Goal: Task Accomplishment & Management: Manage account settings

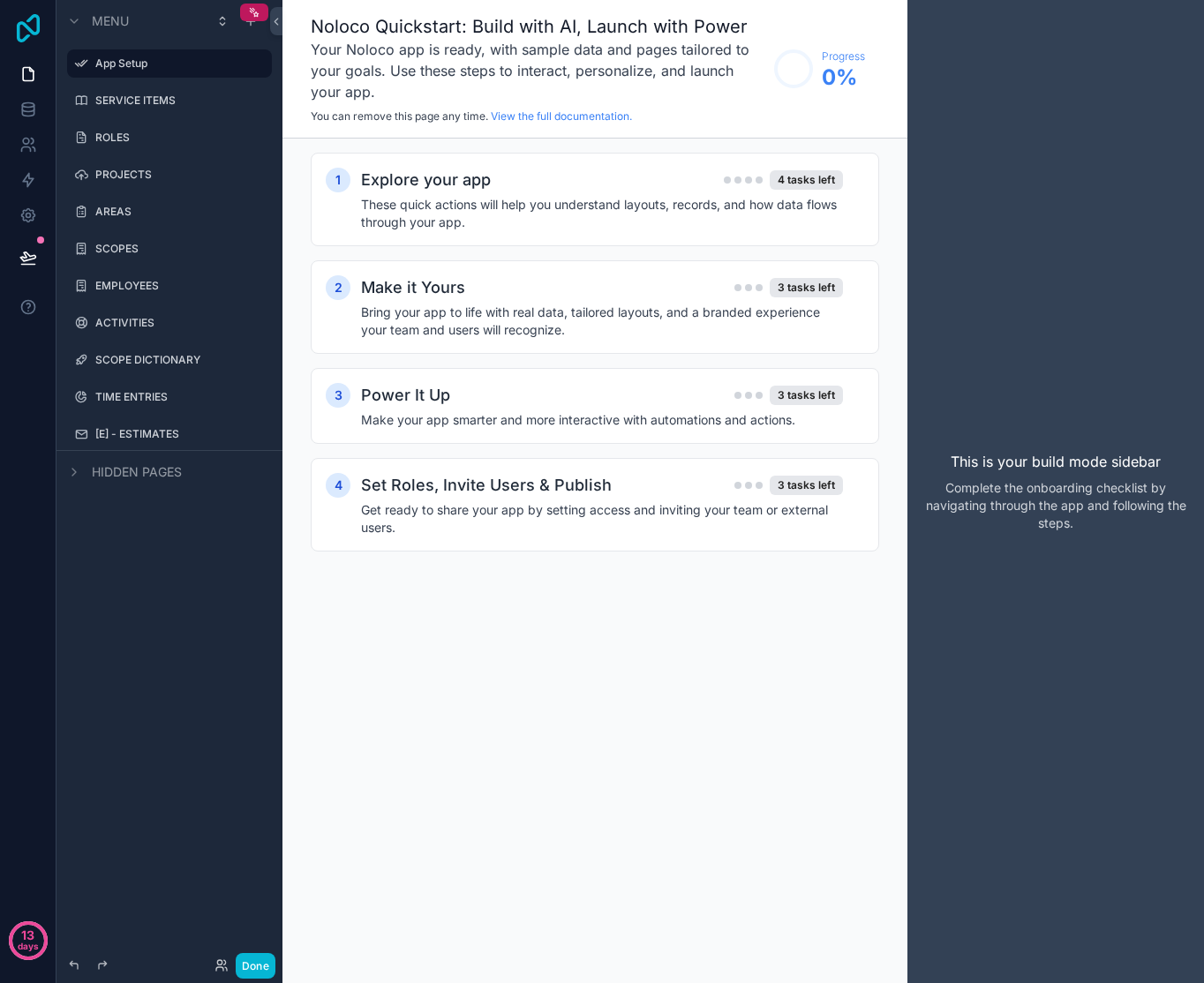
click at [43, 26] on icon at bounding box center [28, 28] width 35 height 28
click at [117, 100] on label "SERVICE ITEMS" at bounding box center [166, 101] width 141 height 14
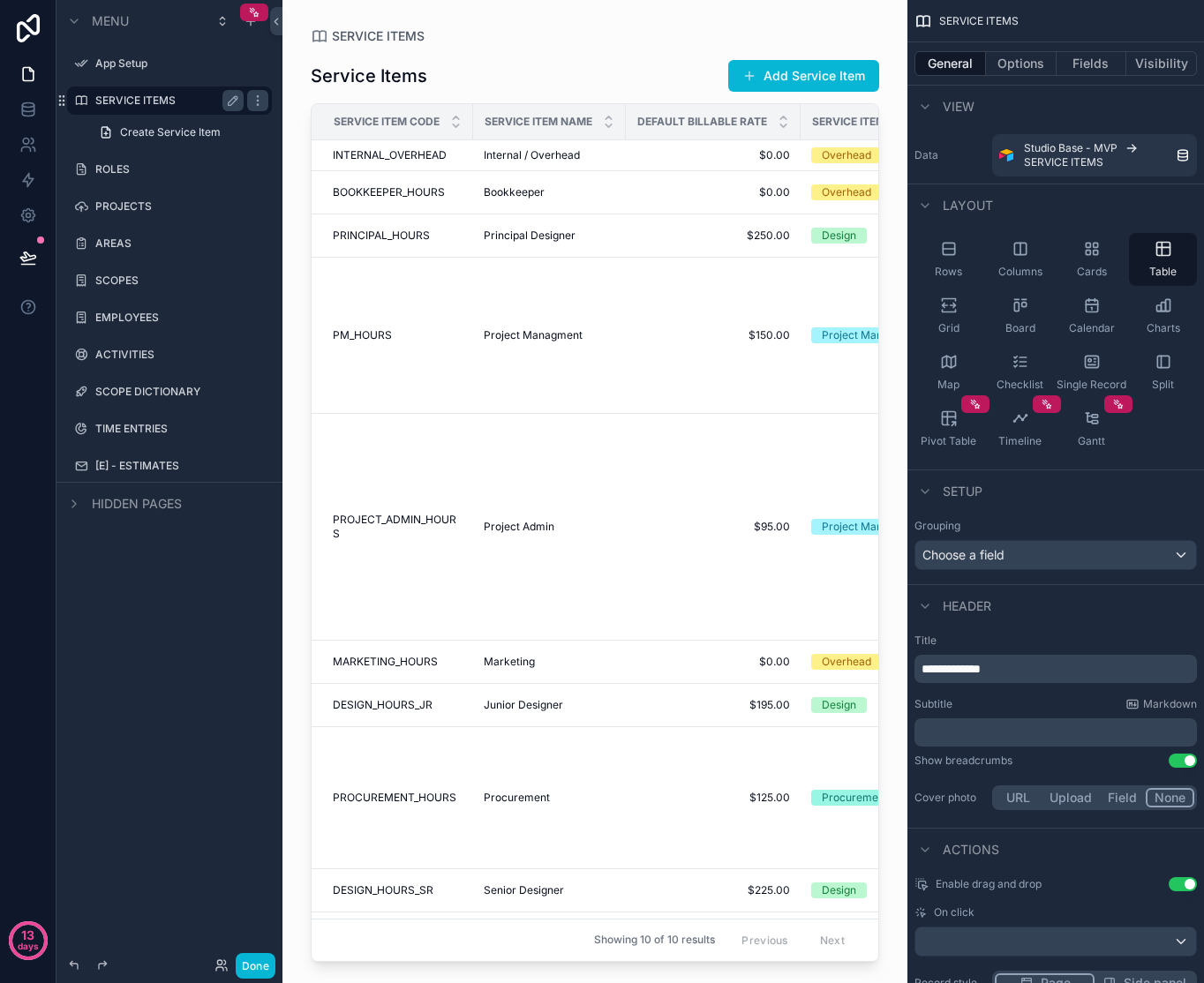
drag, startPoint x: 447, startPoint y: 952, endPoint x: 473, endPoint y: 955, distance: 26.2
click at [473, 955] on div "scrollable content" at bounding box center [595, 481] width 625 height 962
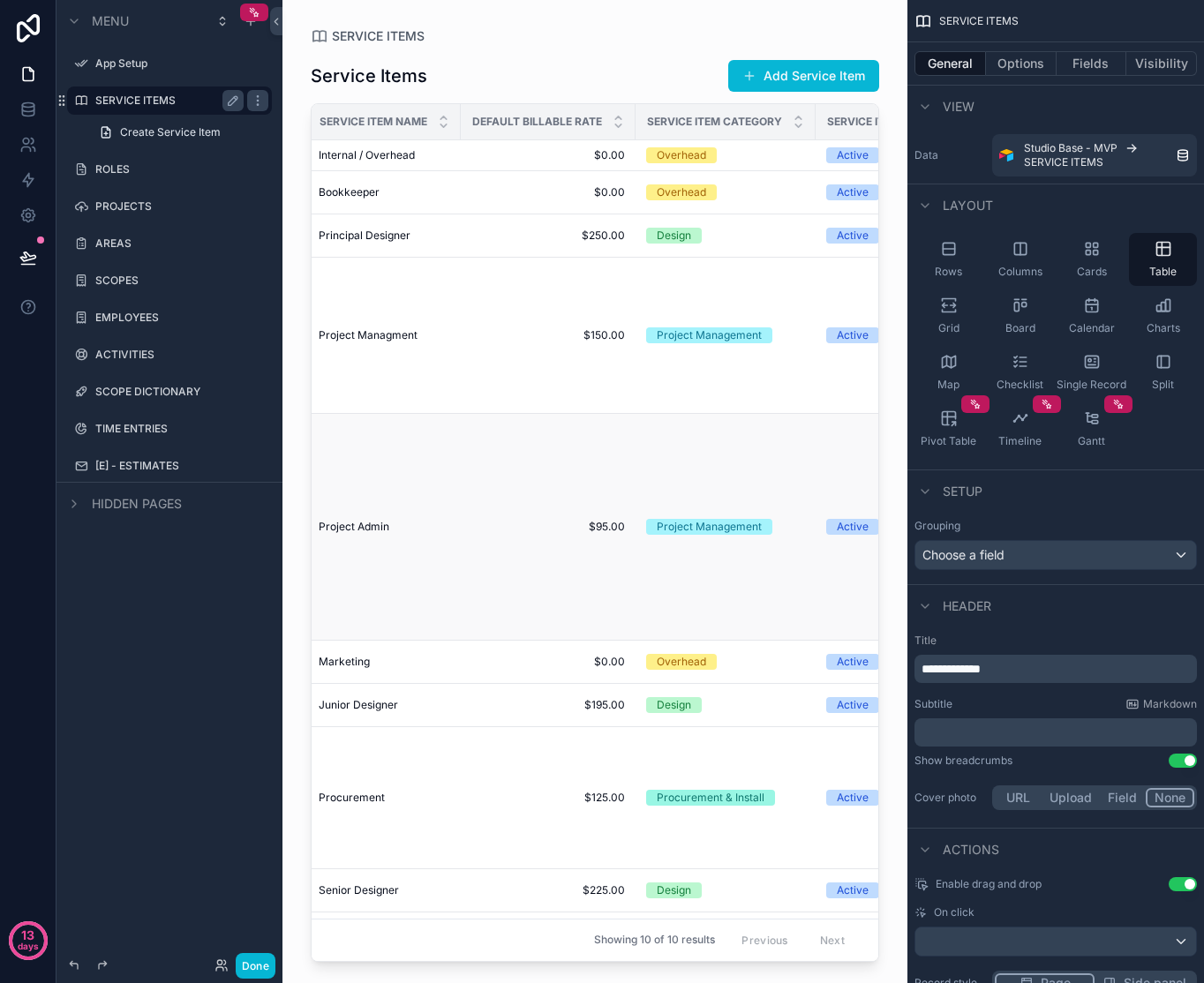
scroll to position [0, 155]
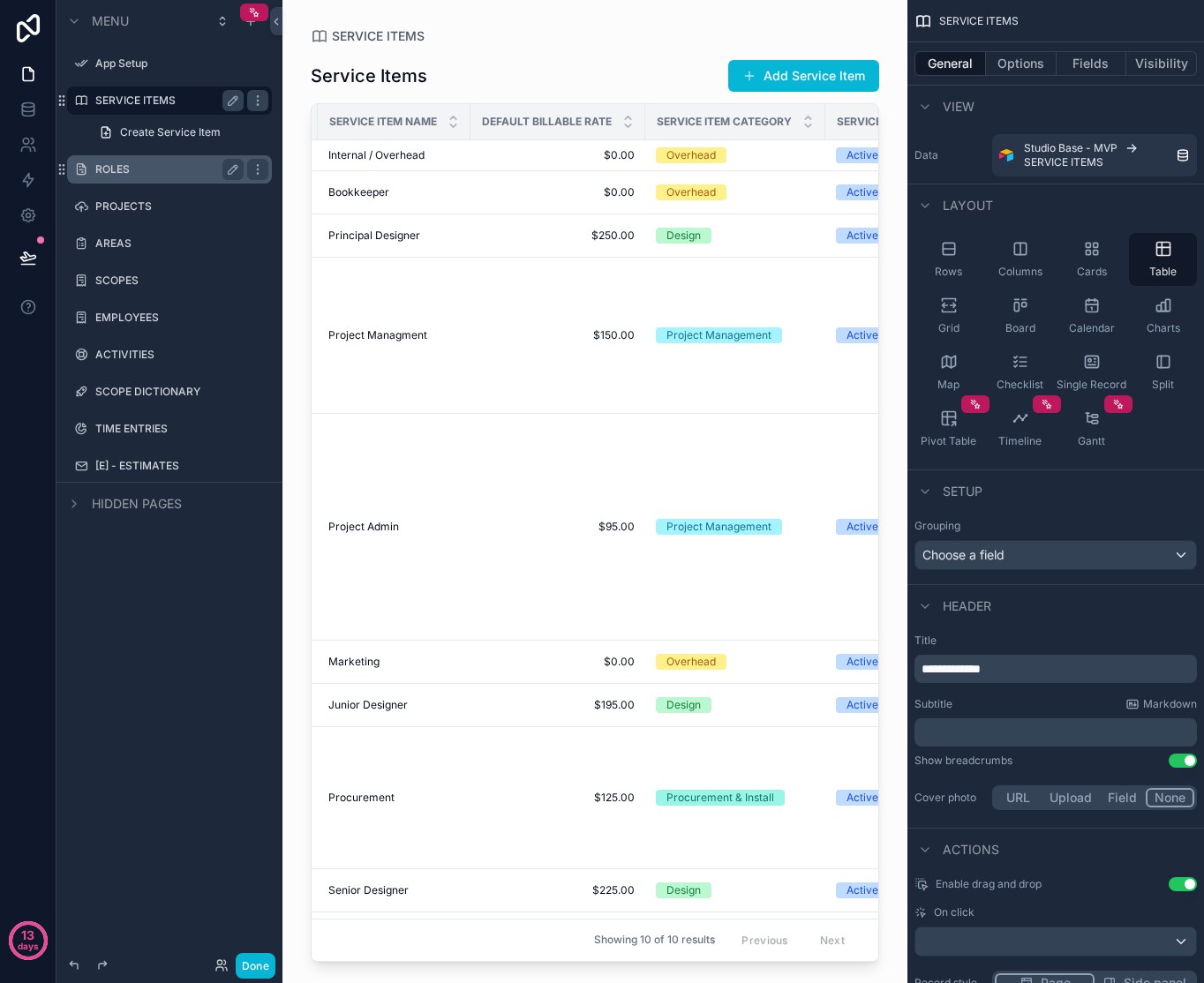
click at [151, 183] on div "ROLES" at bounding box center [169, 169] width 197 height 28
click at [132, 166] on label "ROLES" at bounding box center [166, 169] width 141 height 14
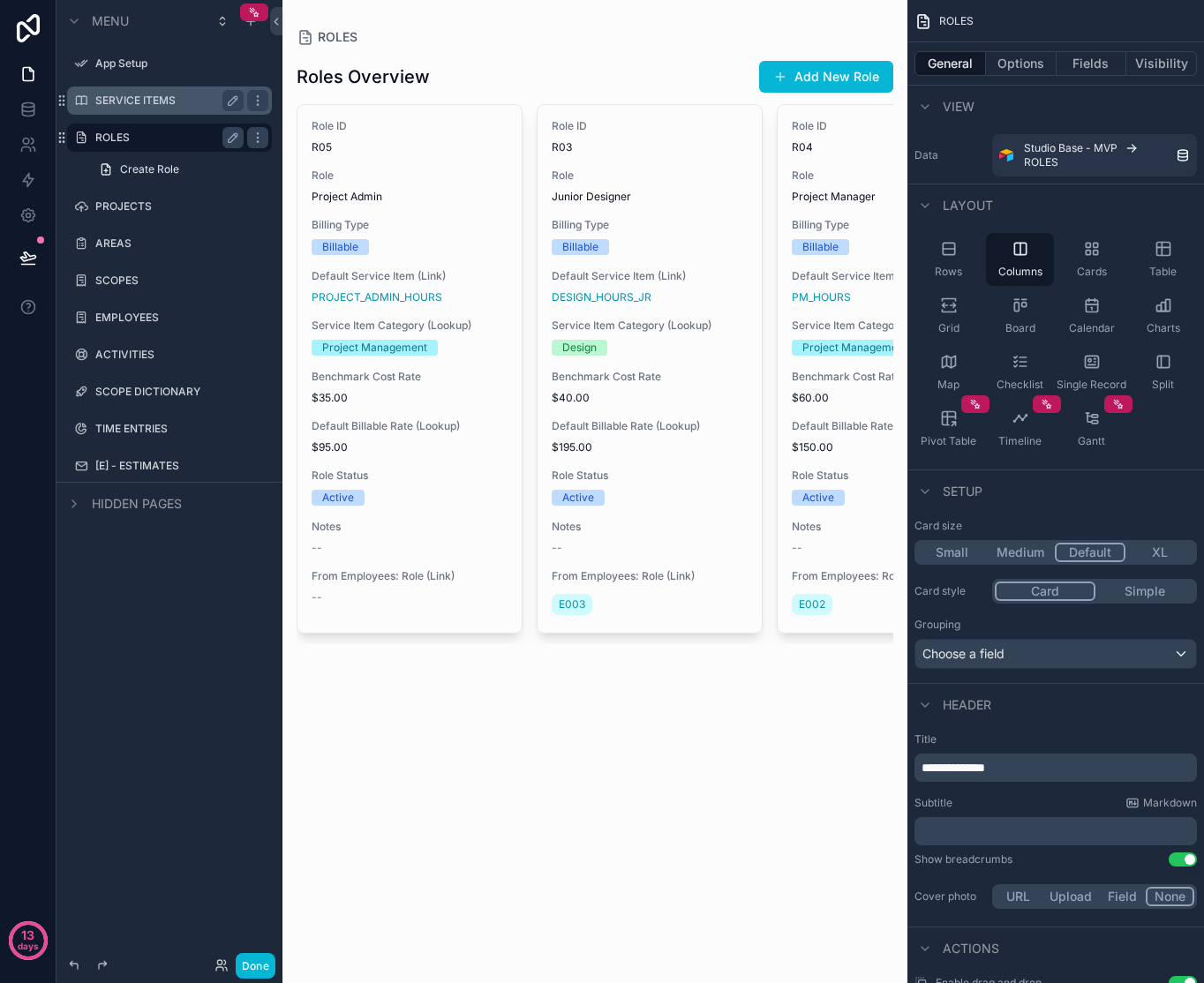
click at [698, 134] on div "scrollable content" at bounding box center [595, 351] width 625 height 701
click at [953, 260] on div "Rows" at bounding box center [948, 259] width 68 height 53
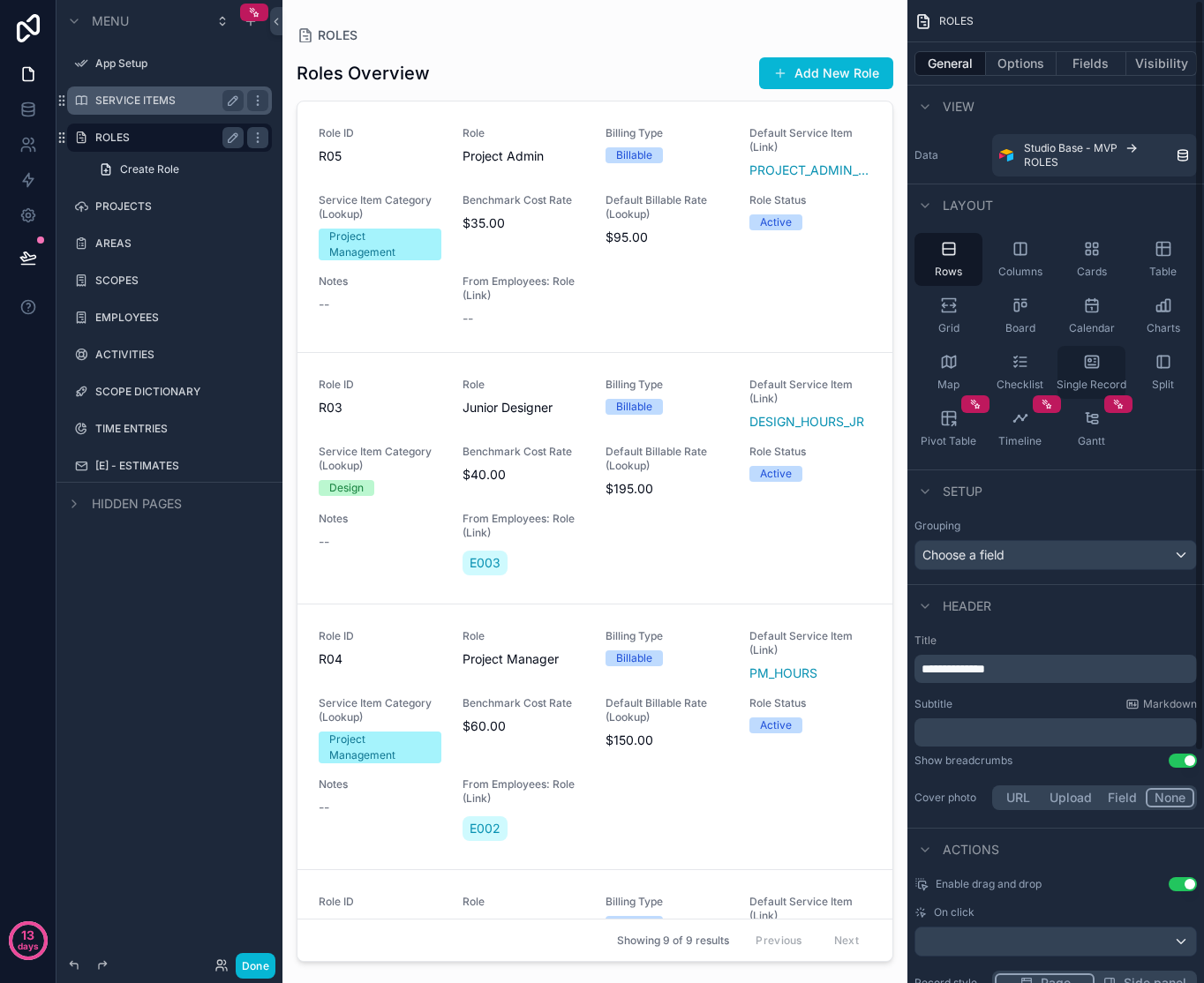
click at [1101, 363] on div "Single Record" at bounding box center [1091, 372] width 68 height 53
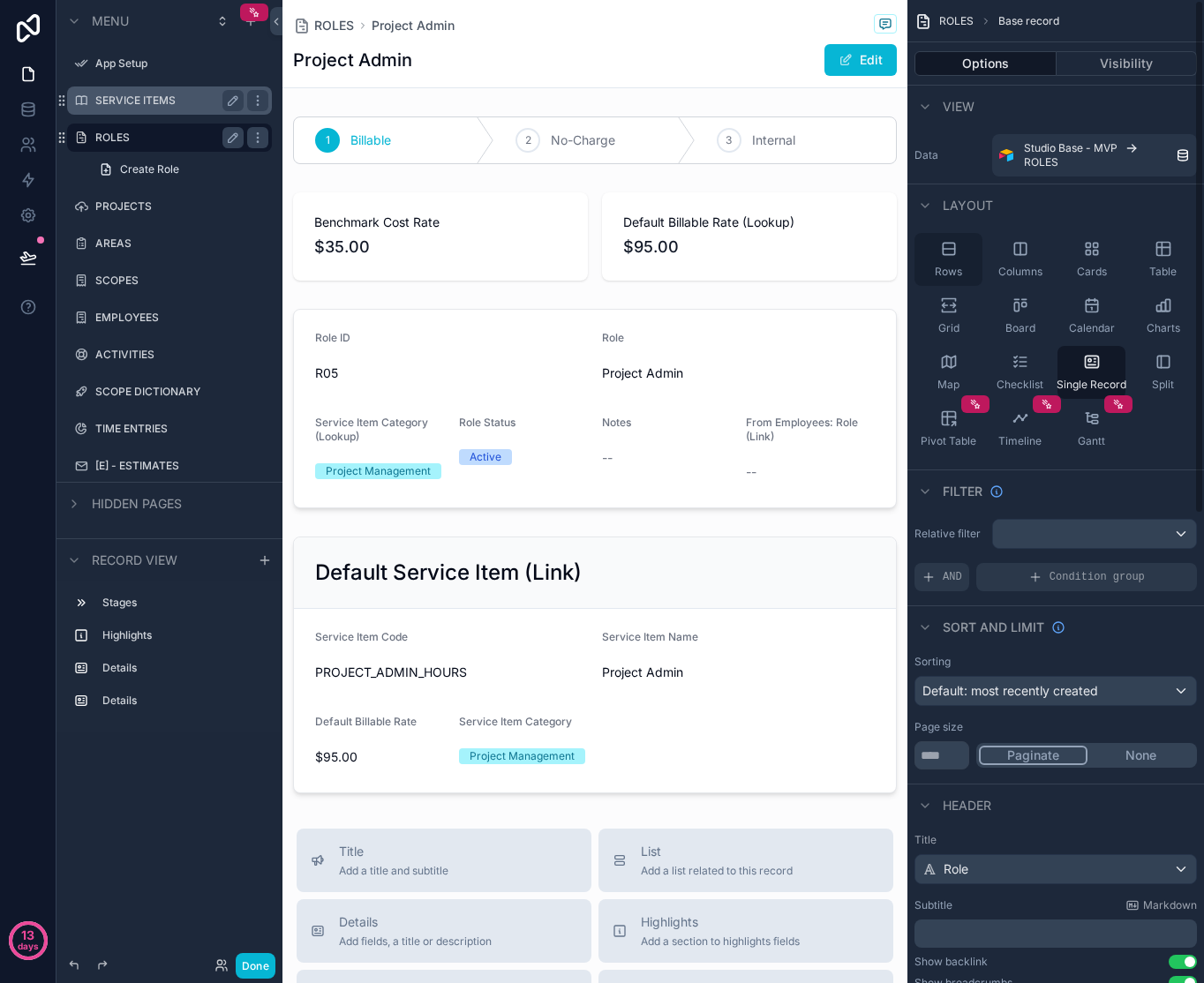
click at [934, 257] on div "Rows" at bounding box center [948, 259] width 68 height 53
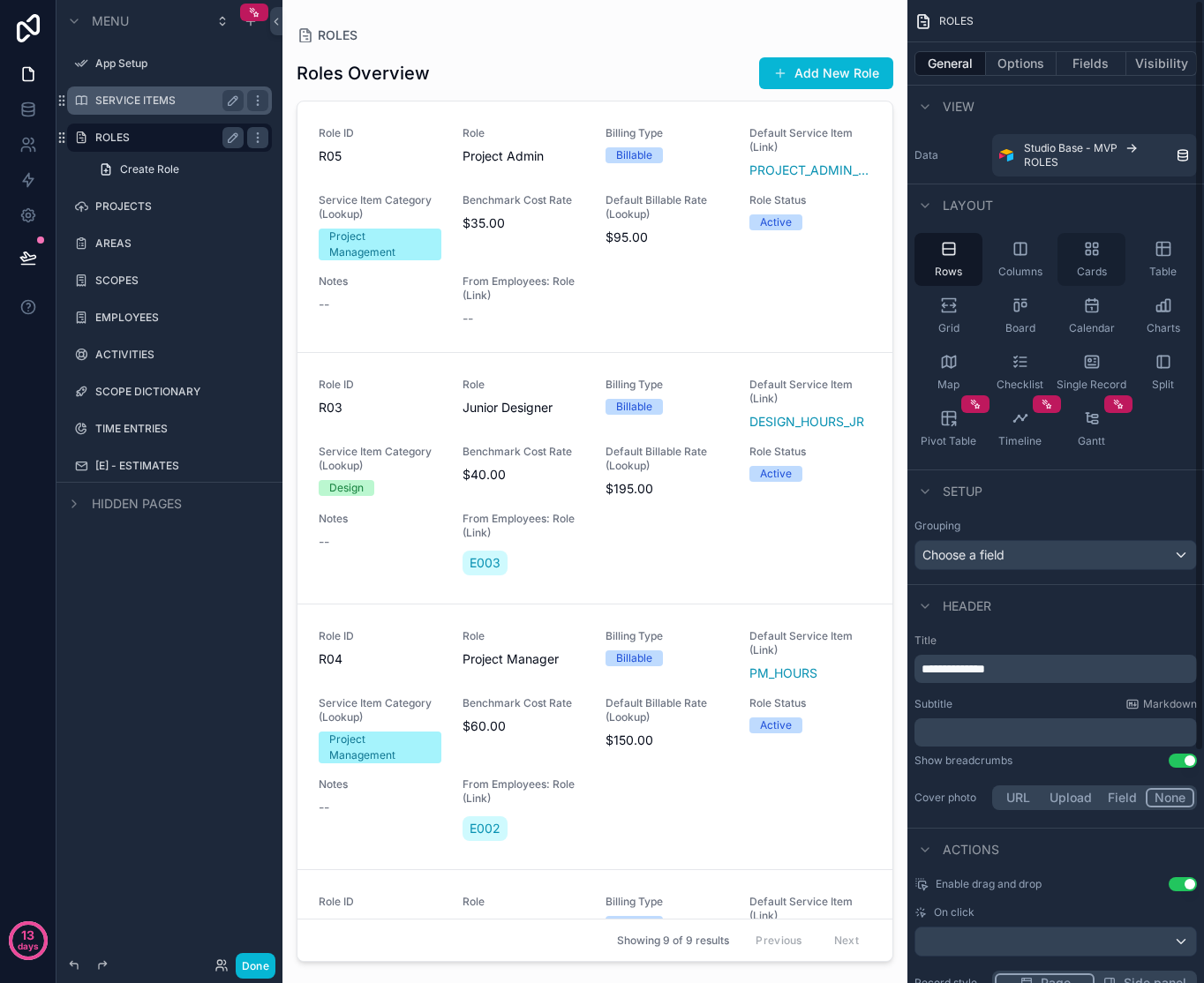
click at [1156, 255] on icon "scrollable content" at bounding box center [1162, 249] width 14 height 14
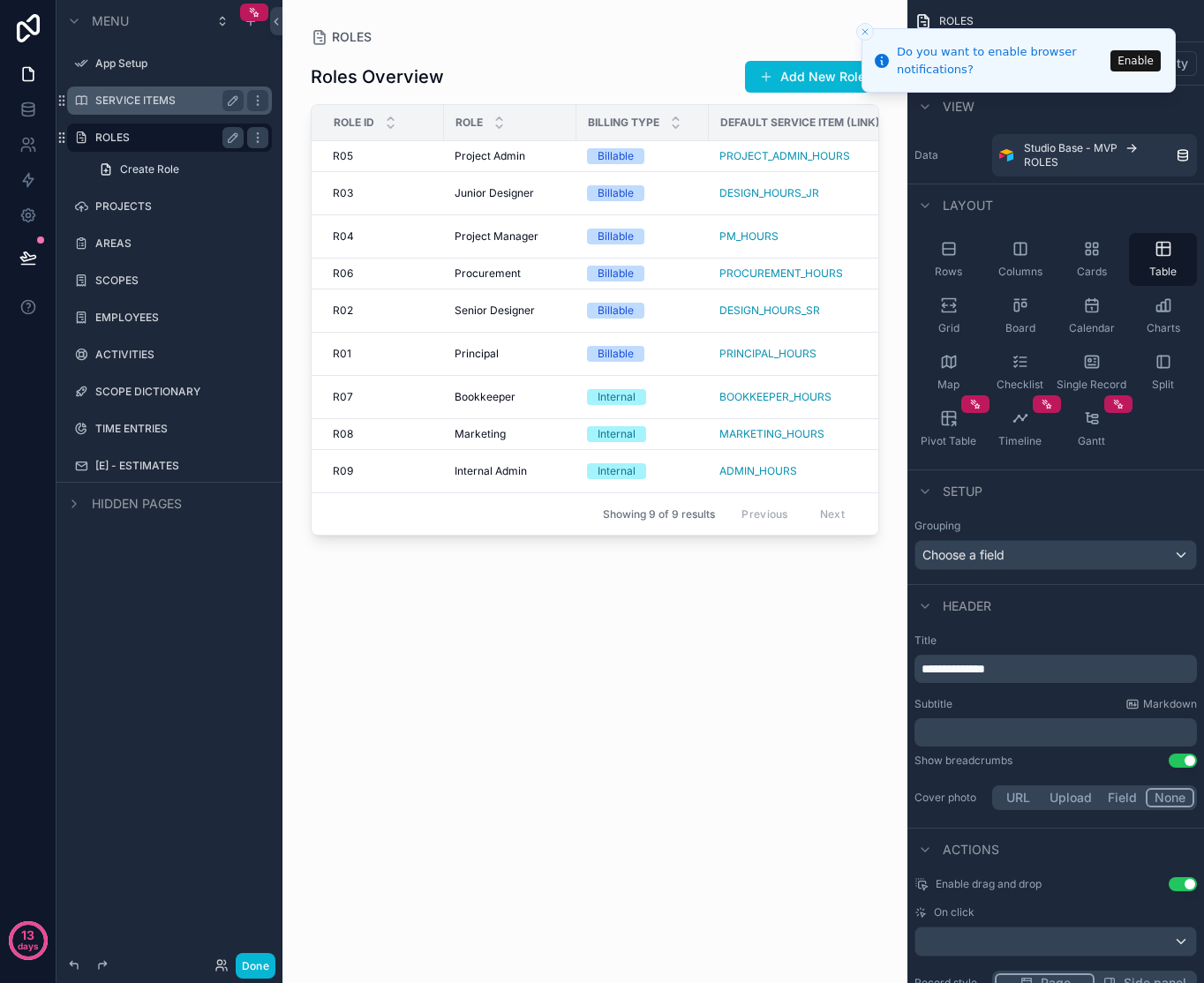
click at [866, 28] on icon "Close toast" at bounding box center [865, 32] width 11 height 11
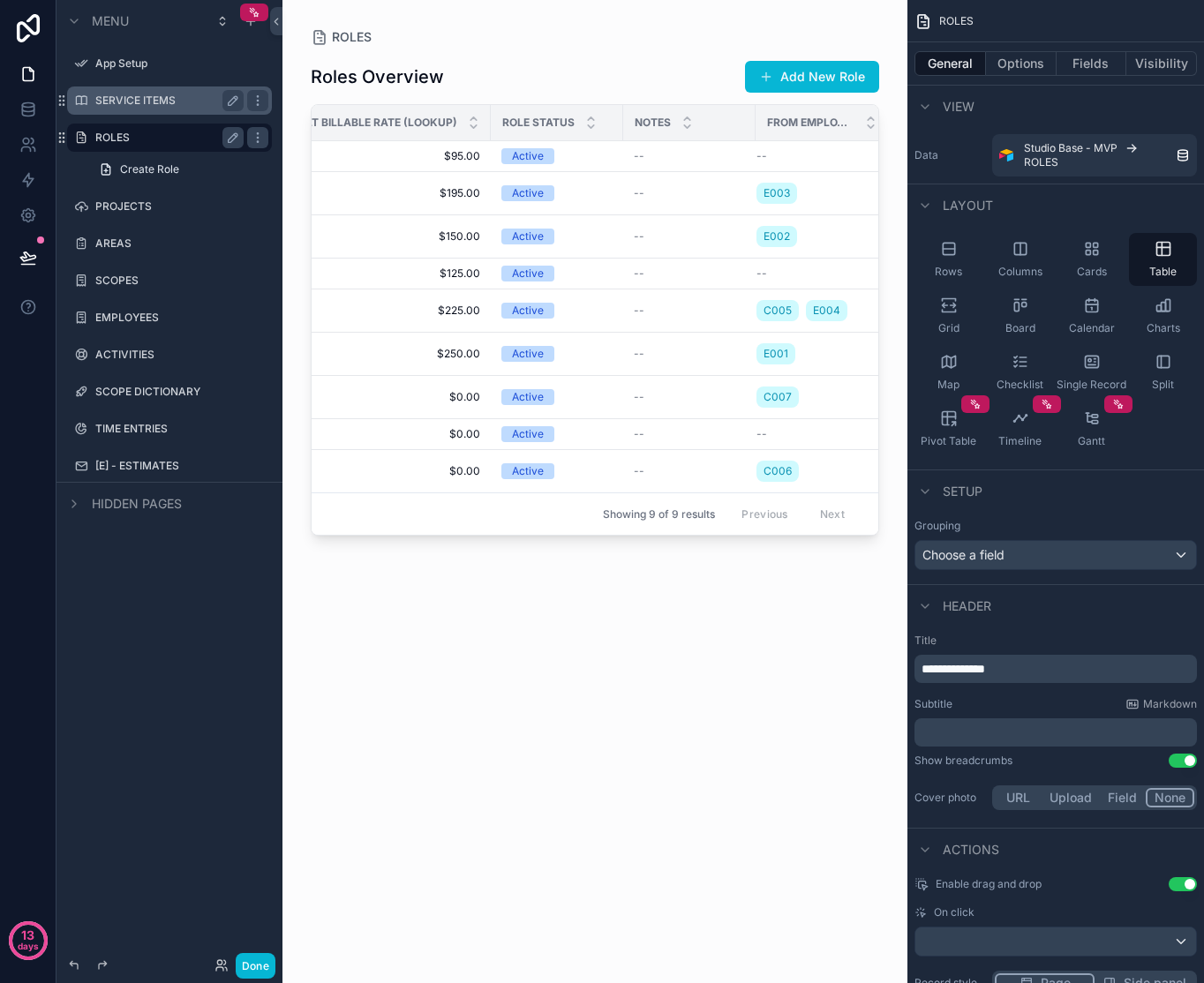
scroll to position [0, 1051]
click at [423, 120] on span "Default Billable Rate (Lookup)" at bounding box center [359, 123] width 187 height 14
click at [465, 118] on icon "scrollable content" at bounding box center [467, 119] width 6 height 3
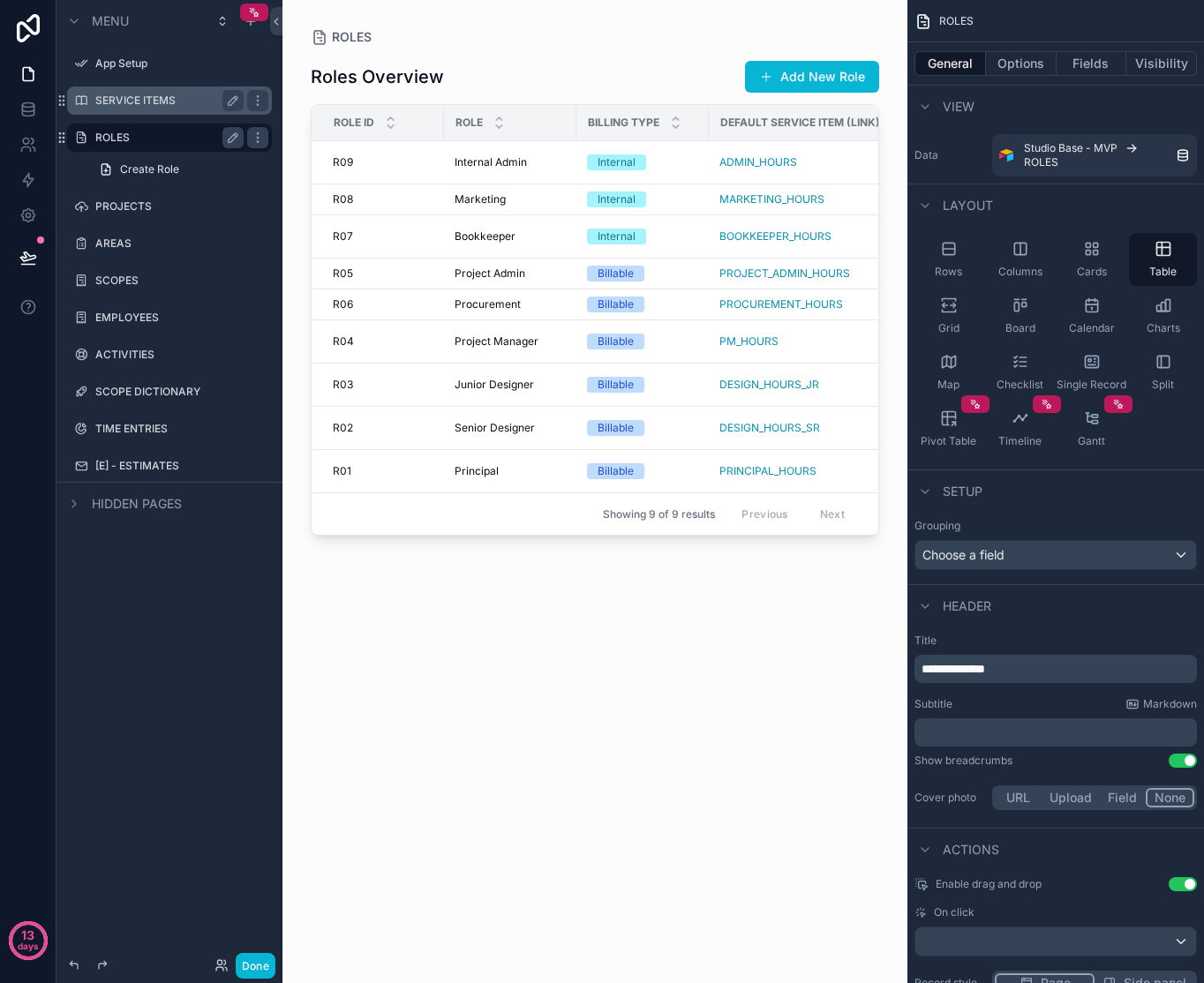
click at [464, 742] on div "Roles Overview Add New Role Role ID Role Billing Type Default Service Item (Lin…" at bounding box center [594, 504] width 568 height 916
click at [631, 698] on div "Roles Overview Add New Role Role ID Role Billing Type Default Service Item (Lin…" at bounding box center [594, 504] width 568 height 916
click at [344, 120] on span "Role ID" at bounding box center [353, 123] width 41 height 14
click at [391, 120] on div "scrollable content" at bounding box center [390, 122] width 12 height 19
click at [396, 118] on div "Role ID" at bounding box center [378, 122] width 130 height 34
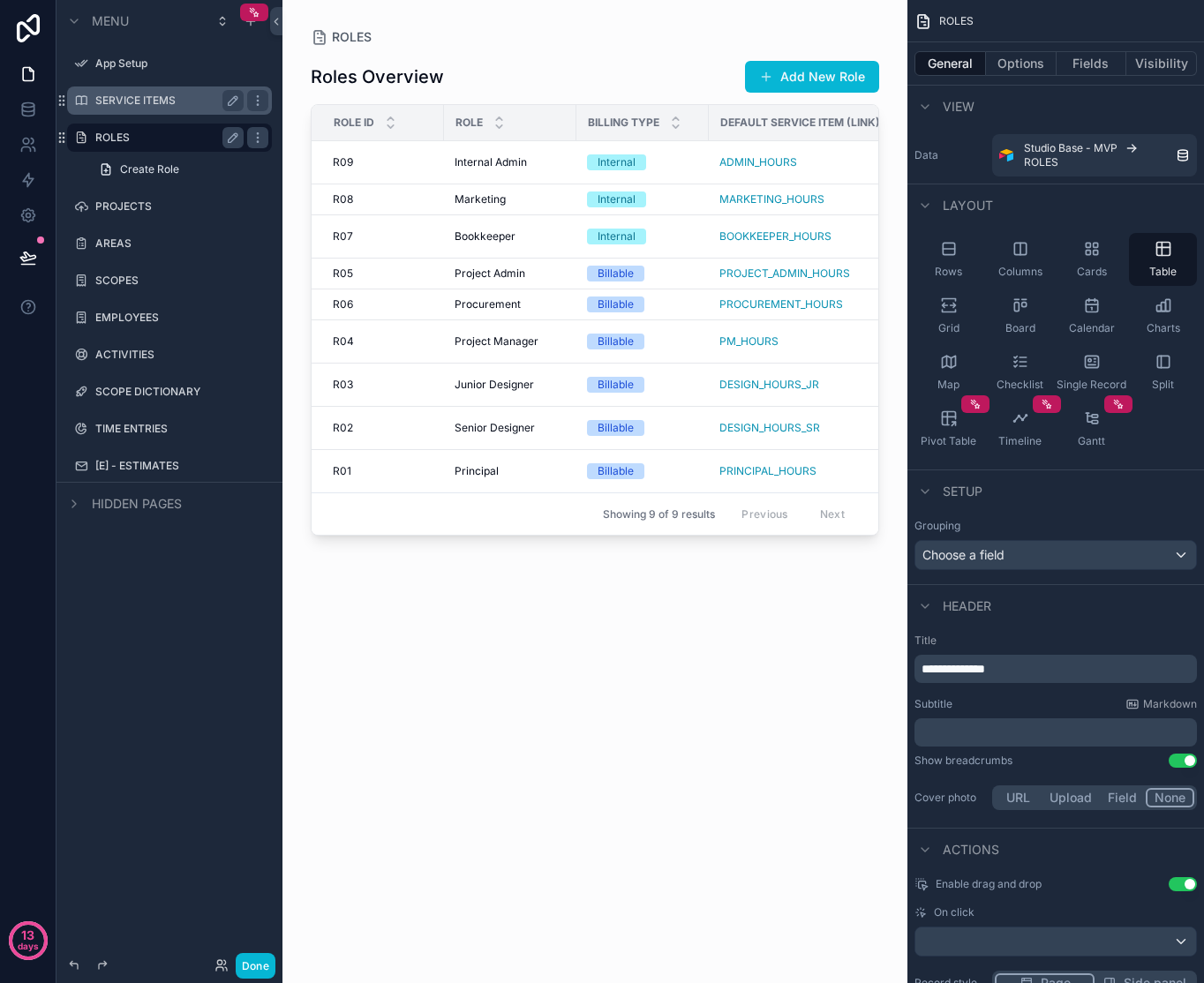
click at [506, 123] on div "Role" at bounding box center [510, 122] width 130 height 34
click at [392, 116] on icon "scrollable content" at bounding box center [390, 119] width 12 height 12
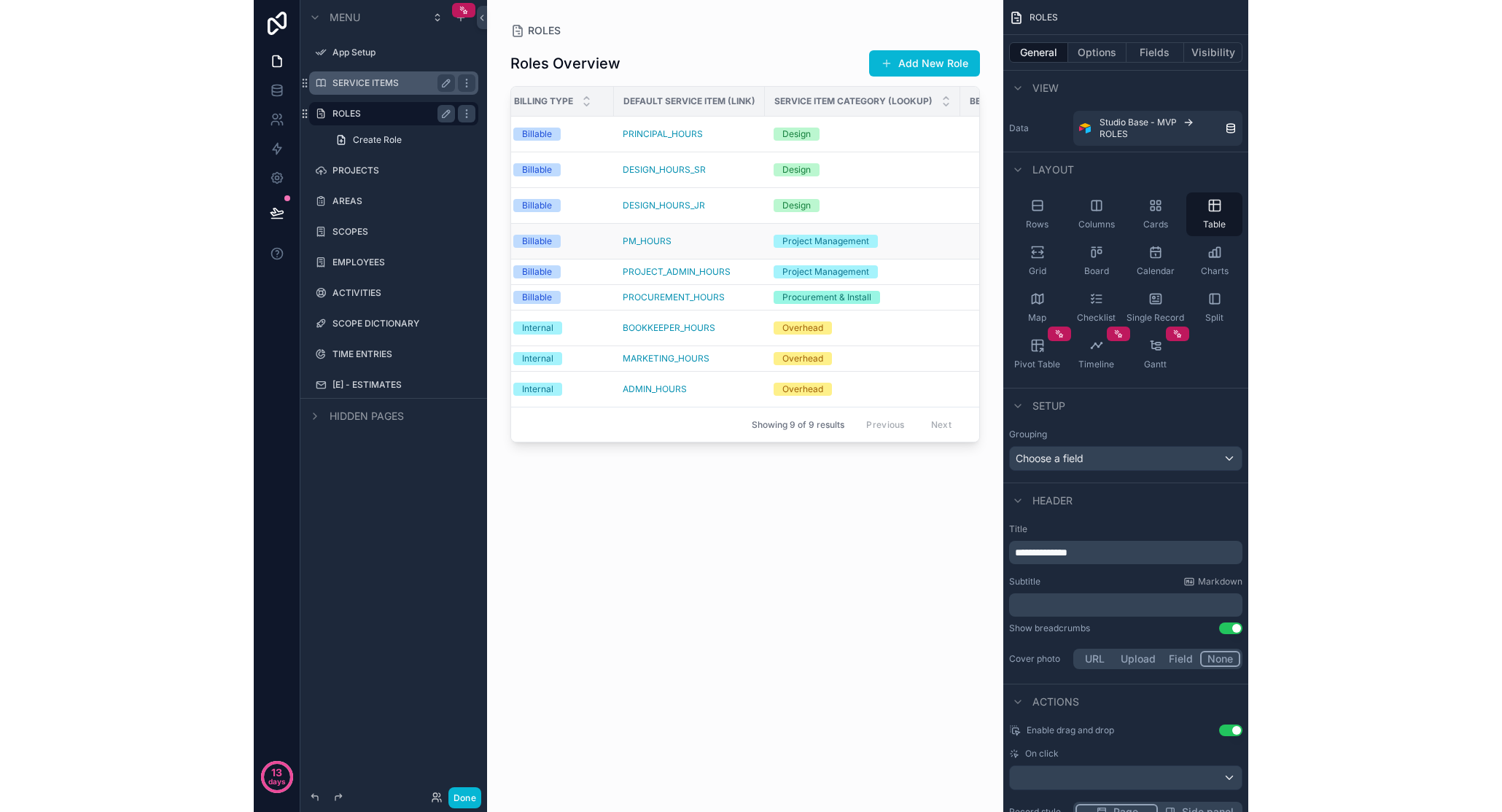
scroll to position [0, 191]
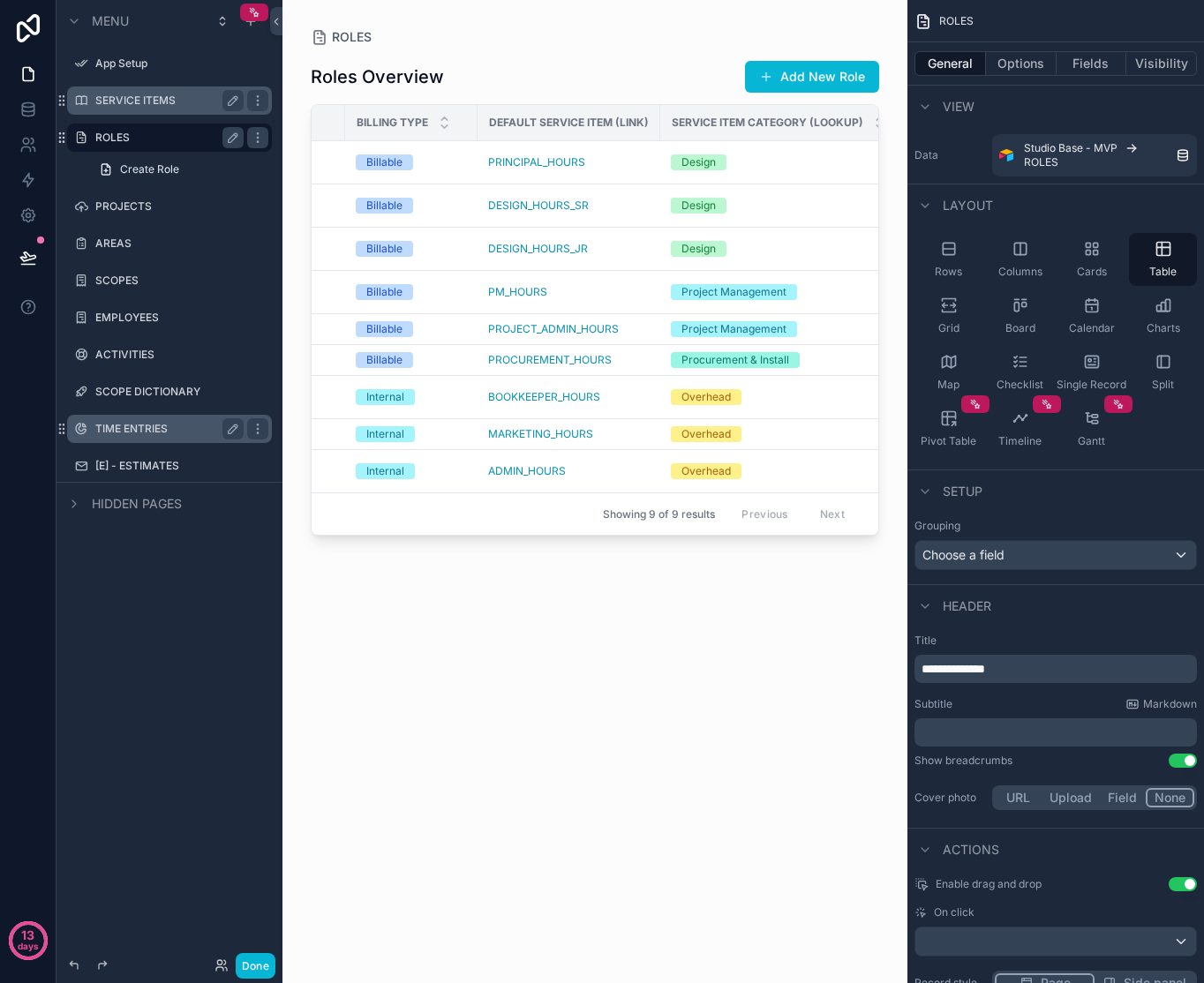
click at [147, 429] on label "TIME ENTRIES" at bounding box center [166, 429] width 141 height 14
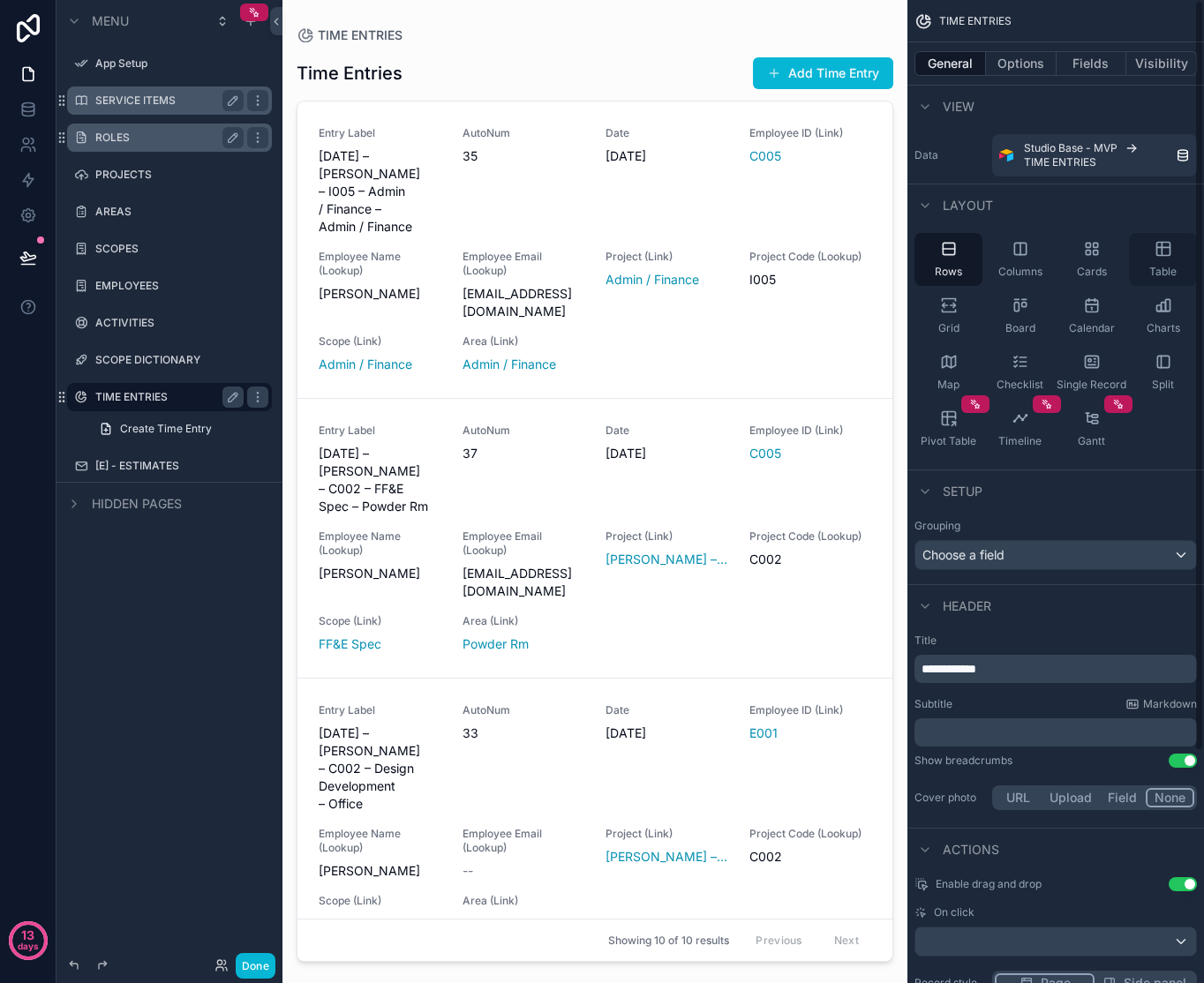
click at [1169, 259] on div "Table" at bounding box center [1162, 259] width 68 height 53
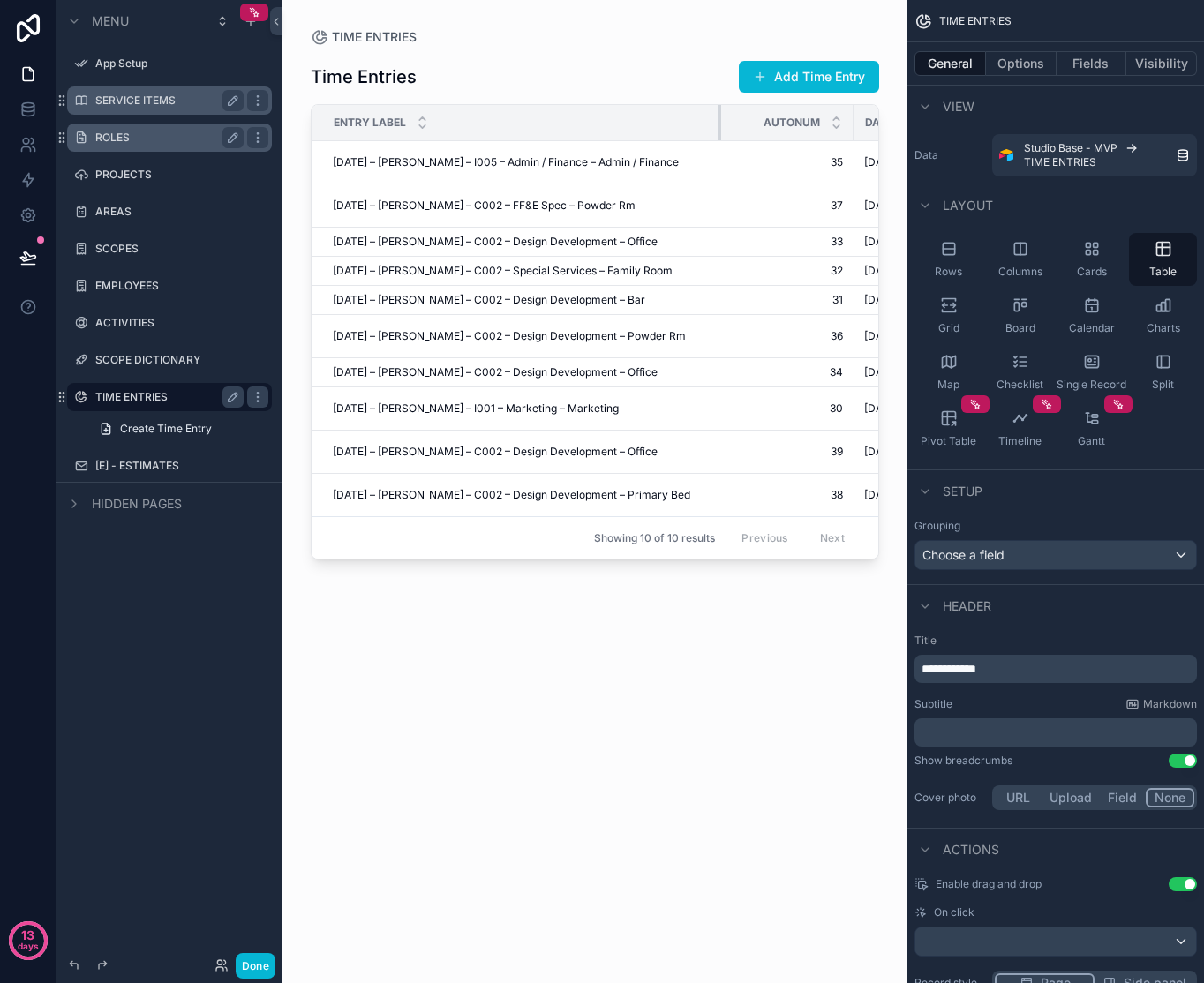
drag, startPoint x: 456, startPoint y: 118, endPoint x: 733, endPoint y: 122, distance: 277.0
click at [733, 122] on tr "Entry Label AutoNum Date Employee ID (Link) Employee Name (Lookup) Employee Ema…" at bounding box center [1206, 123] width 1789 height 36
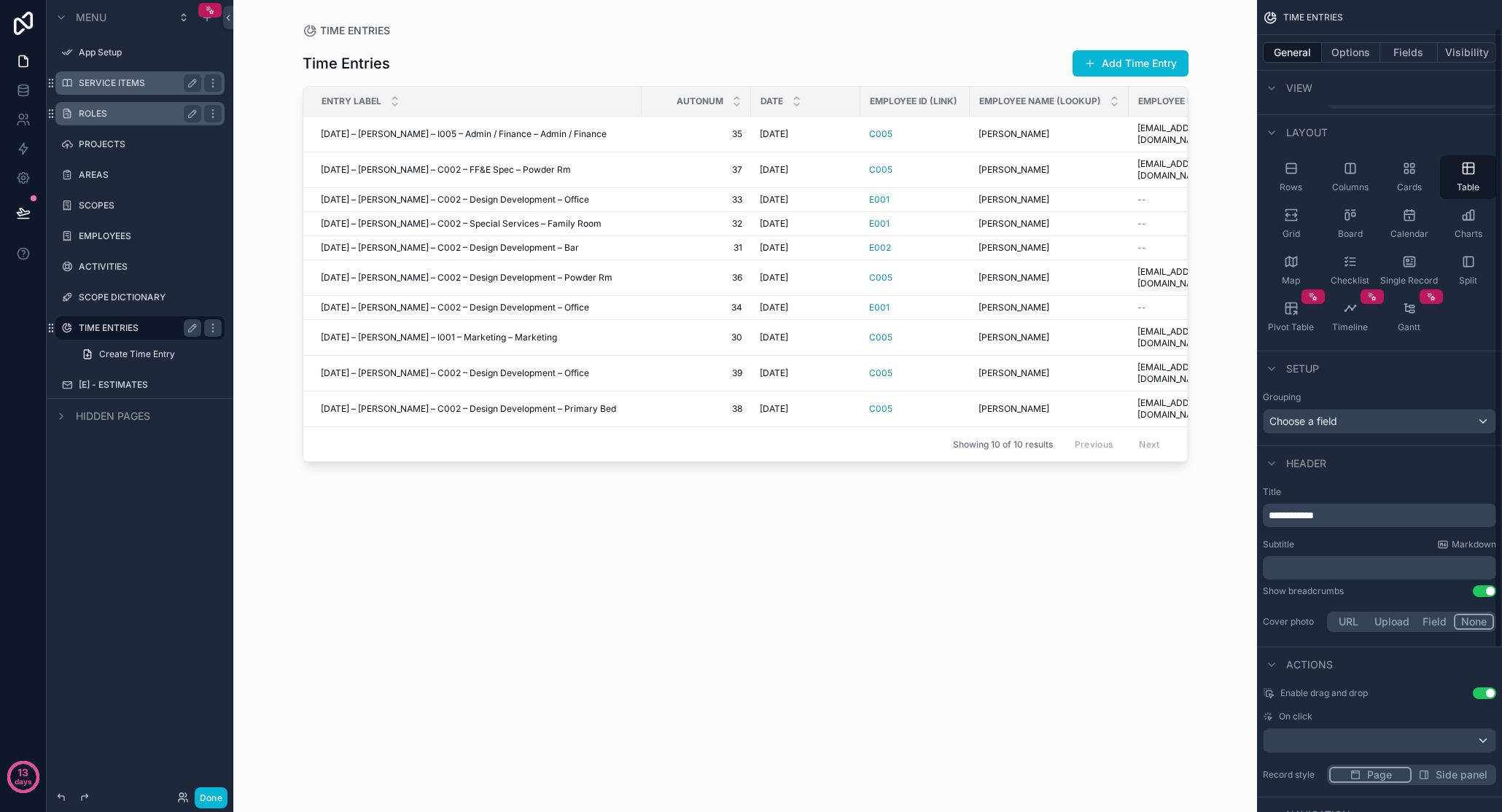
scroll to position [129, 0]
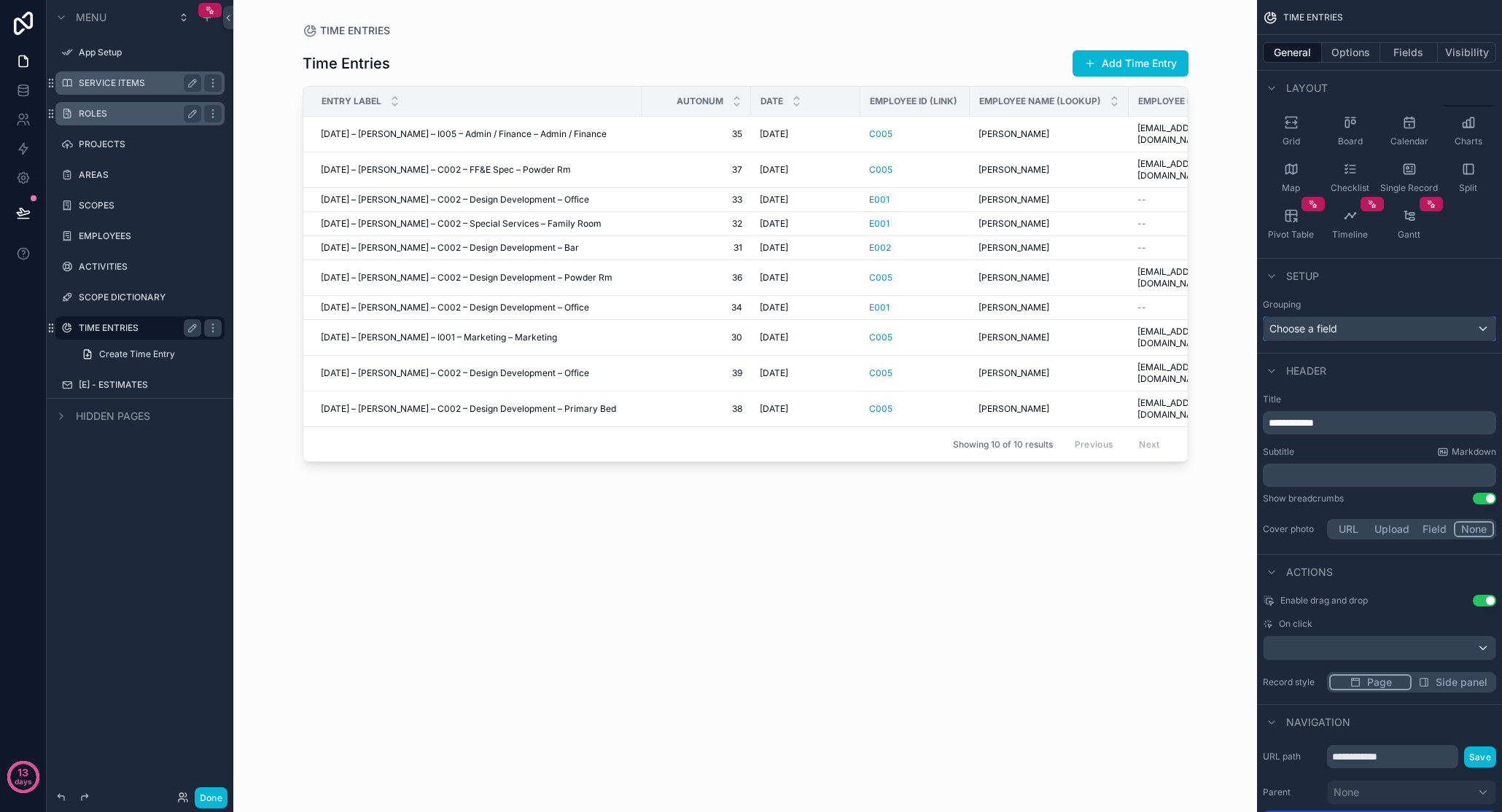
click at [994, 328] on div "Choose a field" at bounding box center [1379, 329] width 232 height 23
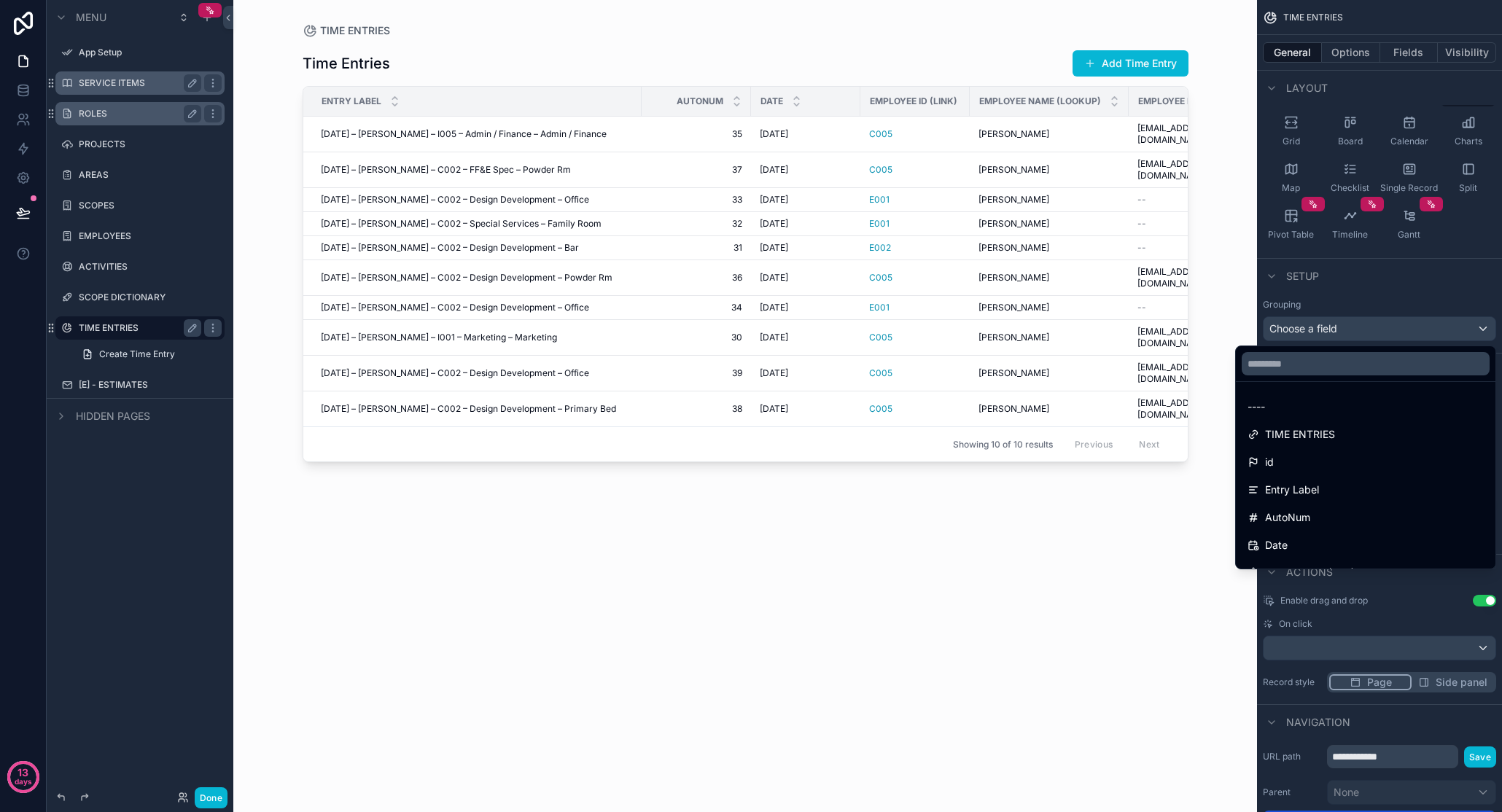
click at [994, 289] on div "scrollable content" at bounding box center [751, 406] width 1502 height 812
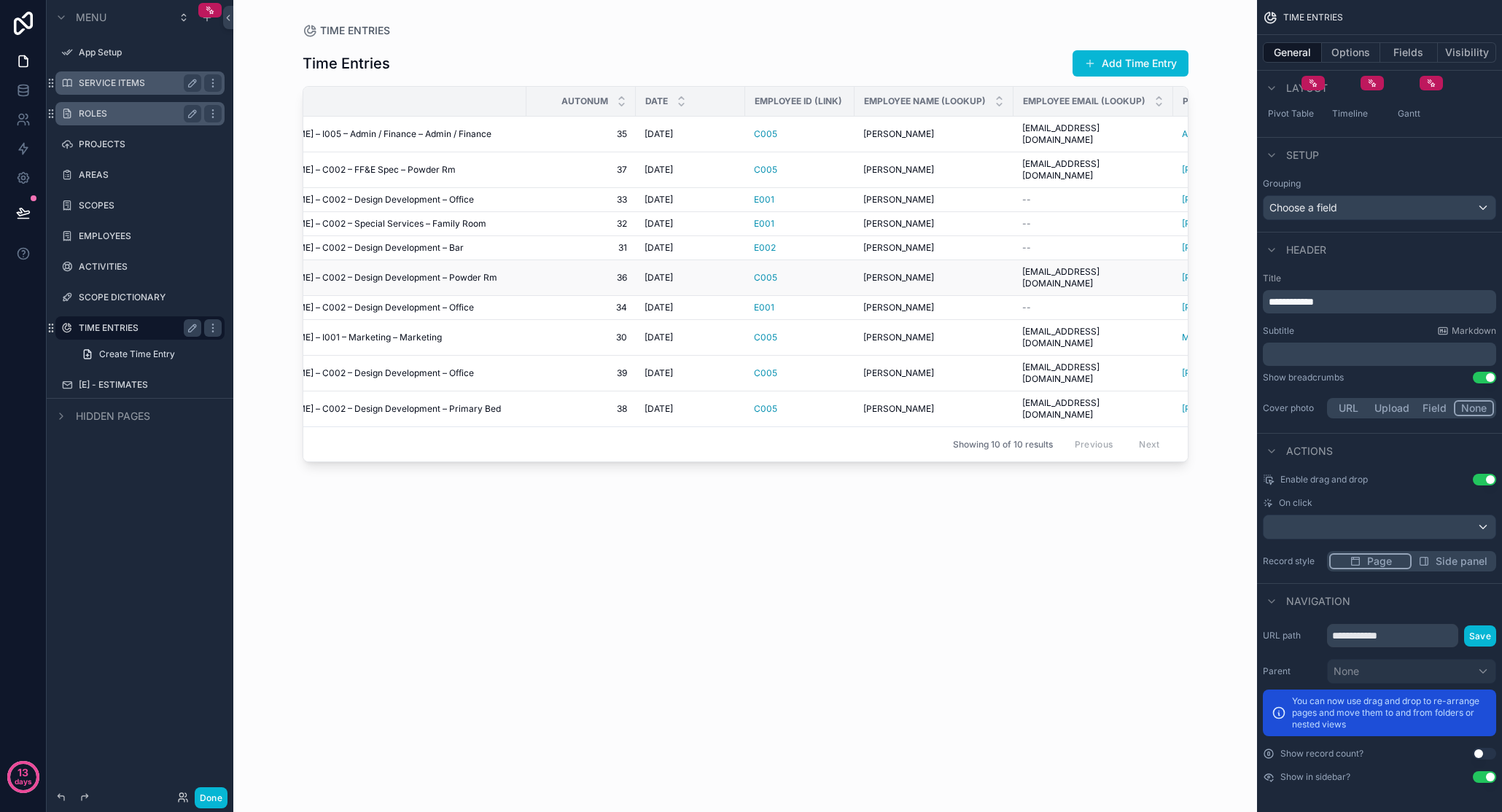
scroll to position [0, 0]
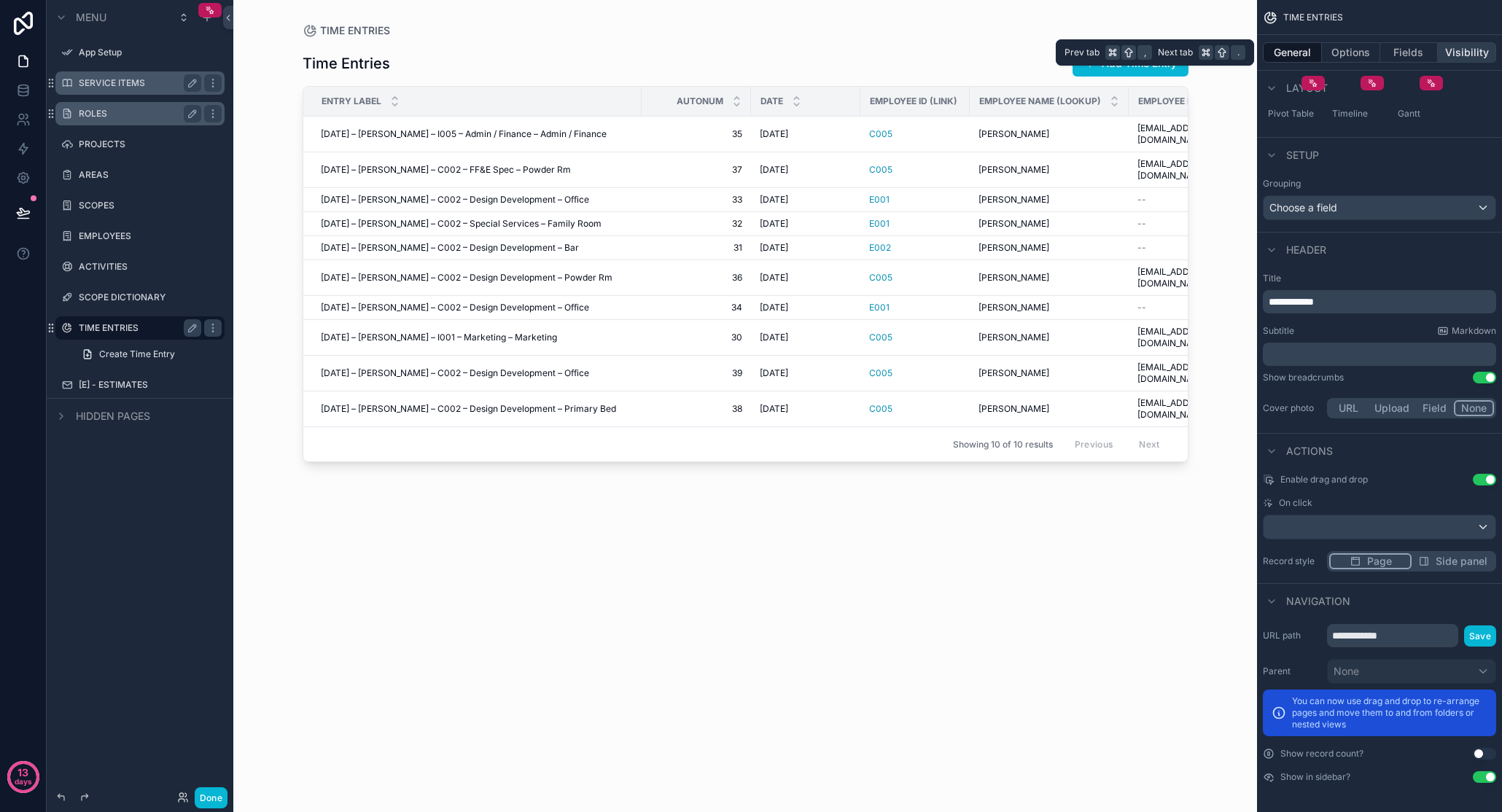
click at [994, 58] on button "Visibility" at bounding box center [1467, 52] width 58 height 20
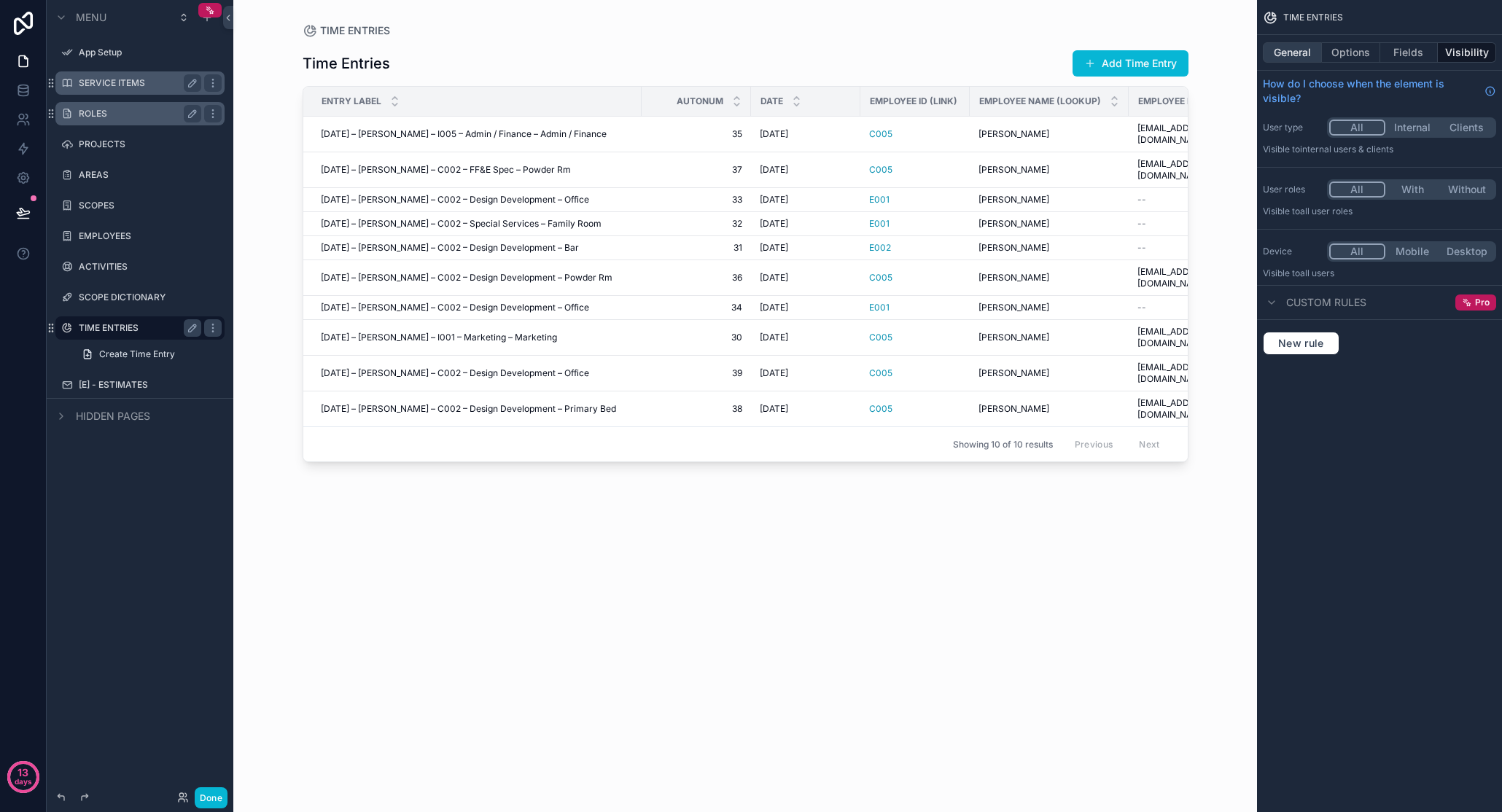
click at [994, 54] on button "General" at bounding box center [1292, 52] width 59 height 20
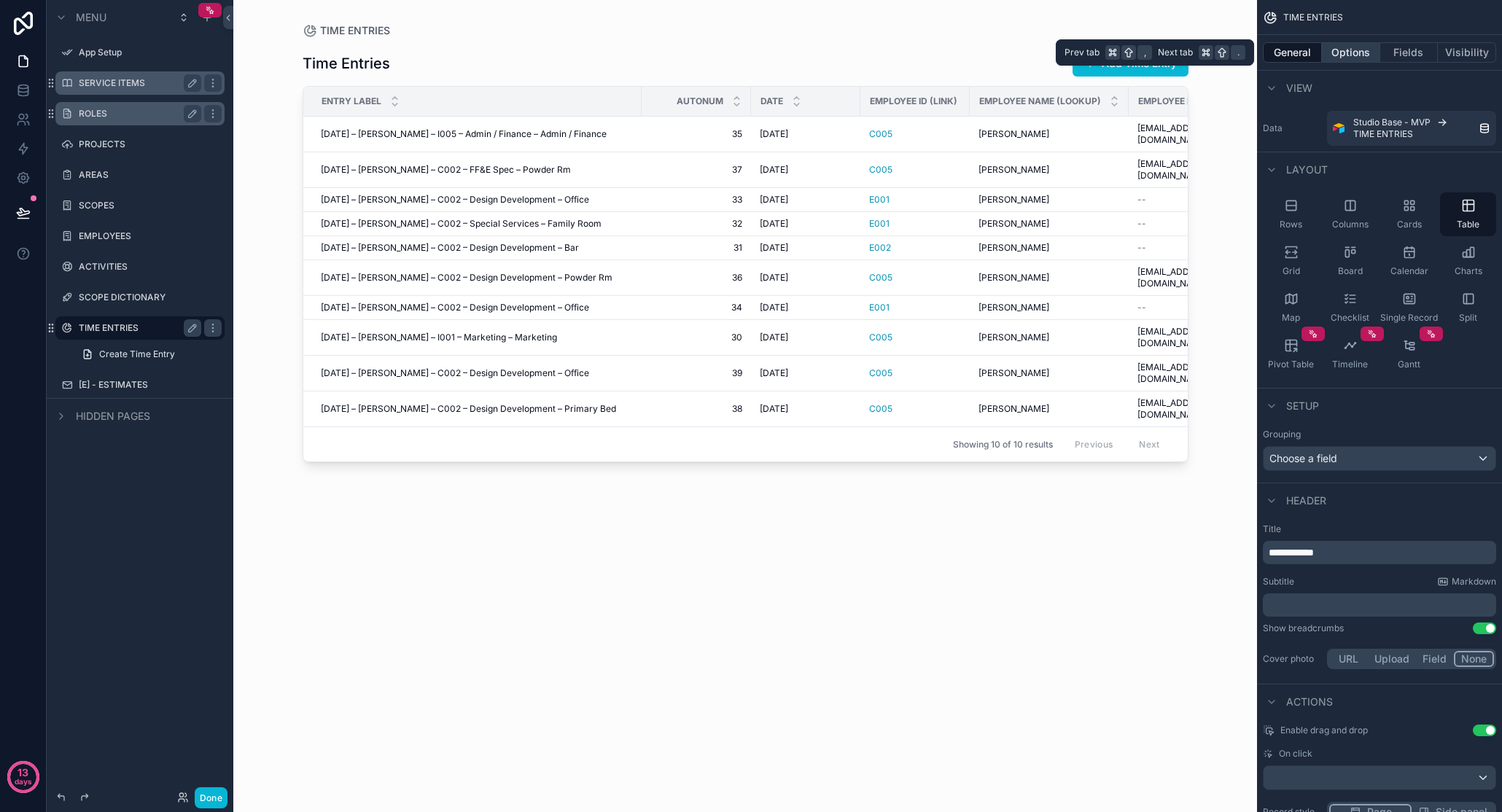
click at [994, 49] on button "Options" at bounding box center [1351, 52] width 58 height 20
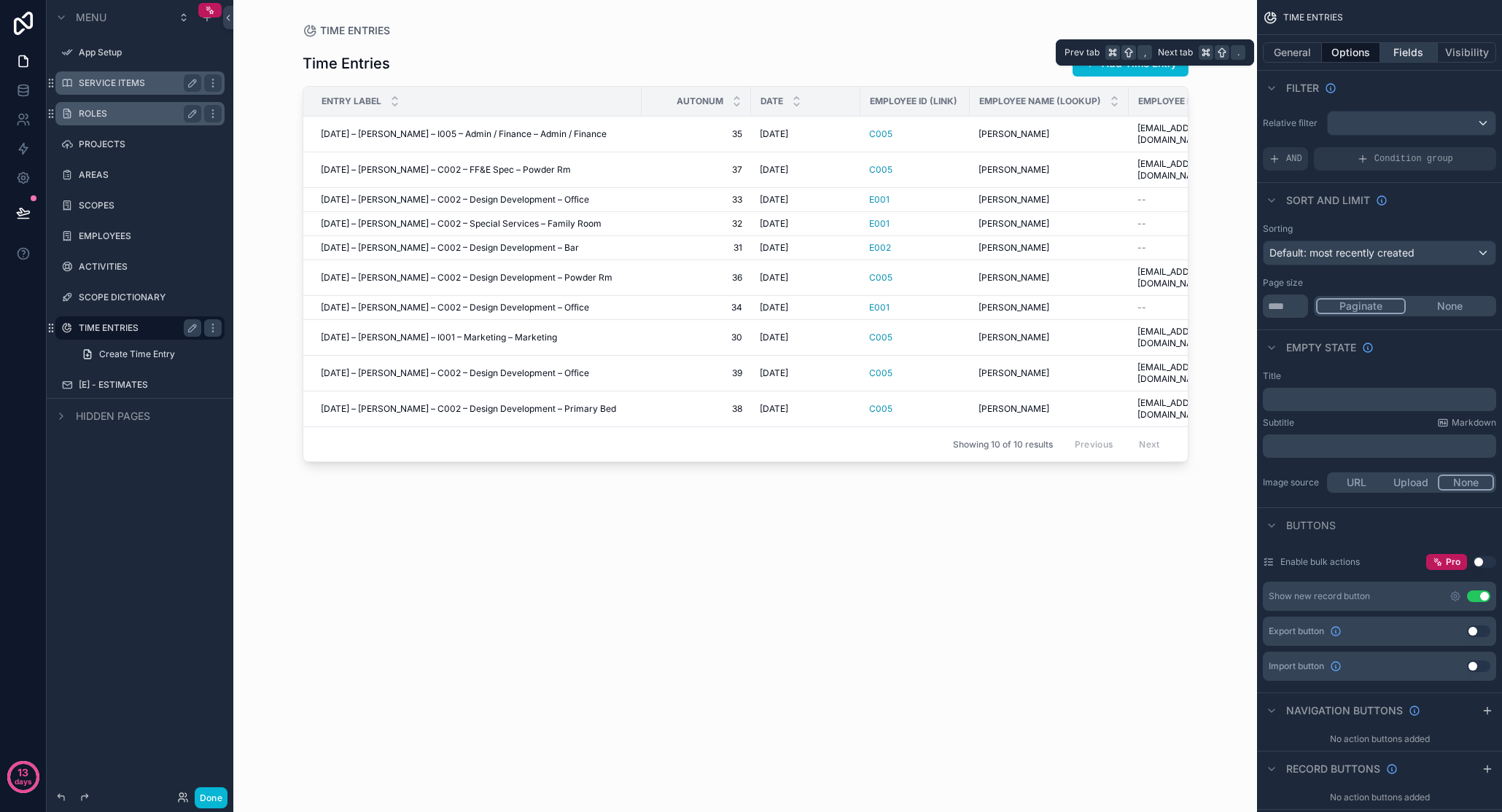
click at [994, 55] on button "Fields" at bounding box center [1409, 52] width 58 height 20
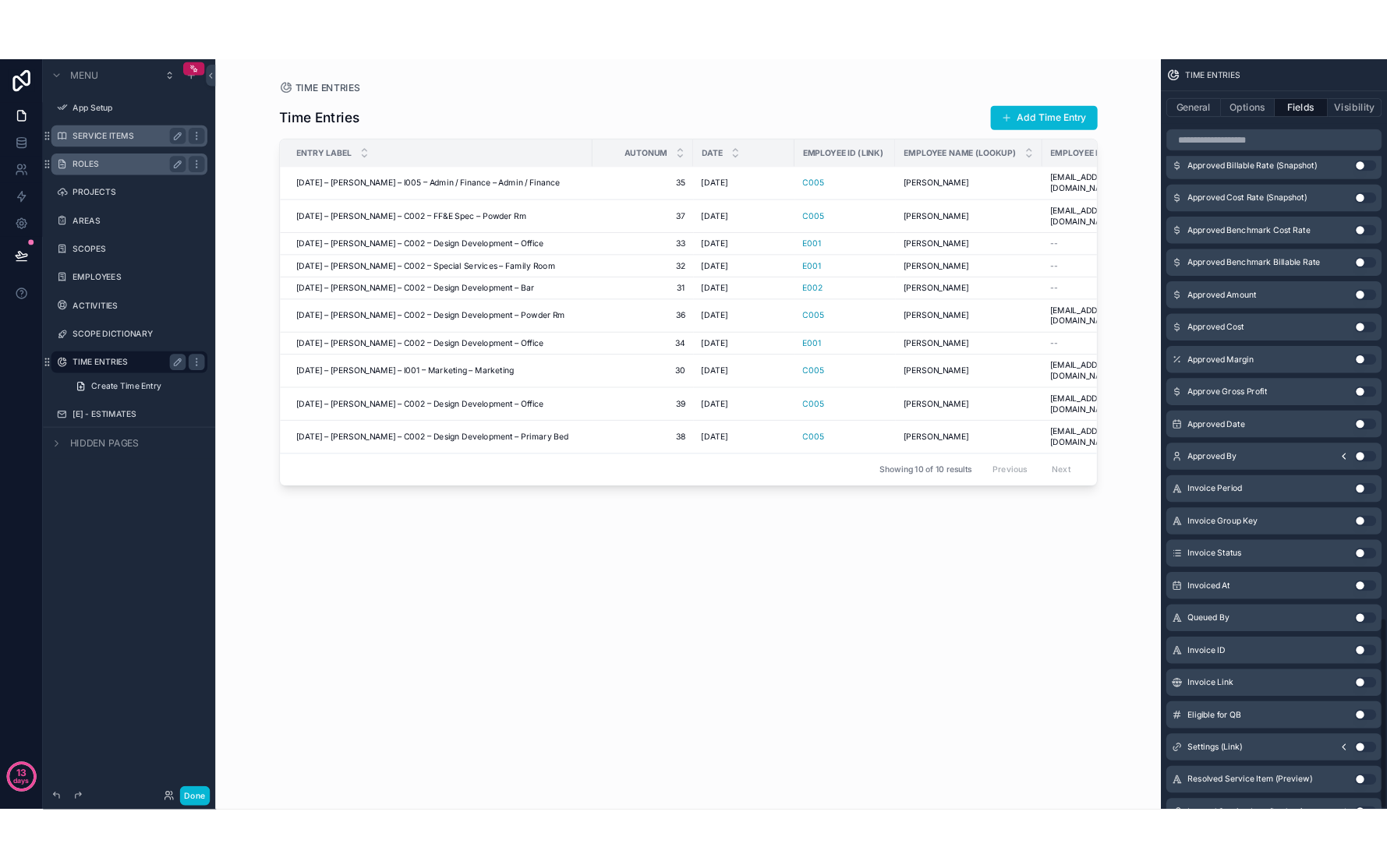
scroll to position [2526, 0]
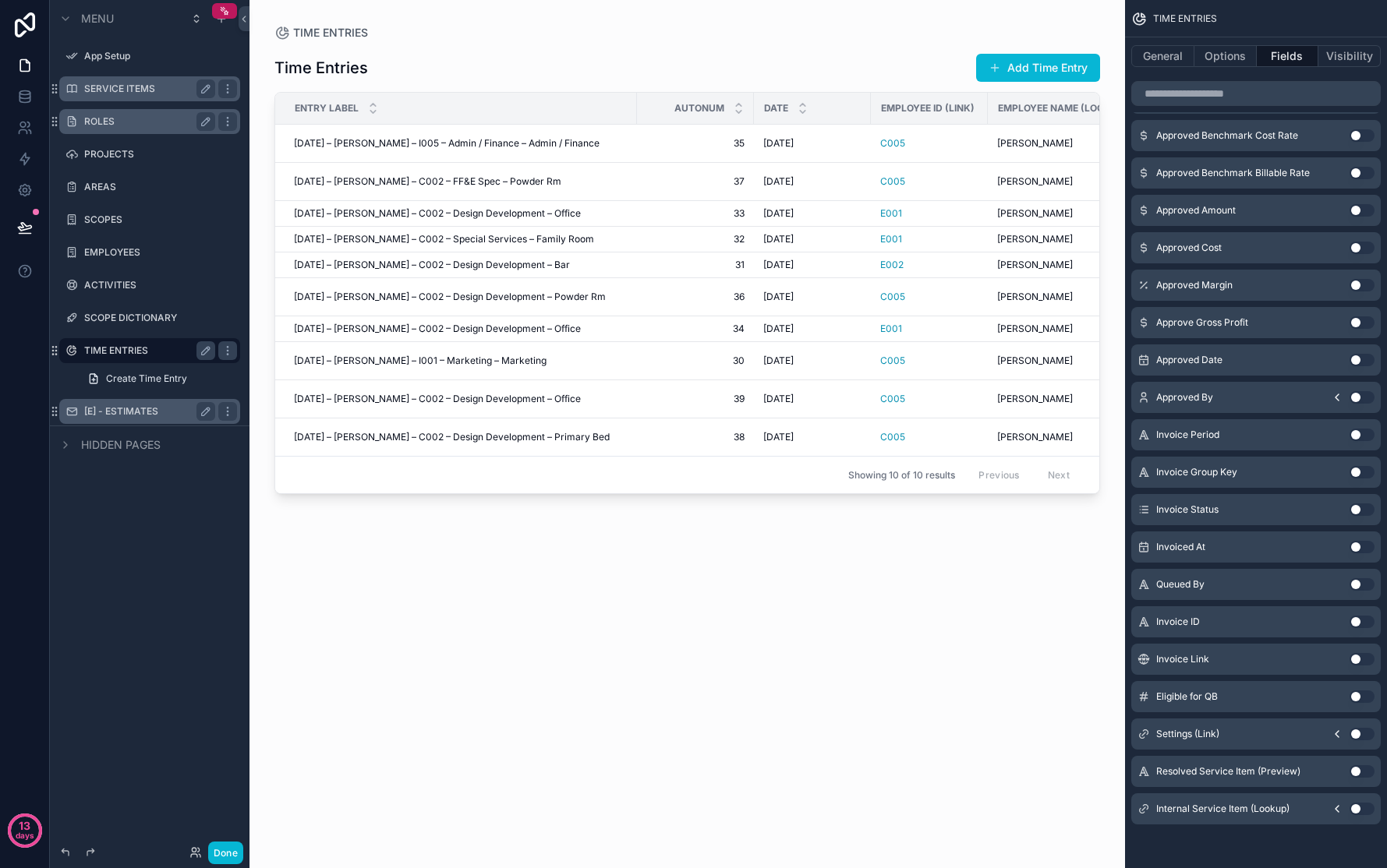
click at [130, 412] on label "[E] - ESTIMATES" at bounding box center [146, 412] width 125 height 13
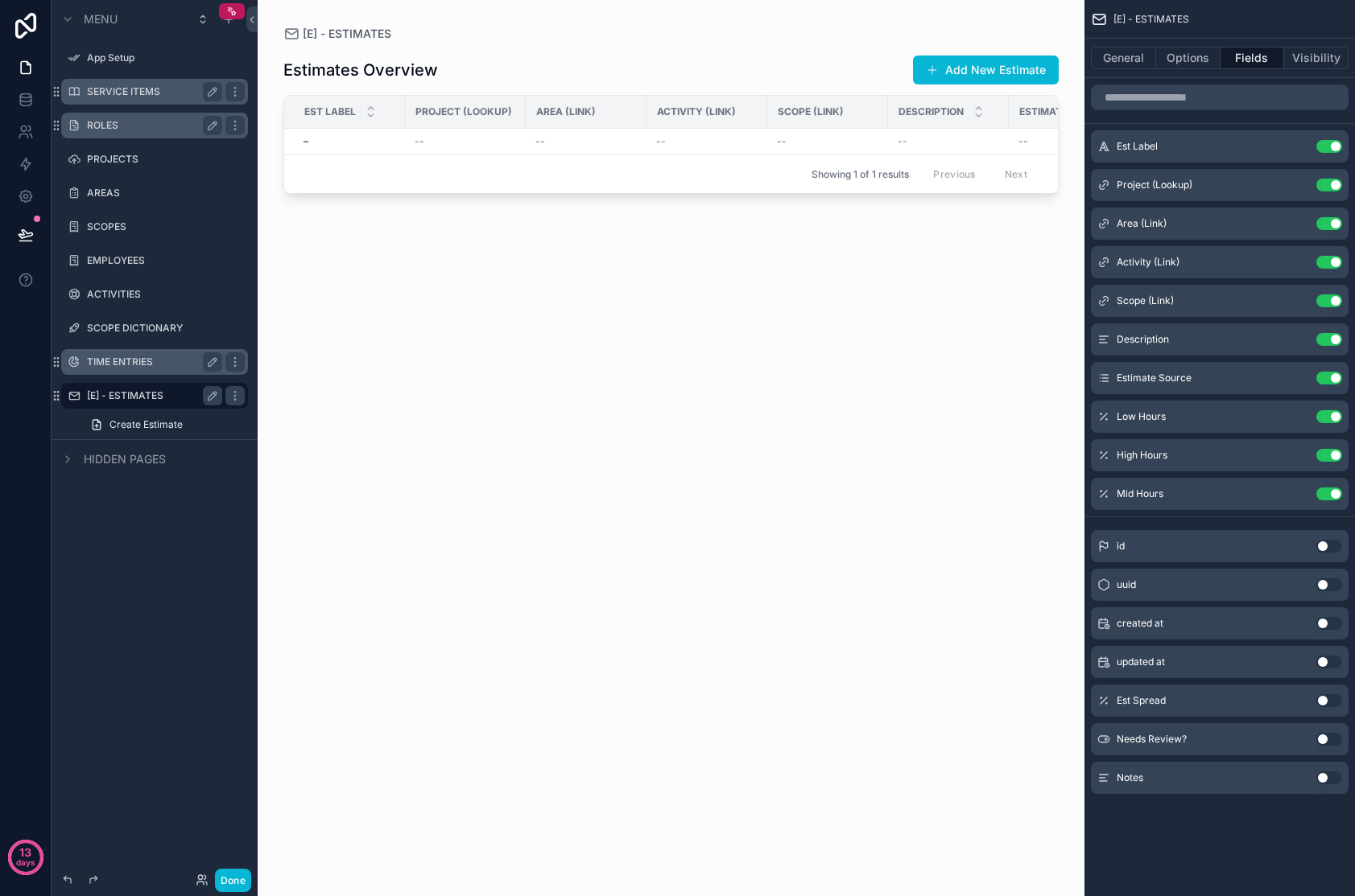
click at [140, 92] on label "SERVICE ITEMS" at bounding box center [151, 92] width 129 height 13
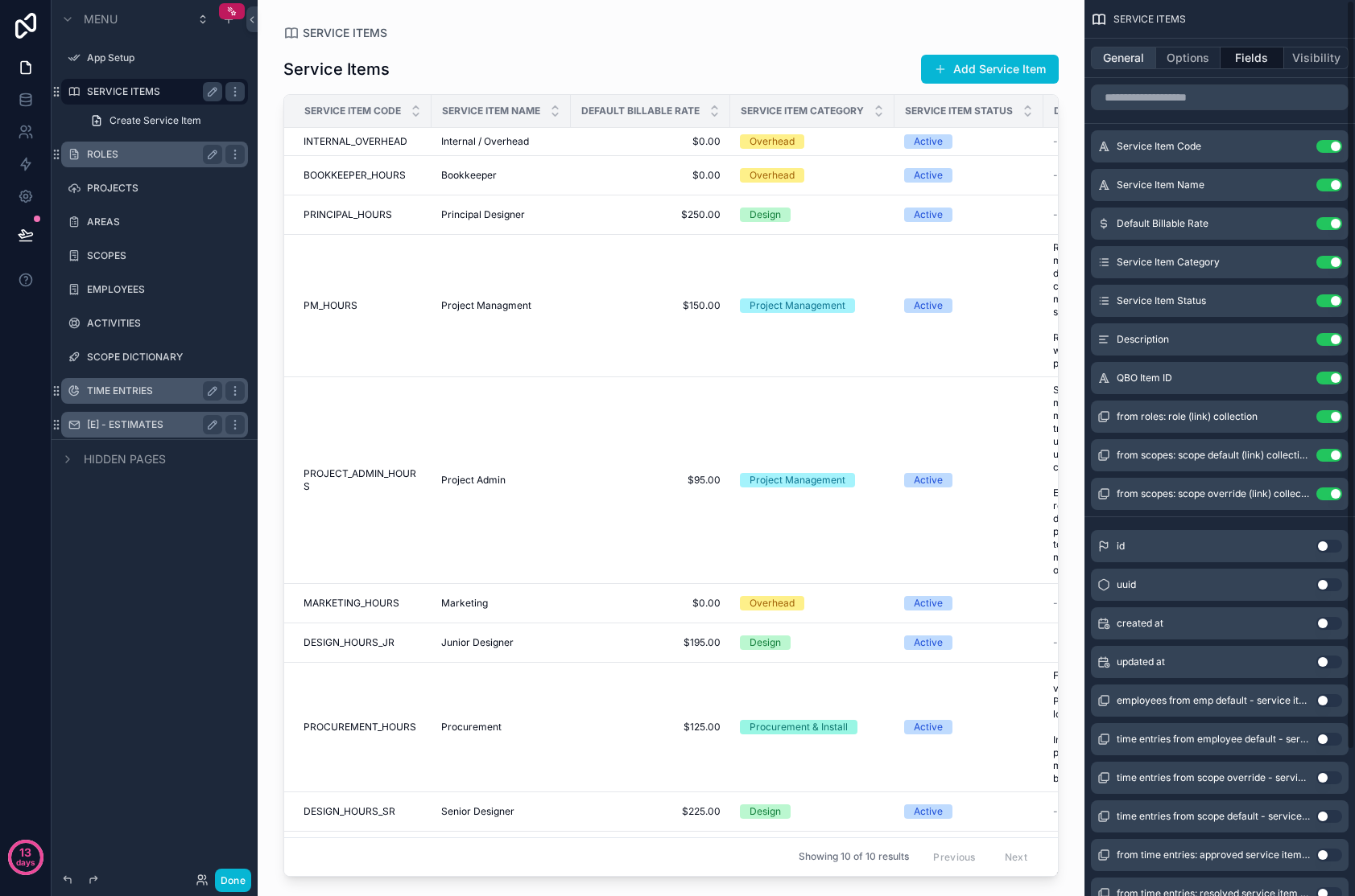
click at [1097, 58] on button "General" at bounding box center [1123, 58] width 65 height 22
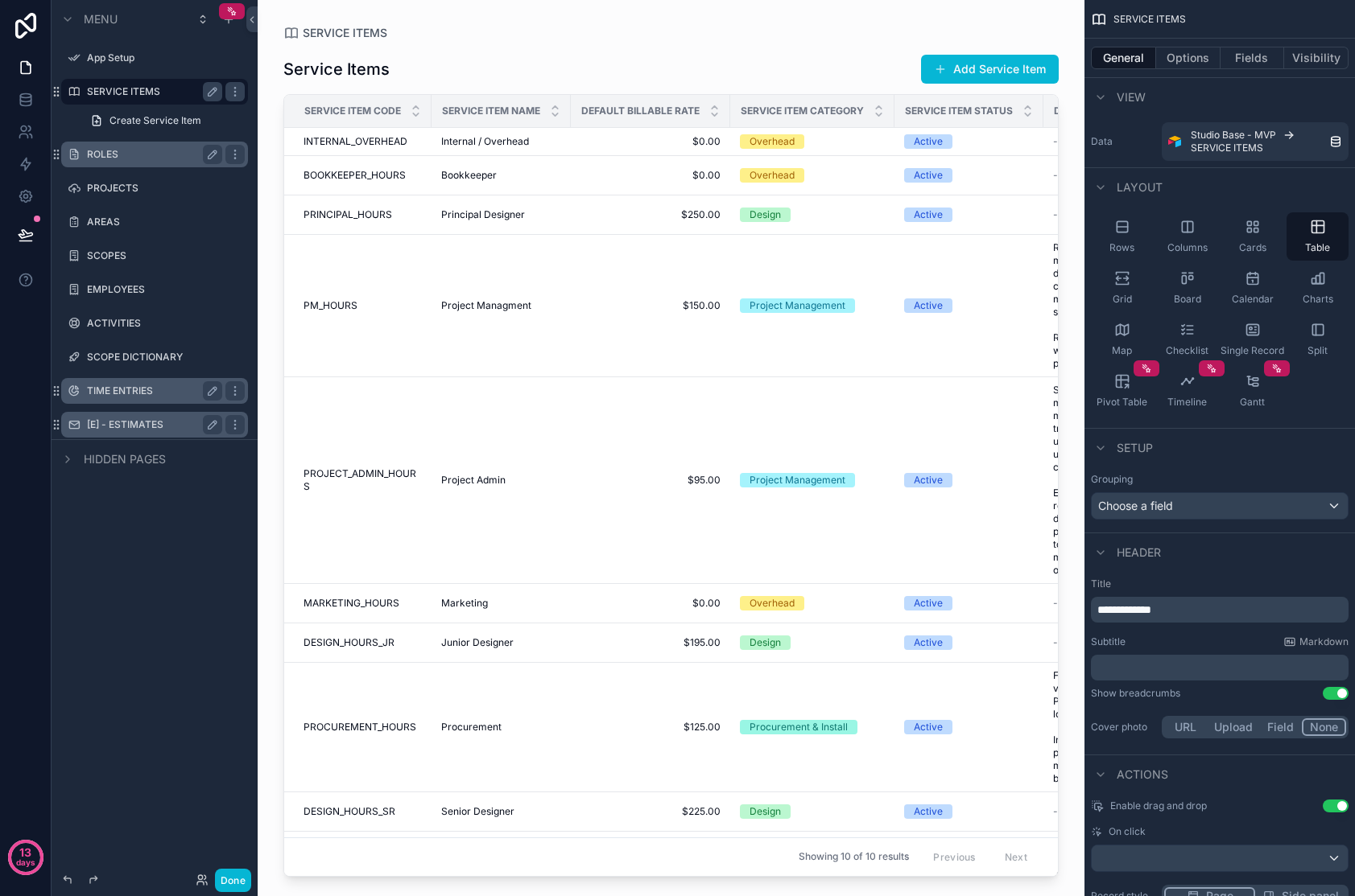
click at [606, 536] on div "scrollable content" at bounding box center [671, 439] width 827 height 877
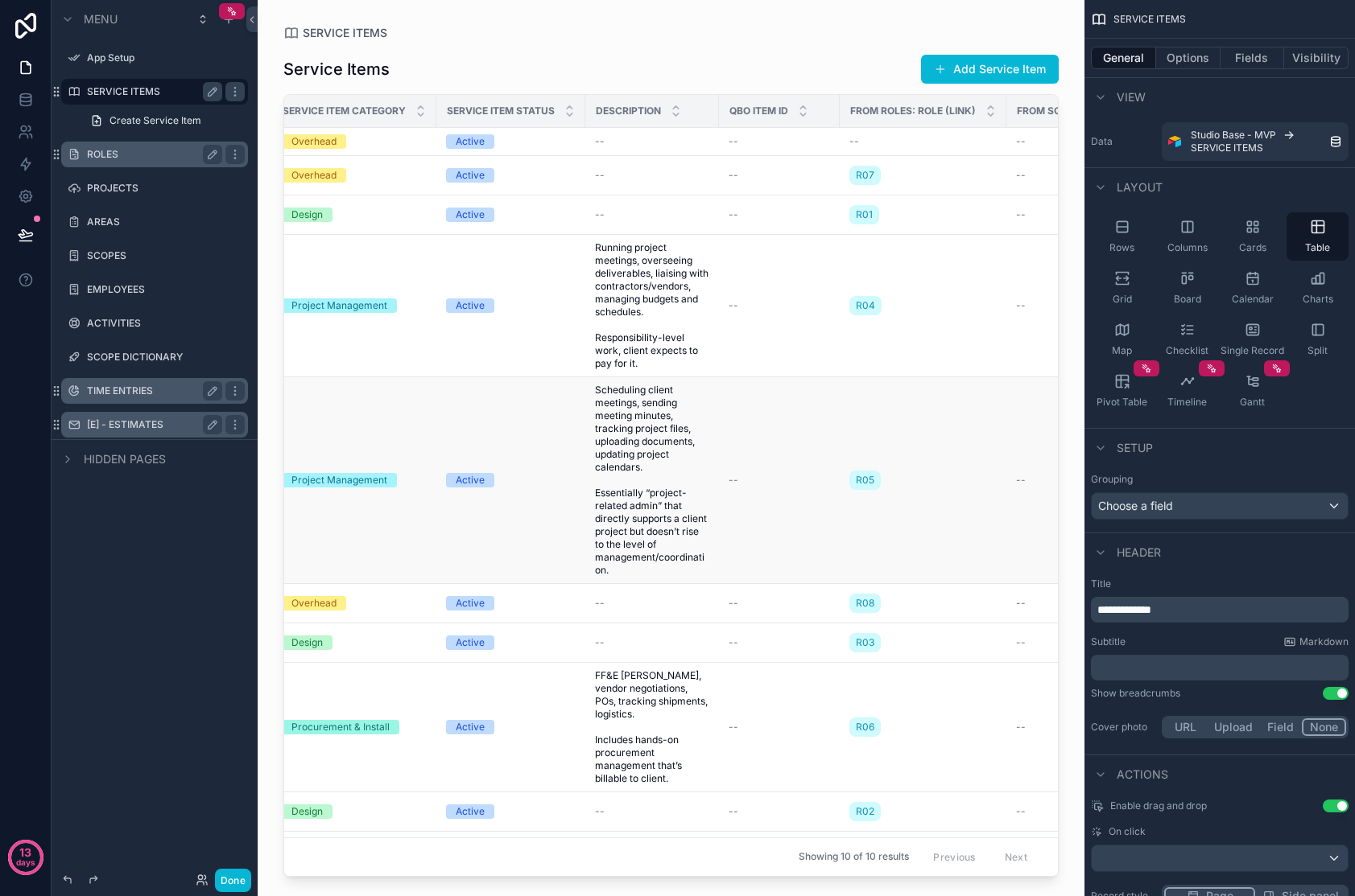
scroll to position [0, 457]
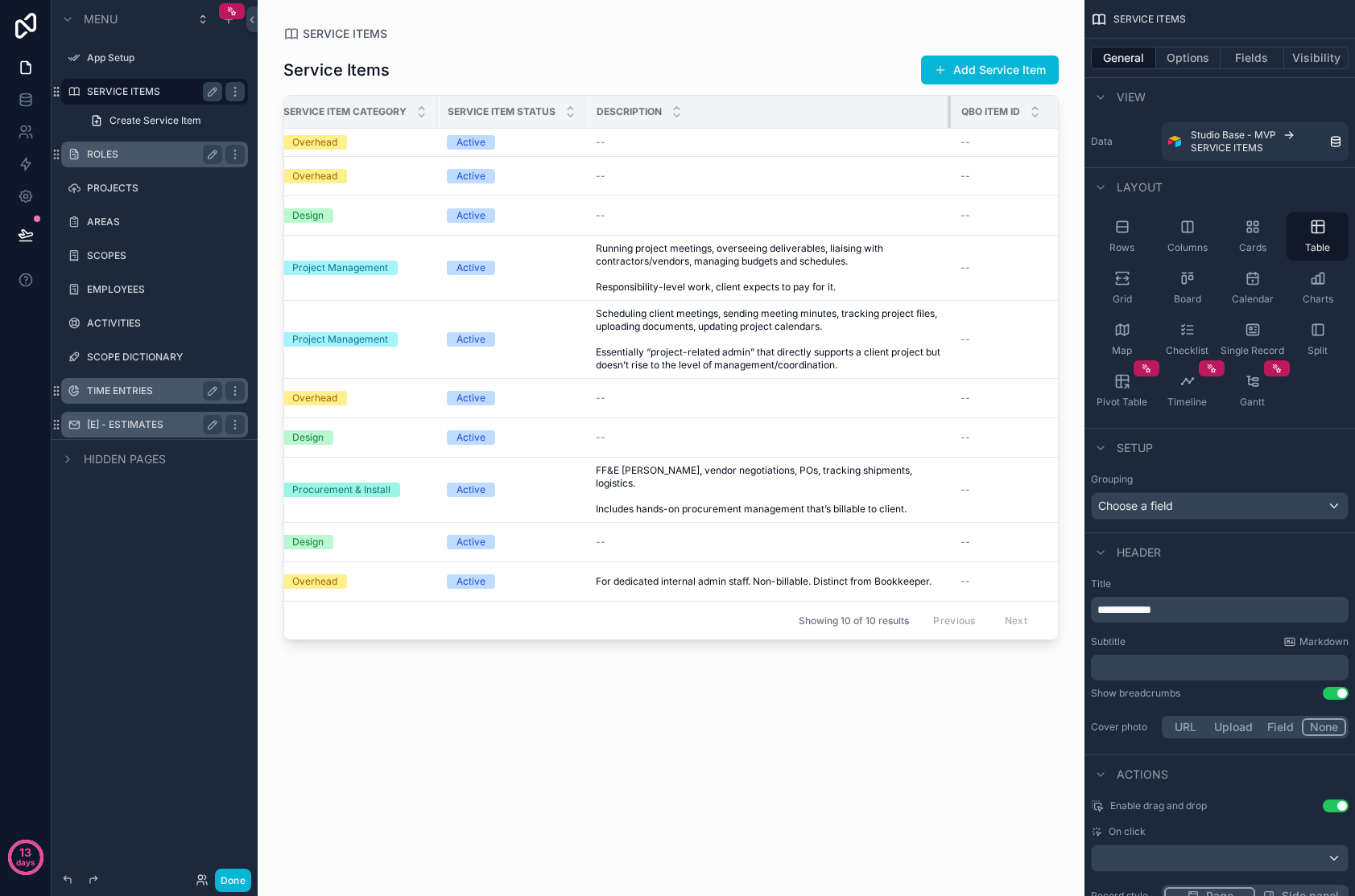
drag, startPoint x: 718, startPoint y: 103, endPoint x: 949, endPoint y: 110, distance: 231.1
click at [949, 110] on div "scrollable content" at bounding box center [951, 111] width 7 height 32
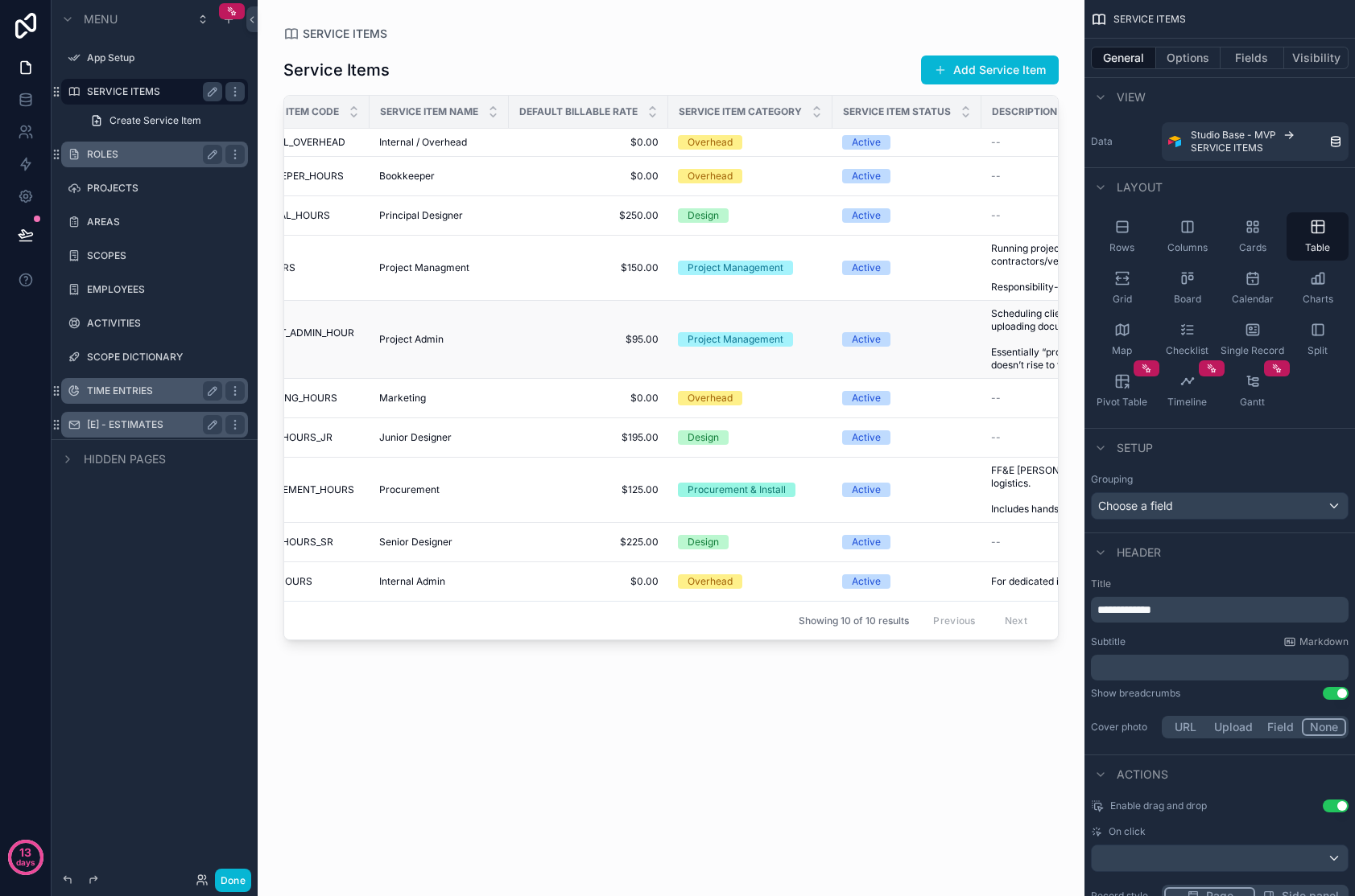
scroll to position [0, 0]
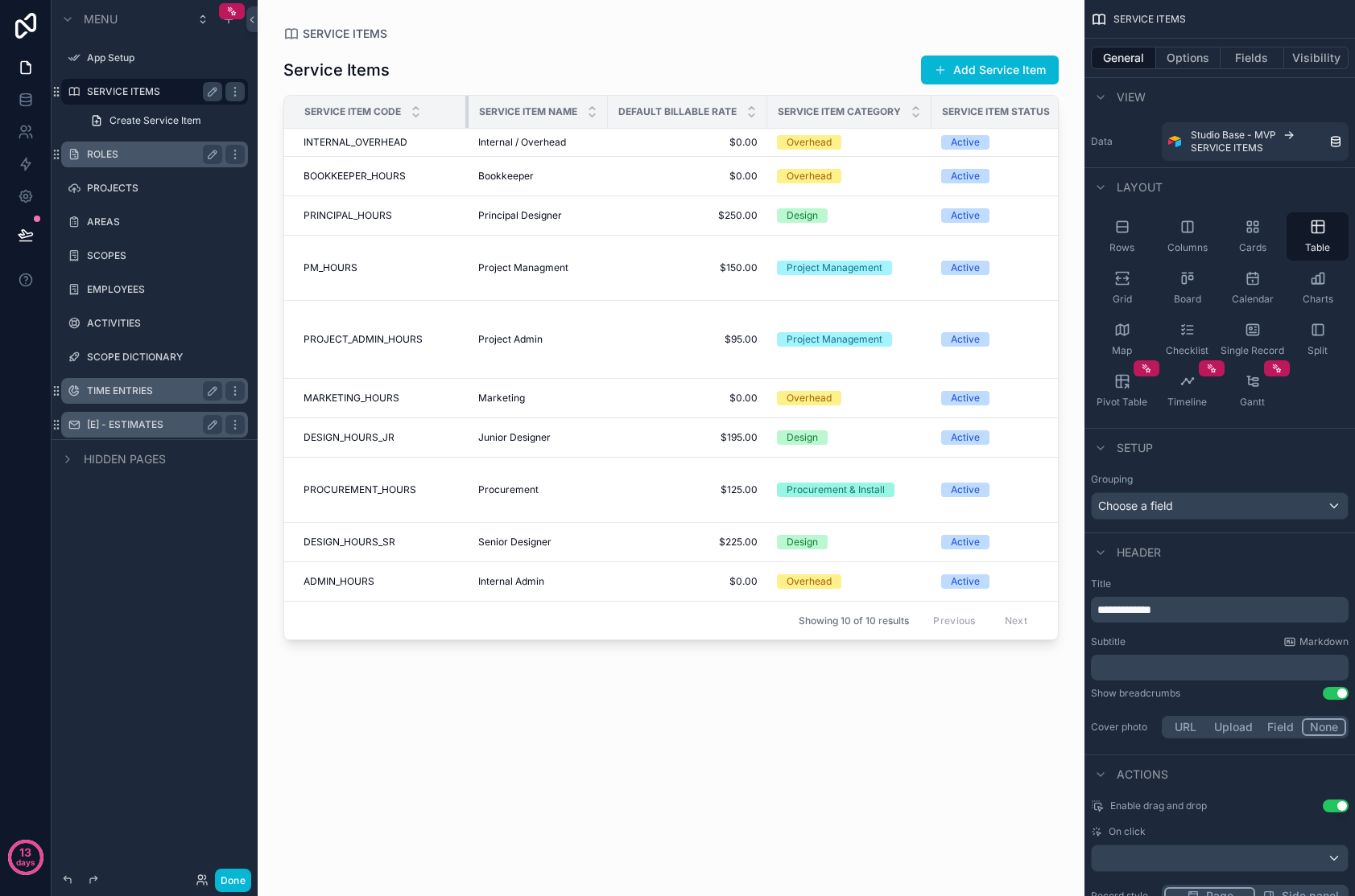
drag, startPoint x: 430, startPoint y: 107, endPoint x: 493, endPoint y: 108, distance: 63.0
click at [493, 108] on tr "Service Item Code Service Item Name Default Billable Rate Service Item Category…" at bounding box center [1184, 112] width 1800 height 33
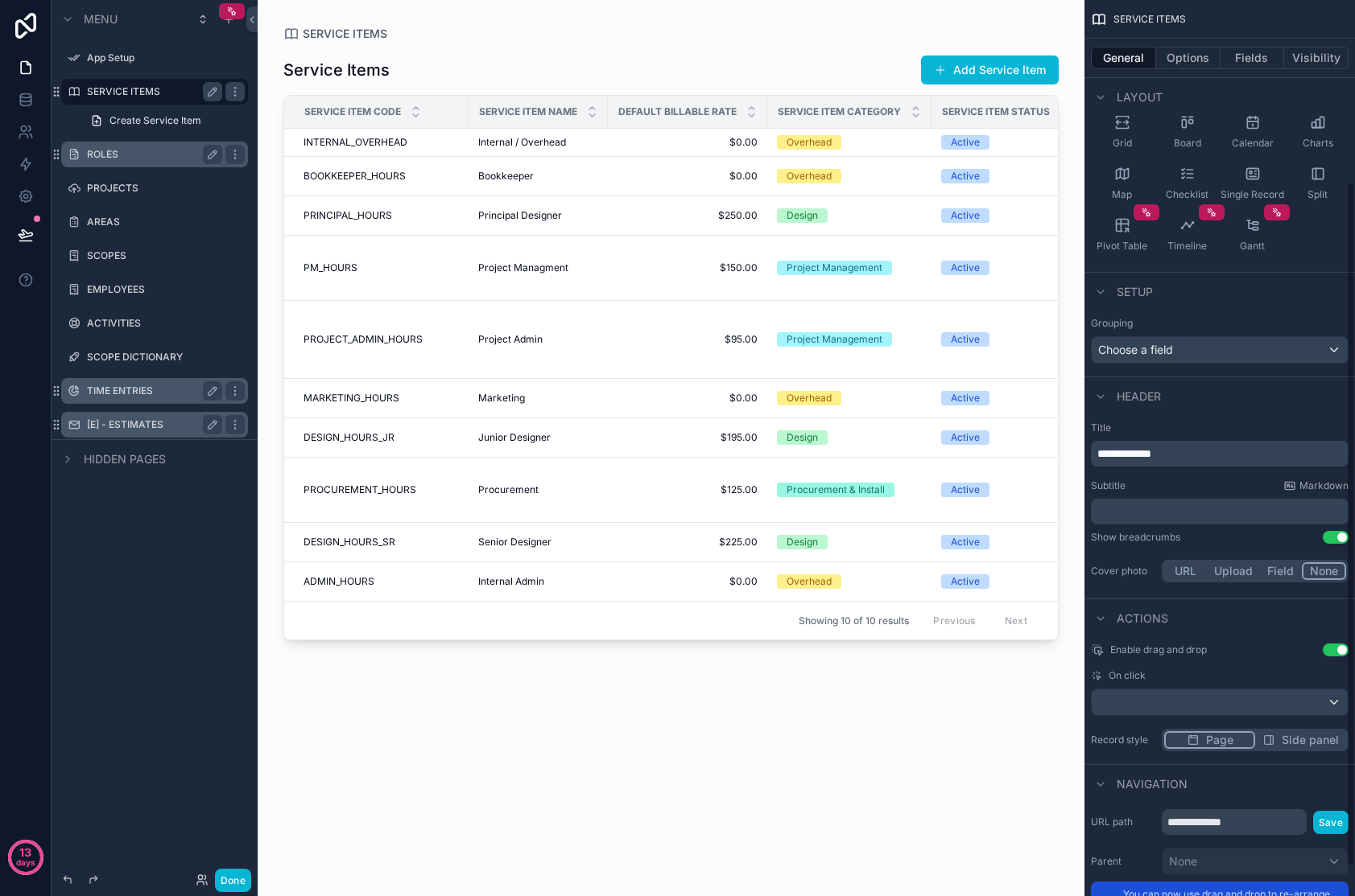
scroll to position [277, 0]
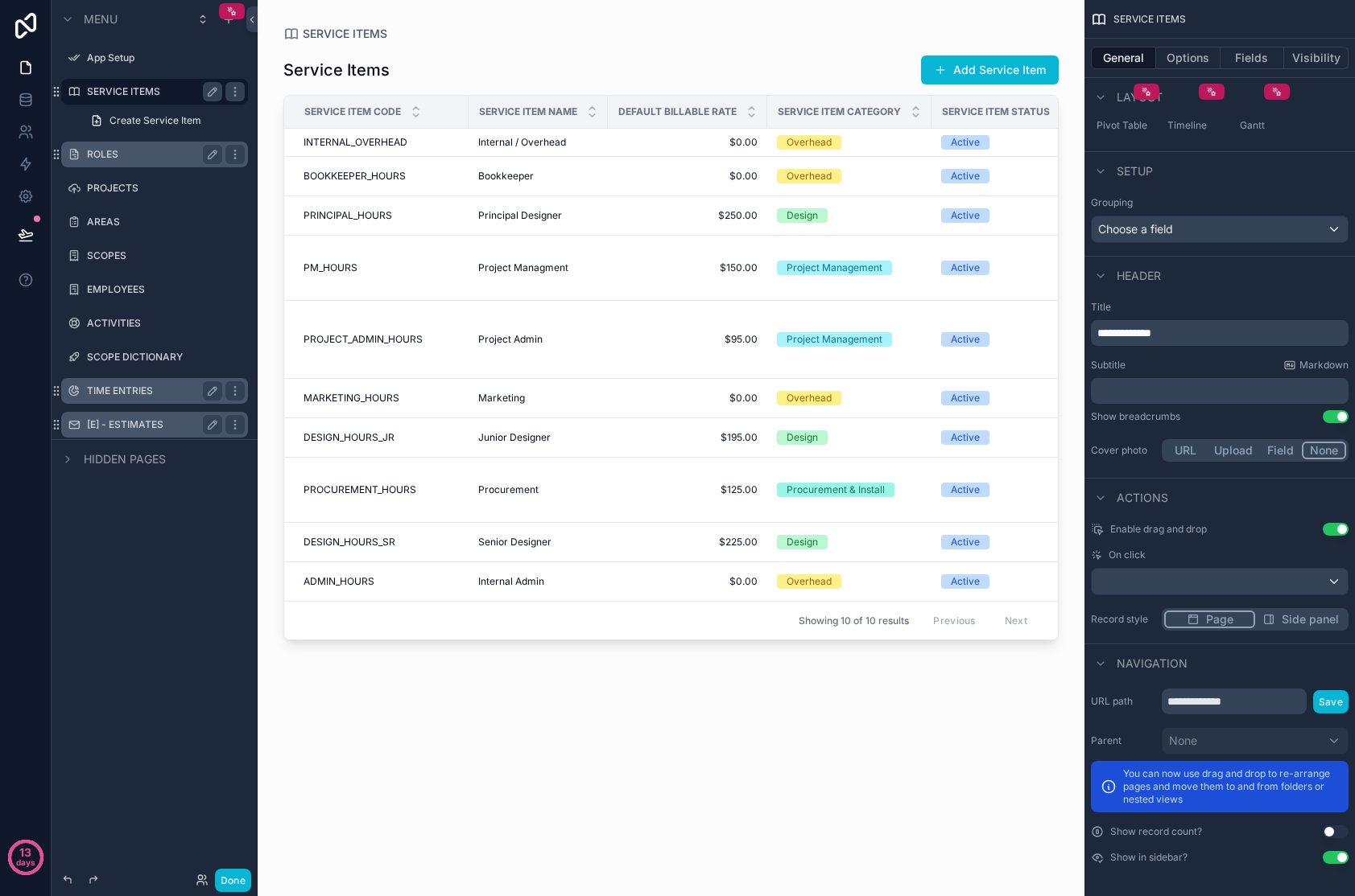
click at [1097, 619] on button "Side panel" at bounding box center [1300, 619] width 91 height 17
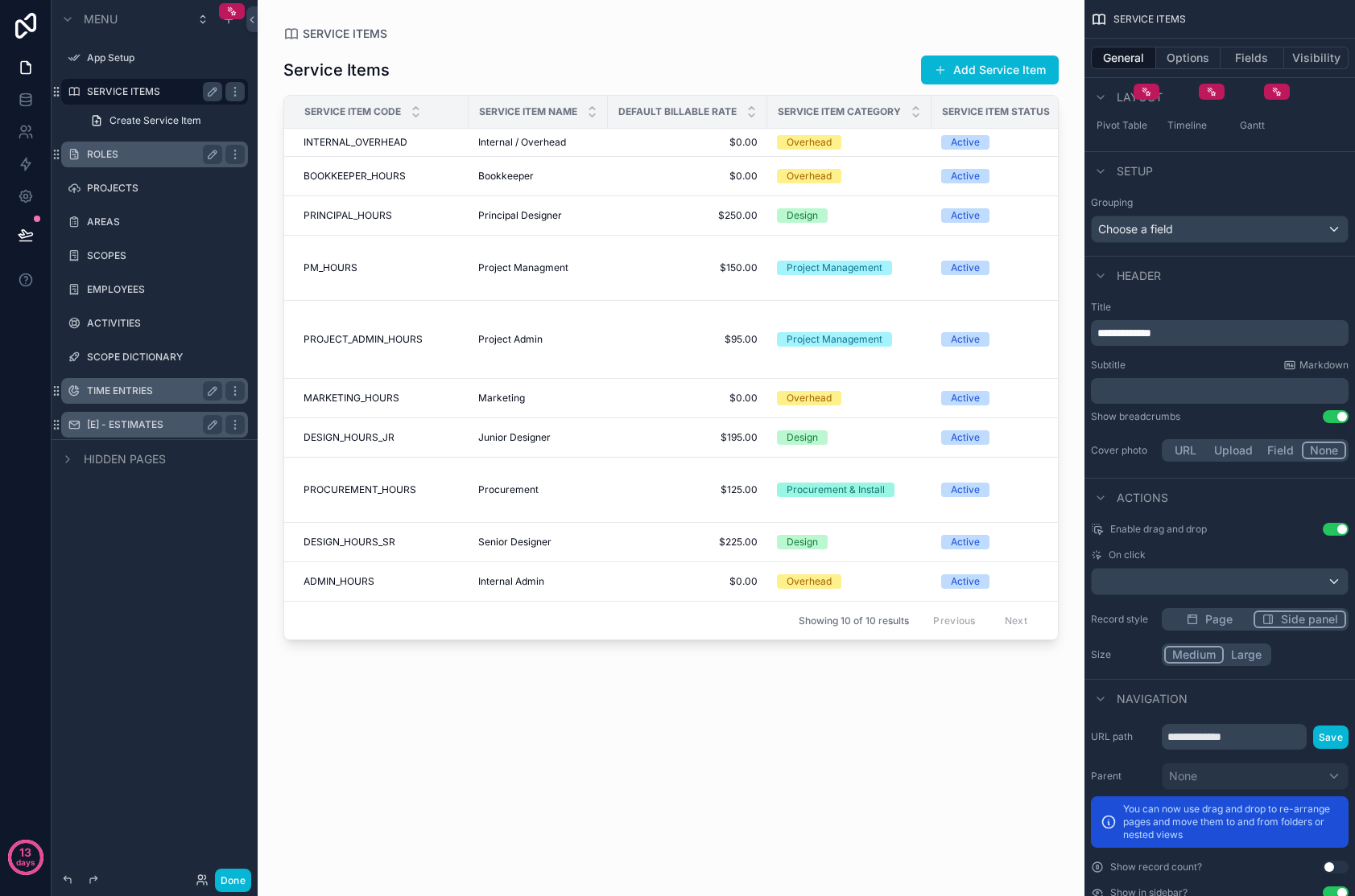
click at [1097, 619] on span "Page" at bounding box center [1218, 619] width 27 height 16
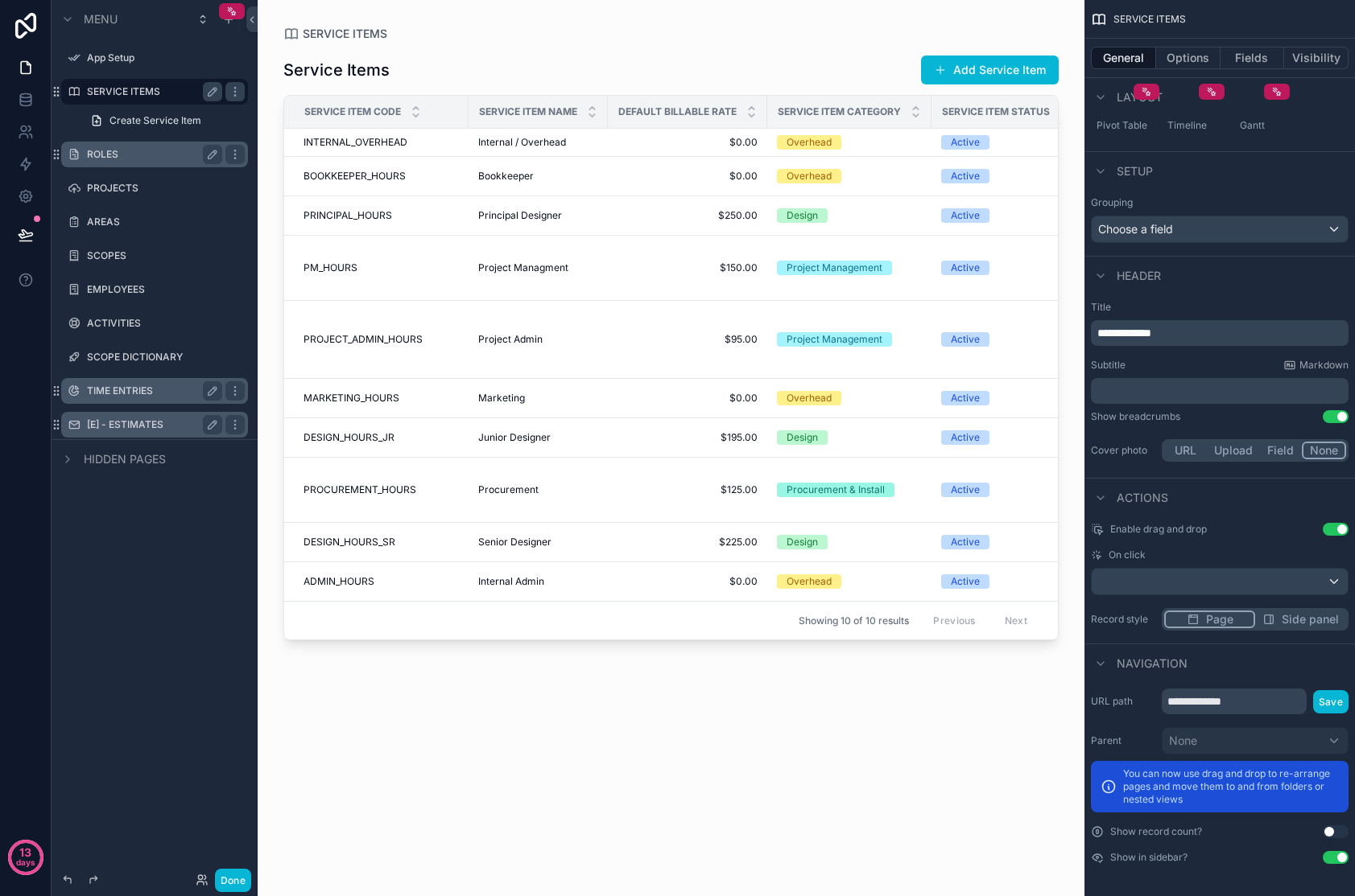
click at [112, 153] on label "ROLES" at bounding box center [151, 154] width 129 height 13
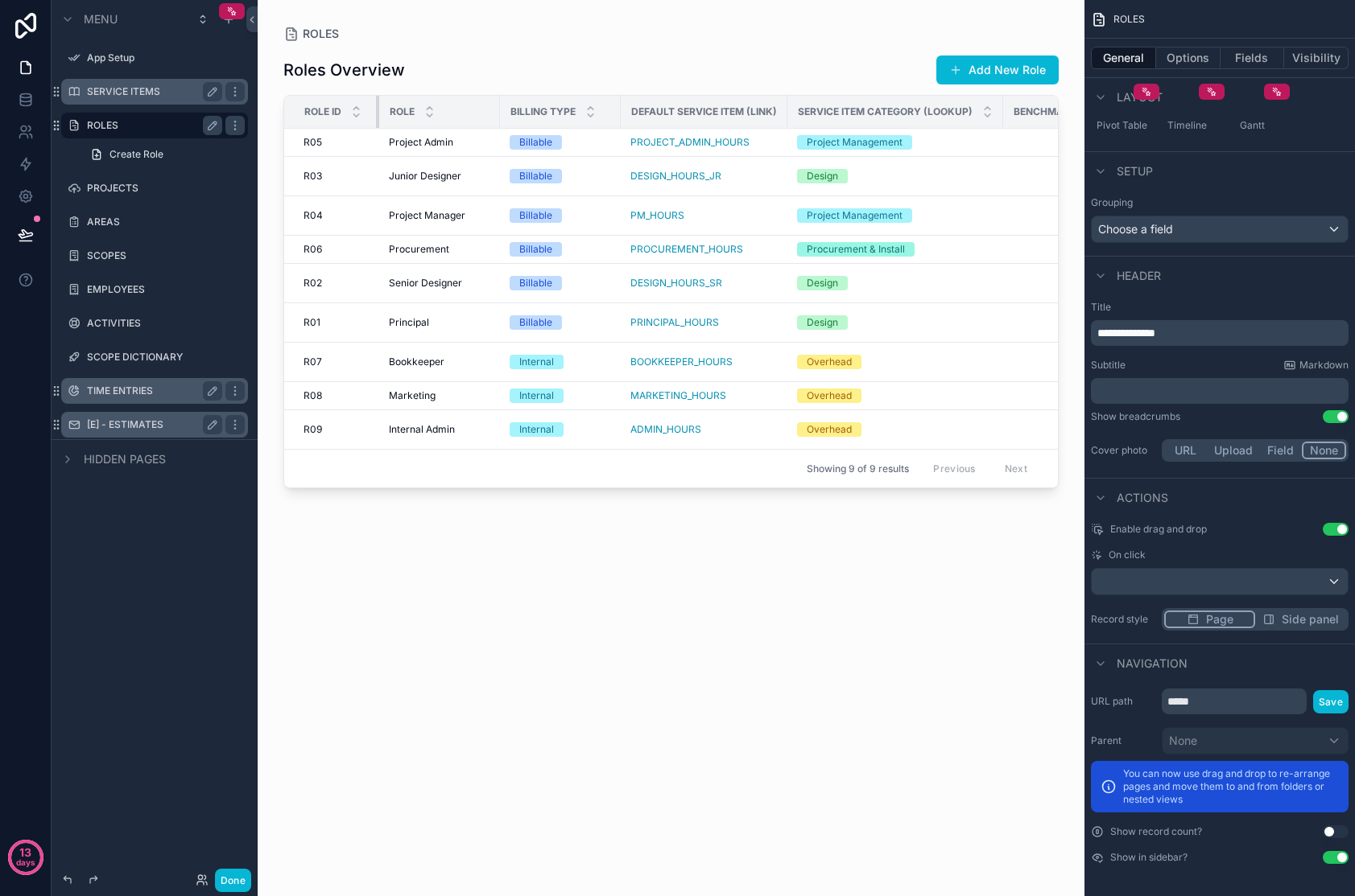
drag, startPoint x: 404, startPoint y: 110, endPoint x: 378, endPoint y: 109, distance: 26.0
click at [378, 109] on tr "Role ID Role Billing Type Default Service Item (Link) Service Item Category (Lo…" at bounding box center [1011, 112] width 1455 height 33
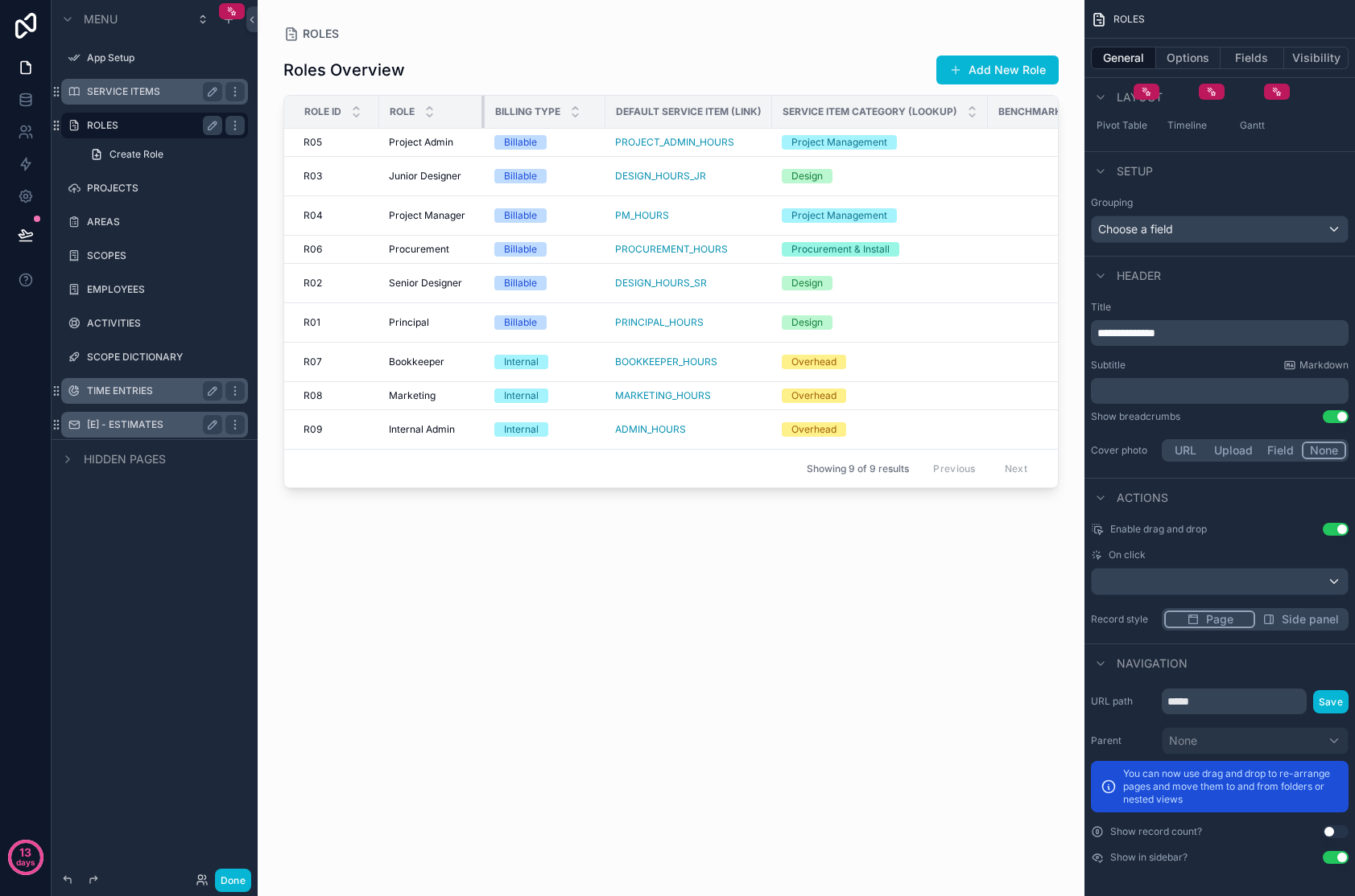
drag, startPoint x: 497, startPoint y: 115, endPoint x: 483, endPoint y: 116, distance: 14.0
click at [483, 116] on div "scrollable content" at bounding box center [485, 111] width 7 height 32
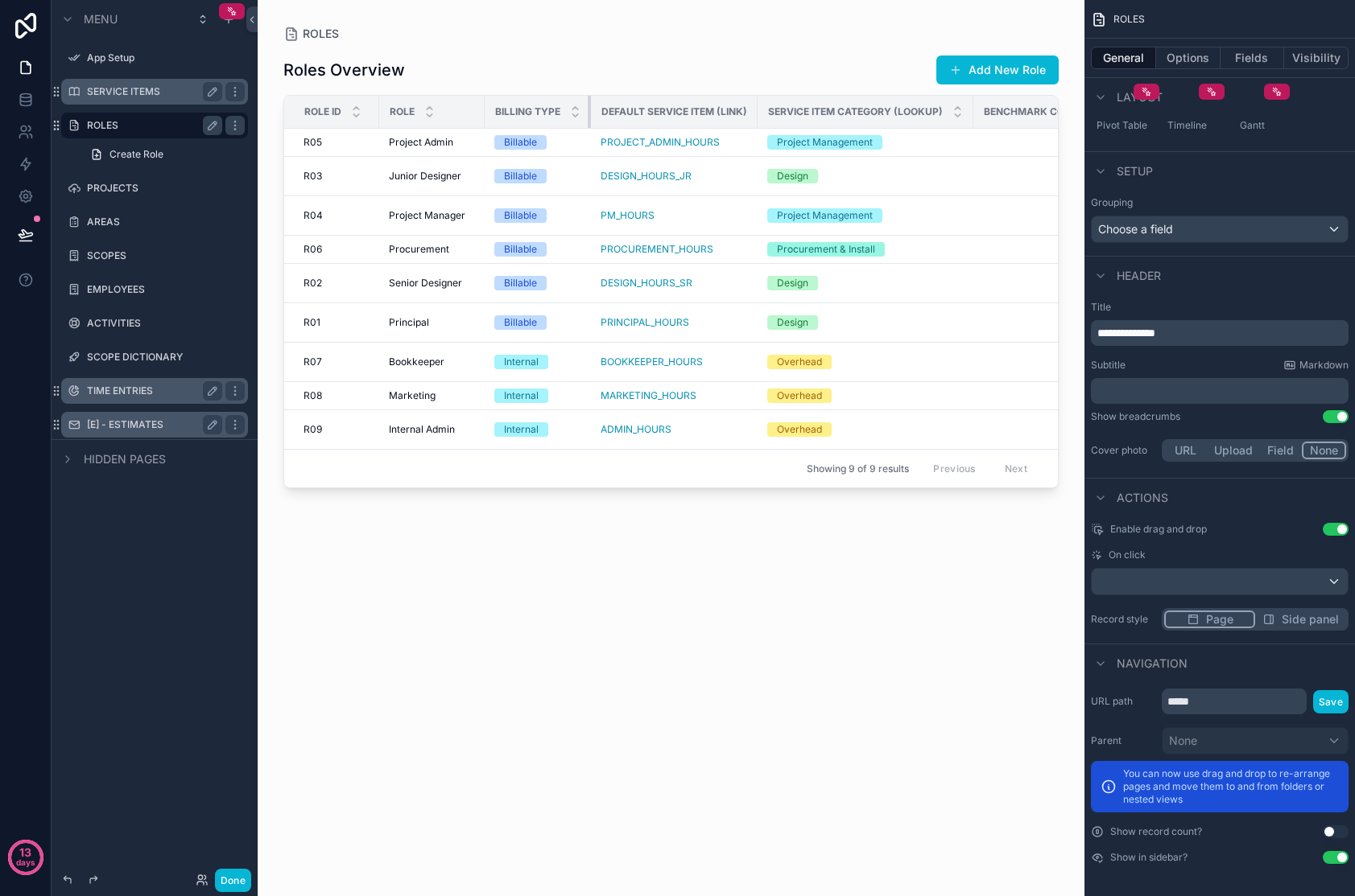
drag, startPoint x: 605, startPoint y: 118, endPoint x: 579, endPoint y: 121, distance: 26.2
click at [579, 121] on th "Billing Type" at bounding box center [538, 112] width 107 height 33
click at [726, 118] on div "Default Service Item (Link)" at bounding box center [674, 111] width 165 height 26
drag, startPoint x: 754, startPoint y: 110, endPoint x: 768, endPoint y: 109, distance: 14.0
click at [768, 109] on tr "Role ID Role Billing Type Default Service Item (Link) Service Item Category (Lo…" at bounding box center [996, 112] width 1425 height 33
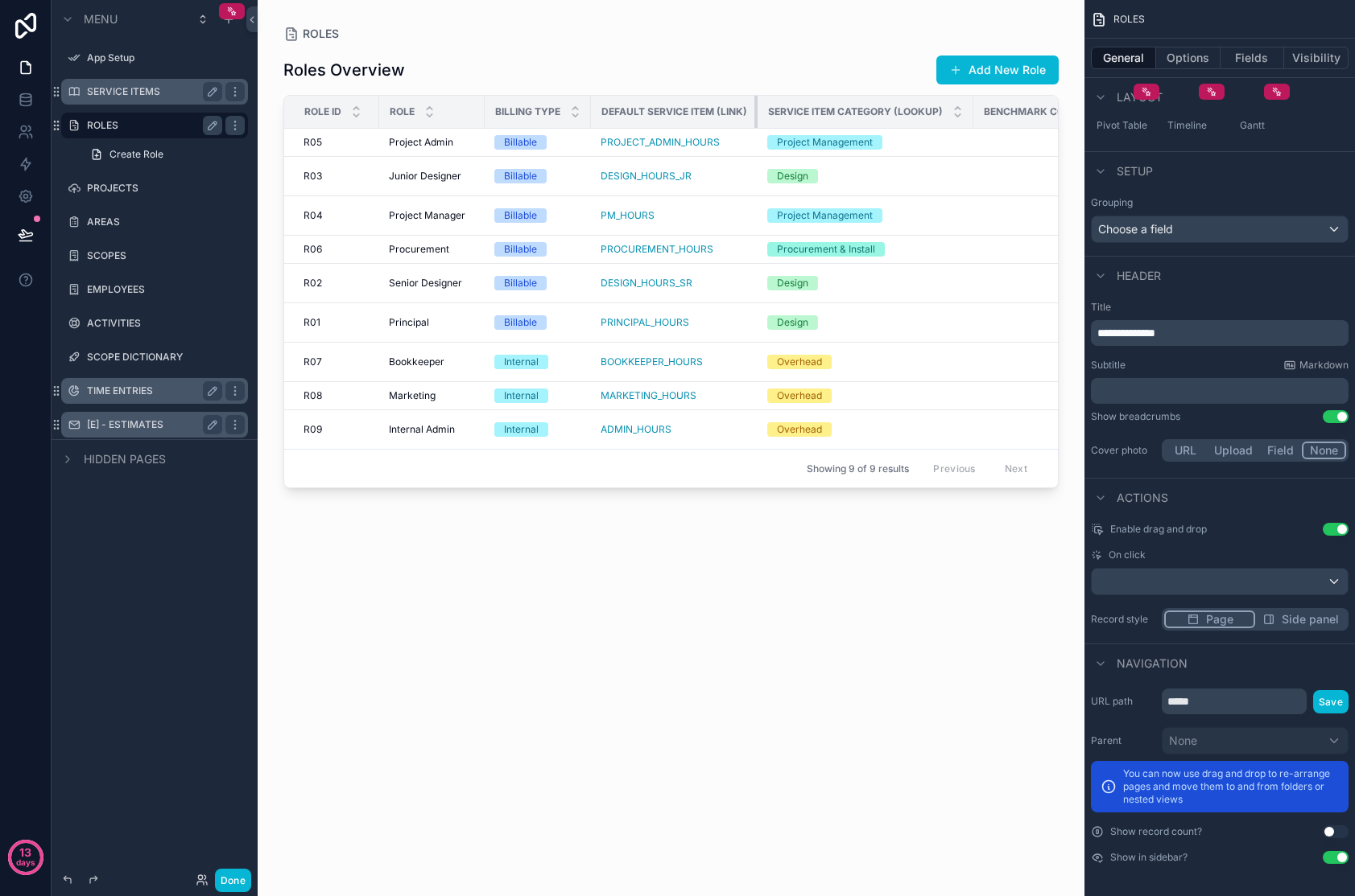
drag, startPoint x: 754, startPoint y: 110, endPoint x: 782, endPoint y: 110, distance: 28.0
click at [782, 110] on tr "Role ID Role Billing Type Default Service Item (Link) Service Item Category (Lo…" at bounding box center [996, 112] width 1425 height 33
click at [747, 107] on th "Default Service Item (Link)" at bounding box center [674, 112] width 167 height 33
click at [109, 187] on label "PROJECTS" at bounding box center [151, 188] width 129 height 13
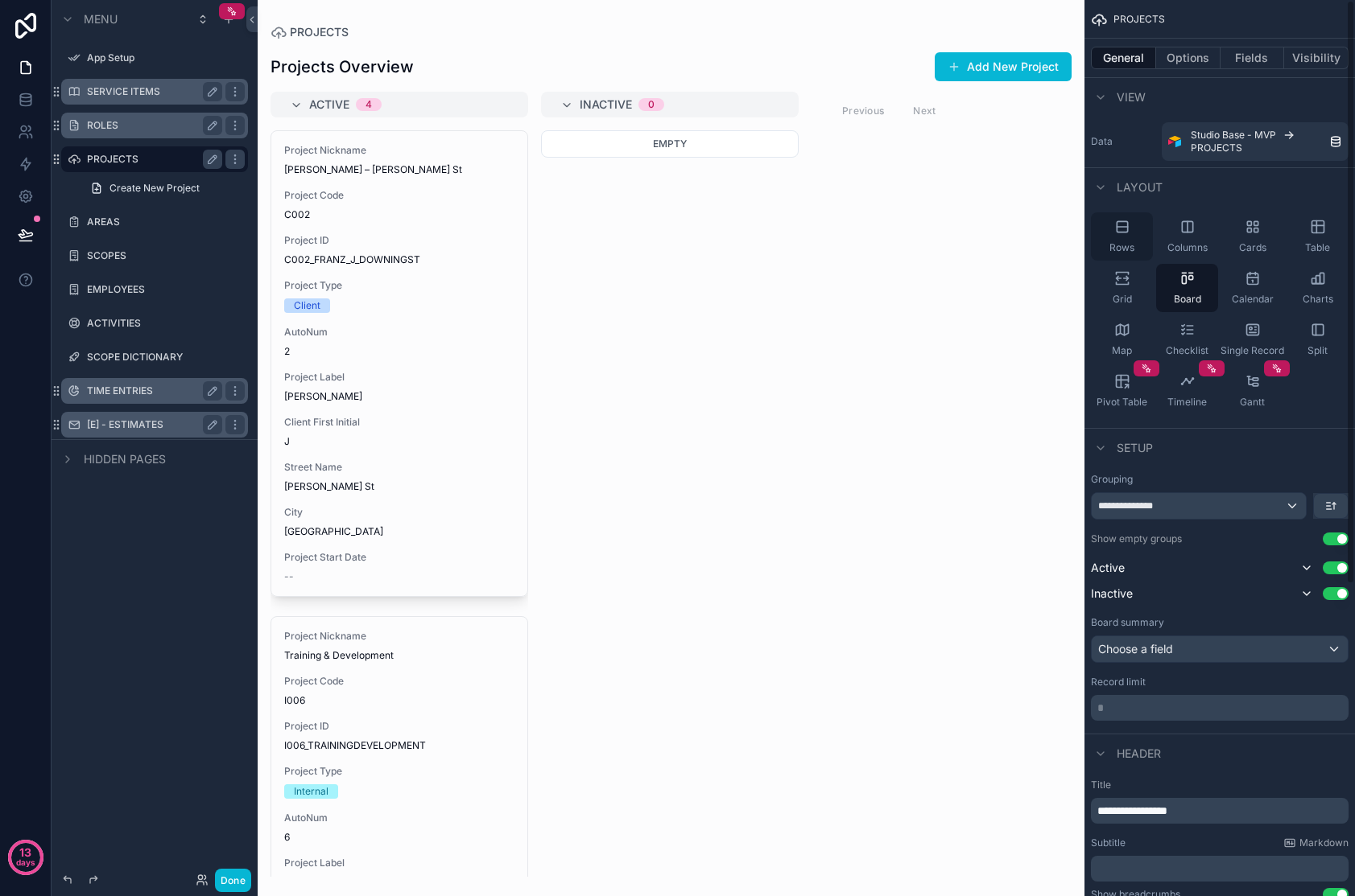
click at [1097, 232] on icon "scrollable content" at bounding box center [1121, 226] width 16 height 16
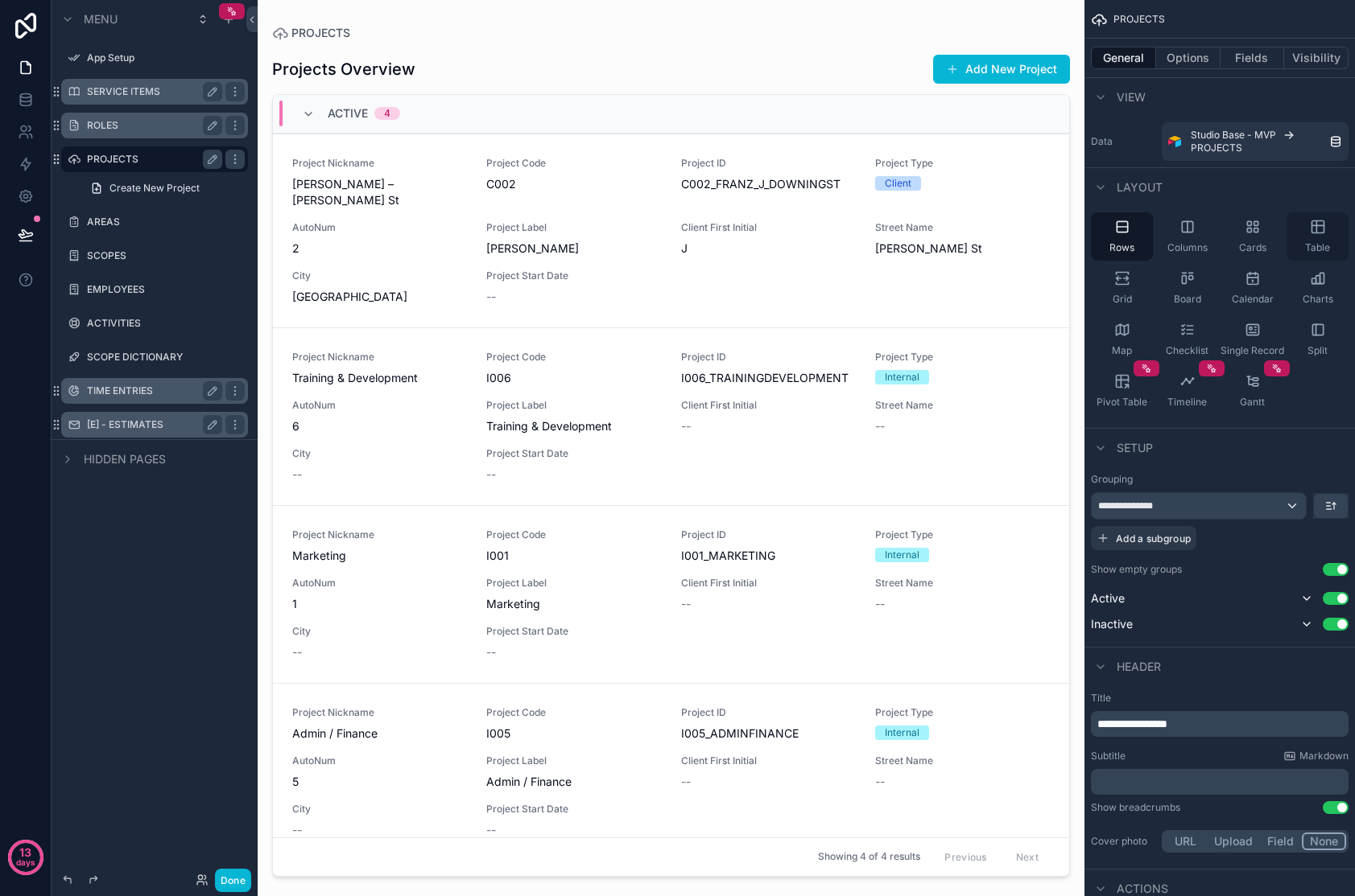
click at [1097, 224] on div "Table" at bounding box center [1317, 236] width 62 height 48
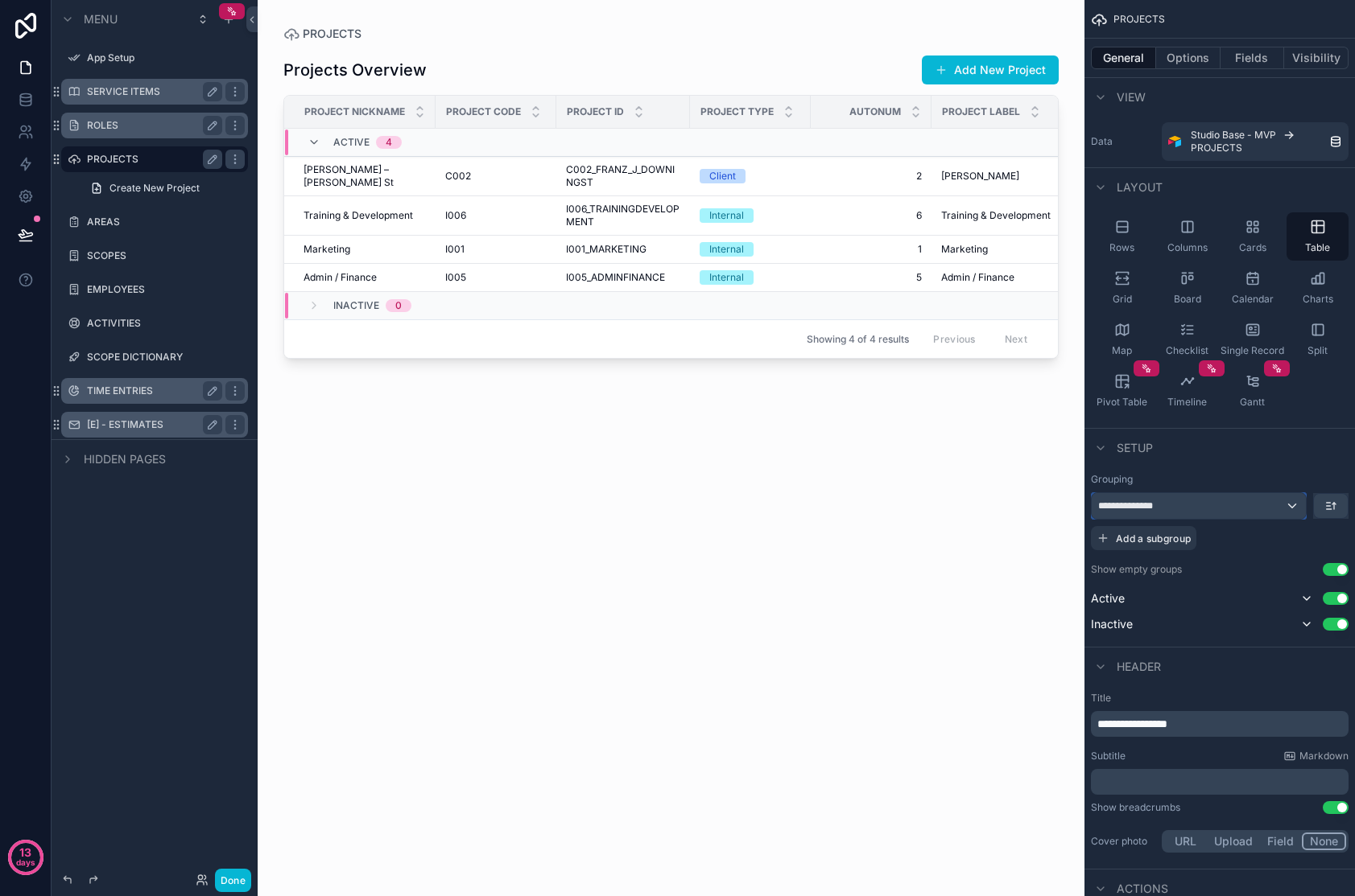
click at [1097, 502] on div "**********" at bounding box center [1198, 505] width 214 height 26
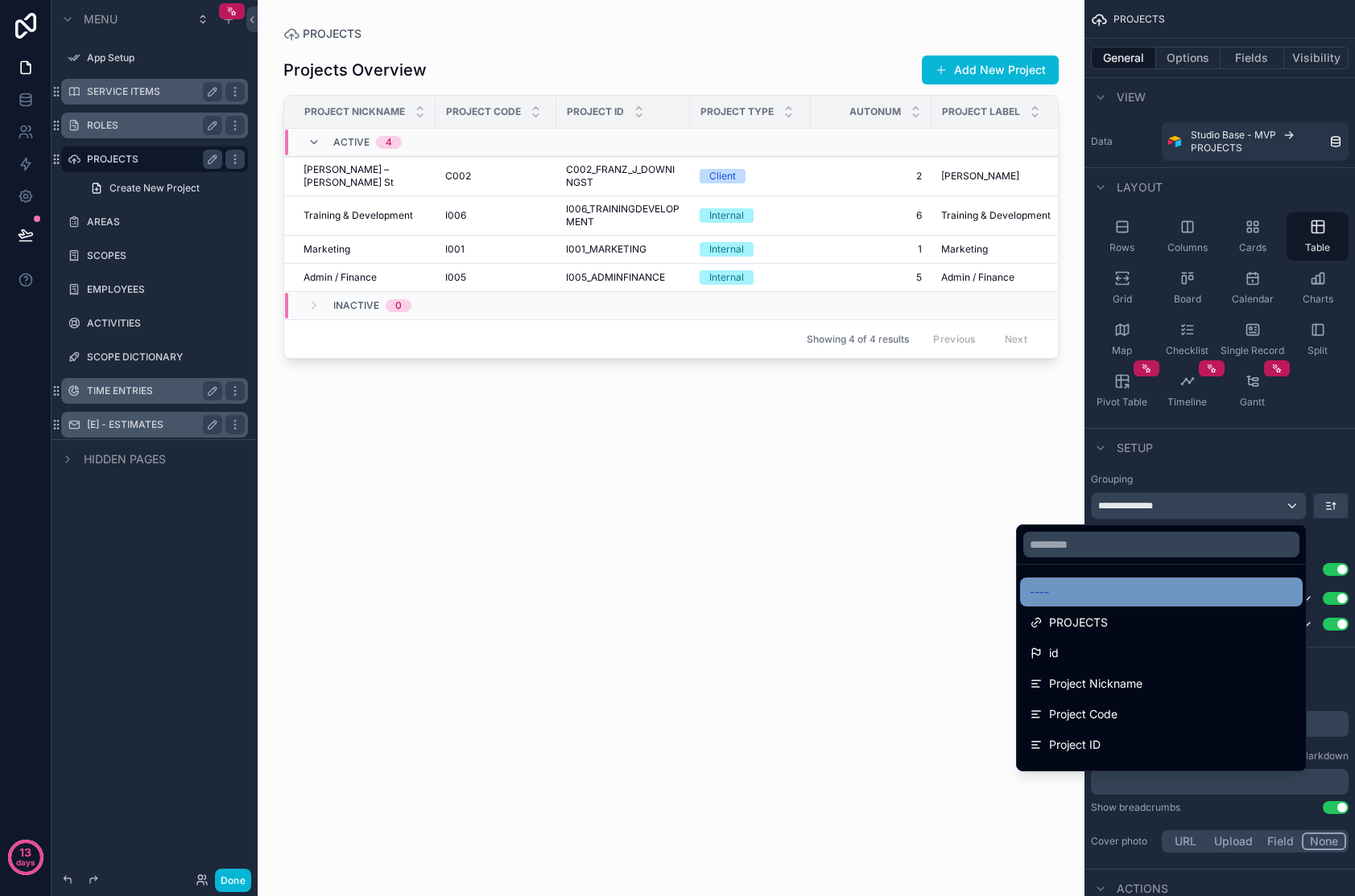
click at [1097, 586] on div "----" at bounding box center [1161, 591] width 264 height 19
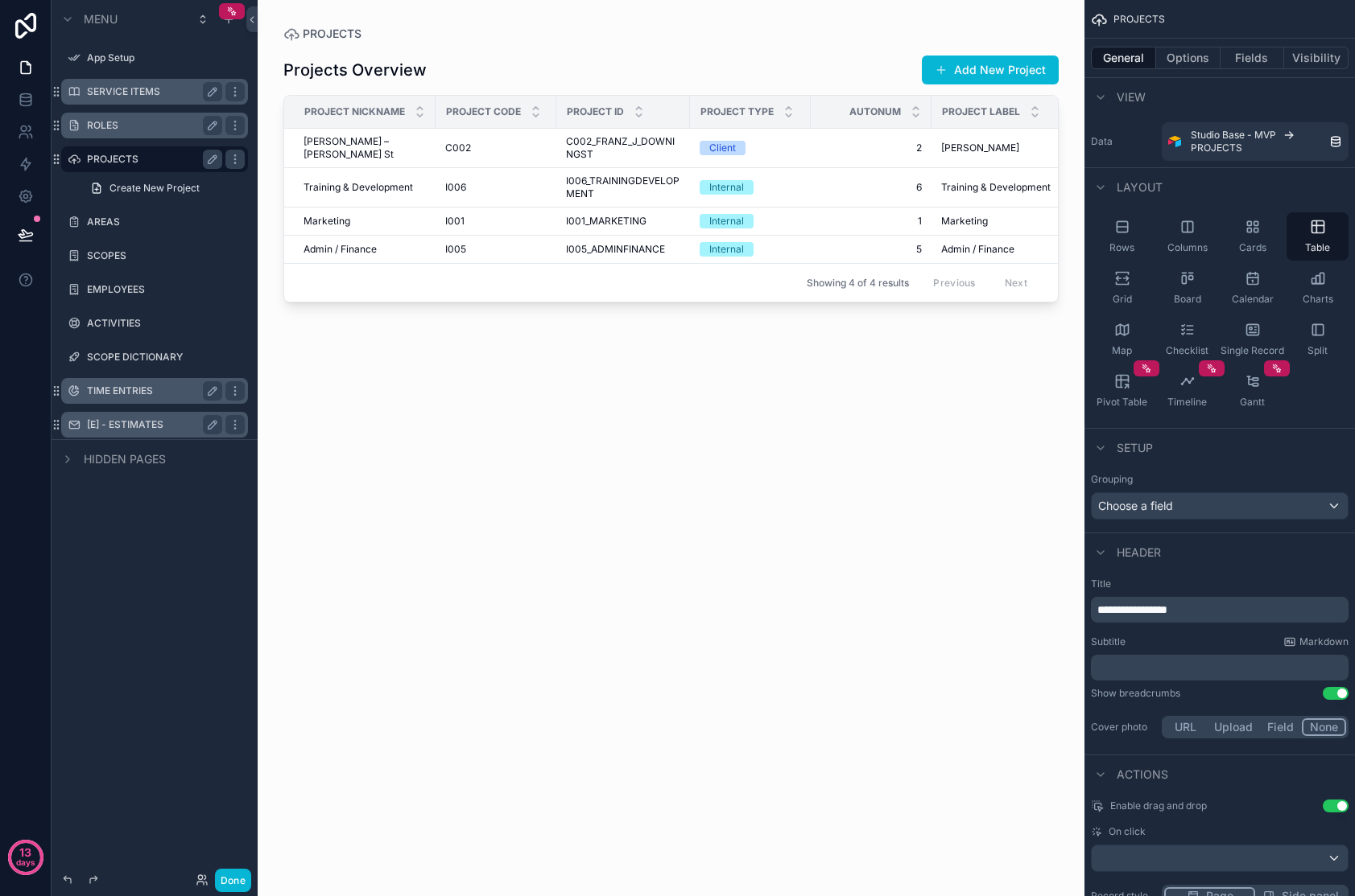
click at [844, 231] on div "scrollable content" at bounding box center [671, 439] width 827 height 877
click at [853, 202] on td "6 6" at bounding box center [871, 188] width 121 height 40
click at [377, 109] on span "Project Nickname" at bounding box center [354, 112] width 101 height 13
click at [379, 110] on span "Project Nickname" at bounding box center [354, 112] width 101 height 13
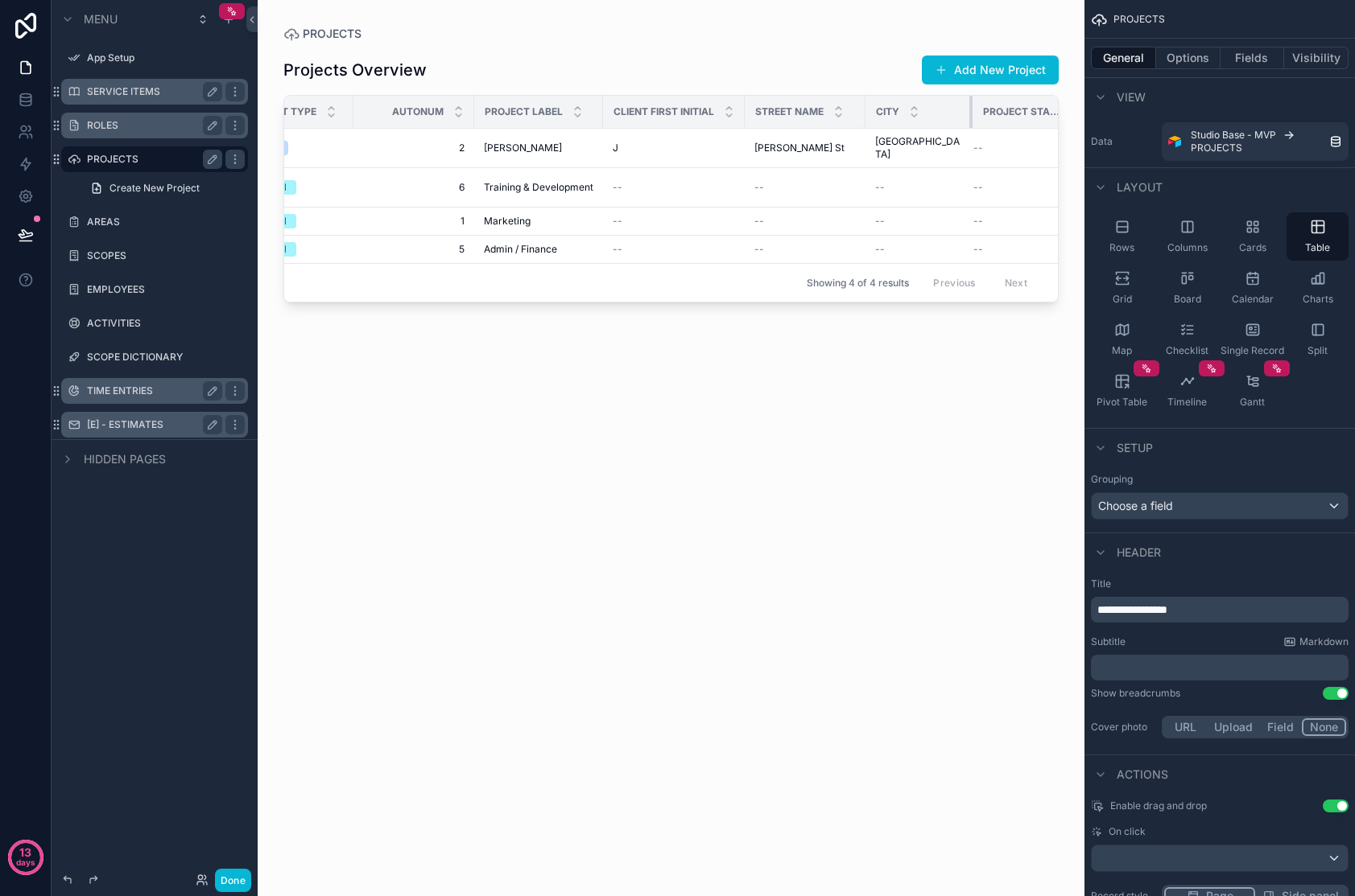
scroll to position [0, 456]
drag, startPoint x: 929, startPoint y: 106, endPoint x: 881, endPoint y: 106, distance: 48.0
click at [881, 106] on th "City" at bounding box center [906, 112] width 81 height 33
click at [958, 105] on div "Project Start Date" at bounding box center [1008, 111] width 119 height 31
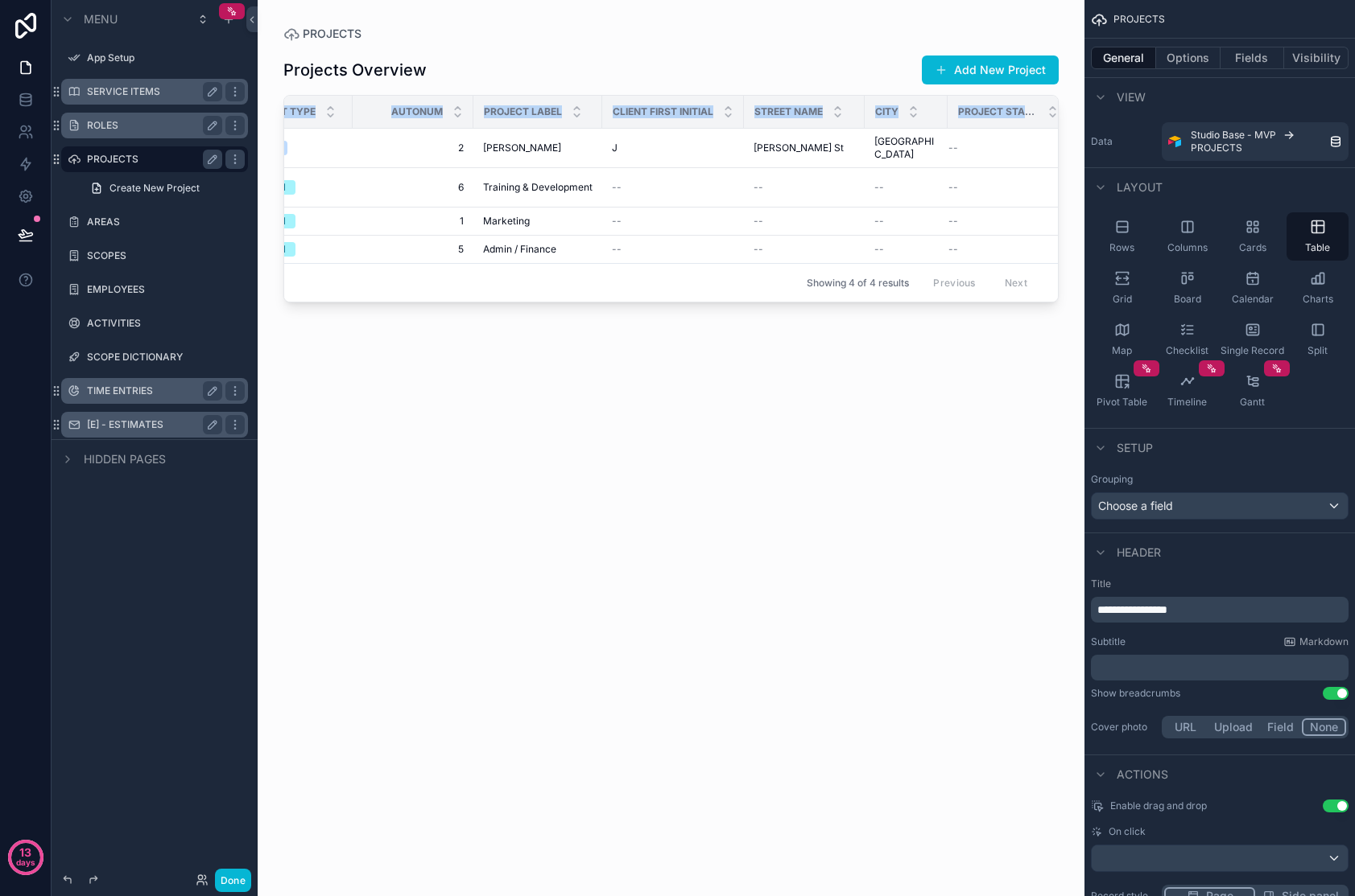
drag, startPoint x: 1057, startPoint y: 107, endPoint x: 1073, endPoint y: 107, distance: 16.0
click at [1073, 107] on div "PROJECTS Projects Overview Add New Project Project Nickname Project Code Projec…" at bounding box center [671, 439] width 827 height 877
click at [902, 407] on div "Projects Overview Add New Project Project Nickname Project Code Project ID Proj…" at bounding box center [671, 459] width 775 height 835
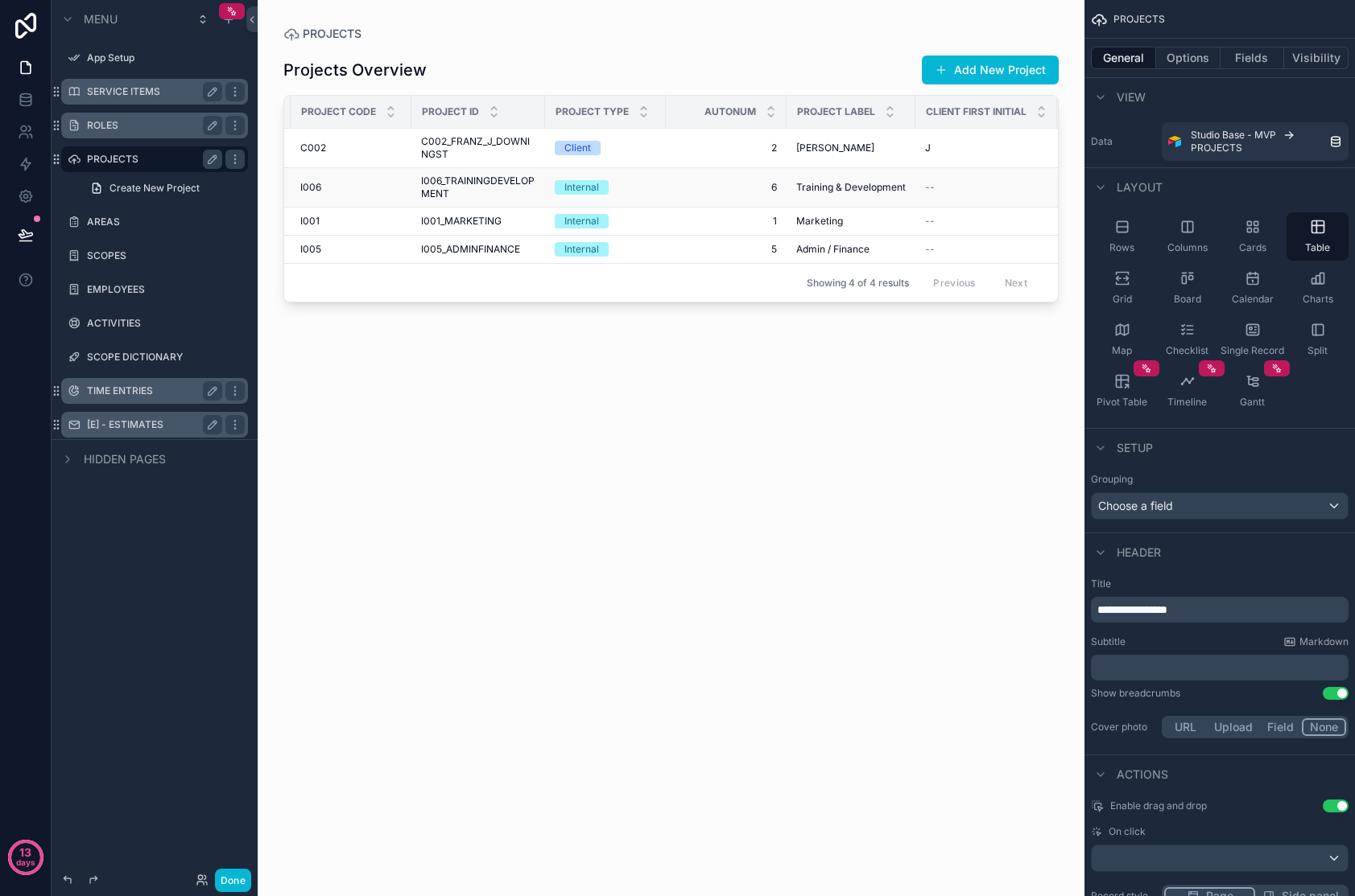
scroll to position [0, 0]
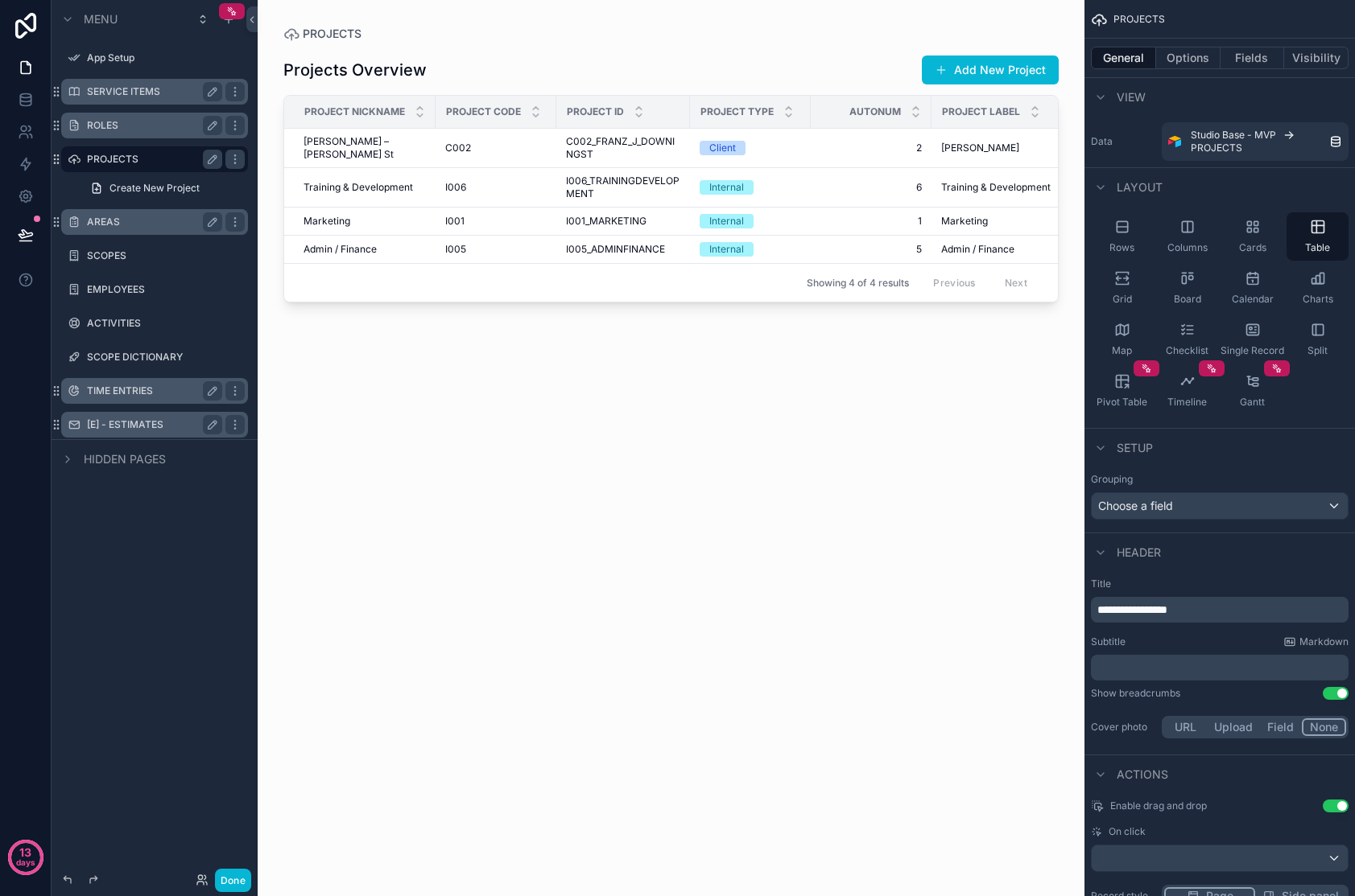
click at [108, 223] on label "AREAS" at bounding box center [151, 222] width 129 height 13
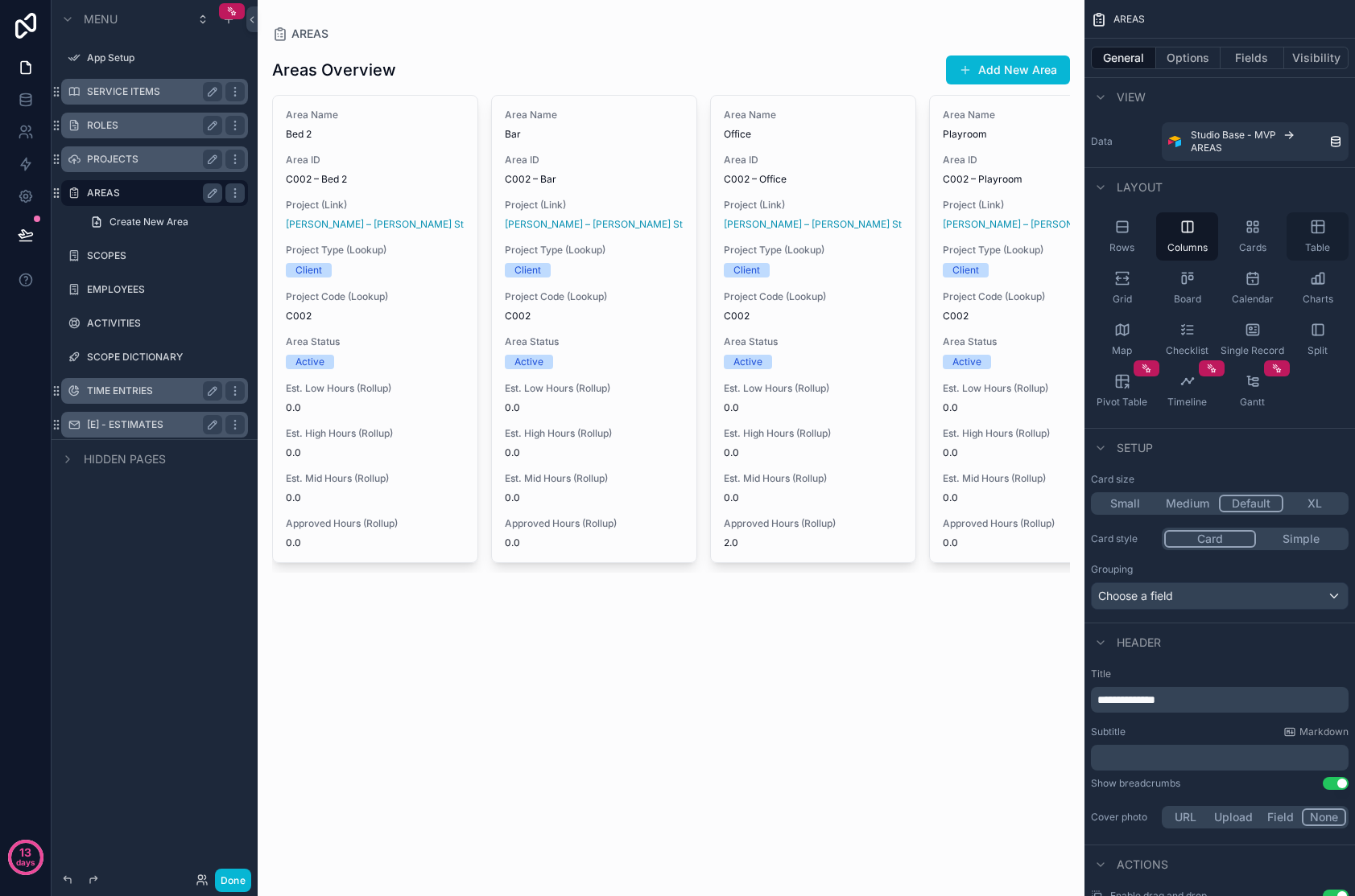
click at [1097, 237] on div "Table" at bounding box center [1317, 236] width 62 height 48
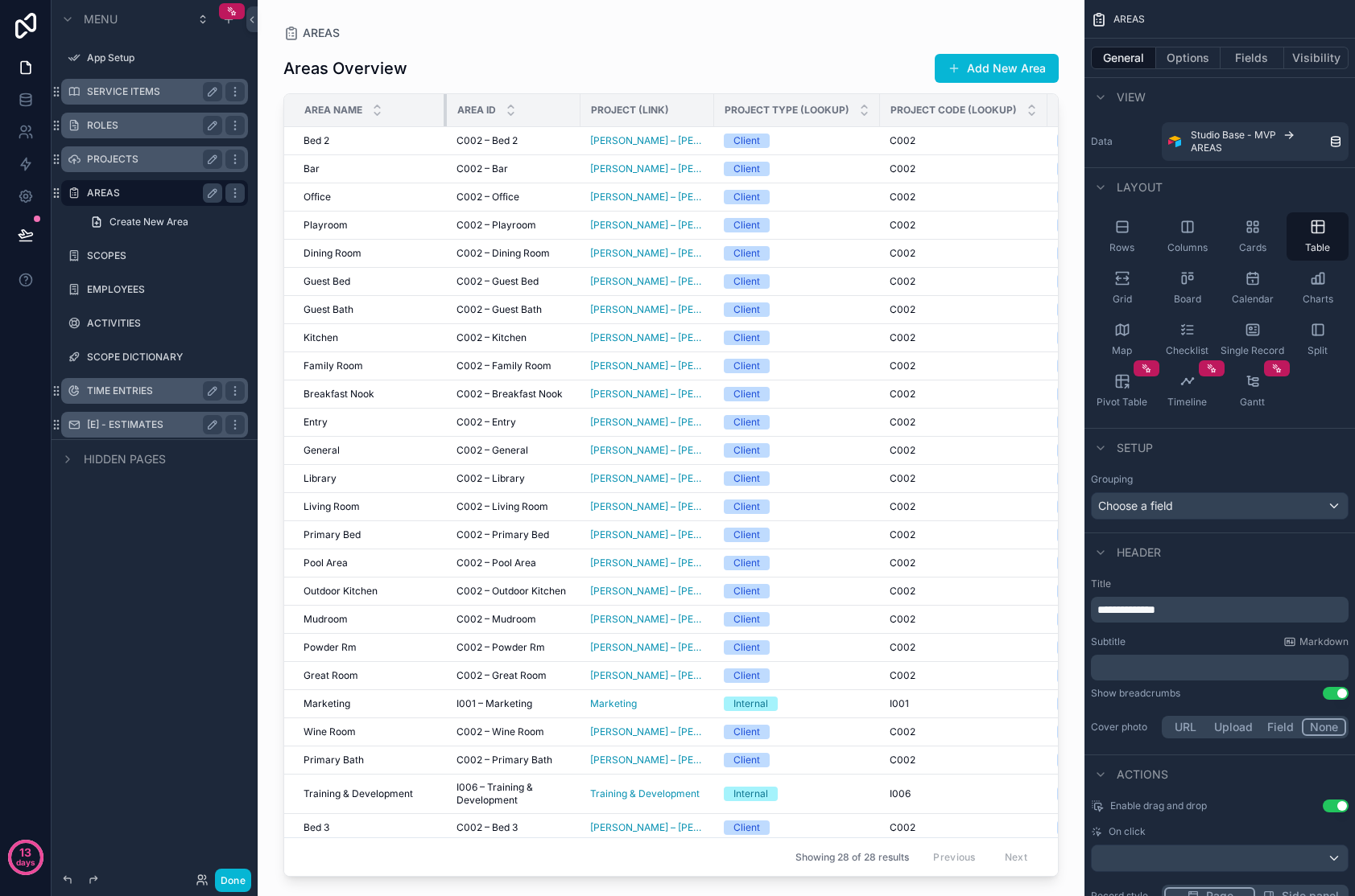
drag, startPoint x: 416, startPoint y: 107, endPoint x: 458, endPoint y: 109, distance: 42.0
click at [458, 109] on tr "Area Name Area ID Project (Link) Project Type (Lookup) Project Code (Lookup) Ar…" at bounding box center [1047, 111] width 1525 height 33
click at [859, 107] on icon "scrollable content" at bounding box center [864, 107] width 11 height 11
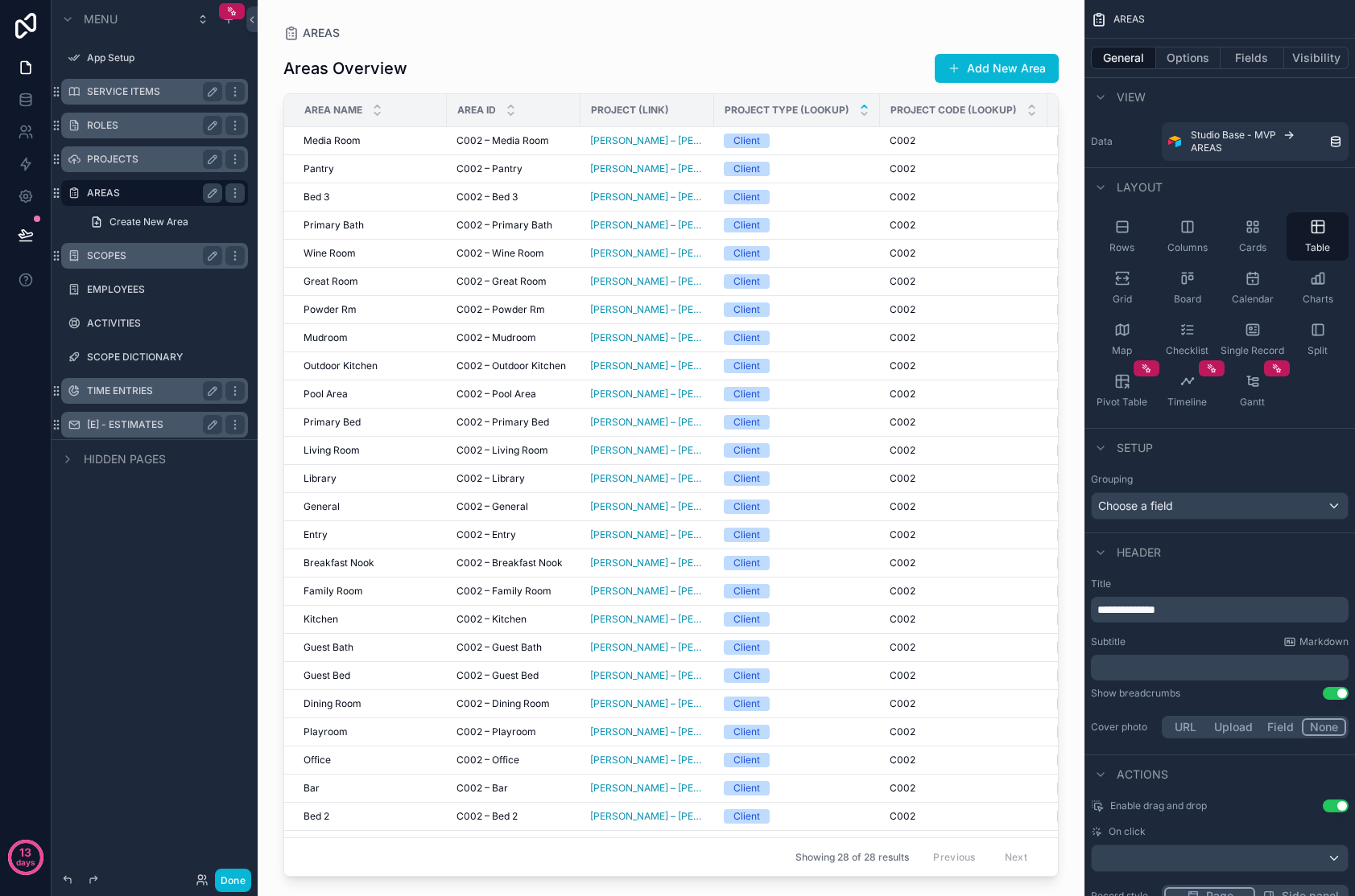
click at [110, 255] on label "SCOPES" at bounding box center [151, 256] width 129 height 13
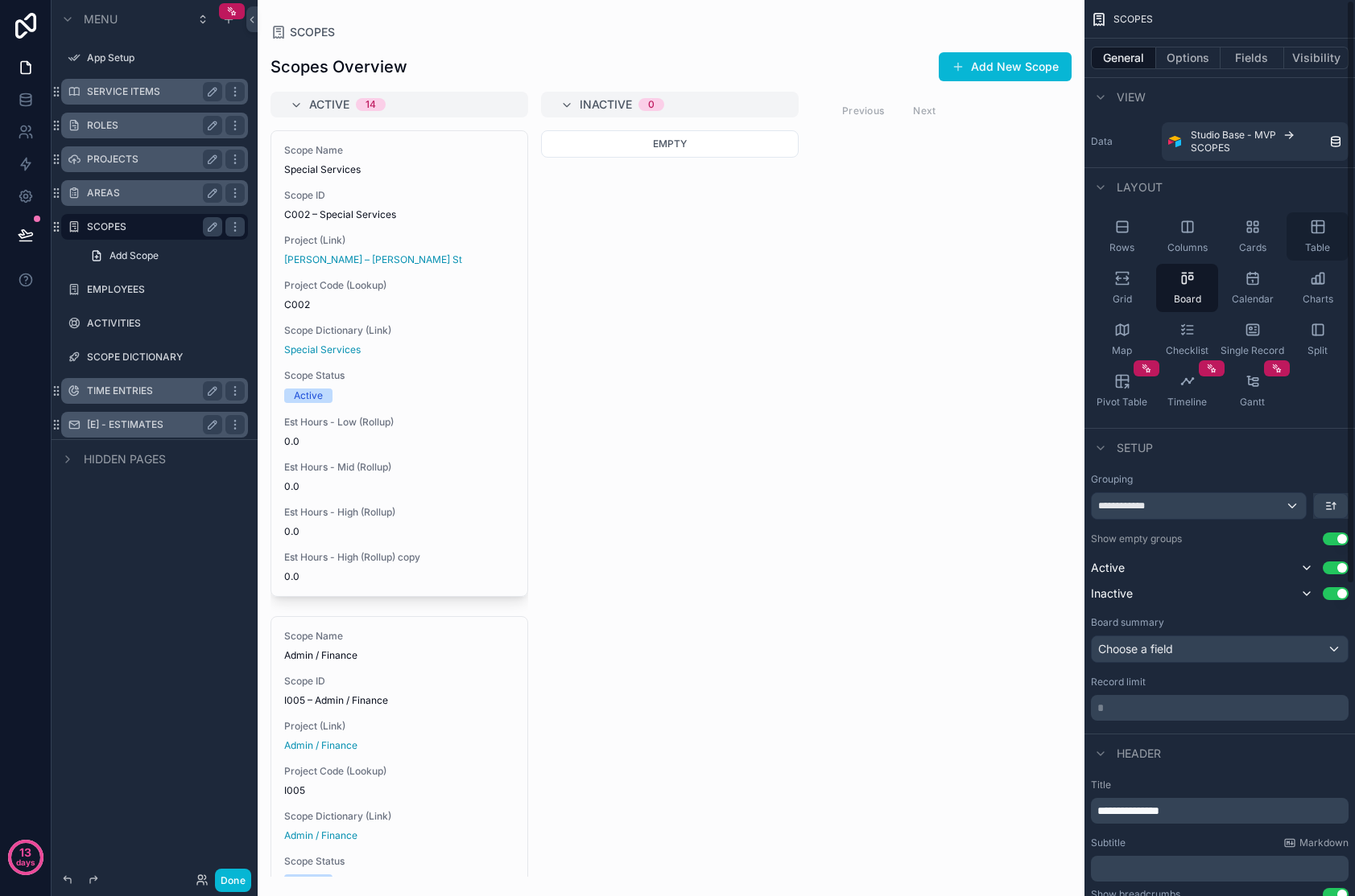
click at [1097, 237] on div "Table" at bounding box center [1317, 236] width 62 height 48
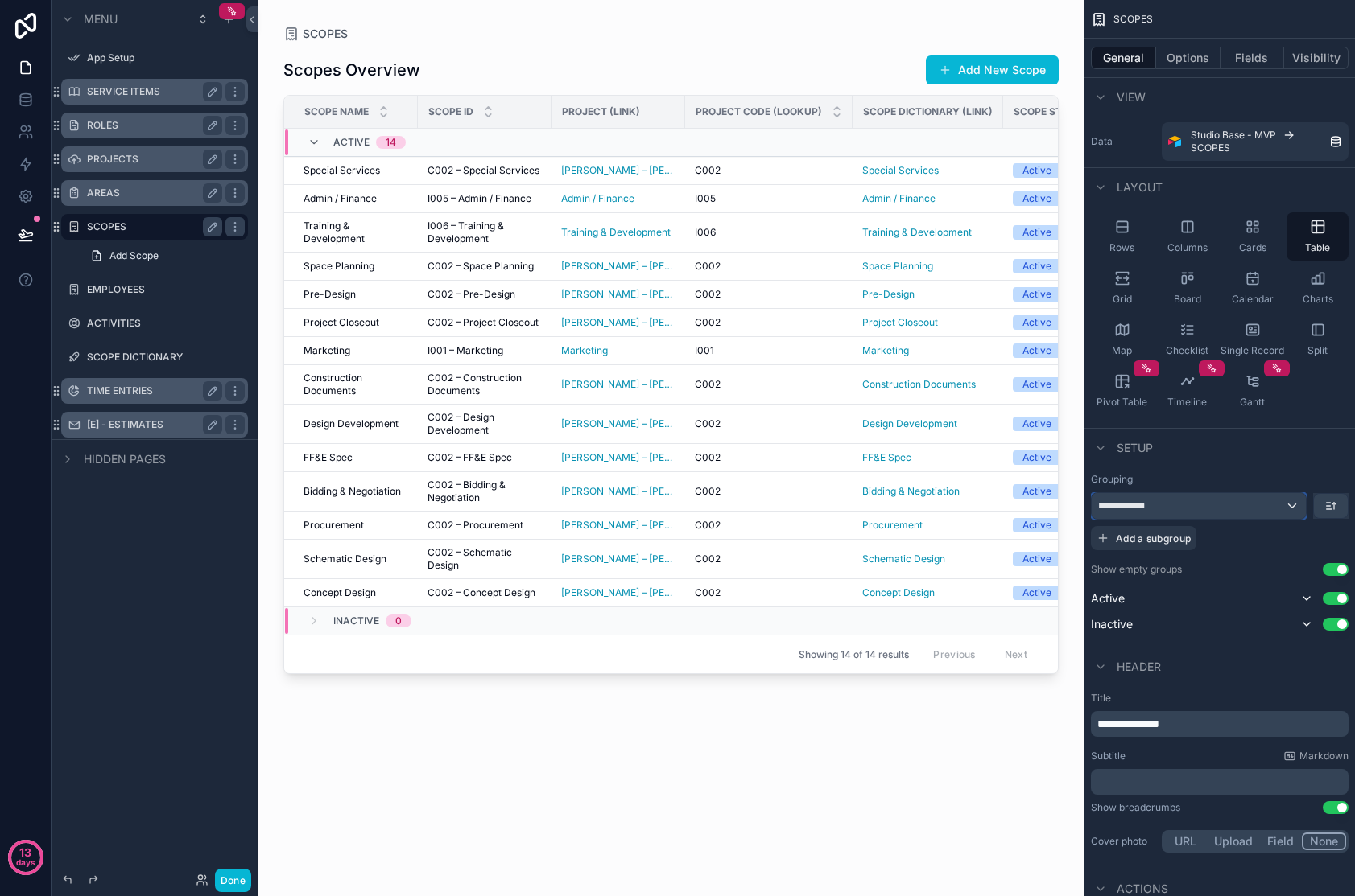
click at [1097, 511] on div "**********" at bounding box center [1198, 505] width 214 height 26
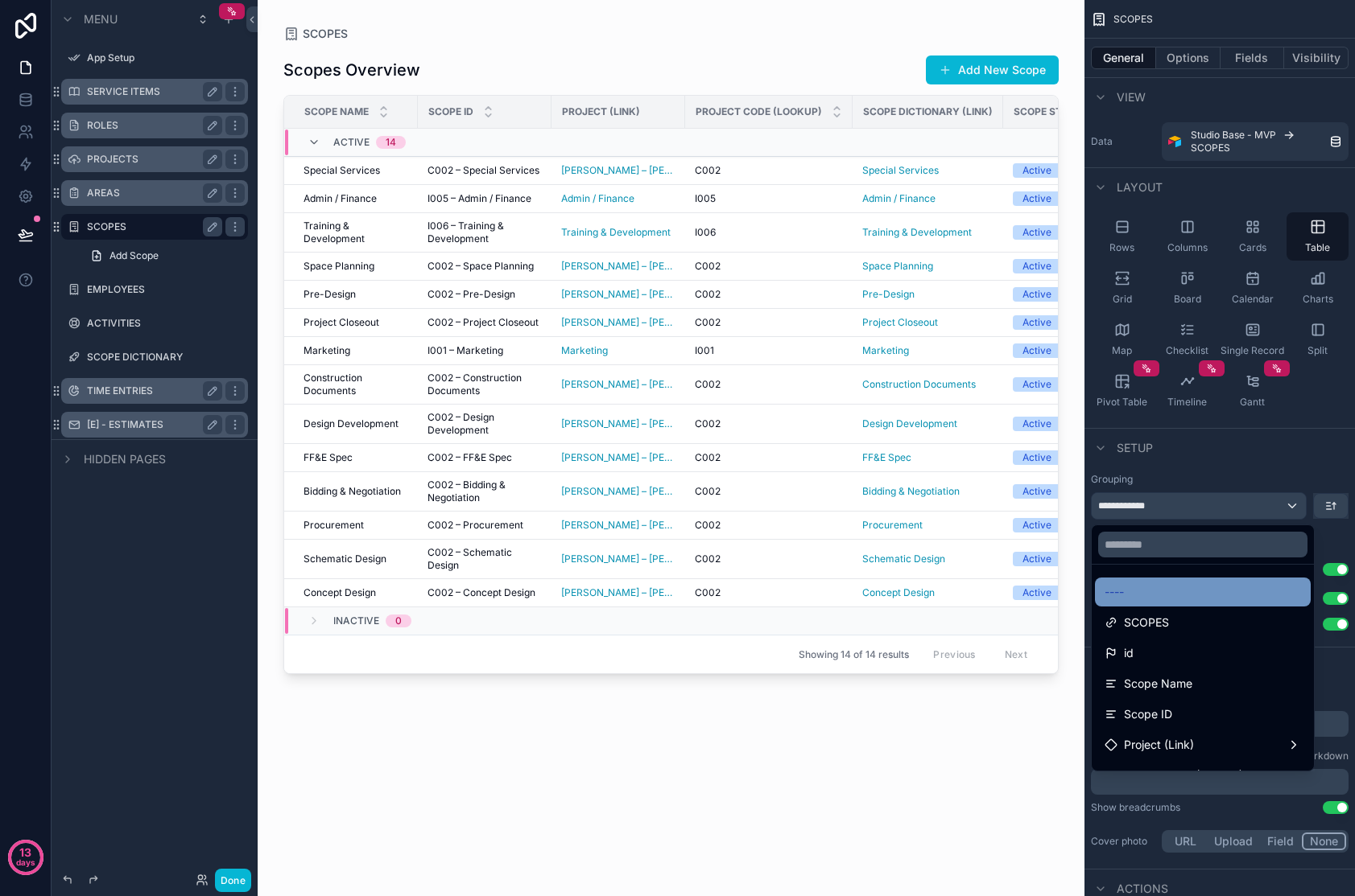
click at [1097, 587] on div "----" at bounding box center [1203, 591] width 197 height 19
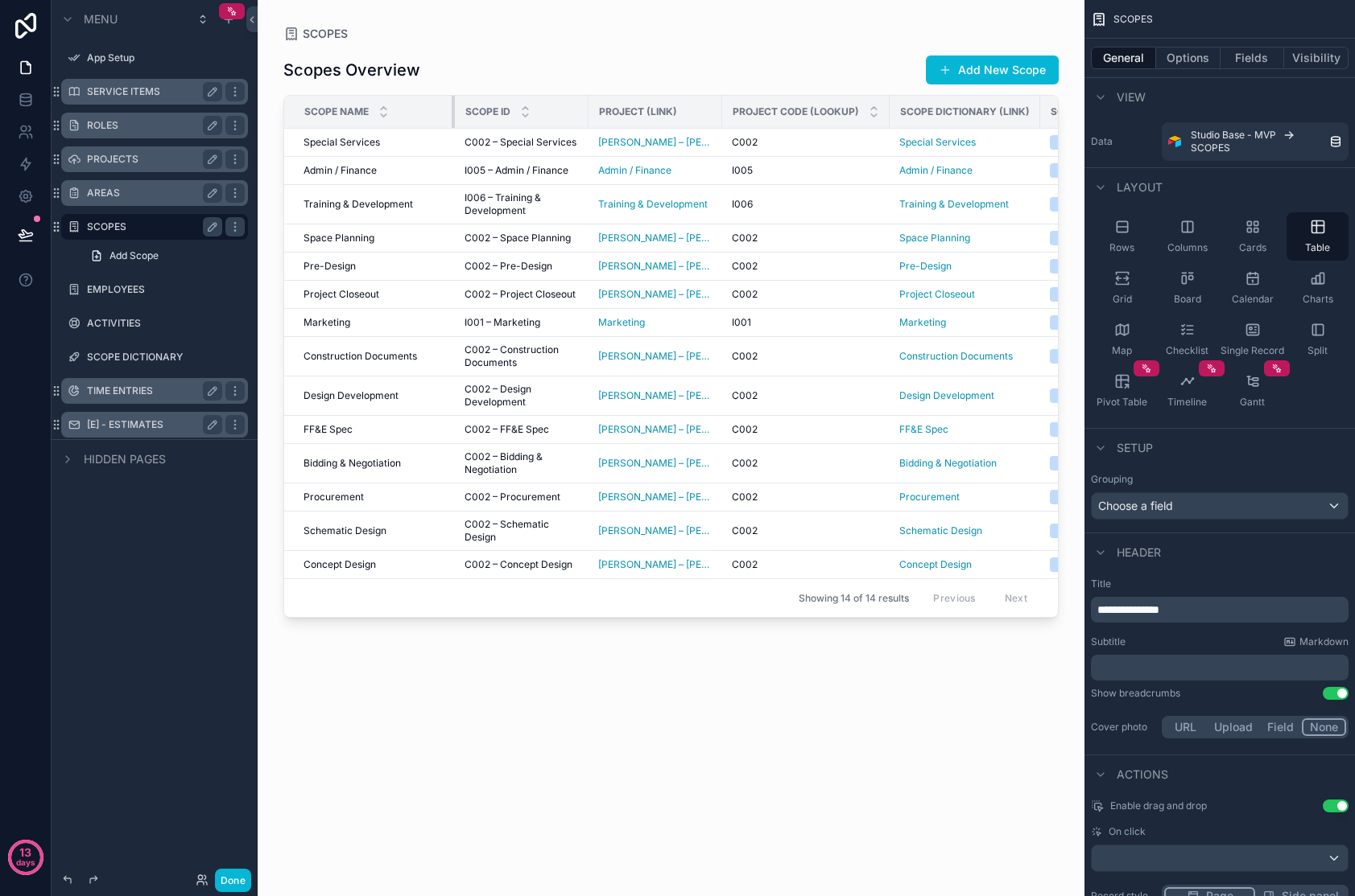
drag, startPoint x: 416, startPoint y: 114, endPoint x: 465, endPoint y: 112, distance: 49.0
click at [465, 112] on tr "Scope Name Scope ID Project (Link) Project Code (Lookup) Scope Dictionary (Link…" at bounding box center [1049, 112] width 1530 height 33
click at [868, 107] on icon "scrollable content" at bounding box center [873, 108] width 11 height 11
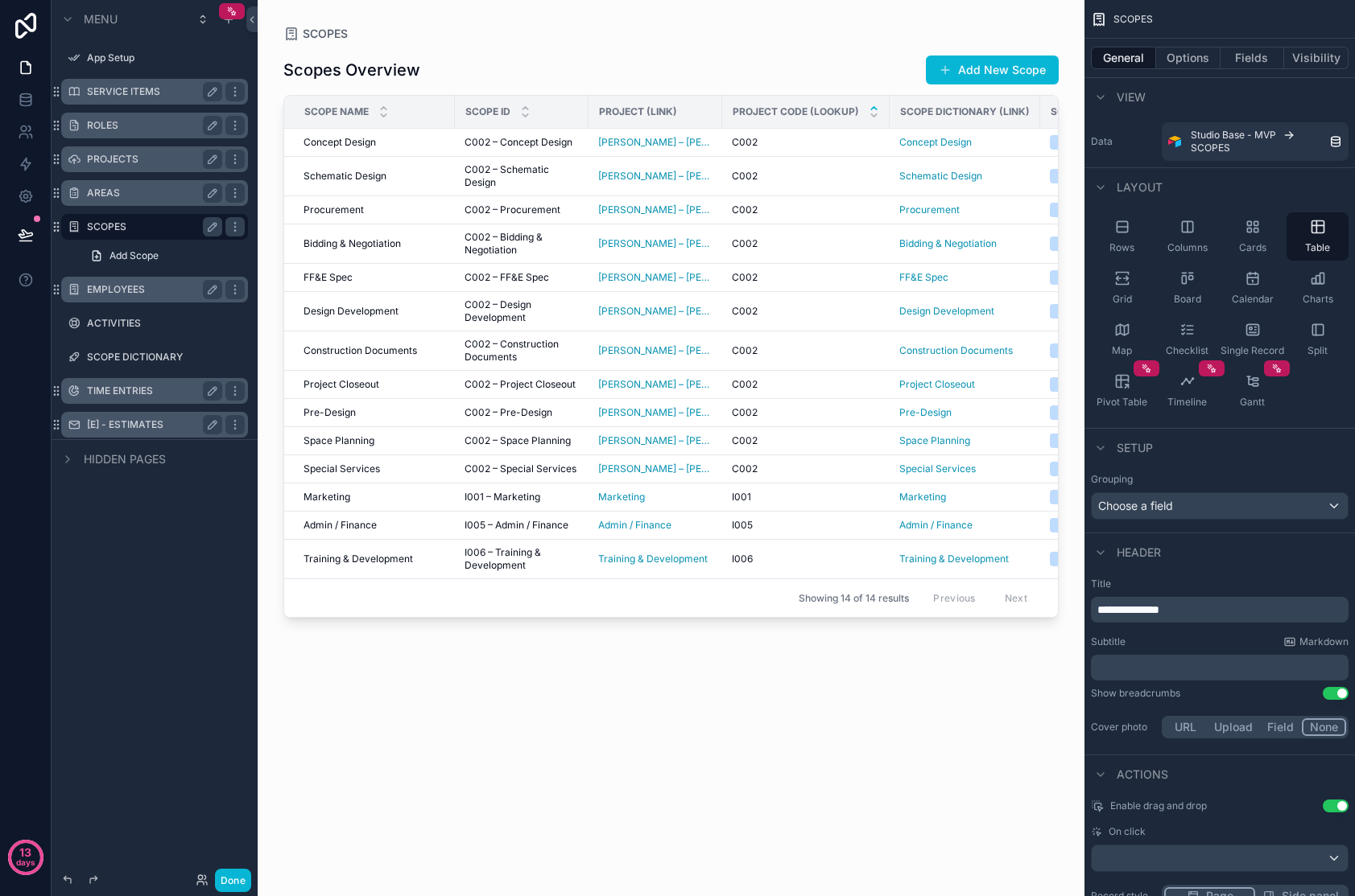
click at [131, 287] on label "EMPLOYEES" at bounding box center [151, 290] width 129 height 13
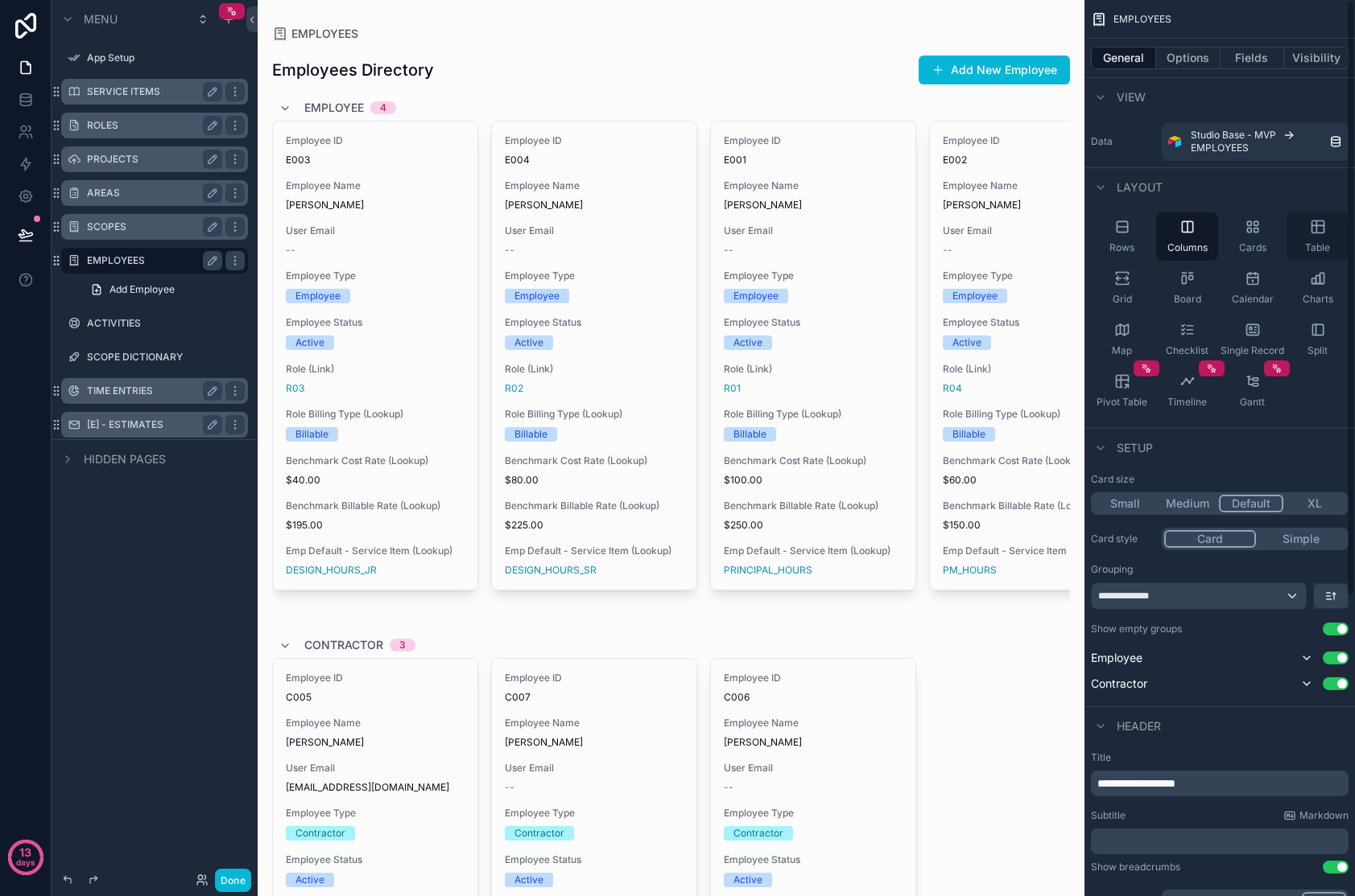
click at [1097, 239] on div "Table" at bounding box center [1317, 236] width 62 height 48
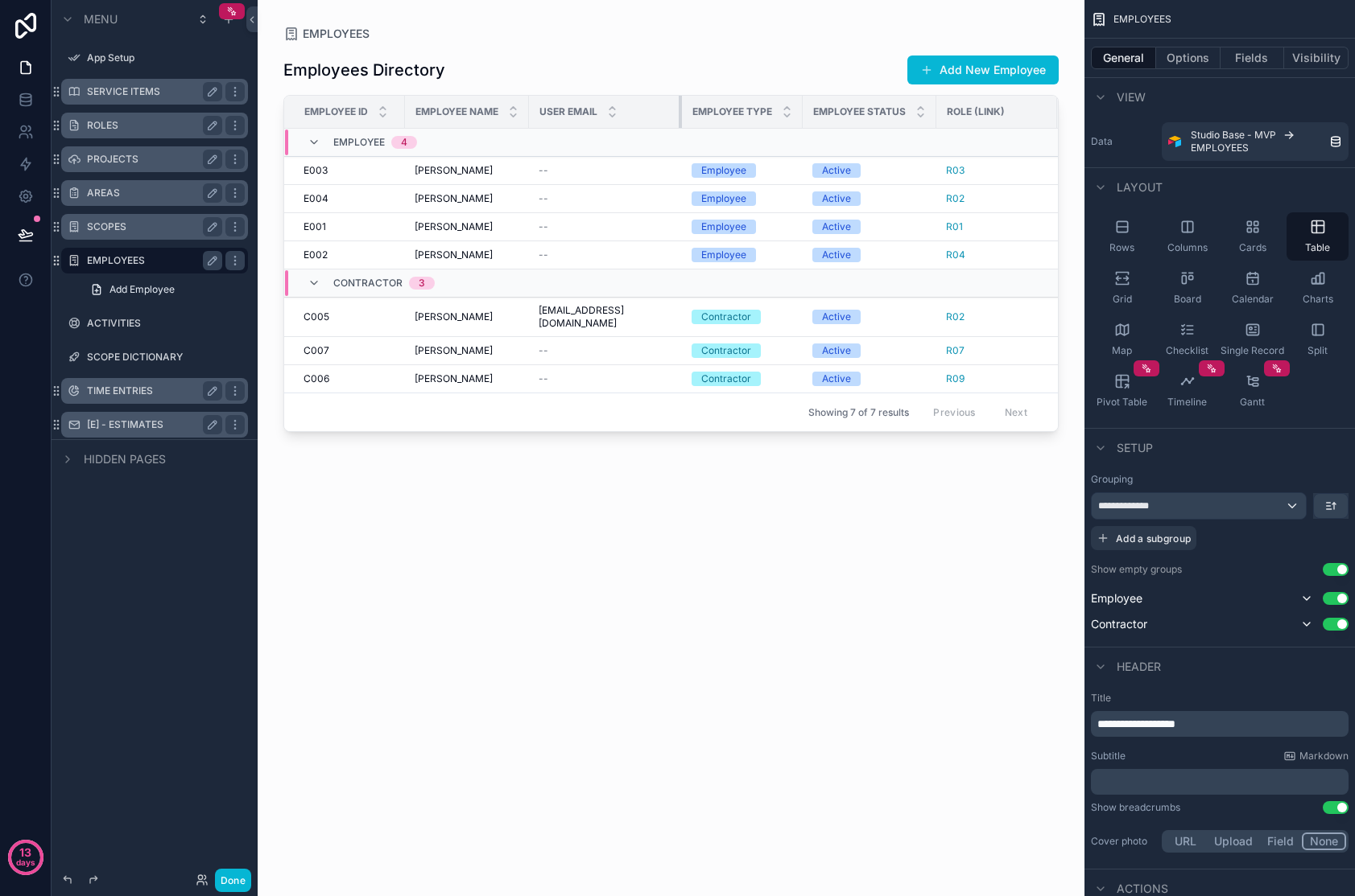
drag, startPoint x: 667, startPoint y: 110, endPoint x: 681, endPoint y: 110, distance: 14.0
click at [681, 110] on tr "Employee ID Employee Name User Email Employee Type Employee Status Role (Link) …" at bounding box center [1047, 112] width 1526 height 33
click at [125, 321] on label "ACTIVITIES" at bounding box center [151, 324] width 129 height 13
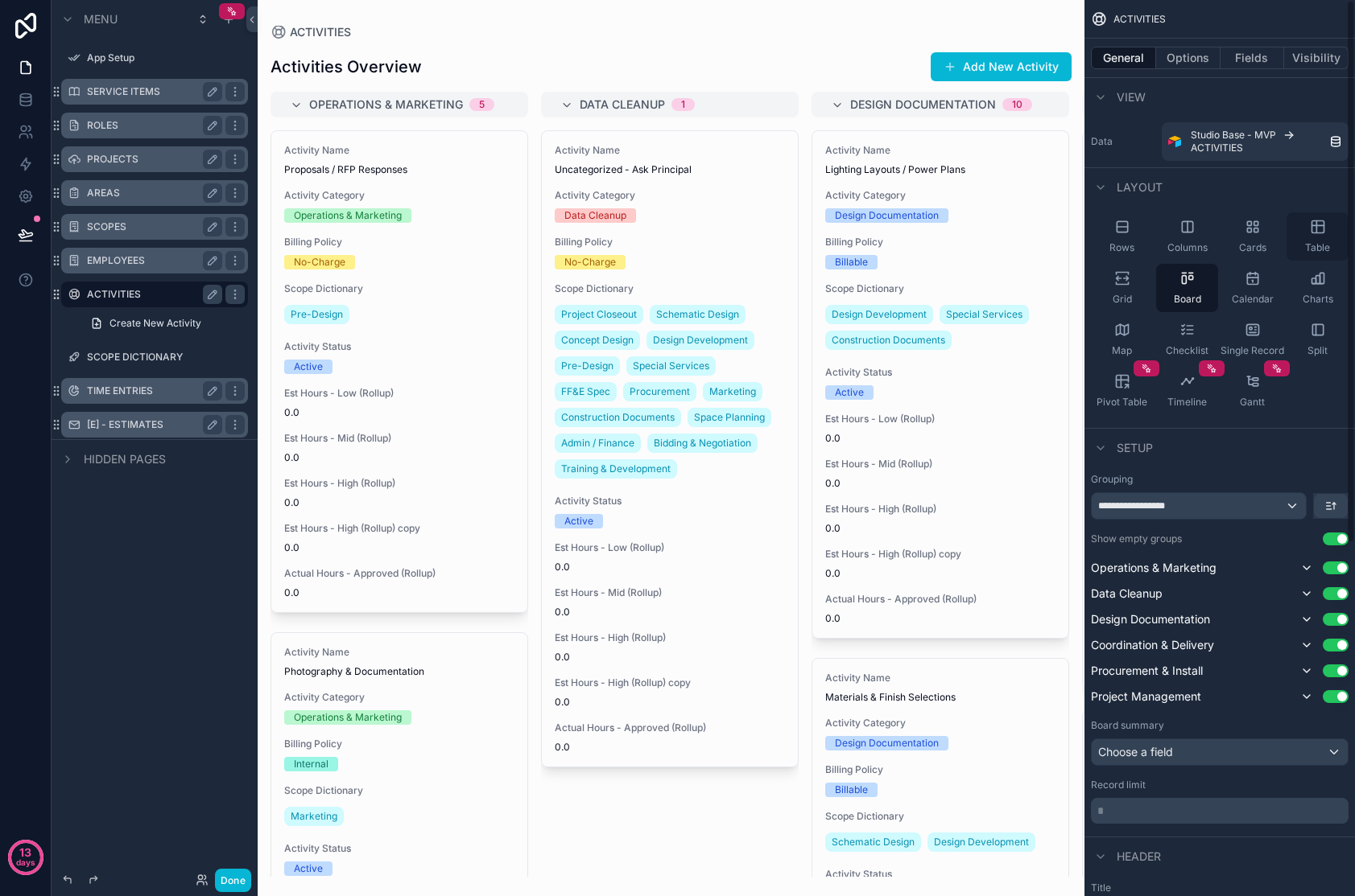
click at [1097, 235] on div "Table" at bounding box center [1317, 236] width 62 height 48
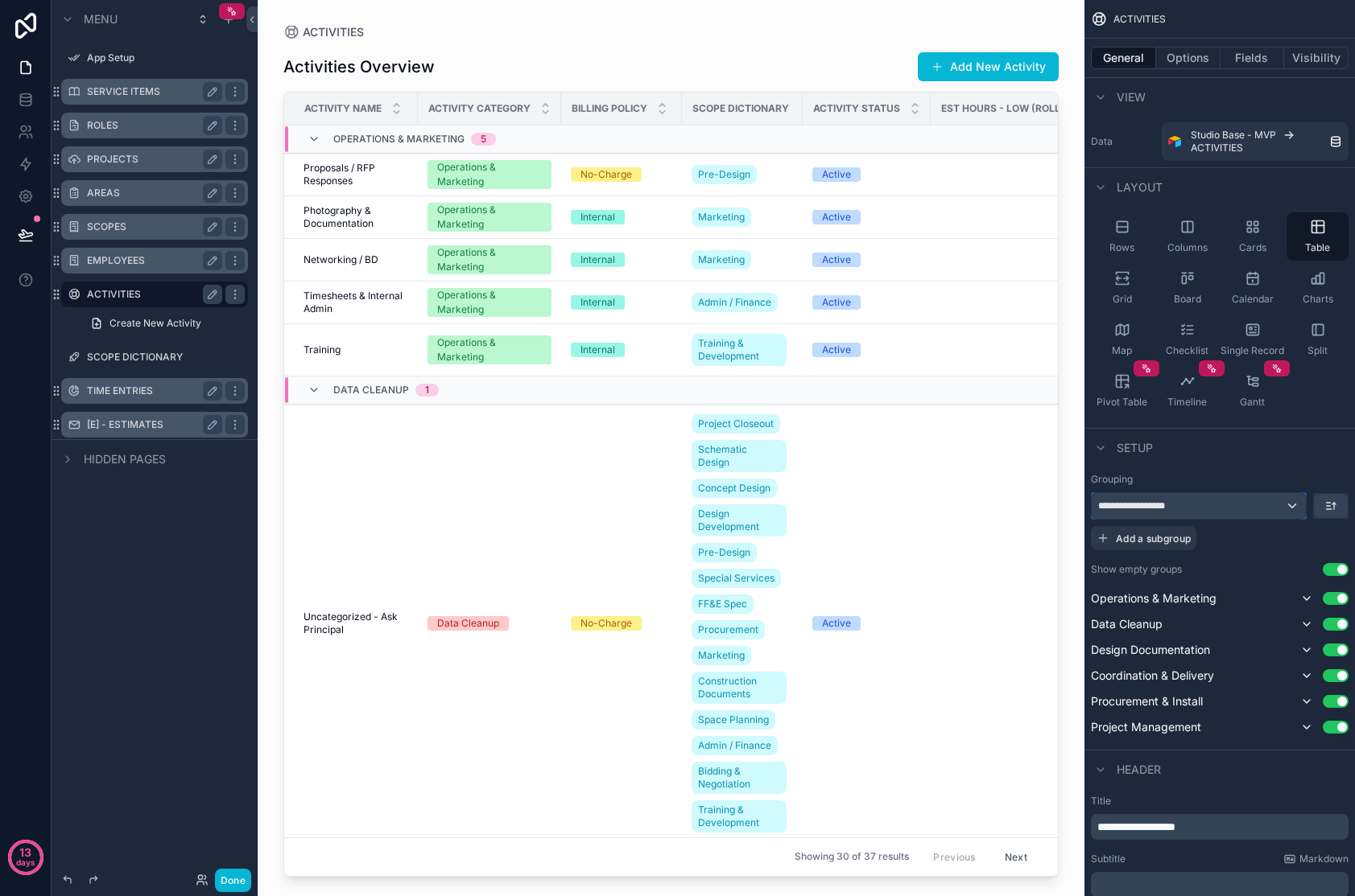
click at [1097, 506] on div "**********" at bounding box center [1198, 505] width 214 height 26
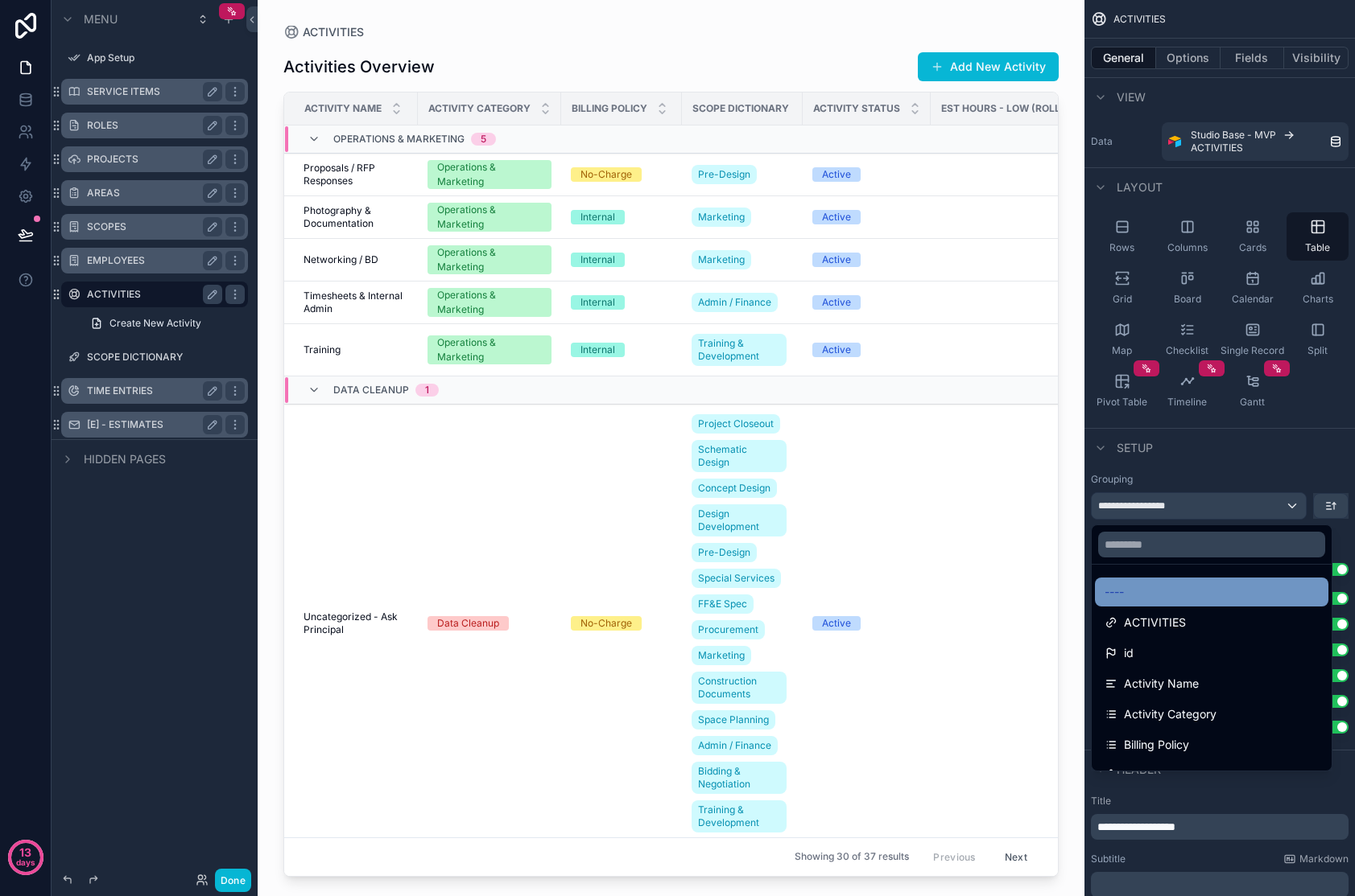
click at [1097, 588] on span "----" at bounding box center [1114, 591] width 19 height 19
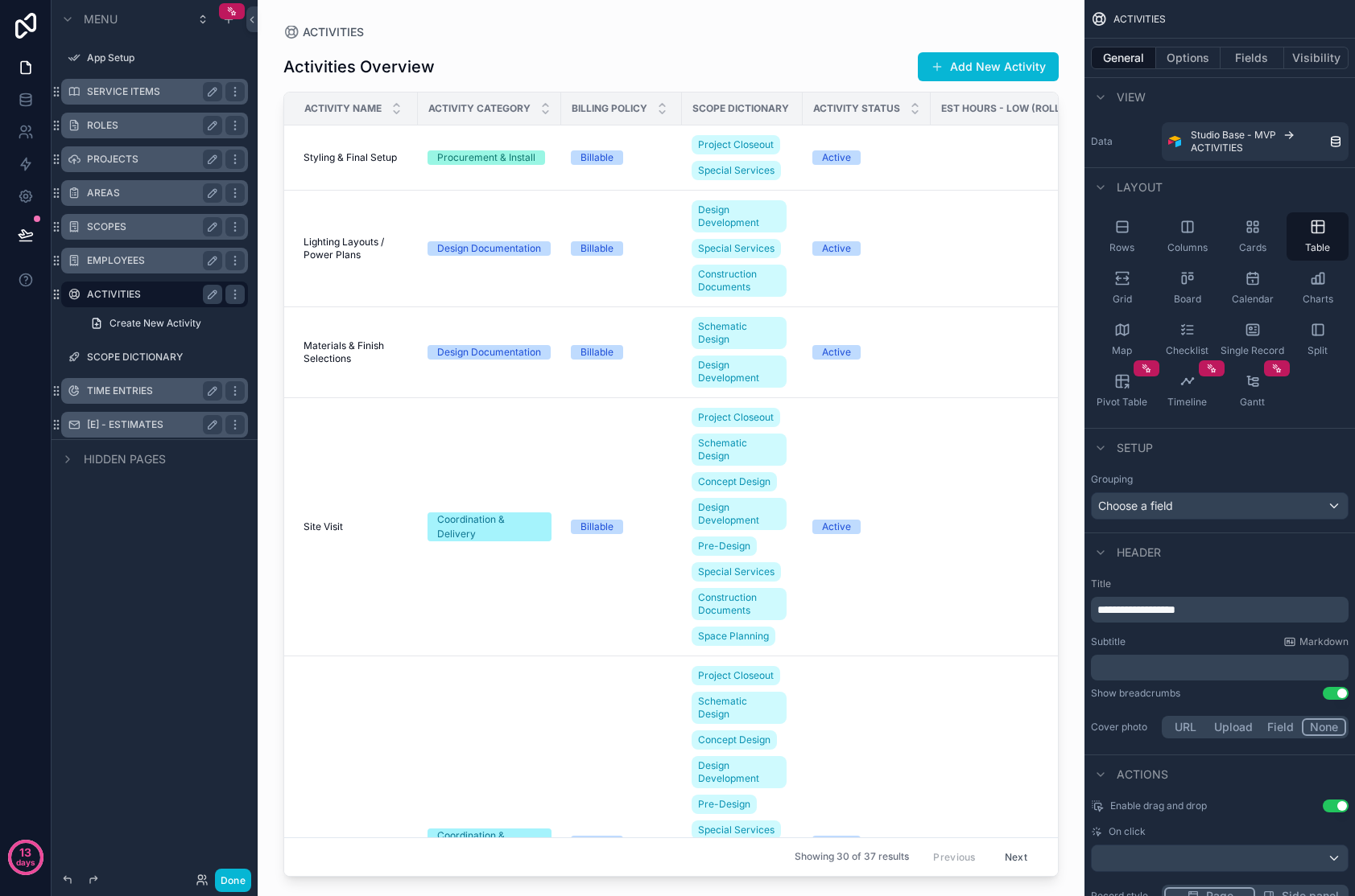
click at [556, 805] on div "scrollable content" at bounding box center [671, 439] width 827 height 877
click at [583, 781] on td "Billable" at bounding box center [621, 843] width 121 height 374
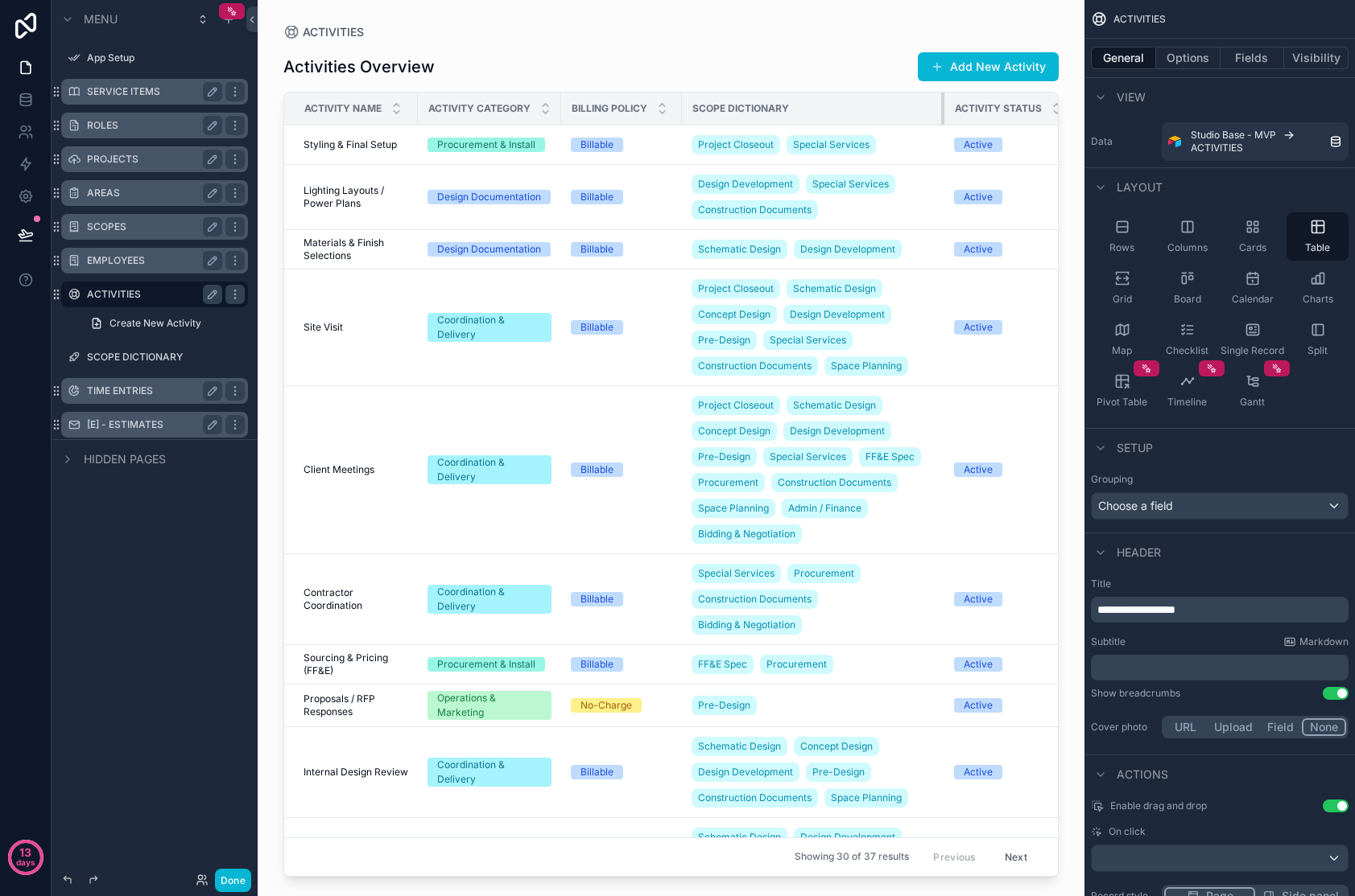
drag, startPoint x: 801, startPoint y: 103, endPoint x: 944, endPoint y: 107, distance: 143.1
click at [944, 107] on div "scrollable content" at bounding box center [944, 108] width 7 height 32
click at [832, 115] on div "Scope Dictionary" at bounding box center [813, 108] width 261 height 26
click at [1097, 59] on button "Fields" at bounding box center [1253, 58] width 64 height 22
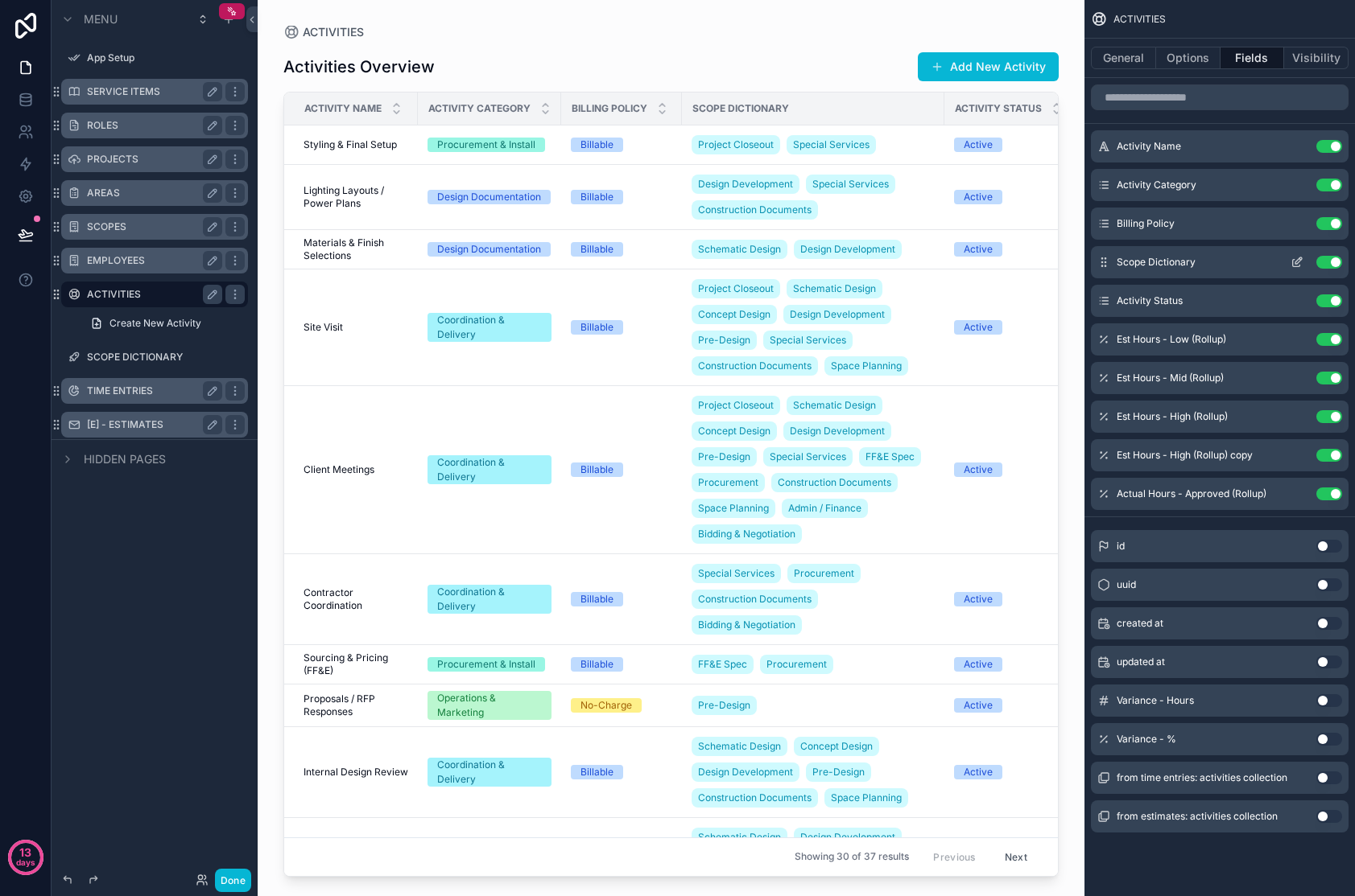
click at [1097, 261] on icon "scrollable content" at bounding box center [1104, 263] width 13 height 13
click at [1097, 263] on icon "scrollable content" at bounding box center [1299, 261] width 7 height 7
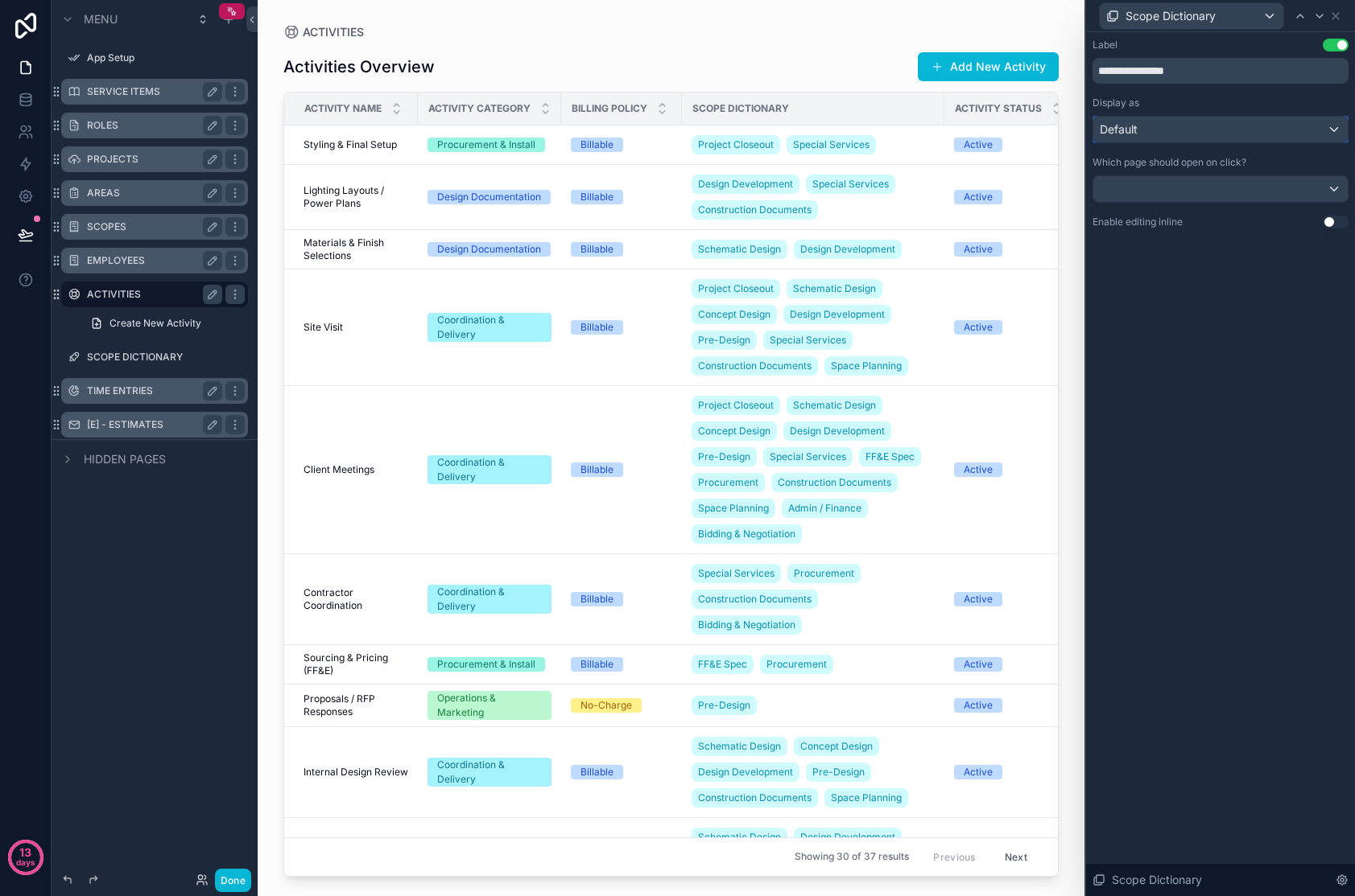
click at [1097, 125] on div "Default" at bounding box center [1220, 129] width 254 height 26
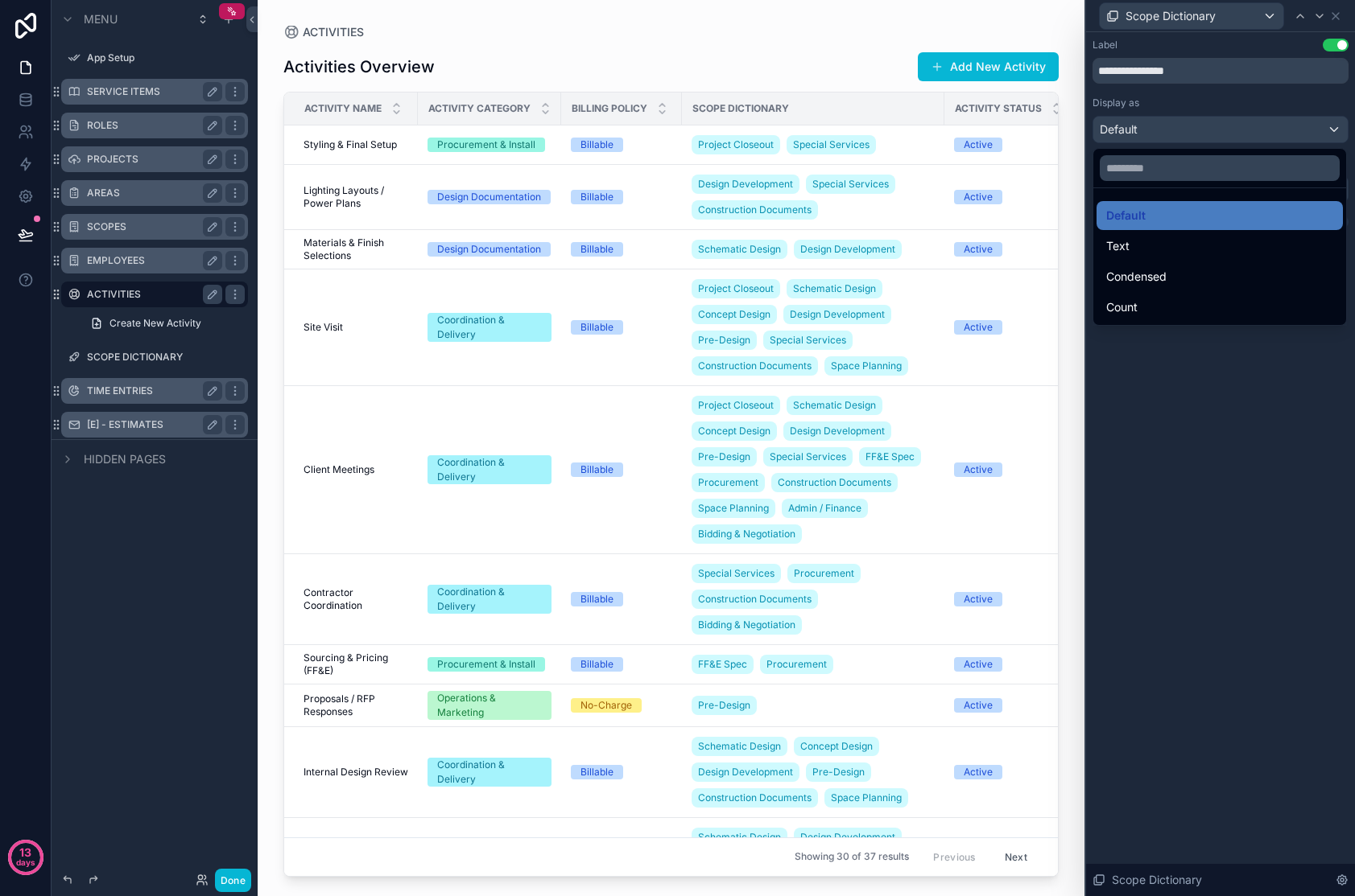
click at [1097, 451] on div at bounding box center [1220, 448] width 269 height 896
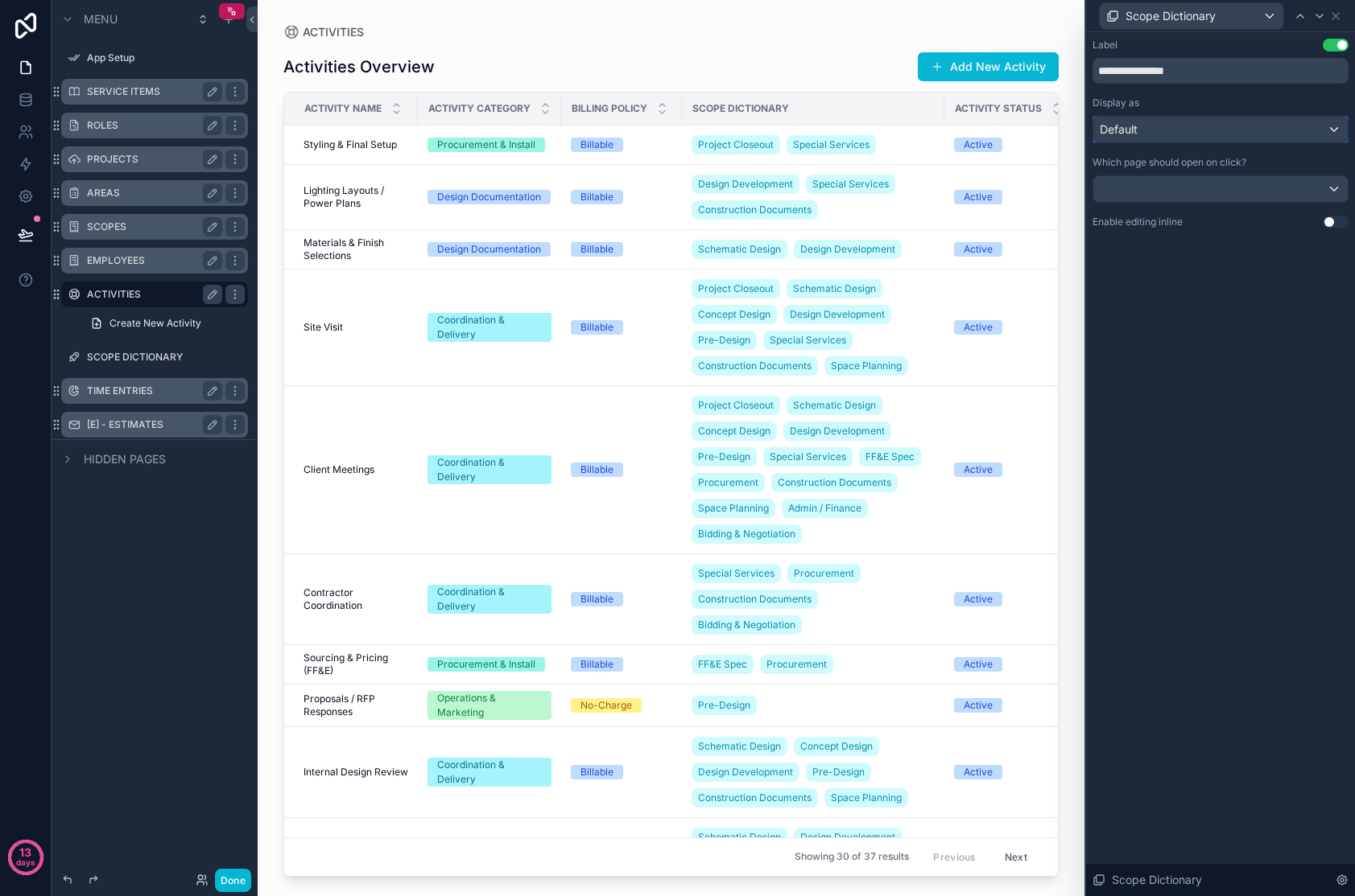
click at [1097, 126] on div "Default" at bounding box center [1220, 129] width 254 height 26
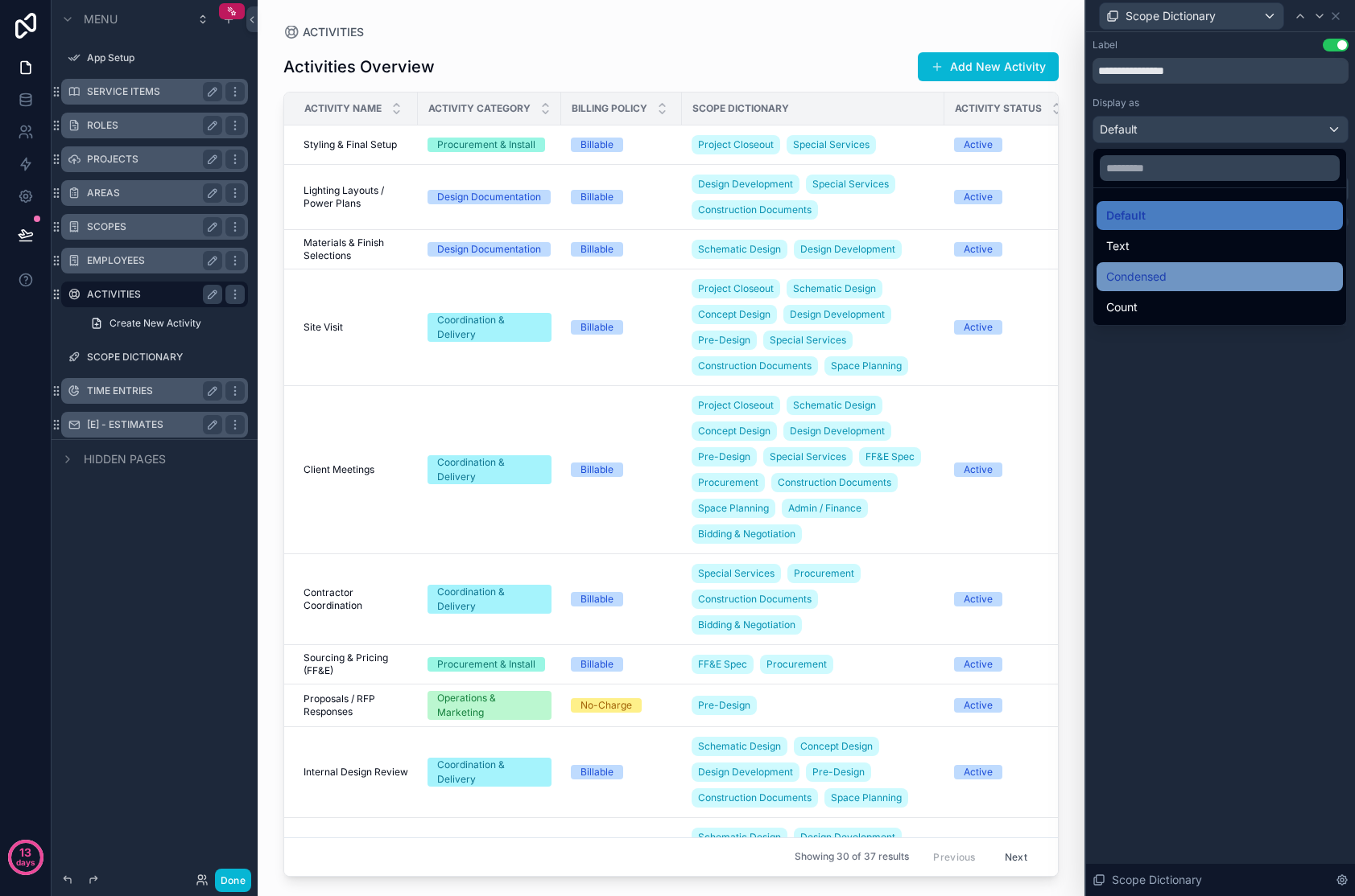
click at [1097, 289] on div "Condensed" at bounding box center [1220, 277] width 246 height 29
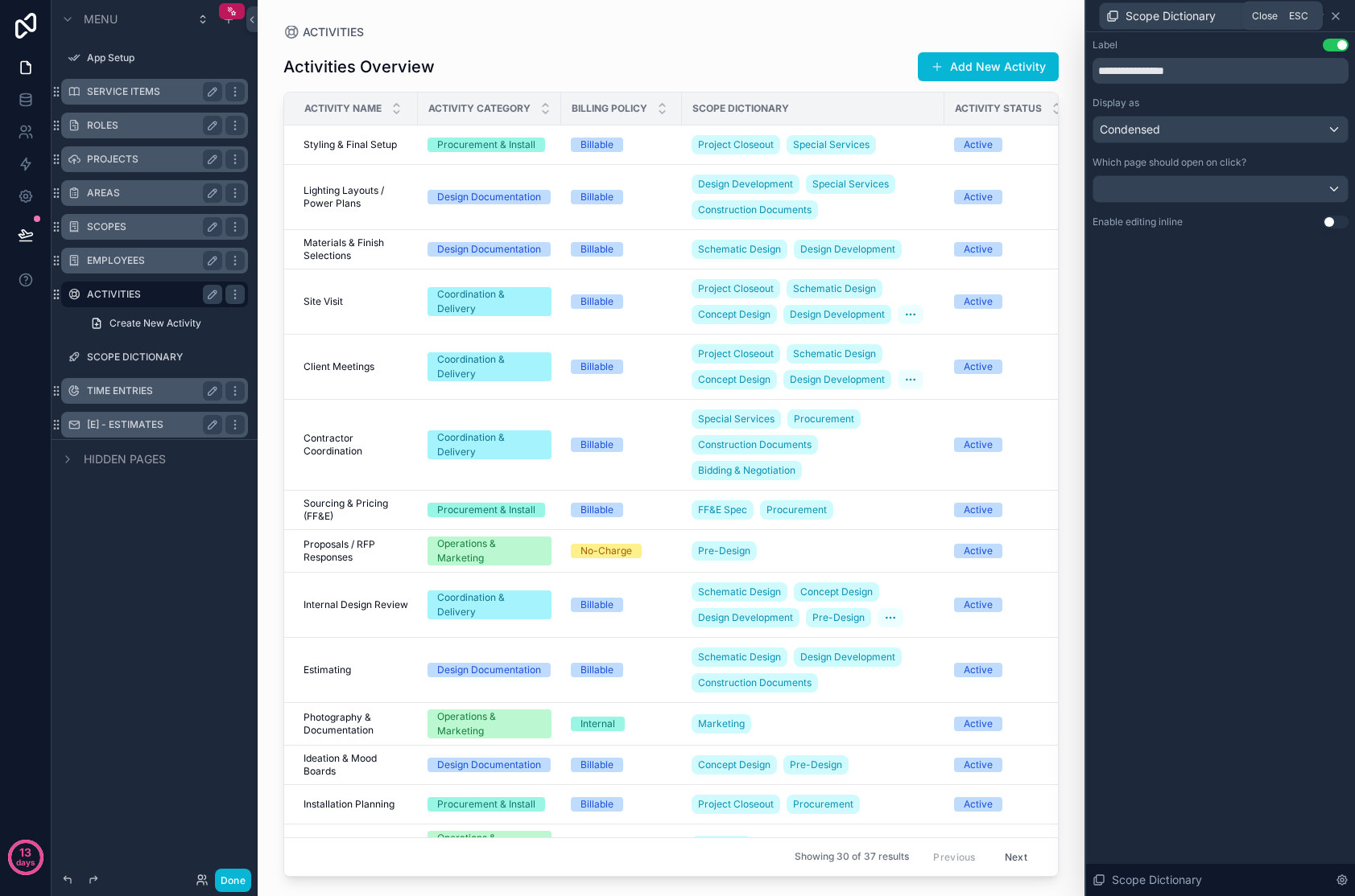
click at [1097, 15] on icon at bounding box center [1336, 17] width 13 height 13
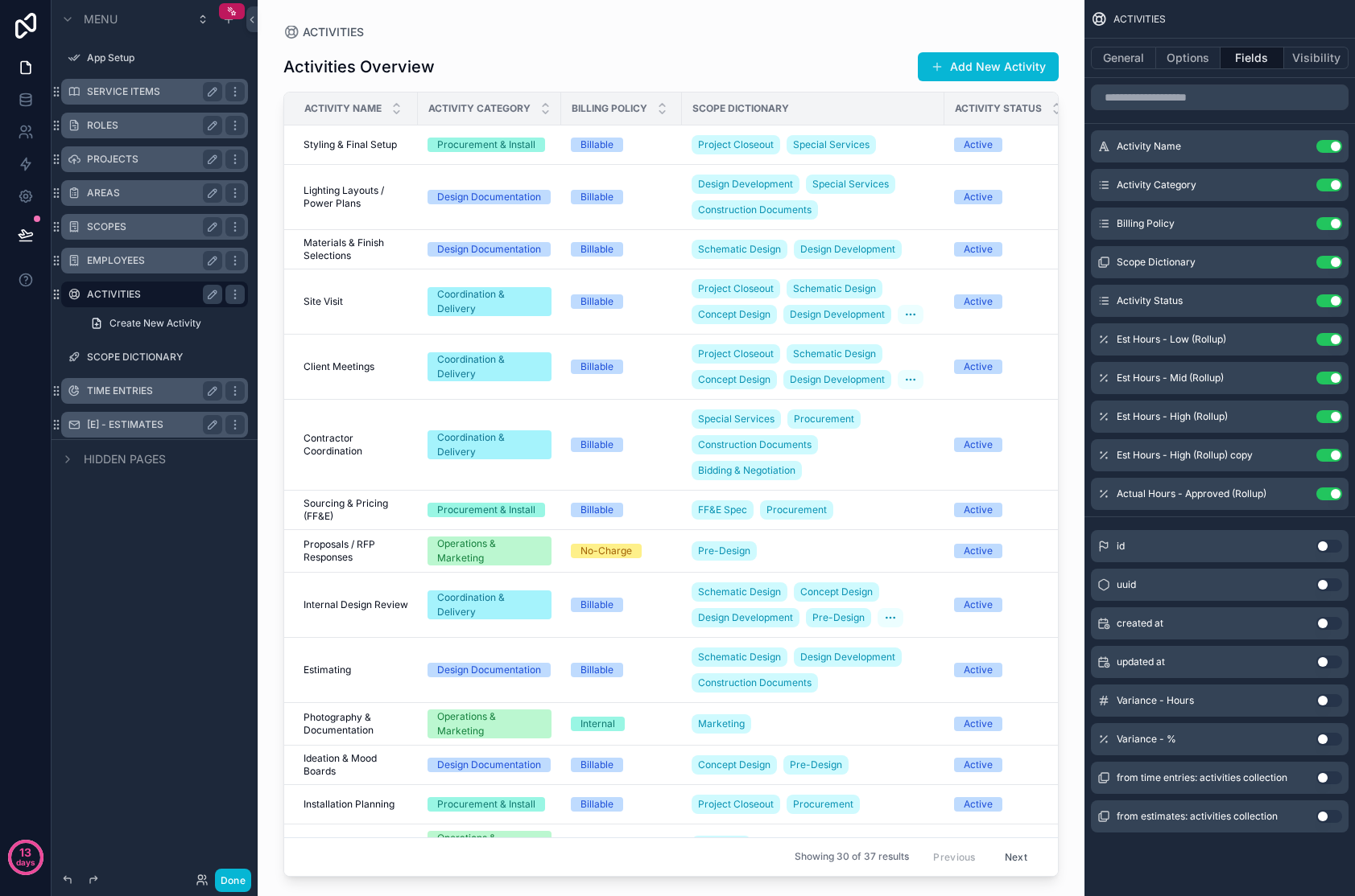
click at [825, 47] on div "Activities Overview Add New Activity Activity Name Activity Category Billing Po…" at bounding box center [671, 457] width 775 height 838
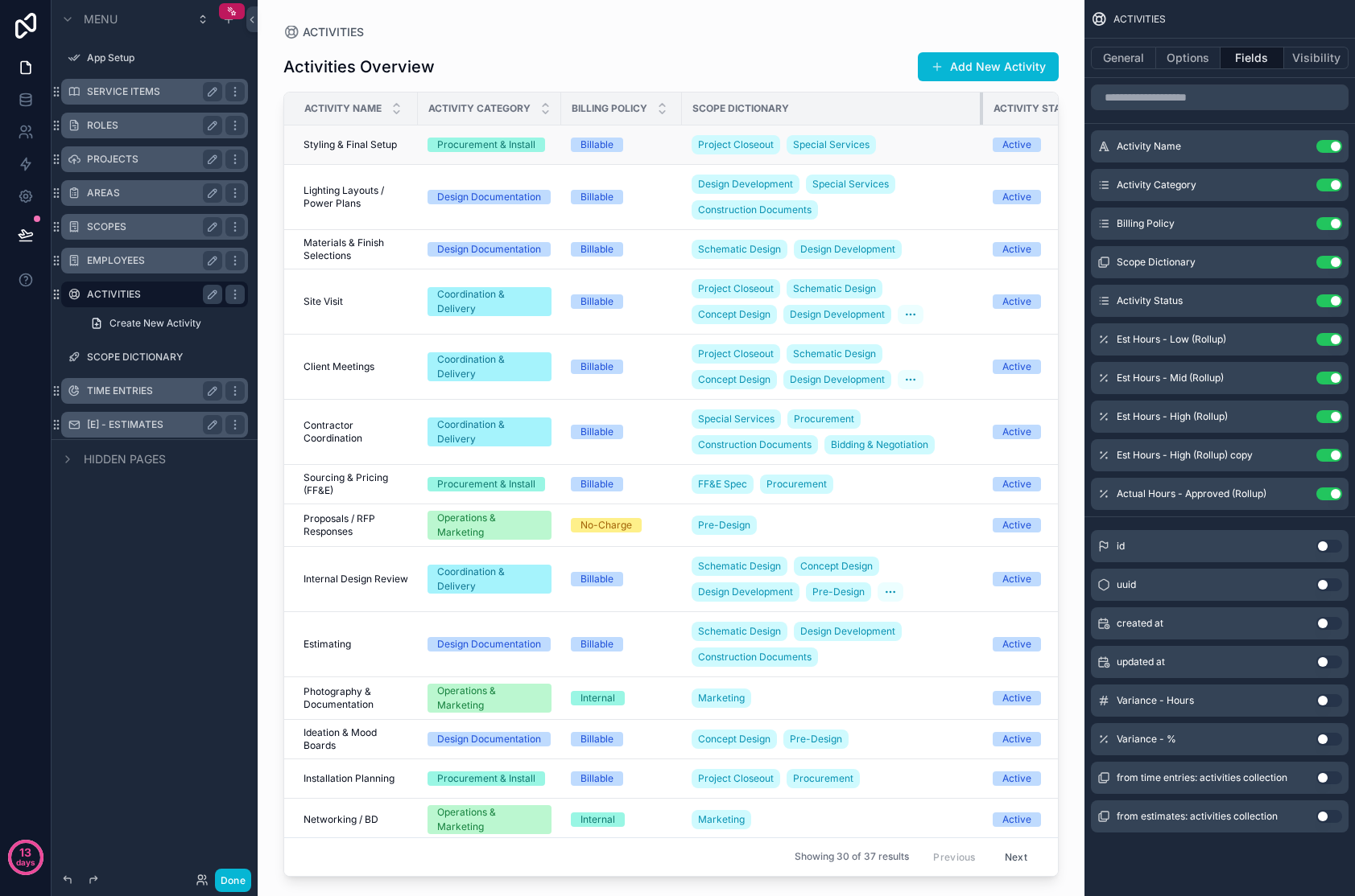
drag, startPoint x: 944, startPoint y: 110, endPoint x: 978, endPoint y: 131, distance: 40.0
click at [982, 127] on table "Activity Name Activity Category Billing Policy Scope Dictionary Activity Status…" at bounding box center [1129, 810] width 1690 height 1436
click at [911, 317] on icon "scrollable content" at bounding box center [910, 315] width 13 height 13
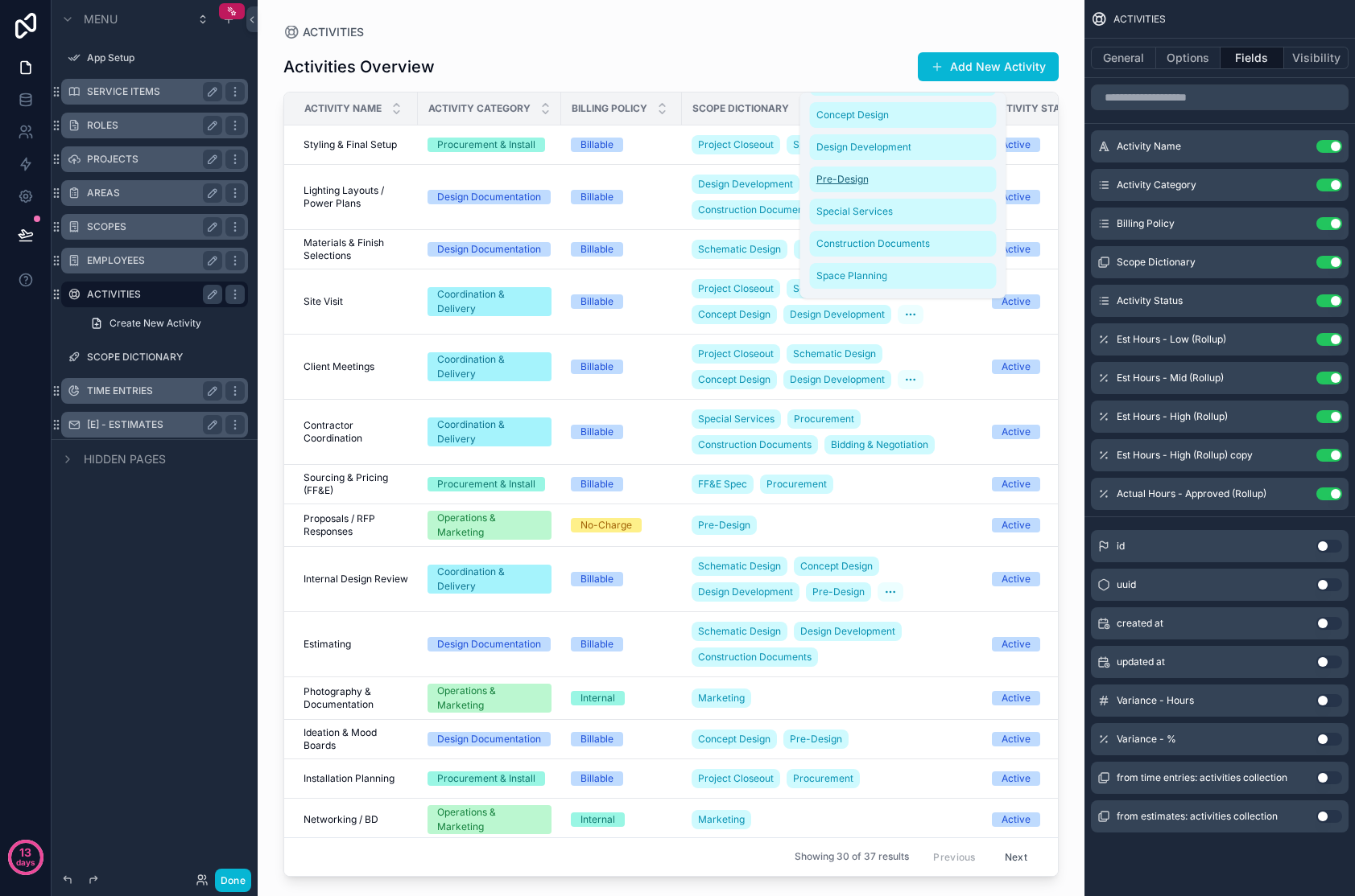
scroll to position [45, 0]
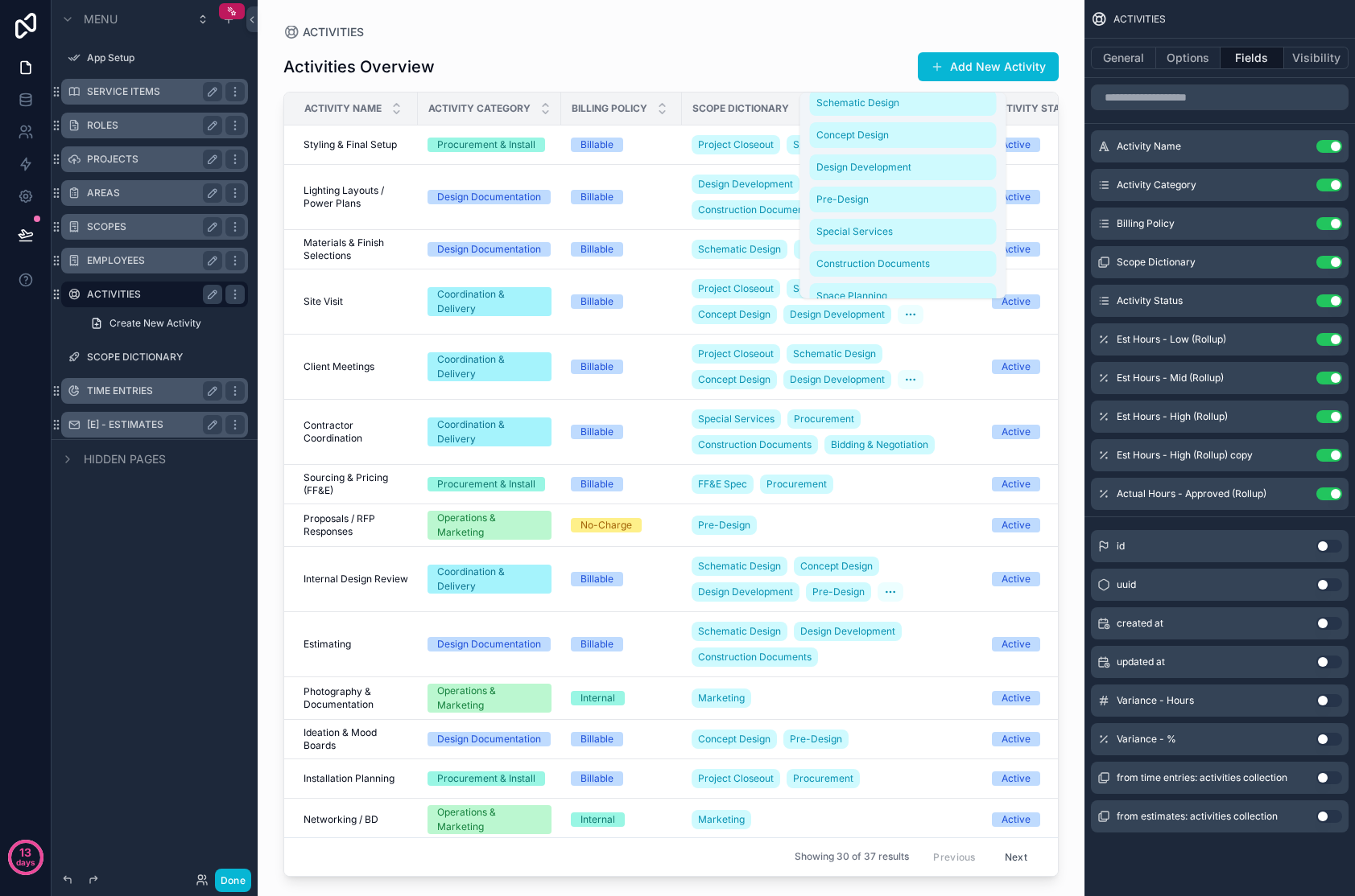
click at [844, 55] on div "Activities Overview Add New Activity" at bounding box center [671, 66] width 775 height 31
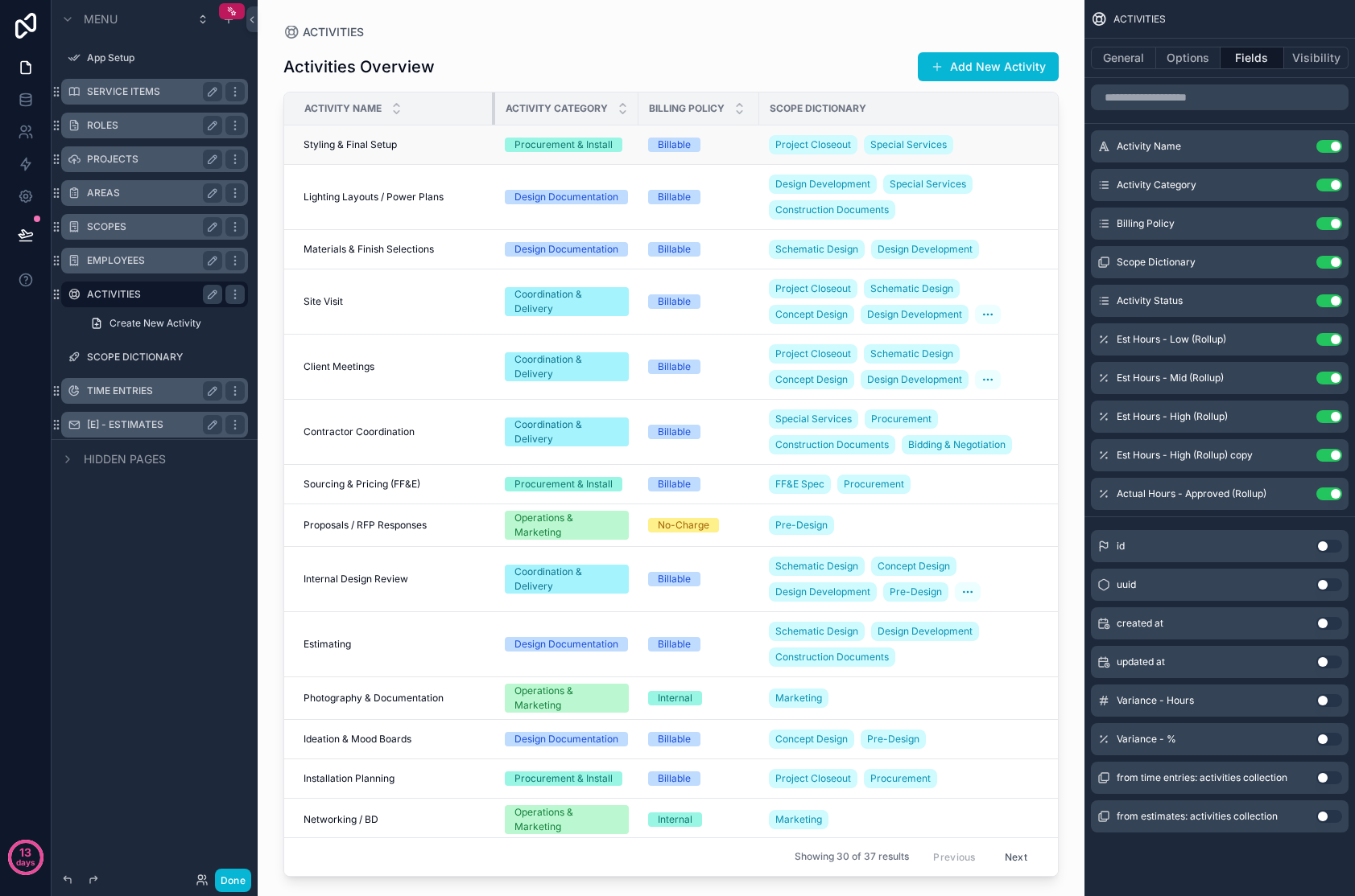
drag, startPoint x: 416, startPoint y: 107, endPoint x: 506, endPoint y: 126, distance: 92.0
click at [506, 126] on table "Activity Name Activity Category Billing Policy Scope Dictionary Activity Status…" at bounding box center [1167, 810] width 1767 height 1436
click at [624, 105] on icon "scrollable content" at bounding box center [622, 105] width 6 height 2
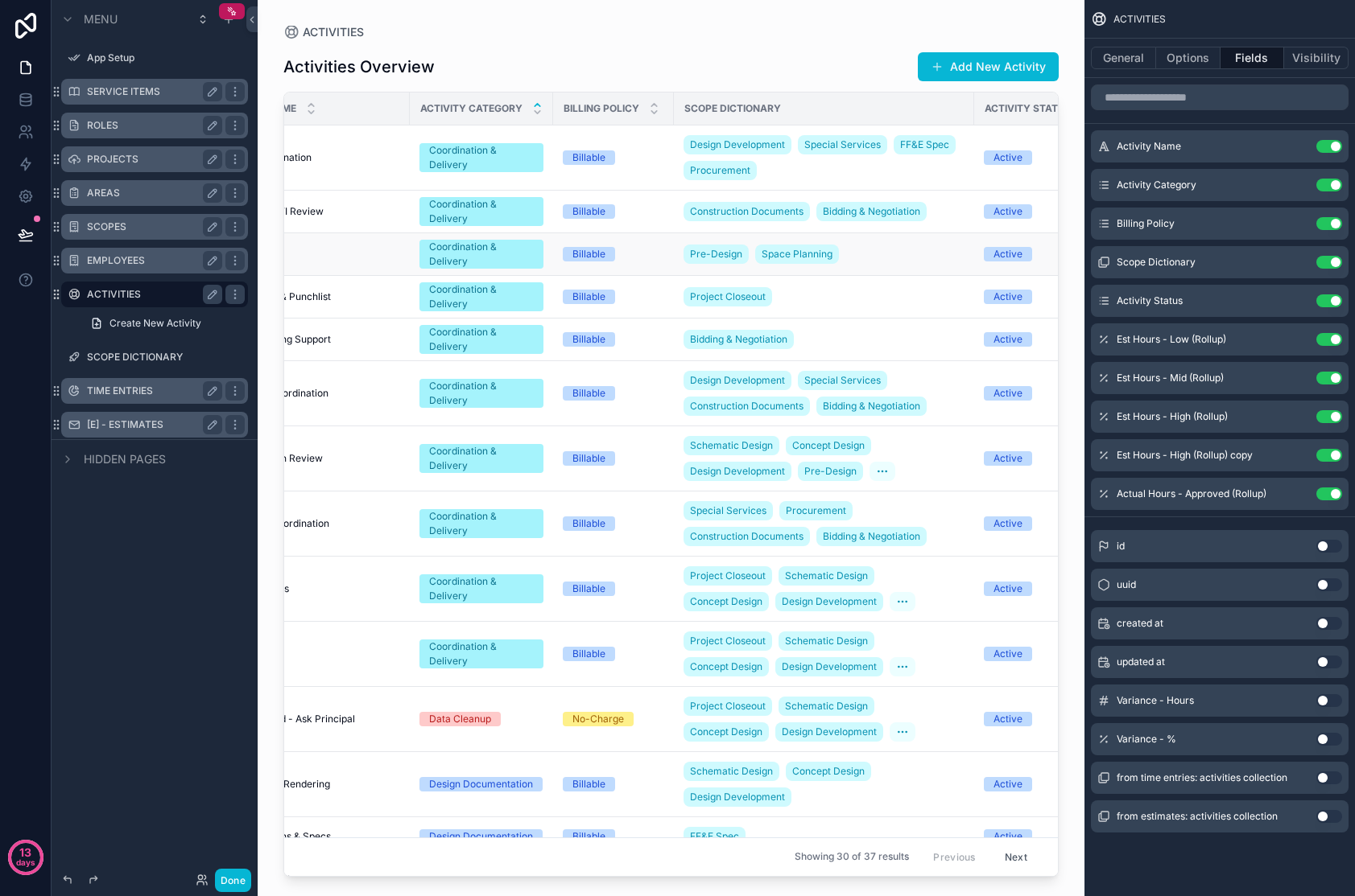
scroll to position [0, 53]
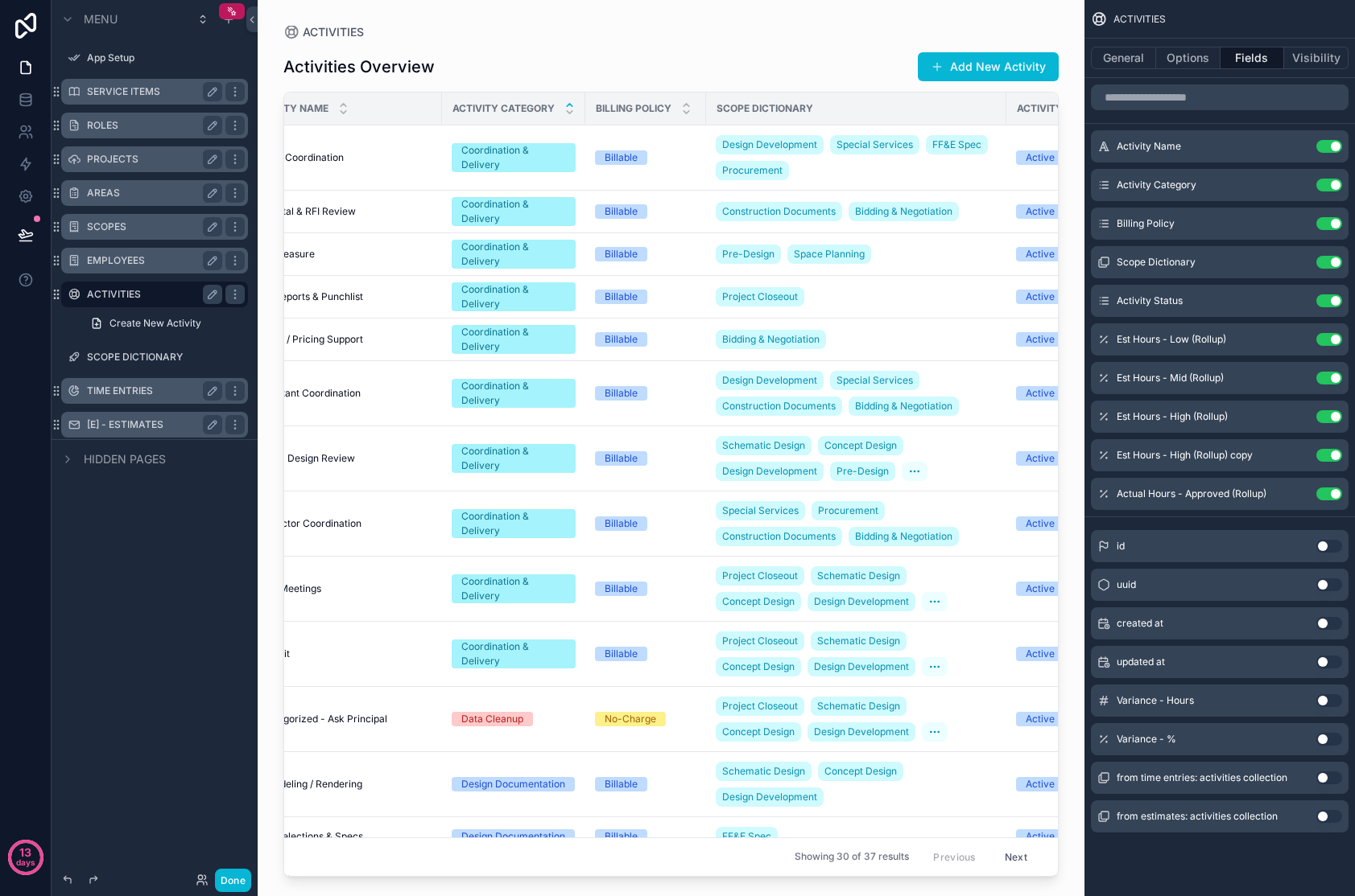
click at [793, 110] on span "Scope Dictionary" at bounding box center [764, 109] width 97 height 13
click at [1097, 263] on icon "scrollable content" at bounding box center [1105, 262] width 1 height 1
click at [1097, 261] on icon "scrollable content" at bounding box center [1299, 261] width 7 height 7
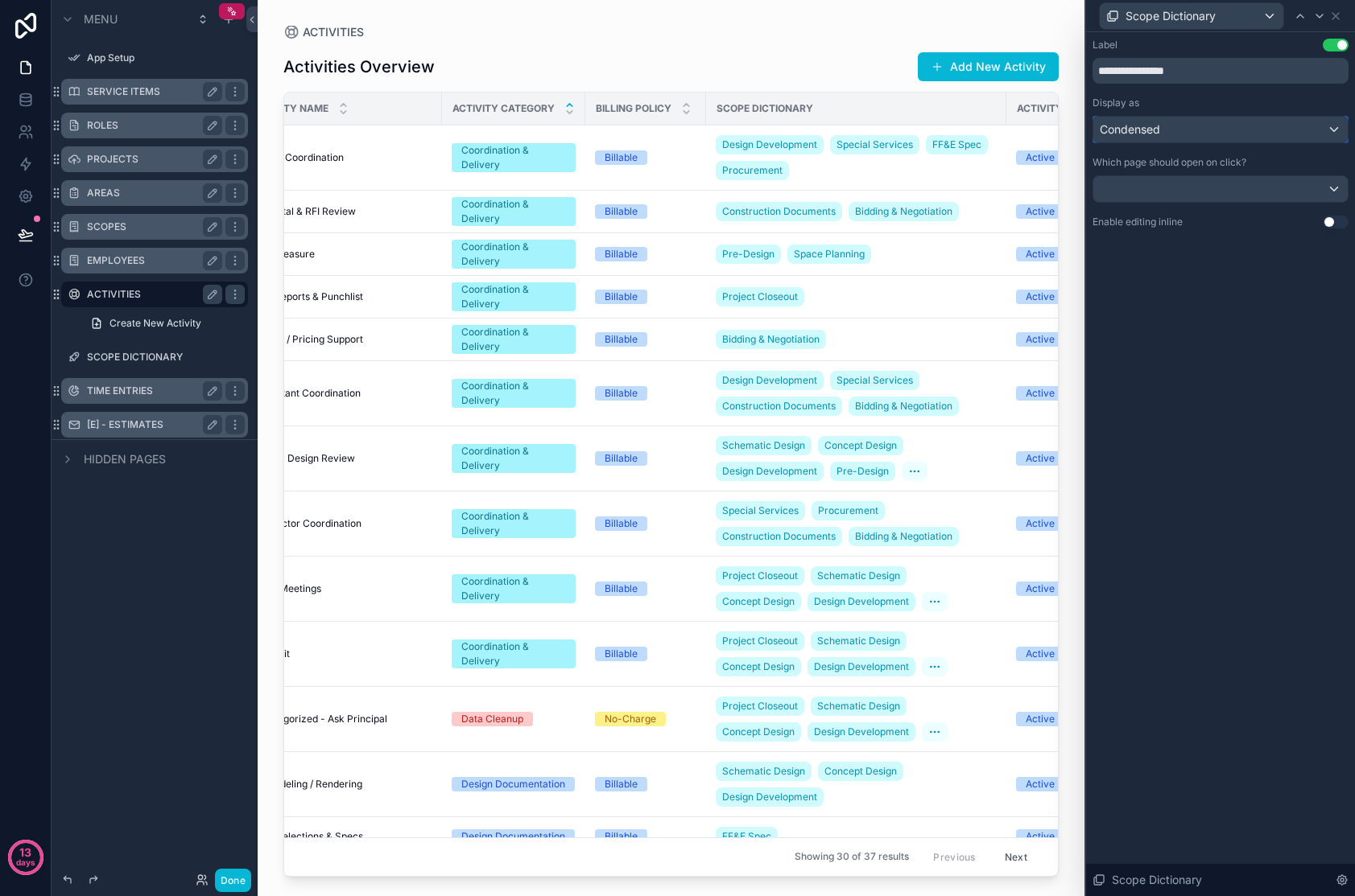
click at [1097, 126] on div "Condensed" at bounding box center [1220, 129] width 254 height 26
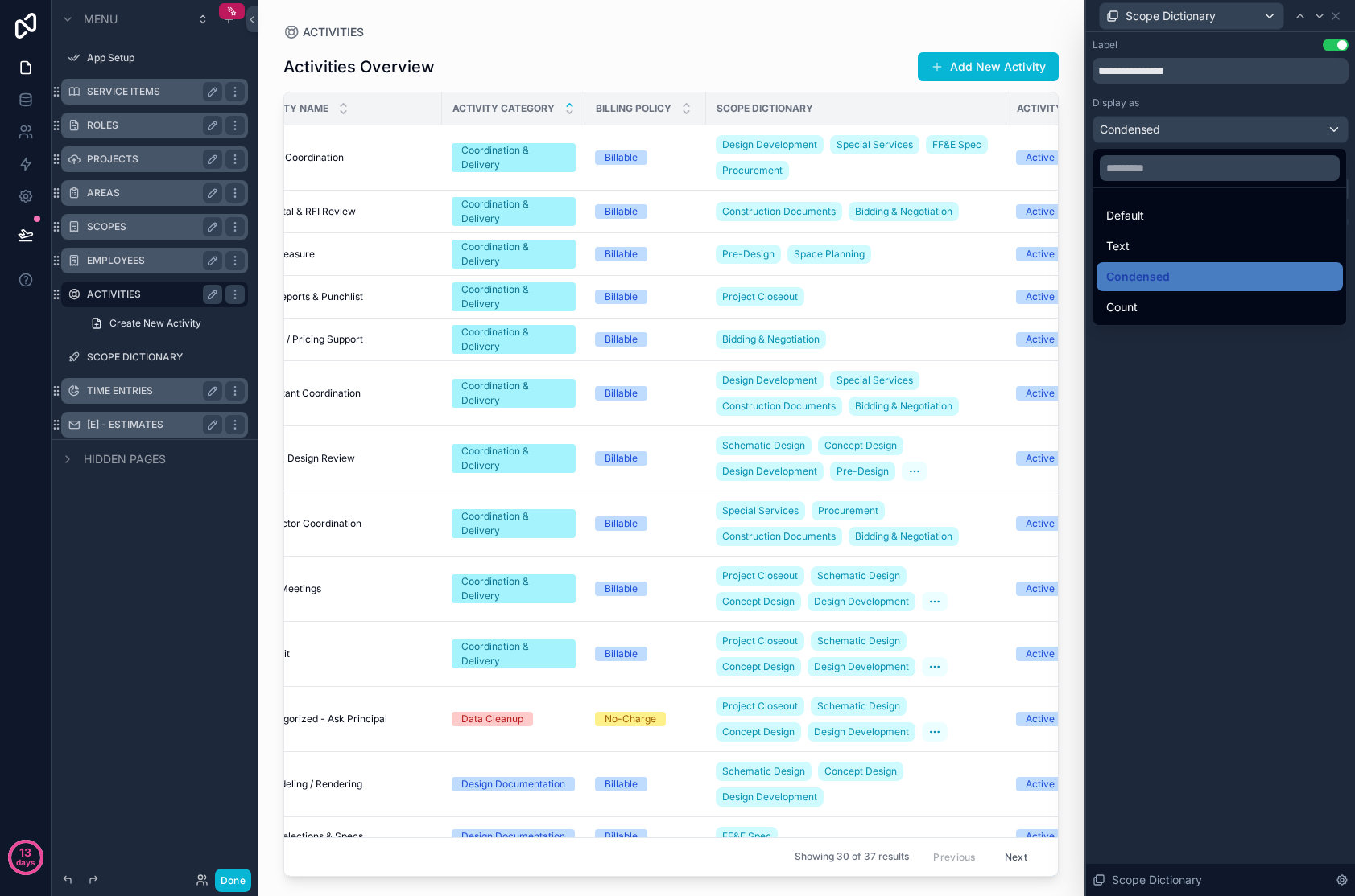
click at [1097, 419] on div at bounding box center [1220, 448] width 269 height 896
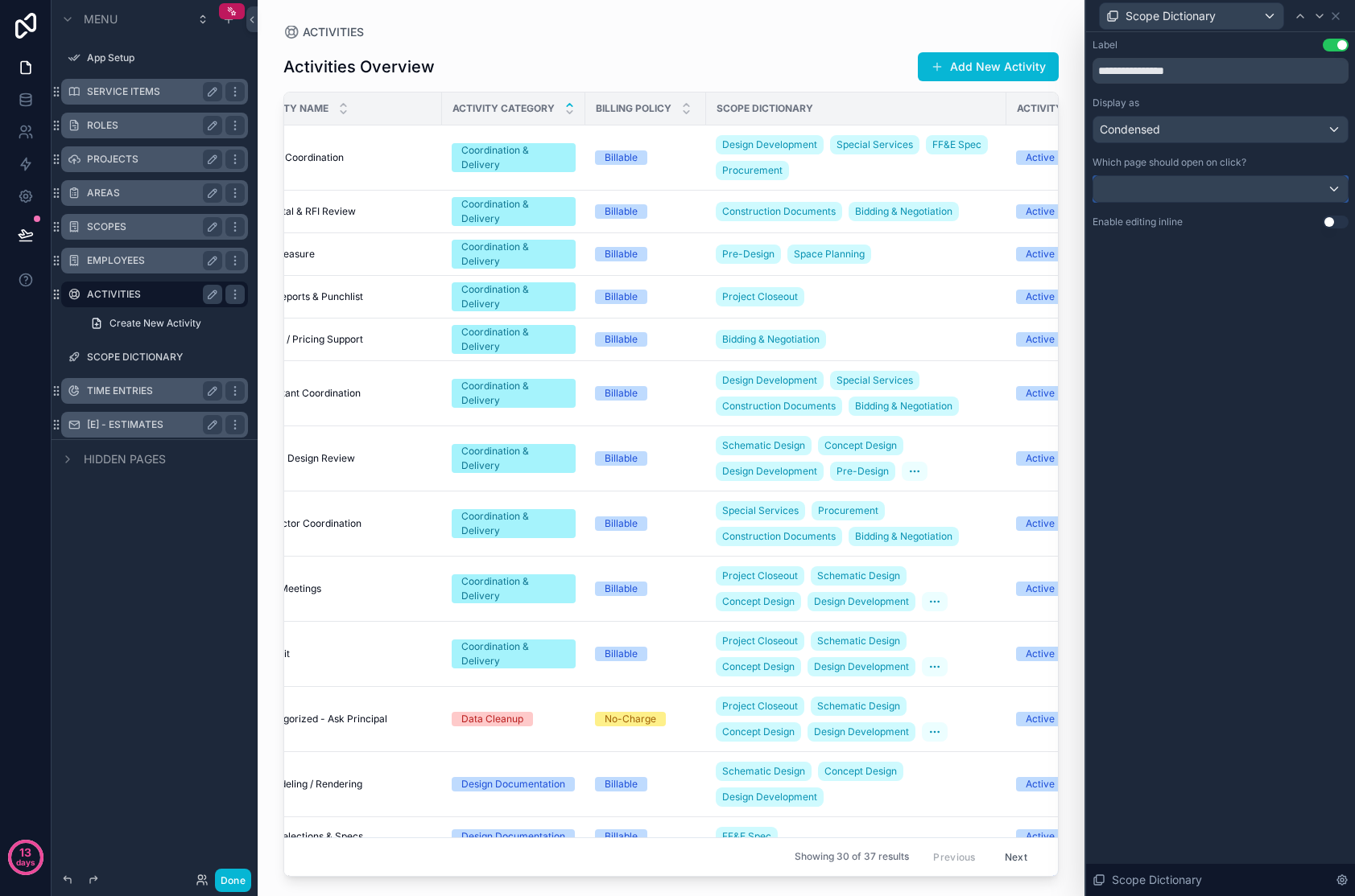
click at [1097, 190] on div at bounding box center [1220, 188] width 254 height 26
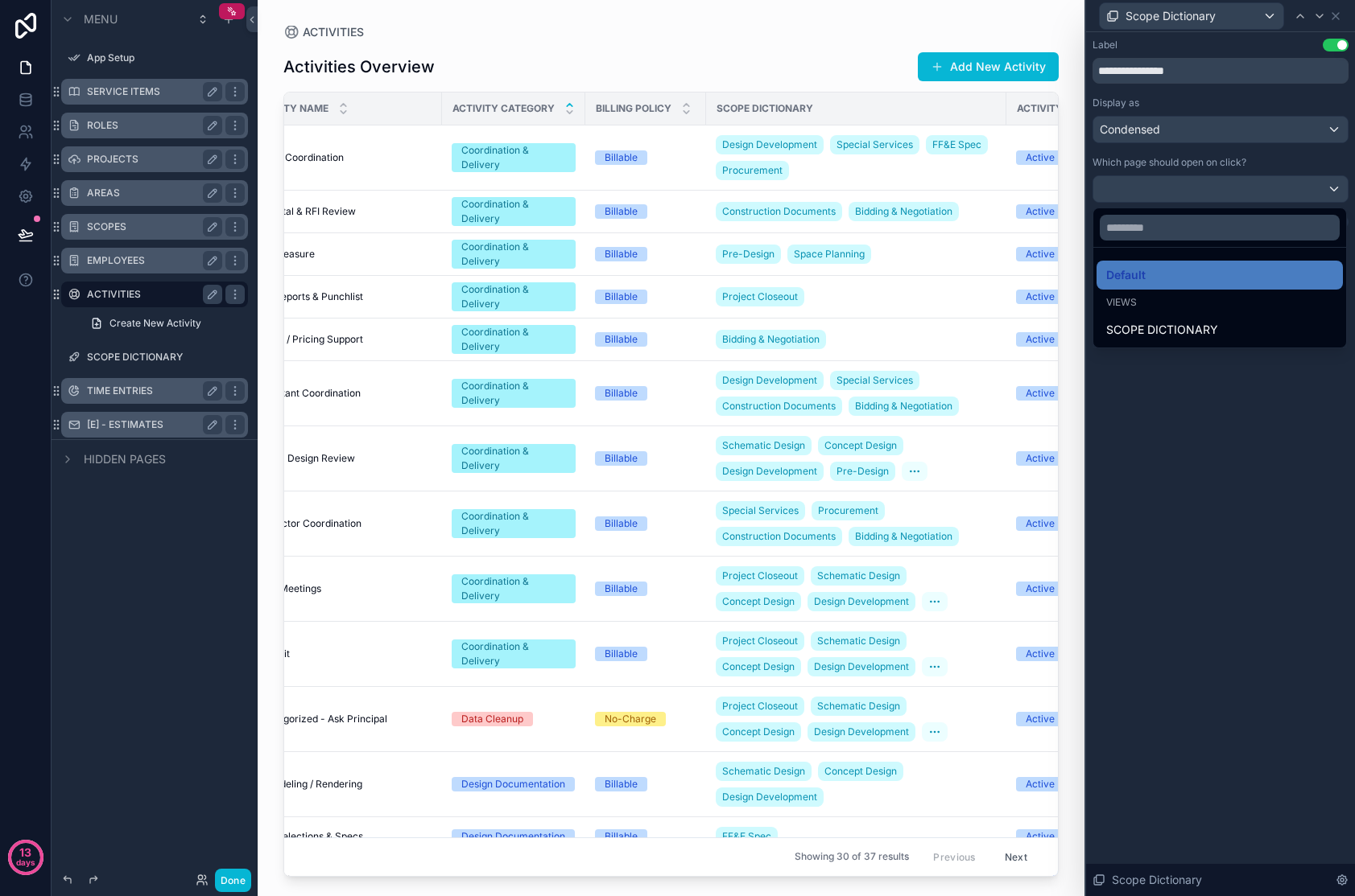
click at [1097, 427] on div at bounding box center [1220, 448] width 269 height 896
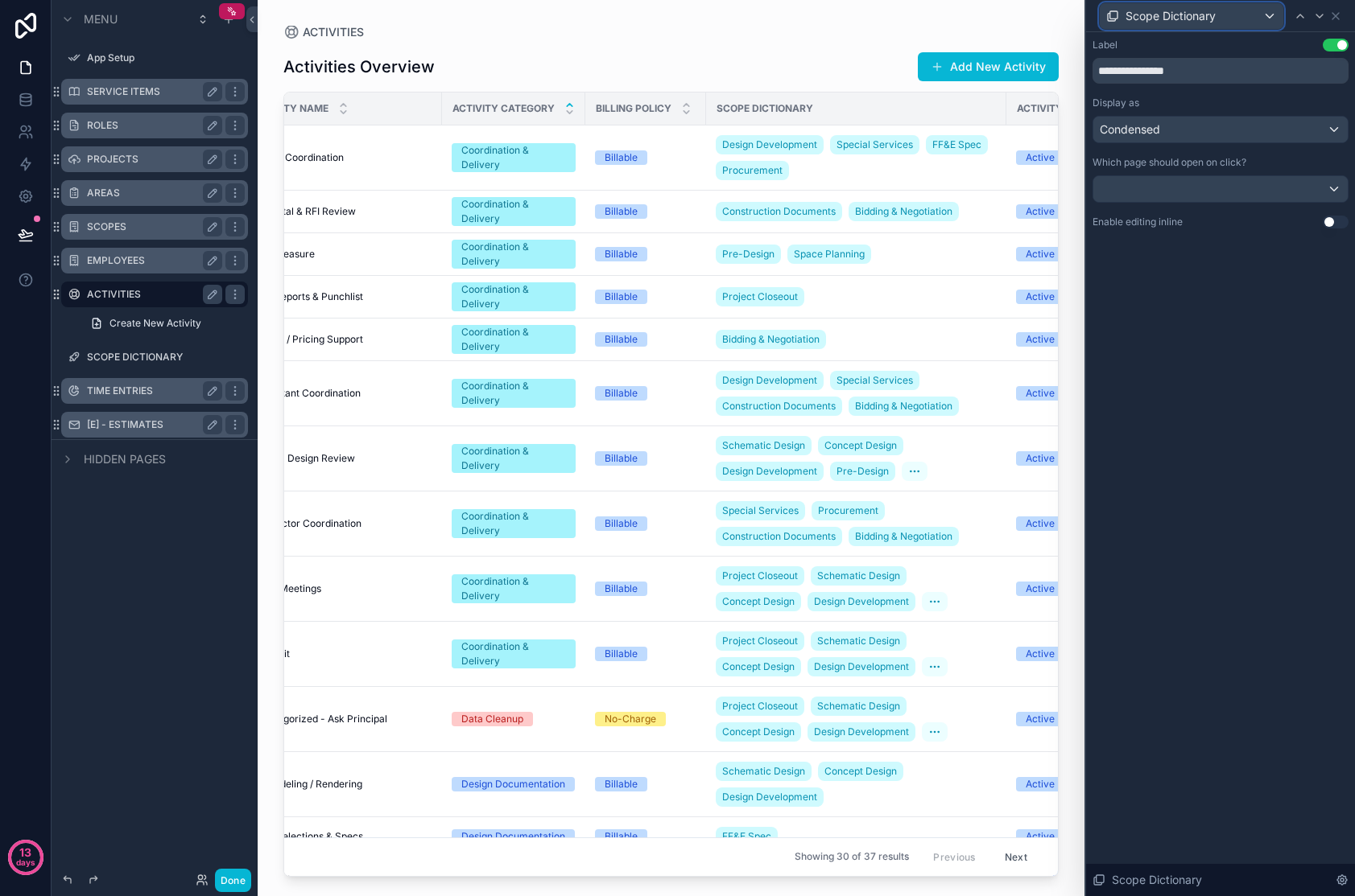
click at [1097, 16] on div "Scope Dictionary" at bounding box center [1191, 16] width 183 height 26
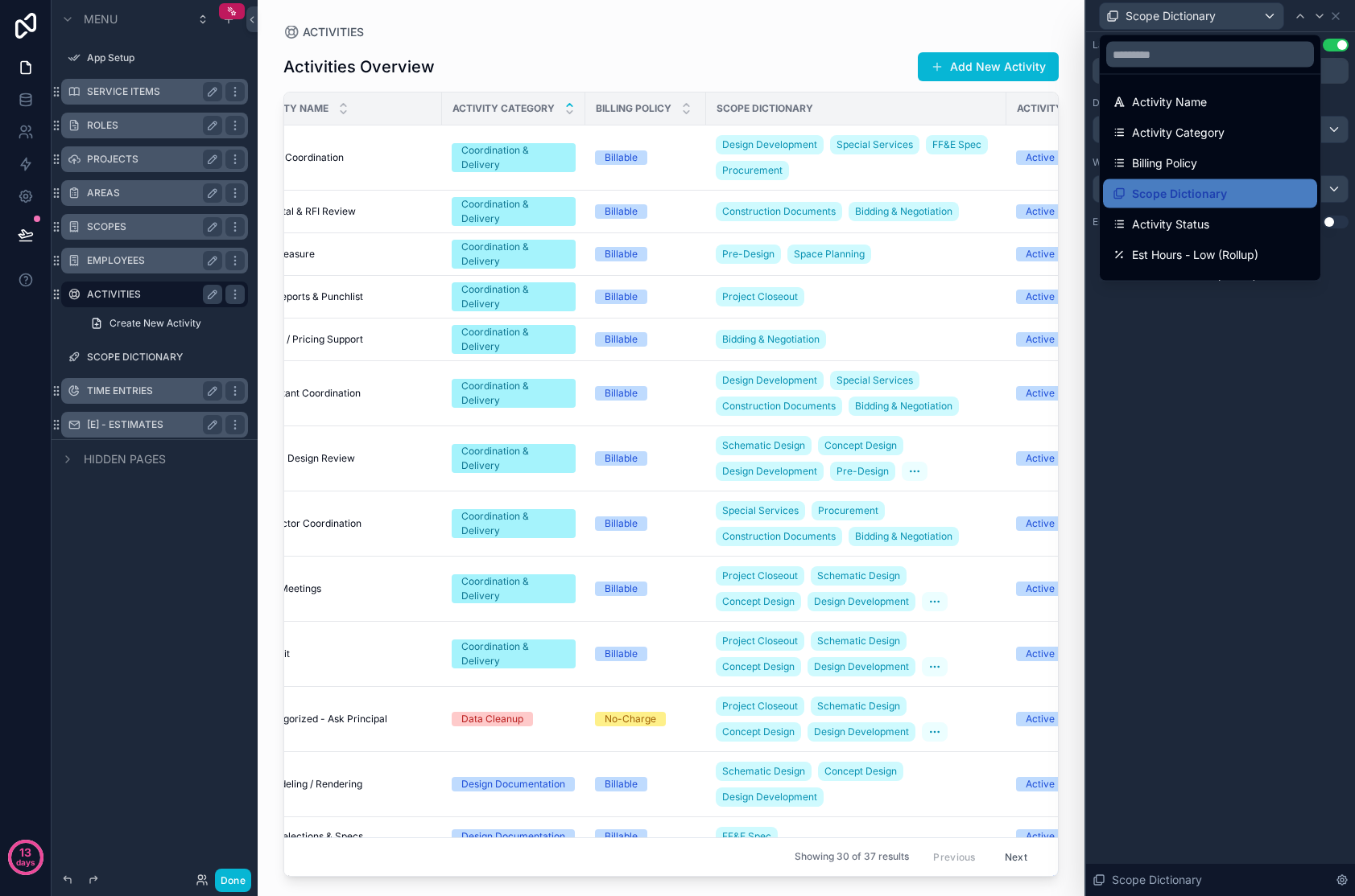
click at [1097, 18] on div at bounding box center [1220, 448] width 269 height 896
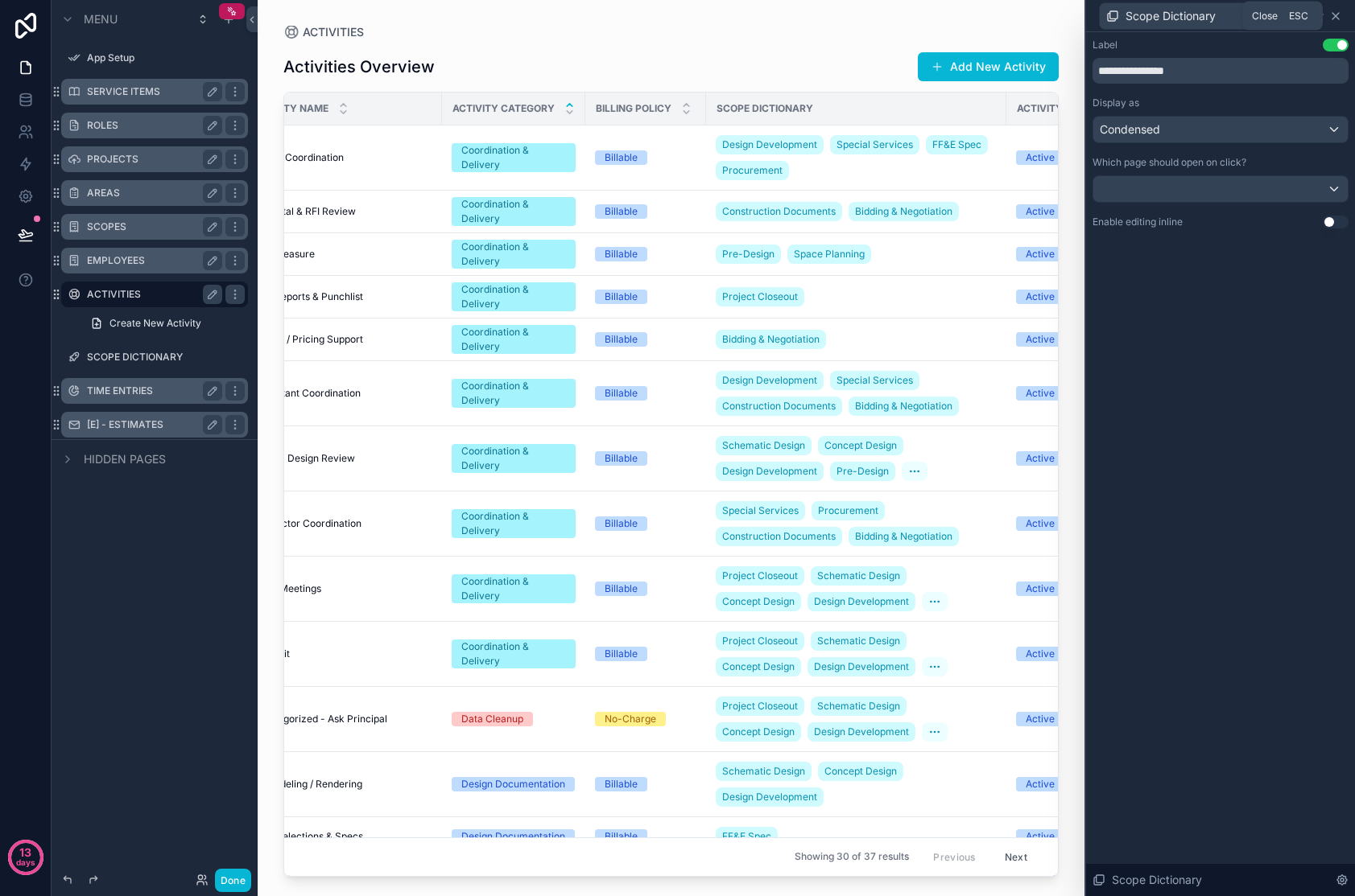
click at [1097, 16] on icon at bounding box center [1335, 17] width 7 height 7
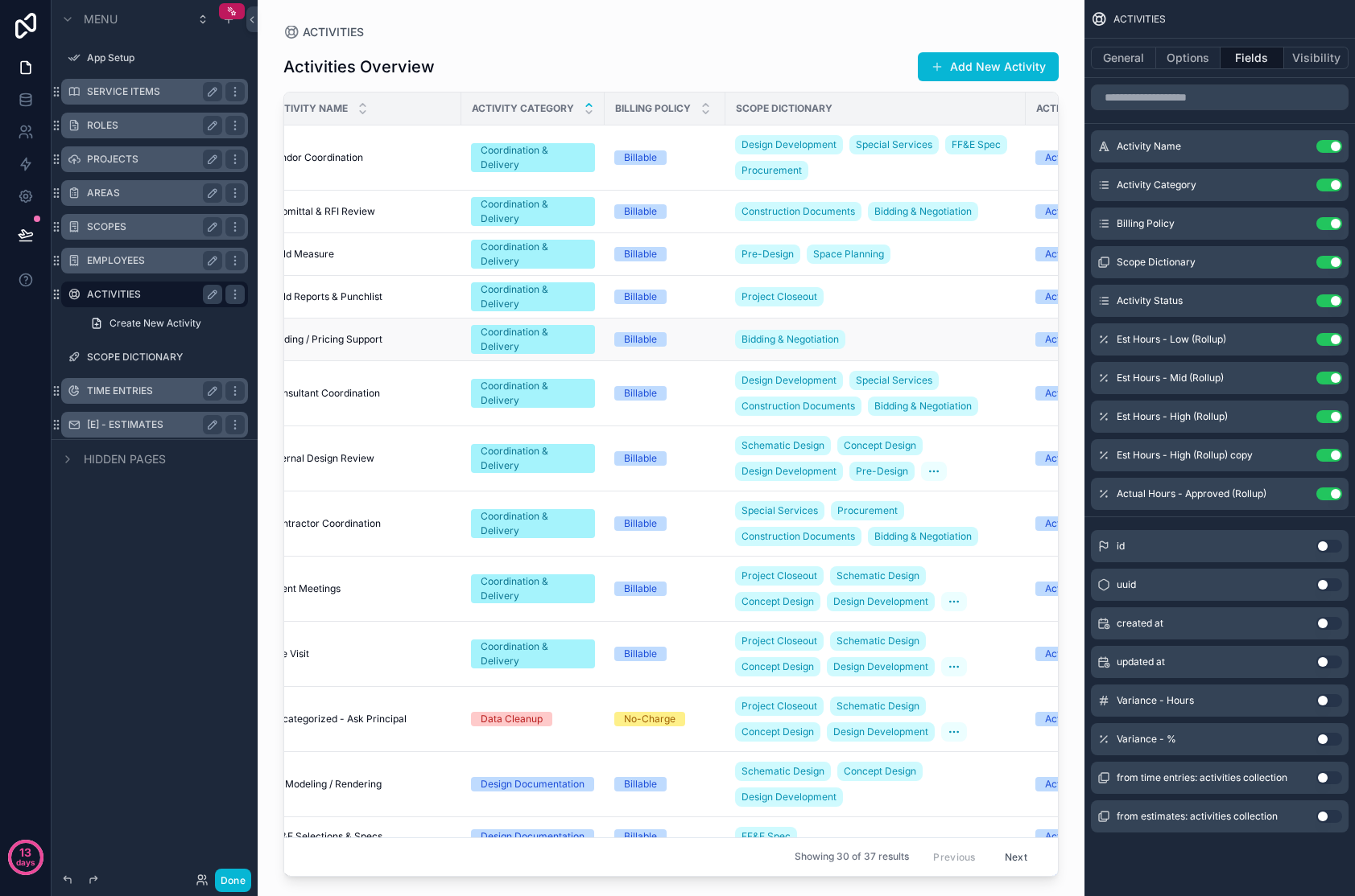
scroll to position [0, 0]
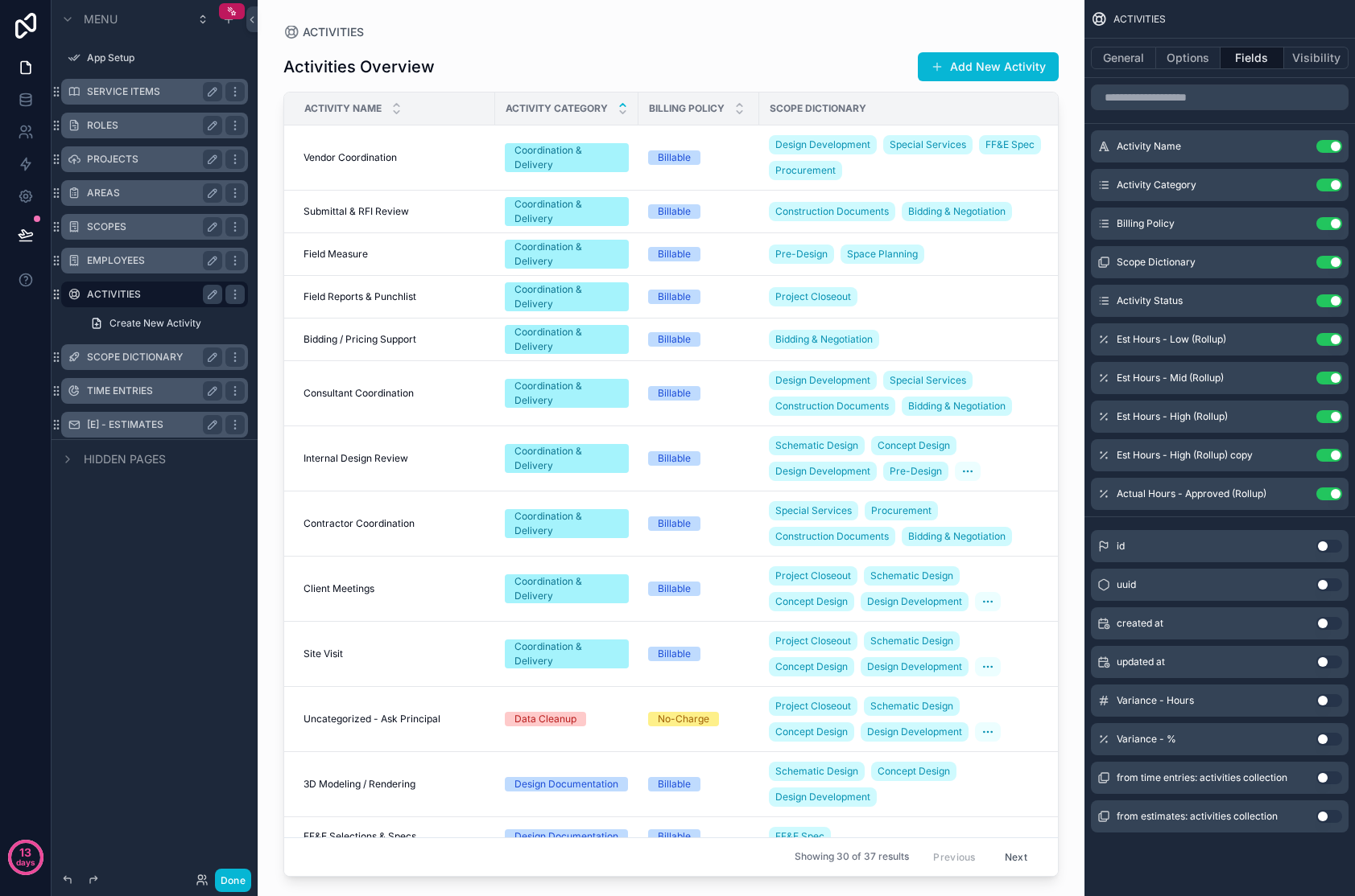
click at [145, 365] on div "SCOPE DICTIONARY" at bounding box center [155, 357] width 136 height 19
click at [132, 356] on label "SCOPE DICTIONARY" at bounding box center [151, 358] width 129 height 13
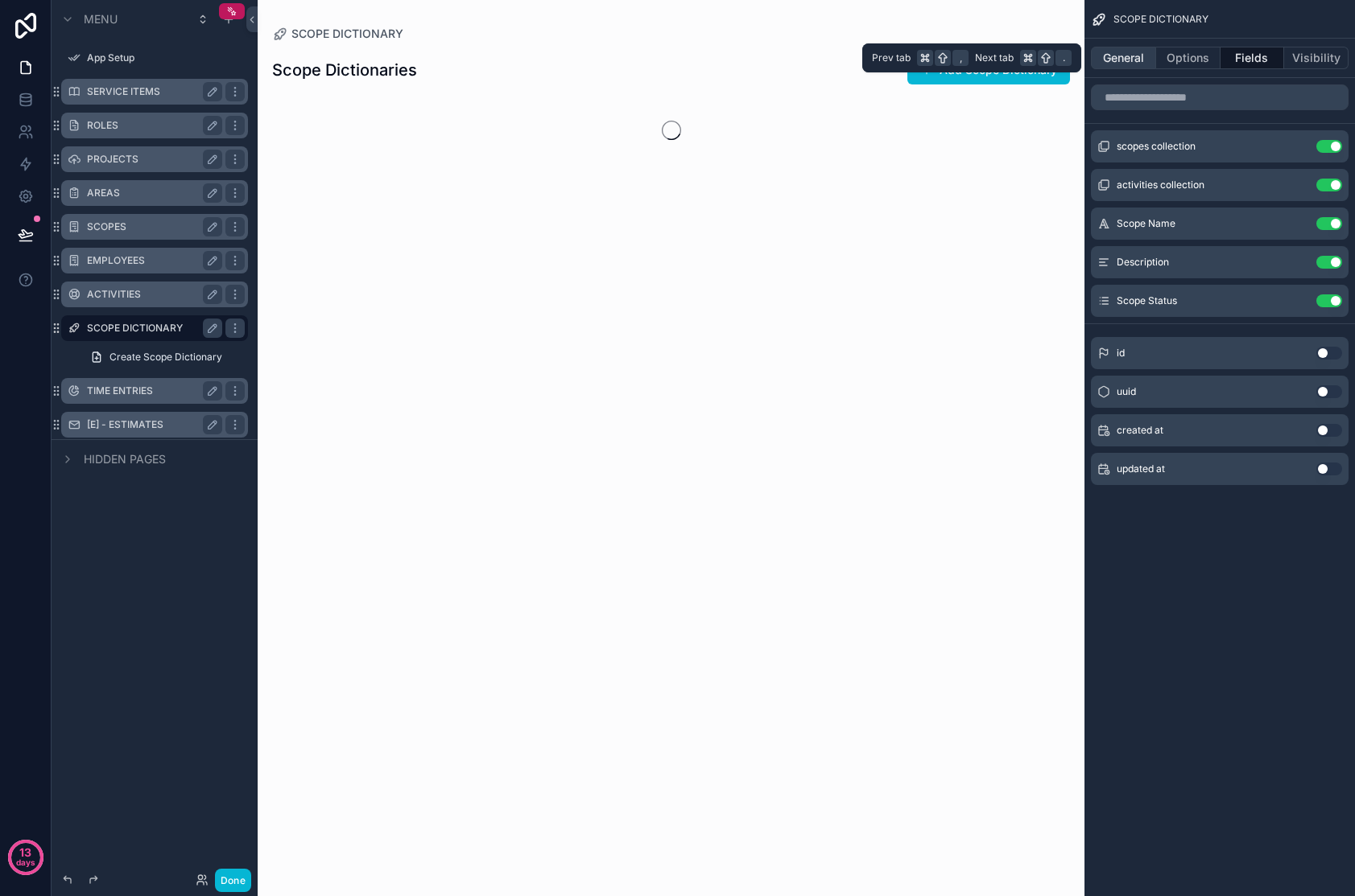
click at [1097, 61] on button "General" at bounding box center [1123, 58] width 65 height 22
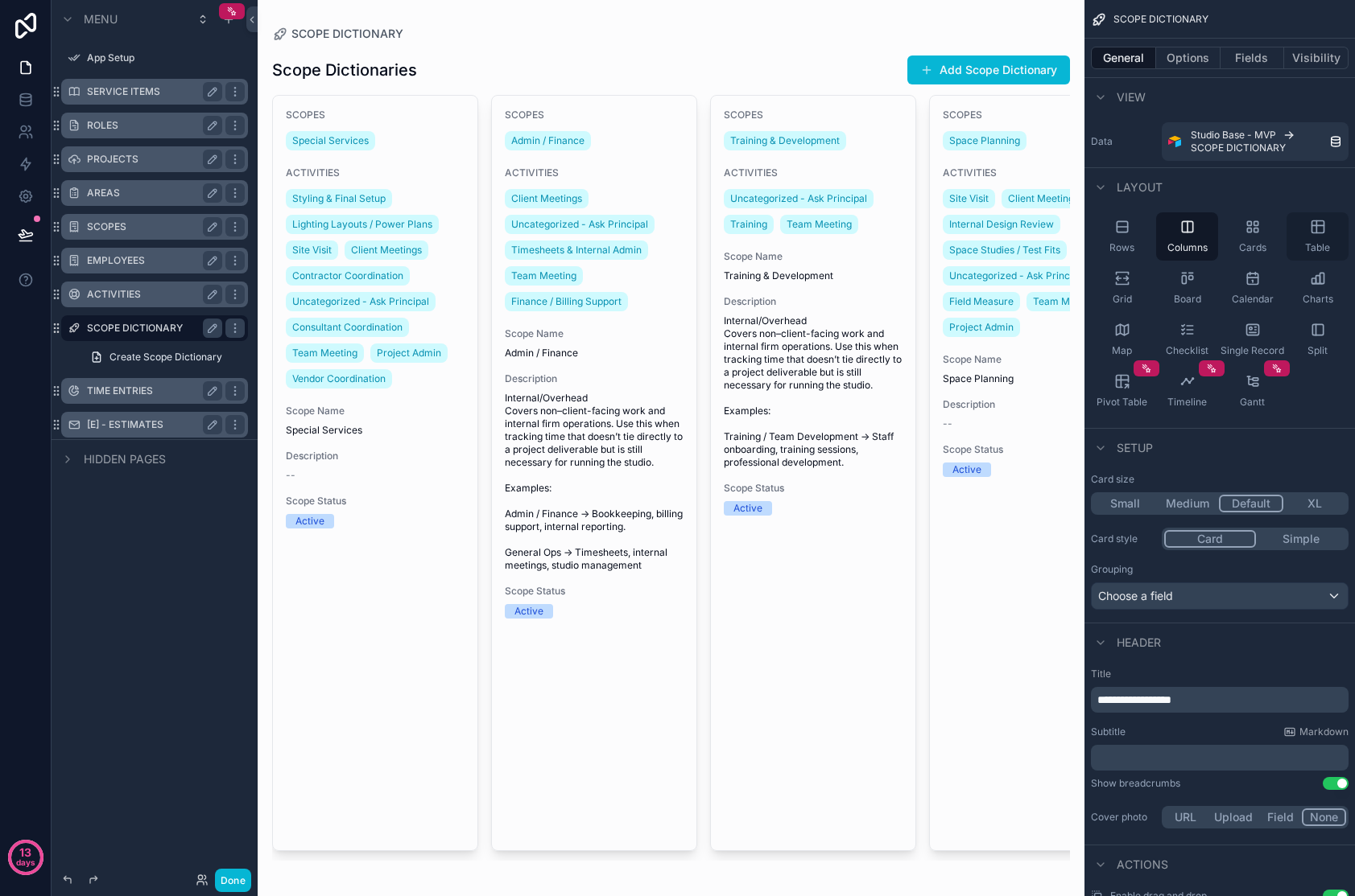
click at [1097, 225] on icon "scrollable content" at bounding box center [1317, 226] width 16 height 16
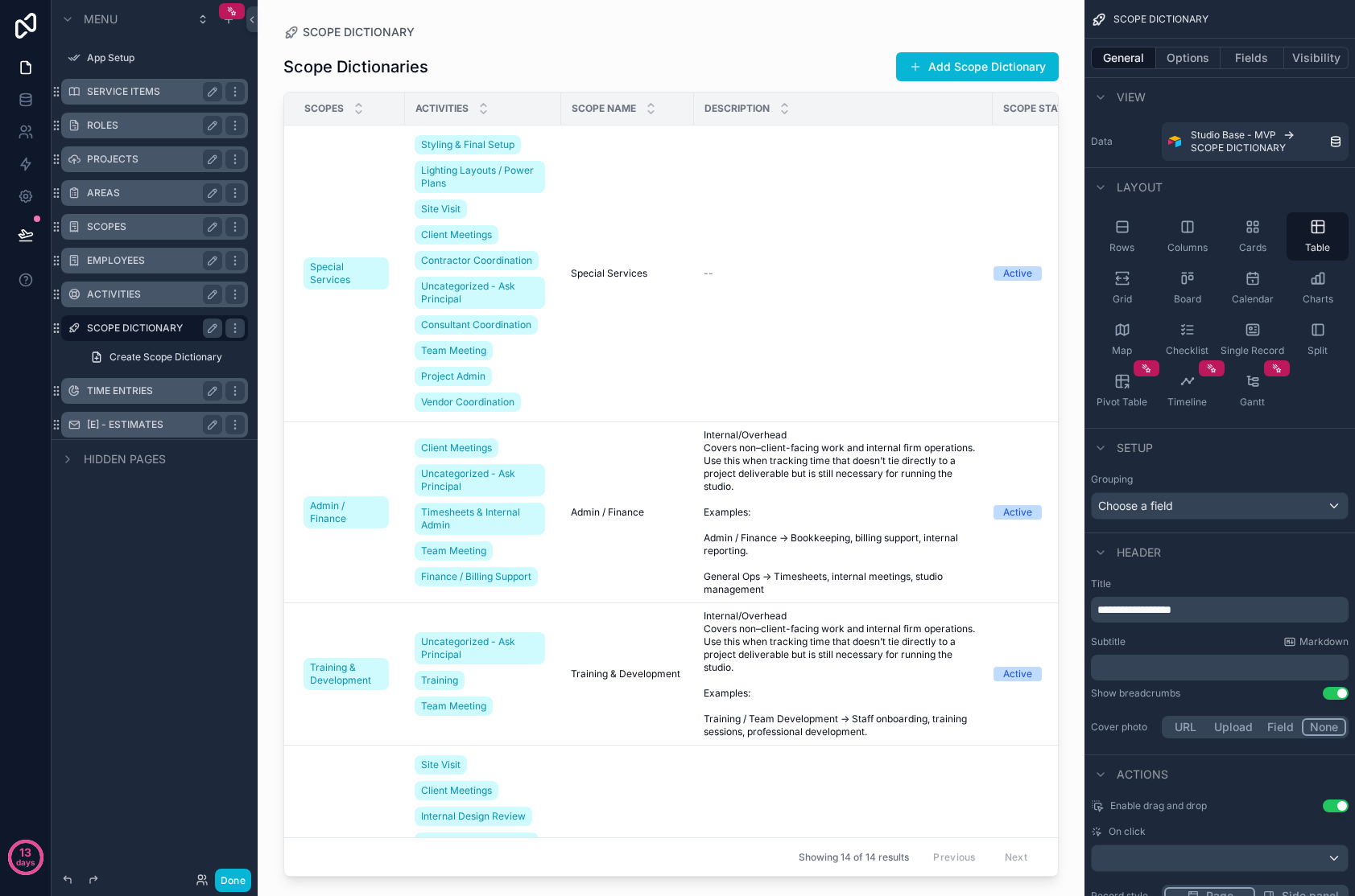
click at [533, 104] on div "ACTIVITIES" at bounding box center [483, 108] width 155 height 31
drag, startPoint x: 558, startPoint y: 104, endPoint x: 561, endPoint y: 119, distance: 15.3
click at [561, 119] on tr "SCOPES ACTIVITIES Scope Name Description Scope Status" at bounding box center [699, 109] width 830 height 33
click at [530, 107] on div "ACTIVITIES" at bounding box center [483, 108] width 155 height 31
click at [1097, 60] on button "Fields" at bounding box center [1253, 58] width 64 height 22
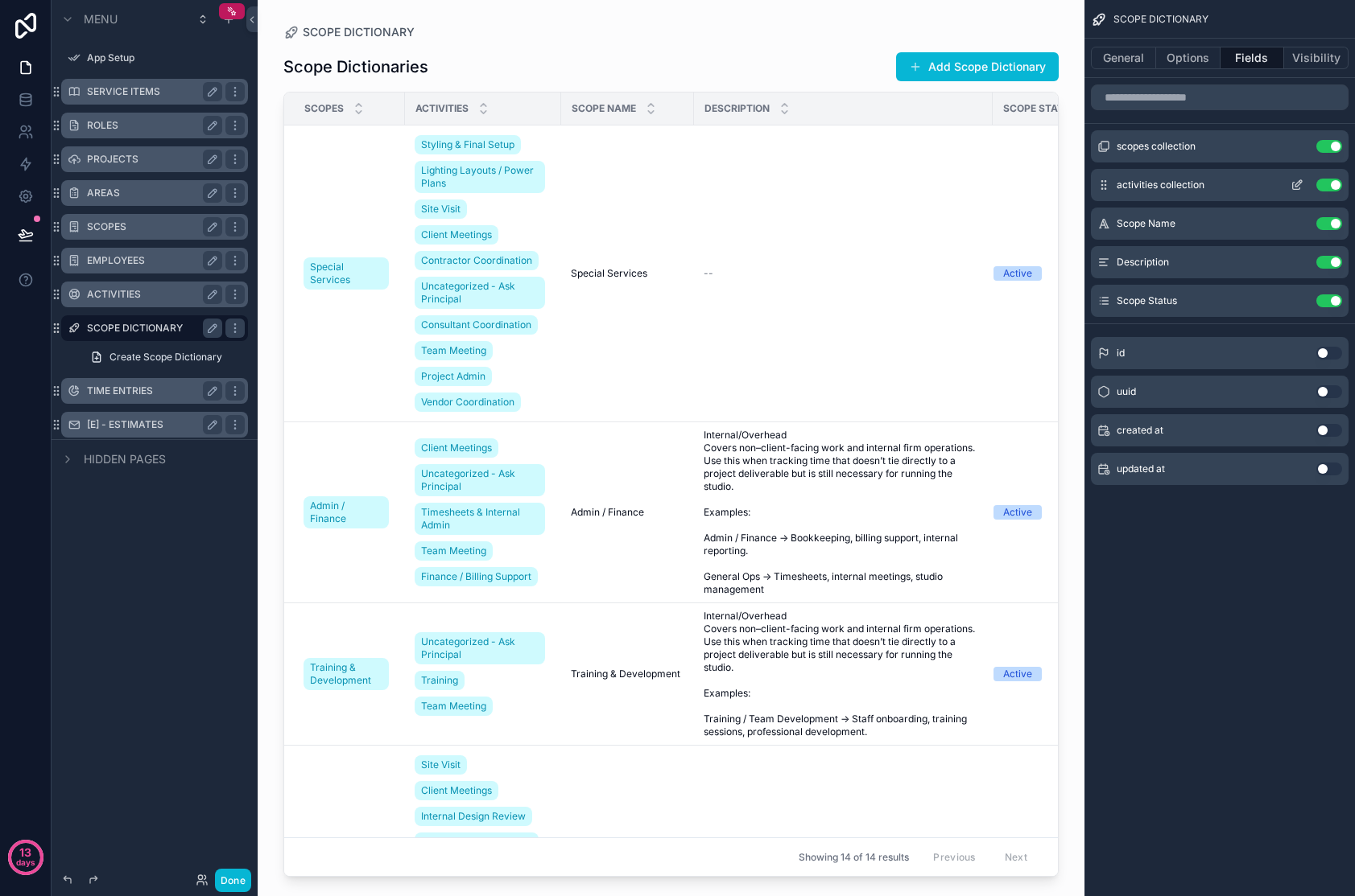
click at [1097, 187] on icon "scrollable content" at bounding box center [1297, 185] width 13 height 13
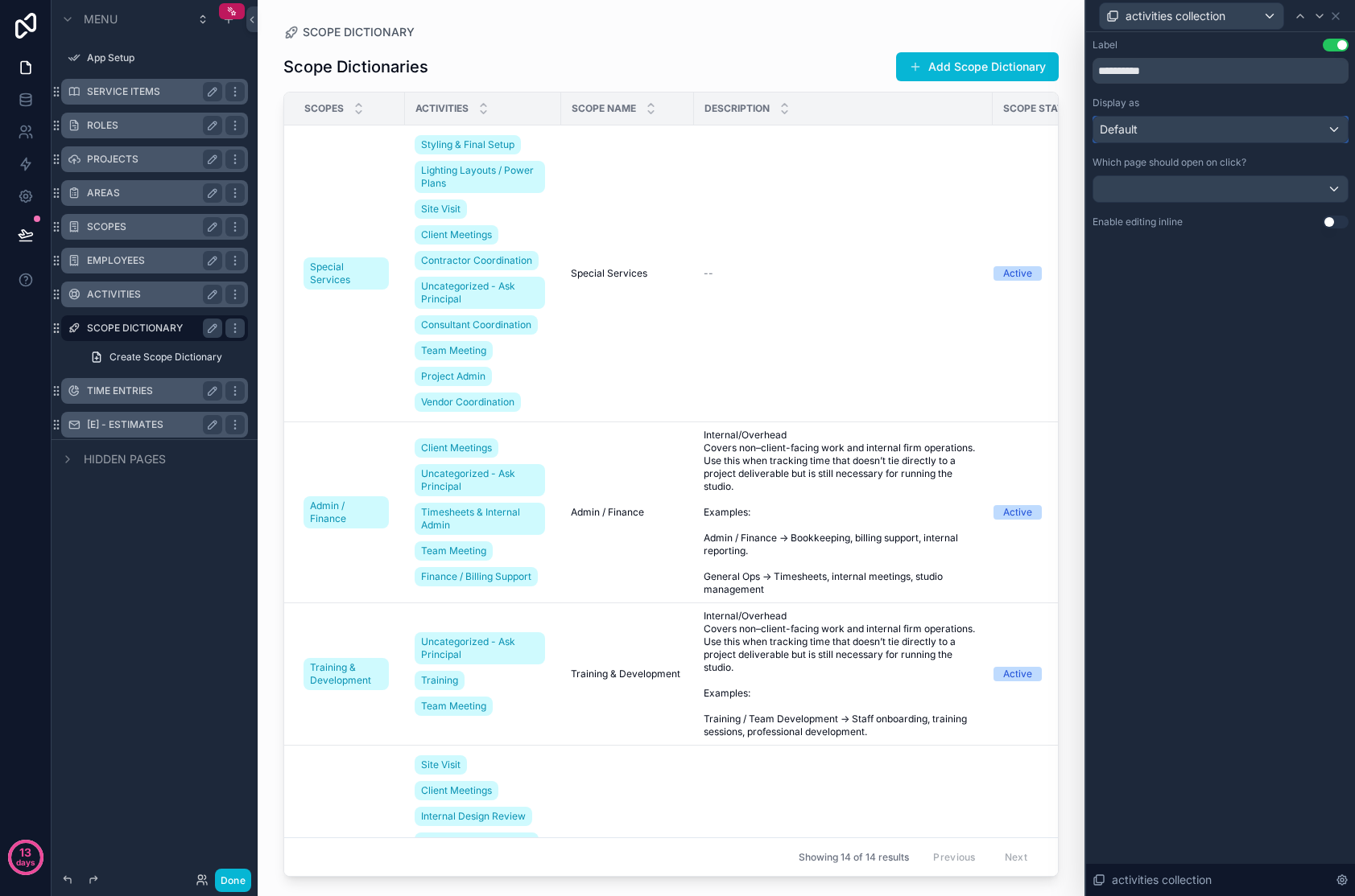
click at [1097, 128] on div "Default" at bounding box center [1220, 129] width 254 height 26
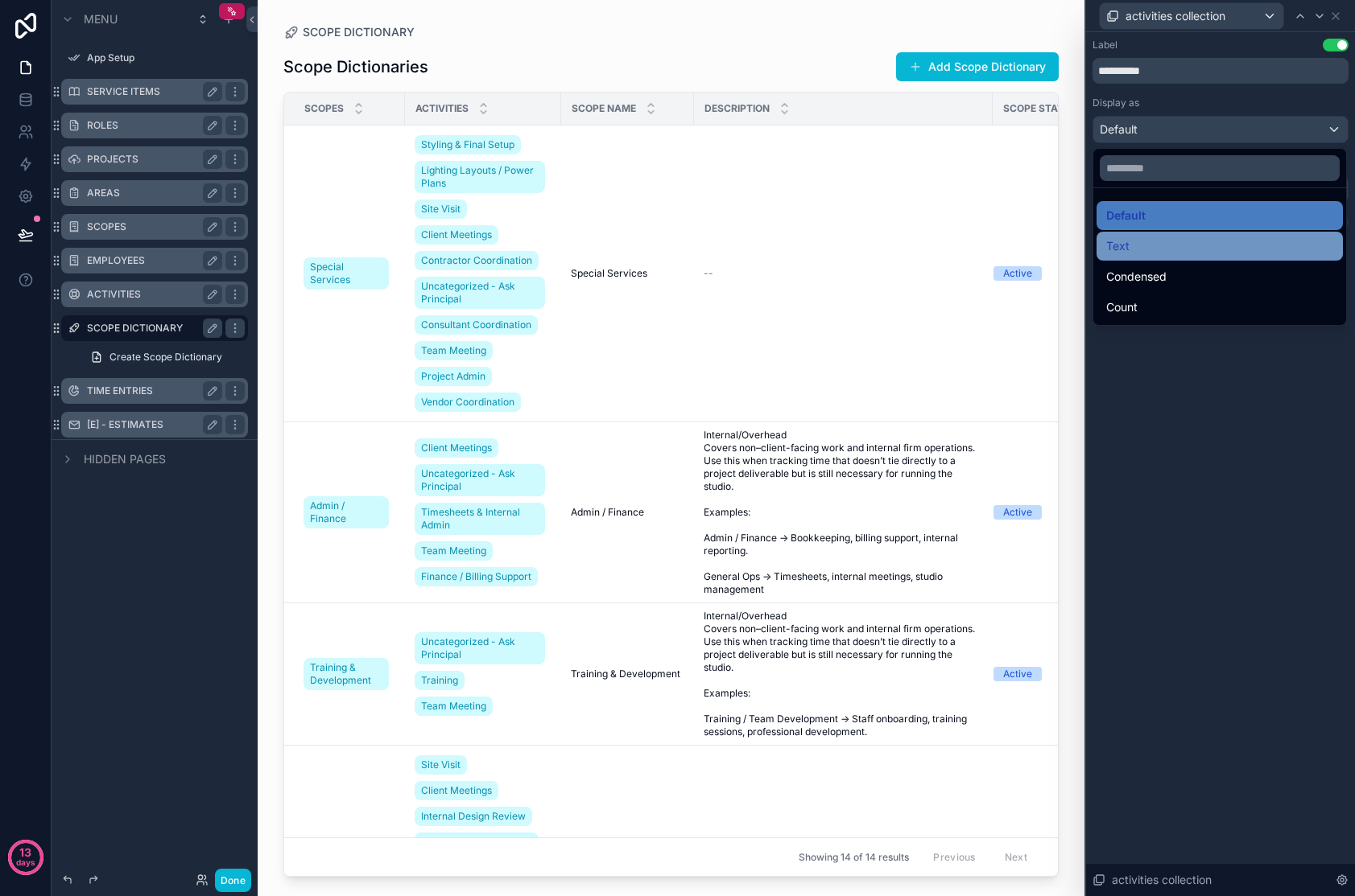
click at [1097, 239] on div "Text" at bounding box center [1220, 245] width 227 height 19
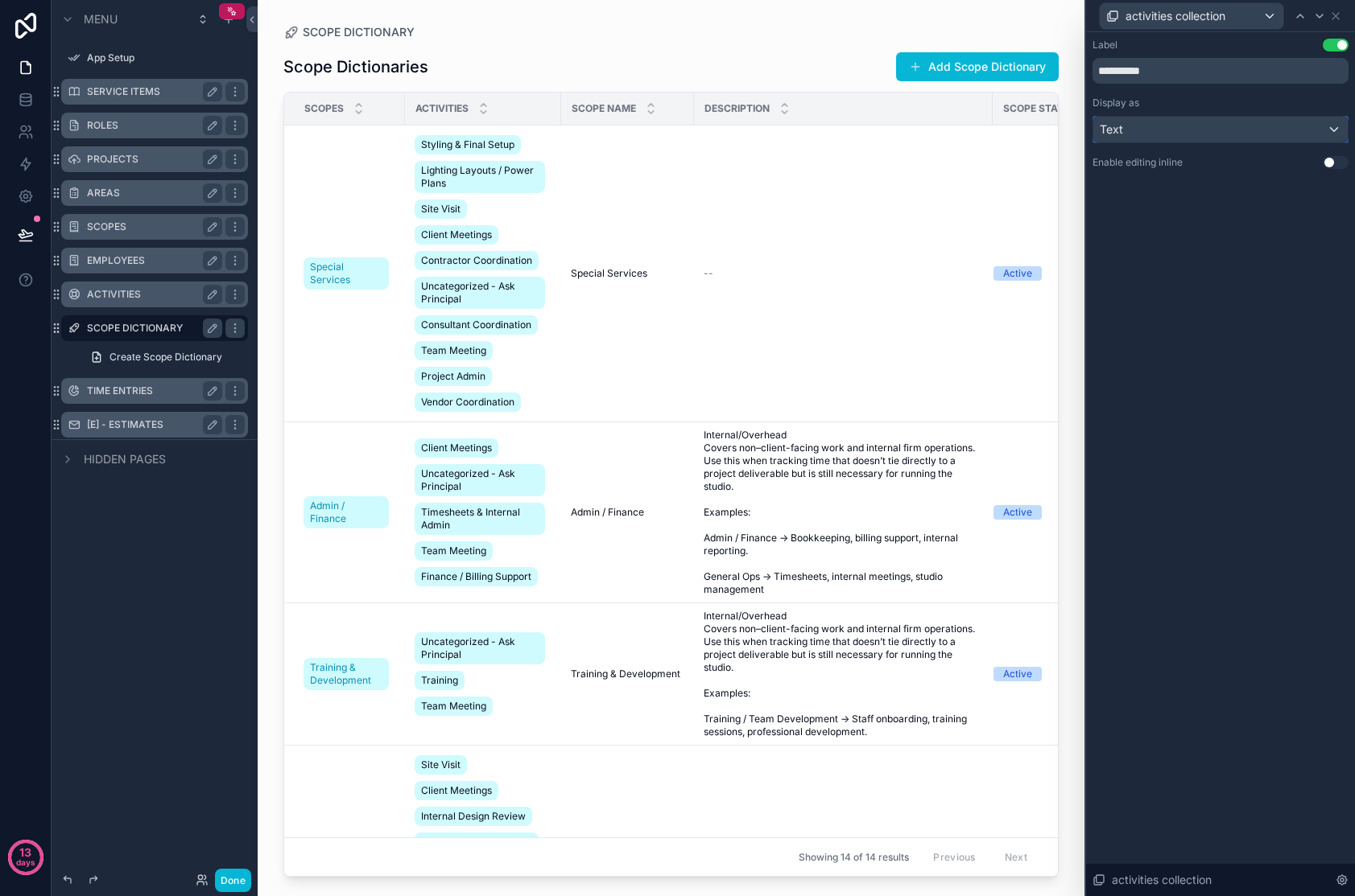
click at [1097, 136] on div "Text" at bounding box center [1220, 129] width 254 height 26
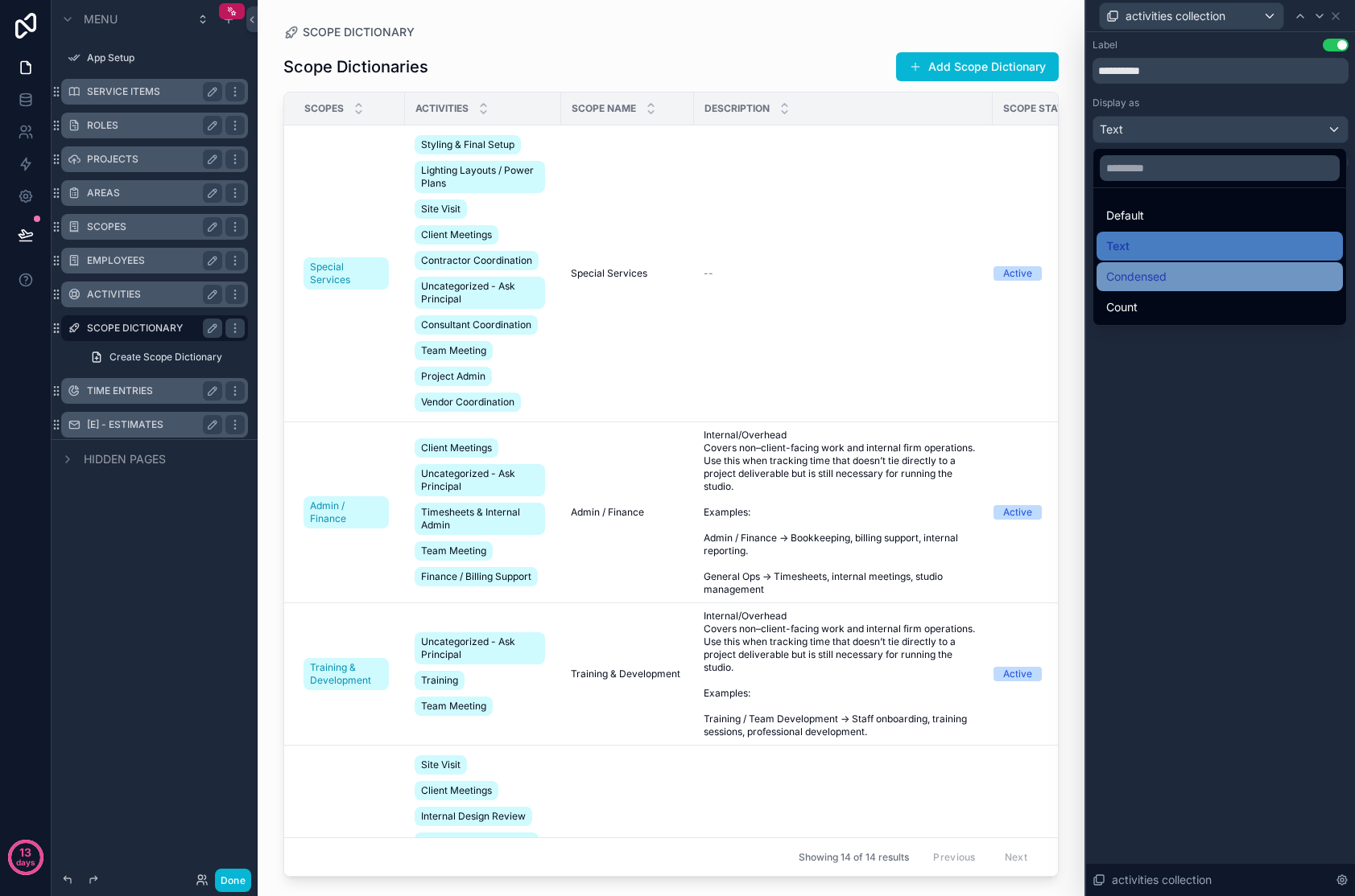
click at [1097, 271] on span "Condensed" at bounding box center [1136, 276] width 60 height 19
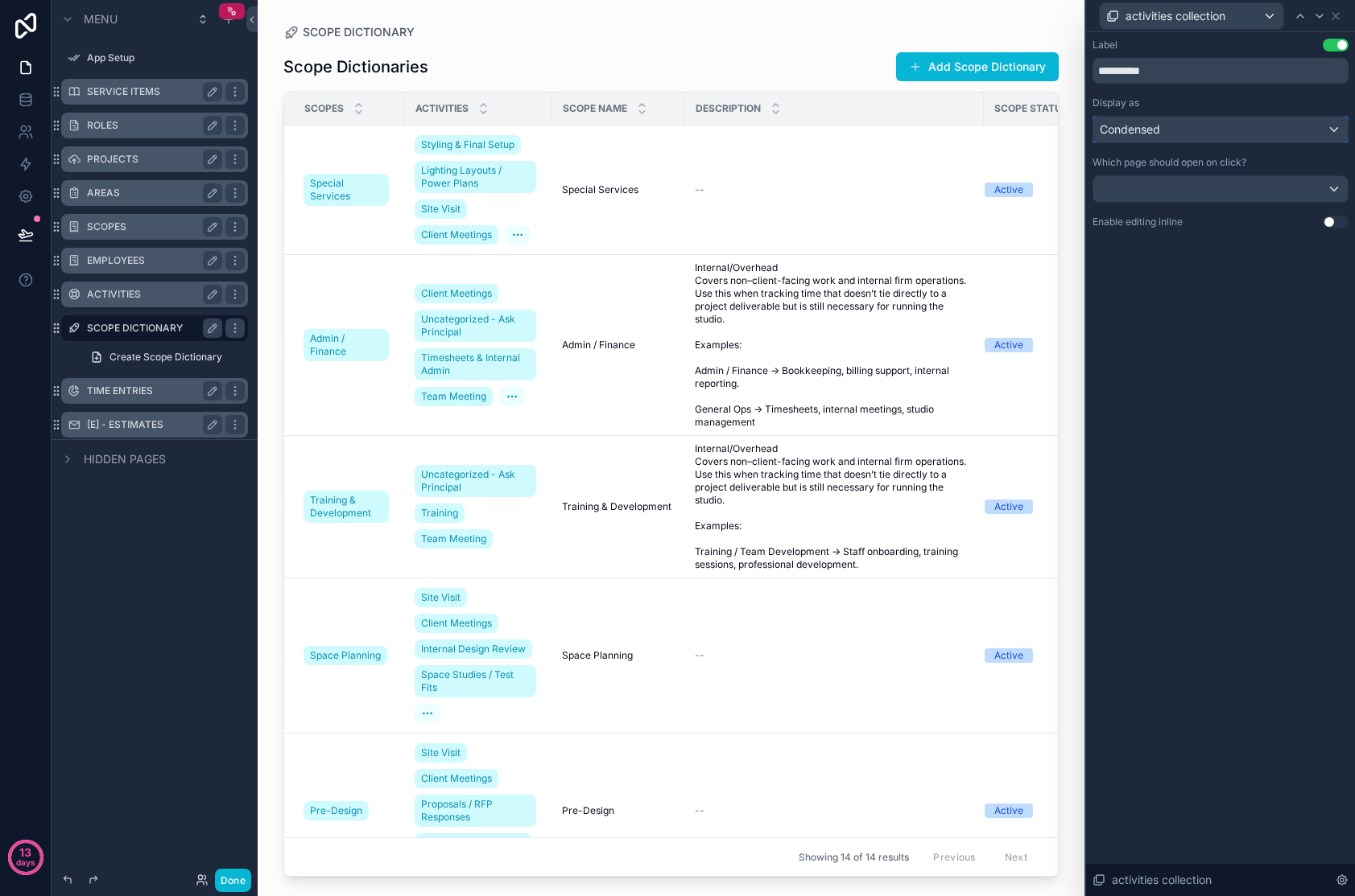
click at [1097, 132] on div "Condensed" at bounding box center [1220, 129] width 254 height 26
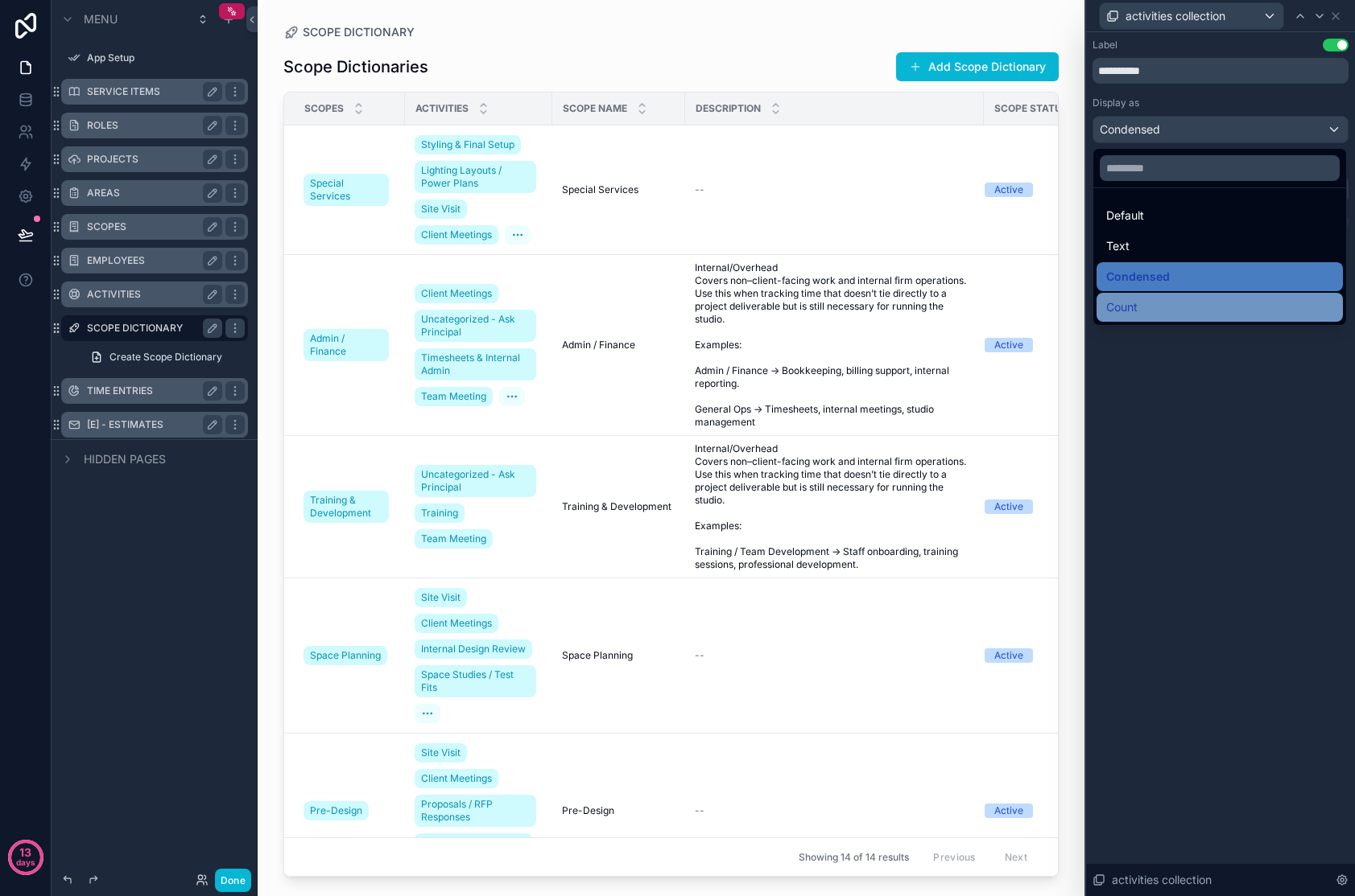
click at [1097, 301] on div "Count" at bounding box center [1220, 306] width 227 height 19
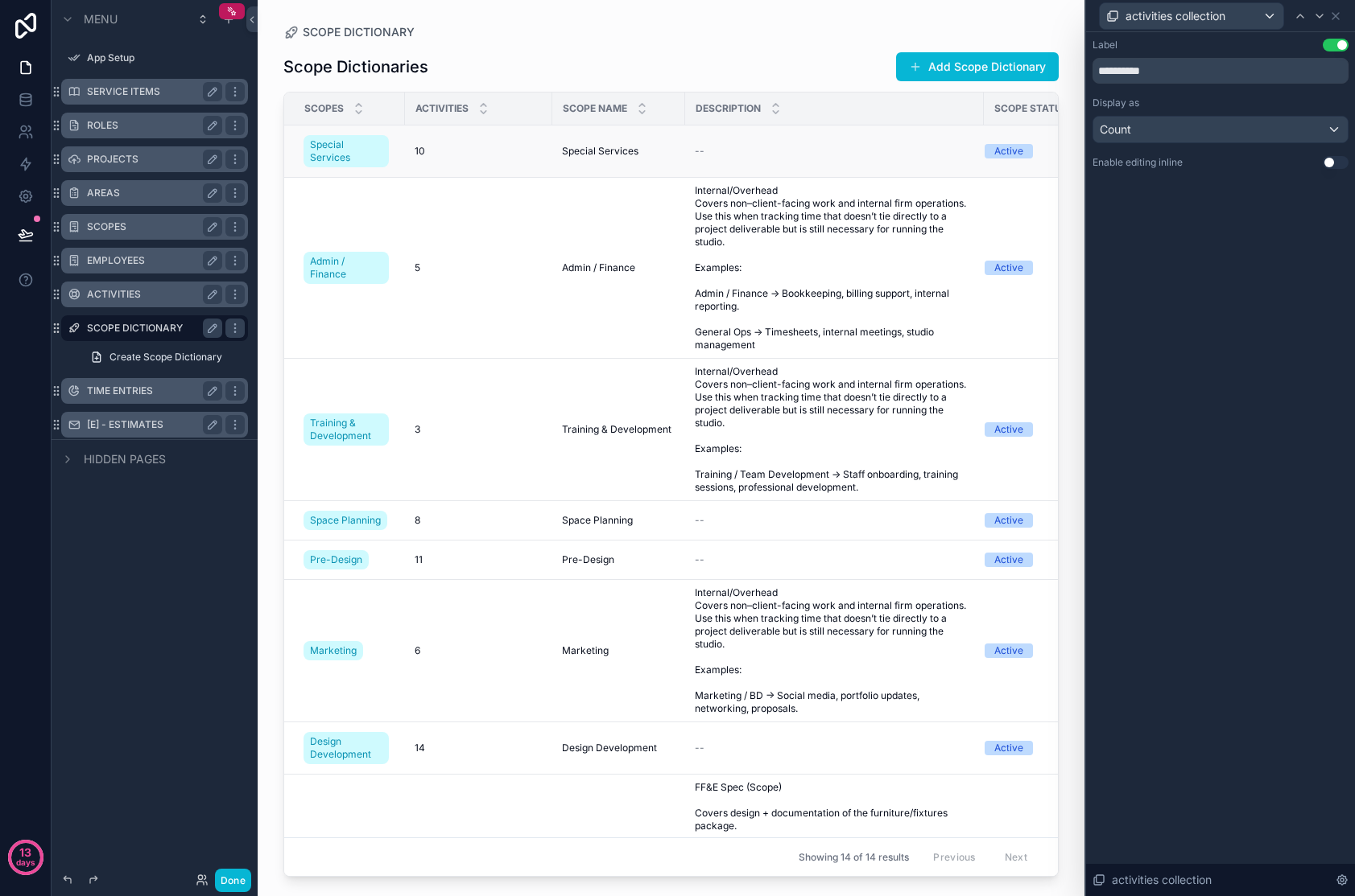
click at [424, 145] on span "10" at bounding box center [420, 151] width 11 height 13
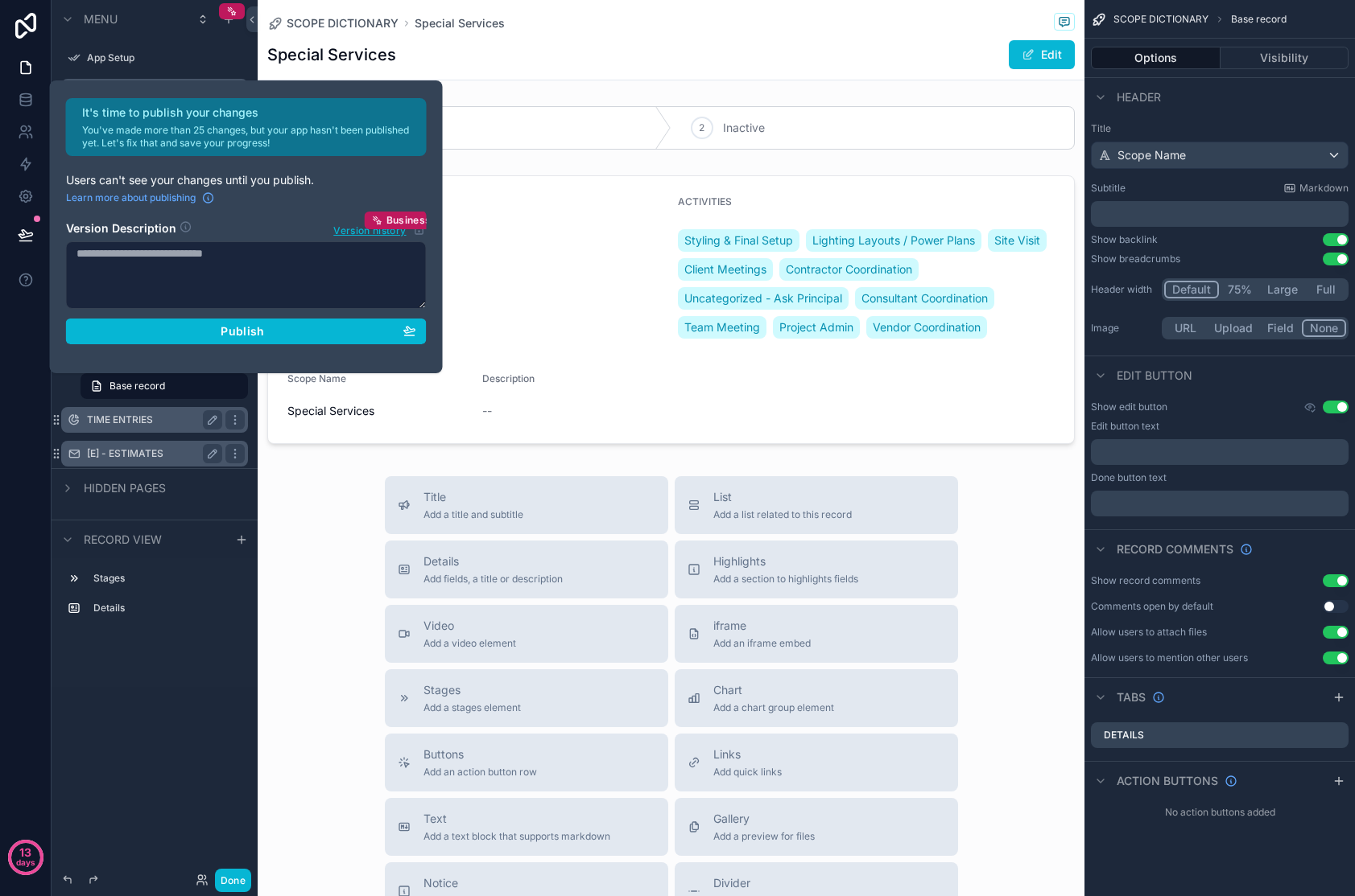
click at [549, 71] on div "SCOPE DICTIONARY Special Services Special Services Edit" at bounding box center [670, 40] width 807 height 79
click at [511, 64] on div "Special Services Edit" at bounding box center [670, 55] width 807 height 31
click at [241, 333] on span "Publish" at bounding box center [242, 332] width 44 height 15
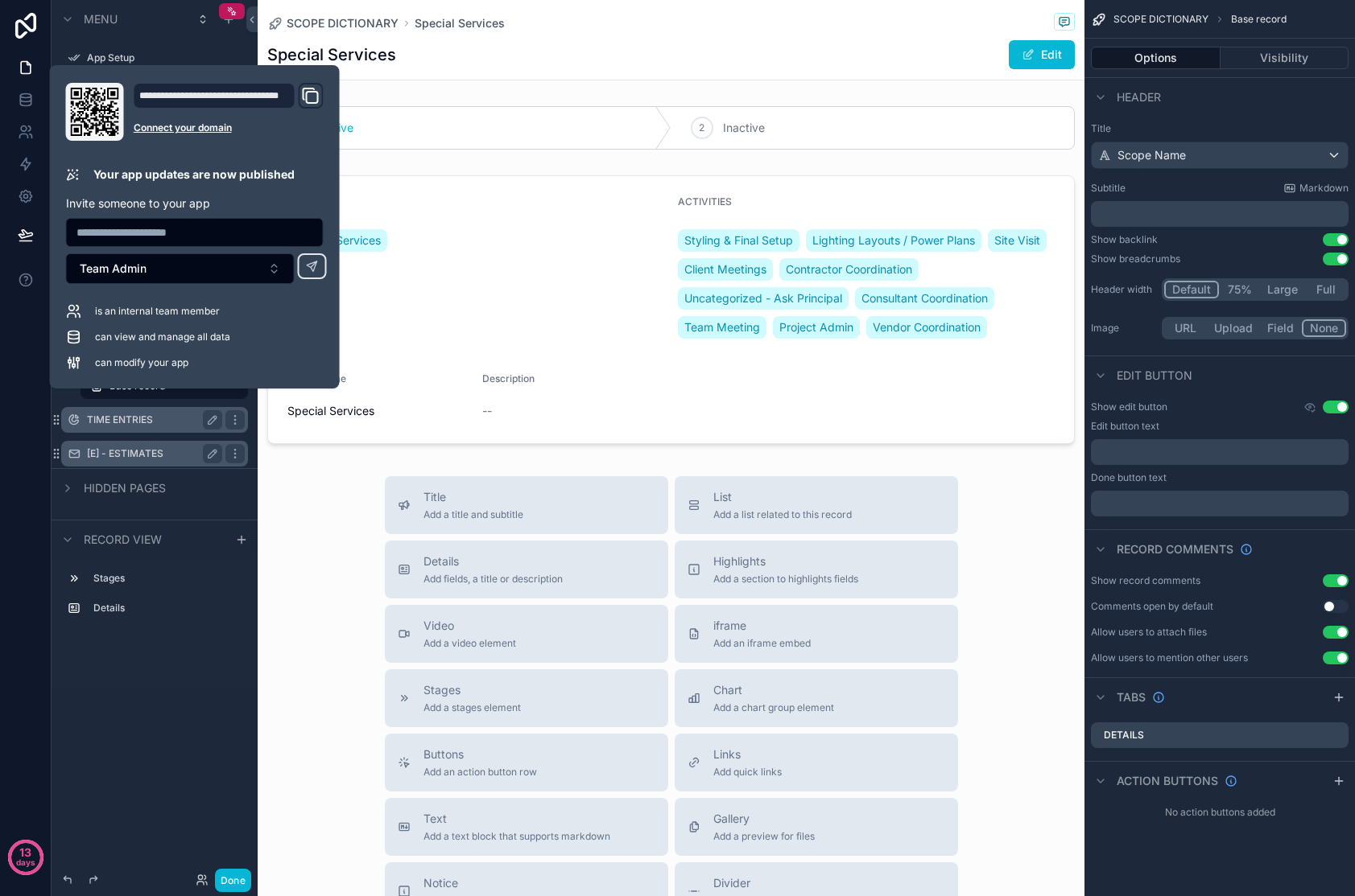
click at [1097, 21] on span "SCOPE DICTIONARY" at bounding box center [1160, 20] width 95 height 13
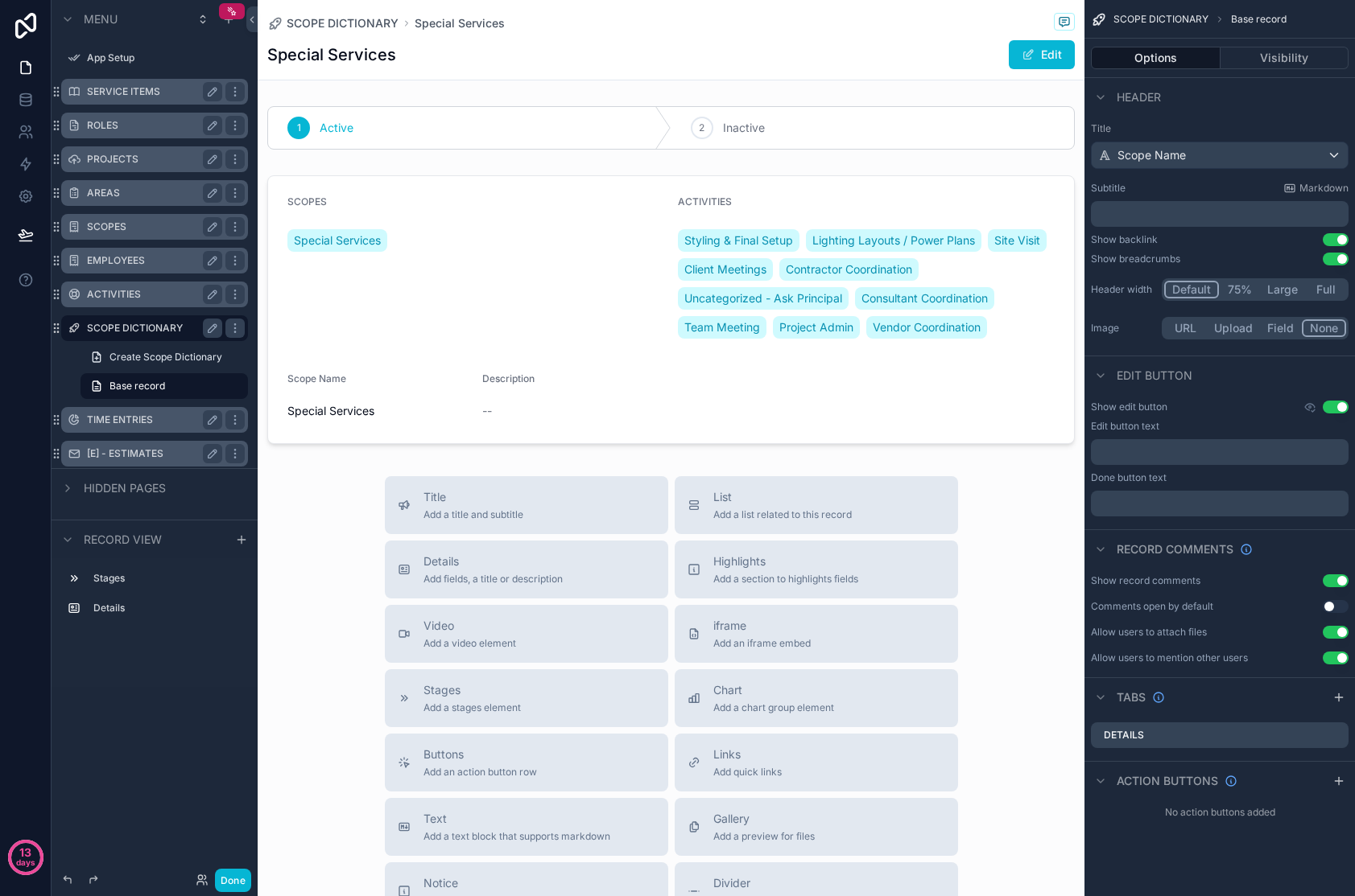
click at [1097, 17] on span "SCOPE DICTIONARY" at bounding box center [1160, 20] width 95 height 13
click at [128, 329] on label "SCOPE DICTIONARY" at bounding box center [151, 329] width 129 height 13
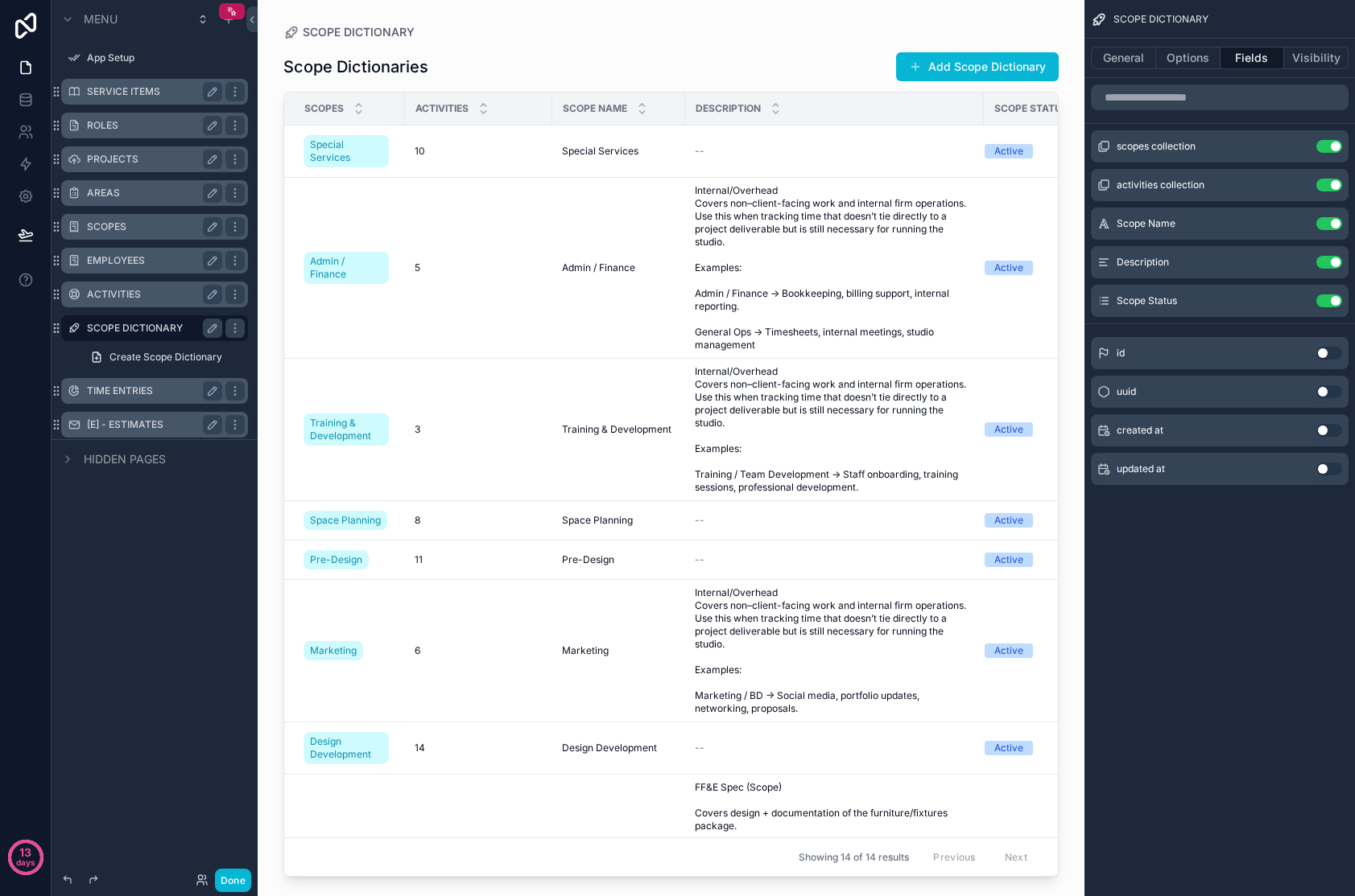
click at [448, 103] on span "ACTIVITIES" at bounding box center [442, 109] width 53 height 13
click at [1097, 187] on icon "scrollable content" at bounding box center [1297, 185] width 13 height 13
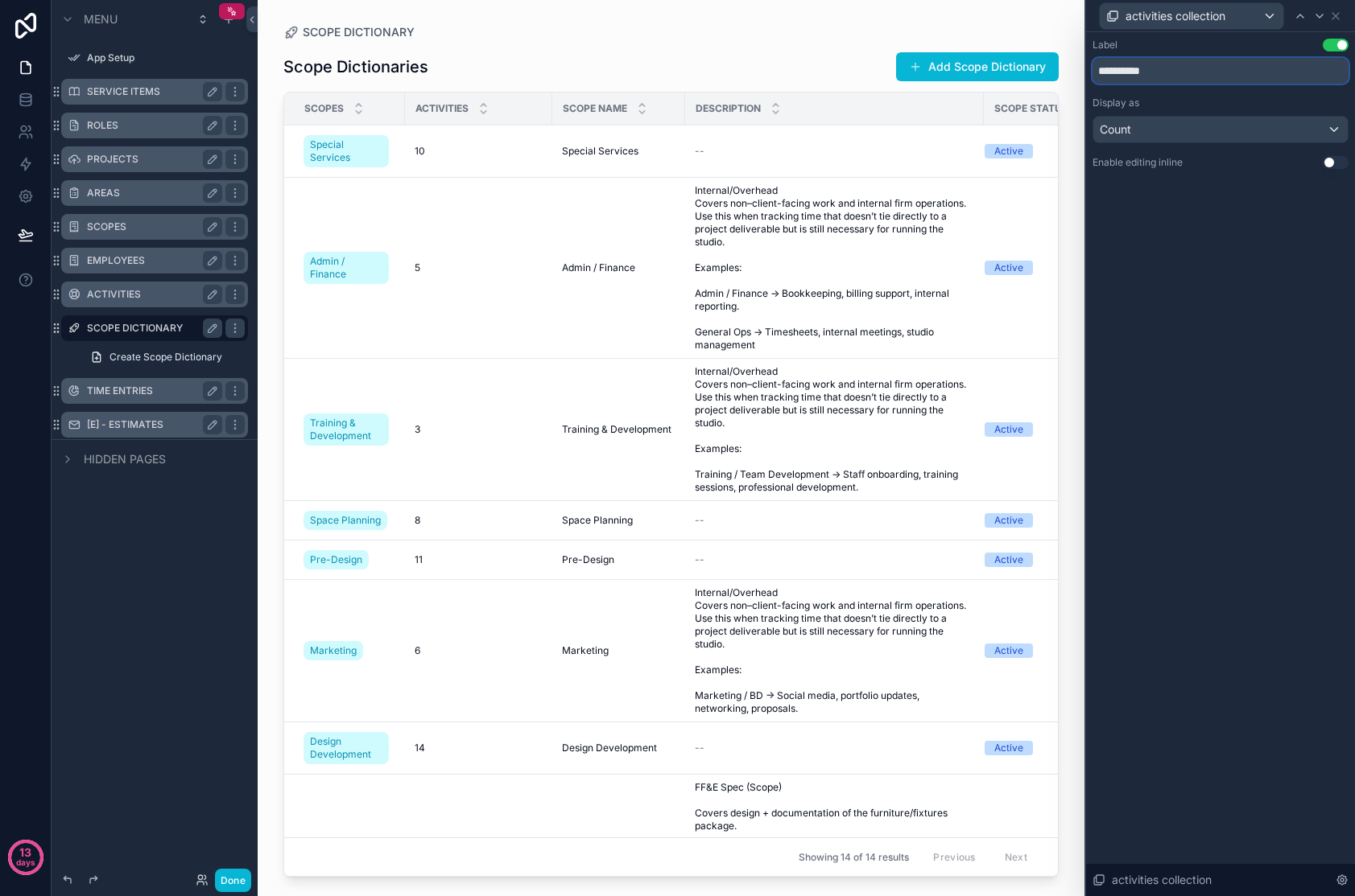
click at [1097, 71] on input "**********" at bounding box center [1220, 70] width 256 height 26
click at [1097, 130] on div "Count" at bounding box center [1220, 129] width 254 height 26
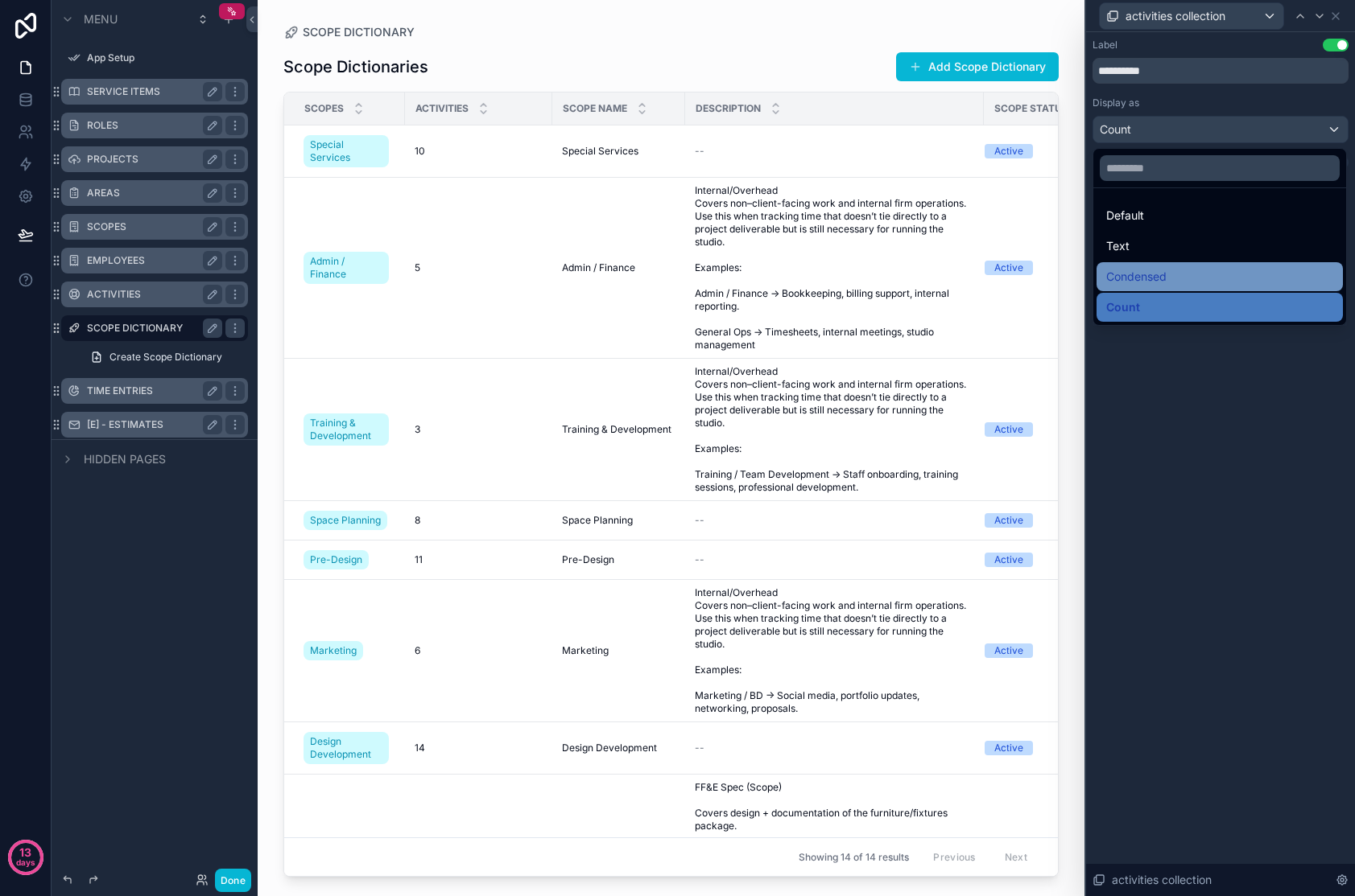
click at [1097, 281] on span "Condensed" at bounding box center [1136, 276] width 60 height 19
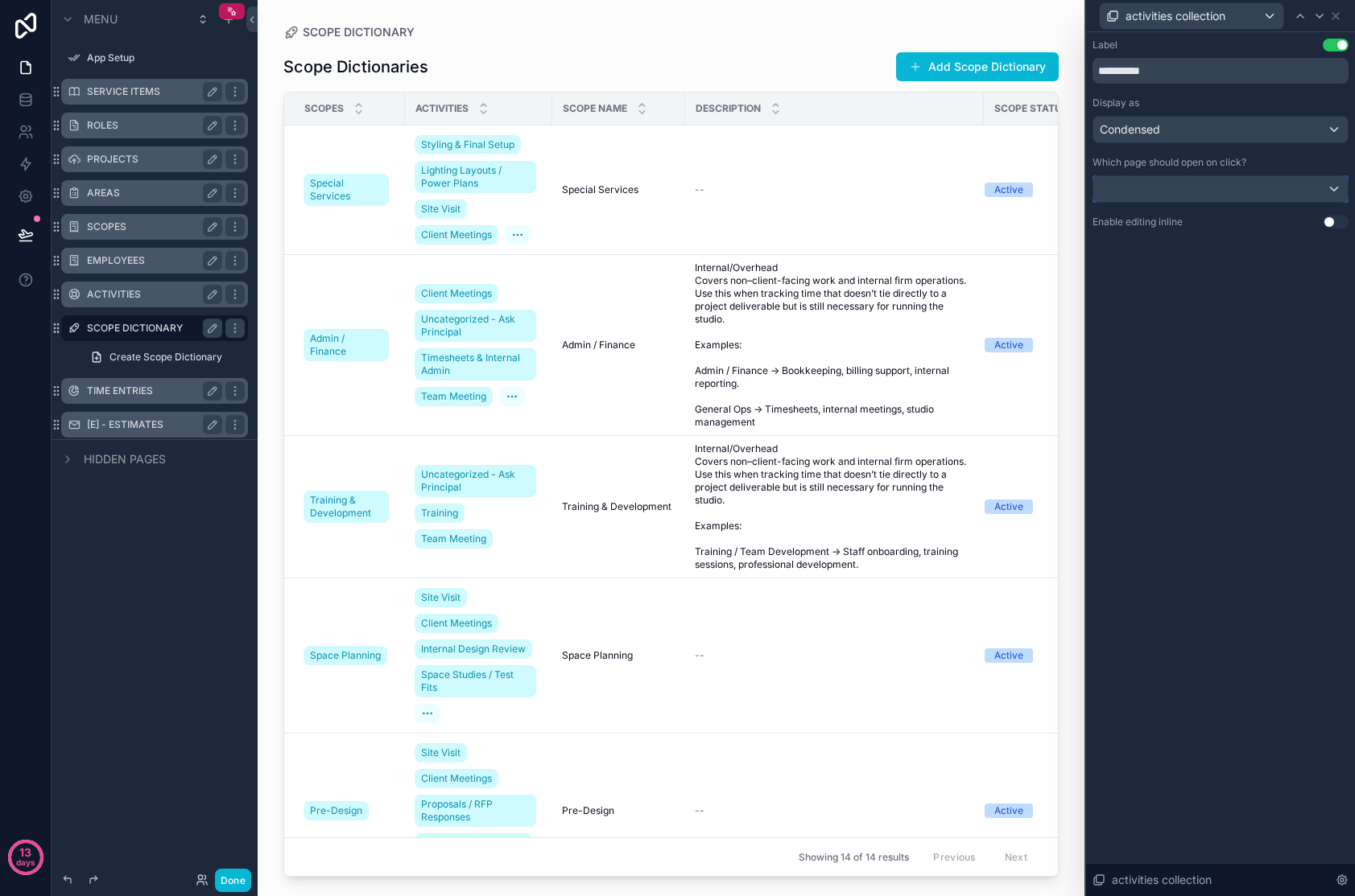
click at [1097, 193] on div at bounding box center [1220, 188] width 254 height 26
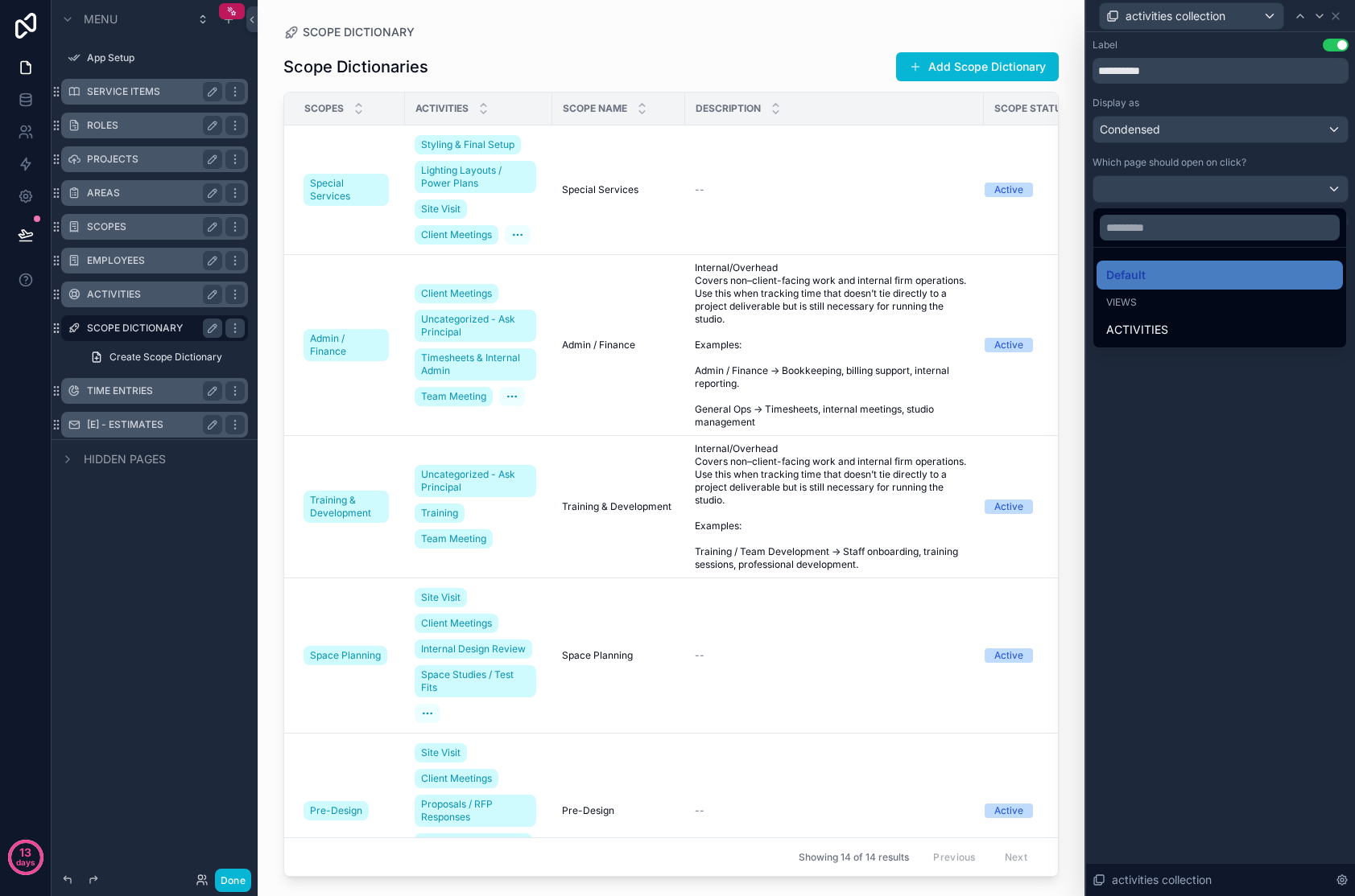
click at [1097, 399] on div at bounding box center [1220, 448] width 269 height 896
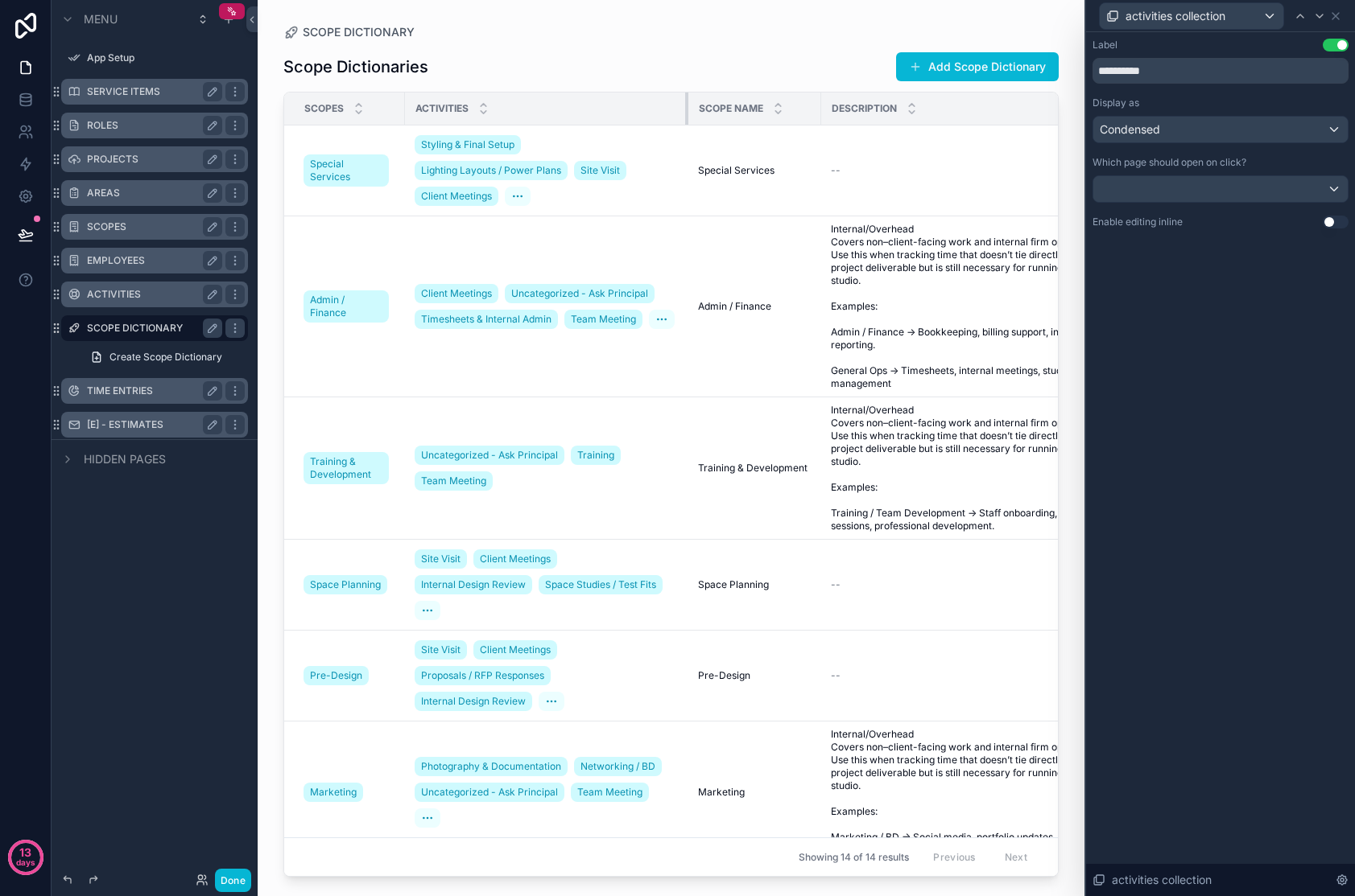
drag, startPoint x: 550, startPoint y: 106, endPoint x: 687, endPoint y: 110, distance: 137.1
click at [687, 110] on div "scrollable content" at bounding box center [688, 108] width 7 height 32
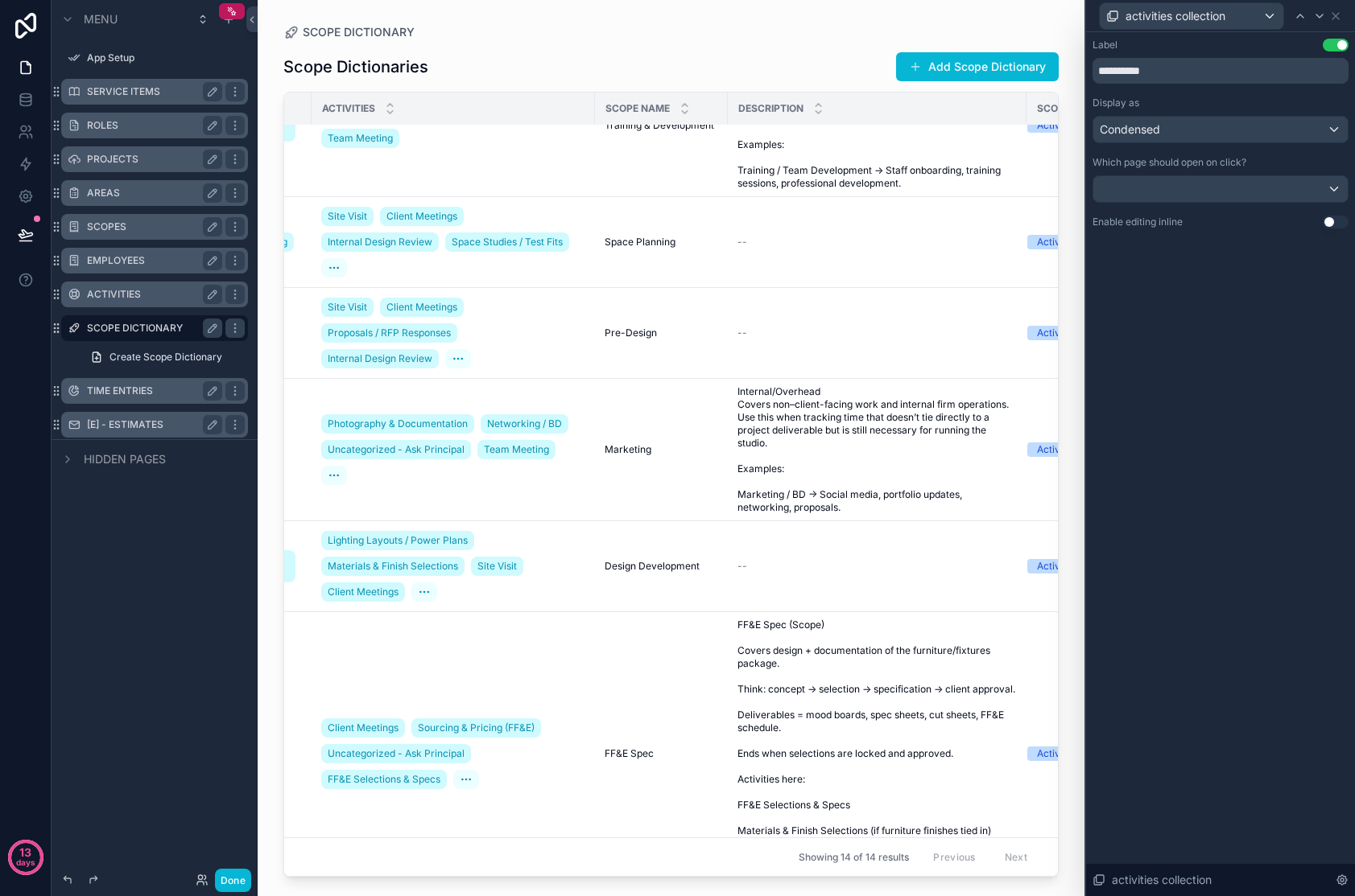
scroll to position [0, 93]
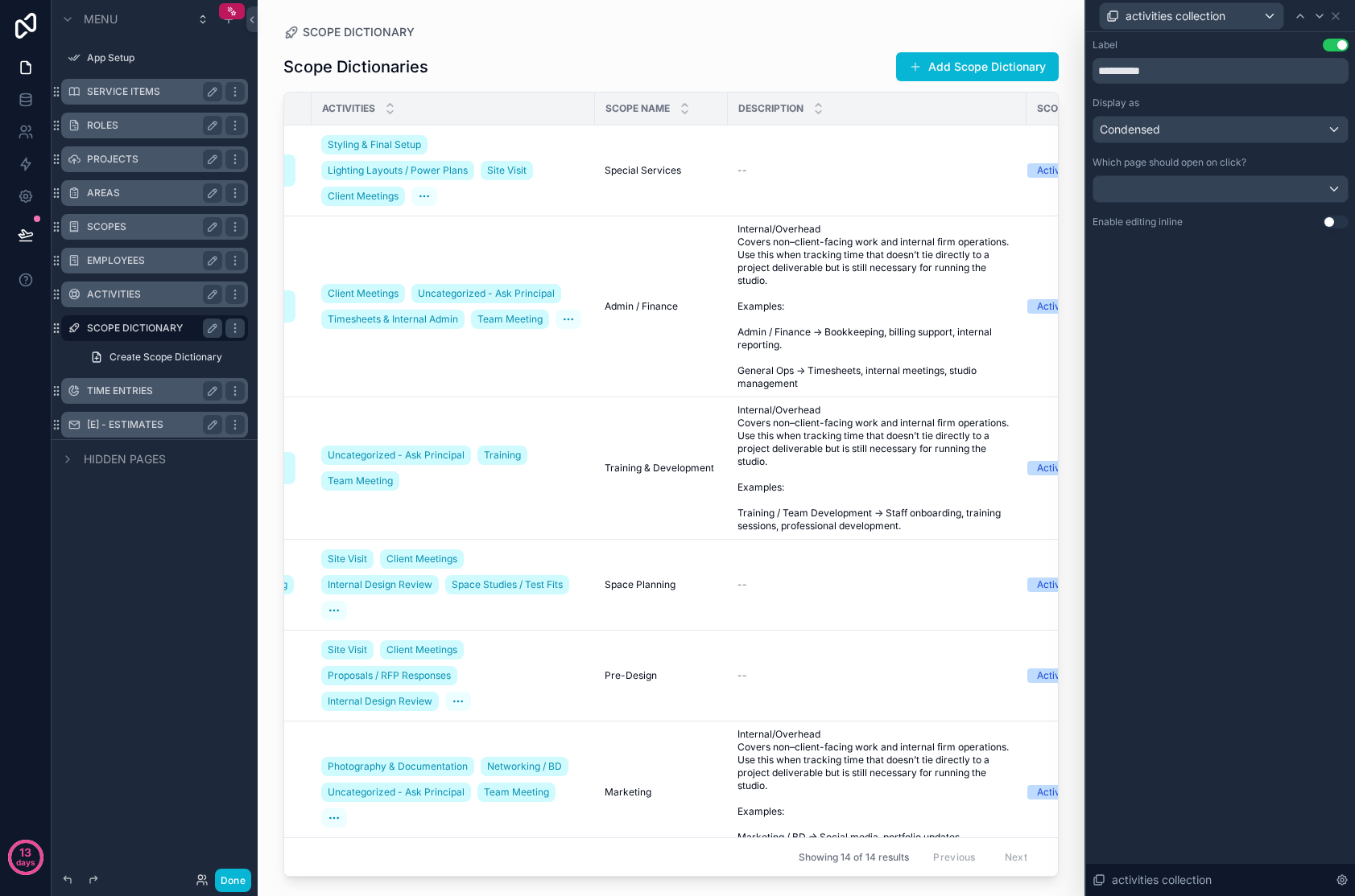
click at [892, 111] on div "Description" at bounding box center [877, 108] width 297 height 31
click at [1097, 19] on span "activities collection" at bounding box center [1175, 16] width 100 height 16
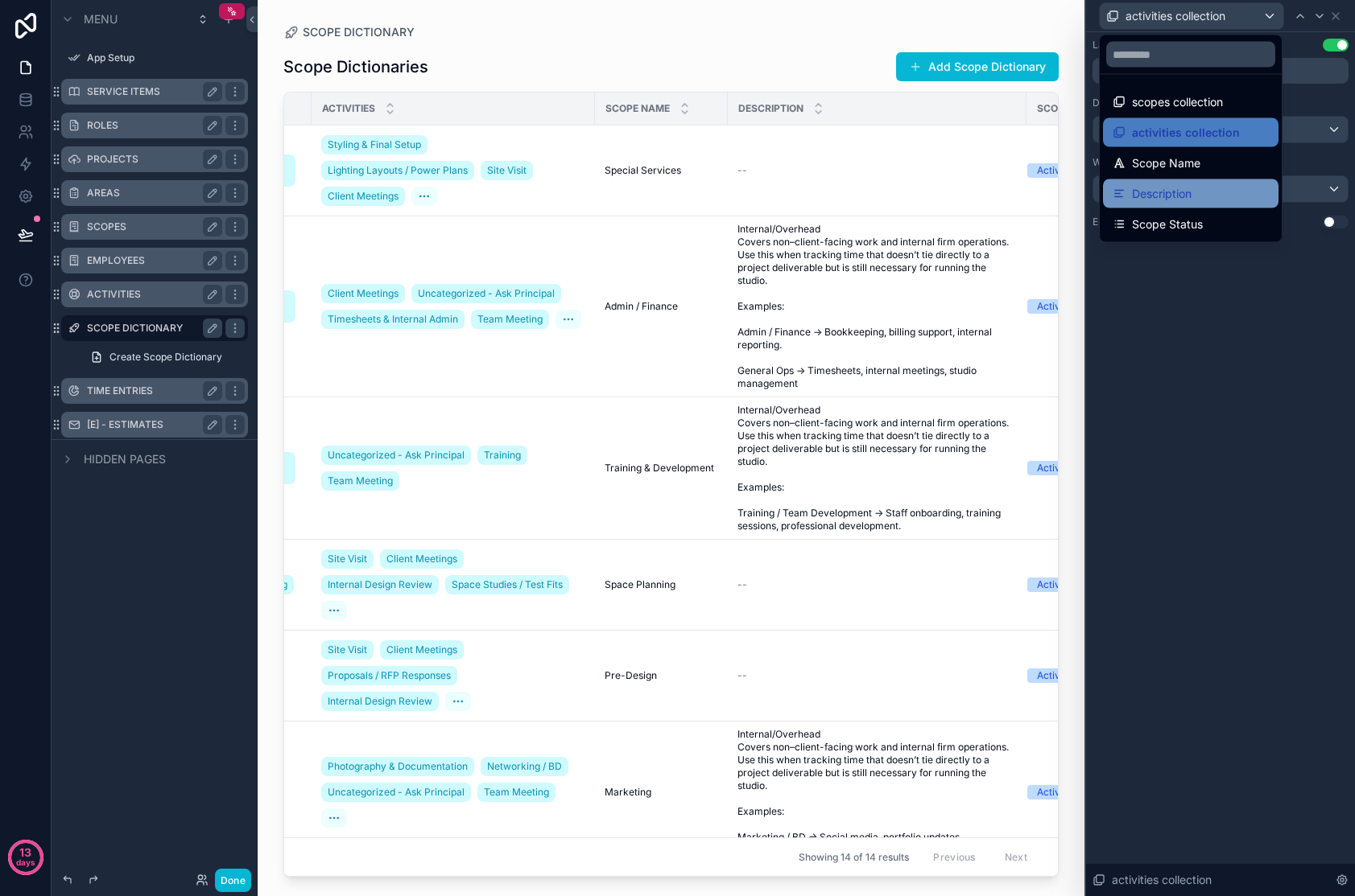
click at [1097, 186] on span "Description" at bounding box center [1162, 193] width 59 height 19
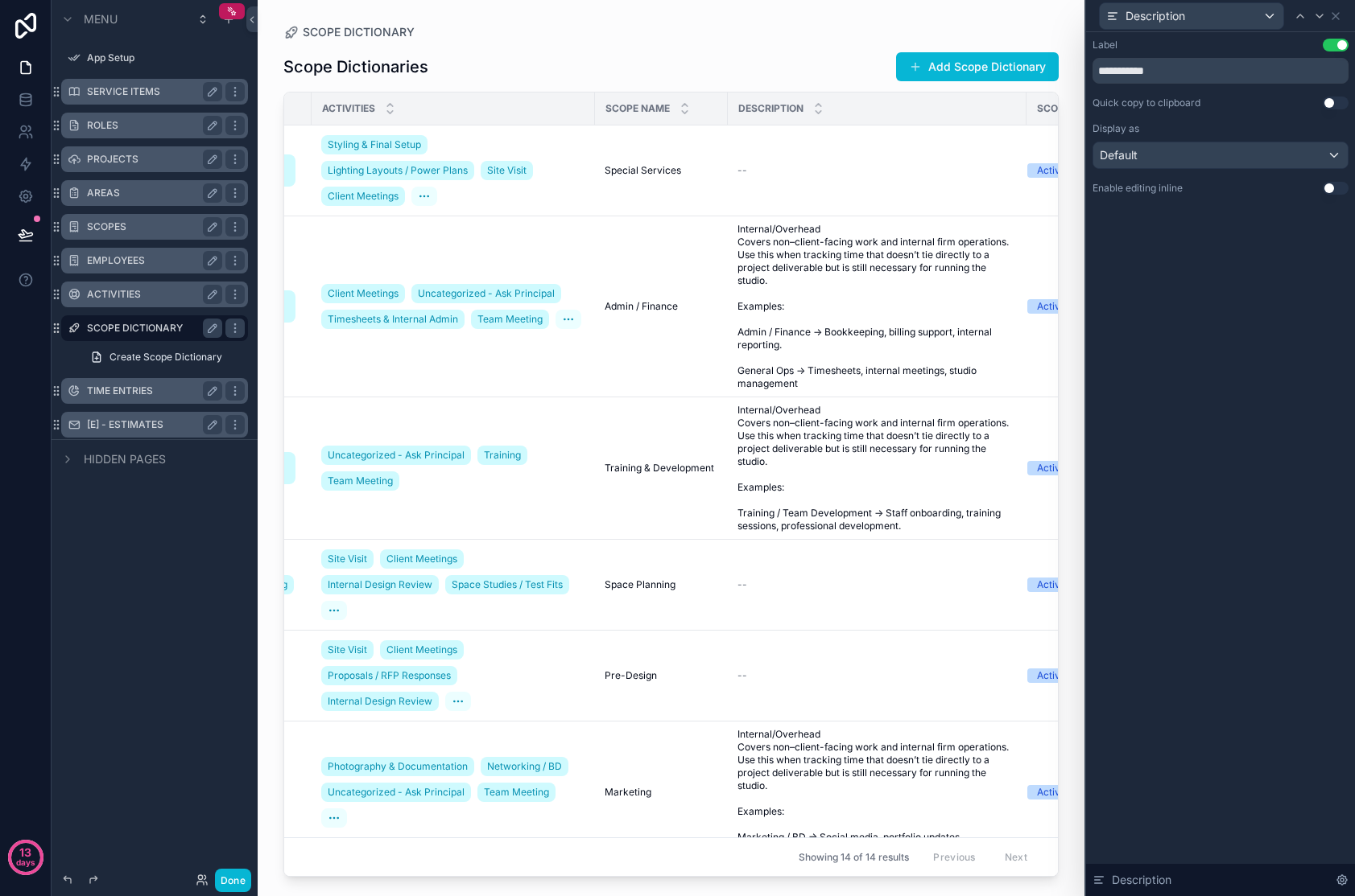
click at [1097, 46] on button "Use setting" at bounding box center [1335, 45] width 26 height 13
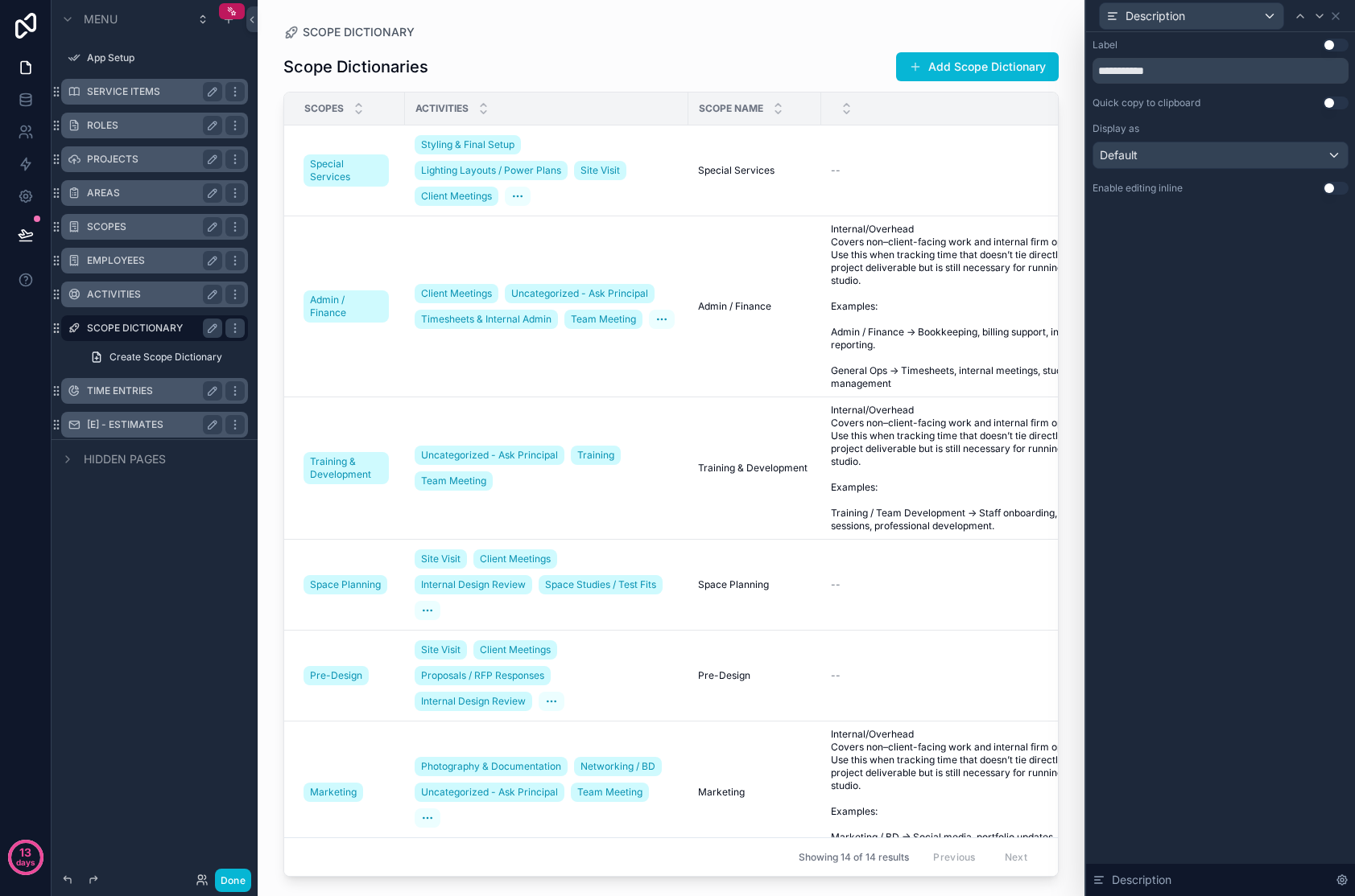
click at [1097, 48] on button "Use setting" at bounding box center [1335, 45] width 26 height 13
click at [1097, 16] on icon at bounding box center [1336, 17] width 13 height 13
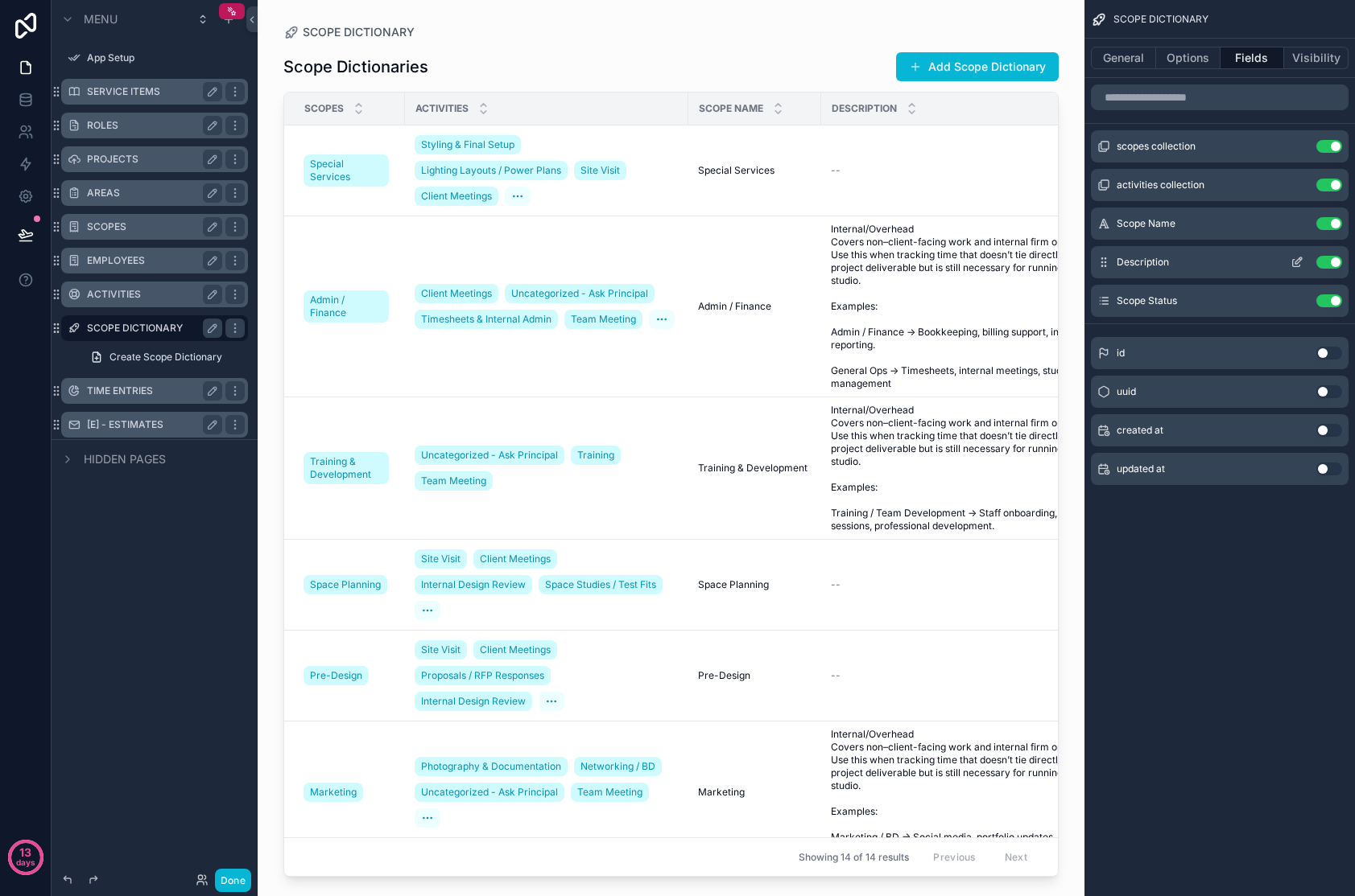
click at [1097, 261] on button "Use setting" at bounding box center [1329, 263] width 26 height 13
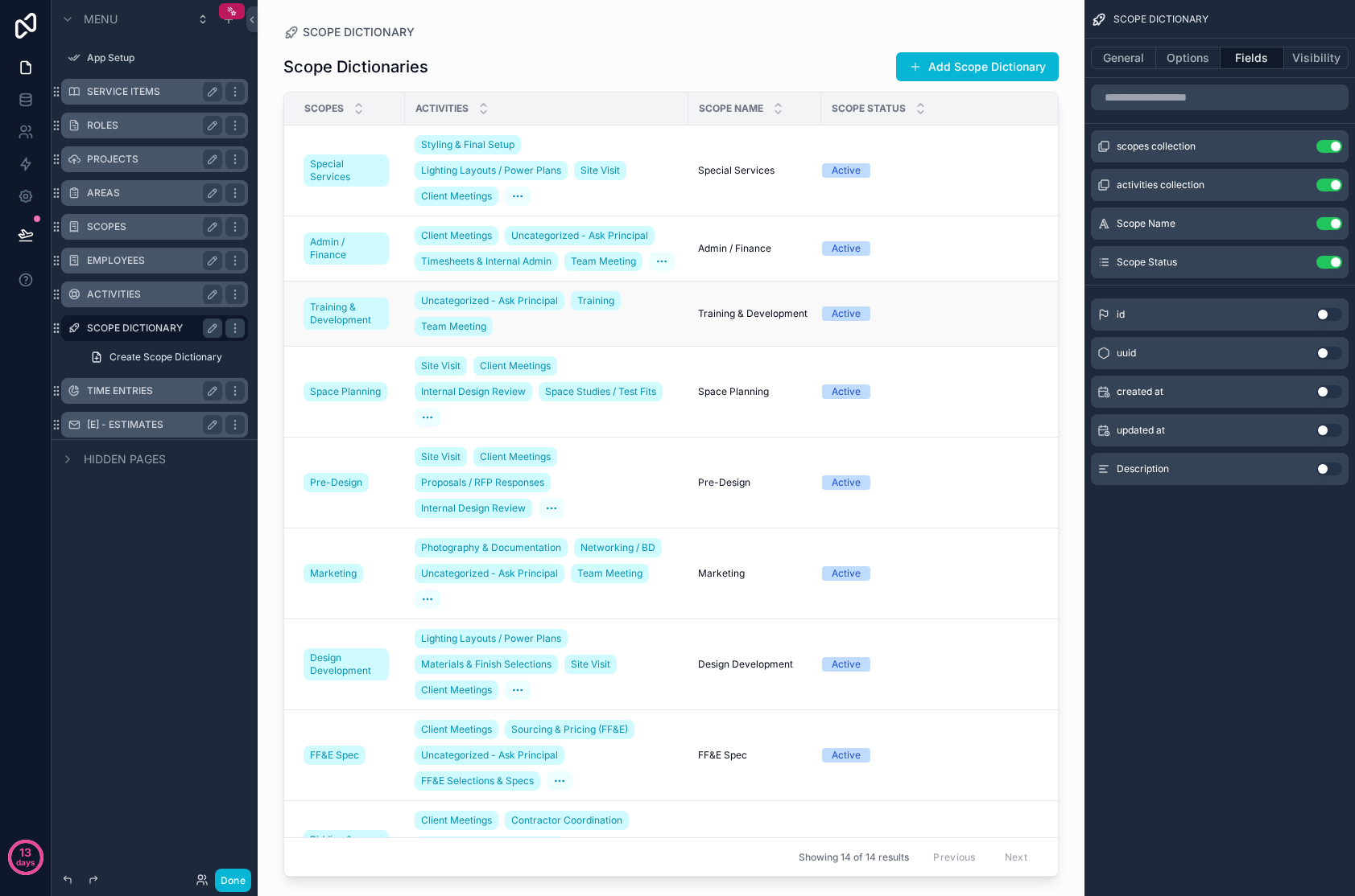
scroll to position [0, 63]
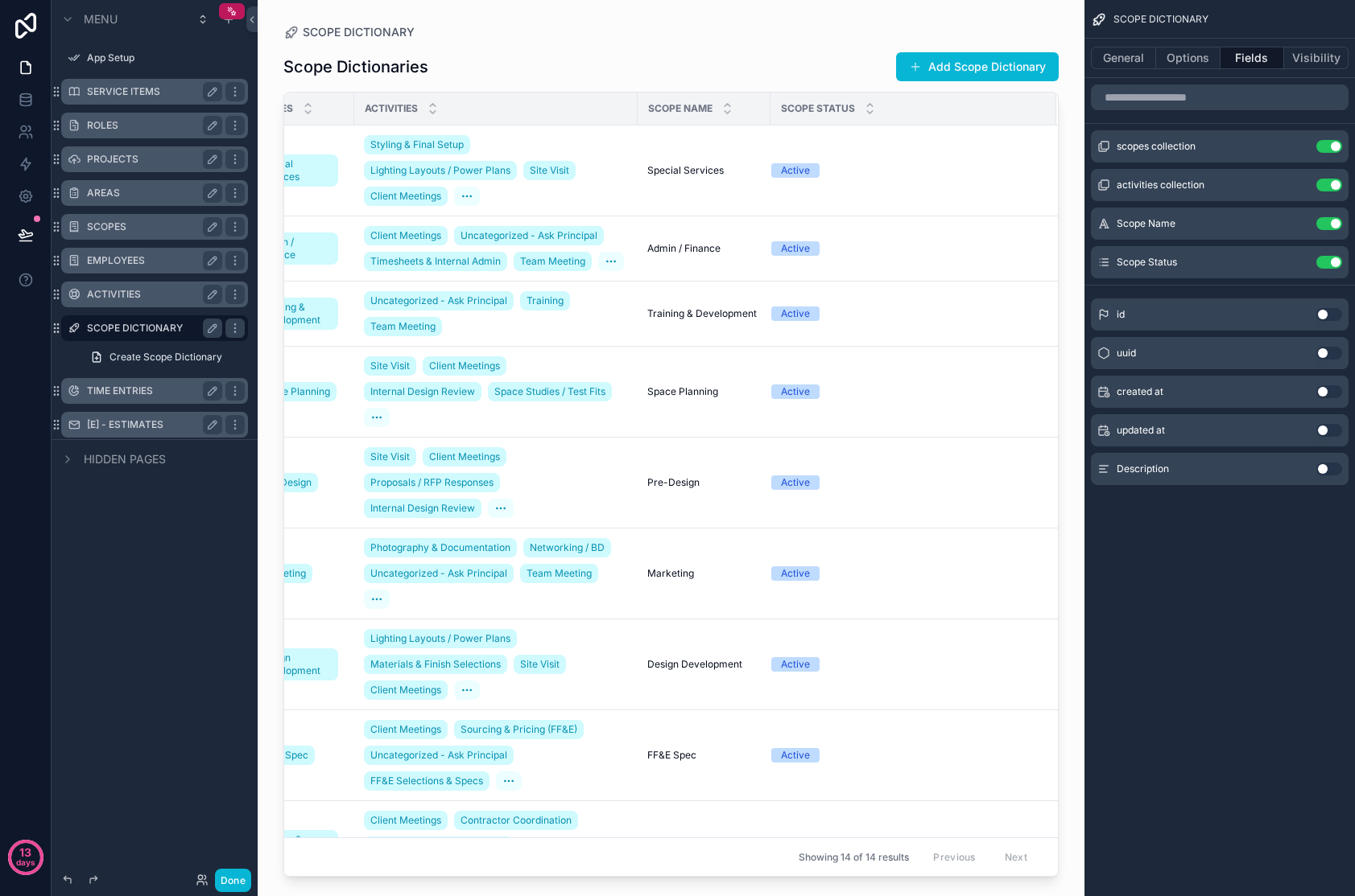
click at [1097, 472] on button "Use setting" at bounding box center [1329, 469] width 26 height 13
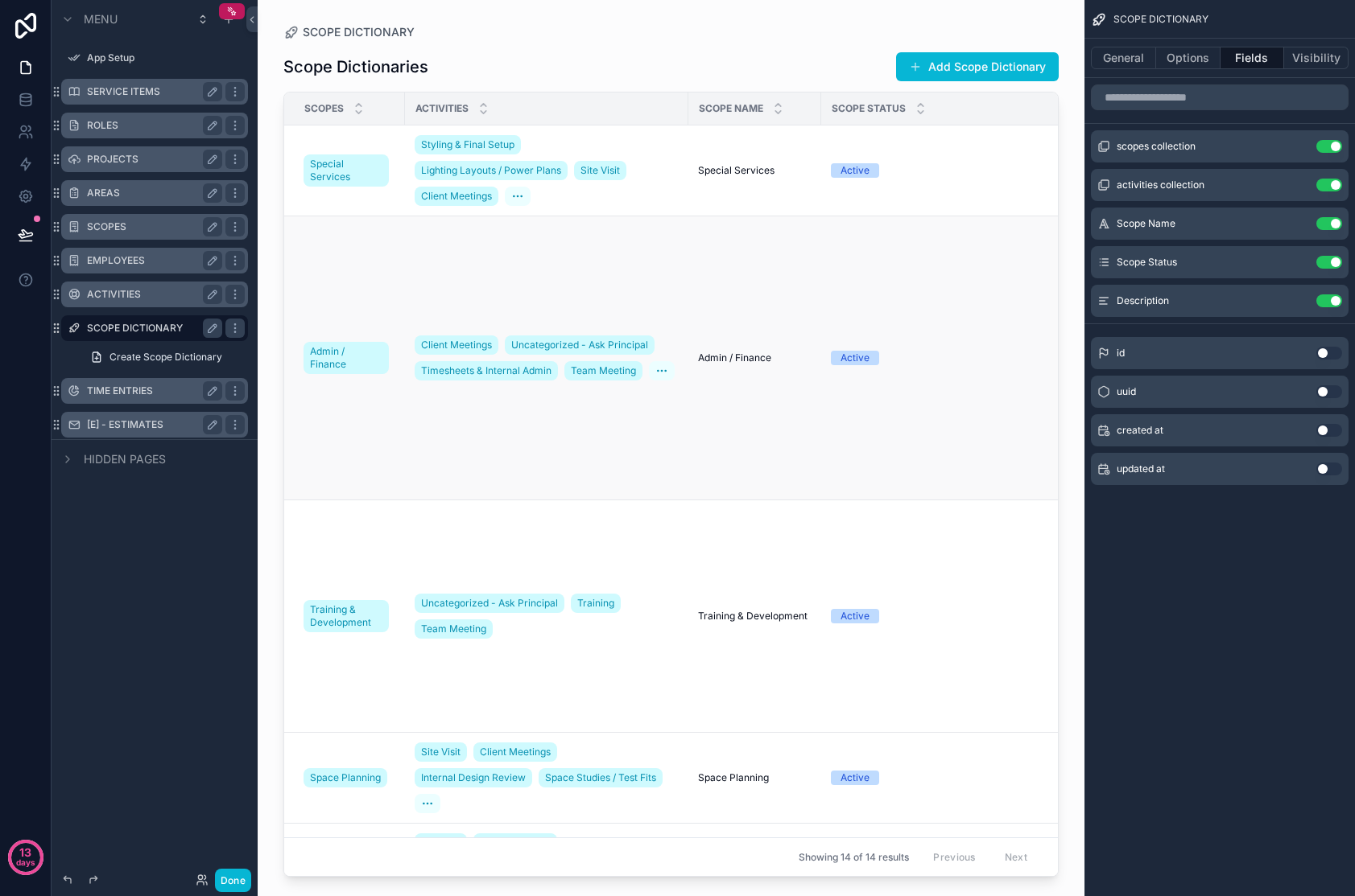
scroll to position [0, 197]
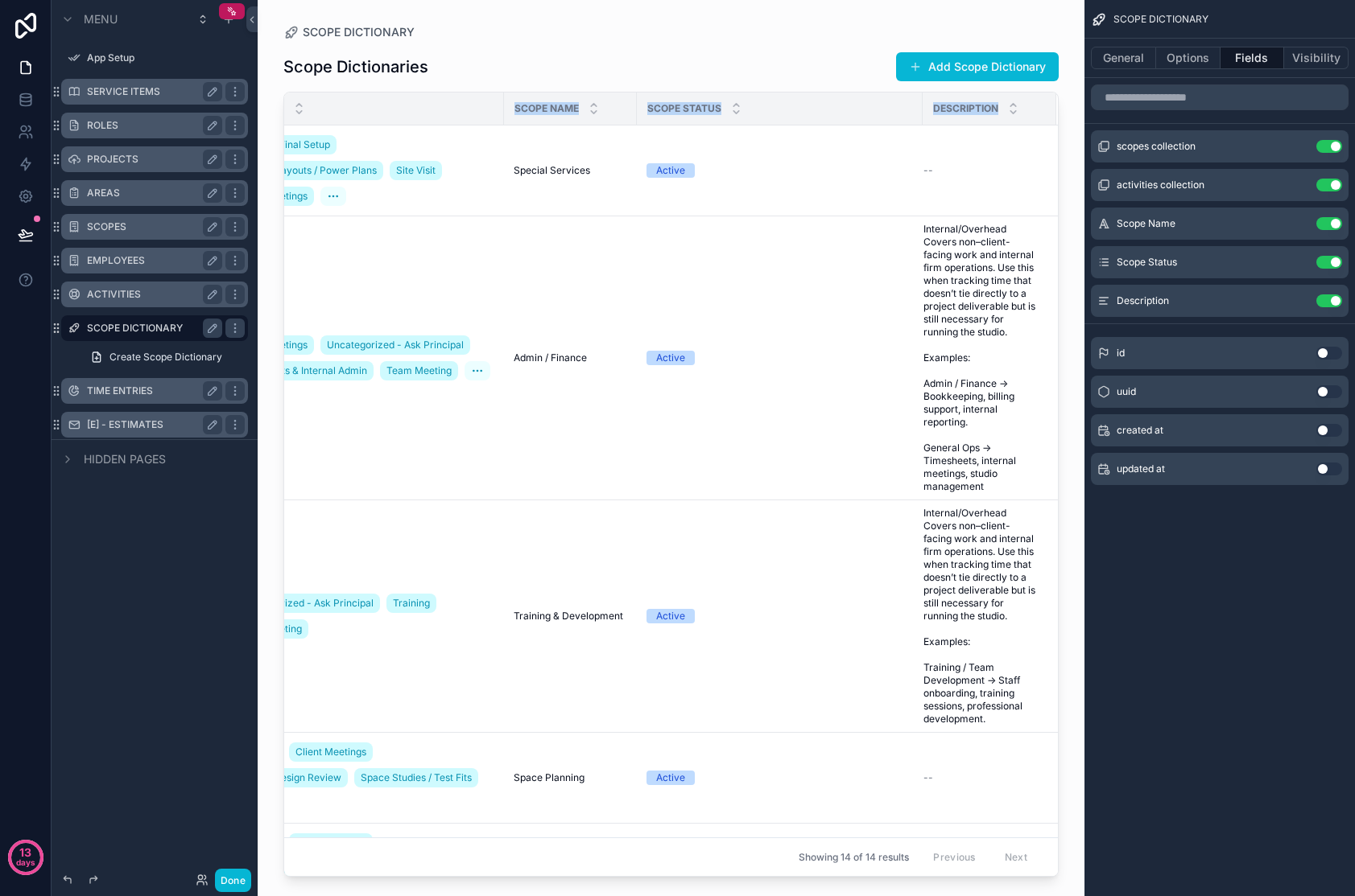
drag, startPoint x: 1045, startPoint y: 103, endPoint x: 1082, endPoint y: 94, distance: 38.1
click at [1082, 94] on div "SCOPE DICTIONARY Scope Dictionaries Add Scope Dictionary SCOPES ACTIVITIES Scop…" at bounding box center [671, 439] width 827 height 877
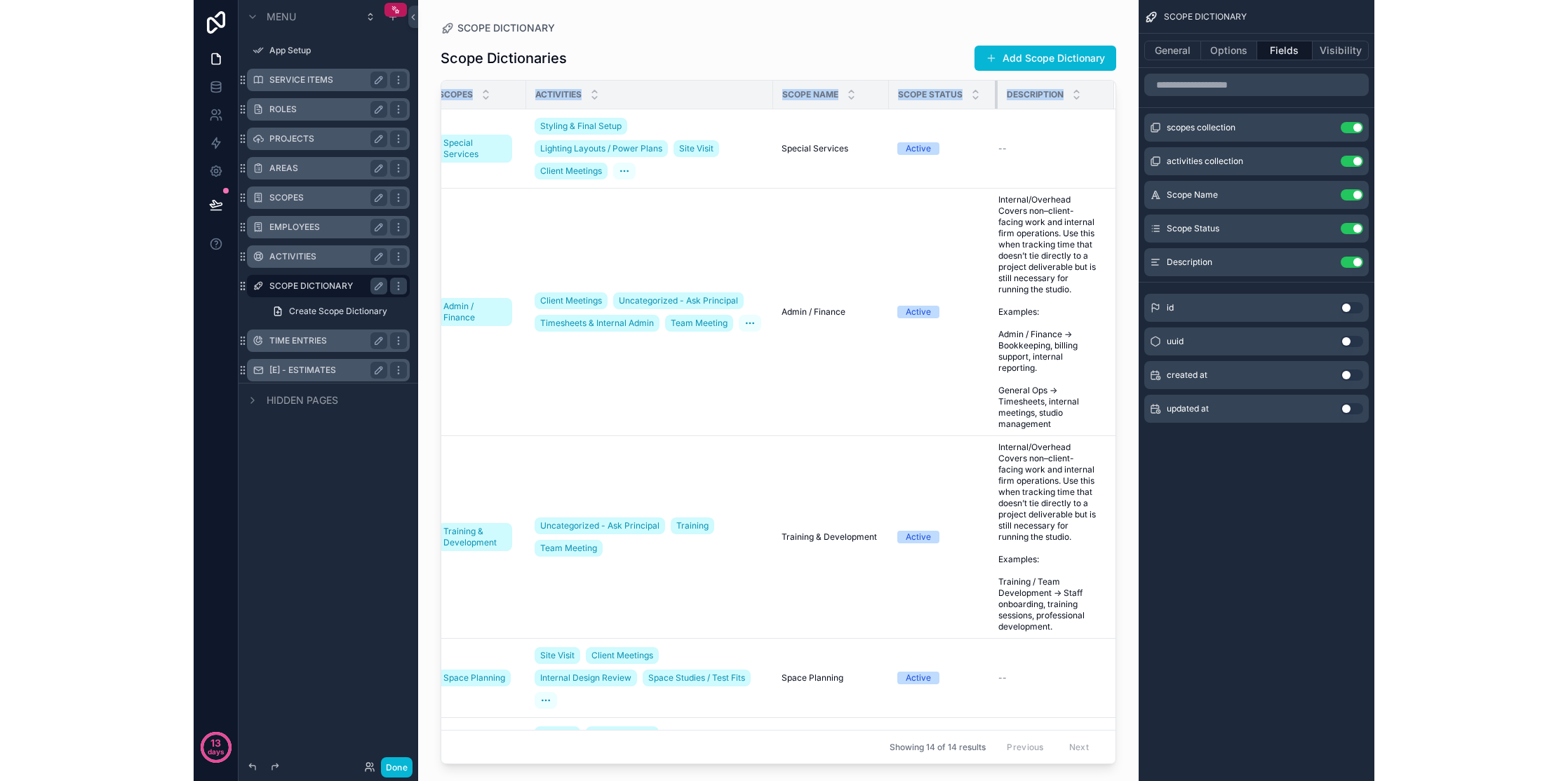
scroll to position [0, 22]
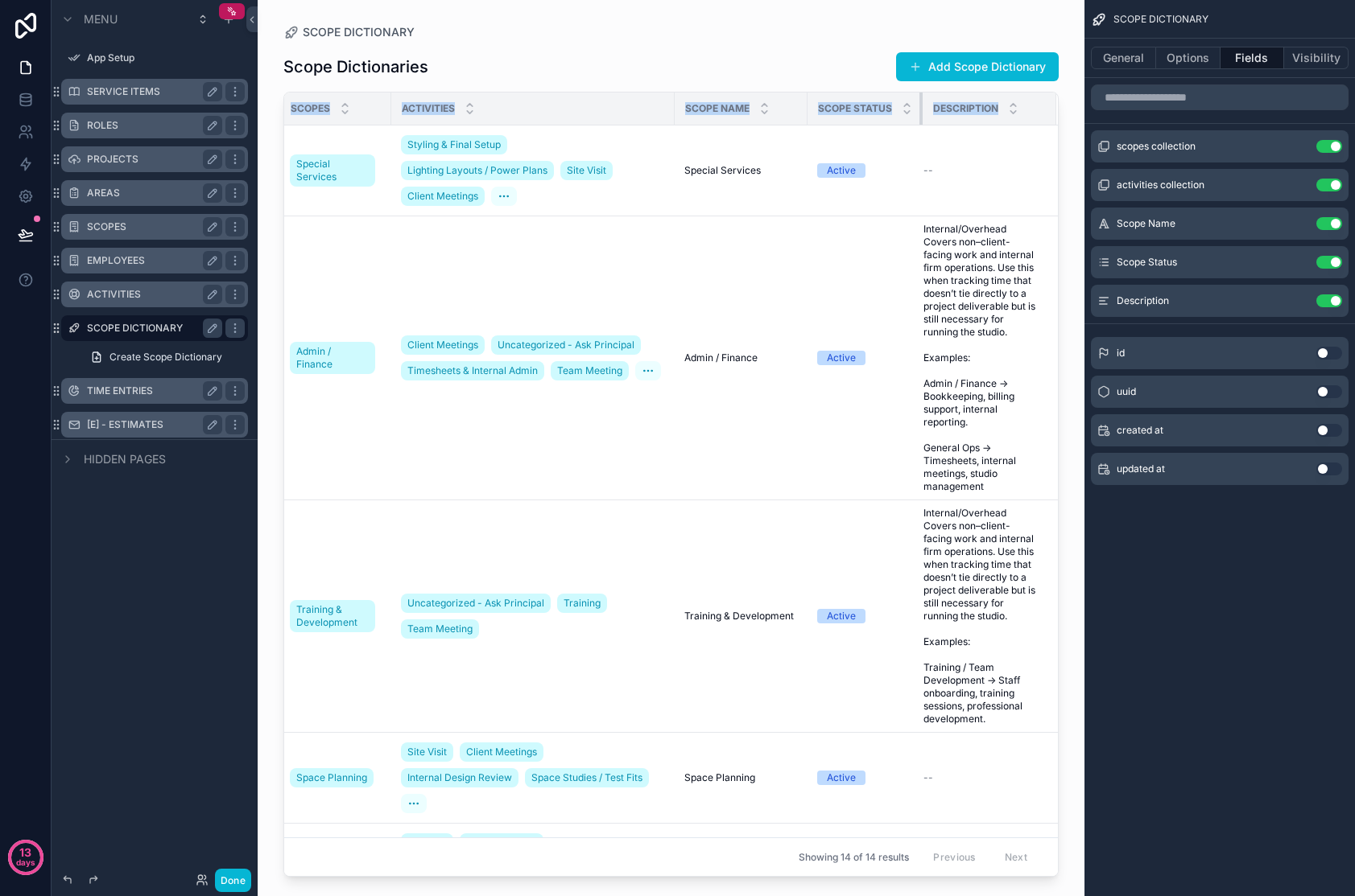
drag, startPoint x: 908, startPoint y: 106, endPoint x: 685, endPoint y: 111, distance: 223.1
click at [685, 111] on tr "SCOPES ACTIVITIES Scope Name Scope Status Description" at bounding box center [663, 109] width 787 height 33
click at [968, 110] on span "Description" at bounding box center [965, 109] width 65 height 13
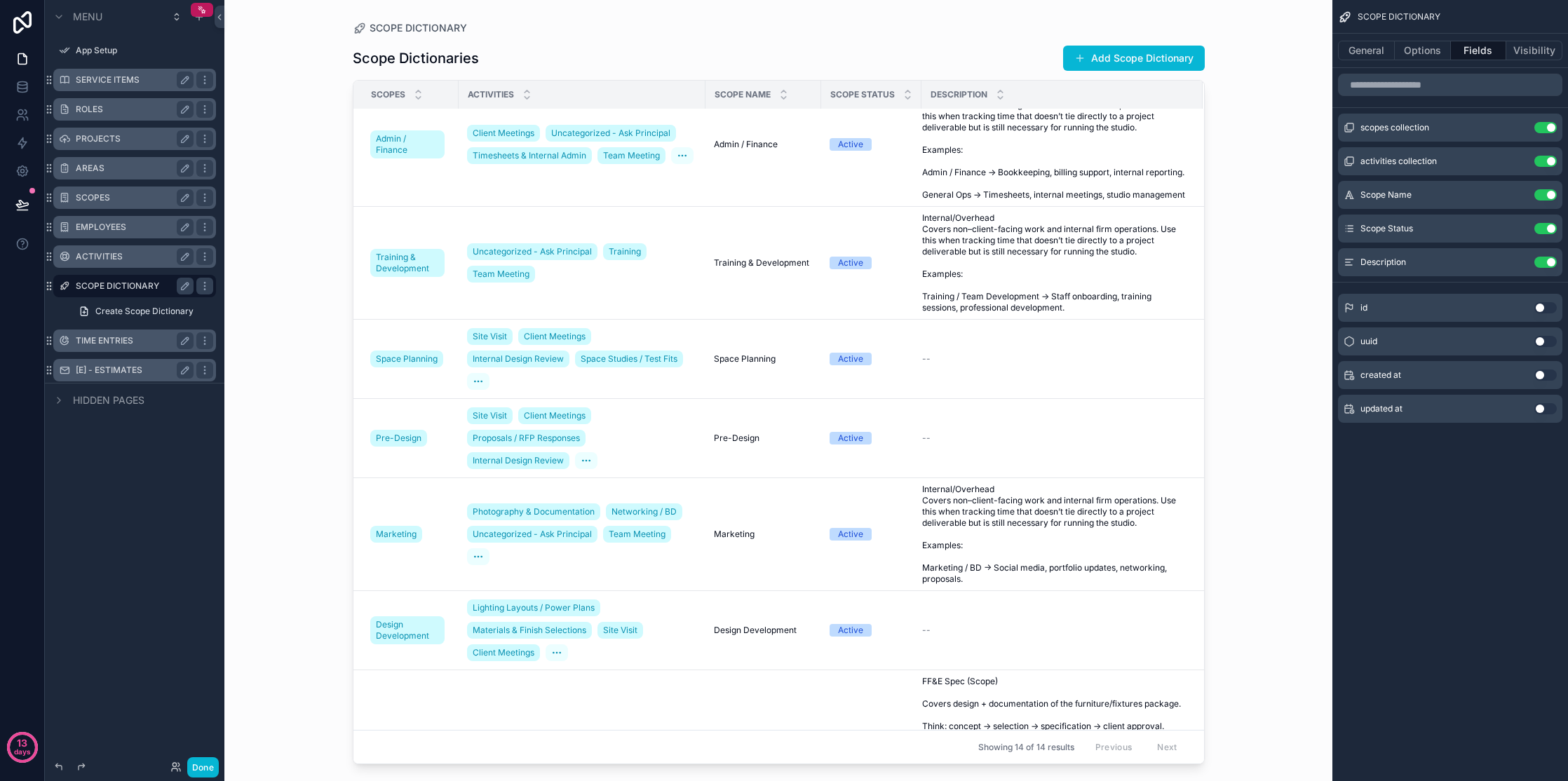
scroll to position [0, 0]
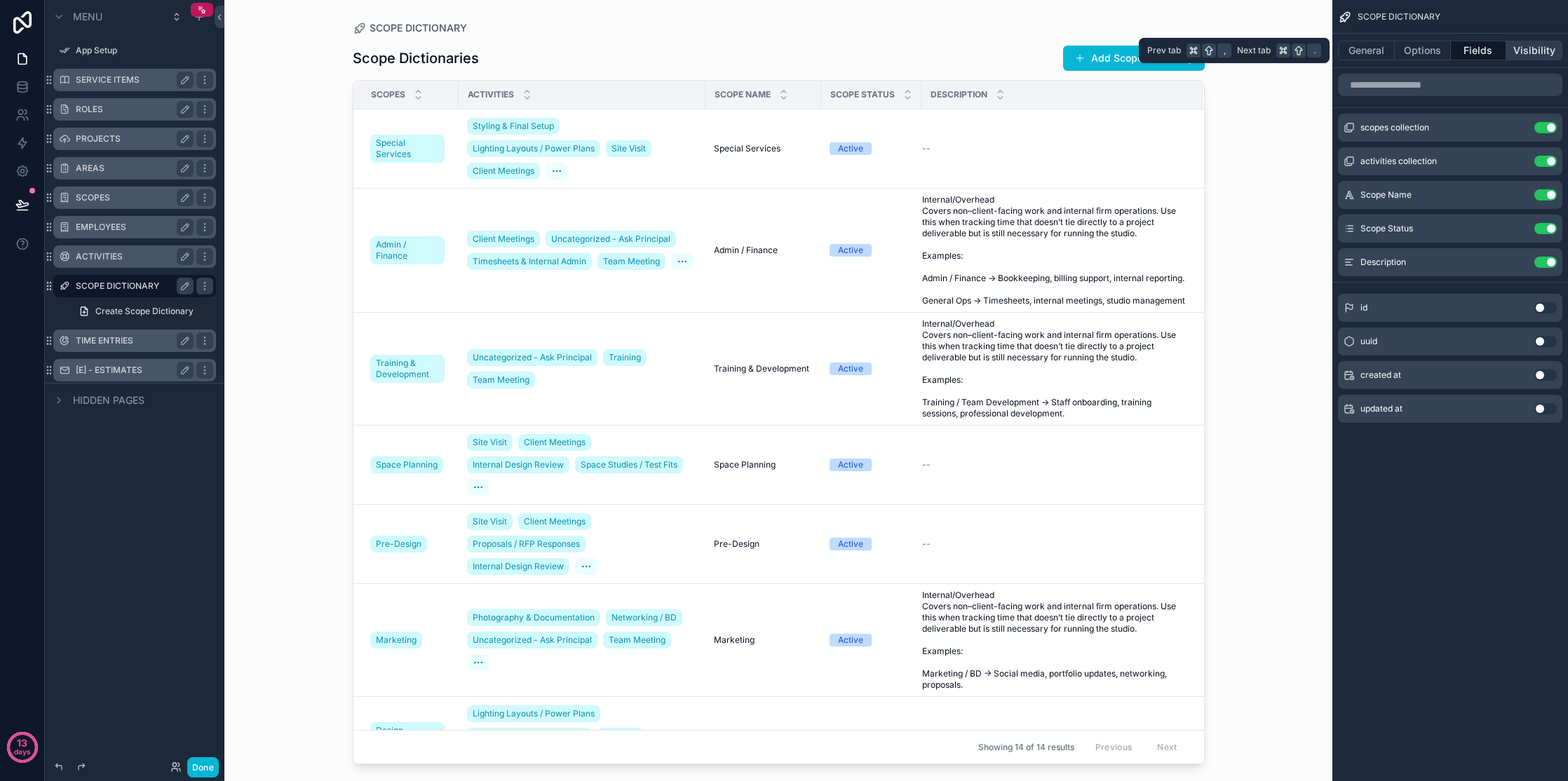
click at [956, 53] on button "Visibility" at bounding box center [1535, 50] width 56 height 19
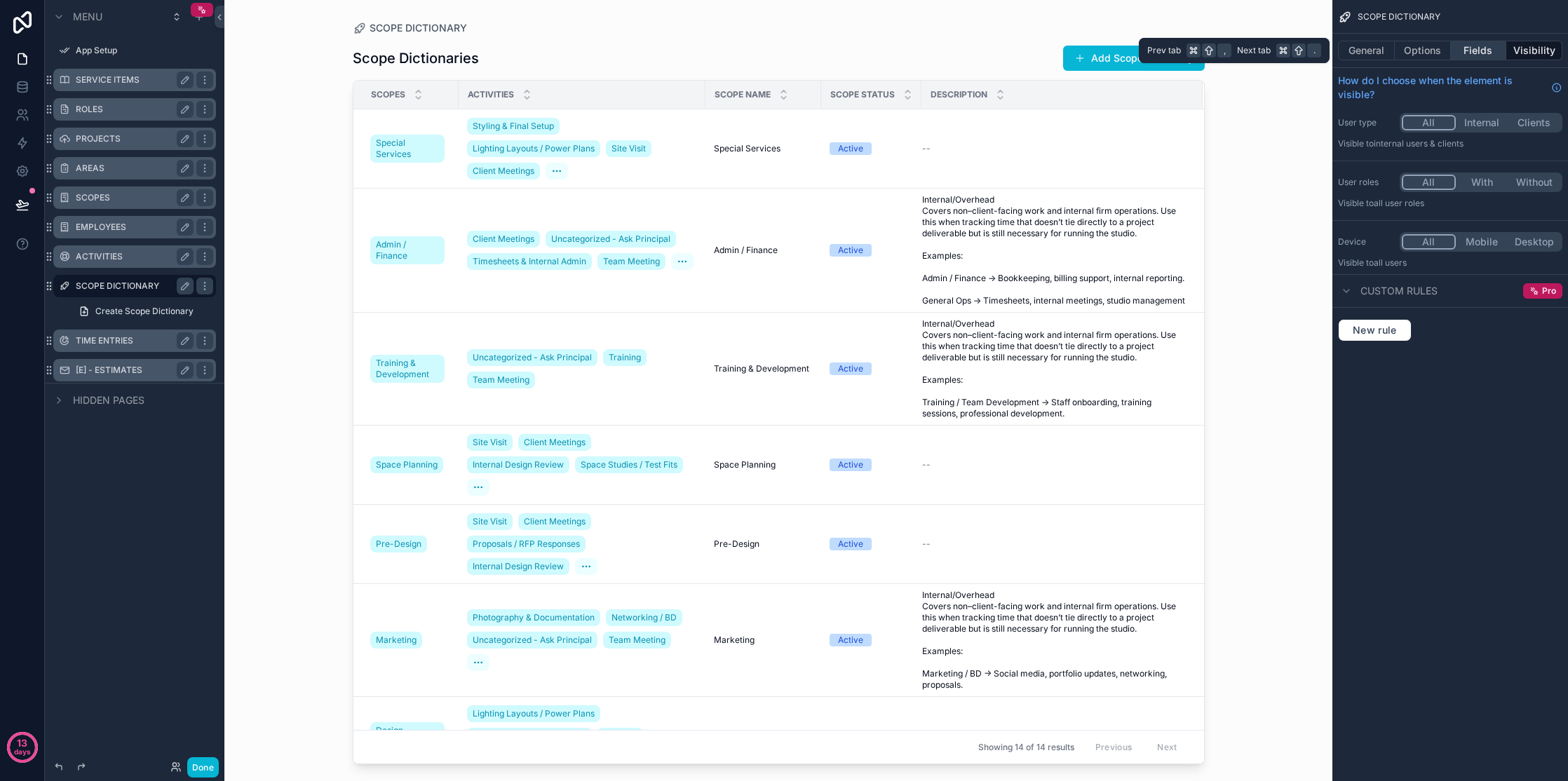
click at [956, 47] on button "Fields" at bounding box center [1479, 50] width 56 height 19
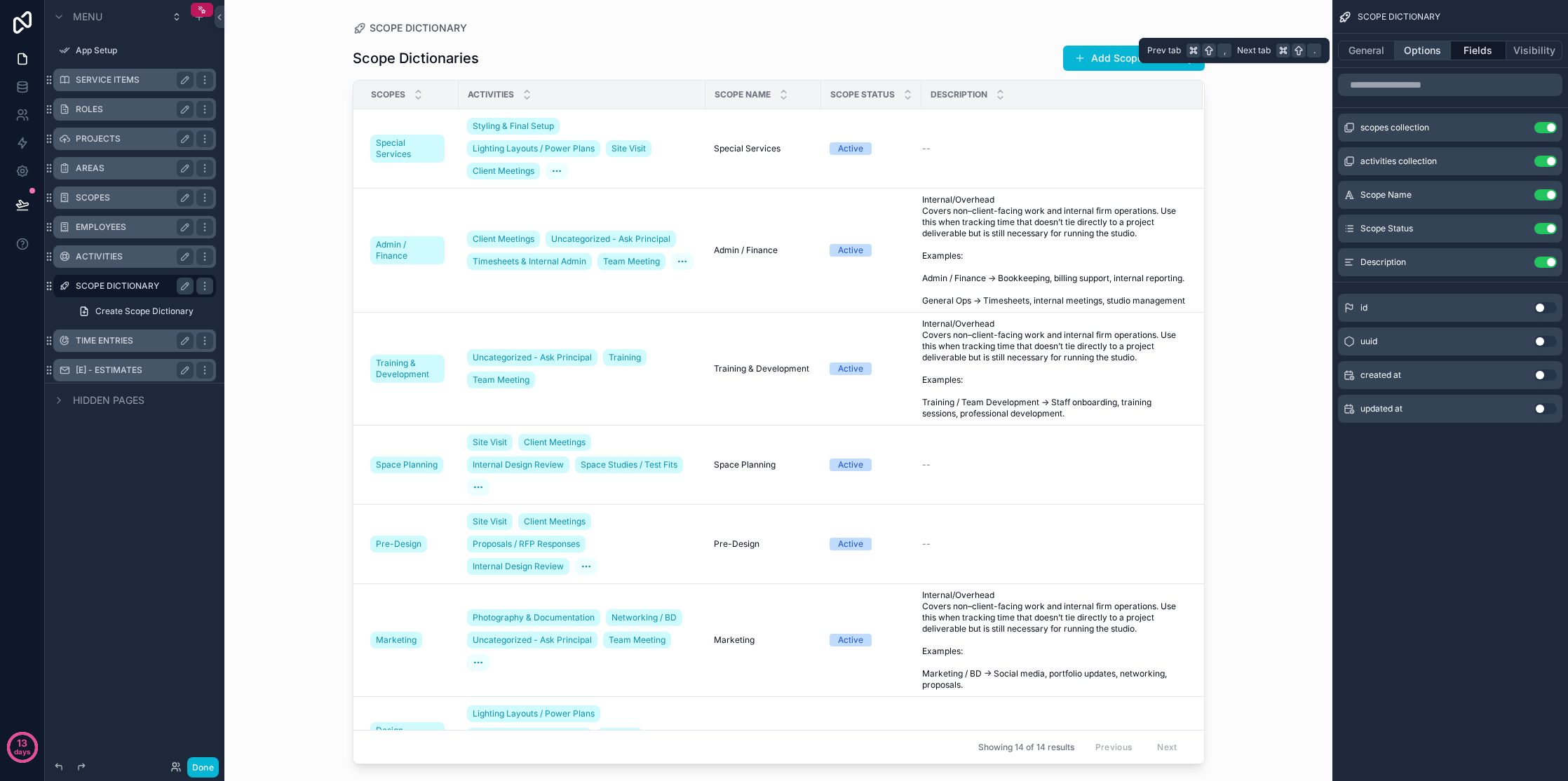
click at [956, 48] on button "Options" at bounding box center [1423, 50] width 56 height 19
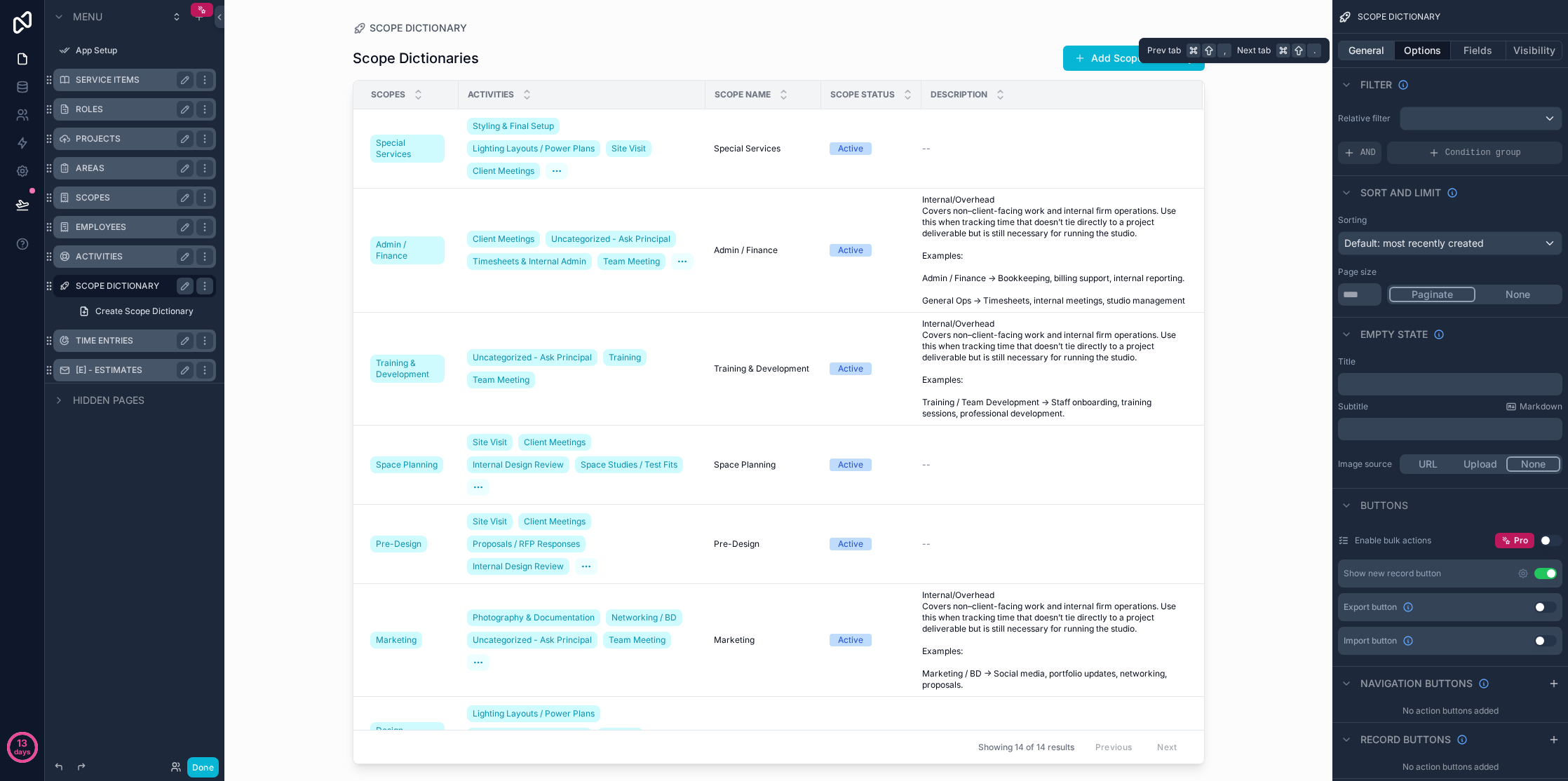
click at [956, 50] on button "General" at bounding box center [1366, 50] width 57 height 19
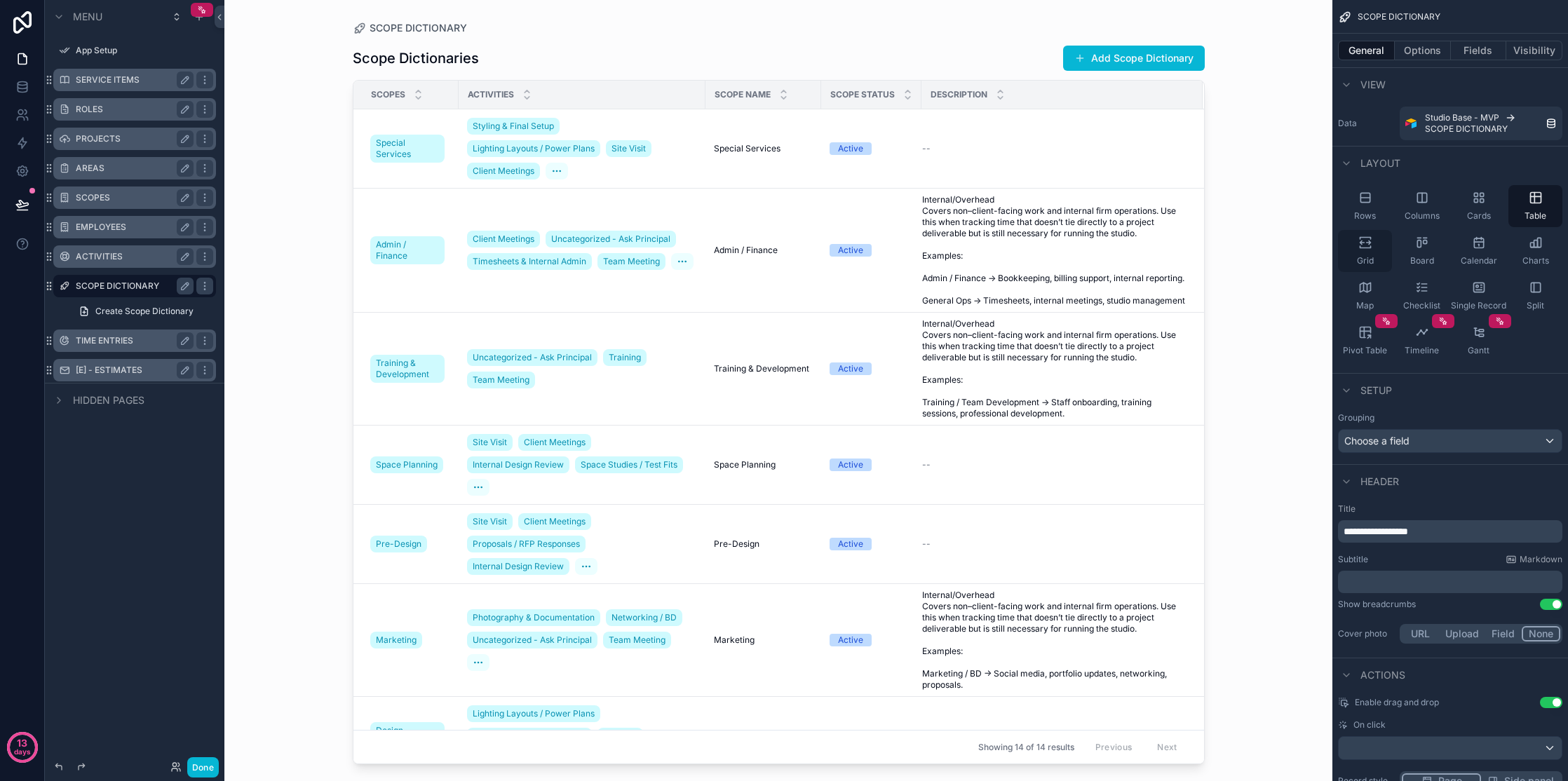
click at [956, 235] on div "Grid" at bounding box center [1365, 251] width 54 height 42
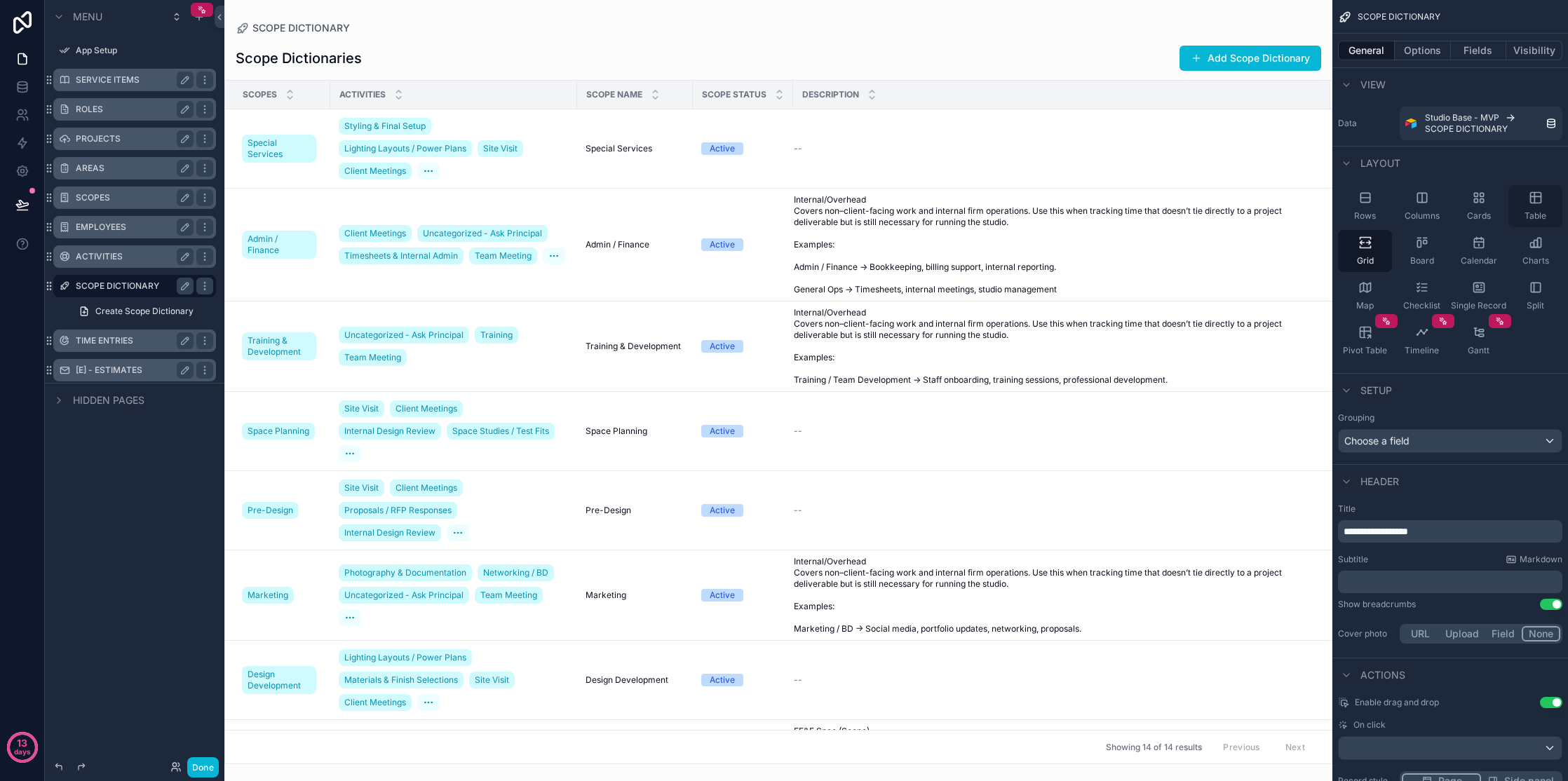
click at [956, 204] on icon "scrollable content" at bounding box center [1536, 197] width 14 height 14
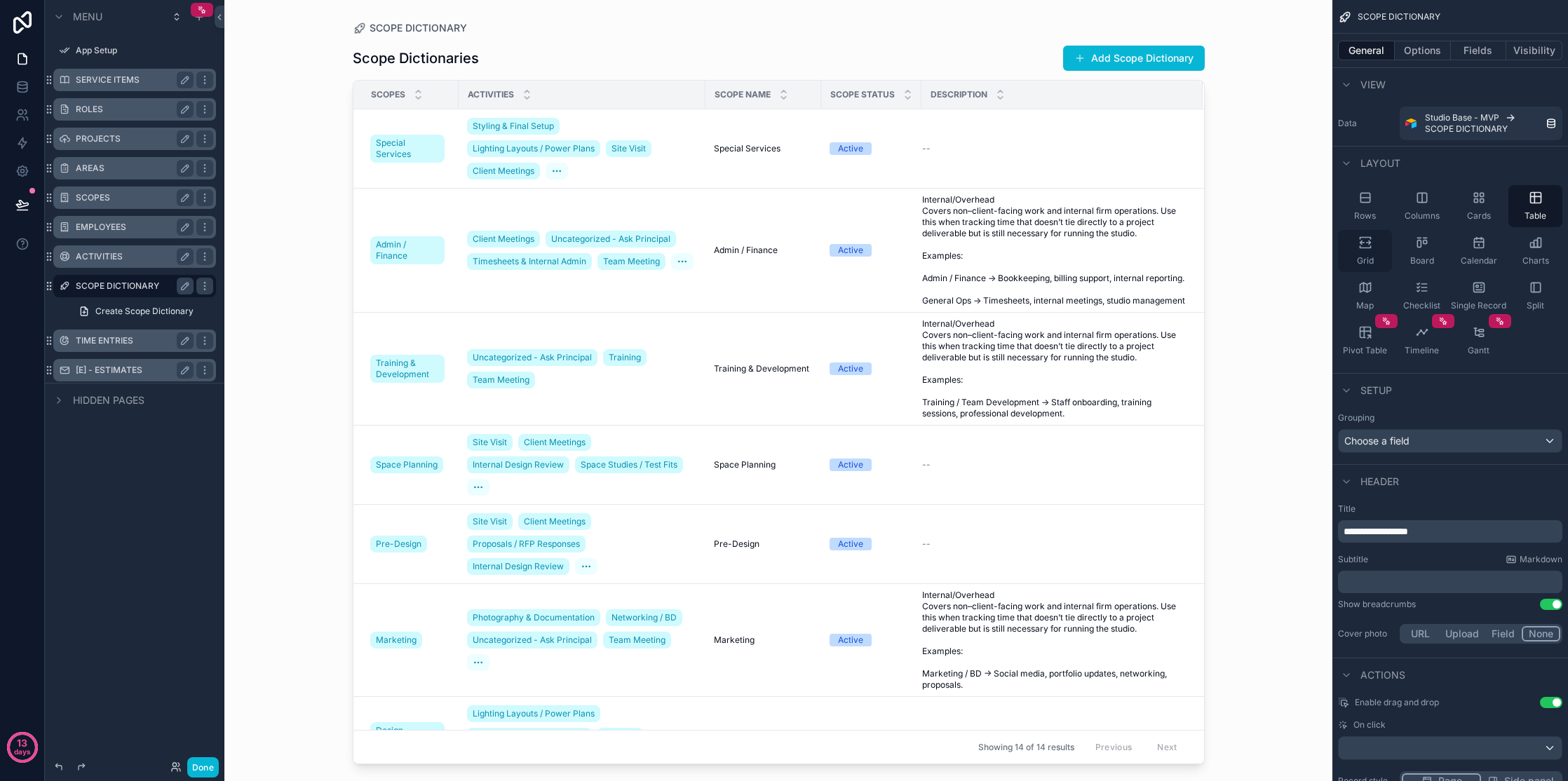
click at [956, 250] on div "Grid" at bounding box center [1365, 251] width 54 height 42
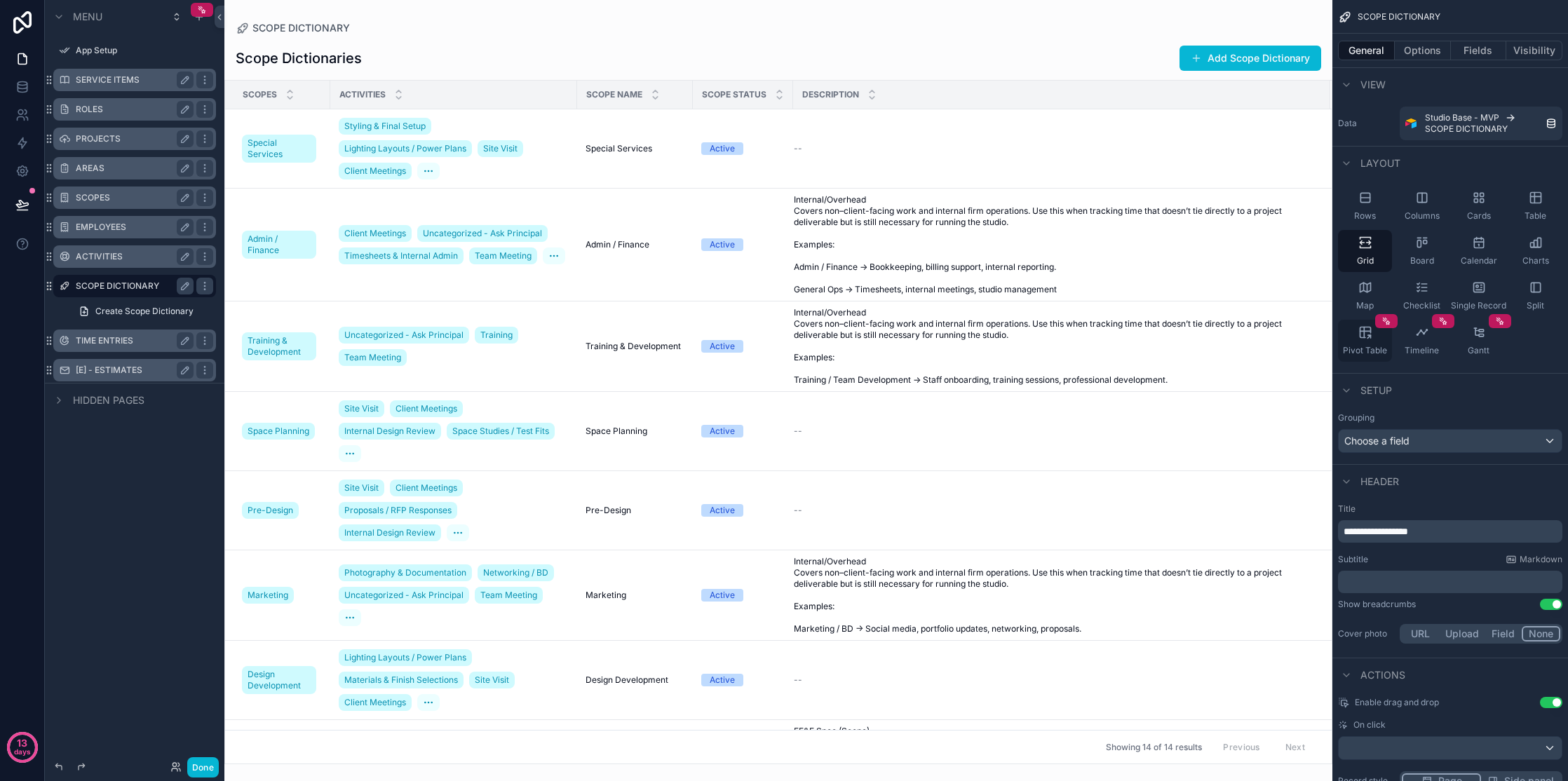
click at [956, 334] on icon "scrollable content" at bounding box center [1364, 333] width 0 height 11
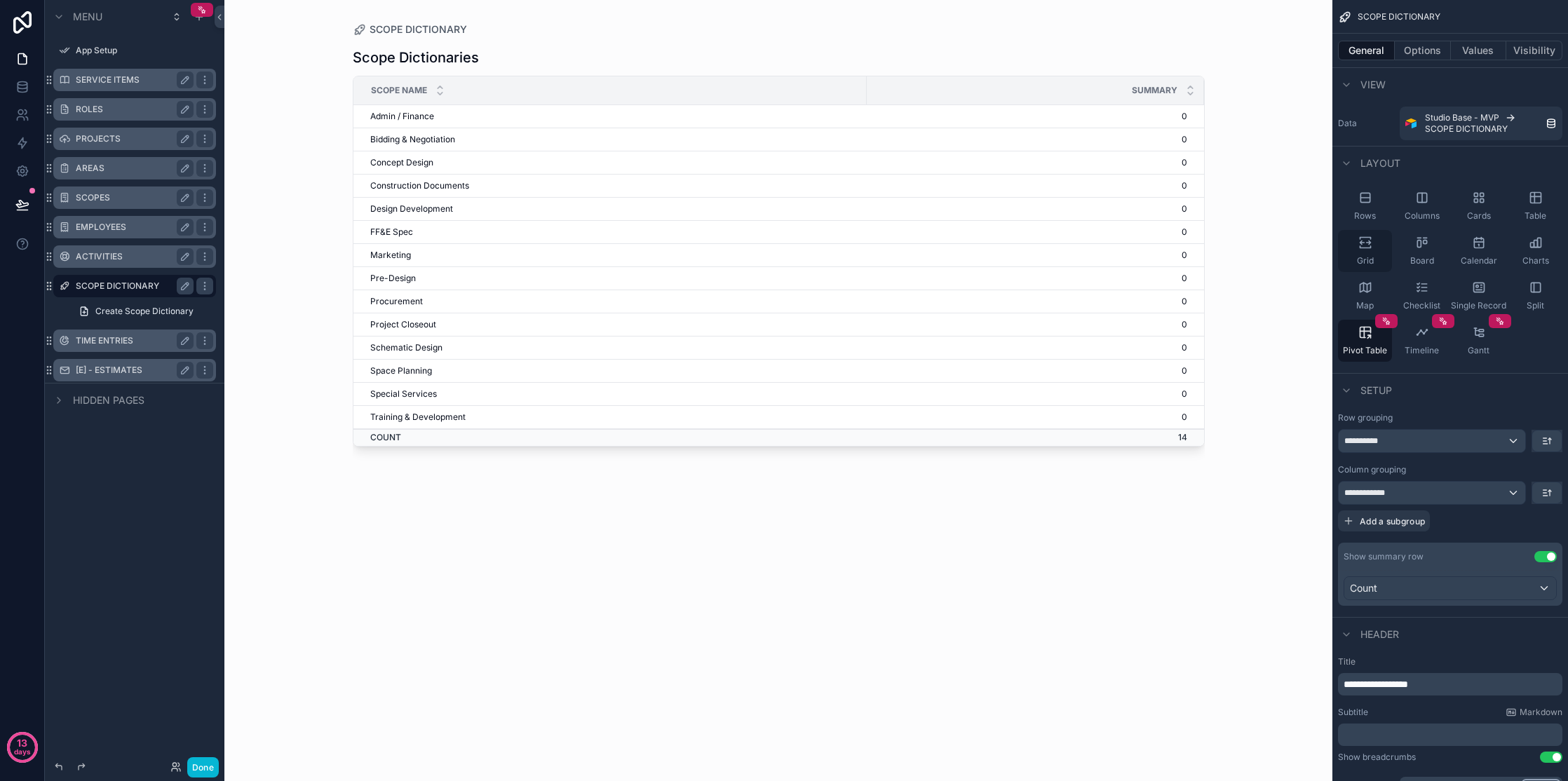
click at [956, 254] on div "Grid" at bounding box center [1365, 251] width 54 height 42
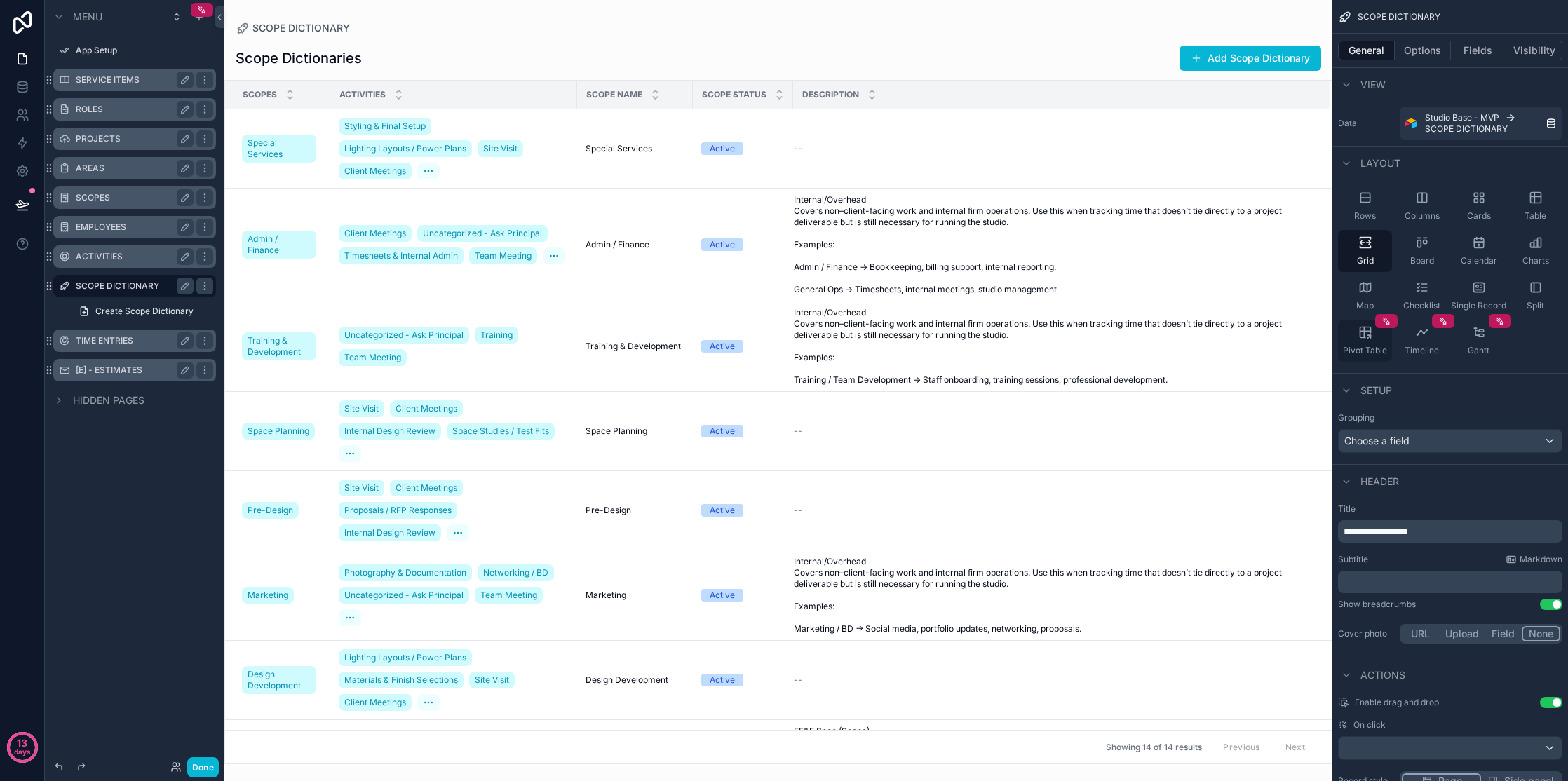
click at [956, 338] on div "Pivot Table" at bounding box center [1365, 340] width 54 height 42
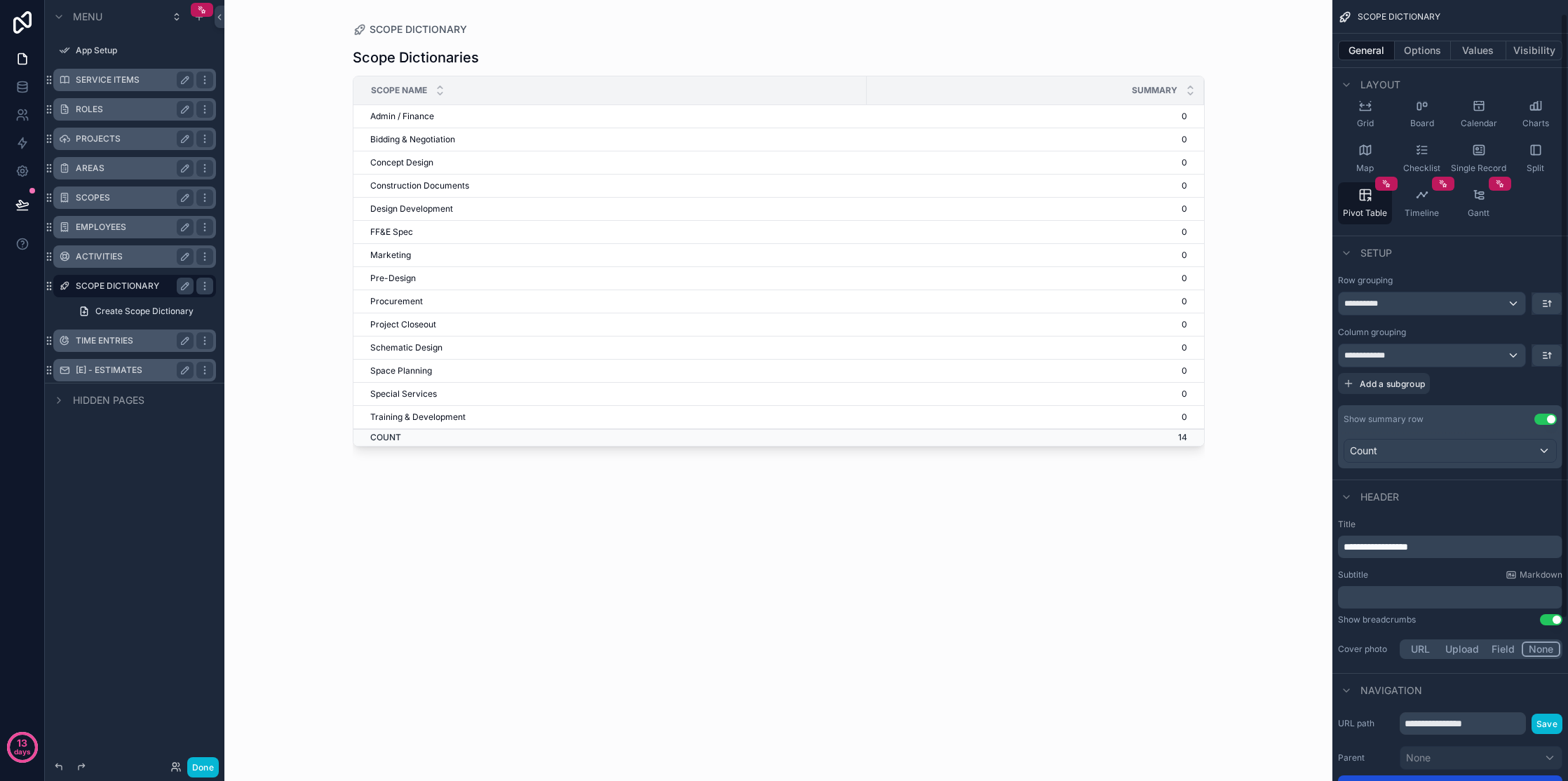
scroll to position [227, 0]
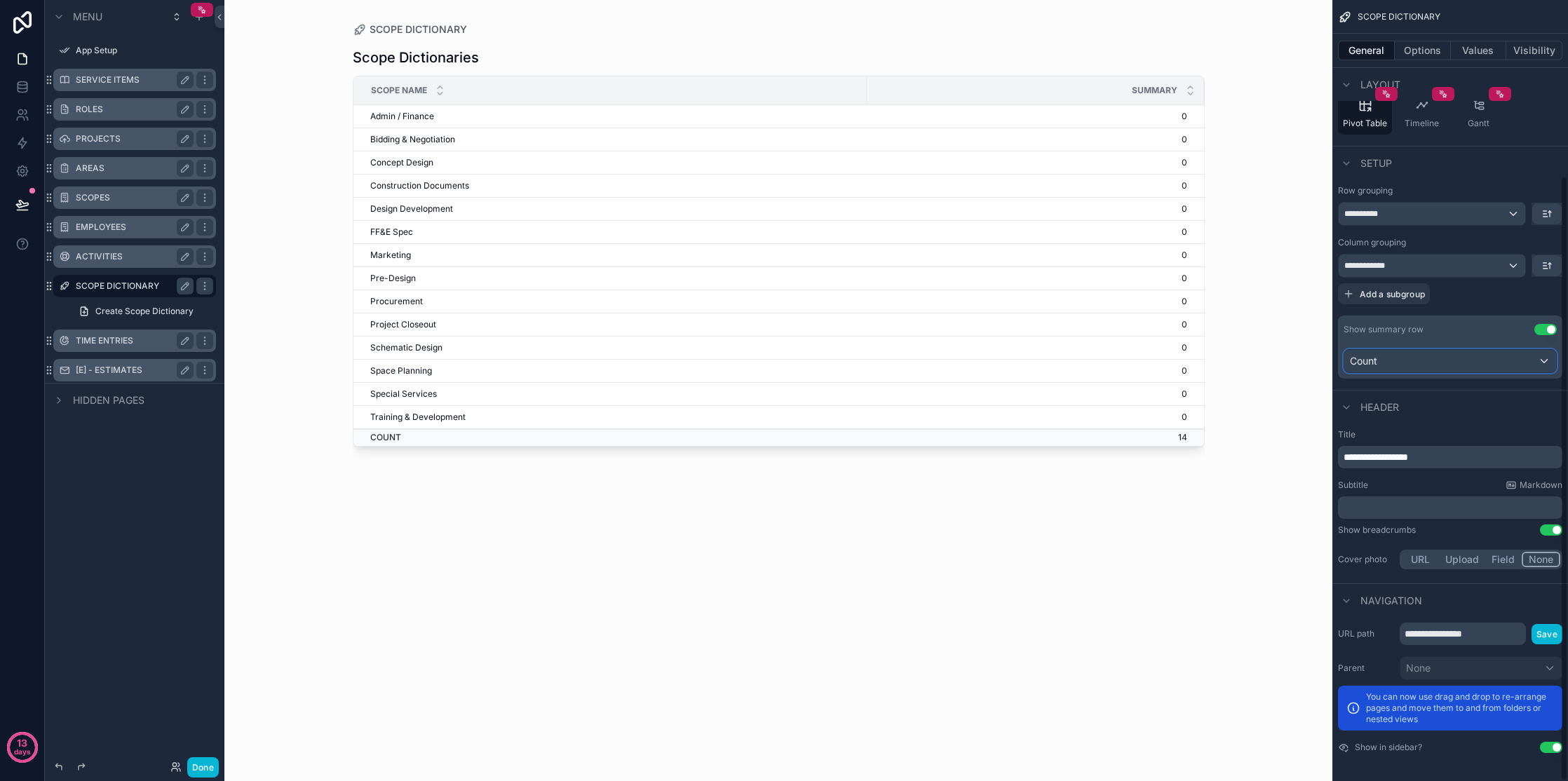
click at [956, 364] on div "Count" at bounding box center [1451, 361] width 212 height 22
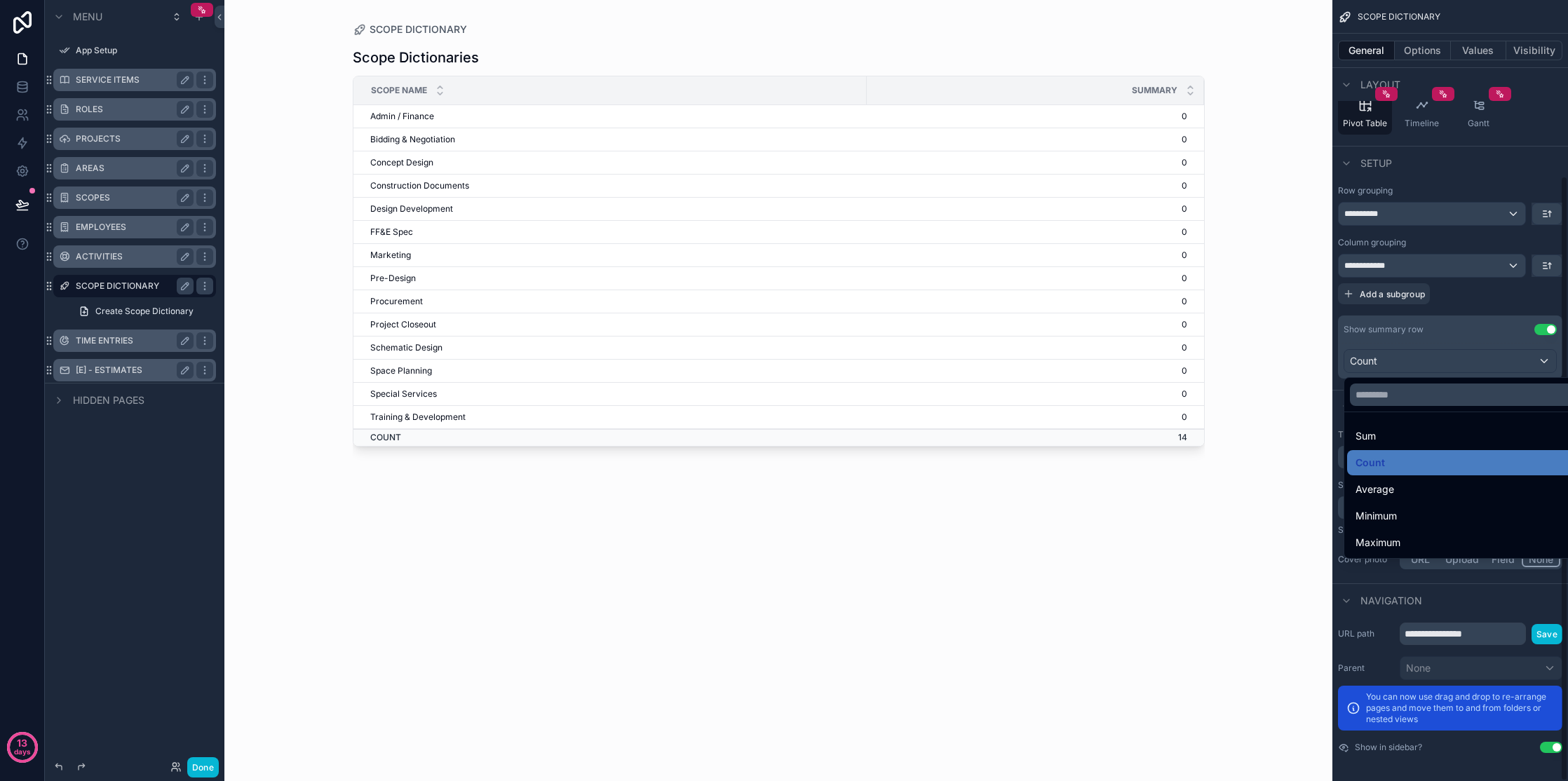
click at [956, 294] on div "scrollable content" at bounding box center [784, 390] width 1568 height 781
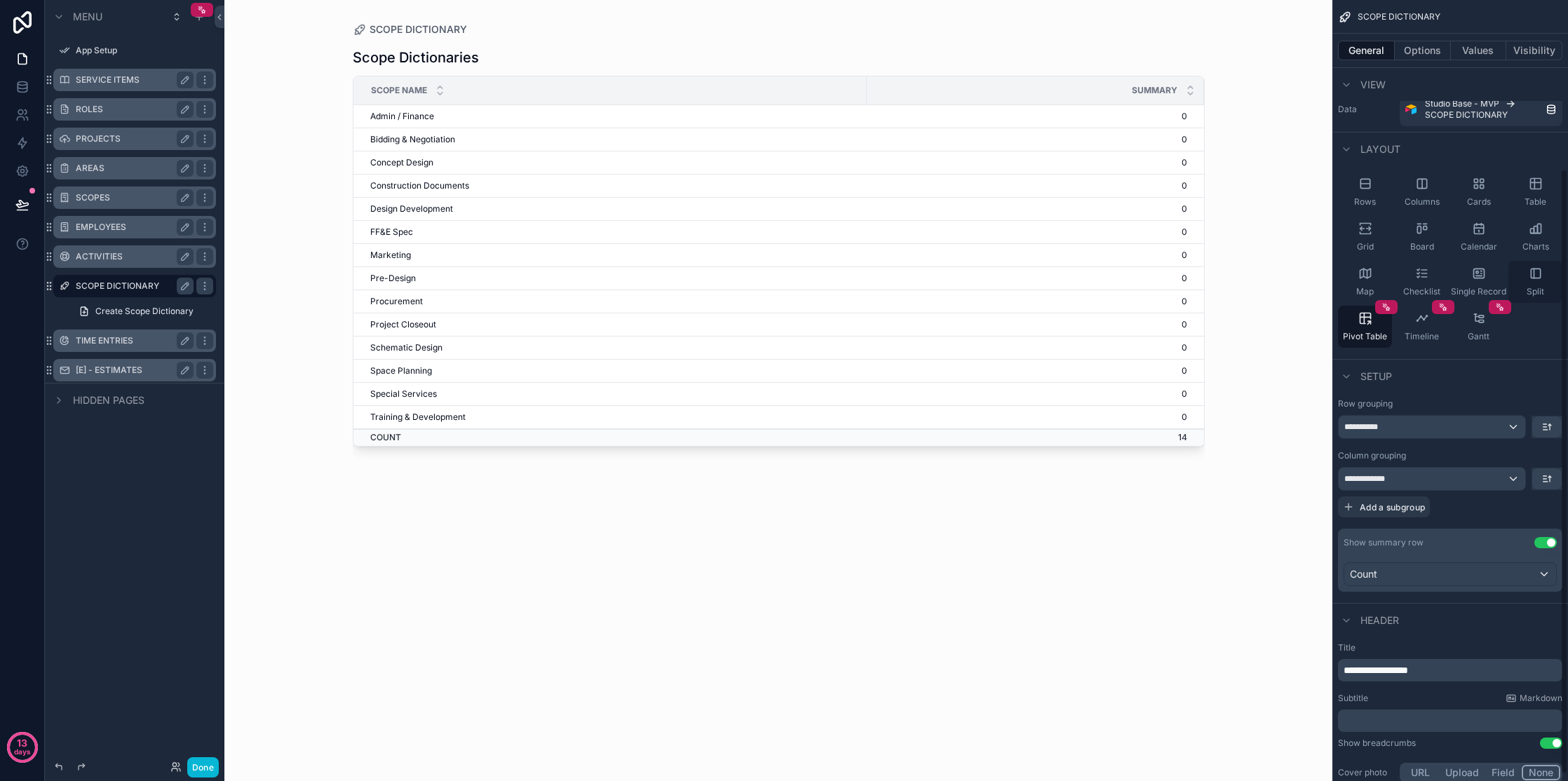
scroll to position [0, 0]
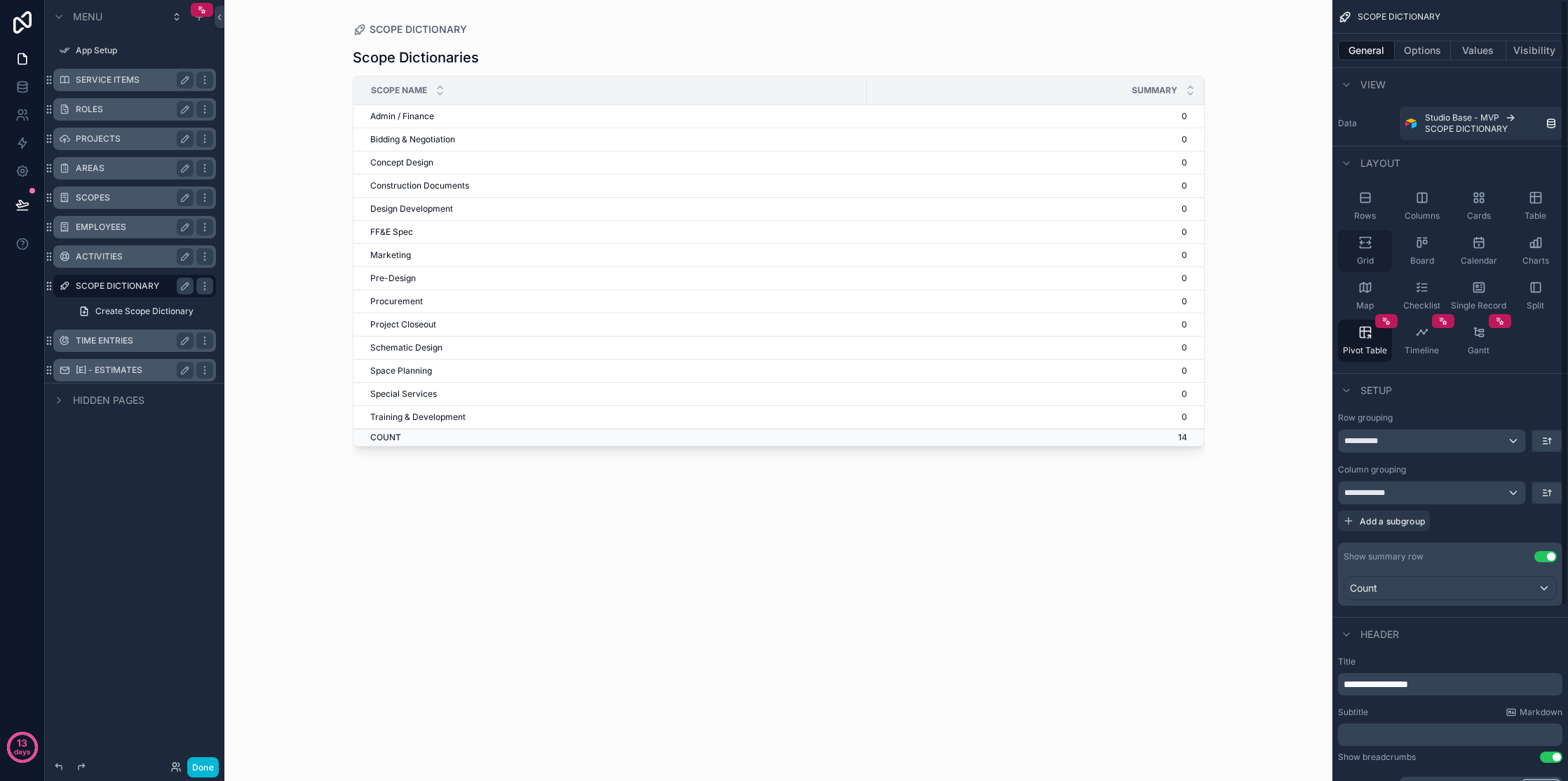
click at [956, 243] on icon "scrollable content" at bounding box center [1362, 243] width 4 height 4
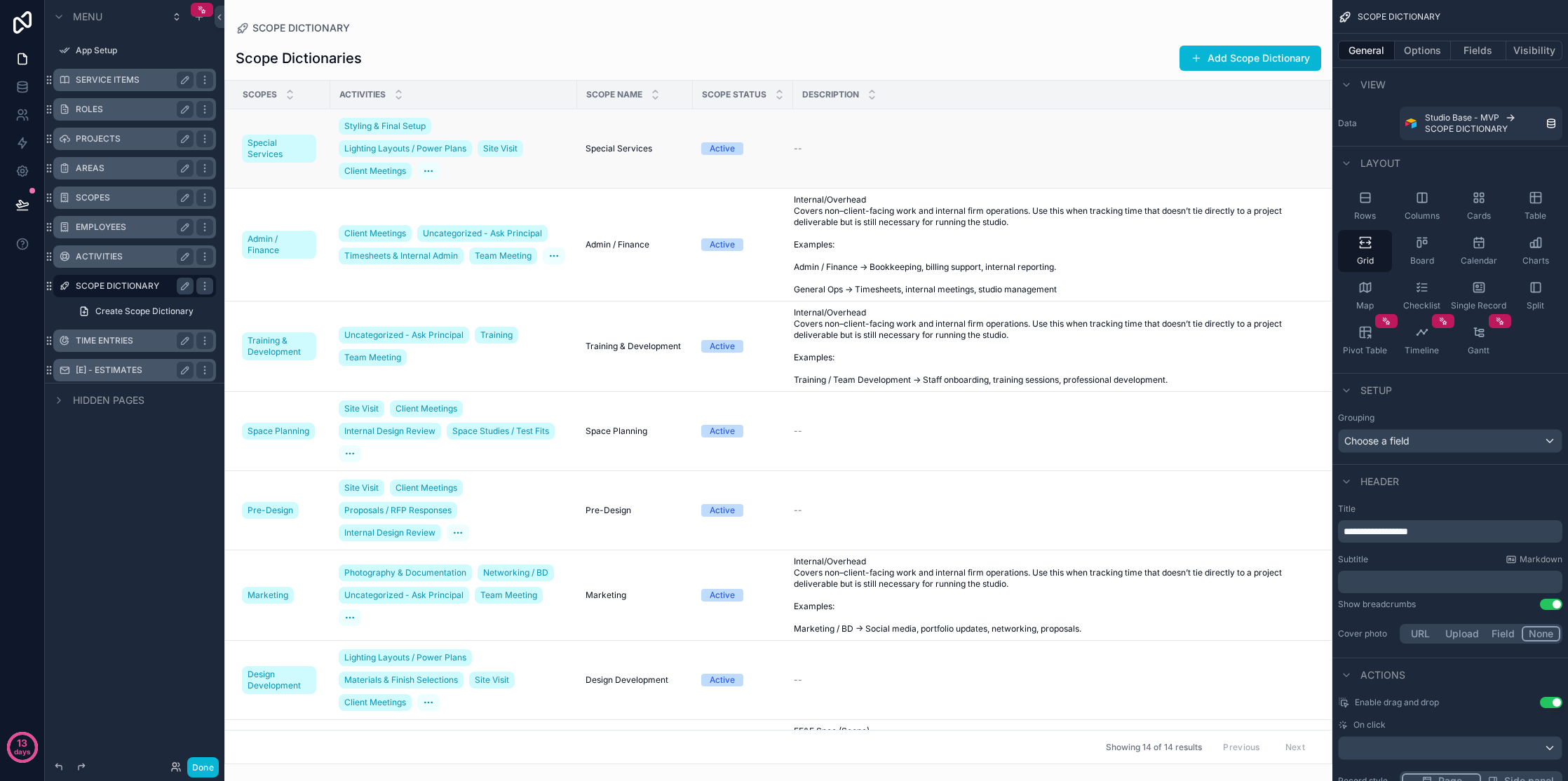
click at [956, 136] on td "--" at bounding box center [1062, 149] width 537 height 79
click at [956, 157] on td "--" at bounding box center [1062, 149] width 537 height 79
click at [956, 53] on div "Scope Dictionaries Add Scope Dictionary" at bounding box center [778, 58] width 1086 height 27
click at [956, 83] on icon "scrollable content" at bounding box center [1347, 85] width 6 height 3
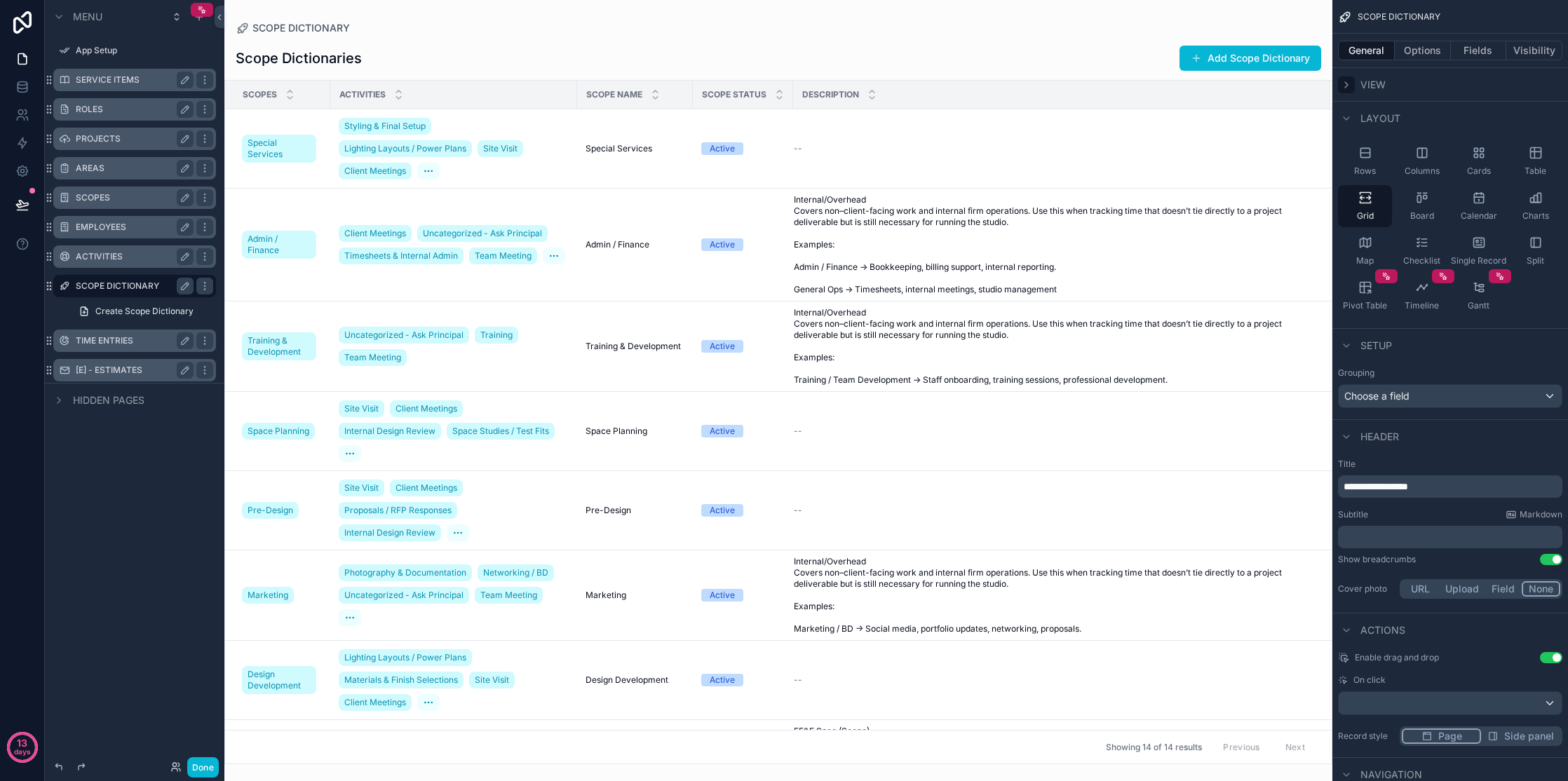
click at [956, 83] on icon "scrollable content" at bounding box center [1347, 85] width 12 height 12
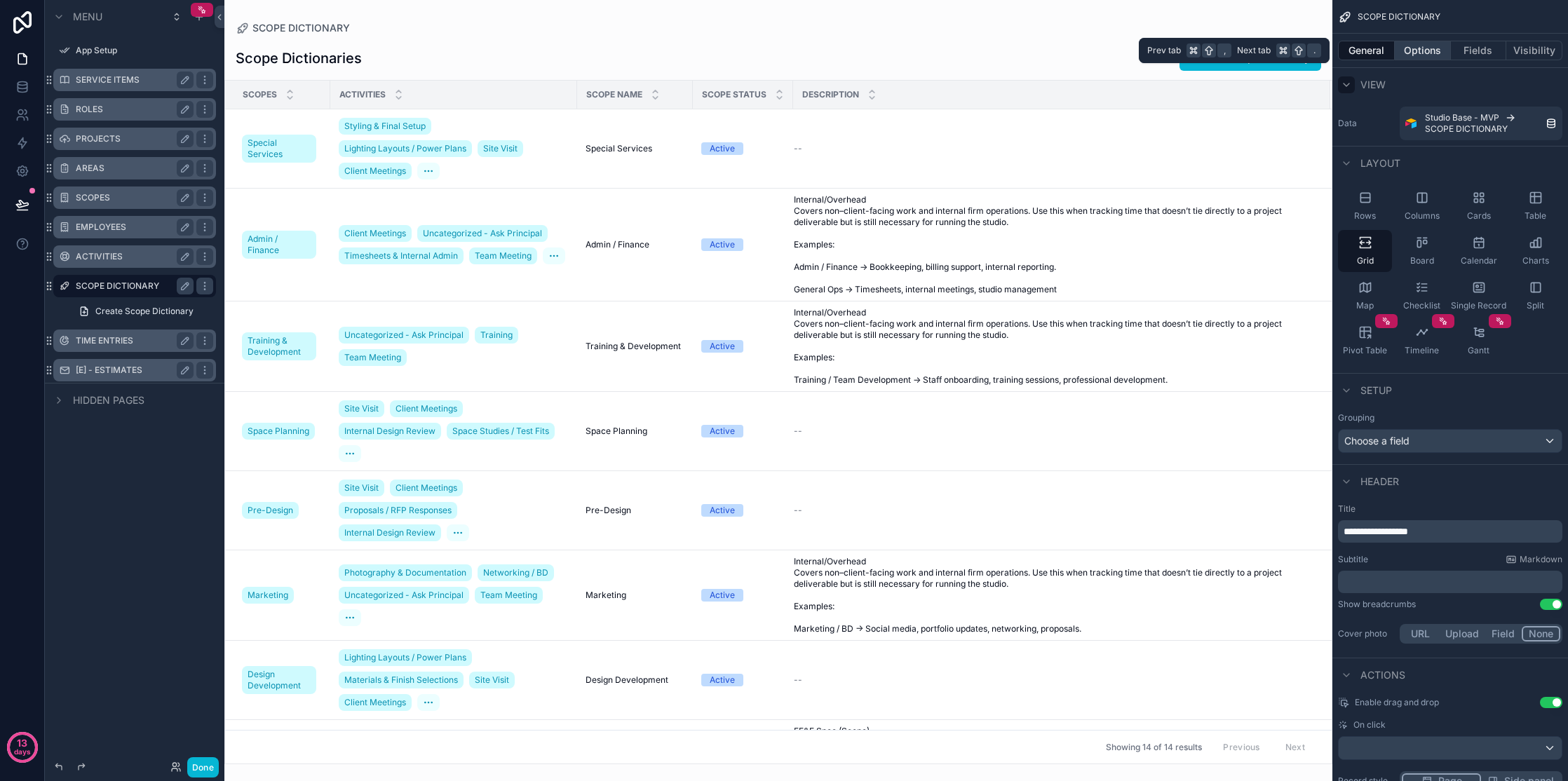
click at [956, 54] on button "Options" at bounding box center [1423, 50] width 56 height 19
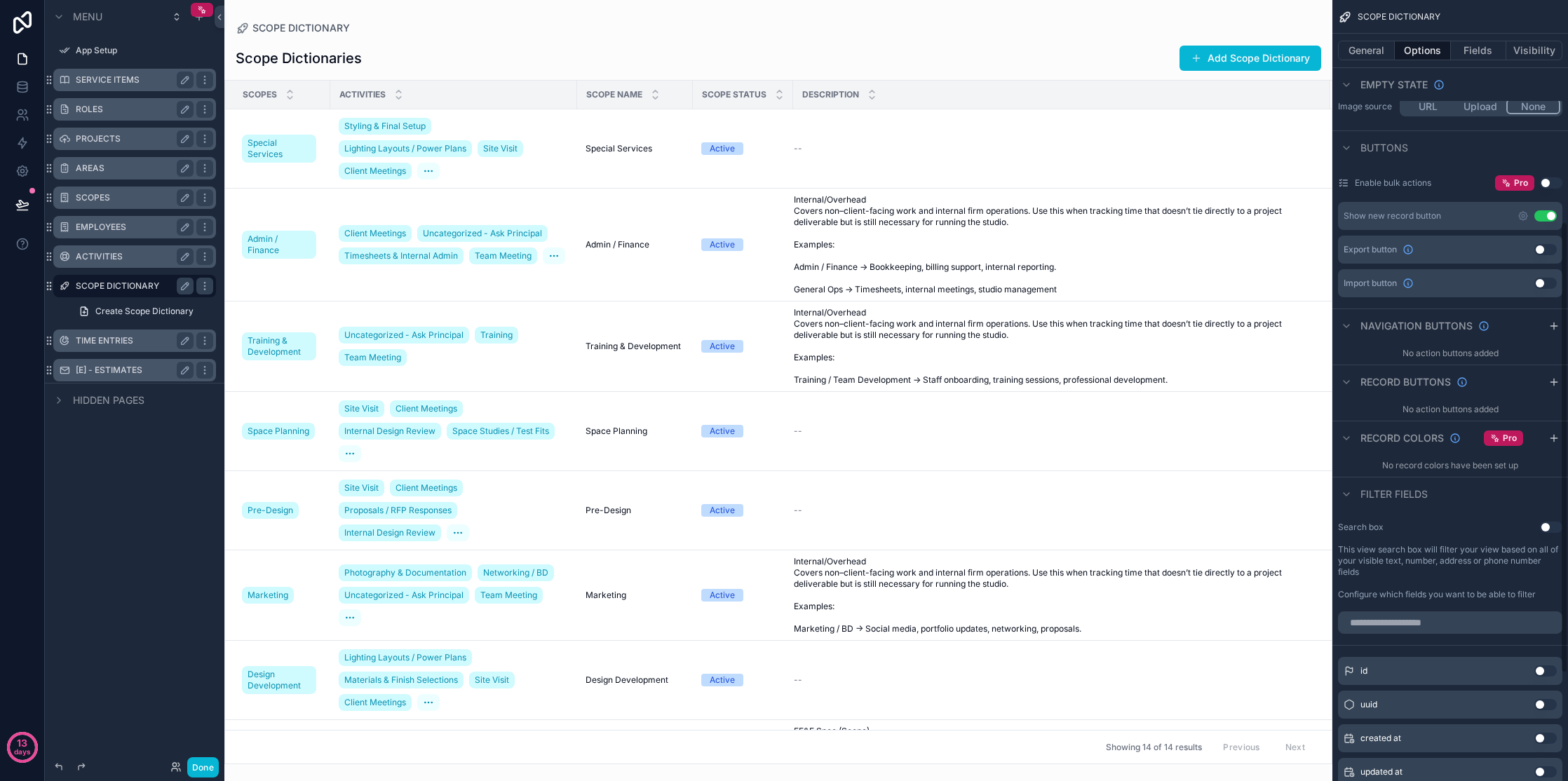
scroll to position [570, 0]
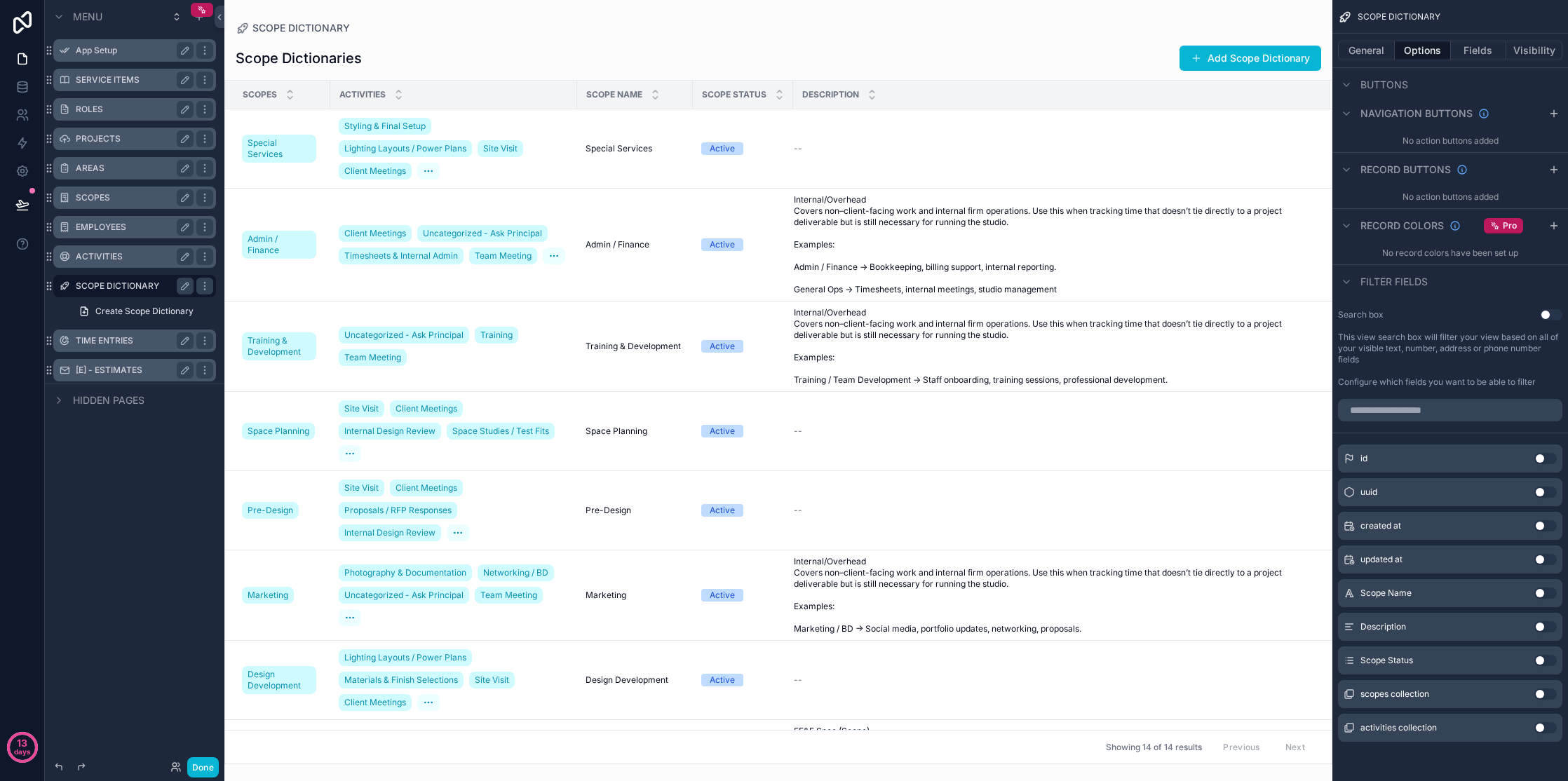
click at [94, 53] on label "App Setup" at bounding box center [132, 50] width 112 height 12
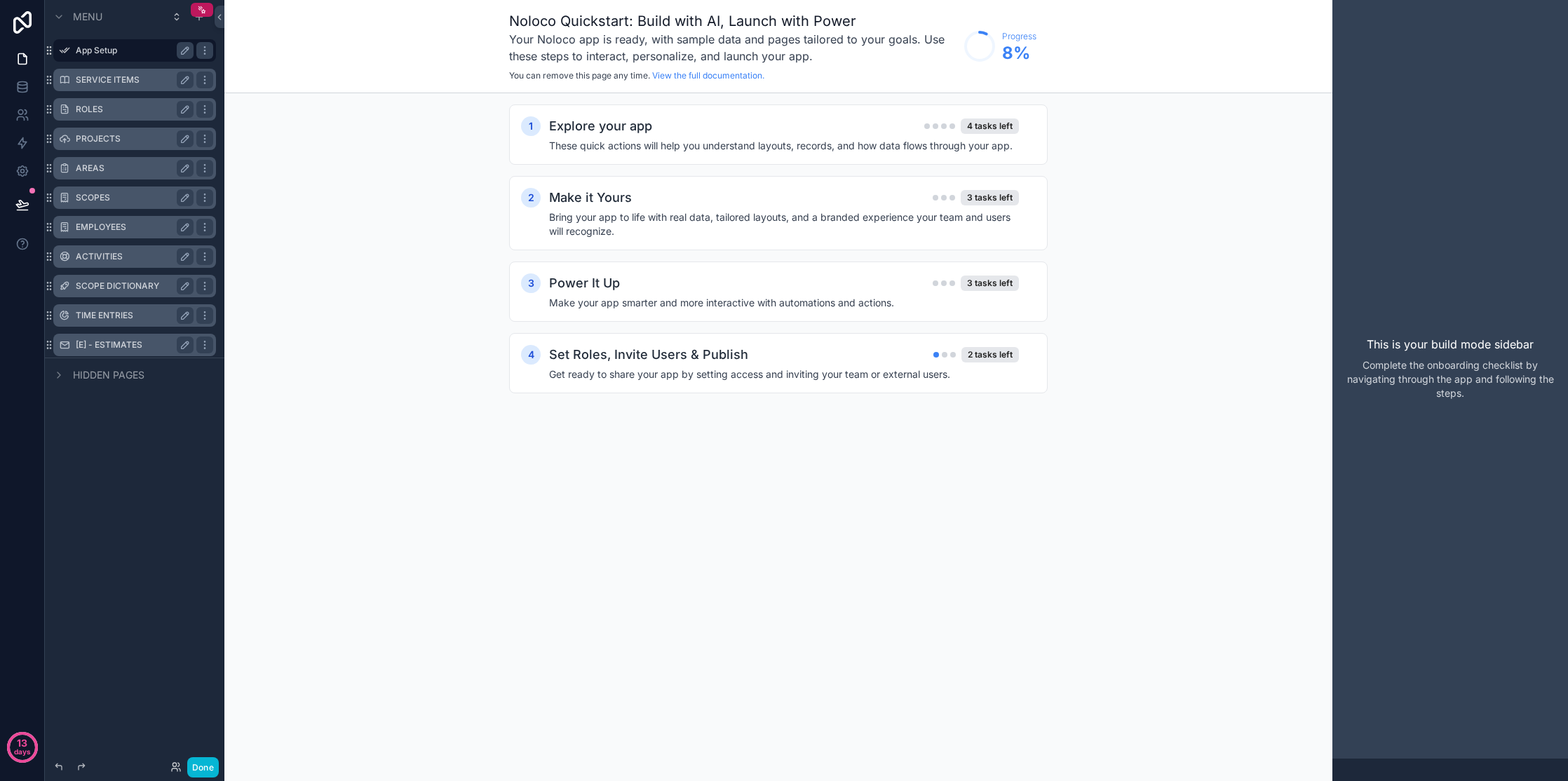
click at [97, 78] on label "SERVICE ITEMS" at bounding box center [132, 80] width 112 height 12
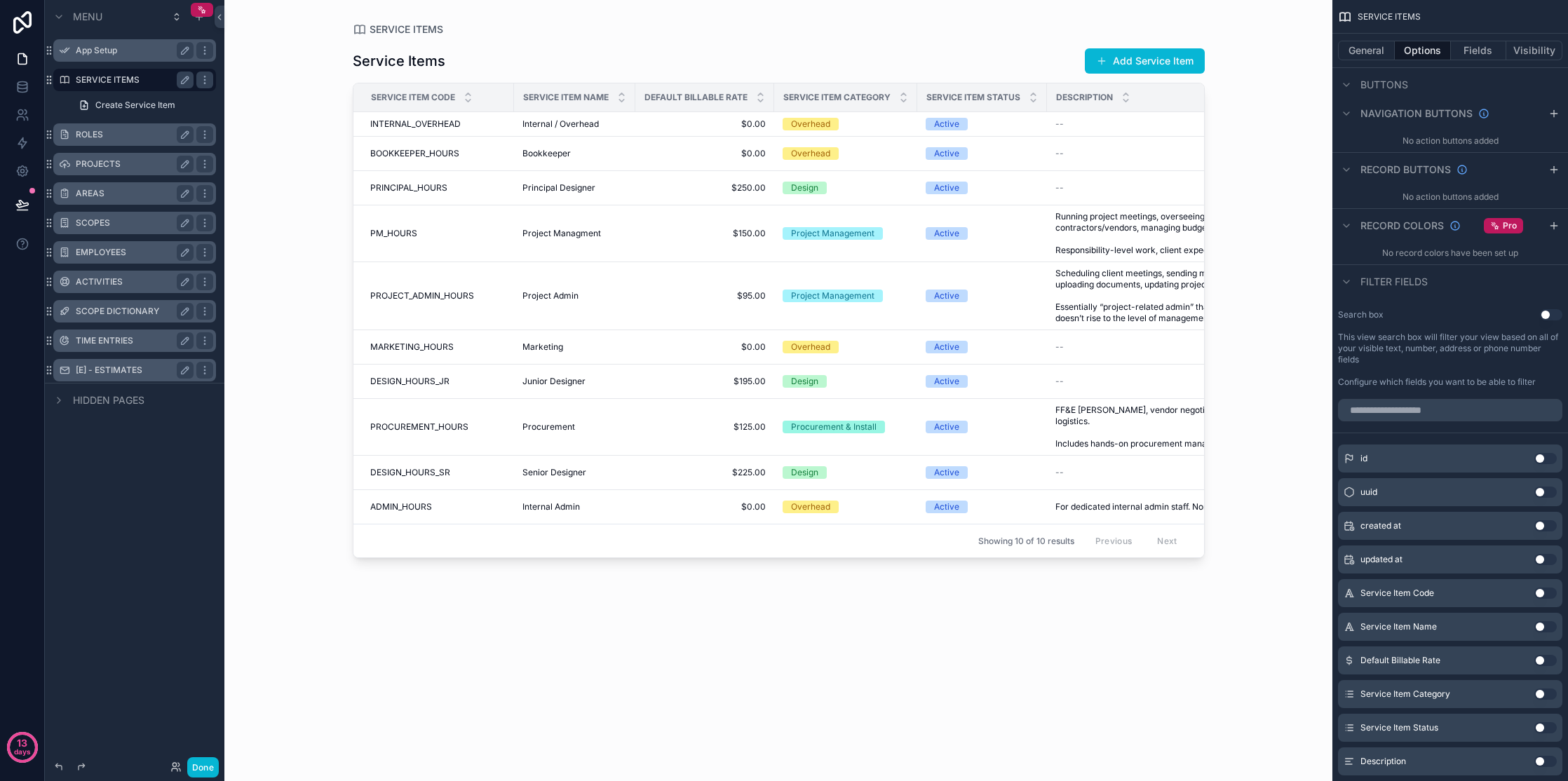
click at [96, 52] on label "App Setup" at bounding box center [132, 50] width 112 height 12
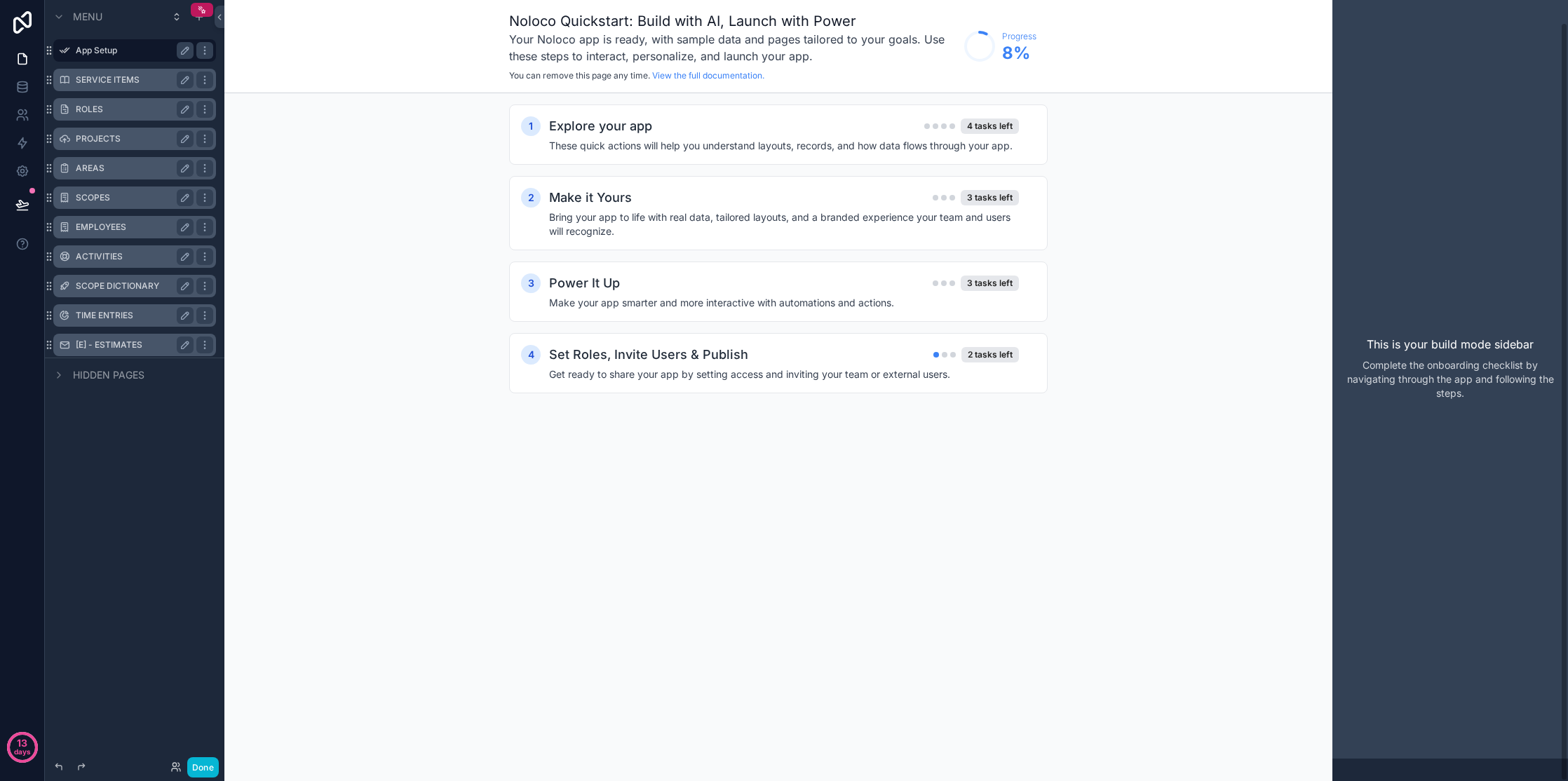
scroll to position [22, 0]
click at [138, 338] on div "[E] - ESTIMATES" at bounding box center [135, 345] width 118 height 17
click at [107, 80] on label "SERVICE ITEMS" at bounding box center [132, 80] width 112 height 12
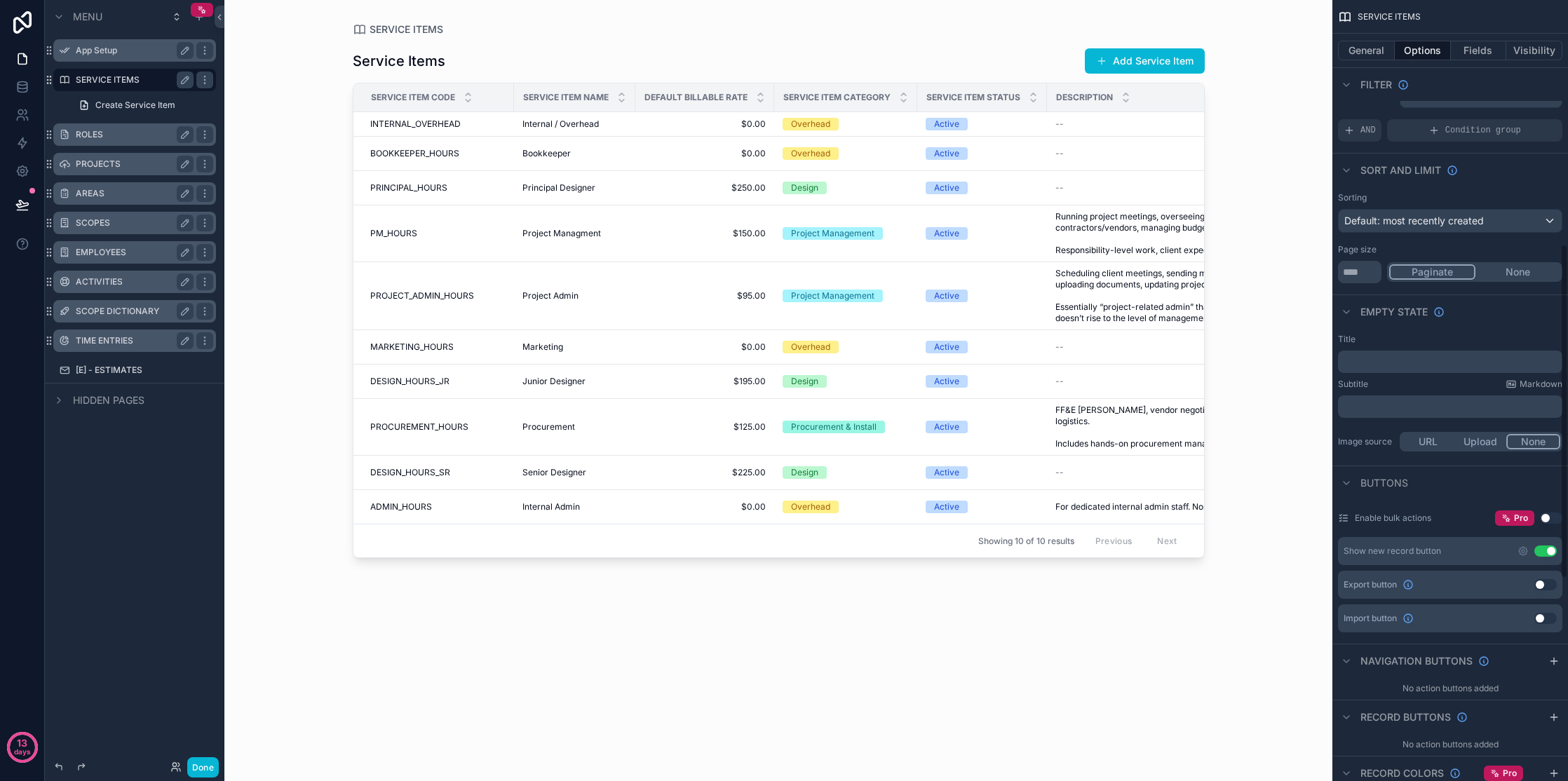
scroll to position [570, 0]
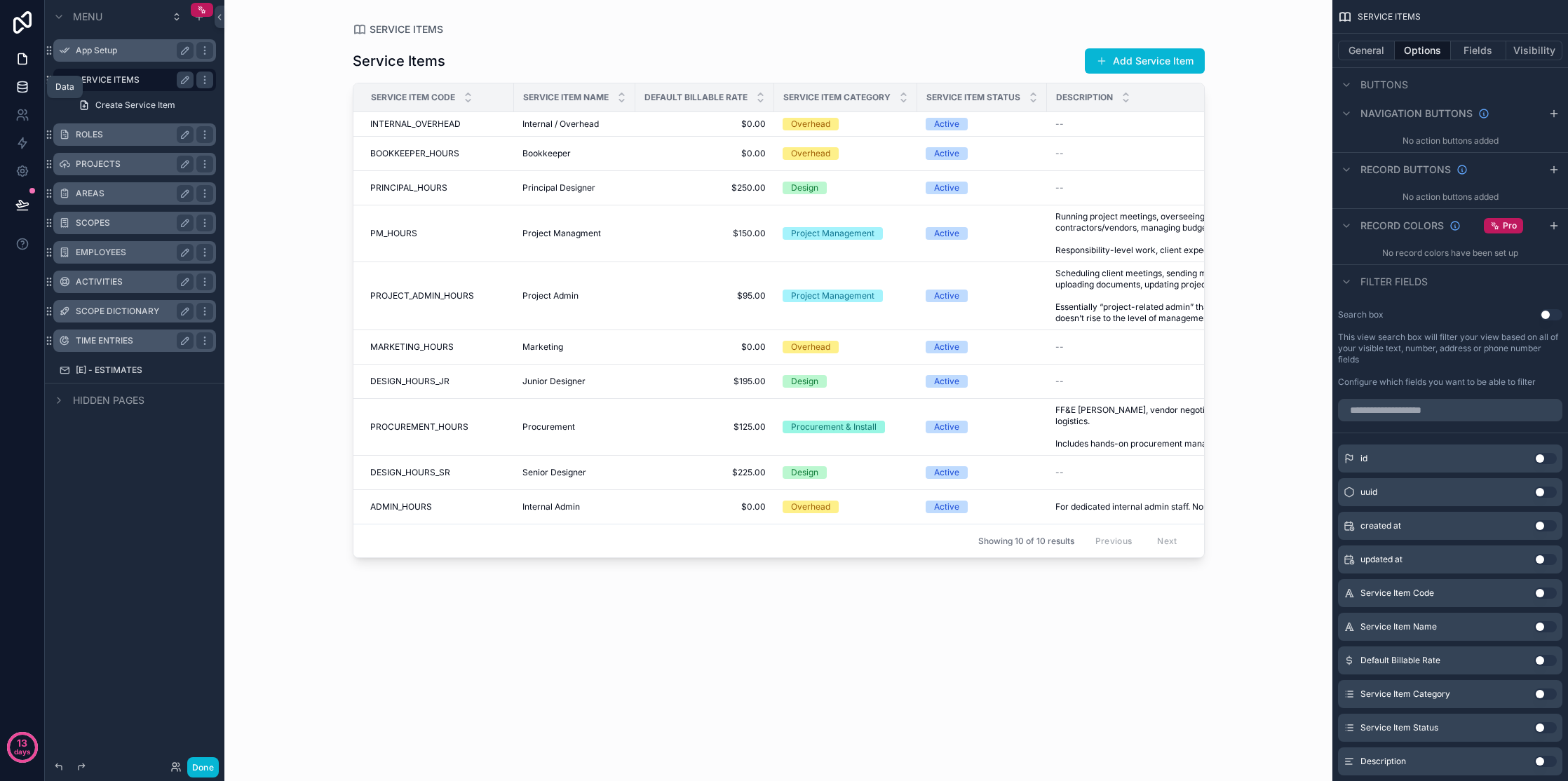
click at [19, 86] on icon at bounding box center [22, 86] width 14 height 14
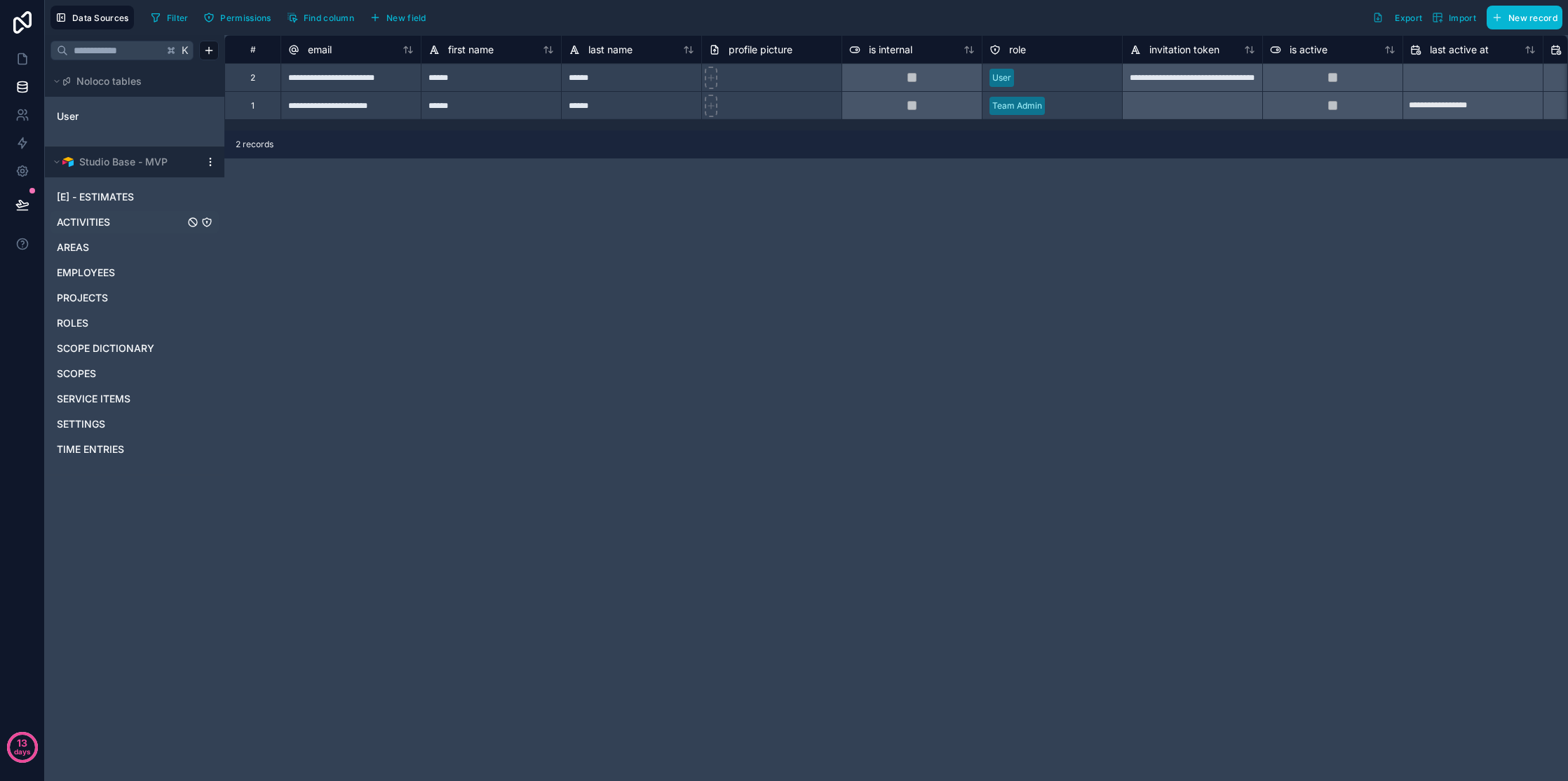
click at [74, 227] on span "ACTIVITIES" at bounding box center [84, 222] width 53 height 14
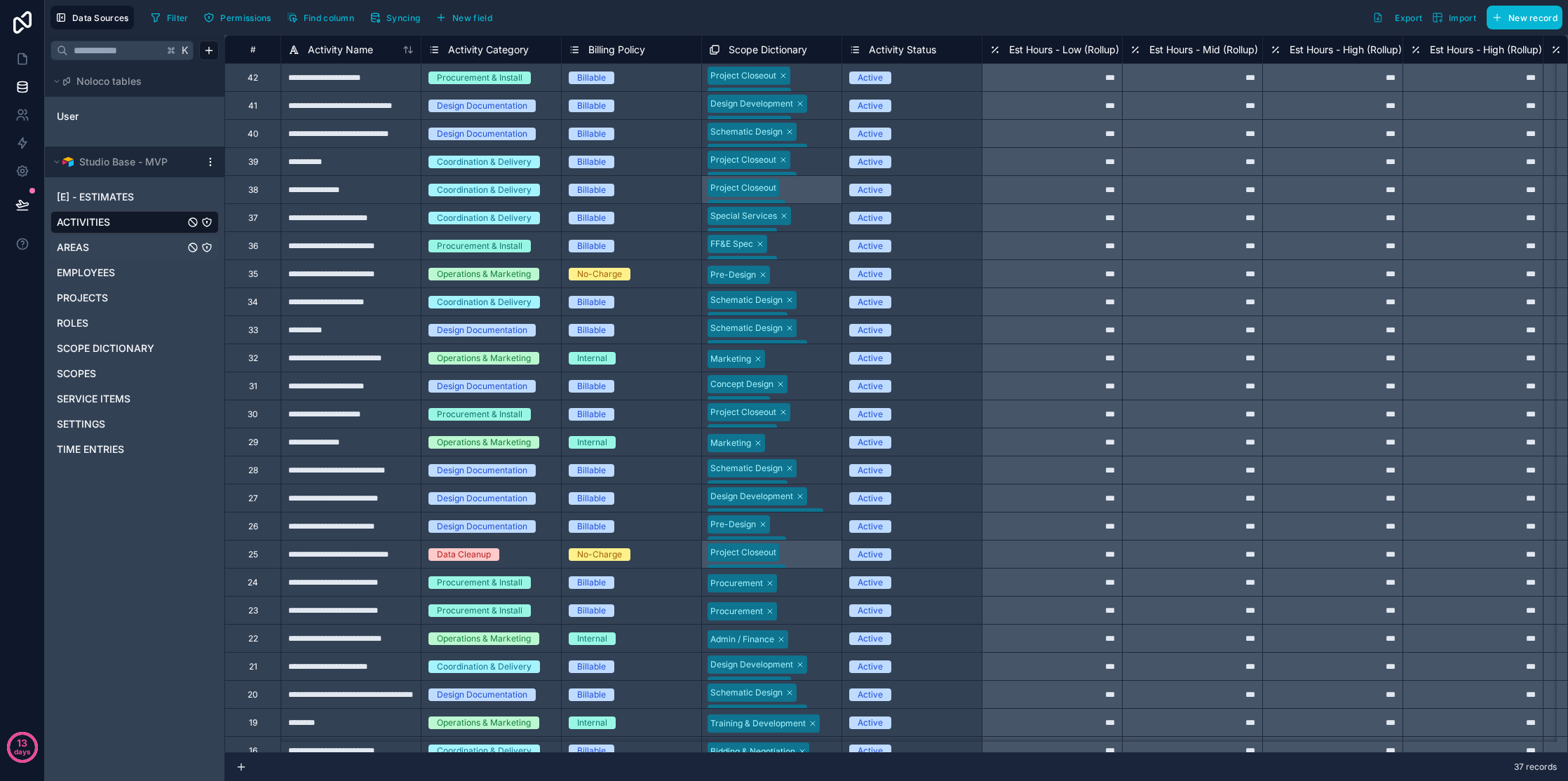
click at [95, 249] on link "AREAS" at bounding box center [120, 247] width 127 height 14
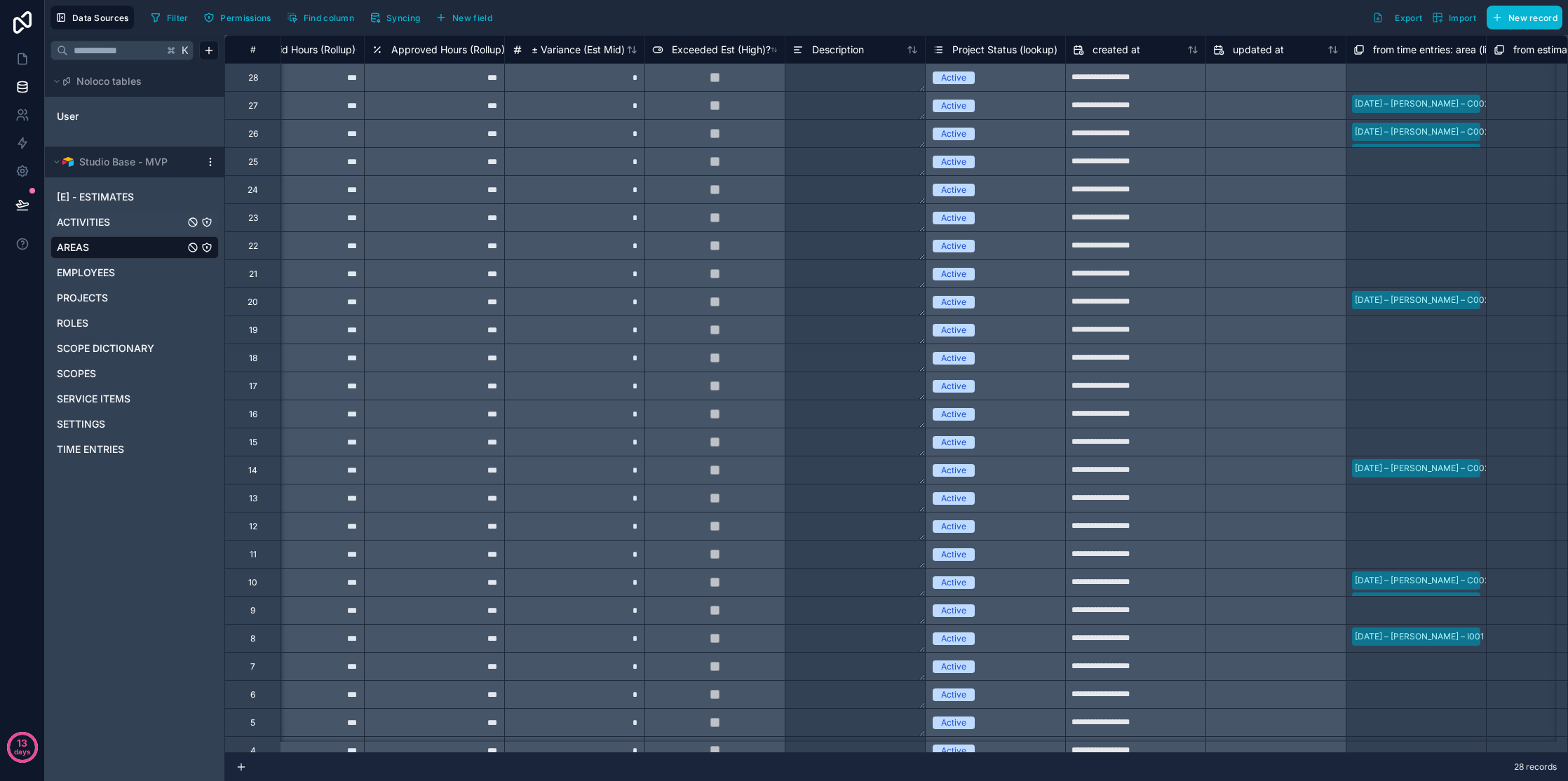
scroll to position [0, 1227]
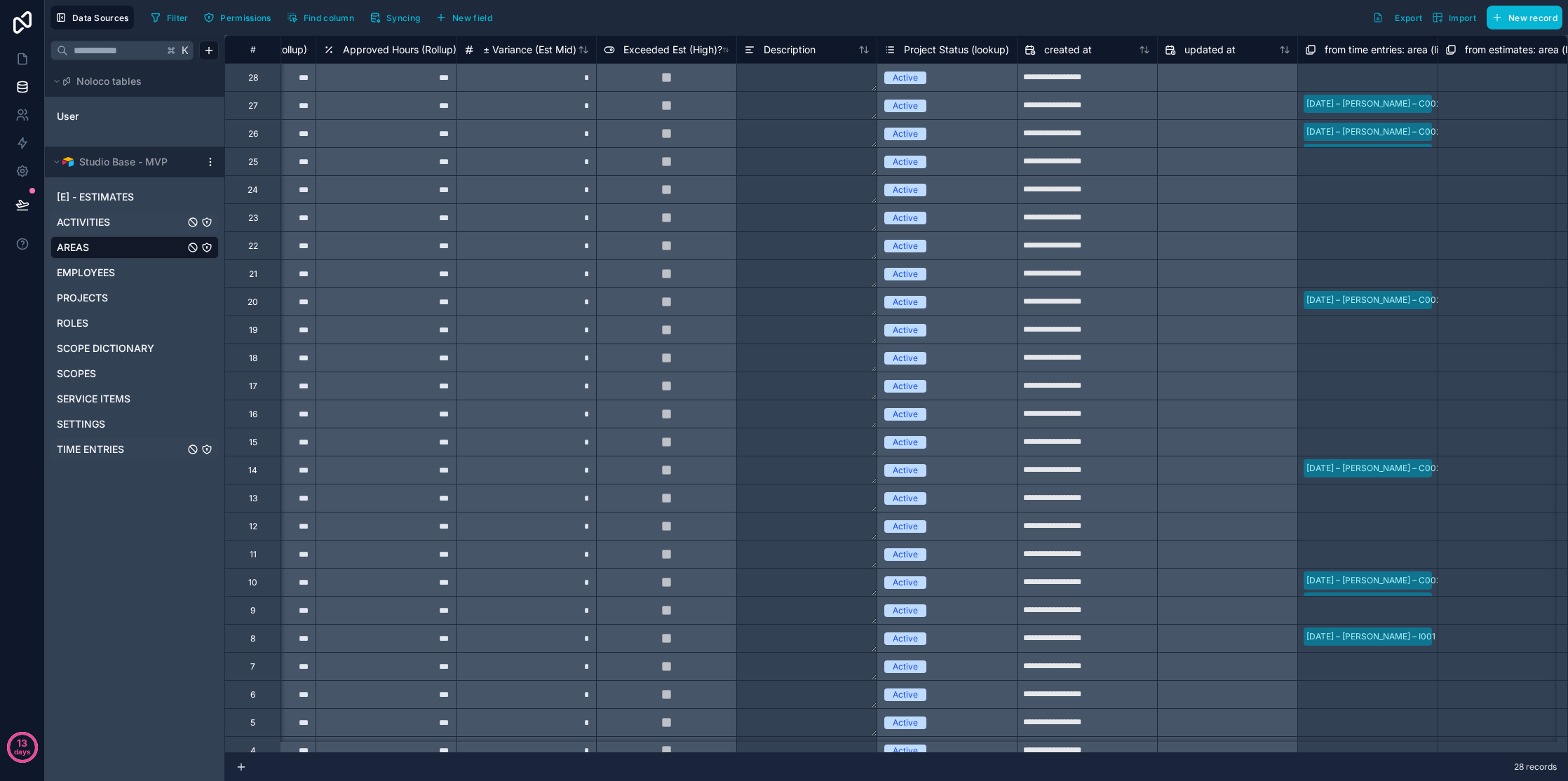
click at [113, 452] on span "TIME ENTRIES" at bounding box center [91, 449] width 68 height 14
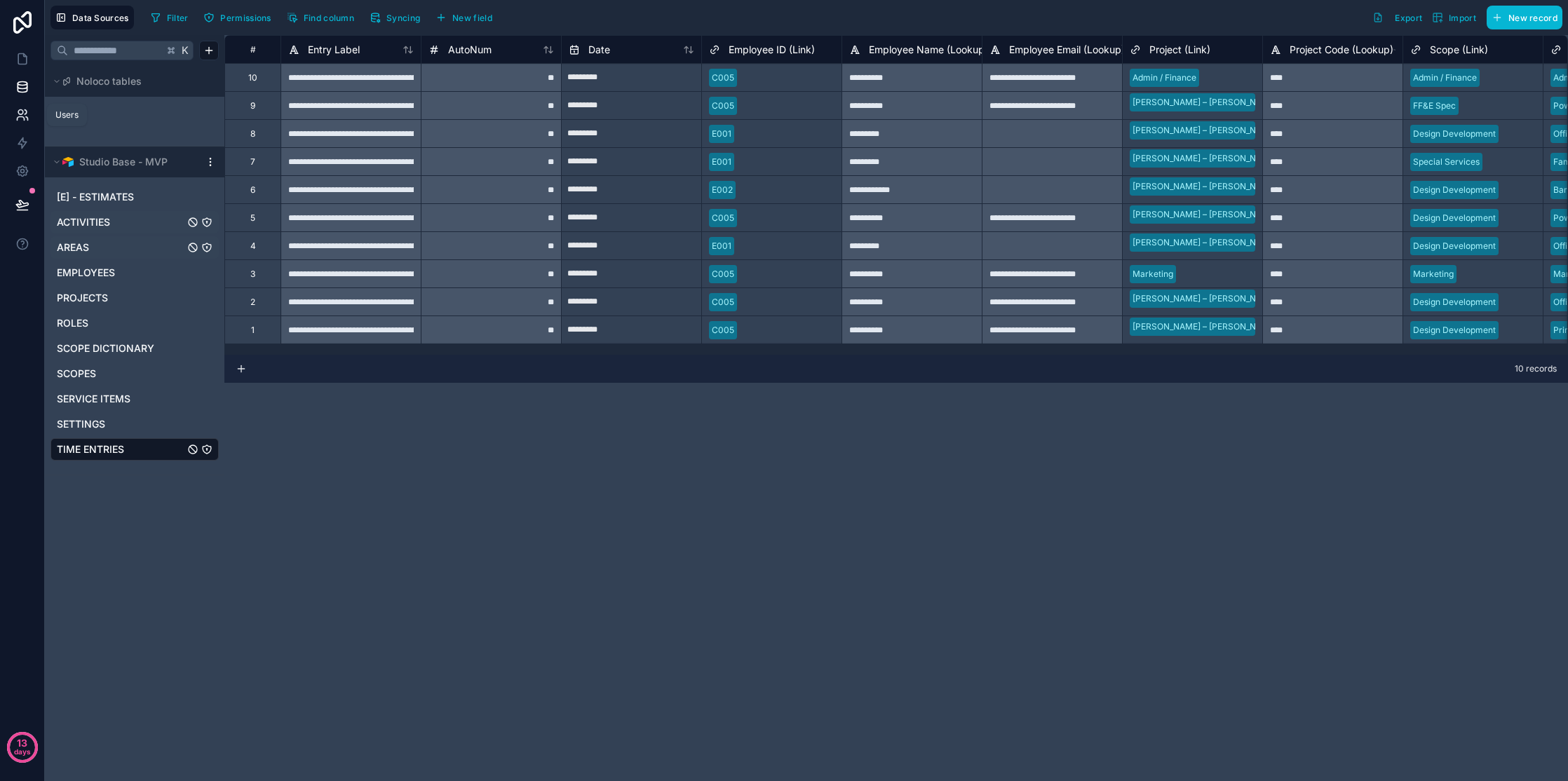
click at [22, 117] on icon at bounding box center [20, 119] width 7 height 4
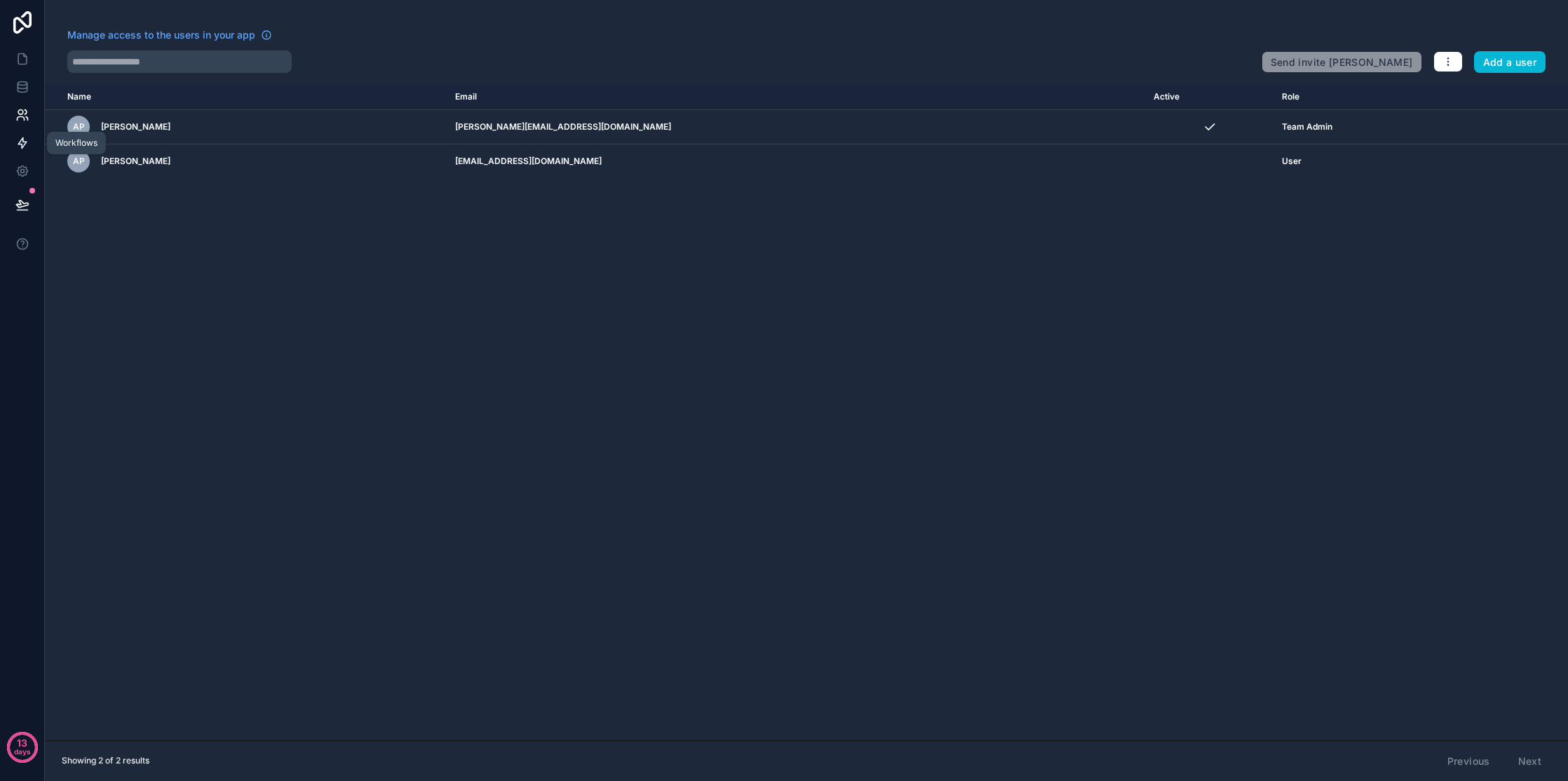
click at [16, 148] on icon at bounding box center [22, 143] width 14 height 14
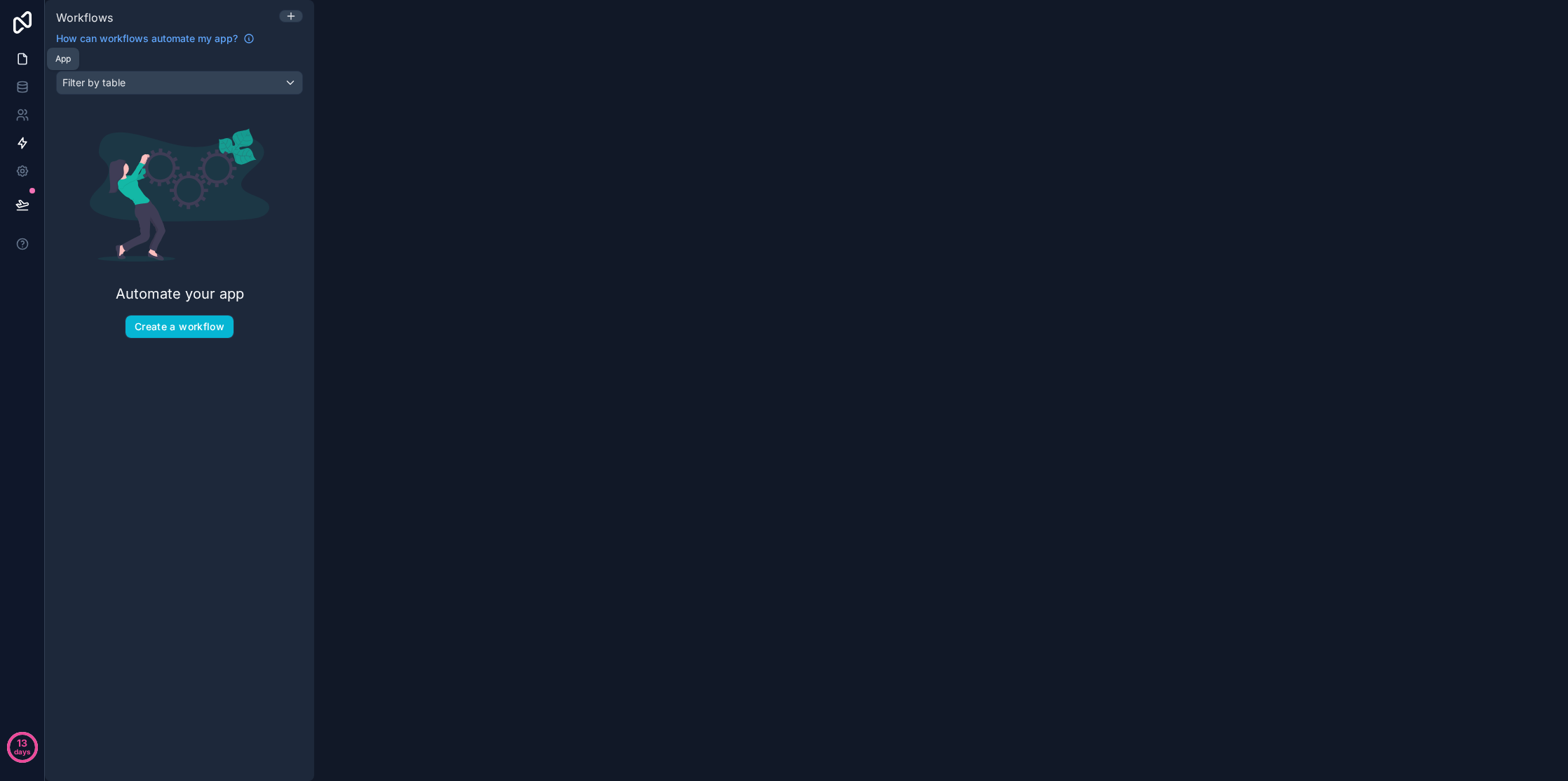
click at [19, 62] on icon at bounding box center [22, 58] width 14 height 14
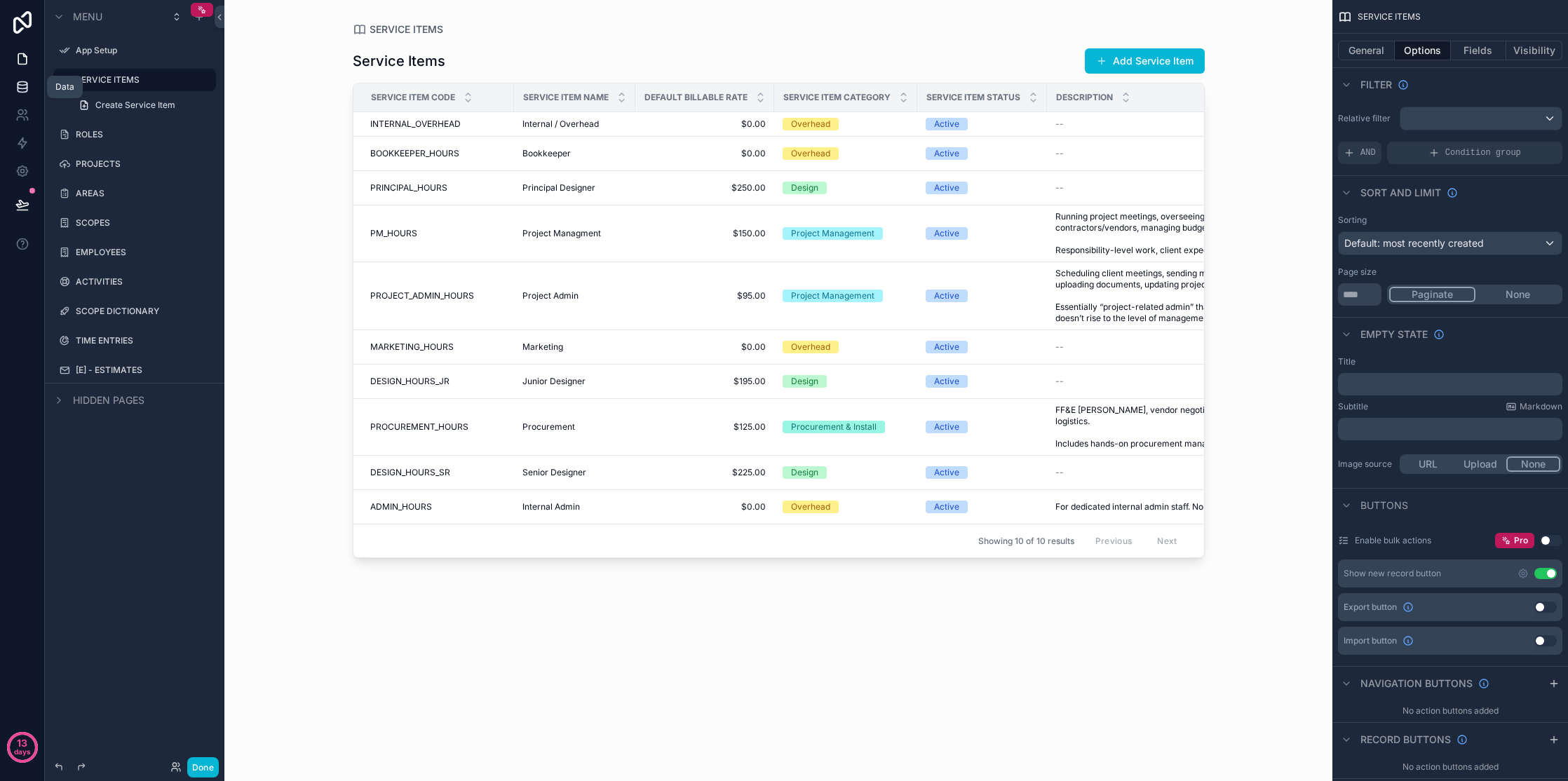
click at [23, 82] on icon at bounding box center [22, 86] width 14 height 14
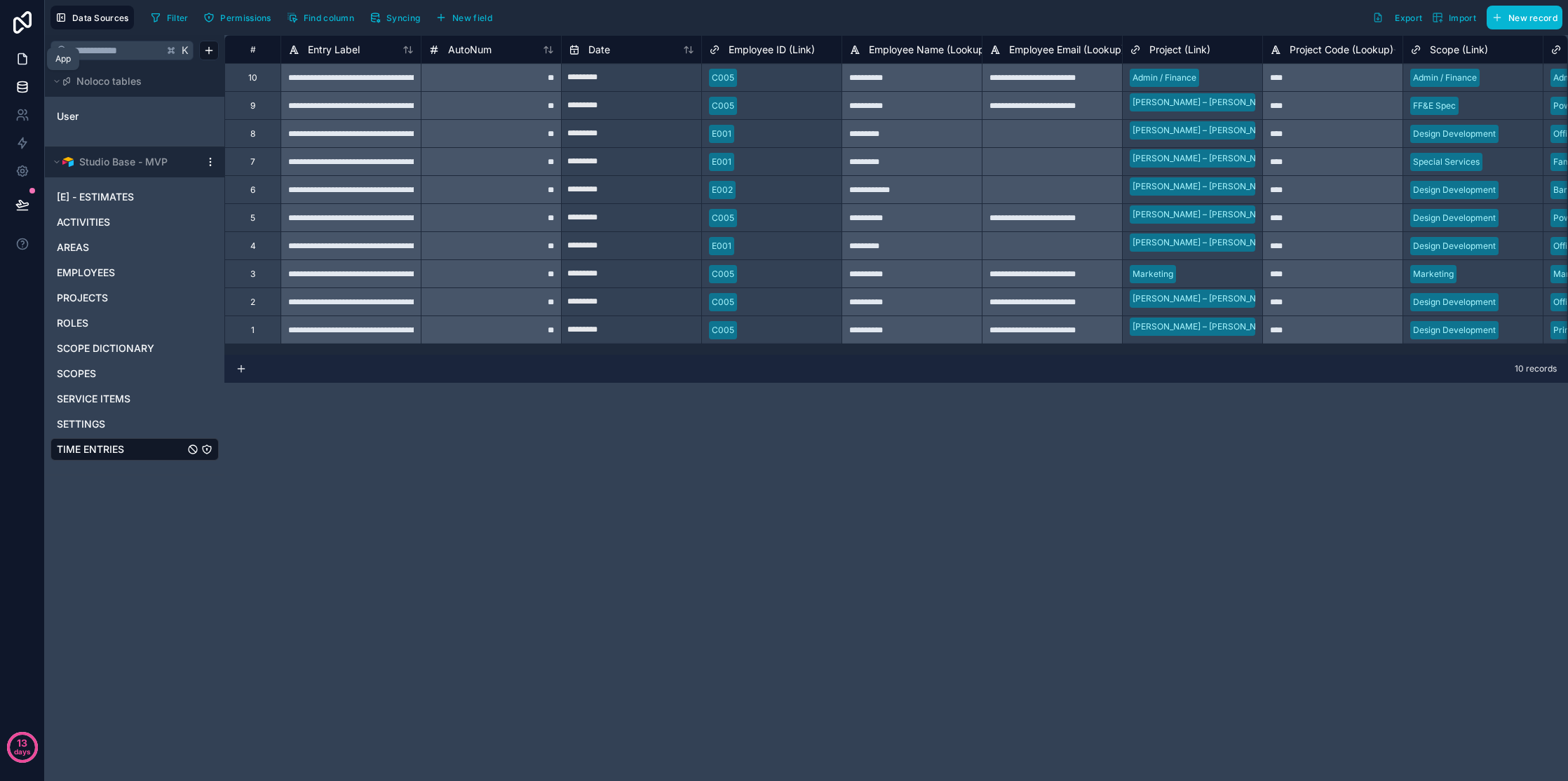
click at [27, 65] on icon at bounding box center [22, 58] width 14 height 14
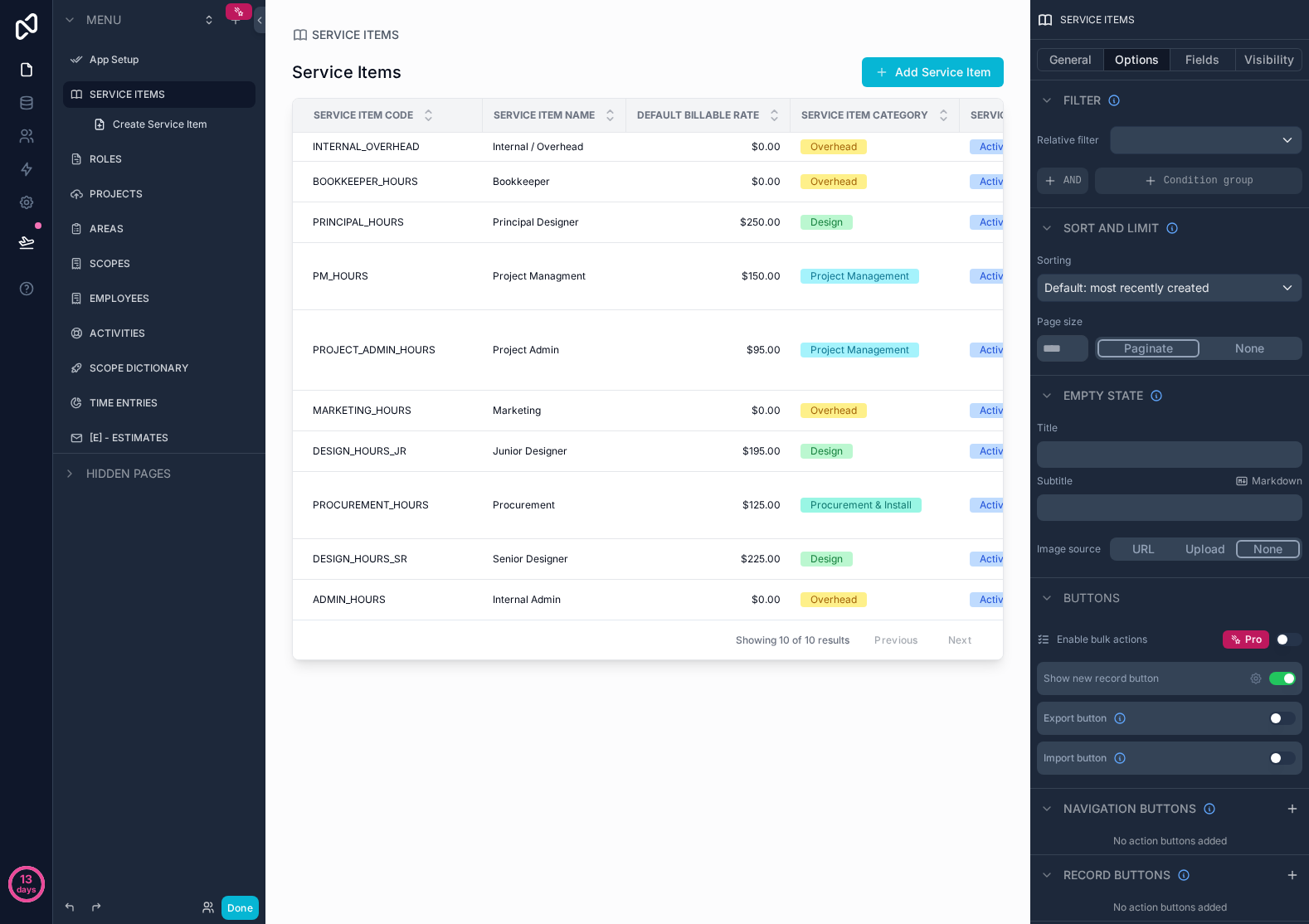
click at [537, 835] on div "scrollable content" at bounding box center [648, 452] width 765 height 904
click at [27, 98] on icon at bounding box center [26, 102] width 16 height 16
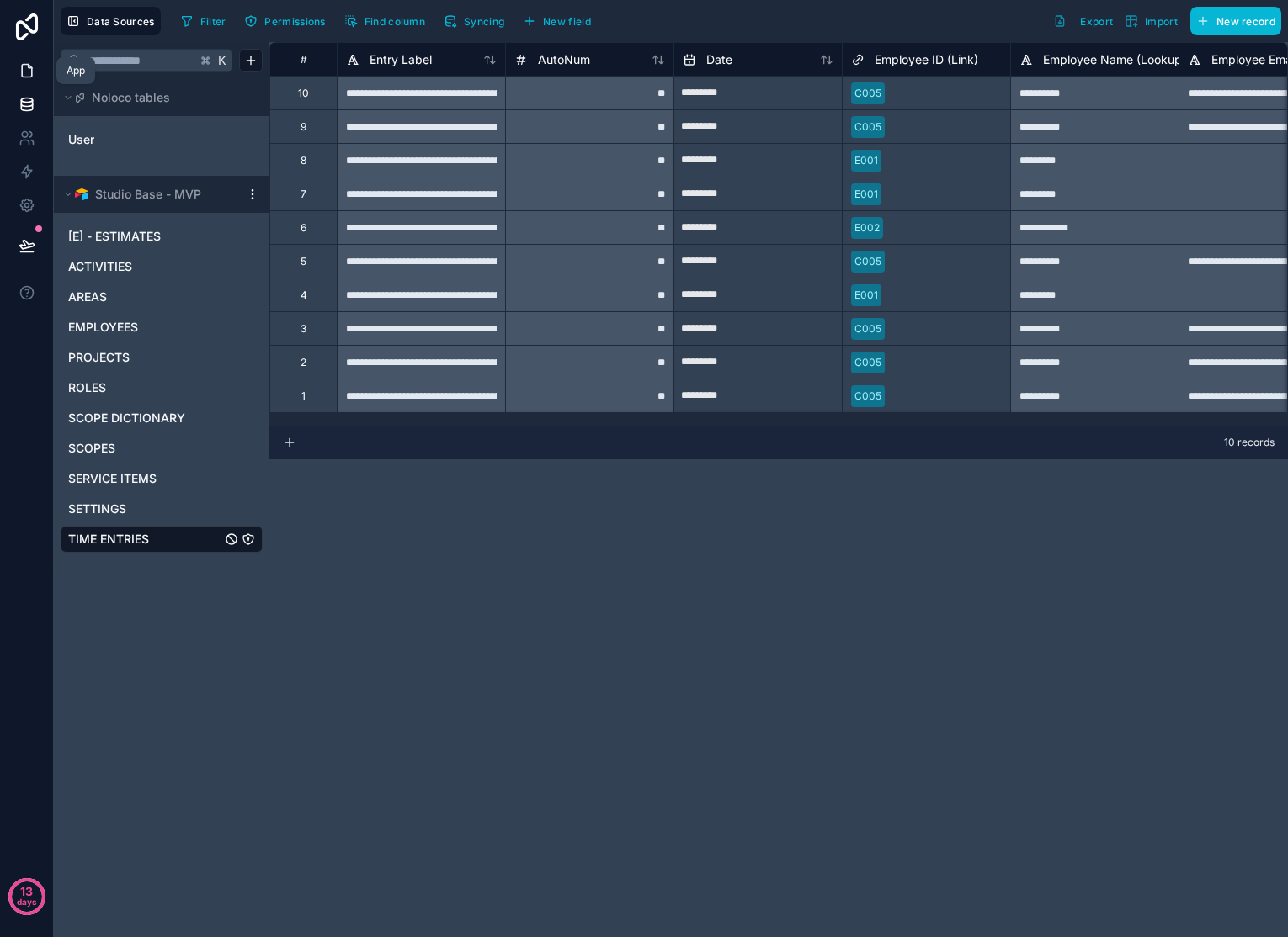
click at [29, 66] on icon at bounding box center [27, 71] width 10 height 13
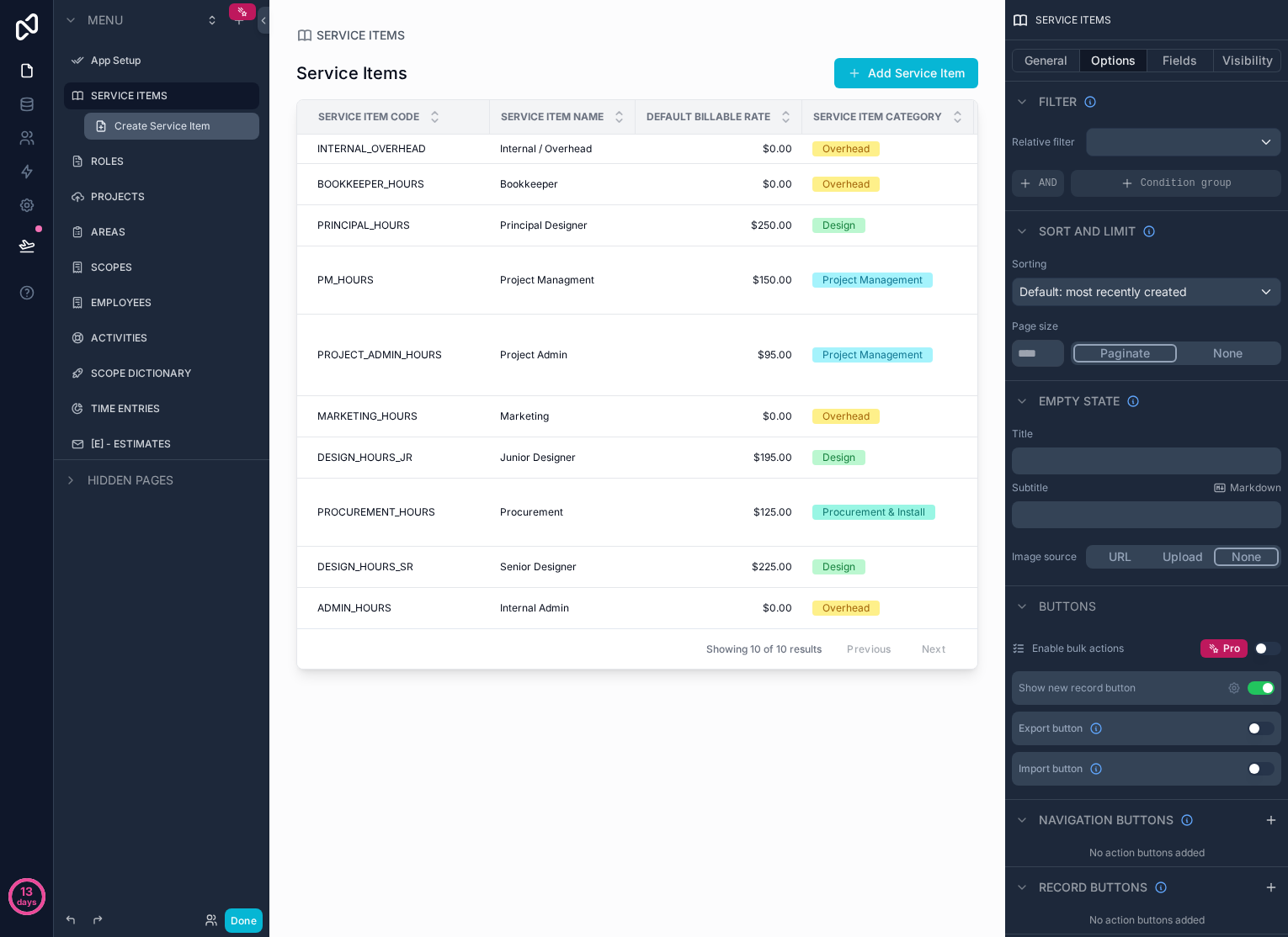
click at [184, 126] on span "Create Service Item" at bounding box center [162, 126] width 96 height 14
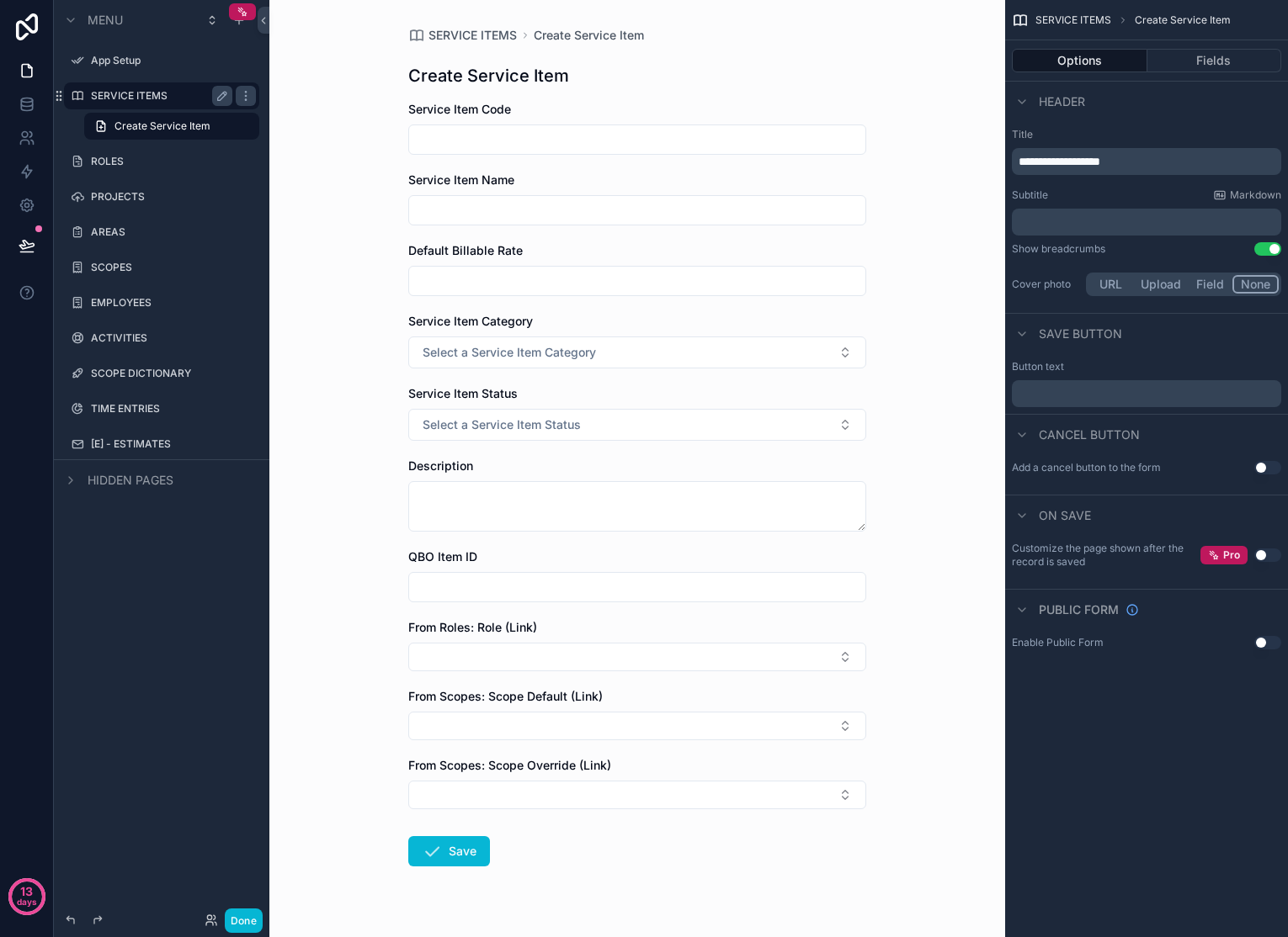
click at [160, 96] on label "SERVICE ITEMS" at bounding box center [158, 96] width 135 height 14
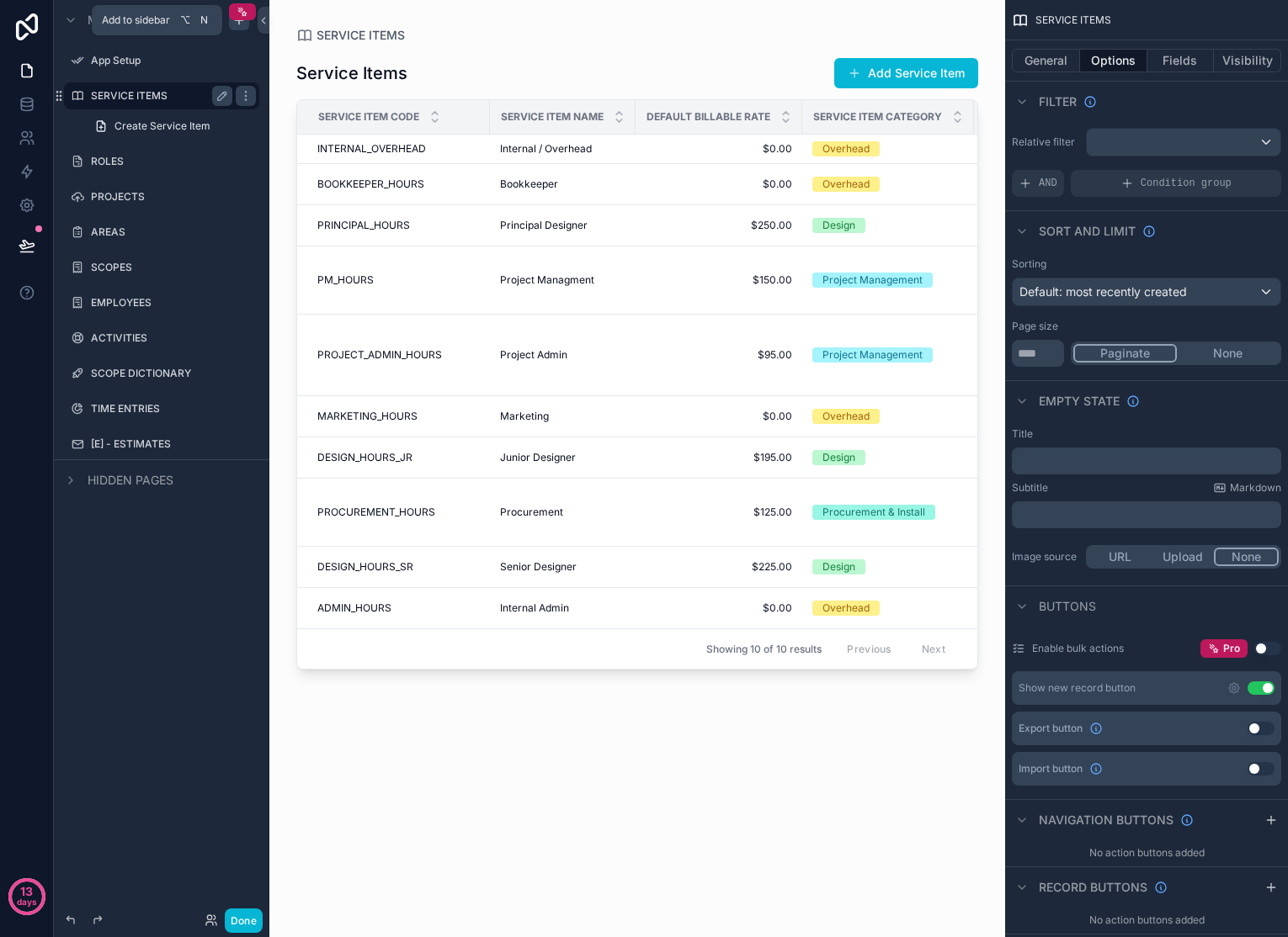
click at [236, 22] on icon "scrollable content" at bounding box center [239, 21] width 14 height 14
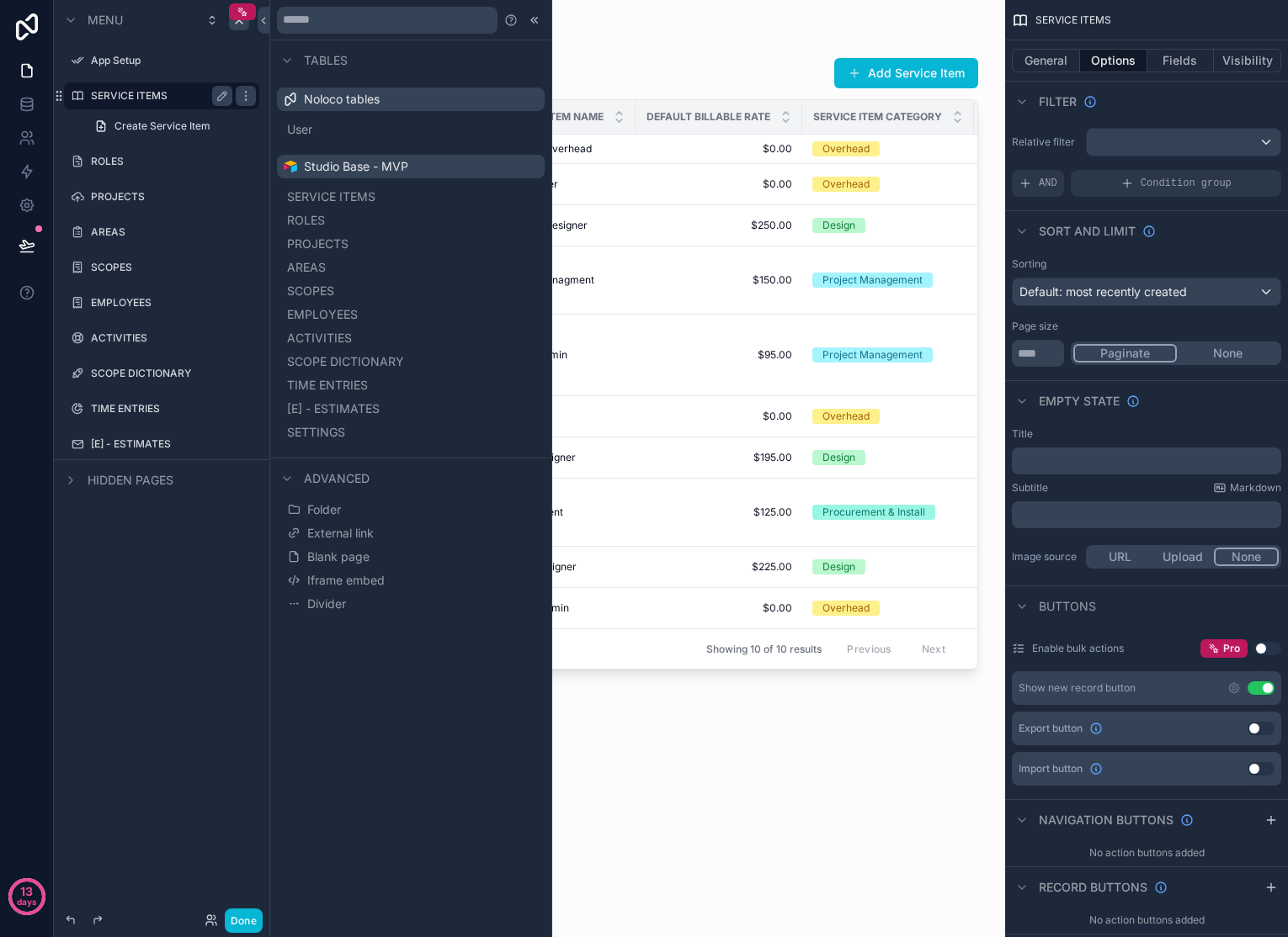
click at [189, 706] on div "Menu App Setup SERVICE ITEMS Create Service Item ROLES PROJECTS AREAS SCOPES EM…" at bounding box center [161, 459] width 215 height 917
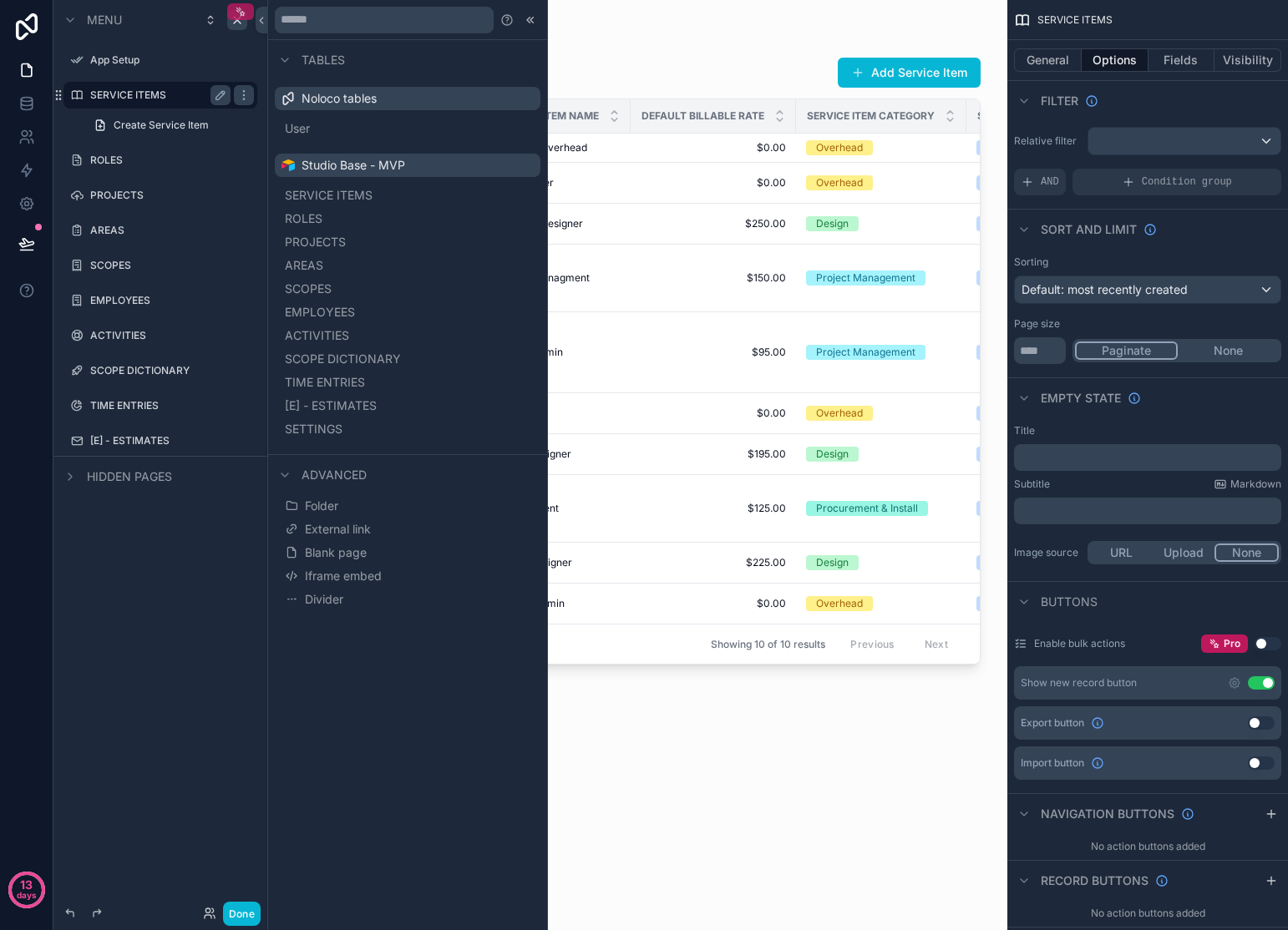
click at [245, 15] on icon "scrollable content" at bounding box center [241, 12] width 12 height 12
click at [240, 7] on icon "scrollable content" at bounding box center [241, 12] width 12 height 12
click at [162, 626] on div "Menu App Setup SERVICE ITEMS Create Service Item ROLES PROJECTS AREAS SCOPES EM…" at bounding box center [159, 455] width 214 height 910
click at [250, 437] on icon "scrollable content" at bounding box center [244, 441] width 14 height 14
click at [337, 500] on span "Remove" at bounding box center [320, 506] width 45 height 16
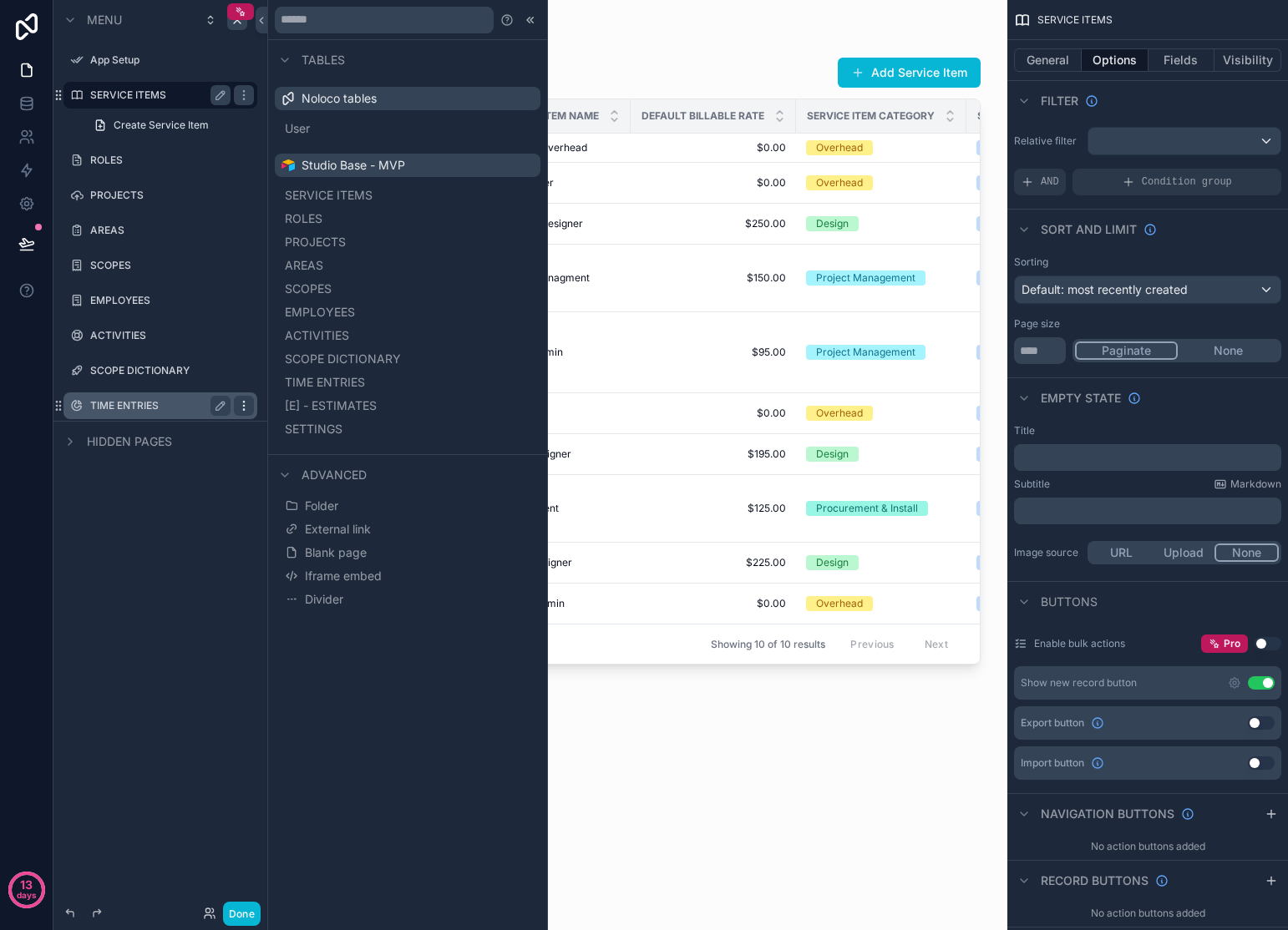
click at [251, 407] on div "scrollable content" at bounding box center [244, 405] width 20 height 20
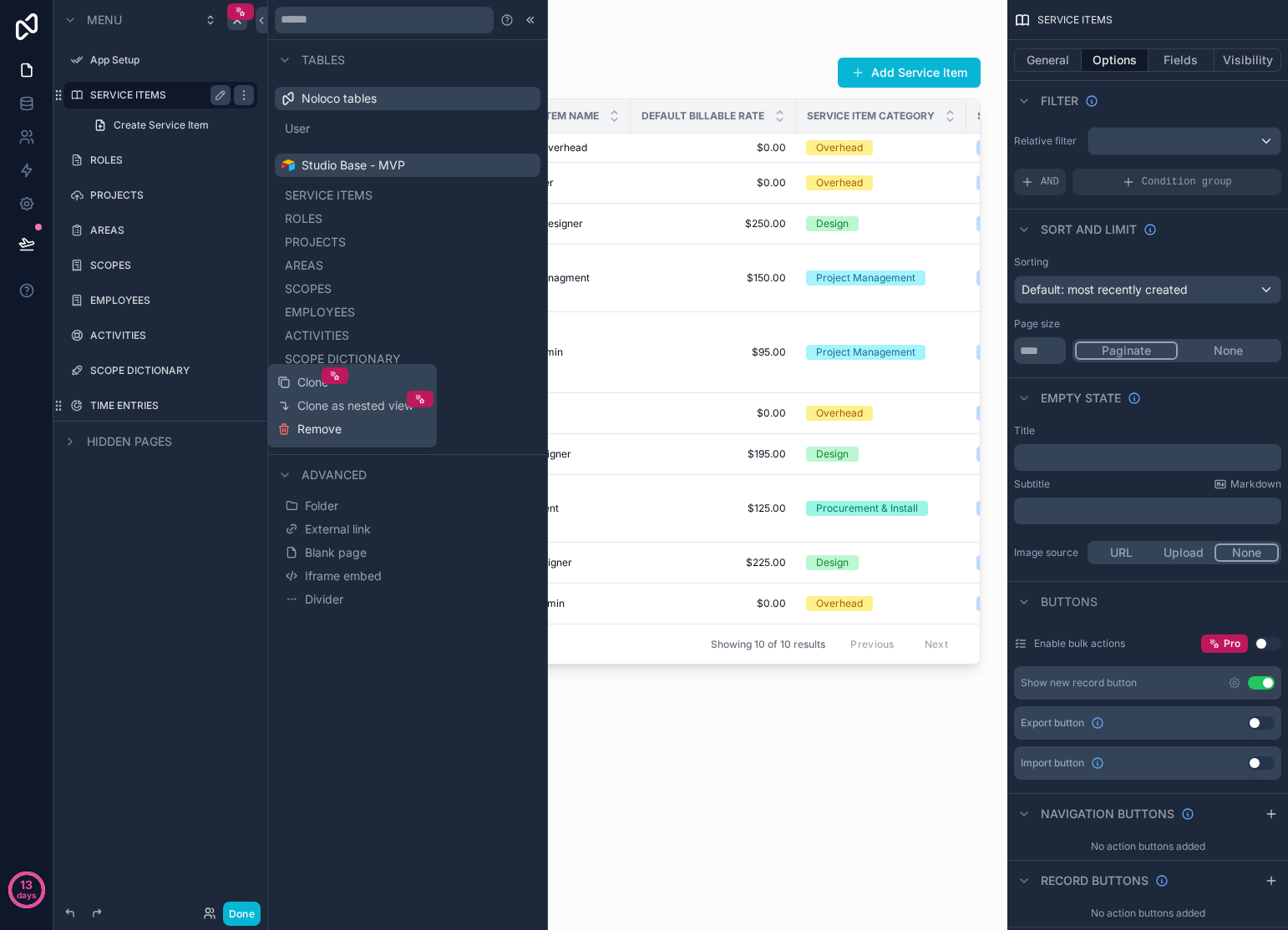
click at [308, 430] on span "Remove" at bounding box center [320, 429] width 45 height 16
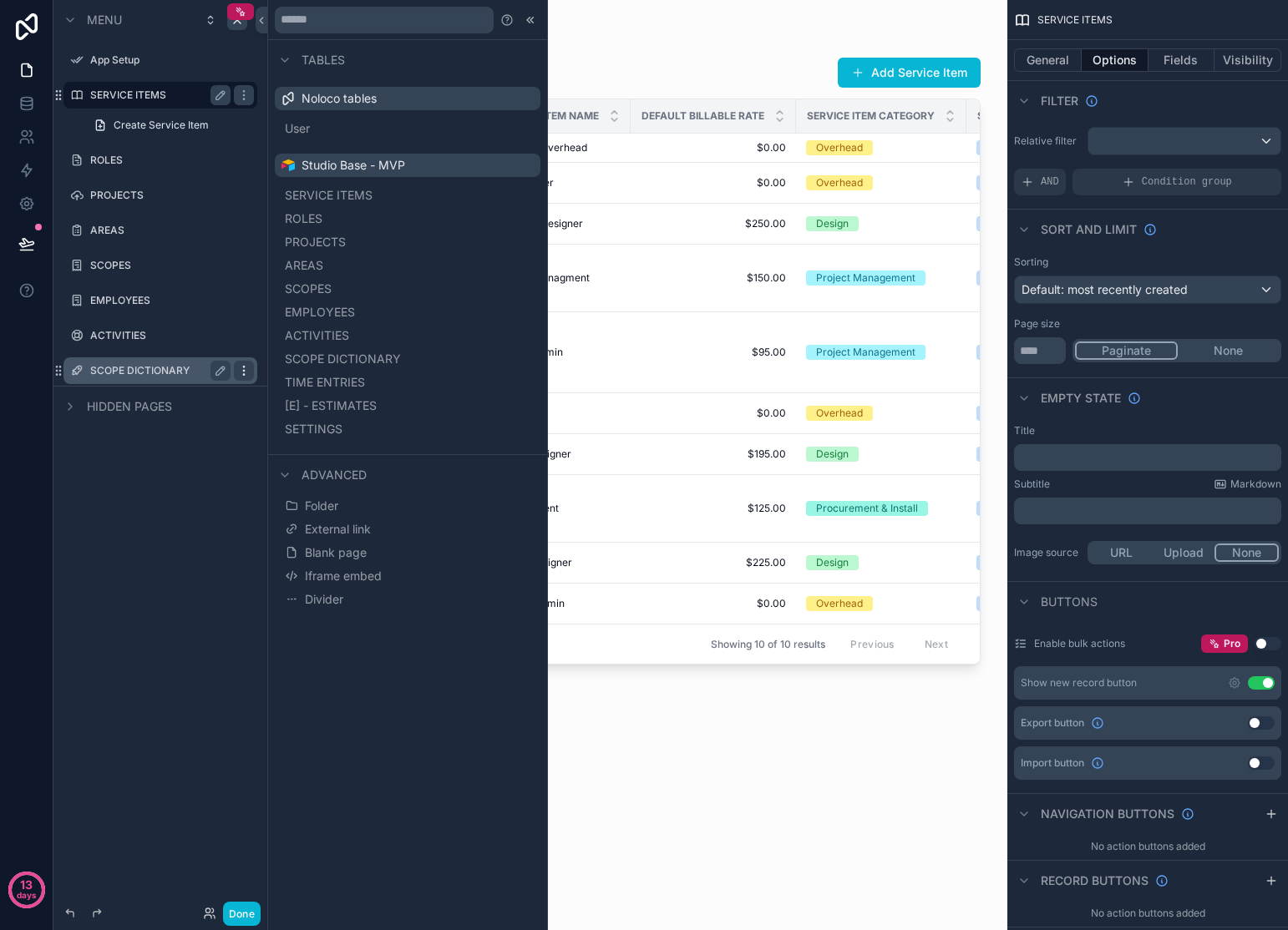
click at [253, 366] on div "scrollable content" at bounding box center [244, 370] width 20 height 20
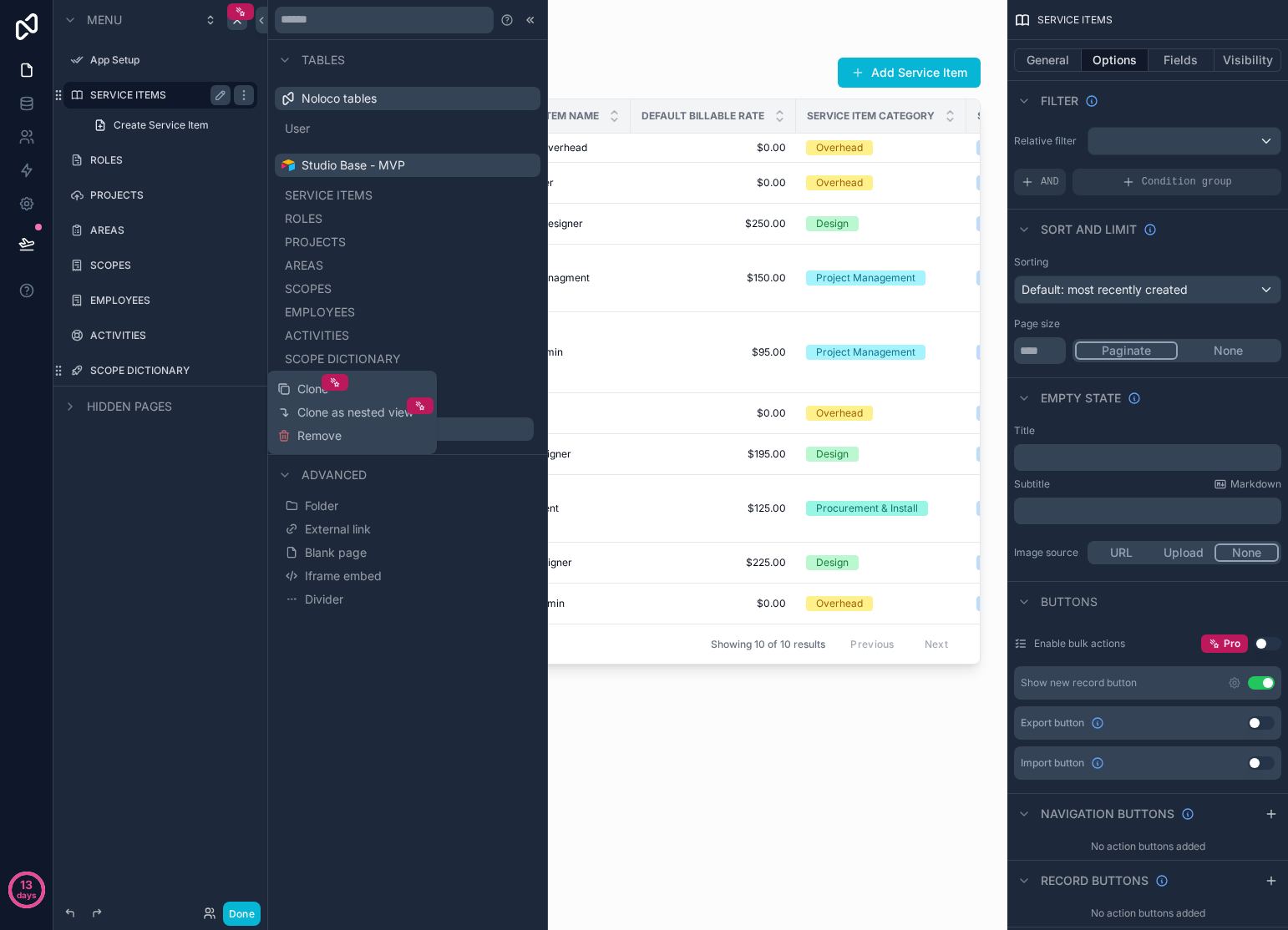
click at [291, 432] on button "Remove" at bounding box center [309, 435] width 64 height 16
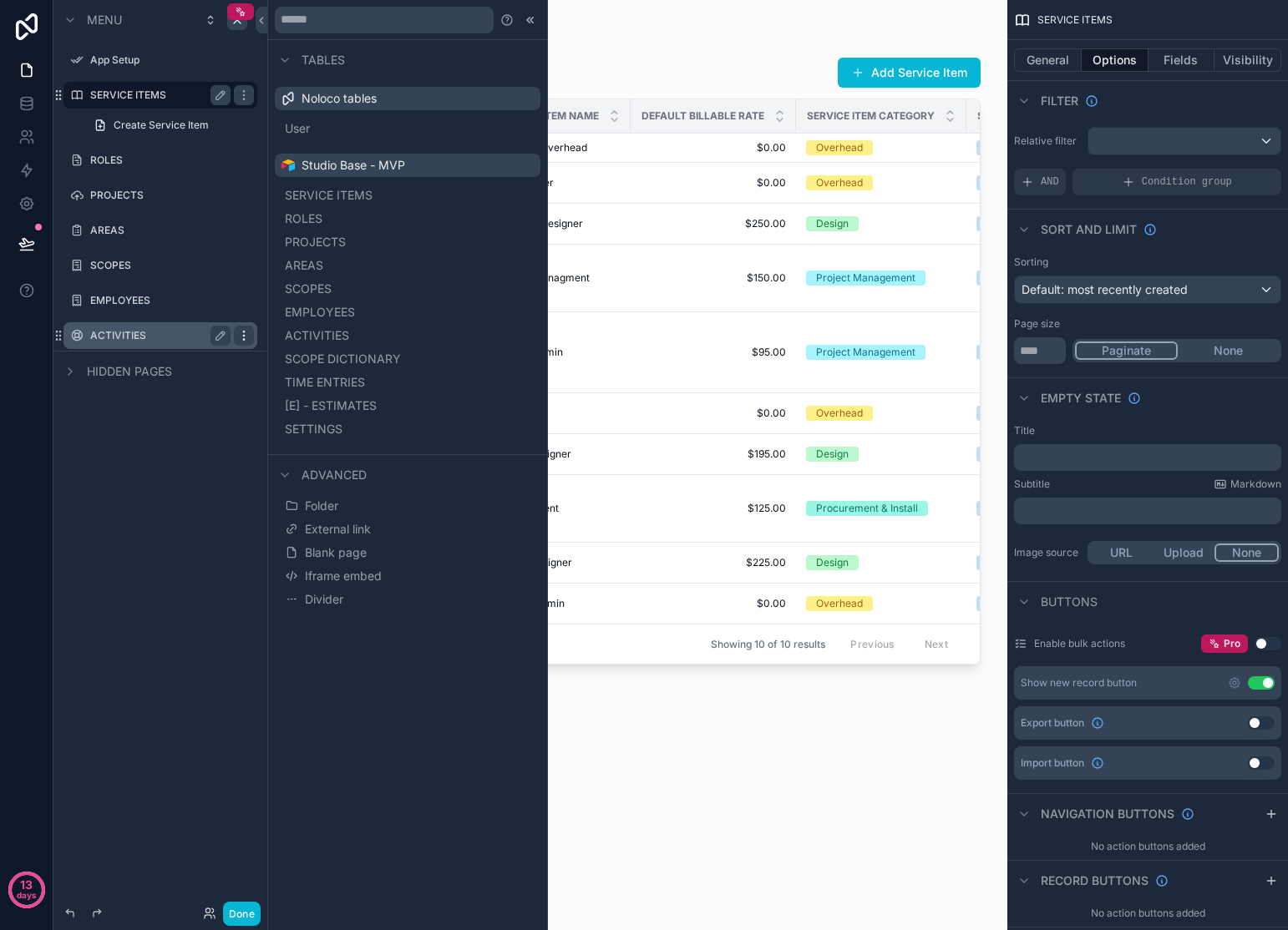
click at [253, 335] on div "scrollable content" at bounding box center [244, 335] width 20 height 20
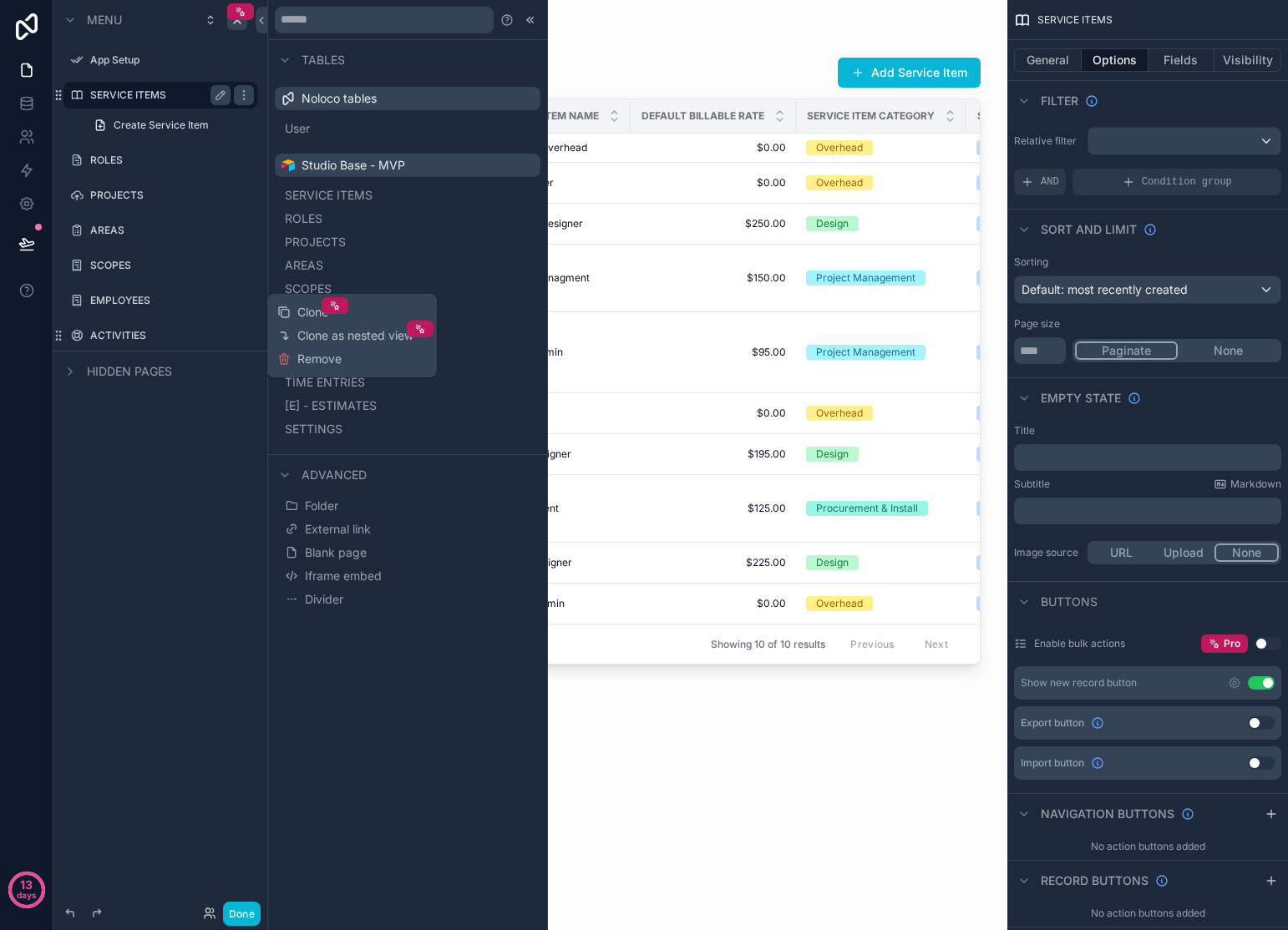
click at [297, 369] on div "Clone Clone as nested view Remove" at bounding box center [352, 336] width 149 height 70
click at [285, 361] on icon at bounding box center [285, 360] width 0 height 3
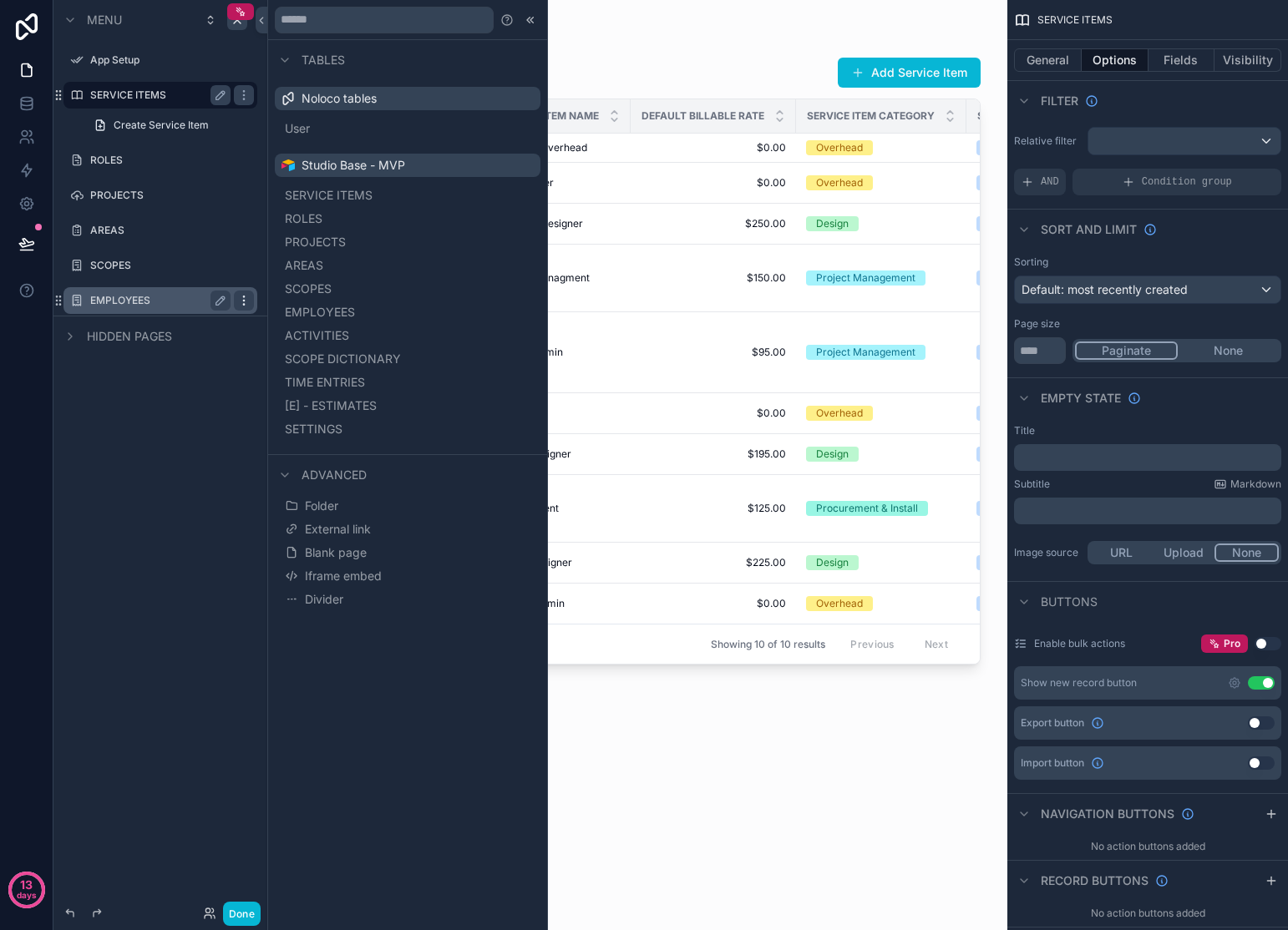
click at [247, 294] on icon "scrollable content" at bounding box center [244, 301] width 14 height 14
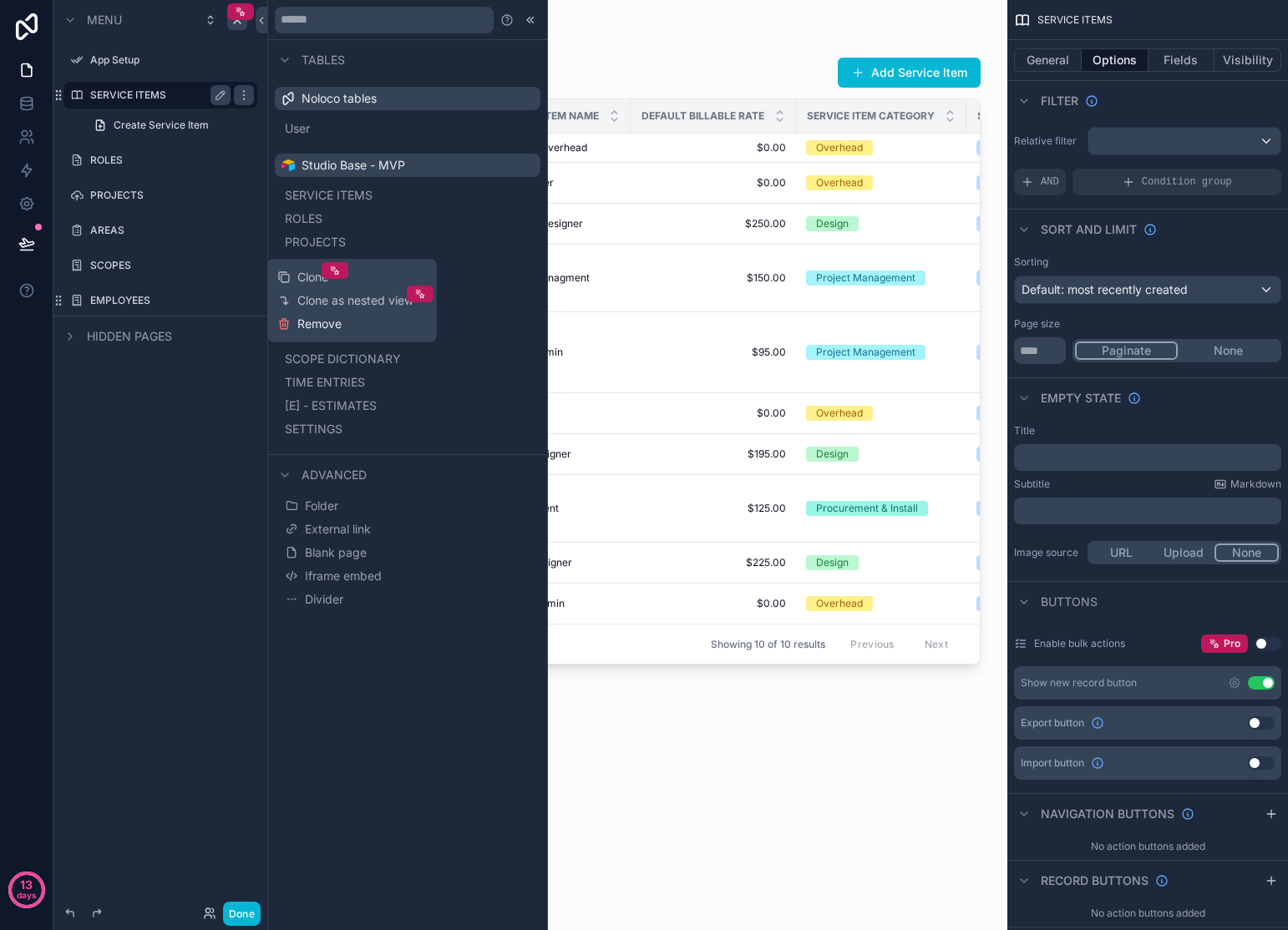
click at [322, 330] on span "Remove" at bounding box center [320, 323] width 45 height 16
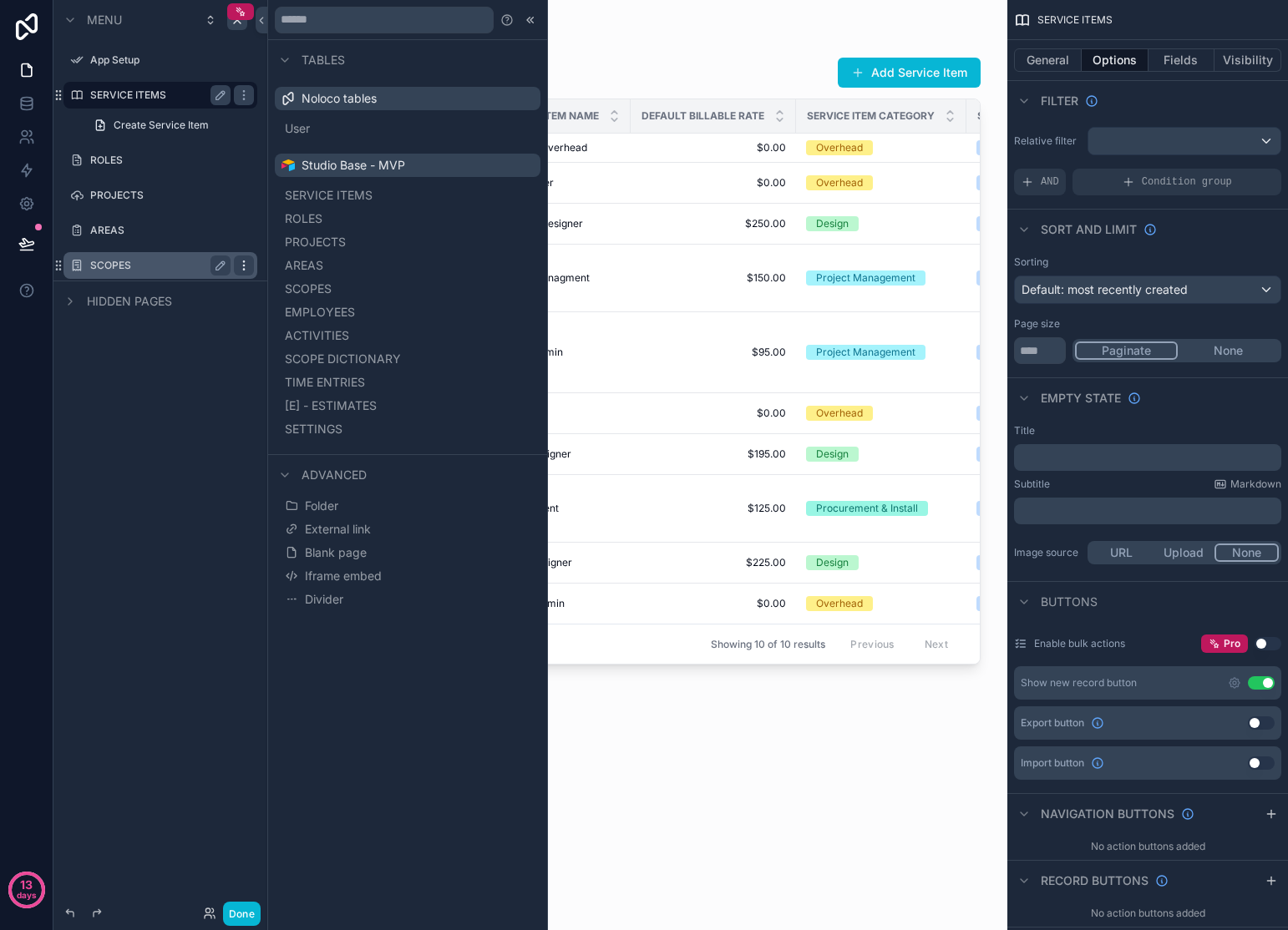
click at [245, 261] on icon "scrollable content" at bounding box center [244, 266] width 14 height 14
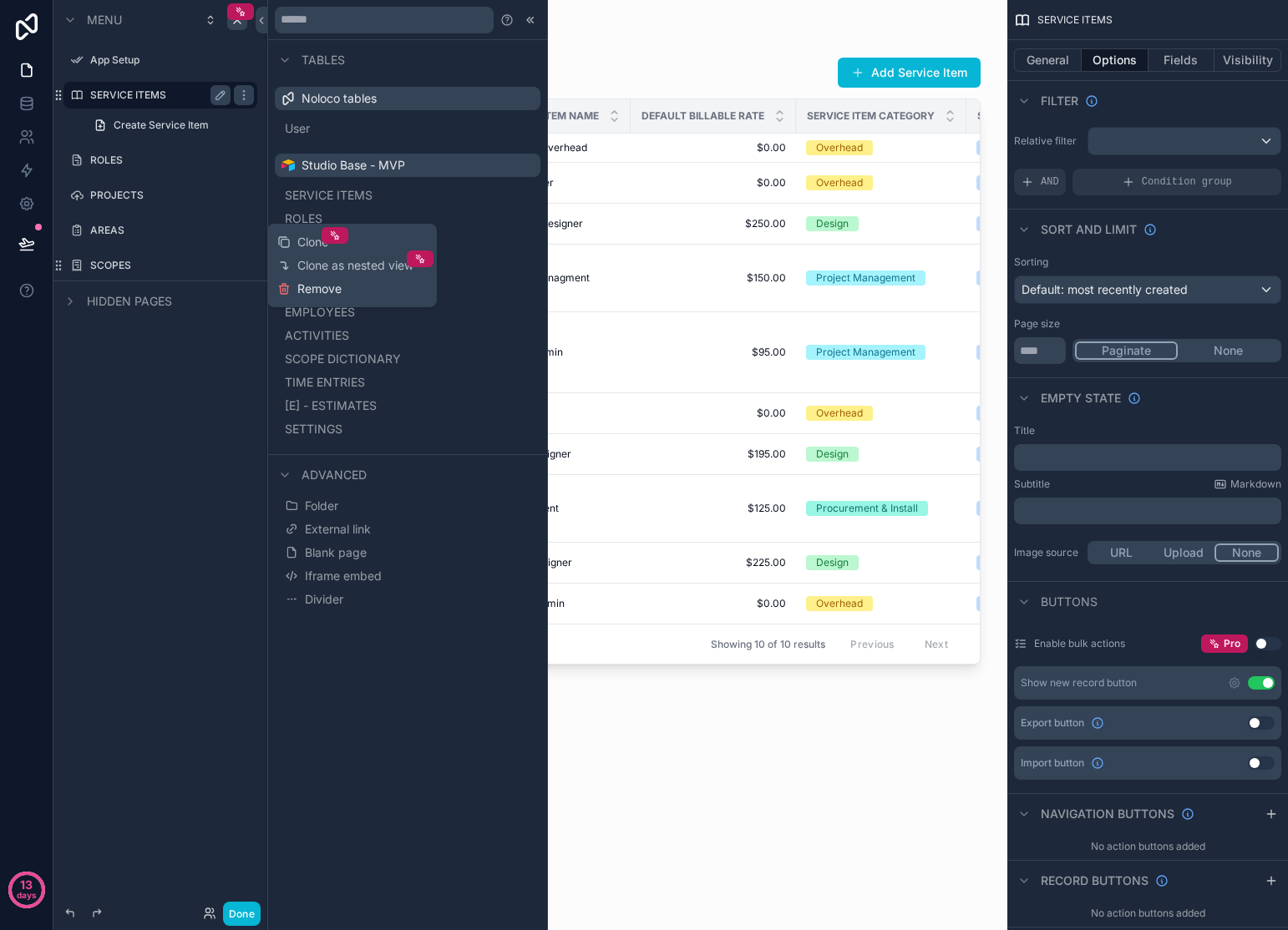
click at [293, 288] on button "Remove" at bounding box center [309, 288] width 64 height 16
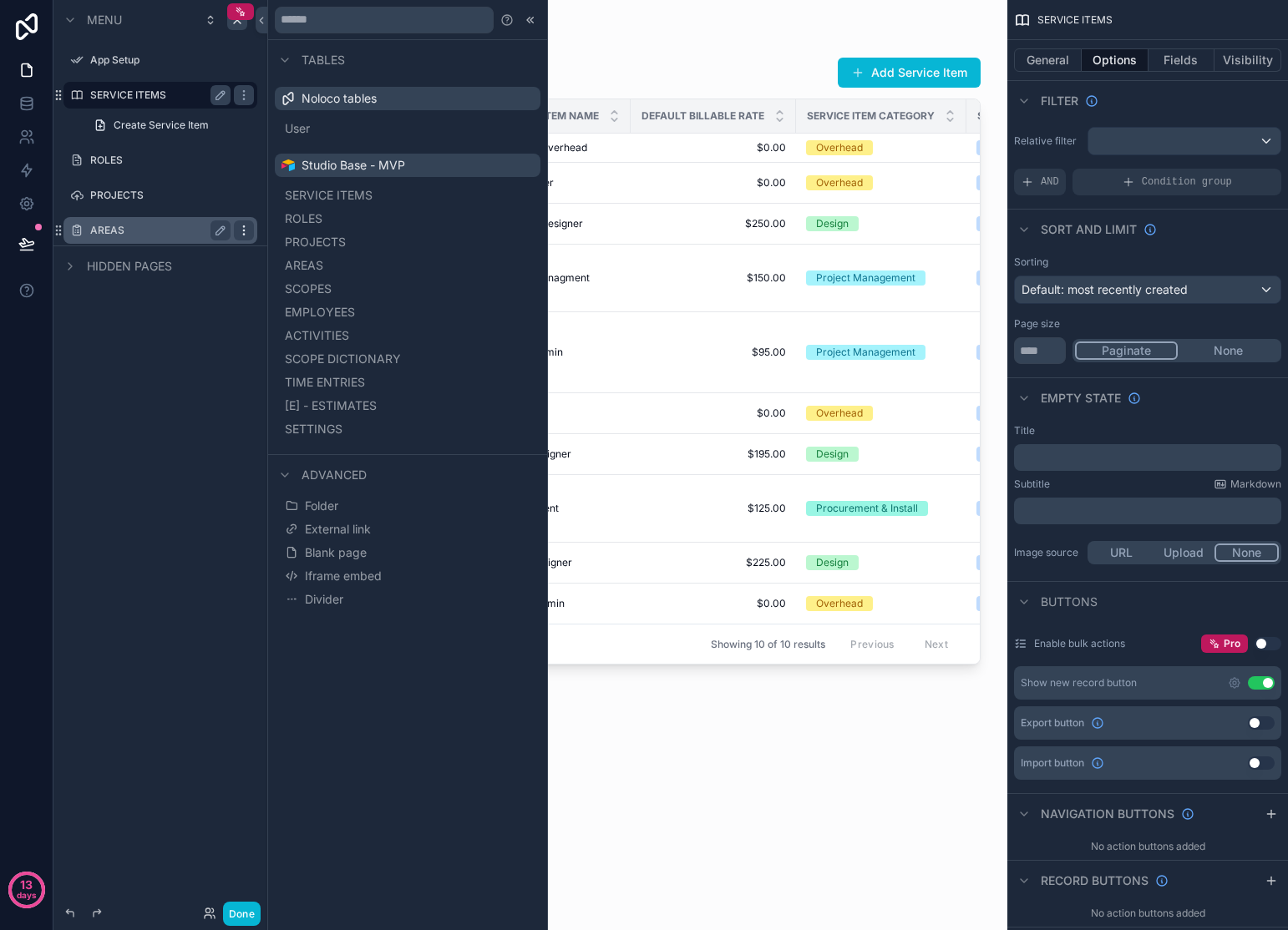
click at [252, 230] on div "scrollable content" at bounding box center [244, 230] width 20 height 20
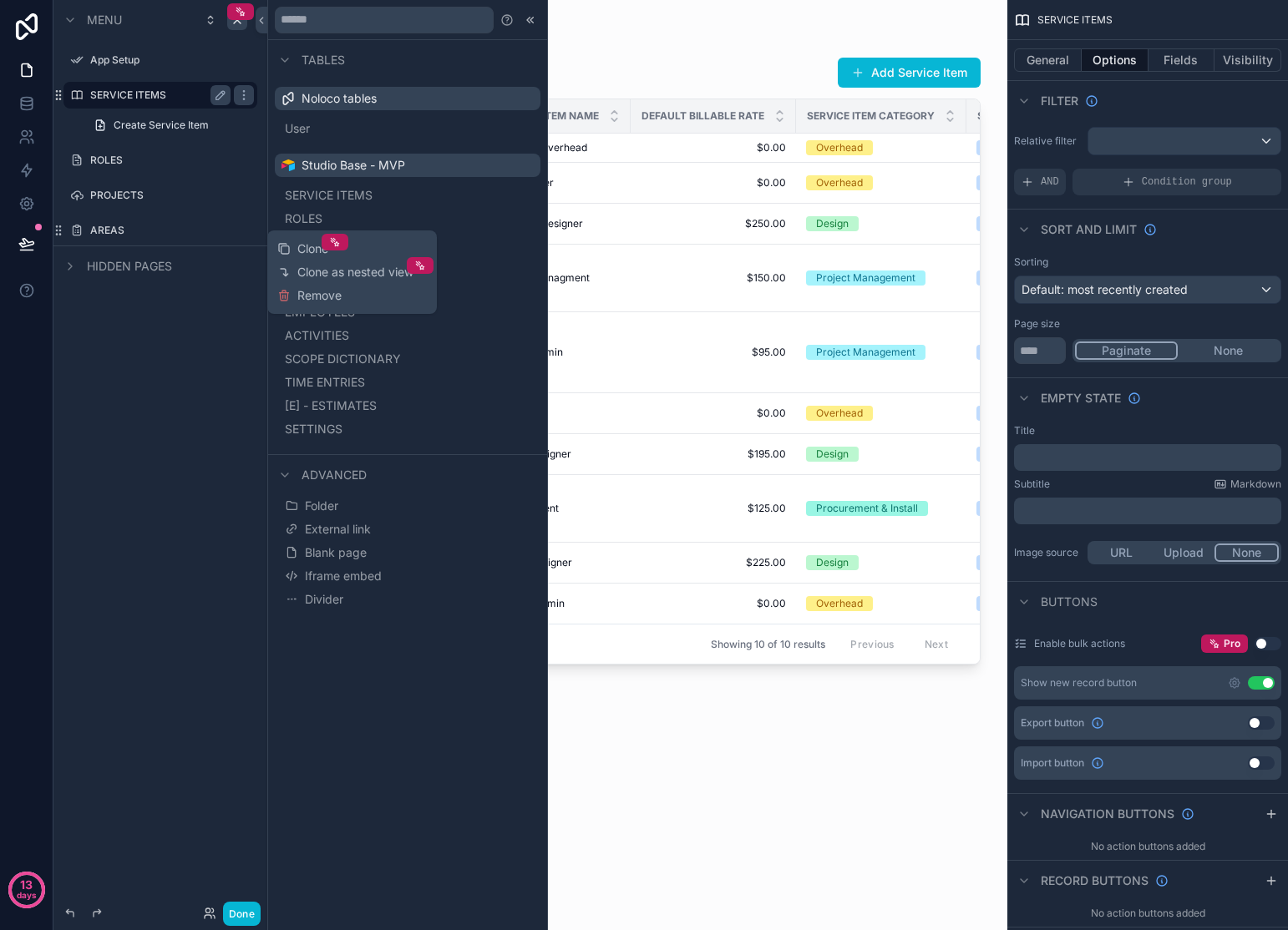
click at [298, 287] on span "Remove" at bounding box center [320, 295] width 45 height 16
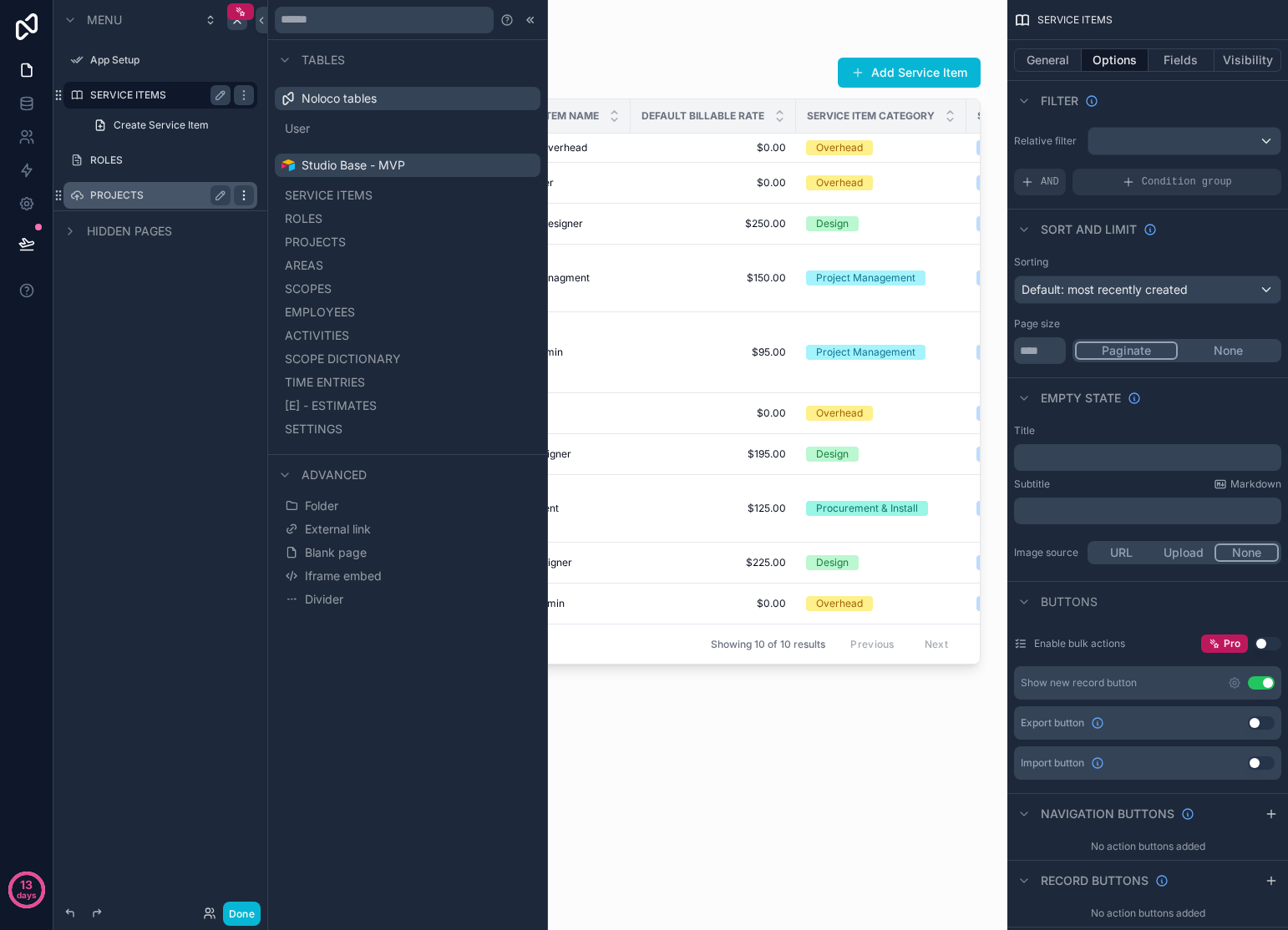
click at [244, 195] on icon "scrollable content" at bounding box center [244, 195] width 1 height 1
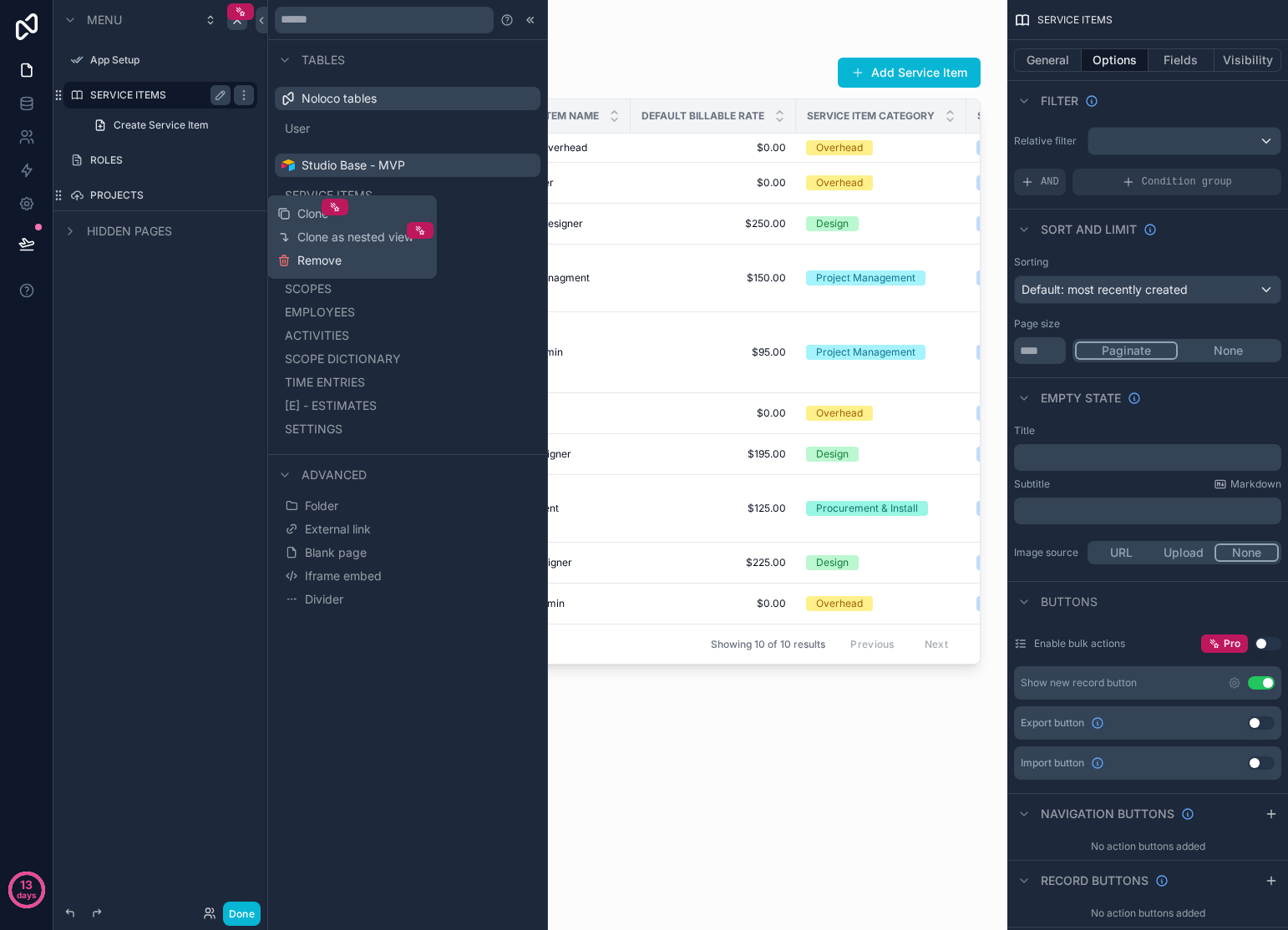
click at [295, 265] on button "Remove" at bounding box center [309, 260] width 64 height 16
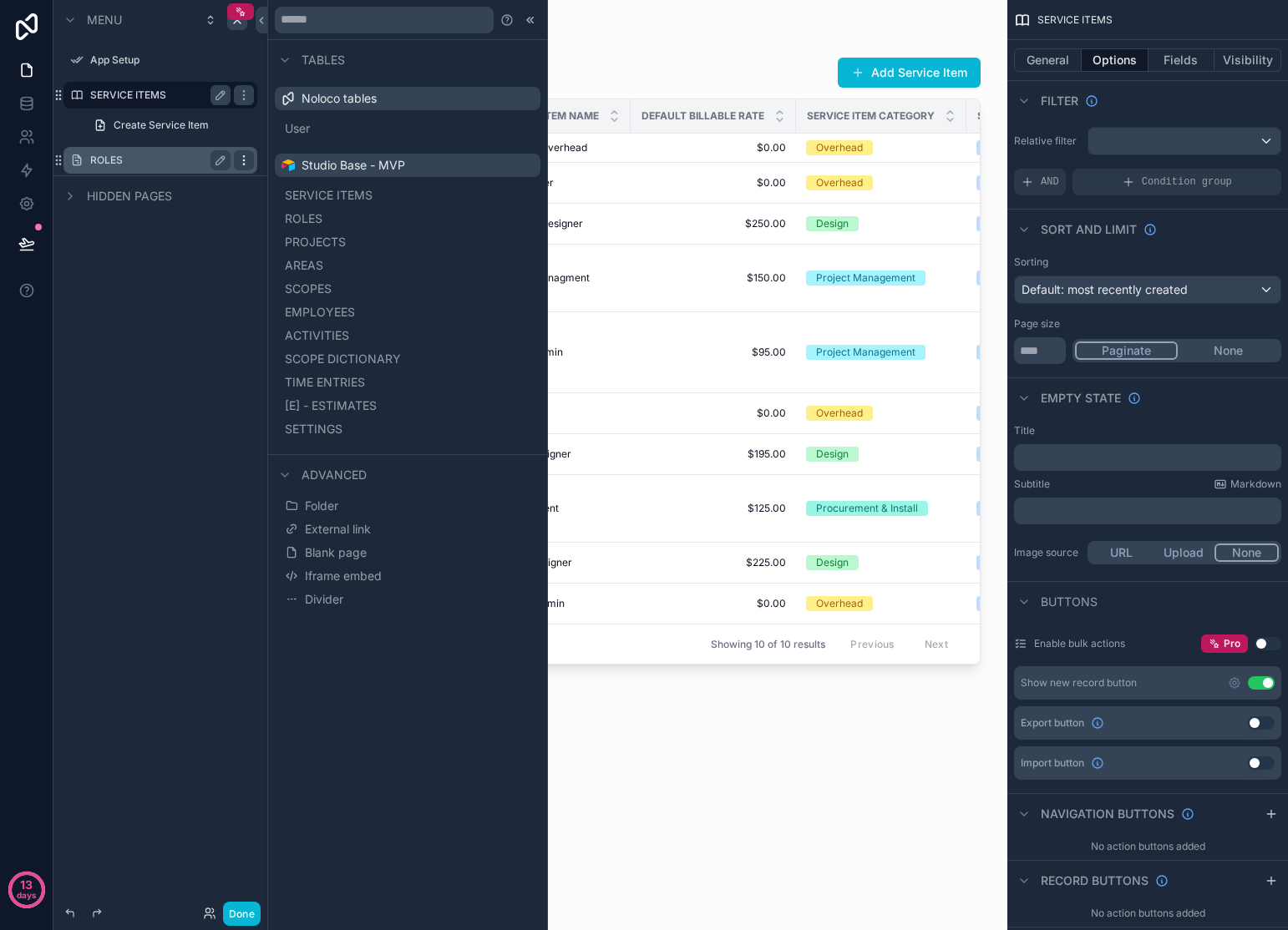
click at [239, 155] on icon "scrollable content" at bounding box center [244, 160] width 14 height 14
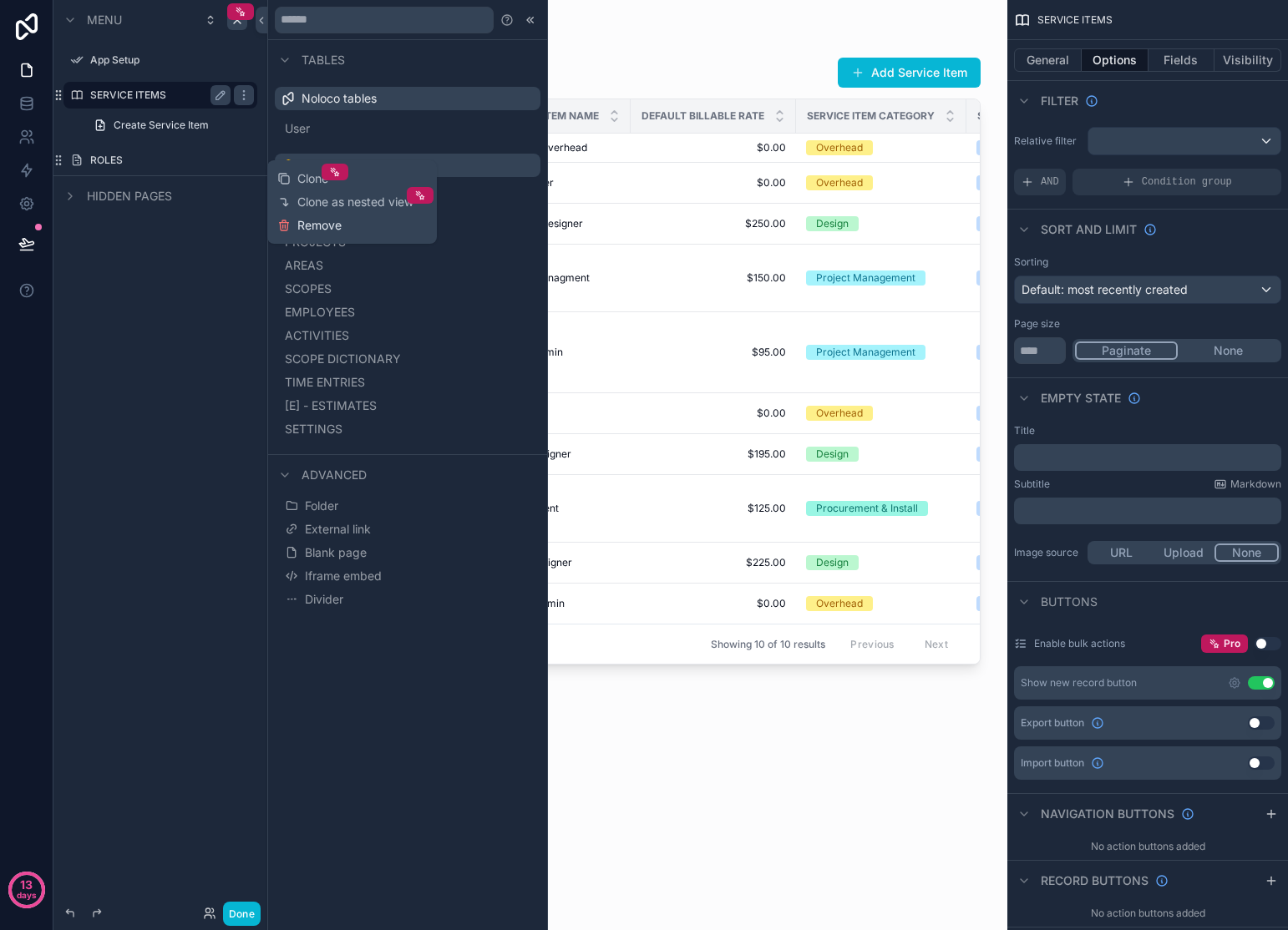
click at [284, 220] on icon at bounding box center [284, 221] width 3 height 3
click at [249, 93] on icon "scrollable content" at bounding box center [244, 95] width 14 height 14
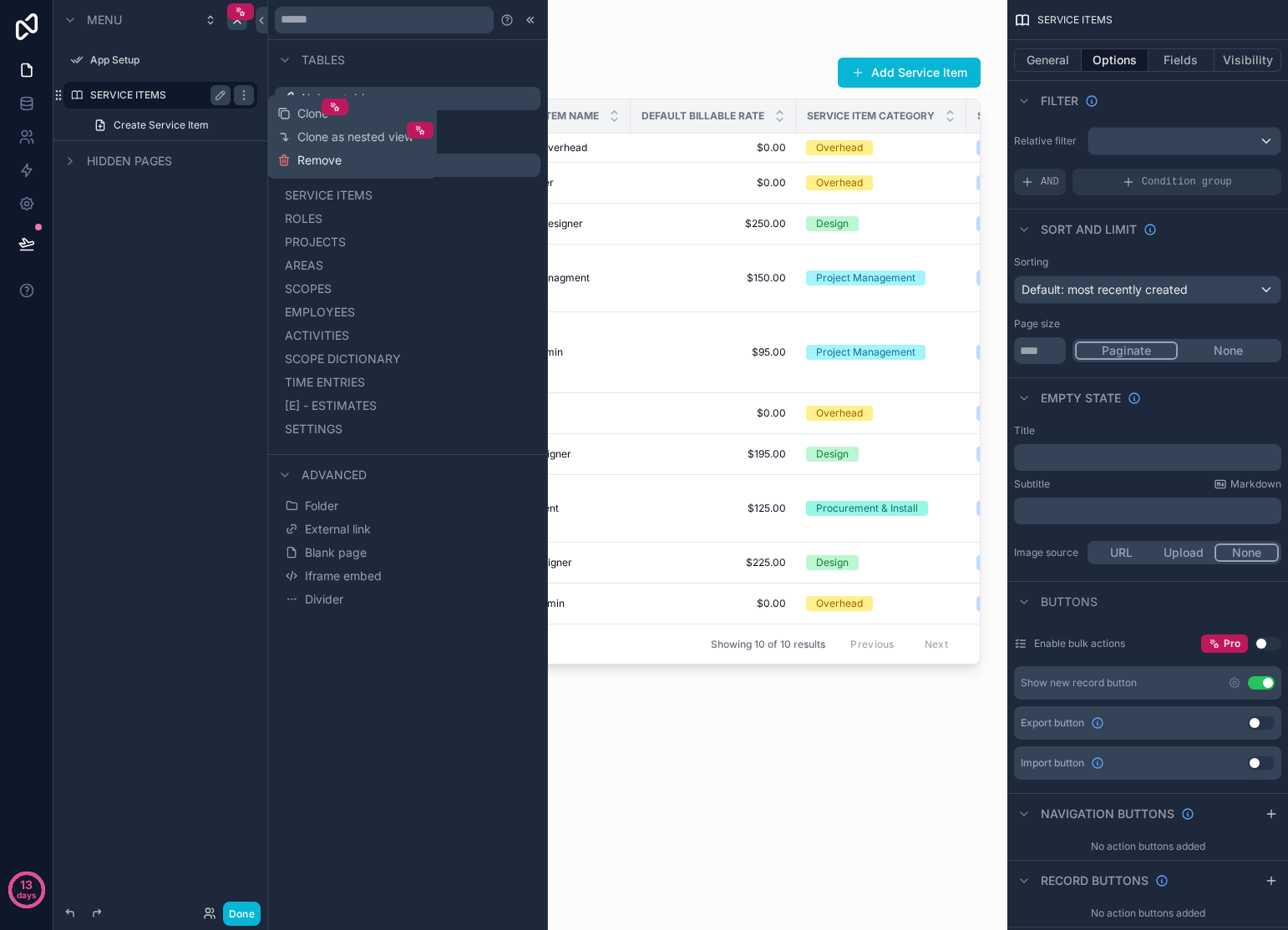
click at [319, 163] on span "Remove" at bounding box center [320, 159] width 45 height 16
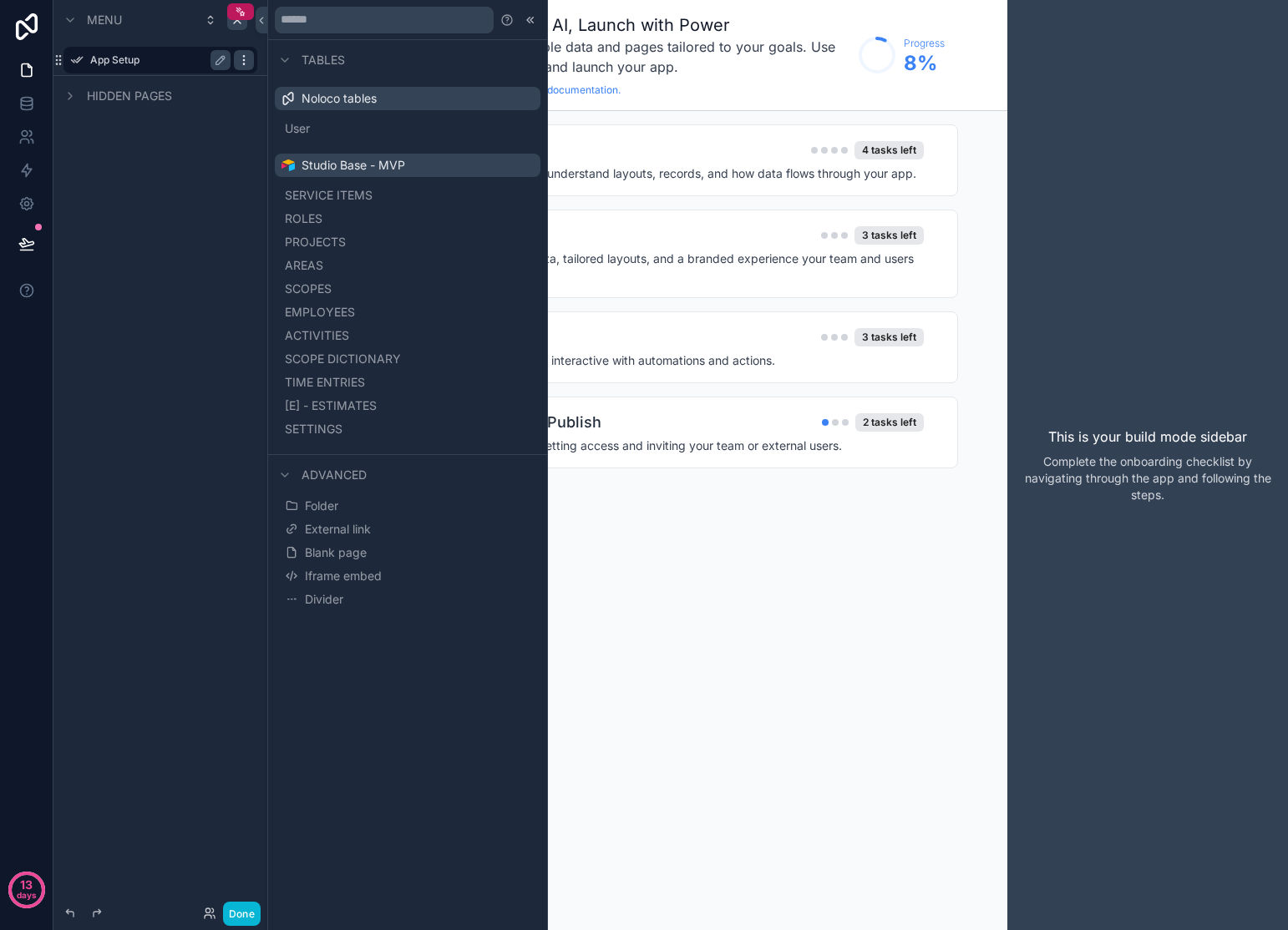
click at [244, 57] on icon "scrollable content" at bounding box center [244, 60] width 14 height 14
click at [217, 63] on icon "scrollable content" at bounding box center [220, 60] width 14 height 14
click at [221, 191] on div "Menu ********* Hidden pages" at bounding box center [159, 455] width 214 height 910
click at [152, 60] on input "*********" at bounding box center [147, 59] width 114 height 20
click at [167, 263] on div "Menu ********* Hidden pages" at bounding box center [159, 455] width 214 height 910
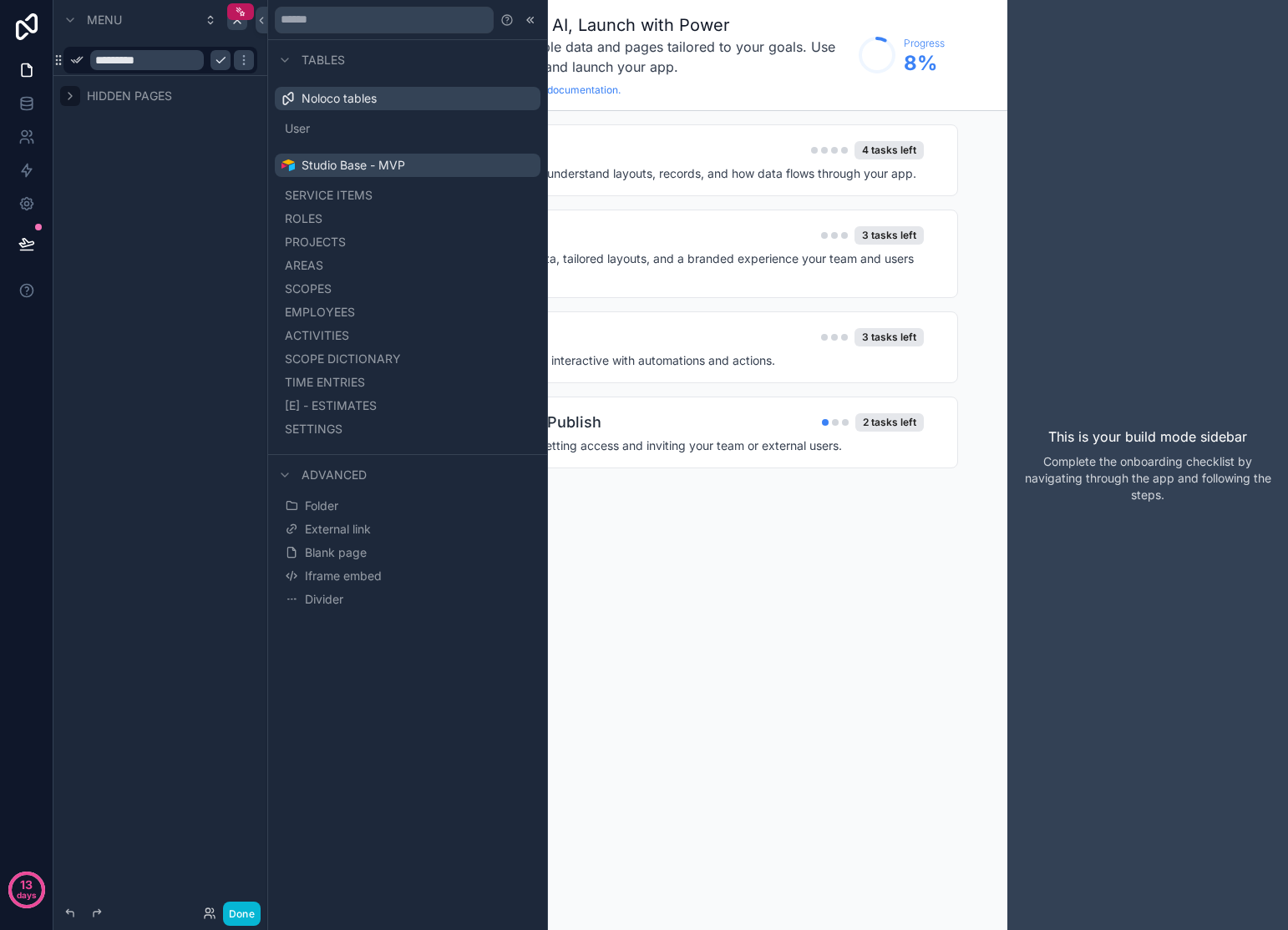
click at [70, 94] on icon "scrollable content" at bounding box center [70, 96] width 14 height 14
click at [33, 95] on icon at bounding box center [26, 103] width 16 height 16
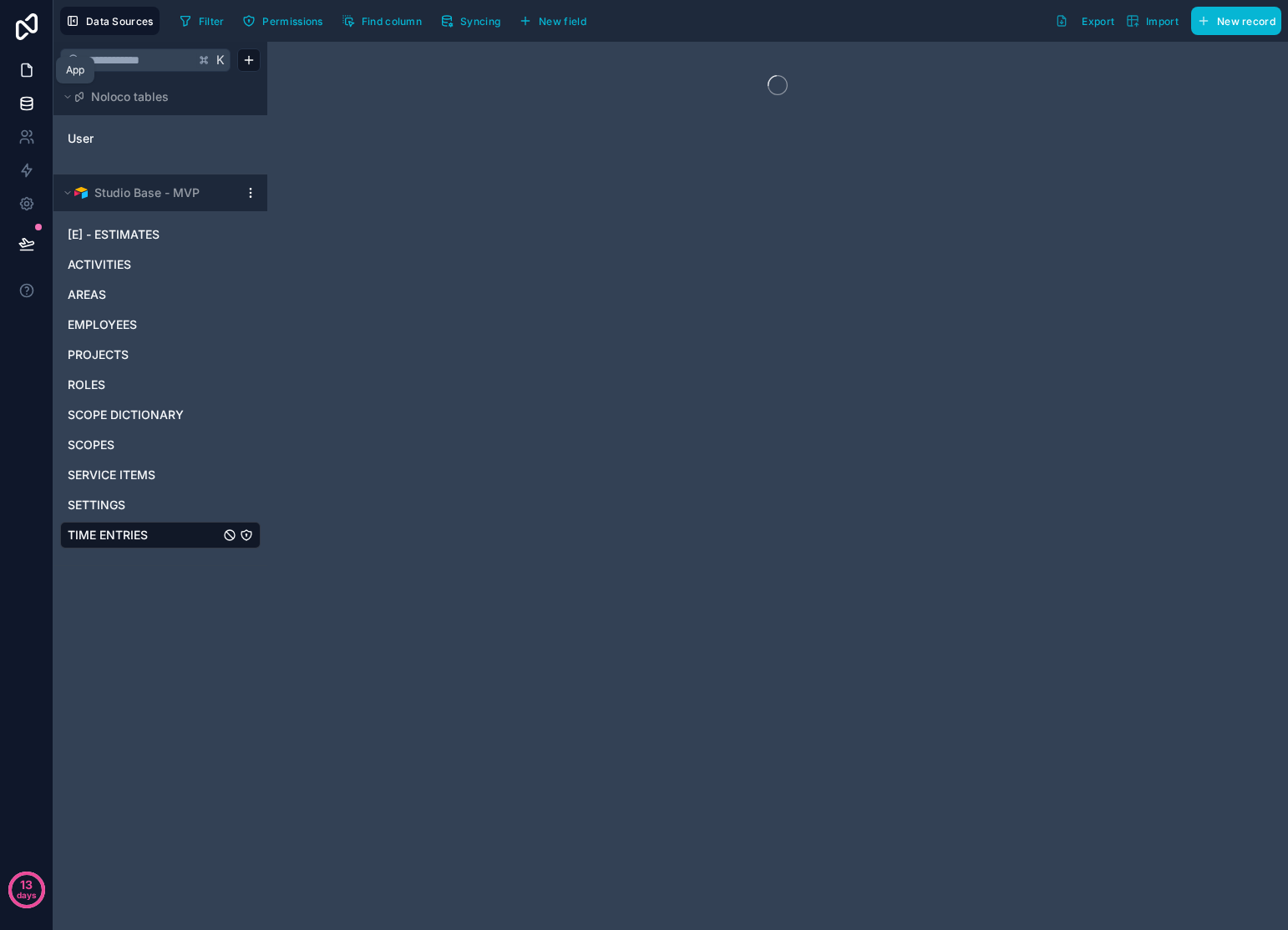
click at [28, 73] on icon at bounding box center [26, 69] width 16 height 16
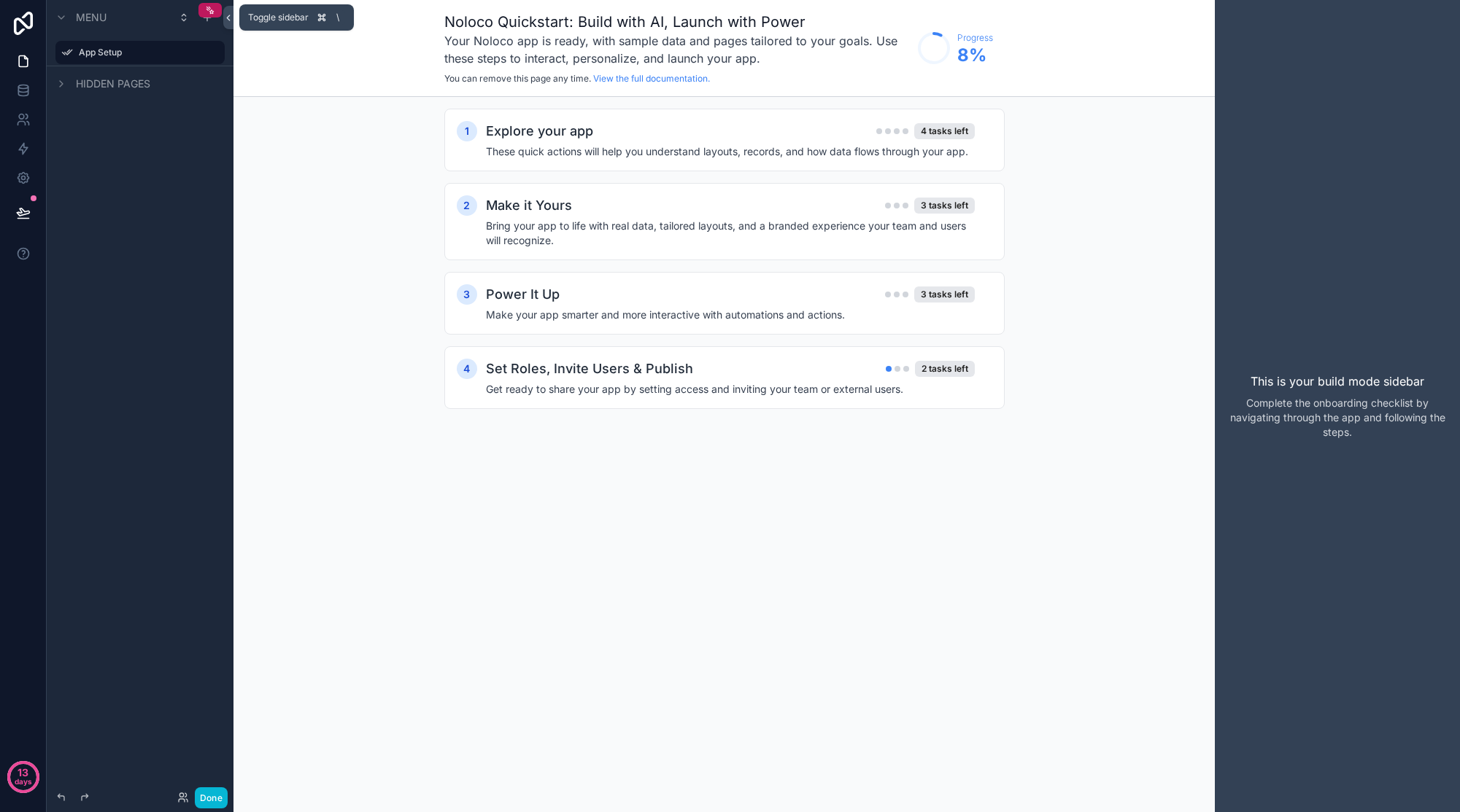
click at [229, 19] on icon at bounding box center [228, 17] width 3 height 5
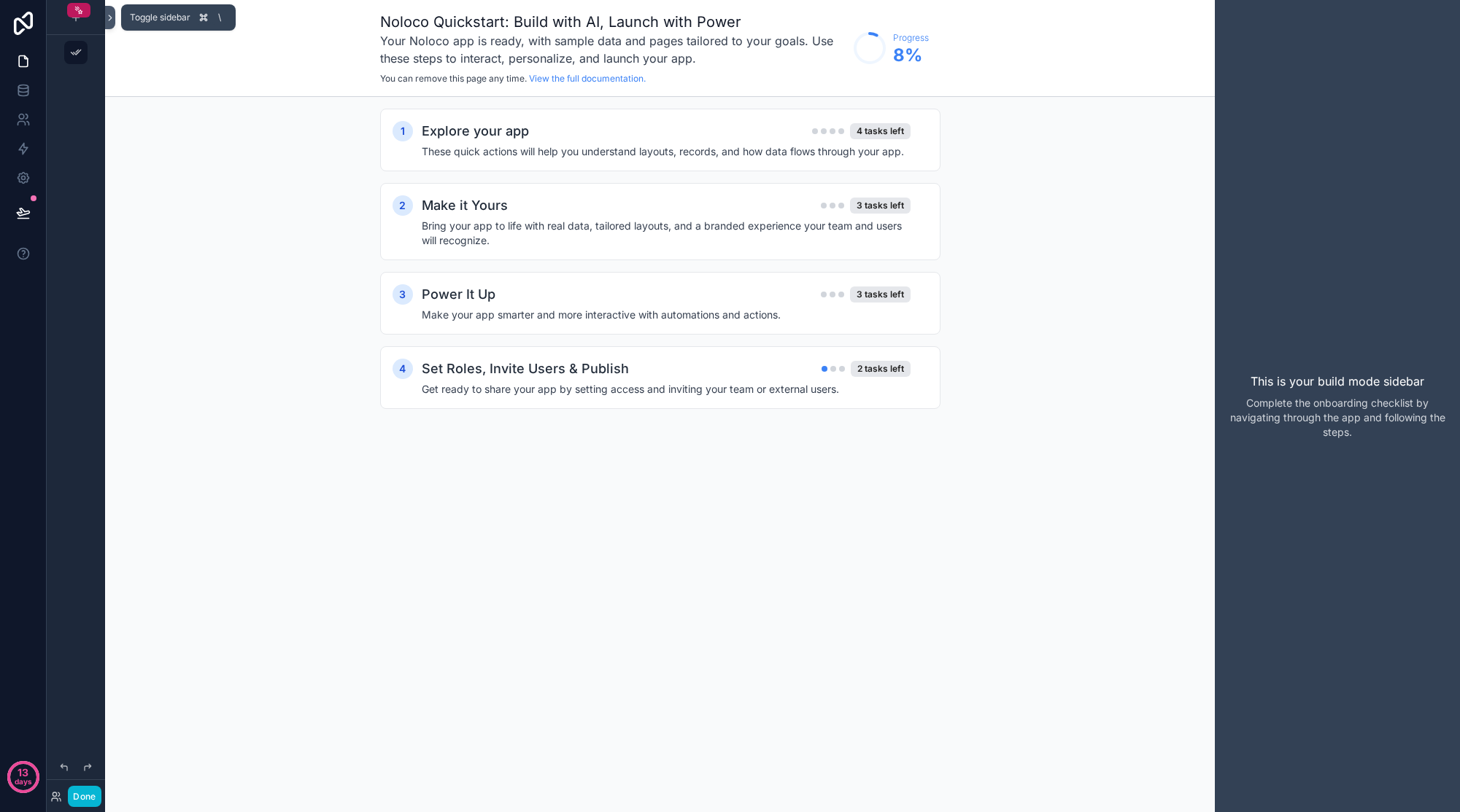
click at [109, 14] on icon at bounding box center [110, 18] width 10 height 11
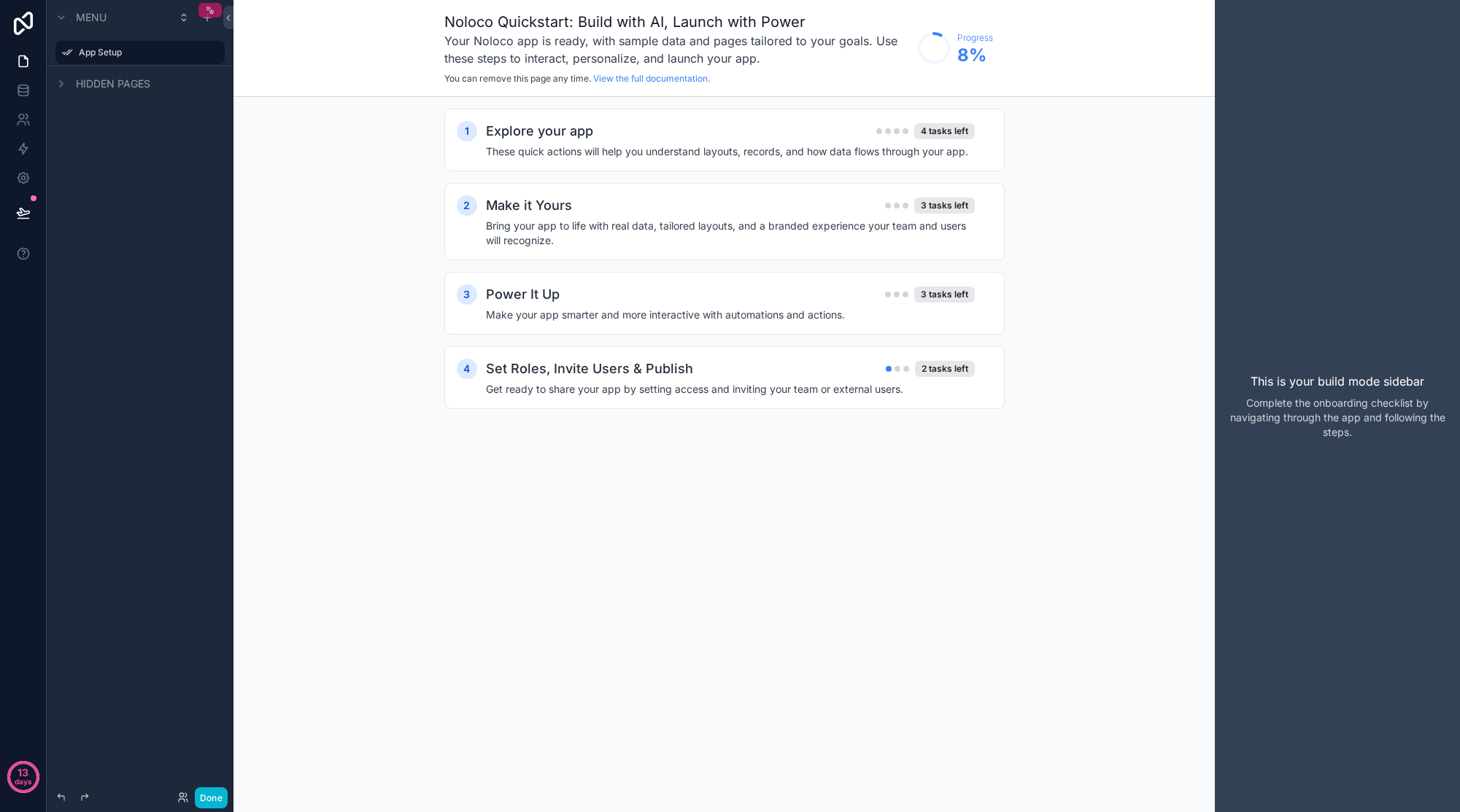
click at [206, 8] on icon "scrollable content" at bounding box center [210, 10] width 10 height 10
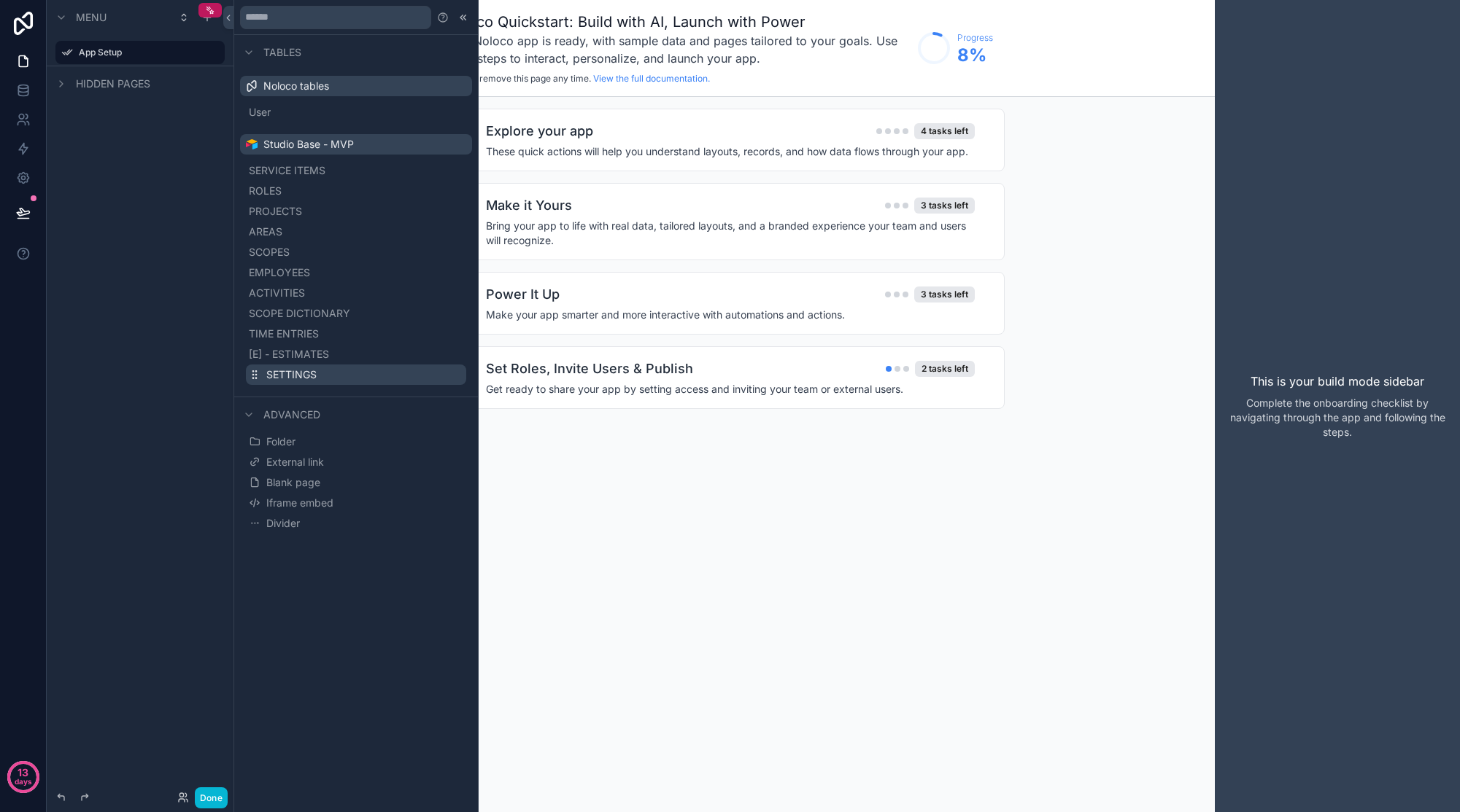
click at [419, 380] on button "SETTINGS" at bounding box center [356, 374] width 220 height 20
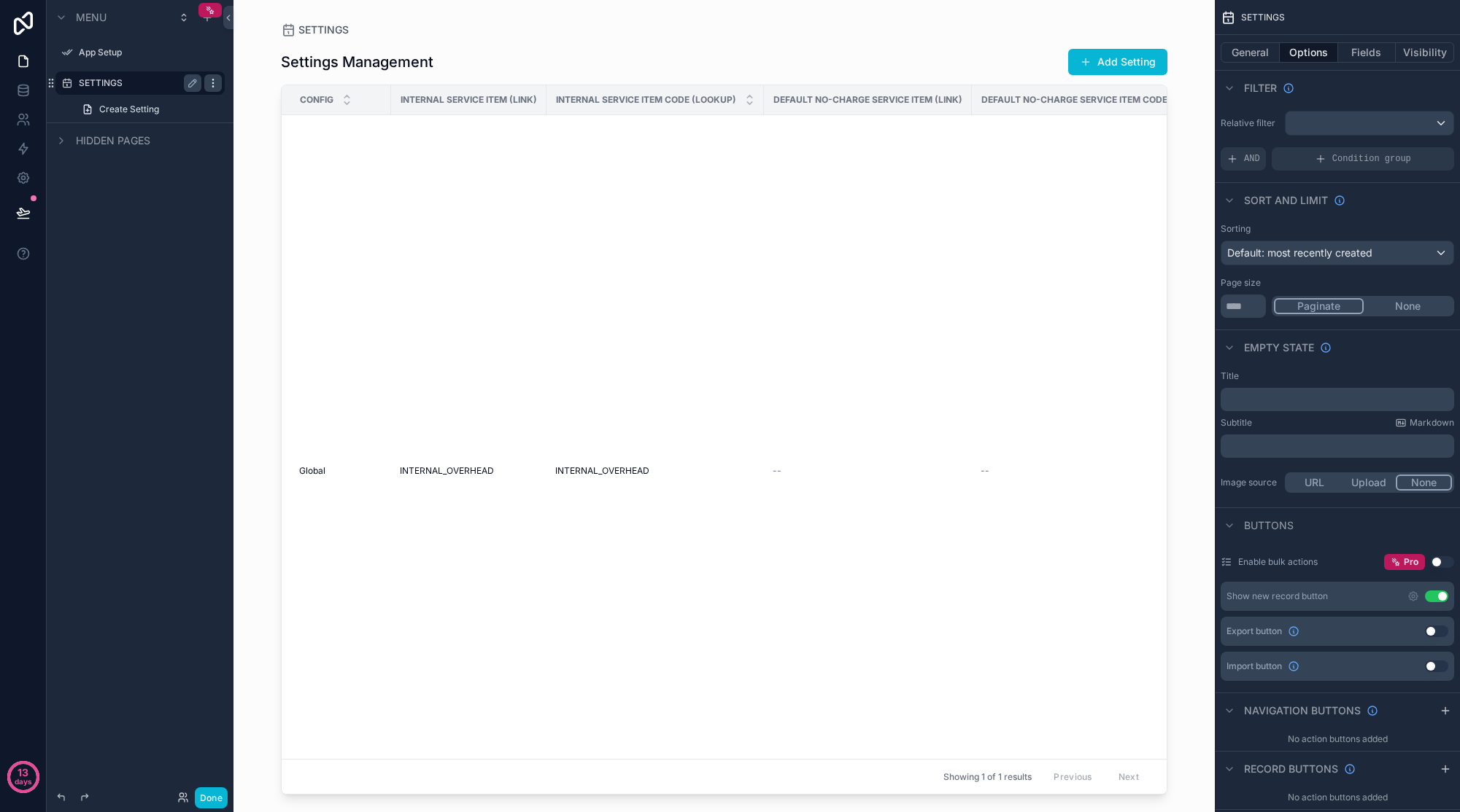
click at [213, 84] on icon "scrollable content" at bounding box center [213, 83] width 12 height 12
click at [270, 138] on span "Remove" at bounding box center [279, 139] width 39 height 14
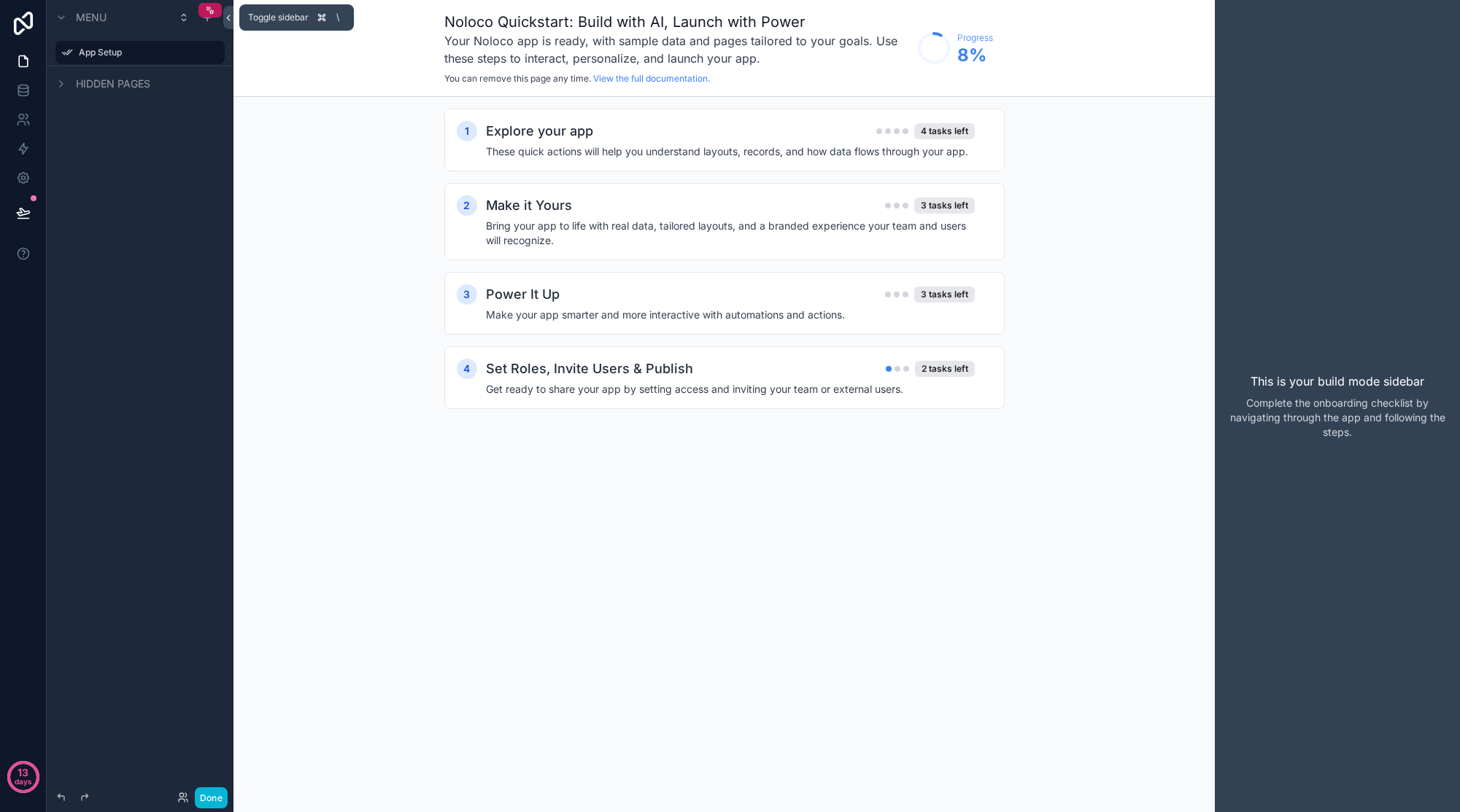
click at [229, 22] on icon at bounding box center [228, 18] width 10 height 11
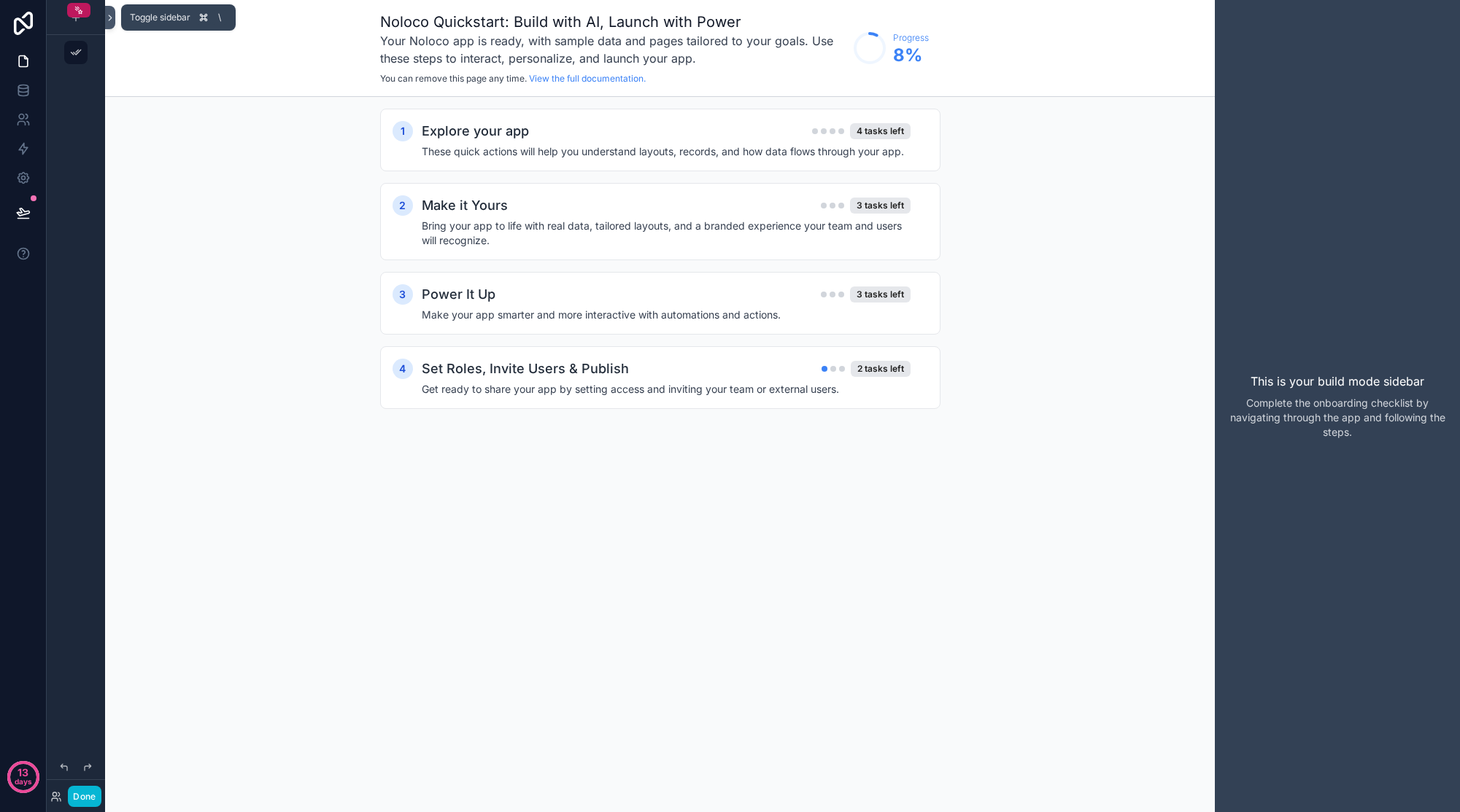
click at [113, 22] on icon at bounding box center [110, 18] width 10 height 11
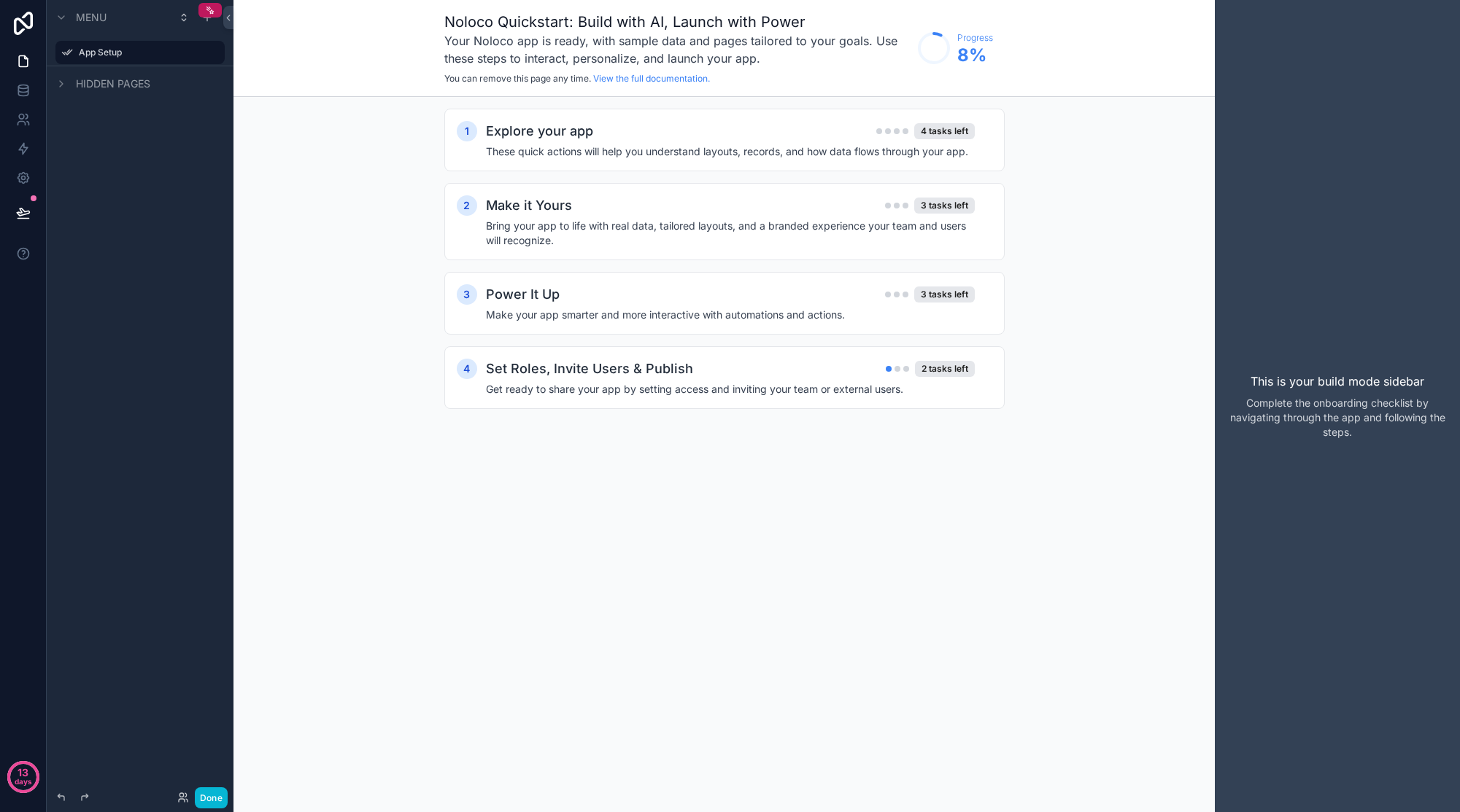
click at [136, 83] on span "Hidden pages" at bounding box center [112, 83] width 74 height 14
click at [88, 82] on span "Hidden pages" at bounding box center [112, 83] width 74 height 14
click at [122, 45] on div "App Setup" at bounding box center [140, 52] width 123 height 17
click at [207, 23] on div "scrollable content" at bounding box center [207, 17] width 17 height 17
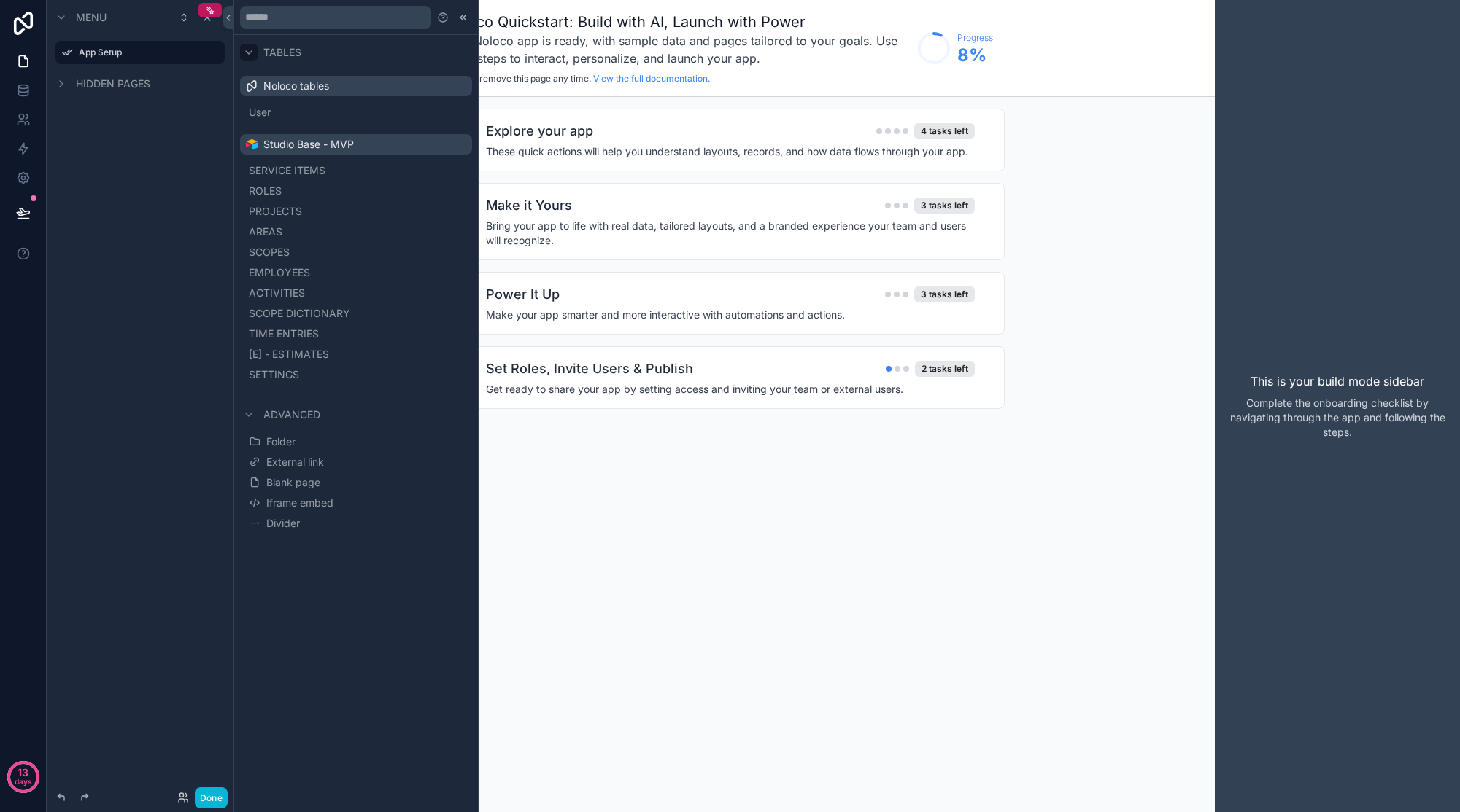
click at [246, 52] on icon at bounding box center [249, 52] width 6 height 3
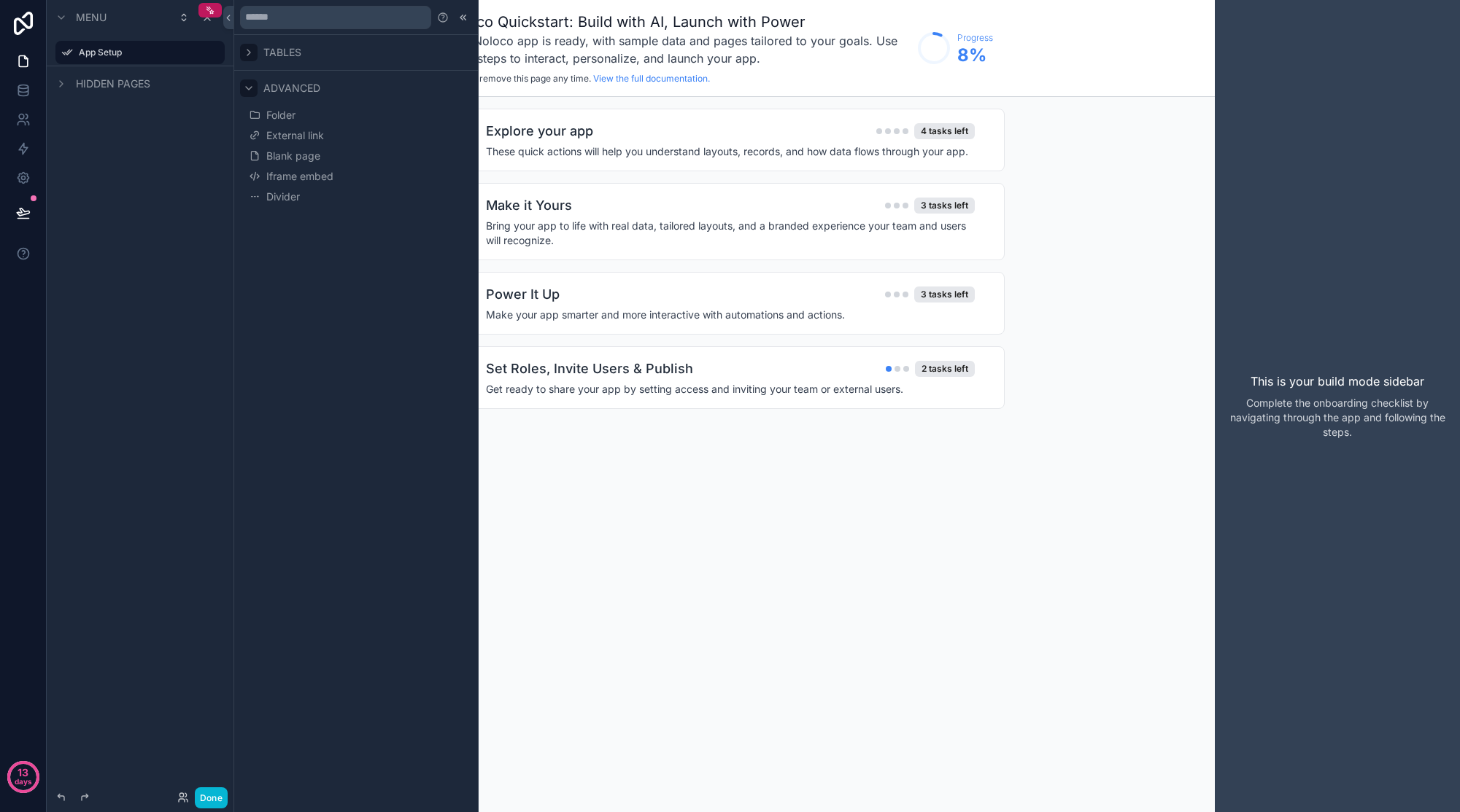
click at [254, 88] on icon at bounding box center [249, 88] width 12 height 12
click at [246, 91] on icon at bounding box center [249, 88] width 12 height 12
click at [252, 52] on icon at bounding box center [249, 52] width 12 height 12
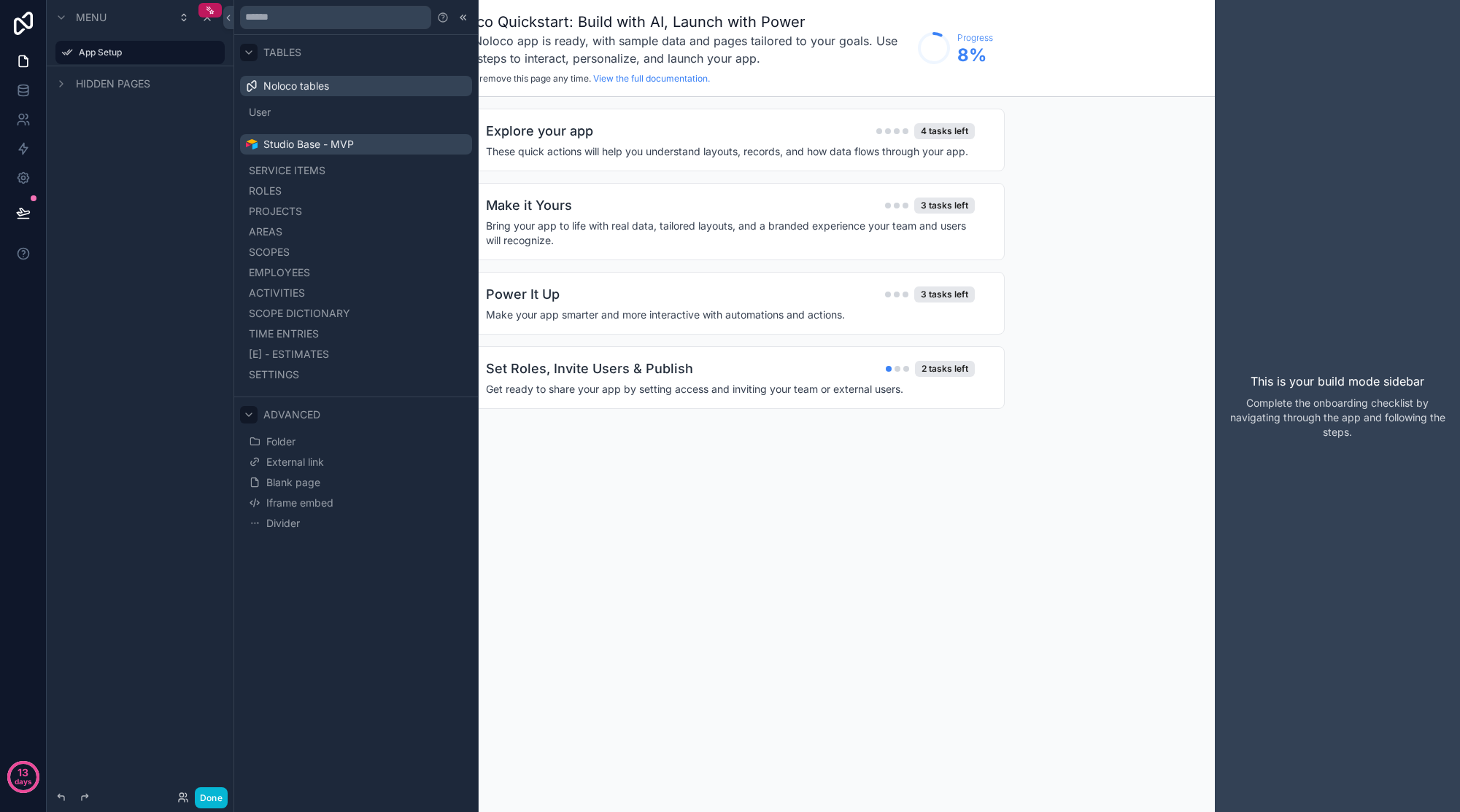
drag, startPoint x: 410, startPoint y: 660, endPoint x: 442, endPoint y: 695, distance: 47.4
click at [442, 696] on div "Tables Noloco tables User Studio Base - MVP SERVICE ITEMS ROLES PROJECTS AREAS …" at bounding box center [356, 406] width 243 height 812
click at [738, 503] on div "Noloco Quickstart: Build with AI, Launch with Power Your Noloco app is ready, w…" at bounding box center [724, 406] width 981 height 812
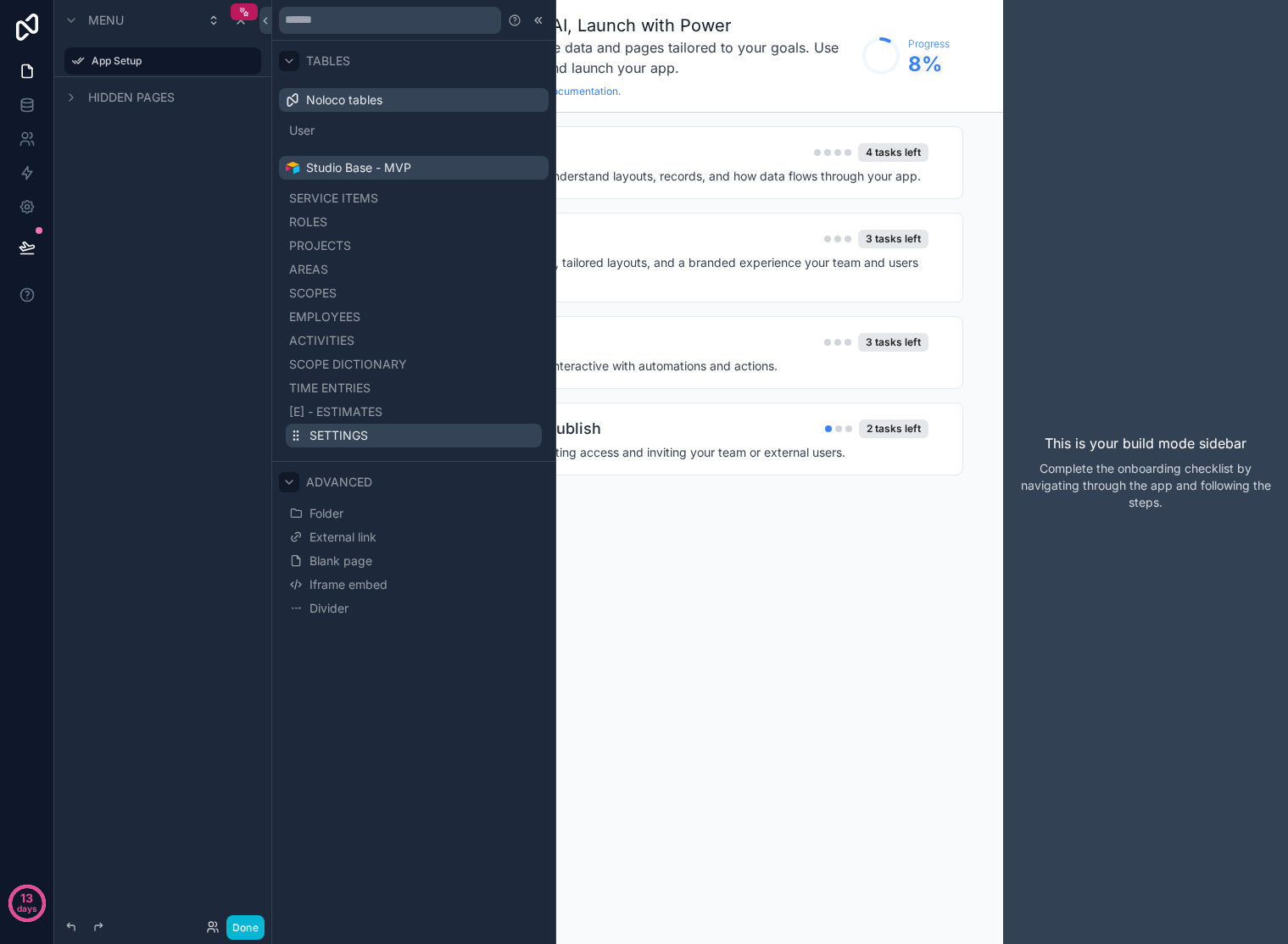
click at [300, 439] on icon at bounding box center [296, 436] width 14 height 14
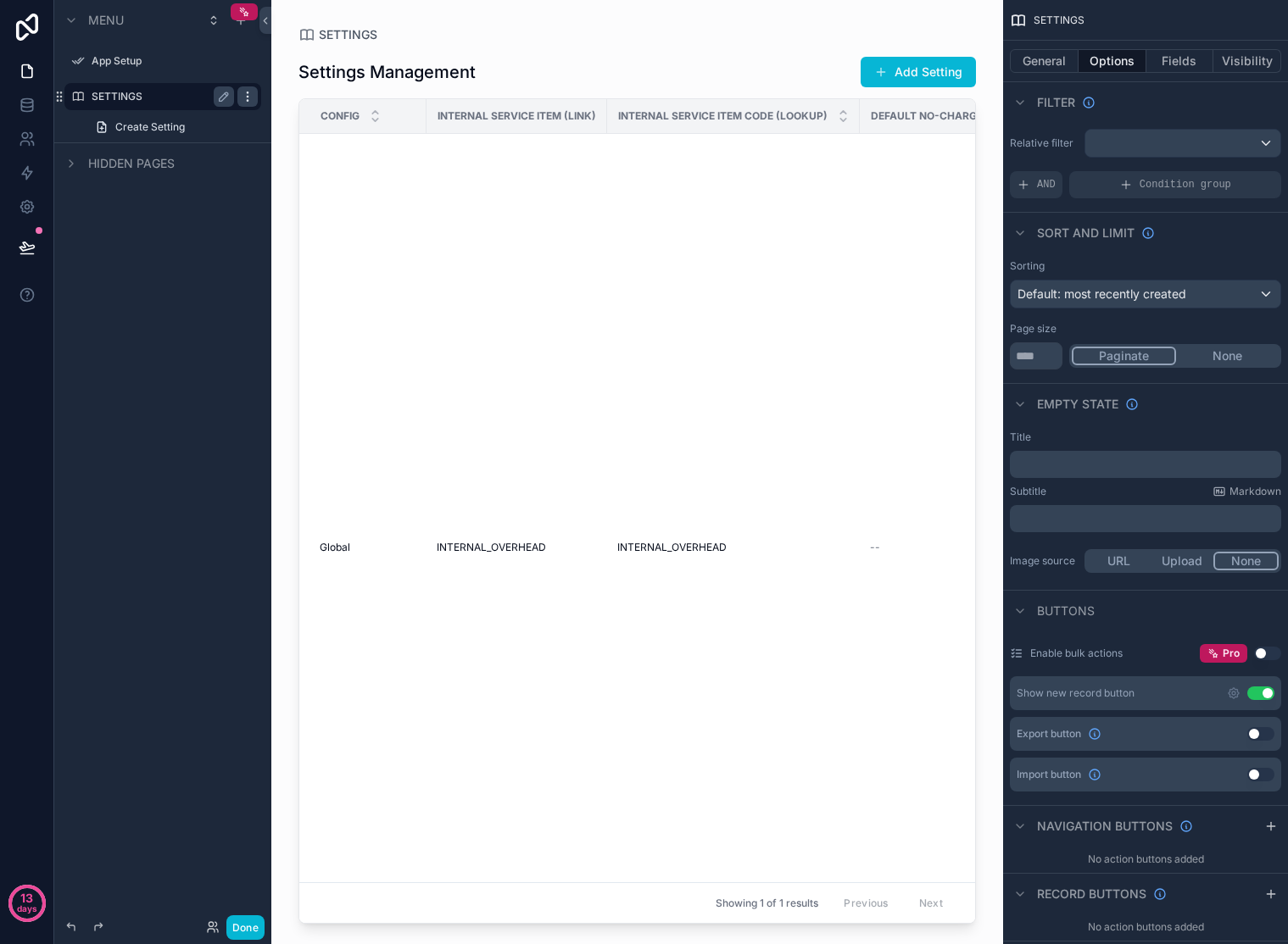
click at [246, 95] on icon "scrollable content" at bounding box center [248, 97] width 14 height 14
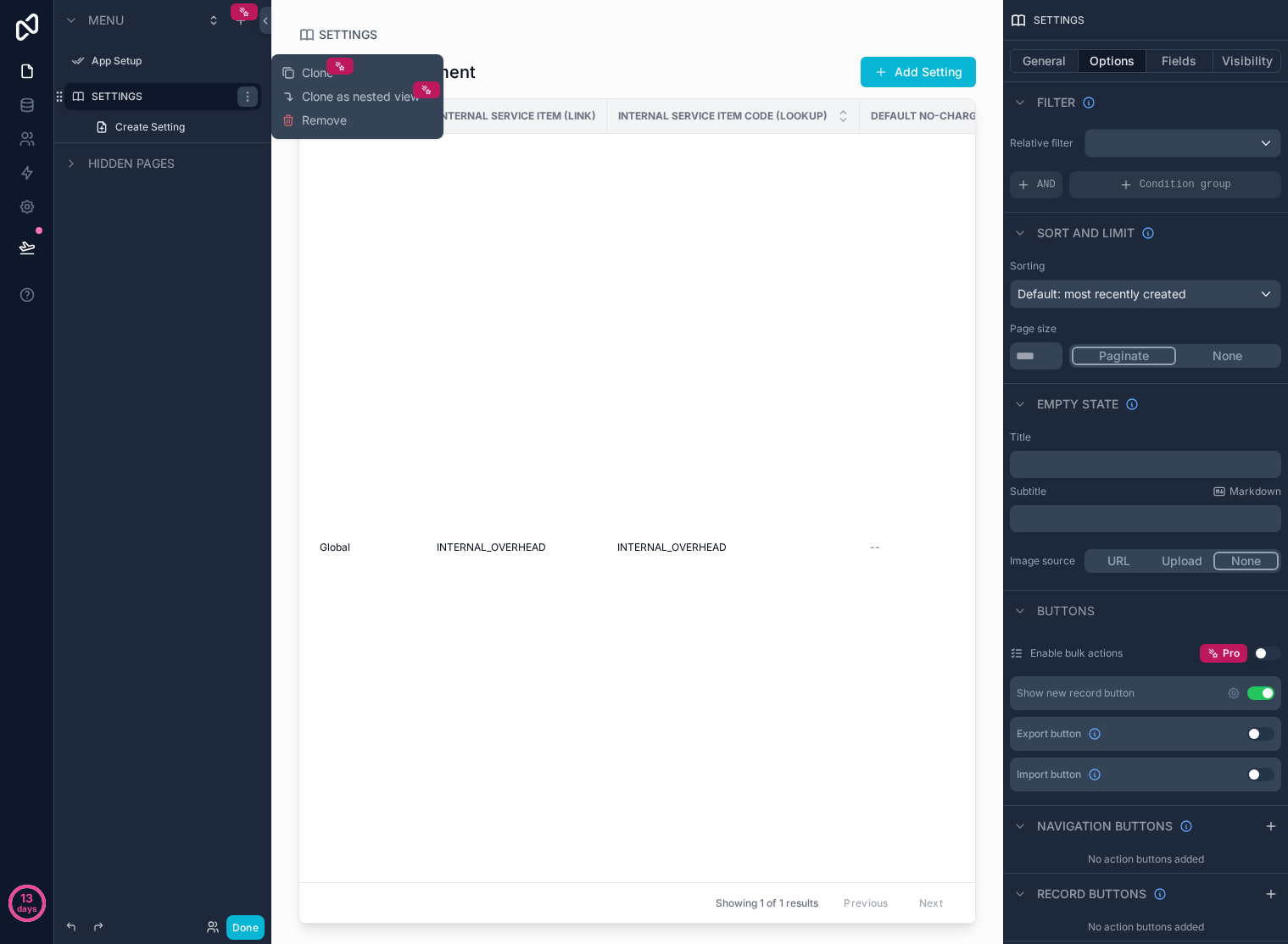
click at [318, 130] on div "Clone Clone as nested view Remove" at bounding box center [357, 97] width 151 height 71
click at [320, 120] on span "Remove" at bounding box center [325, 120] width 45 height 17
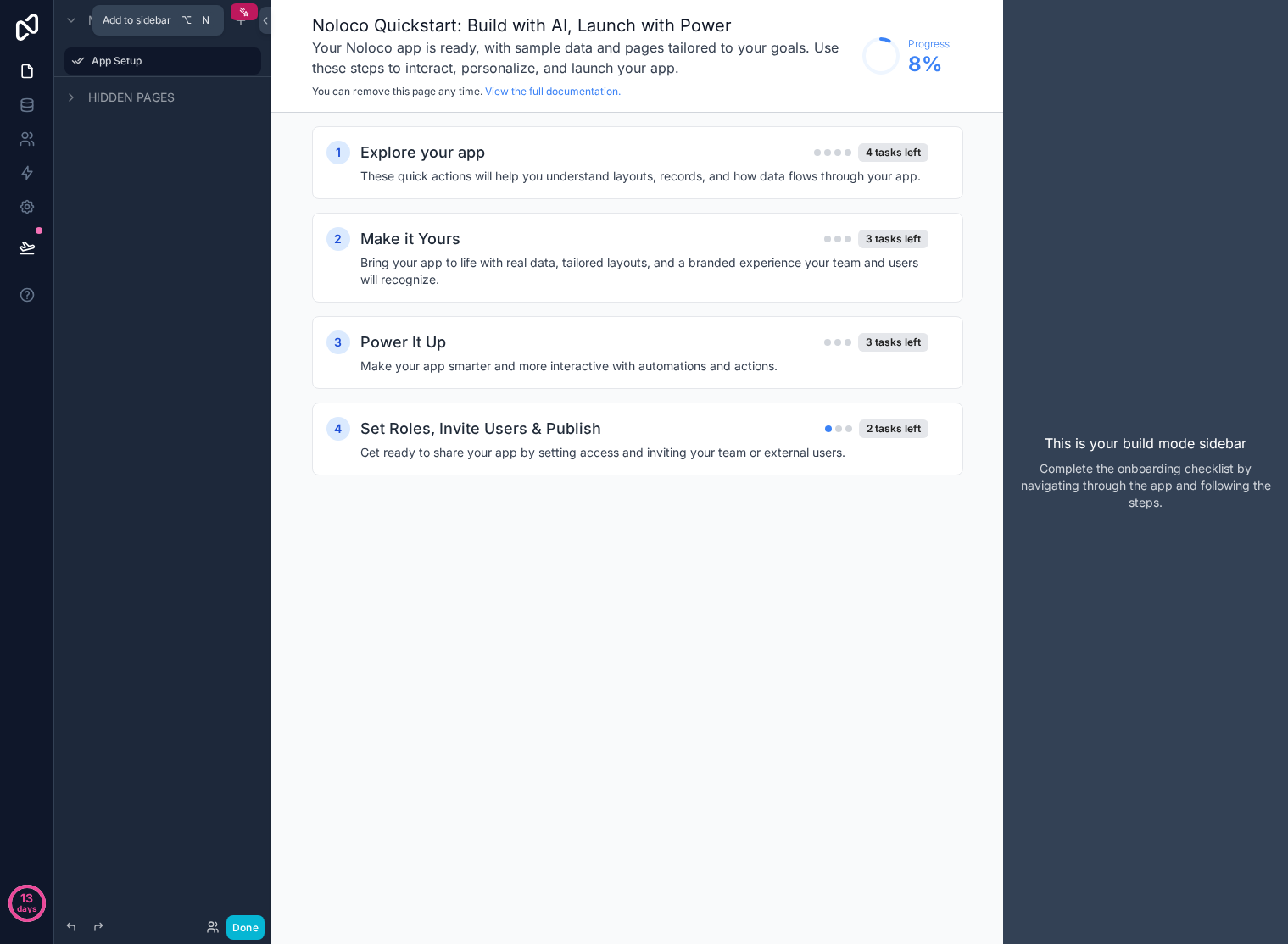
click at [132, 23] on span "Add to sidebar" at bounding box center [137, 21] width 69 height 14
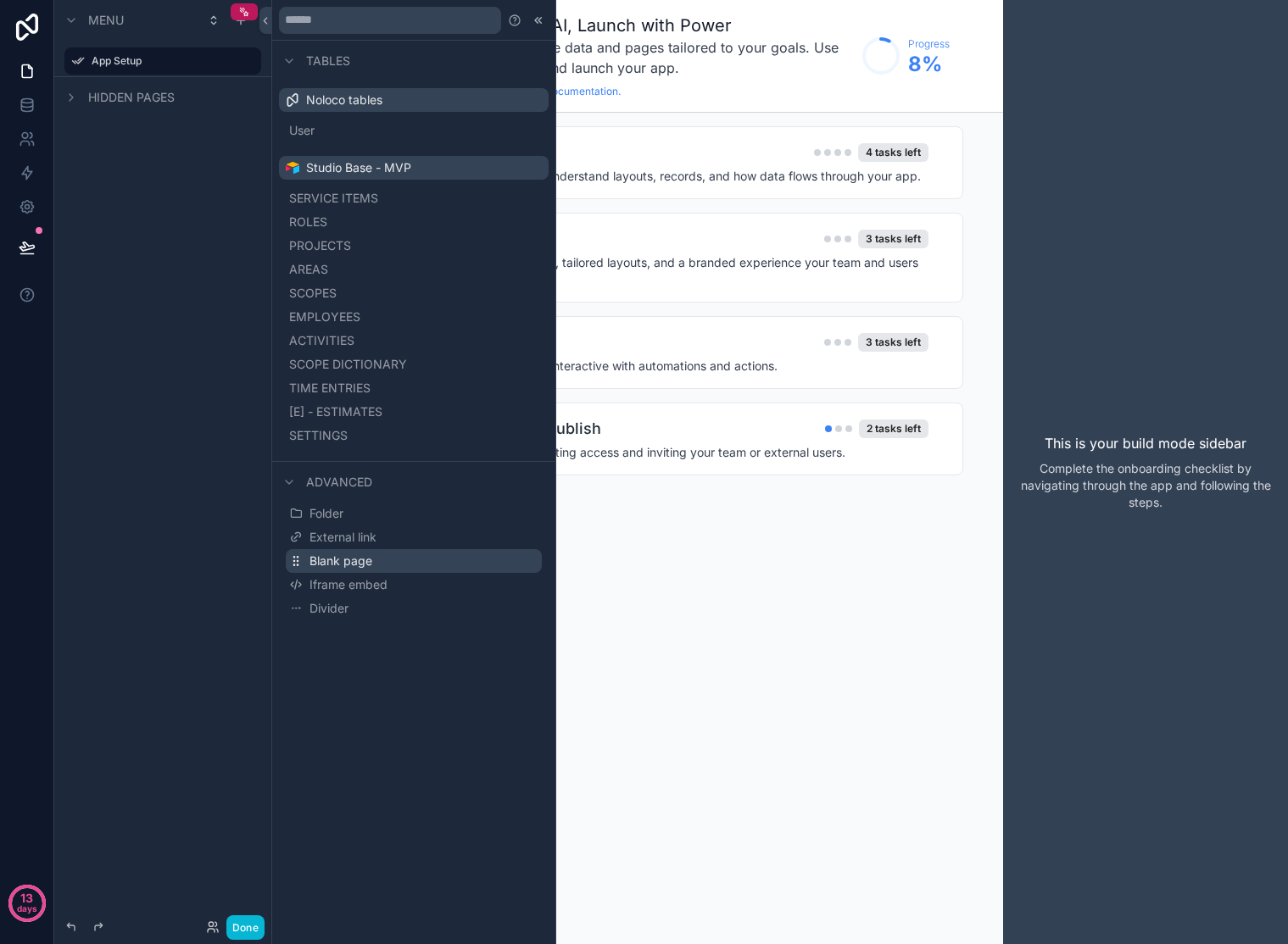
click at [386, 562] on button "Blank page" at bounding box center [413, 560] width 256 height 23
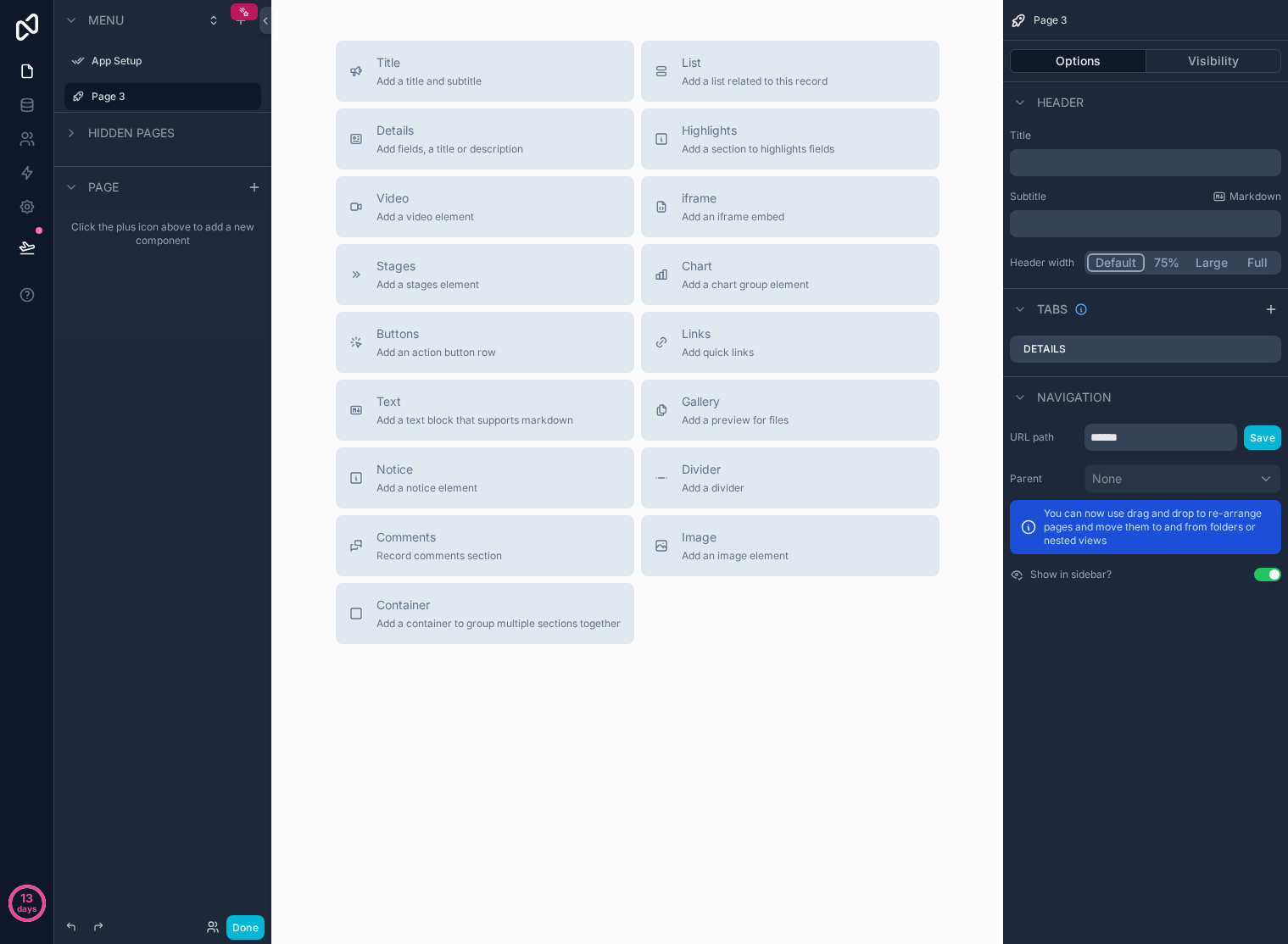
click at [164, 479] on div "Menu App Setup Page 3 Hidden pages Page Click the plus icon above to add a new …" at bounding box center [162, 462] width 217 height 924
click at [72, 181] on icon "scrollable content" at bounding box center [71, 188] width 14 height 14
click at [73, 183] on icon "scrollable content" at bounding box center [71, 188] width 14 height 14
click at [245, 95] on icon "scrollable content" at bounding box center [248, 97] width 14 height 14
click at [330, 106] on span "Remove" at bounding box center [325, 108] width 45 height 17
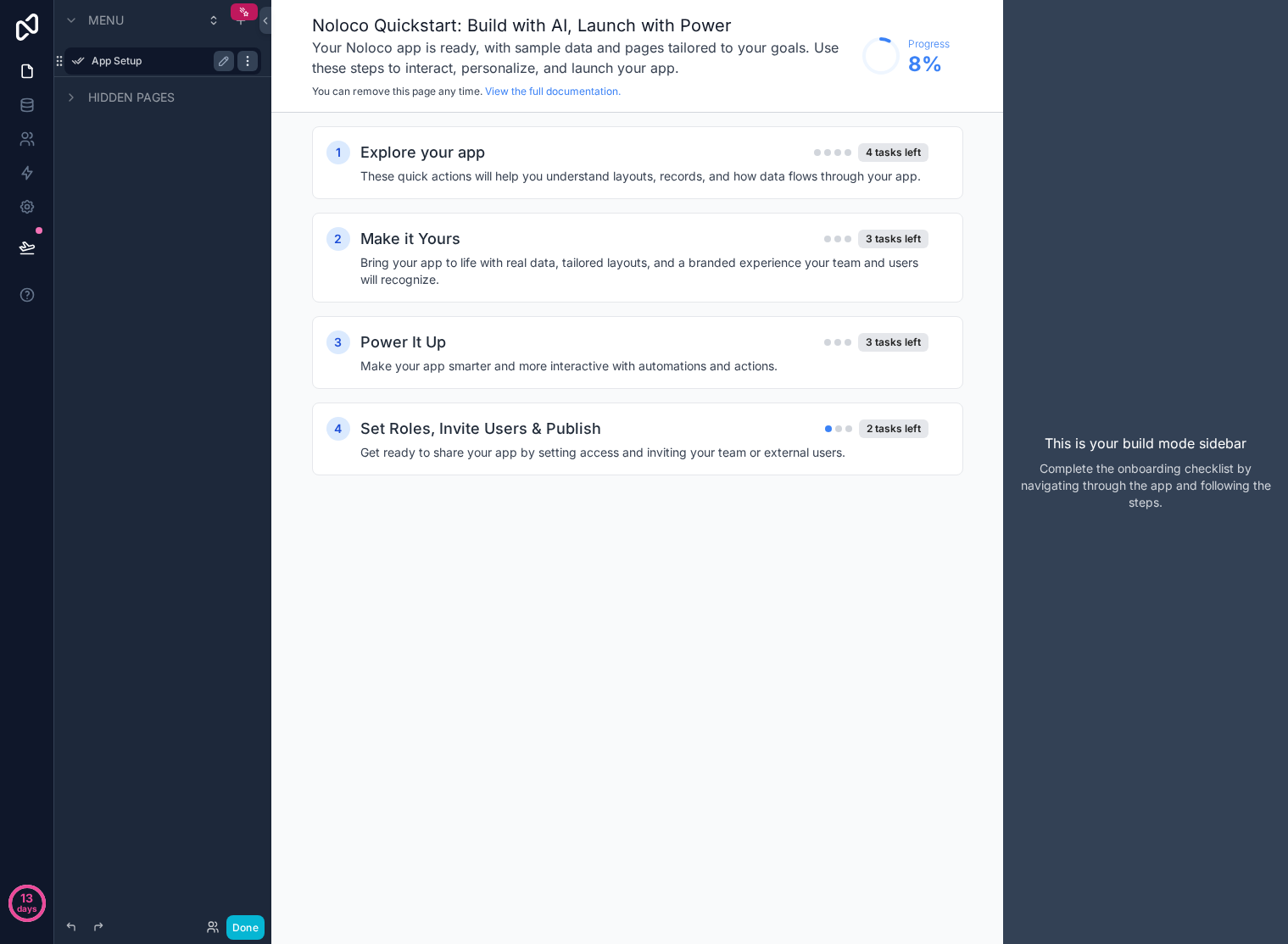
click at [247, 60] on icon "scrollable content" at bounding box center [247, 60] width 1 height 1
click at [240, 23] on icon "scrollable content" at bounding box center [241, 21] width 14 height 14
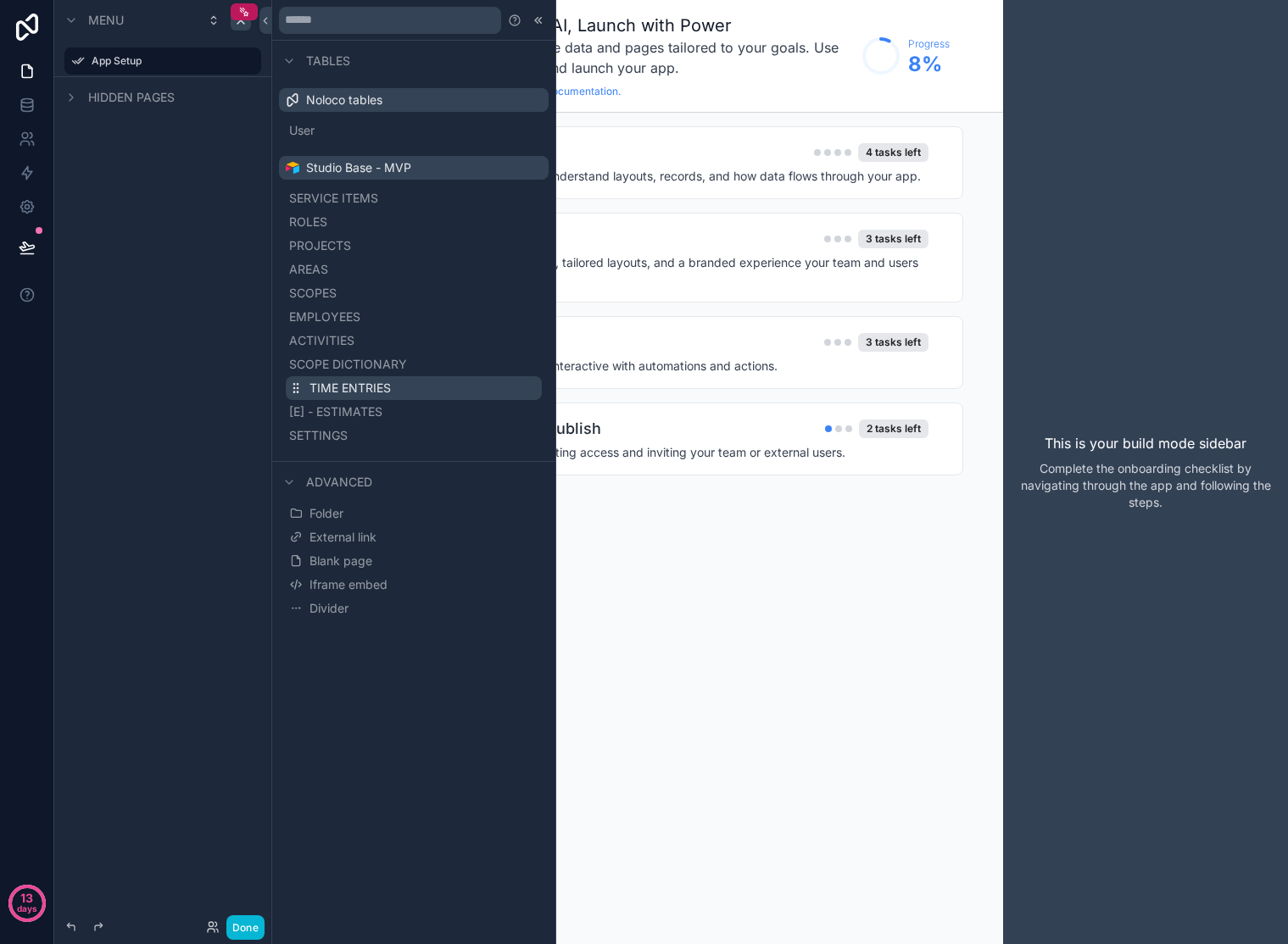
click at [352, 387] on span "TIME ENTRIES" at bounding box center [351, 387] width 82 height 17
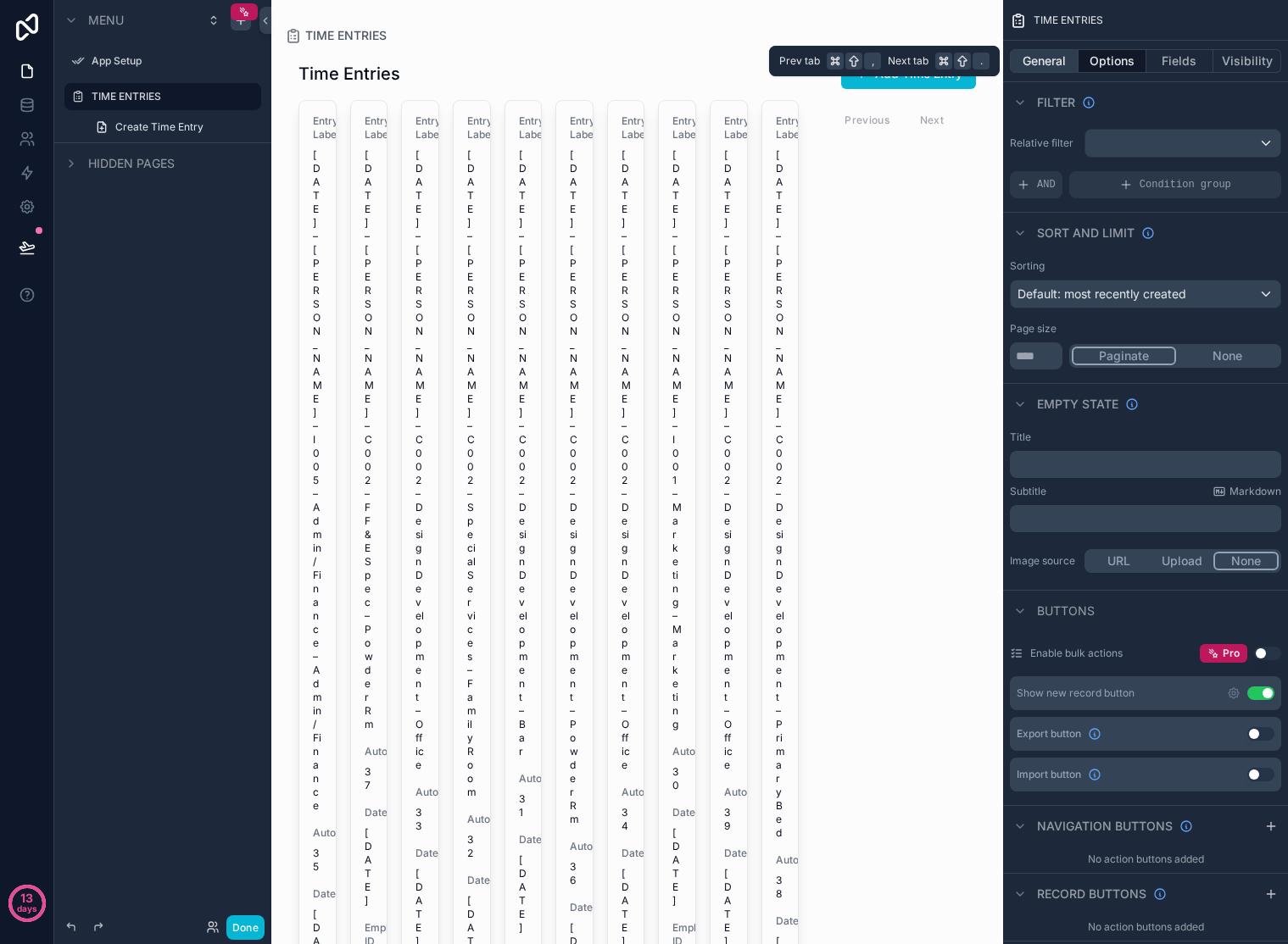
click at [1063, 63] on button "General" at bounding box center [1043, 61] width 69 height 23
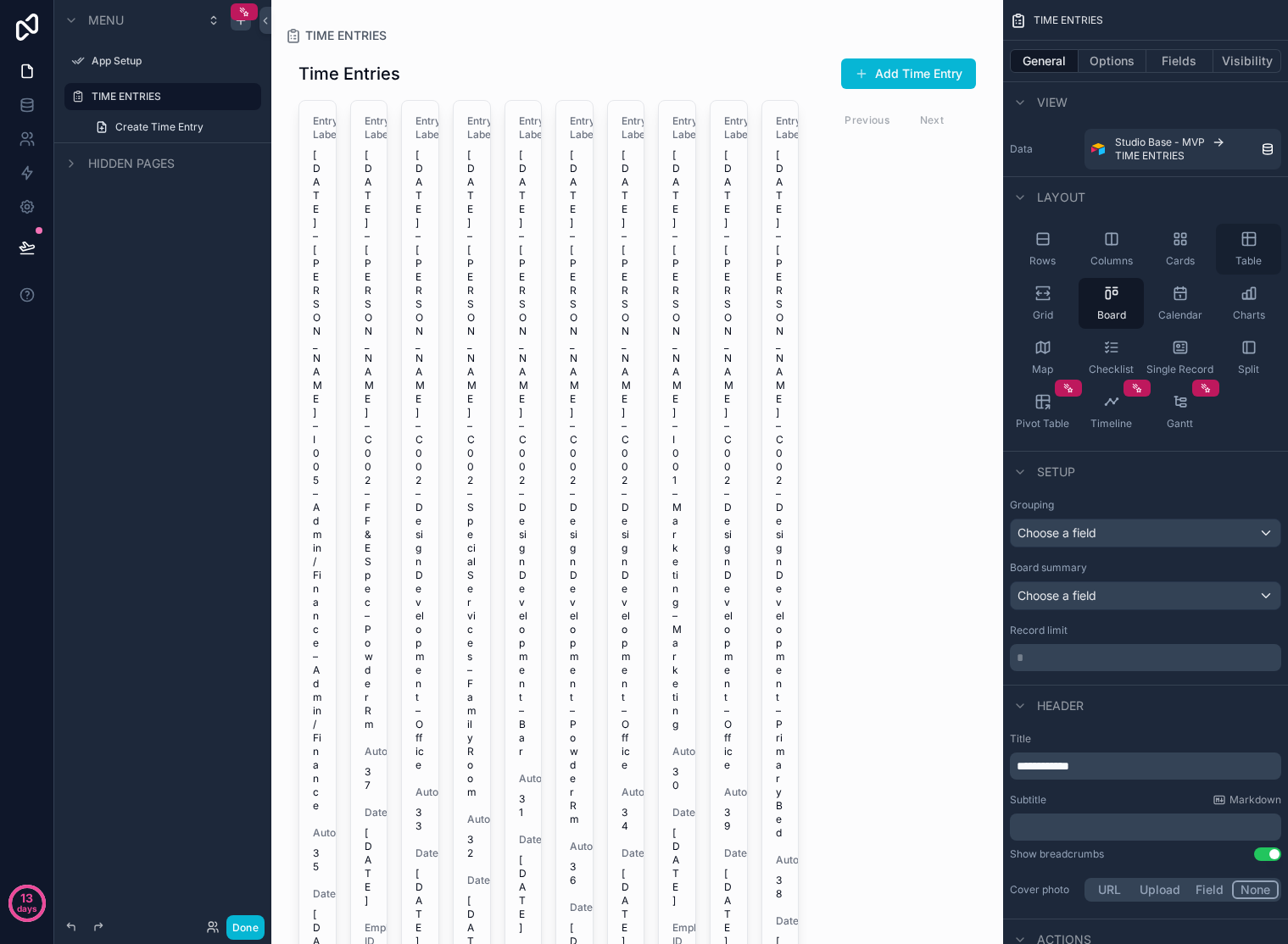
click at [1156, 238] on icon "scrollable content" at bounding box center [1248, 238] width 13 height 0
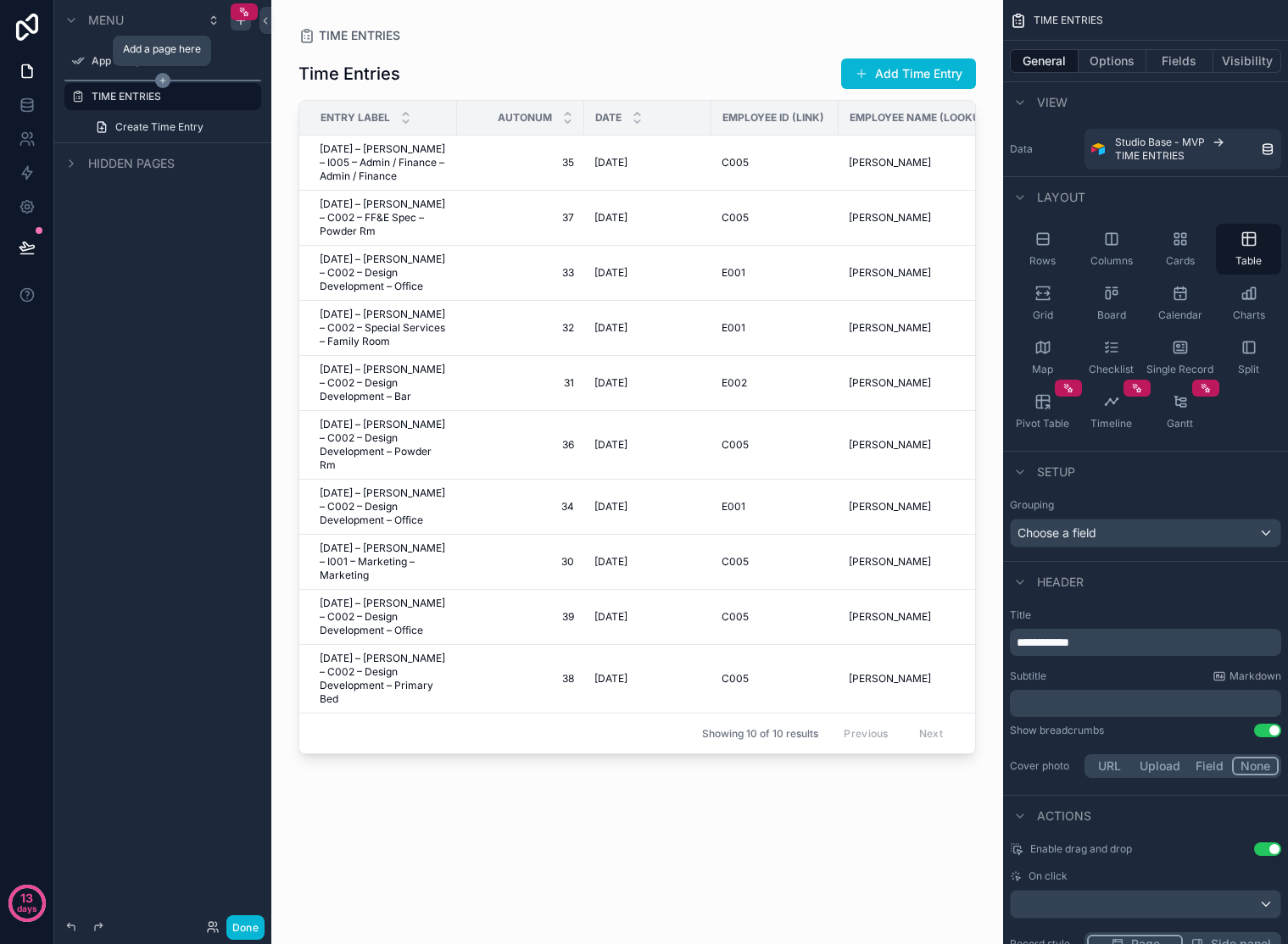
click at [164, 83] on icon "scrollable content" at bounding box center [163, 81] width 16 height 16
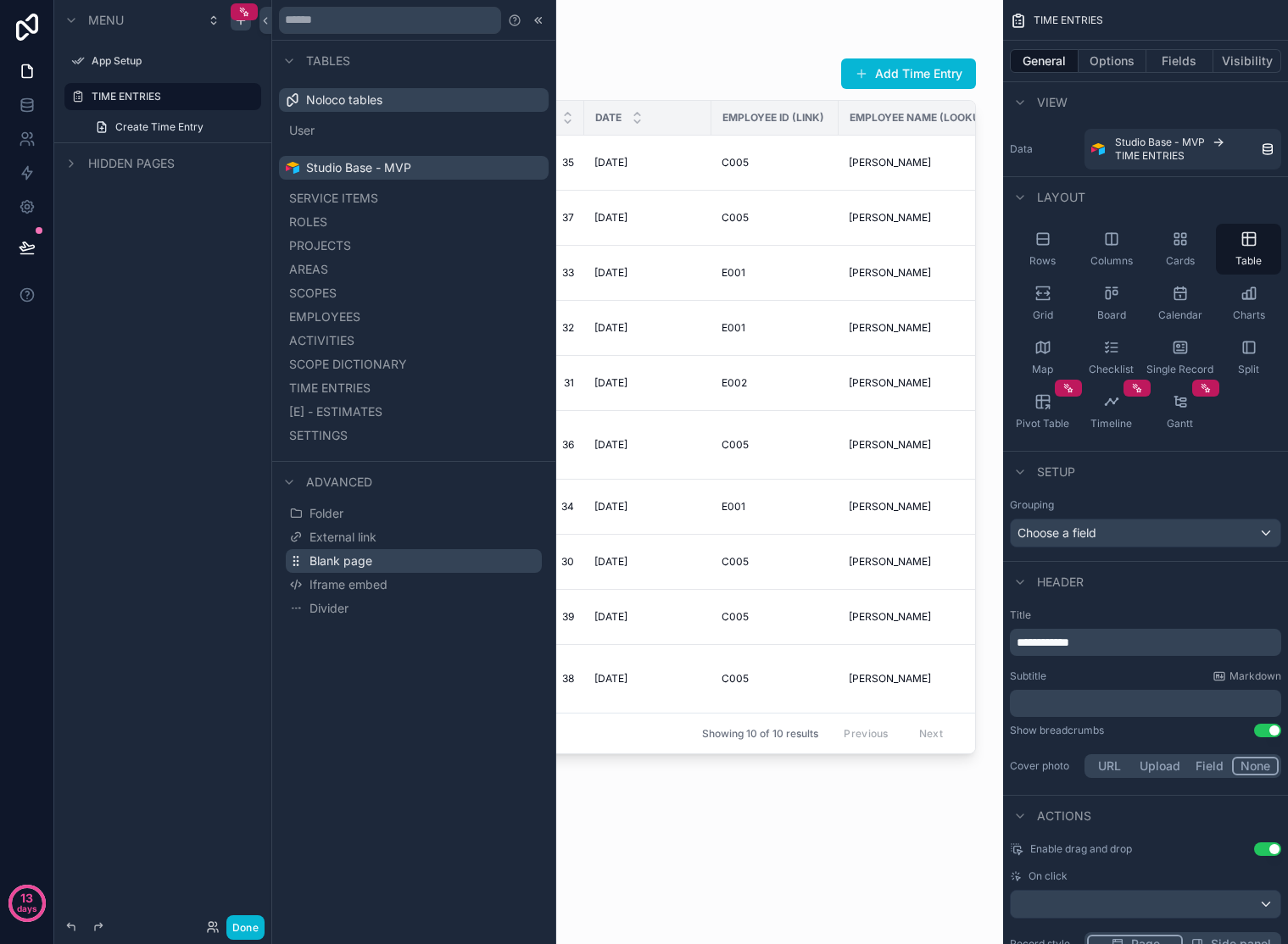
click at [371, 559] on span "Blank page" at bounding box center [341, 560] width 63 height 17
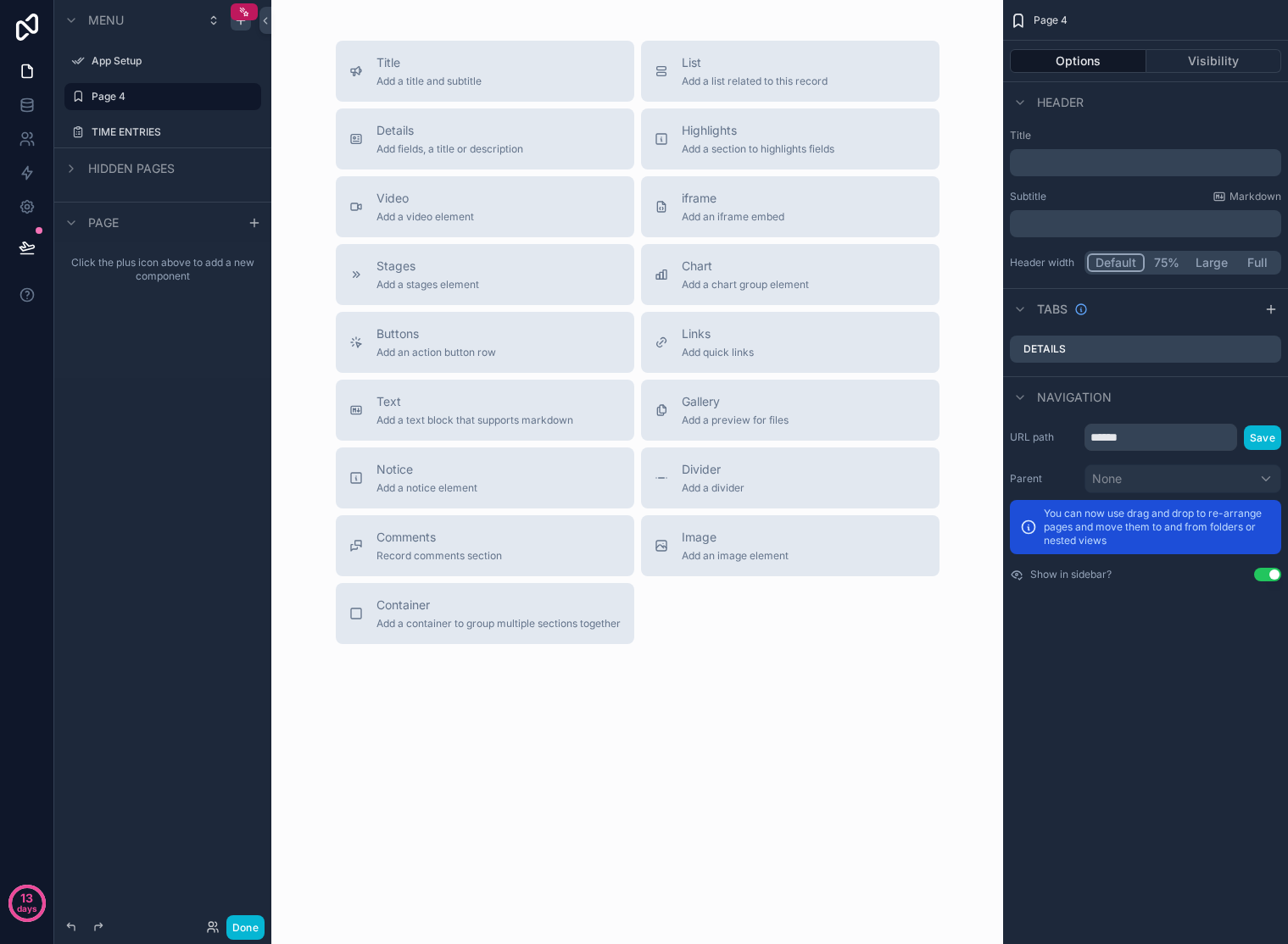
click at [193, 382] on div "Menu App Setup Page 4 TIME ENTRIES Hidden pages Page Click the plus icon above …" at bounding box center [162, 196] width 217 height 392
click at [149, 132] on label "TIME ENTRIES" at bounding box center [159, 132] width 136 height 14
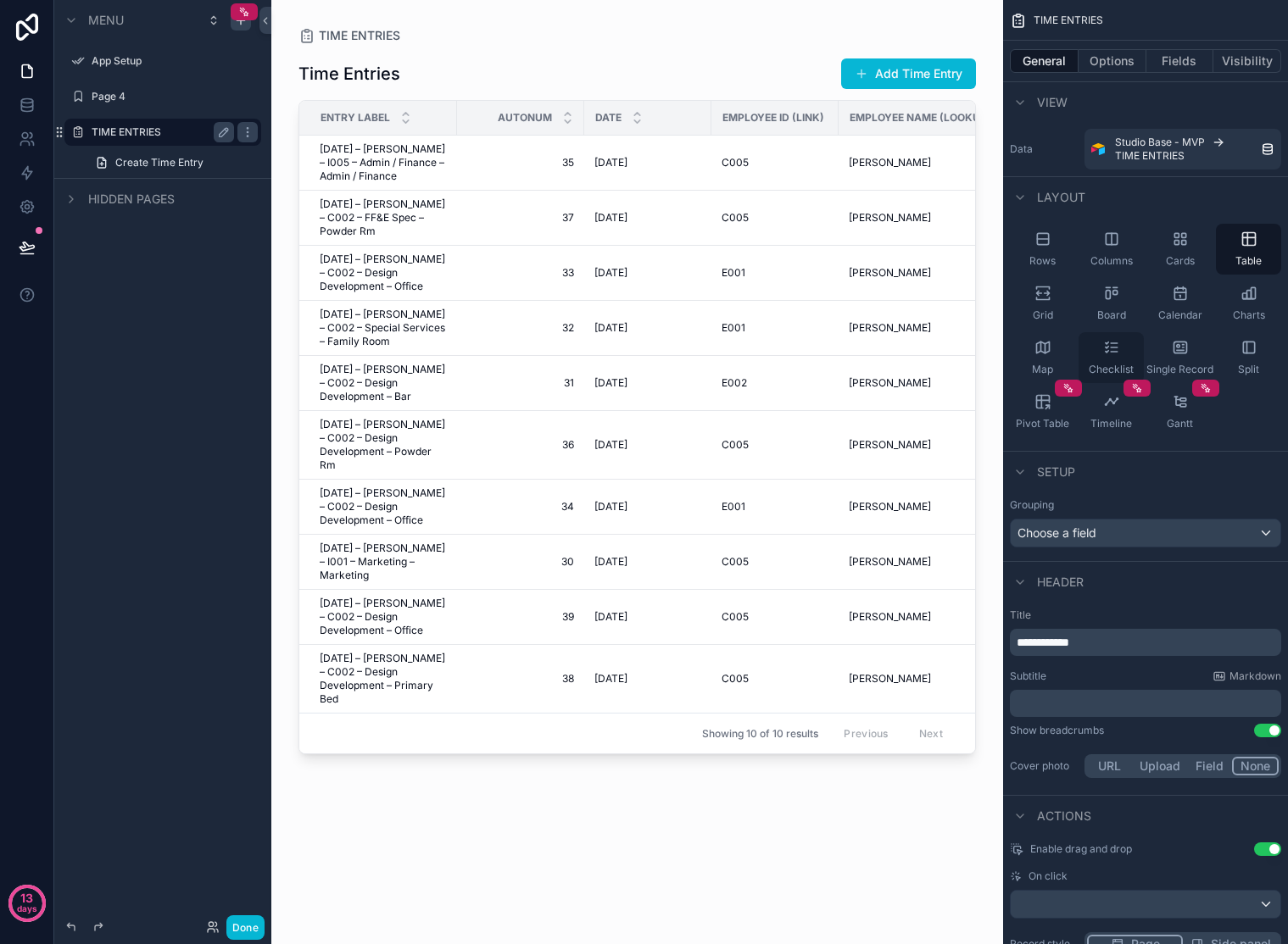
click at [1110, 347] on icon "scrollable content" at bounding box center [1114, 347] width 7 height 0
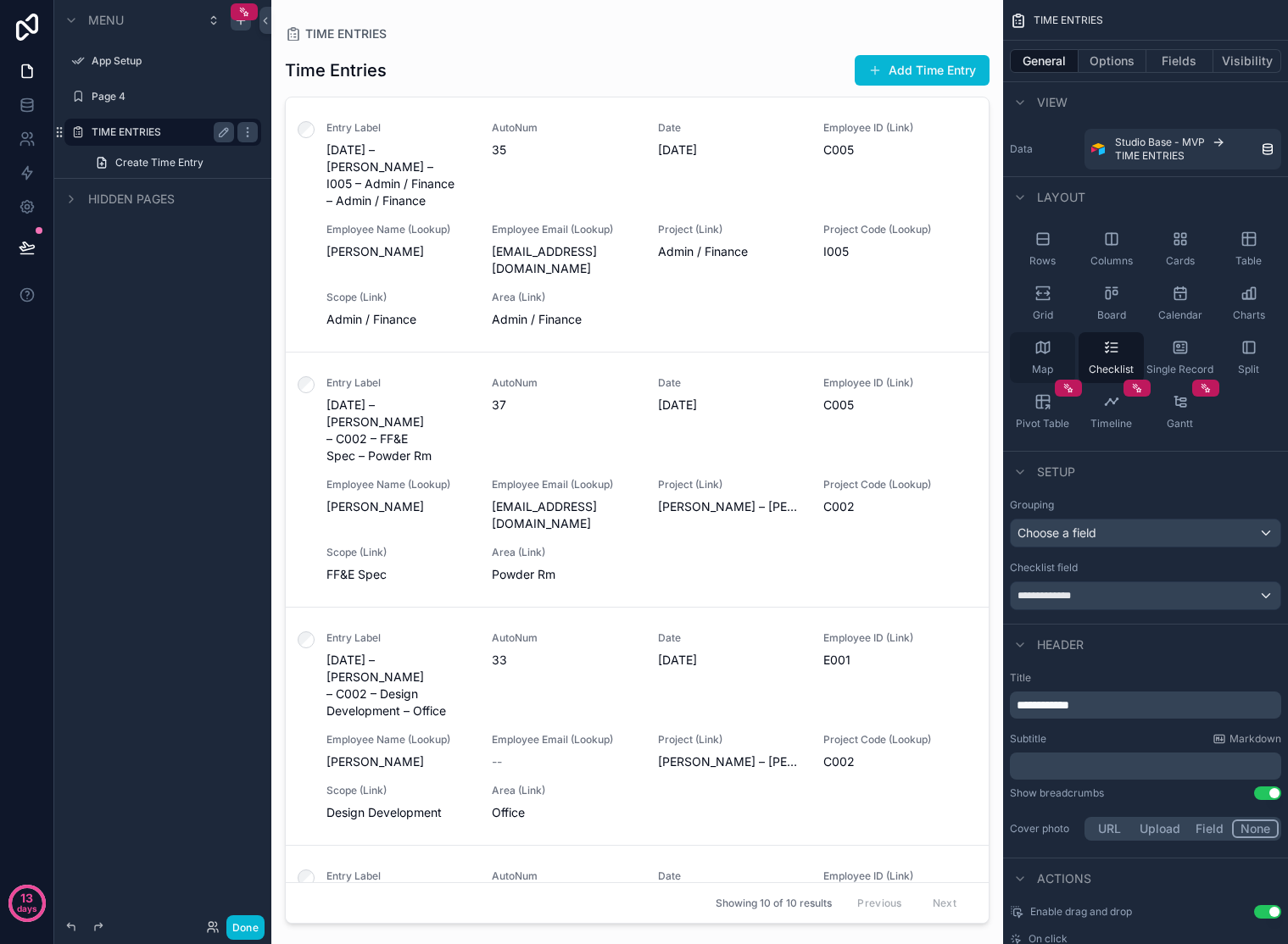
click at [1043, 346] on icon "scrollable content" at bounding box center [1043, 347] width 17 height 17
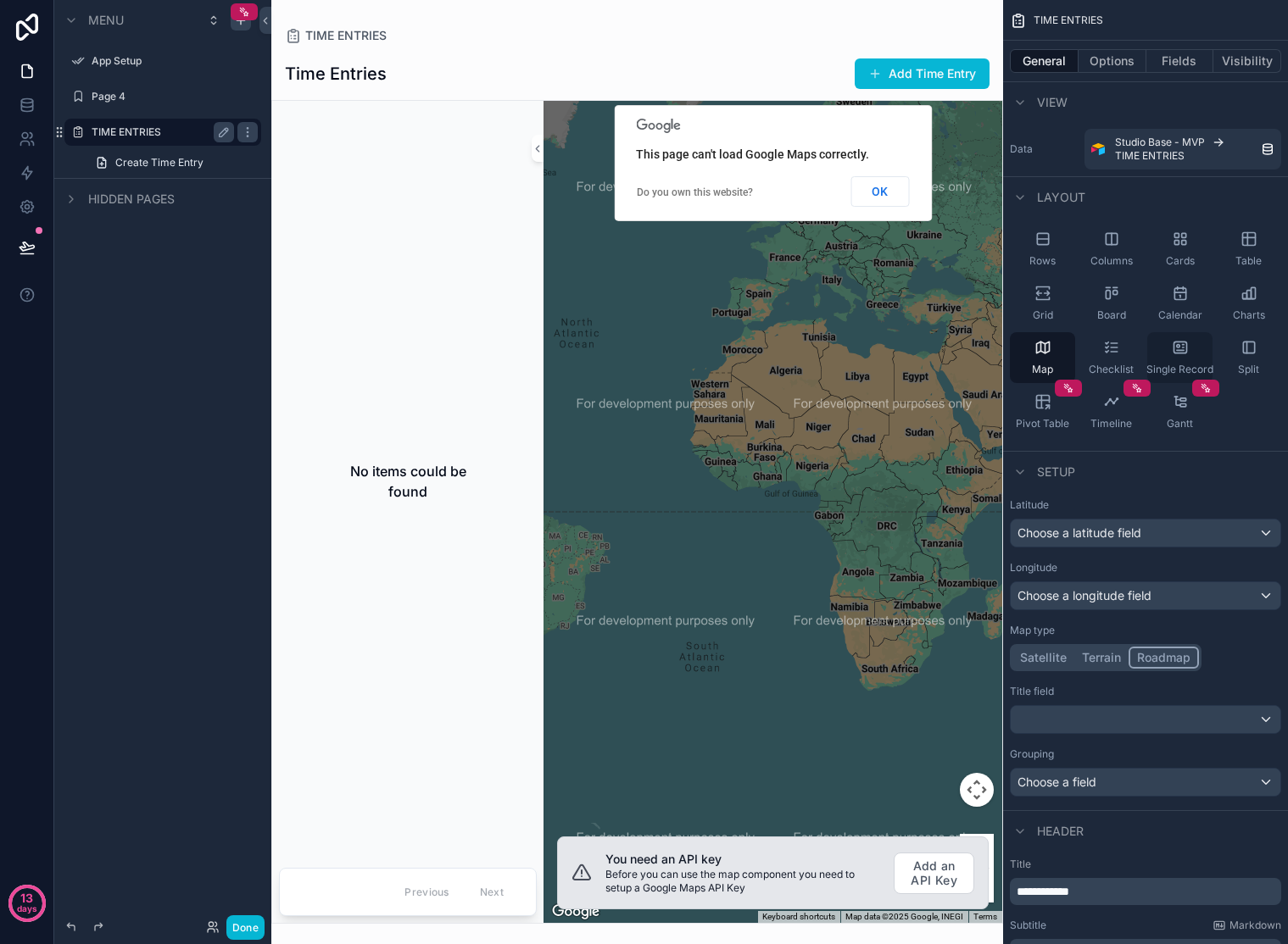
click at [1156, 341] on icon "scrollable content" at bounding box center [1179, 347] width 17 height 17
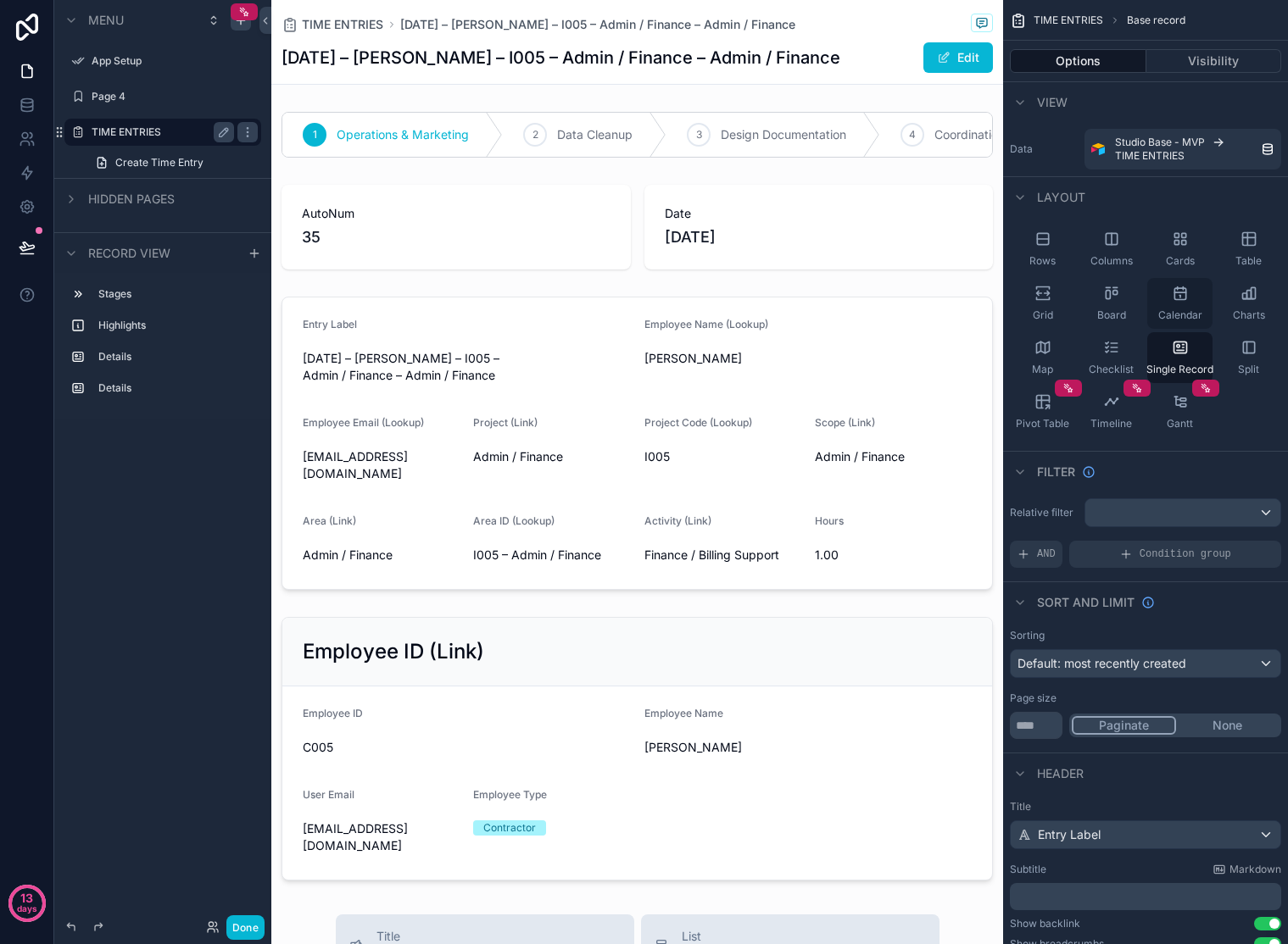
click at [1156, 305] on div "Calendar" at bounding box center [1179, 304] width 65 height 50
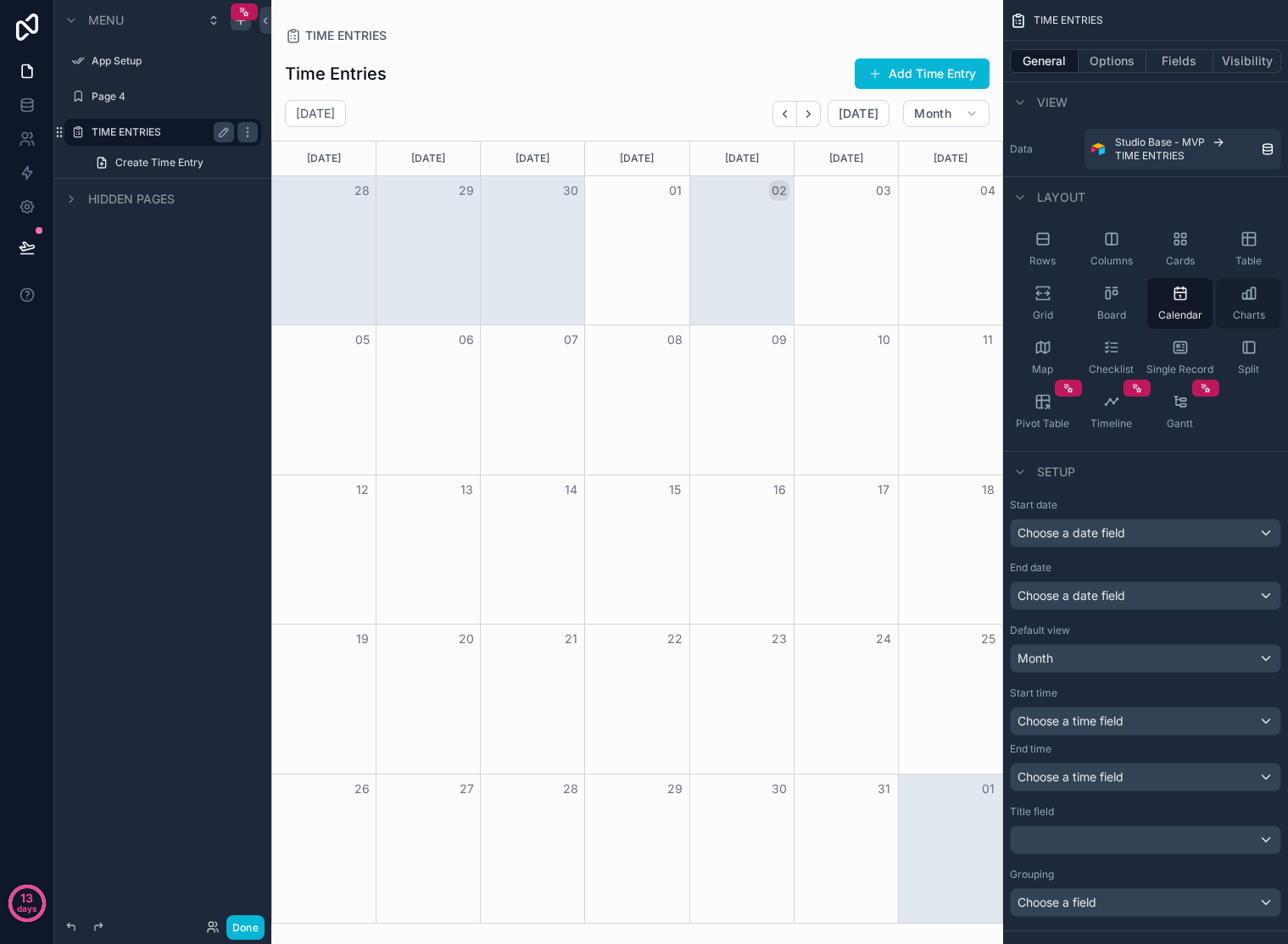
click at [1156, 303] on div "Charts" at bounding box center [1248, 304] width 65 height 50
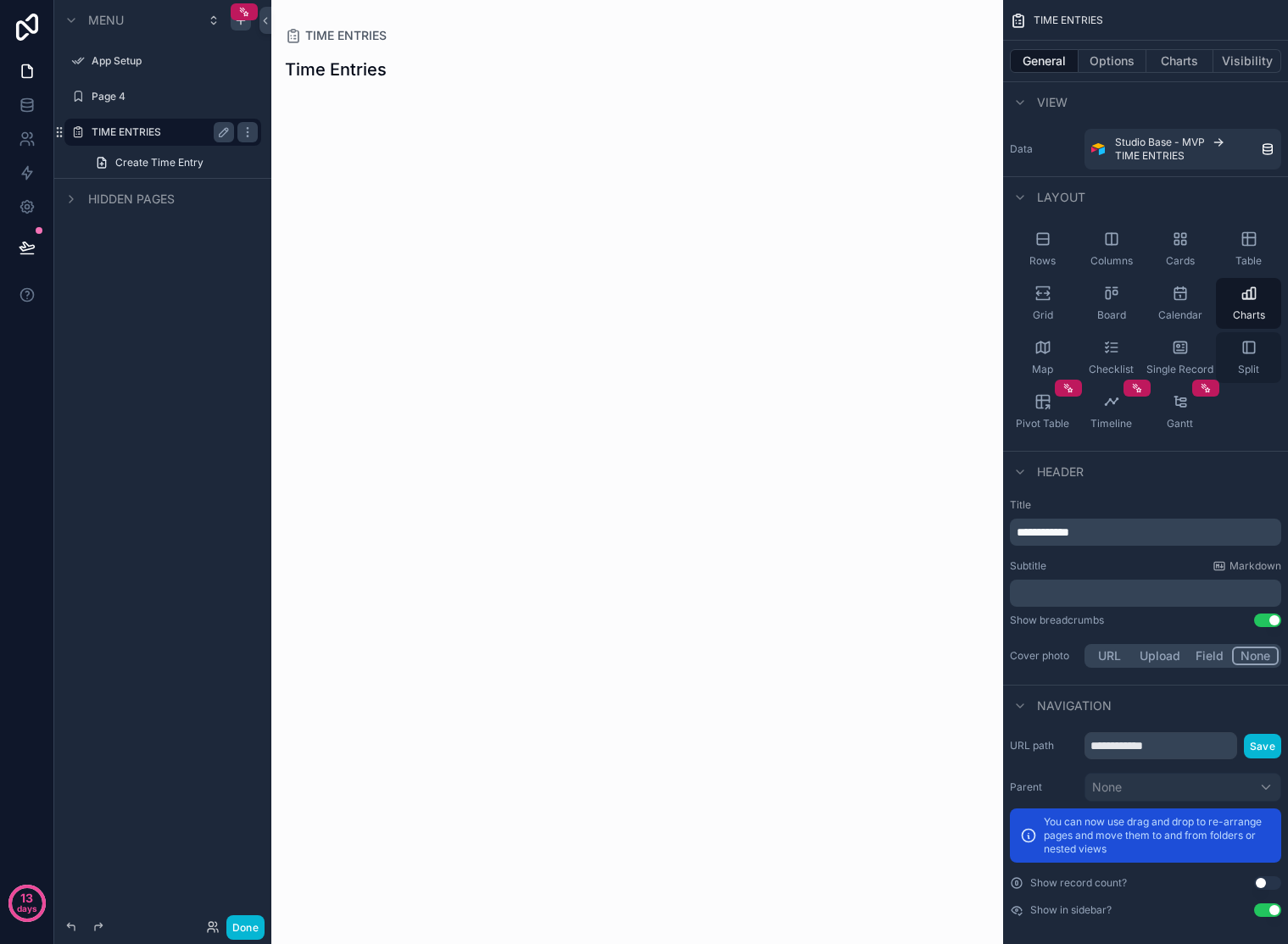
click at [1156, 344] on icon "scrollable content" at bounding box center [1246, 347] width 0 height 11
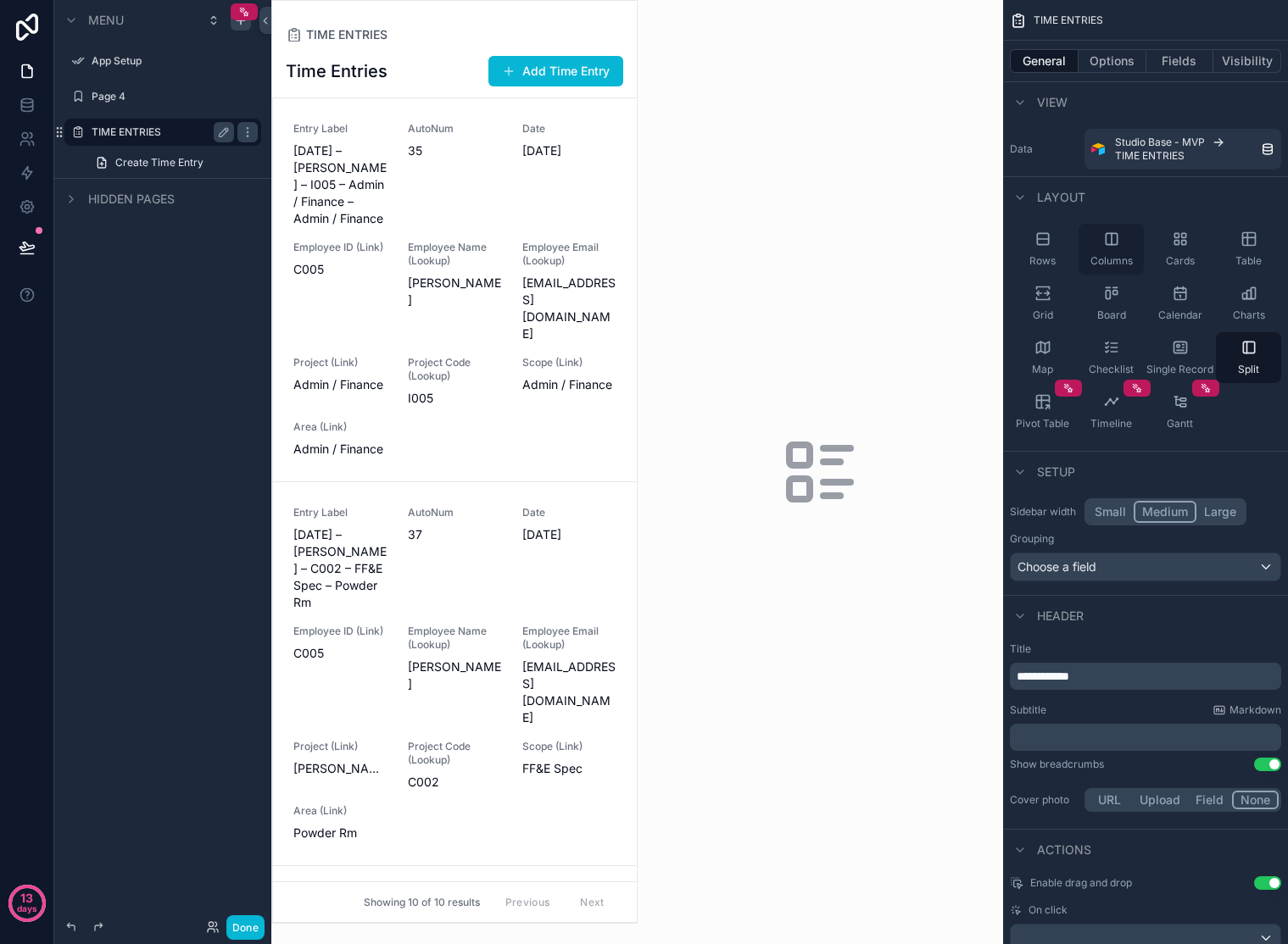
click at [1135, 248] on div "Columns" at bounding box center [1110, 249] width 65 height 50
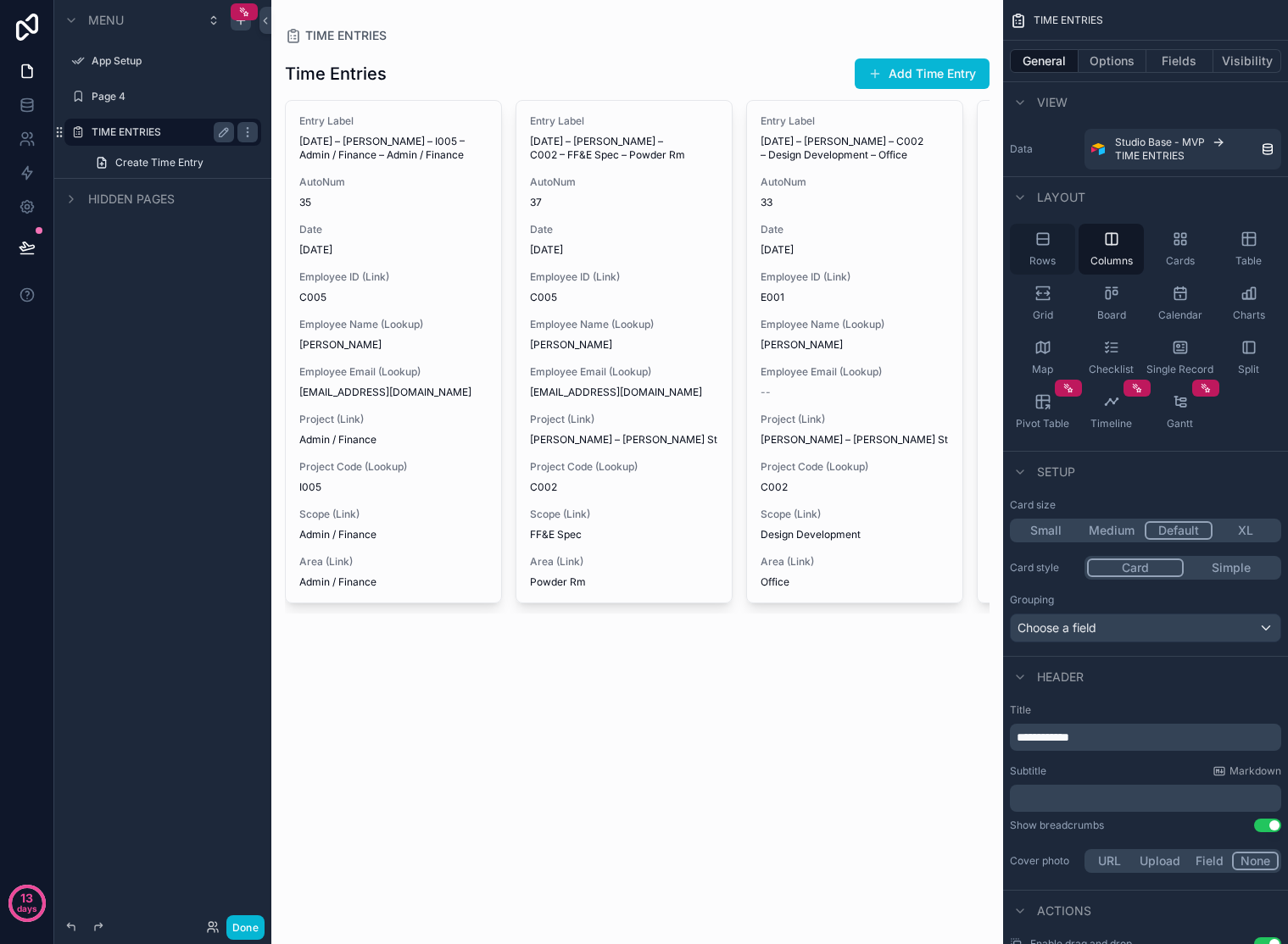
click at [1050, 227] on div "Rows" at bounding box center [1042, 249] width 65 height 50
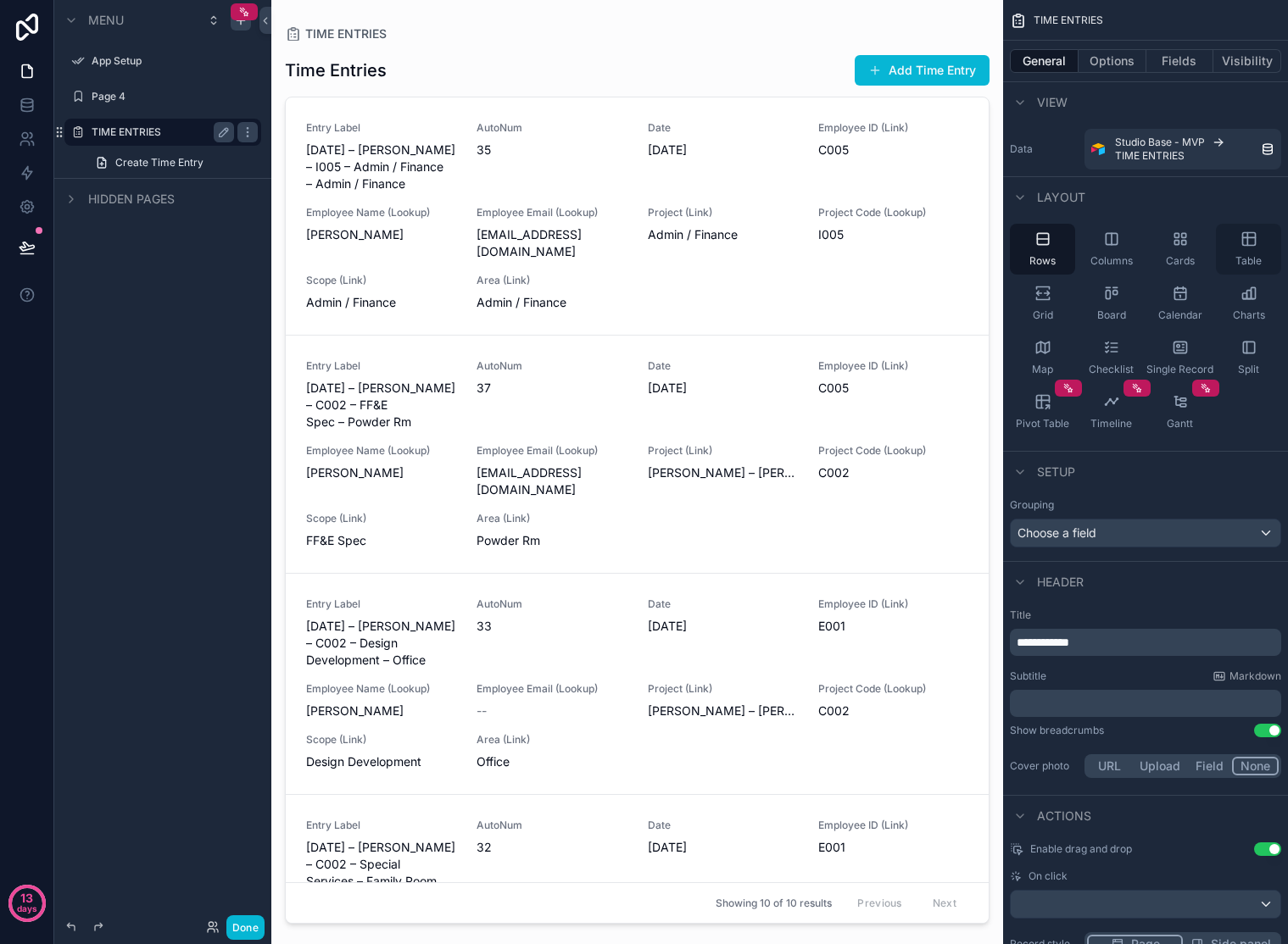
click at [1156, 238] on icon "scrollable content" at bounding box center [1248, 238] width 13 height 0
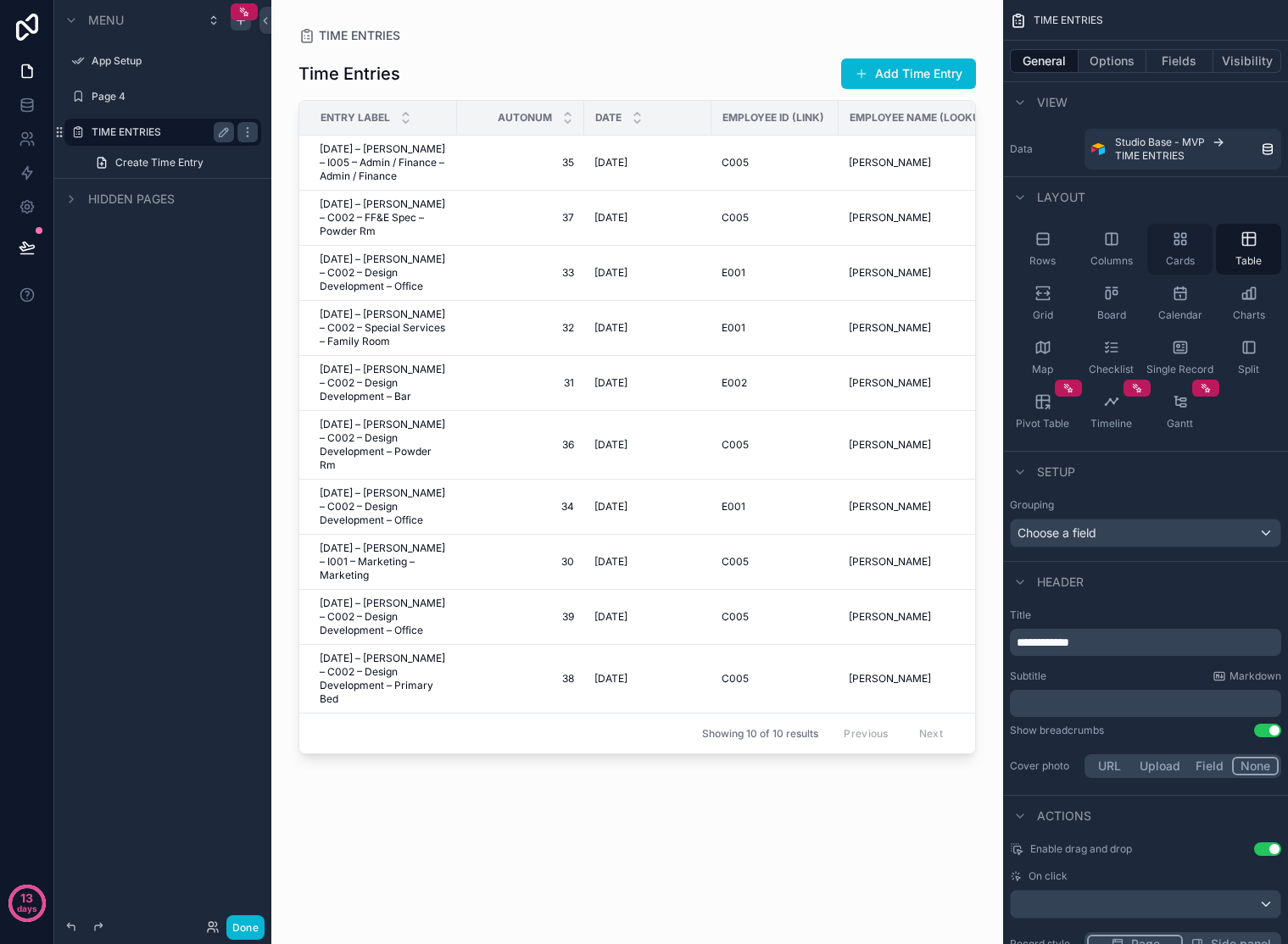
click at [1156, 248] on div "Cards" at bounding box center [1179, 249] width 65 height 50
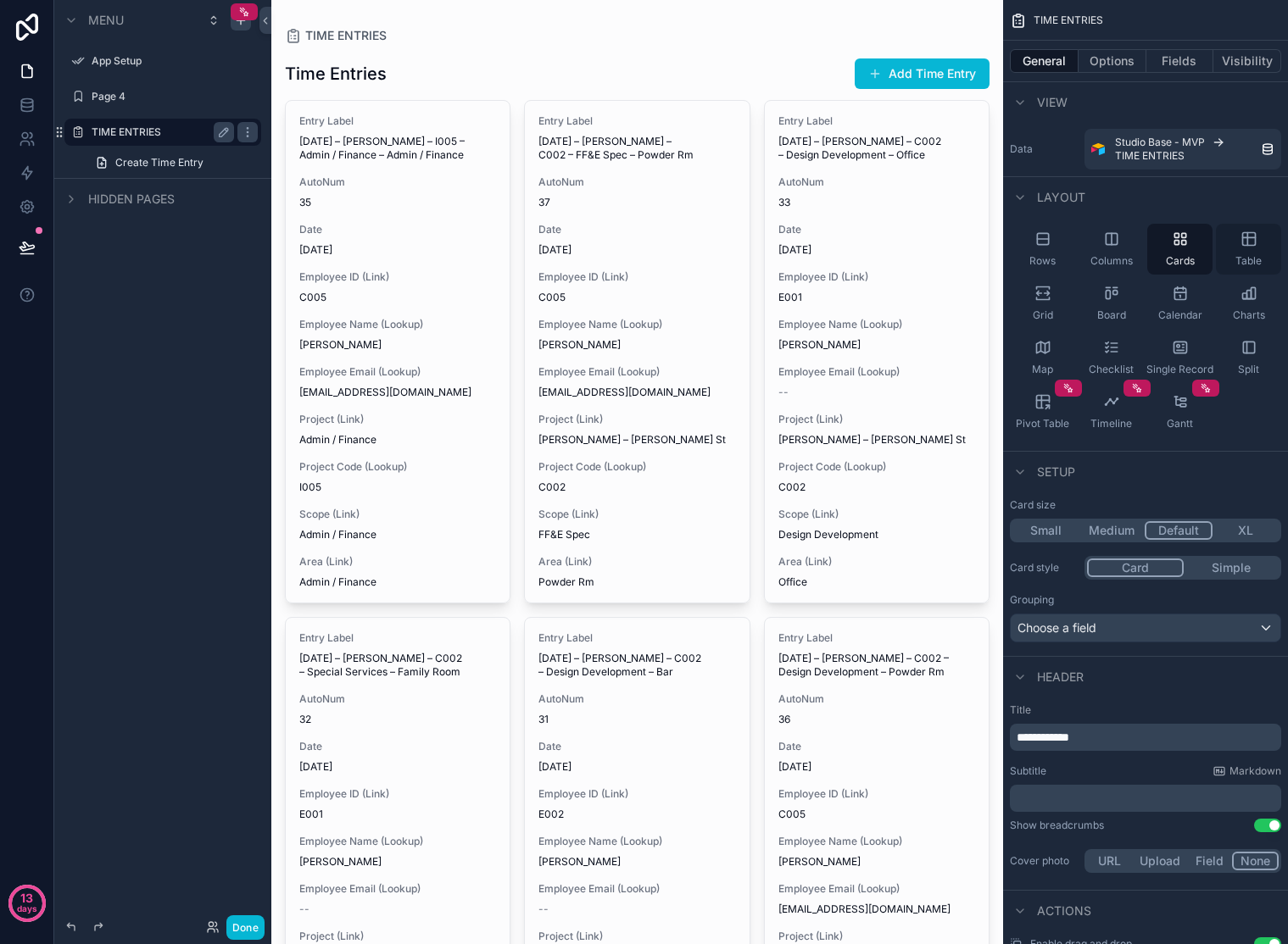
click at [1156, 247] on div "Table" at bounding box center [1248, 249] width 65 height 50
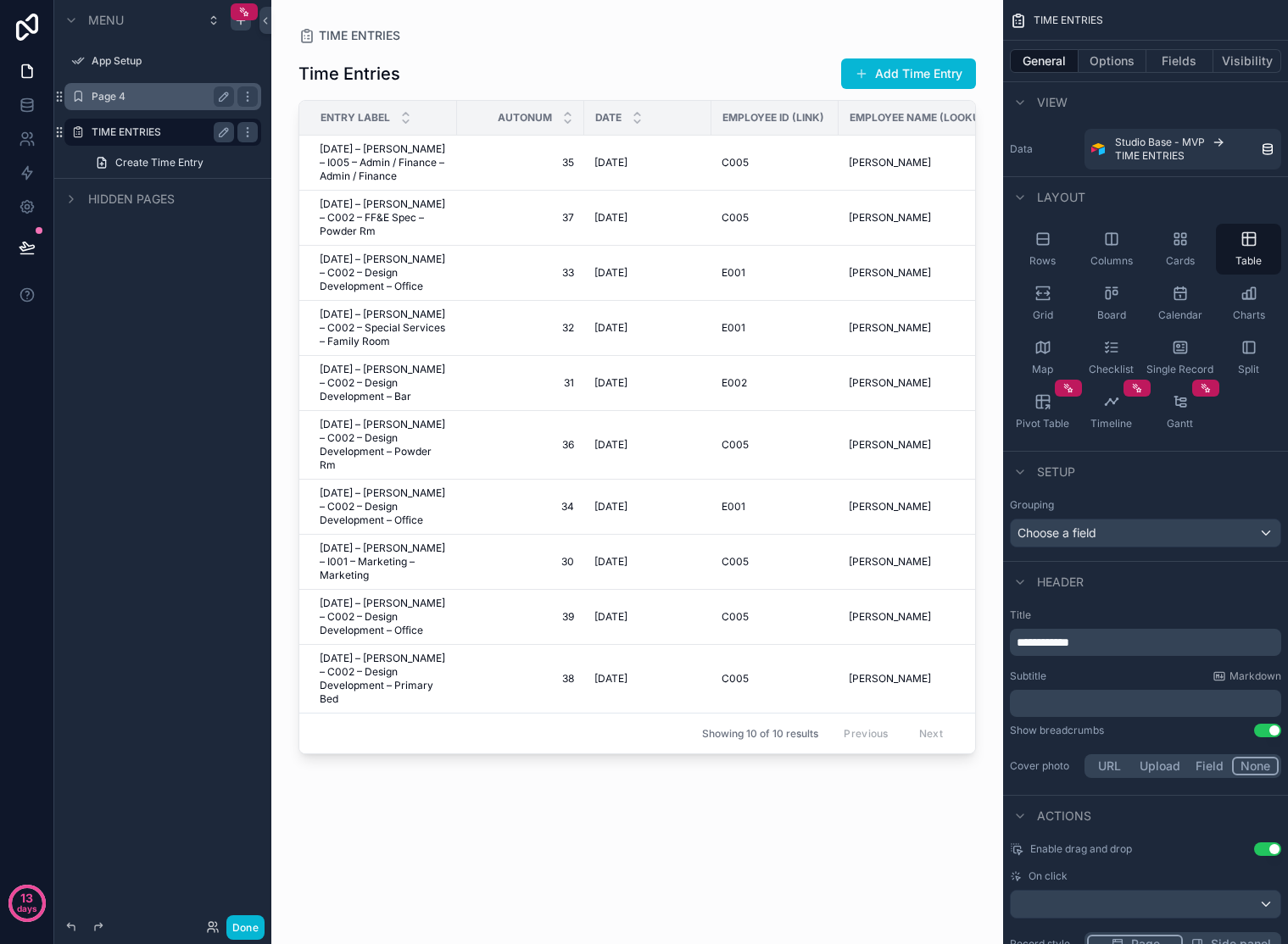
click at [160, 101] on label "Page 4" at bounding box center [159, 97] width 136 height 14
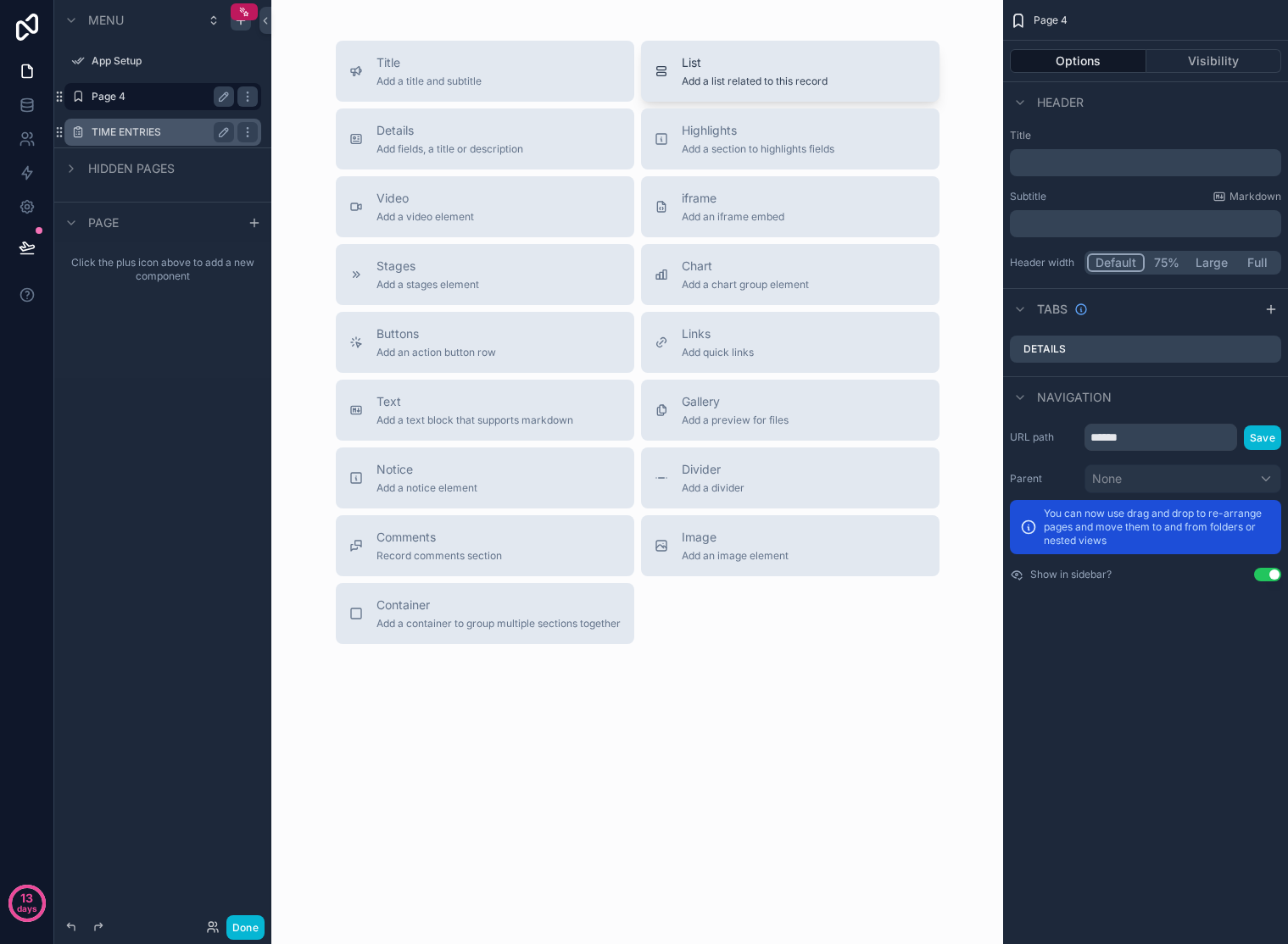
click at [766, 89] on button "List Add a list related to this record" at bounding box center [790, 71] width 299 height 61
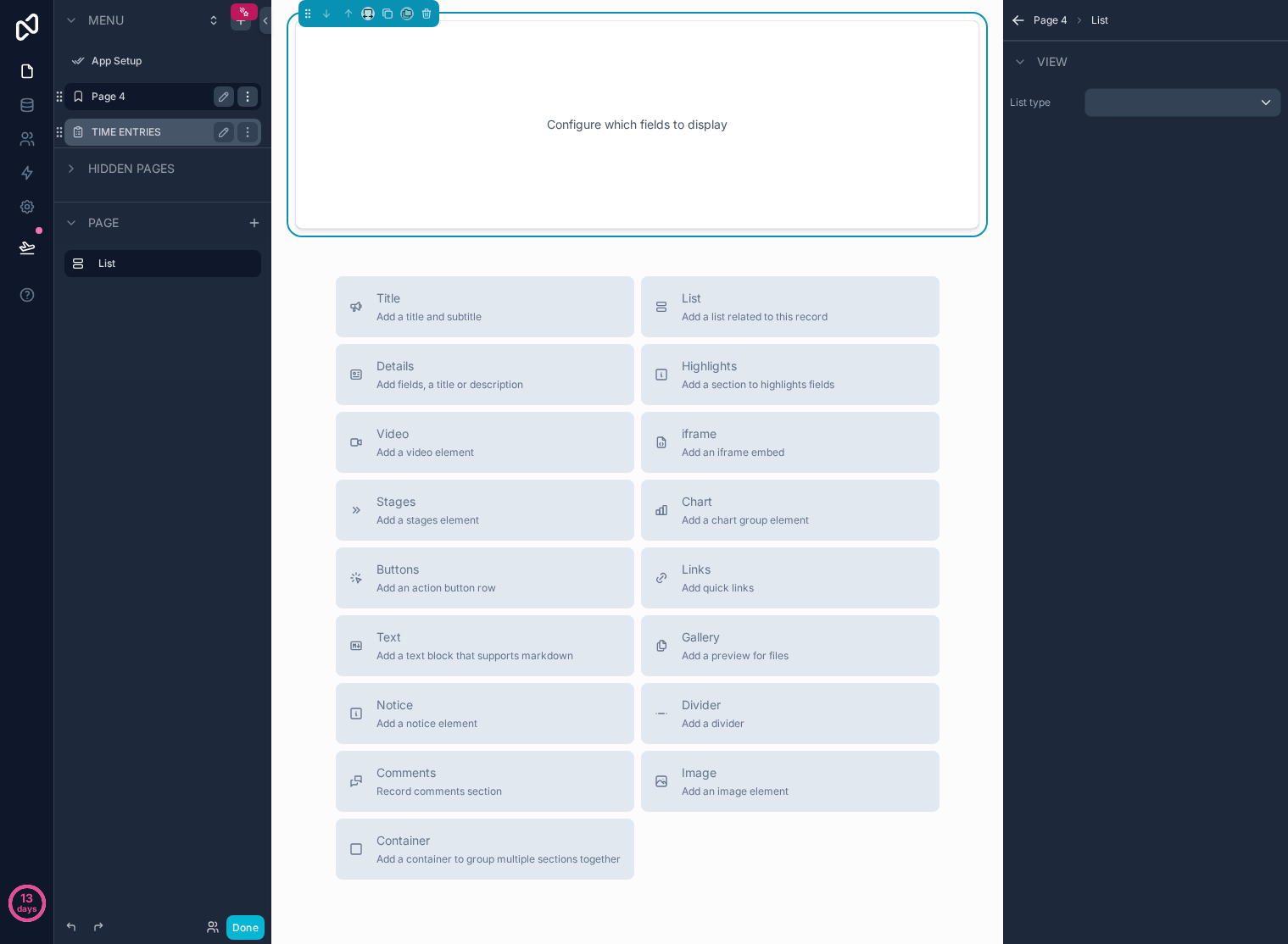
click at [247, 98] on icon "scrollable content" at bounding box center [248, 97] width 14 height 14
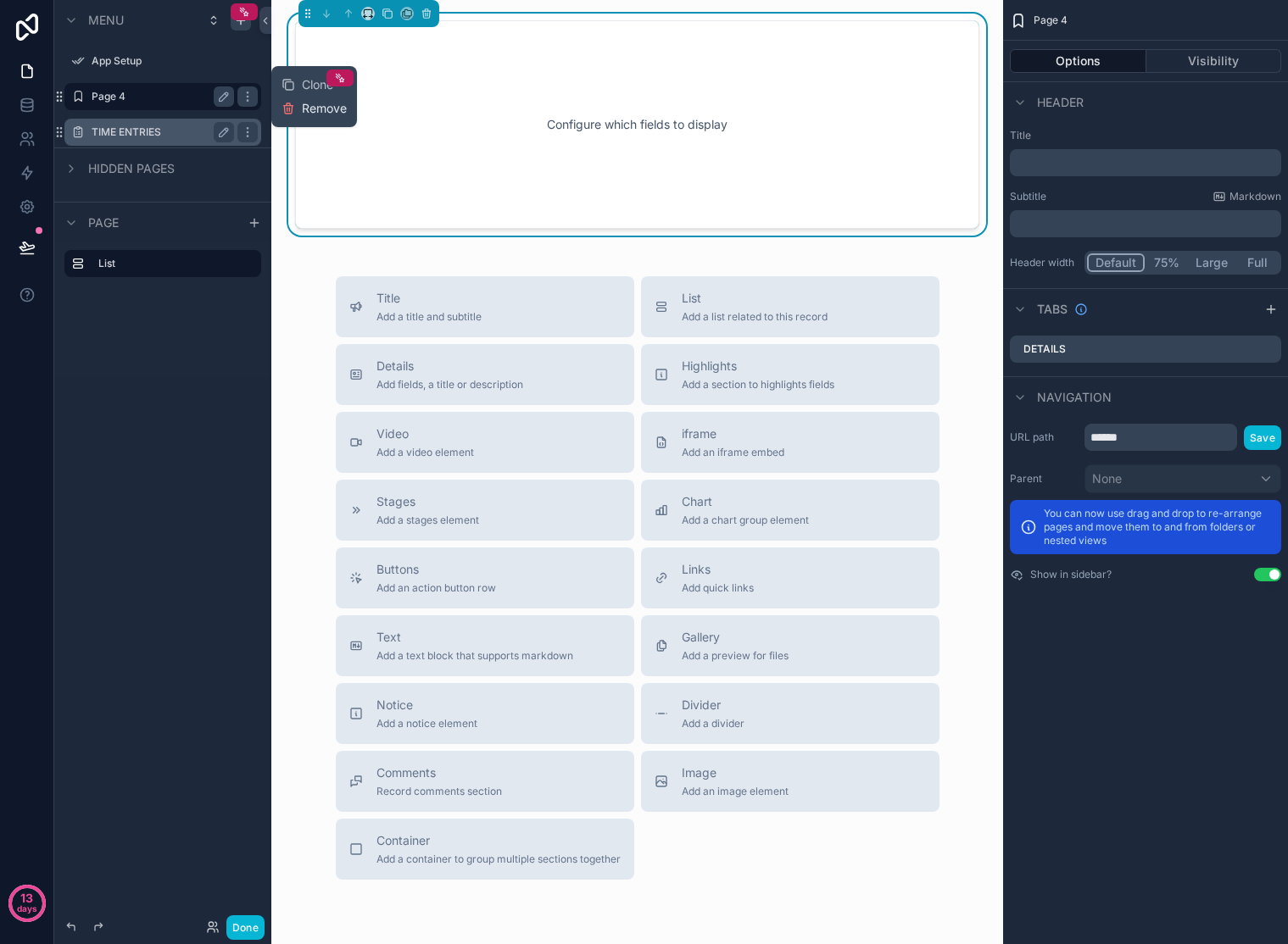
click at [322, 112] on span "Remove" at bounding box center [325, 108] width 45 height 17
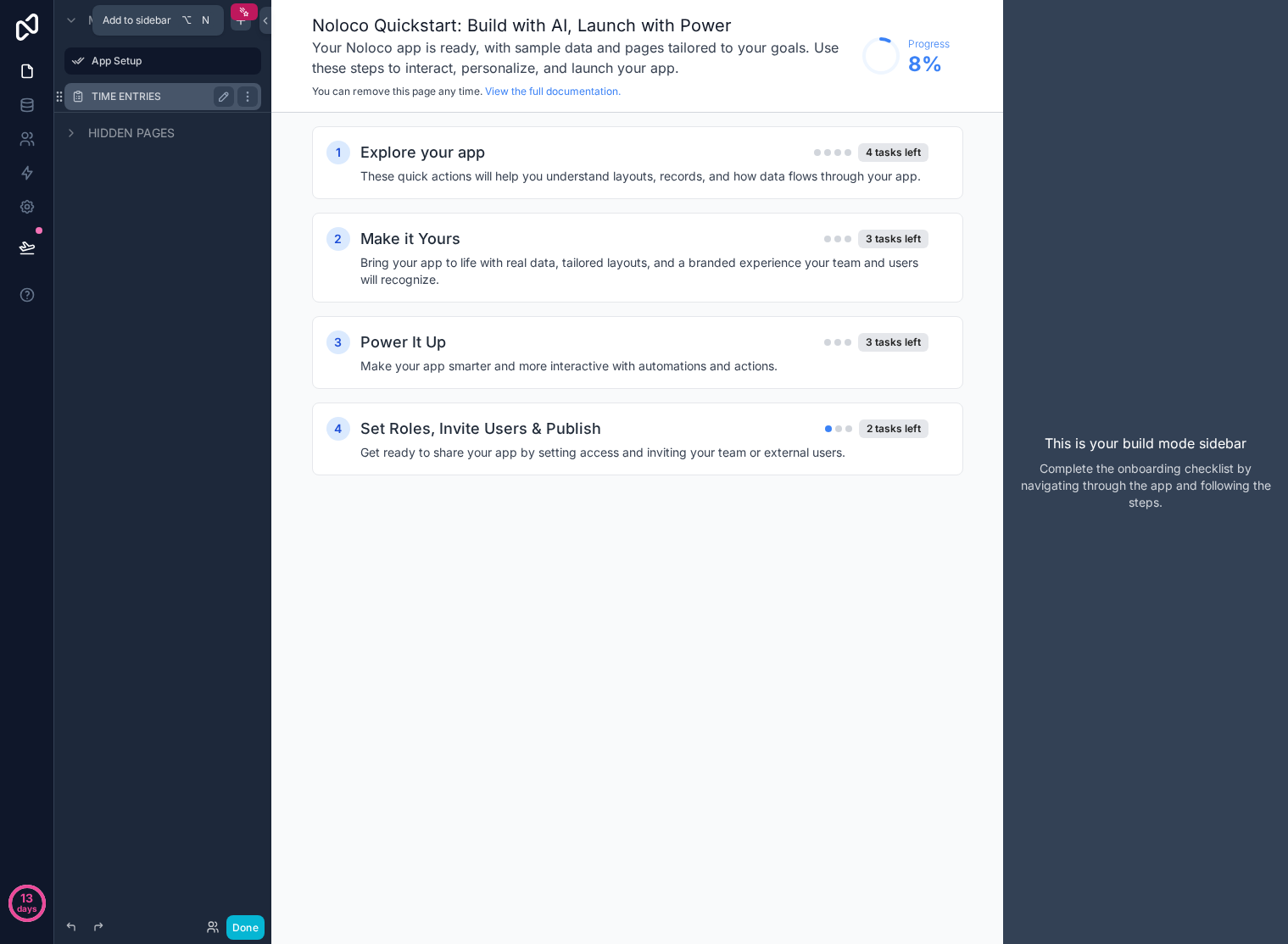
click at [243, 24] on icon "scrollable content" at bounding box center [241, 21] width 14 height 14
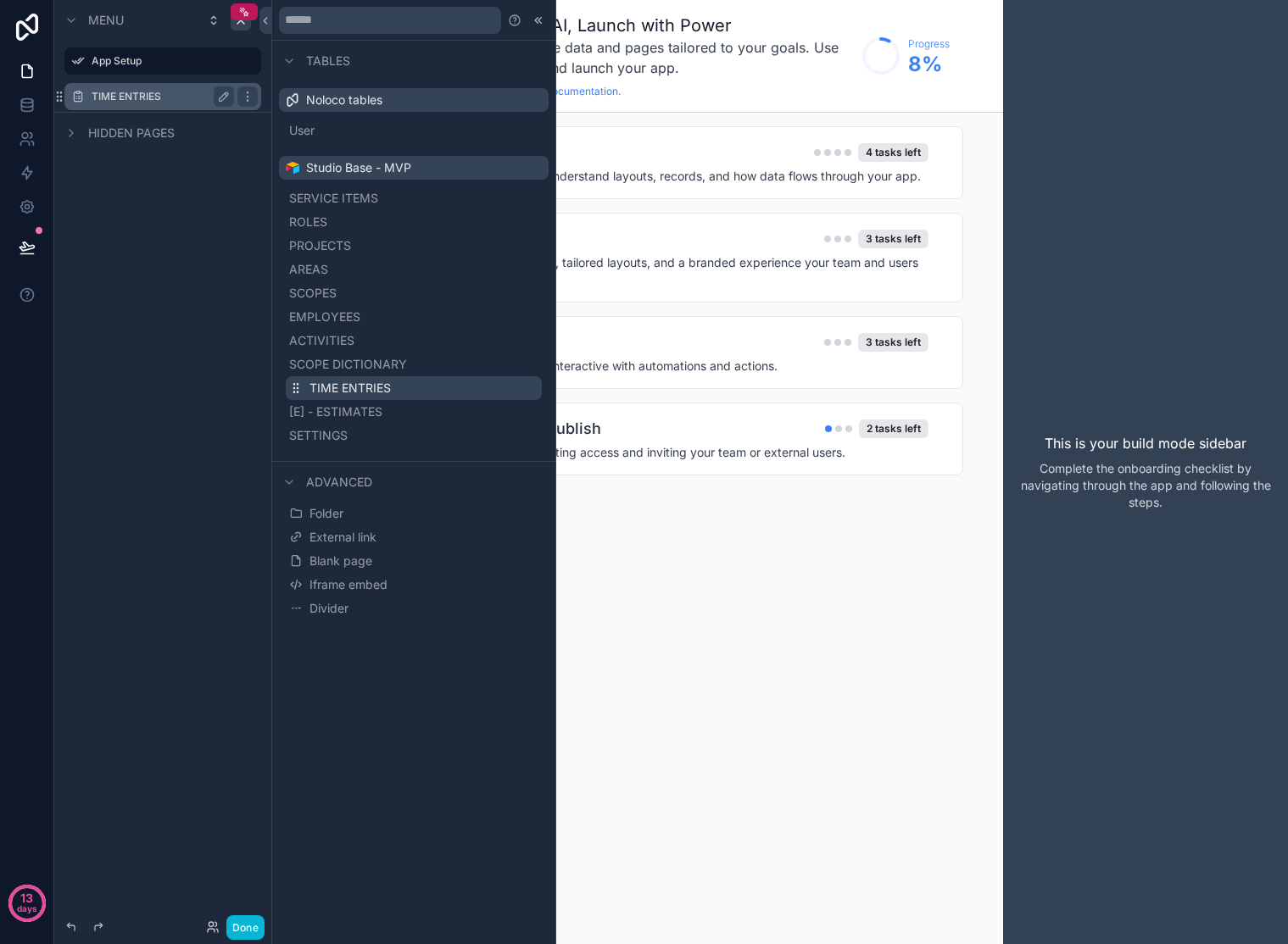
click at [364, 392] on span "TIME ENTRIES" at bounding box center [351, 387] width 82 height 17
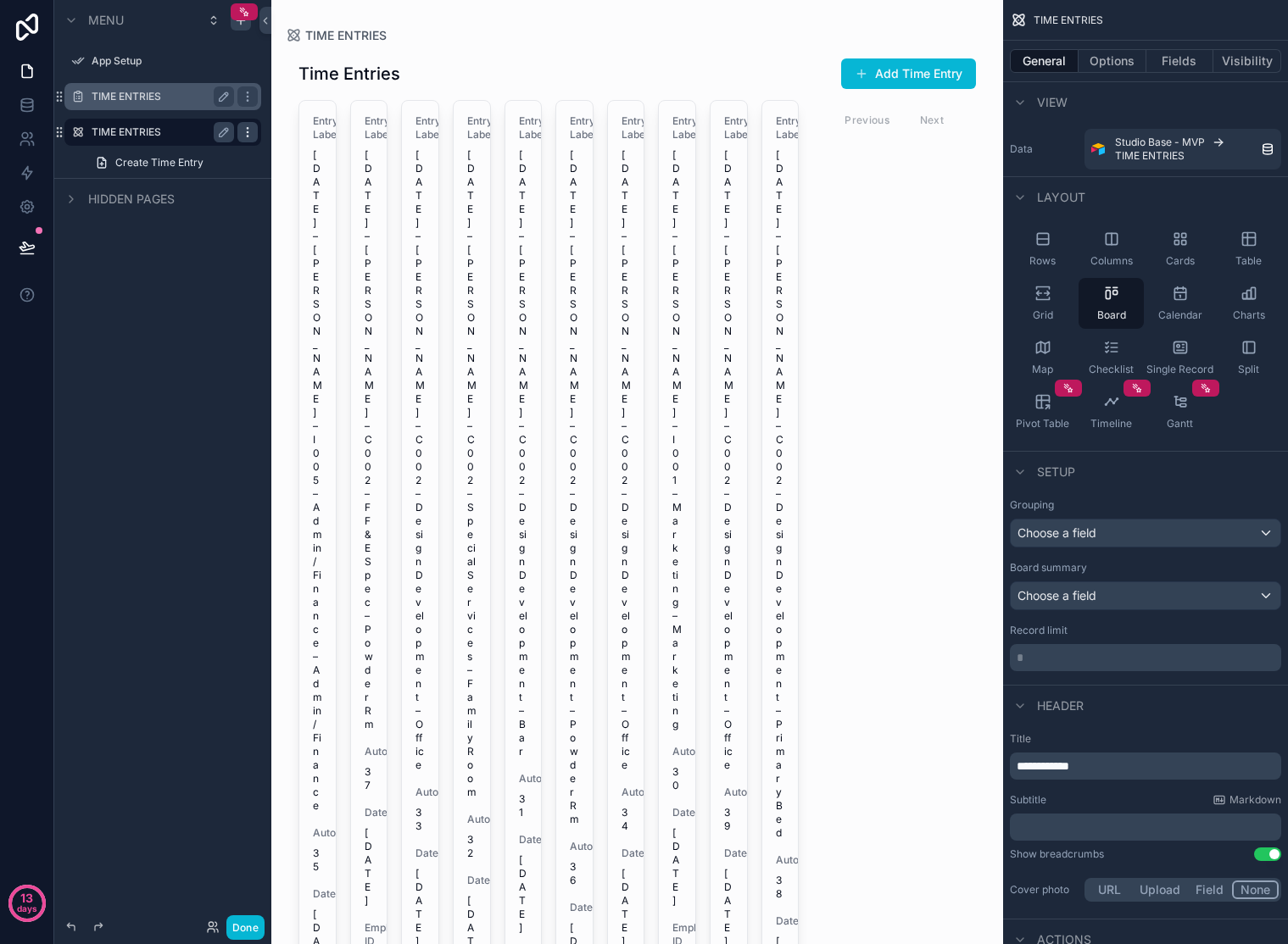
click at [252, 133] on icon "scrollable content" at bounding box center [248, 132] width 14 height 14
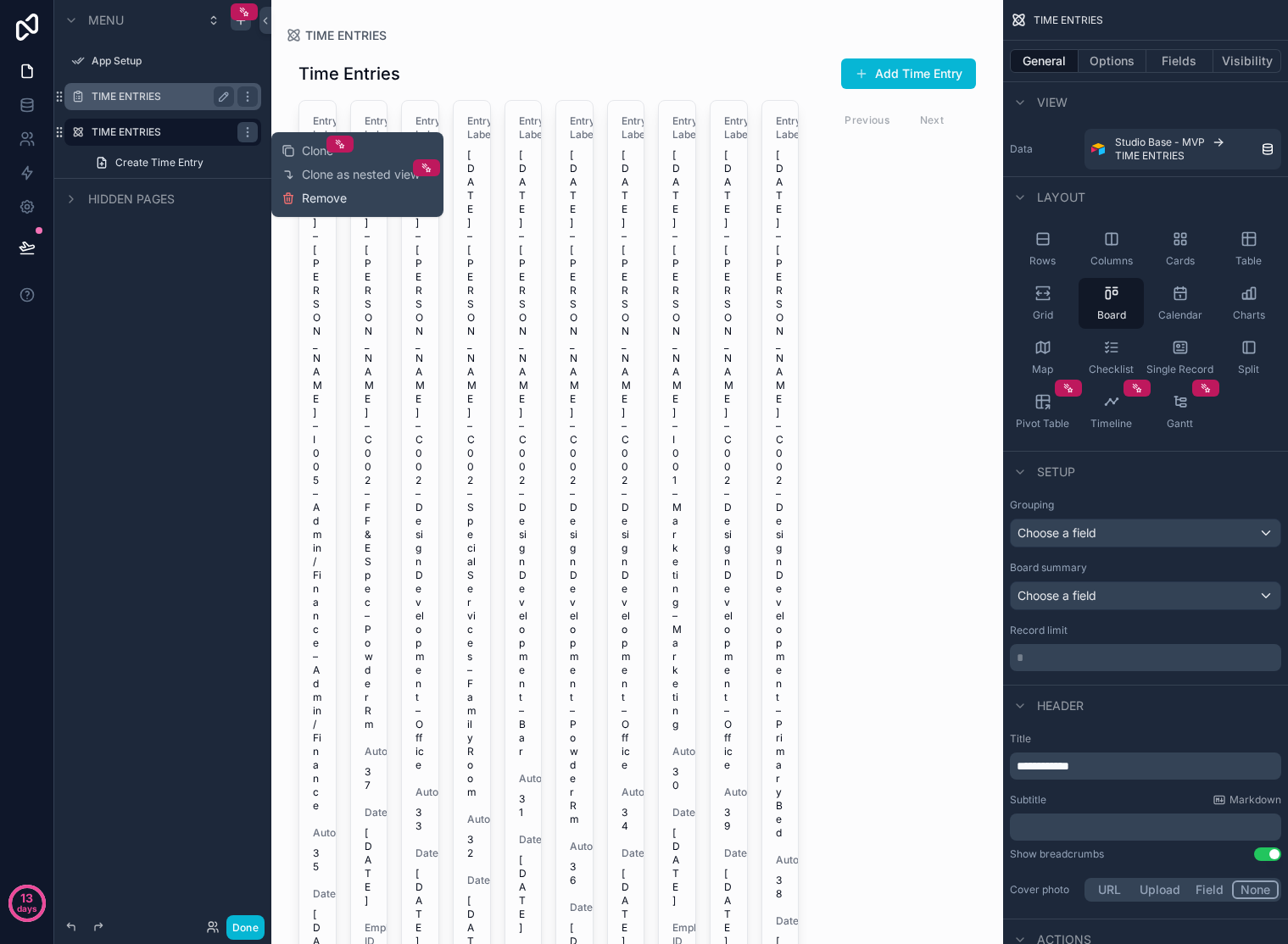
click at [305, 197] on span "Remove" at bounding box center [325, 198] width 45 height 17
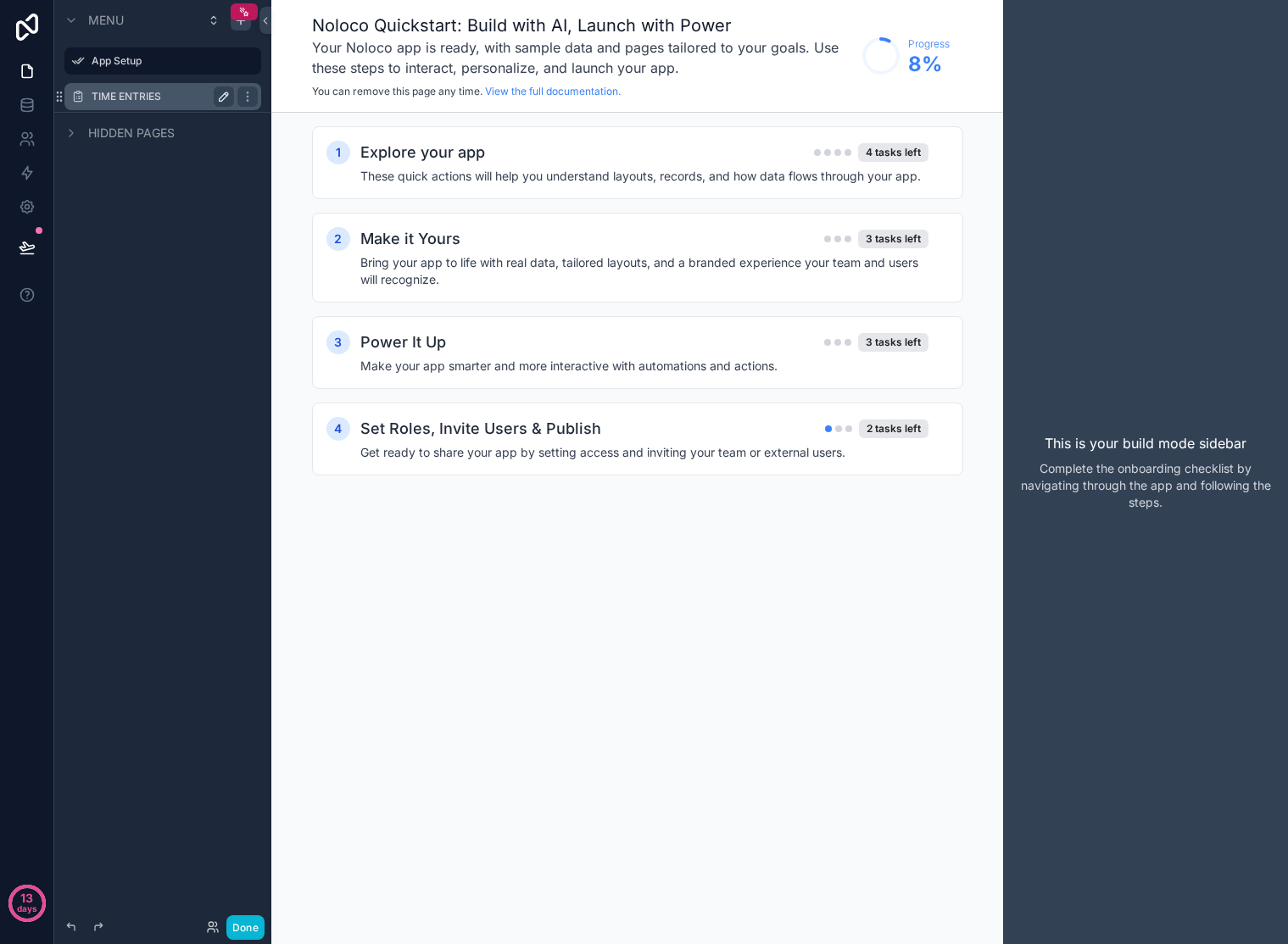
click at [233, 97] on button "scrollable content" at bounding box center [224, 96] width 20 height 20
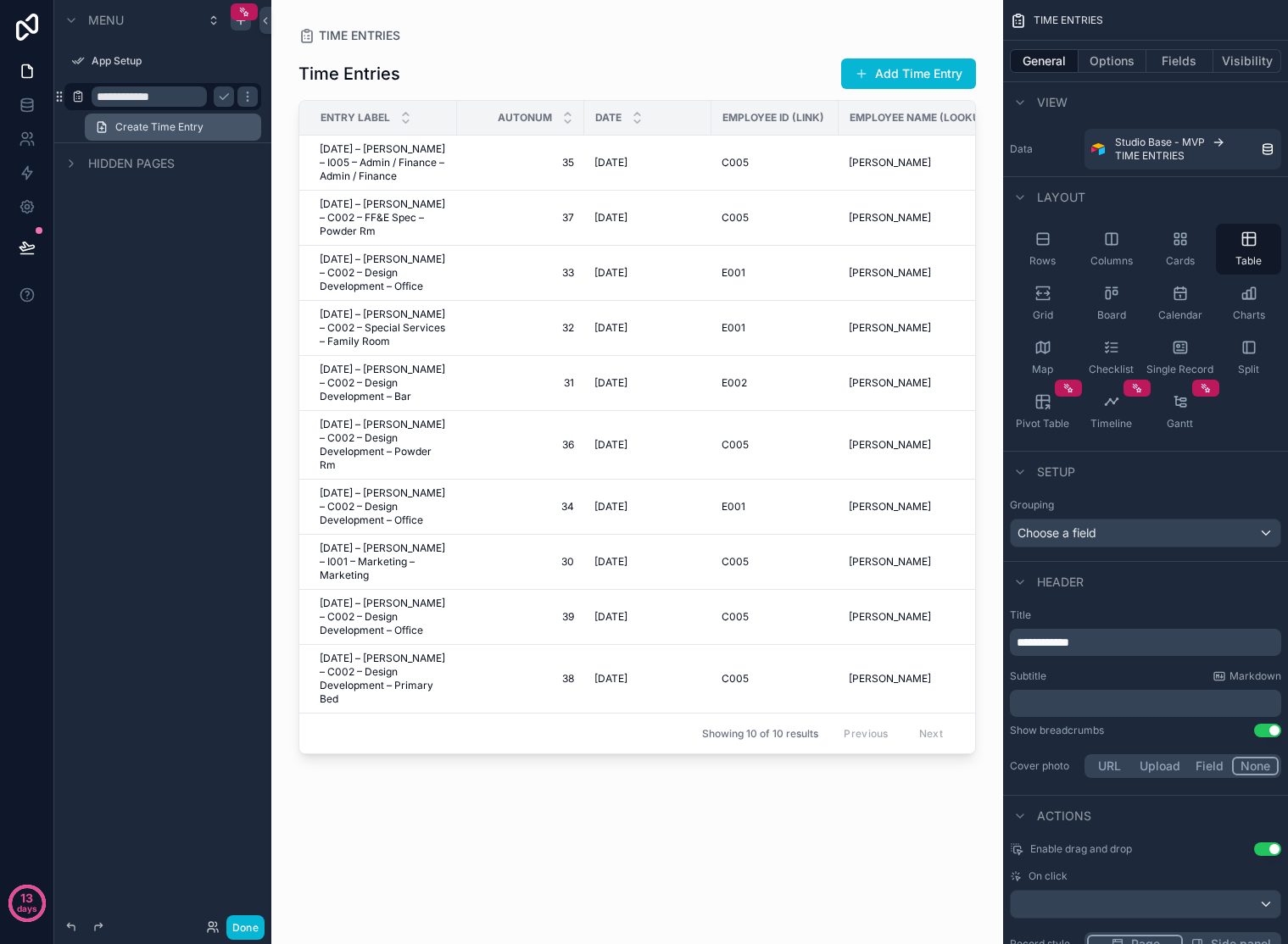
click at [189, 125] on span "Create Time Entry" at bounding box center [159, 127] width 88 height 14
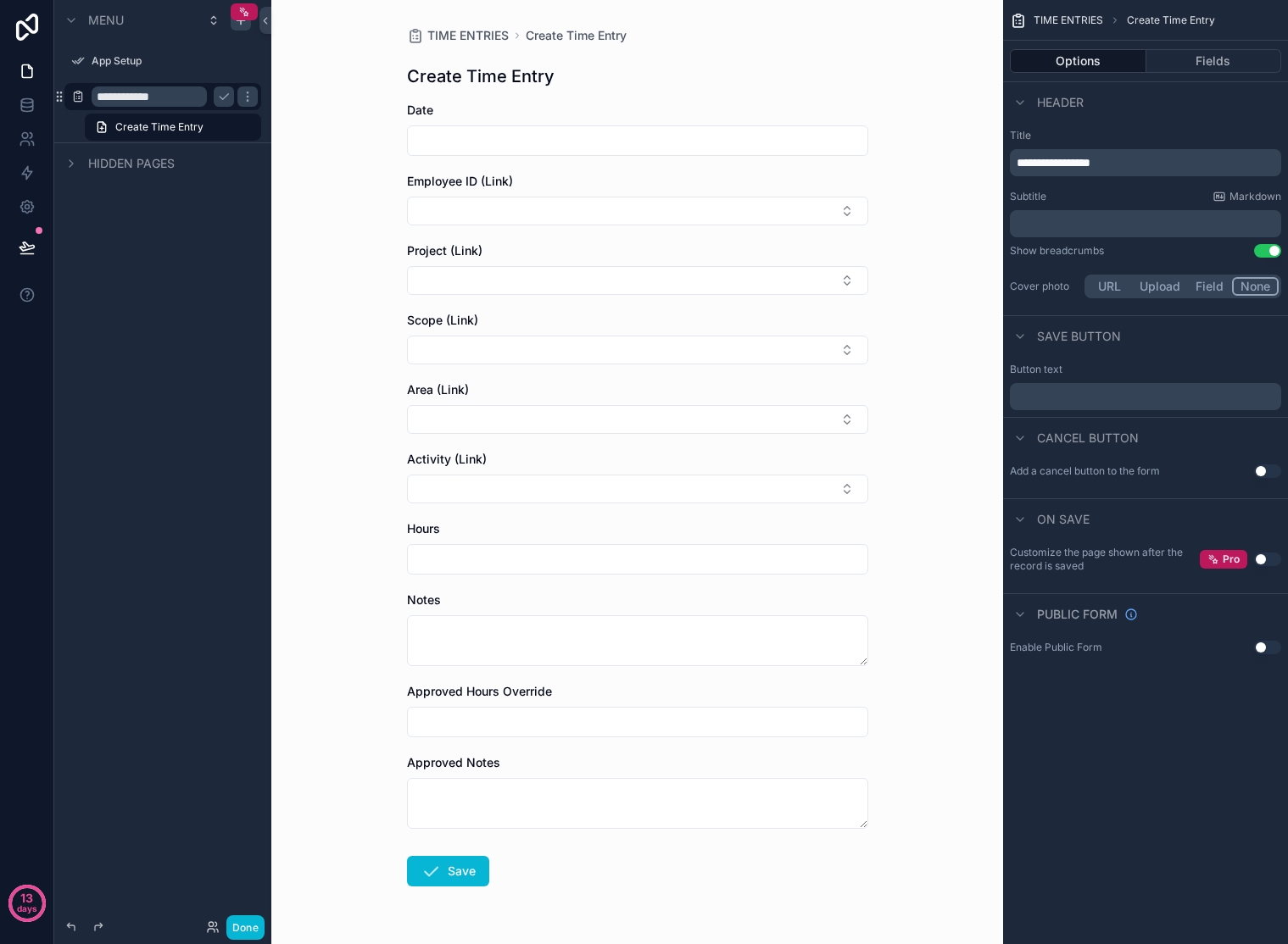
click at [138, 238] on div "**********" at bounding box center [162, 462] width 217 height 924
click at [143, 278] on div "**********" at bounding box center [162, 462] width 217 height 924
click at [124, 95] on input "**********" at bounding box center [149, 96] width 116 height 20
click at [1156, 57] on button "Fields" at bounding box center [1214, 61] width 136 height 23
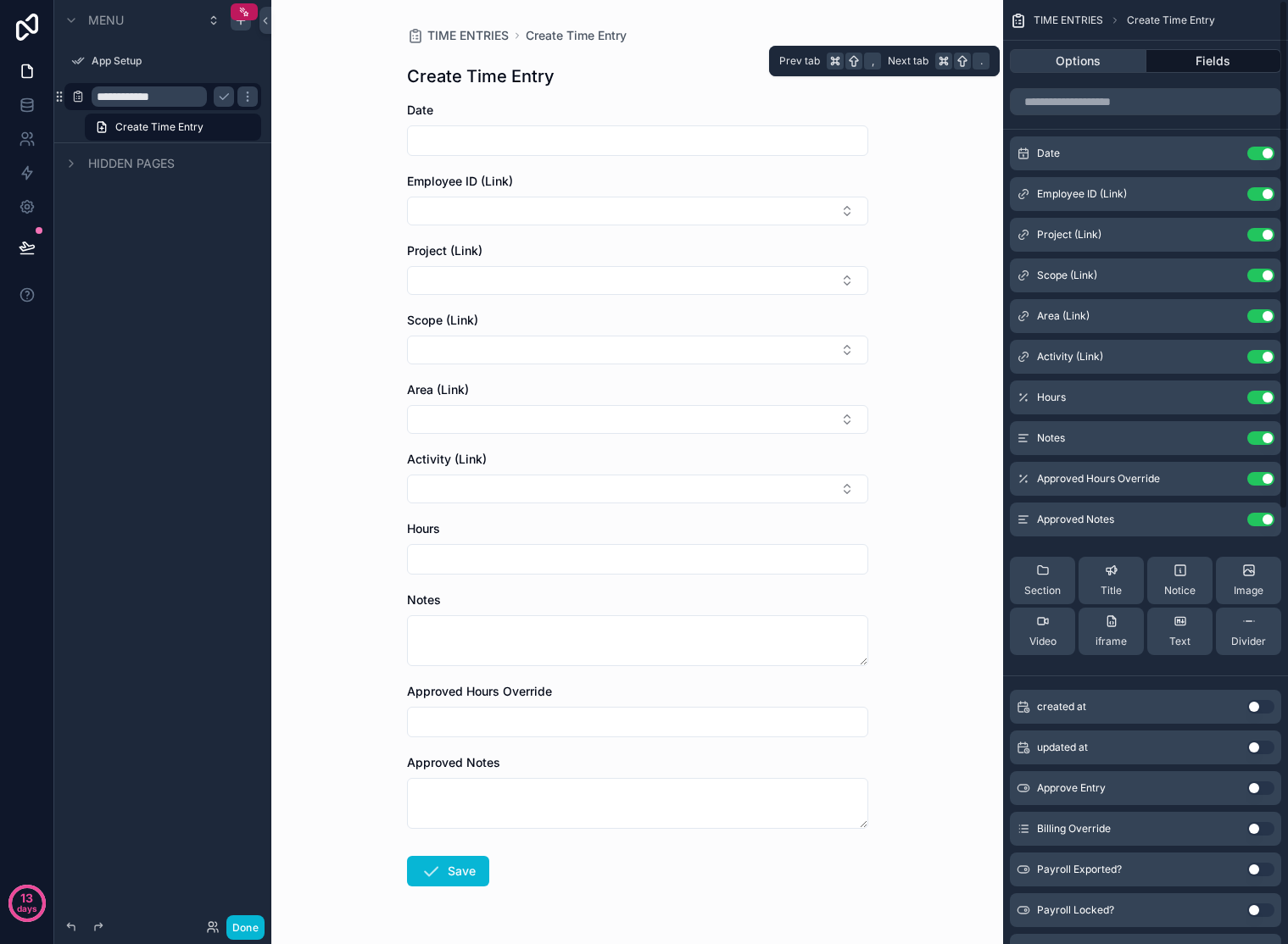
click at [1100, 59] on button "Options" at bounding box center [1077, 61] width 137 height 23
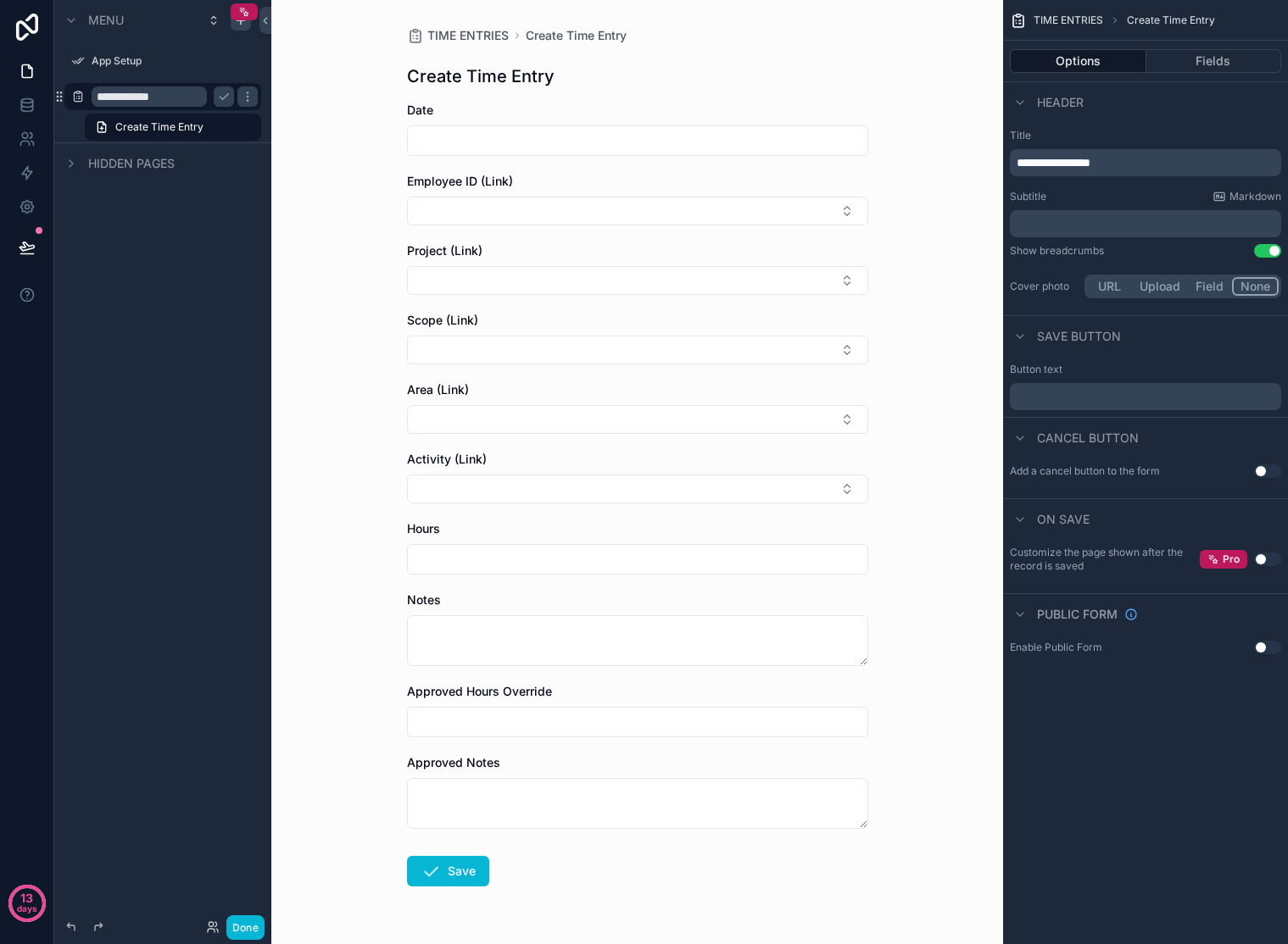
click at [192, 254] on div "**********" at bounding box center [162, 462] width 217 height 924
click at [245, 99] on icon "scrollable content" at bounding box center [248, 97] width 14 height 14
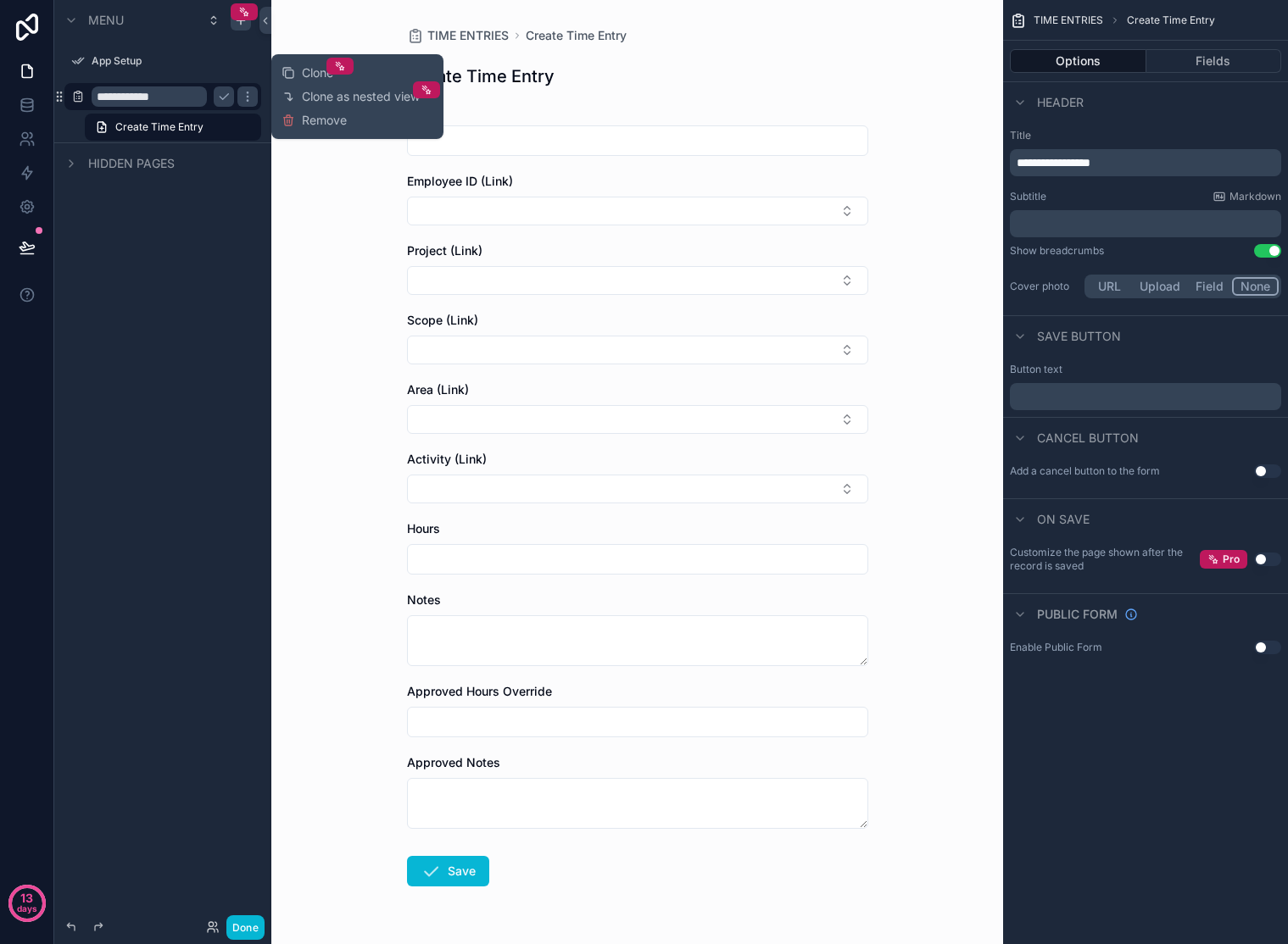
click at [218, 238] on div "**********" at bounding box center [162, 462] width 217 height 924
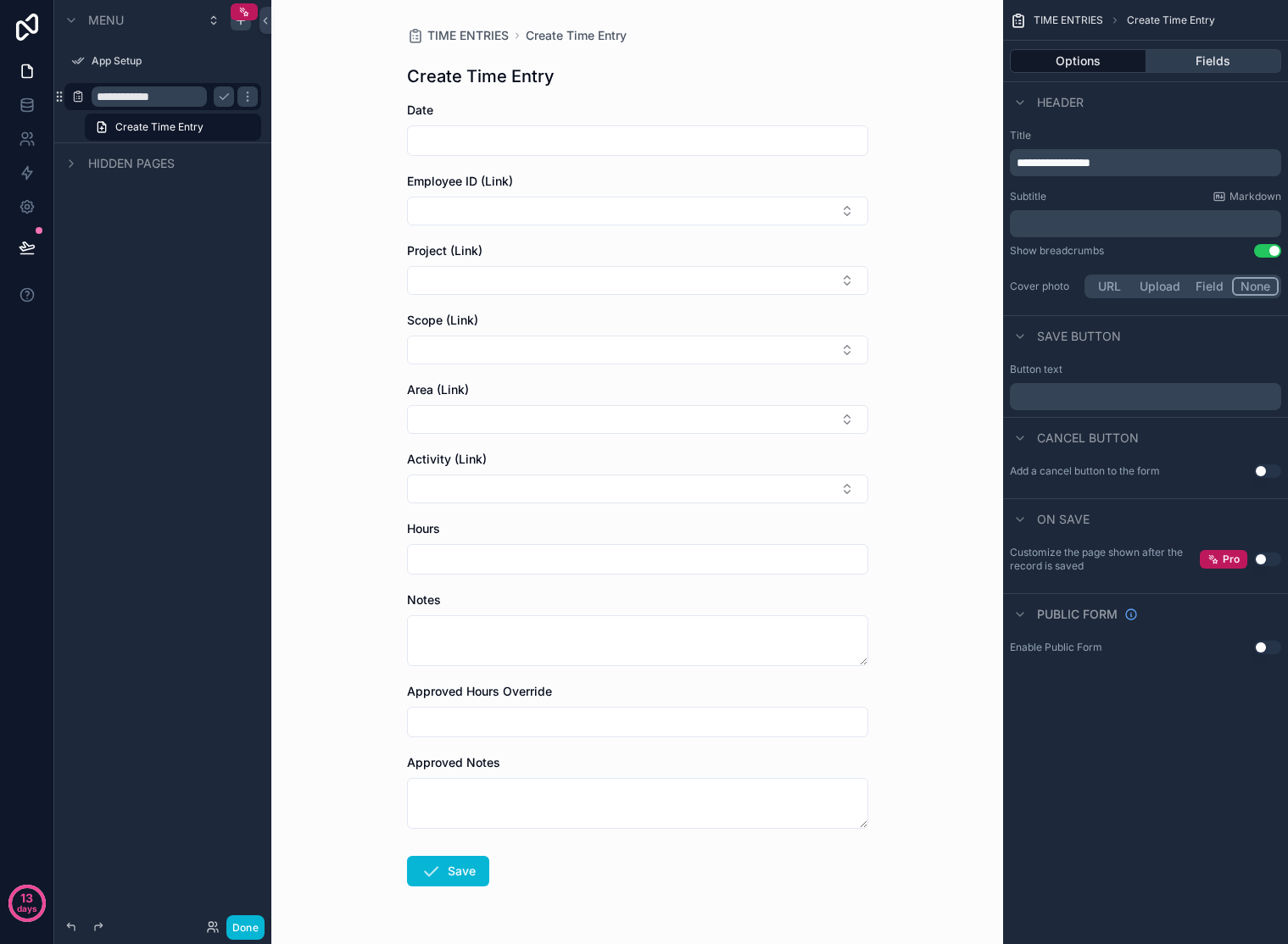
click at [1156, 63] on button "Fields" at bounding box center [1214, 61] width 136 height 23
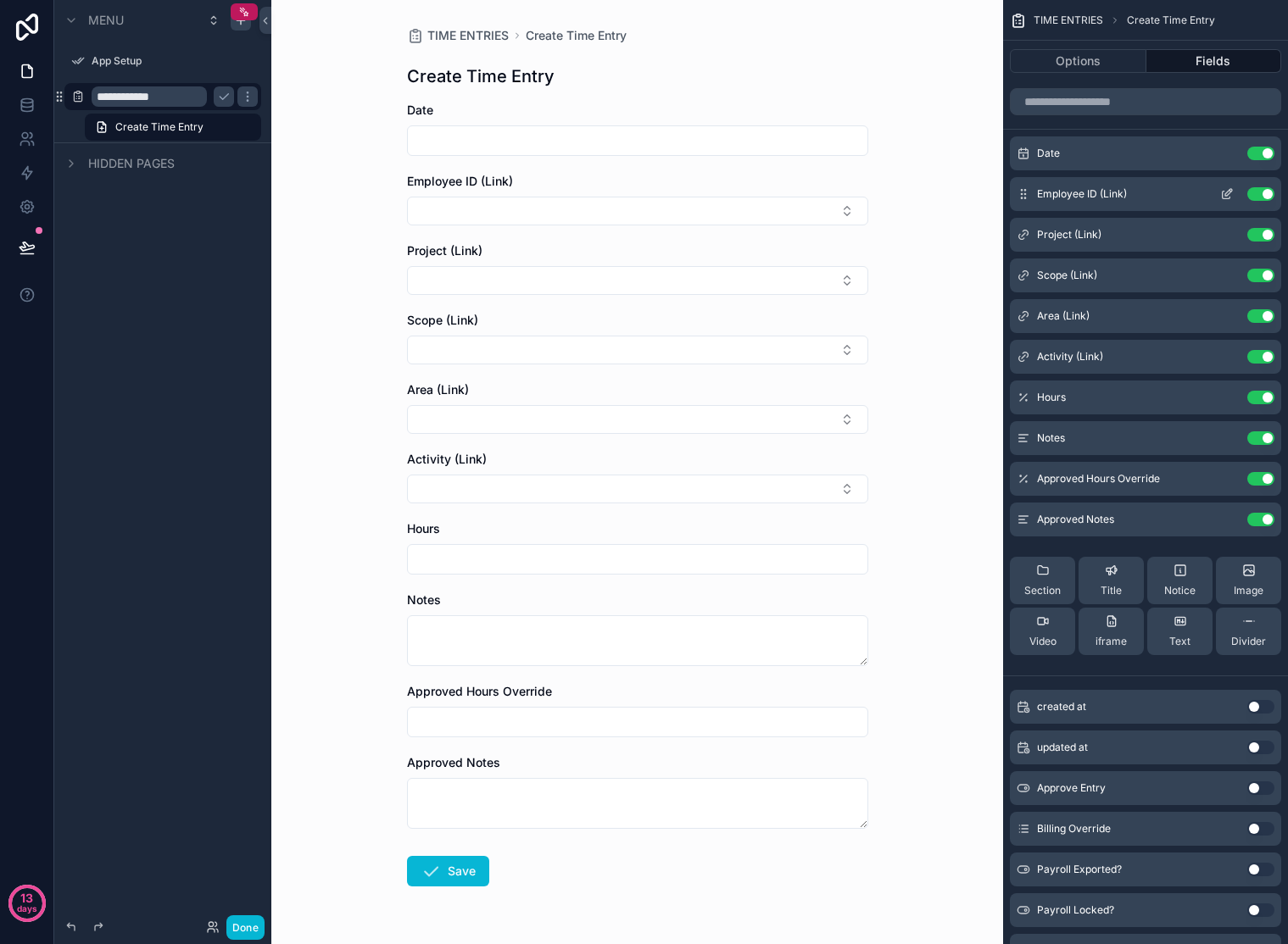
click at [1156, 194] on button "Use setting" at bounding box center [1260, 194] width 27 height 14
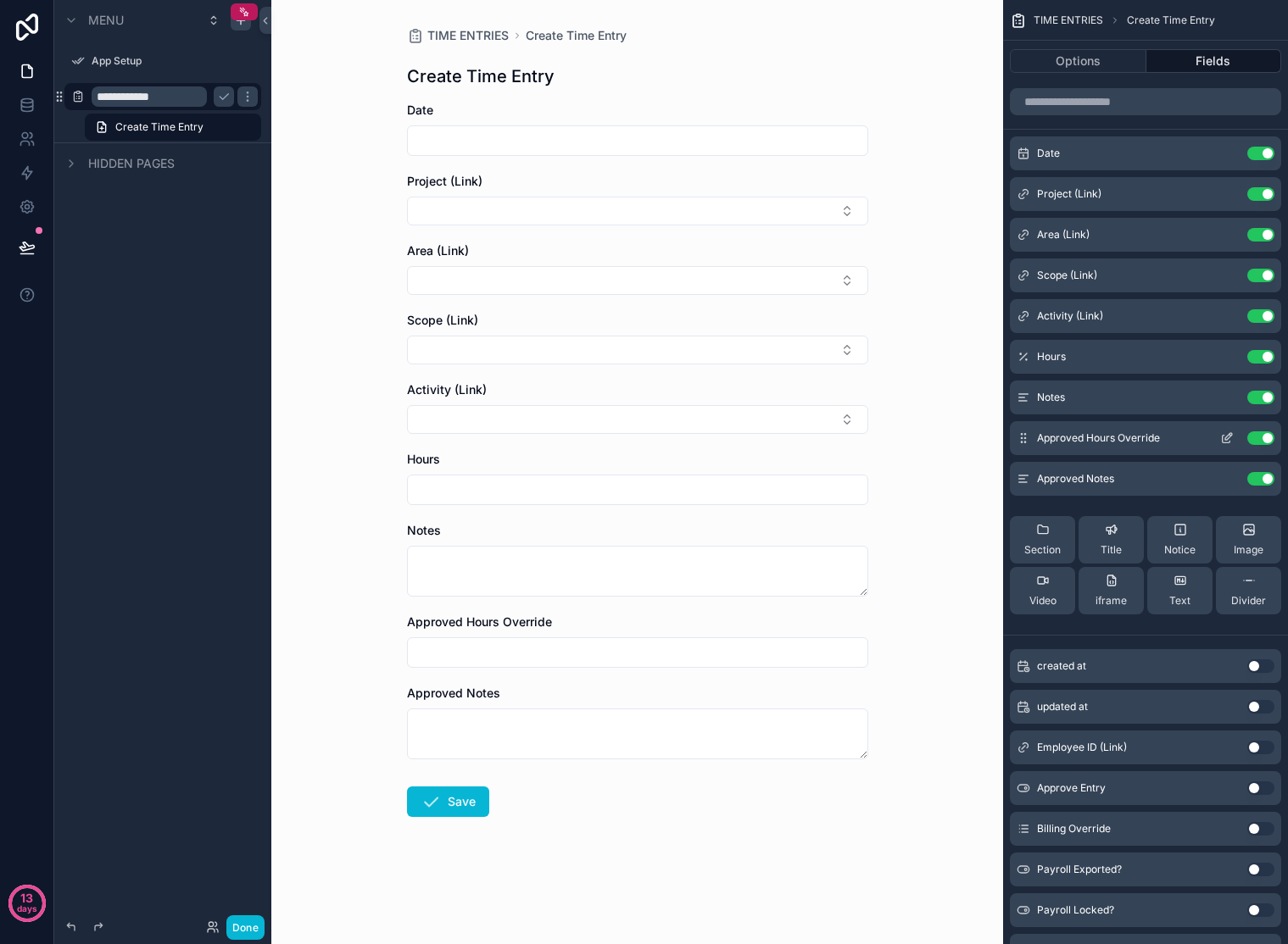
click at [1156, 439] on button "Use setting" at bounding box center [1260, 439] width 27 height 14
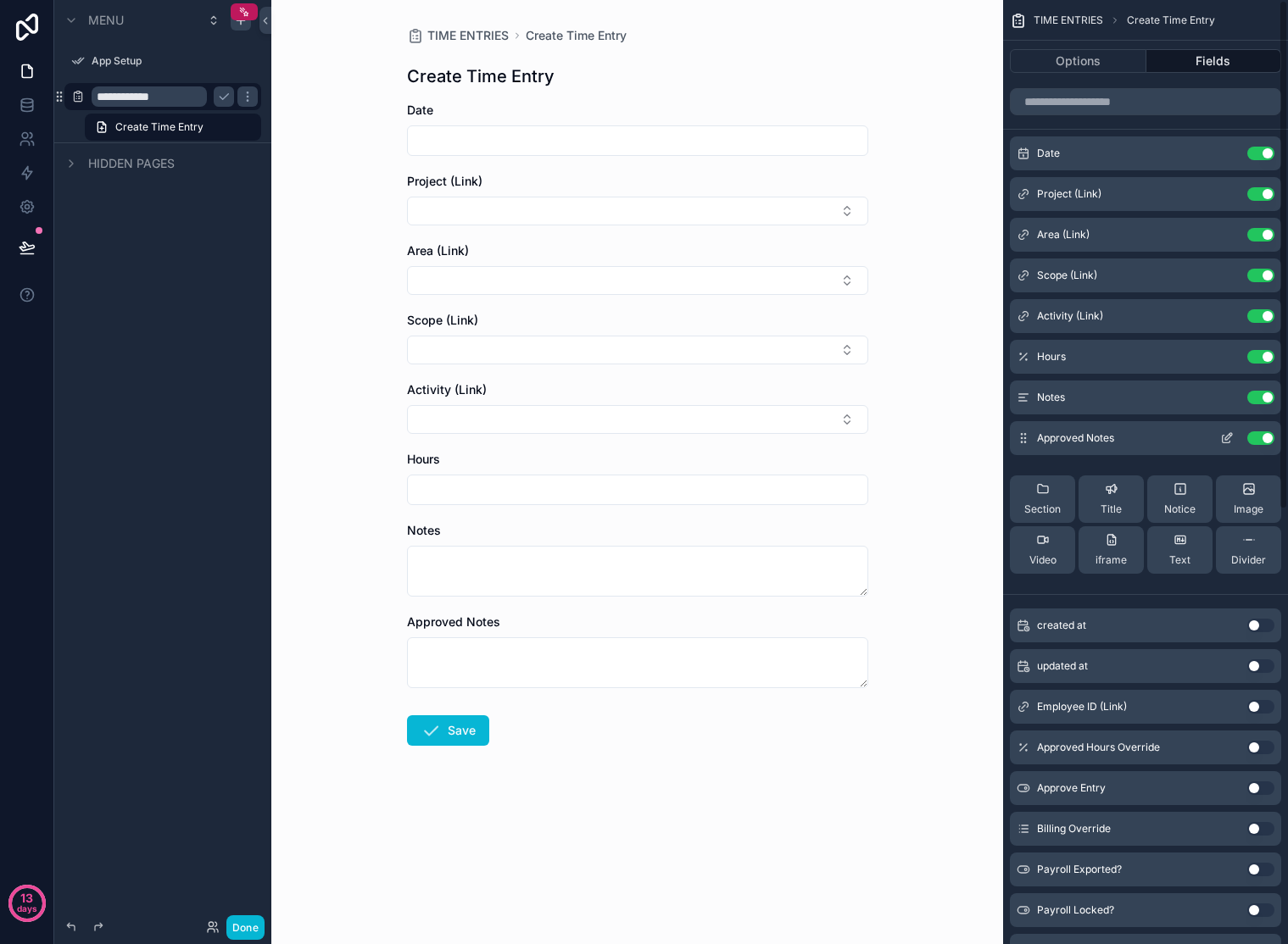
click at [1156, 439] on button "Use setting" at bounding box center [1260, 439] width 27 height 14
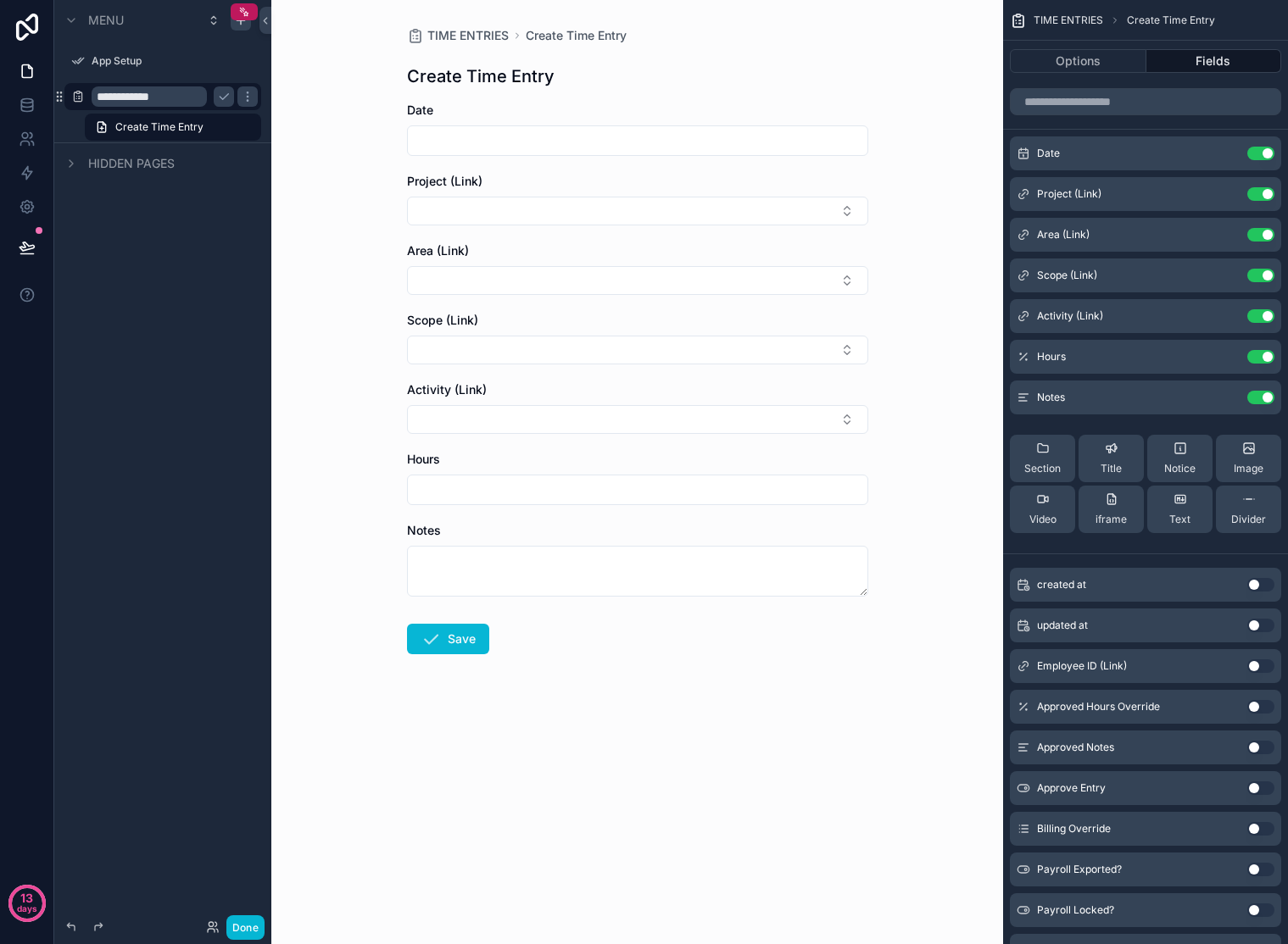
click at [582, 148] on input "scrollable content" at bounding box center [638, 140] width 460 height 23
click at [583, 143] on input "scrollable content" at bounding box center [638, 140] width 460 height 23
click at [839, 82] on div "Create Time Entry" at bounding box center [638, 76] width 461 height 23
click at [458, 75] on h1 "Create Time Entry" at bounding box center [481, 76] width 148 height 23
click at [488, 74] on h1 "Create Time Entry" at bounding box center [481, 76] width 148 height 23
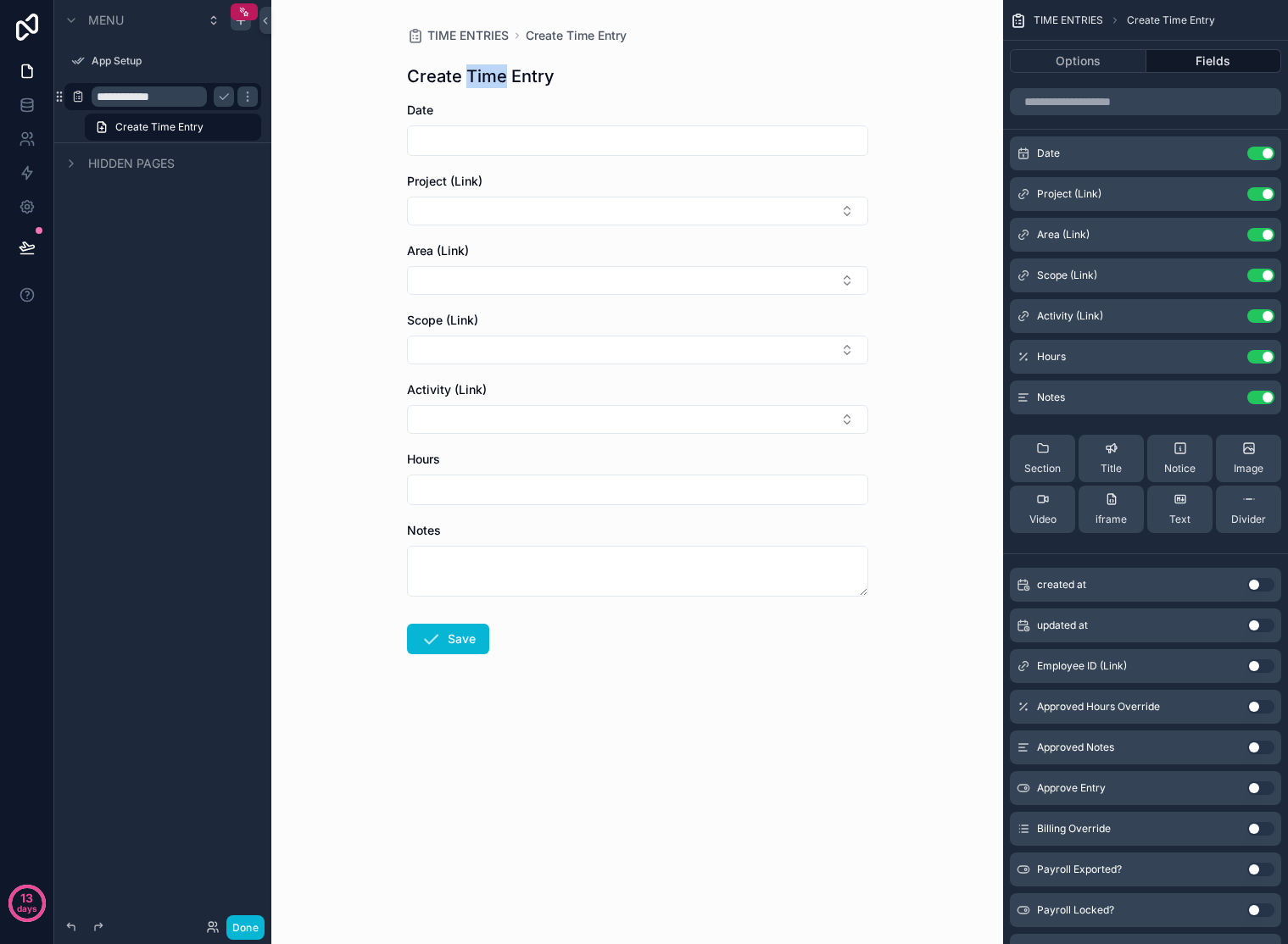
click at [488, 74] on h1 "Create Time Entry" at bounding box center [481, 76] width 148 height 23
click at [195, 125] on span "Create Time Entry" at bounding box center [159, 127] width 88 height 14
click at [1061, 57] on button "Options" at bounding box center [1077, 61] width 137 height 23
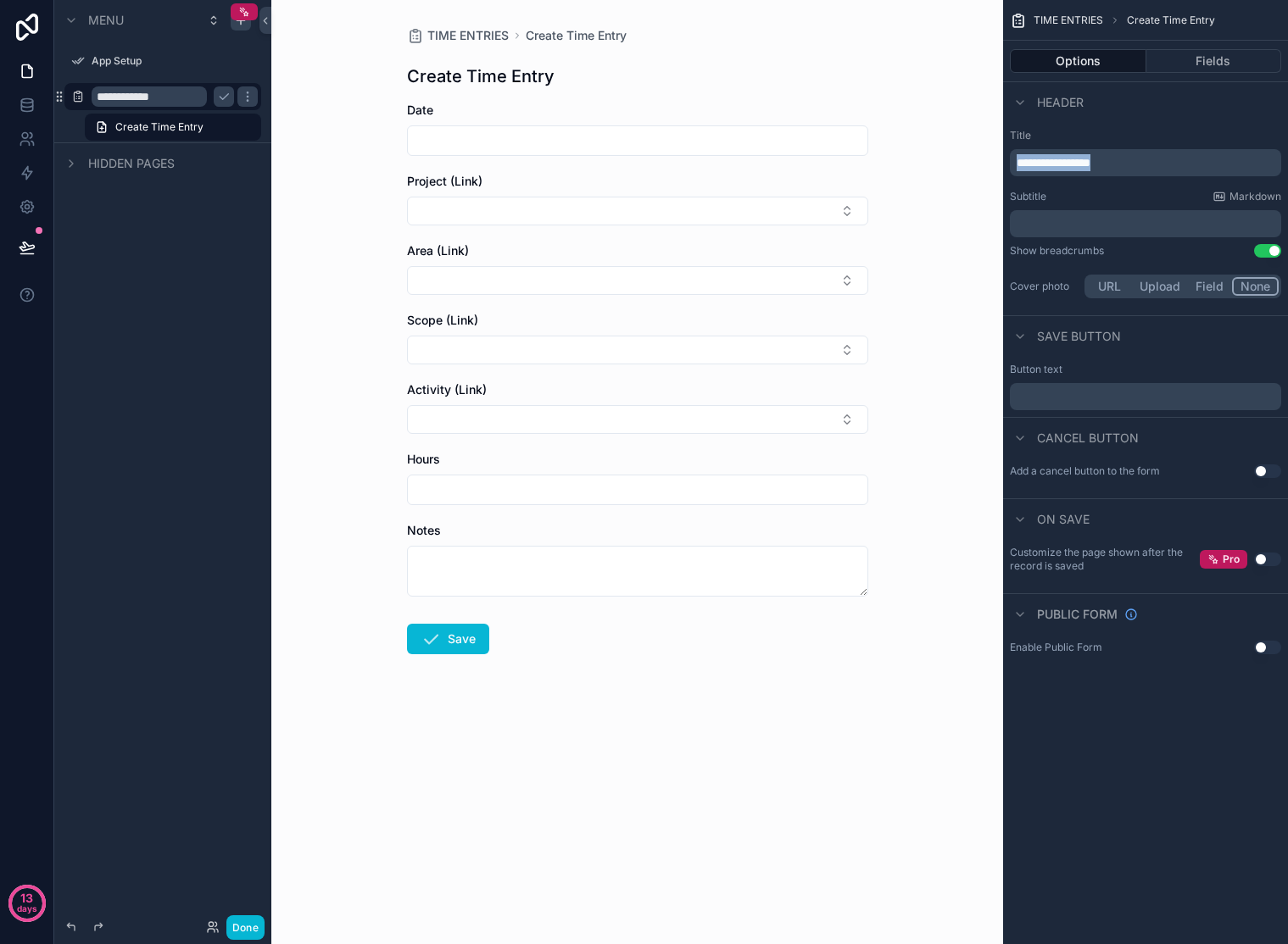
drag, startPoint x: 1139, startPoint y: 165, endPoint x: 1010, endPoint y: 163, distance: 129.0
click at [1010, 163] on div "**********" at bounding box center [1145, 162] width 272 height 27
click at [907, 106] on div "TIME ENTRIES Time Entry Form Time Entry Form Date Project (Link) Area (Link) Sc…" at bounding box center [637, 472] width 732 height 944
click at [1104, 225] on p "﻿" at bounding box center [1147, 223] width 261 height 17
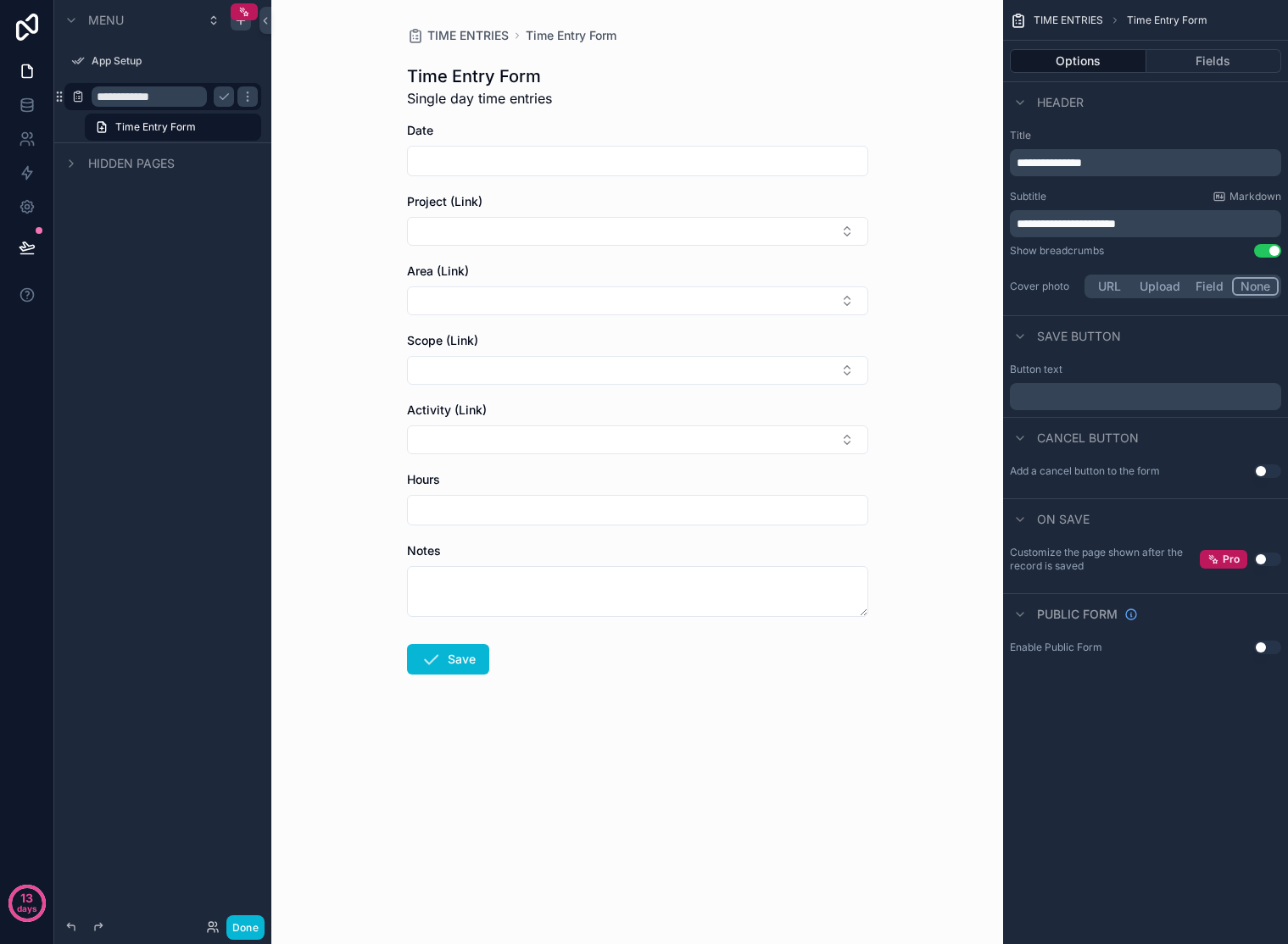
click at [1060, 192] on div "Subtitle Markdown" at bounding box center [1145, 197] width 272 height 14
click at [1156, 395] on p "﻿" at bounding box center [1147, 397] width 261 height 14
drag, startPoint x: 1093, startPoint y: 398, endPoint x: 999, endPoint y: 399, distance: 94.0
click at [999, 399] on div "**********" at bounding box center [780, 472] width 1016 height 944
click at [889, 755] on div "TIME ENTRIES Time Entry Form Time Entry Form Single day time entries Date Proje…" at bounding box center [637, 472] width 732 height 944
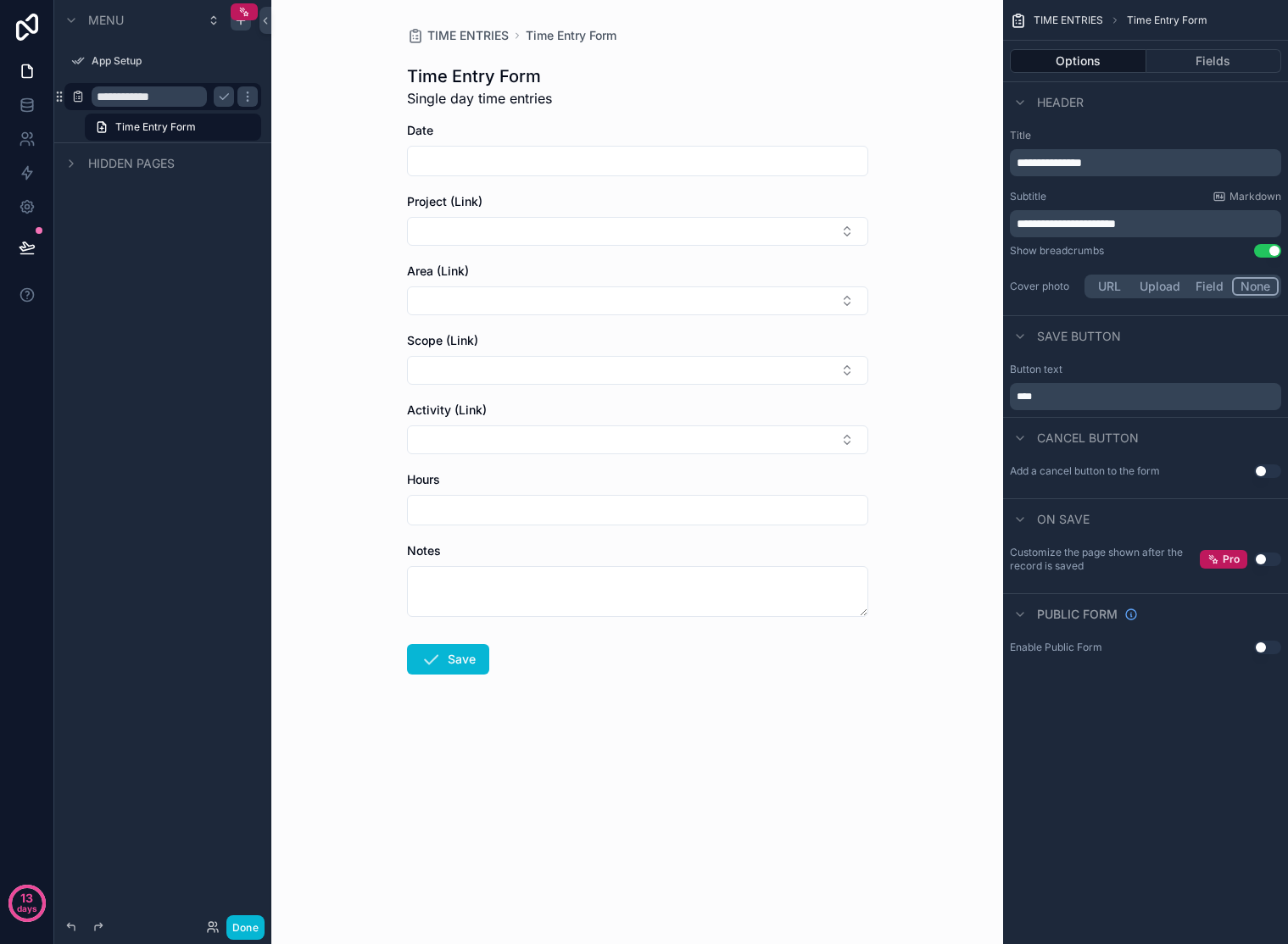
click at [1156, 73] on div "Options Fields" at bounding box center [1145, 61] width 285 height 41
click at [1156, 70] on button "Fields" at bounding box center [1214, 61] width 136 height 23
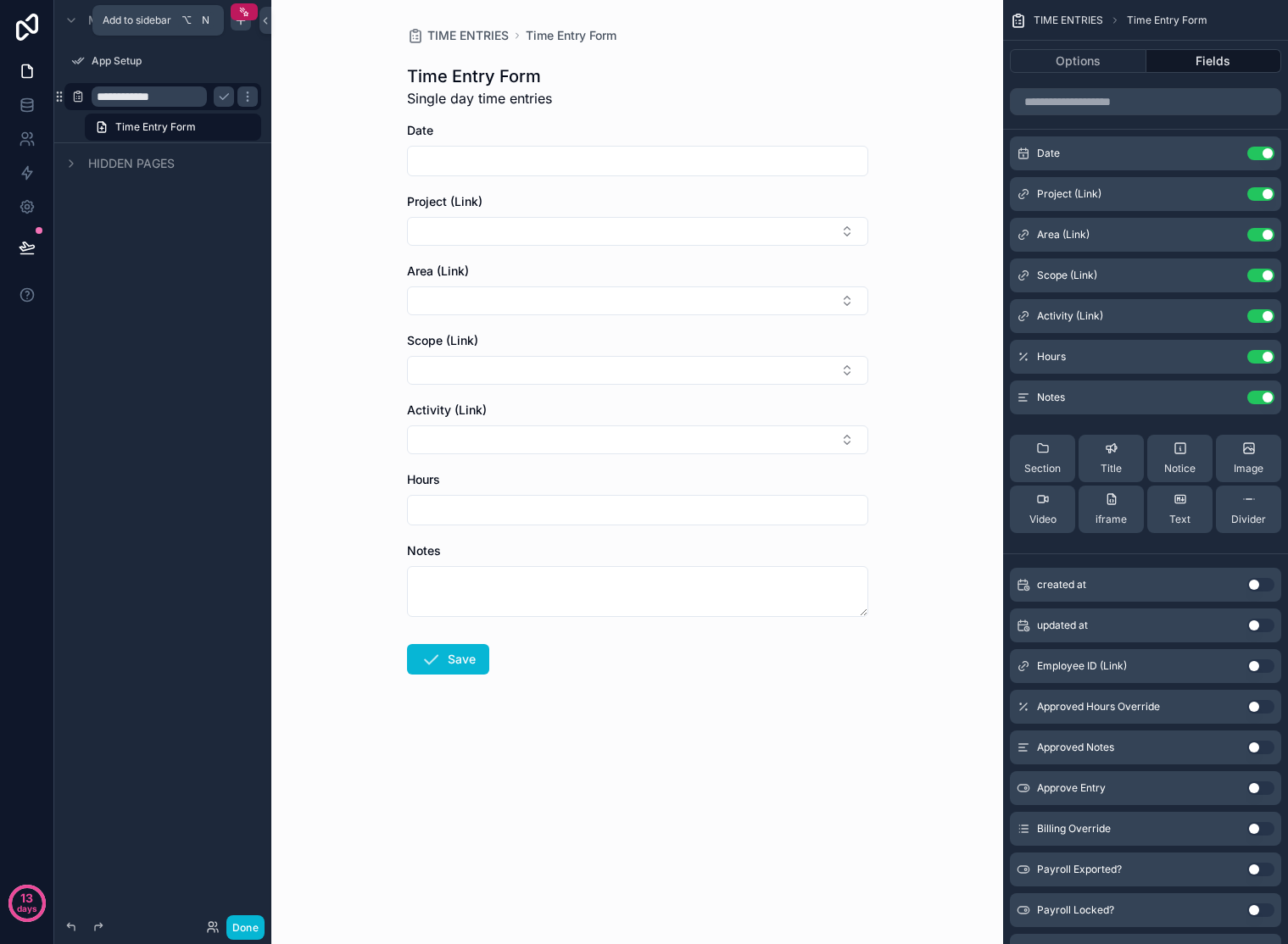
click at [243, 25] on icon "scrollable content" at bounding box center [241, 21] width 14 height 14
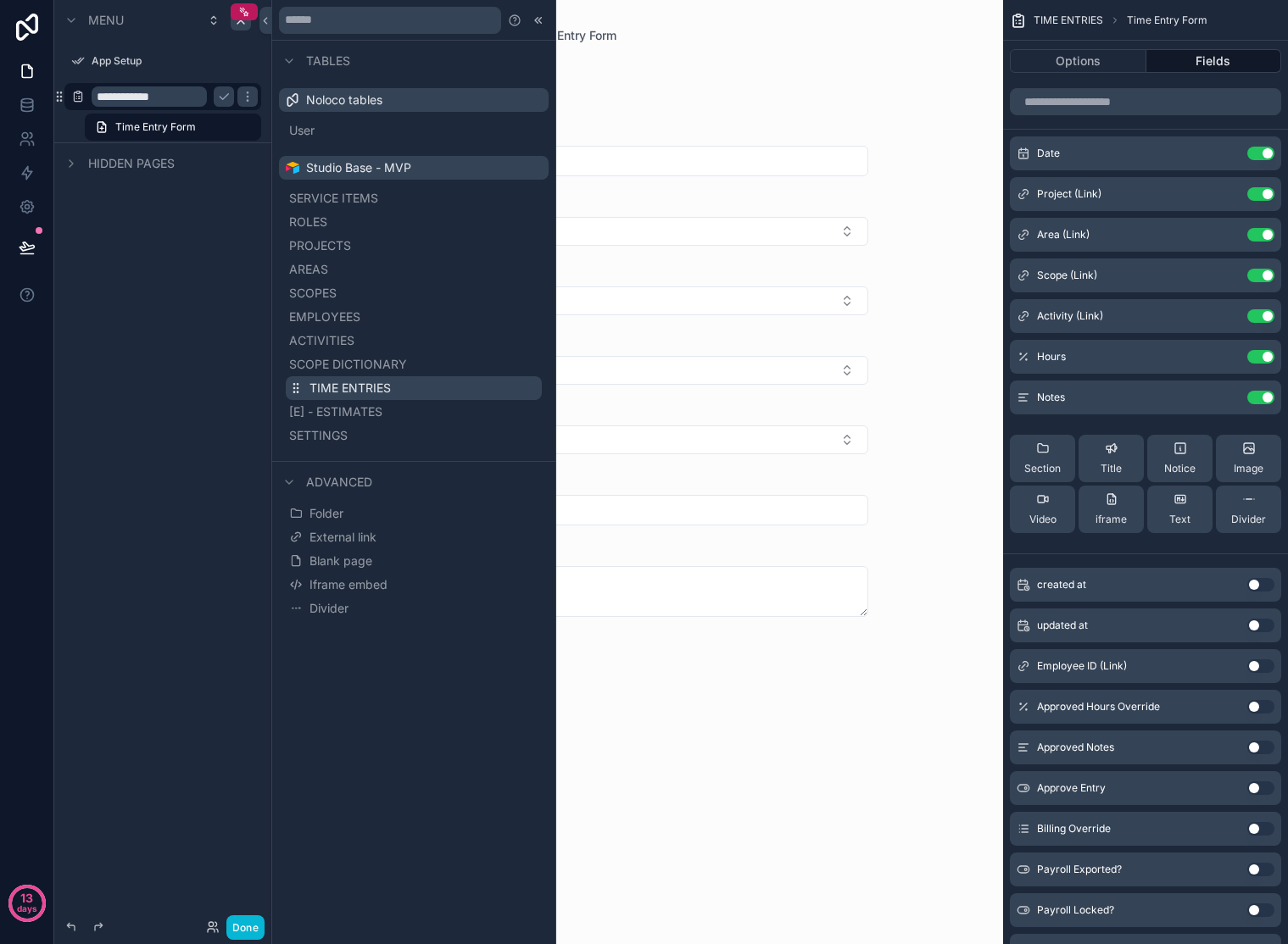
click at [352, 394] on span "TIME ENTRIES" at bounding box center [351, 387] width 82 height 17
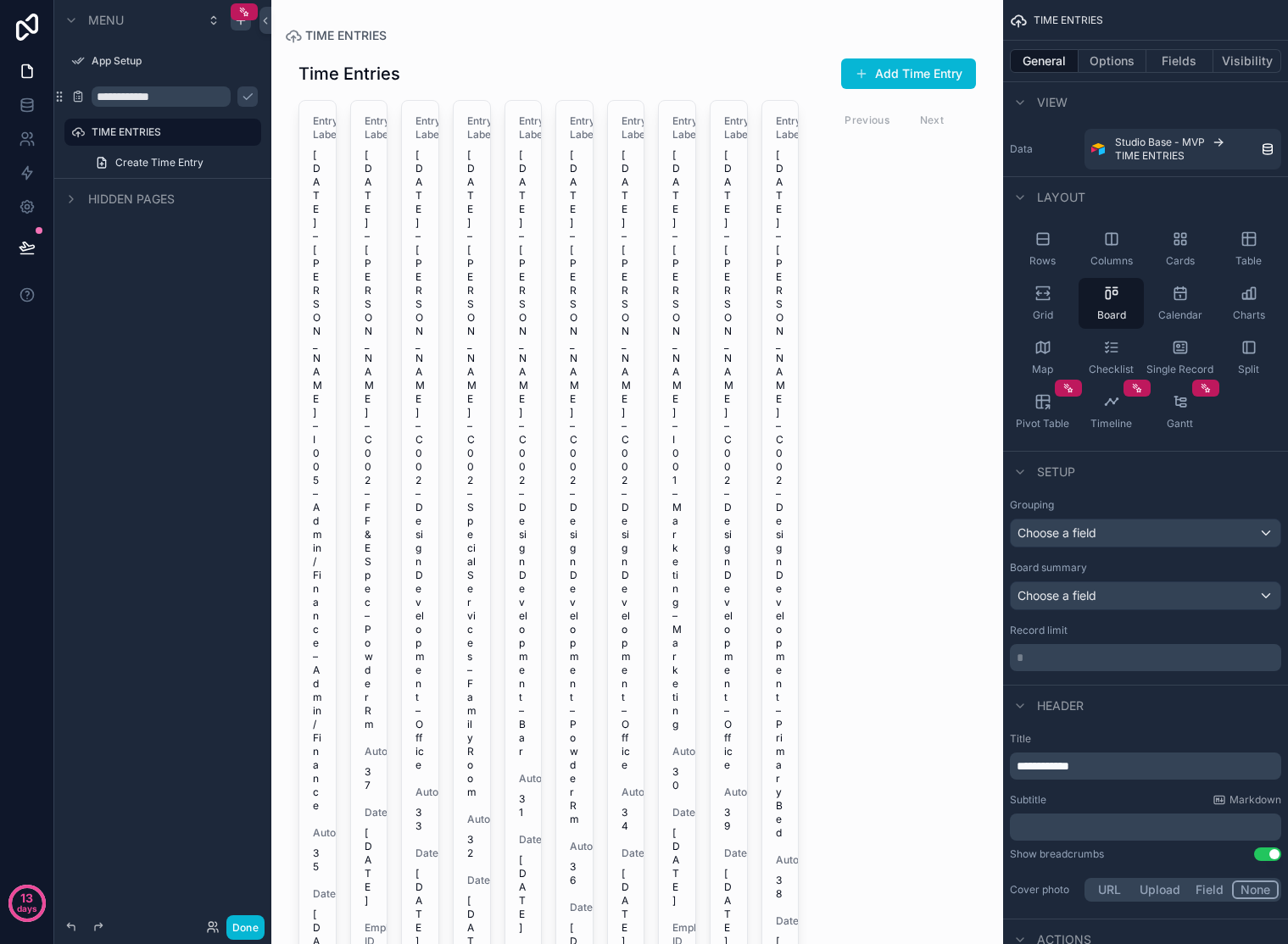
click at [179, 374] on div "**********" at bounding box center [162, 462] width 217 height 924
click at [125, 102] on input "**********" at bounding box center [149, 96] width 116 height 20
click at [75, 96] on icon "scrollable content" at bounding box center [78, 97] width 14 height 14
click at [171, 297] on div "**********" at bounding box center [162, 462] width 217 height 924
click at [153, 164] on span "Create Time Entry" at bounding box center [159, 163] width 88 height 14
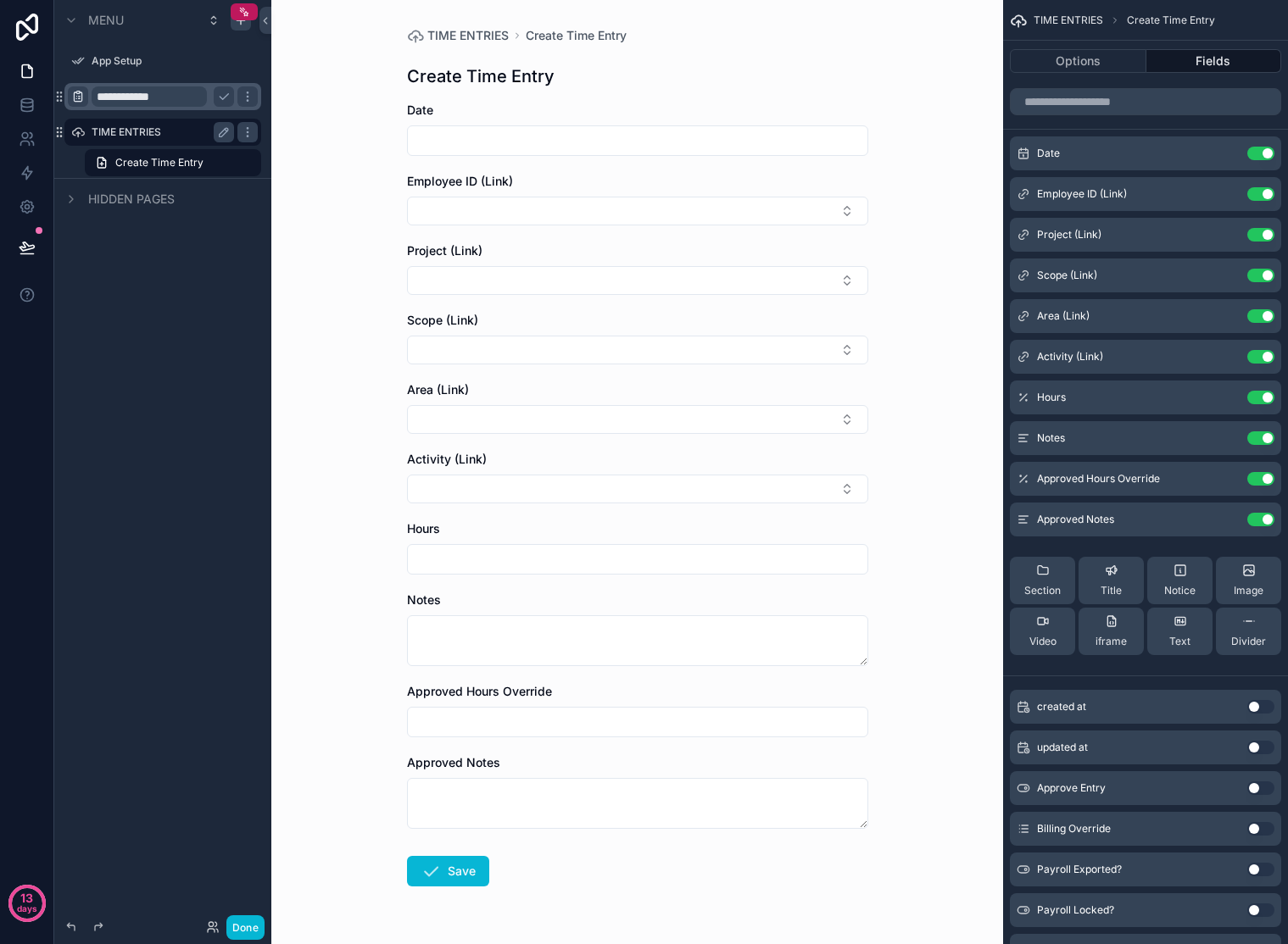
click at [149, 136] on label "TIME ENTRIES" at bounding box center [159, 132] width 136 height 14
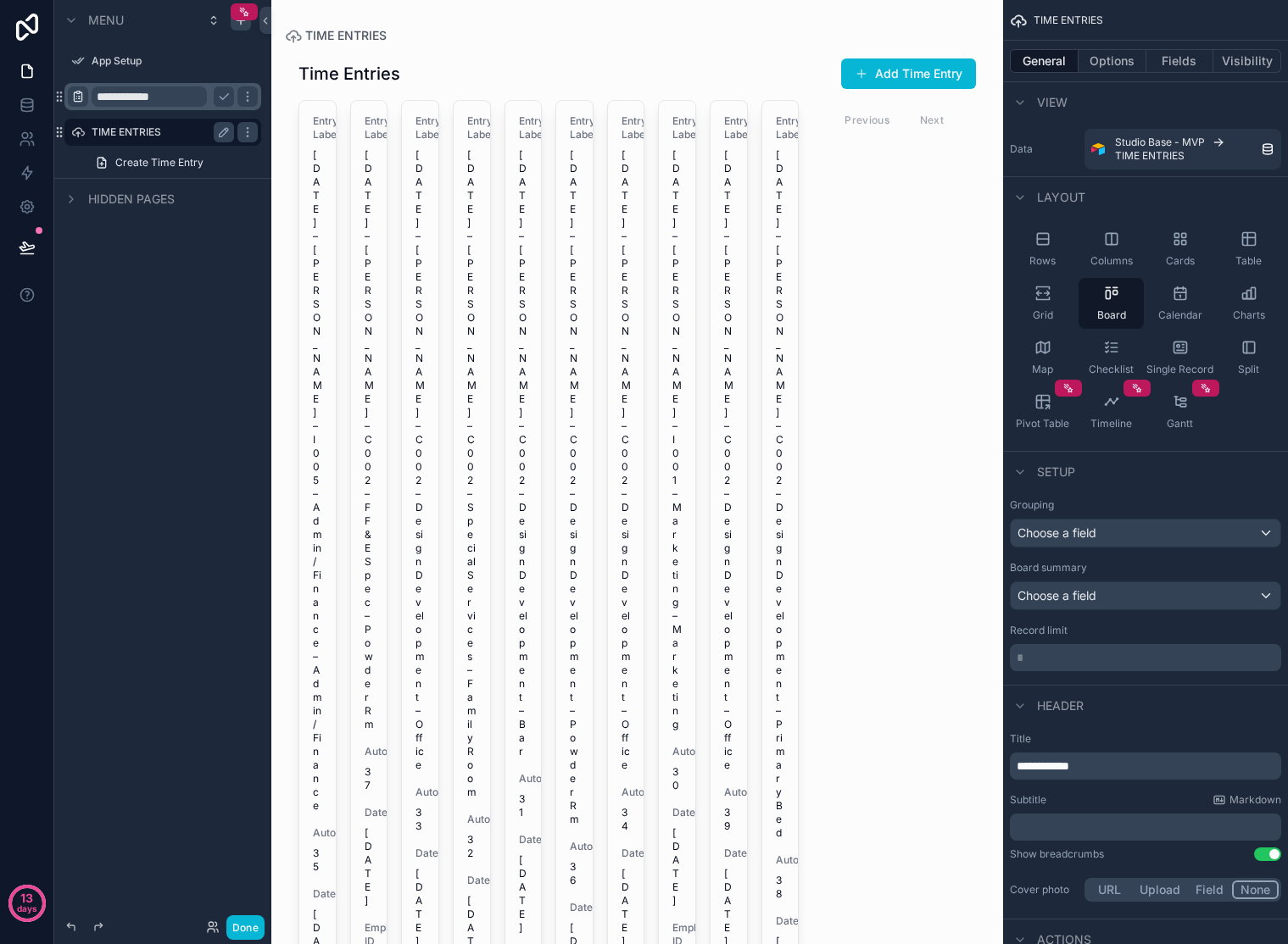
click at [181, 95] on input "**********" at bounding box center [149, 96] width 116 height 20
click at [70, 198] on icon "scrollable content" at bounding box center [71, 199] width 14 height 14
click at [152, 445] on div "**********" at bounding box center [162, 462] width 217 height 924
click at [61, 97] on icon "scrollable content" at bounding box center [59, 97] width 14 height 14
click at [58, 127] on div "TIME ENTRIES Create Time Entry" at bounding box center [162, 147] width 217 height 61
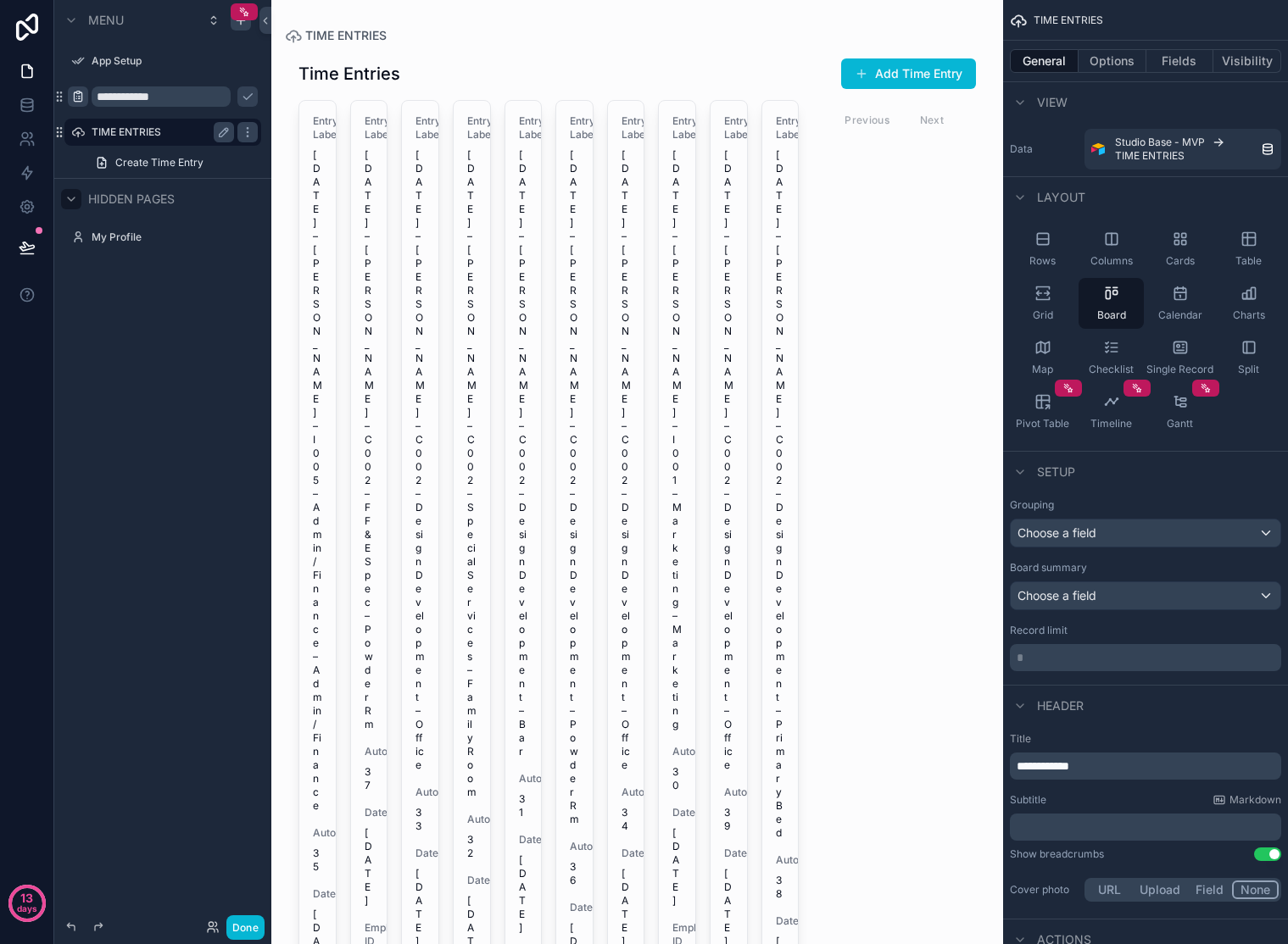
click at [117, 133] on label "TIME ENTRIES" at bounding box center [159, 132] width 136 height 14
click at [128, 92] on input "**********" at bounding box center [149, 96] width 116 height 20
click at [151, 160] on span "Create Time Entry" at bounding box center [159, 163] width 88 height 14
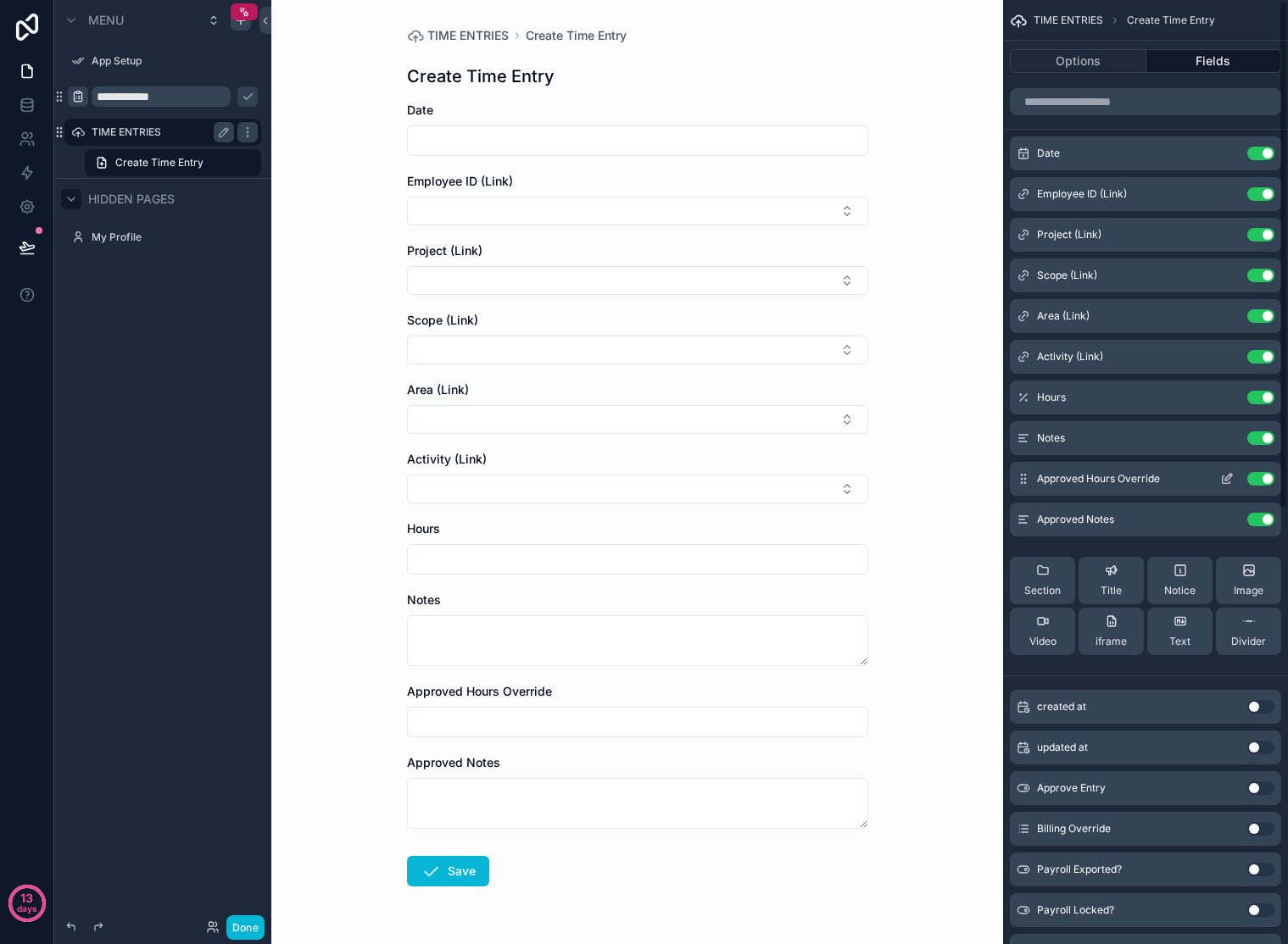
scroll to position [804, 0]
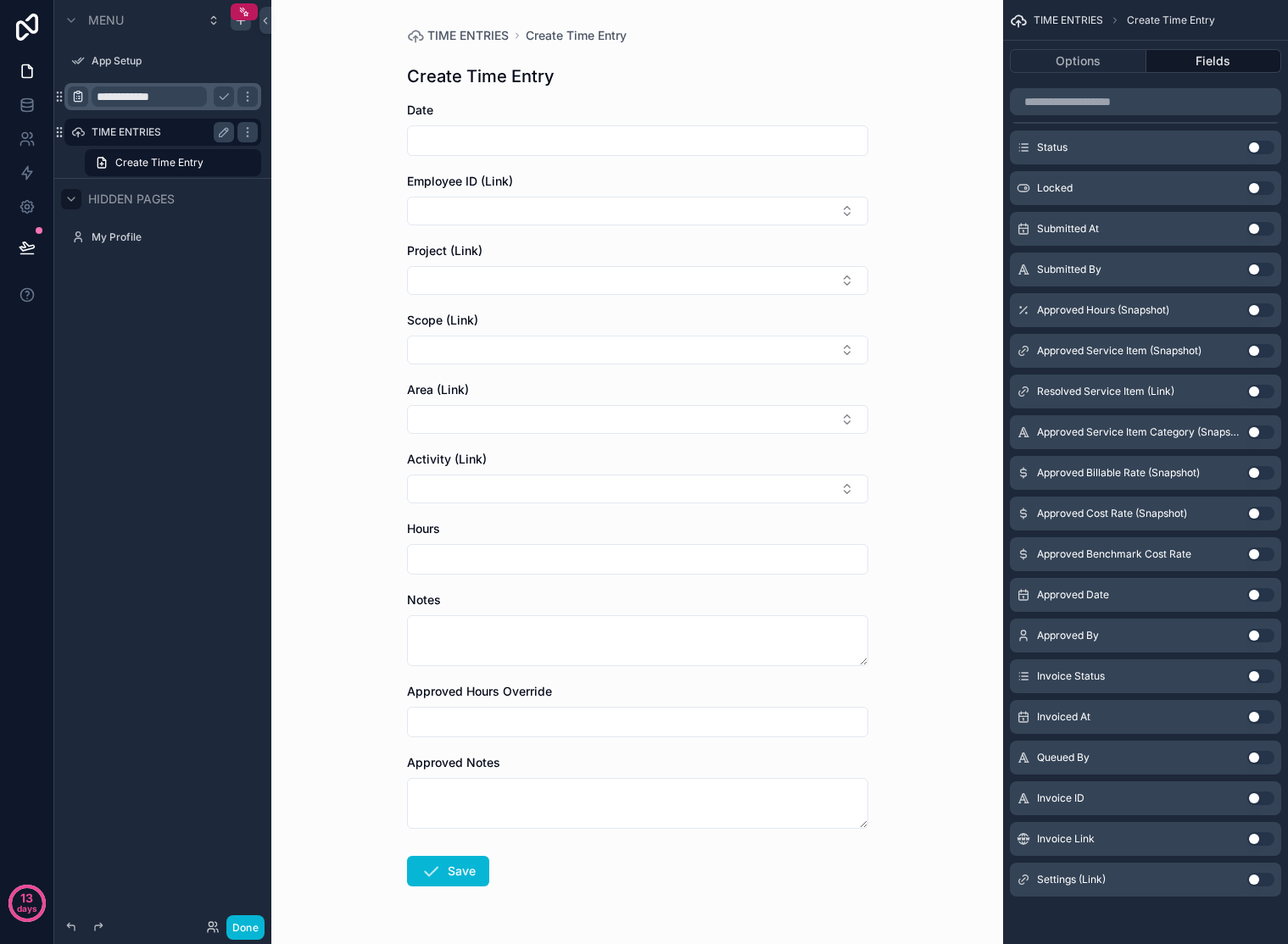
click at [149, 99] on input "**********" at bounding box center [149, 96] width 116 height 20
click at [247, 97] on icon "scrollable content" at bounding box center [247, 96] width 1 height 1
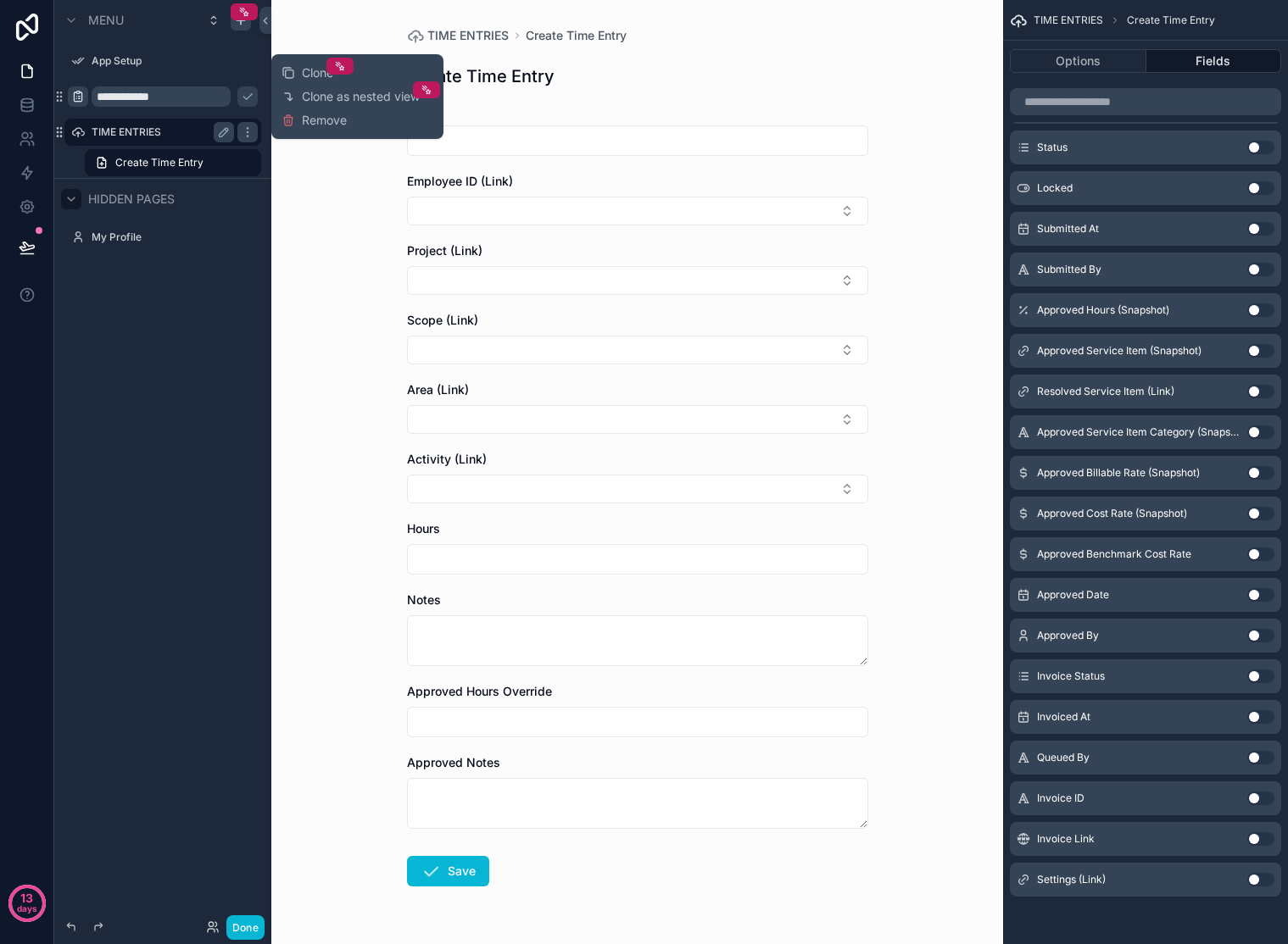
click at [213, 335] on div "**********" at bounding box center [162, 462] width 217 height 924
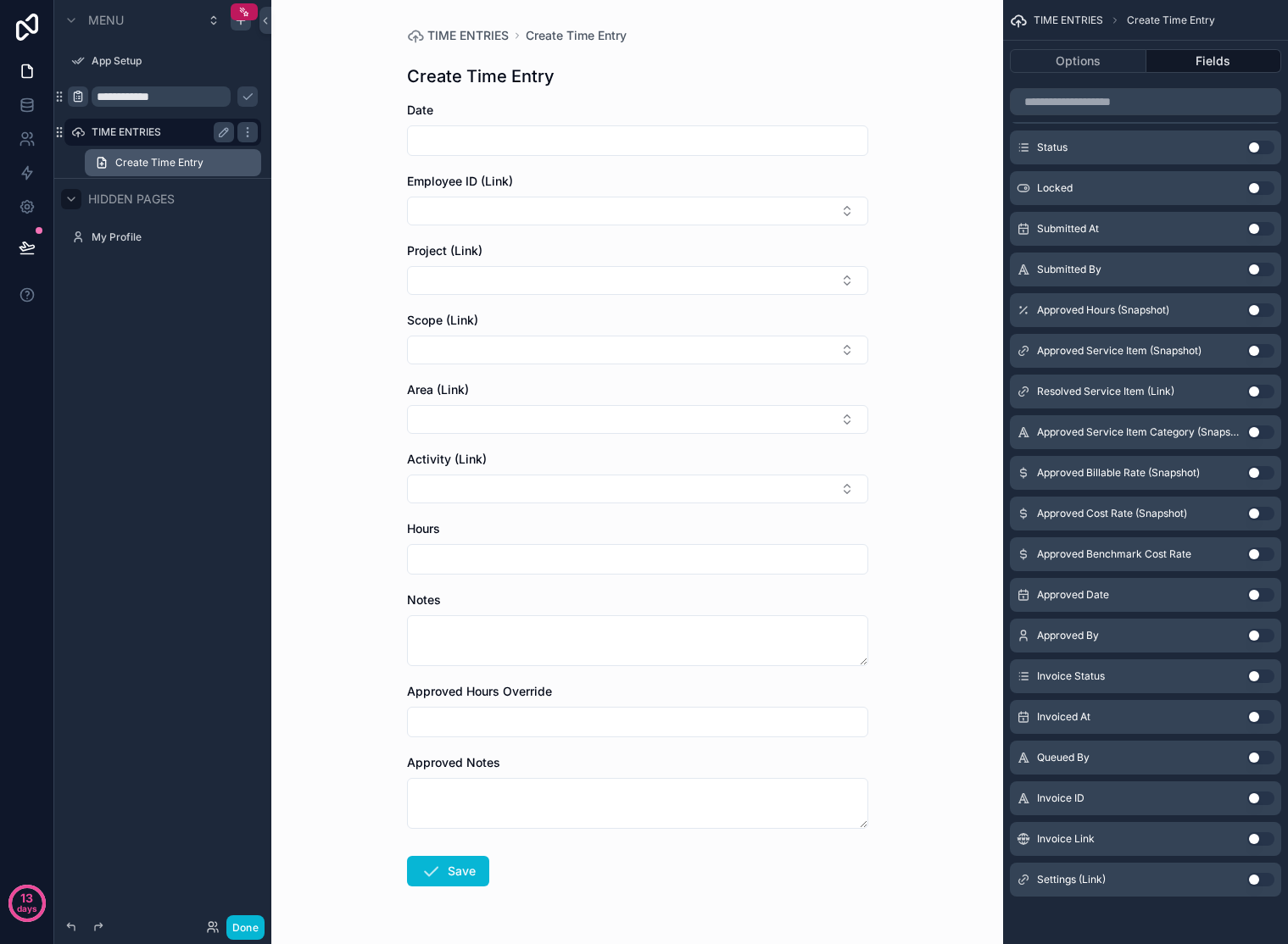
click at [146, 156] on span "Create Time Entry" at bounding box center [159, 163] width 88 height 14
click at [147, 97] on input "**********" at bounding box center [149, 96] width 116 height 20
click at [252, 99] on icon "scrollable content" at bounding box center [248, 97] width 14 height 14
click at [198, 253] on div "**********" at bounding box center [162, 133] width 217 height 266
click at [153, 98] on input "**********" at bounding box center [149, 96] width 116 height 20
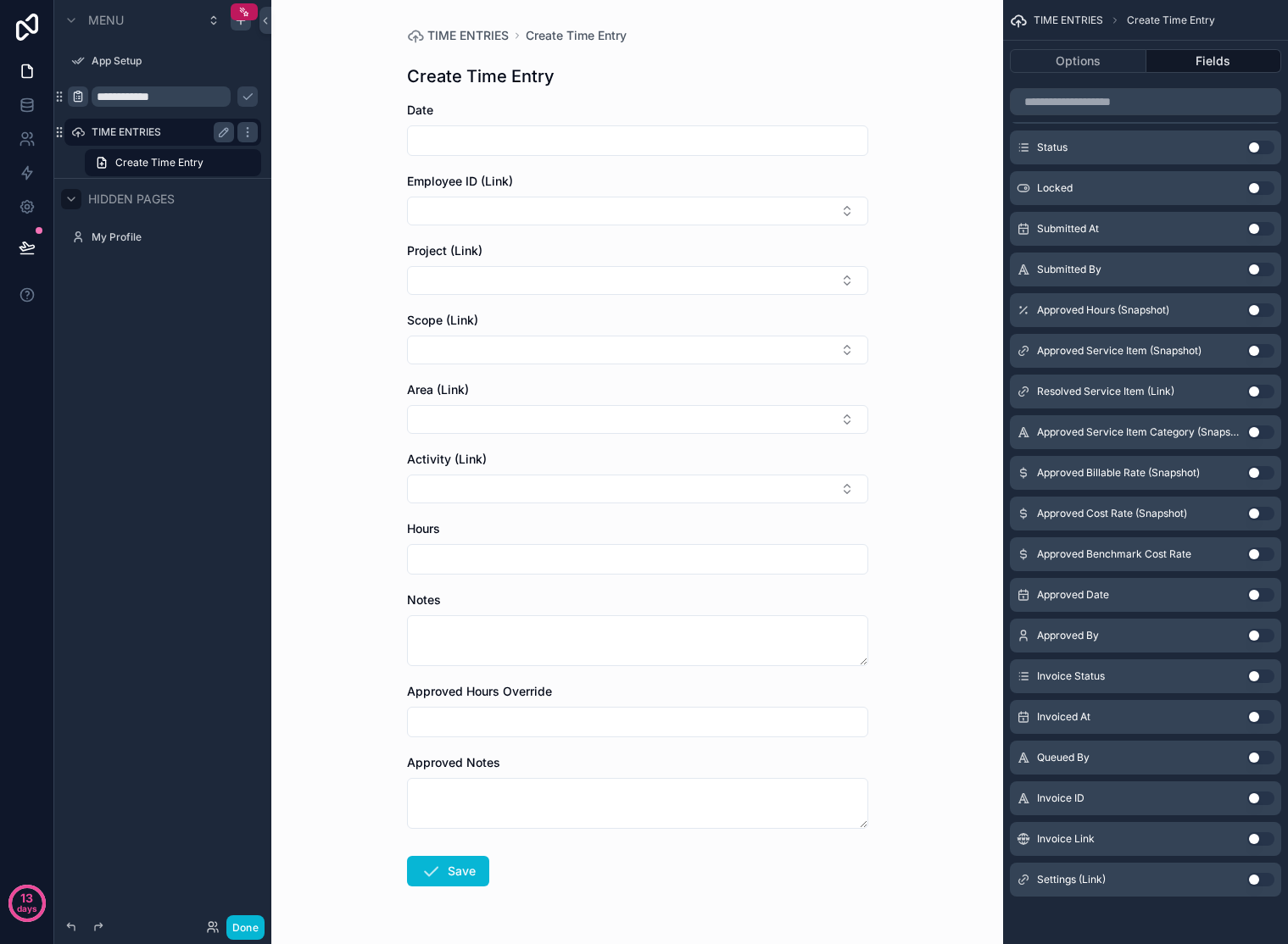
click at [139, 127] on label "TIME ENTRIES" at bounding box center [159, 132] width 136 height 14
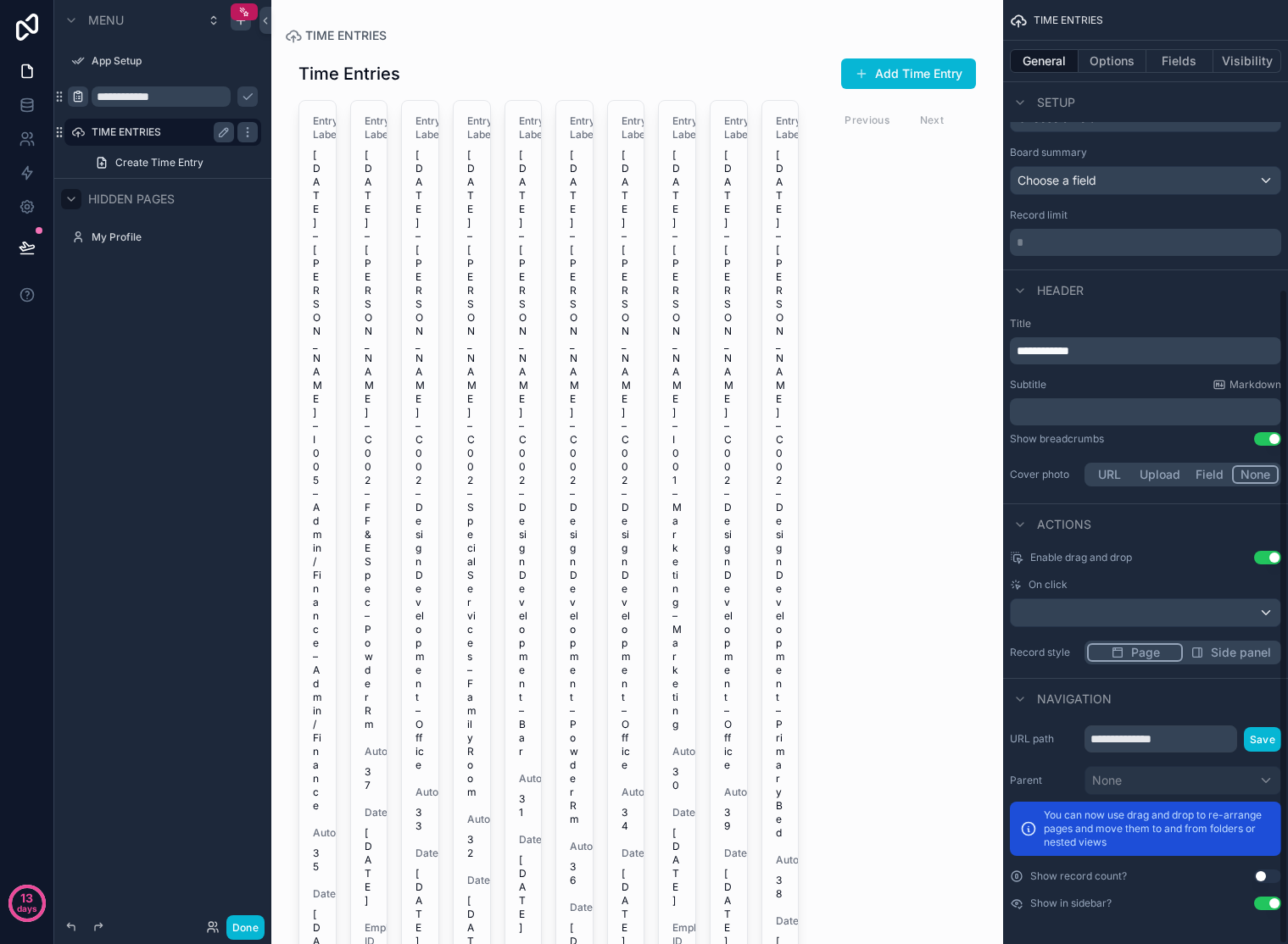
scroll to position [415, 0]
click at [136, 97] on input "**********" at bounding box center [149, 96] width 116 height 20
click at [125, 125] on label "TIME ENTRIES" at bounding box center [159, 132] width 136 height 14
click at [82, 97] on icon "scrollable content" at bounding box center [78, 97] width 14 height 14
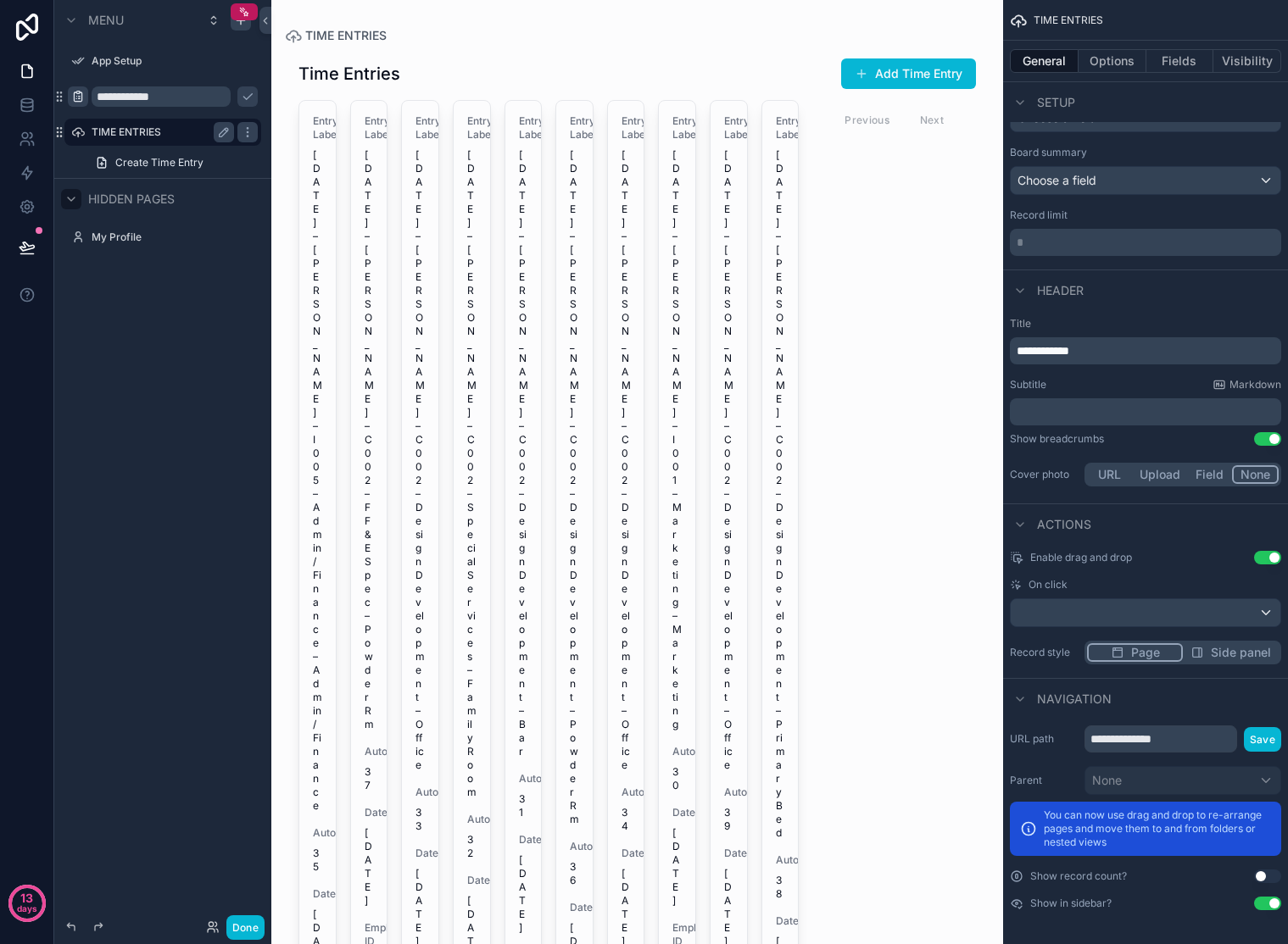
click at [107, 459] on div "**********" at bounding box center [162, 462] width 217 height 924
click at [225, 98] on icon "scrollable content" at bounding box center [224, 97] width 14 height 14
click at [197, 128] on label "TIME ENTRIES" at bounding box center [159, 132] width 136 height 14
click at [181, 93] on label "TIME ENTRIES" at bounding box center [159, 97] width 136 height 14
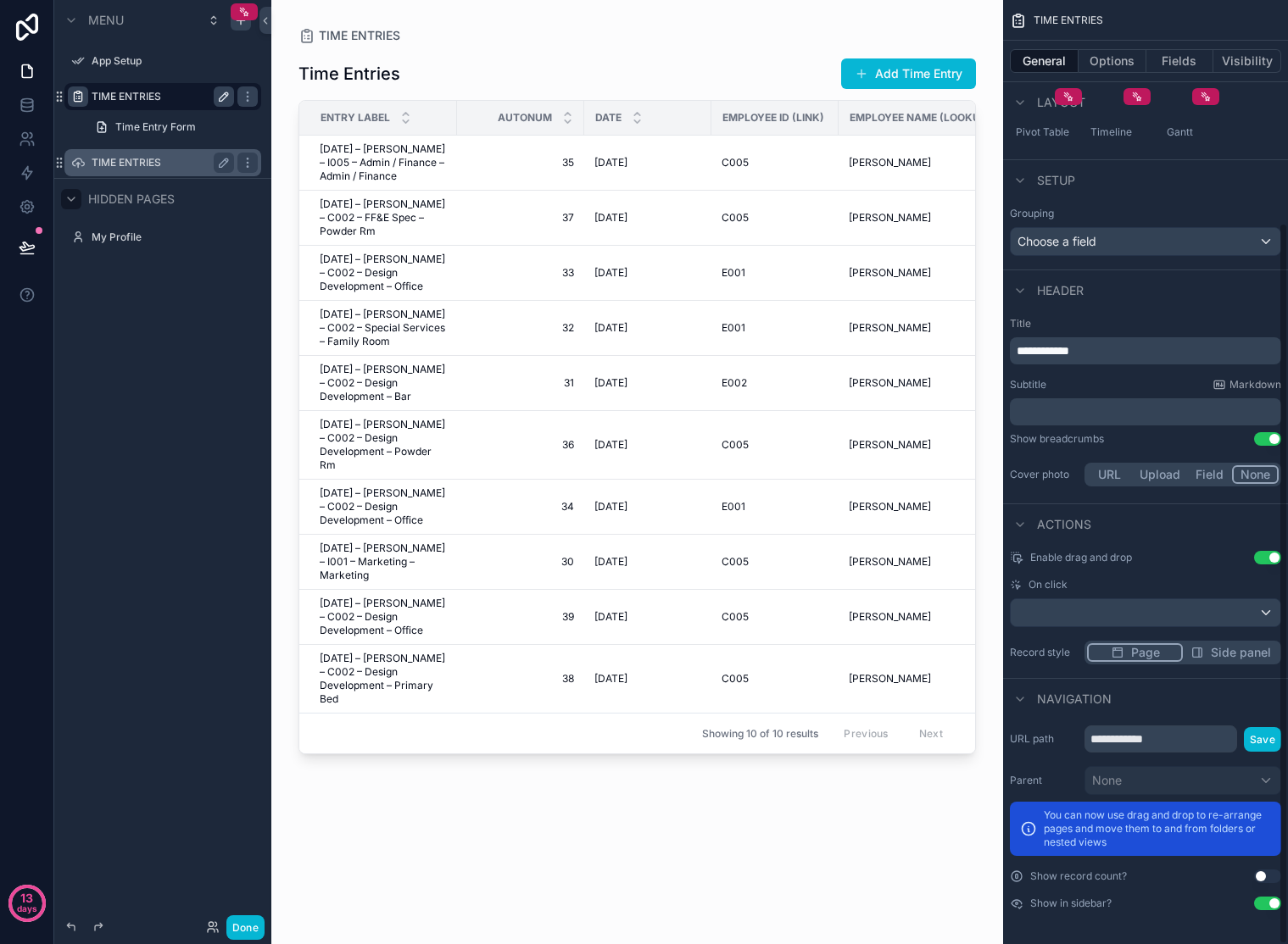
scroll to position [291, 0]
click at [174, 125] on span "Time Entry Form" at bounding box center [156, 127] width 81 height 14
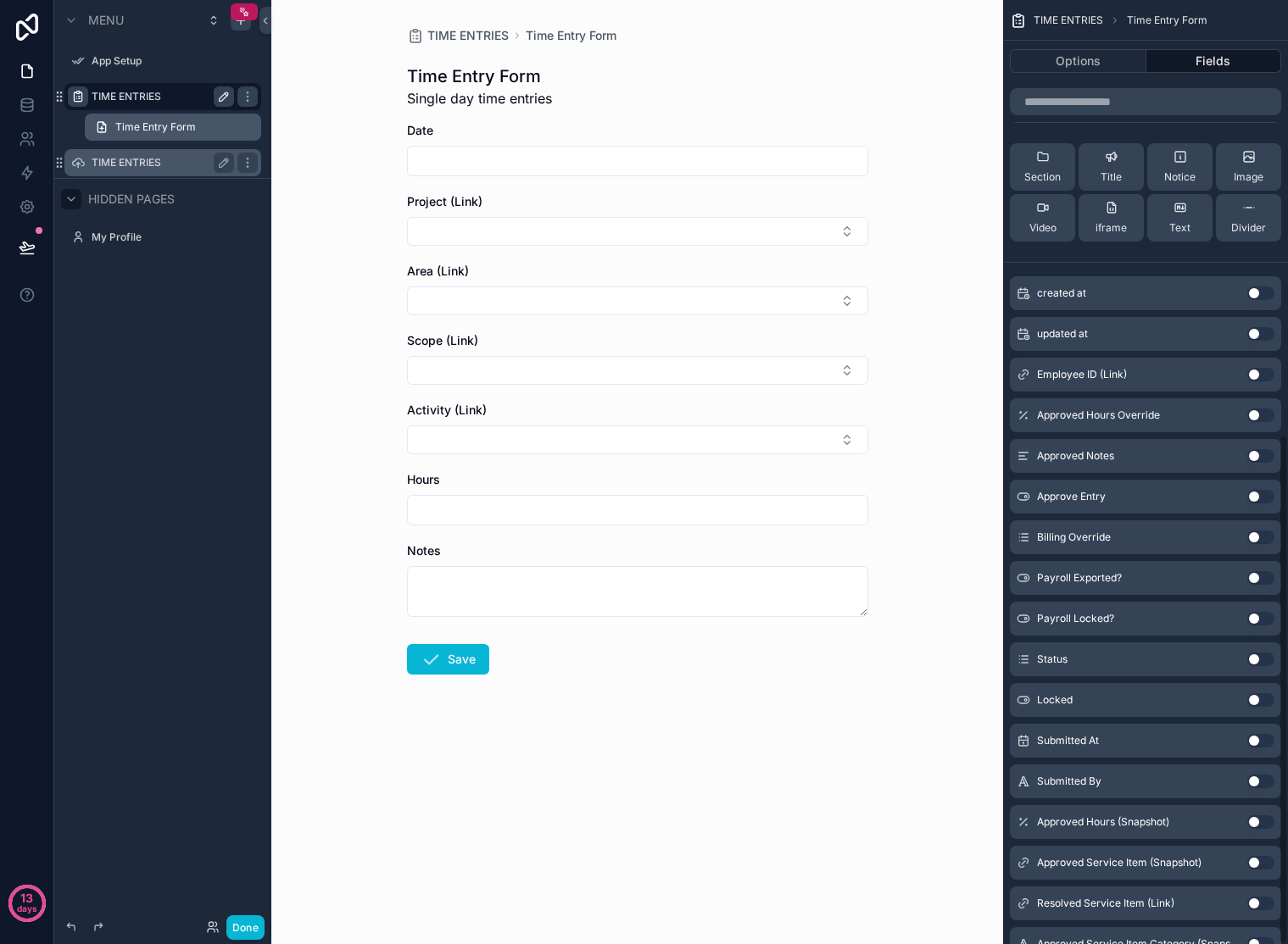
scroll to position [804, 0]
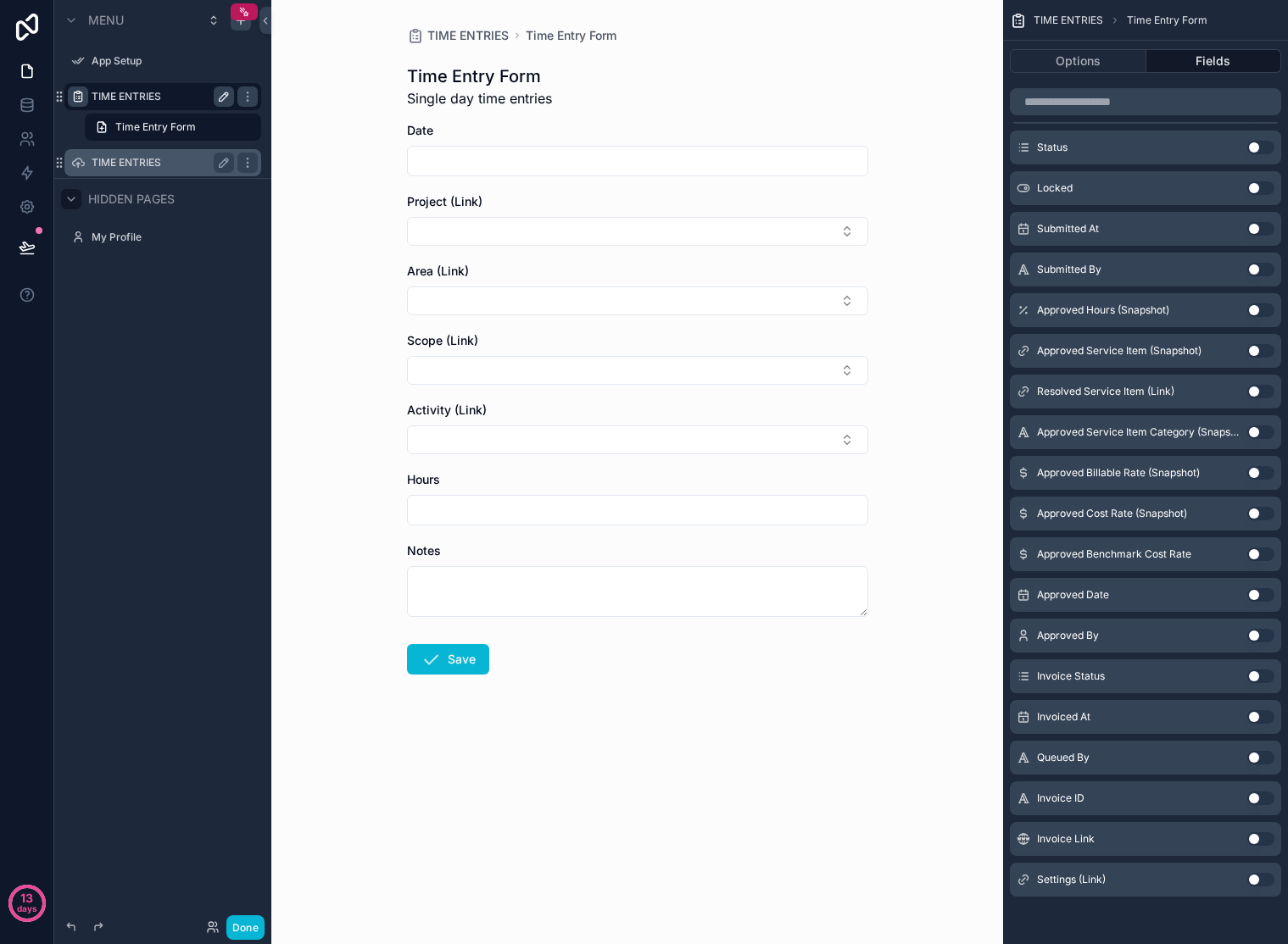
click at [194, 164] on label "TIME ENTRIES" at bounding box center [159, 163] width 136 height 14
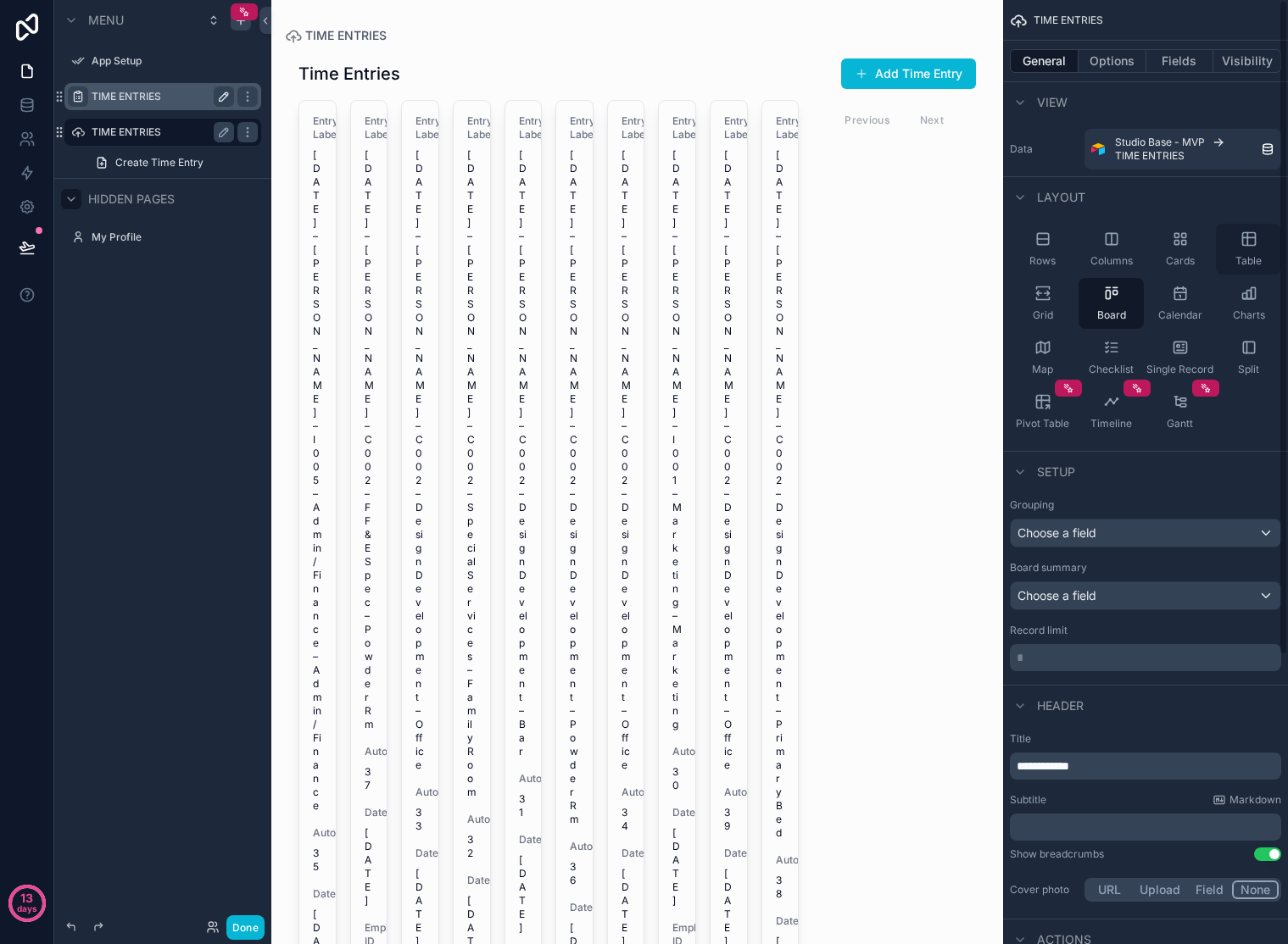
click at [1156, 251] on div "Table" at bounding box center [1248, 249] width 65 height 50
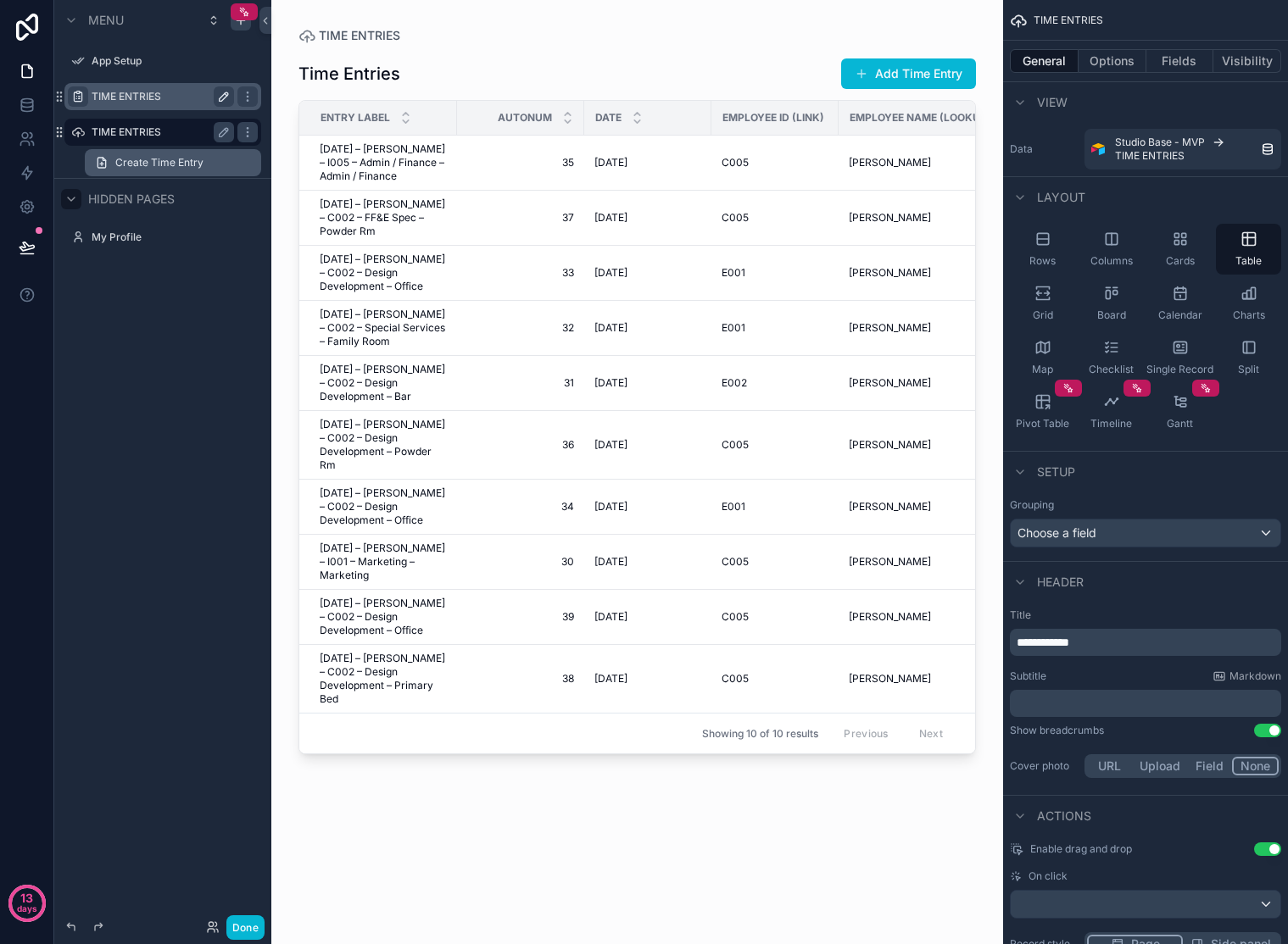
click at [208, 157] on link "Create Time Entry" at bounding box center [172, 162] width 177 height 27
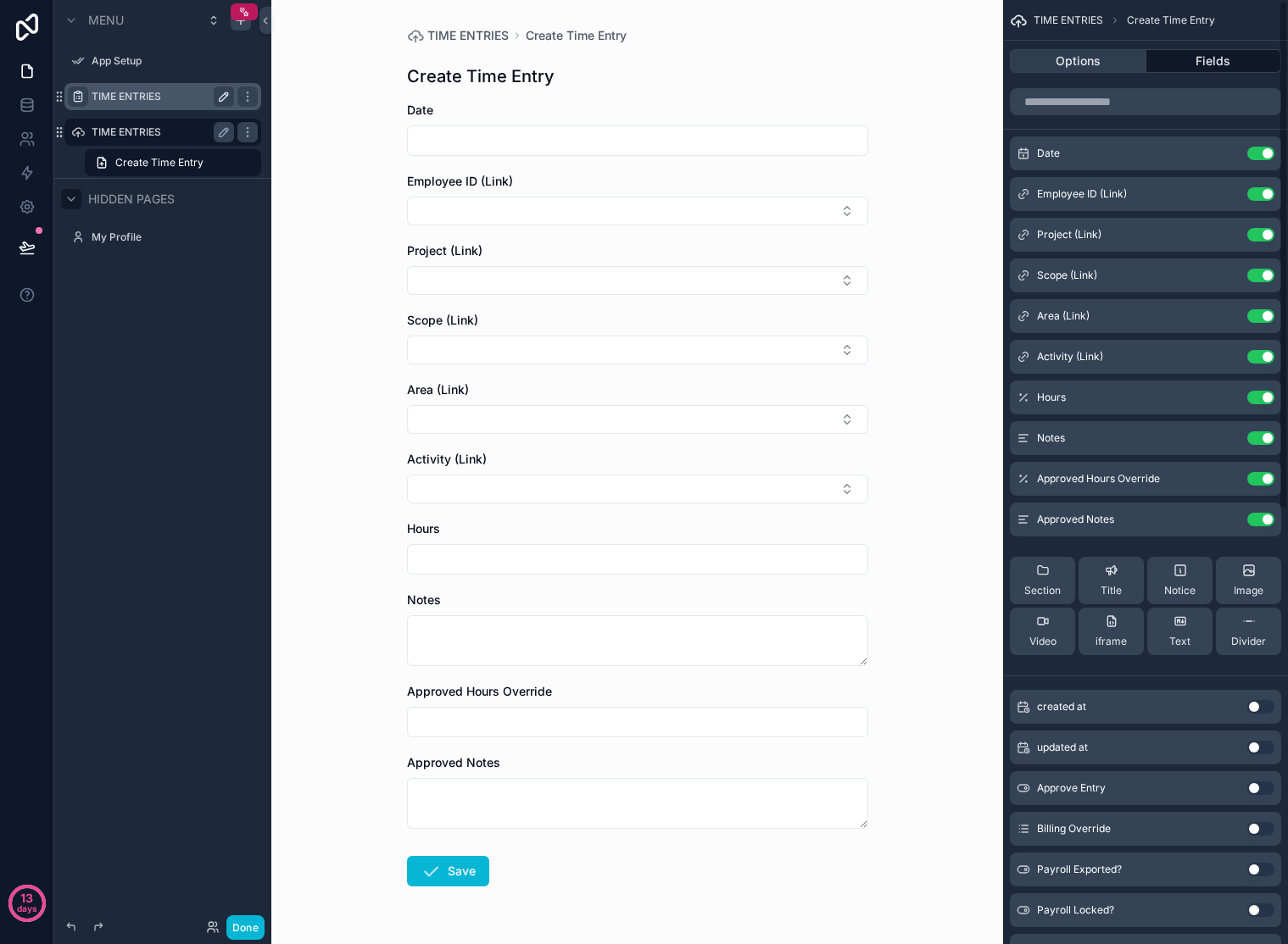
click at [1119, 57] on button "Options" at bounding box center [1077, 61] width 137 height 23
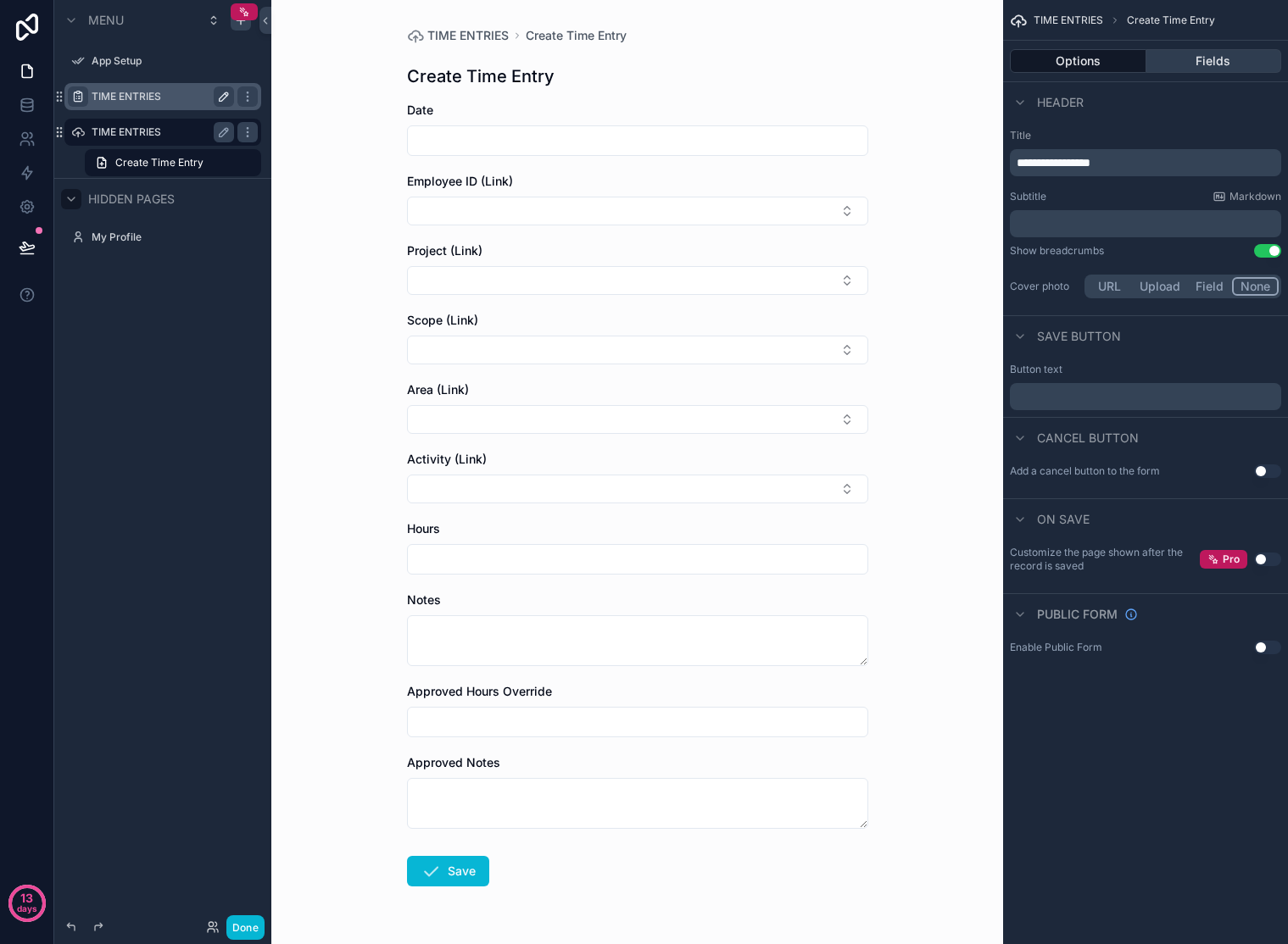
click at [1156, 64] on button "Fields" at bounding box center [1214, 61] width 136 height 23
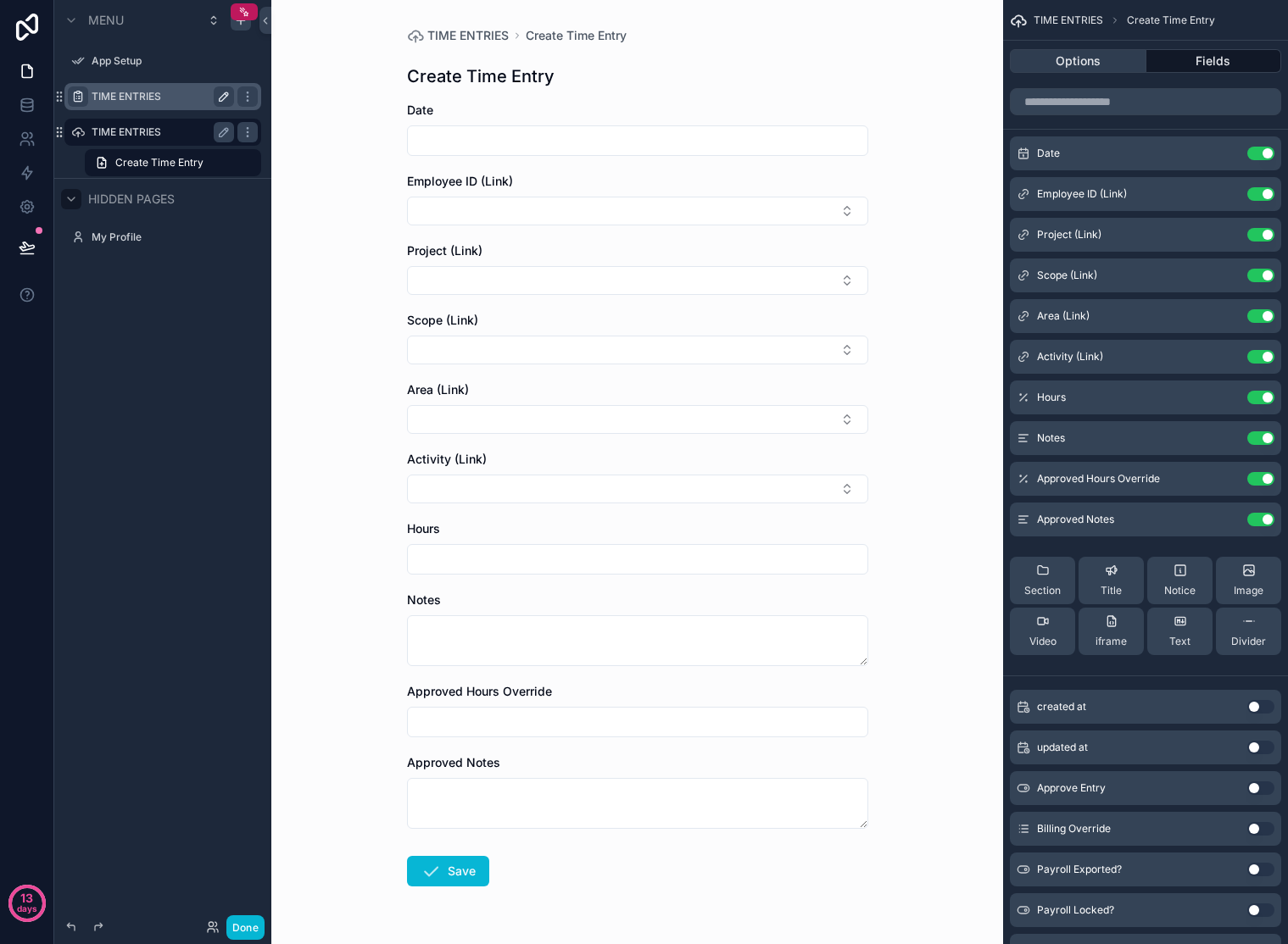
click at [1086, 61] on button "Options" at bounding box center [1077, 61] width 137 height 23
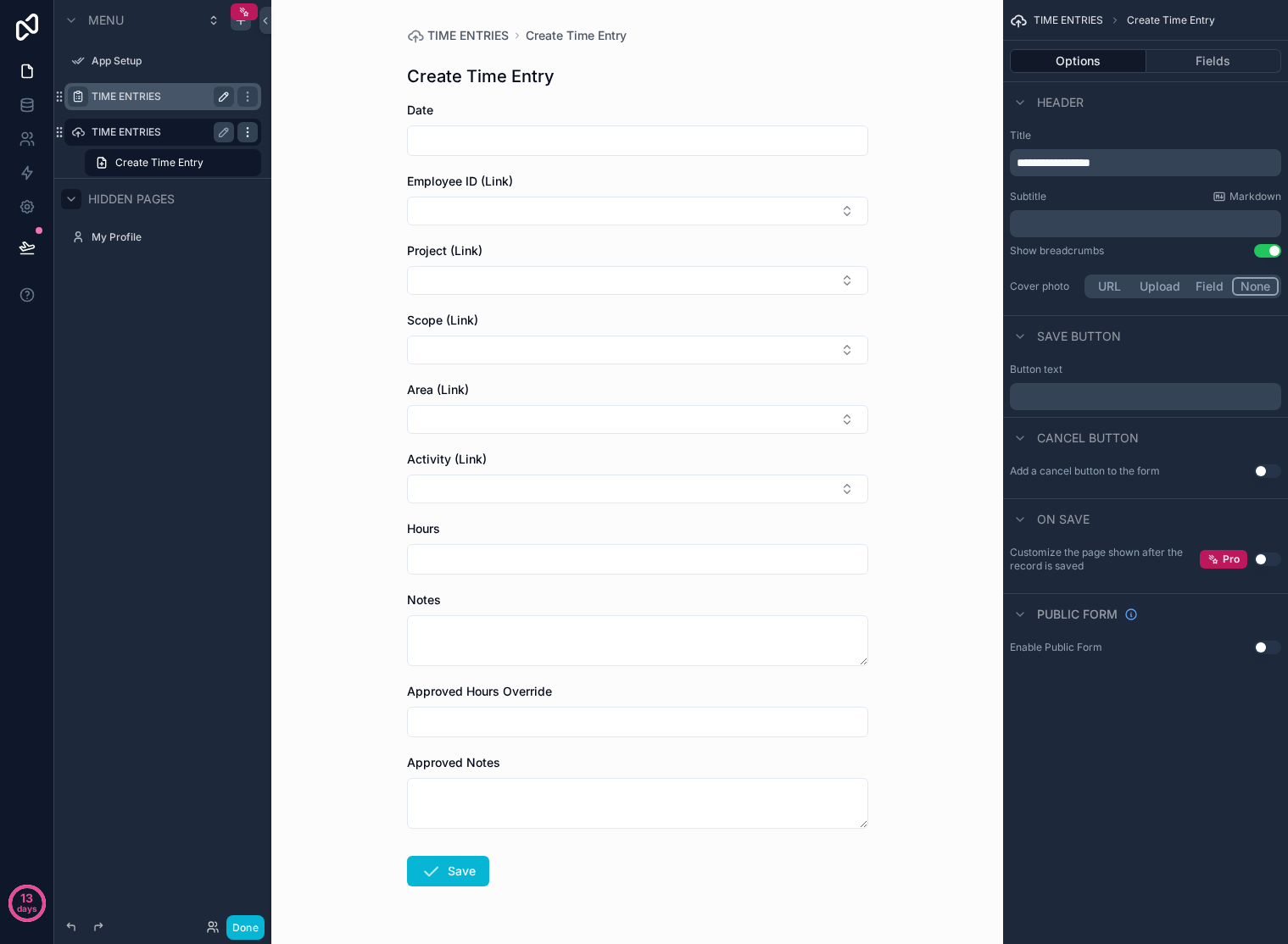
click at [251, 134] on icon "scrollable content" at bounding box center [248, 132] width 14 height 14
click at [216, 267] on div "Menu App Setup TIME ENTRIES TIME ENTRIES Create Time Entry Hidden pages My Prof…" at bounding box center [162, 140] width 217 height 280
click at [171, 128] on label "TIME ENTRIES" at bounding box center [171, 132] width 159 height 14
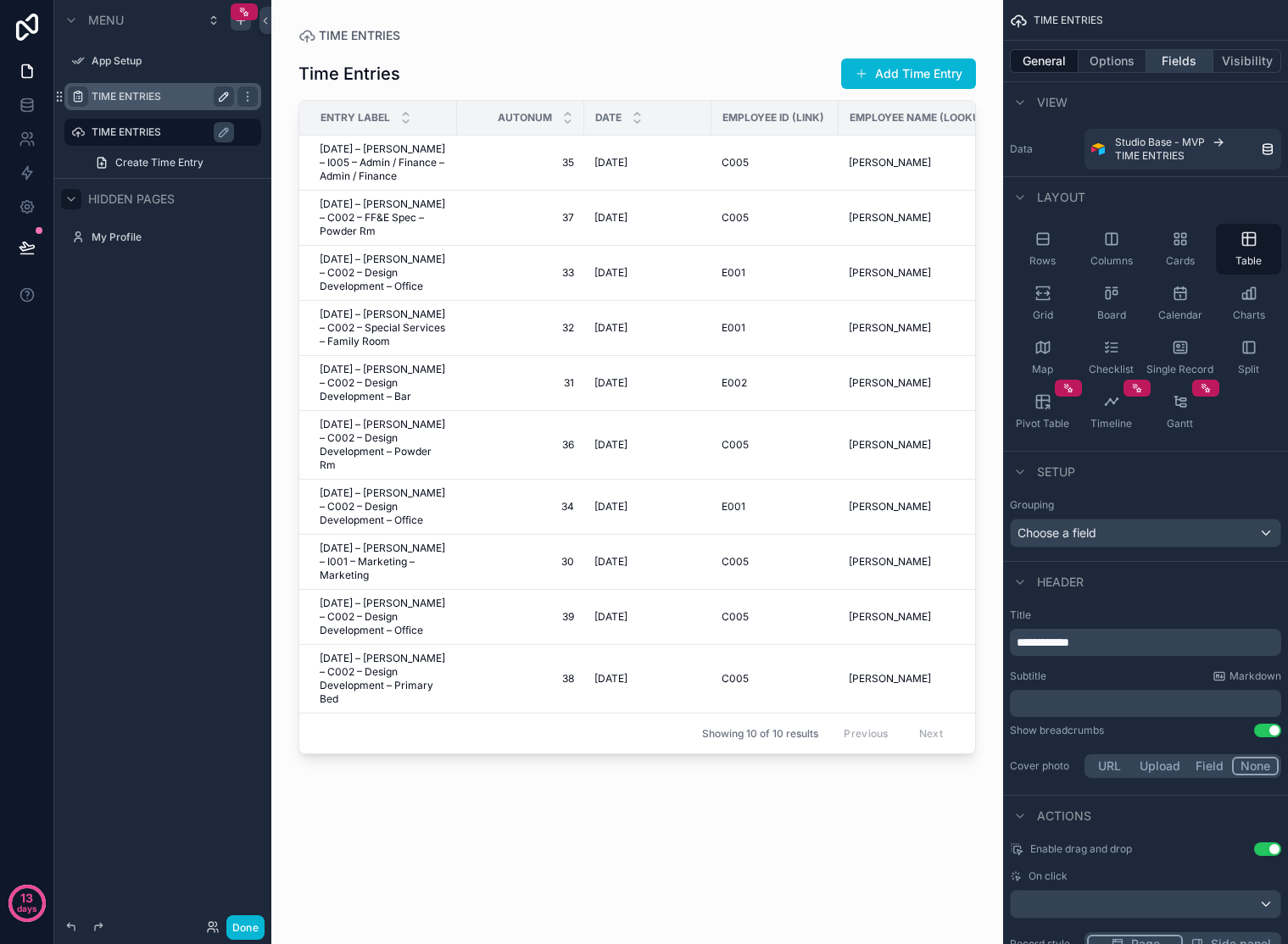
click at [1156, 59] on button "Fields" at bounding box center [1180, 61] width 68 height 23
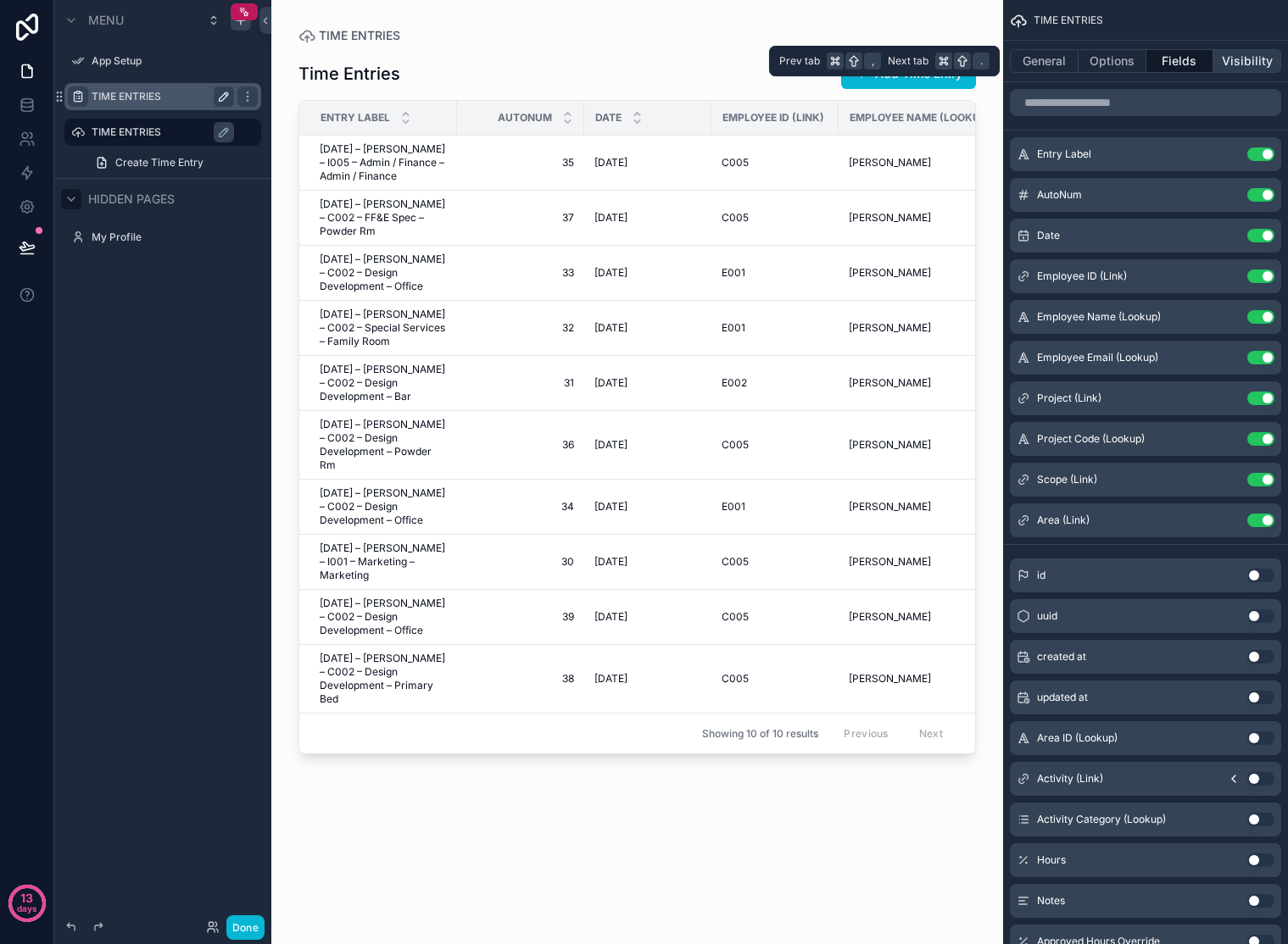
click at [1156, 70] on button "Visibility" at bounding box center [1247, 61] width 68 height 23
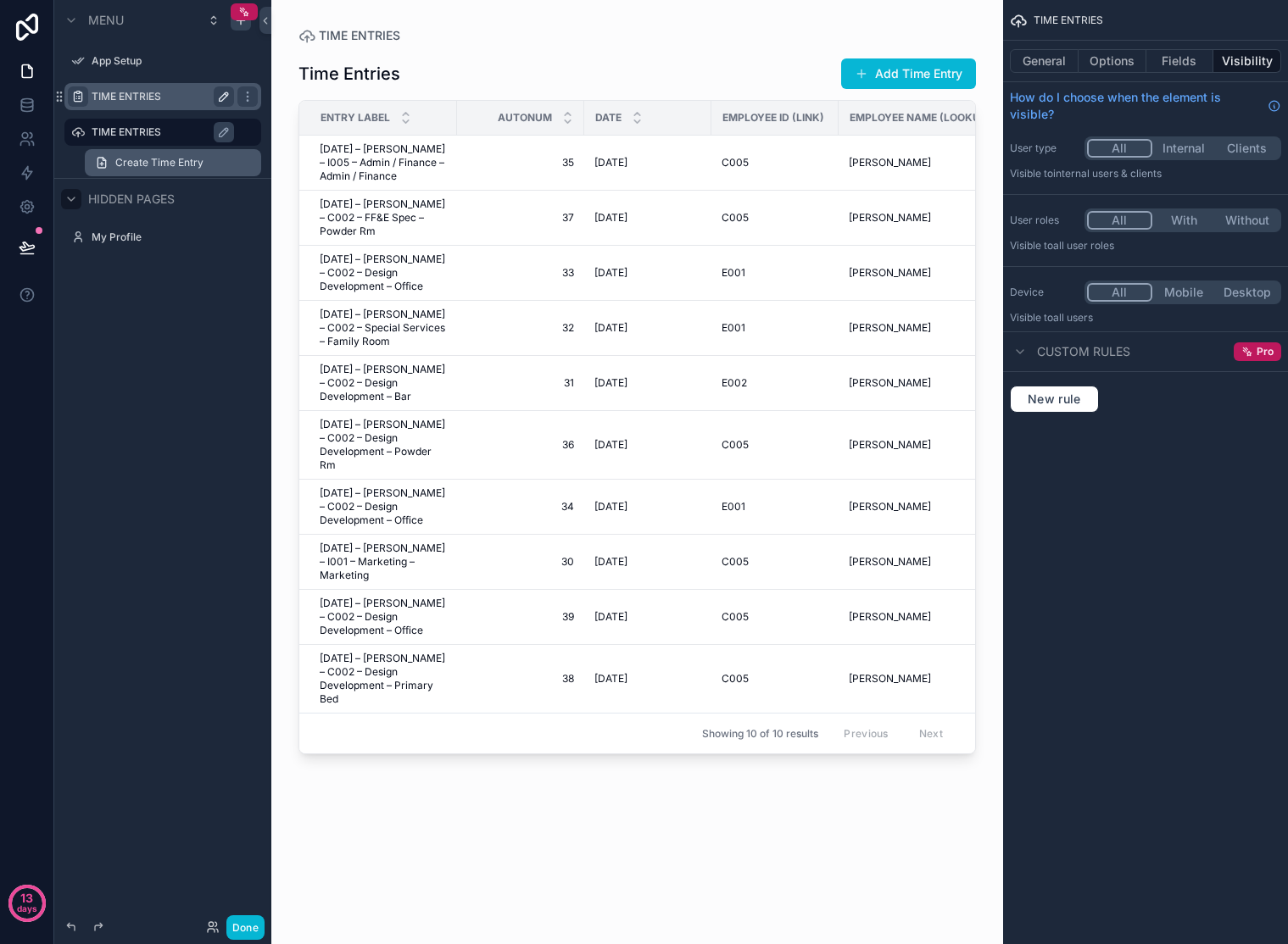
click at [138, 158] on span "Create Time Entry" at bounding box center [159, 163] width 88 height 14
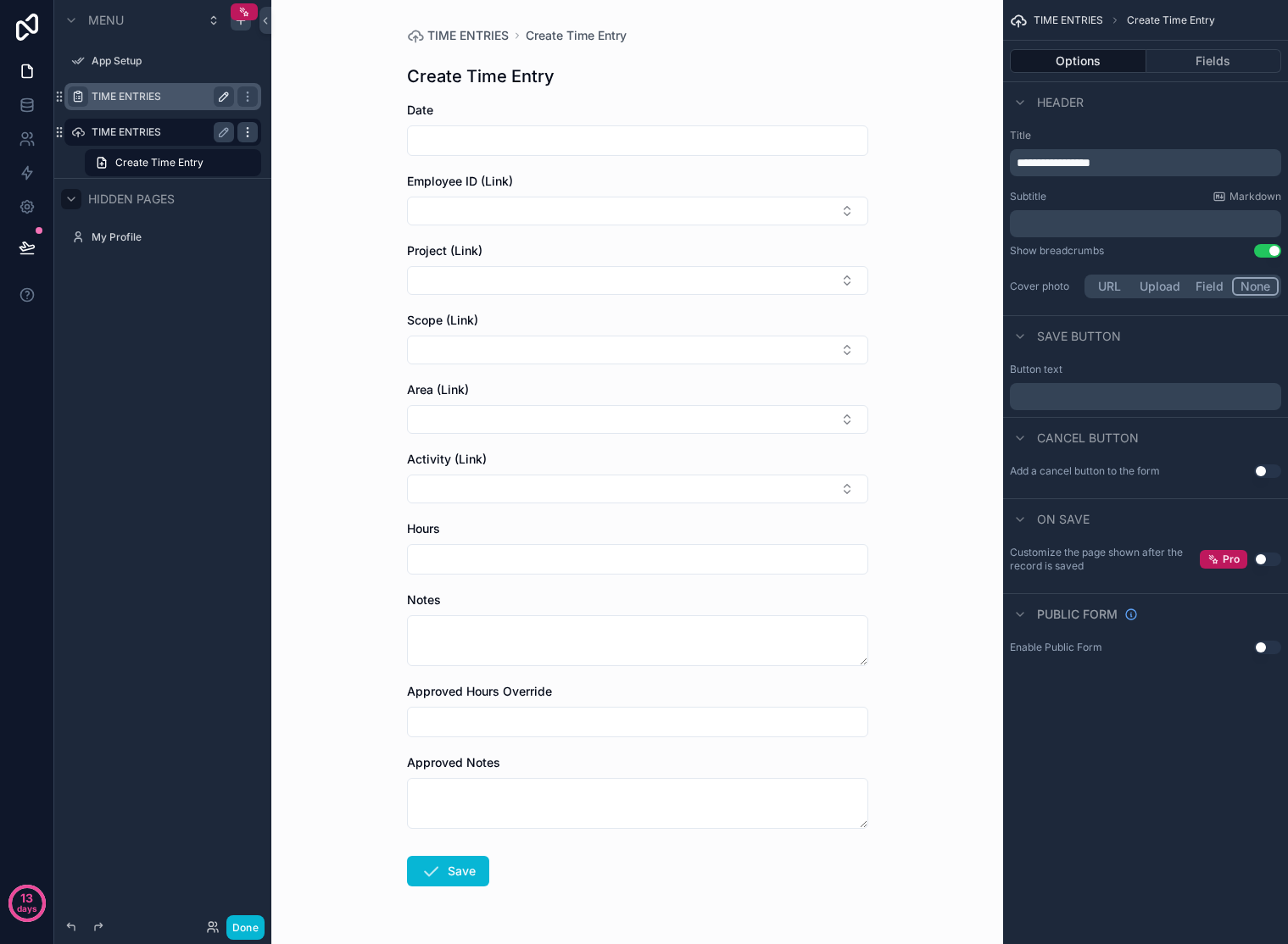
click at [250, 129] on icon "scrollable content" at bounding box center [248, 132] width 14 height 14
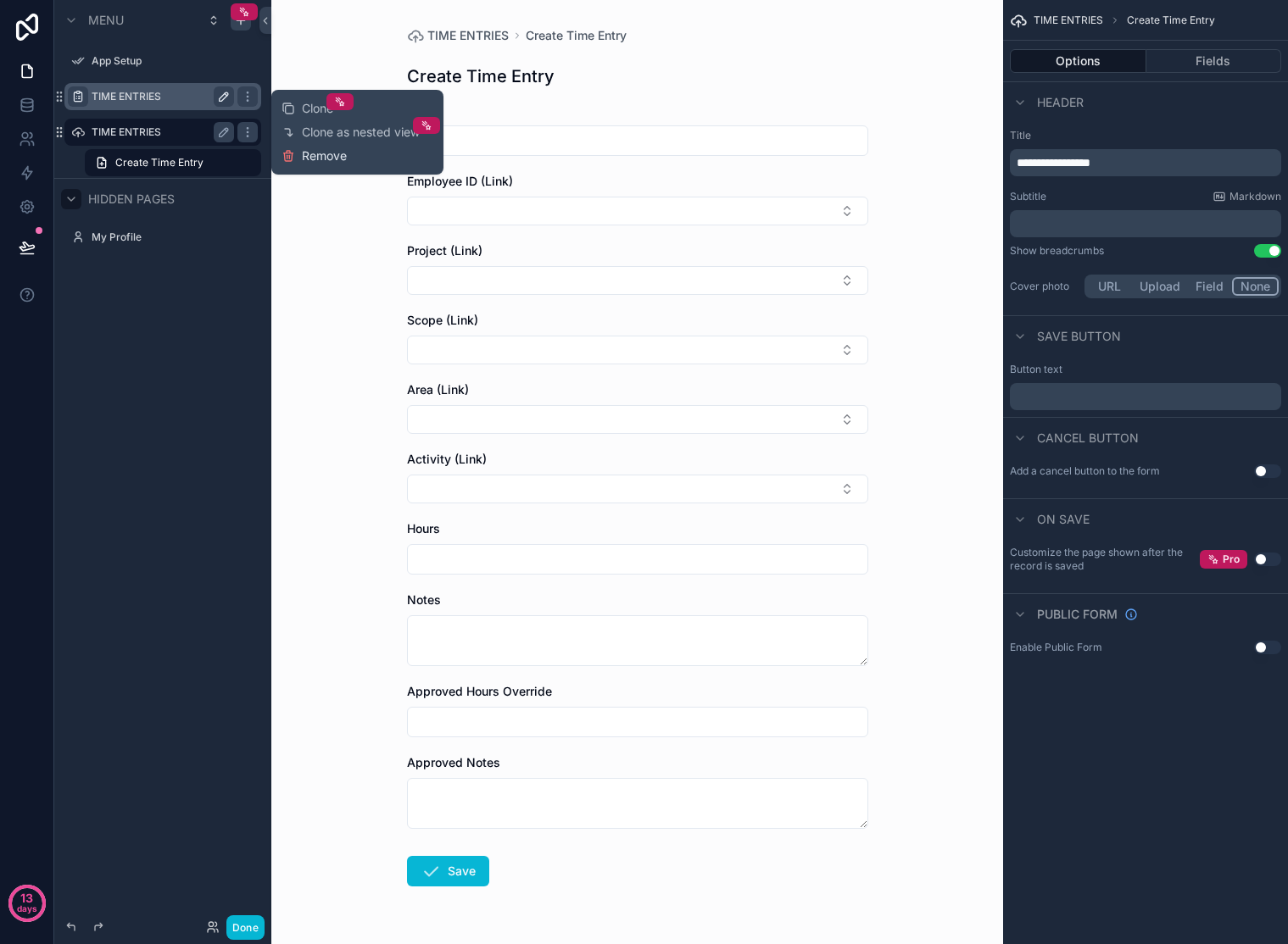
click at [315, 153] on span "Remove" at bounding box center [325, 156] width 45 height 17
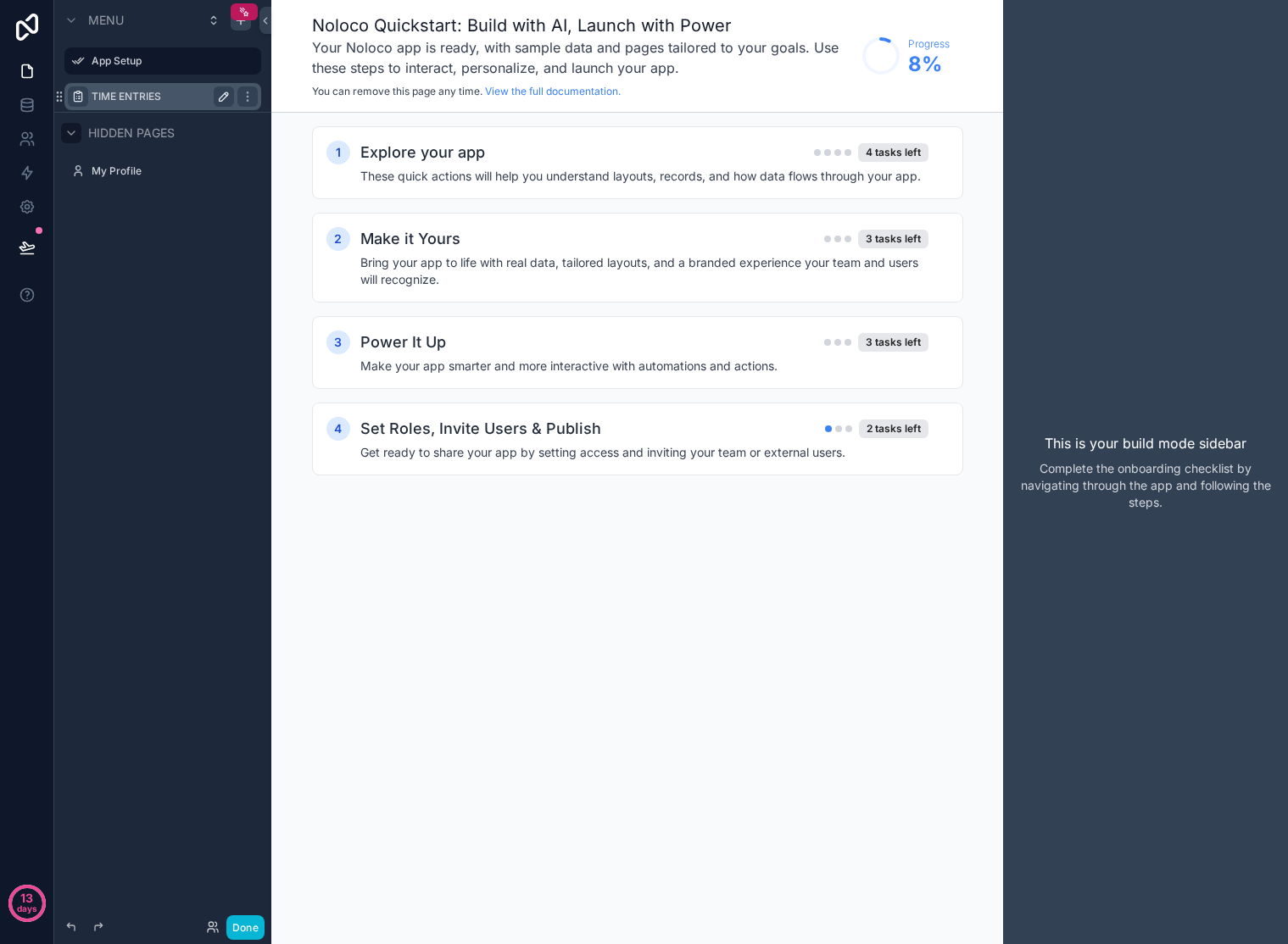
click at [140, 97] on label "TIME ENTRIES" at bounding box center [159, 97] width 136 height 14
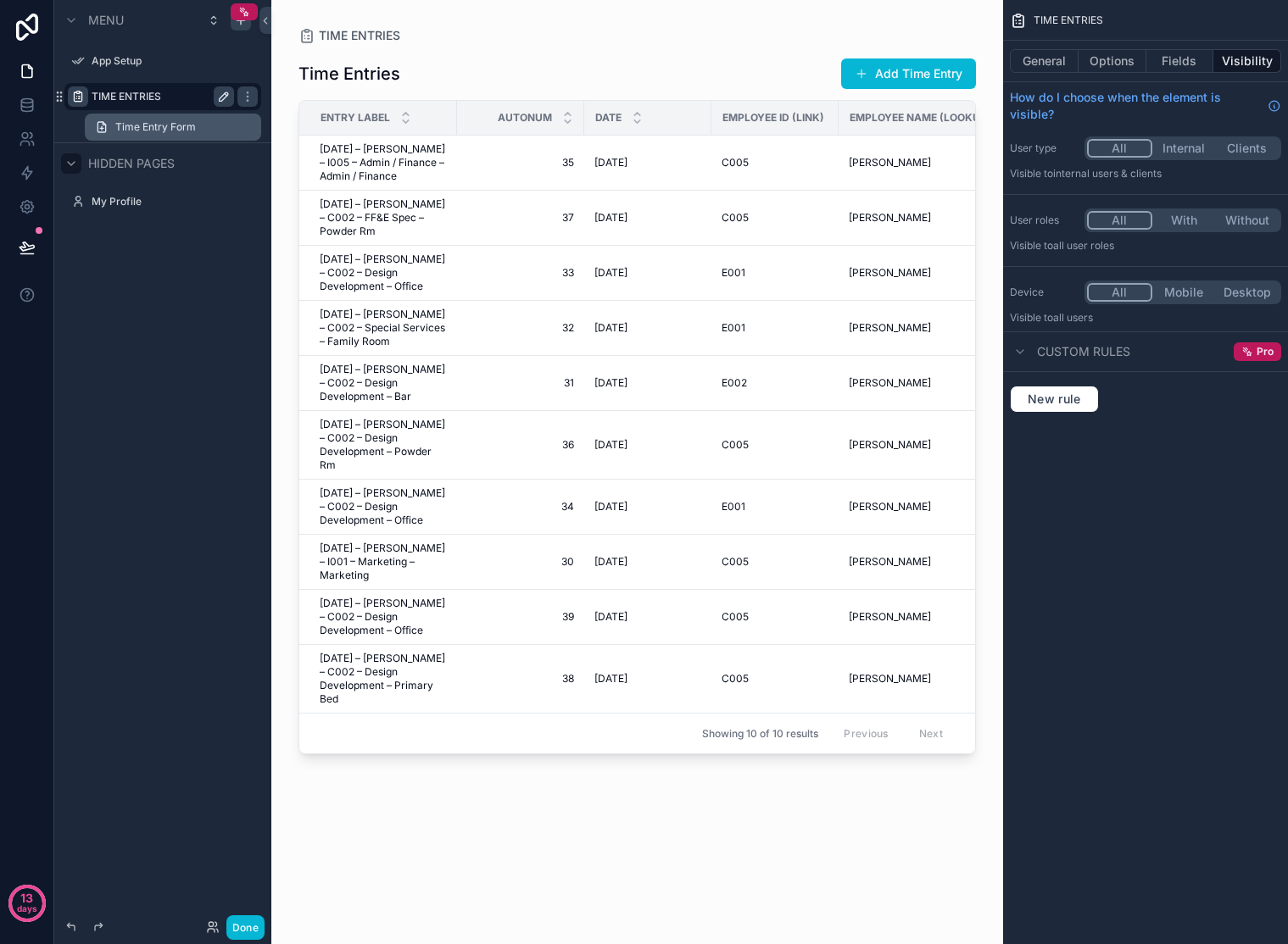
click at [146, 121] on span "Time Entry Form" at bounding box center [156, 127] width 81 height 14
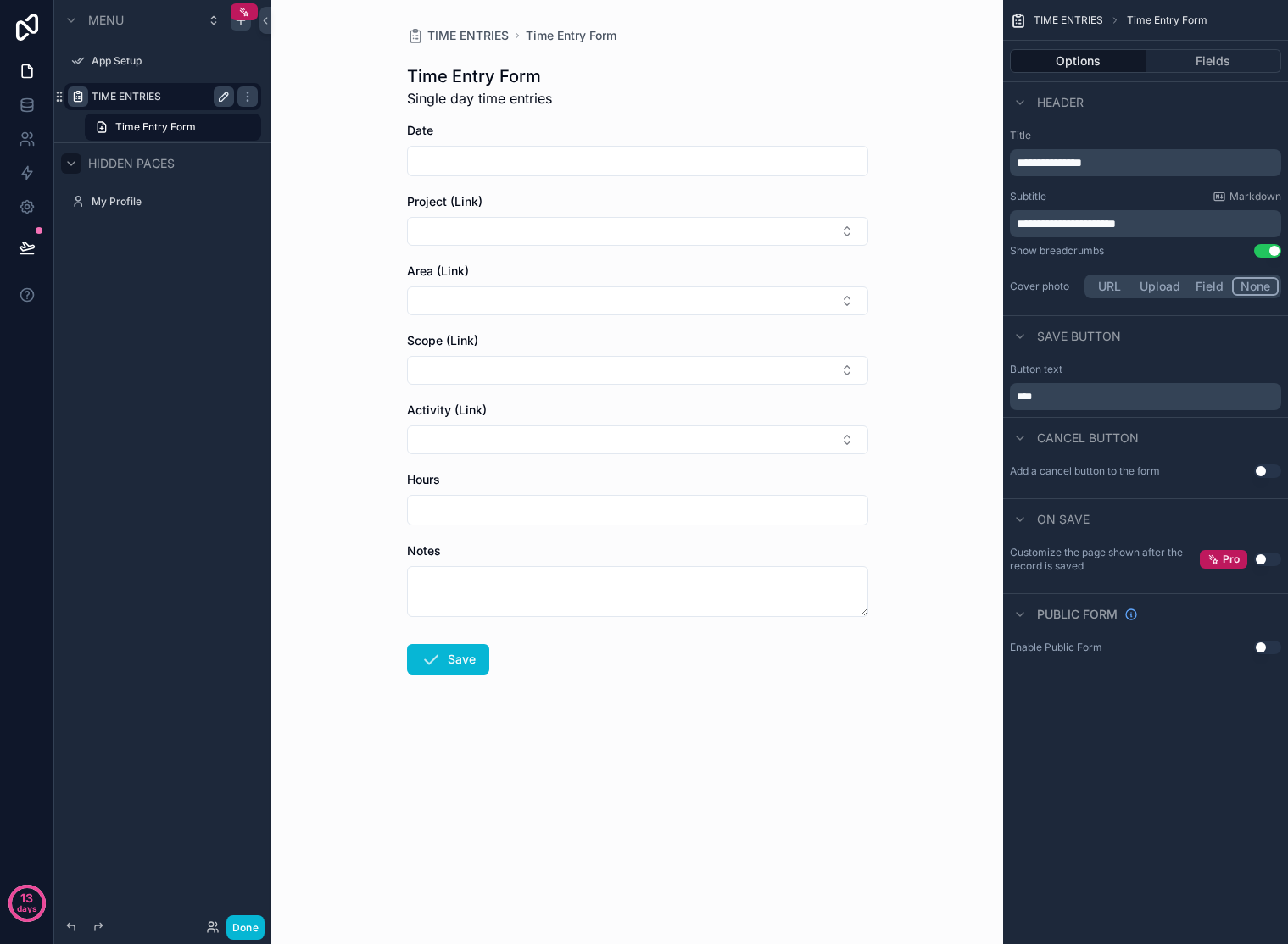
click at [150, 100] on label "TIME ENTRIES" at bounding box center [159, 97] width 136 height 14
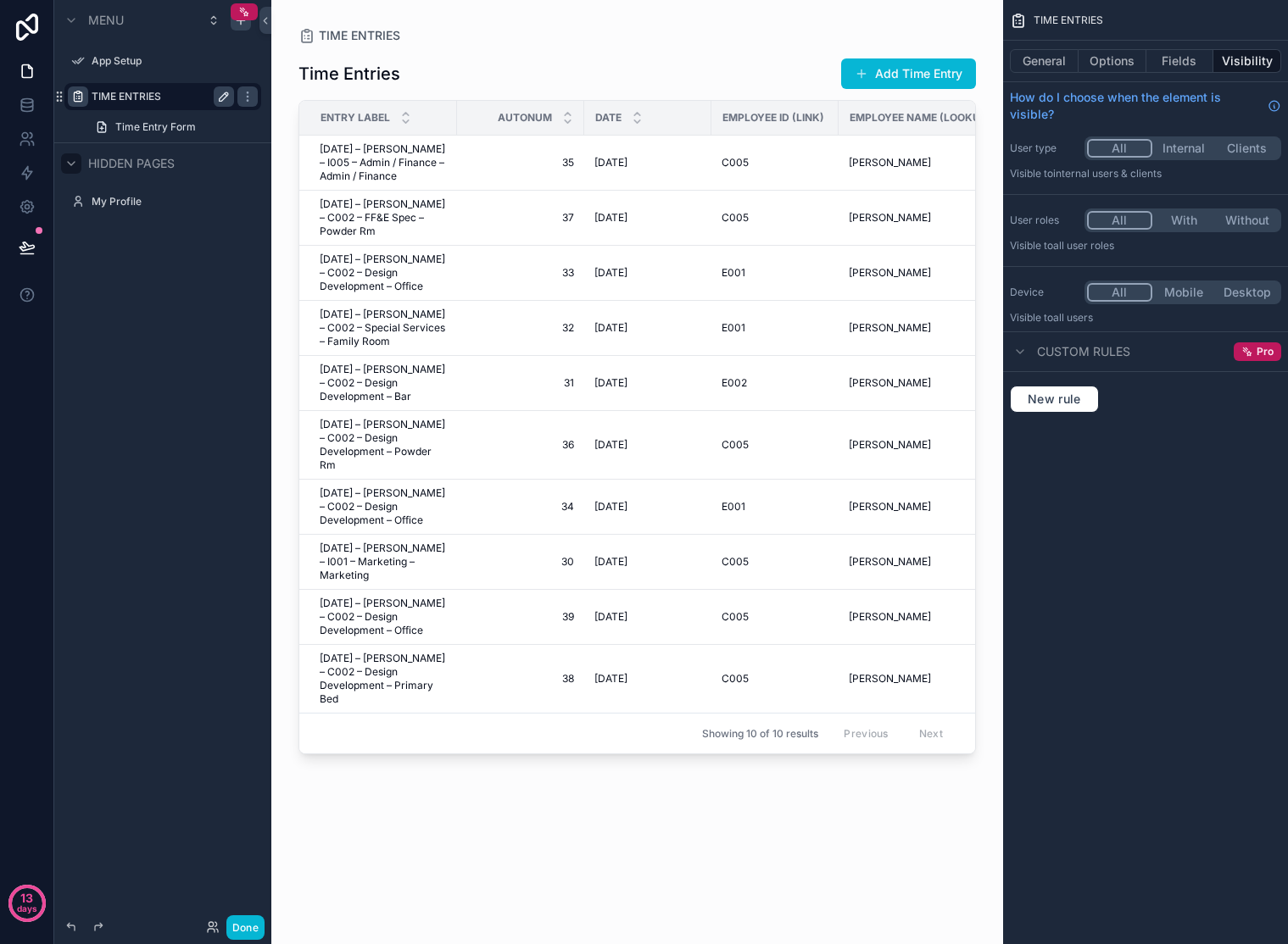
click at [150, 100] on label "TIME ENTRIES" at bounding box center [159, 97] width 136 height 14
click at [225, 97] on icon "scrollable content" at bounding box center [224, 97] width 14 height 14
click at [132, 95] on input "**********" at bounding box center [149, 96] width 116 height 20
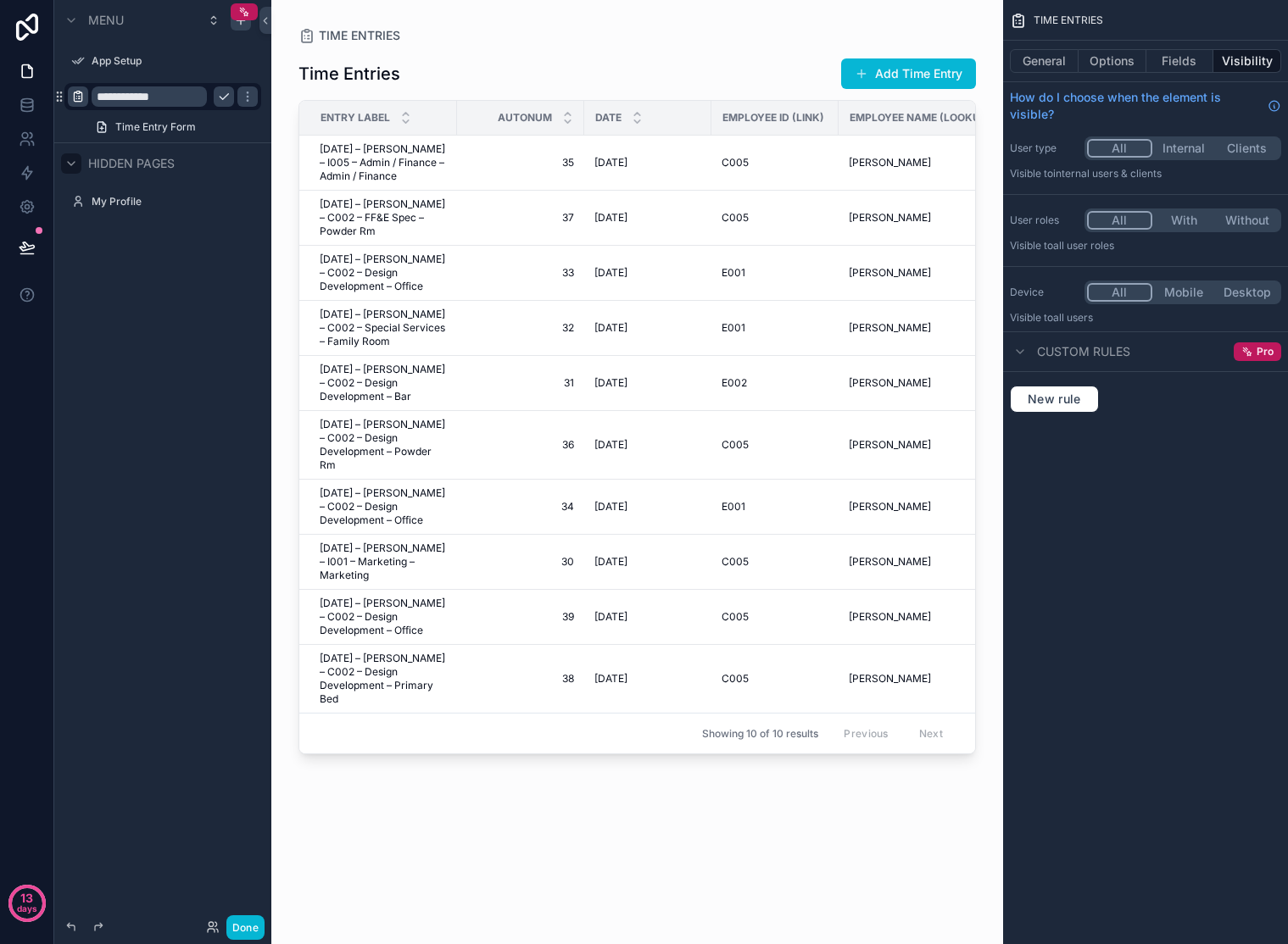
click at [132, 95] on input "**********" at bounding box center [149, 96] width 116 height 20
type input "*********"
click at [209, 419] on div "Menu App Setup ********* Time Entry Form Hidden pages My Profile" at bounding box center [162, 462] width 217 height 924
click at [203, 267] on div "Menu App Setup ********* Time Entry Form Hidden pages My Profile" at bounding box center [162, 462] width 217 height 924
click at [167, 292] on div "Menu App Setup ********* Time Entry Form Hidden pages My Profile" at bounding box center [162, 462] width 217 height 924
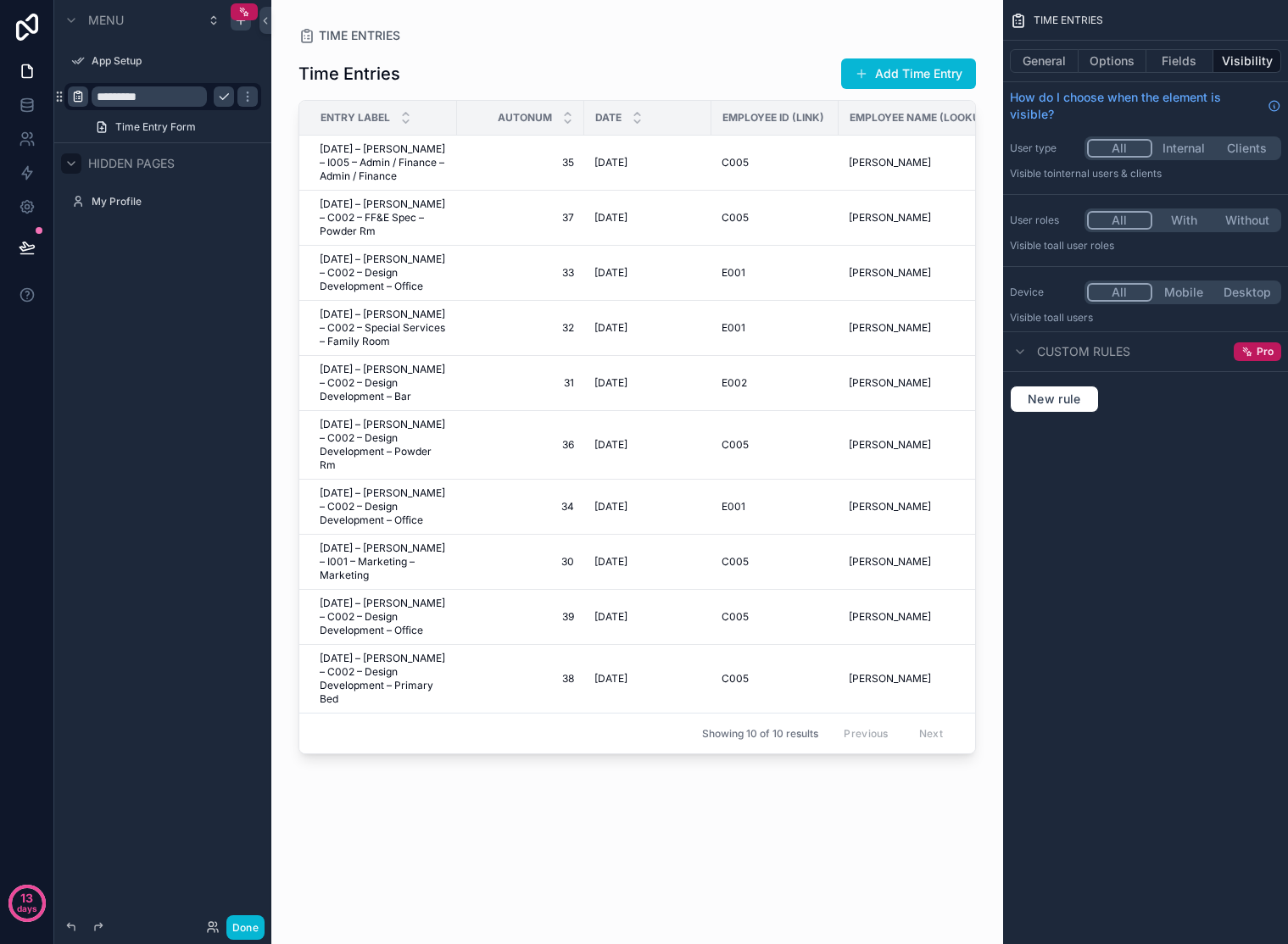
click at [221, 94] on icon "scrollable content" at bounding box center [224, 97] width 14 height 14
click at [0, 0] on icon "scrollable content" at bounding box center [0, 0] width 0 height 0
click at [179, 97] on input "*********" at bounding box center [149, 96] width 116 height 20
click at [179, 98] on input "*********" at bounding box center [149, 96] width 116 height 20
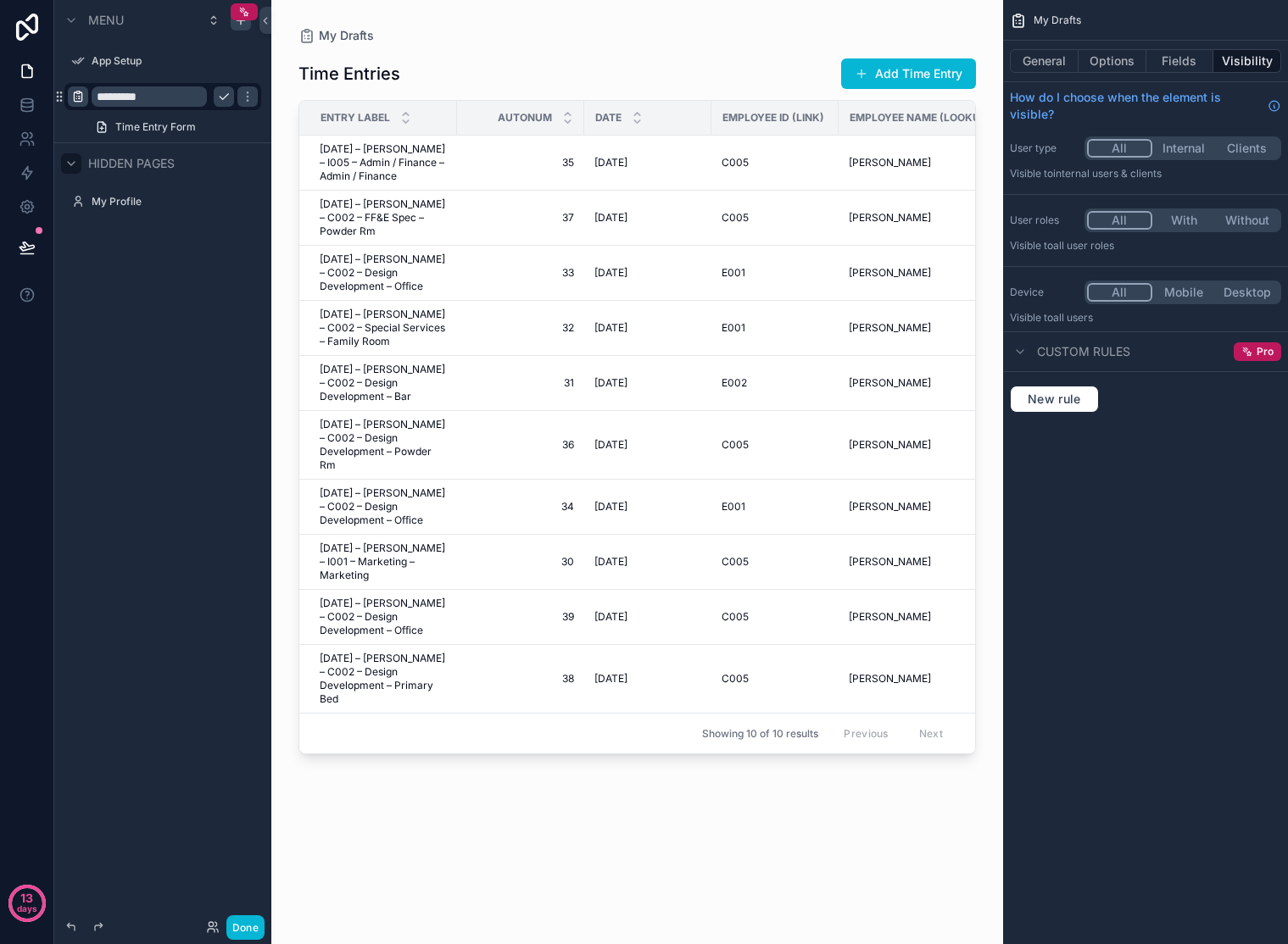
type input "*********"
click at [218, 100] on icon "scrollable content" at bounding box center [224, 97] width 14 height 14
click at [206, 392] on div "Menu App Setup MY DRAFTS Time Entry Form Hidden pages My Profile" at bounding box center [162, 462] width 217 height 924
click at [1156, 149] on button "Internal" at bounding box center [1184, 148] width 64 height 18
click at [1156, 223] on button "With" at bounding box center [1184, 220] width 64 height 18
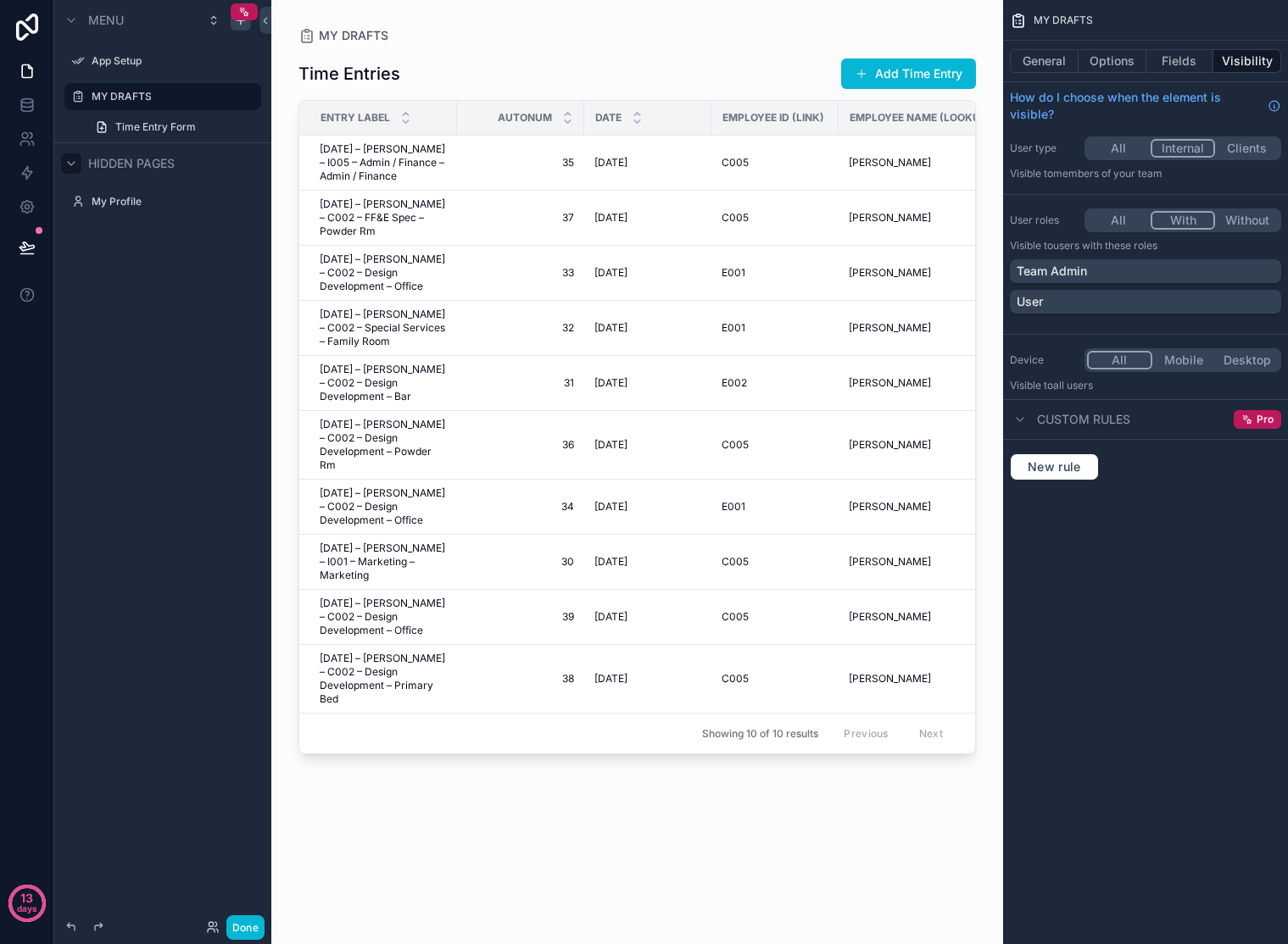
click at [1156, 224] on button "Without" at bounding box center [1246, 220] width 64 height 18
click at [1156, 218] on button "With" at bounding box center [1182, 220] width 64 height 18
click at [1023, 420] on icon "scrollable content" at bounding box center [1020, 419] width 14 height 14
click at [1026, 421] on icon "scrollable content" at bounding box center [1020, 419] width 14 height 14
click at [1144, 203] on div "User roles All With Without Visible to Users with these roles Team Admin User" at bounding box center [1145, 264] width 285 height 125
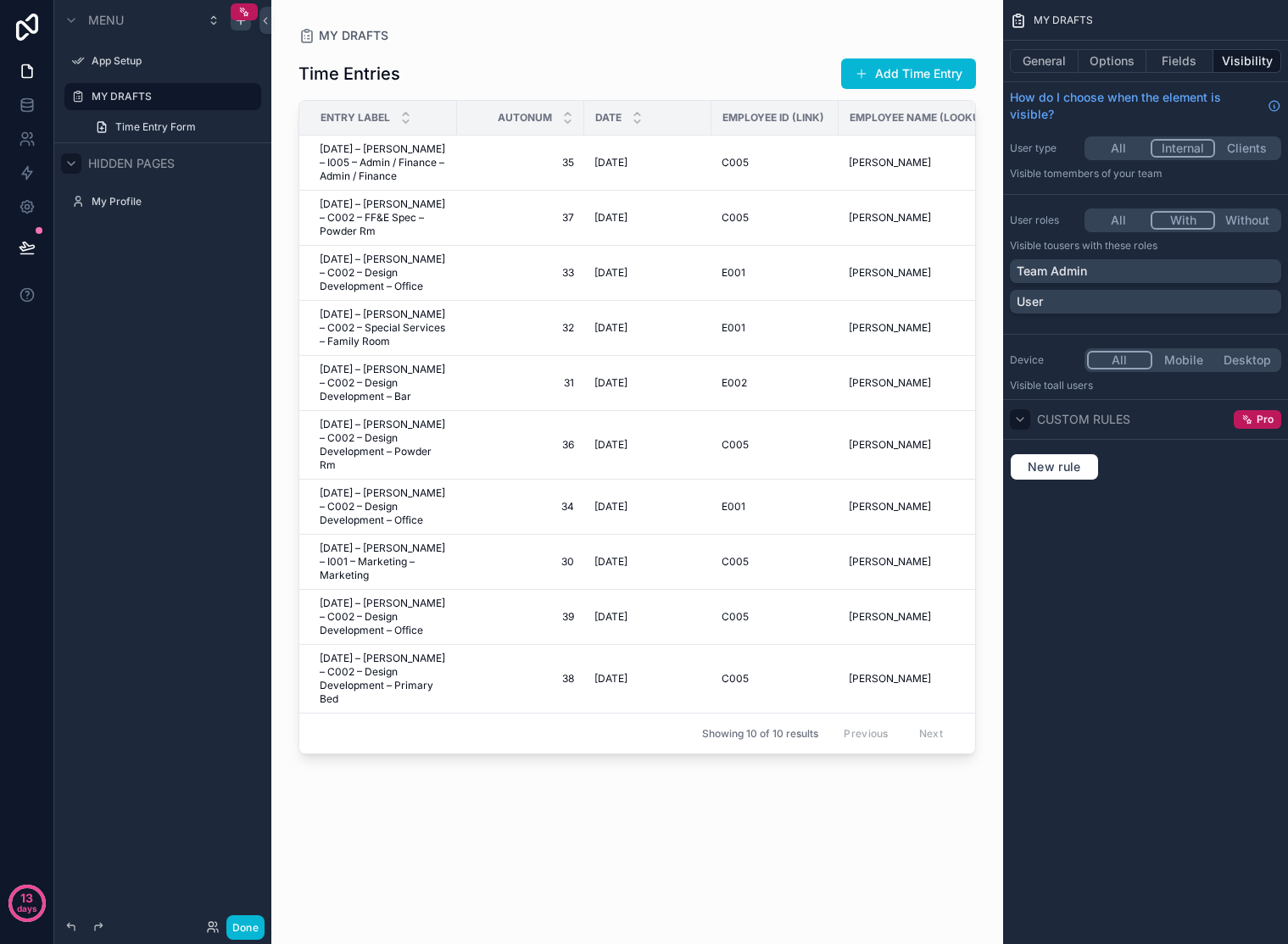
click at [1122, 218] on button "All" at bounding box center [1118, 220] width 64 height 18
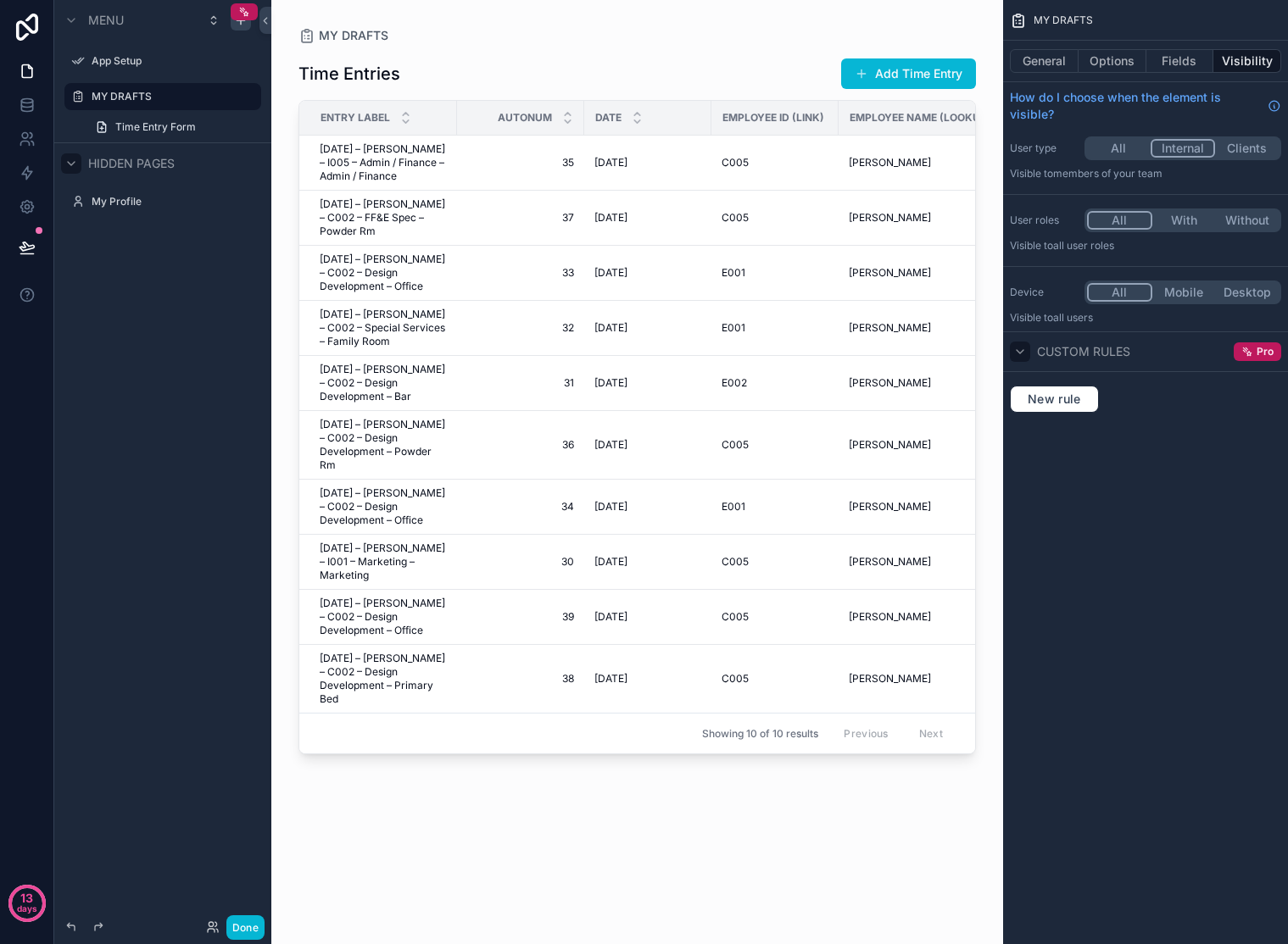
click at [1120, 146] on button "All" at bounding box center [1118, 148] width 64 height 18
click at [1156, 151] on button "Internal" at bounding box center [1184, 148] width 64 height 18
click at [1156, 218] on button "With" at bounding box center [1184, 220] width 64 height 18
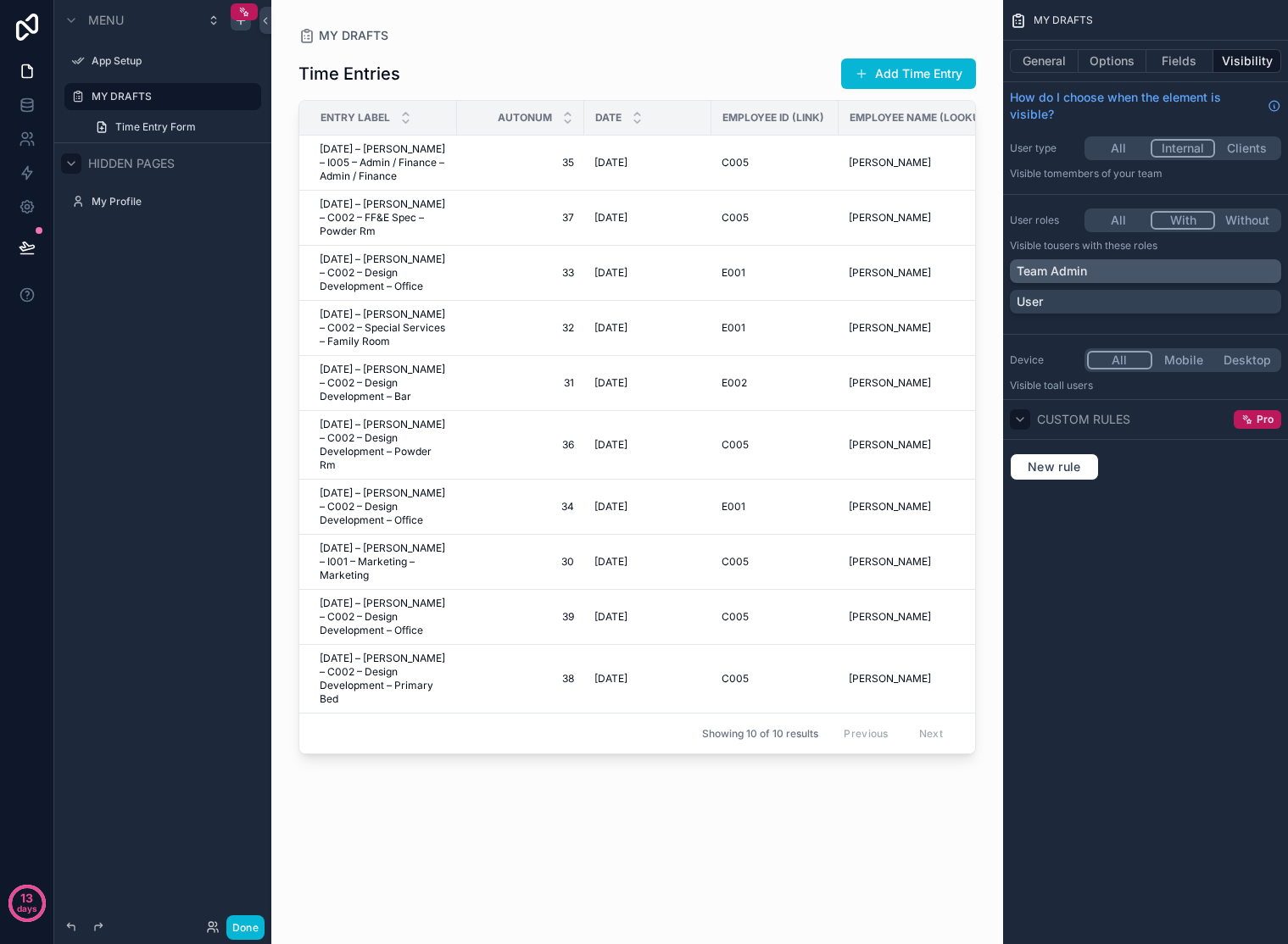
click at [1110, 267] on div "Team Admin" at bounding box center [1145, 271] width 258 height 17
click at [1110, 267] on div "Team Admin" at bounding box center [1135, 271] width 238 height 17
click at [1156, 295] on div "User" at bounding box center [1145, 301] width 258 height 17
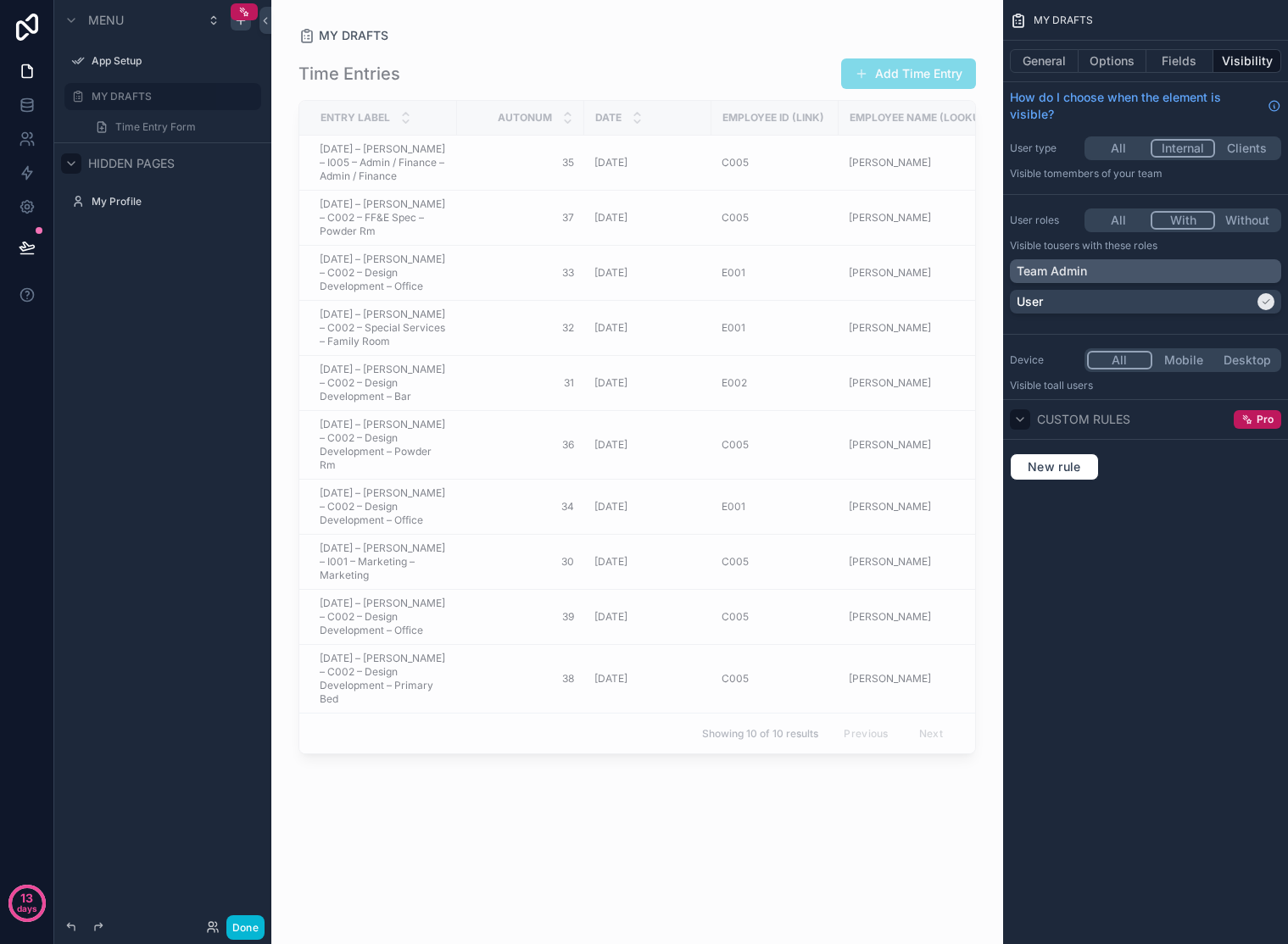
click at [1156, 276] on div "Team Admin" at bounding box center [1145, 271] width 258 height 17
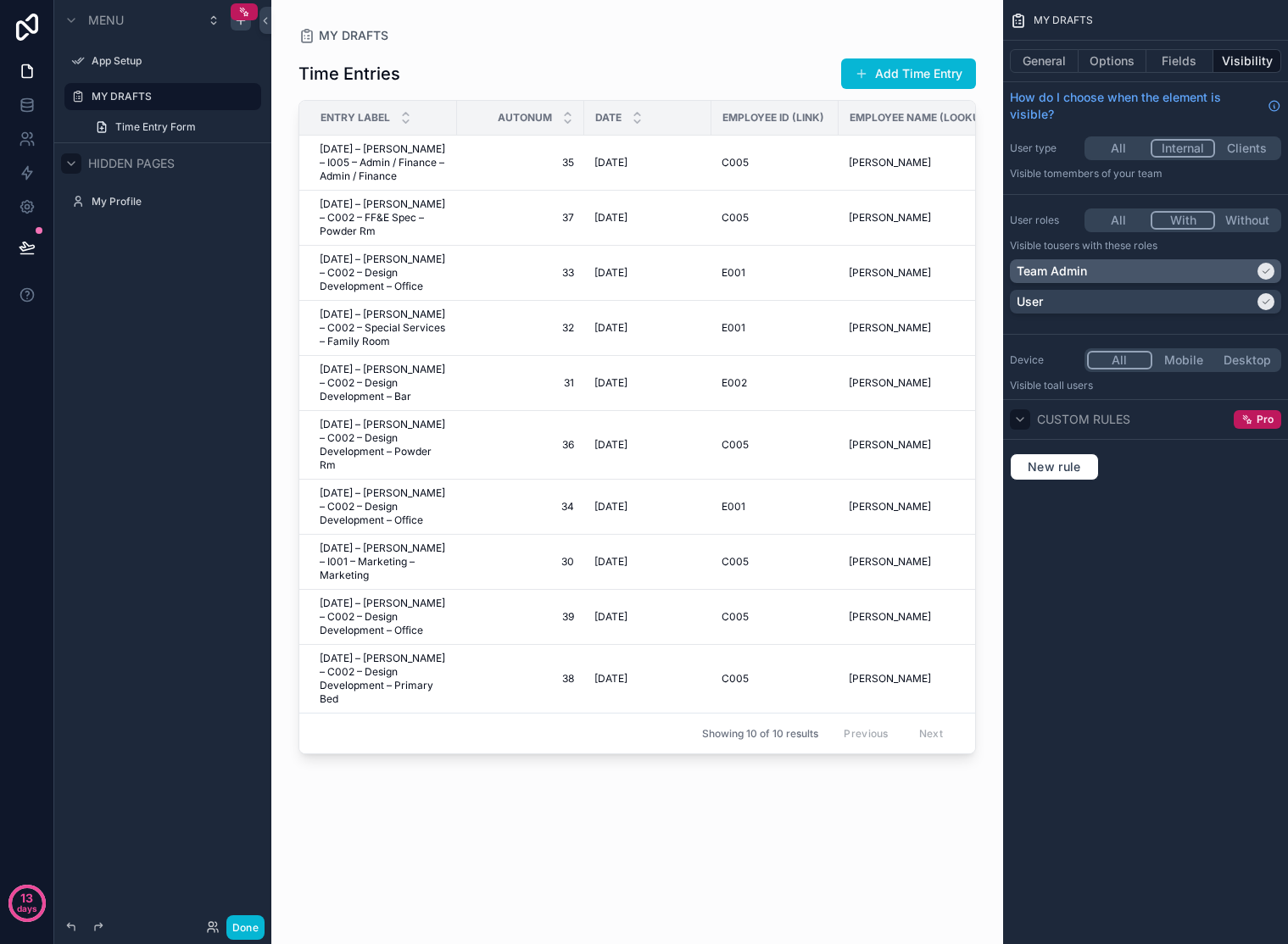
click at [1156, 270] on icon "scrollable content" at bounding box center [1266, 271] width 10 height 10
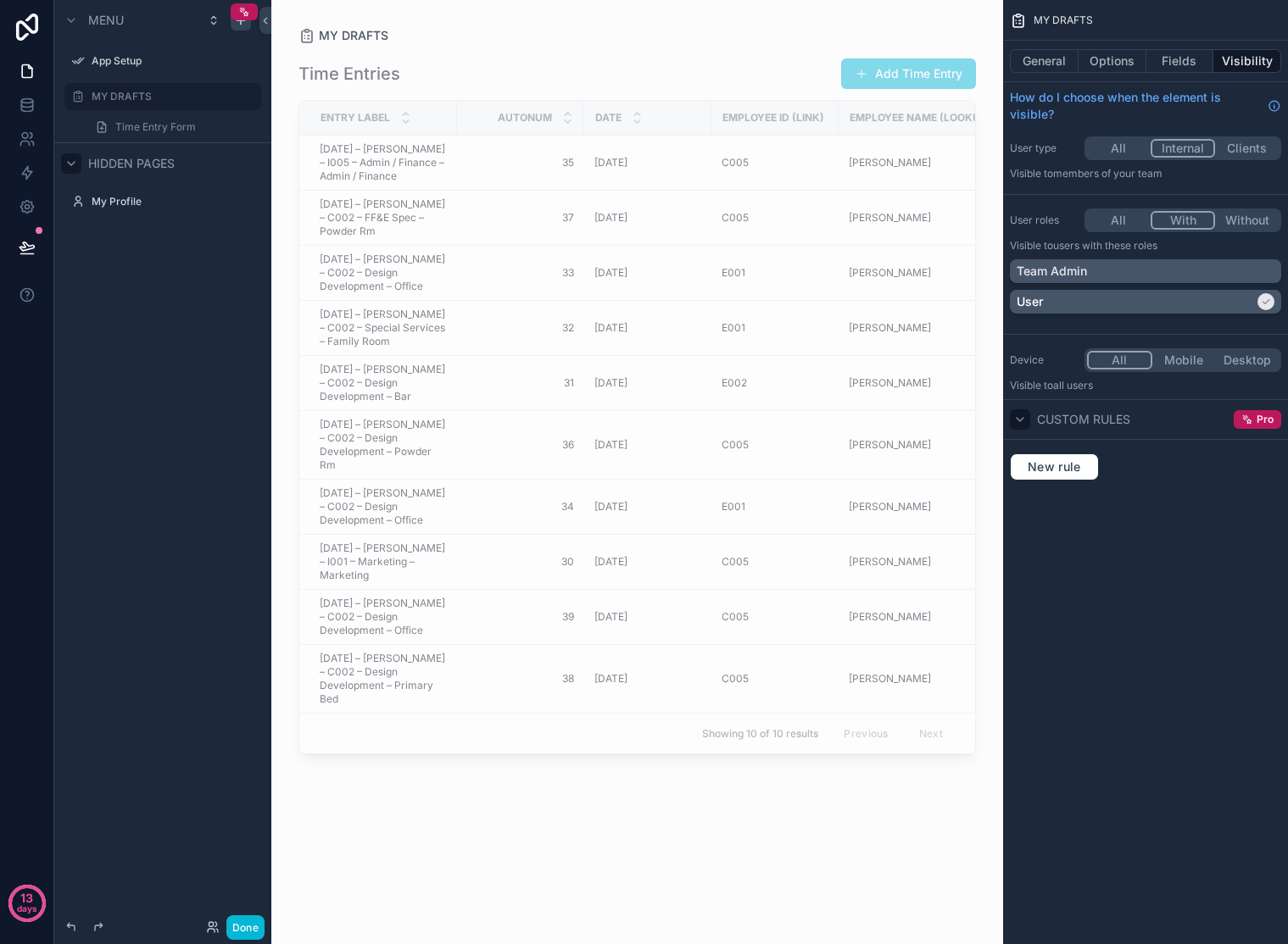
click at [1156, 297] on div "User" at bounding box center [1135, 301] width 238 height 17
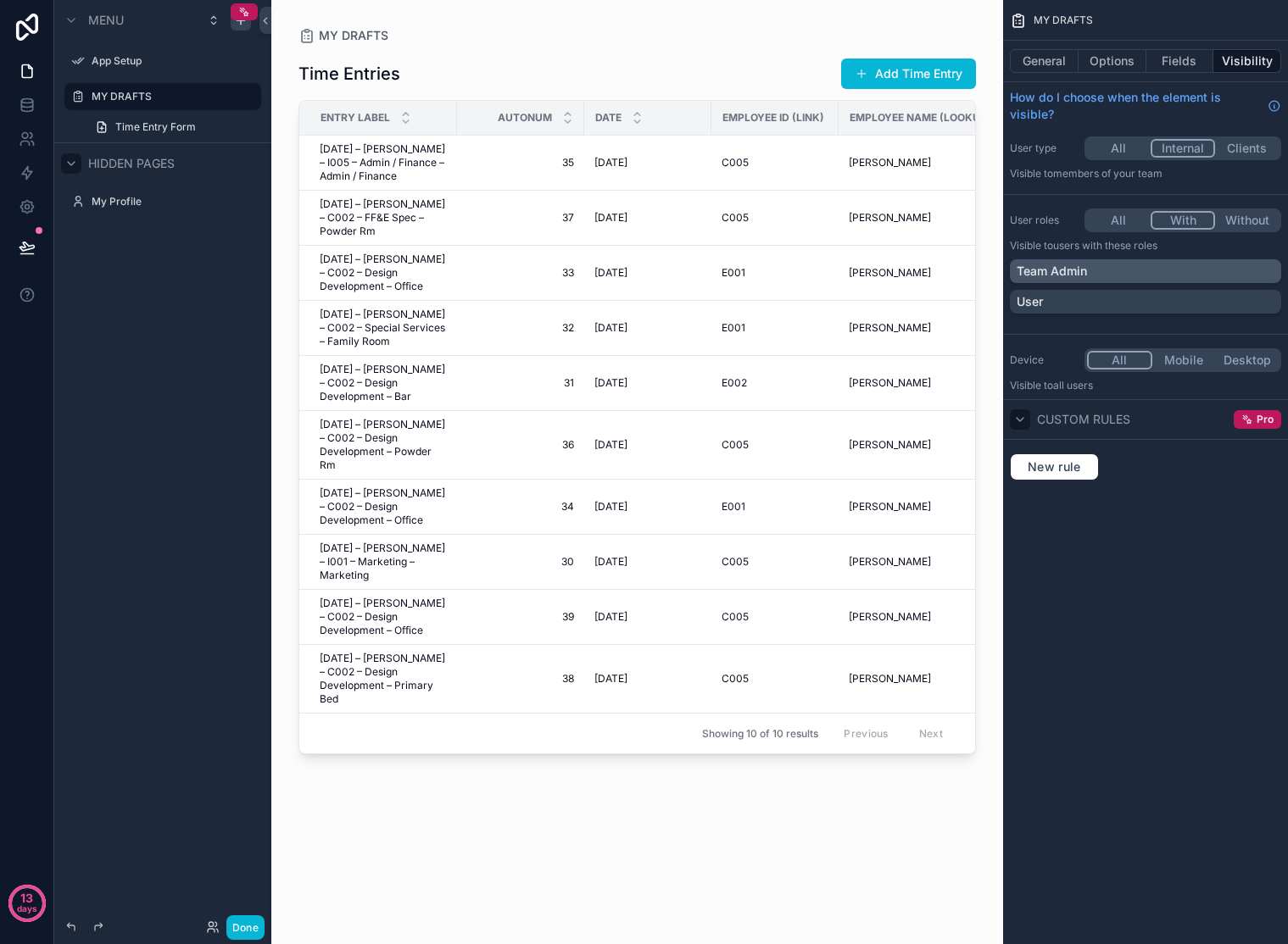
click at [1122, 220] on button "All" at bounding box center [1118, 220] width 64 height 18
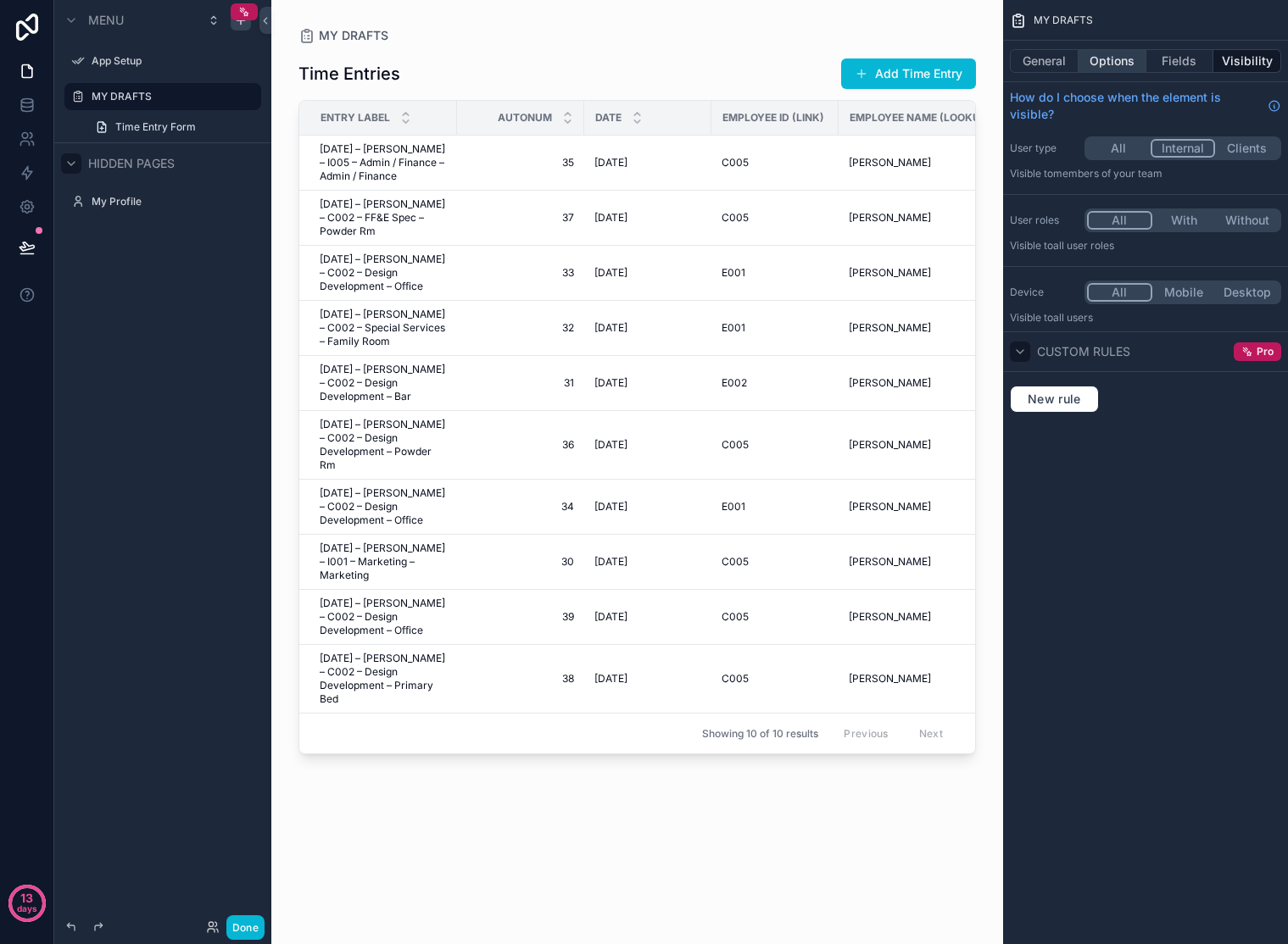
click at [1137, 58] on button "Options" at bounding box center [1112, 61] width 68 height 23
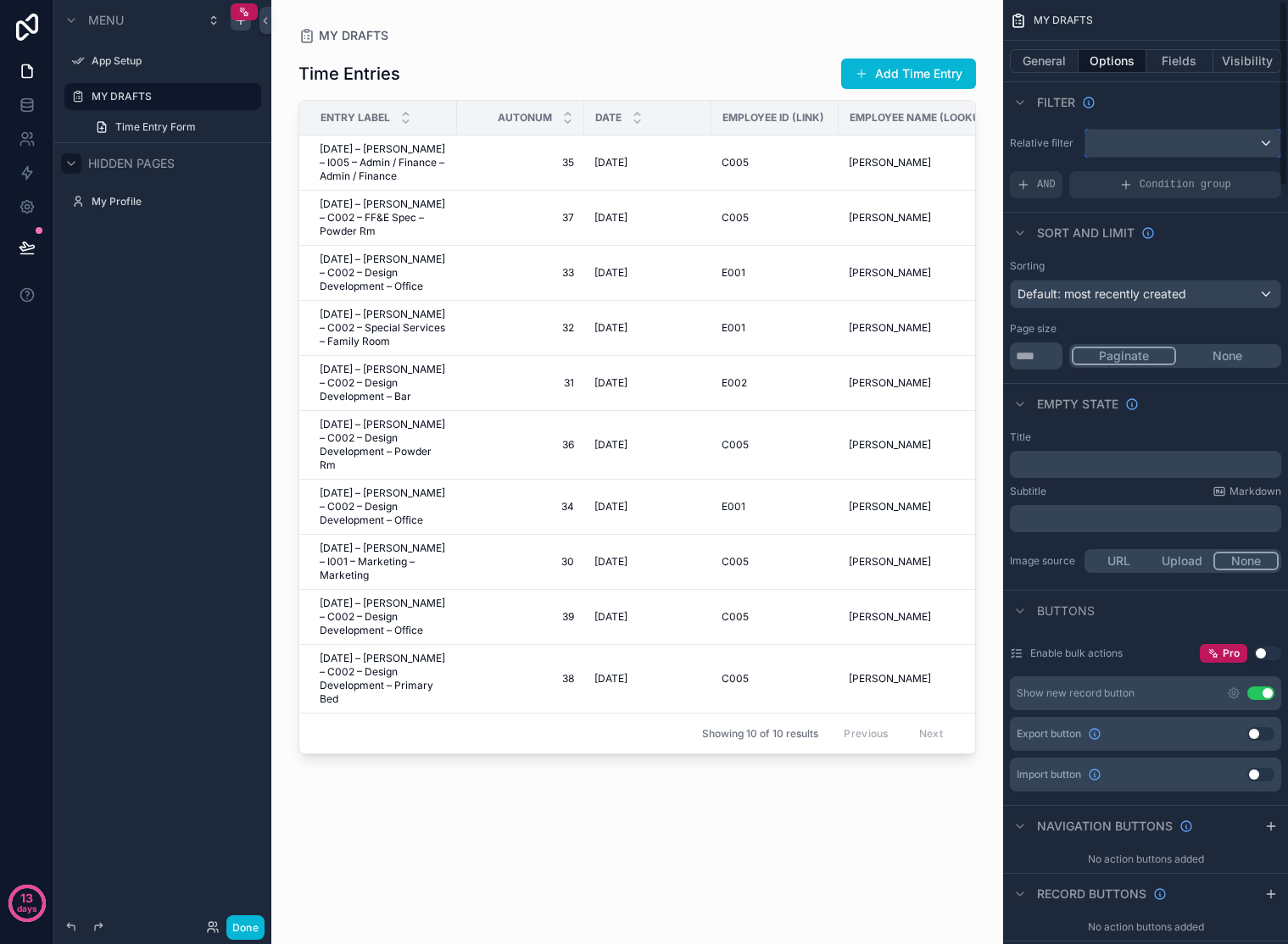
click at [1156, 144] on div "scrollable content" at bounding box center [1183, 143] width 195 height 27
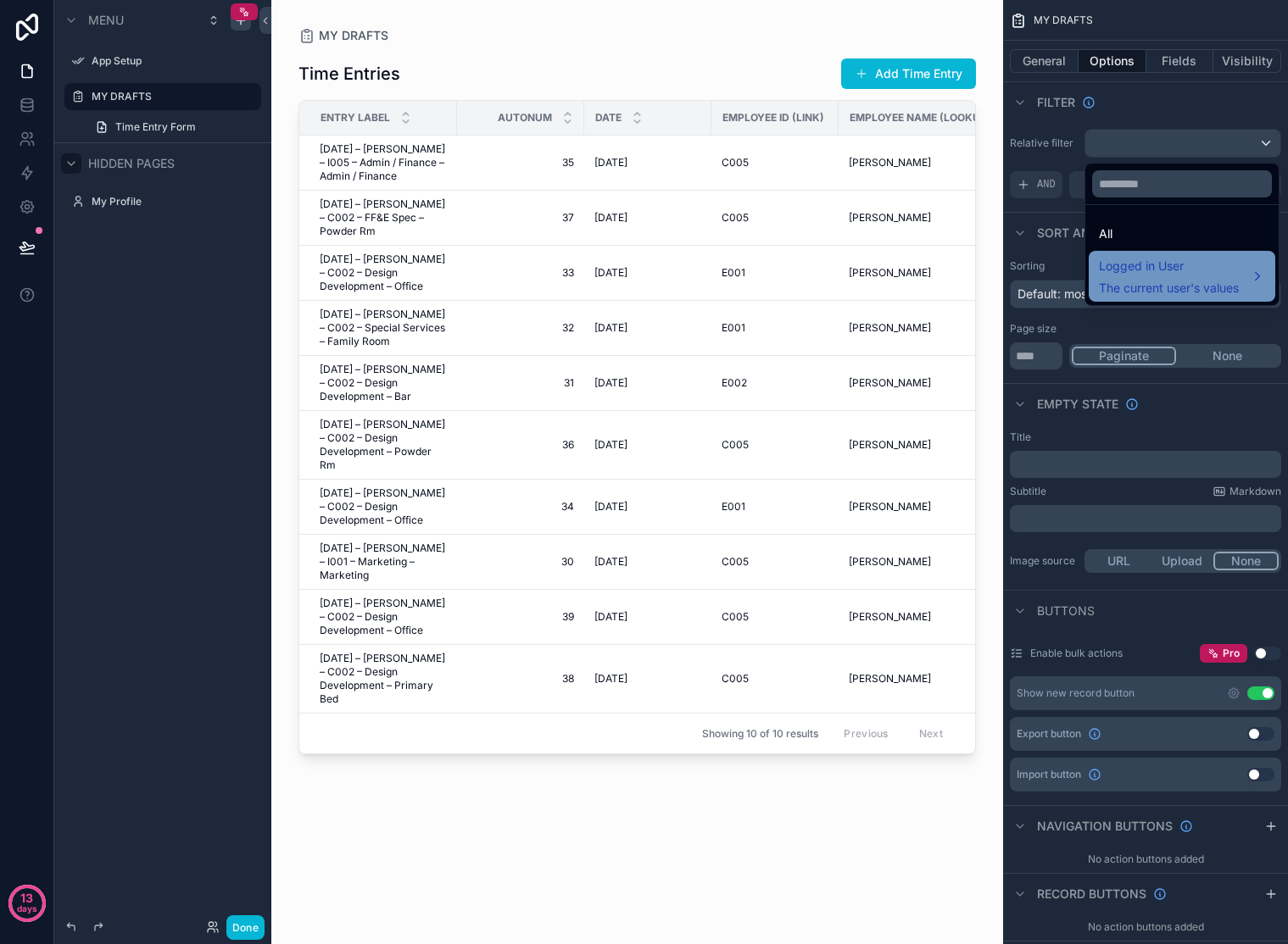
click at [1156, 283] on span "The current user's values" at bounding box center [1169, 288] width 140 height 17
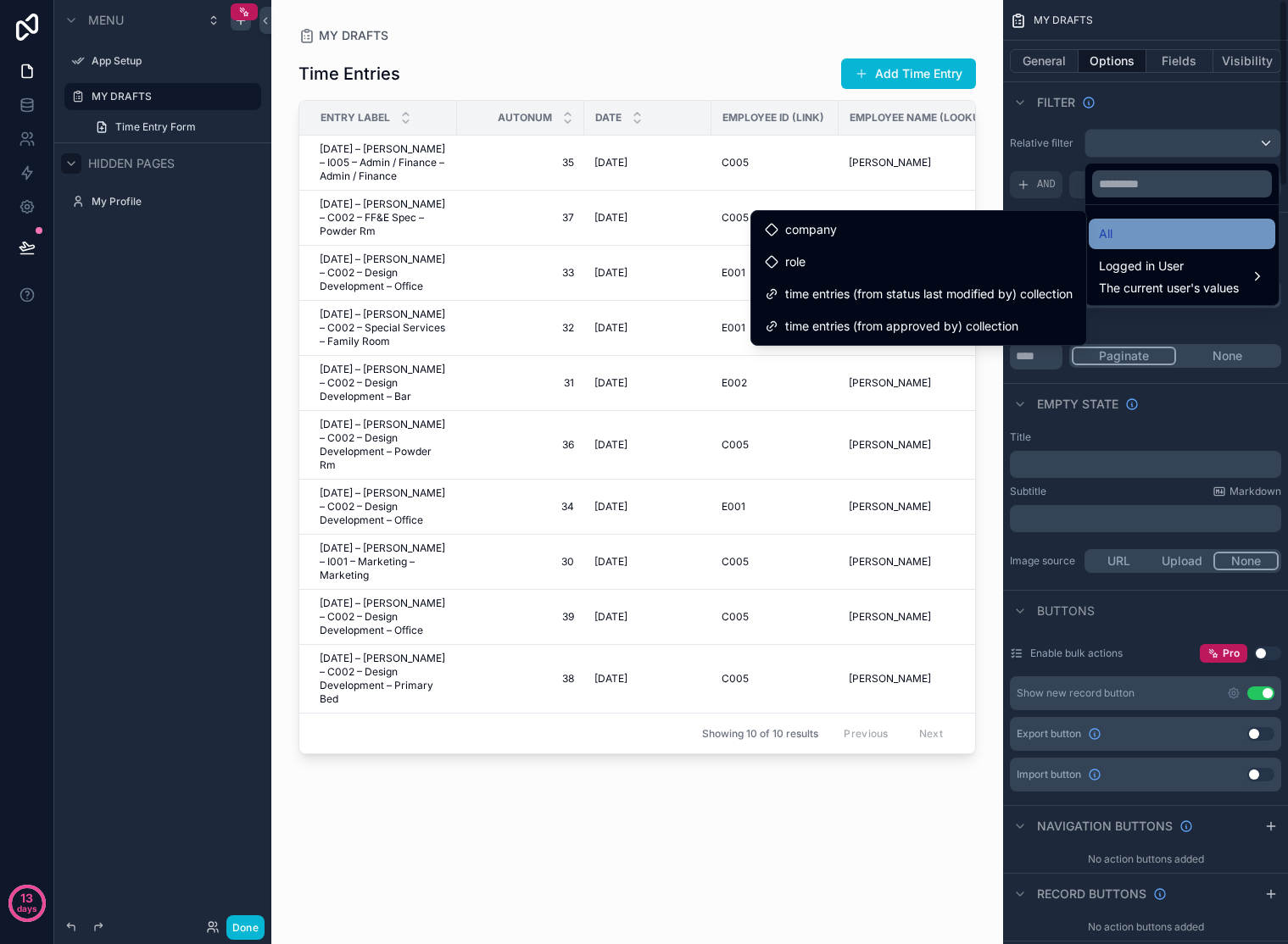
click at [1118, 233] on div "All" at bounding box center [1182, 233] width 166 height 20
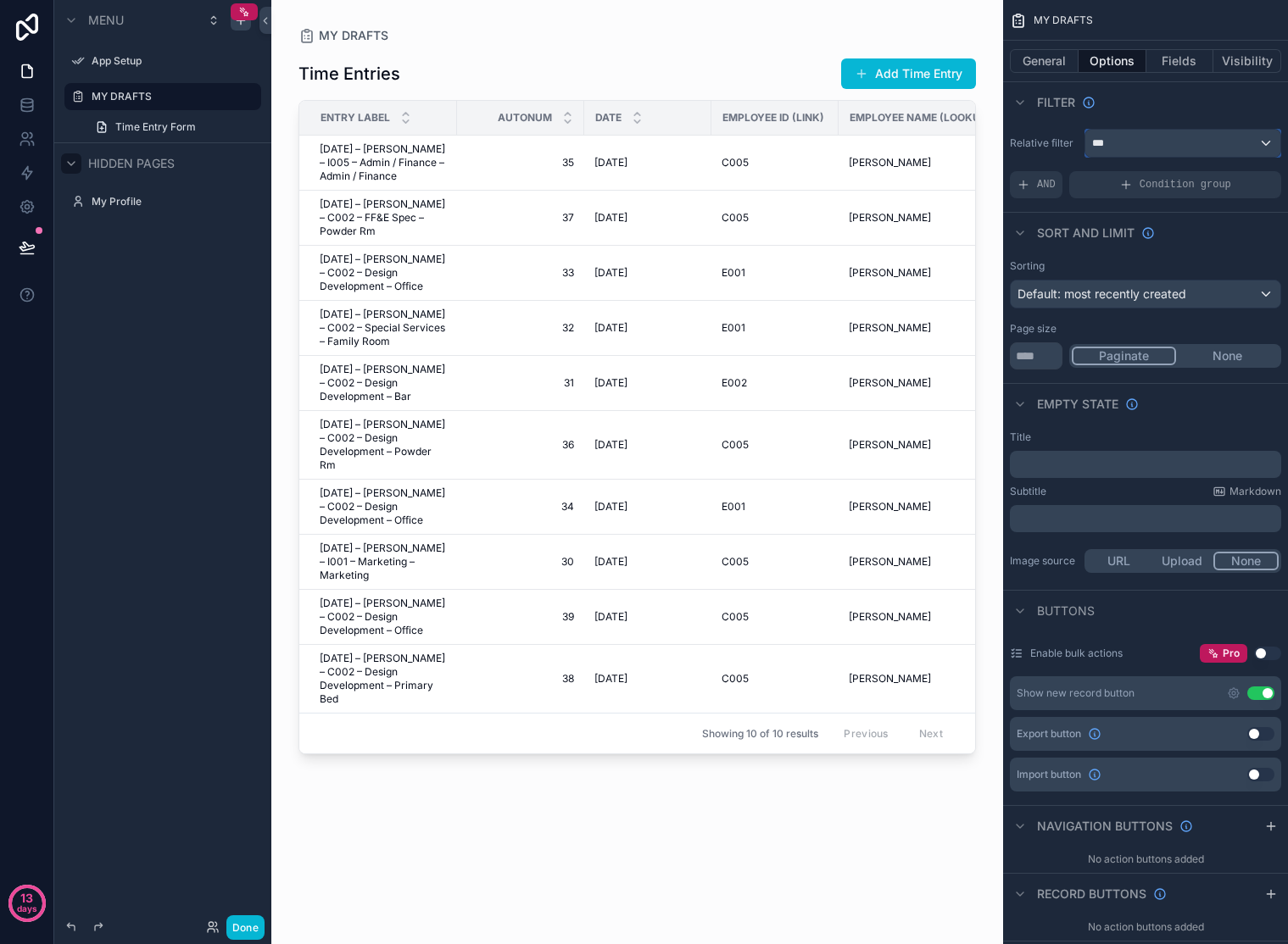
click at [1148, 137] on div "***" at bounding box center [1183, 143] width 195 height 27
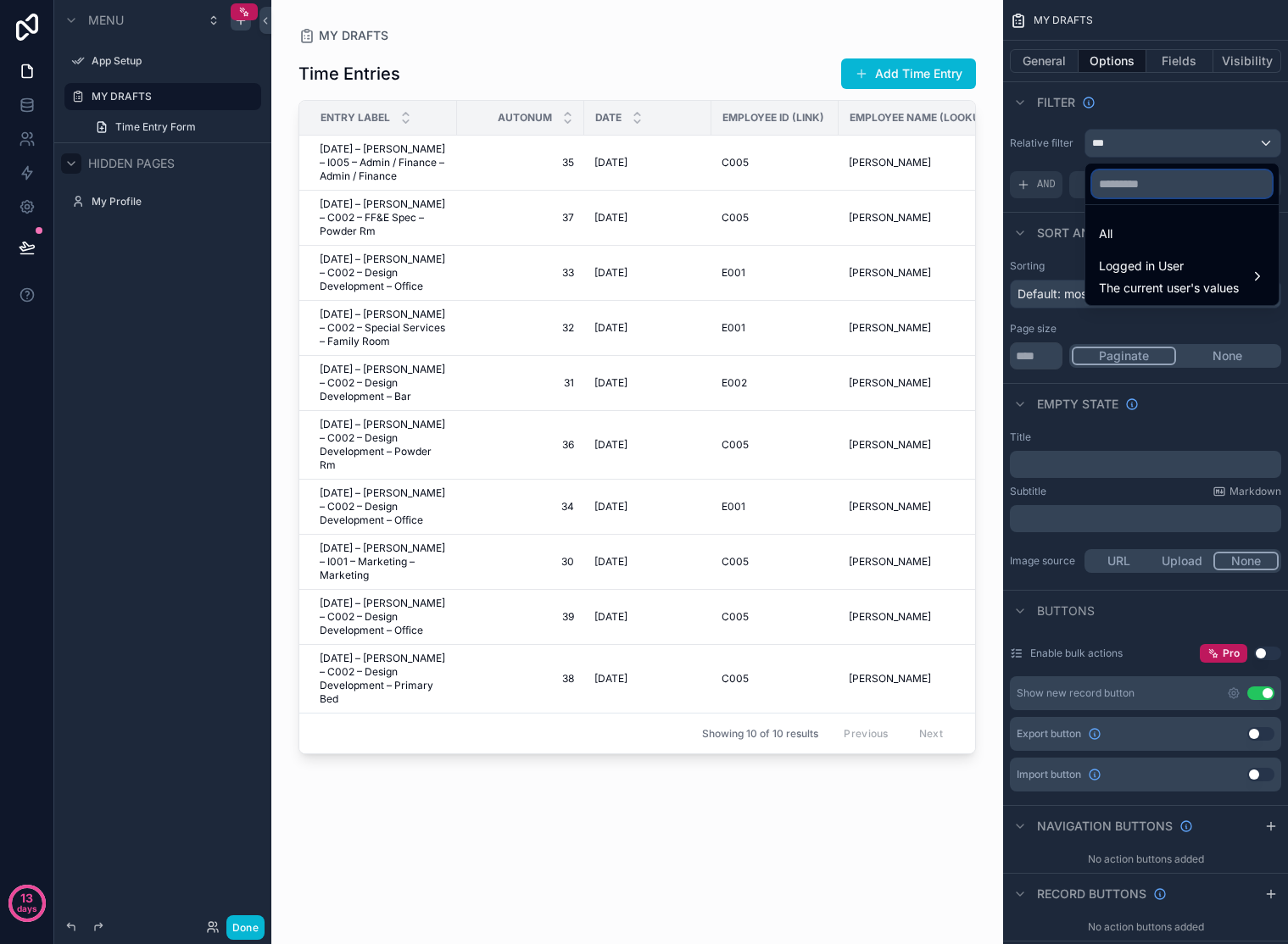
click at [1154, 185] on input "text" at bounding box center [1182, 184] width 180 height 27
type input "******"
click at [1092, 103] on div "scrollable content" at bounding box center [644, 472] width 1288 height 944
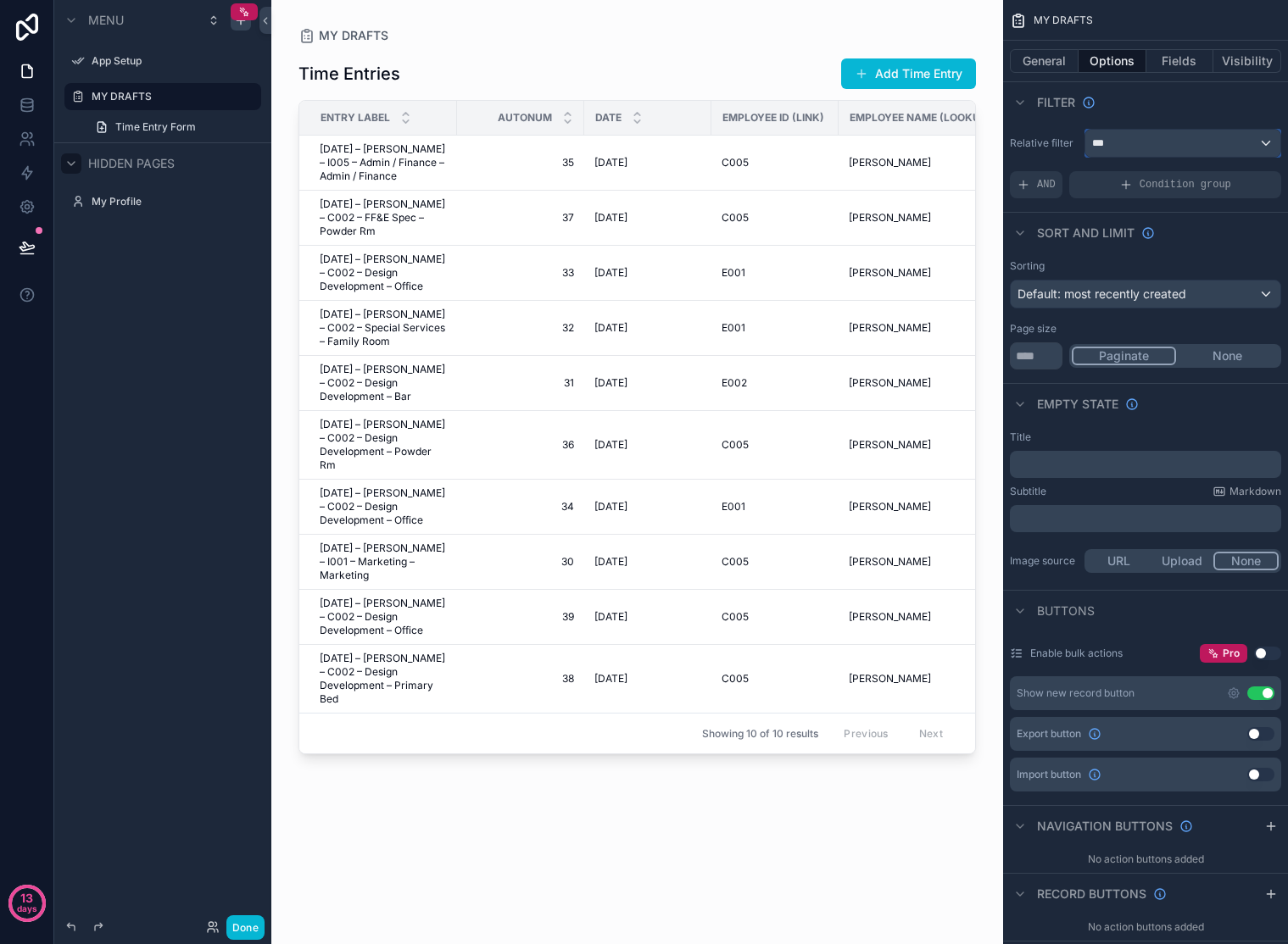
click at [1154, 144] on div "***" at bounding box center [1183, 143] width 195 height 27
click at [1156, 182] on icon "button" at bounding box center [1258, 184] width 16 height 16
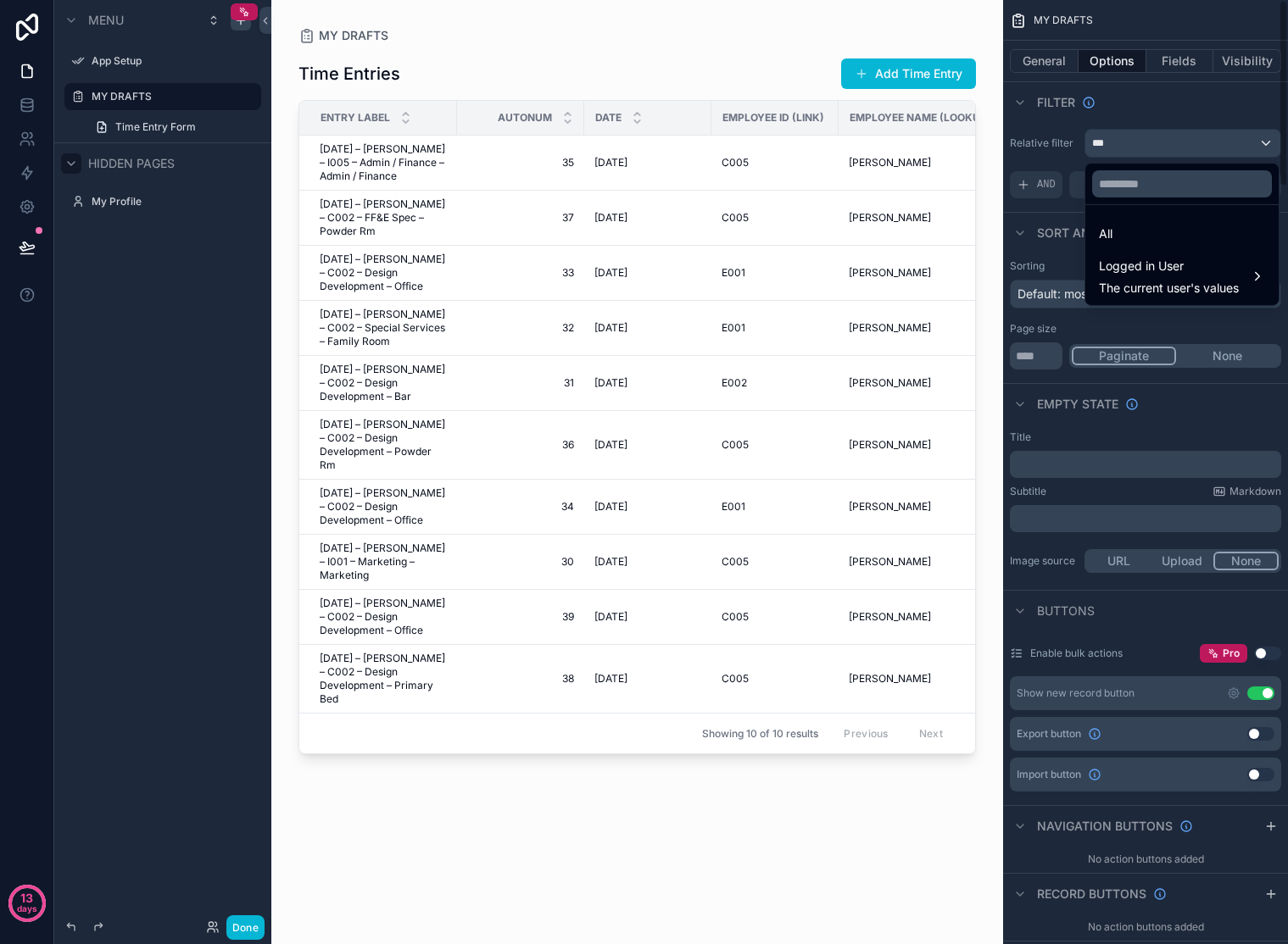
click at [1156, 110] on div "scrollable content" at bounding box center [644, 472] width 1288 height 944
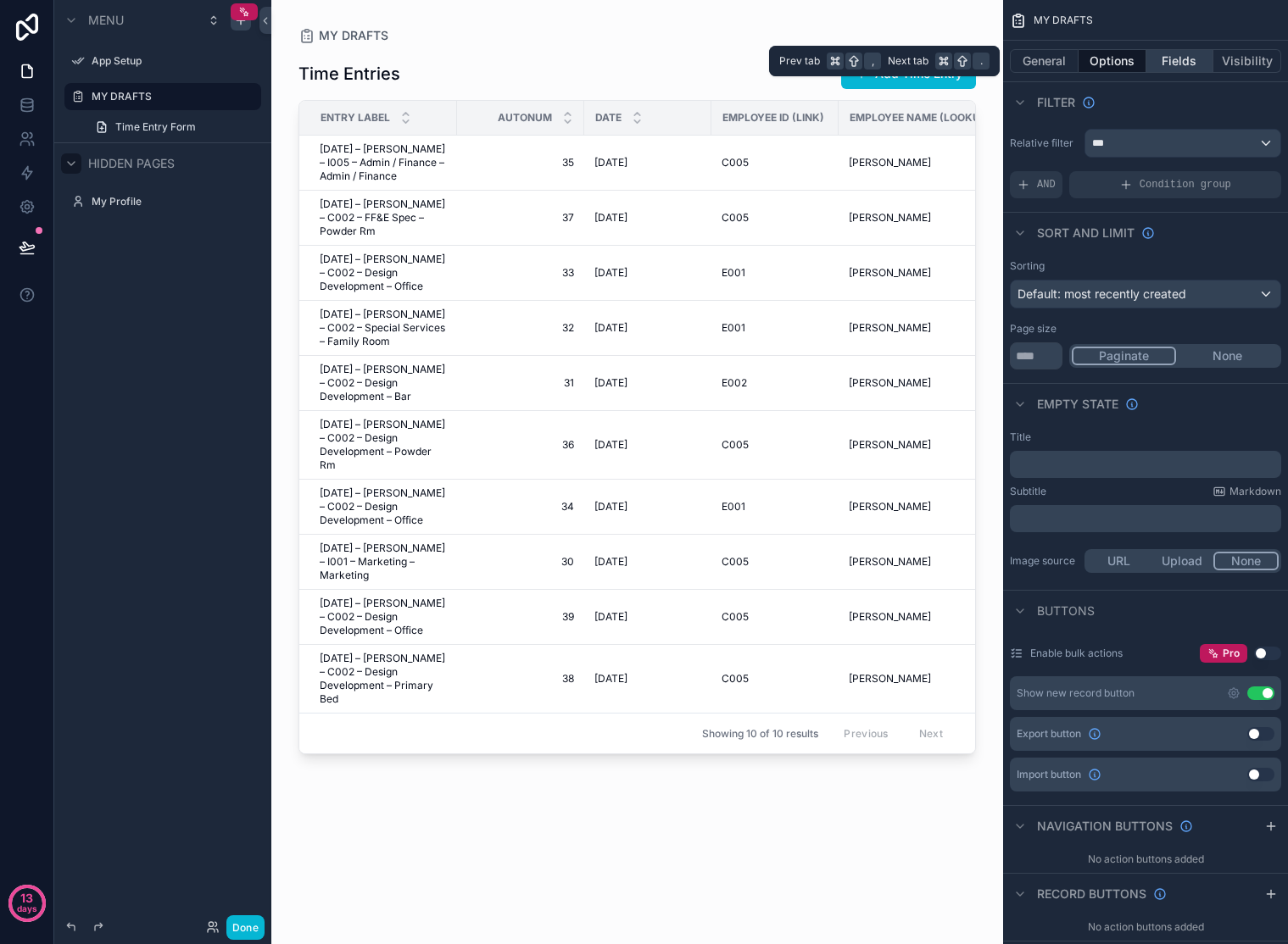
click at [1156, 64] on button "Fields" at bounding box center [1180, 61] width 68 height 23
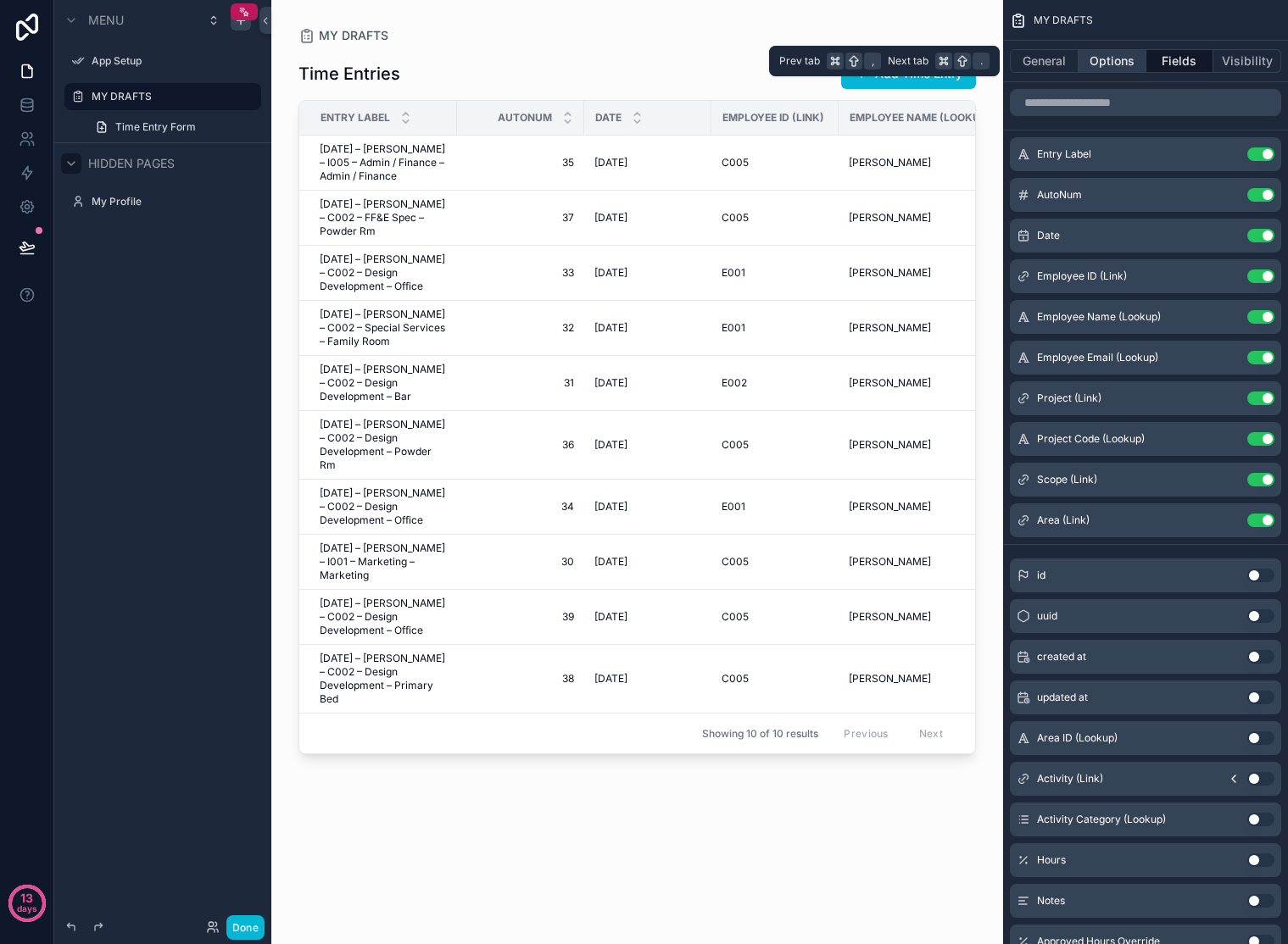
click at [1103, 62] on button "Options" at bounding box center [1112, 61] width 68 height 23
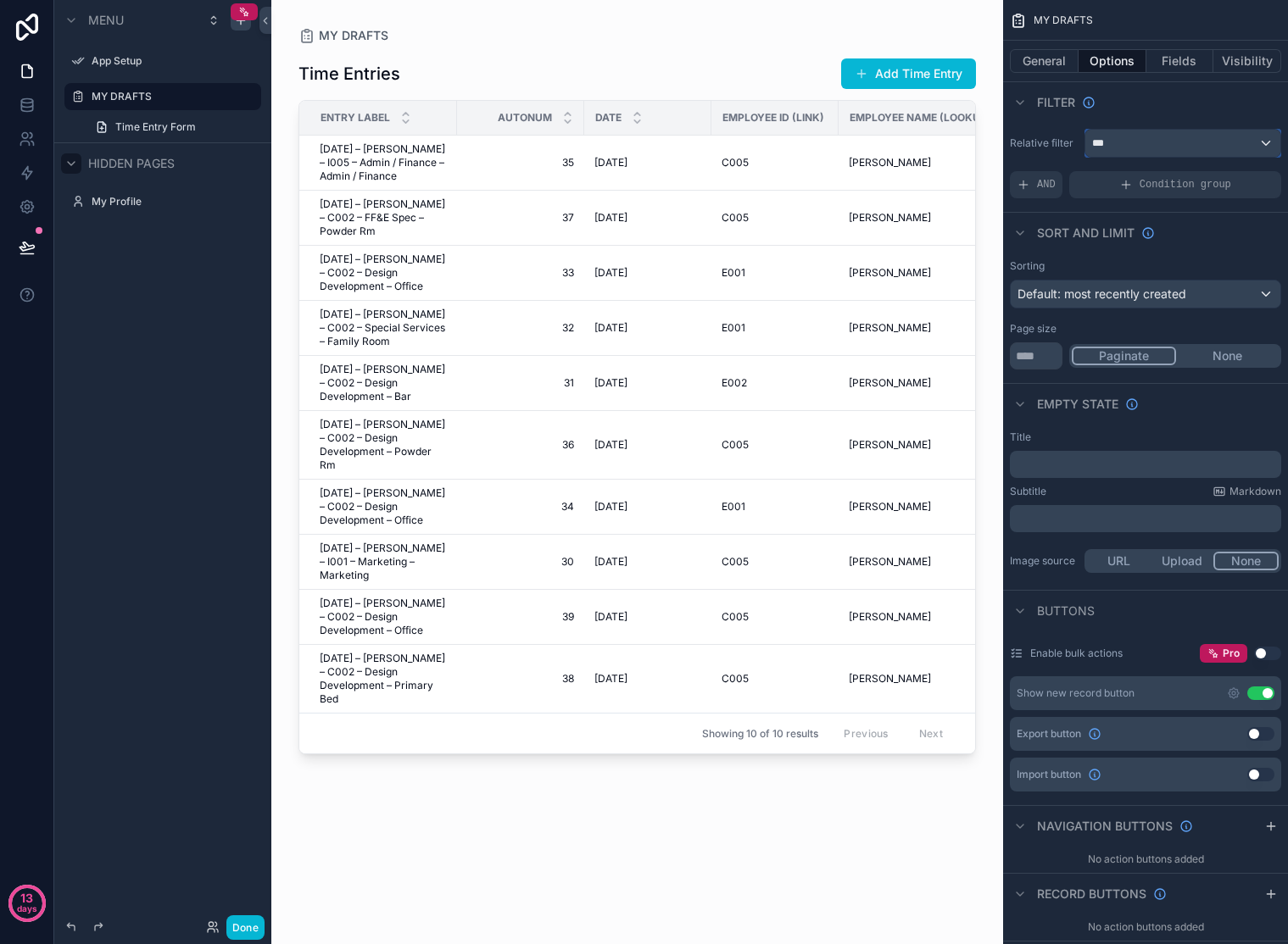
click at [1156, 151] on div "***" at bounding box center [1183, 143] width 195 height 27
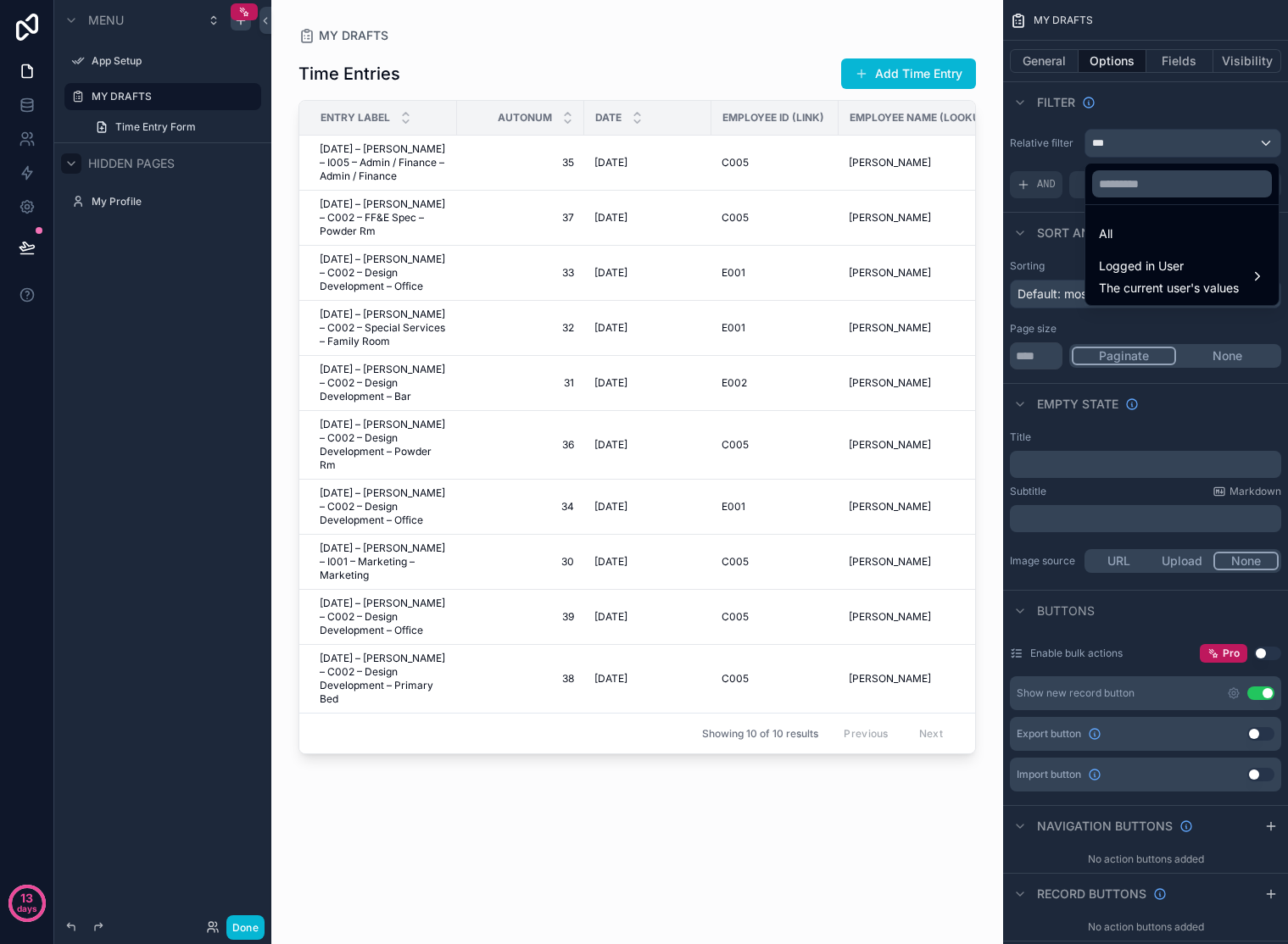
click at [1156, 110] on div "scrollable content" at bounding box center [644, 472] width 1288 height 944
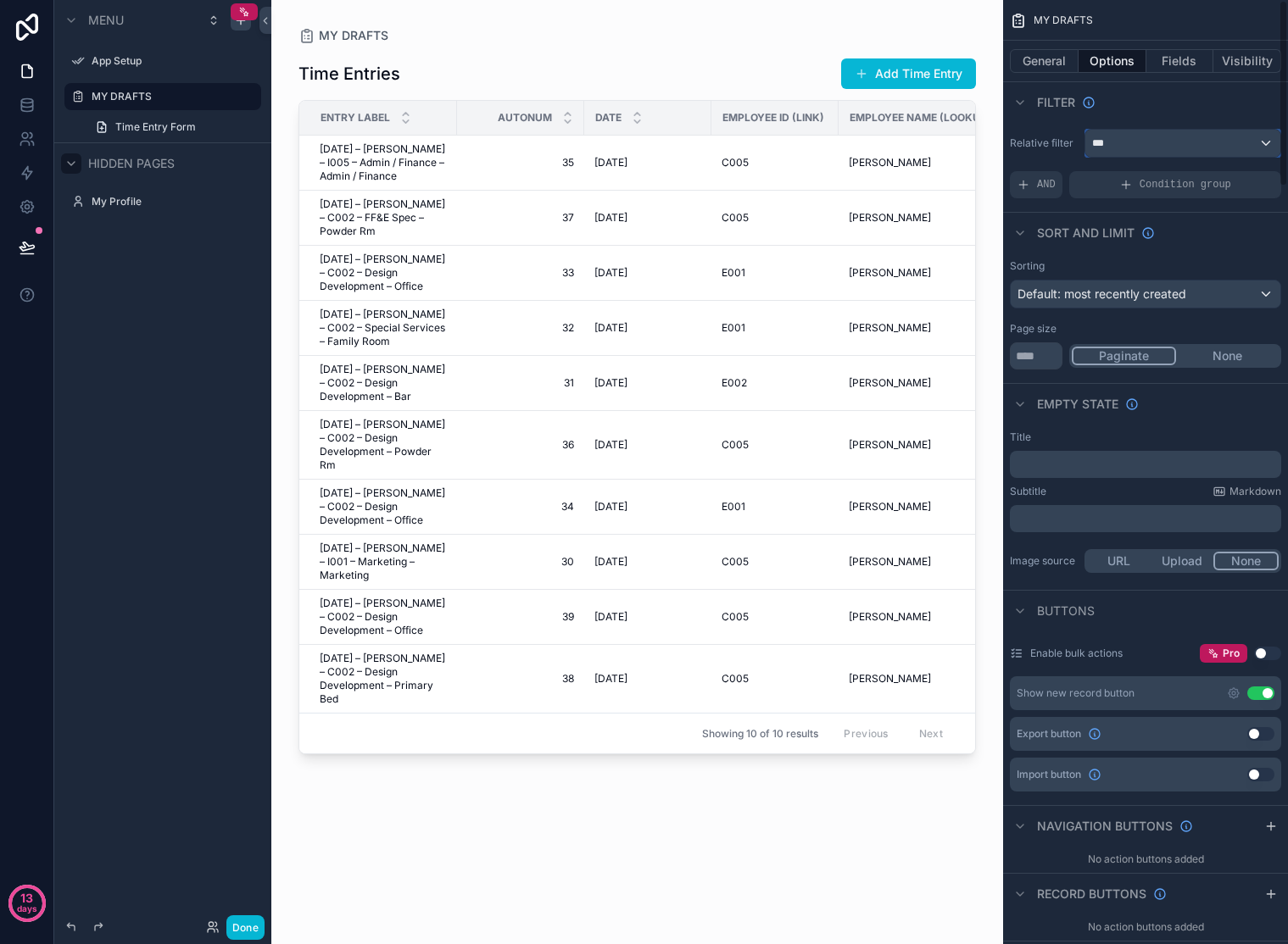
click at [1156, 135] on div "***" at bounding box center [1183, 143] width 195 height 27
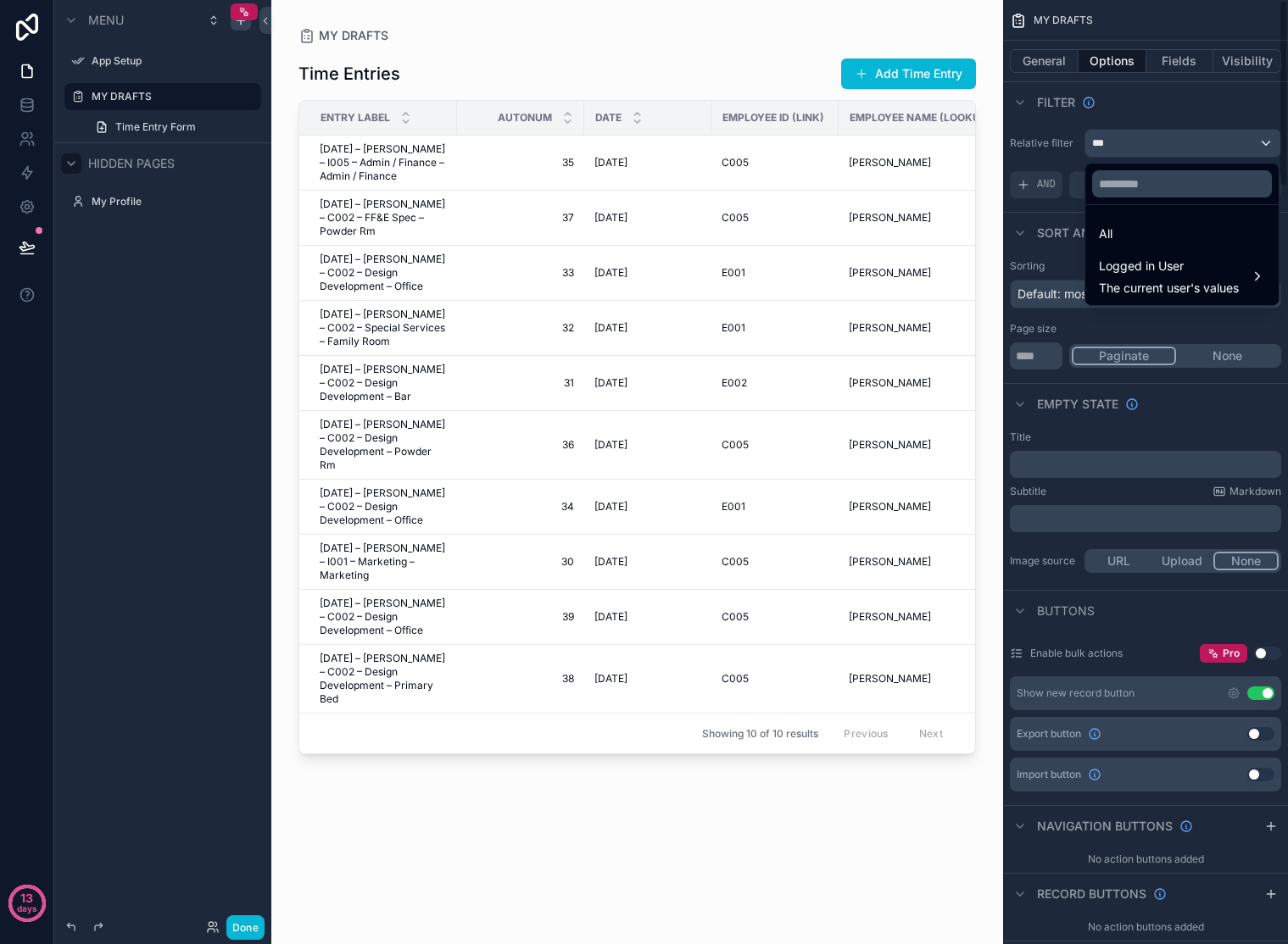
click at [1137, 154] on div "scrollable content" at bounding box center [644, 472] width 1288 height 944
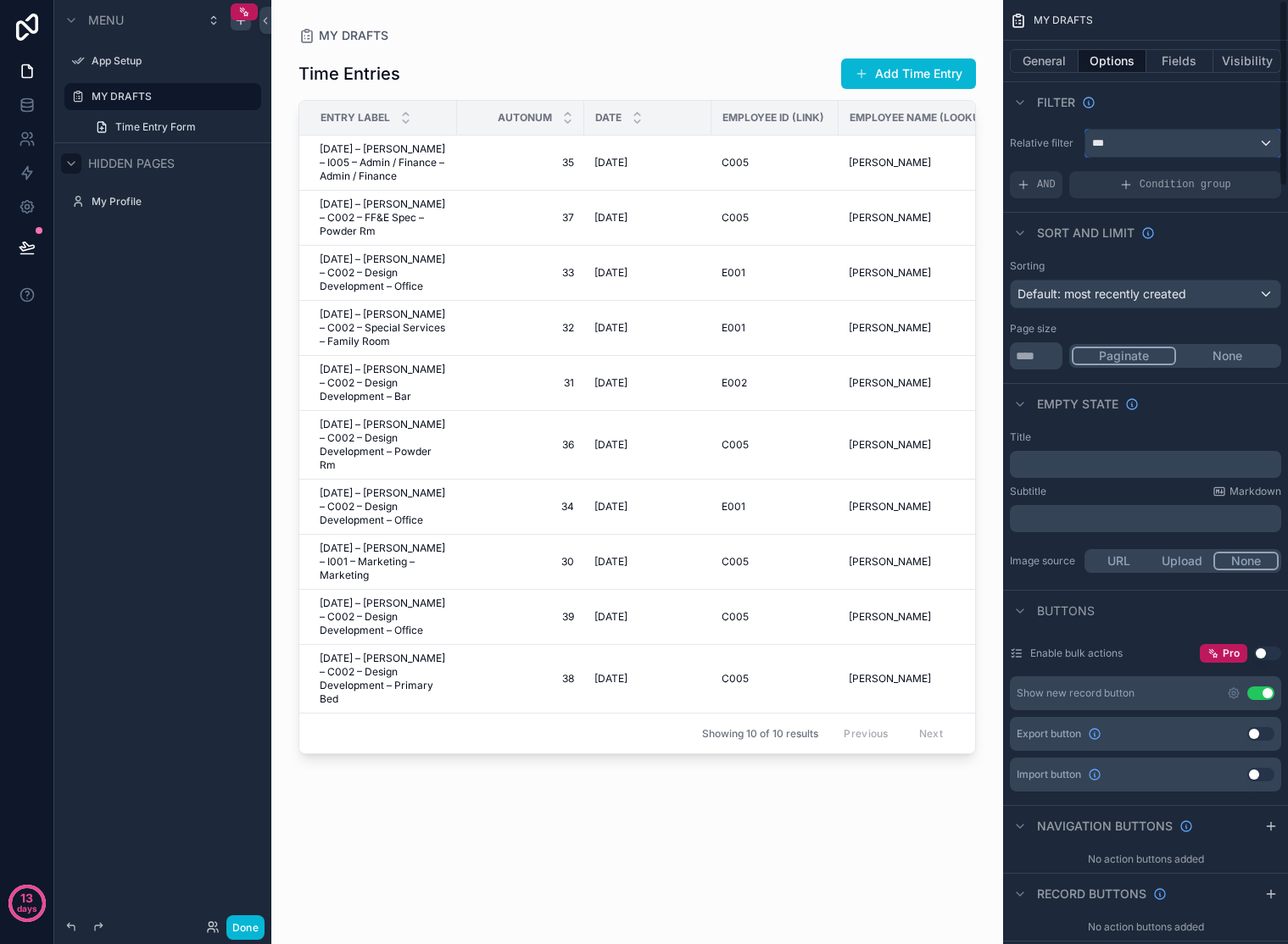
click at [1127, 144] on div "***" at bounding box center [1183, 143] width 195 height 27
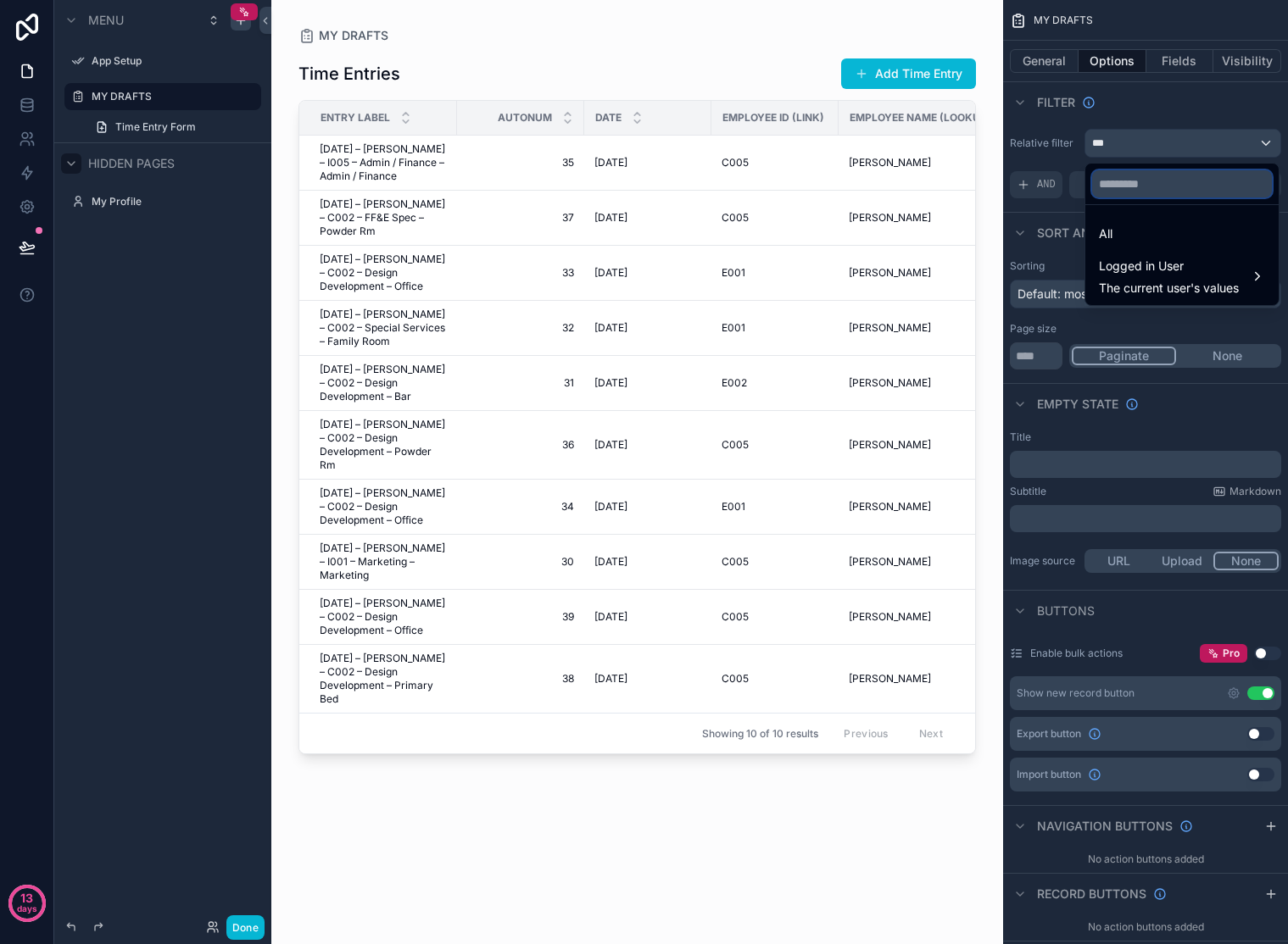
click at [1146, 181] on input "text" at bounding box center [1182, 184] width 180 height 27
click at [1031, 181] on div "scrollable content" at bounding box center [644, 472] width 1288 height 944
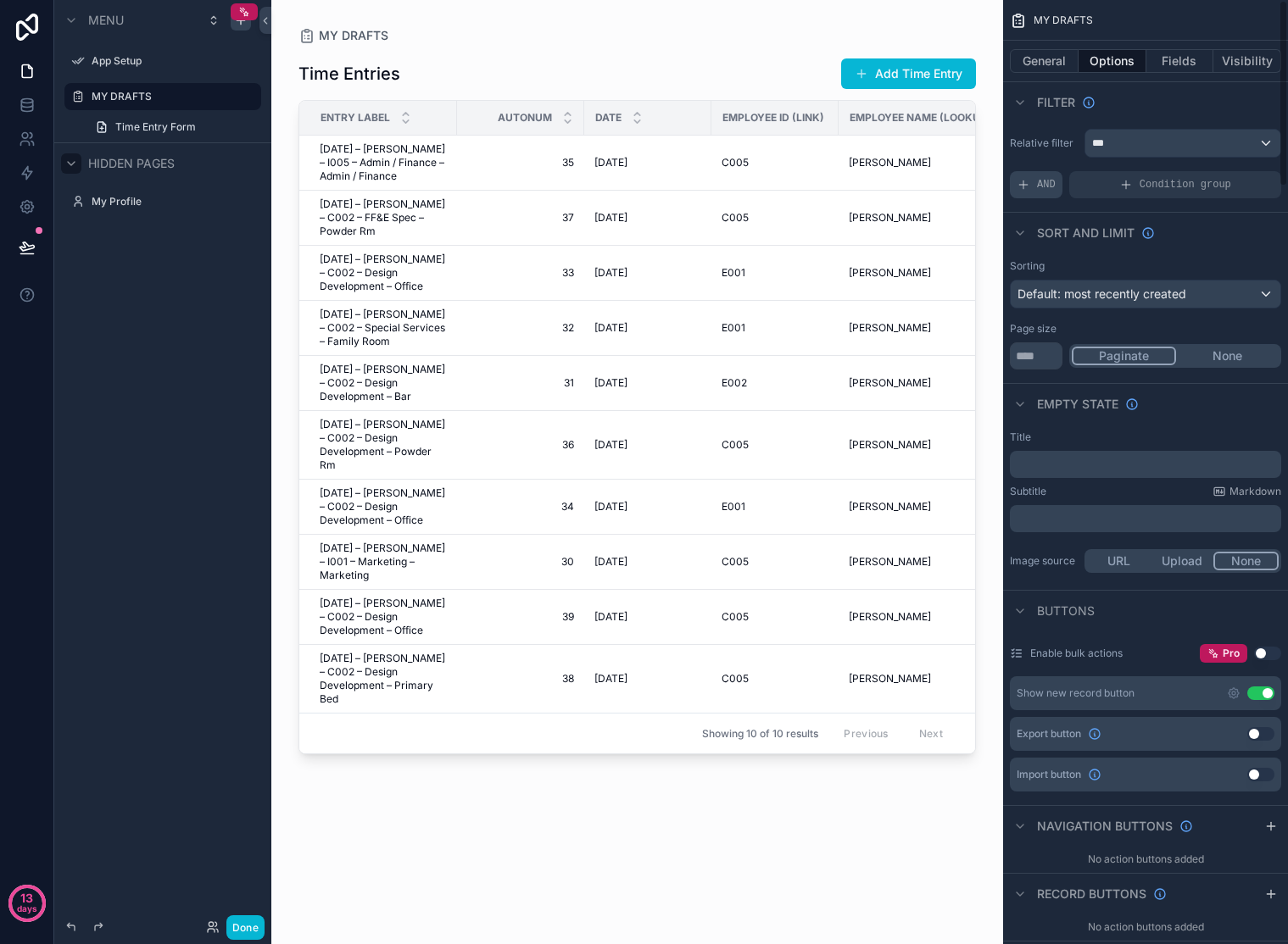
click at [1034, 182] on div "AND" at bounding box center [1036, 184] width 52 height 27
click at [1059, 187] on span "Add a filter" at bounding box center [1053, 185] width 73 height 14
click at [1063, 186] on span "Add a filter" at bounding box center [1053, 185] width 73 height 14
click at [1156, 172] on icon "scrollable content" at bounding box center [1239, 173] width 10 height 10
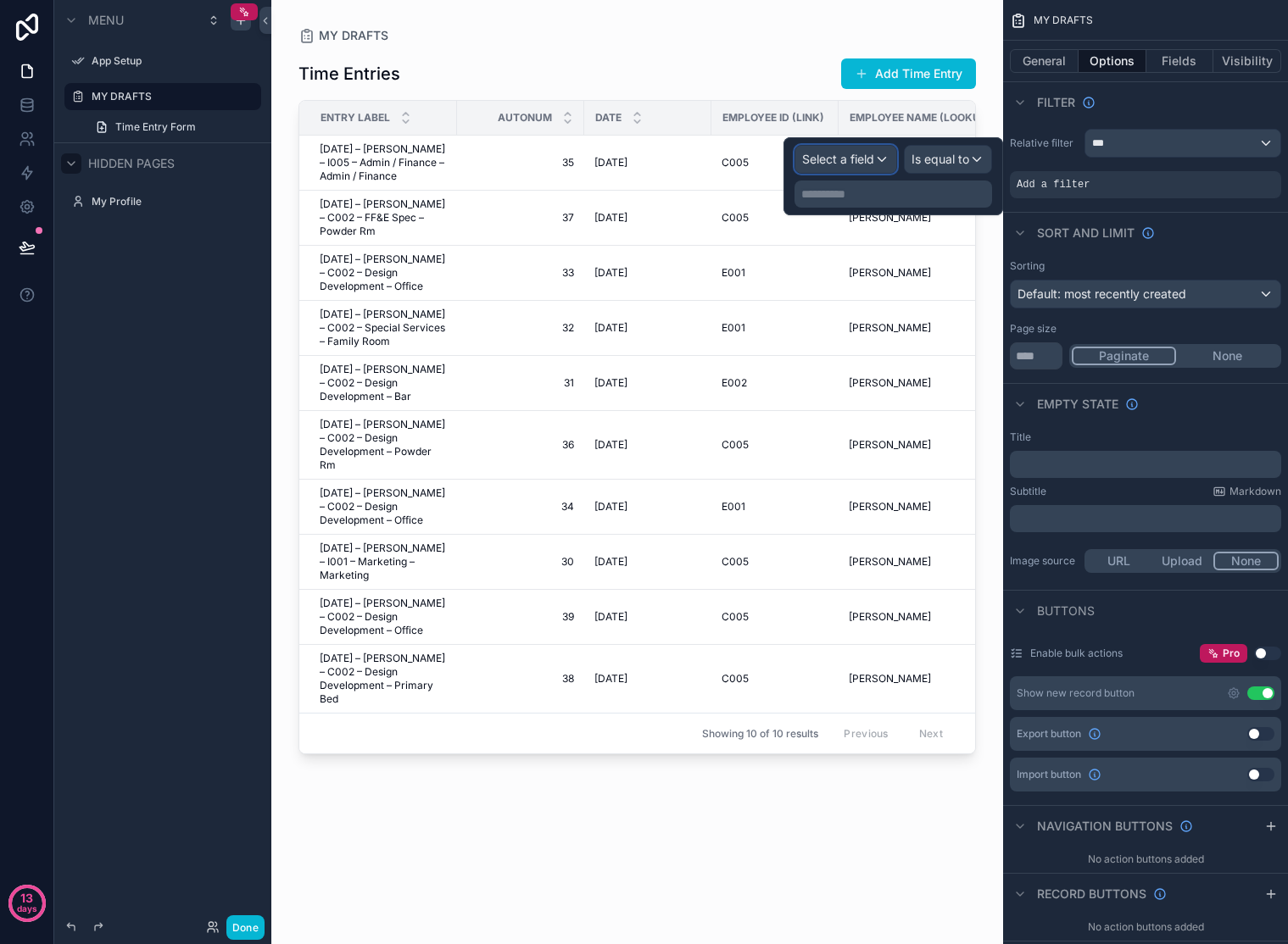
click at [839, 161] on span "Select a field" at bounding box center [838, 158] width 72 height 15
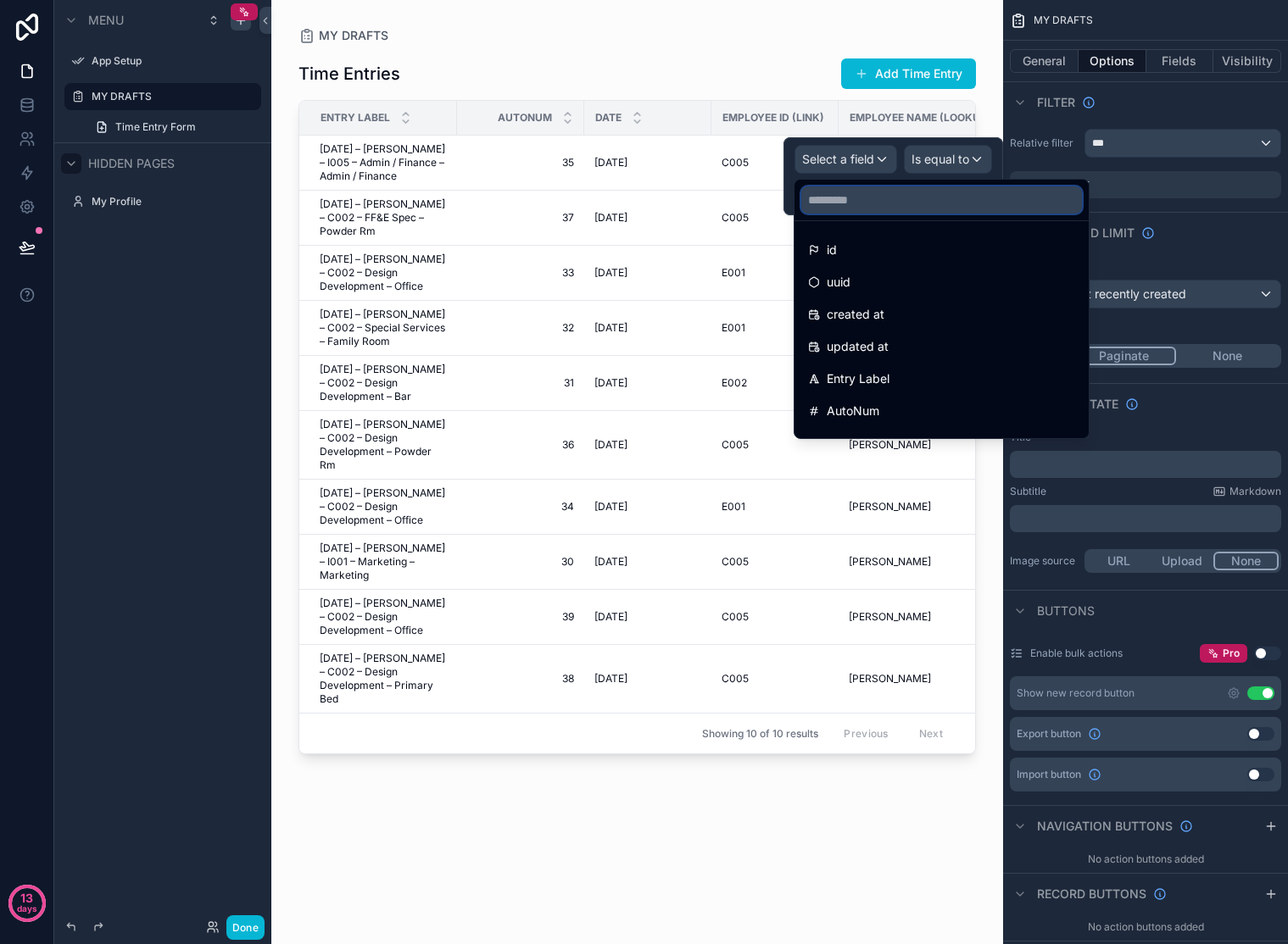
click at [864, 195] on input "text" at bounding box center [942, 199] width 280 height 27
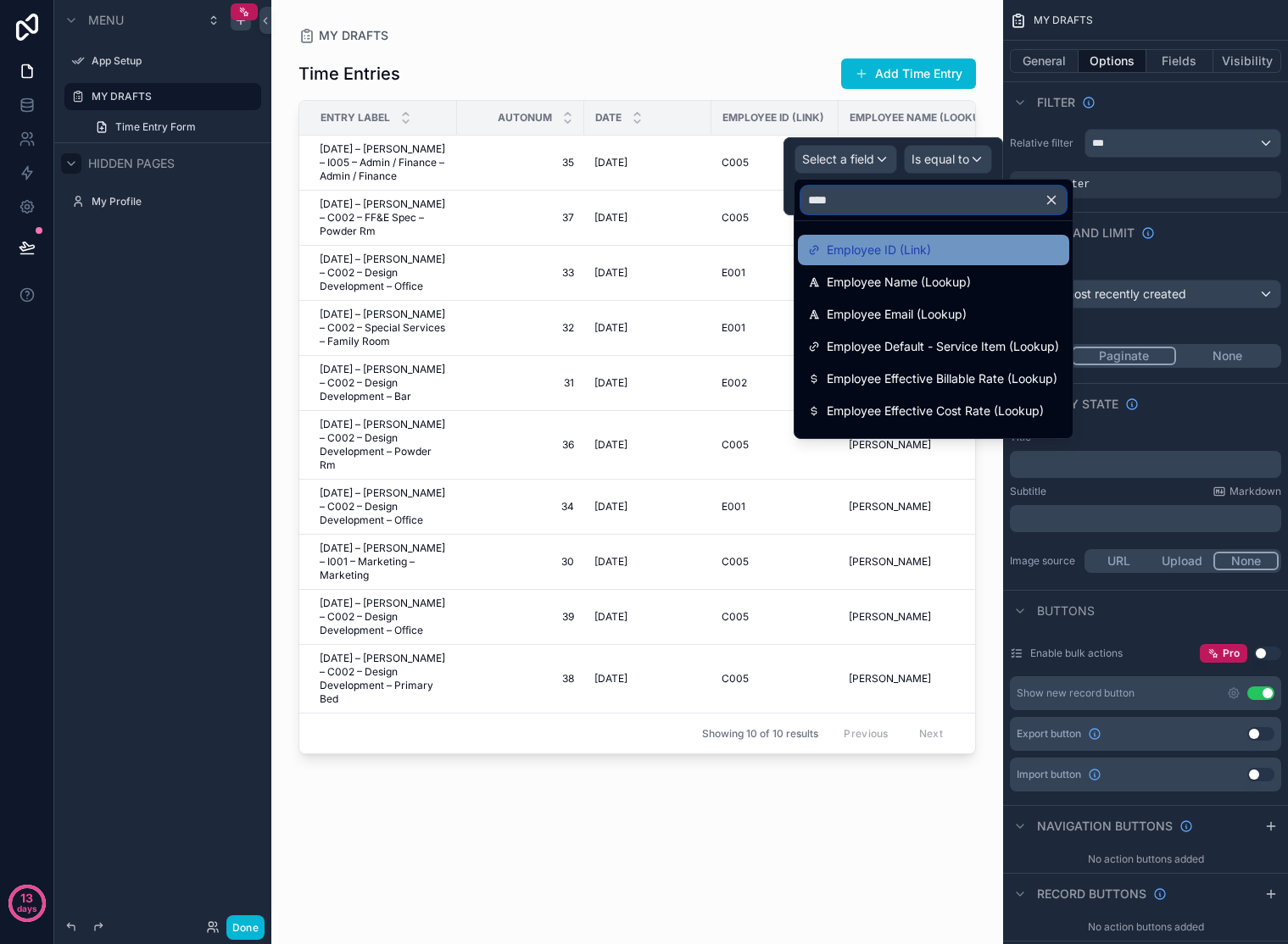
type input "****"
click at [906, 245] on span "Employee ID (Link)" at bounding box center [879, 250] width 104 height 20
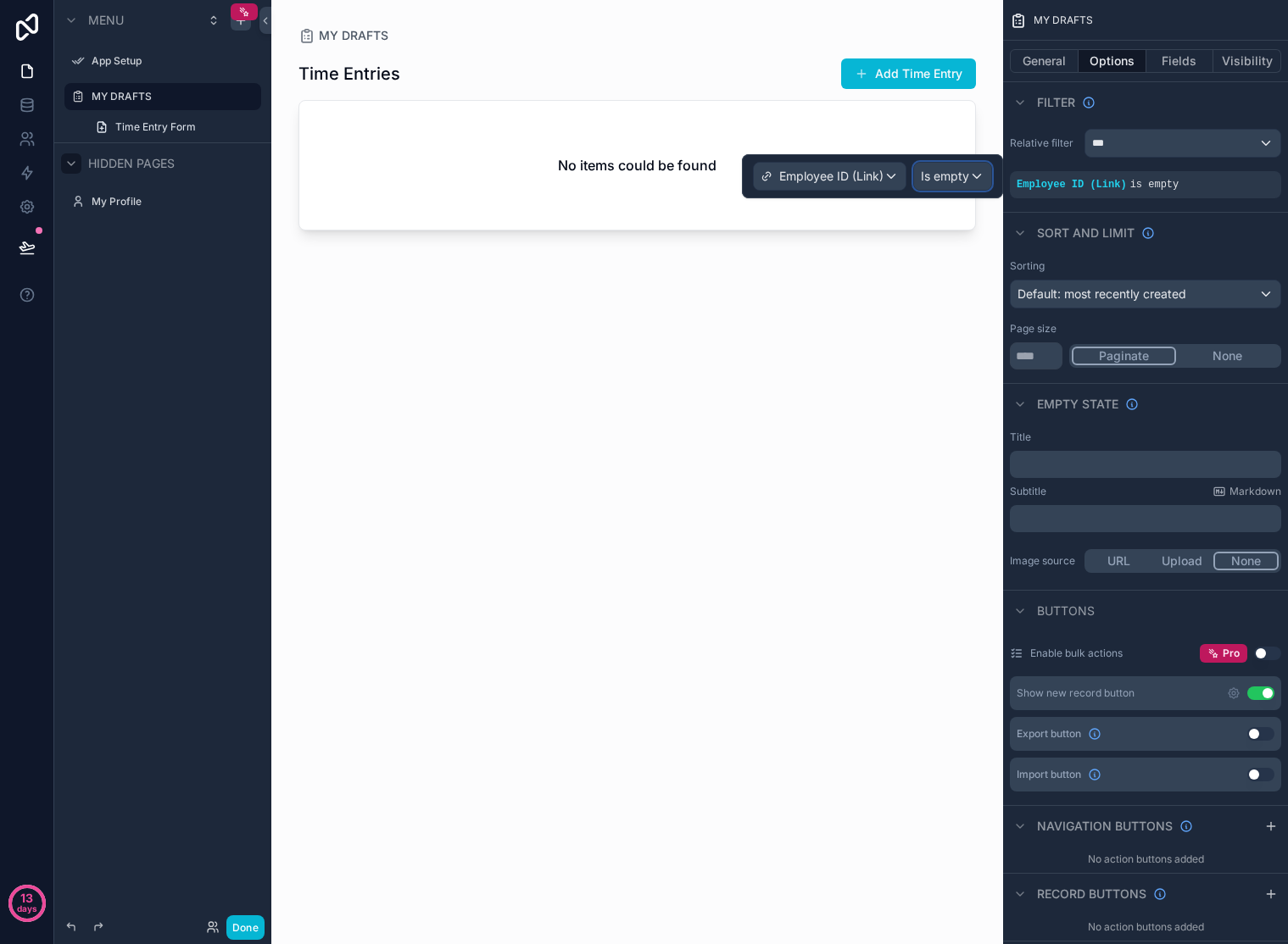
click at [937, 177] on span "Is empty" at bounding box center [945, 176] width 49 height 17
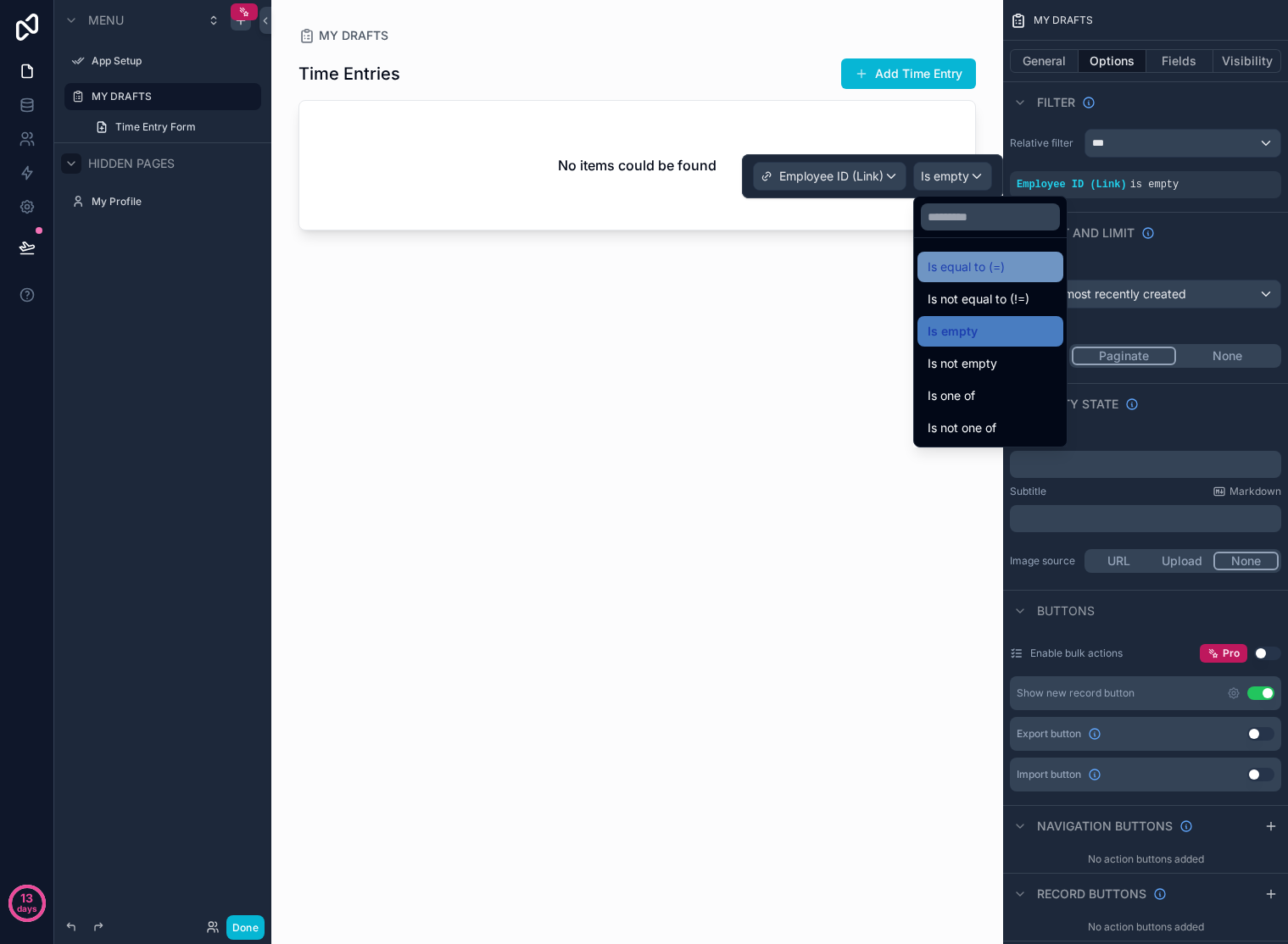
click at [967, 260] on span "Is equal to (=)" at bounding box center [966, 266] width 77 height 20
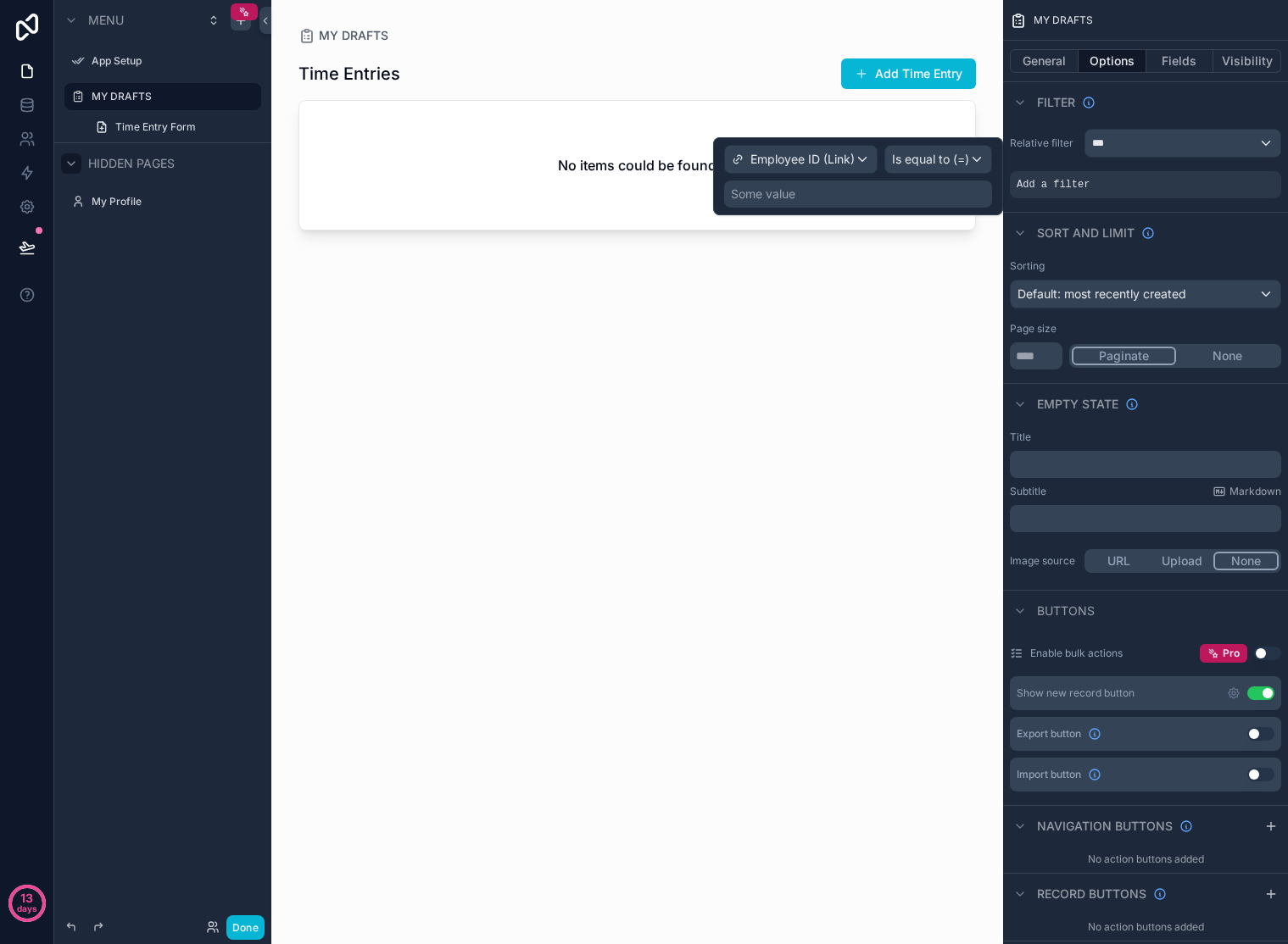
click at [949, 187] on div "Some value" at bounding box center [858, 194] width 268 height 27
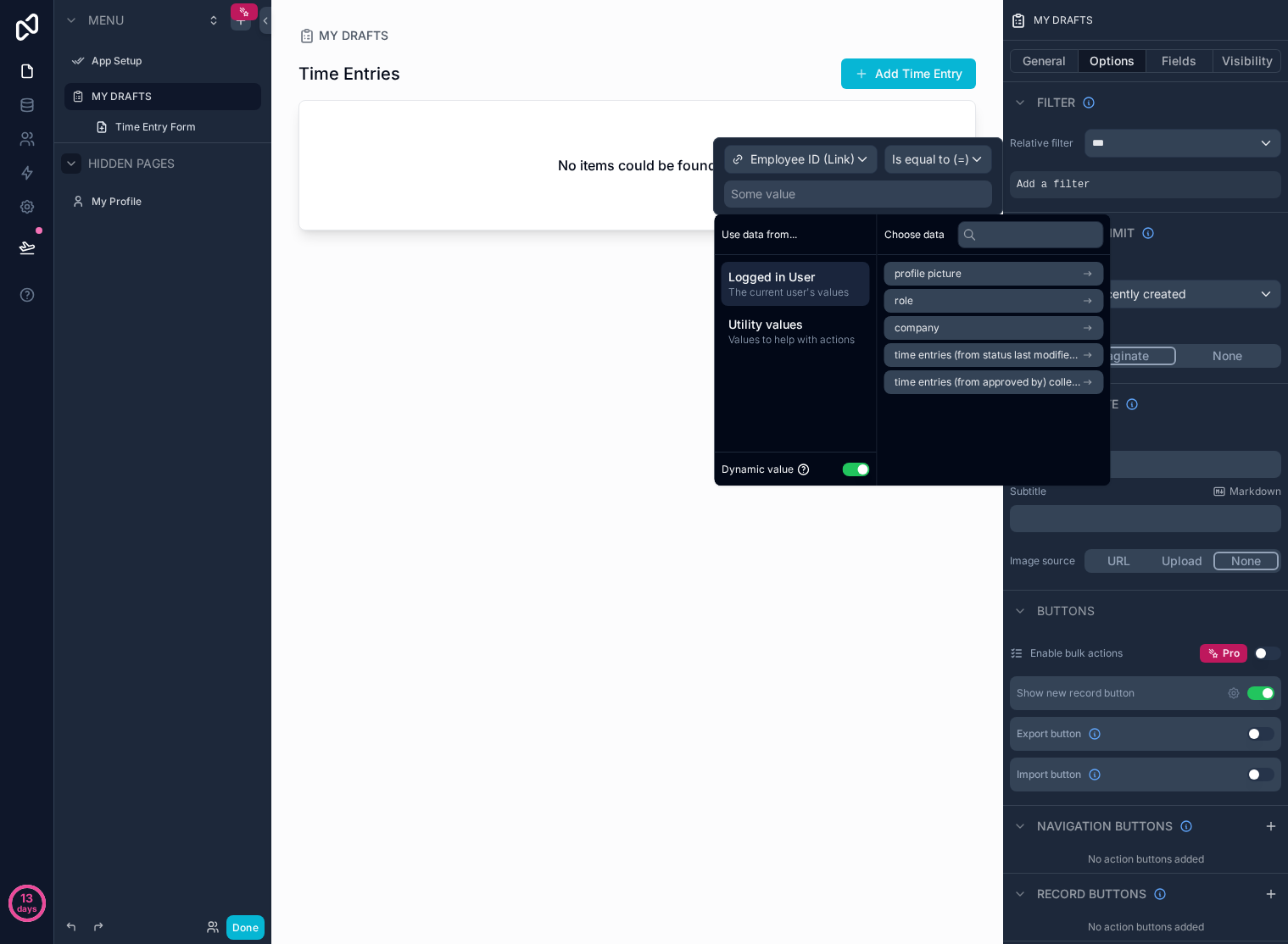
click at [823, 277] on span "Logged in User" at bounding box center [795, 277] width 135 height 17
click at [1094, 301] on icon "scrollable content" at bounding box center [1088, 301] width 12 height 12
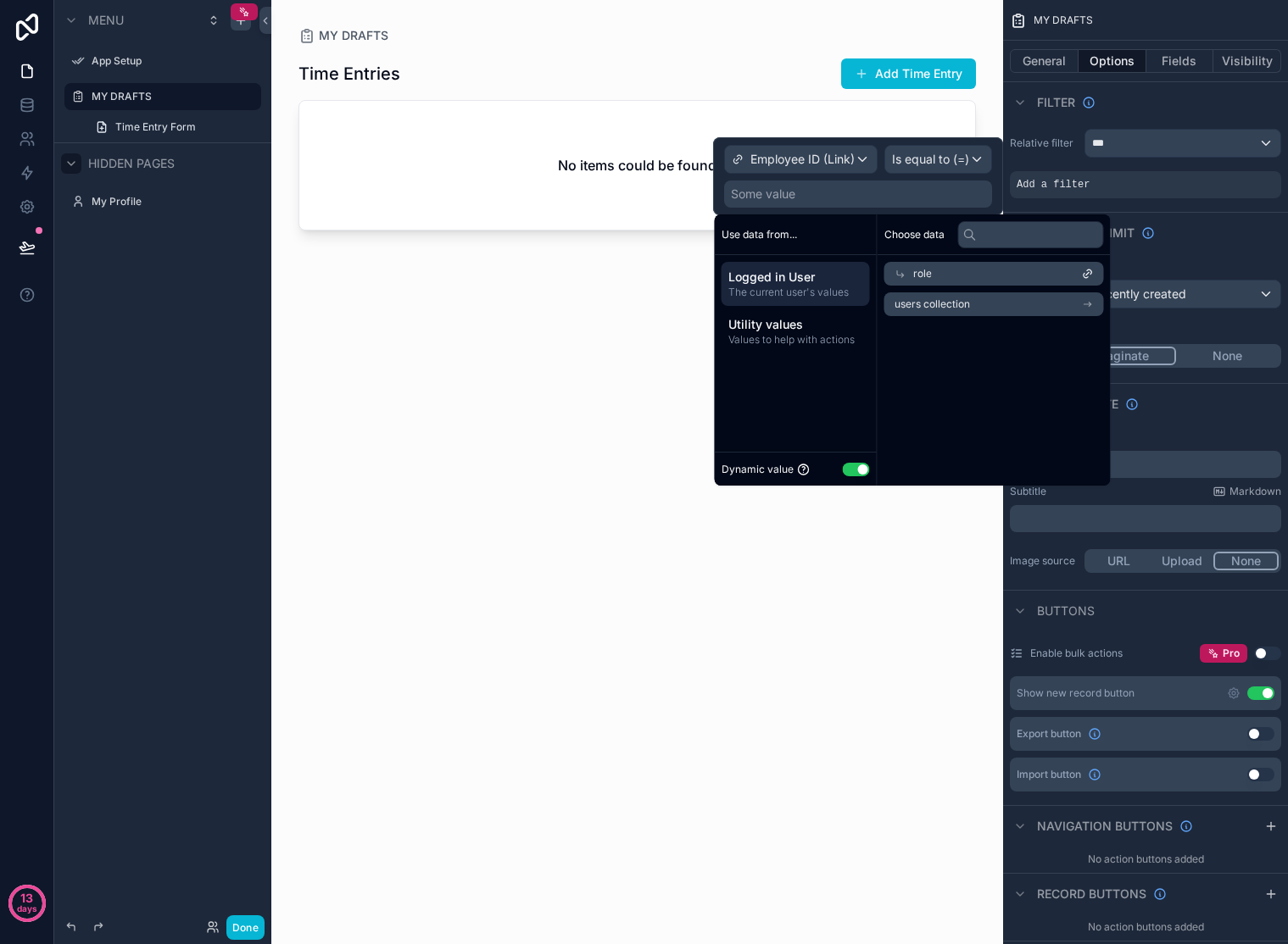
click at [1090, 305] on icon "scrollable content" at bounding box center [1090, 305] width 2 height 2
click at [764, 288] on span "The current user's values" at bounding box center [795, 292] width 135 height 14
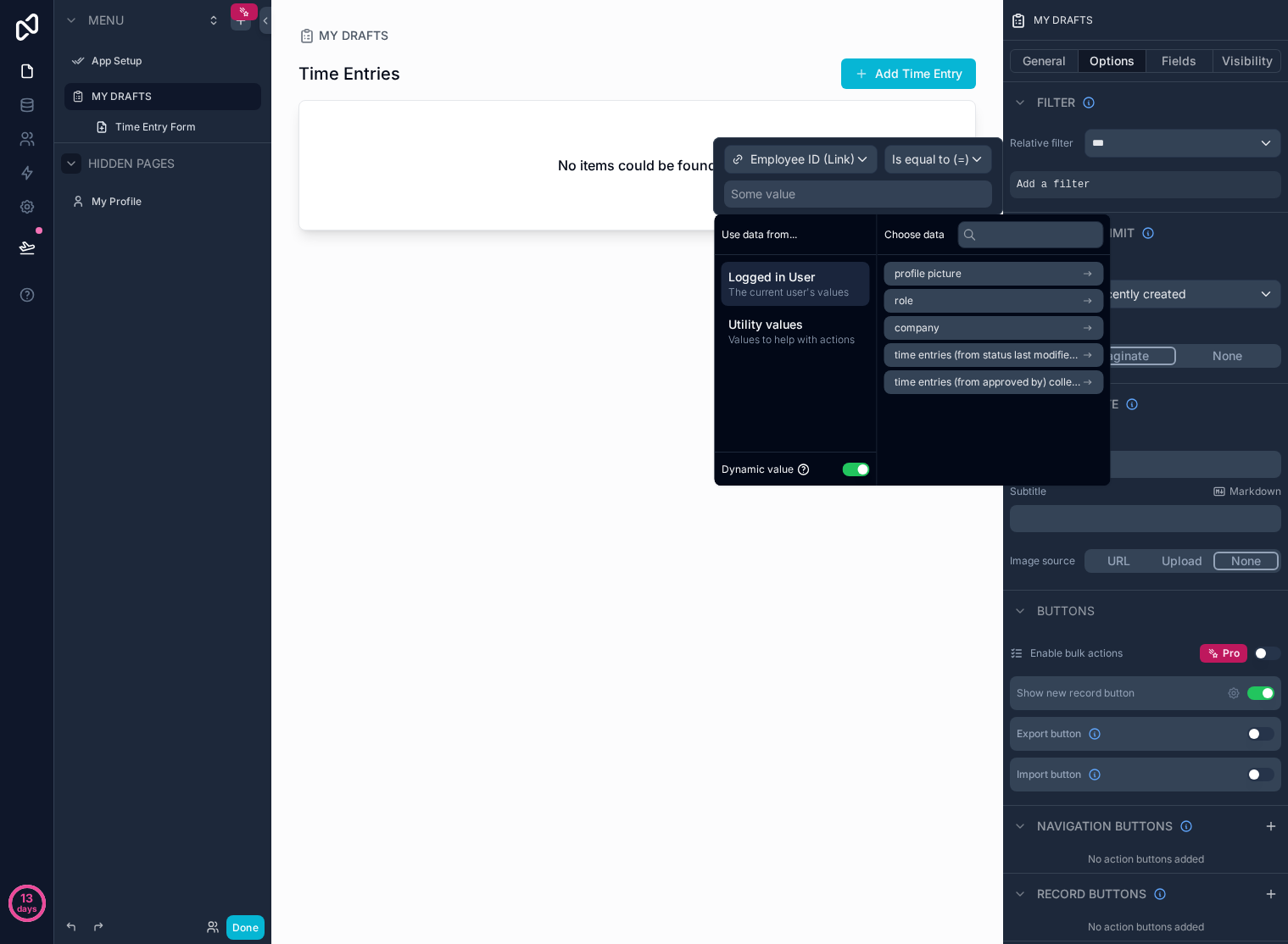
click at [1093, 273] on icon "scrollable content" at bounding box center [1088, 274] width 12 height 12
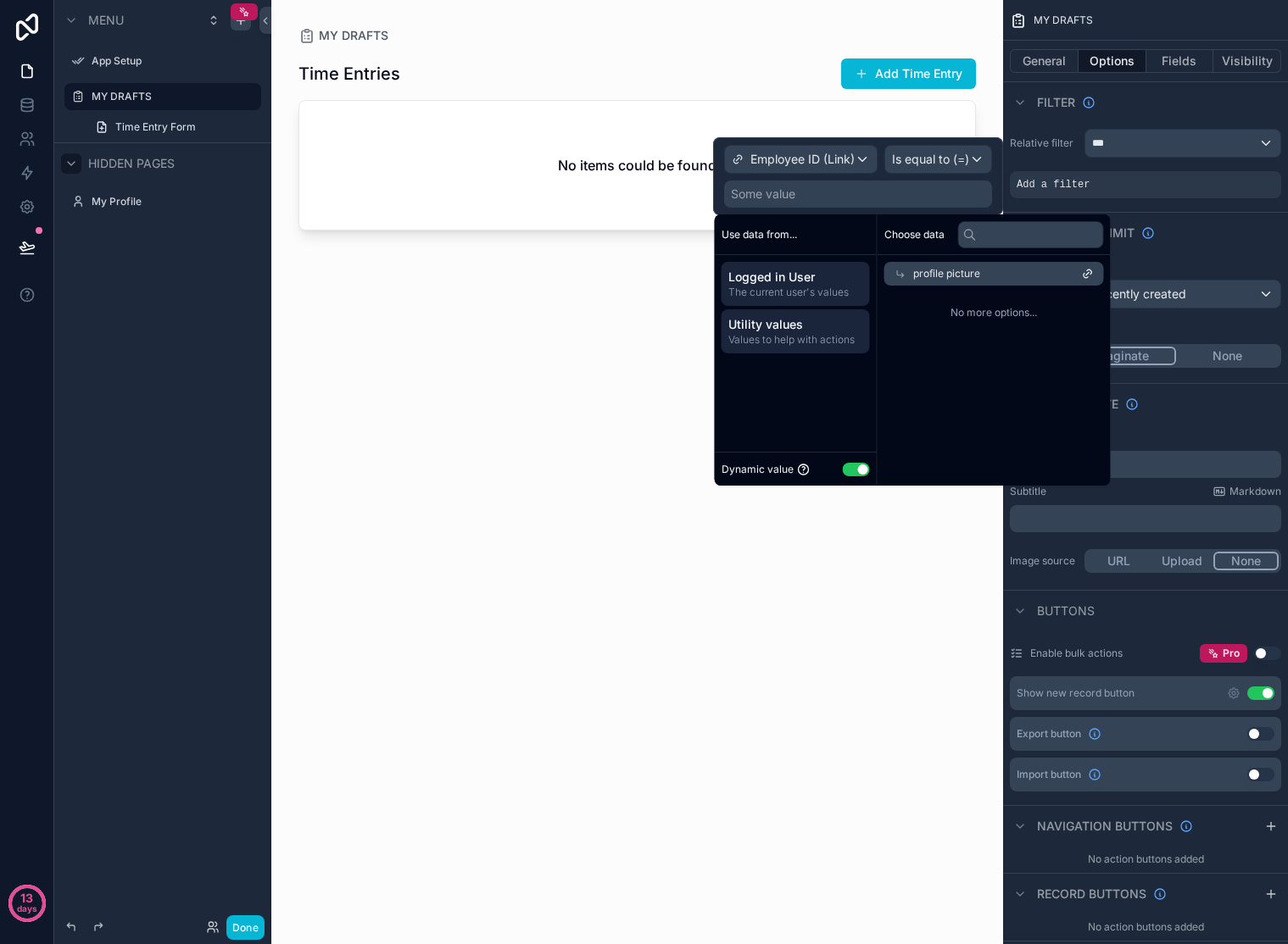
click at [787, 338] on span "Values to help with actions" at bounding box center [795, 340] width 135 height 14
click at [799, 294] on span "The current user's values" at bounding box center [795, 292] width 135 height 14
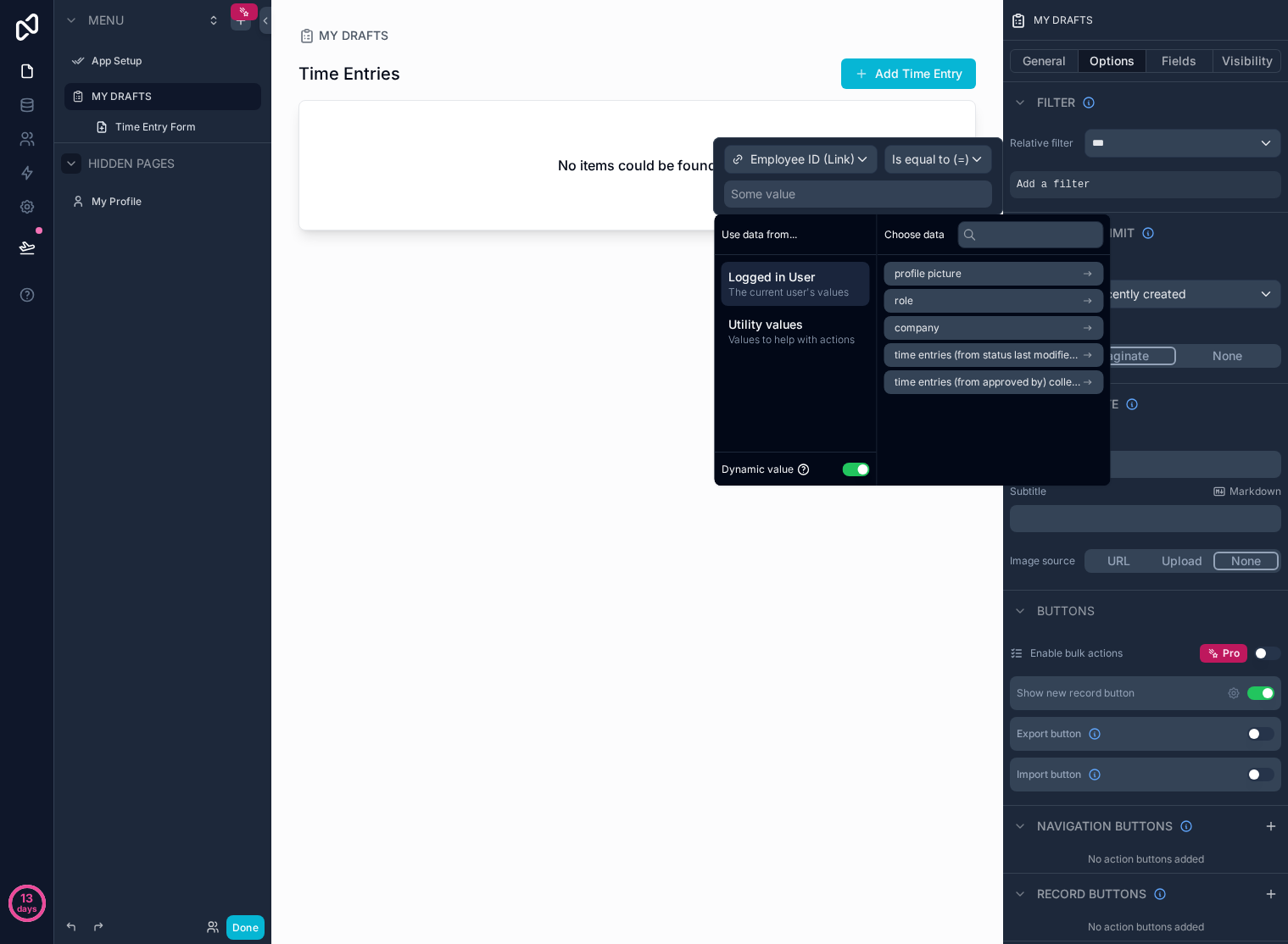
click at [952, 321] on li "company" at bounding box center [994, 327] width 219 height 23
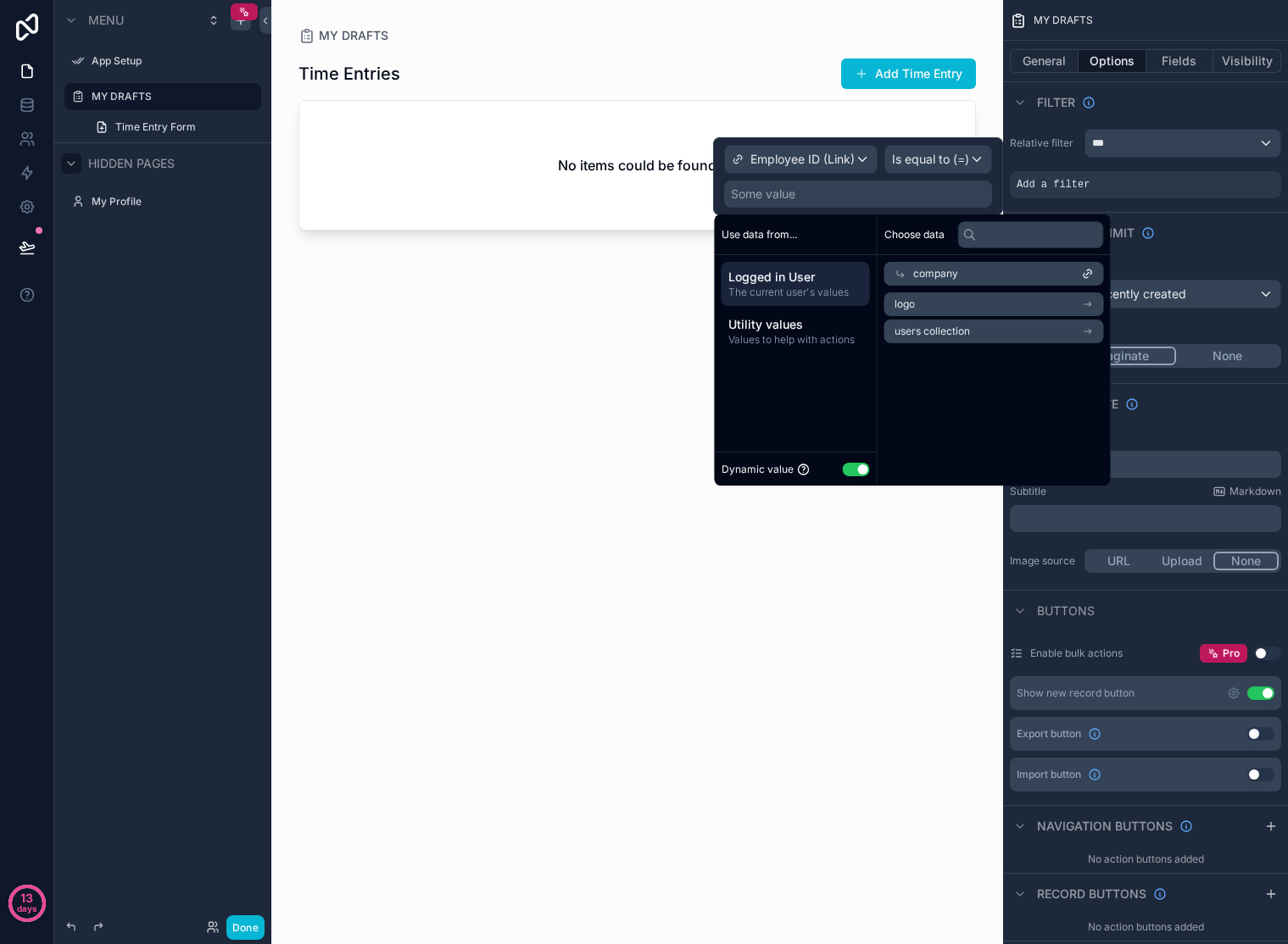
click at [1028, 335] on li "users collection" at bounding box center [994, 331] width 219 height 23
click at [773, 233] on span "Use data from..." at bounding box center [759, 235] width 76 height 14
click at [768, 292] on span "The current user's values" at bounding box center [795, 292] width 135 height 14
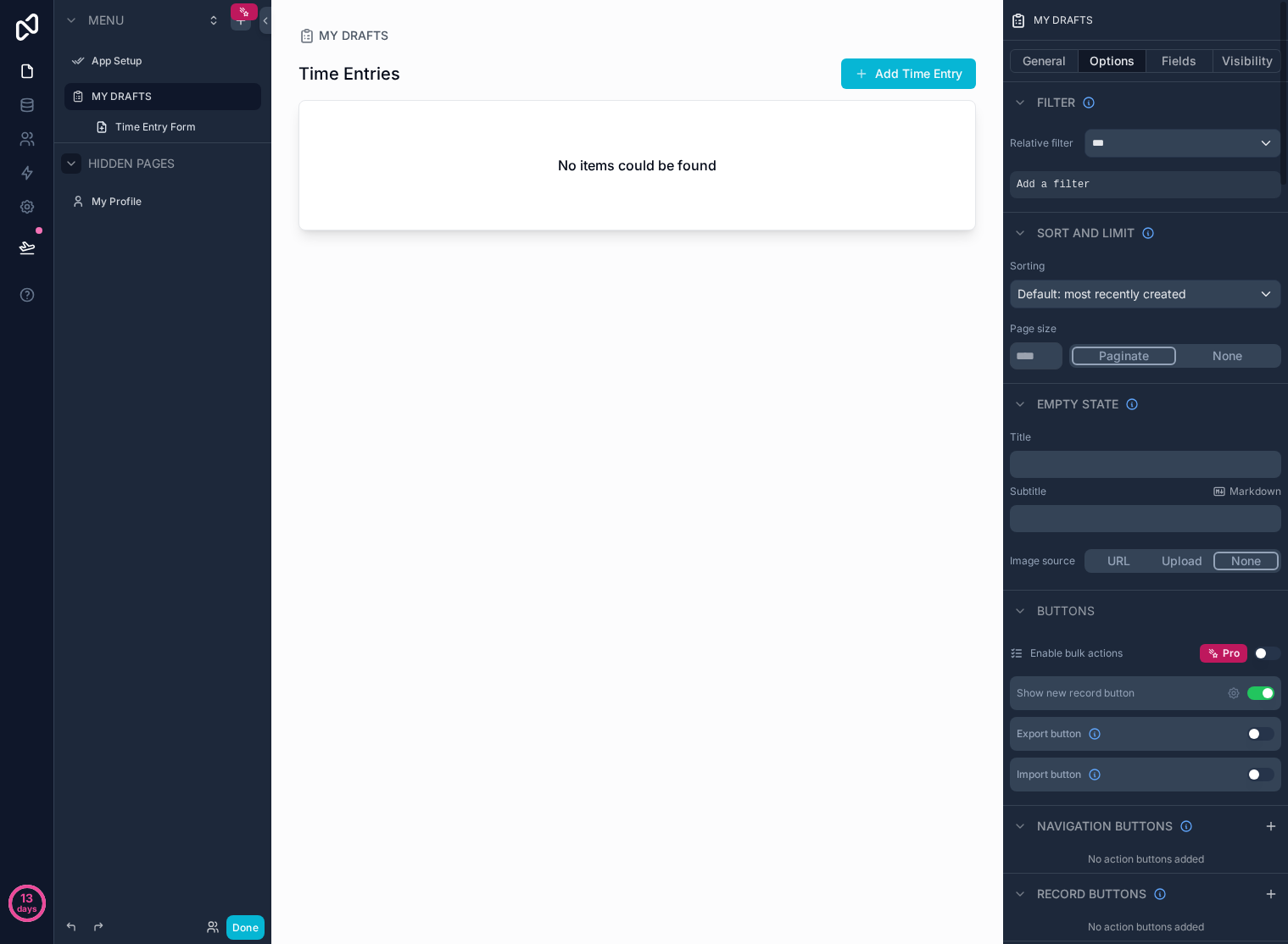
click at [1156, 235] on div "Sort And Limit" at bounding box center [1145, 232] width 285 height 41
click at [0, 0] on icon "scrollable content" at bounding box center [0, 0] width 0 height 0
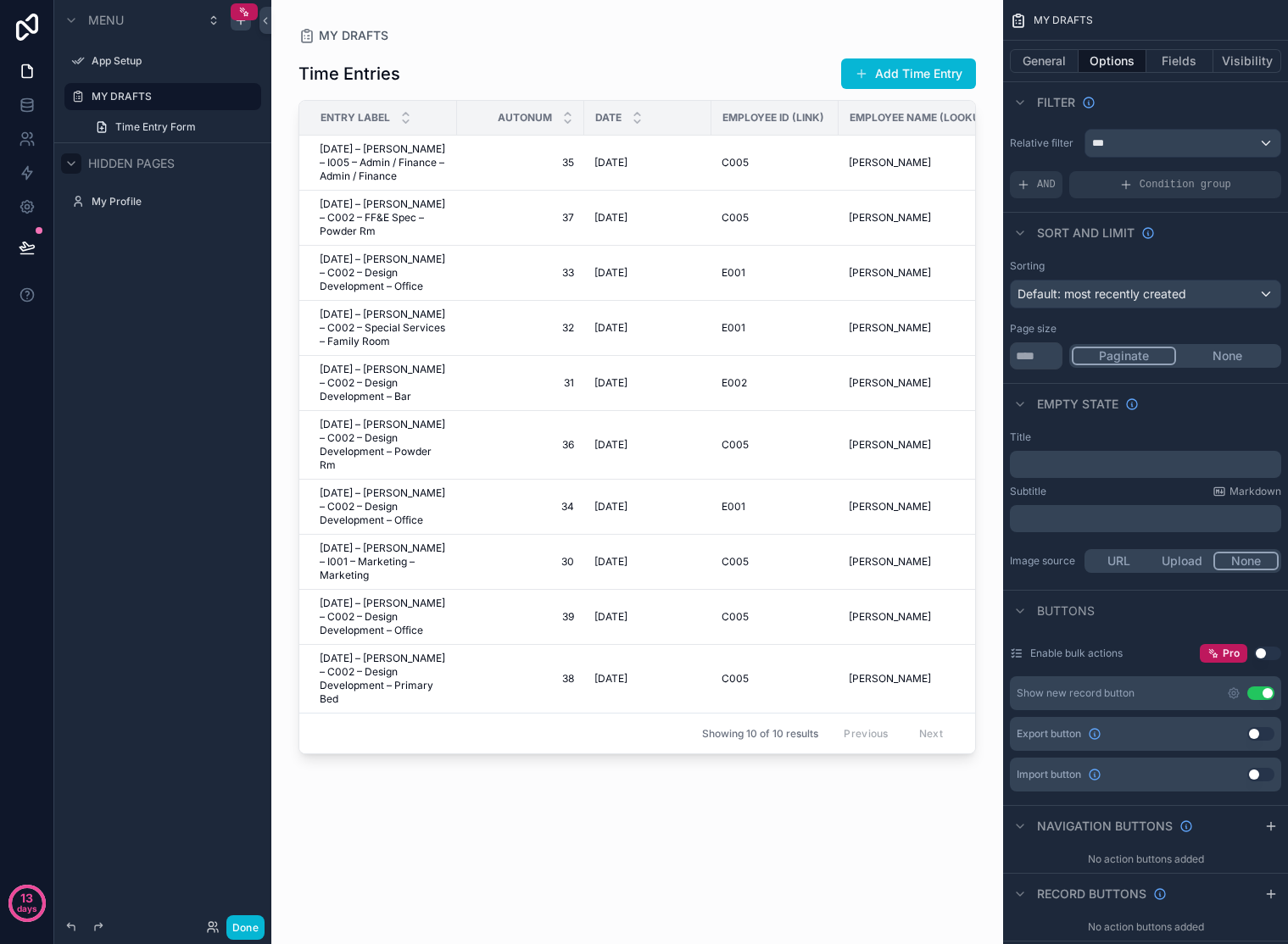
drag, startPoint x: 563, startPoint y: 759, endPoint x: 708, endPoint y: 757, distance: 145.0
click at [708, 757] on div "scrollable content" at bounding box center [637, 462] width 732 height 924
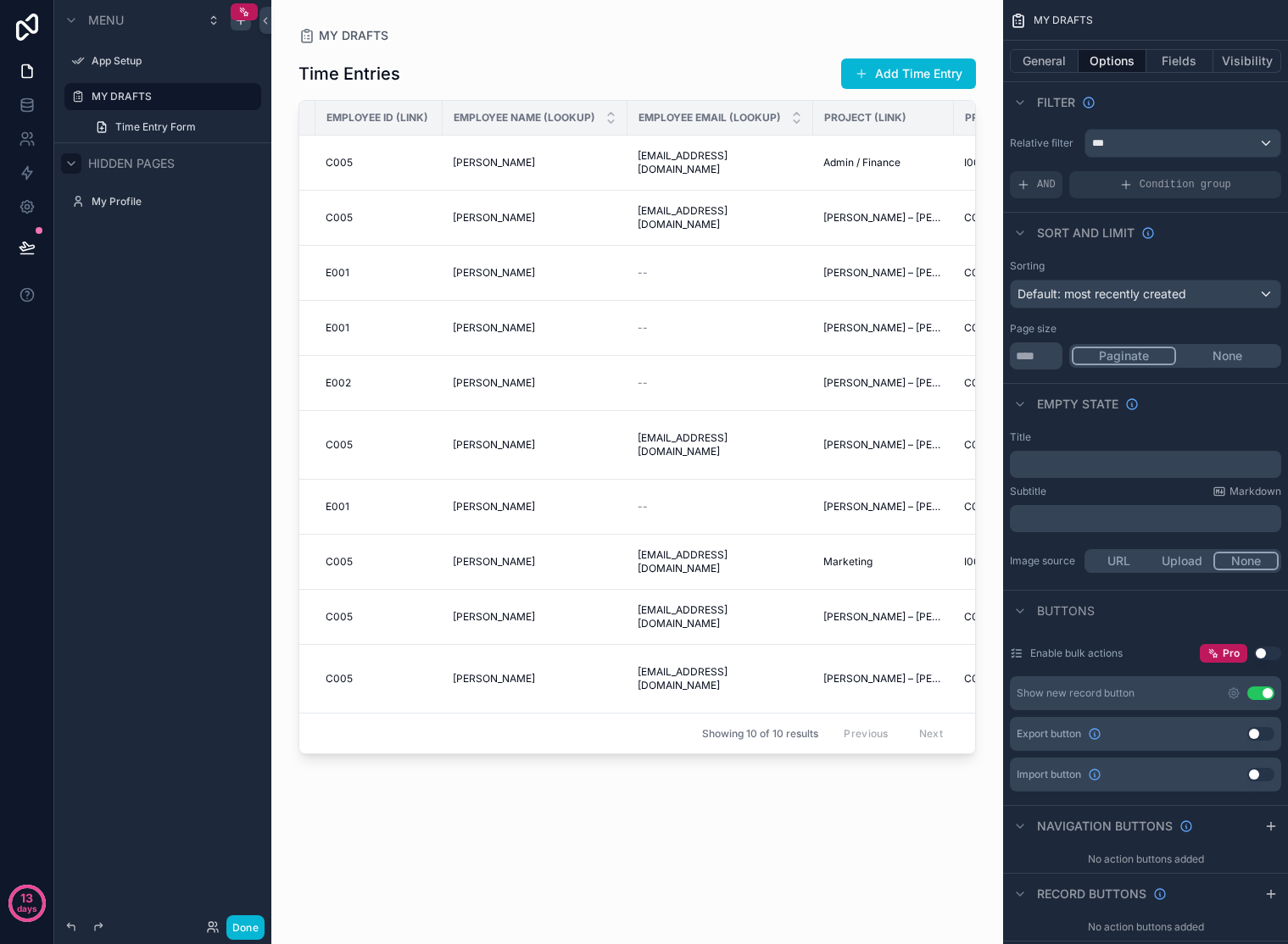
scroll to position [0, 399]
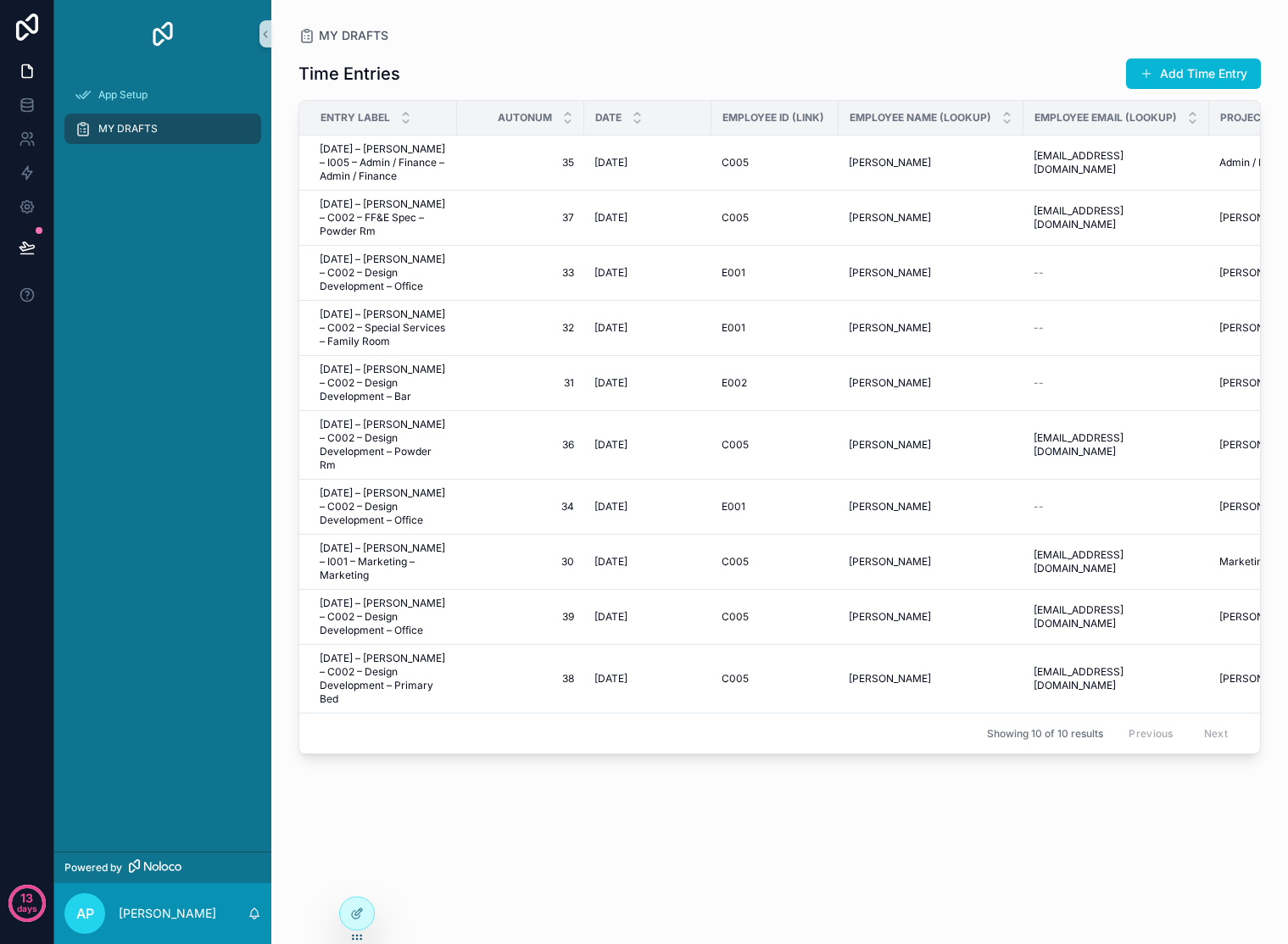
scroll to position [0, 245]
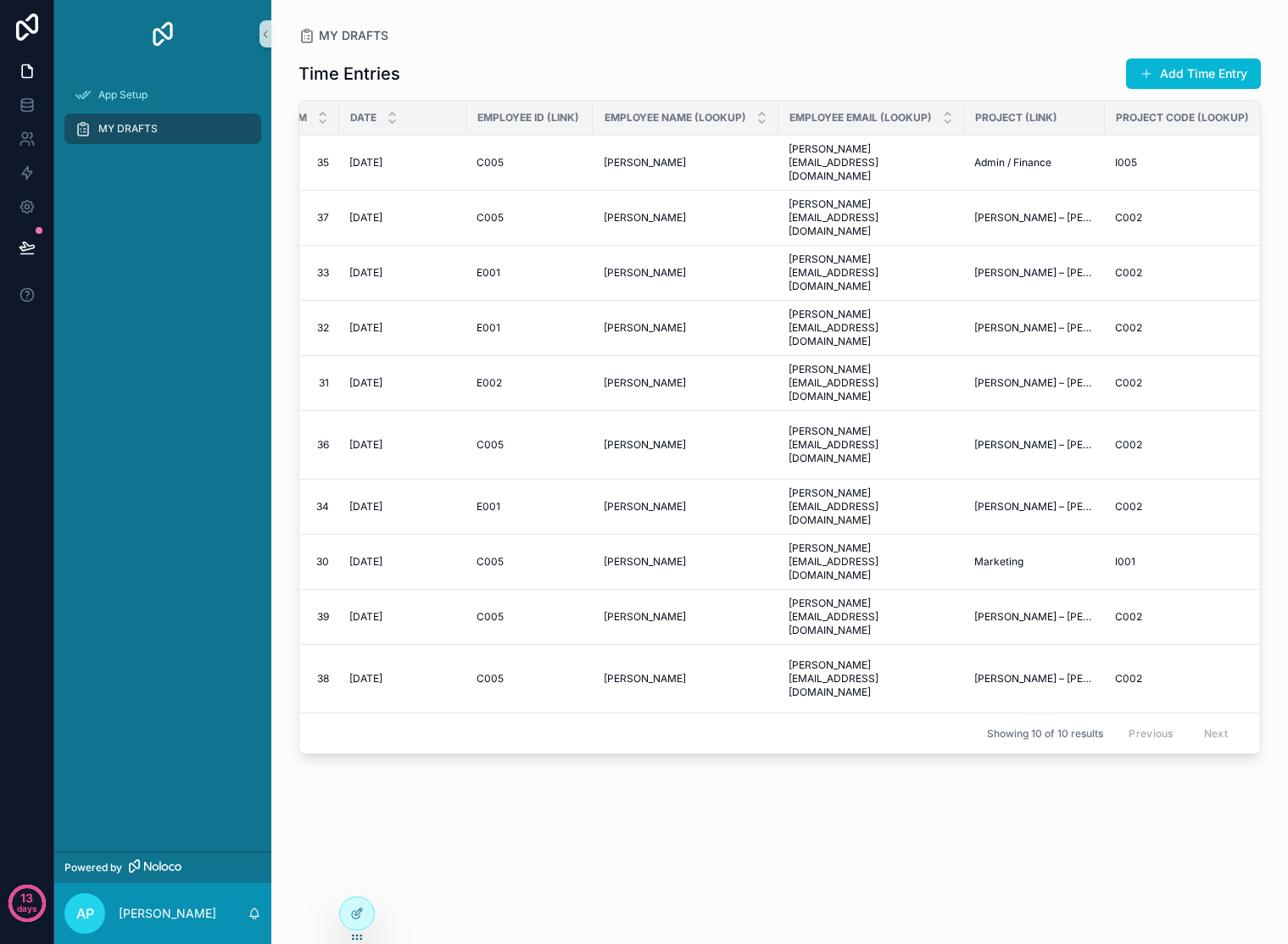
click at [151, 345] on div "App Setup MY DRAFTS" at bounding box center [162, 459] width 217 height 784
click at [33, 110] on icon at bounding box center [26, 104] width 17 height 17
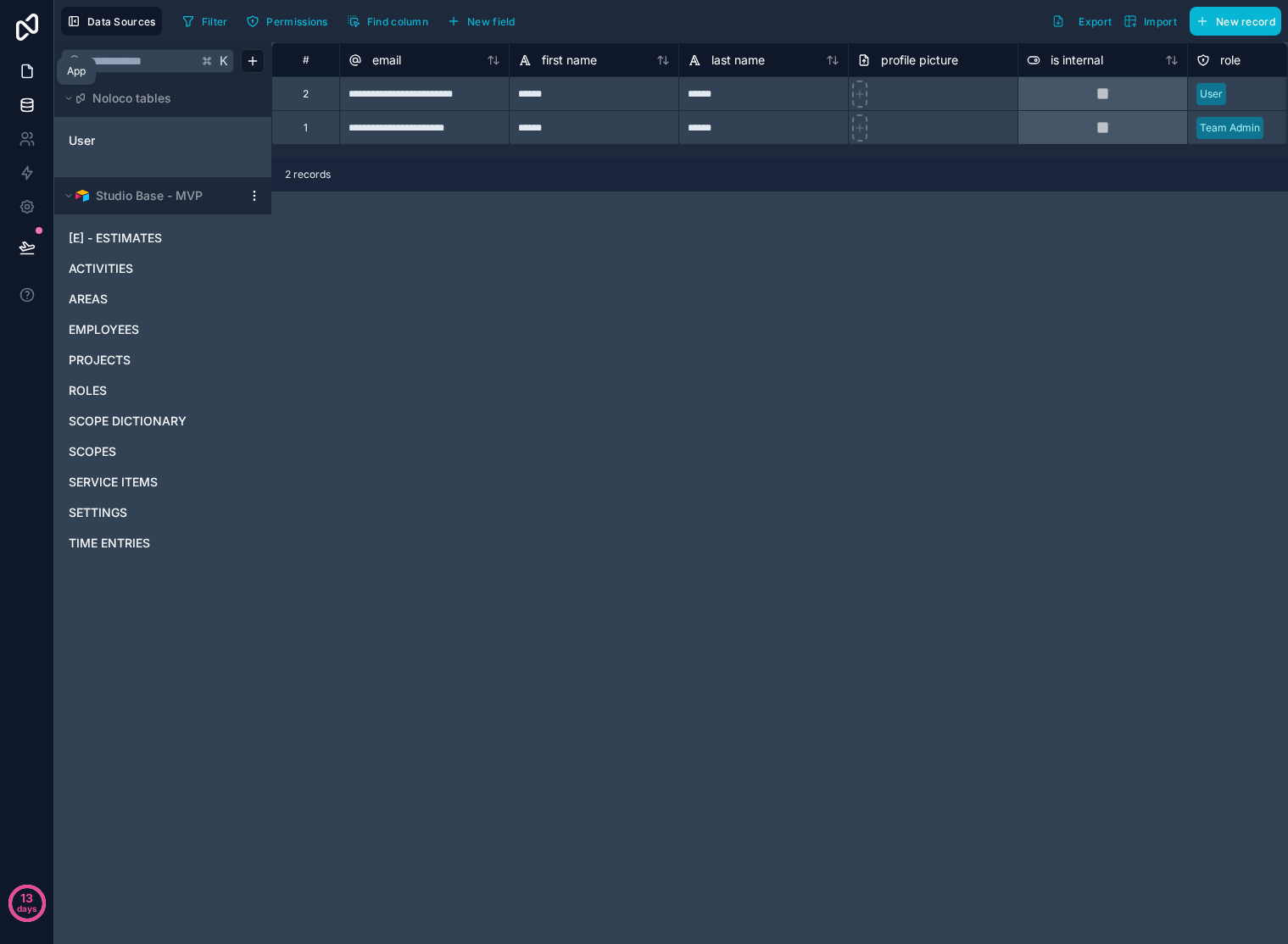
click at [29, 80] on link at bounding box center [26, 70] width 53 height 34
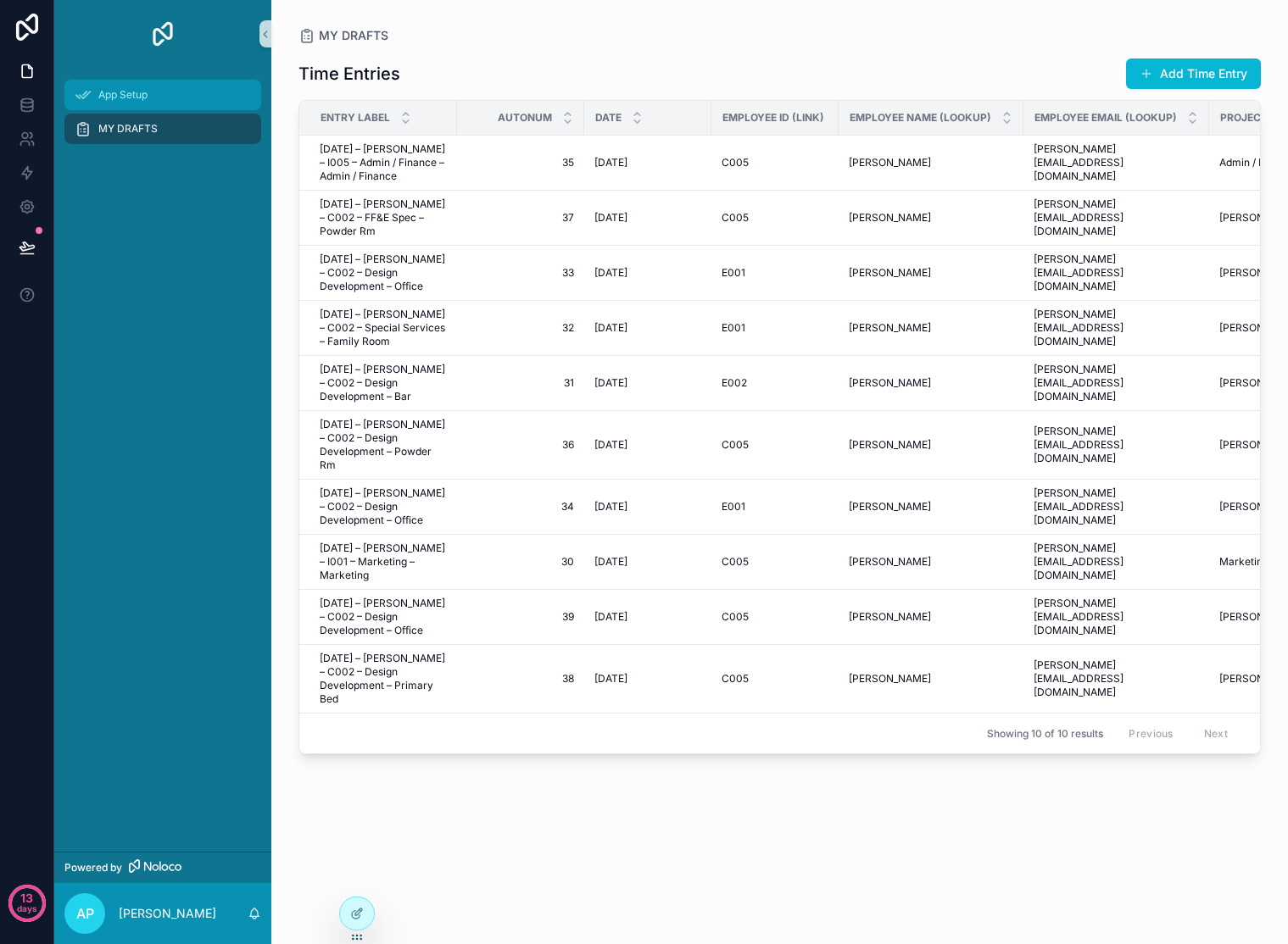
click at [144, 100] on span "App Setup" at bounding box center [123, 95] width 50 height 14
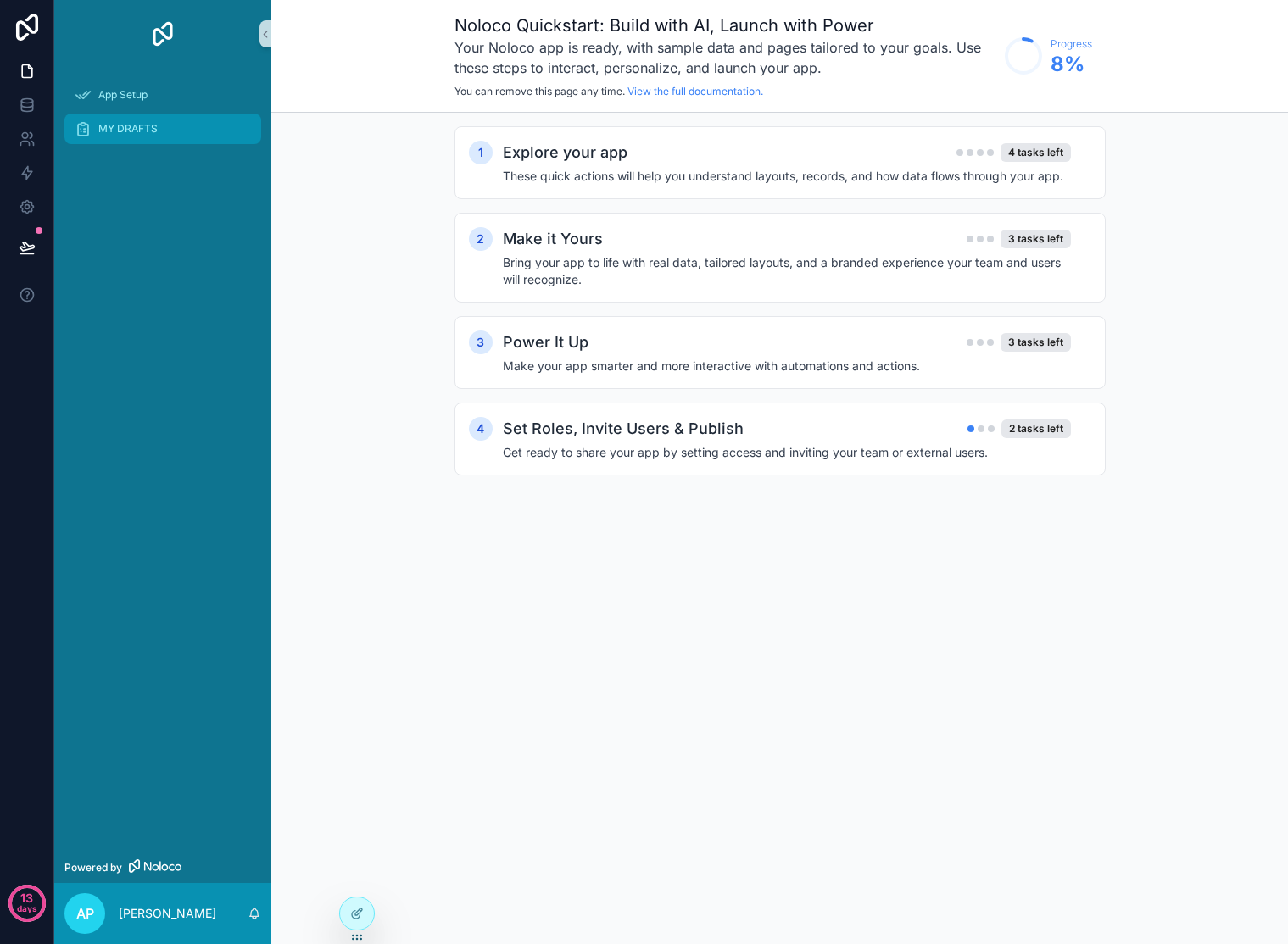
click at [152, 127] on span "MY DRAFTS" at bounding box center [128, 129] width 59 height 14
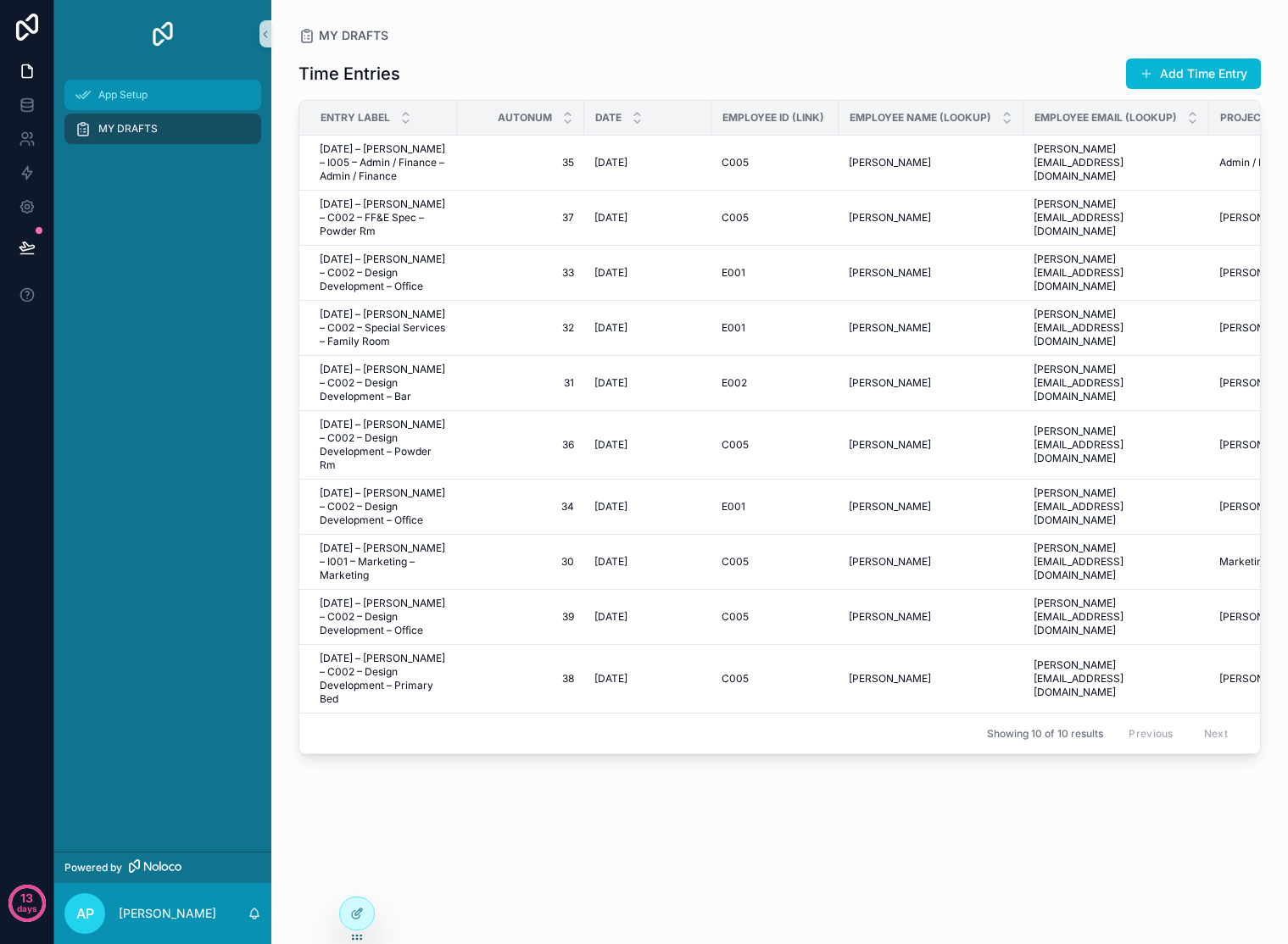
click at [131, 95] on span "App Setup" at bounding box center [123, 95] width 50 height 14
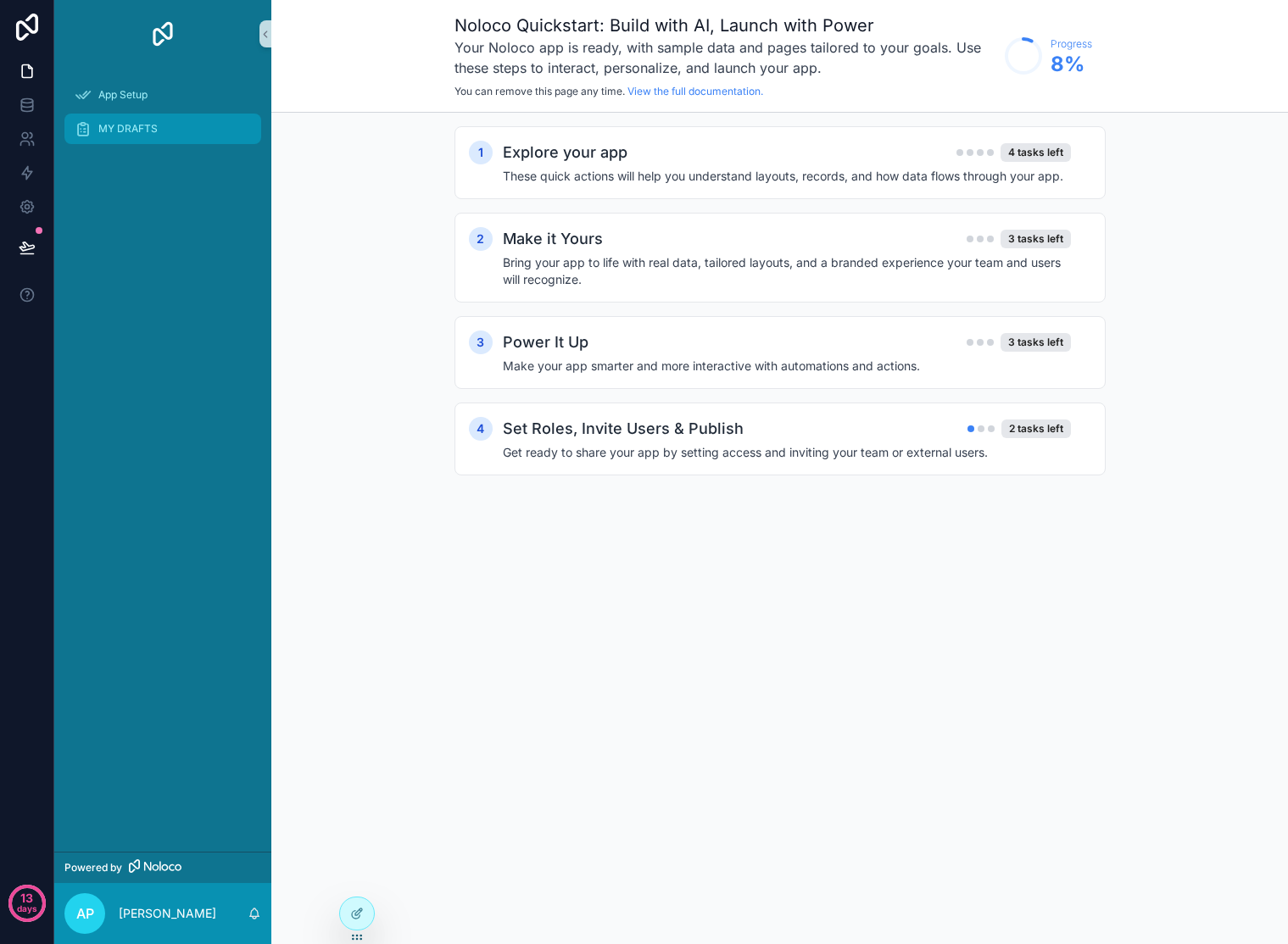
click at [144, 124] on span "MY DRAFTS" at bounding box center [128, 129] width 59 height 14
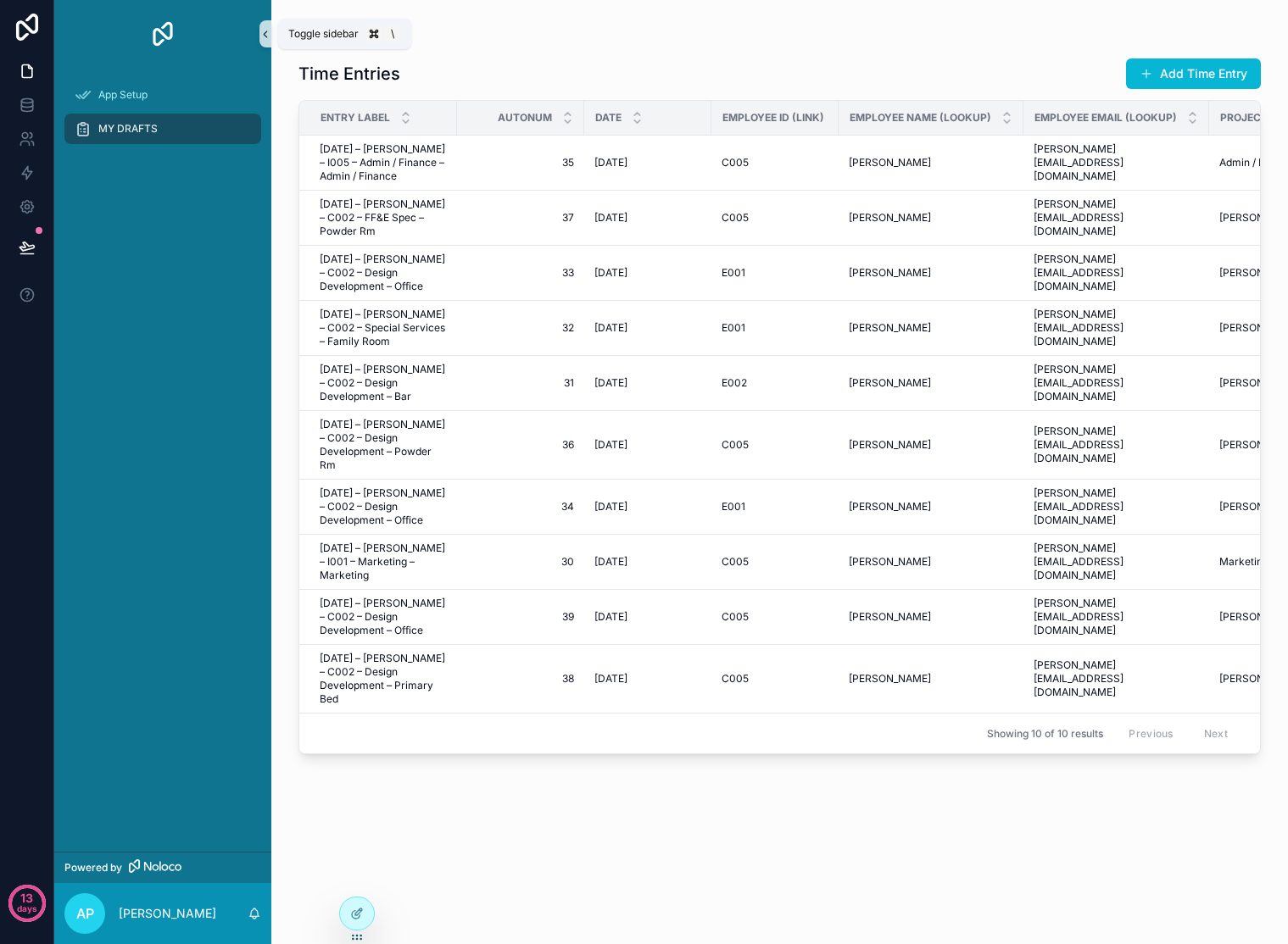
click at [265, 38] on icon "scrollable content" at bounding box center [265, 34] width 12 height 13
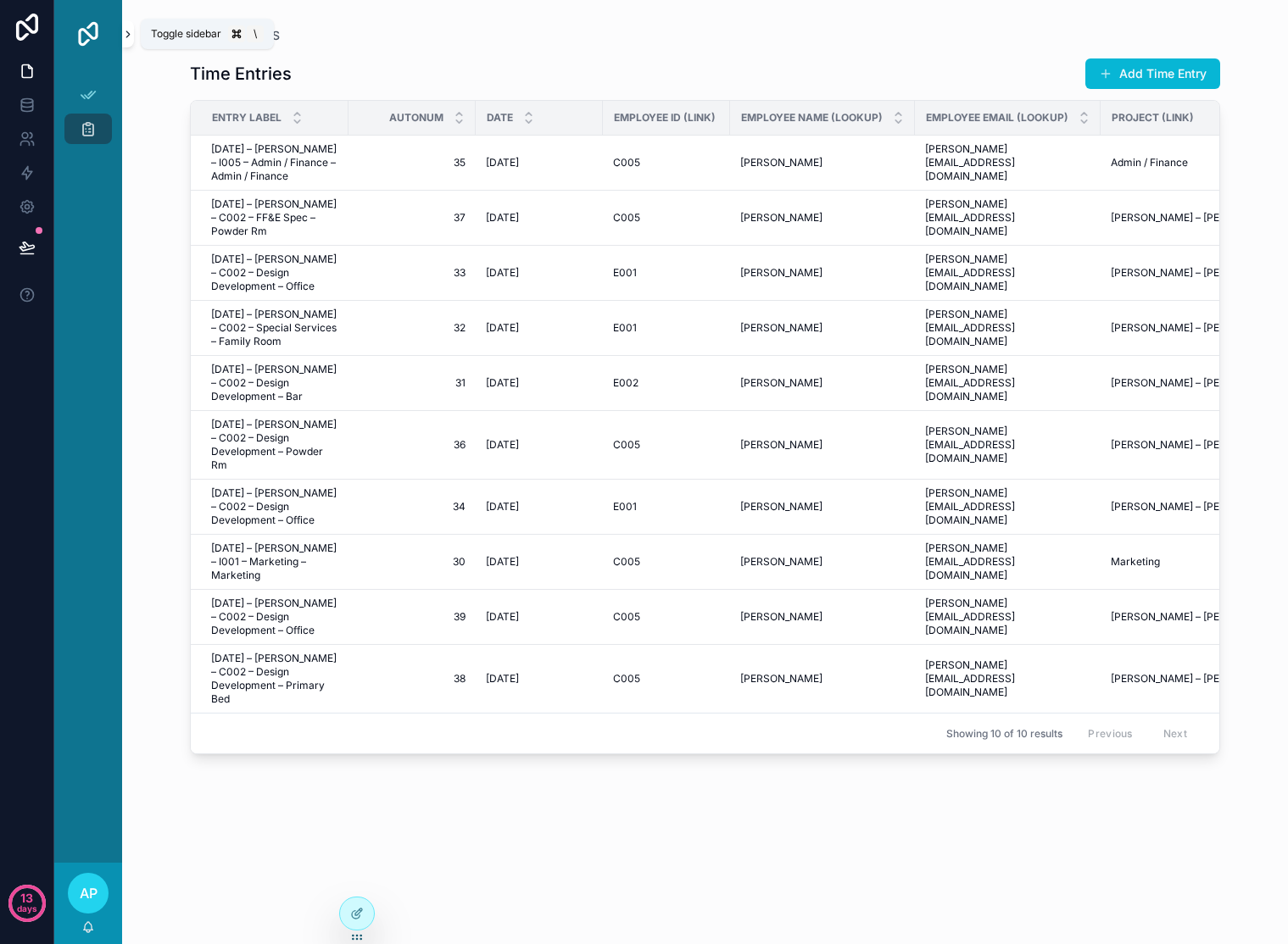
click at [125, 33] on icon "scrollable content" at bounding box center [128, 34] width 12 height 13
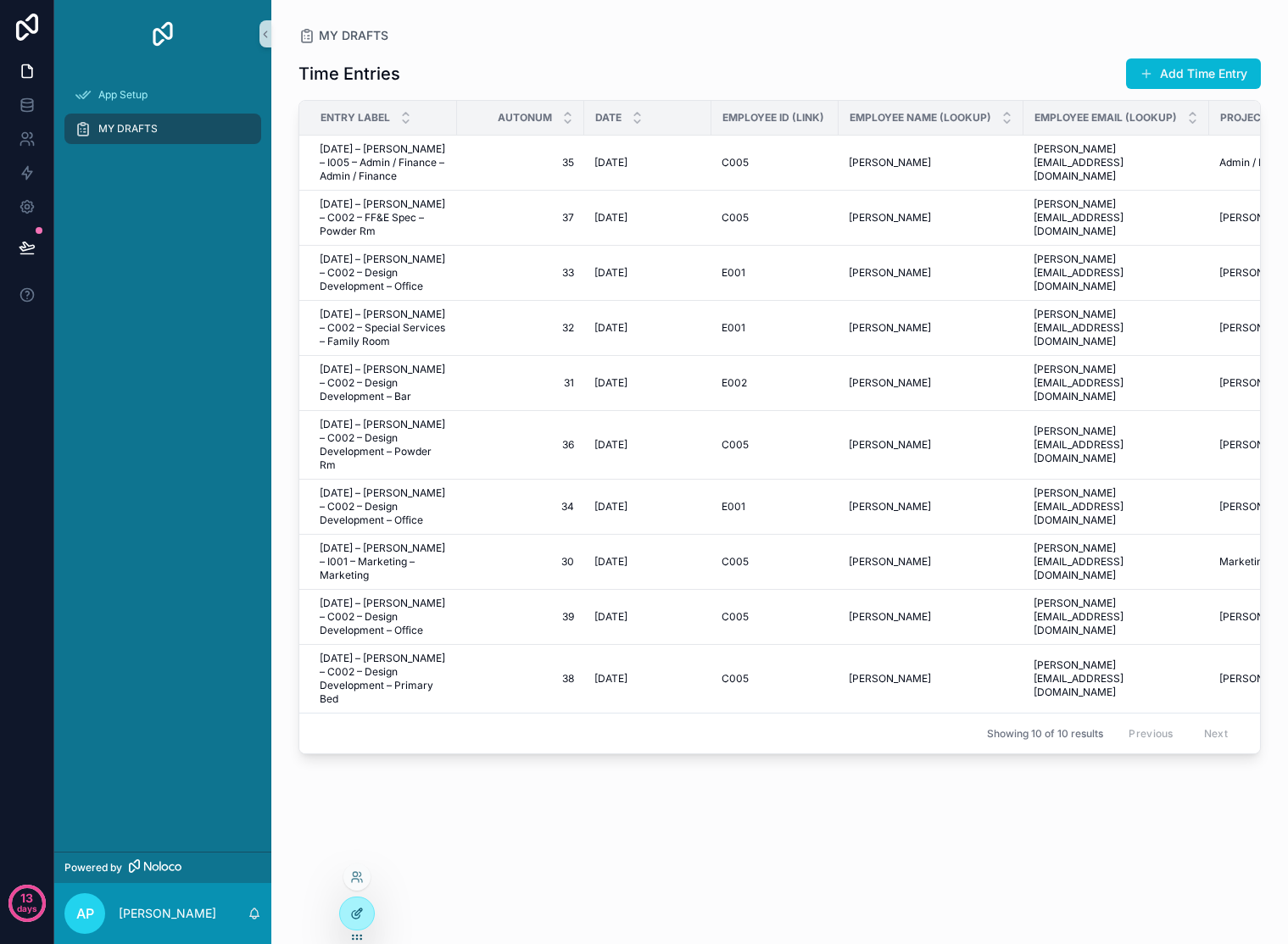
click at [341, 907] on div at bounding box center [357, 914] width 34 height 32
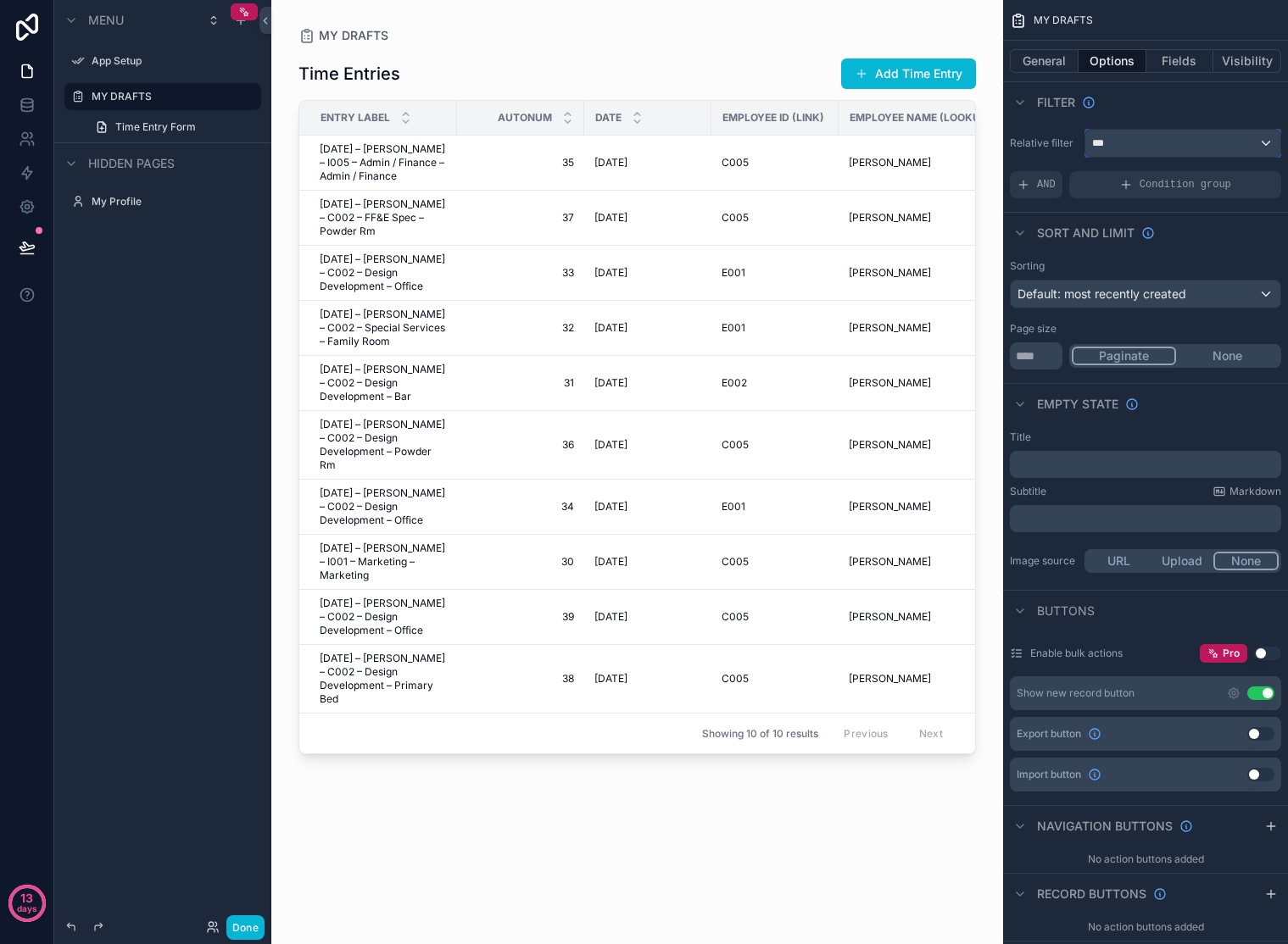
click at [1242, 137] on div "***" at bounding box center [1183, 143] width 195 height 27
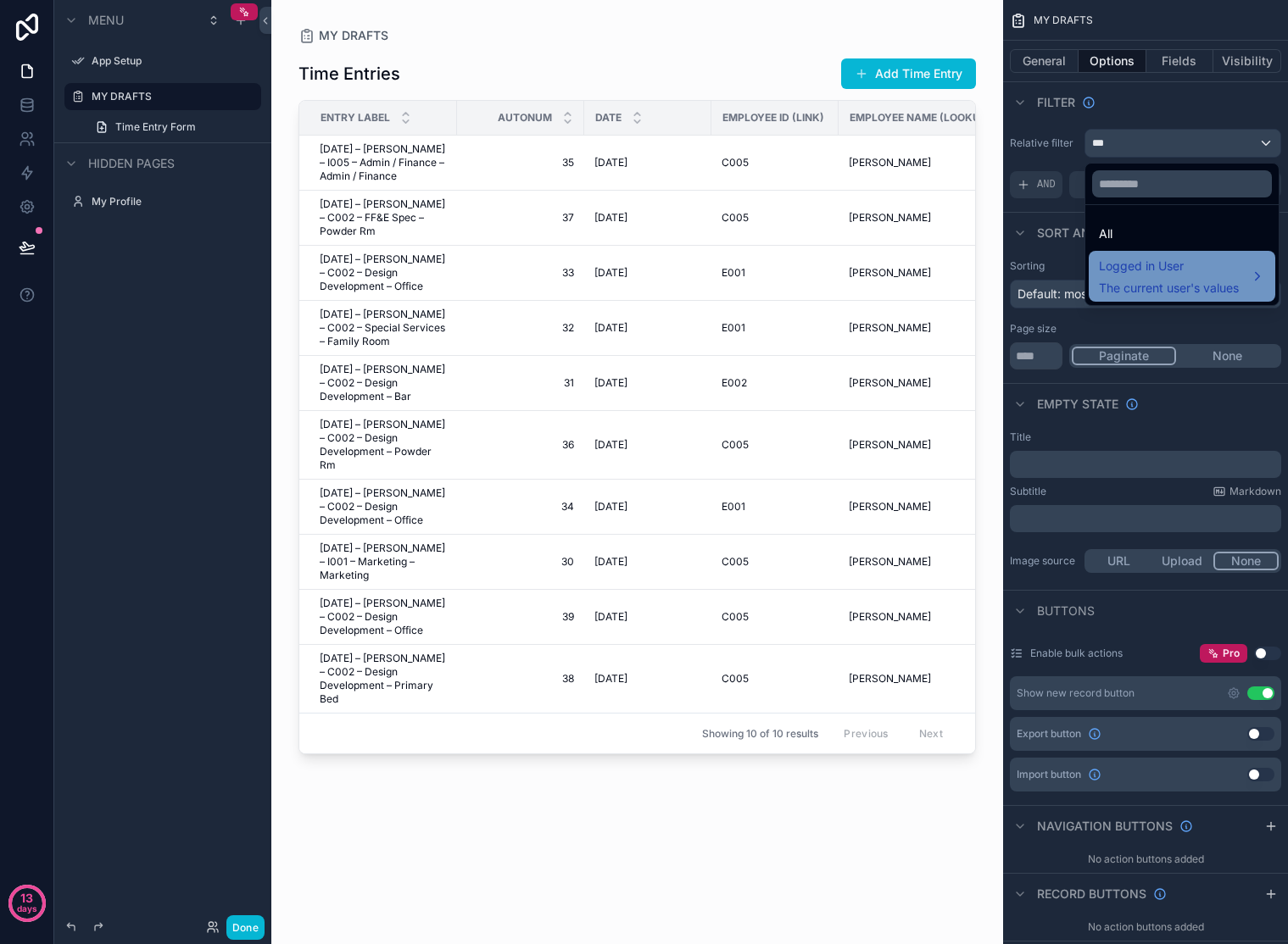
click at [1229, 264] on span "Logged in User" at bounding box center [1169, 265] width 140 height 20
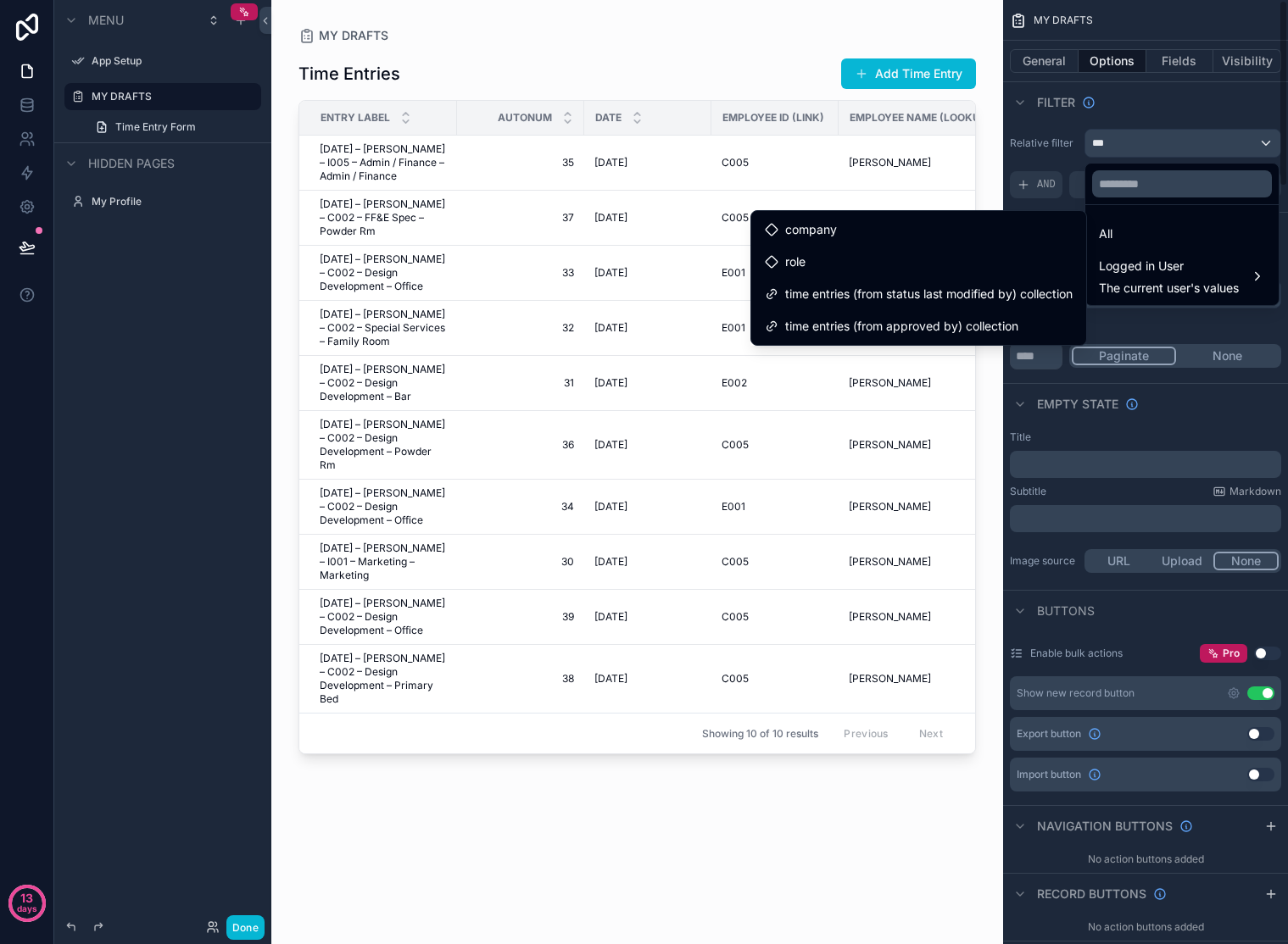
click at [1183, 108] on div "scrollable content" at bounding box center [644, 472] width 1288 height 944
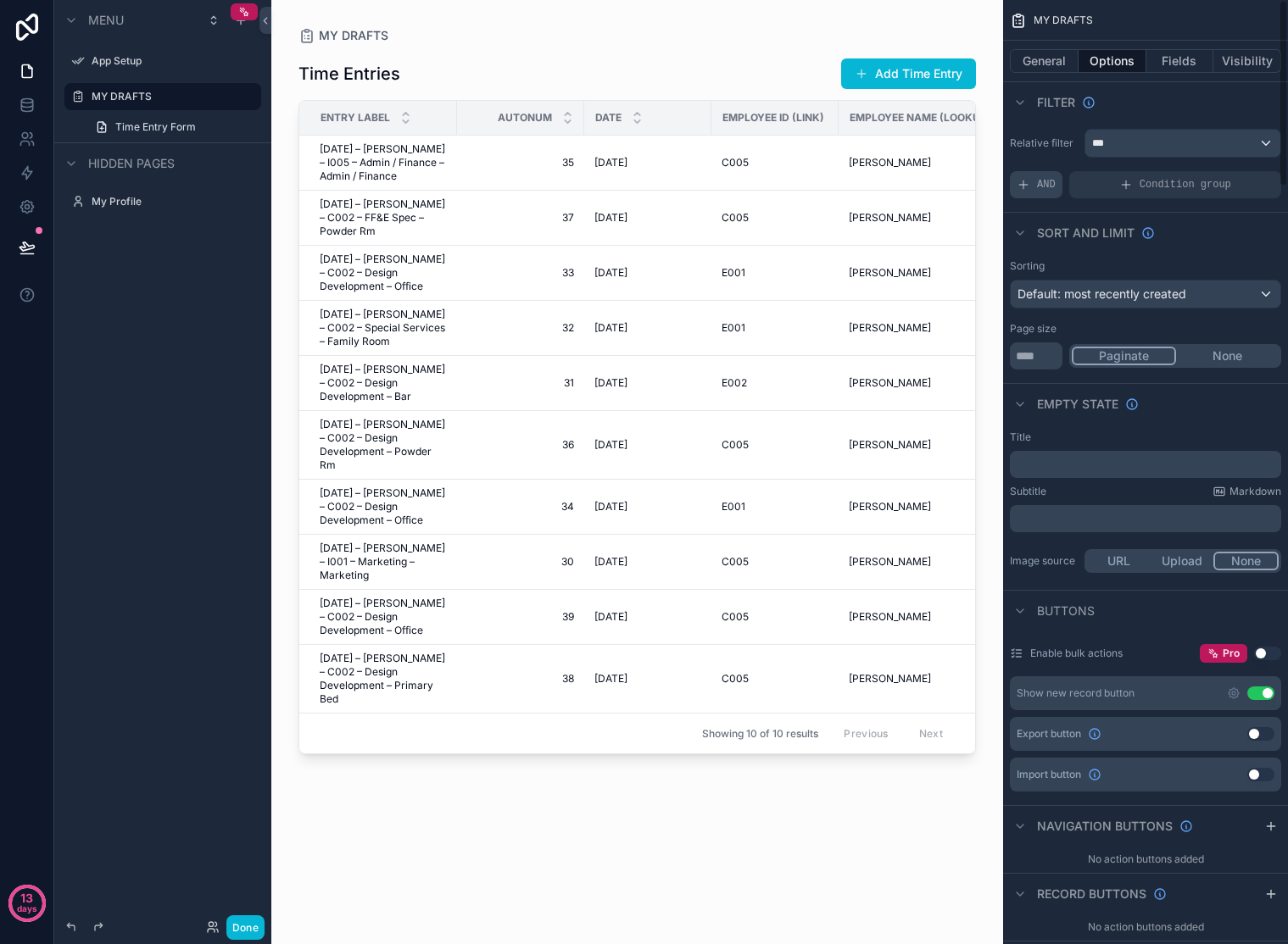
click at [1038, 186] on span "AND" at bounding box center [1046, 185] width 18 height 14
click at [1239, 170] on icon "scrollable content" at bounding box center [1239, 173] width 10 height 10
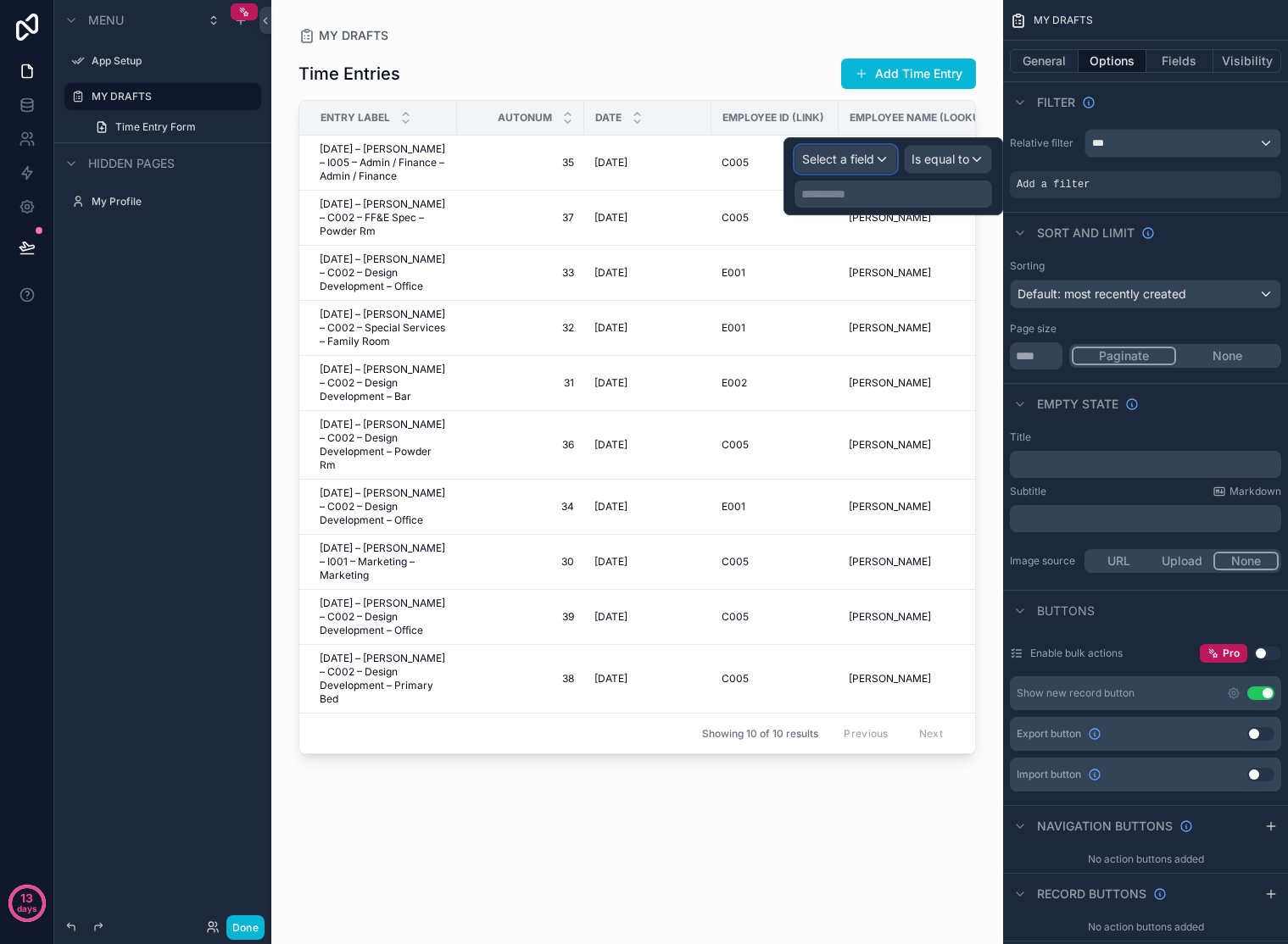
click at [849, 157] on span "Select a field" at bounding box center [838, 158] width 72 height 15
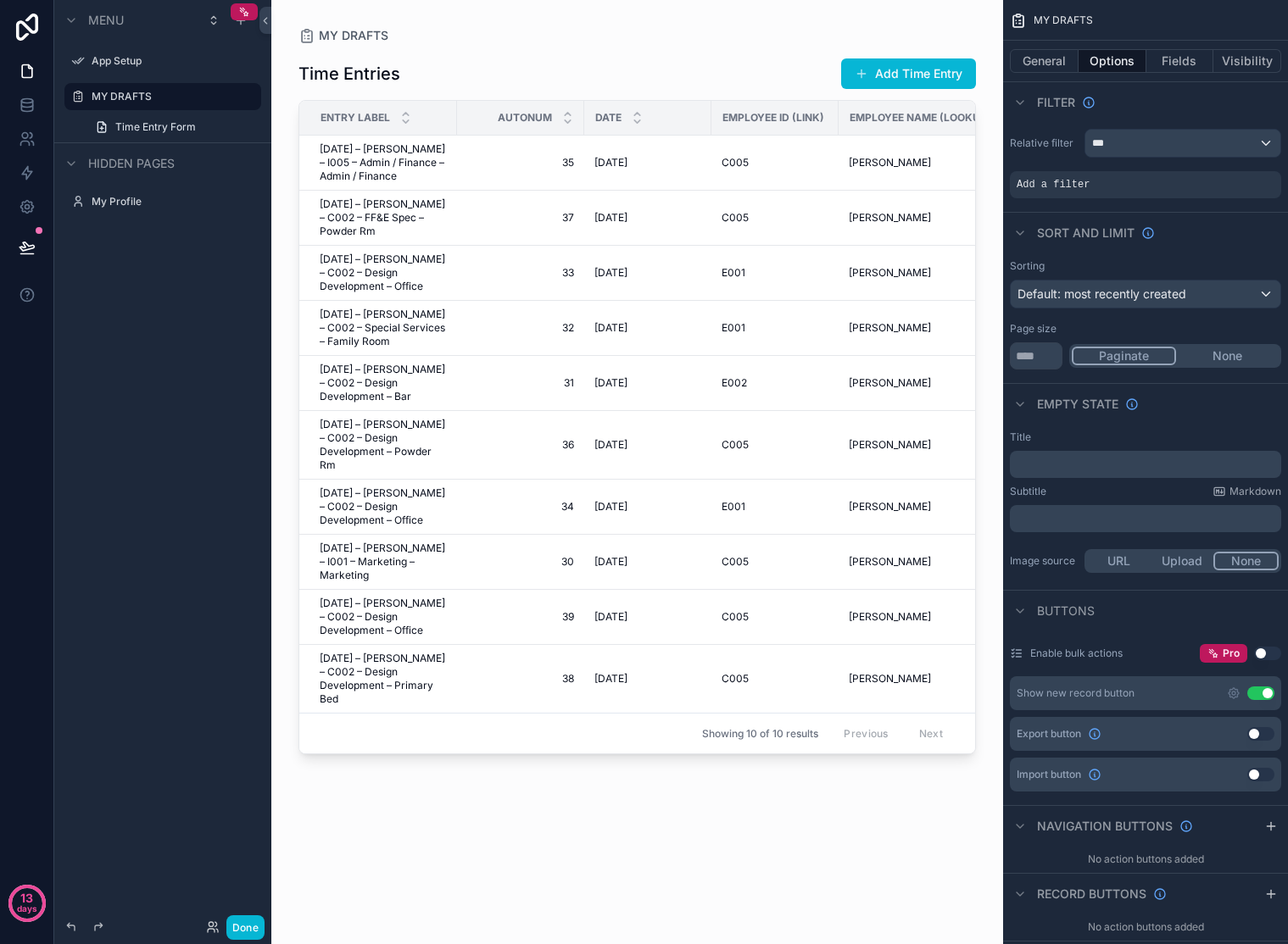
drag, startPoint x: 565, startPoint y: 760, endPoint x: 611, endPoint y: 760, distance: 46.0
click at [611, 760] on div "scrollable content" at bounding box center [637, 462] width 732 height 924
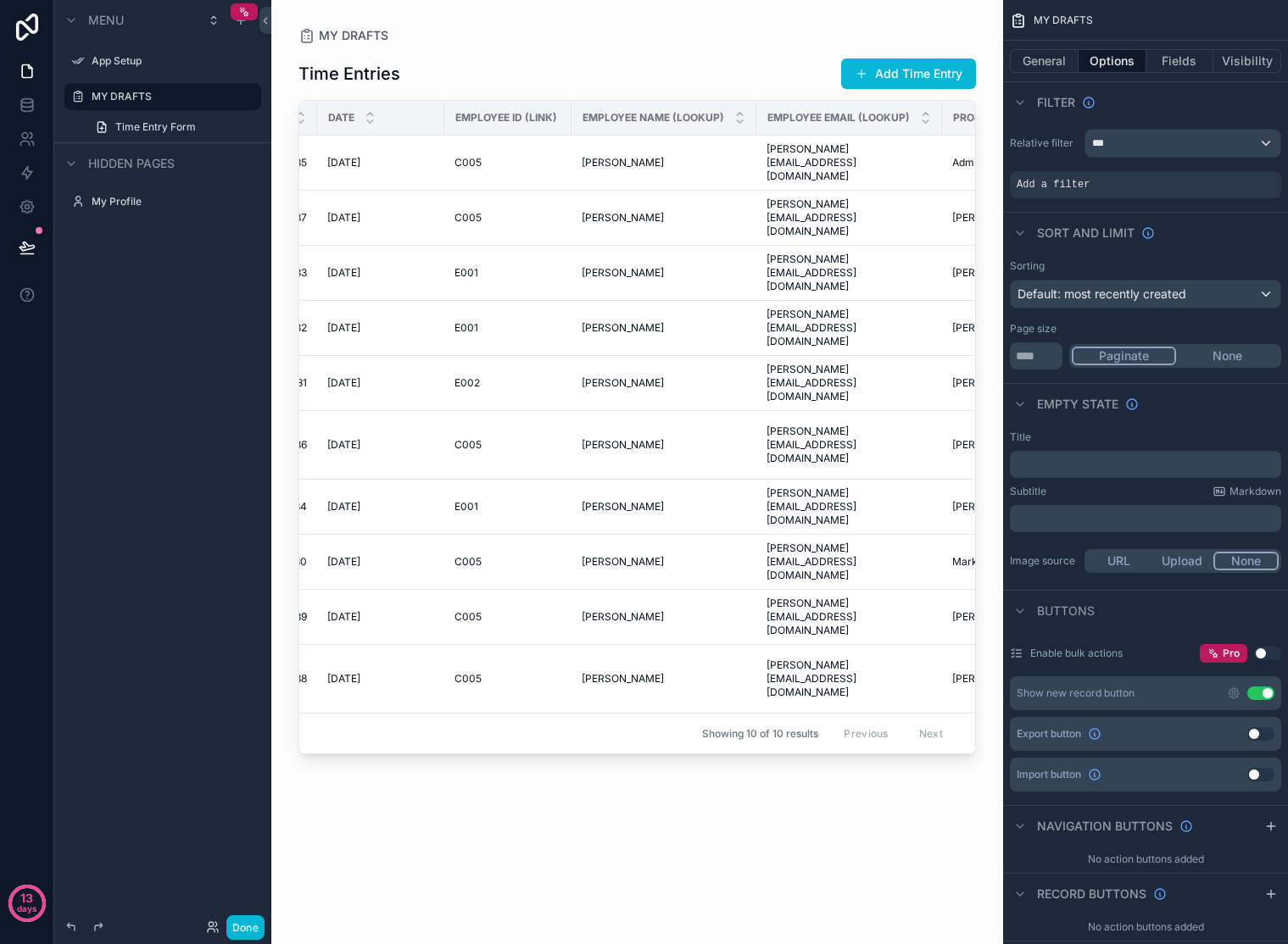
scroll to position [0, 293]
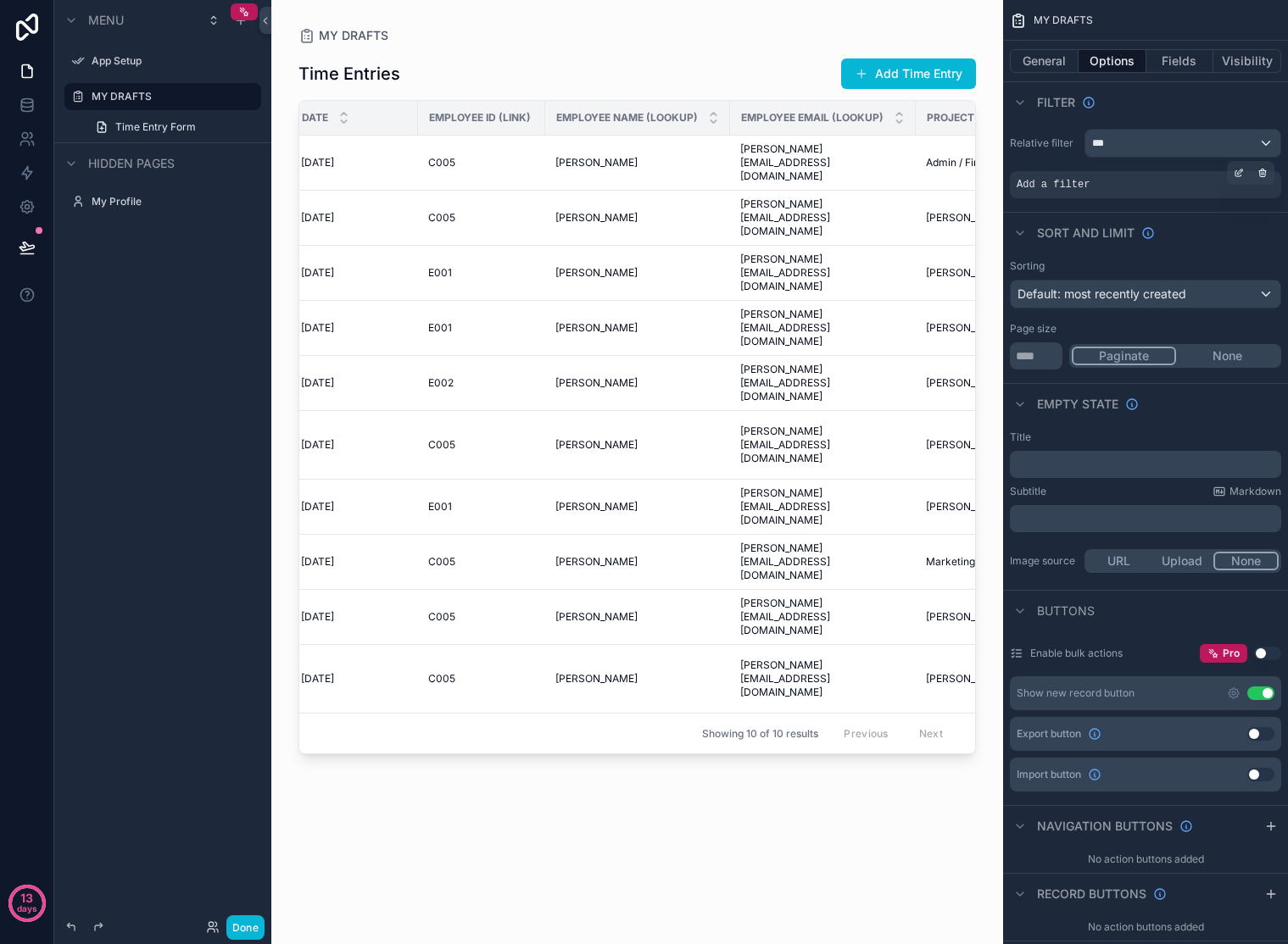
click at [1130, 181] on div "Add a filter" at bounding box center [1145, 184] width 272 height 27
click at [1239, 173] on icon "scrollable content" at bounding box center [1239, 173] width 10 height 10
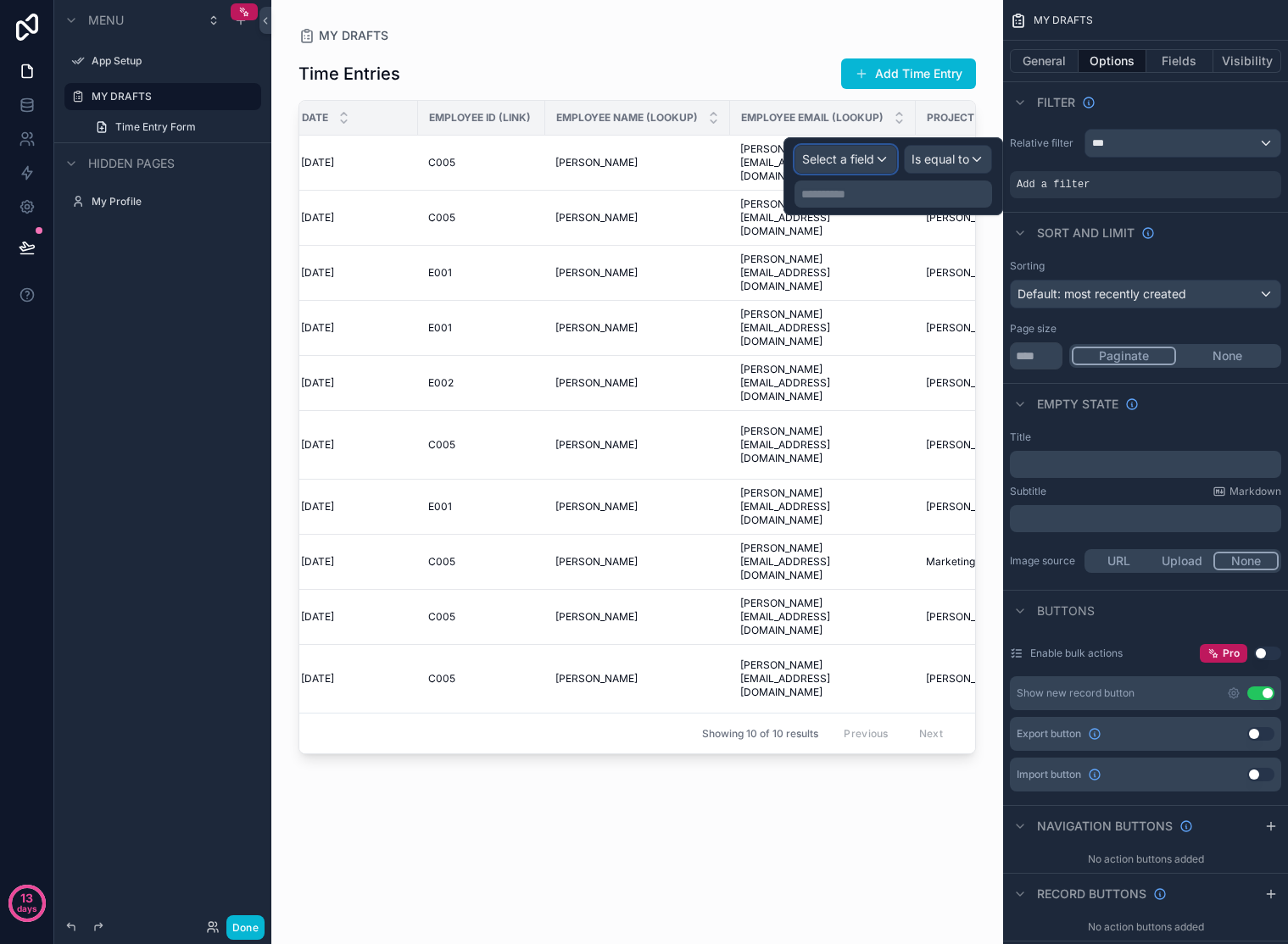
click at [852, 155] on span "Select a field" at bounding box center [838, 158] width 72 height 15
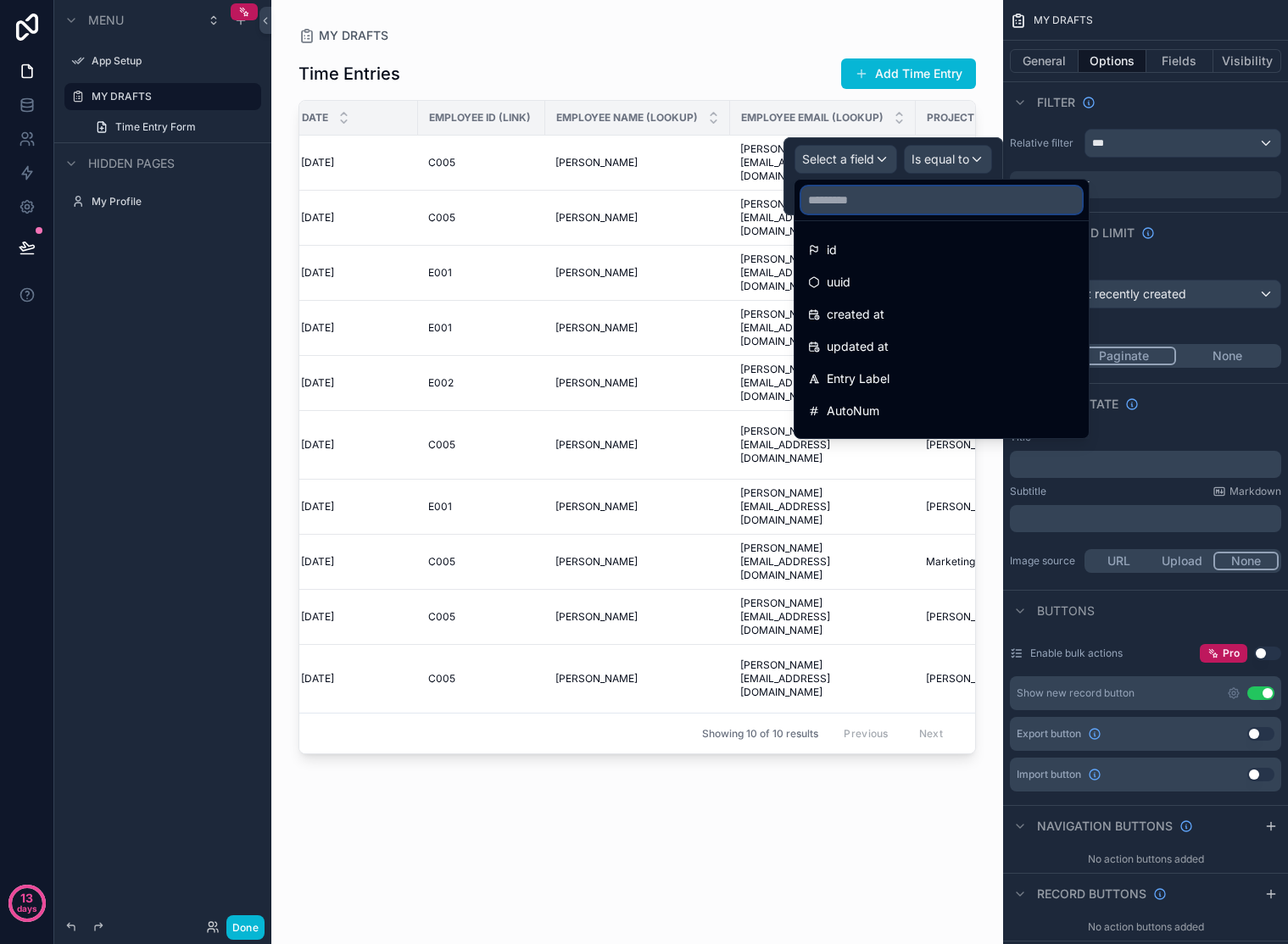
click at [868, 204] on input "text" at bounding box center [942, 199] width 280 height 27
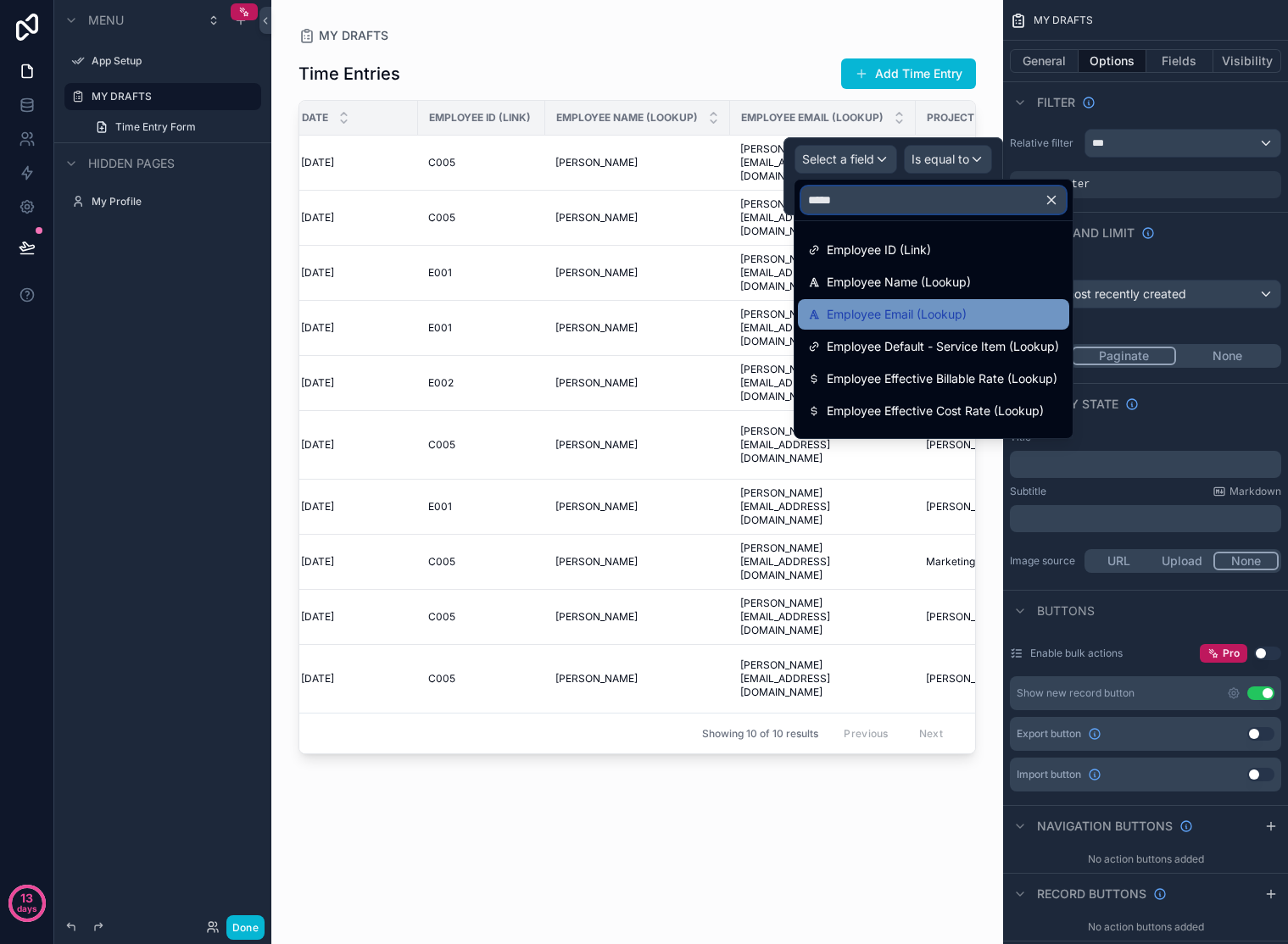
type input "*****"
click at [916, 314] on span "Employee Email (Lookup)" at bounding box center [896, 314] width 140 height 20
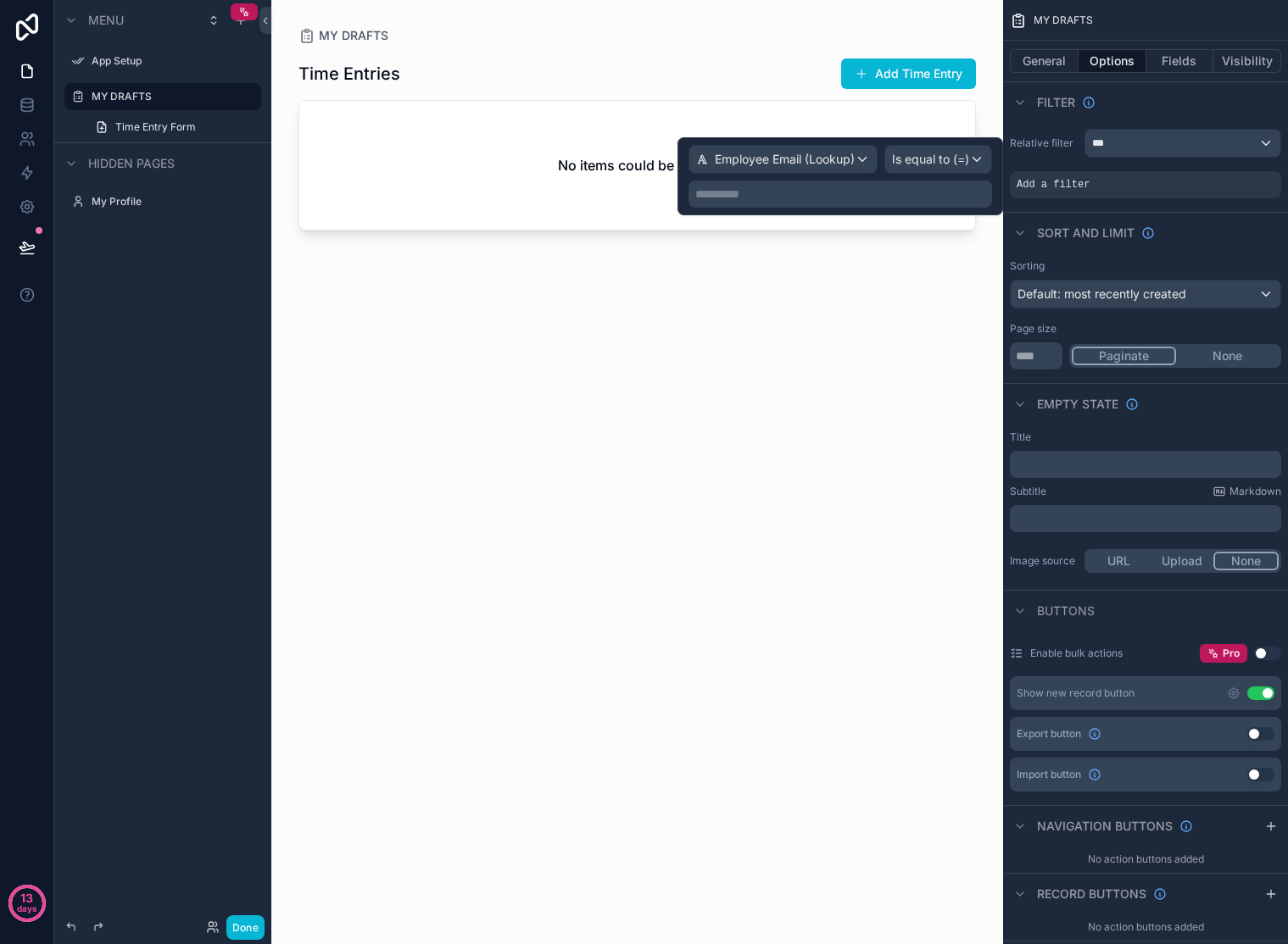
click at [916, 185] on p "**********" at bounding box center [842, 193] width 293 height 17
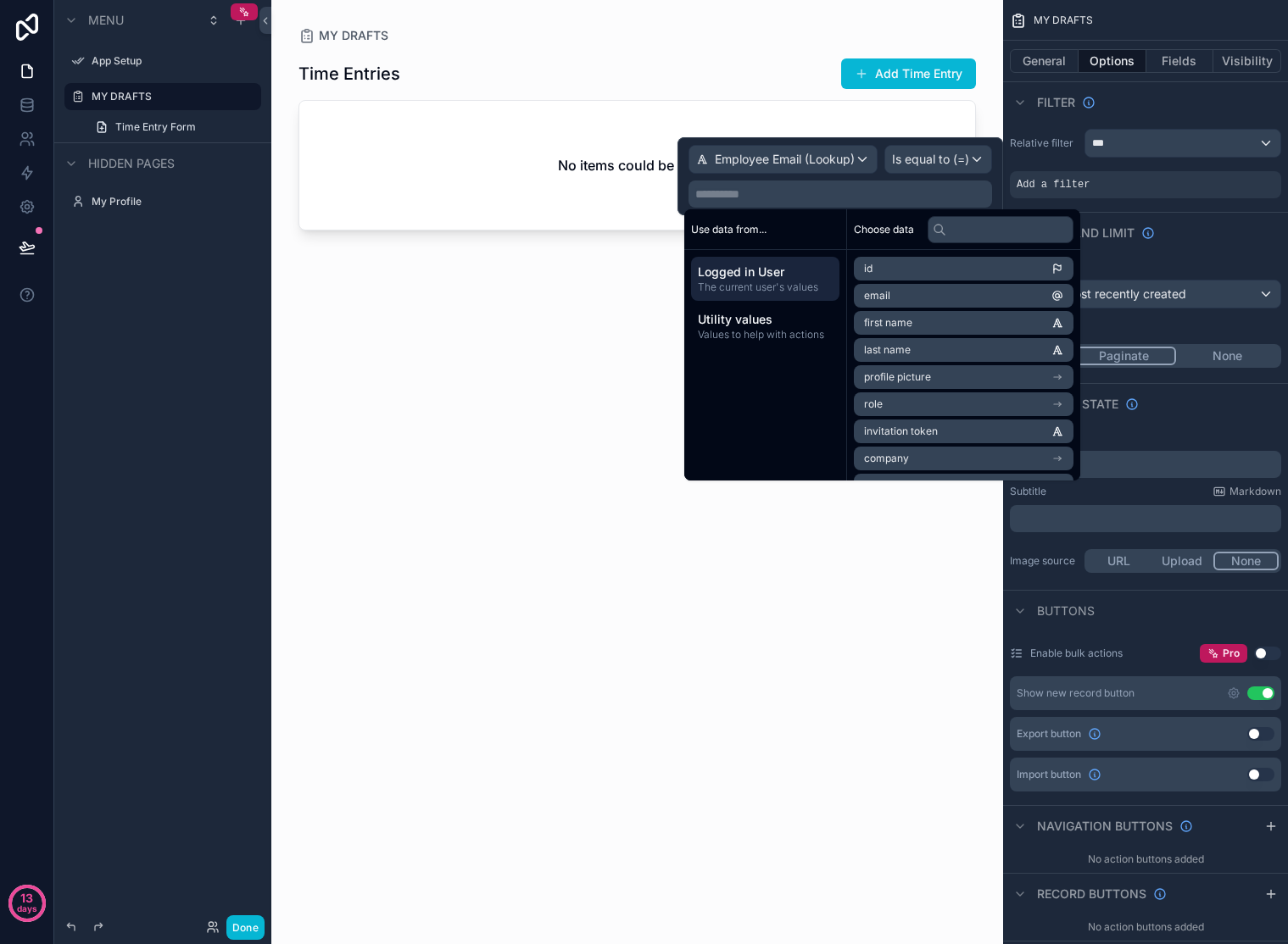
click at [917, 289] on li "email" at bounding box center [963, 295] width 219 height 23
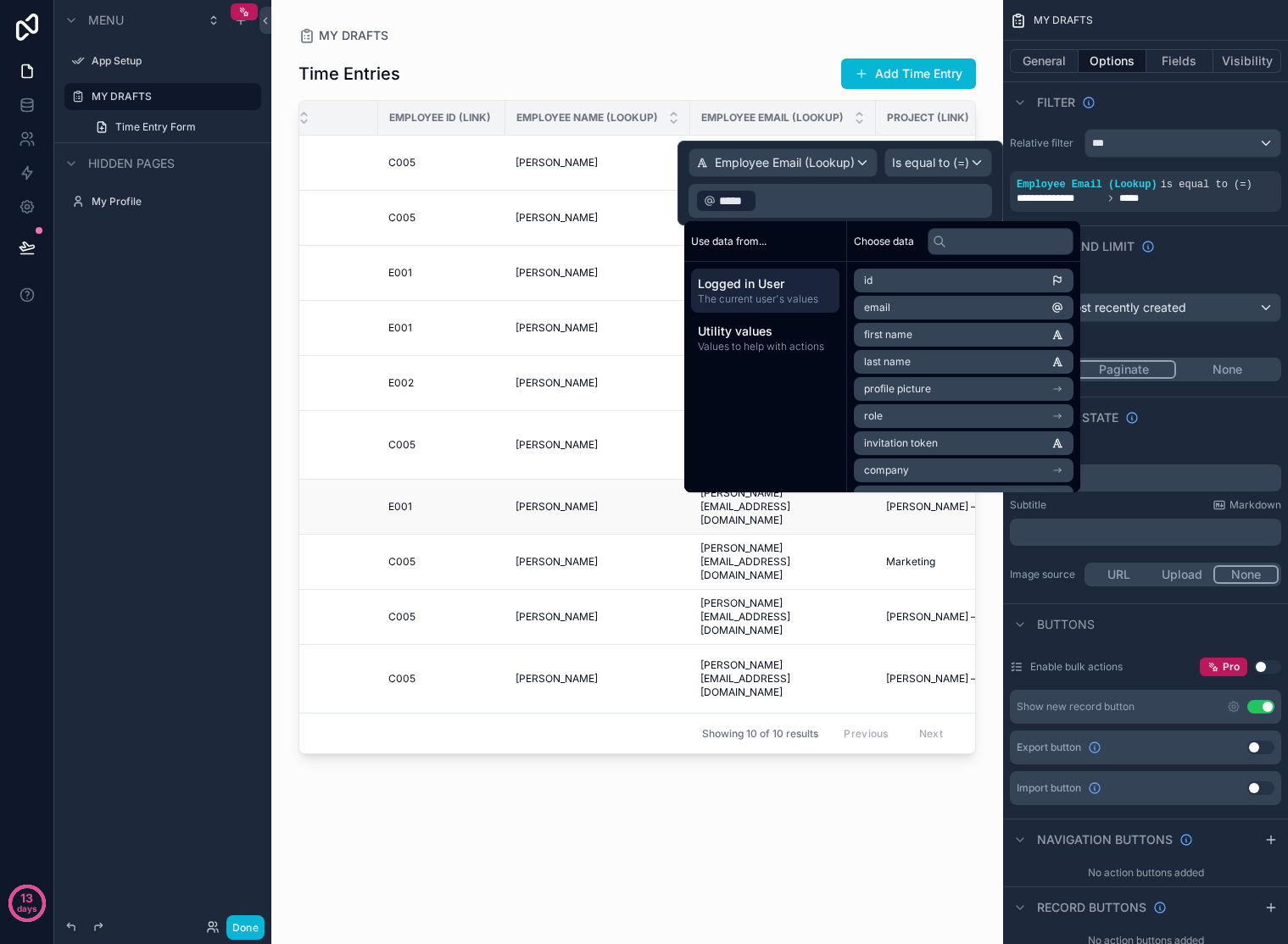
scroll to position [0, 402]
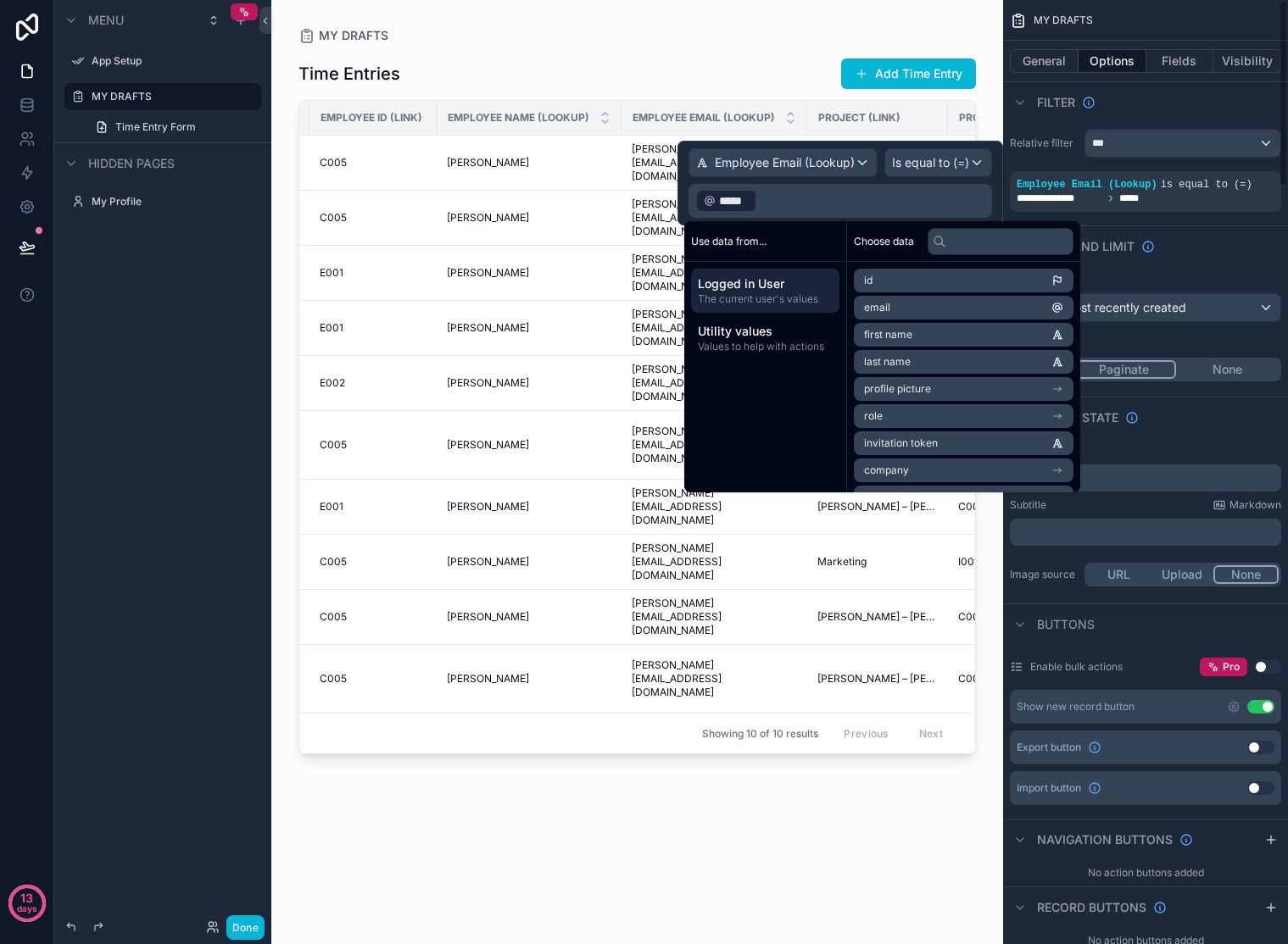
click at [1254, 247] on div "Sort And Limit" at bounding box center [1145, 245] width 285 height 41
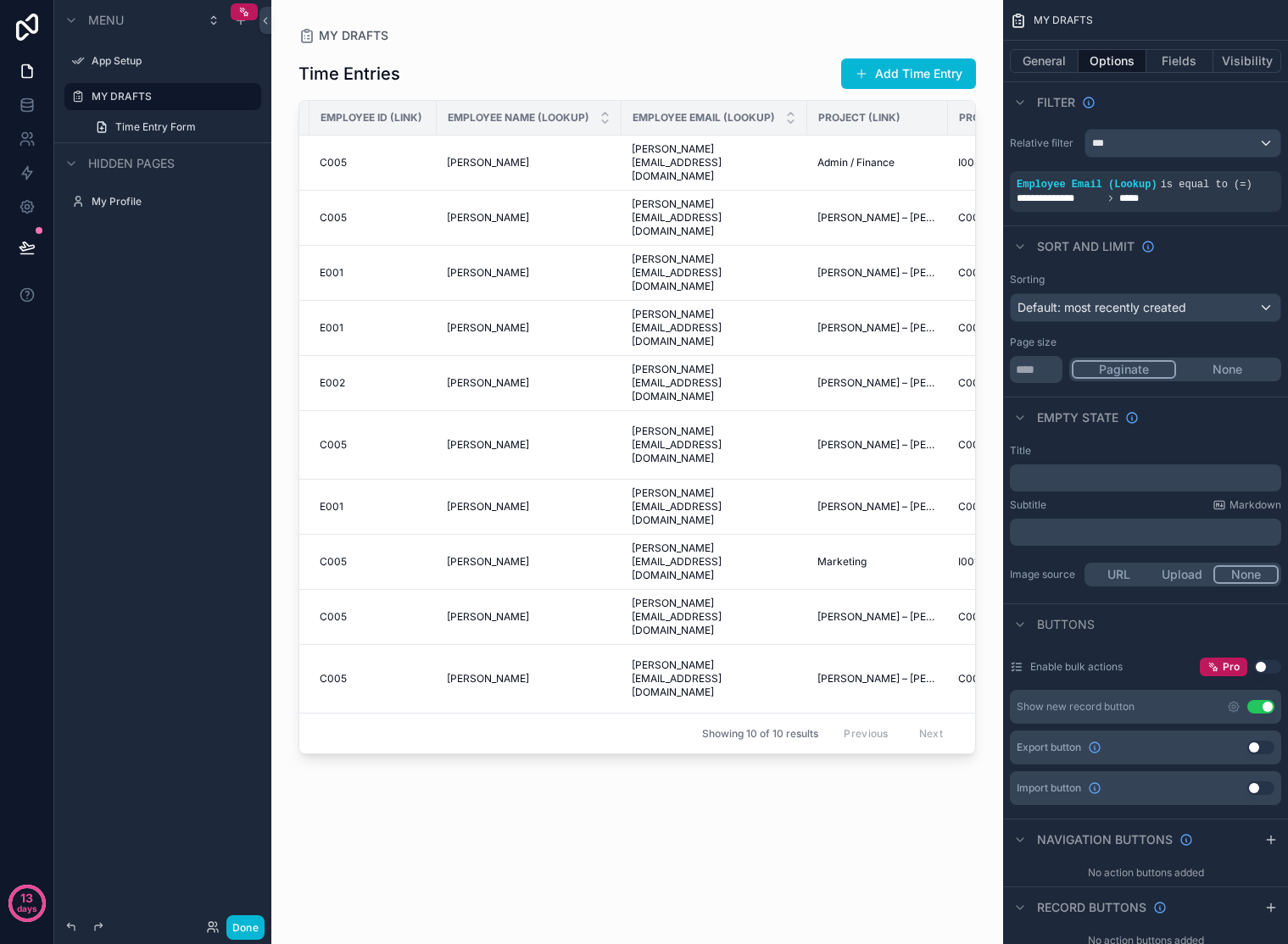
click at [1039, 143] on label "Relative filter" at bounding box center [1043, 144] width 68 height 14
click at [1065, 192] on span "**********" at bounding box center [1059, 198] width 85 height 14
click at [1197, 171] on div "scrollable content" at bounding box center [1191, 172] width 23 height 23
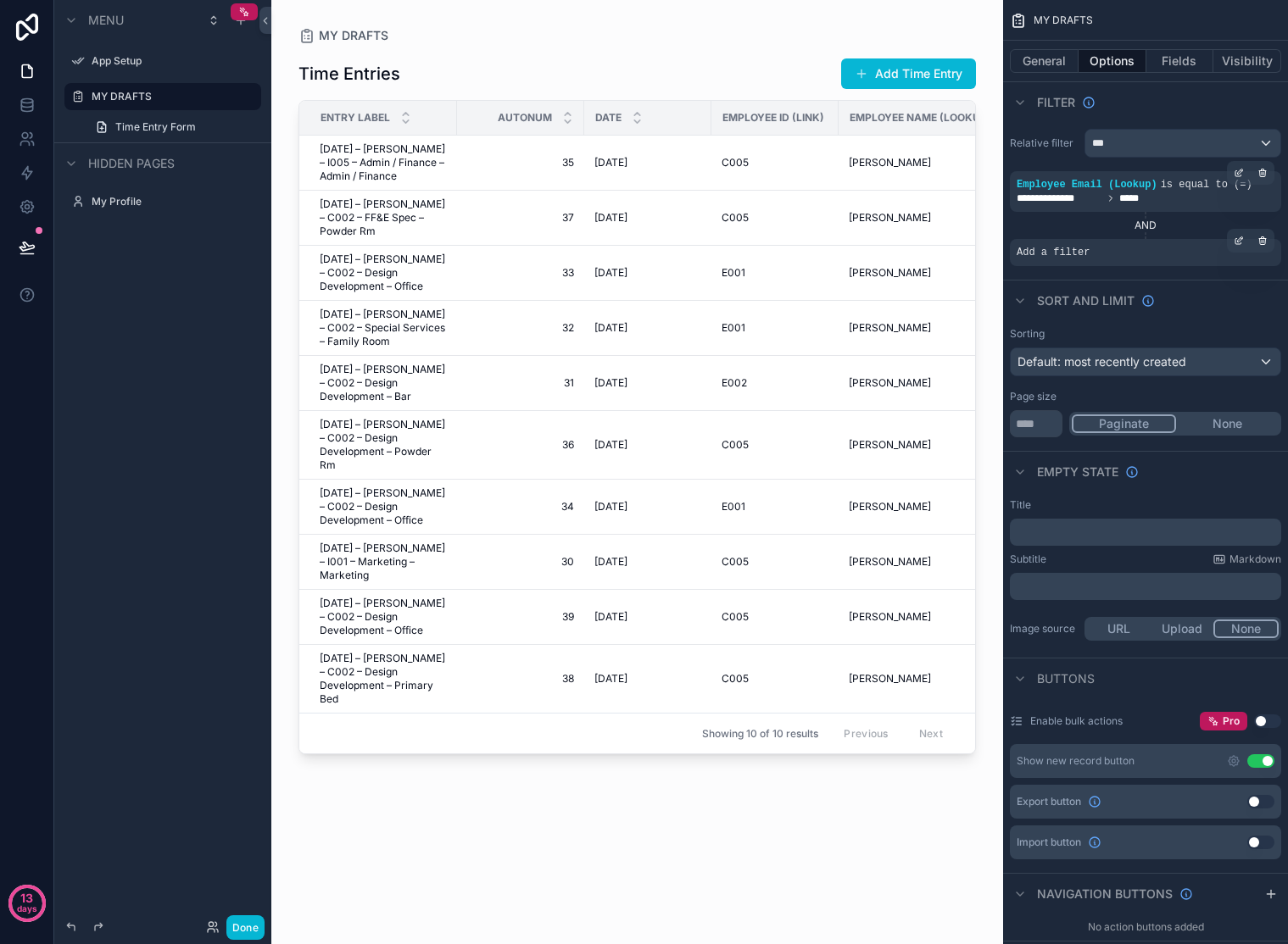
click at [1042, 250] on span "Add a filter" at bounding box center [1053, 253] width 73 height 14
click at [1098, 256] on div "Add a filter" at bounding box center [1145, 252] width 272 height 27
click at [1236, 241] on icon "scrollable content" at bounding box center [1239, 241] width 10 height 10
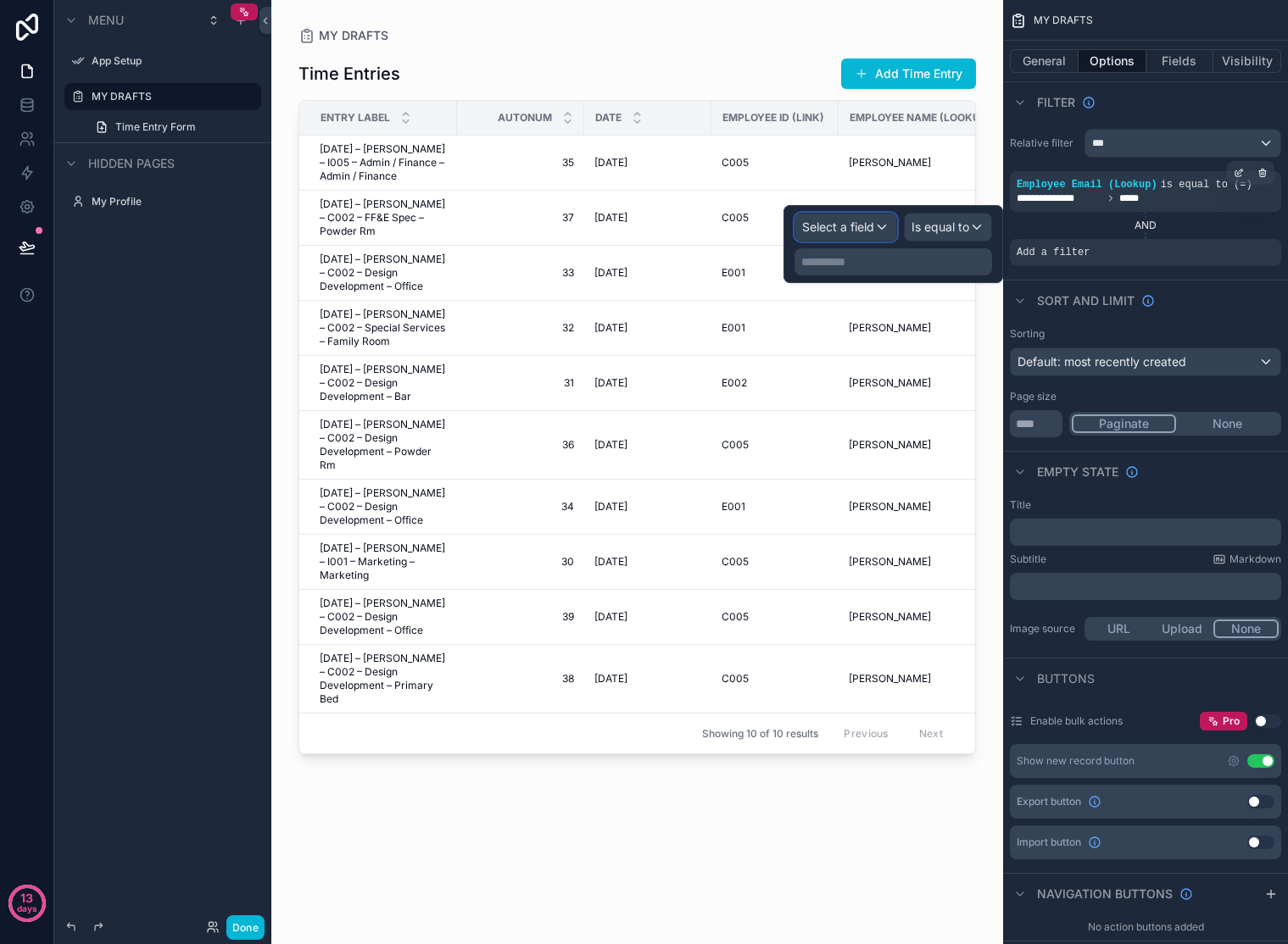
click at [853, 234] on span "Select a field" at bounding box center [838, 226] width 72 height 15
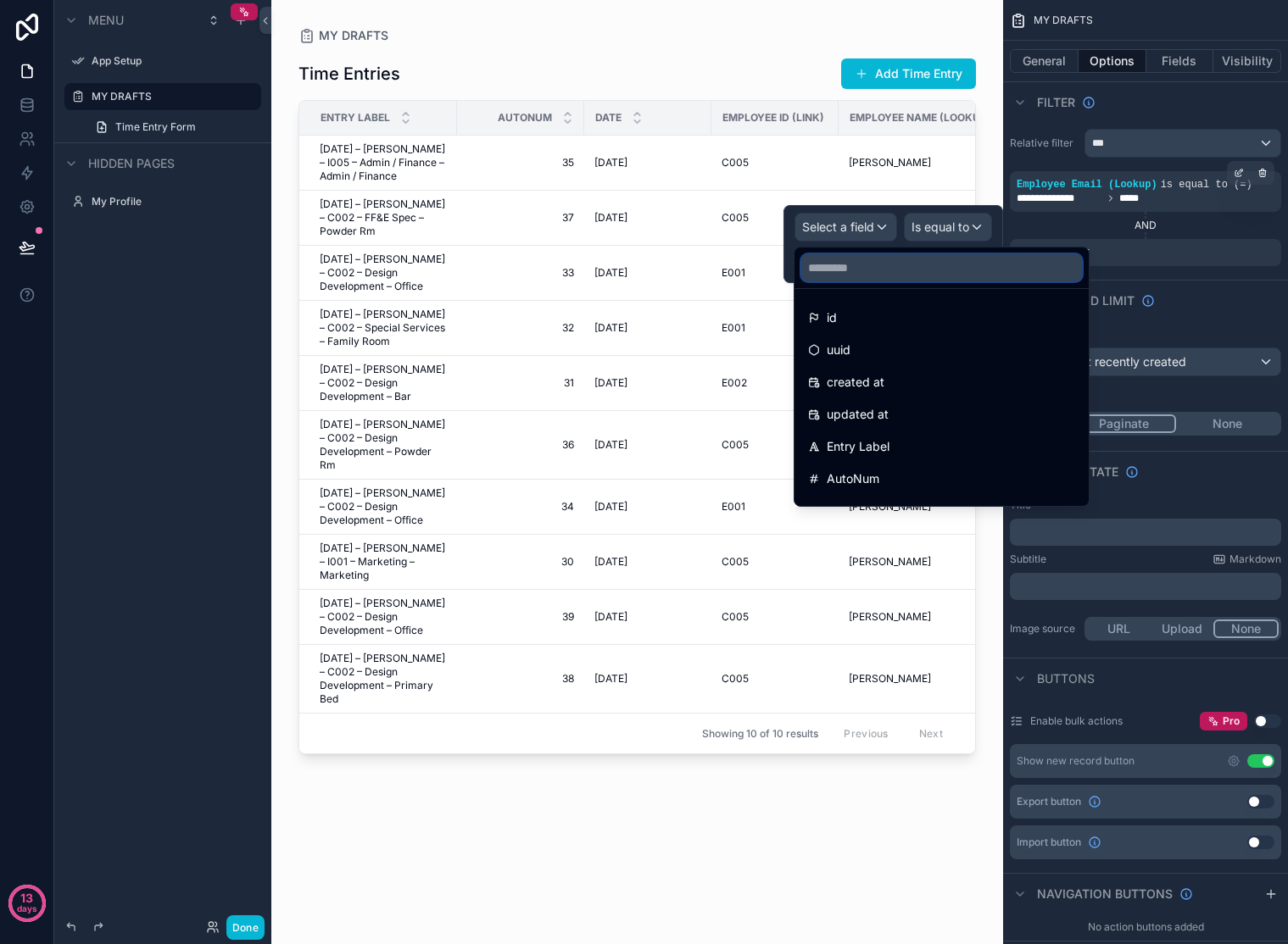
click at [849, 268] on input "text" at bounding box center [942, 267] width 280 height 27
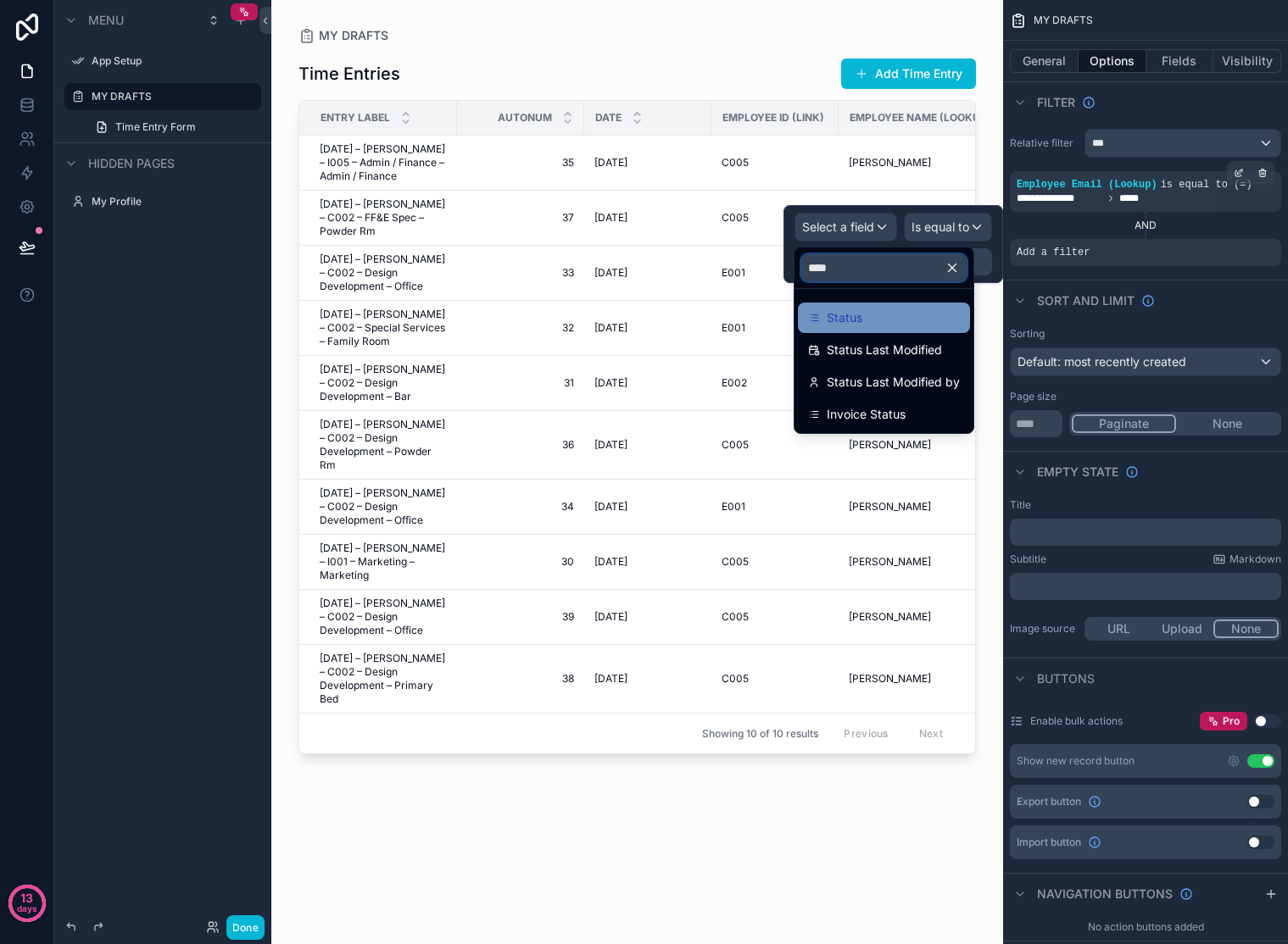
type input "****"
click at [829, 315] on span "Status" at bounding box center [844, 318] width 36 height 20
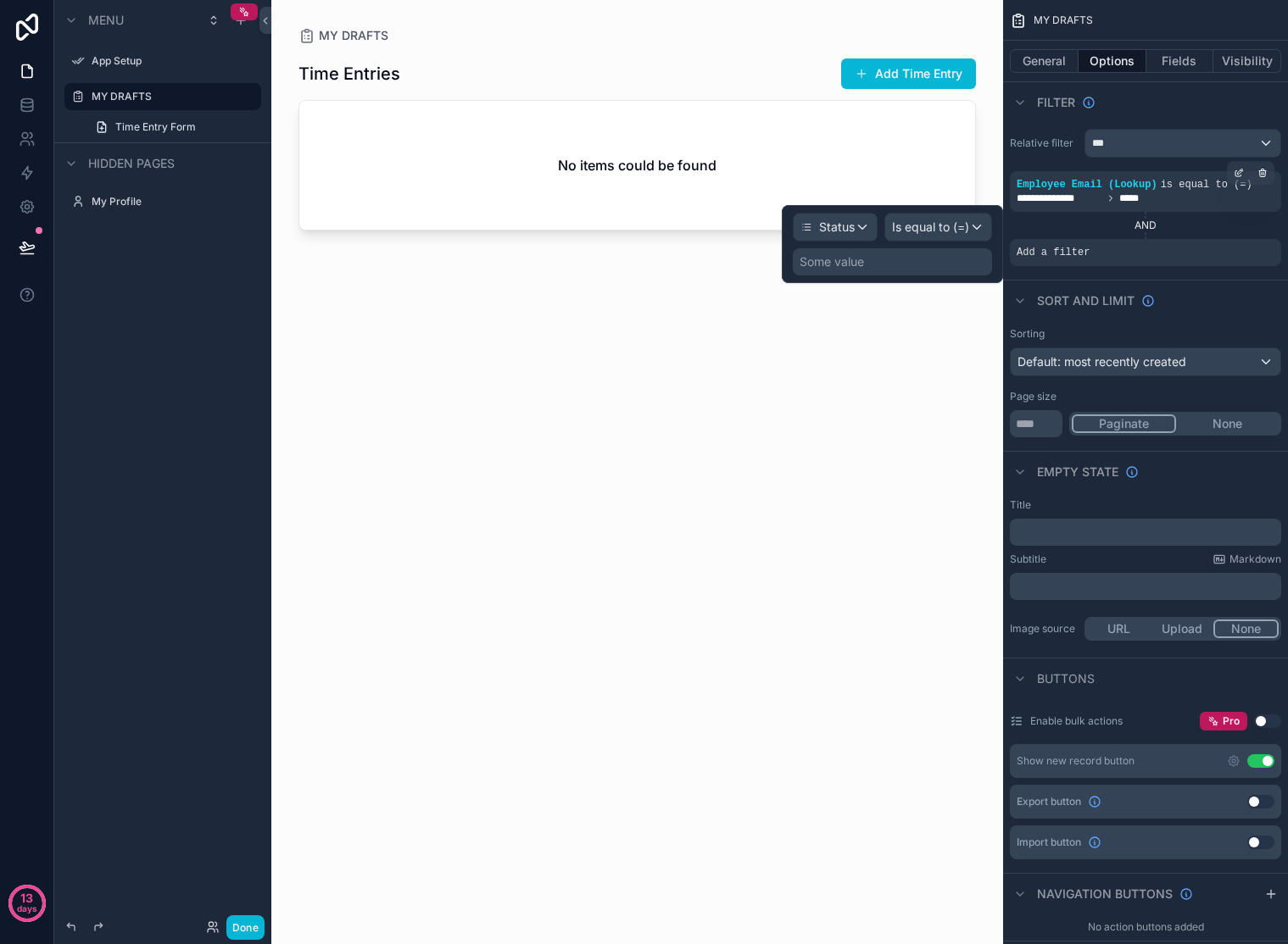
click at [914, 262] on div "Some value" at bounding box center [892, 261] width 199 height 27
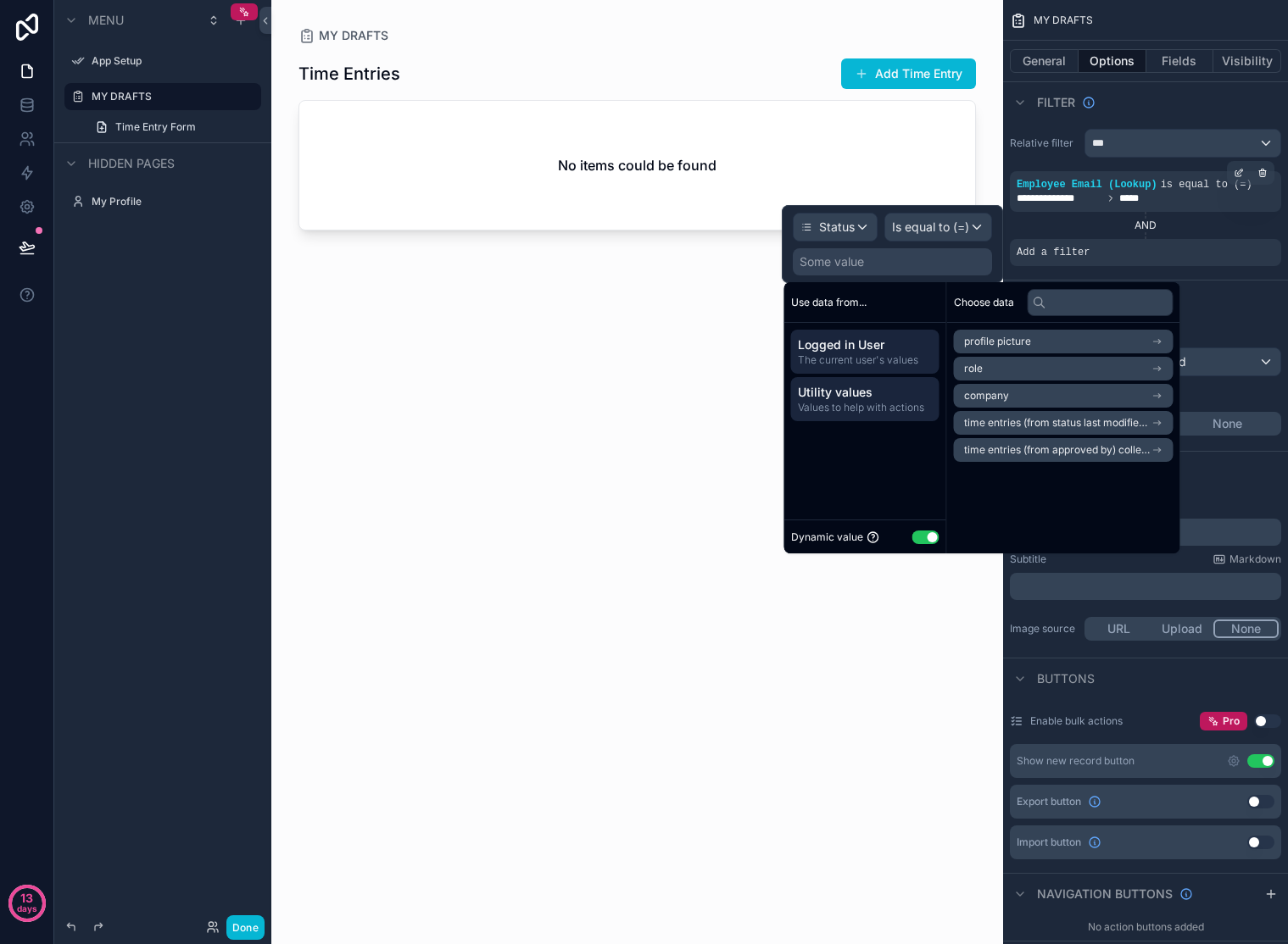
click at [880, 390] on span "Utility values" at bounding box center [865, 392] width 135 height 17
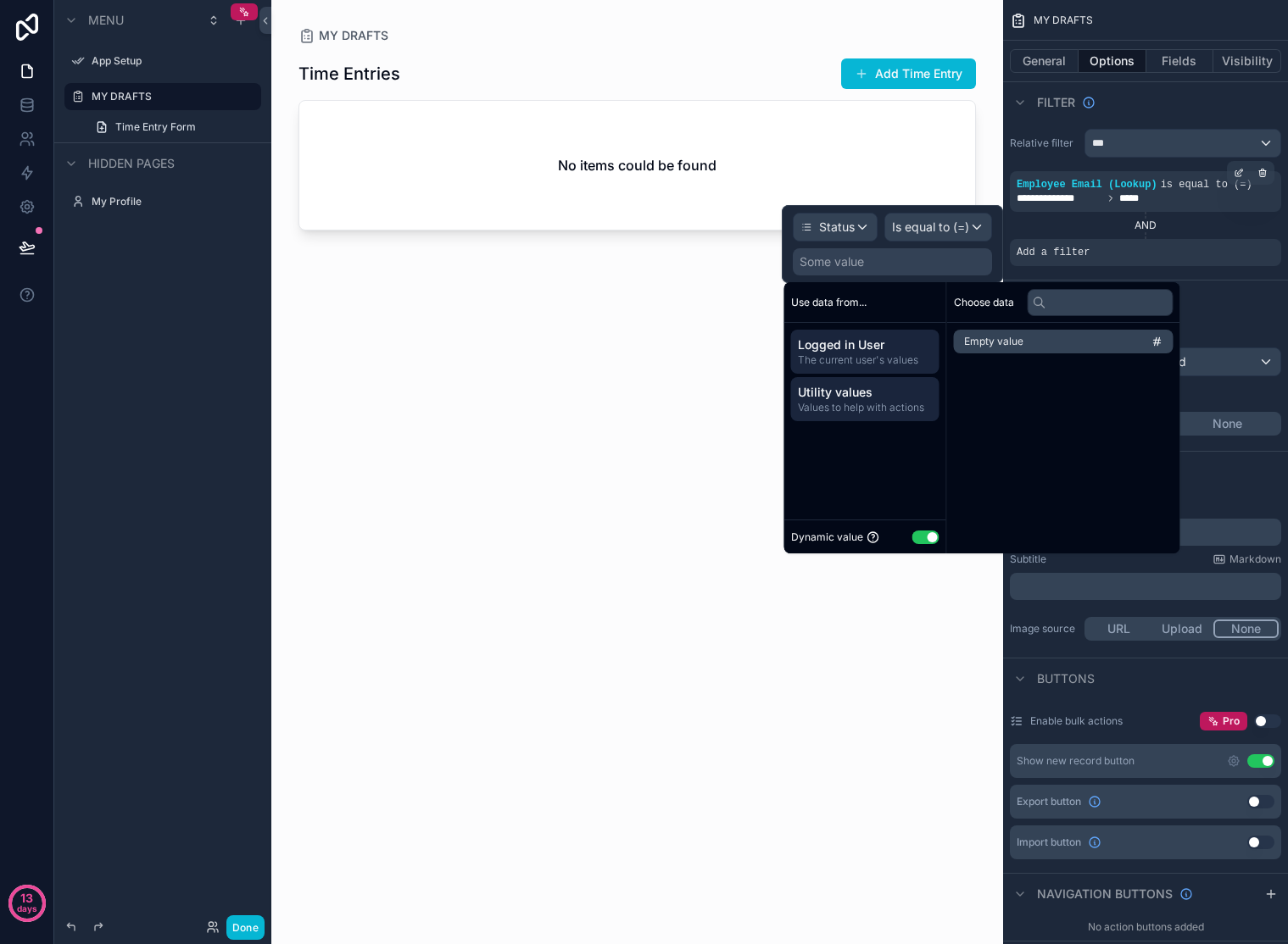
click at [847, 357] on span "The current user's values" at bounding box center [865, 360] width 135 height 14
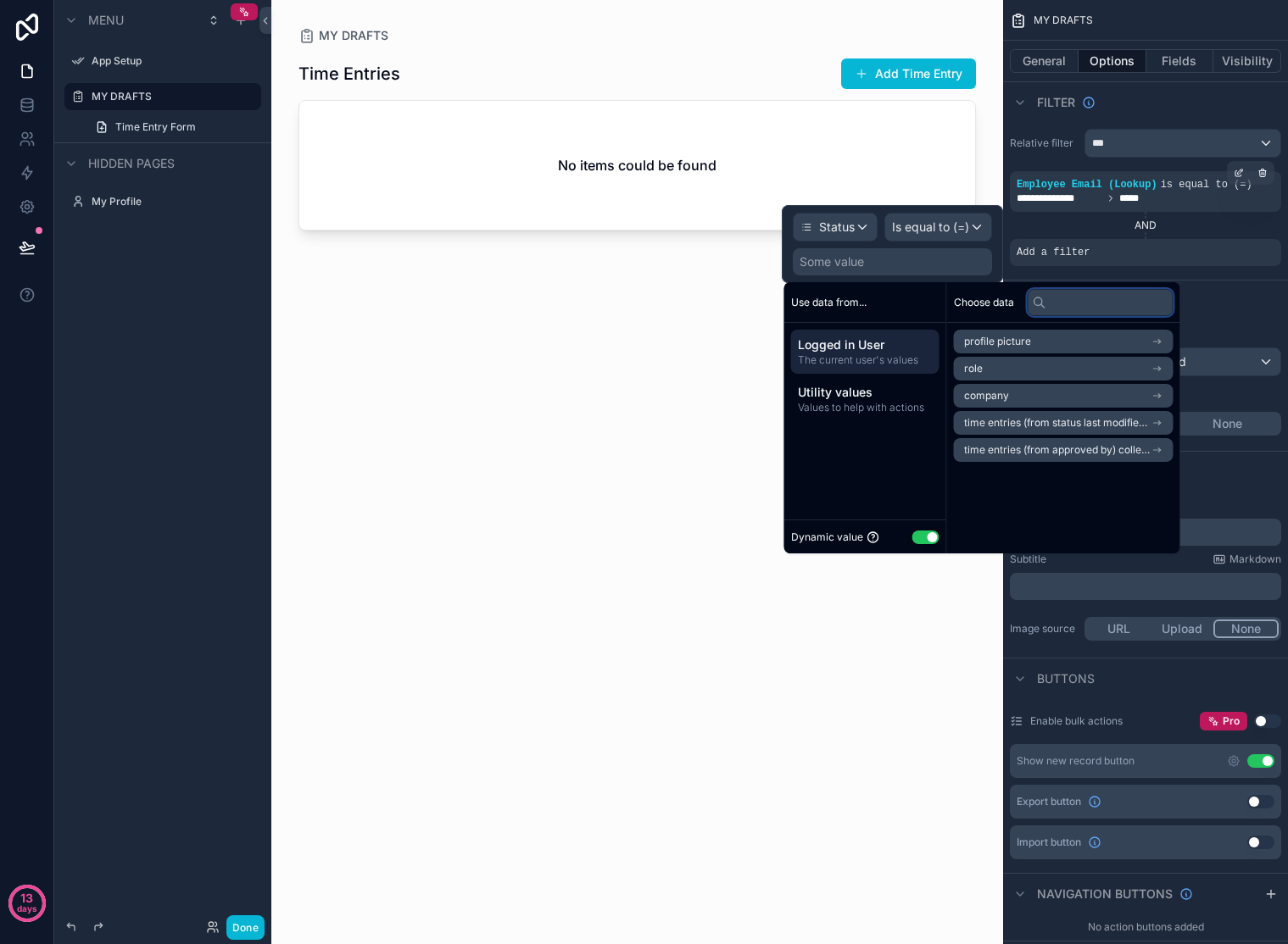
click at [1076, 300] on input "text" at bounding box center [1101, 302] width 146 height 27
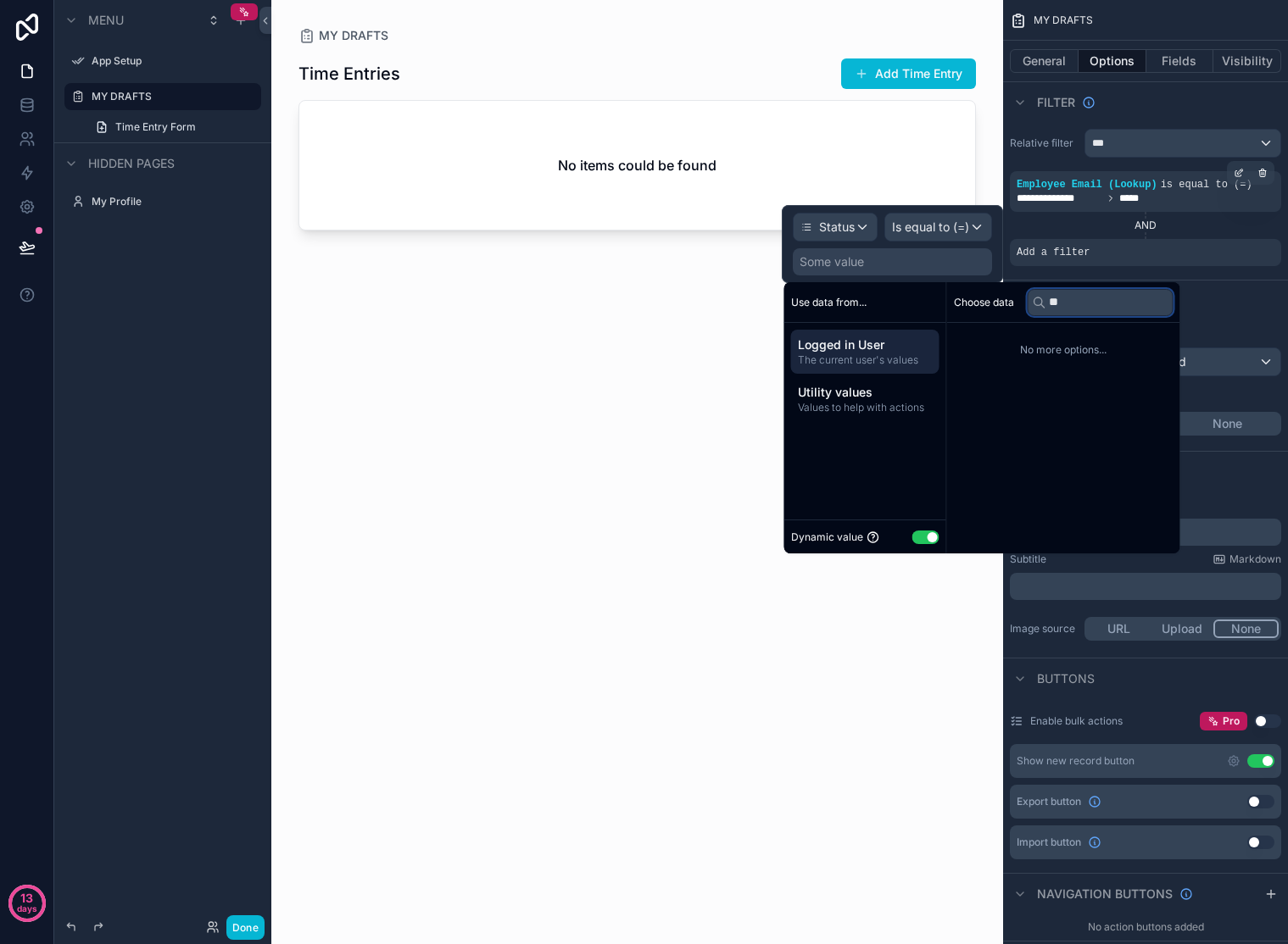
type input "*"
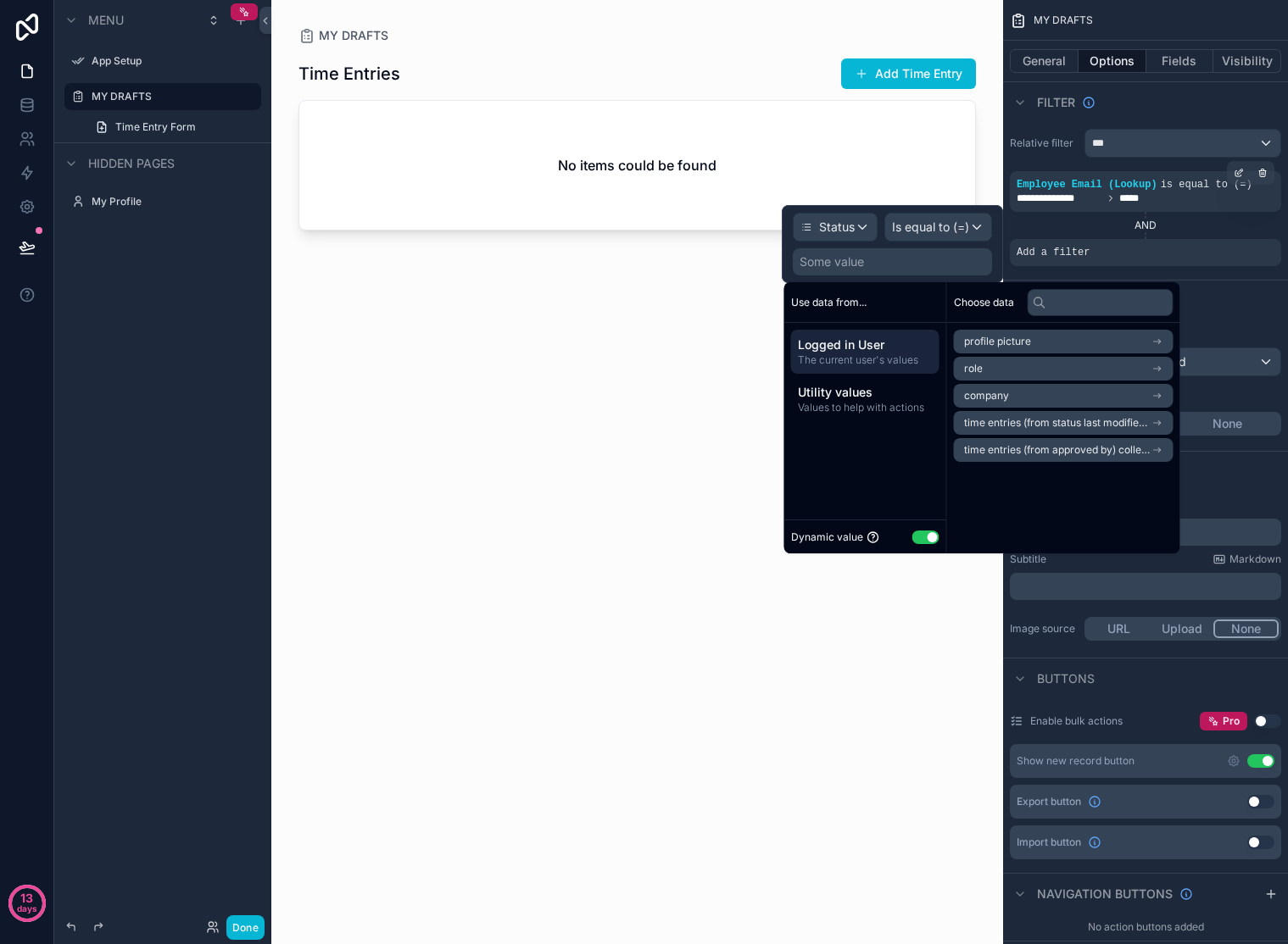
click at [861, 294] on div "Use data from..." at bounding box center [865, 302] width 162 height 41
click at [874, 402] on span "Values to help with actions" at bounding box center [865, 408] width 135 height 14
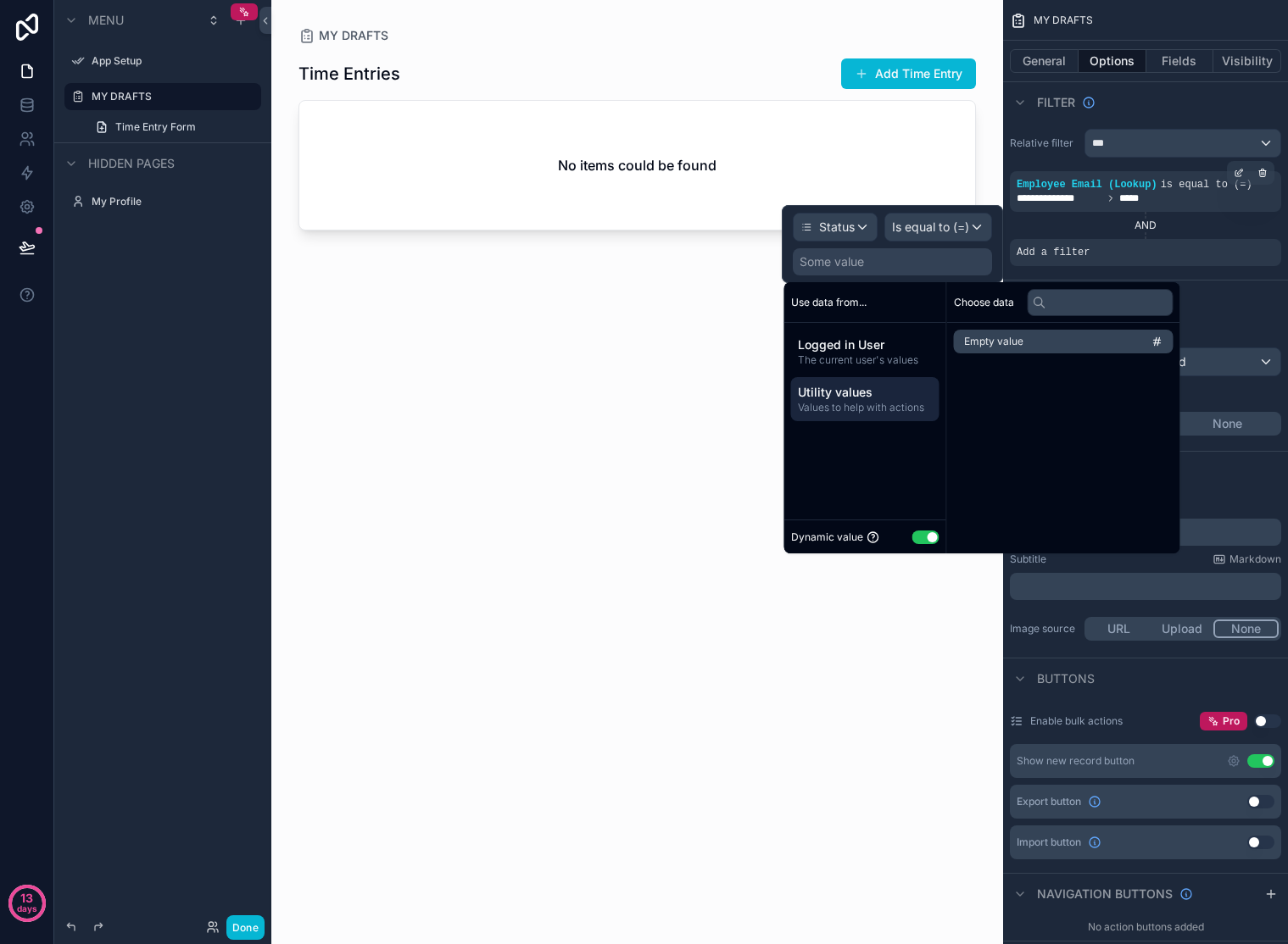
click at [1111, 343] on li "Empty value" at bounding box center [1063, 341] width 219 height 23
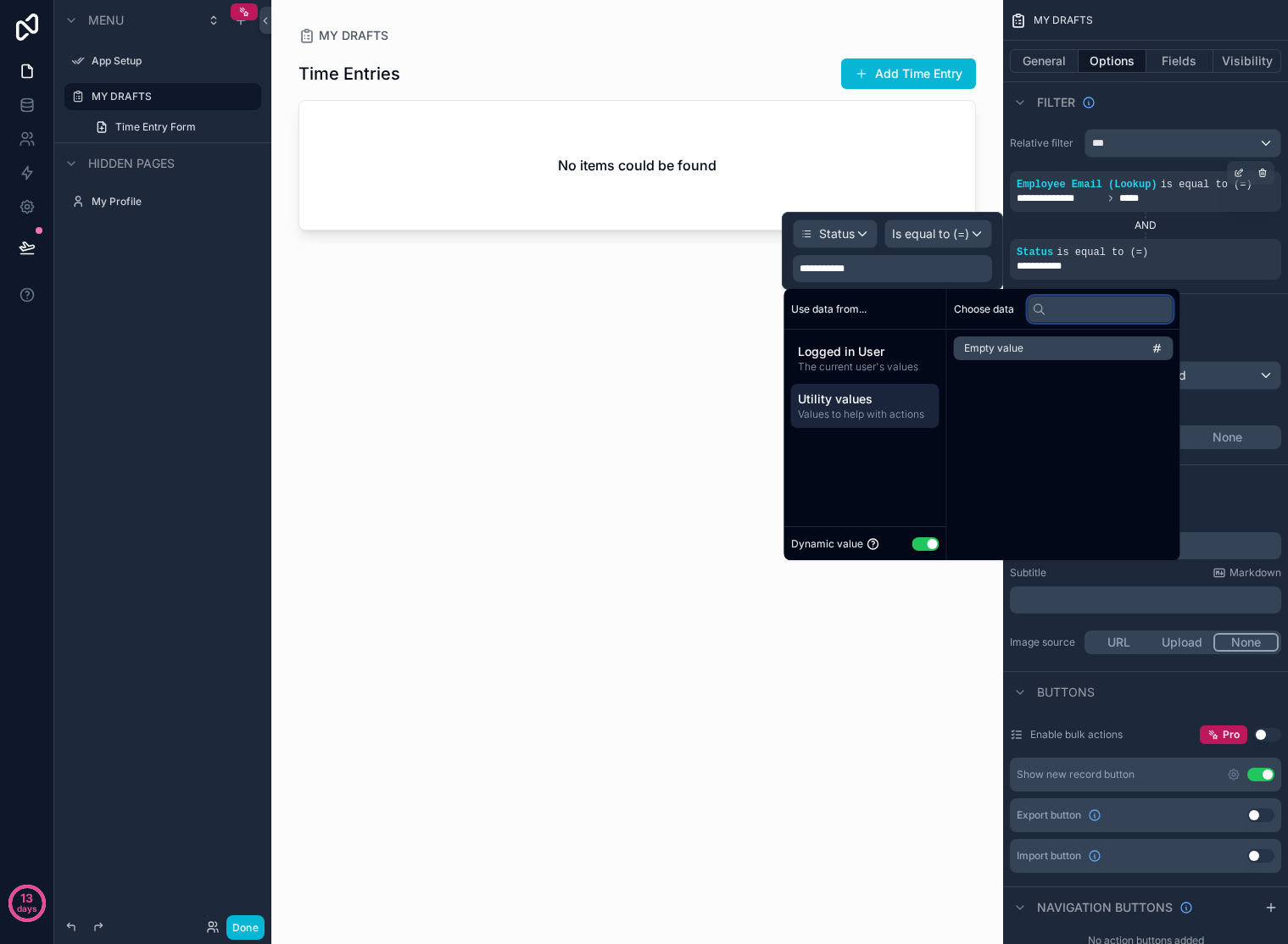
type input "*"
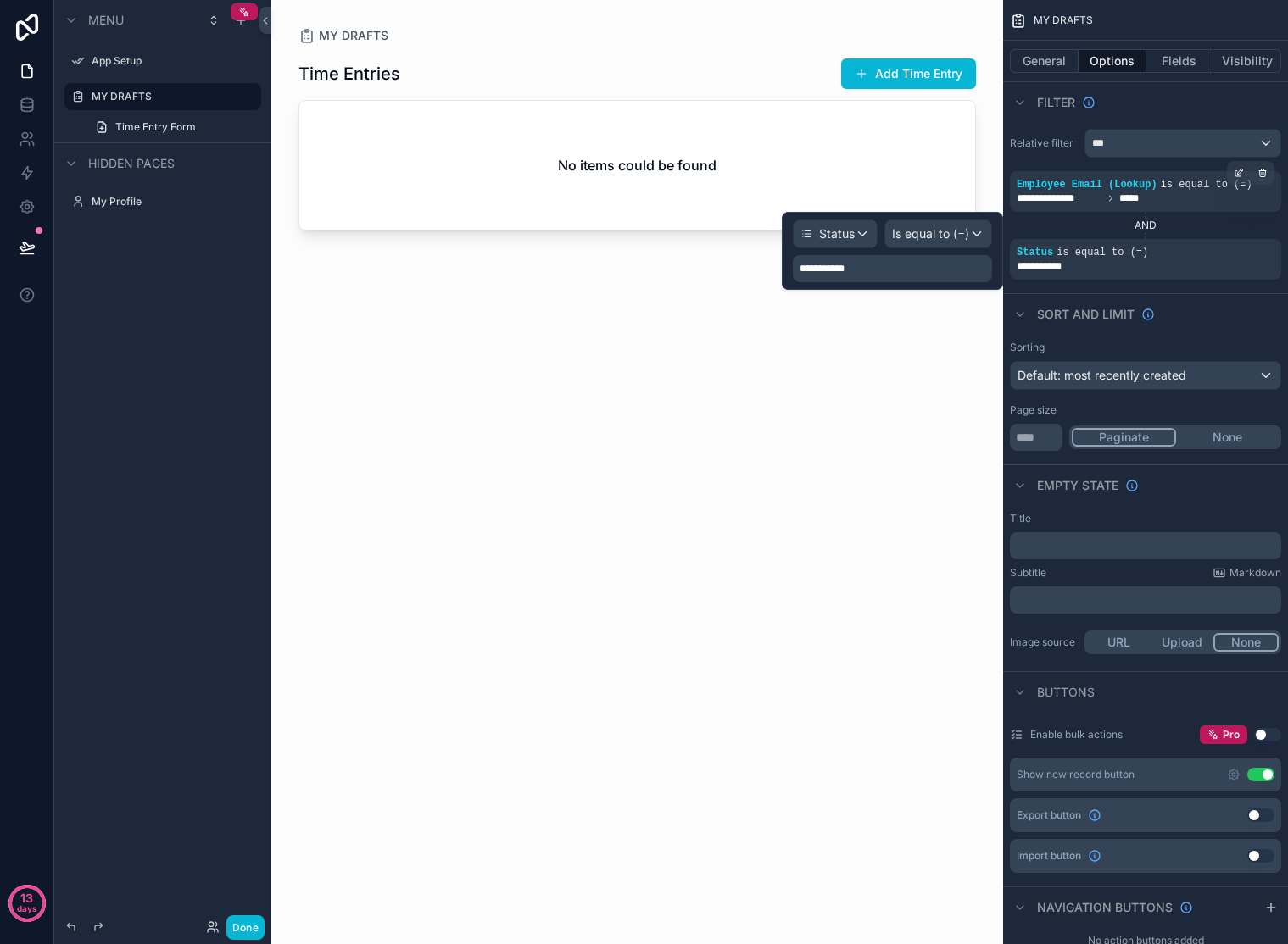
click at [880, 269] on div "**********" at bounding box center [892, 268] width 199 height 27
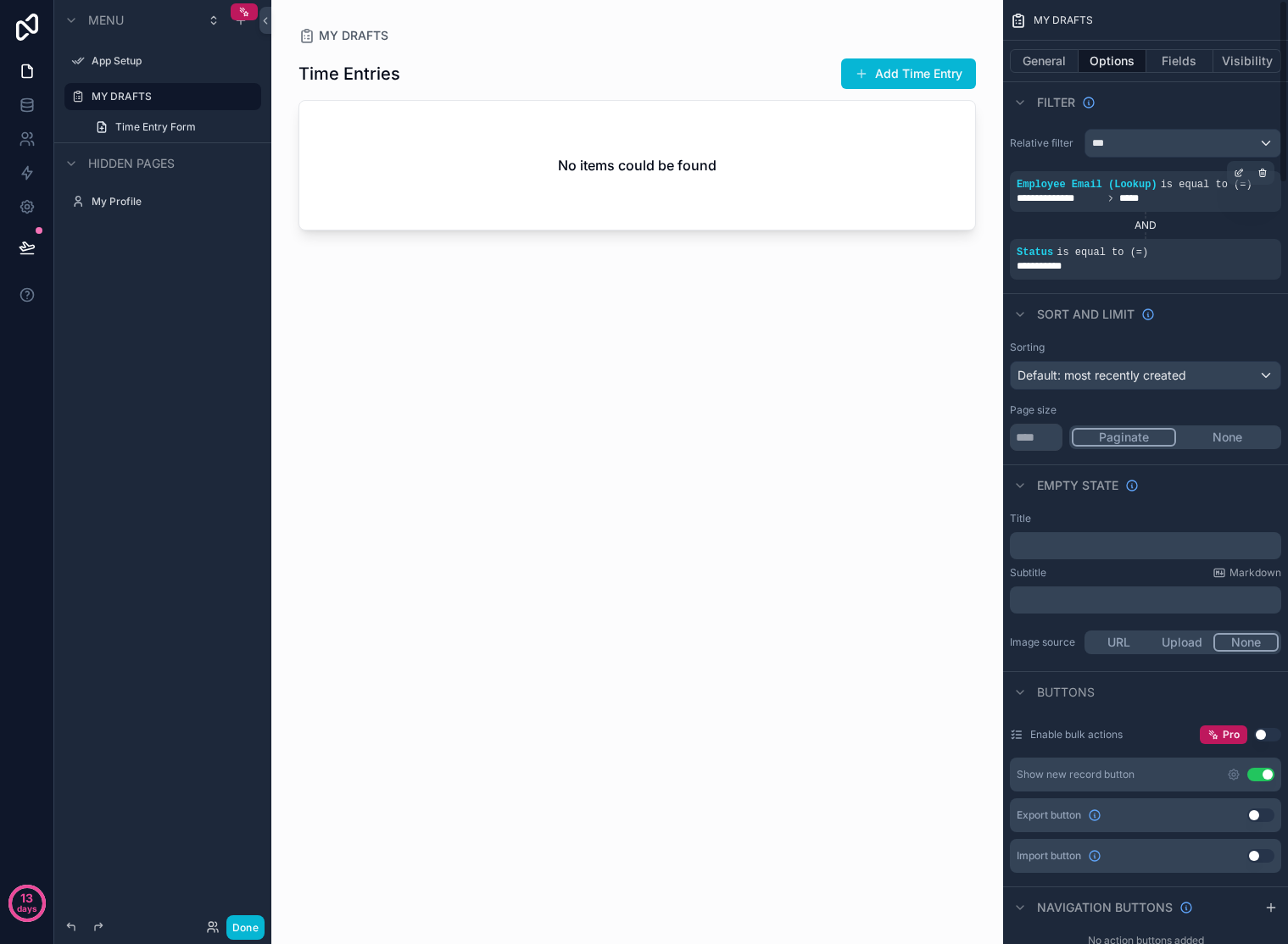
click at [1231, 325] on div "Sort And Limit" at bounding box center [1145, 313] width 285 height 41
click at [1265, 244] on icon "scrollable content" at bounding box center [1263, 242] width 6 height 6
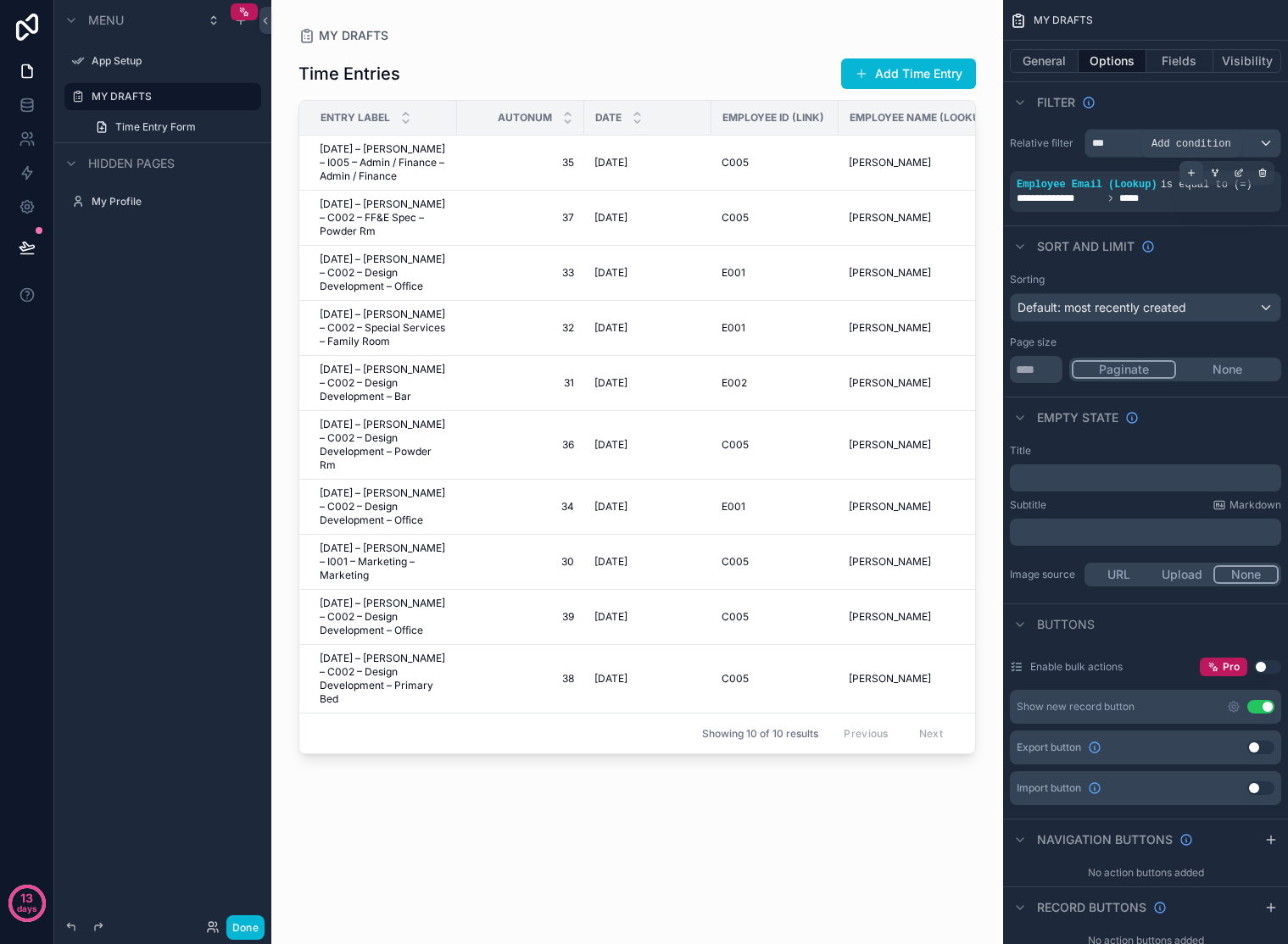
click at [1191, 173] on icon "scrollable content" at bounding box center [1191, 173] width 6 height 0
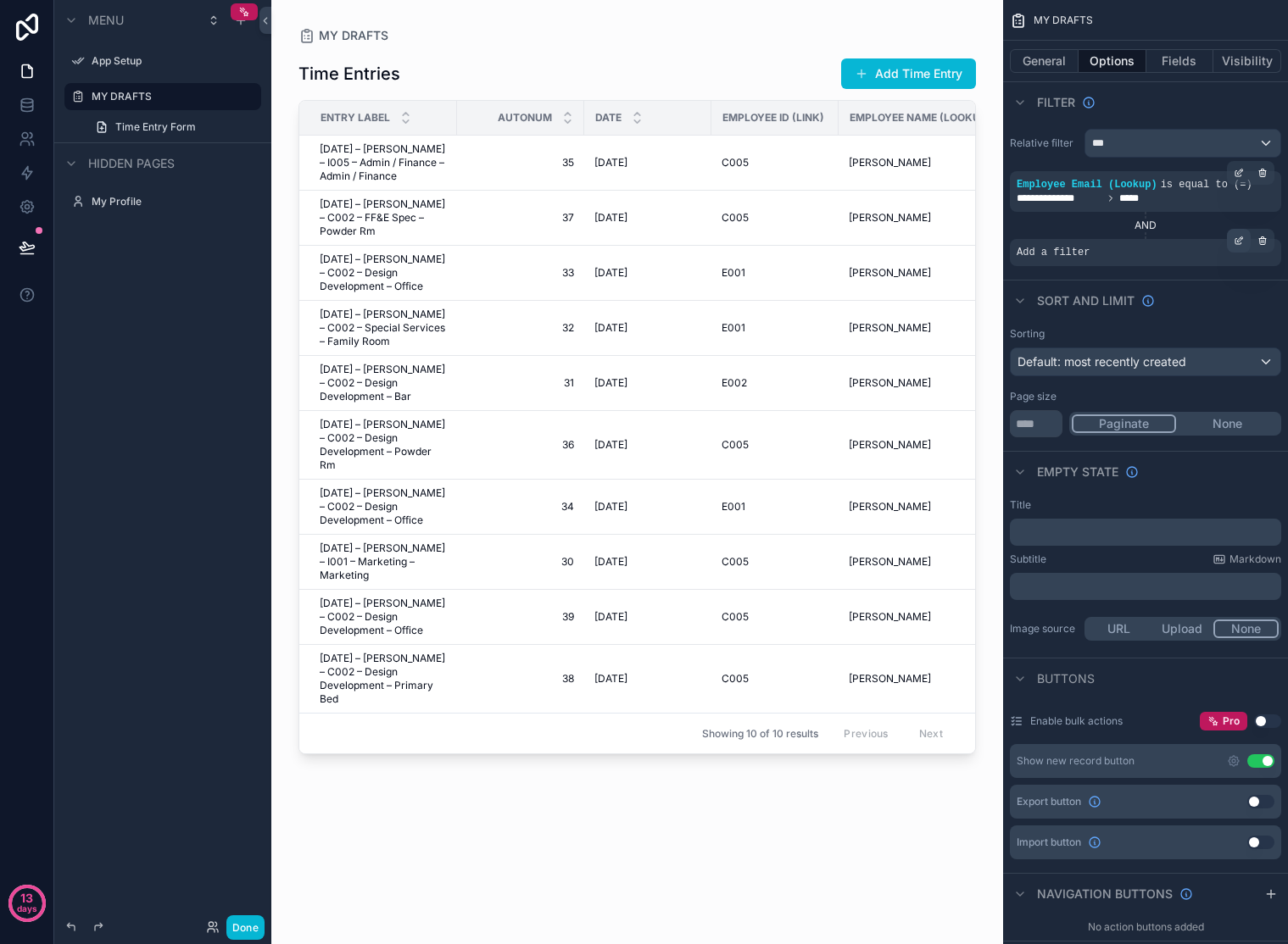
click at [1242, 244] on icon "scrollable content" at bounding box center [1239, 241] width 10 height 10
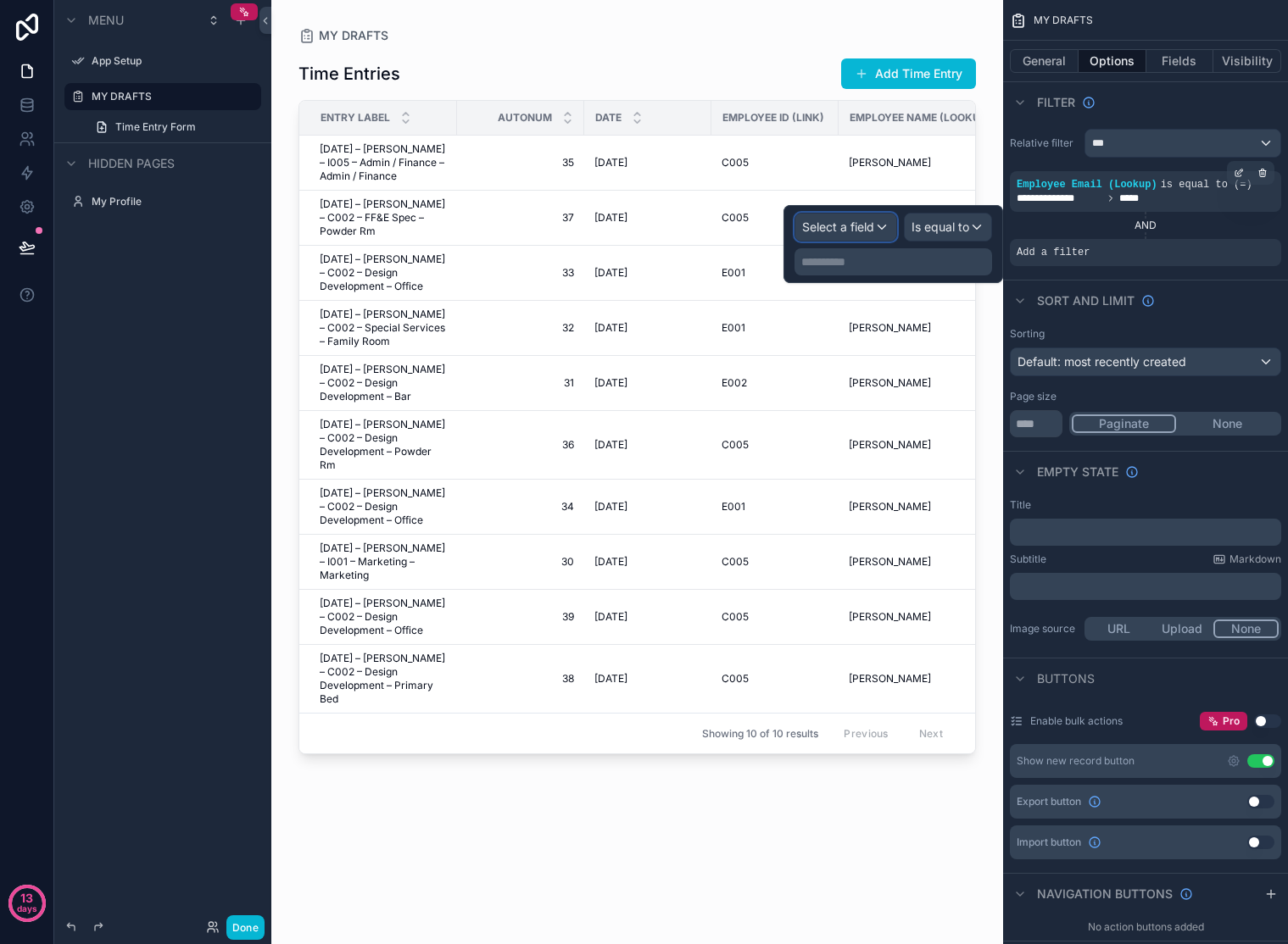
click at [859, 233] on span "Select a field" at bounding box center [838, 226] width 72 height 15
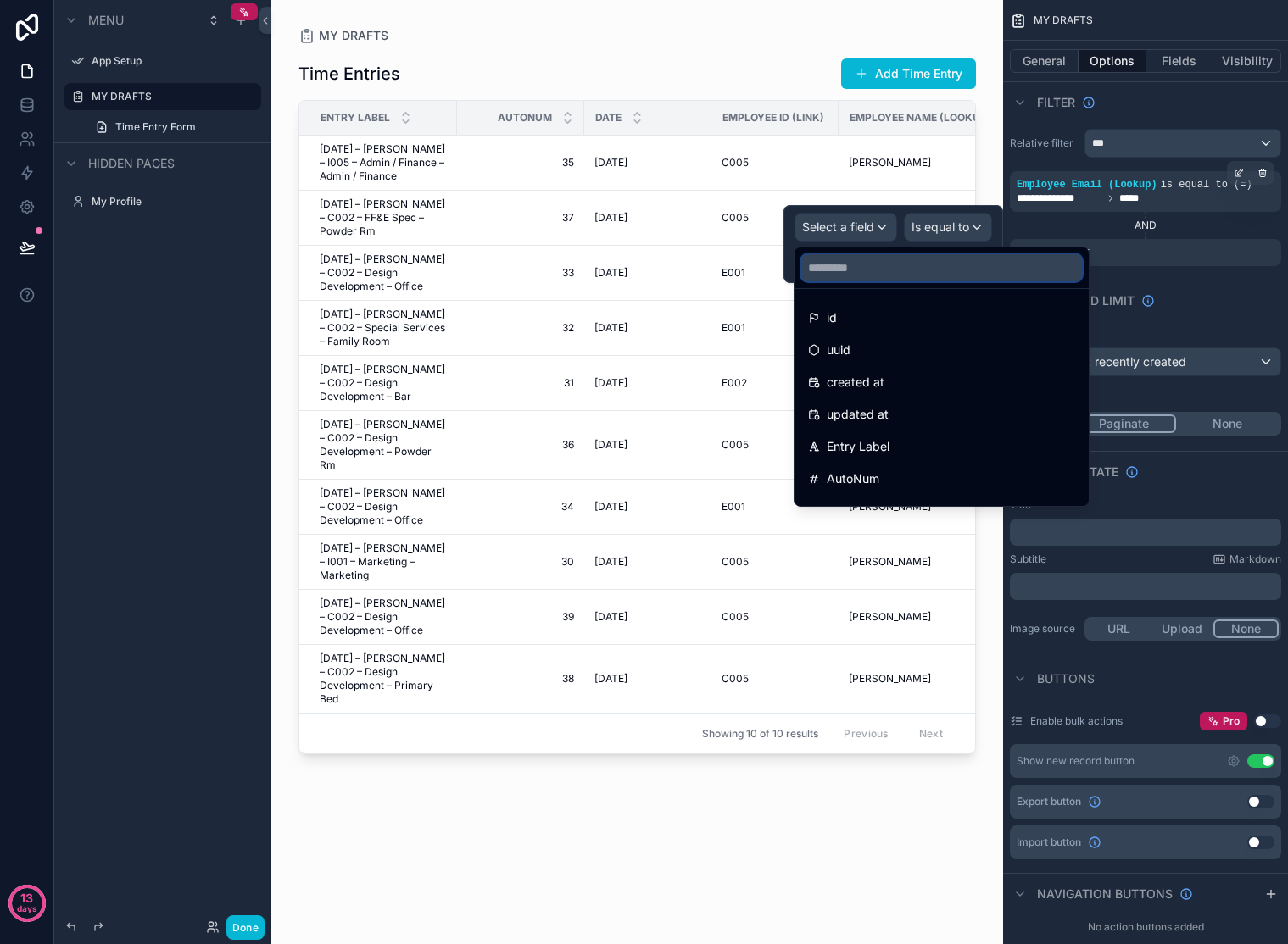
click at [863, 271] on input "text" at bounding box center [942, 267] width 280 height 27
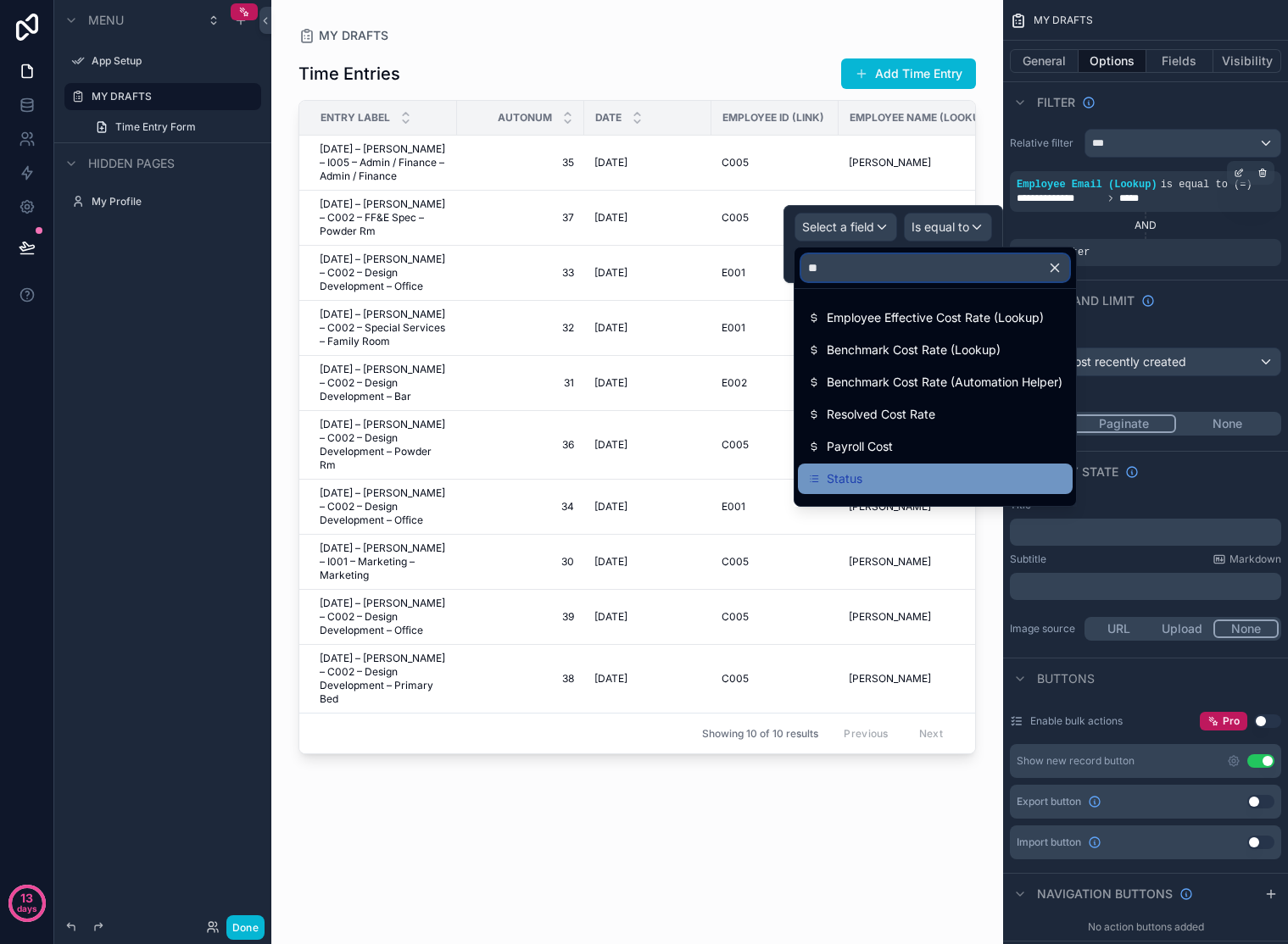
type input "**"
click at [874, 470] on div "Status" at bounding box center [935, 479] width 254 height 20
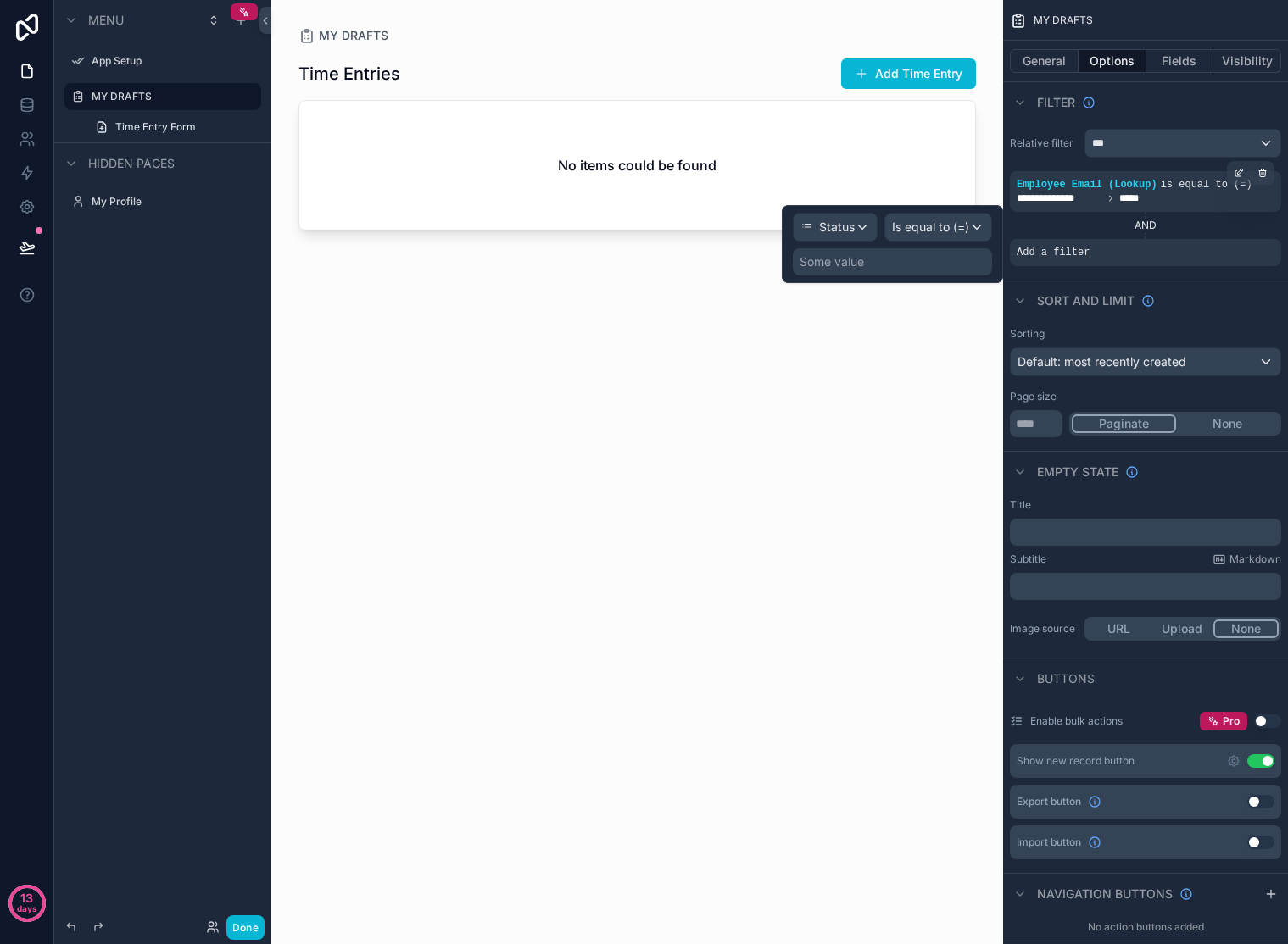
click at [909, 262] on div "Some value" at bounding box center [892, 261] width 199 height 27
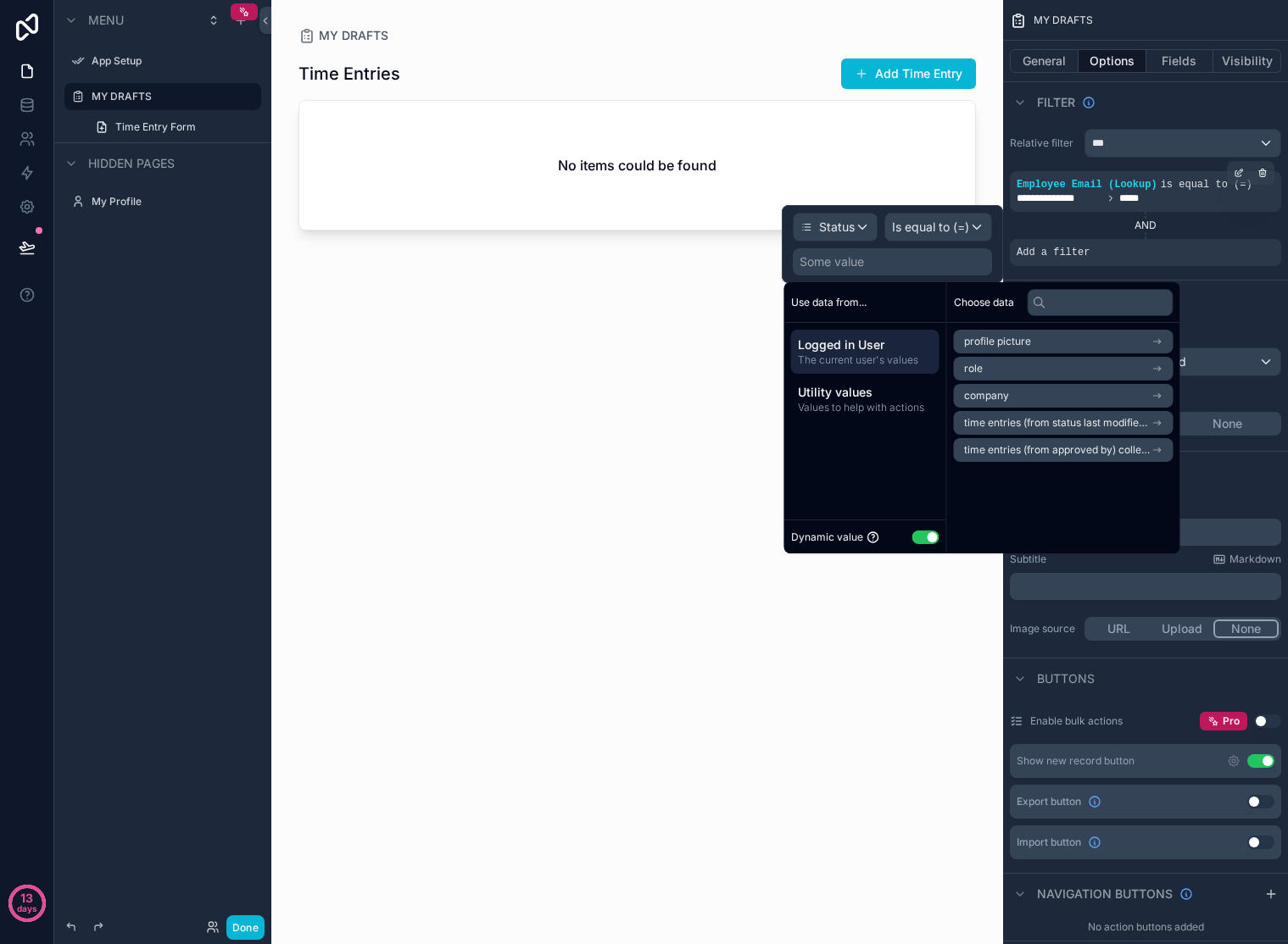
click at [919, 536] on button "Use setting" at bounding box center [925, 538] width 27 height 14
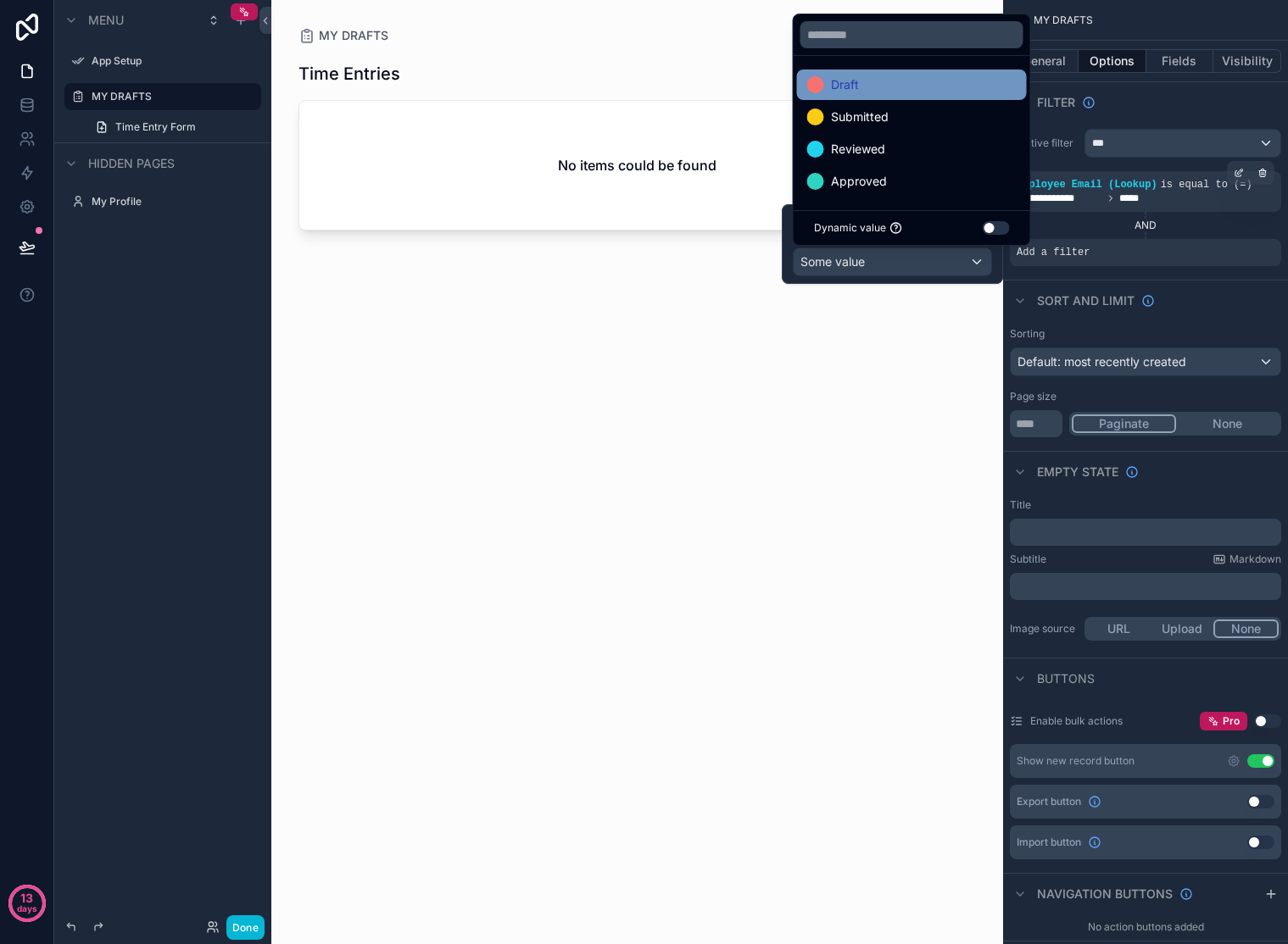
click at [879, 78] on div "Draft" at bounding box center [912, 84] width 210 height 20
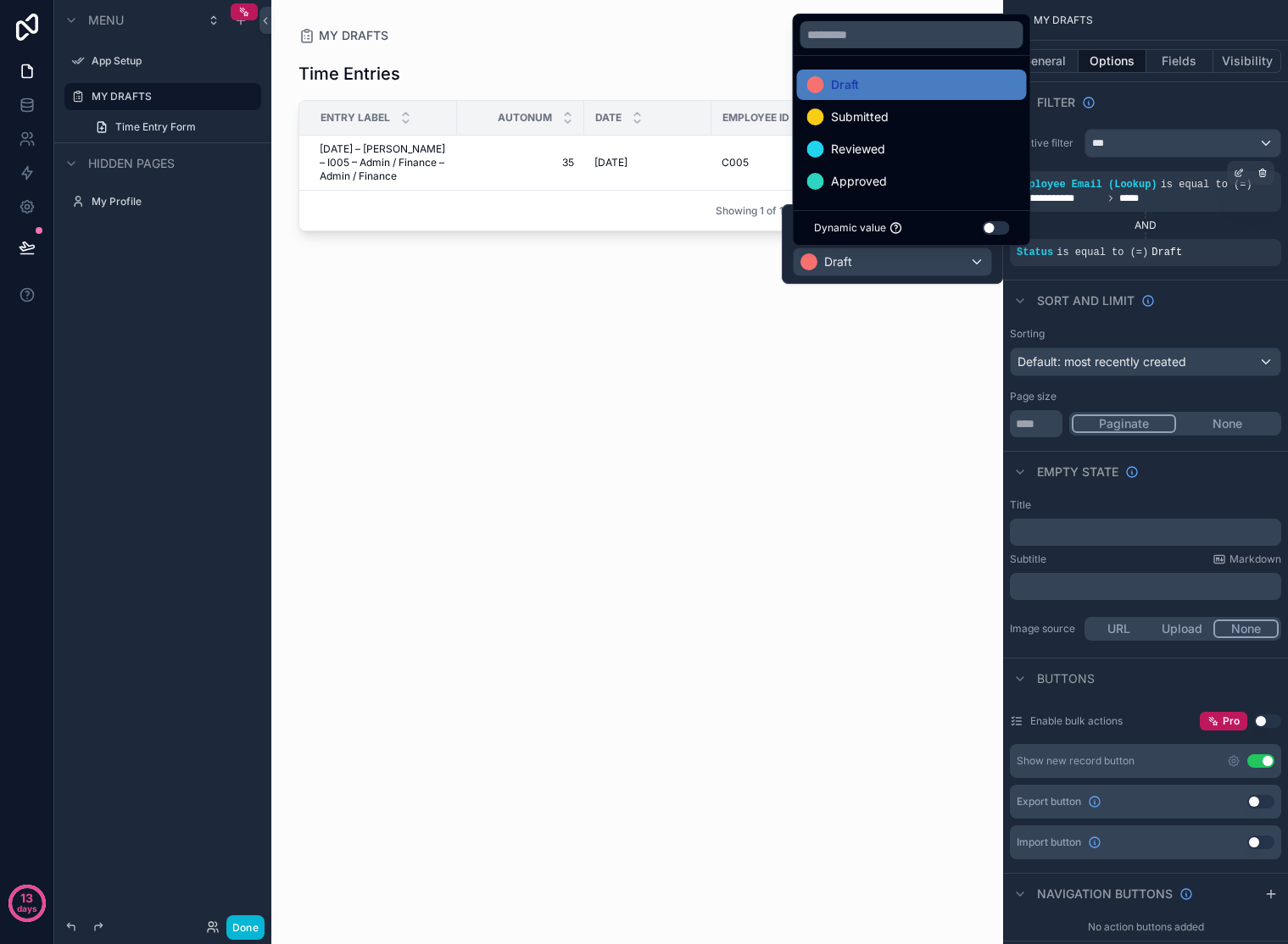
click at [861, 472] on div "Time Entries Add Time Entry Entry Label AutoNum Date Employee ID (Link) Employe…" at bounding box center [637, 484] width 677 height 880
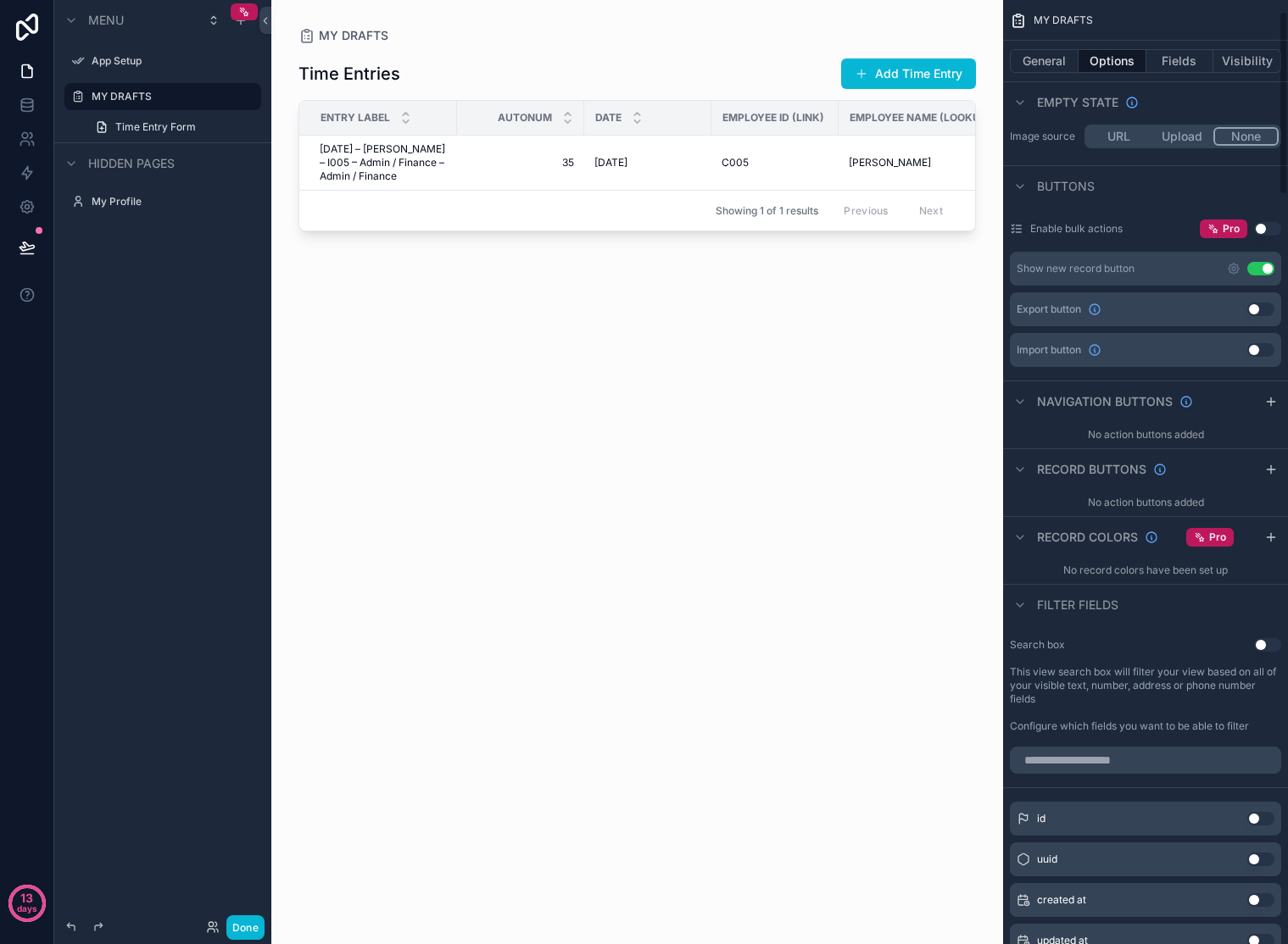
scroll to position [0, 0]
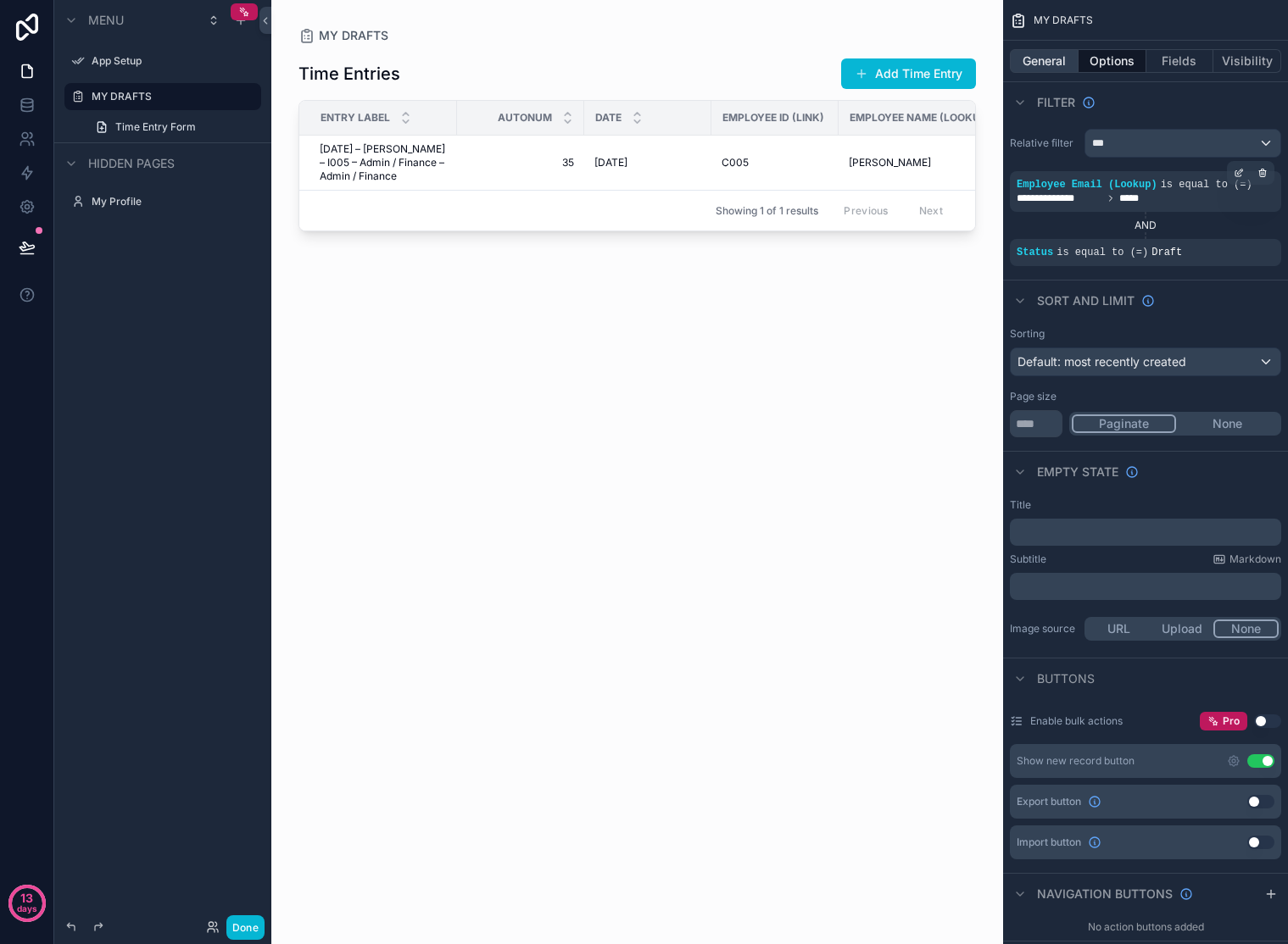
click at [1056, 58] on button "General" at bounding box center [1043, 61] width 69 height 23
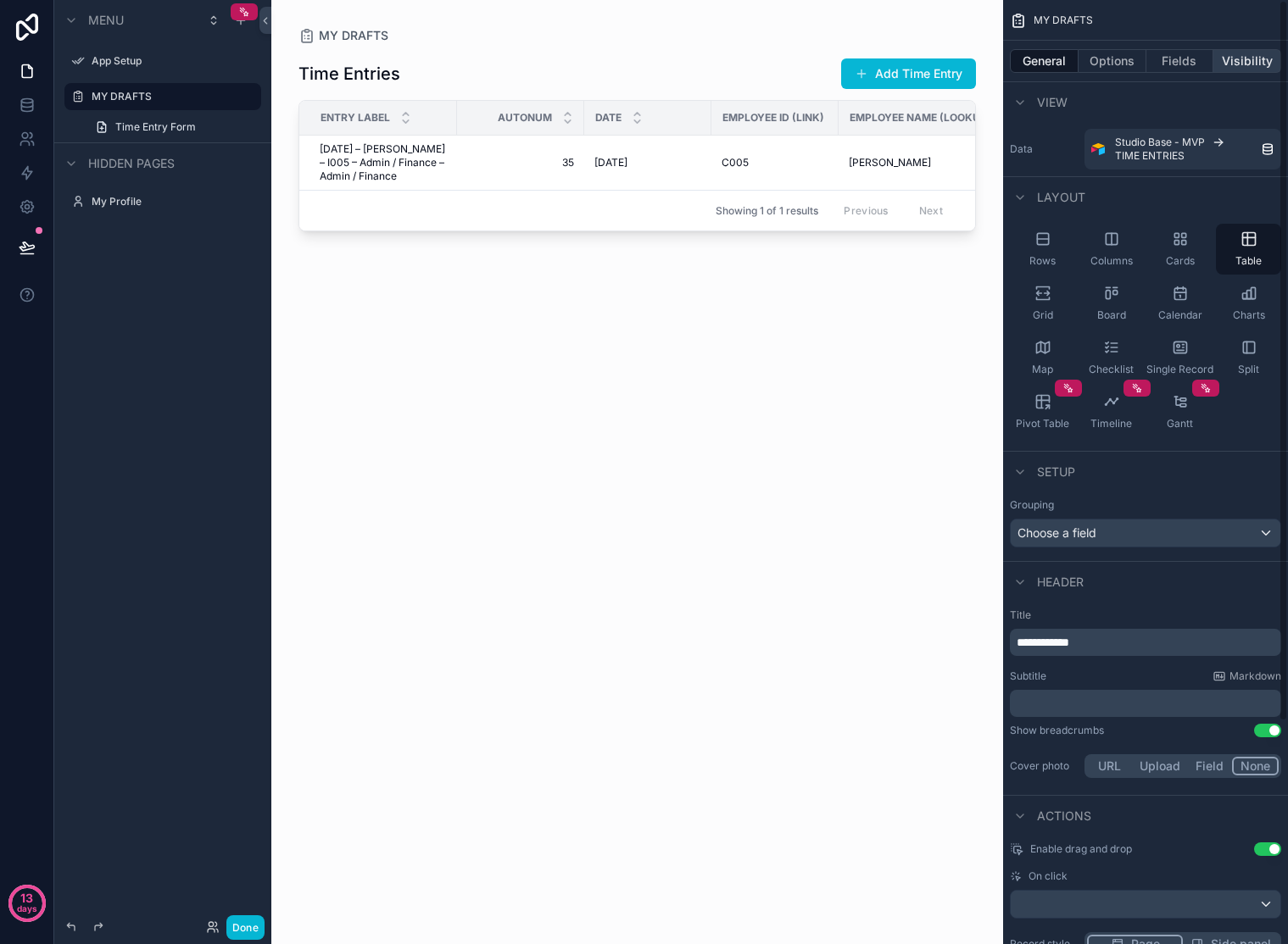
click at [1265, 70] on button "Visibility" at bounding box center [1247, 61] width 68 height 23
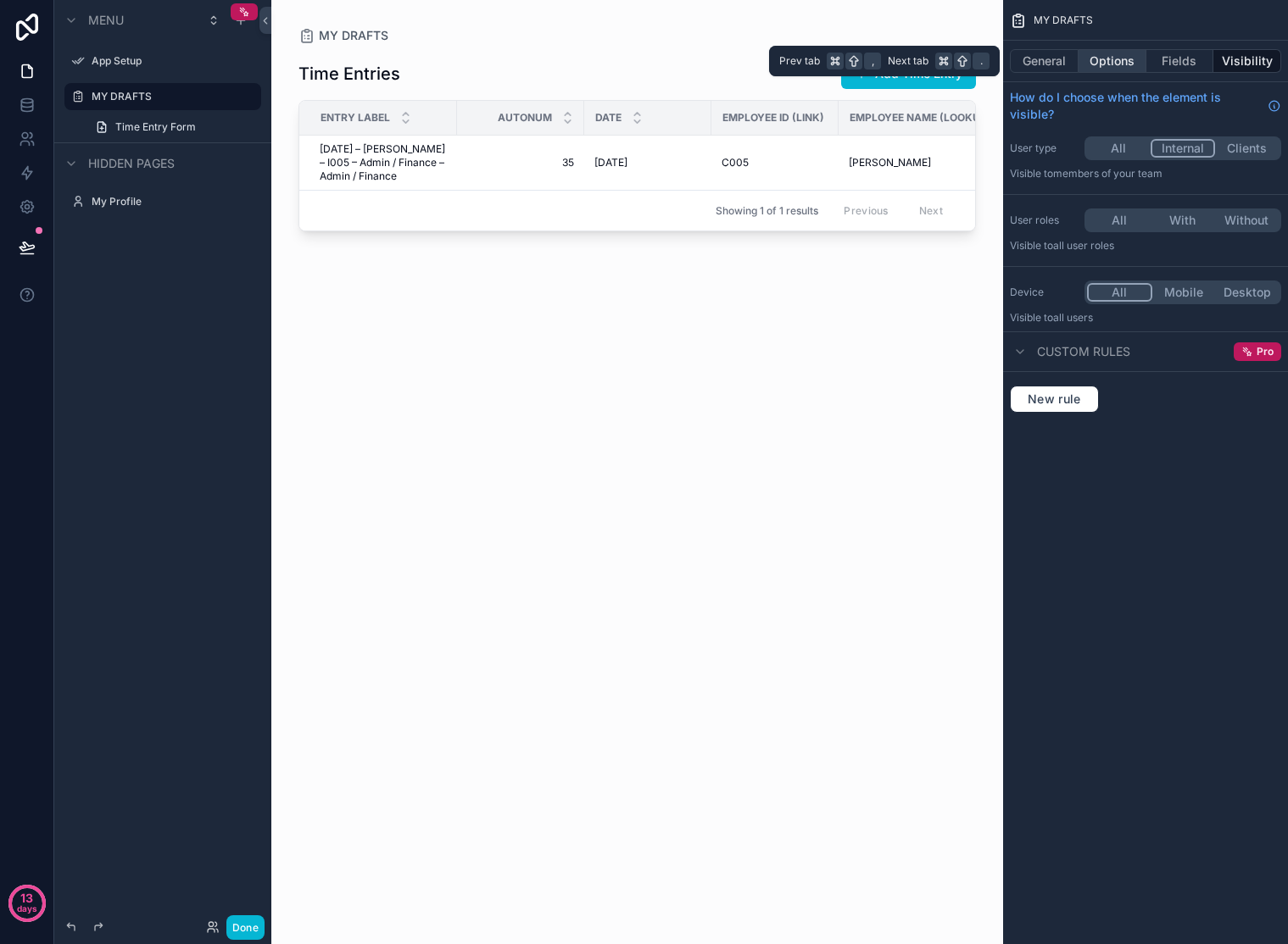
click at [1116, 58] on button "Options" at bounding box center [1112, 61] width 68 height 23
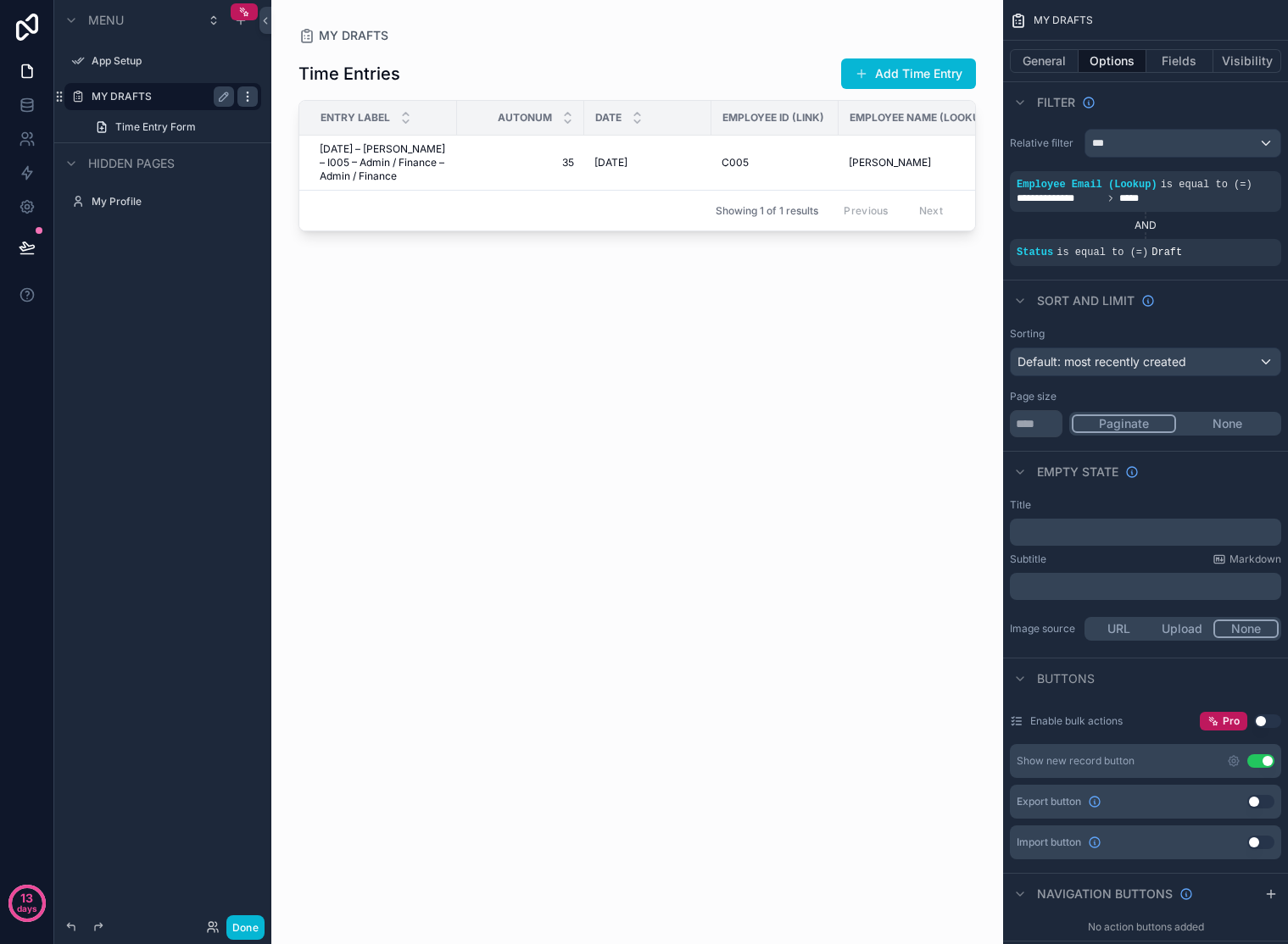
click at [246, 100] on icon "scrollable content" at bounding box center [248, 97] width 14 height 14
click at [252, 59] on icon "scrollable content" at bounding box center [248, 61] width 14 height 14
click at [224, 60] on icon "scrollable content" at bounding box center [224, 61] width 14 height 14
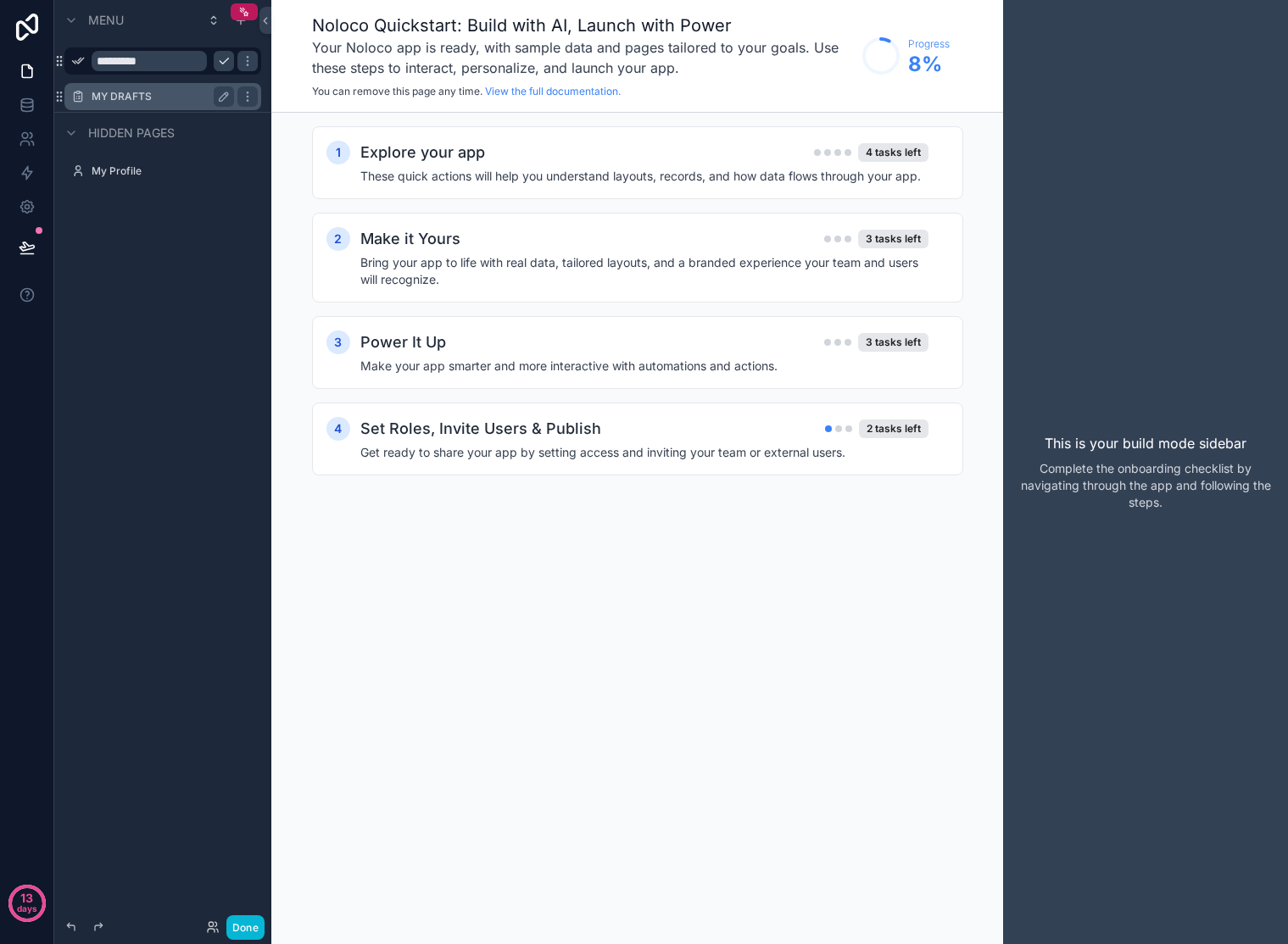
click at [178, 99] on label "MY DRAFTS" at bounding box center [159, 97] width 136 height 14
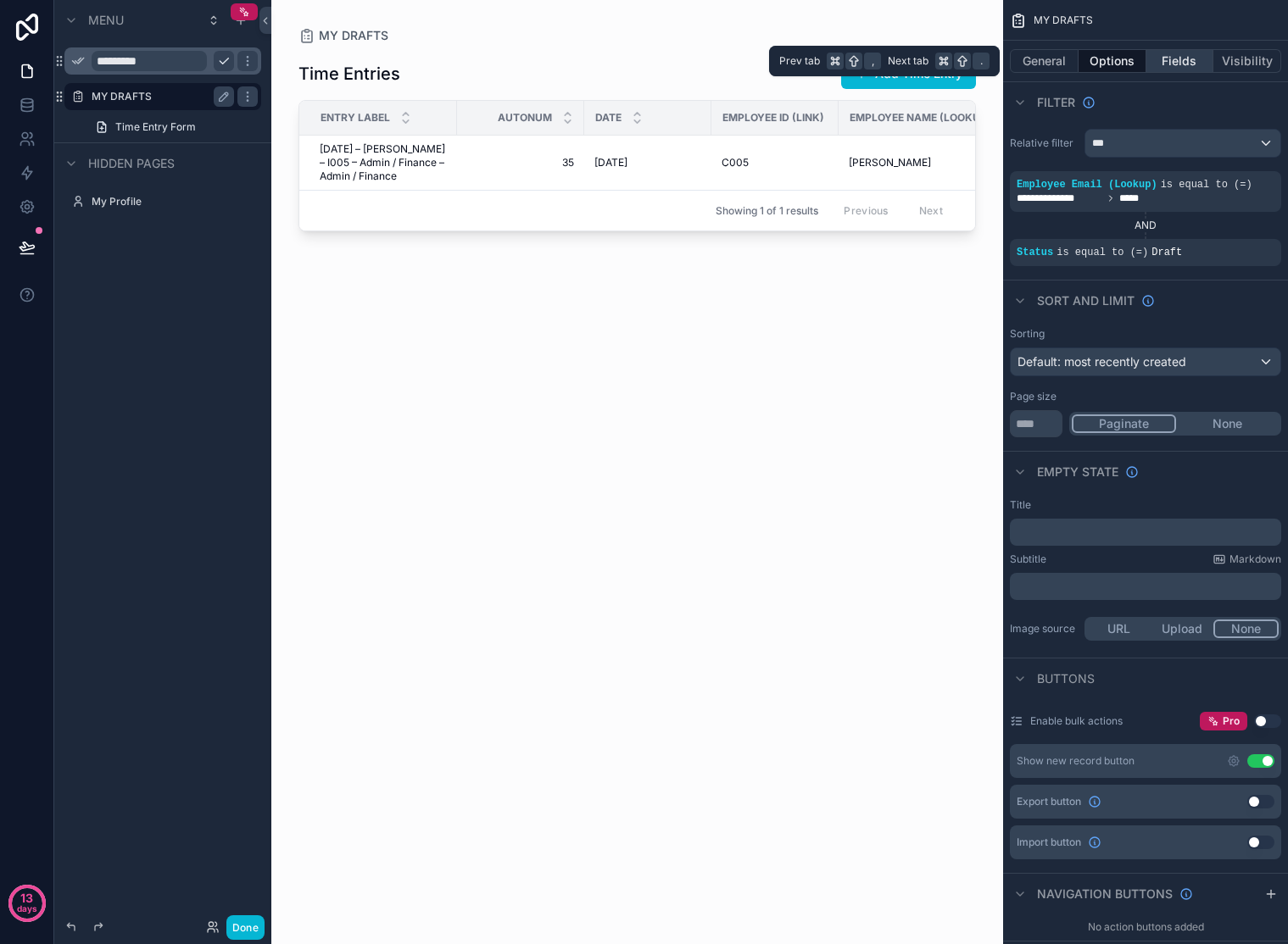
click at [1164, 52] on button "Fields" at bounding box center [1180, 61] width 68 height 23
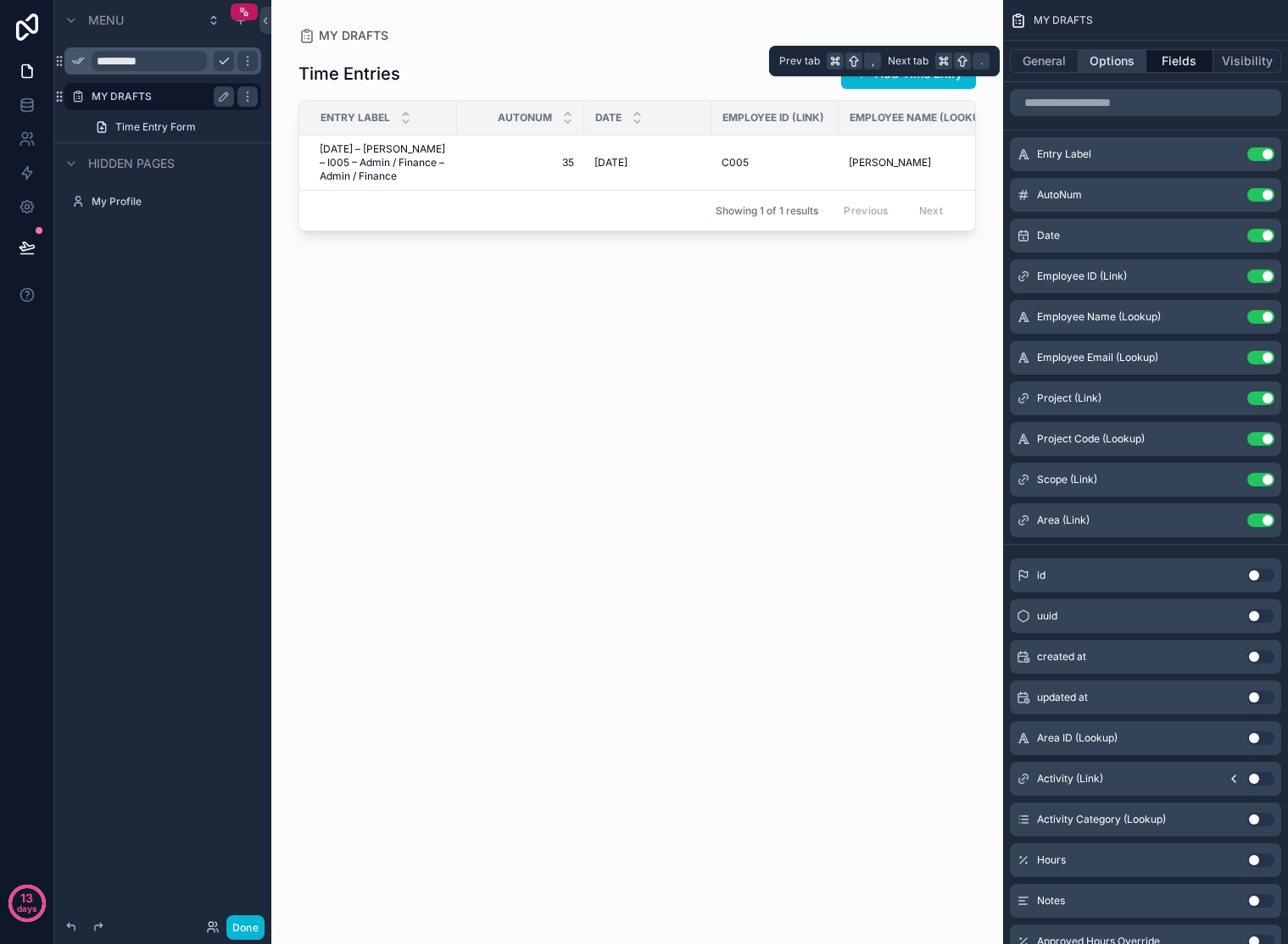
click at [1120, 59] on button "Options" at bounding box center [1112, 61] width 68 height 23
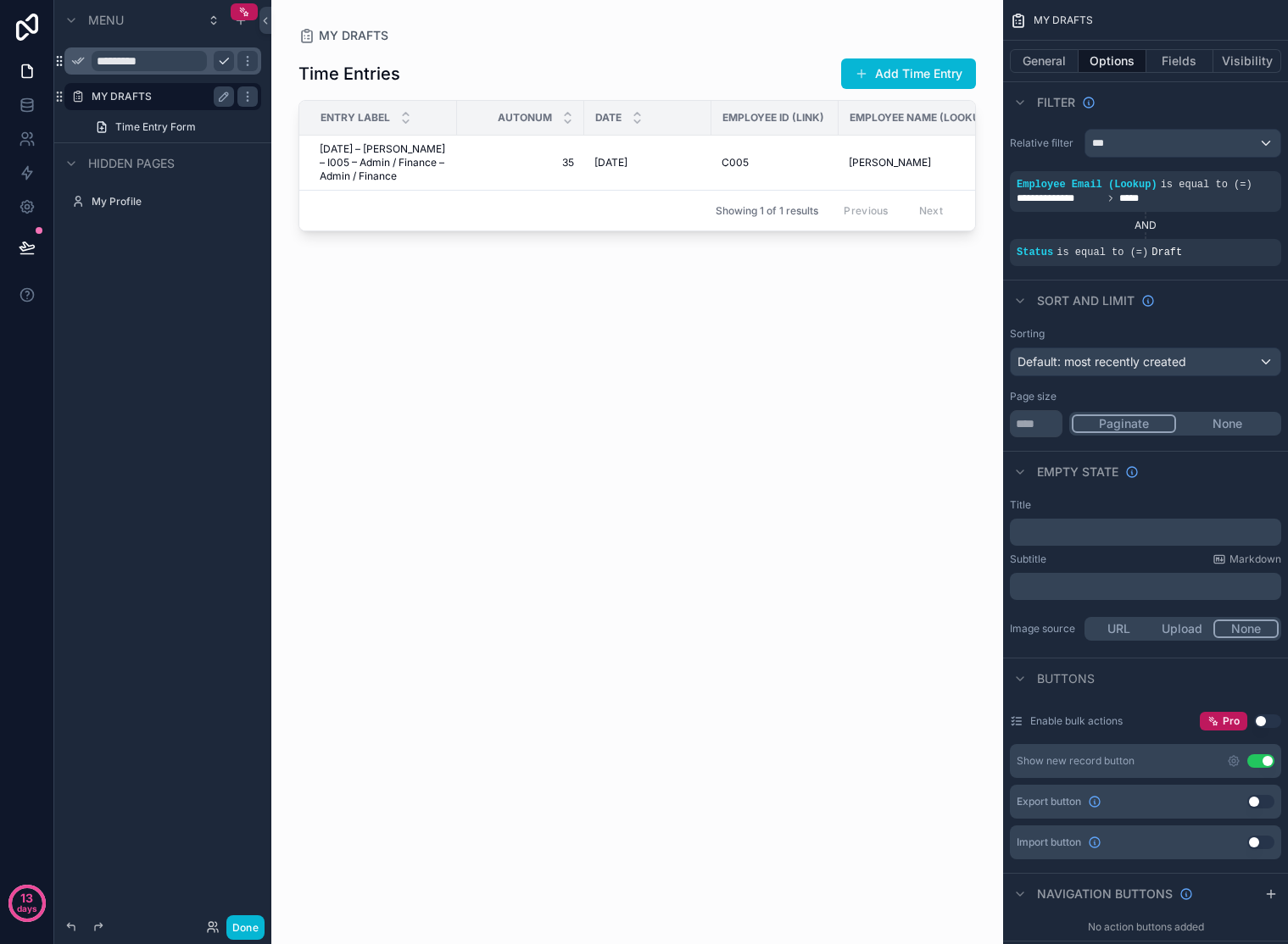
click at [59, 62] on icon "scrollable content" at bounding box center [59, 61] width 14 height 14
click at [61, 100] on icon "scrollable content" at bounding box center [60, 100] width 1 height 1
click at [250, 99] on icon "scrollable content" at bounding box center [248, 97] width 14 height 14
click at [248, 61] on icon "scrollable content" at bounding box center [248, 61] width 14 height 14
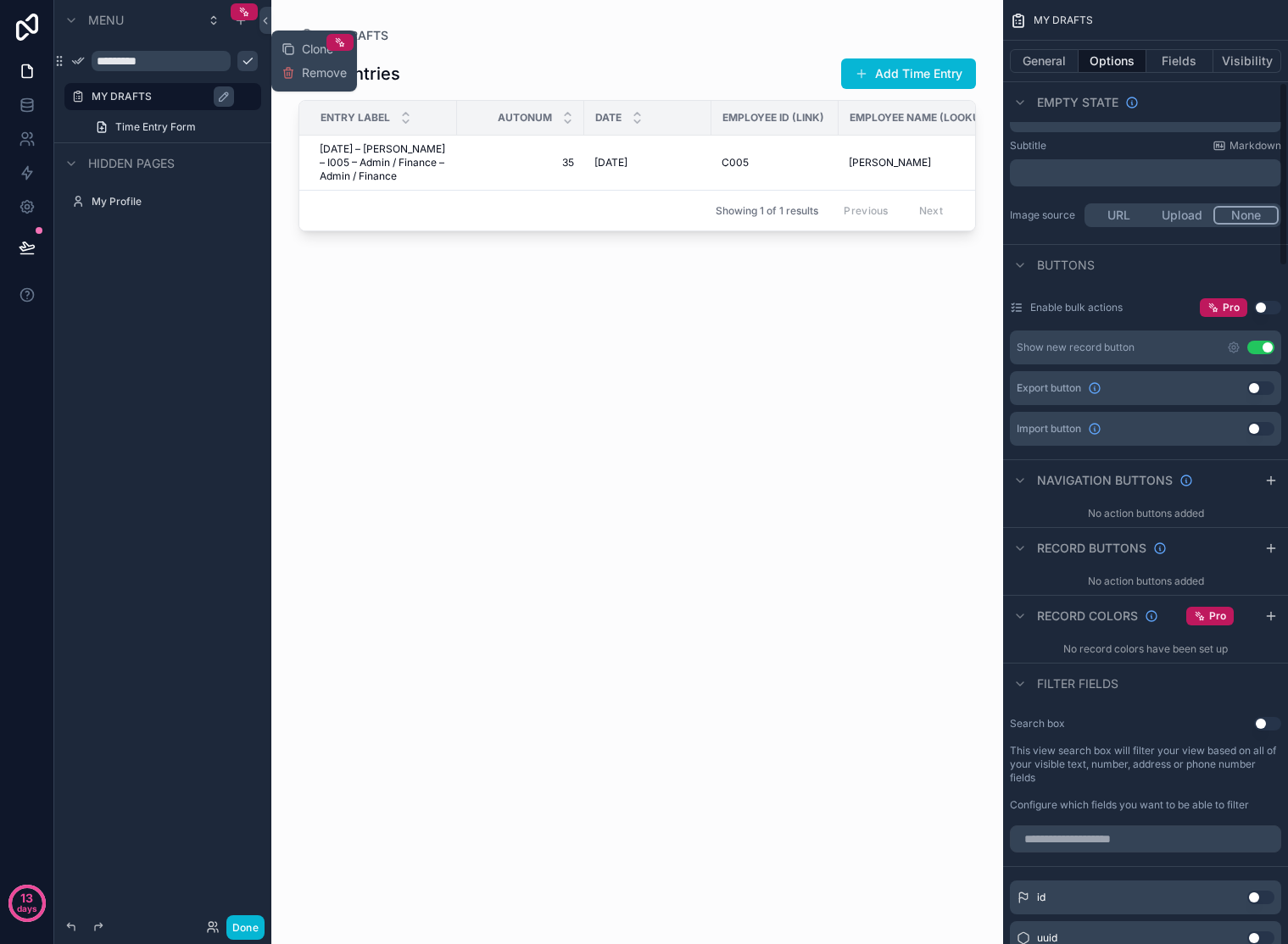
scroll to position [446, 0]
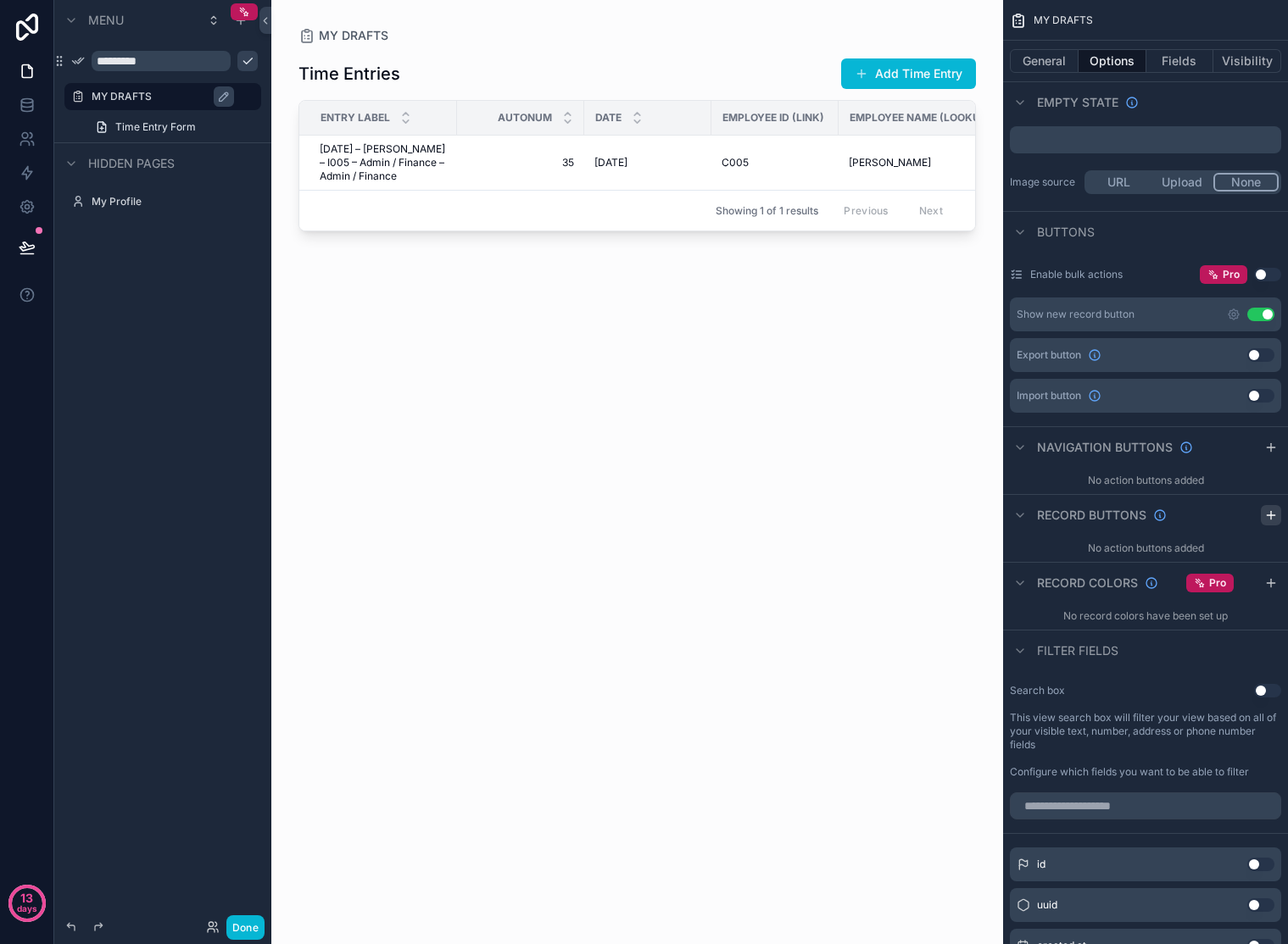
click at [1268, 516] on icon "scrollable content" at bounding box center [1271, 516] width 14 height 14
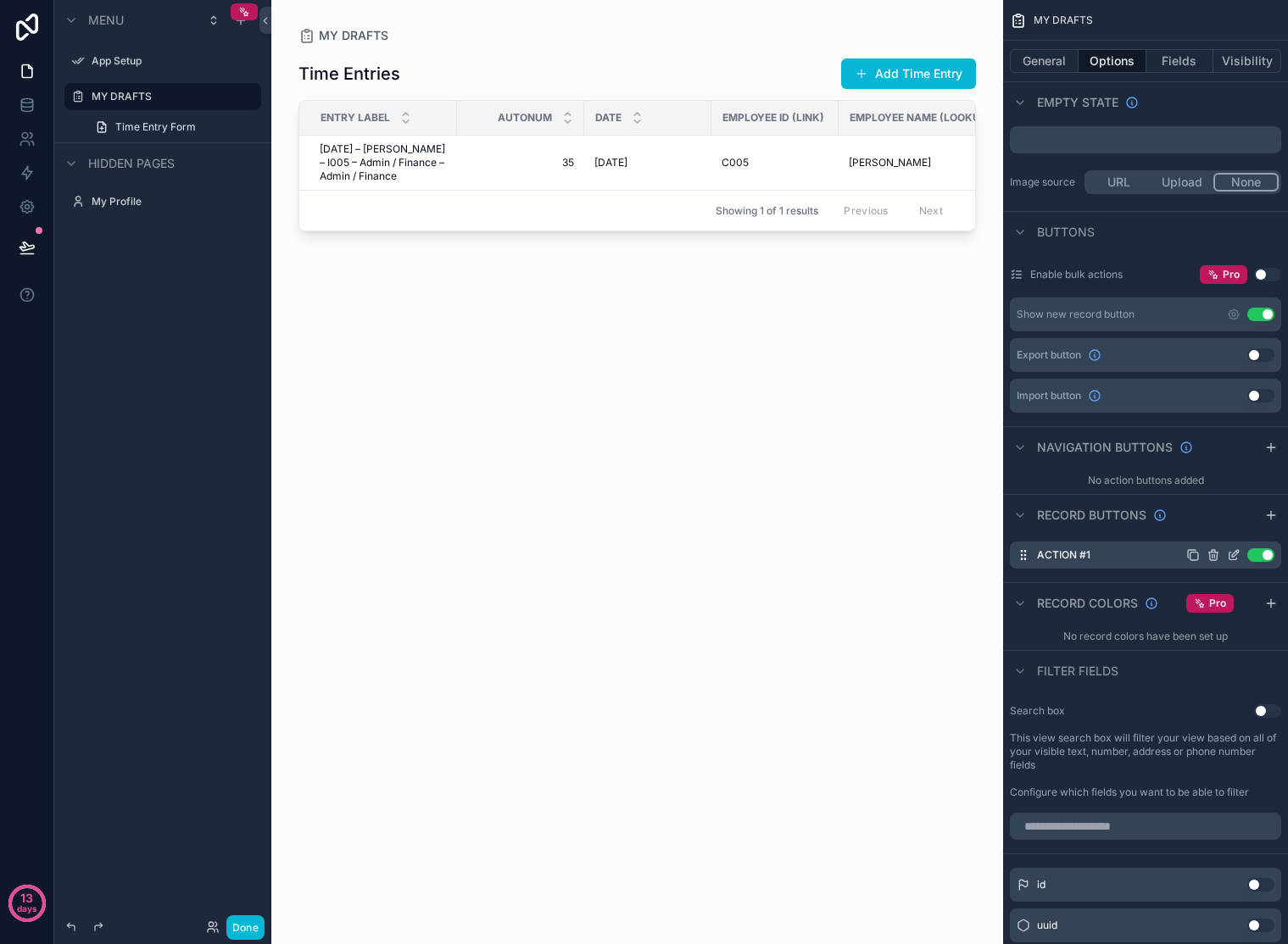
click at [1262, 552] on button "Use setting" at bounding box center [1260, 555] width 27 height 14
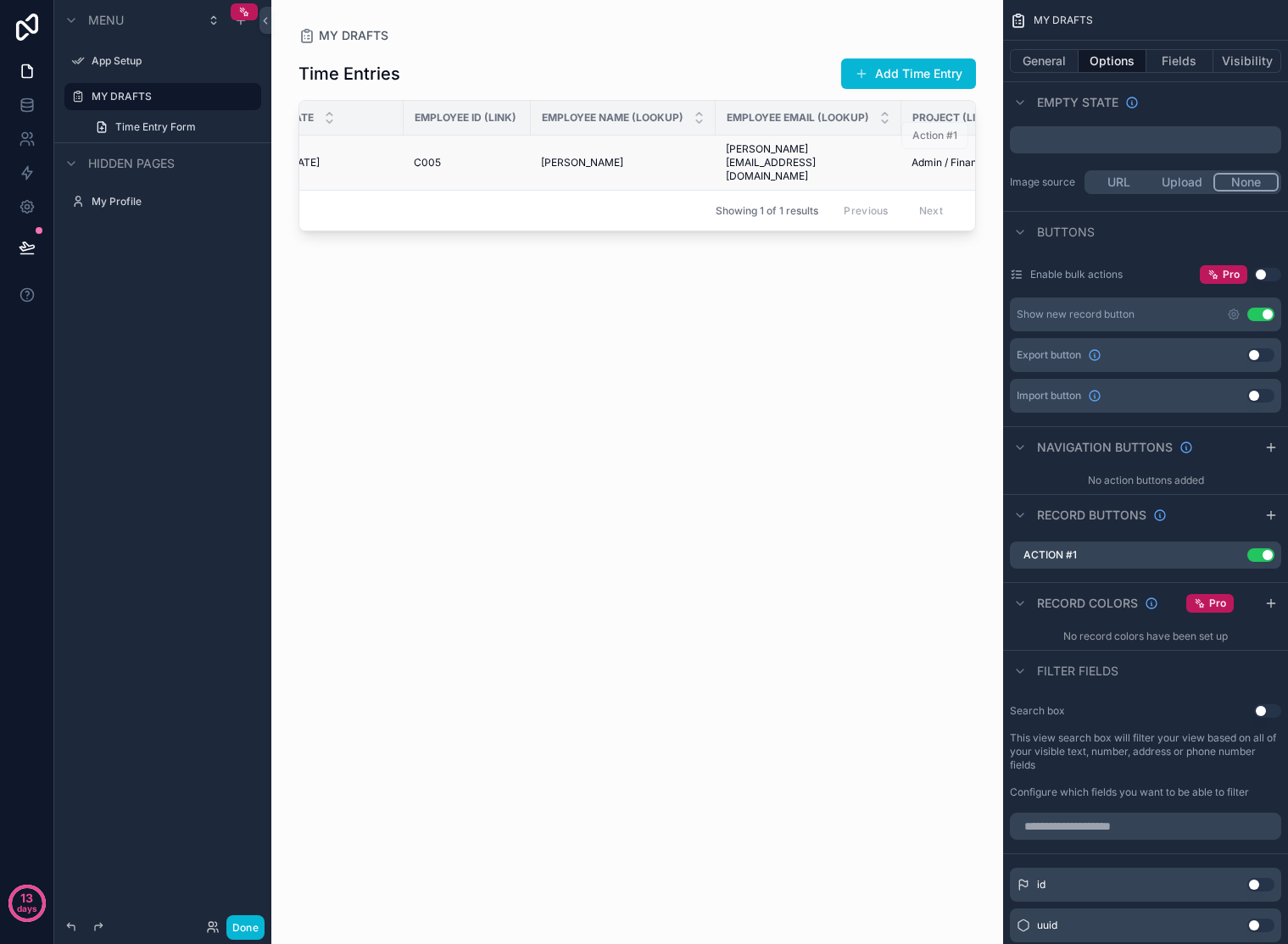
scroll to position [0, 320]
click at [1197, 556] on icon "scrollable content" at bounding box center [1193, 555] width 14 height 14
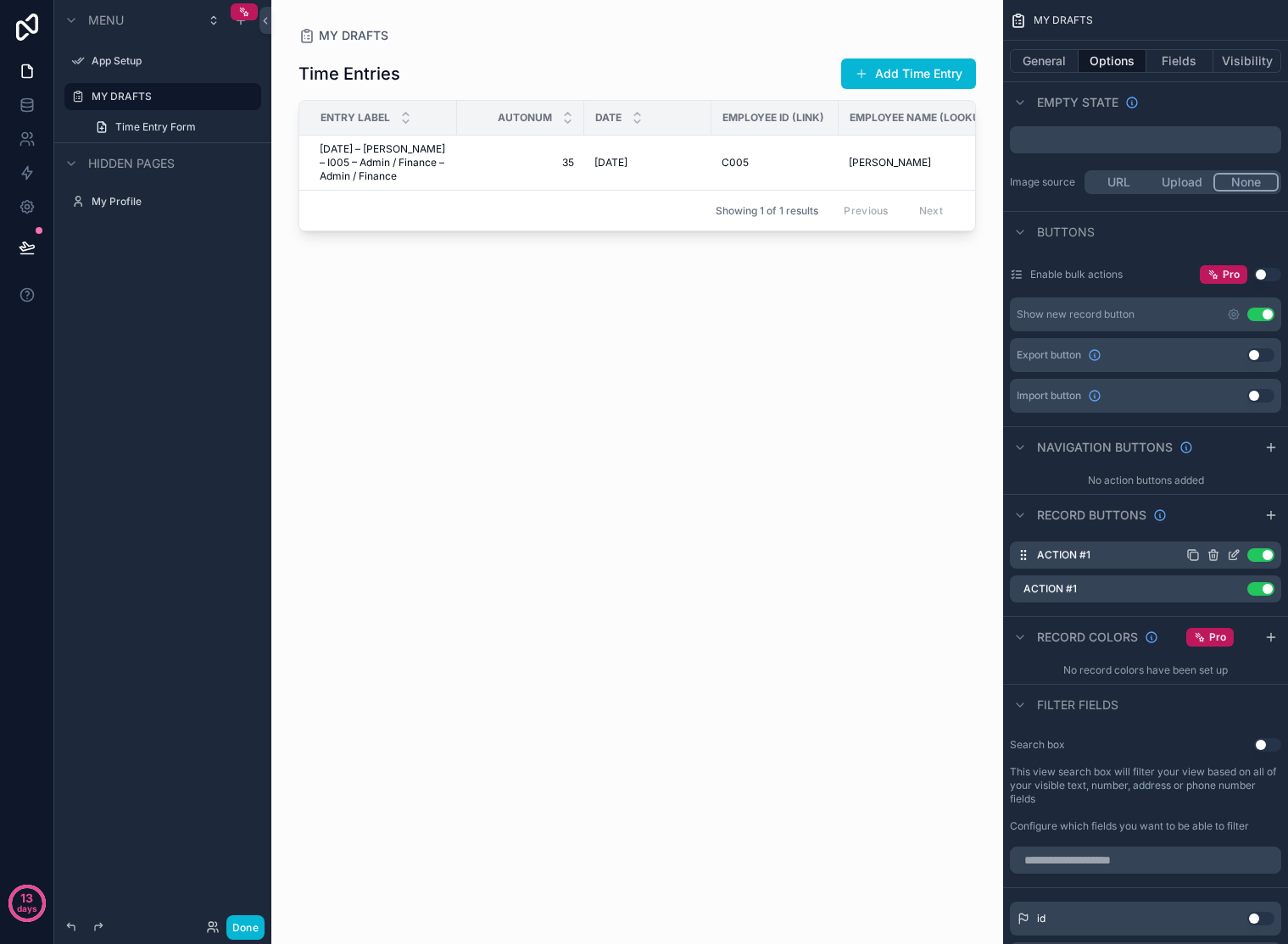
click at [1186, 548] on button "scrollable content" at bounding box center [1193, 555] width 14 height 14
click at [1213, 586] on icon "scrollable content" at bounding box center [1213, 589] width 14 height 14
click at [1241, 563] on icon at bounding box center [1241, 563] width 0 height 3
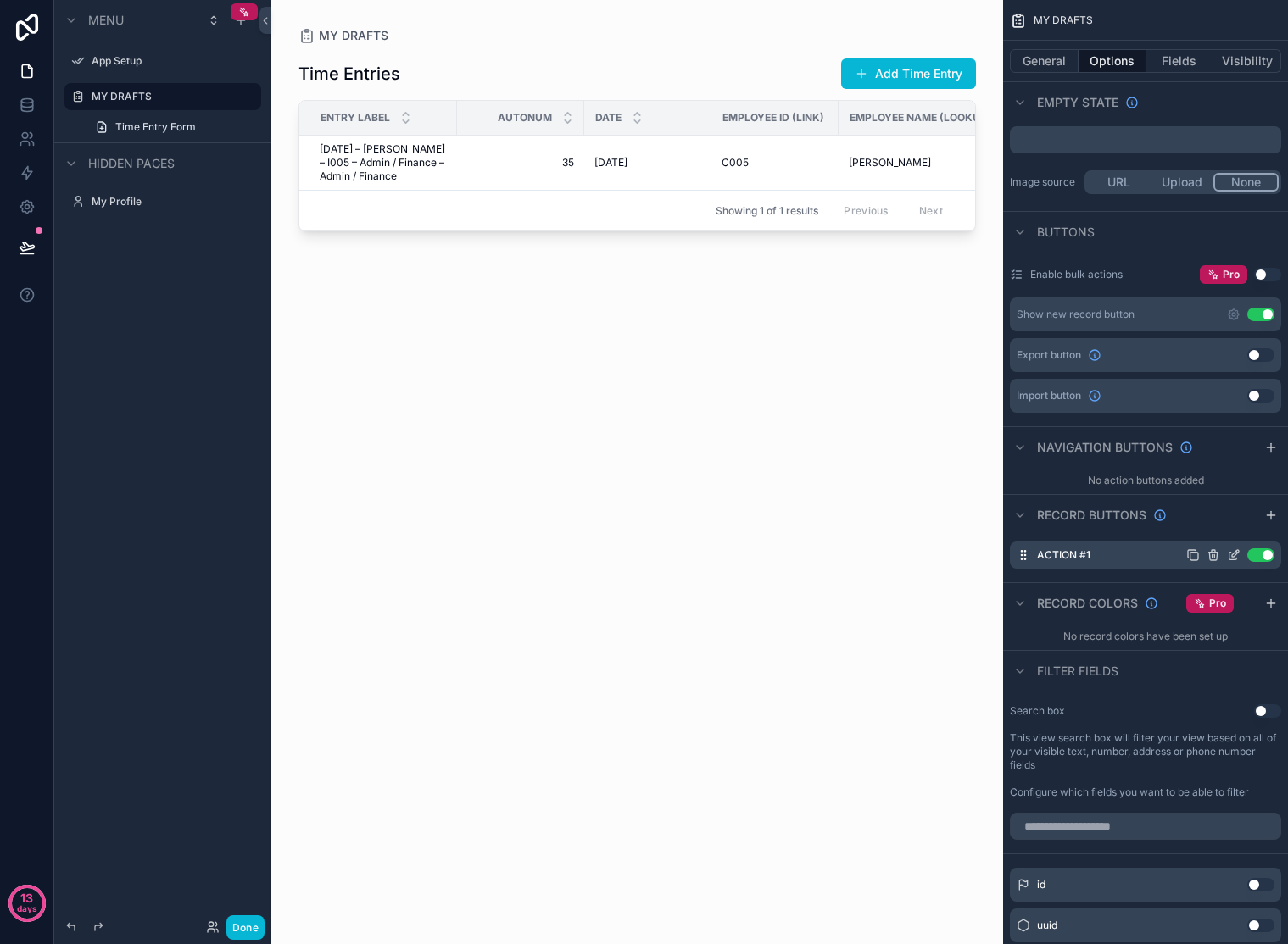
click at [1212, 553] on icon "scrollable content" at bounding box center [1213, 555] width 14 height 14
click at [1242, 530] on icon at bounding box center [1241, 528] width 14 height 14
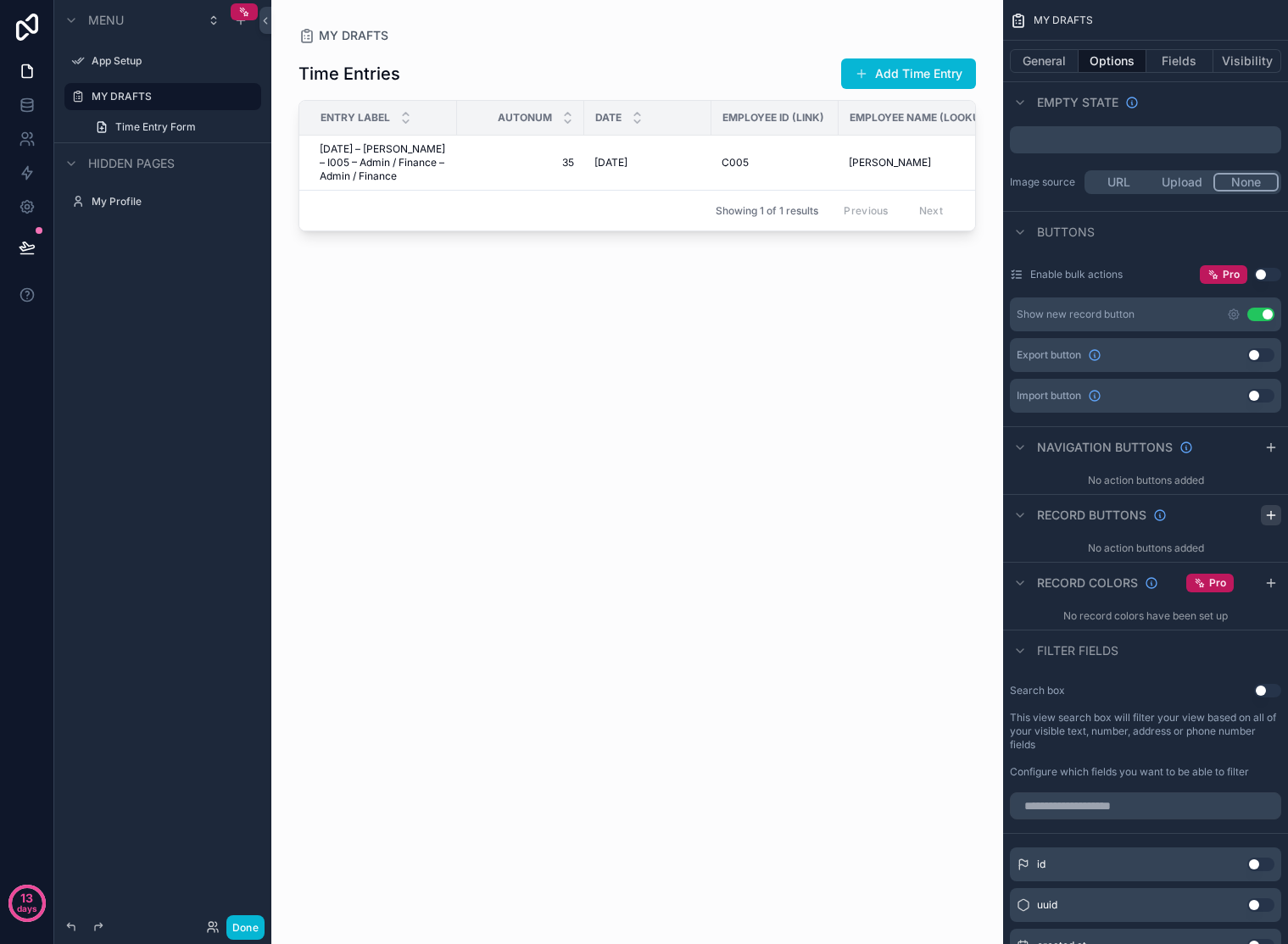
click at [1275, 510] on icon "scrollable content" at bounding box center [1271, 516] width 14 height 14
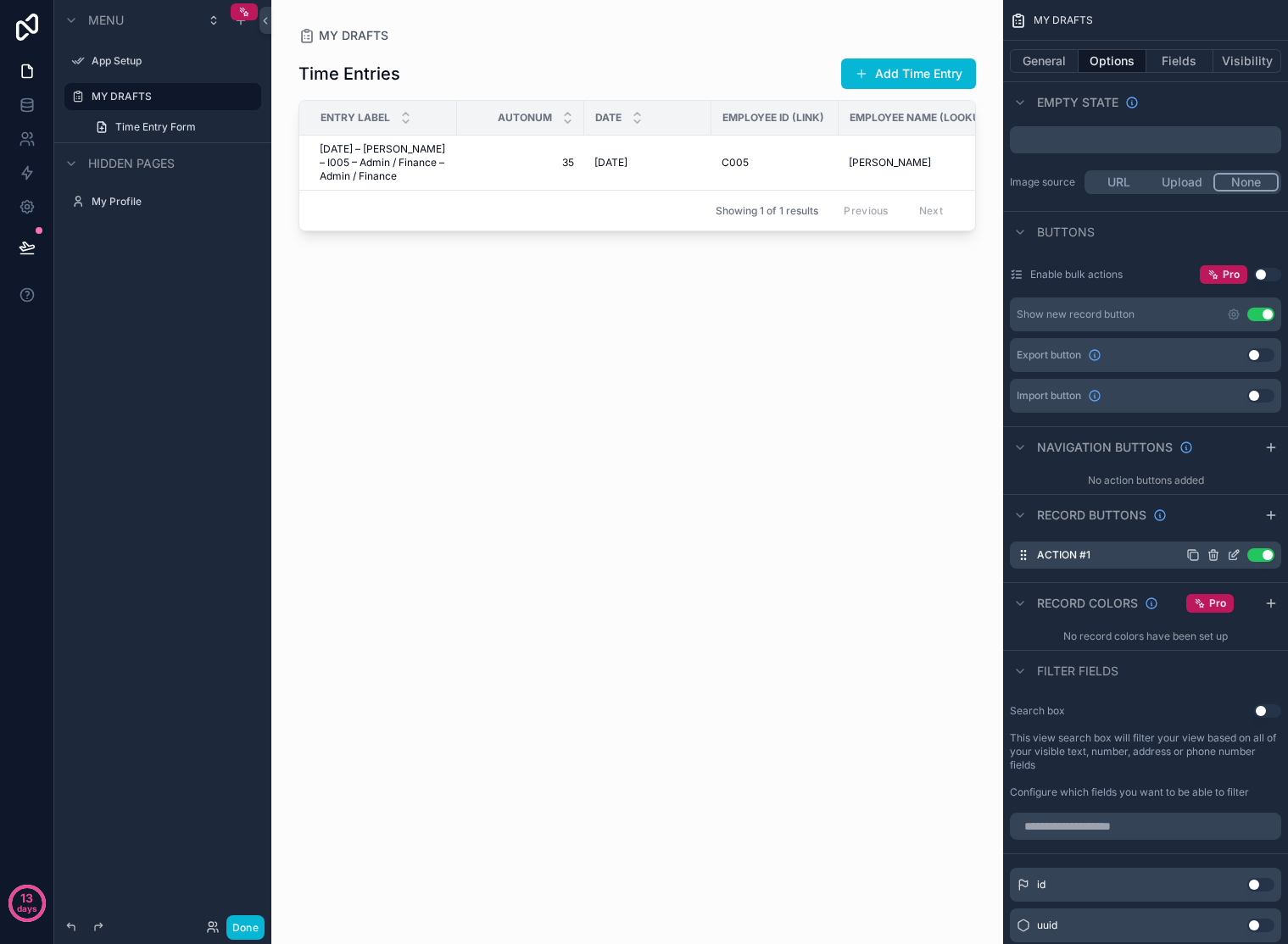
click at [1070, 552] on label "Action #1" at bounding box center [1063, 555] width 53 height 14
click at [1230, 551] on icon "scrollable content" at bounding box center [1234, 555] width 14 height 14
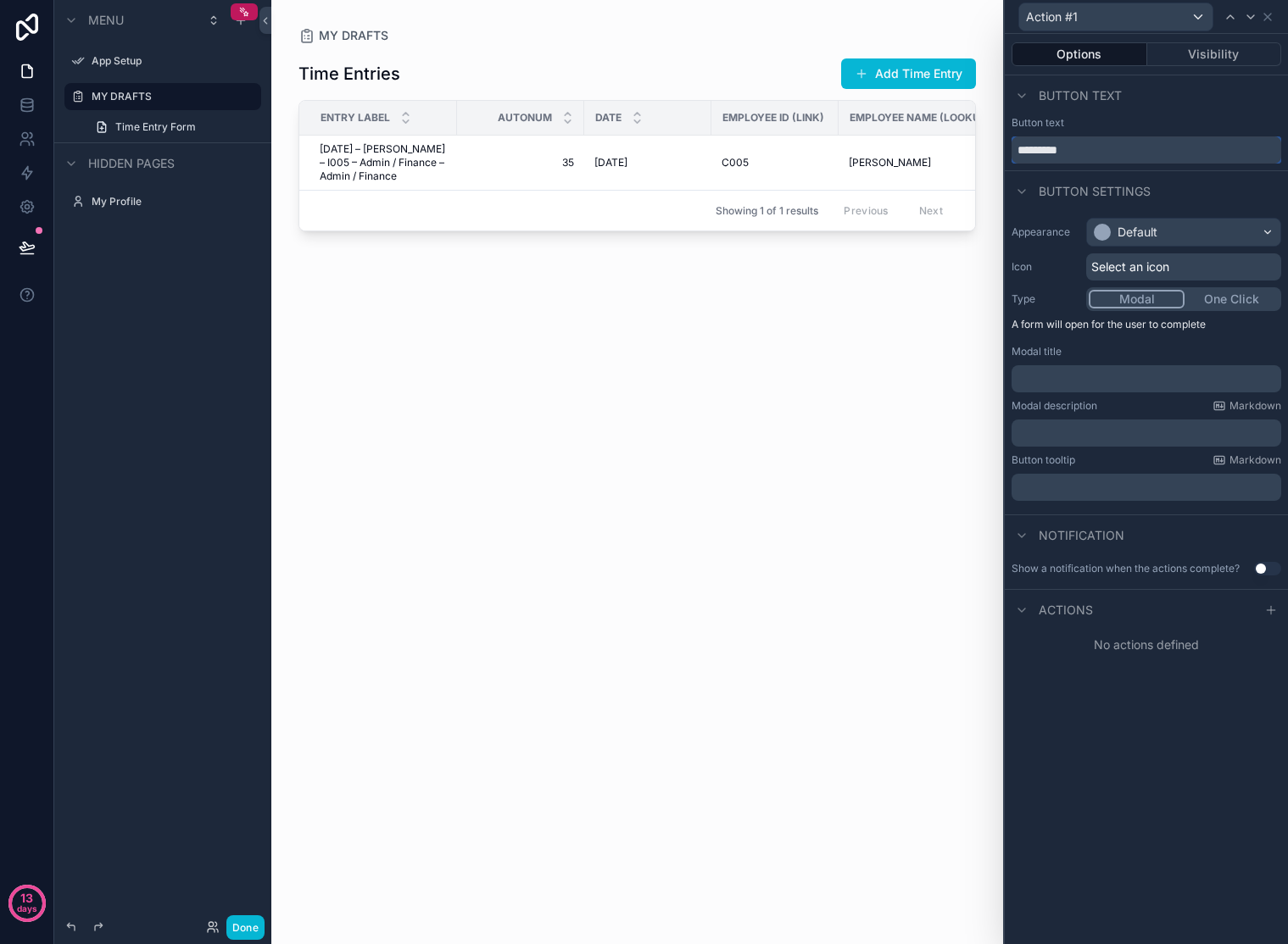
drag, startPoint x: 1098, startPoint y: 149, endPoint x: 989, endPoint y: 148, distance: 109.0
click at [989, 148] on div "Action #1 Options Visibility Button text Button text ********* Button settings …" at bounding box center [644, 472] width 1288 height 944
type input "******"
click at [1043, 617] on span "Actions" at bounding box center [1065, 610] width 54 height 17
click at [1050, 610] on span "Actions" at bounding box center [1065, 610] width 54 height 17
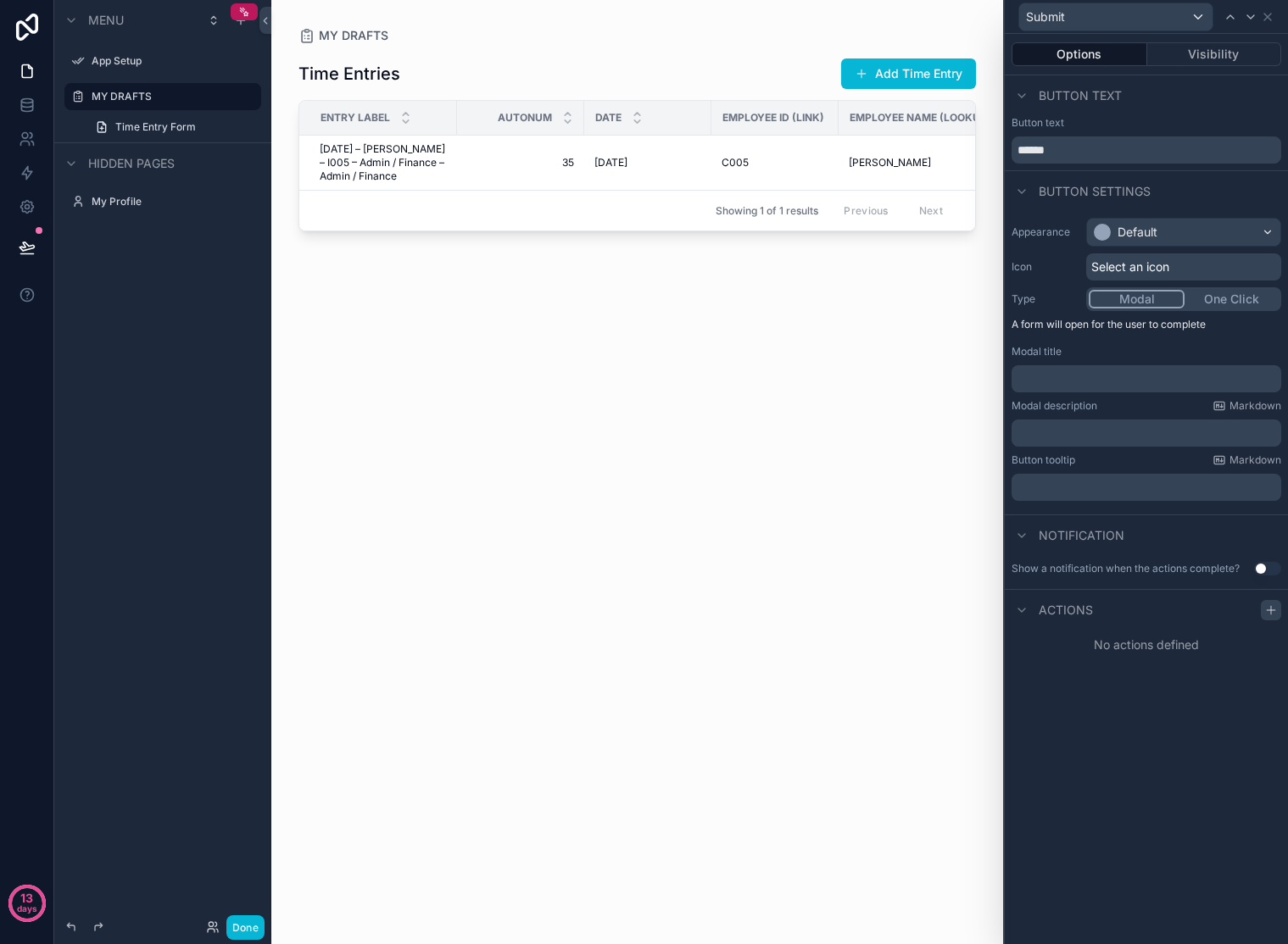
click at [1272, 607] on icon at bounding box center [1271, 611] width 14 height 14
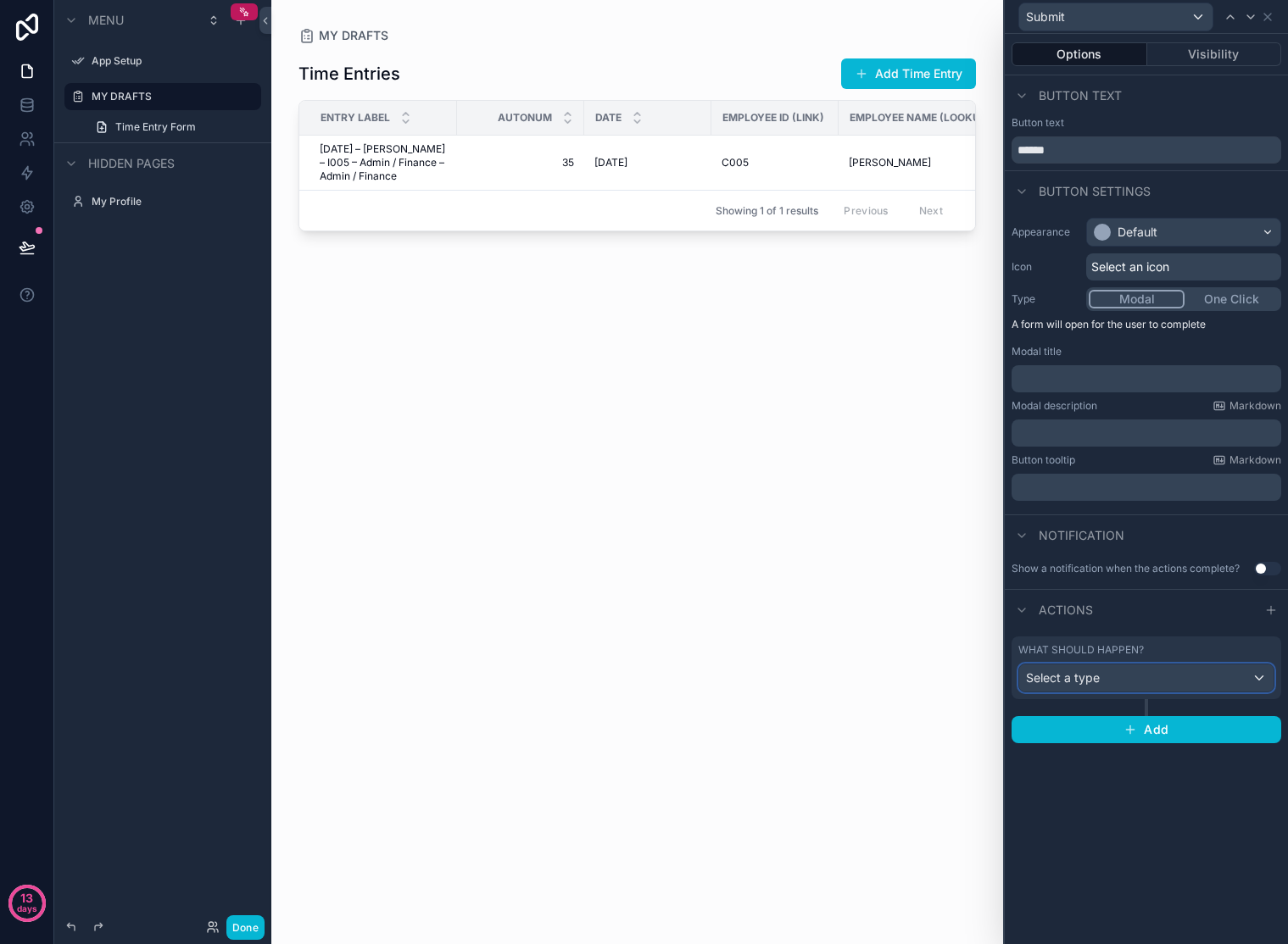
click at [1192, 678] on div "Select a type" at bounding box center [1146, 678] width 254 height 27
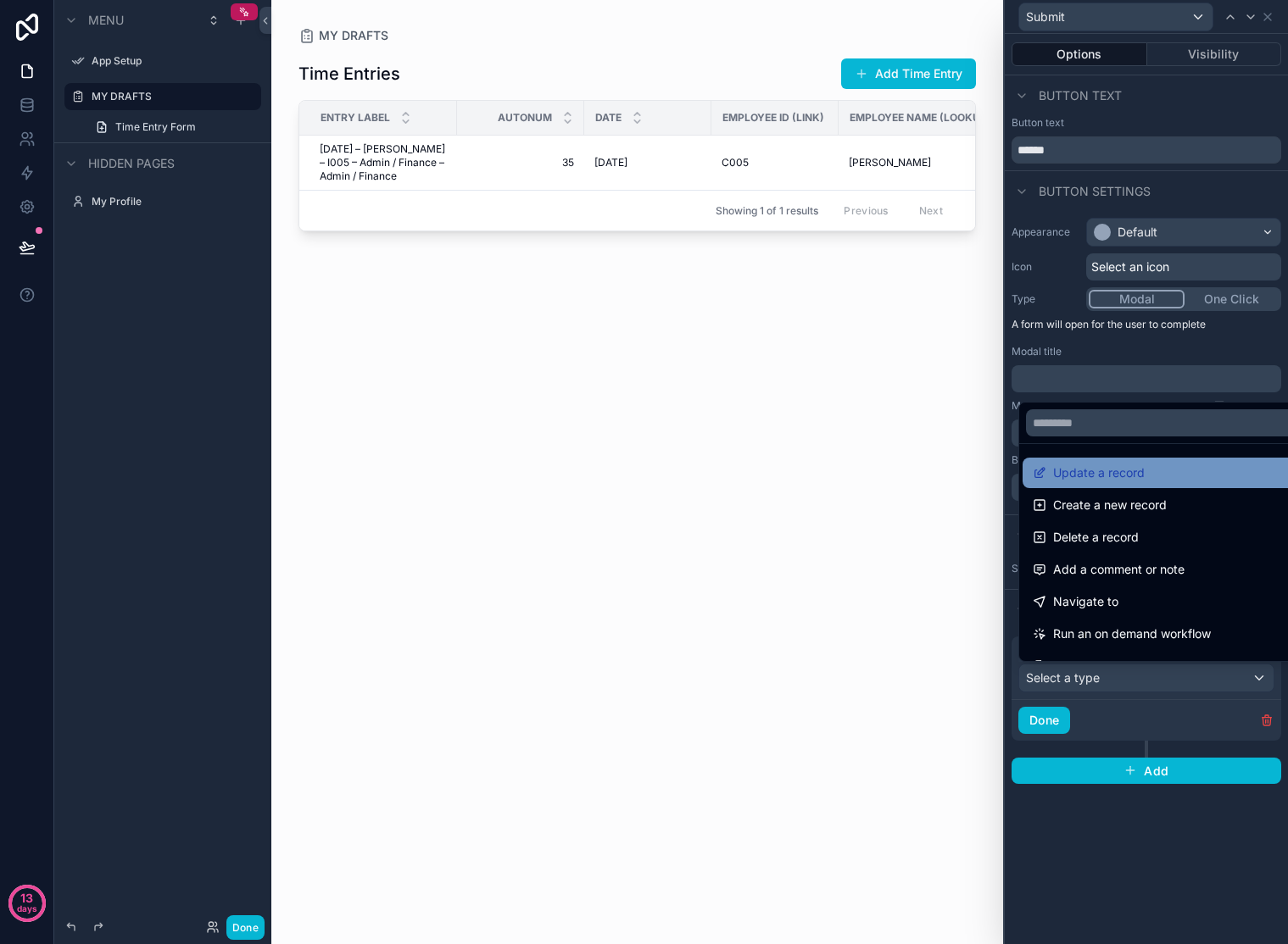
click at [1075, 473] on span "Update a record" at bounding box center [1098, 472] width 91 height 20
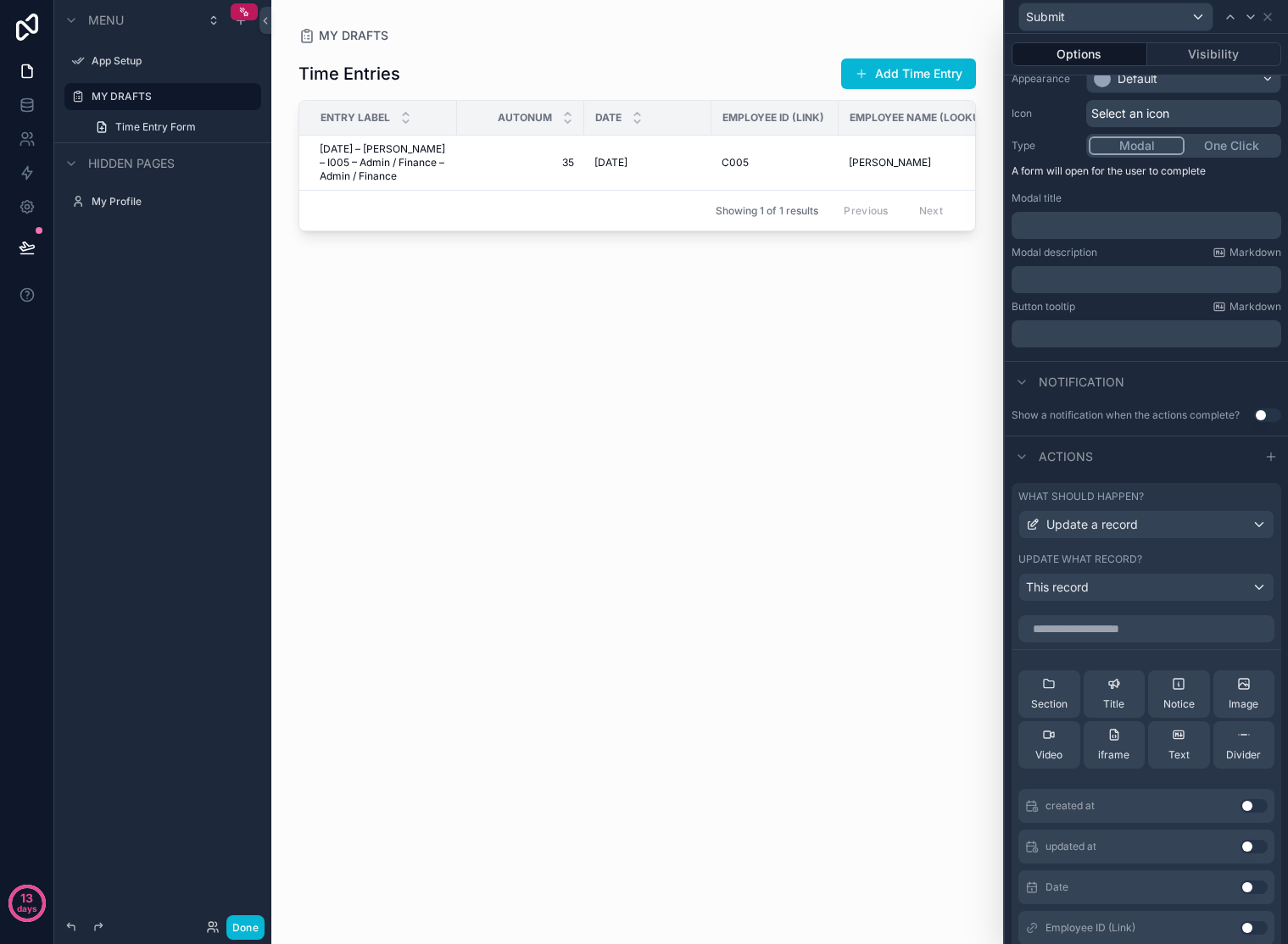
scroll to position [176, 0]
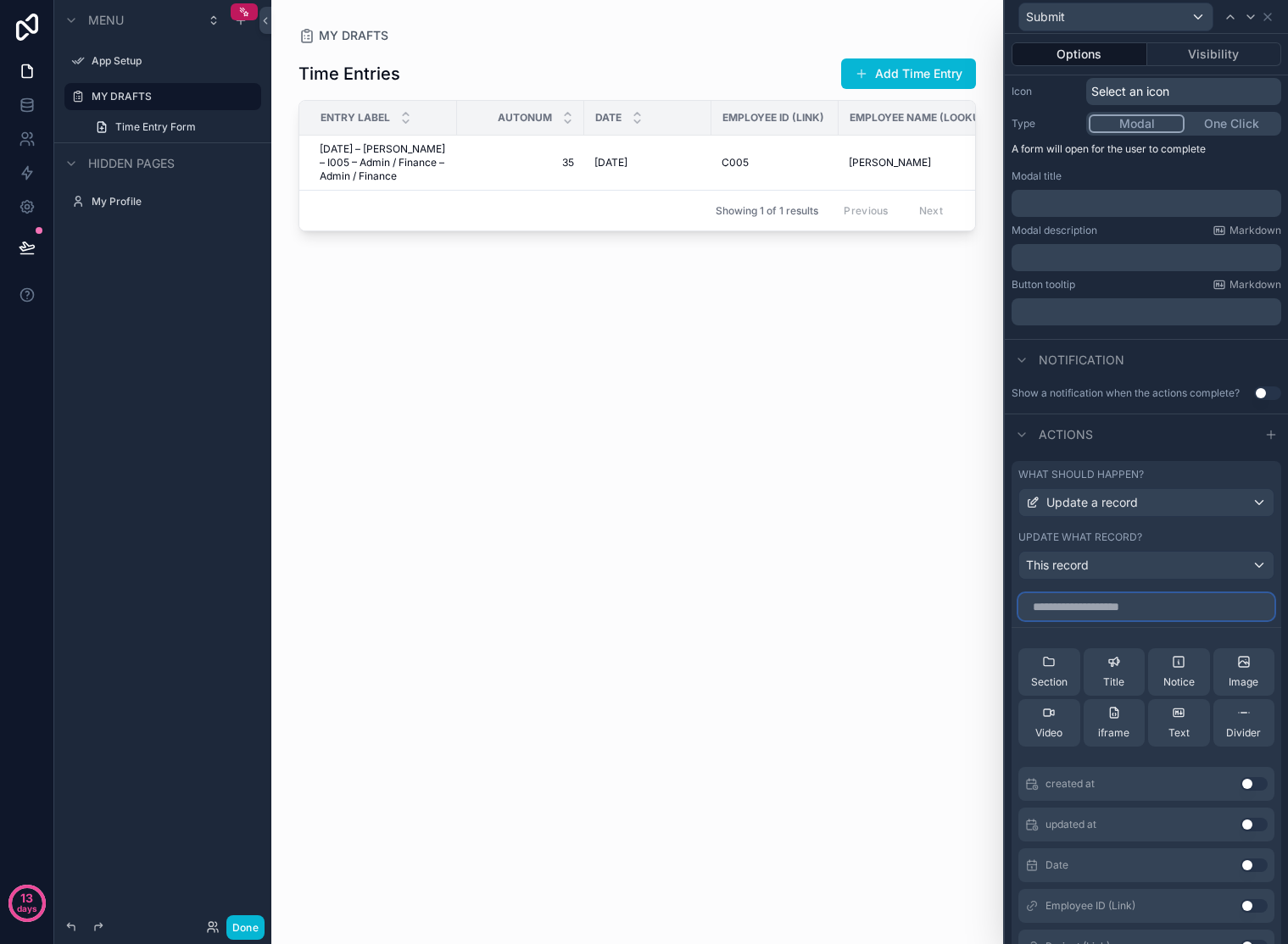
click at [1184, 613] on input "text" at bounding box center [1146, 606] width 256 height 27
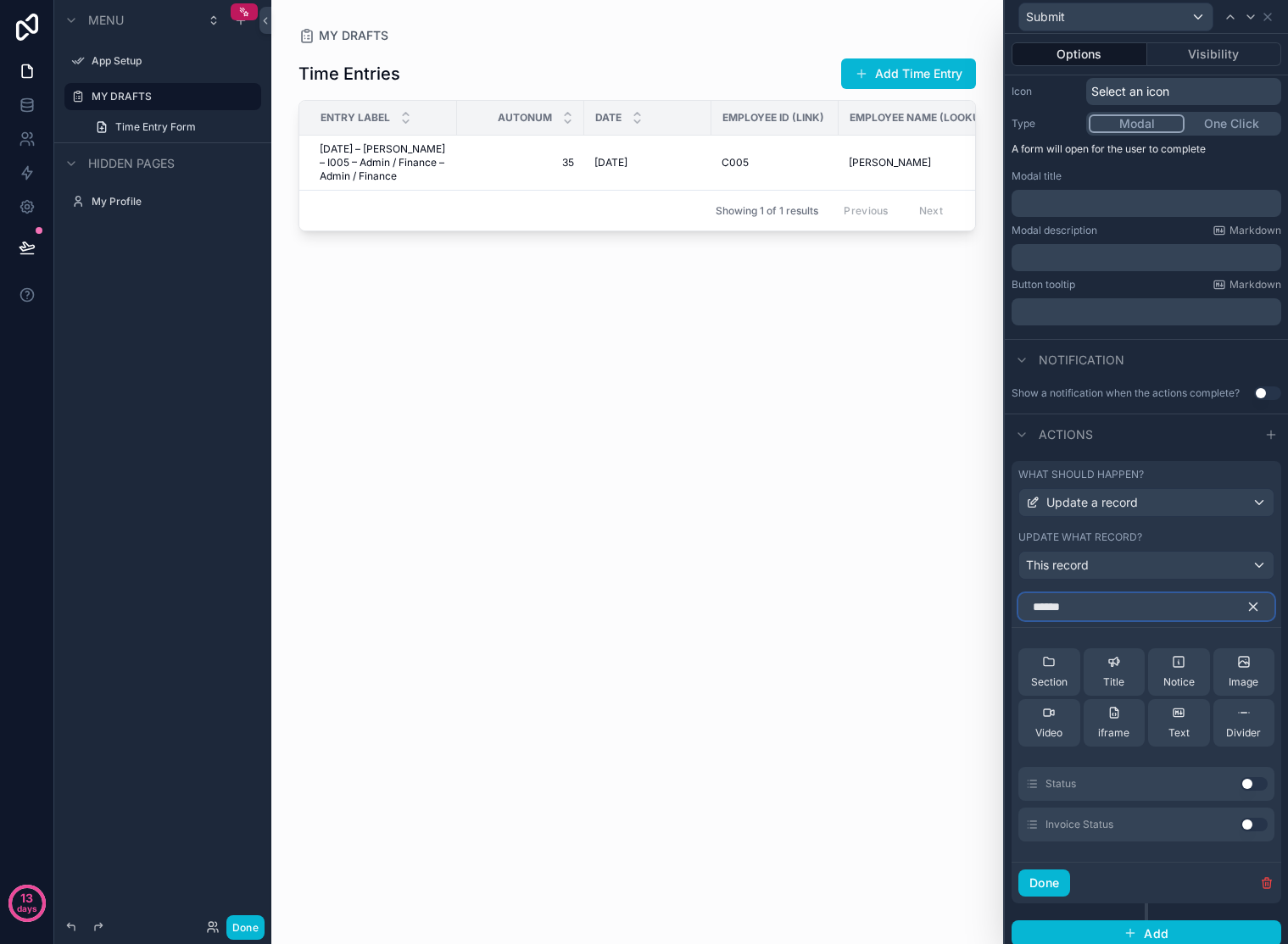
scroll to position [184, 0]
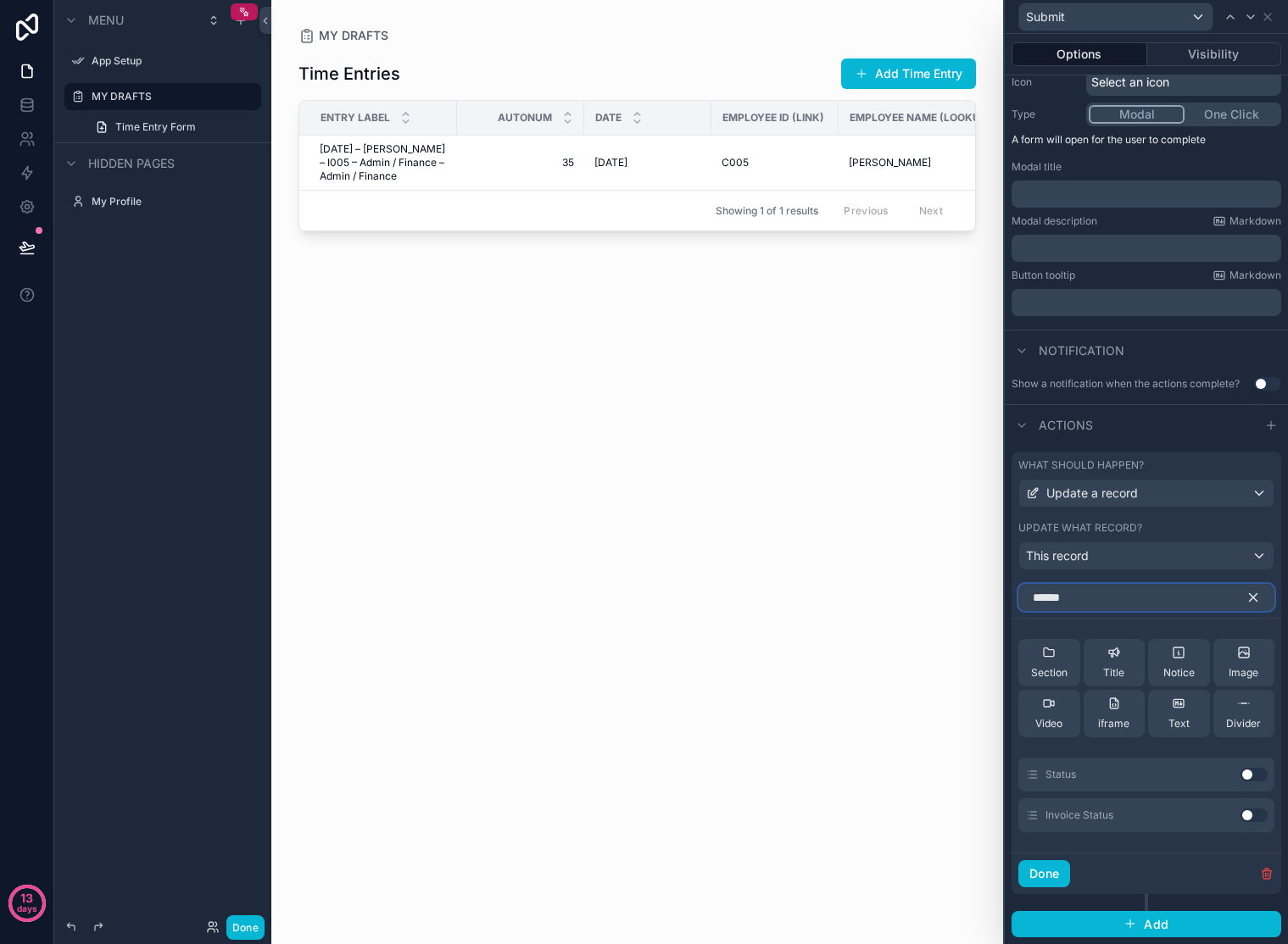
click at [1146, 596] on input "******" at bounding box center [1146, 597] width 256 height 27
type input "******"
click at [1161, 558] on div "This record" at bounding box center [1146, 556] width 254 height 27
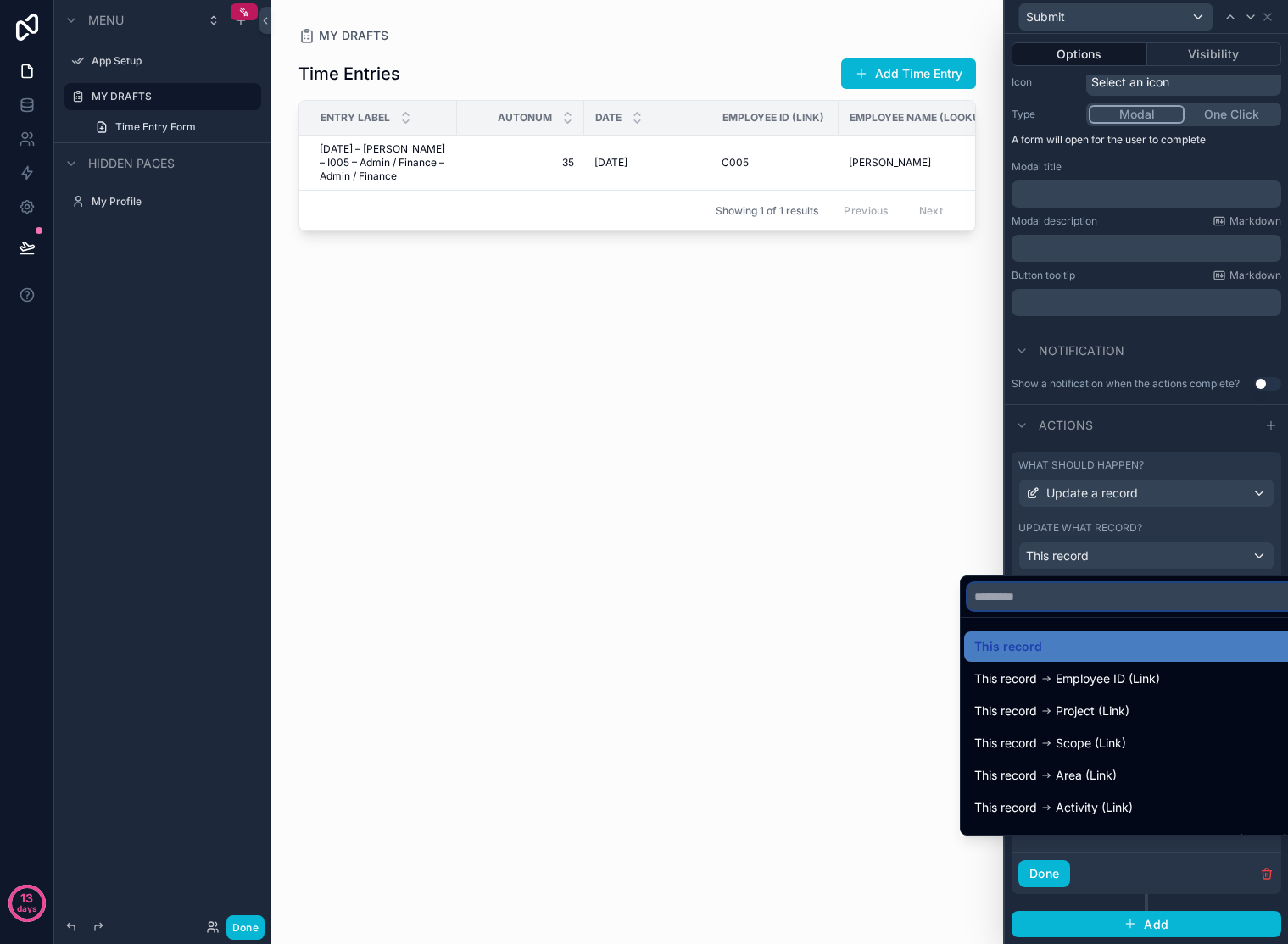
click at [1116, 601] on input "text" at bounding box center [1131, 596] width 327 height 27
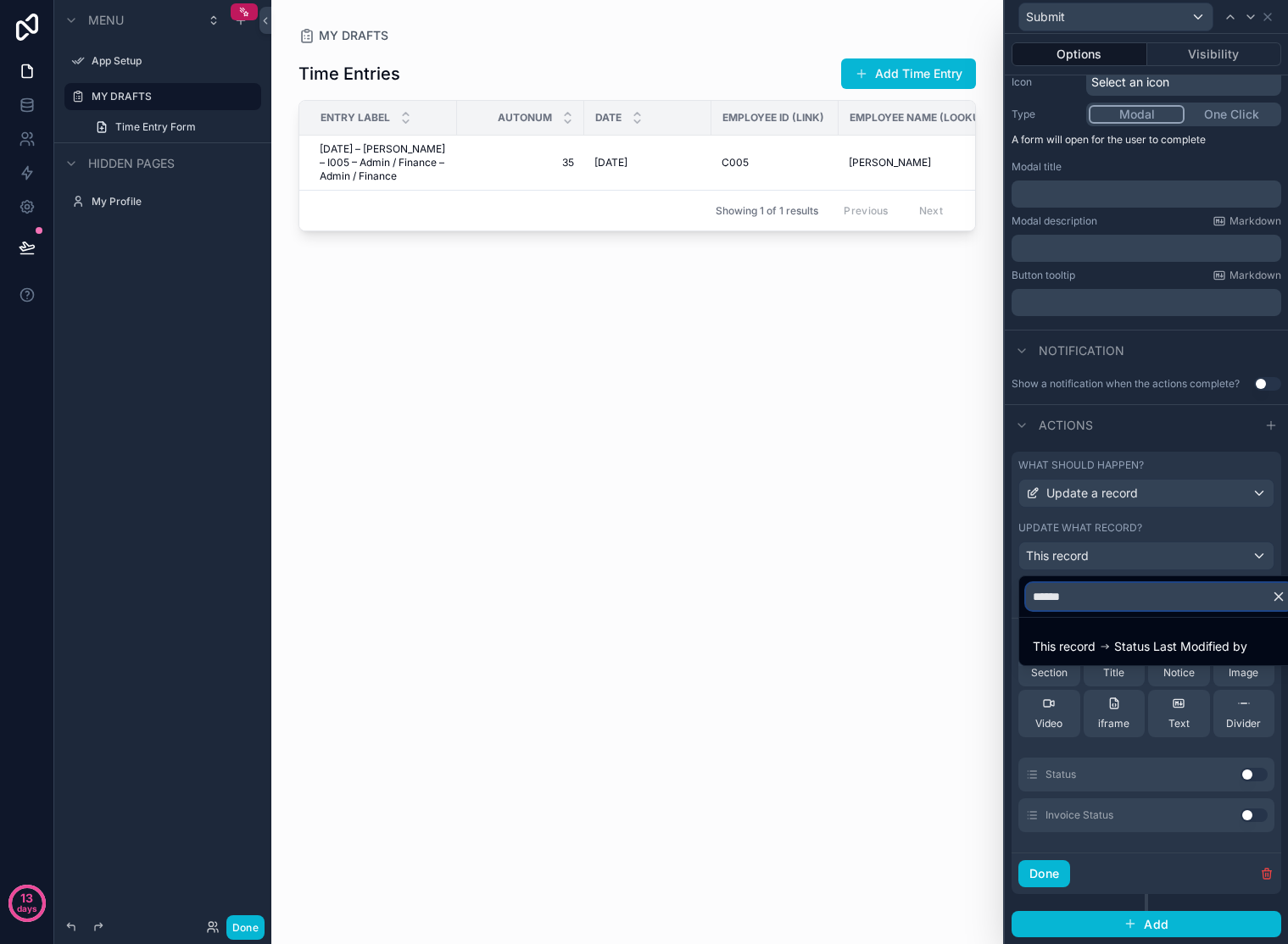
type input "******"
click at [1274, 594] on icon "button" at bounding box center [1278, 597] width 16 height 16
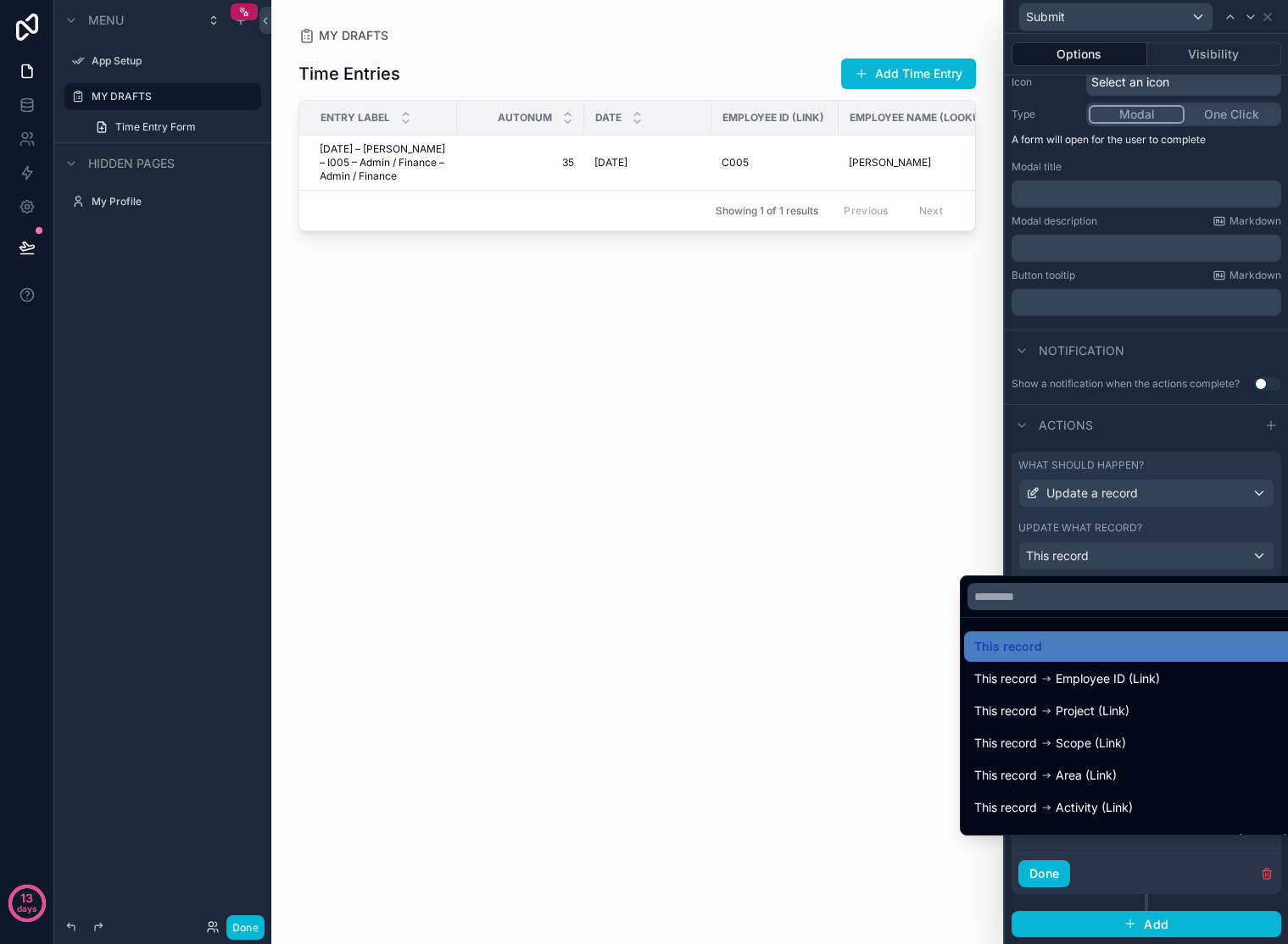
click at [1229, 525] on div at bounding box center [1146, 472] width 283 height 944
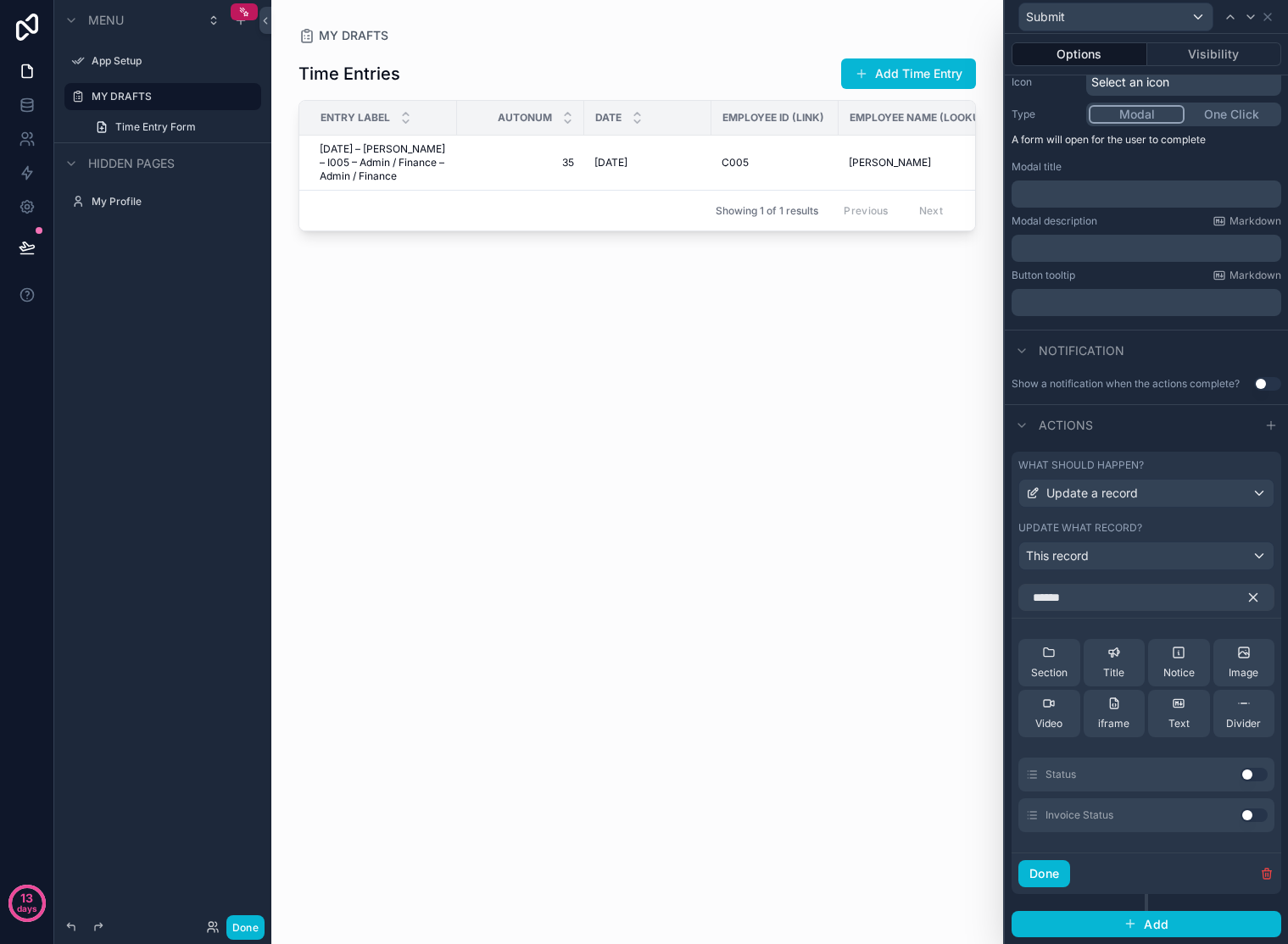
click at [1245, 596] on icon "button" at bounding box center [1253, 598] width 16 height 16
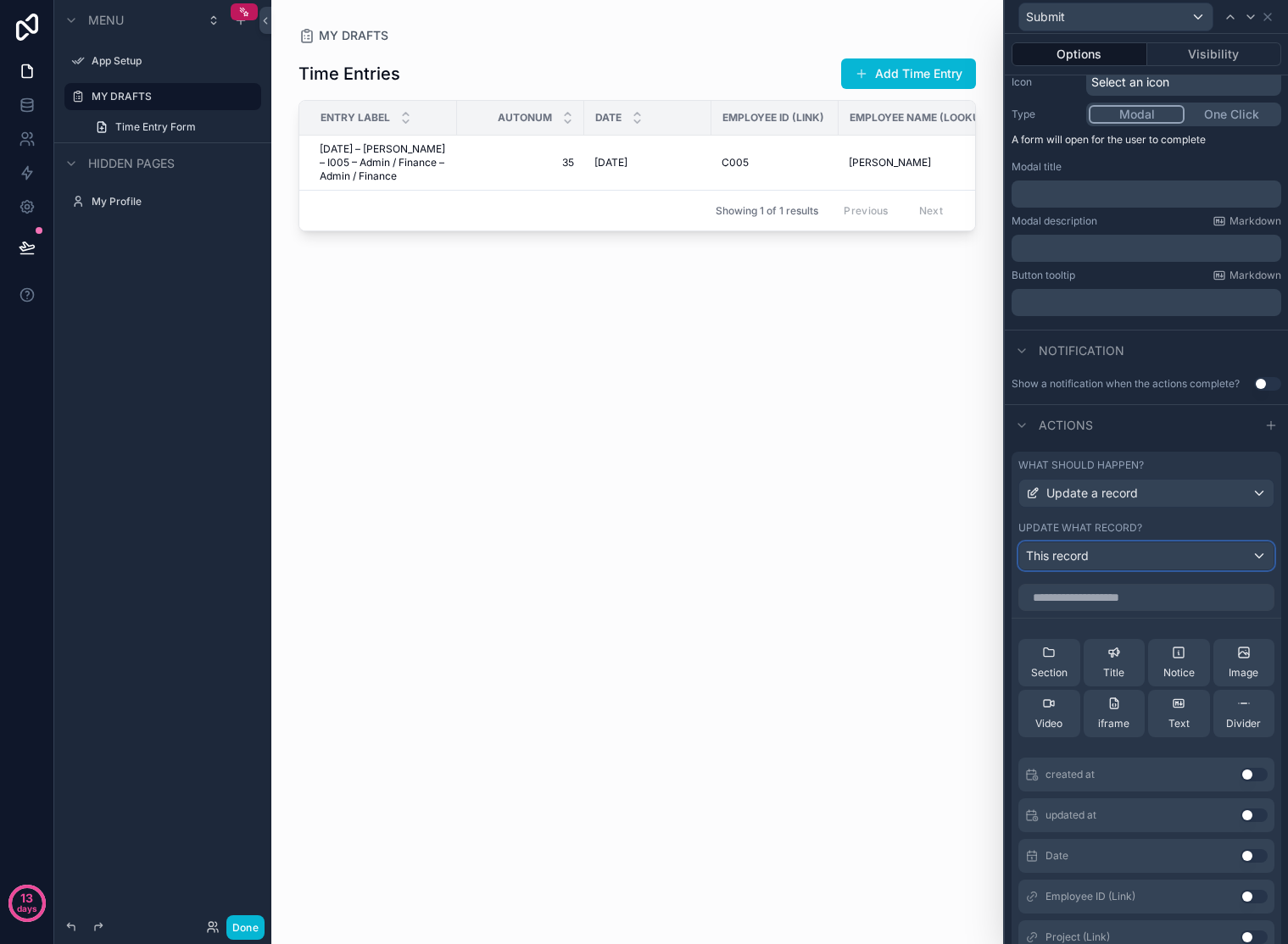
click at [1246, 553] on div "This record" at bounding box center [1146, 556] width 254 height 27
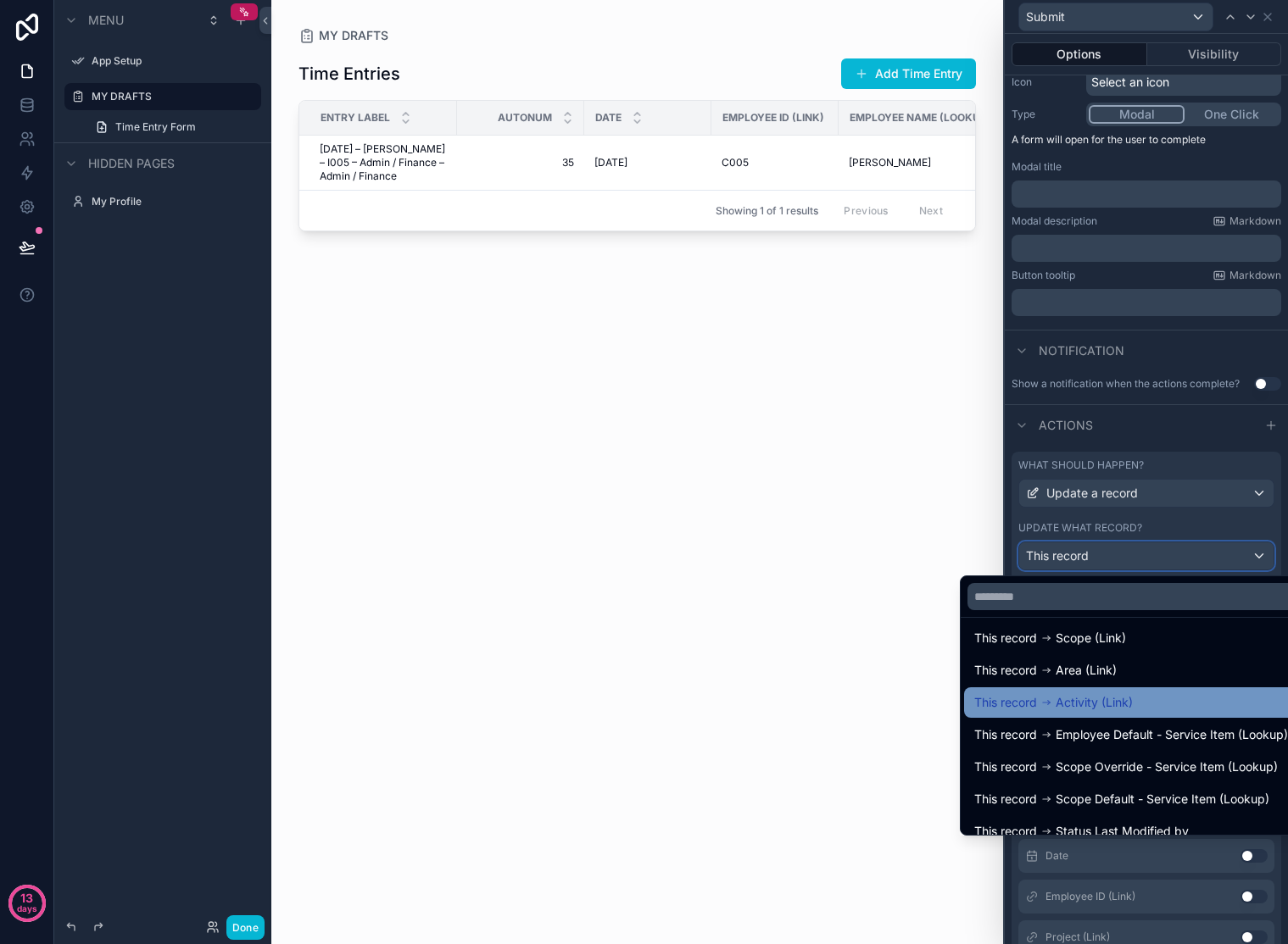
scroll to position [313, 0]
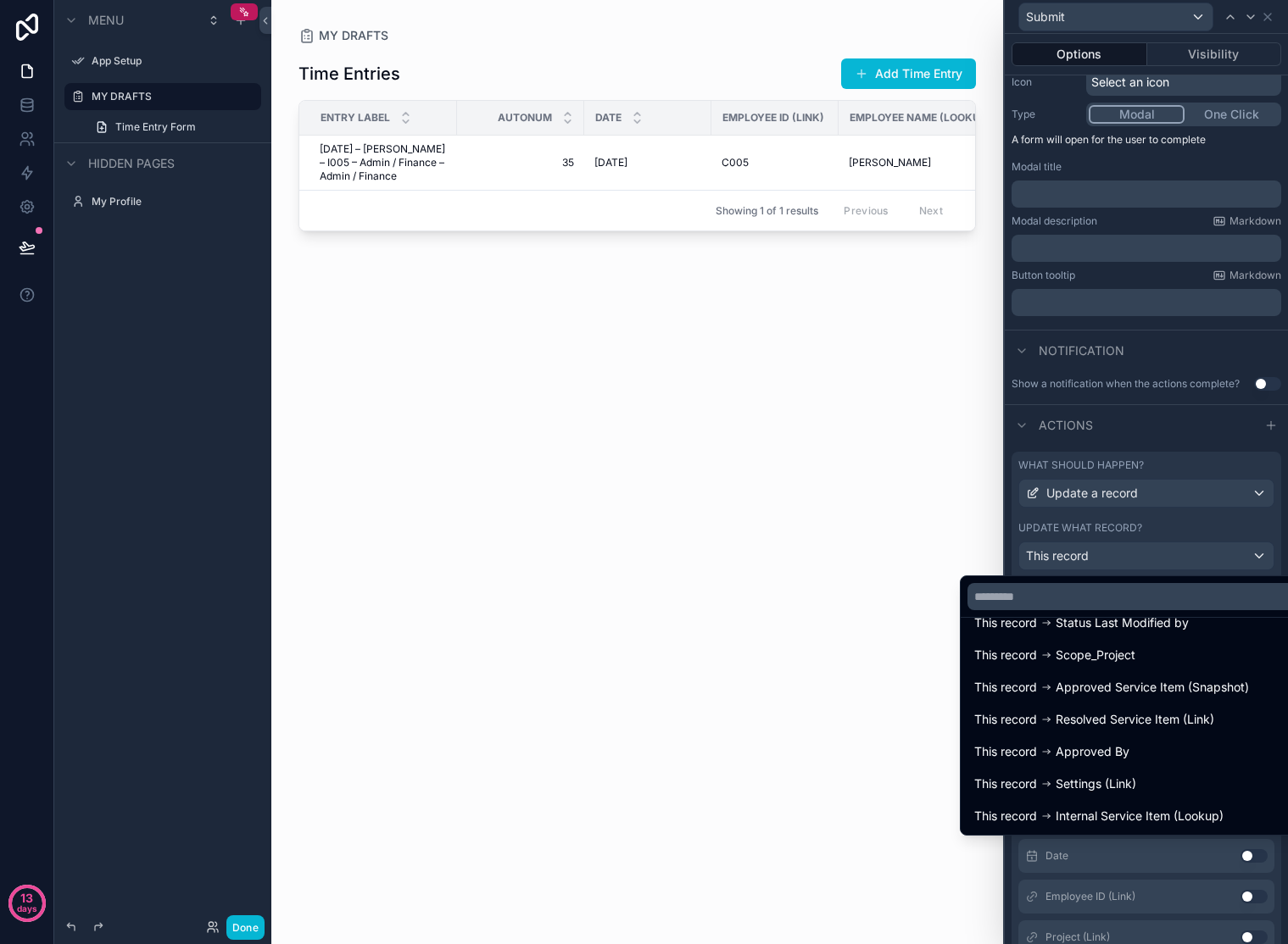
click at [1239, 530] on div at bounding box center [1146, 472] width 283 height 944
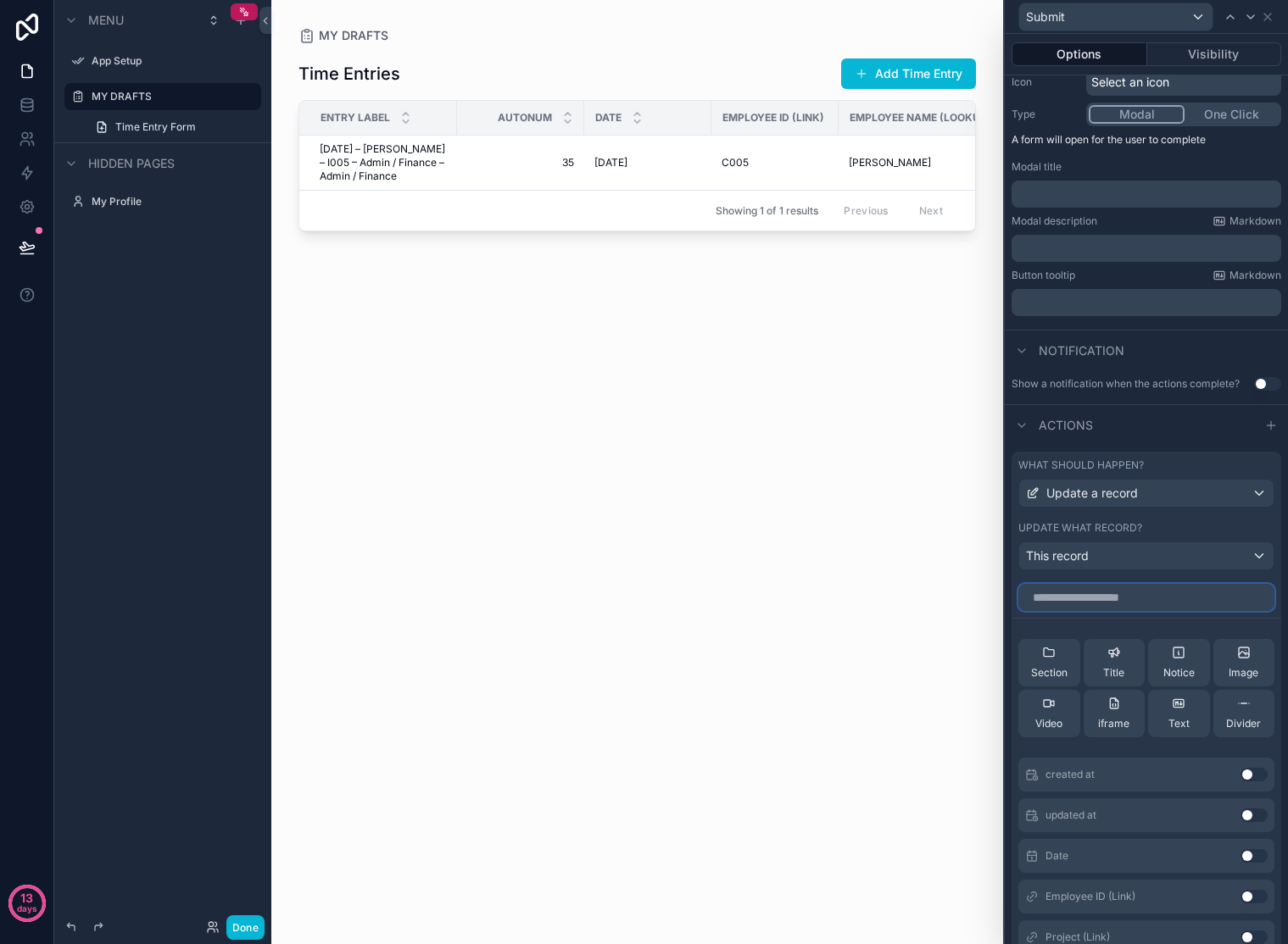
click at [1120, 594] on input "text" at bounding box center [1146, 597] width 256 height 27
click at [1156, 559] on div "This record" at bounding box center [1146, 556] width 254 height 27
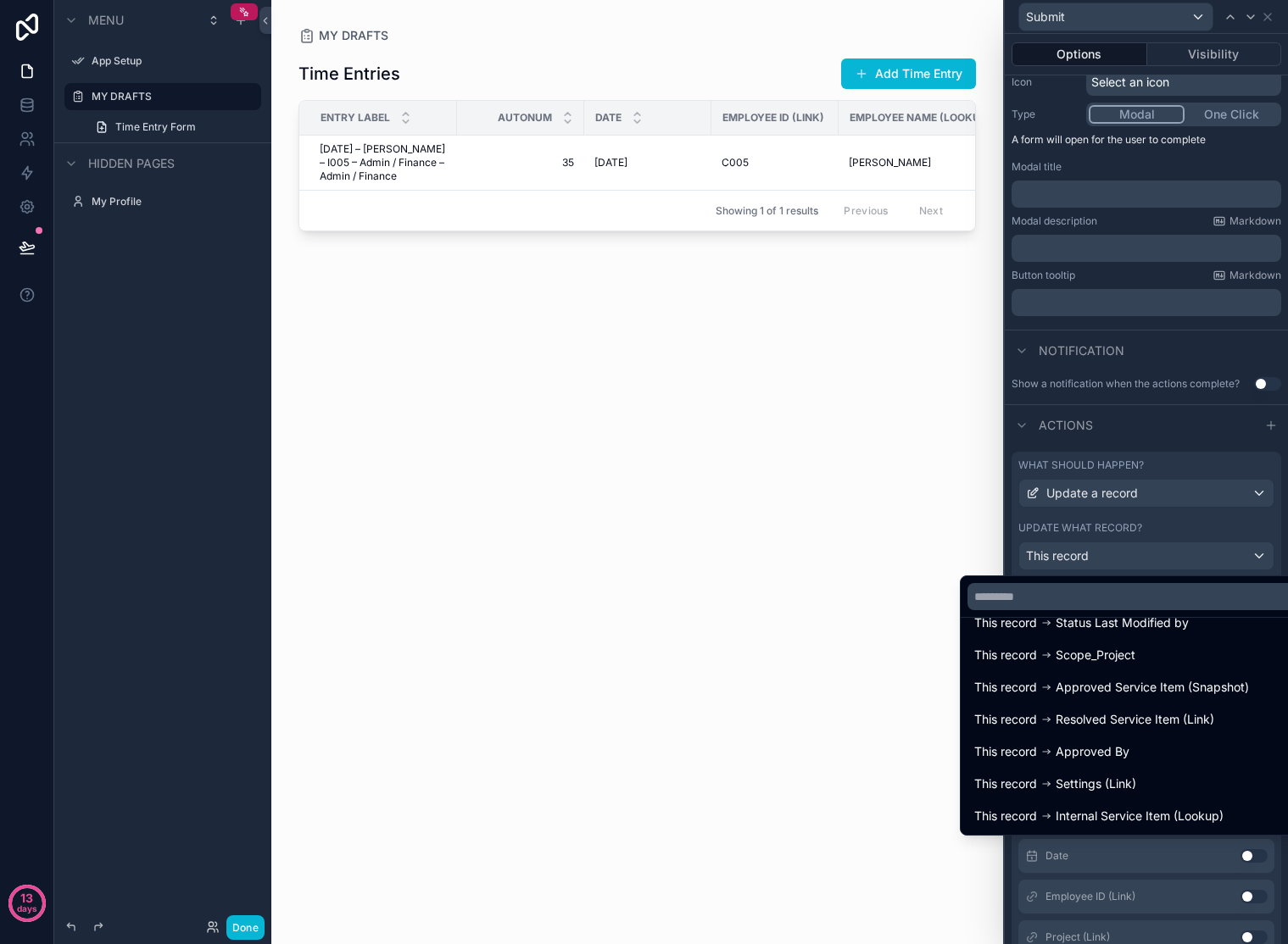
click at [1177, 531] on div at bounding box center [1146, 472] width 283 height 944
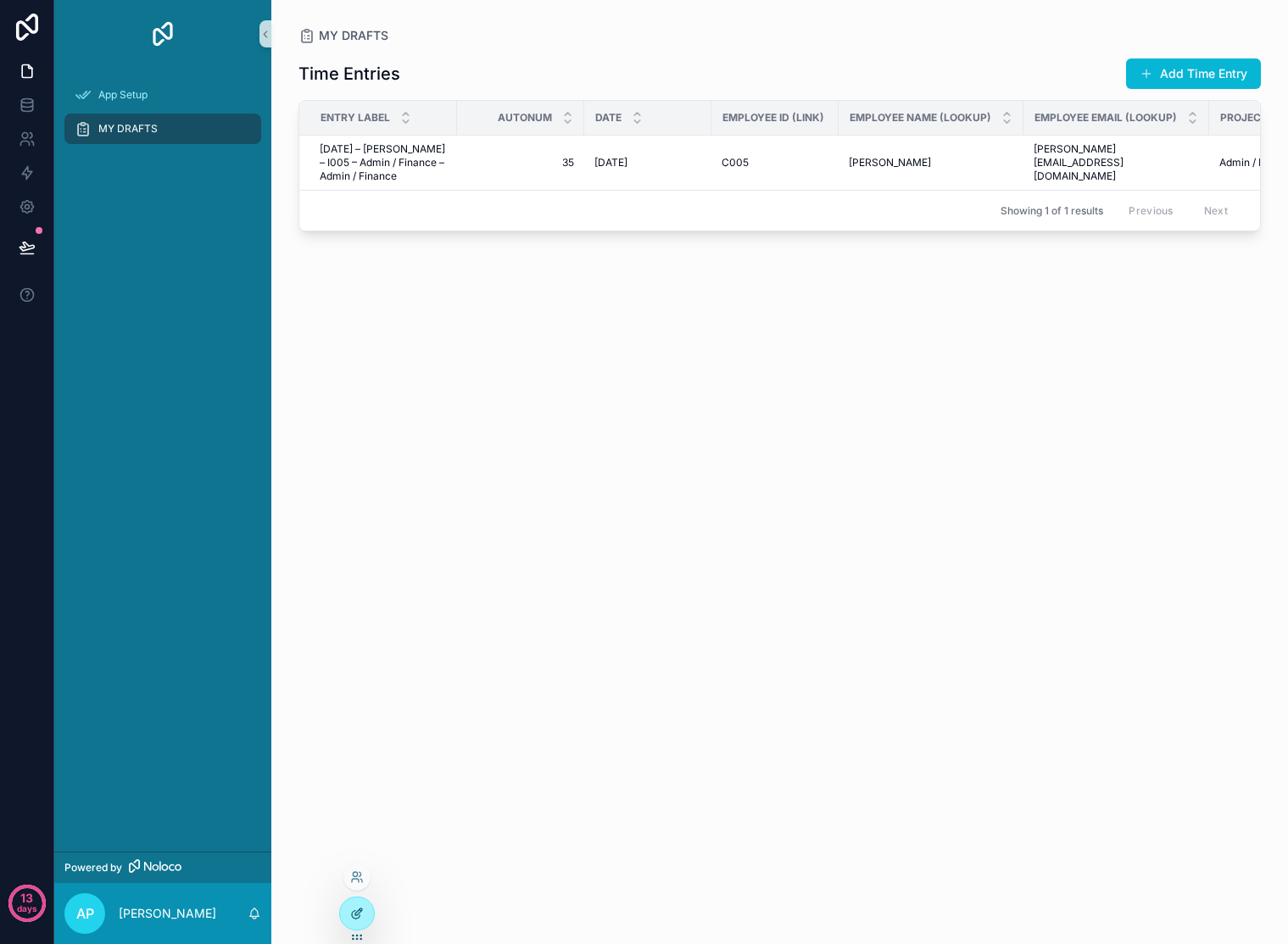
click at [352, 913] on icon at bounding box center [357, 914] width 14 height 14
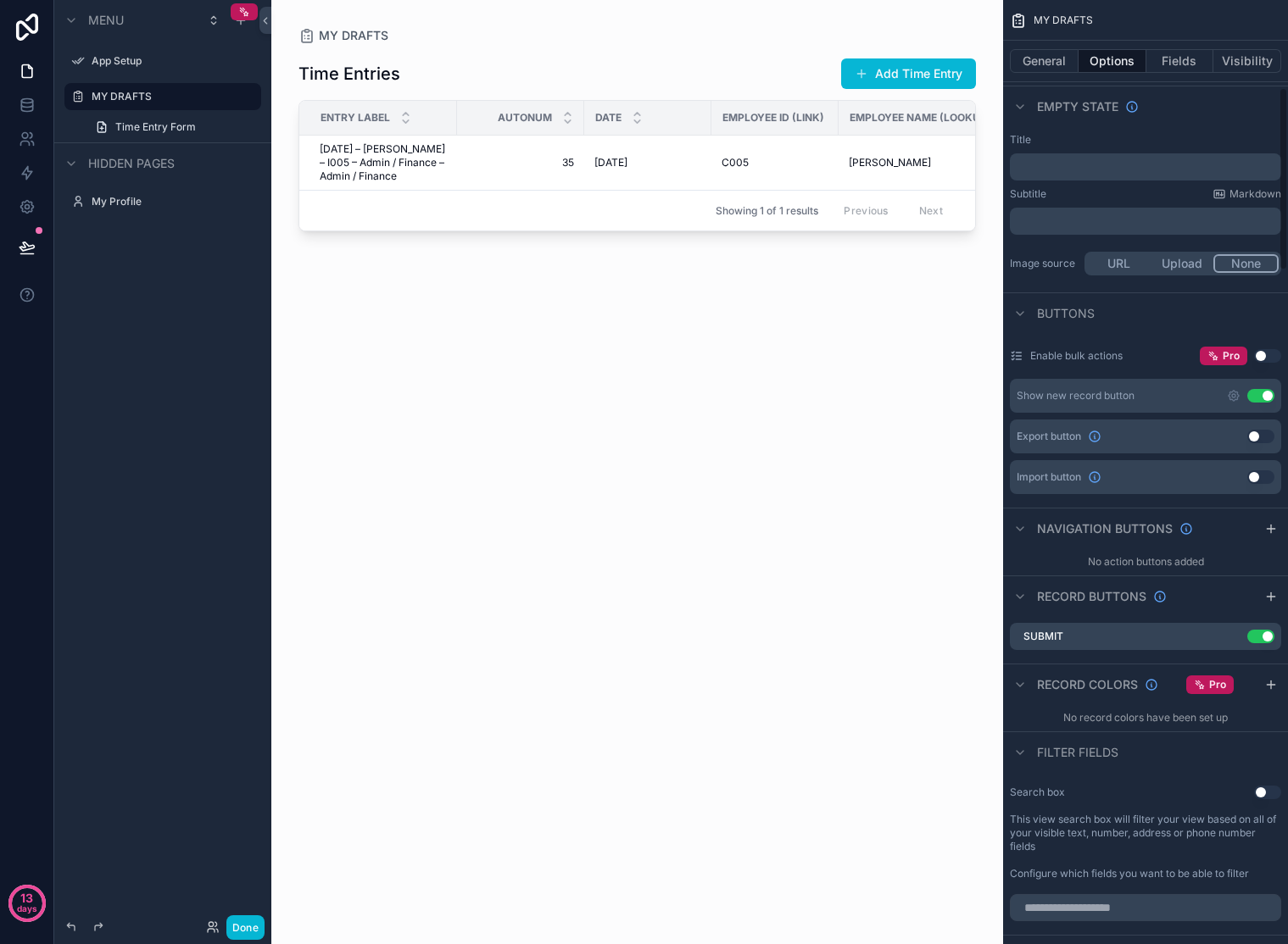
scroll to position [540, 0]
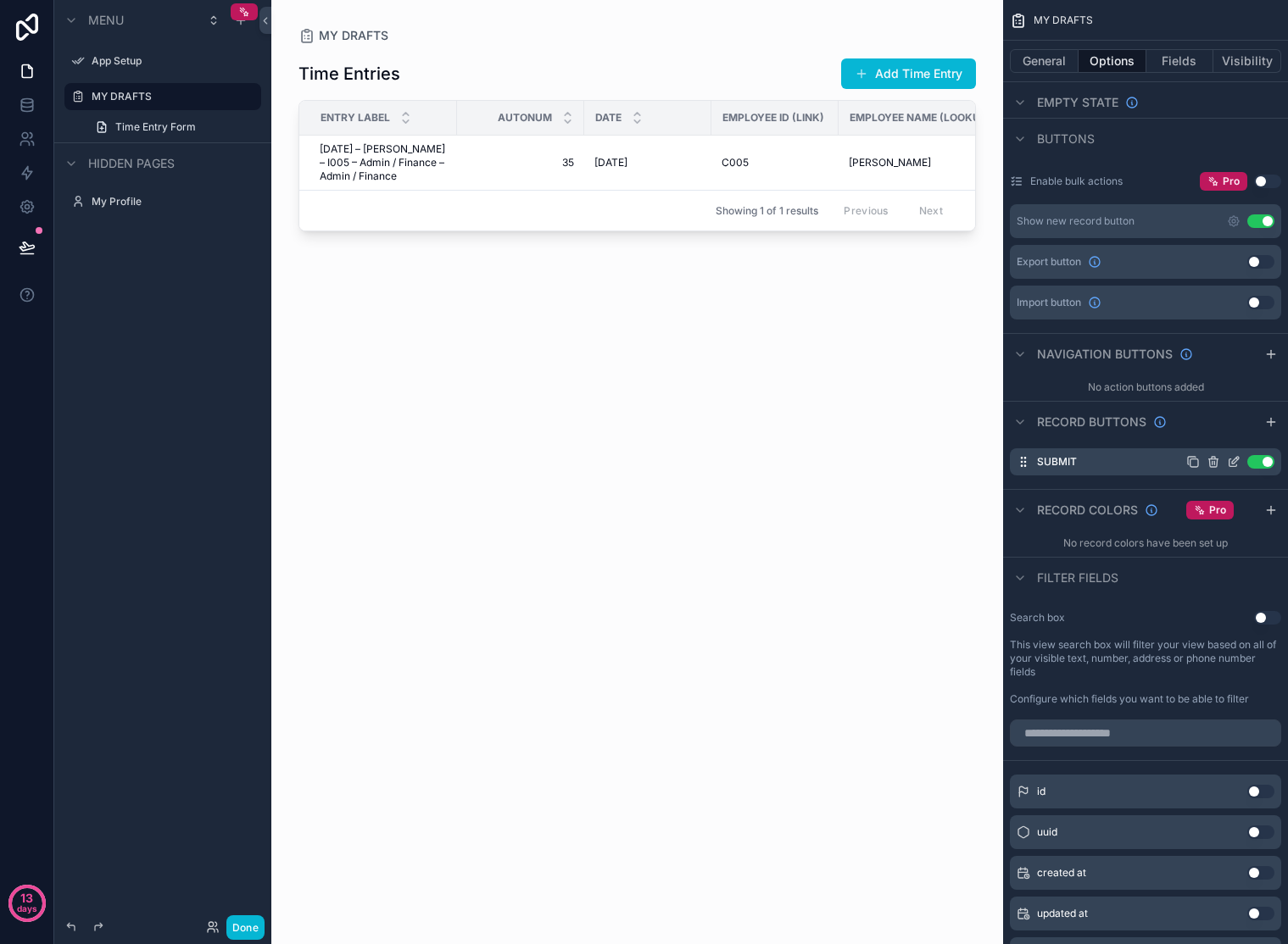
click at [1233, 465] on icon "scrollable content" at bounding box center [1234, 462] width 14 height 14
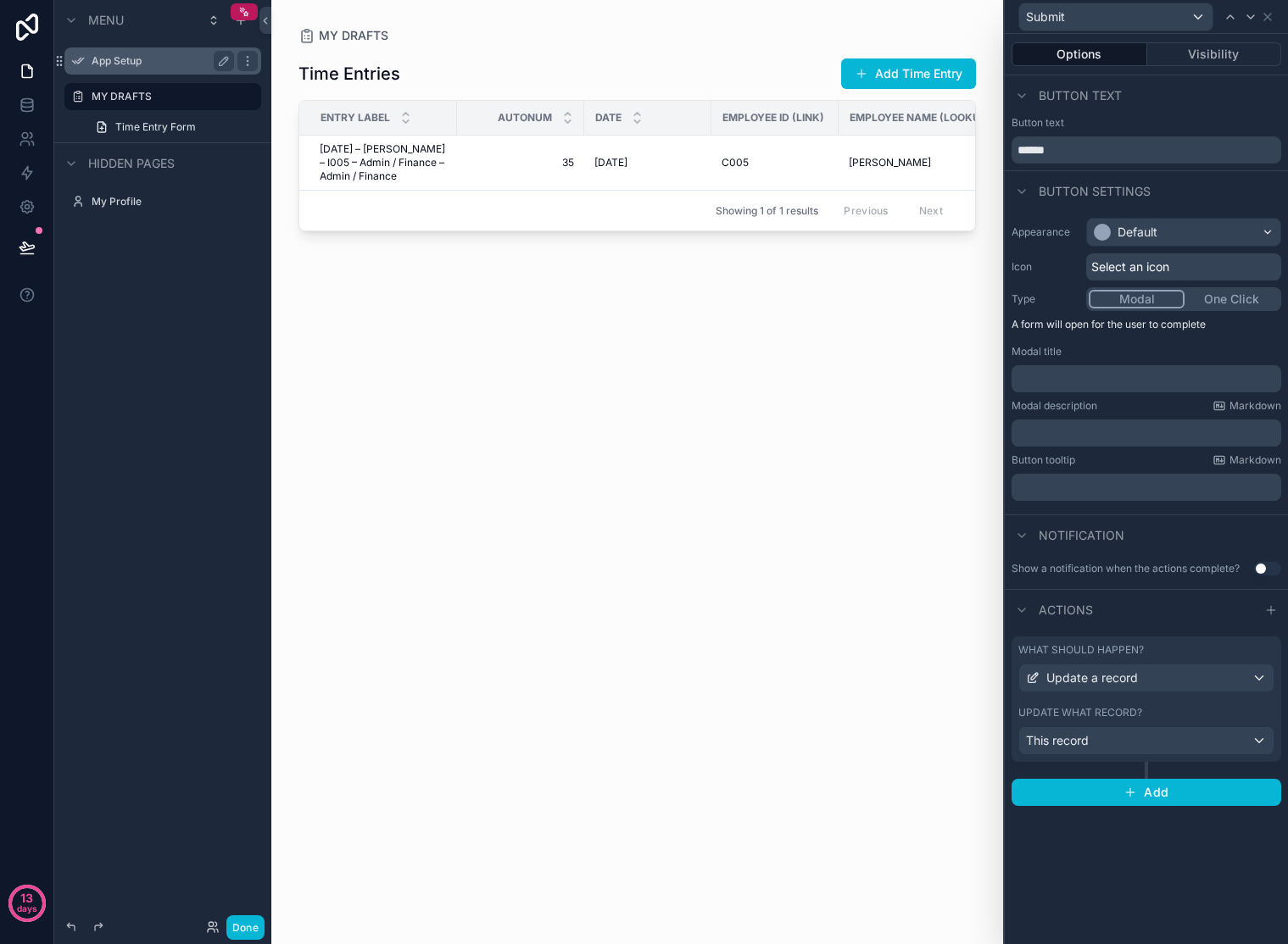
click at [126, 67] on label "App Setup" at bounding box center [159, 61] width 136 height 14
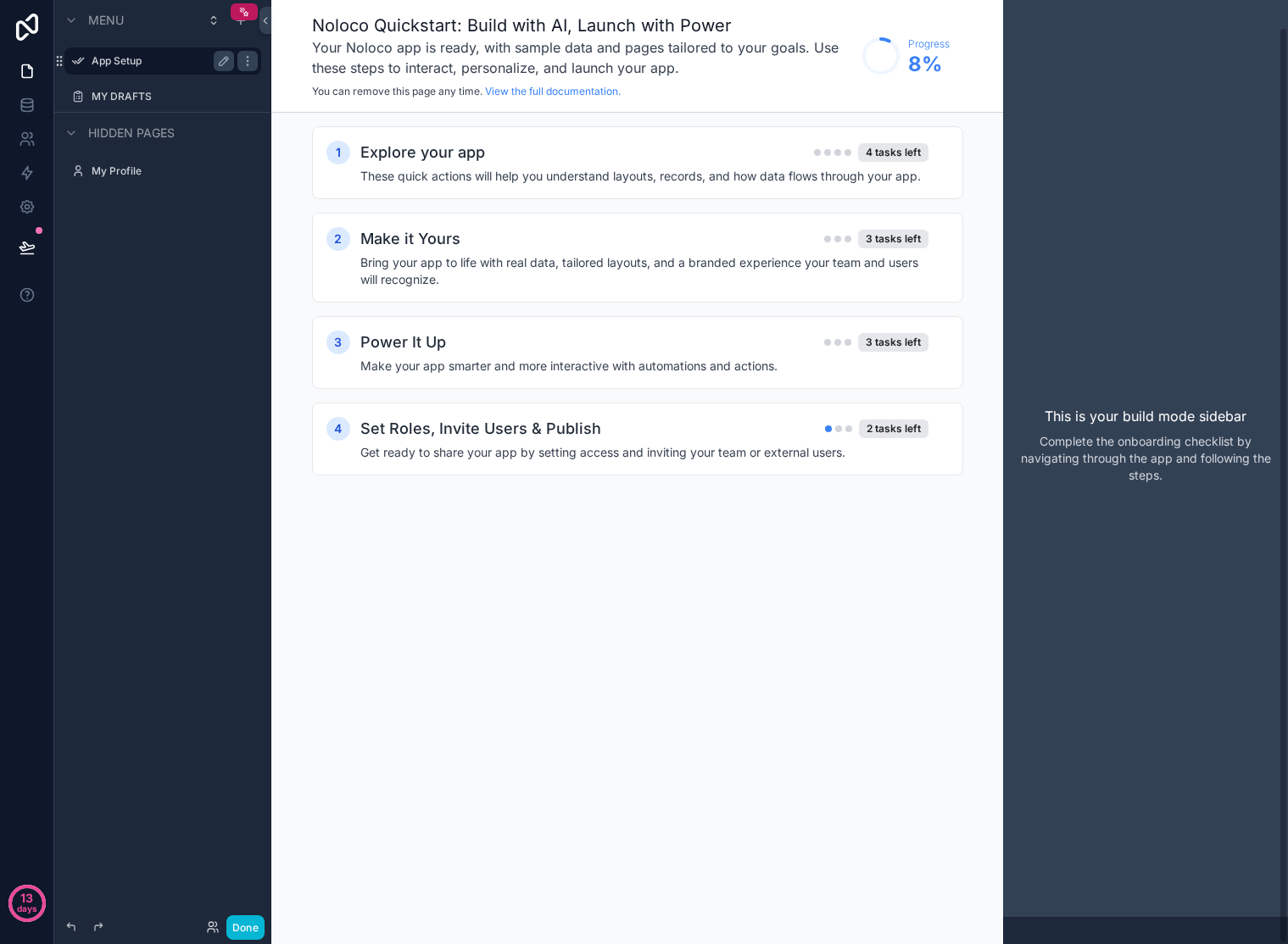
scroll to position [27, 0]
click at [23, 114] on link at bounding box center [26, 104] width 53 height 34
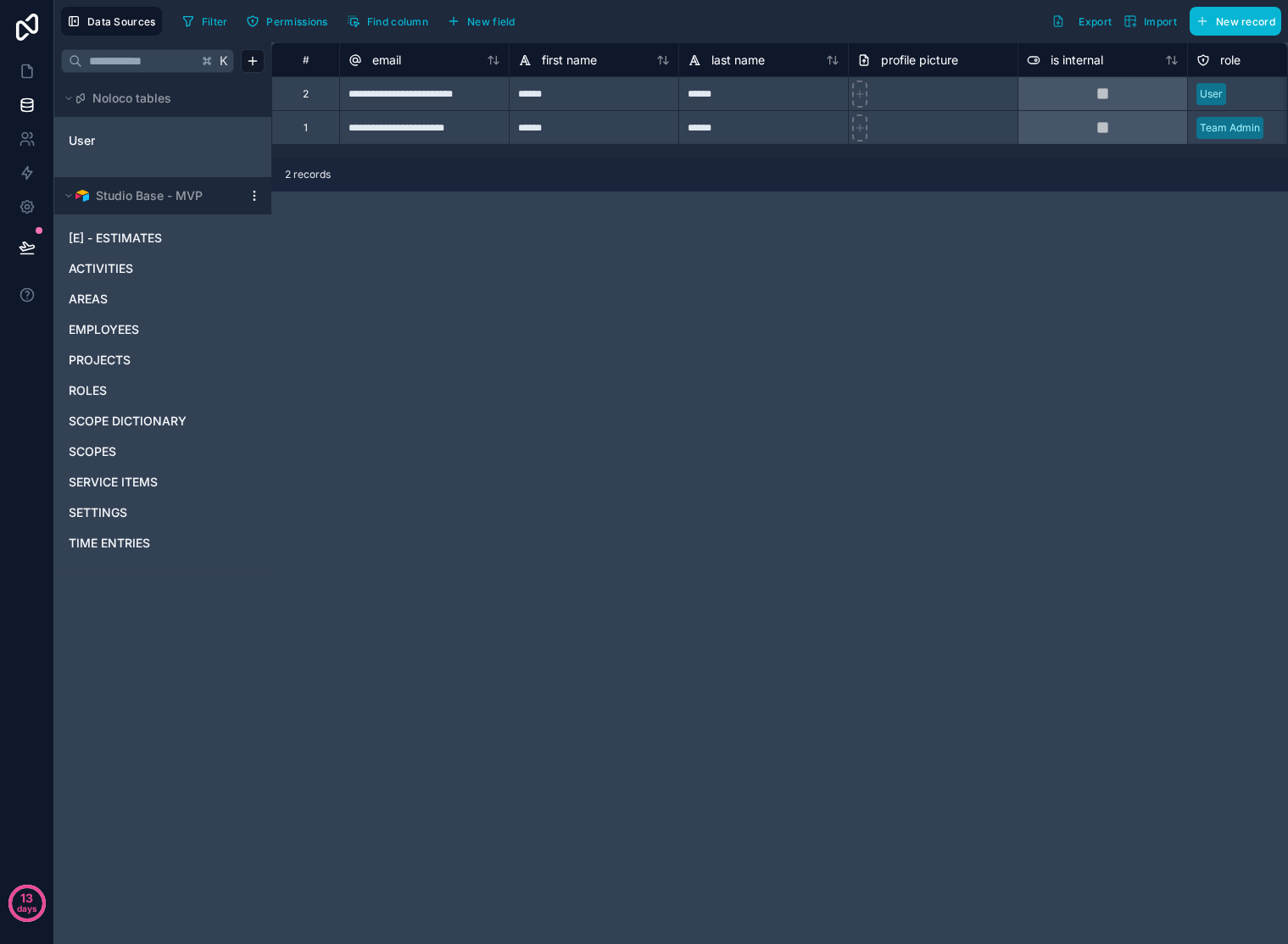
click at [259, 200] on html "**********" at bounding box center [644, 472] width 1288 height 944
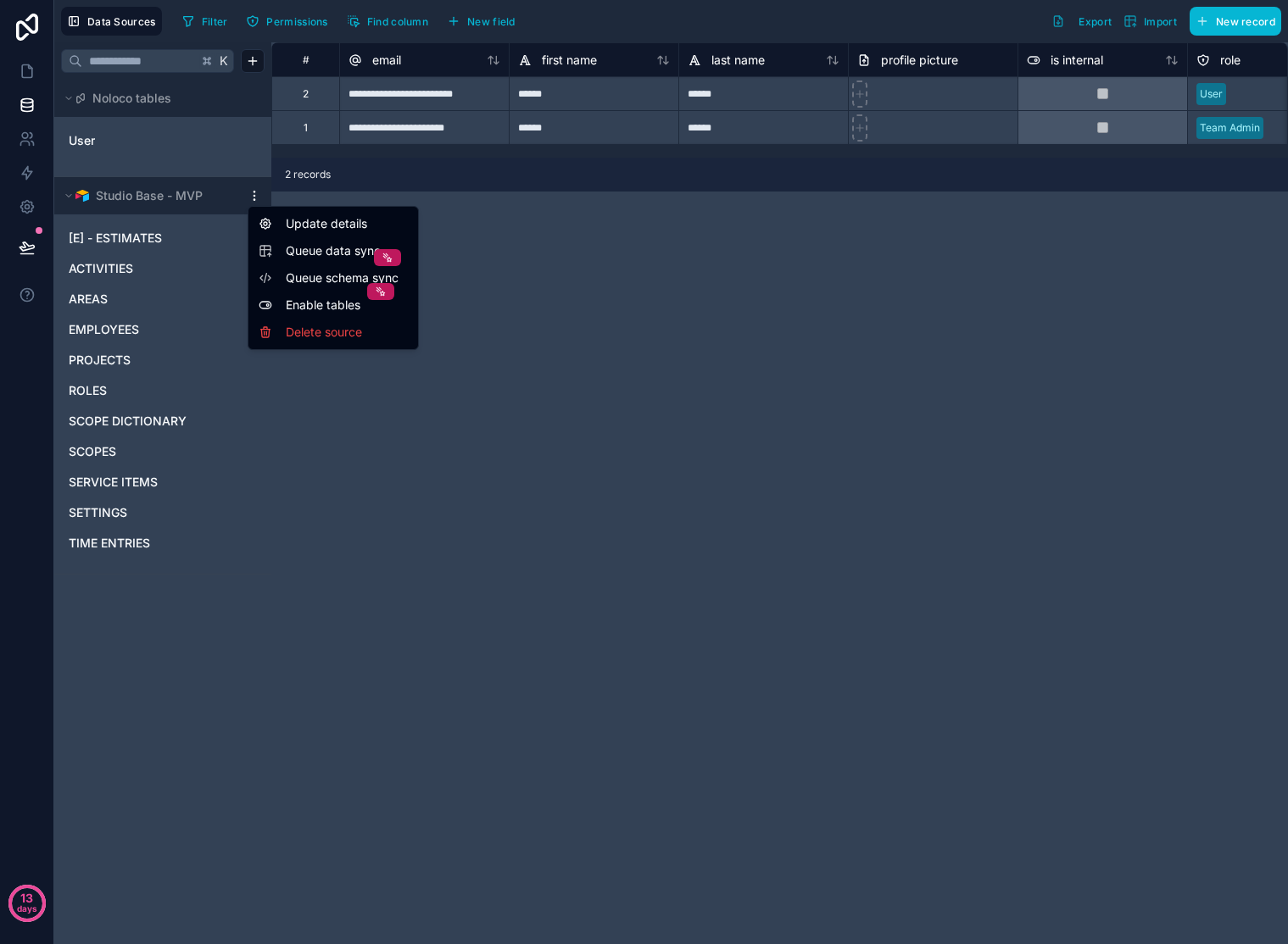
click at [341, 282] on span "Queue schema sync" at bounding box center [346, 278] width 122 height 17
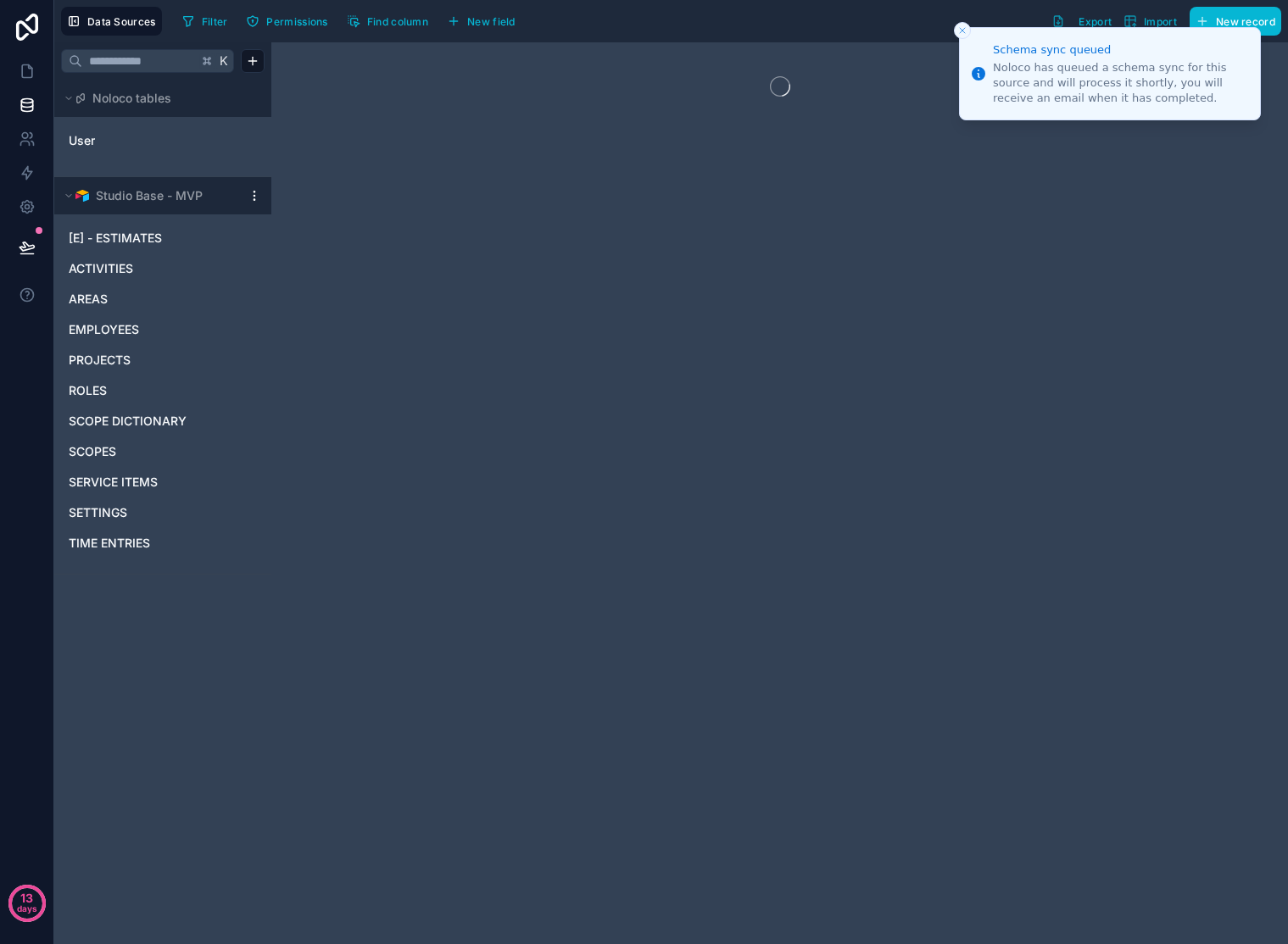
click at [963, 27] on icon "Close toast" at bounding box center [963, 30] width 10 height 10
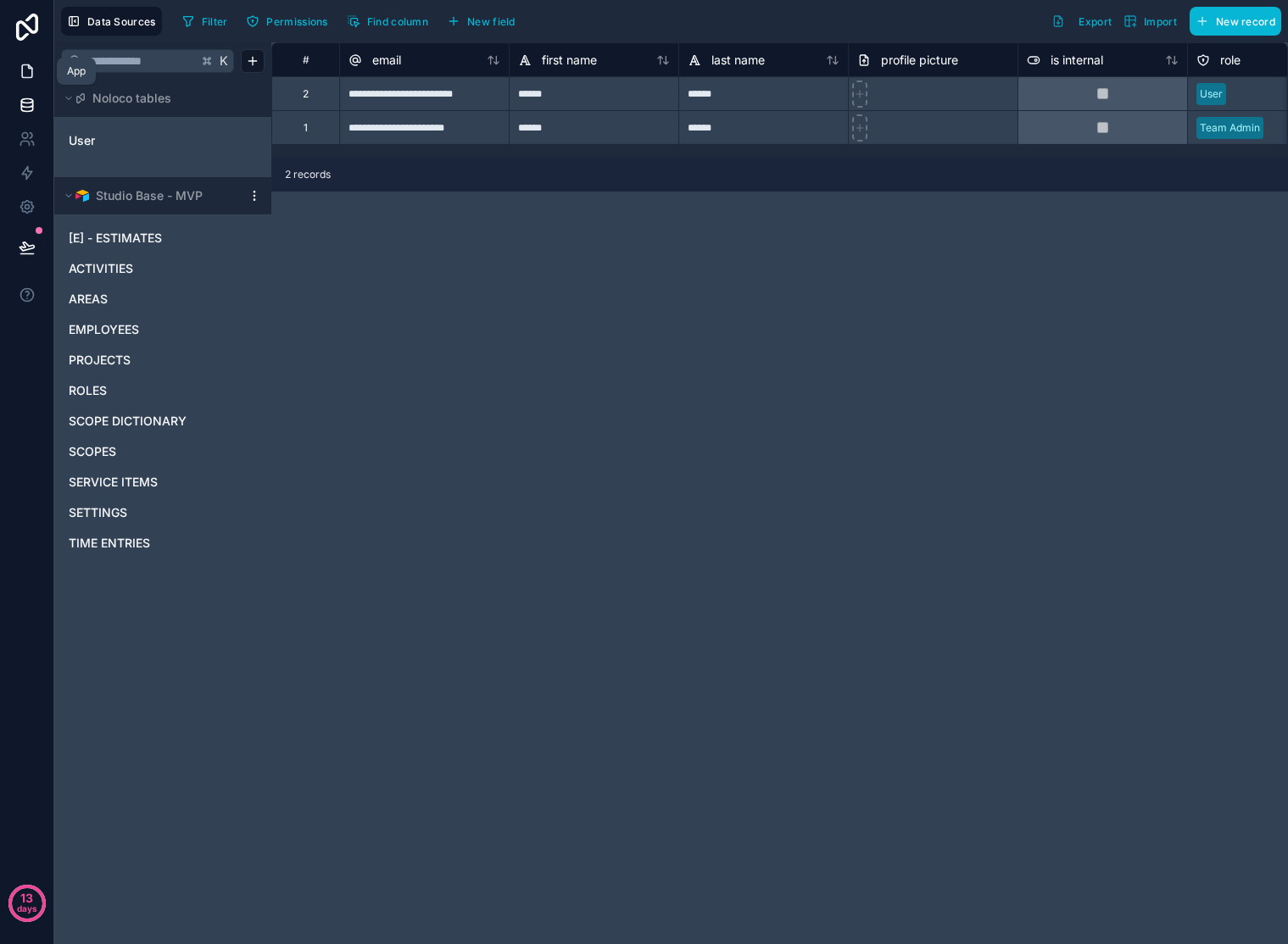
click at [37, 75] on link at bounding box center [26, 70] width 53 height 34
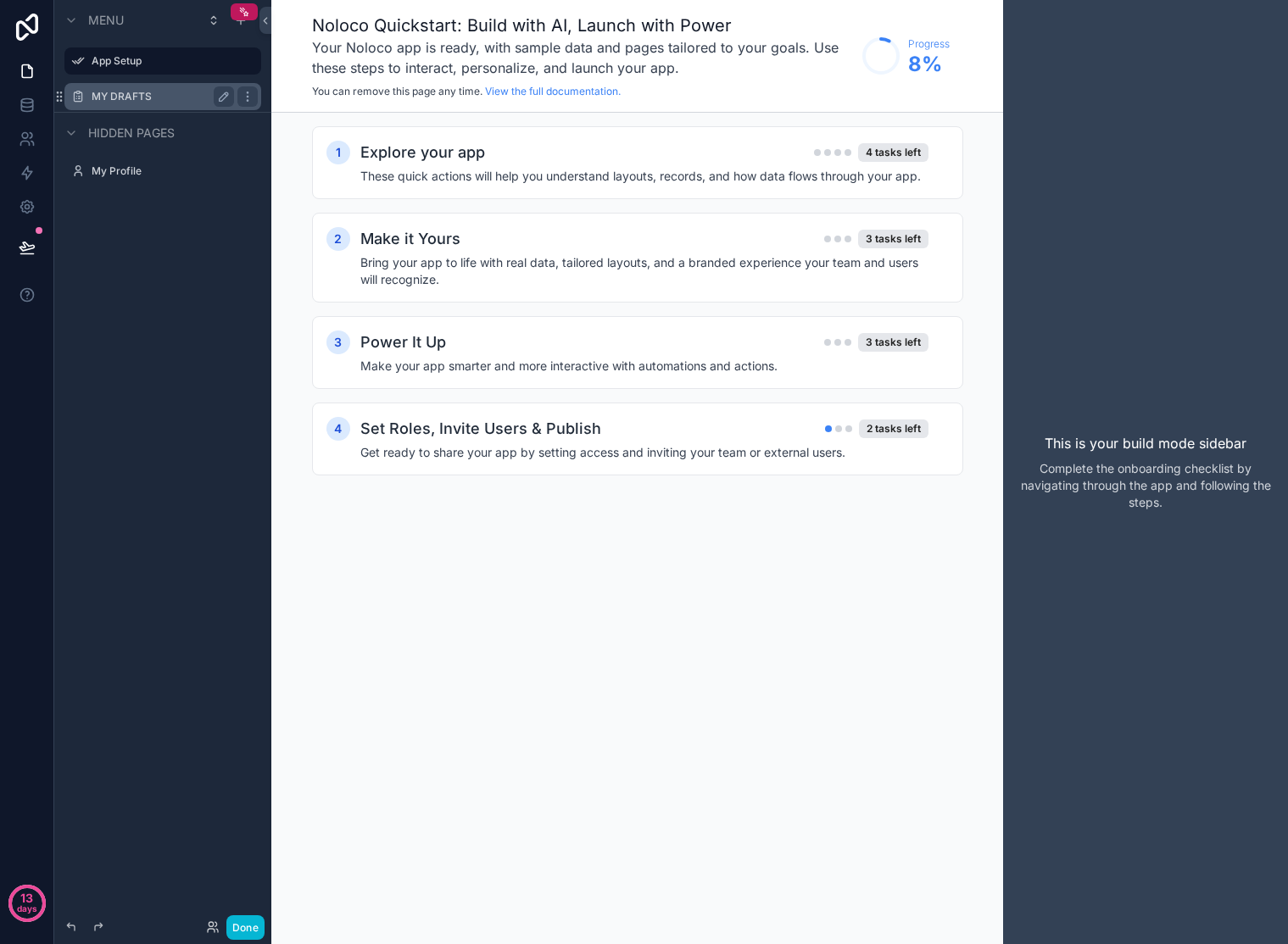
click at [128, 100] on label "MY DRAFTS" at bounding box center [159, 97] width 136 height 14
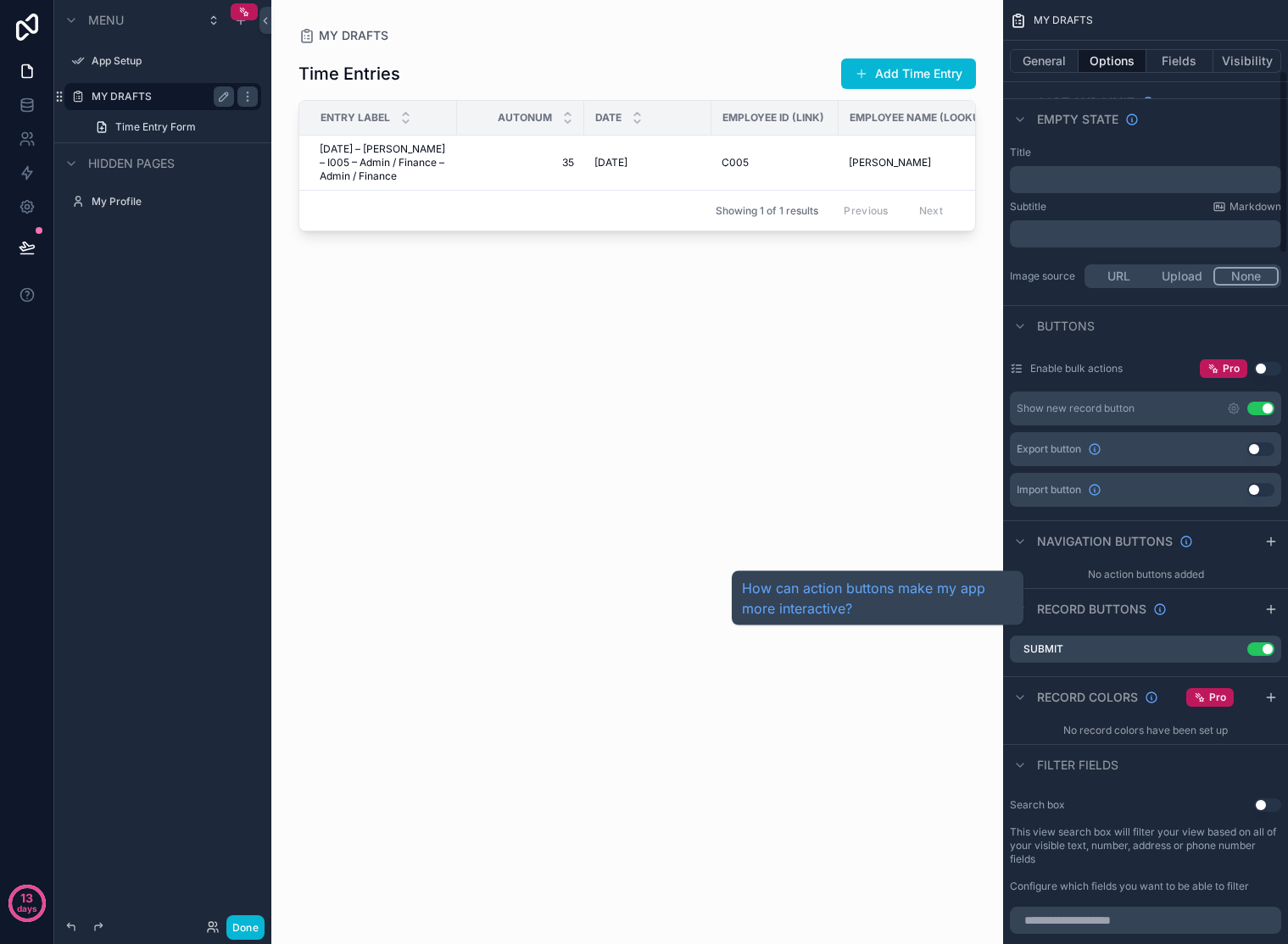
scroll to position [364, 0]
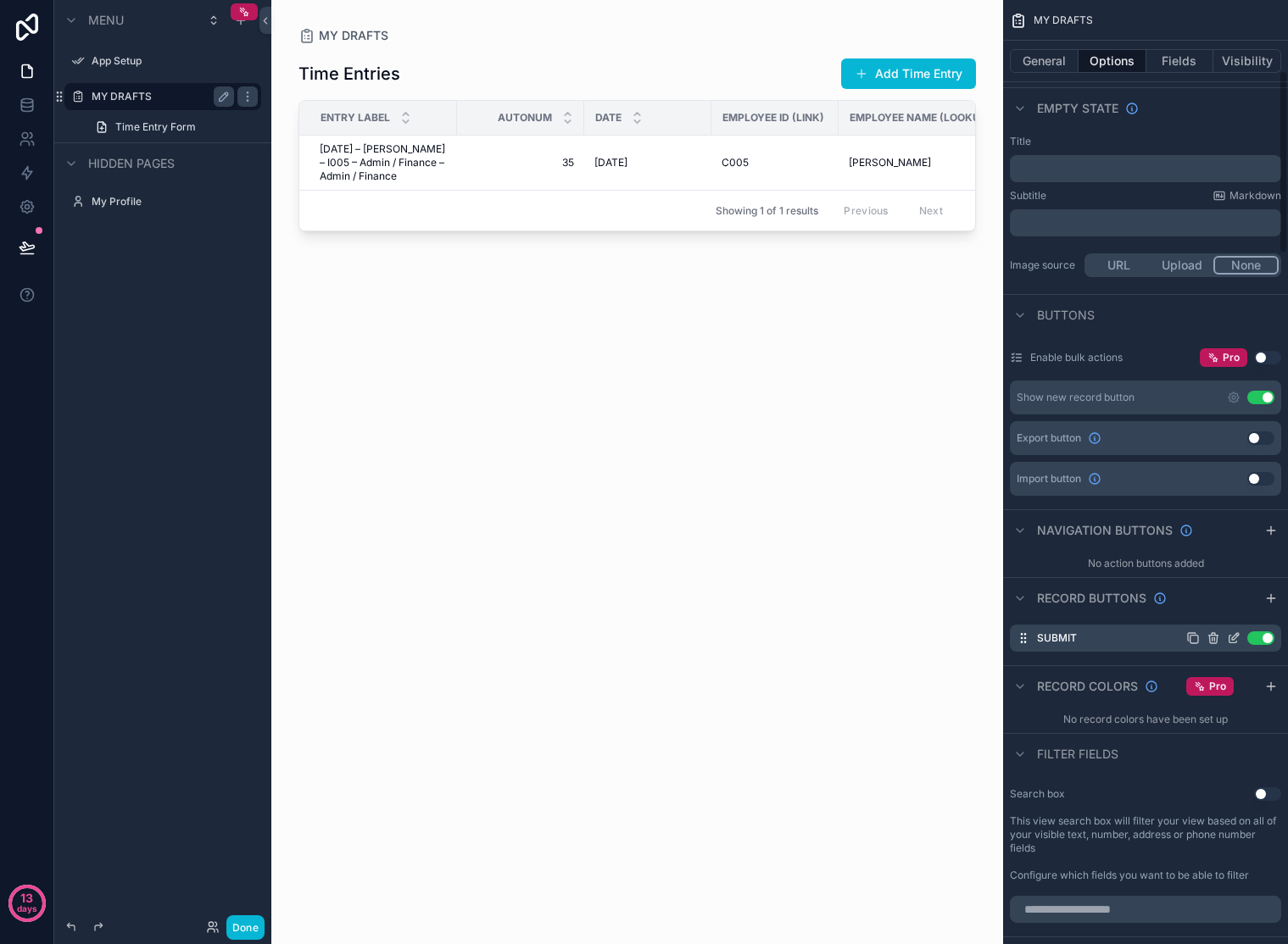
click at [1157, 635] on div "Submit Use setting" at bounding box center [1145, 638] width 272 height 27
click at [1237, 637] on icon "scrollable content" at bounding box center [1234, 639] width 14 height 14
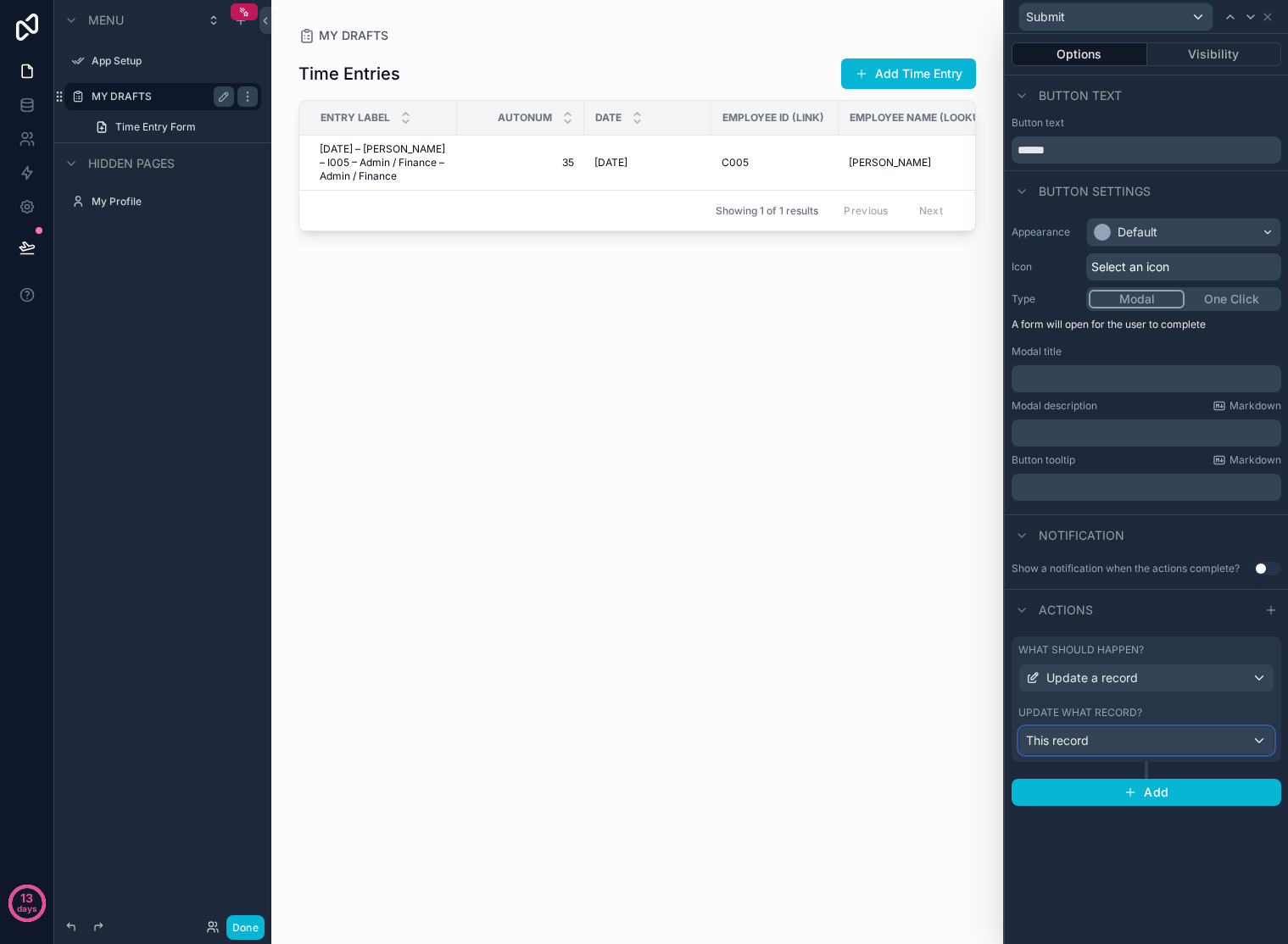
click at [1177, 739] on div "This record" at bounding box center [1146, 740] width 254 height 27
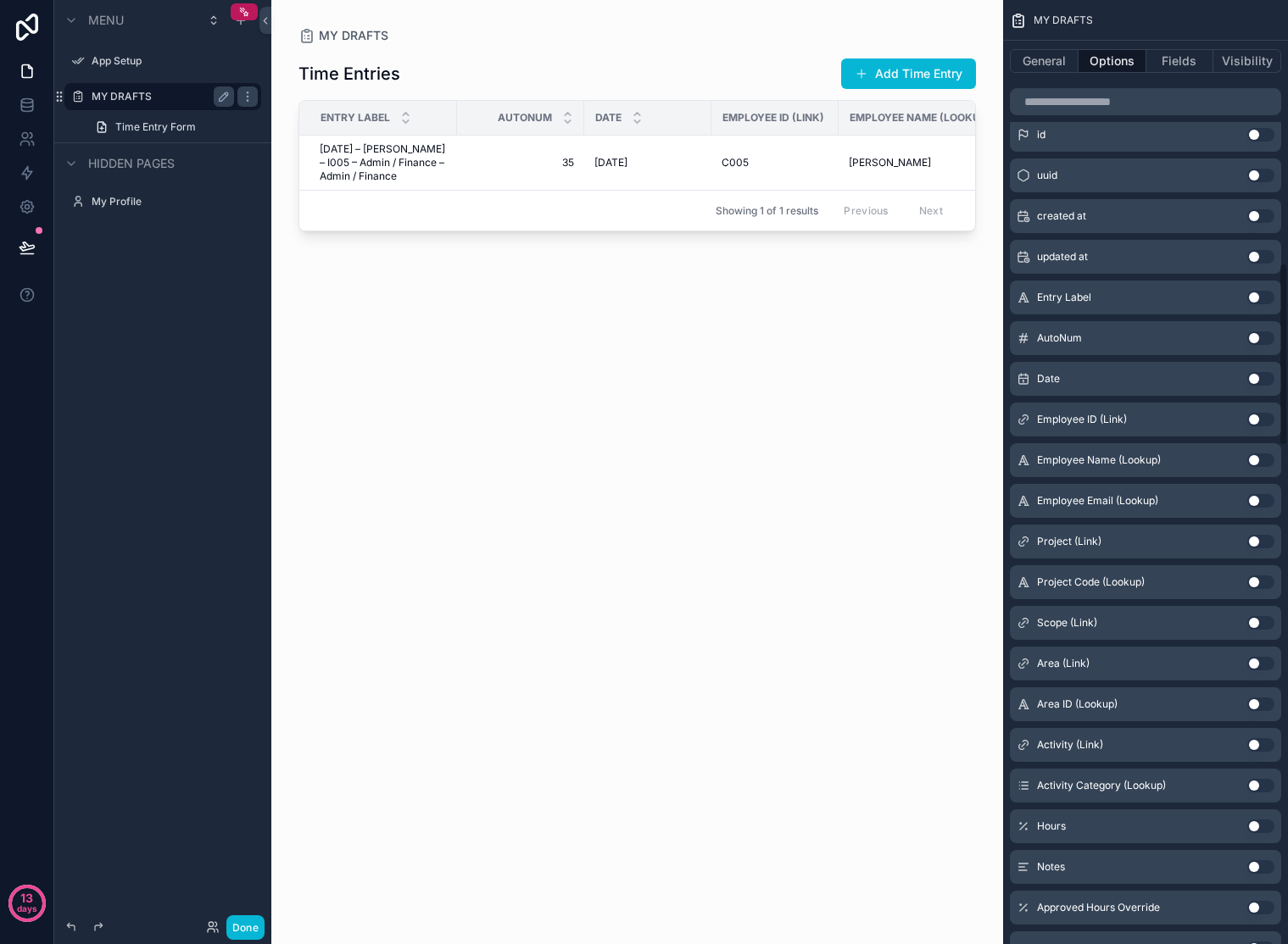
scroll to position [936, 0]
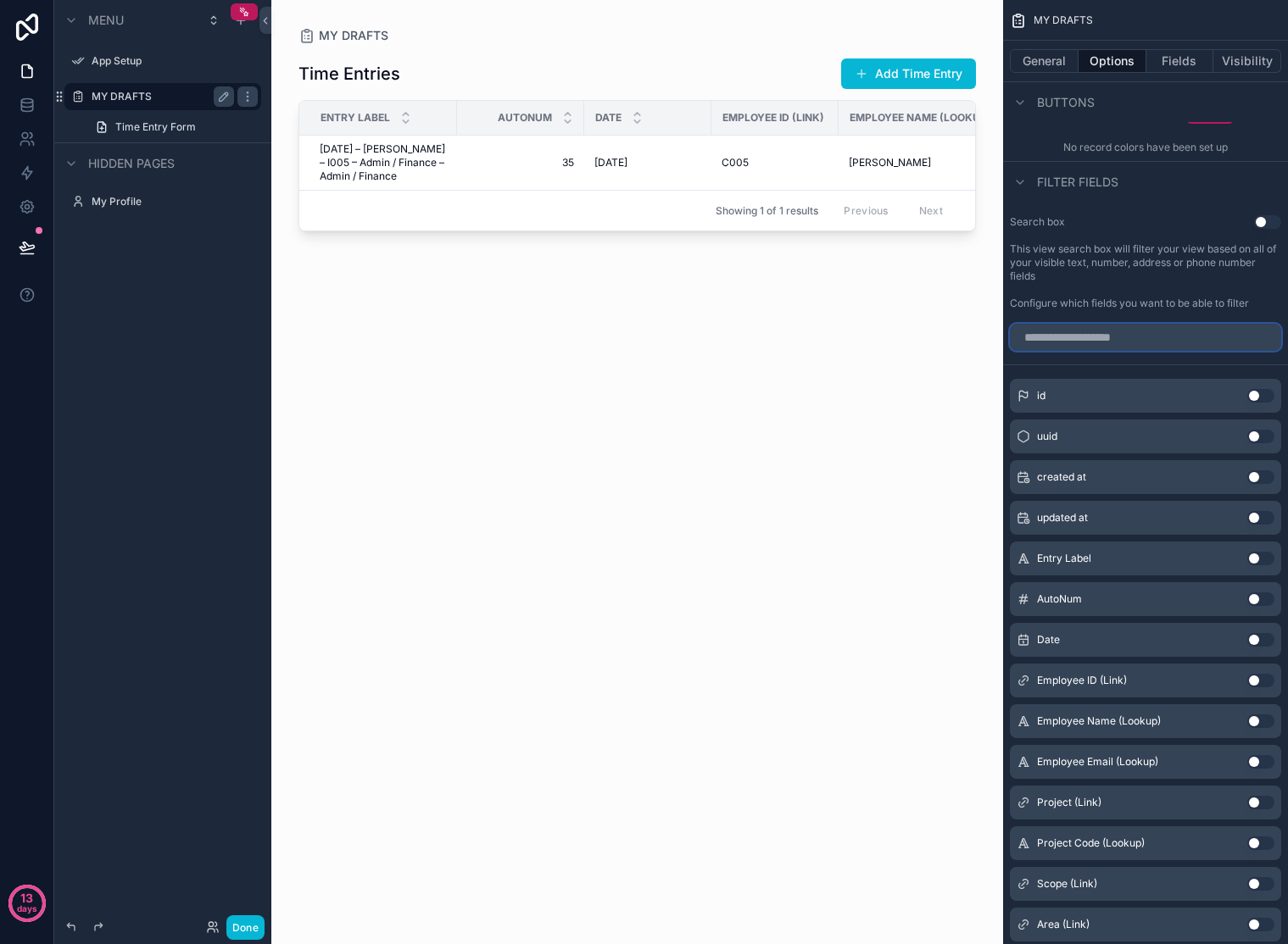
click at [1201, 335] on input "scrollable content" at bounding box center [1145, 337] width 272 height 27
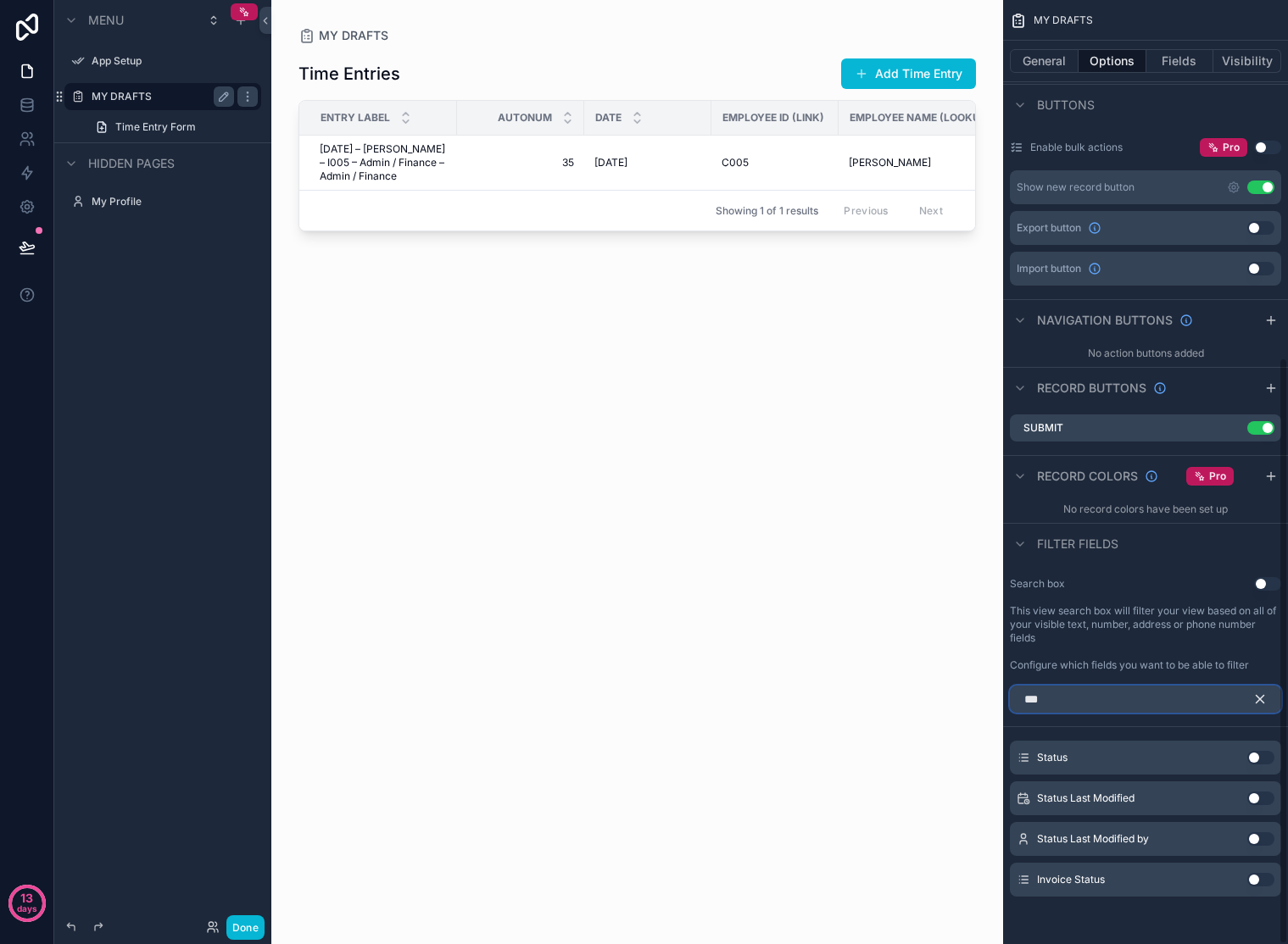
scroll to position [574, 0]
type input "****"
click at [1251, 757] on button "Use setting" at bounding box center [1260, 758] width 27 height 14
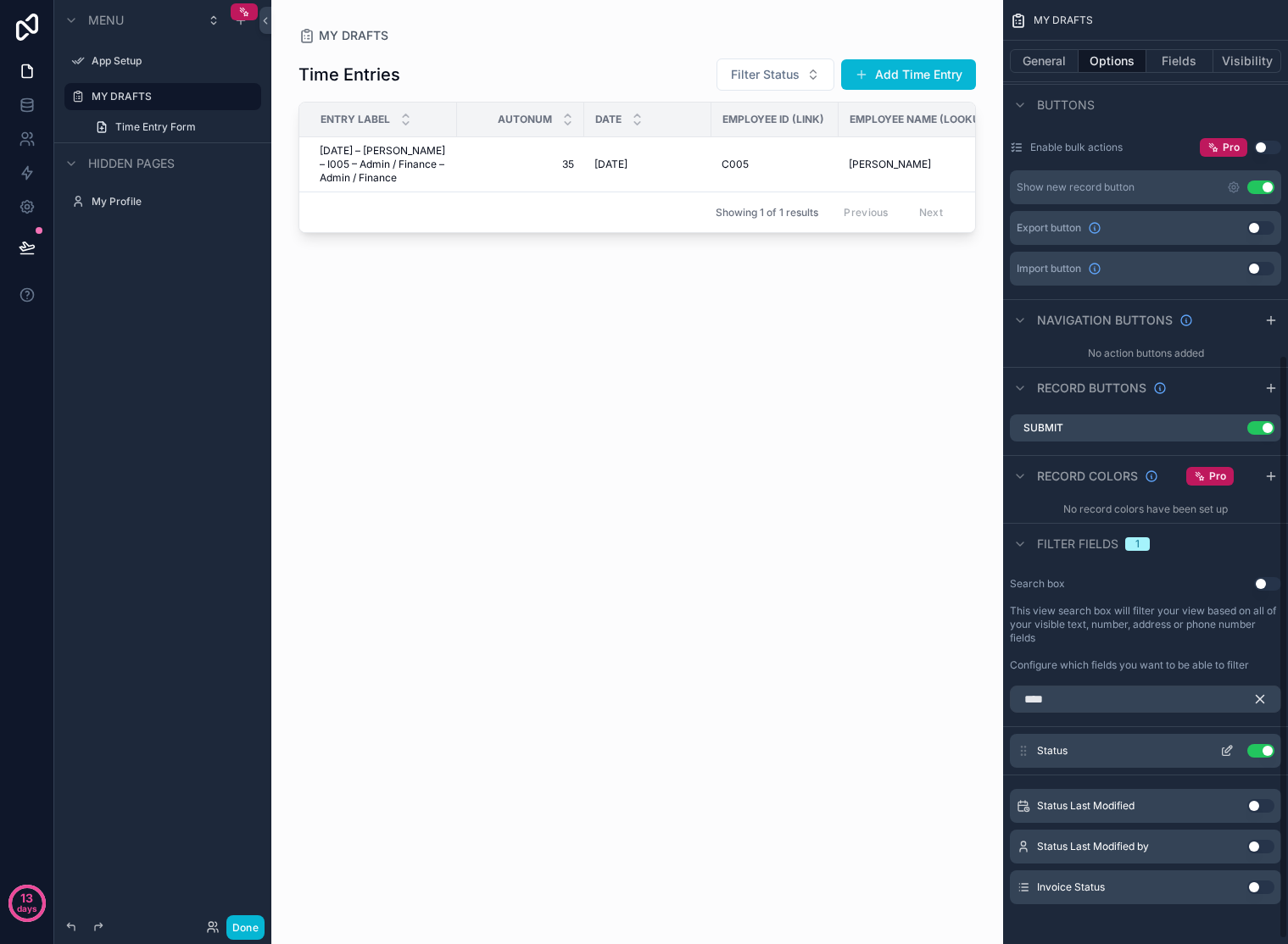
click at [1269, 749] on button "Use setting" at bounding box center [1260, 751] width 27 height 14
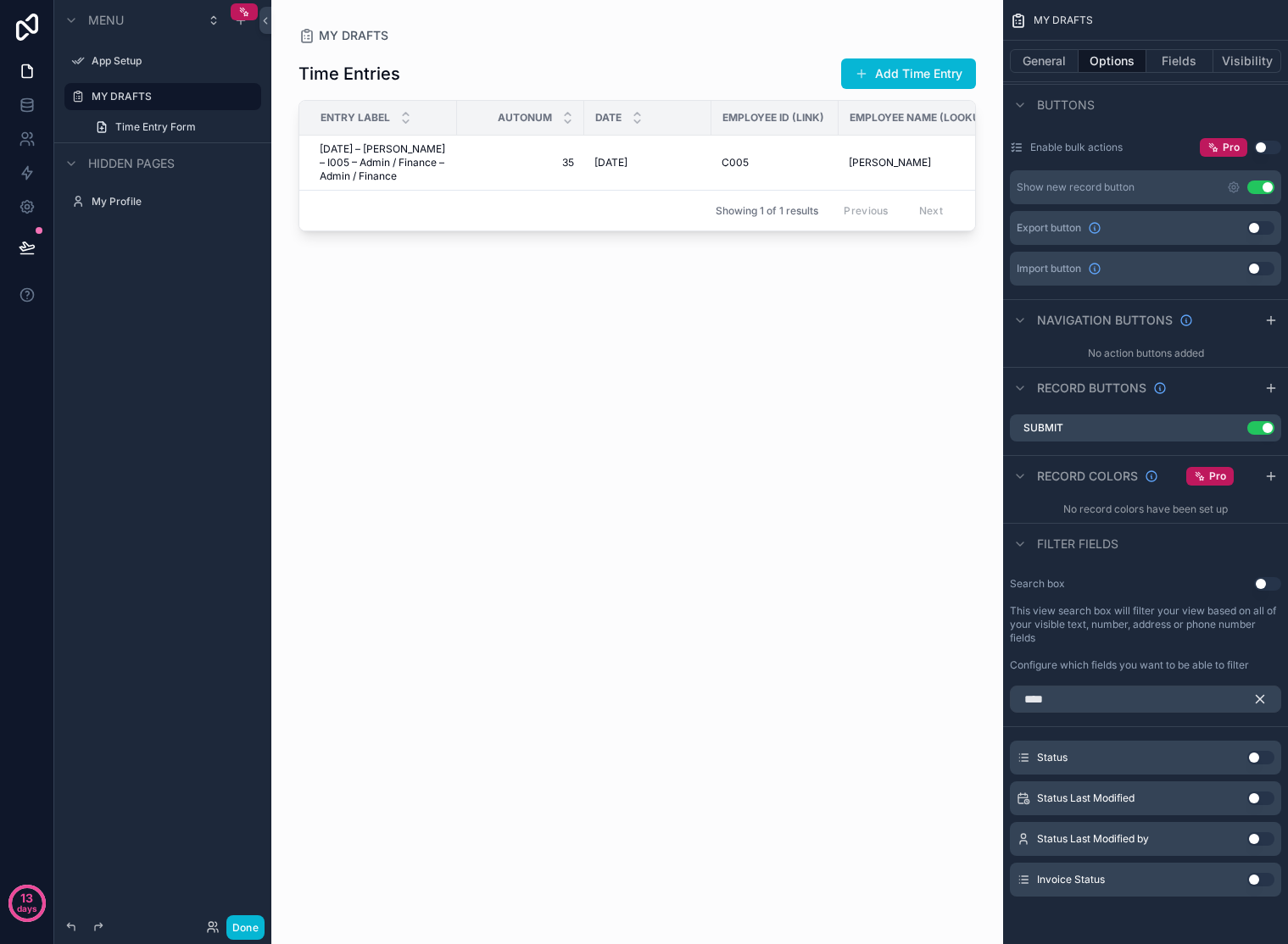
click at [1265, 702] on icon "scrollable content" at bounding box center [1260, 700] width 16 height 16
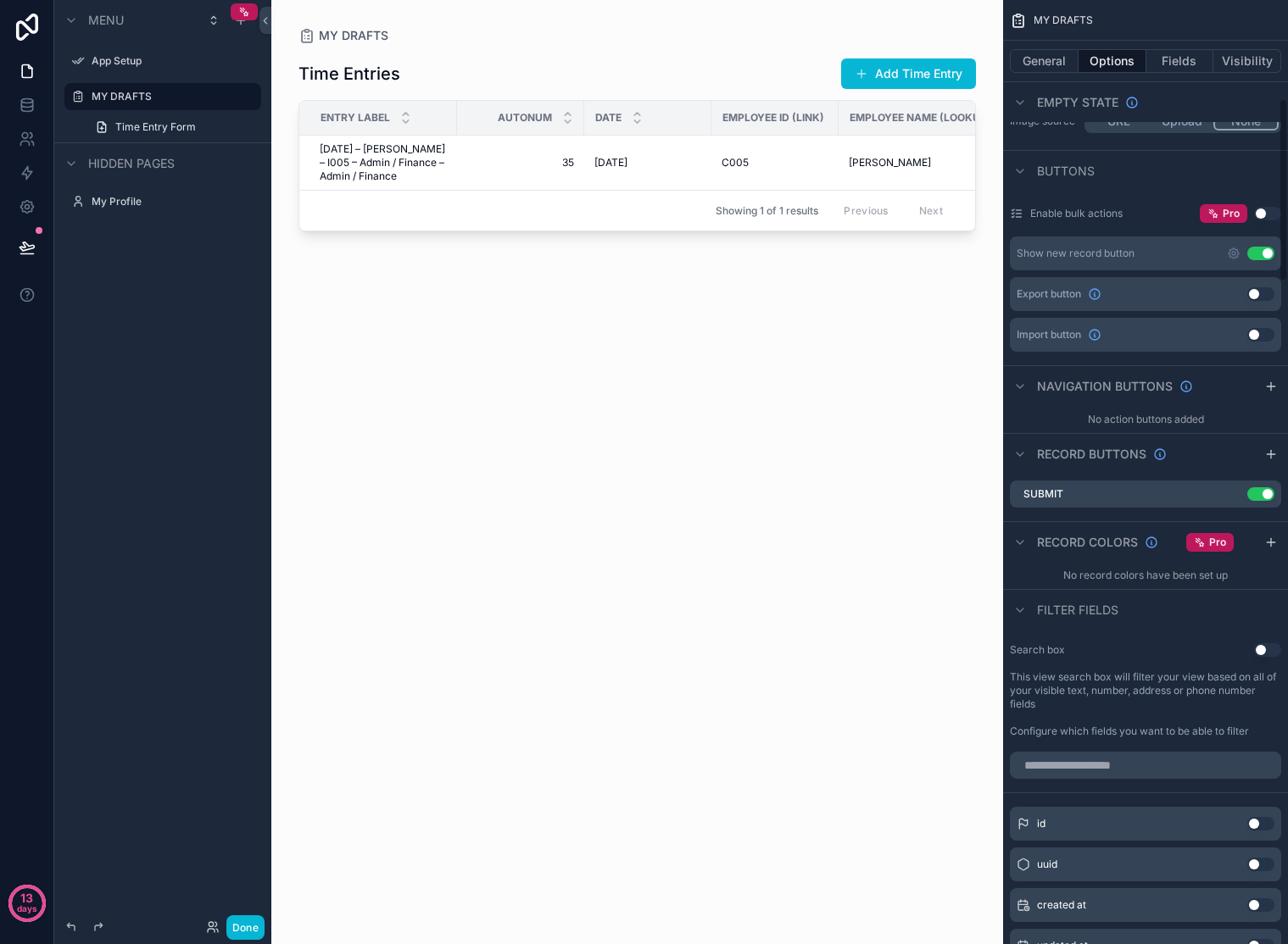
scroll to position [472, 0]
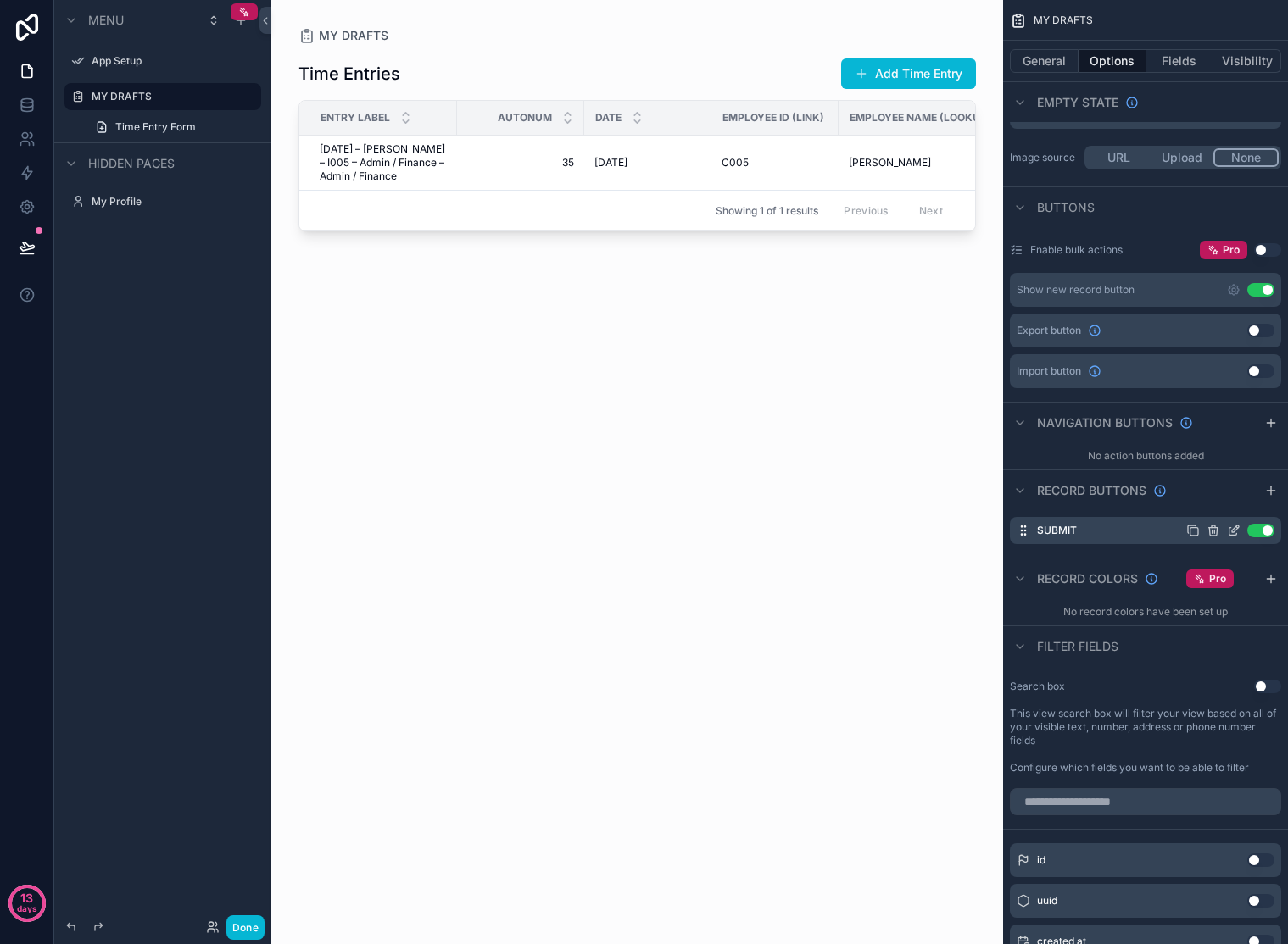
click at [1231, 529] on icon "scrollable content" at bounding box center [1234, 531] width 14 height 14
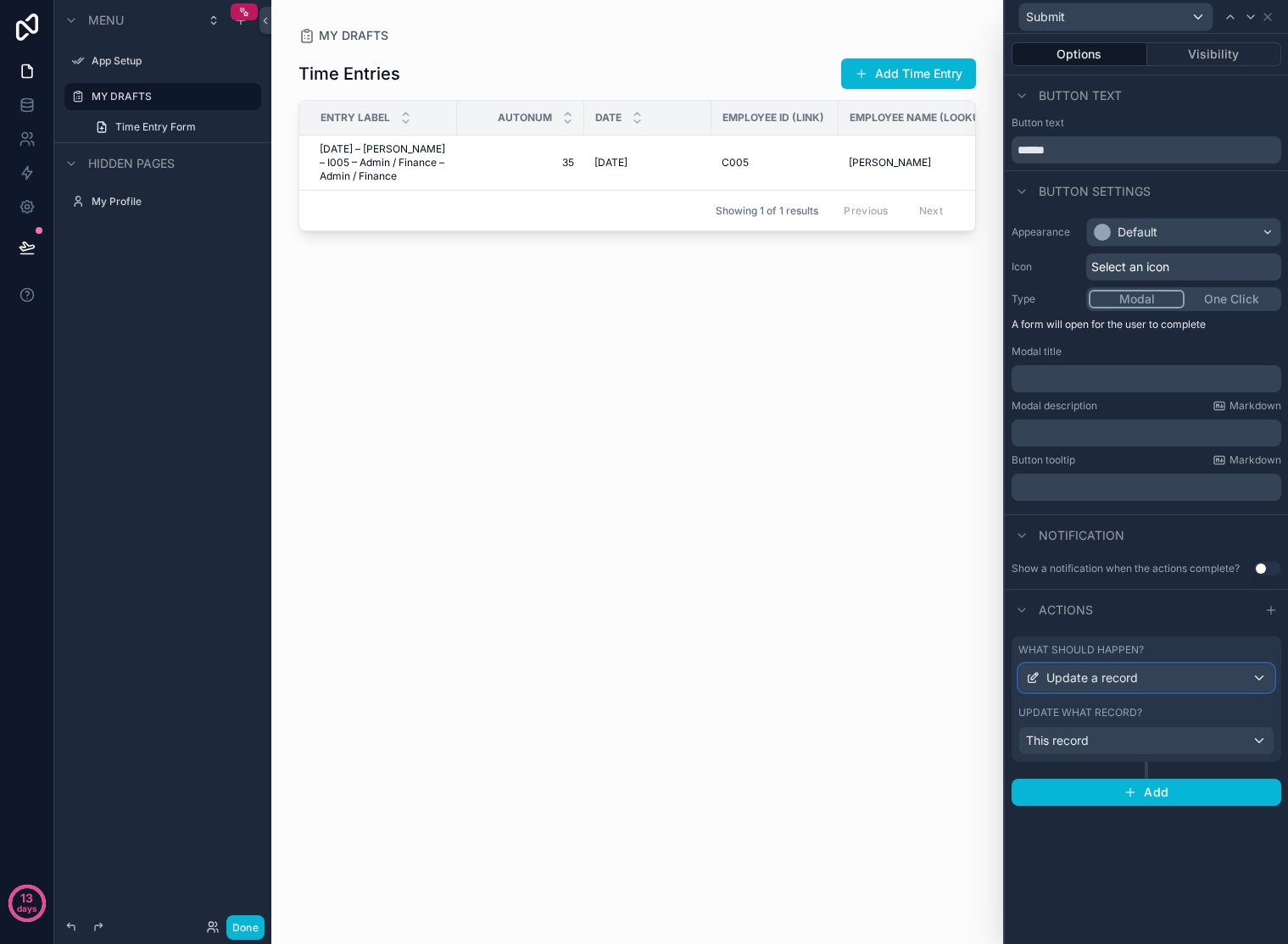
click at [1184, 672] on div "Update a record" at bounding box center [1146, 678] width 254 height 27
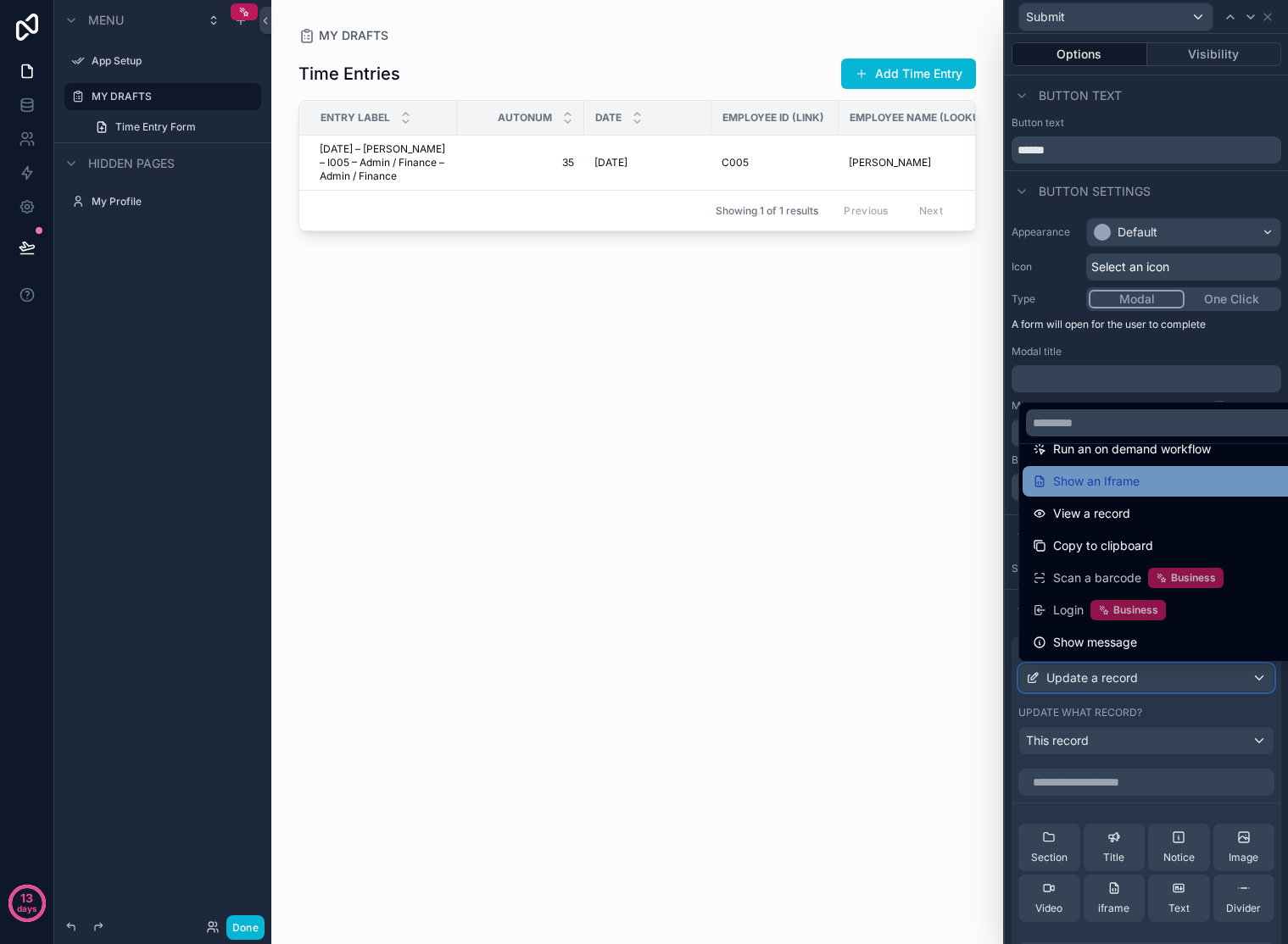
scroll to position [0, 0]
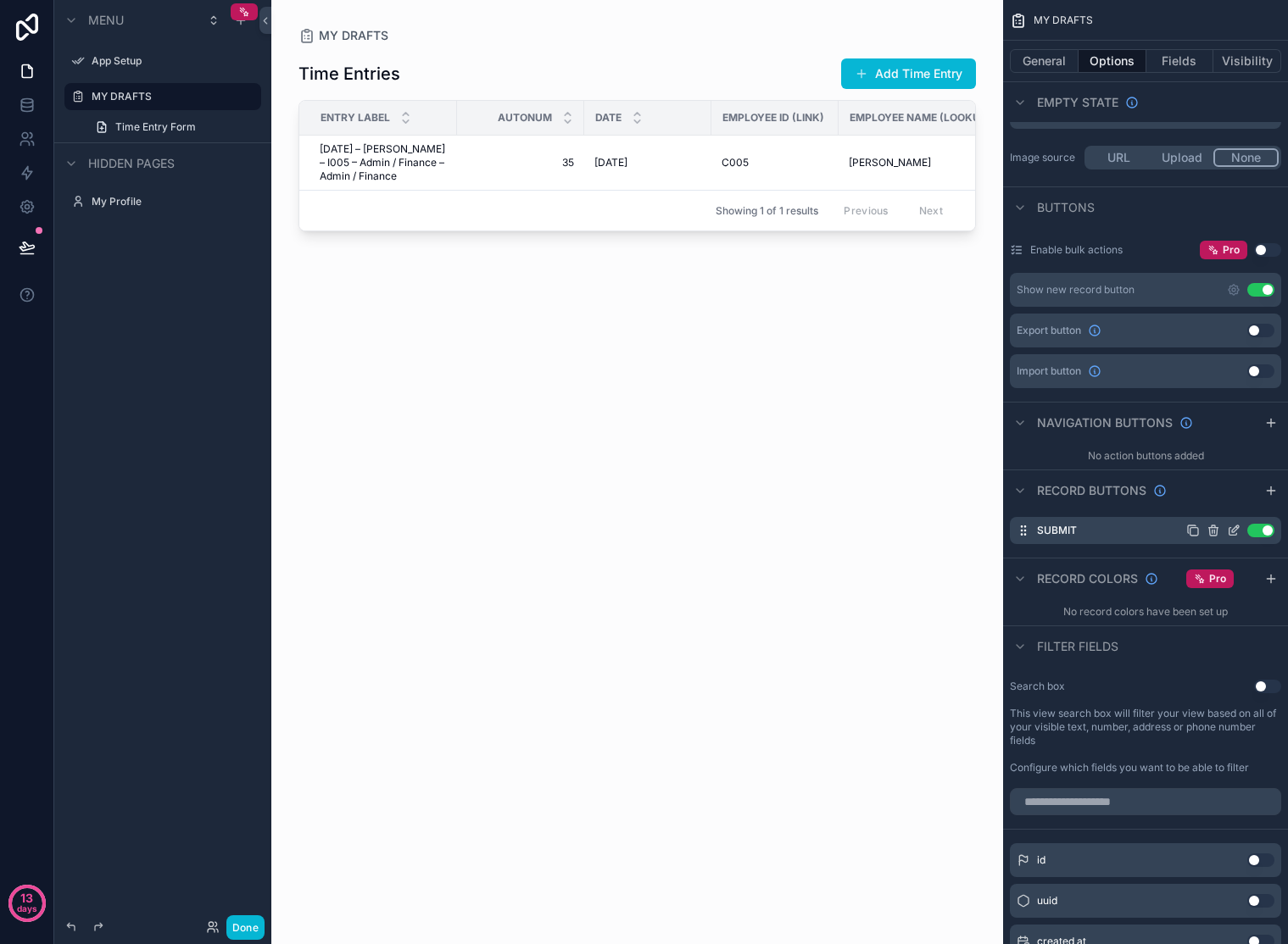
click at [1232, 530] on icon "scrollable content" at bounding box center [1236, 529] width 7 height 7
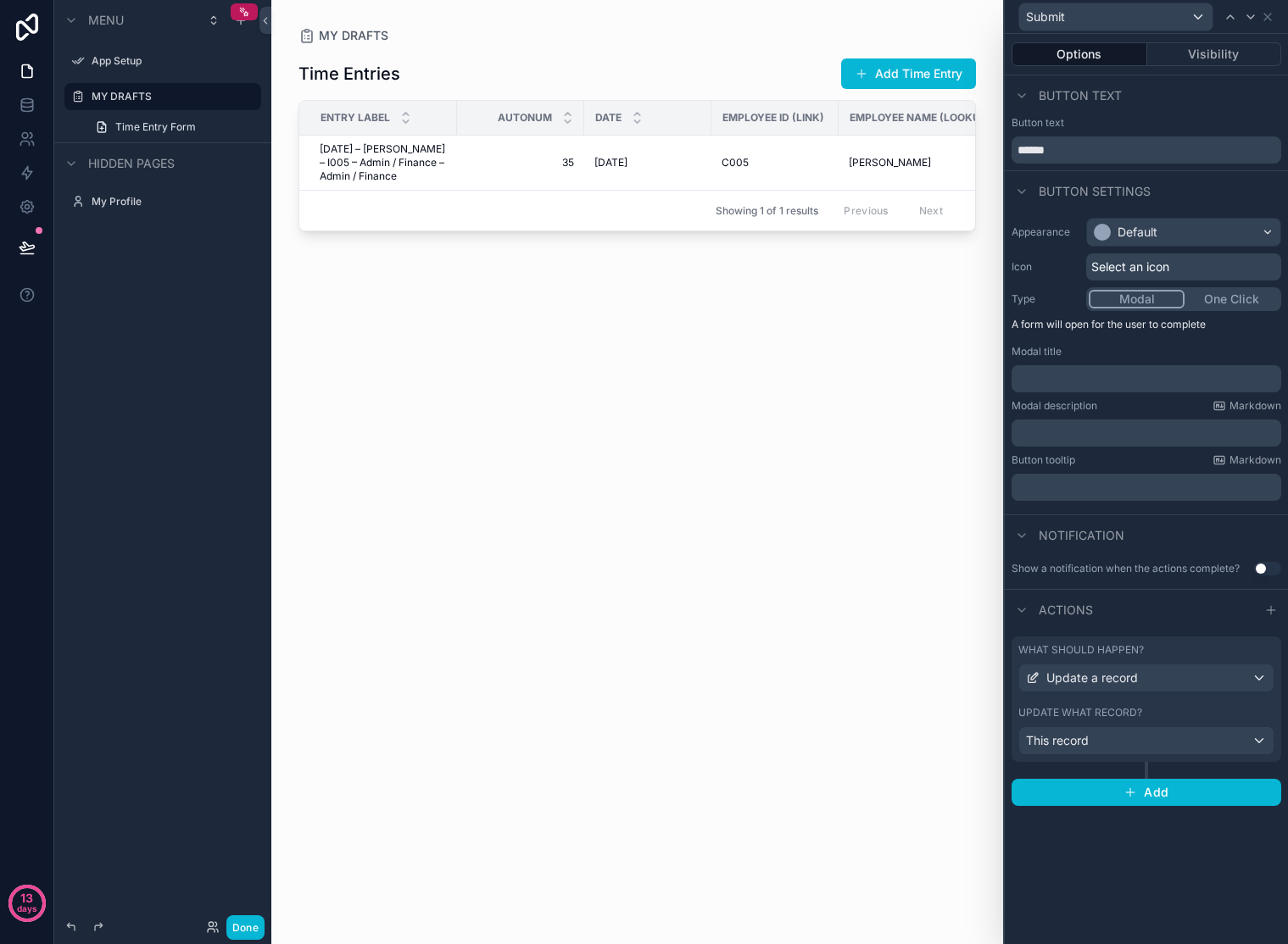
click at [1225, 311] on div "Appearance Default Icon Select an icon Type Modal One Click A form will open fo…" at bounding box center [1146, 359] width 283 height 297
click at [1230, 305] on button "One Click" at bounding box center [1231, 298] width 94 height 18
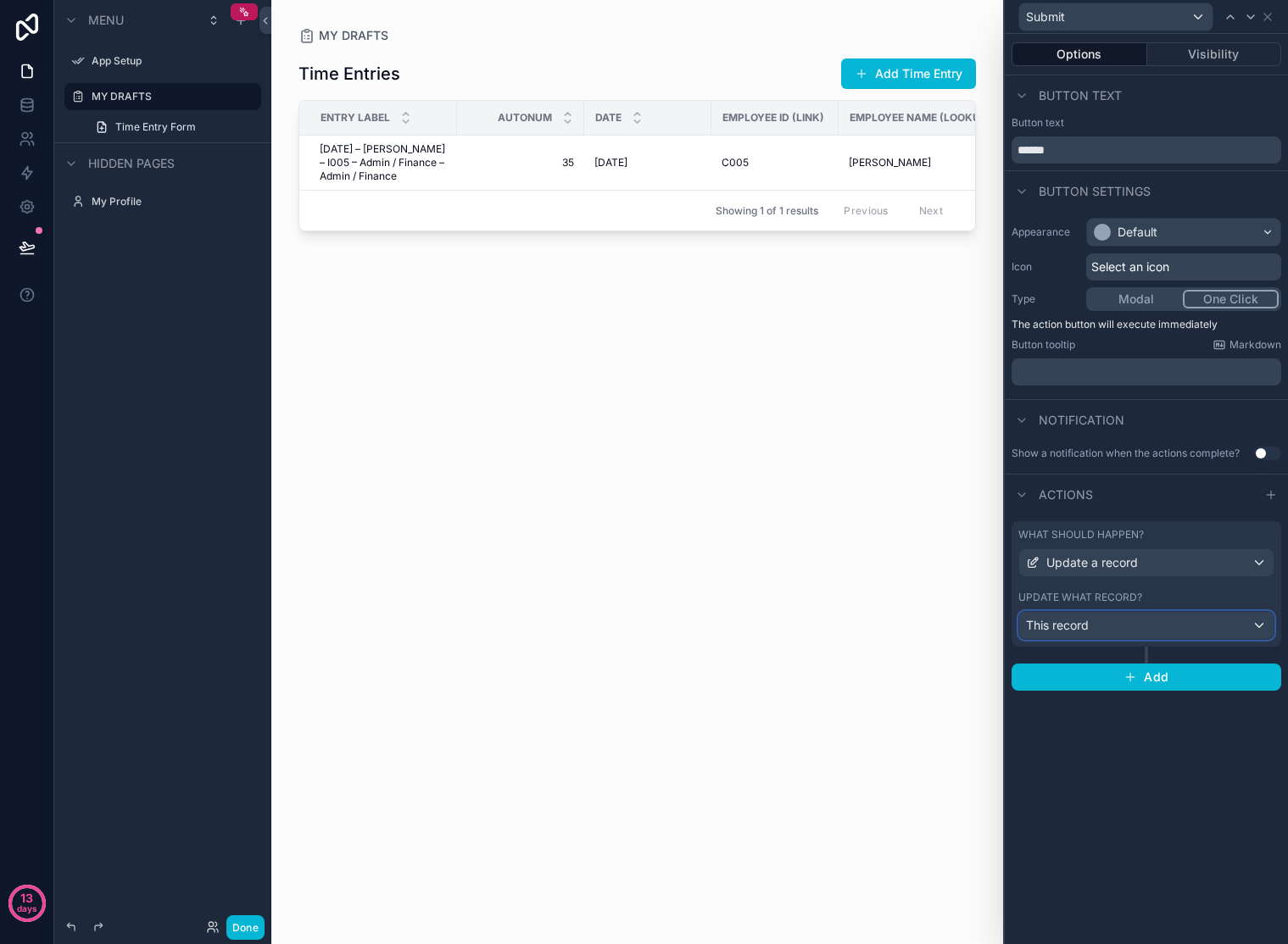
click at [1195, 625] on div "This record" at bounding box center [1146, 625] width 254 height 27
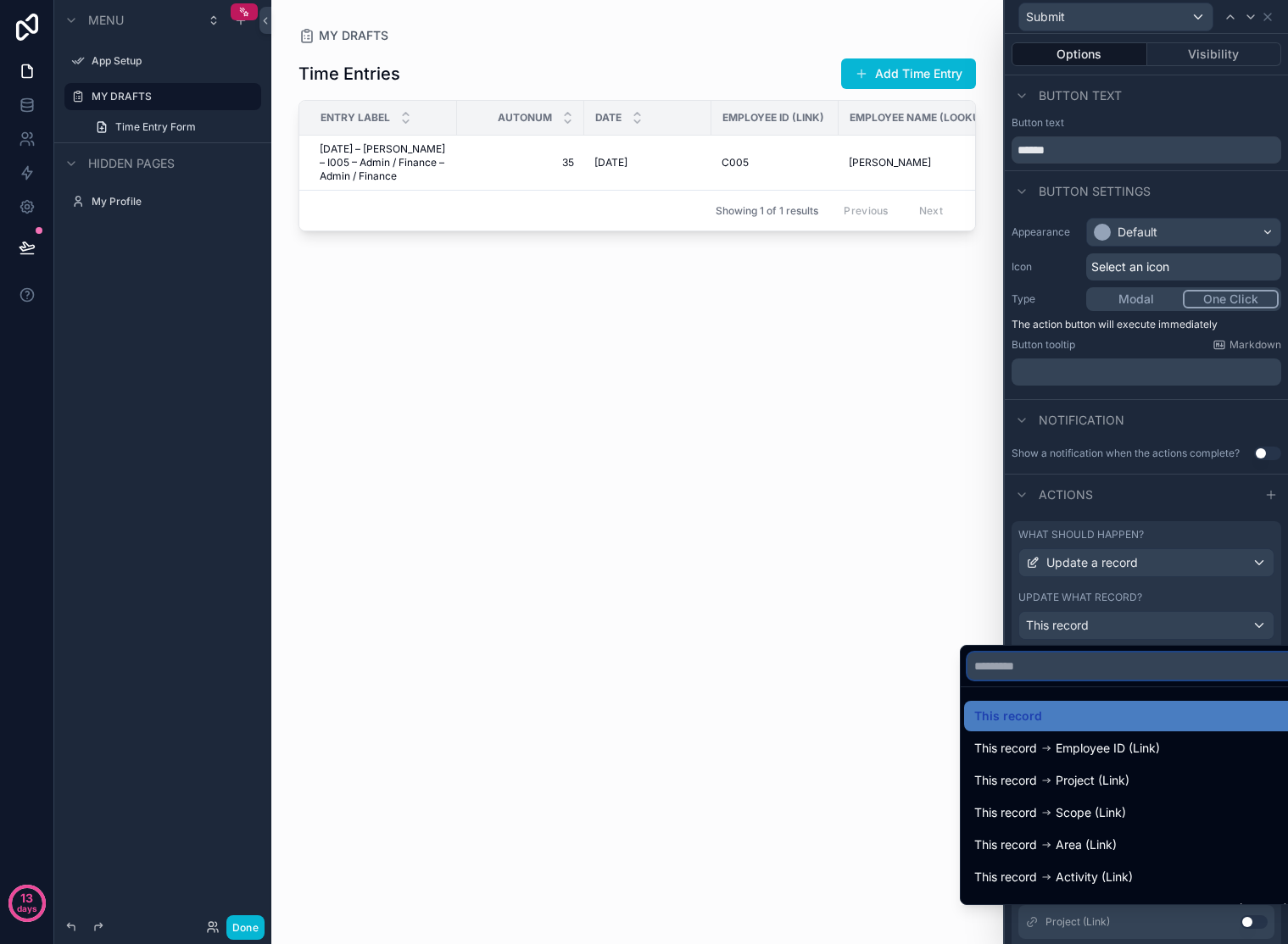
click at [1130, 671] on input "text" at bounding box center [1131, 666] width 327 height 27
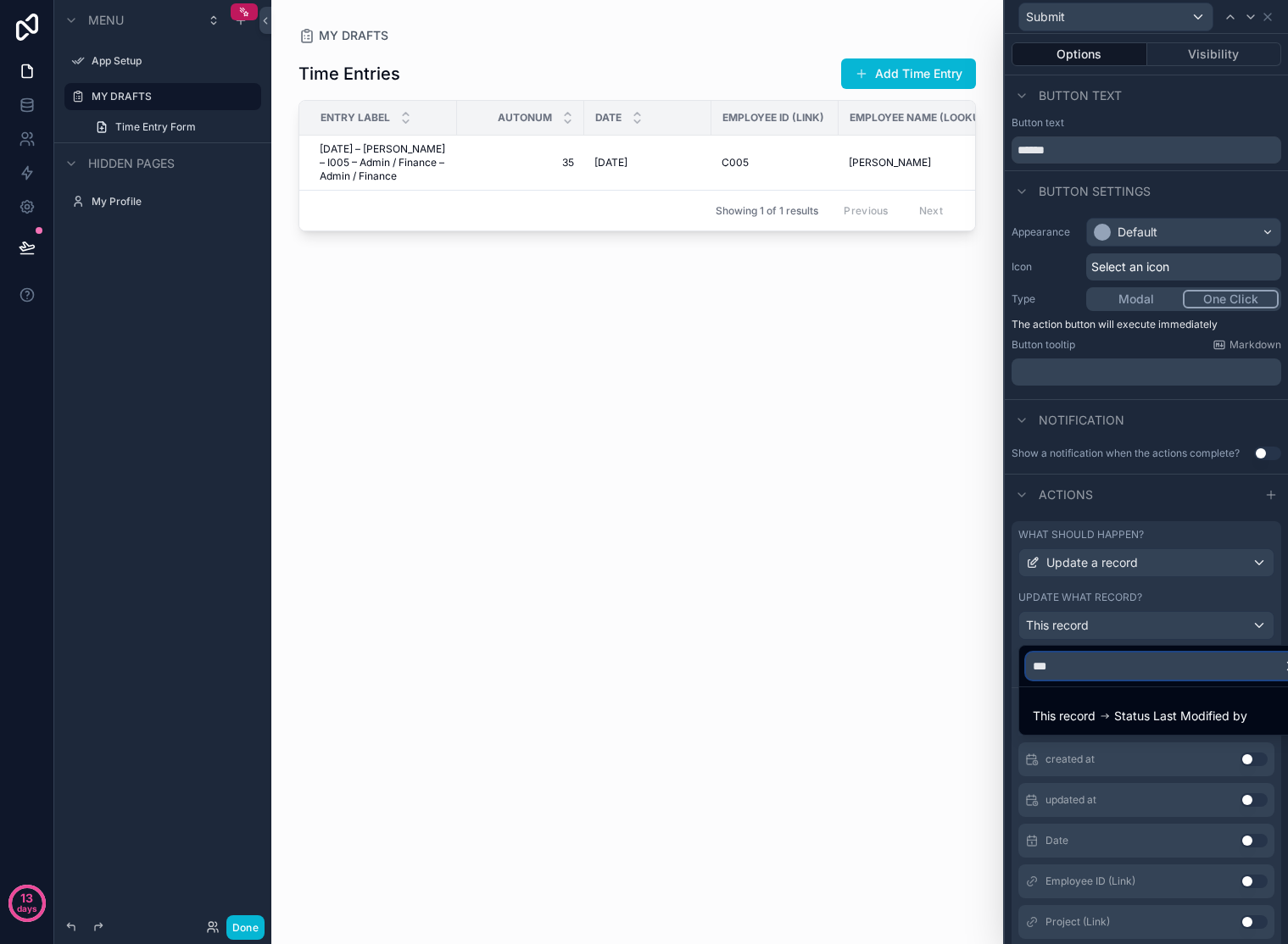
click at [1204, 665] on input "***" at bounding box center [1166, 666] width 280 height 27
type input "*"
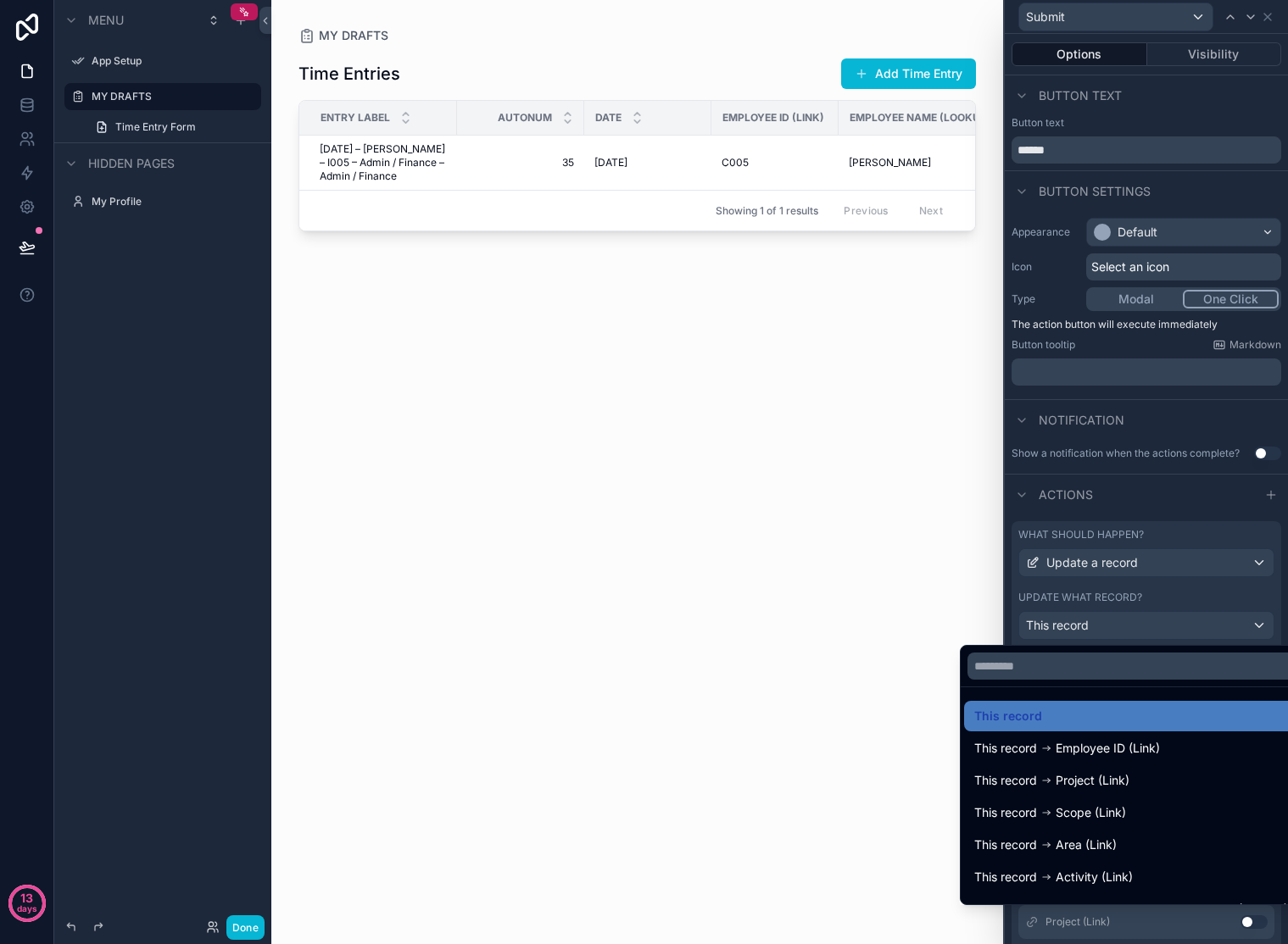
click at [819, 563] on div "scrollable content" at bounding box center [637, 462] width 732 height 924
click at [1249, 57] on div at bounding box center [1146, 472] width 283 height 944
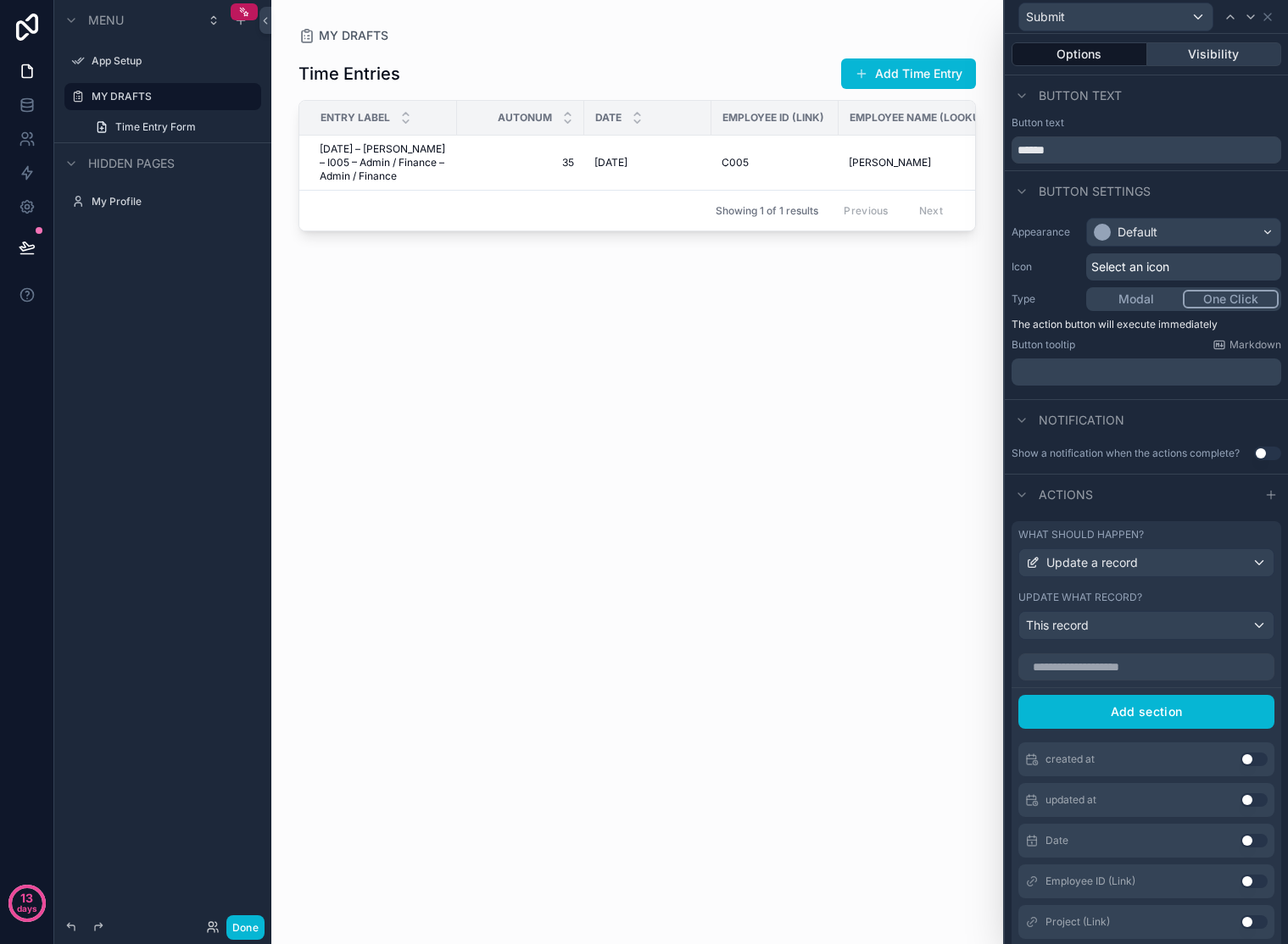
click at [1233, 57] on button "Visibility" at bounding box center [1214, 54] width 135 height 23
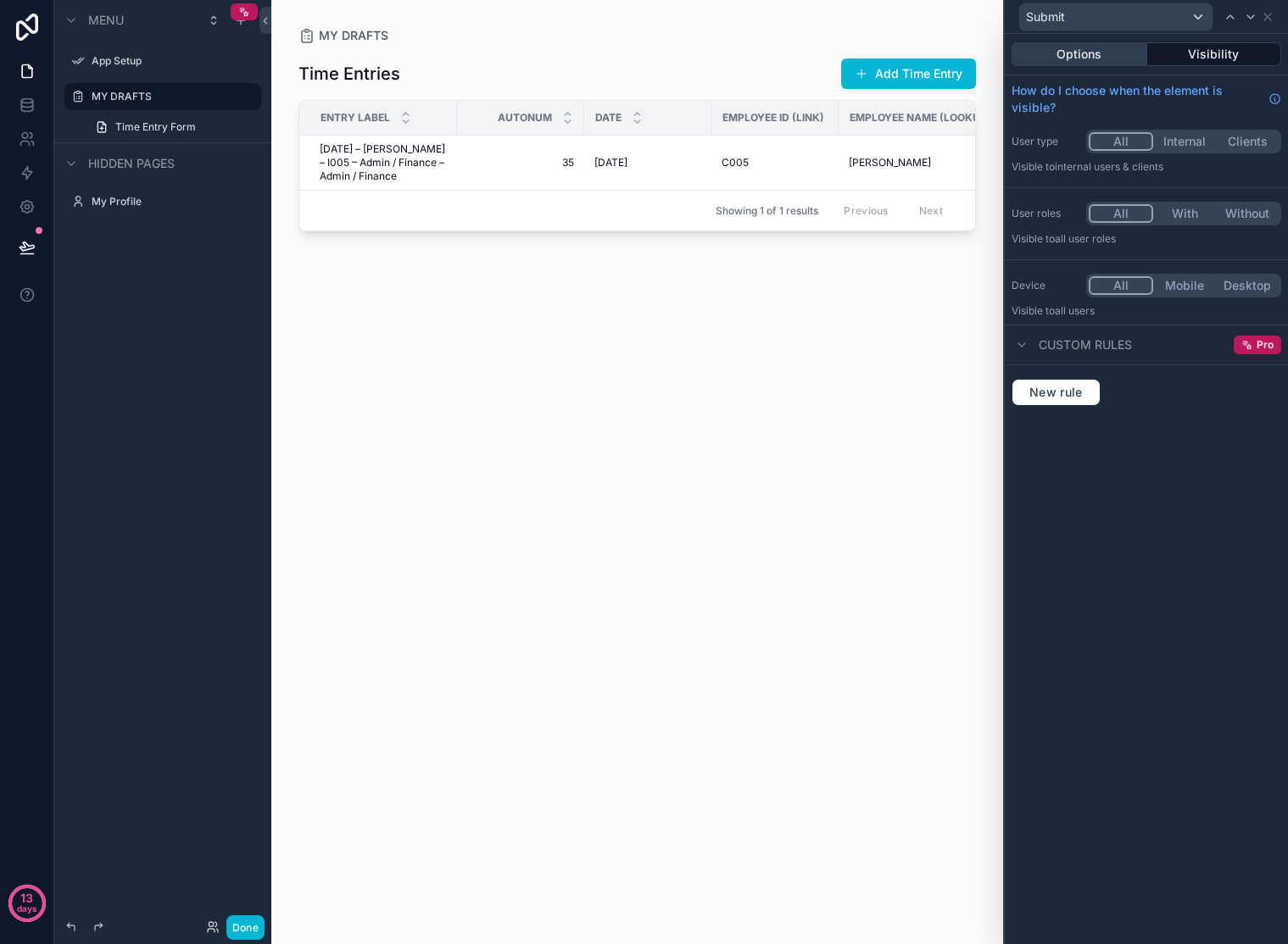
click at [1105, 50] on button "Options" at bounding box center [1079, 54] width 136 height 23
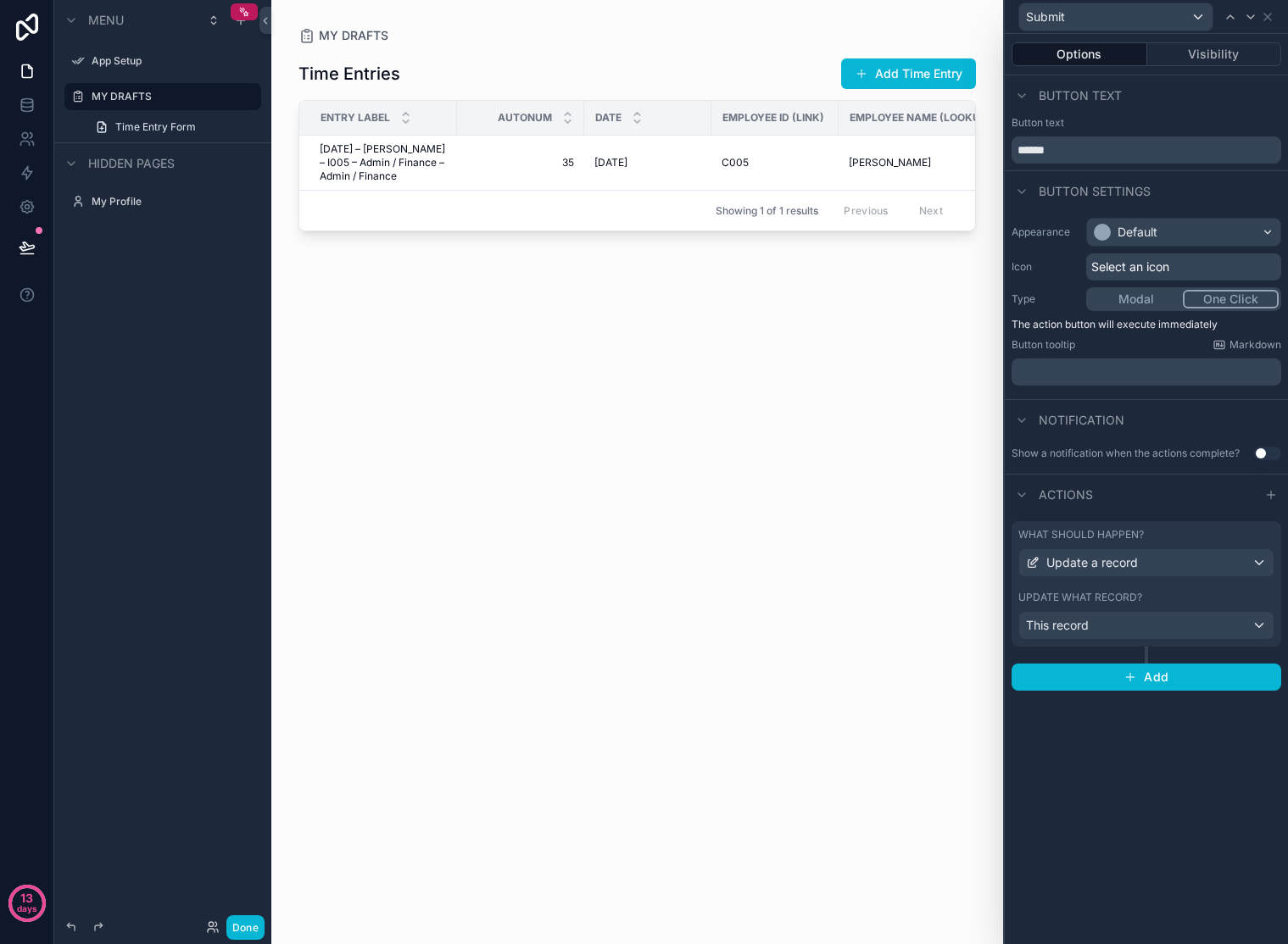
click at [744, 397] on div "Time Entries Add Time Entry Entry Label AutoNum Date Employee ID (Link) Employe…" at bounding box center [637, 484] width 677 height 880
click at [841, 347] on div "Time Entries Add Time Entry Entry Label AutoNum Date Employee ID (Link) Employe…" at bounding box center [637, 484] width 677 height 880
click at [627, 141] on td "9/18/2025 9/18/2025" at bounding box center [647, 163] width 127 height 55
click at [1088, 13] on div "Submit" at bounding box center [1116, 17] width 193 height 27
click at [1255, 107] on div at bounding box center [1146, 472] width 283 height 944
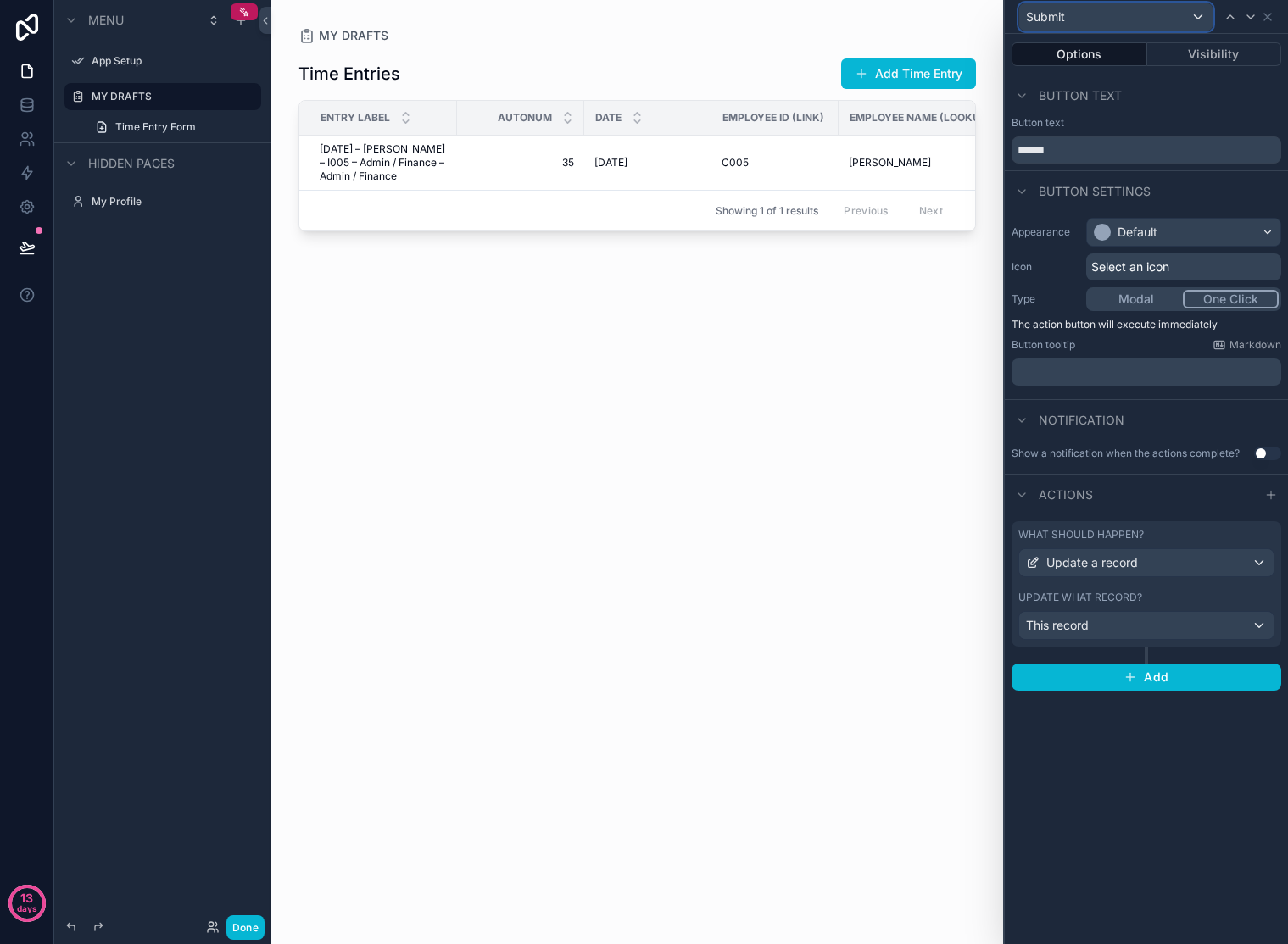
click at [1196, 17] on div "Submit" at bounding box center [1116, 17] width 193 height 27
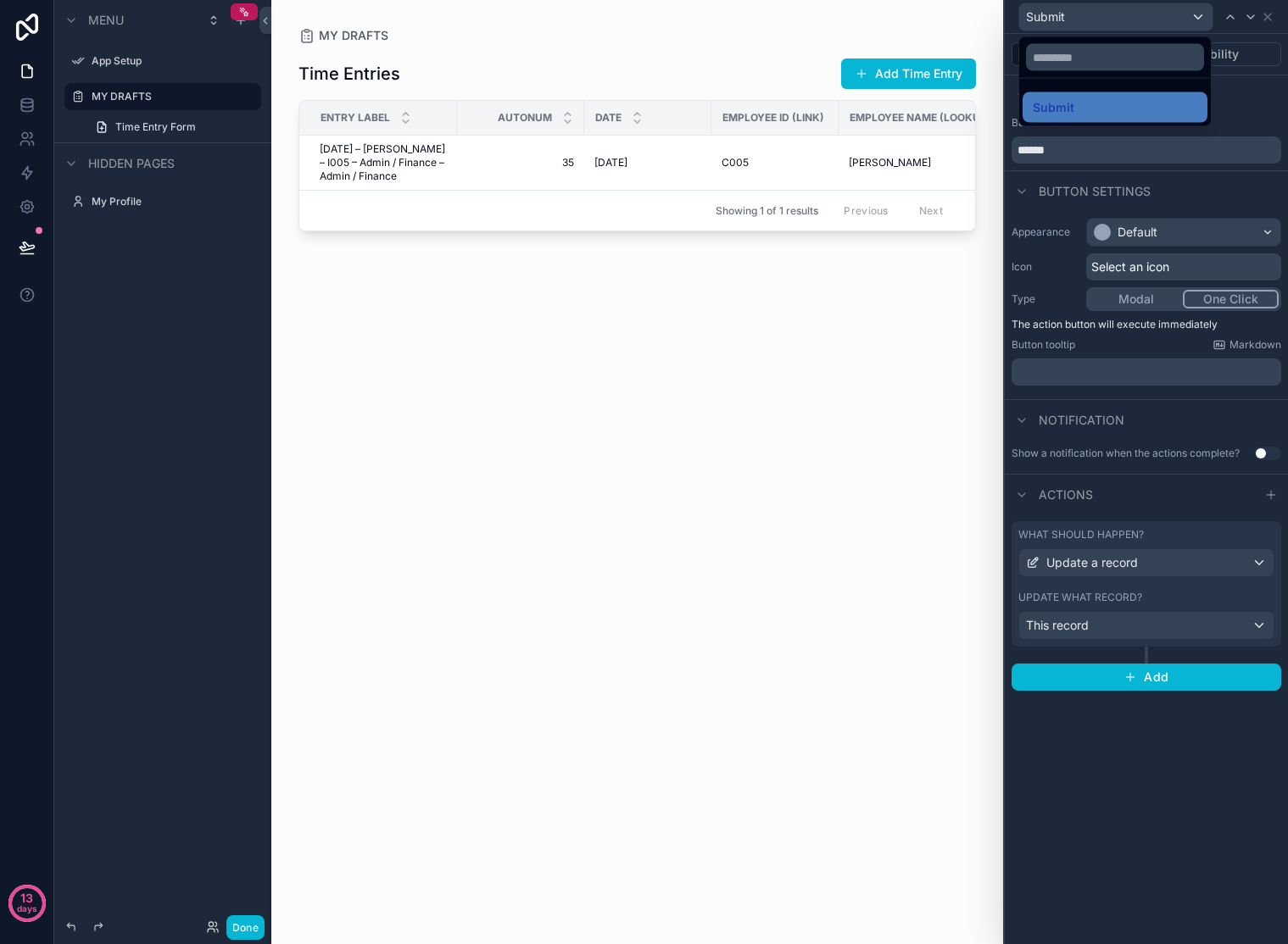
click at [1196, 17] on div at bounding box center [1146, 472] width 283 height 944
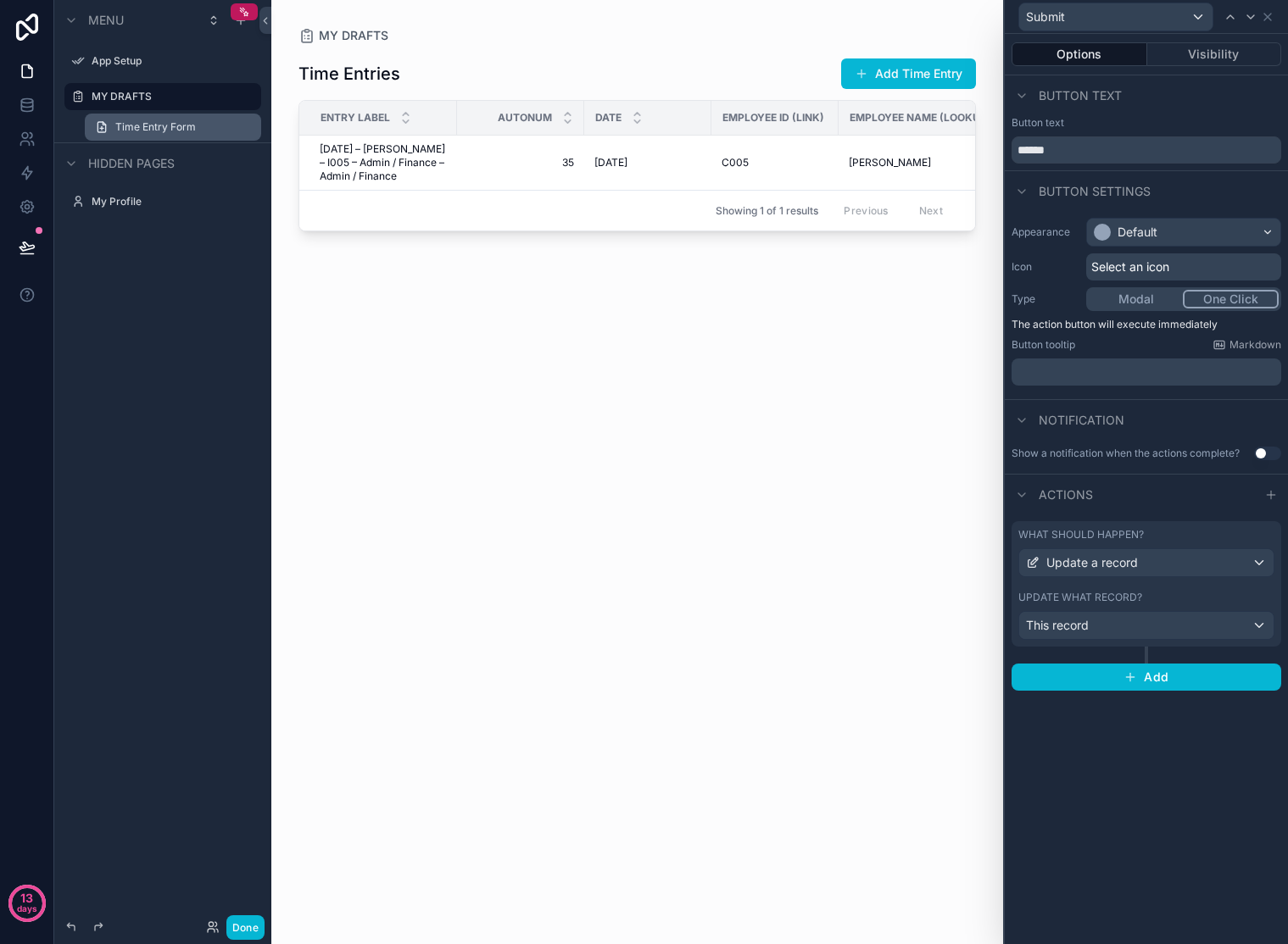
click at [140, 128] on span "Time Entry Form" at bounding box center [156, 127] width 81 height 14
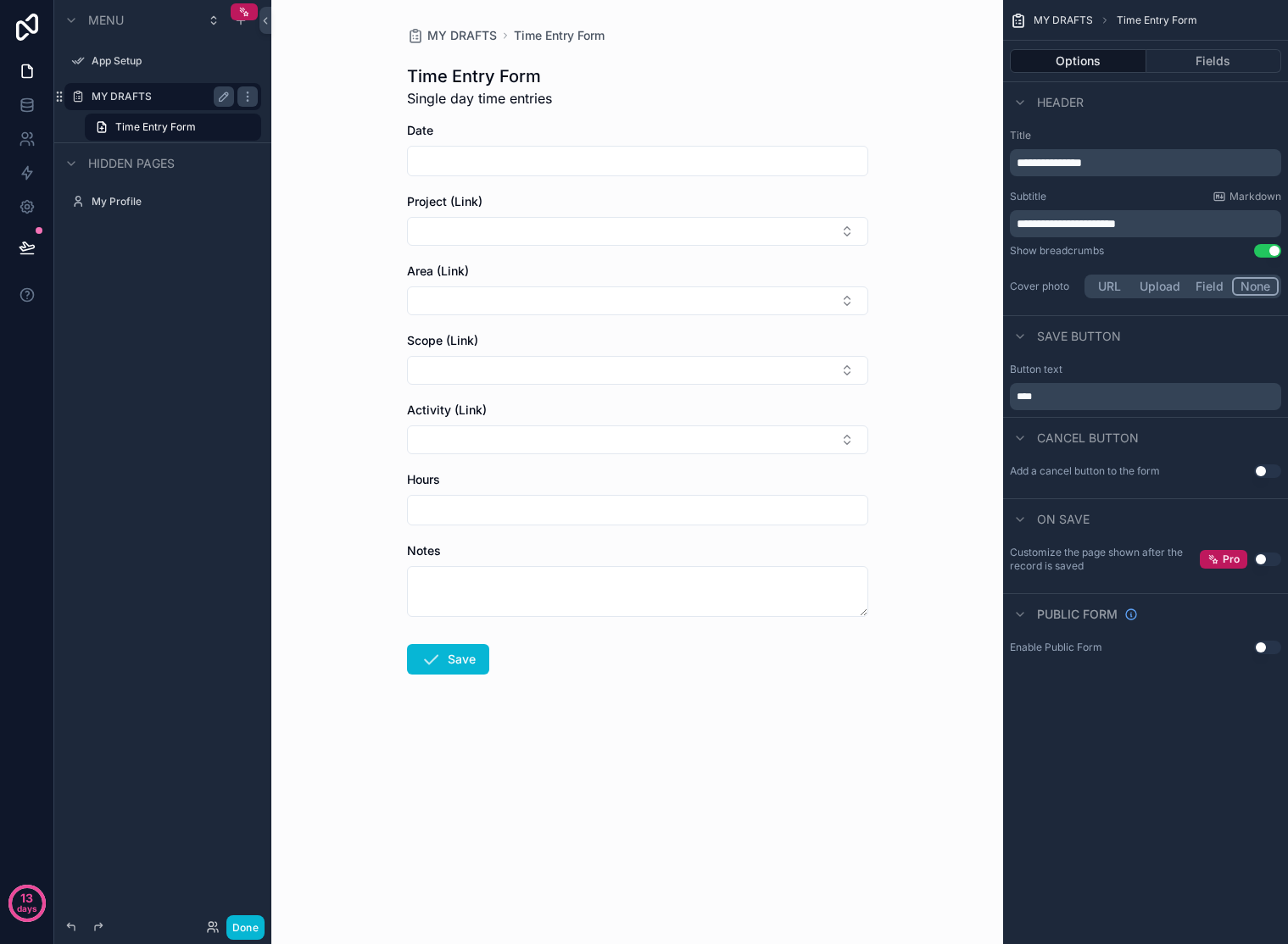
click at [138, 101] on label "MY DRAFTS" at bounding box center [159, 97] width 136 height 14
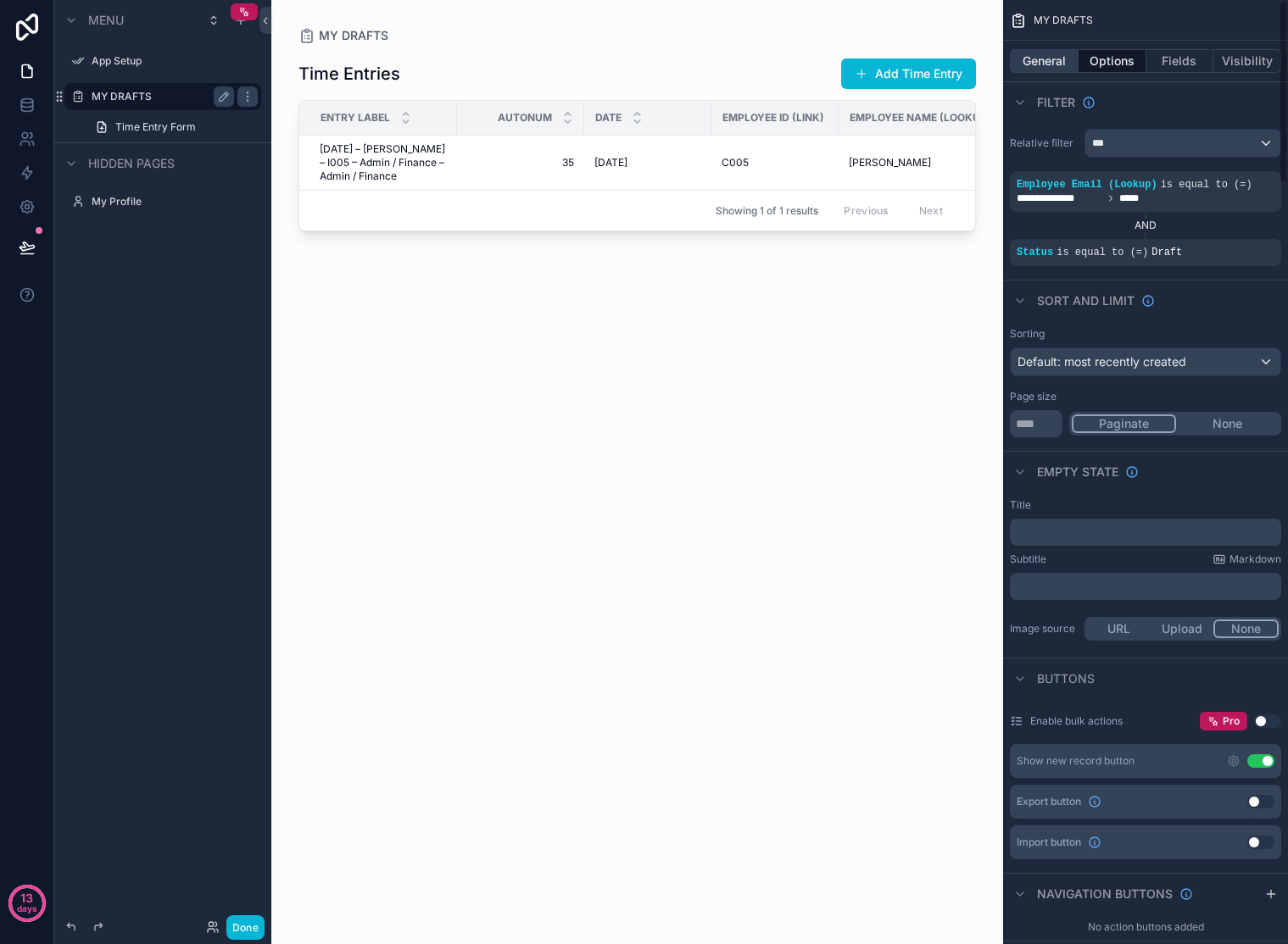
click at [1045, 57] on button "General" at bounding box center [1043, 61] width 69 height 23
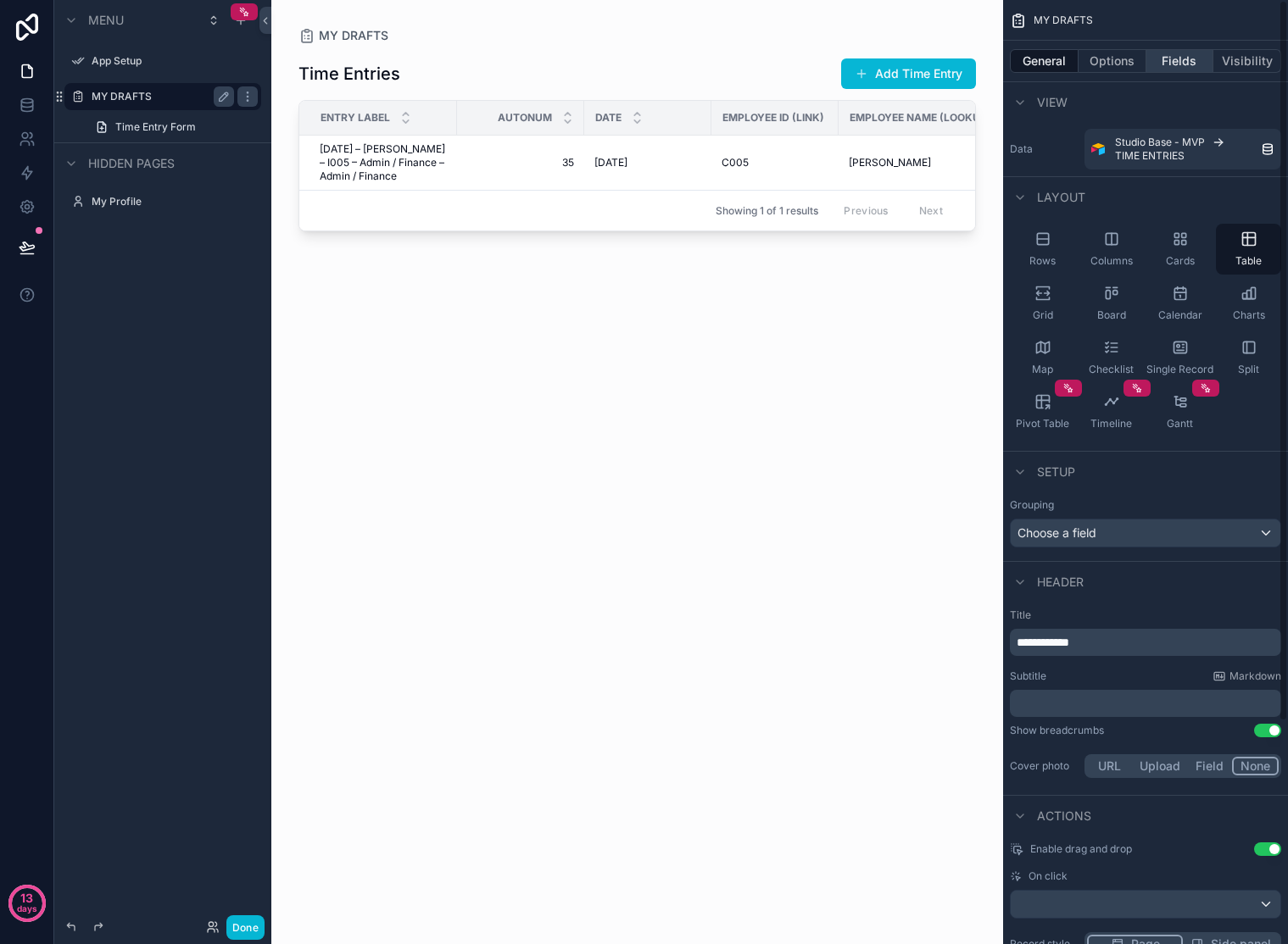
click at [1177, 70] on button "Fields" at bounding box center [1180, 61] width 68 height 23
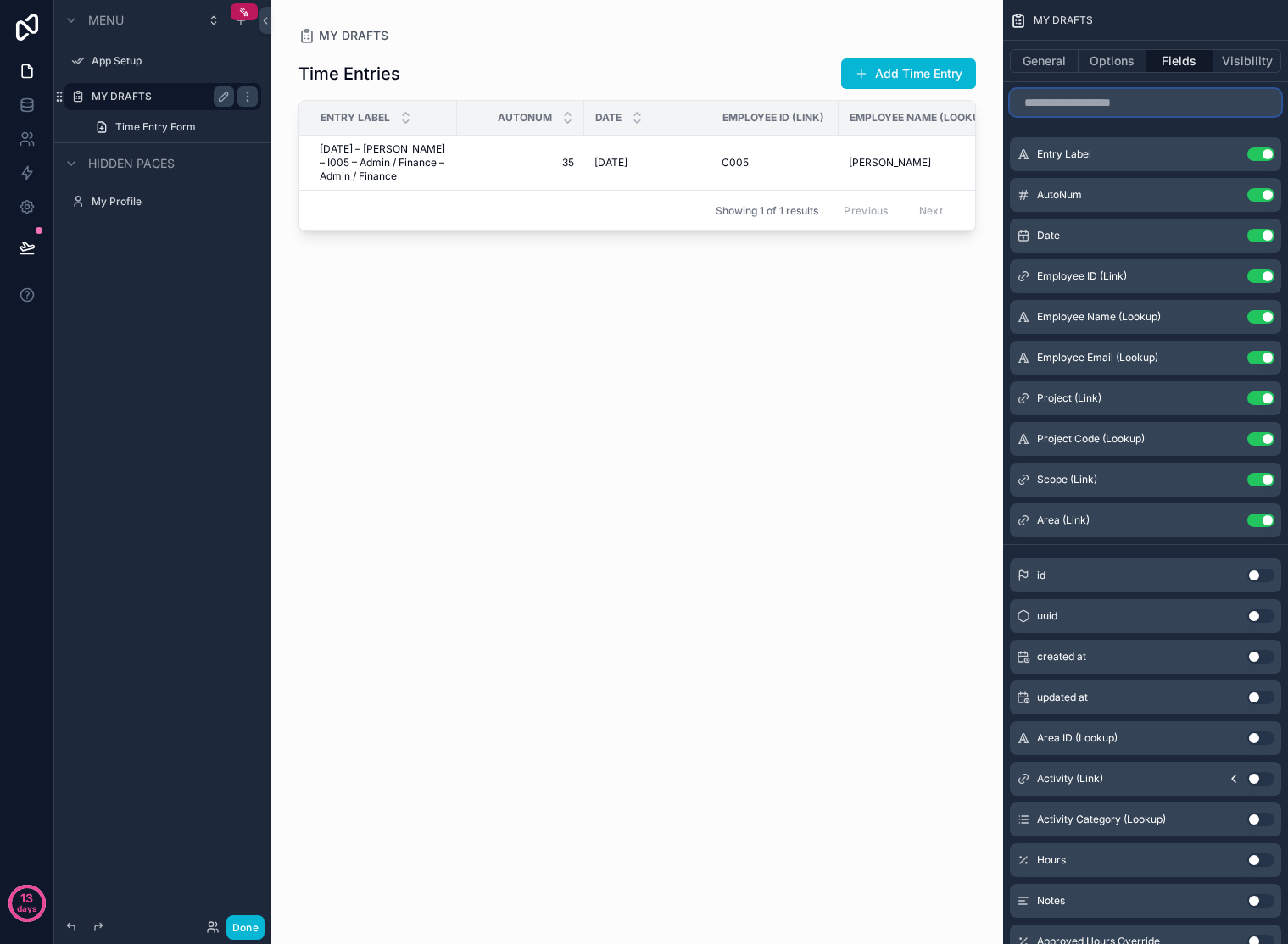
click at [1166, 105] on input "scrollable content" at bounding box center [1145, 102] width 272 height 27
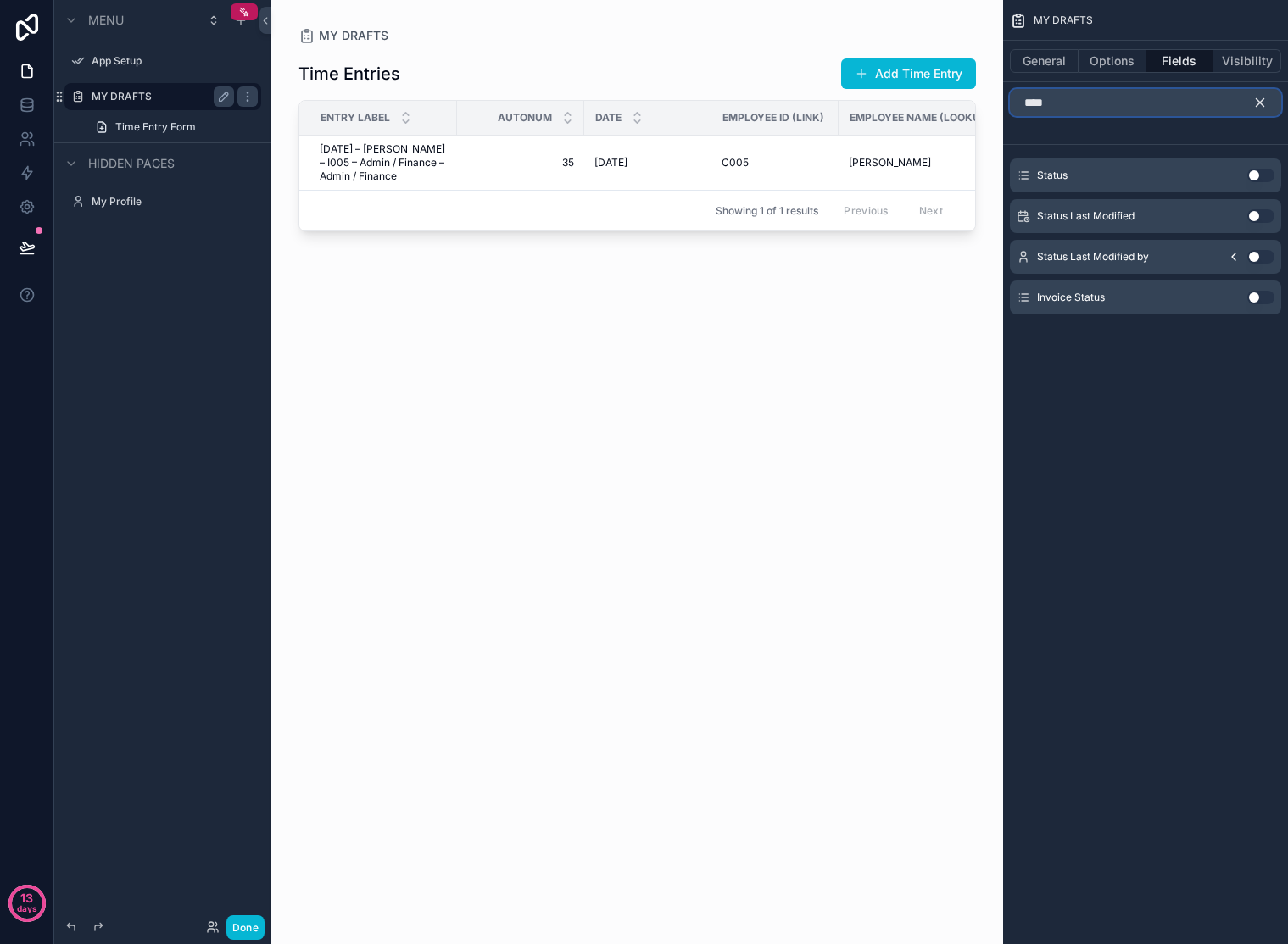
type input "****"
click at [1254, 175] on button "Use setting" at bounding box center [1260, 176] width 27 height 14
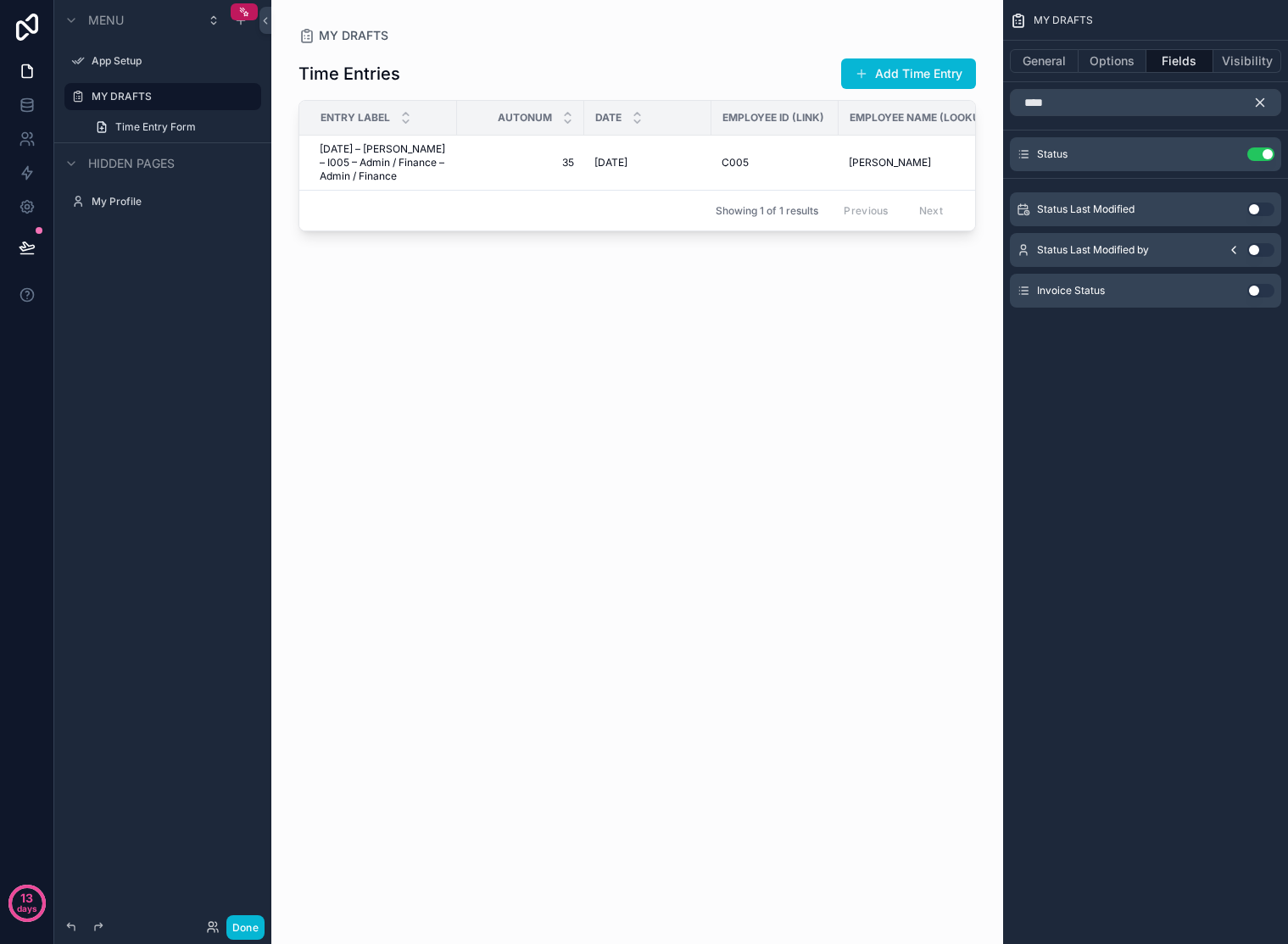
click at [1151, 64] on button "Fields" at bounding box center [1180, 61] width 68 height 23
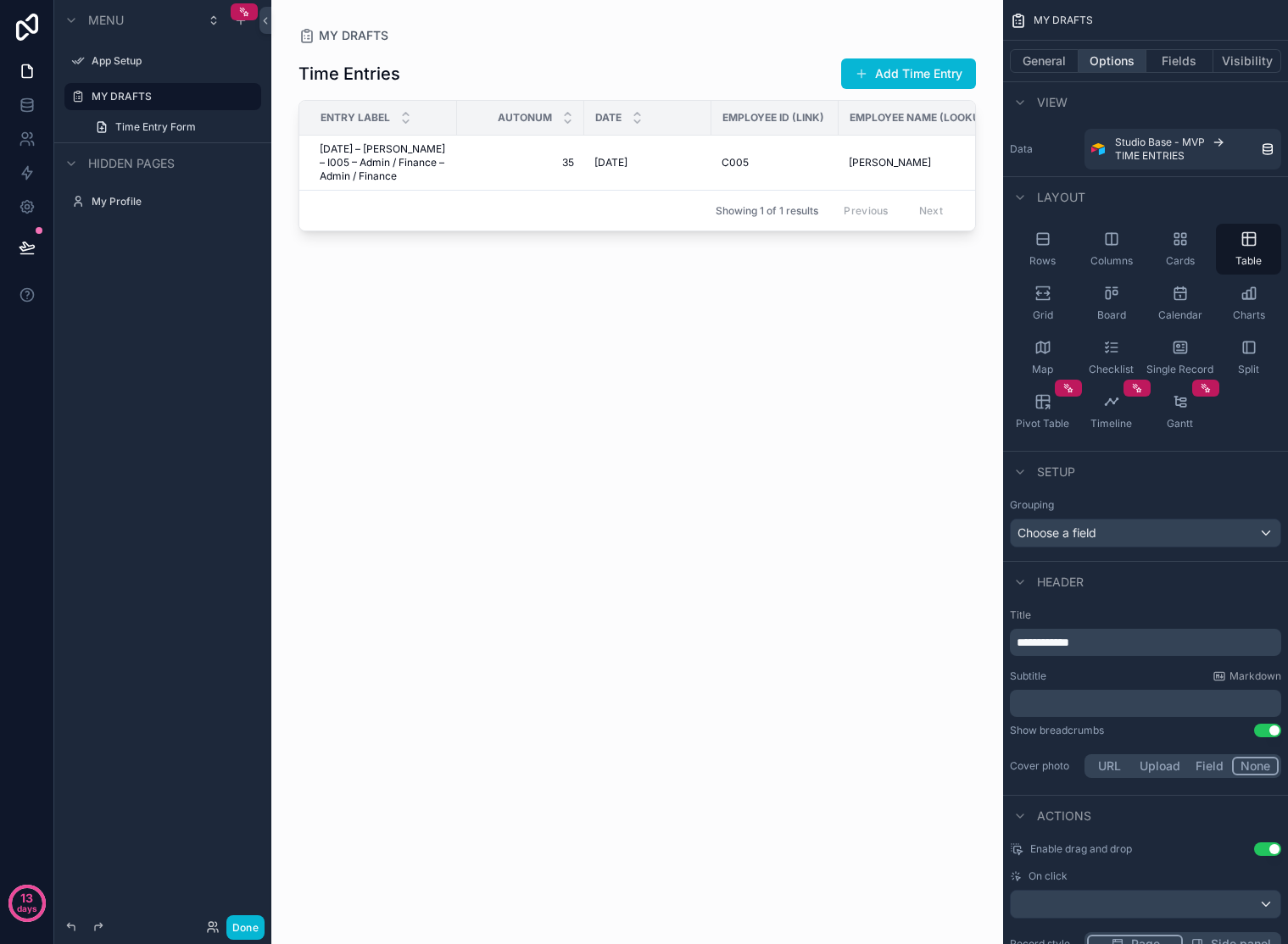
click at [1129, 63] on button "Options" at bounding box center [1112, 61] width 68 height 23
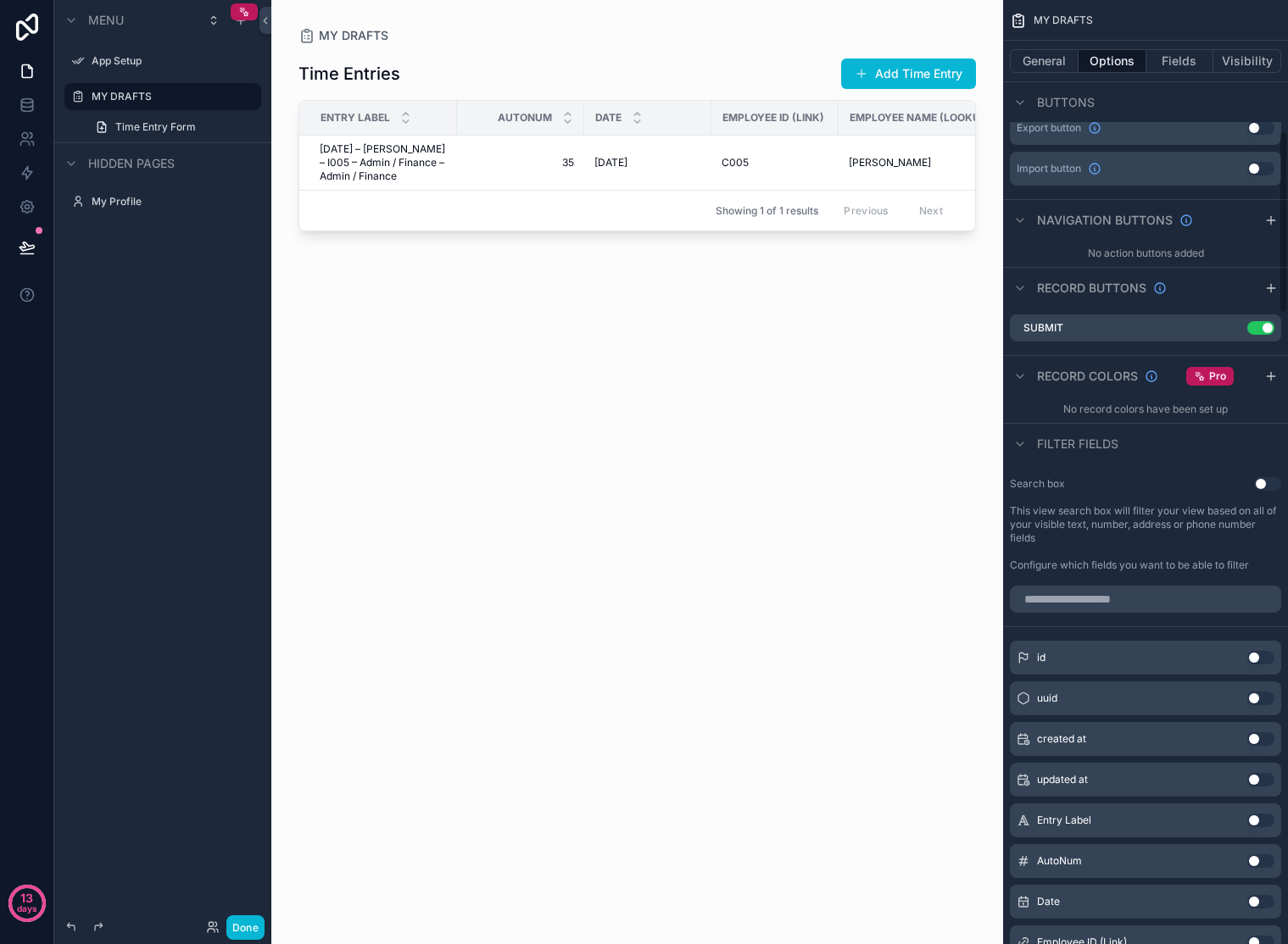
scroll to position [663, 0]
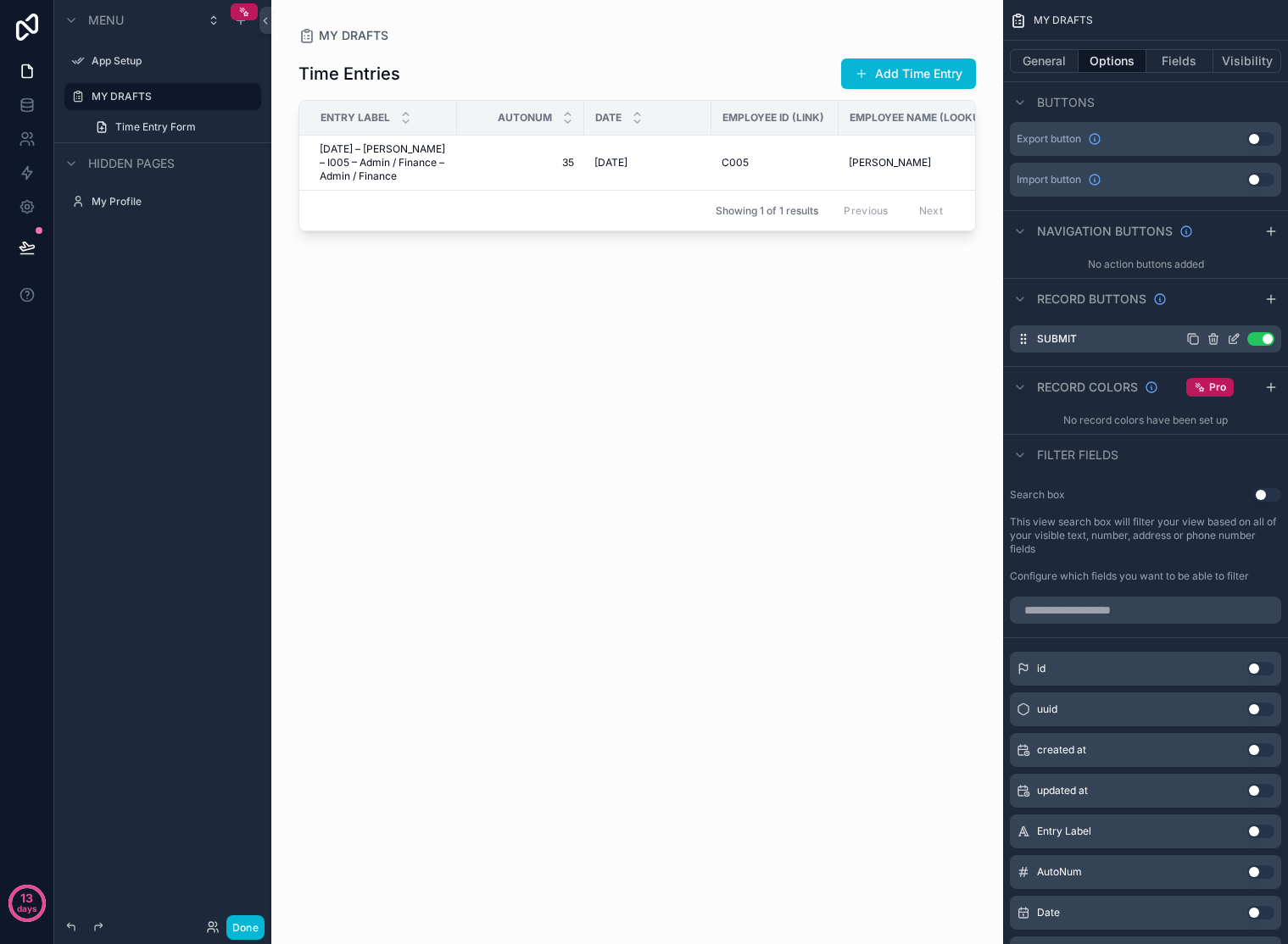
click at [1235, 338] on icon "scrollable content" at bounding box center [1234, 339] width 14 height 14
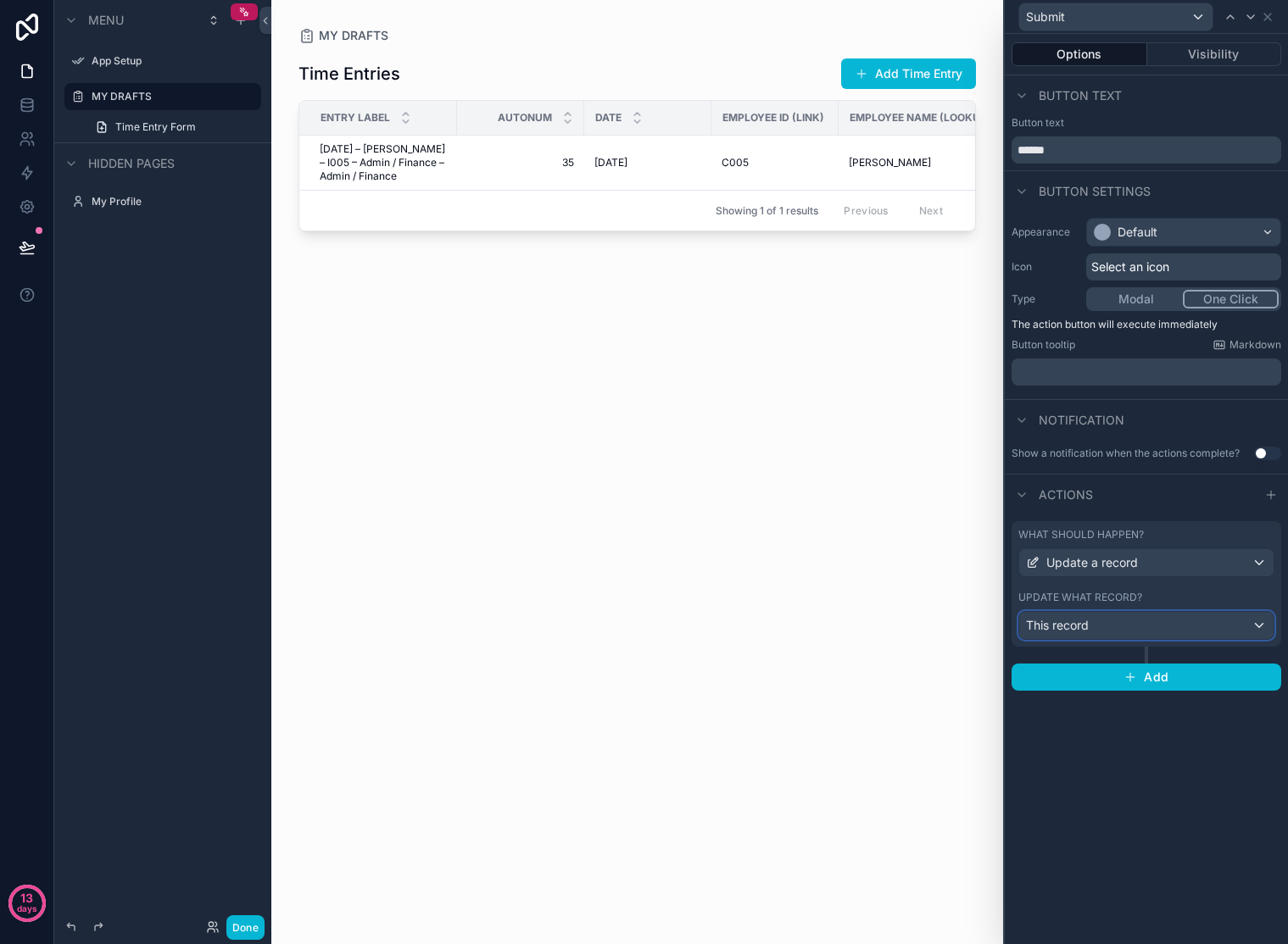
click at [1140, 612] on div "This record" at bounding box center [1146, 625] width 254 height 27
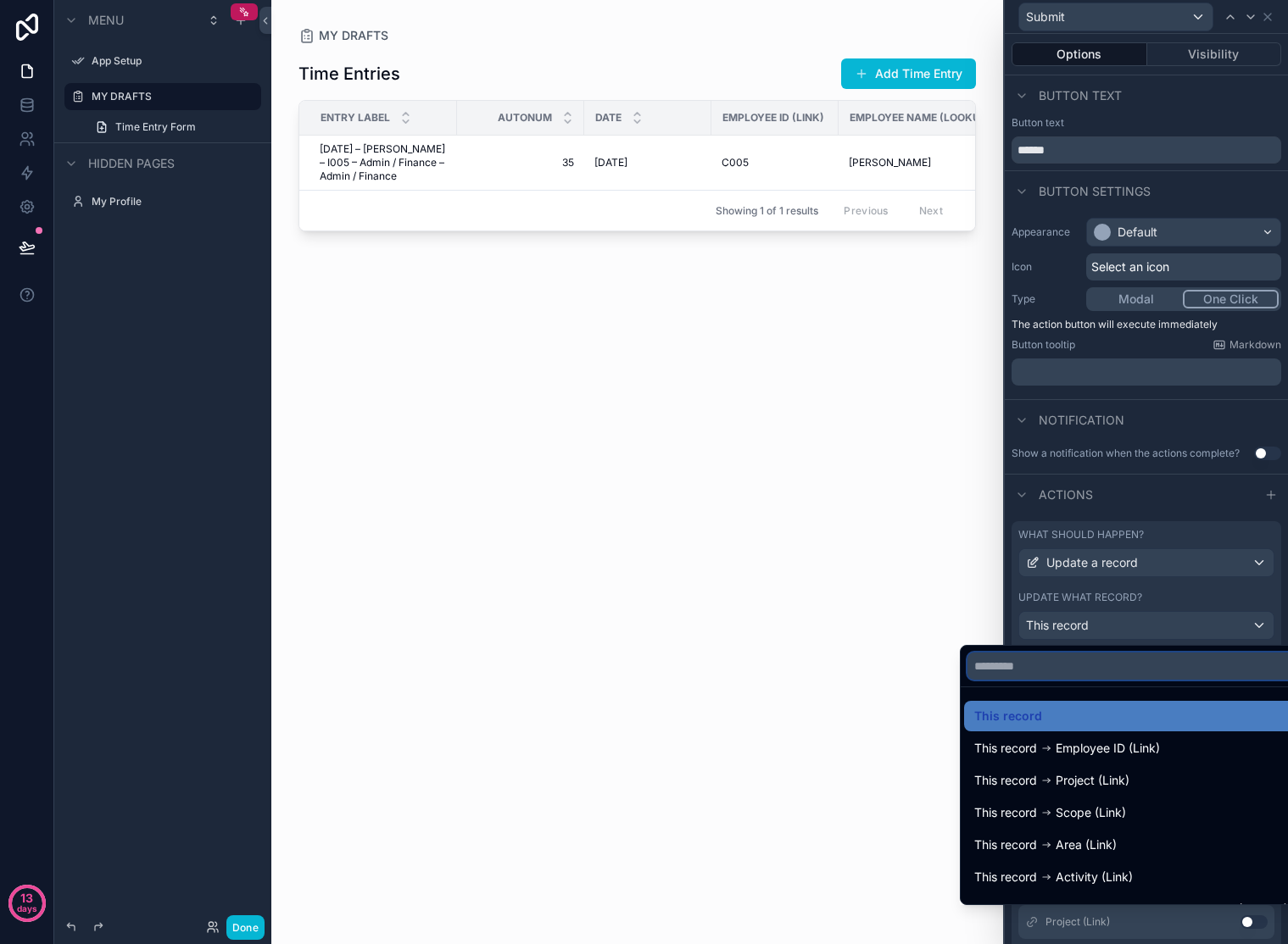
click at [1114, 667] on input "text" at bounding box center [1131, 666] width 327 height 27
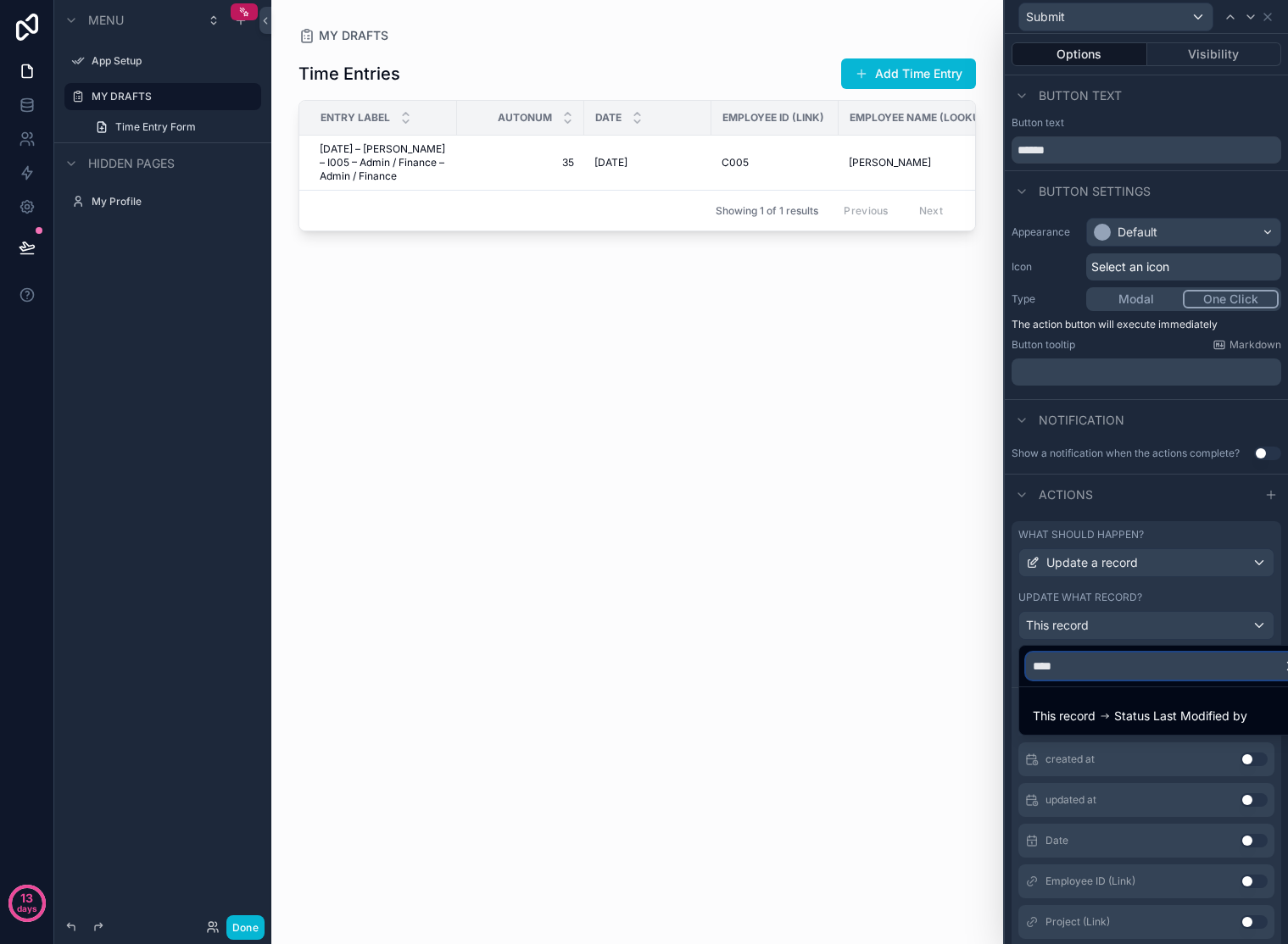
click at [1204, 659] on input "****" at bounding box center [1166, 666] width 280 height 27
type input "*"
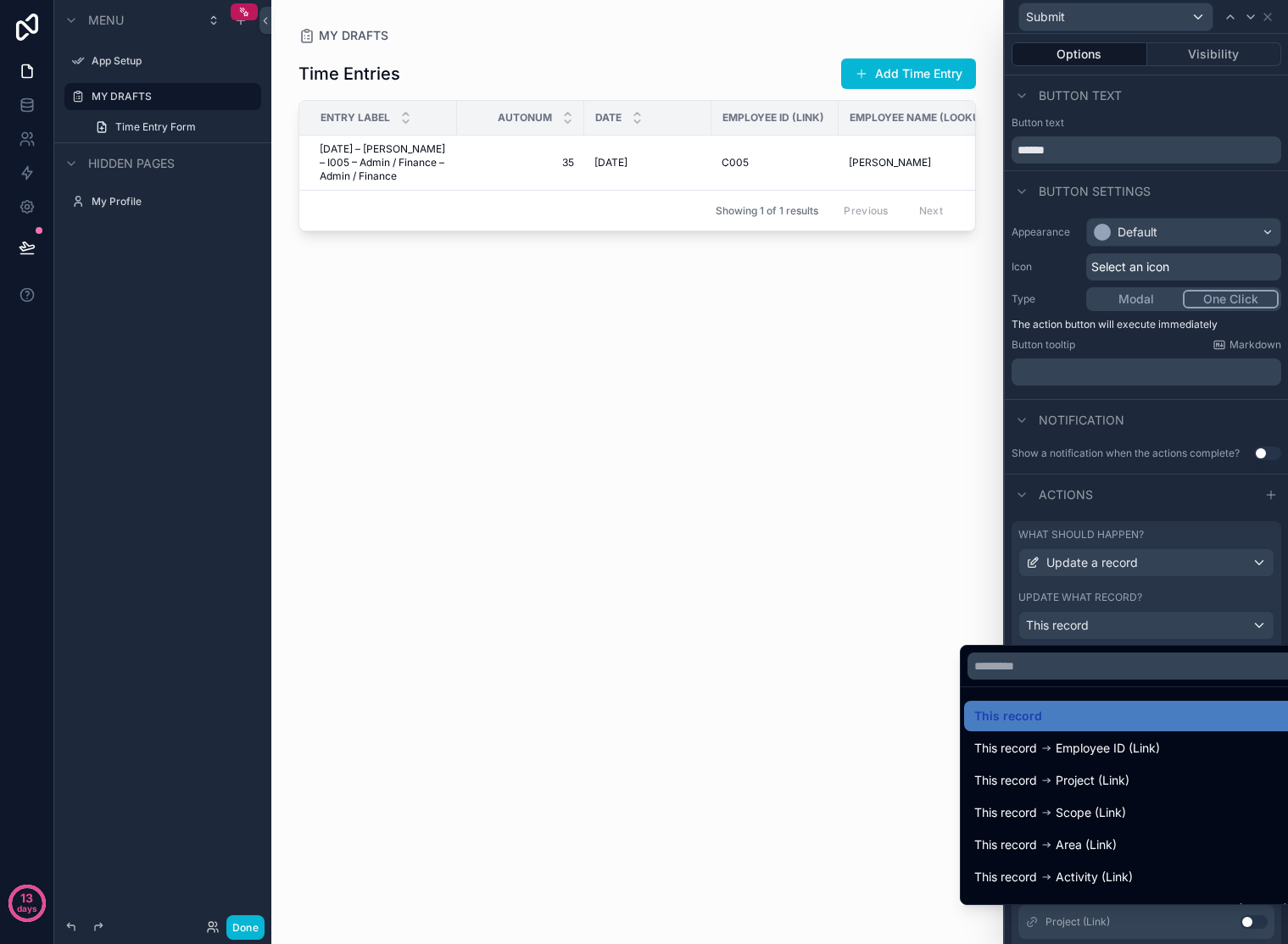
click at [755, 601] on div "Time Entries Add Time Entry Entry Label AutoNum Date Employee ID (Link) Employe…" at bounding box center [637, 484] width 677 height 880
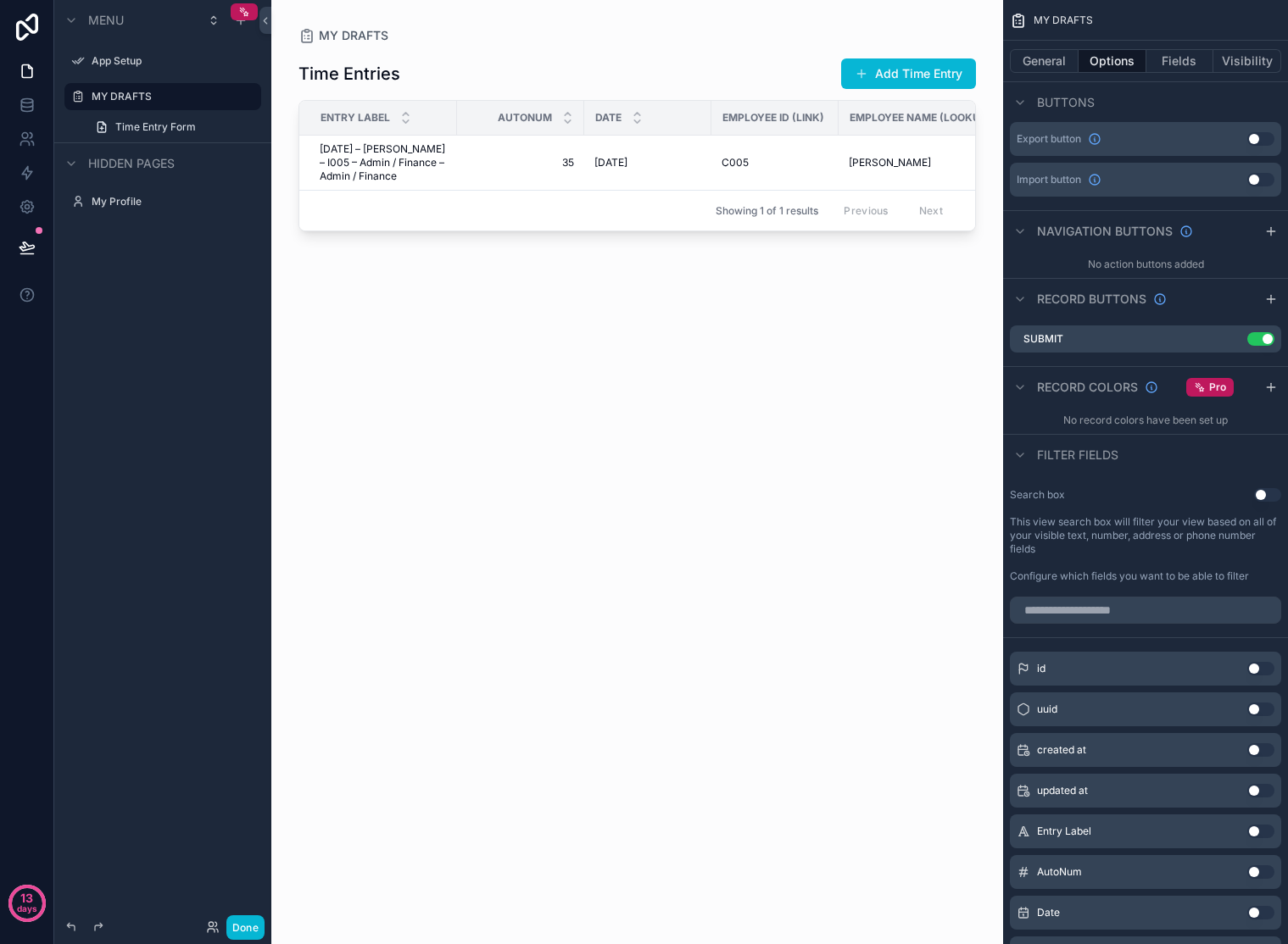
click at [755, 601] on div "Time Entries Add Time Entry Entry Label AutoNum Date Employee ID (Link) Employe…" at bounding box center [637, 484] width 677 height 880
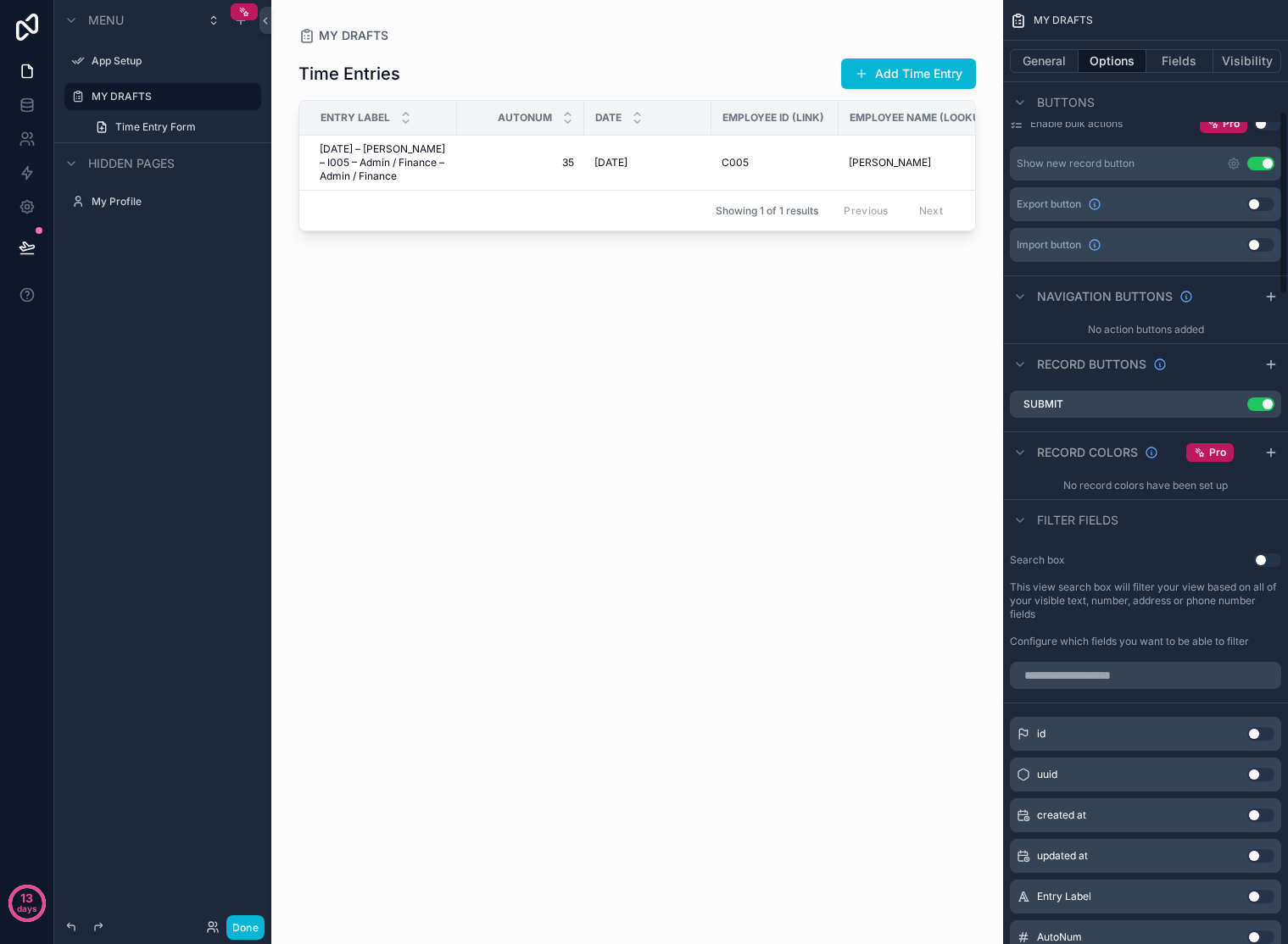
scroll to position [505, 0]
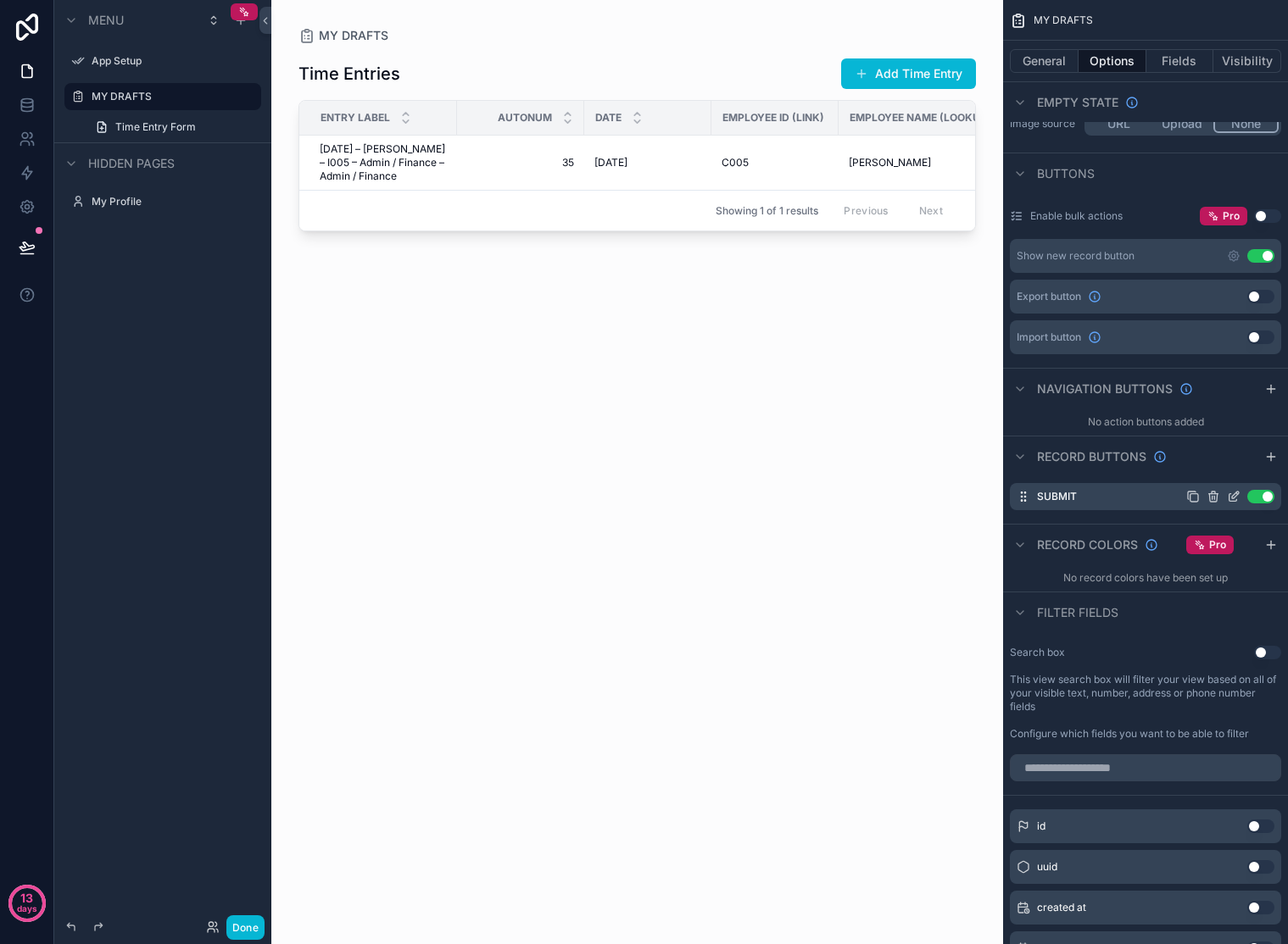
click at [1263, 495] on button "Use setting" at bounding box center [1260, 497] width 27 height 14
click at [1263, 498] on button "Use setting" at bounding box center [1260, 497] width 27 height 14
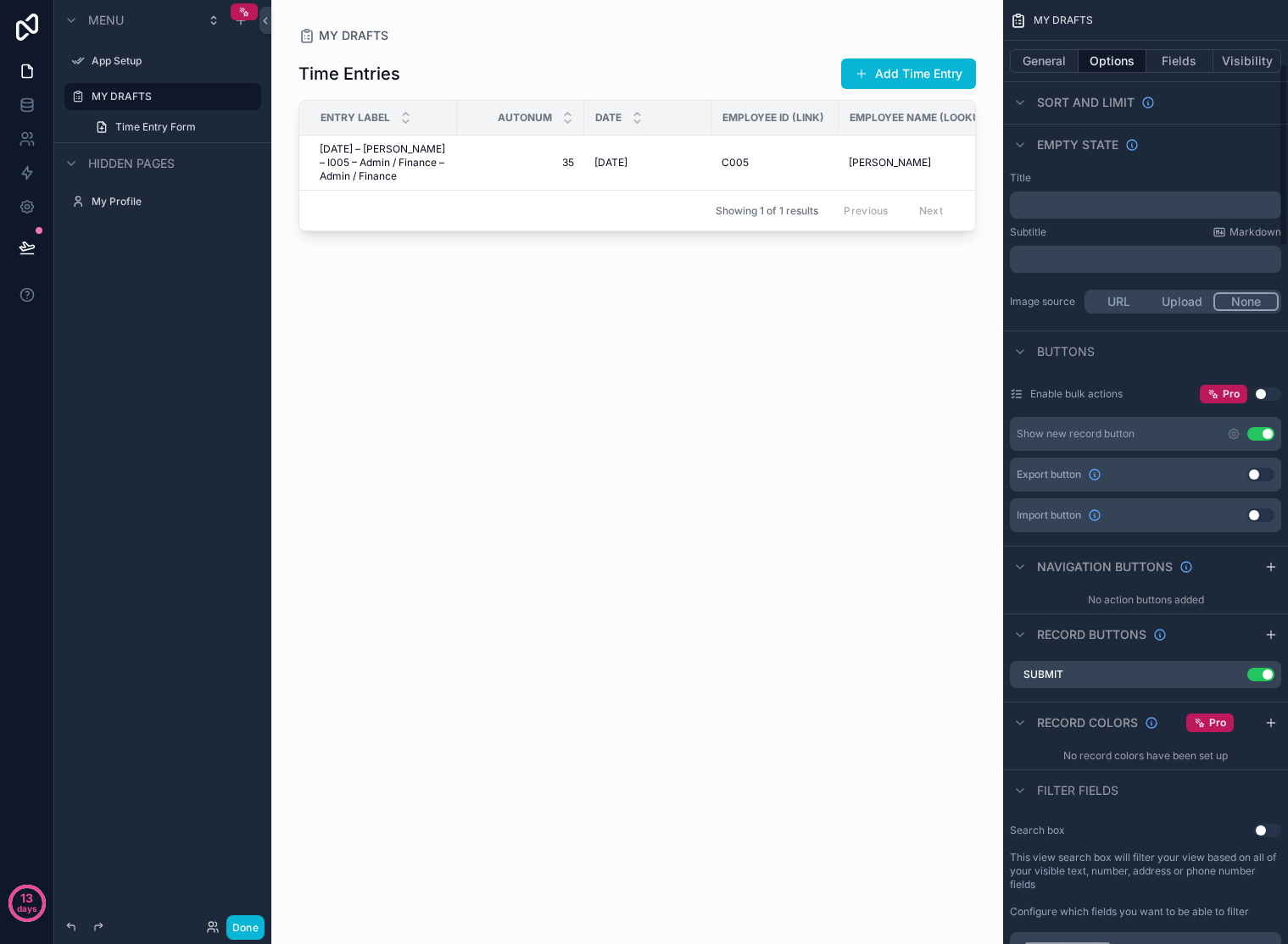
scroll to position [248, 0]
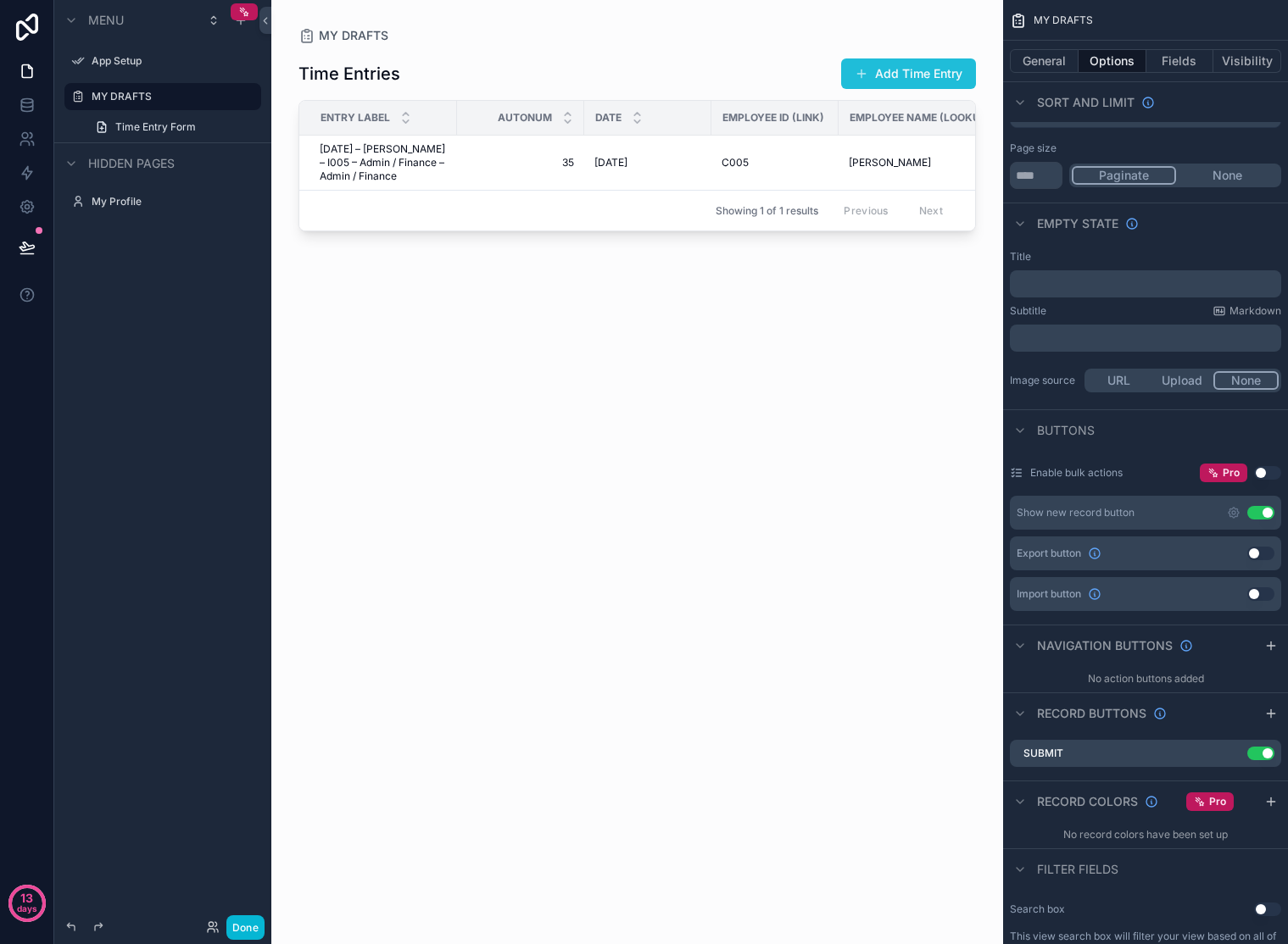
click at [911, 80] on button "Add Time Entry" at bounding box center [908, 73] width 135 height 30
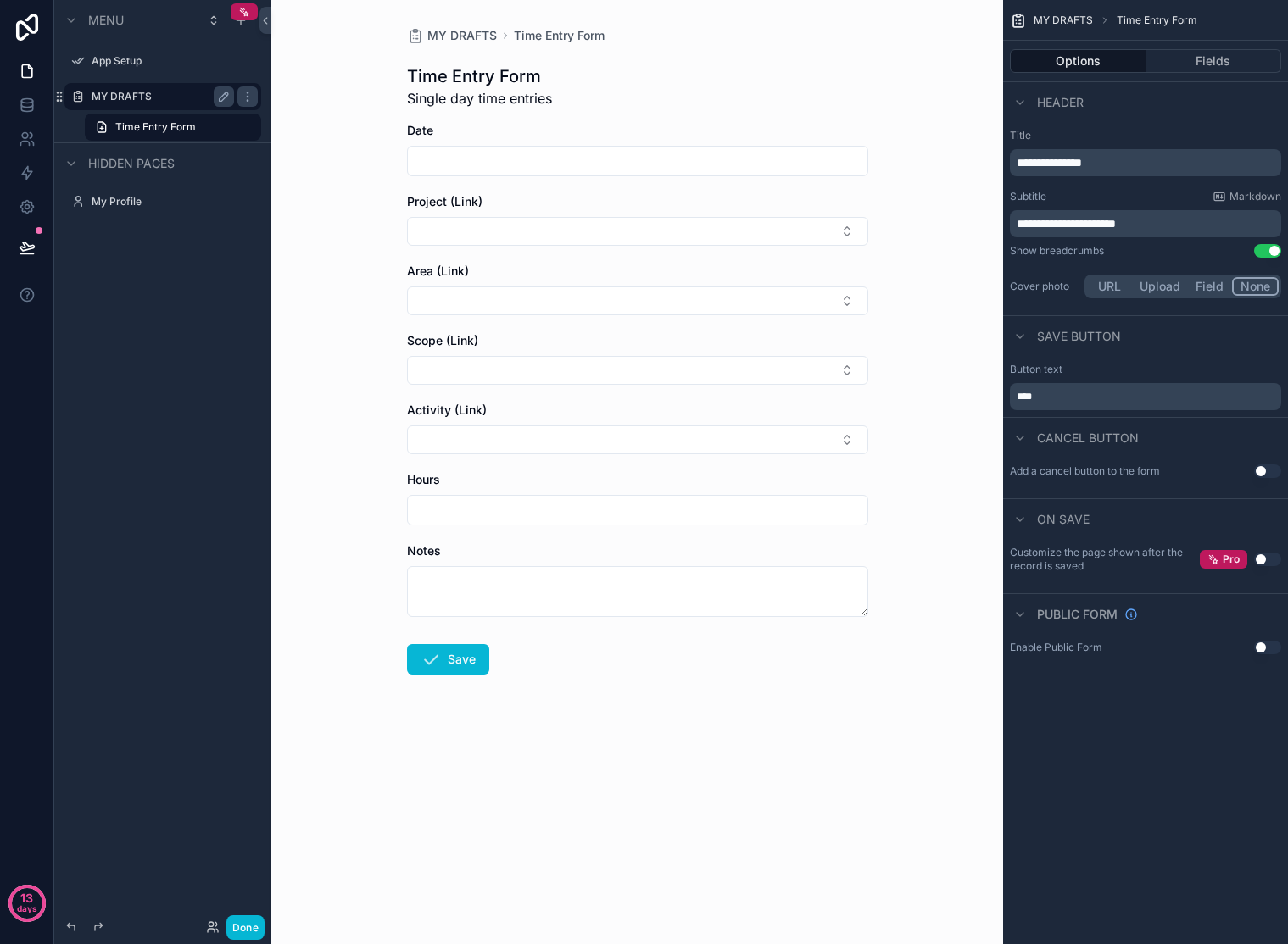
click at [152, 97] on label "MY DRAFTS" at bounding box center [159, 97] width 136 height 14
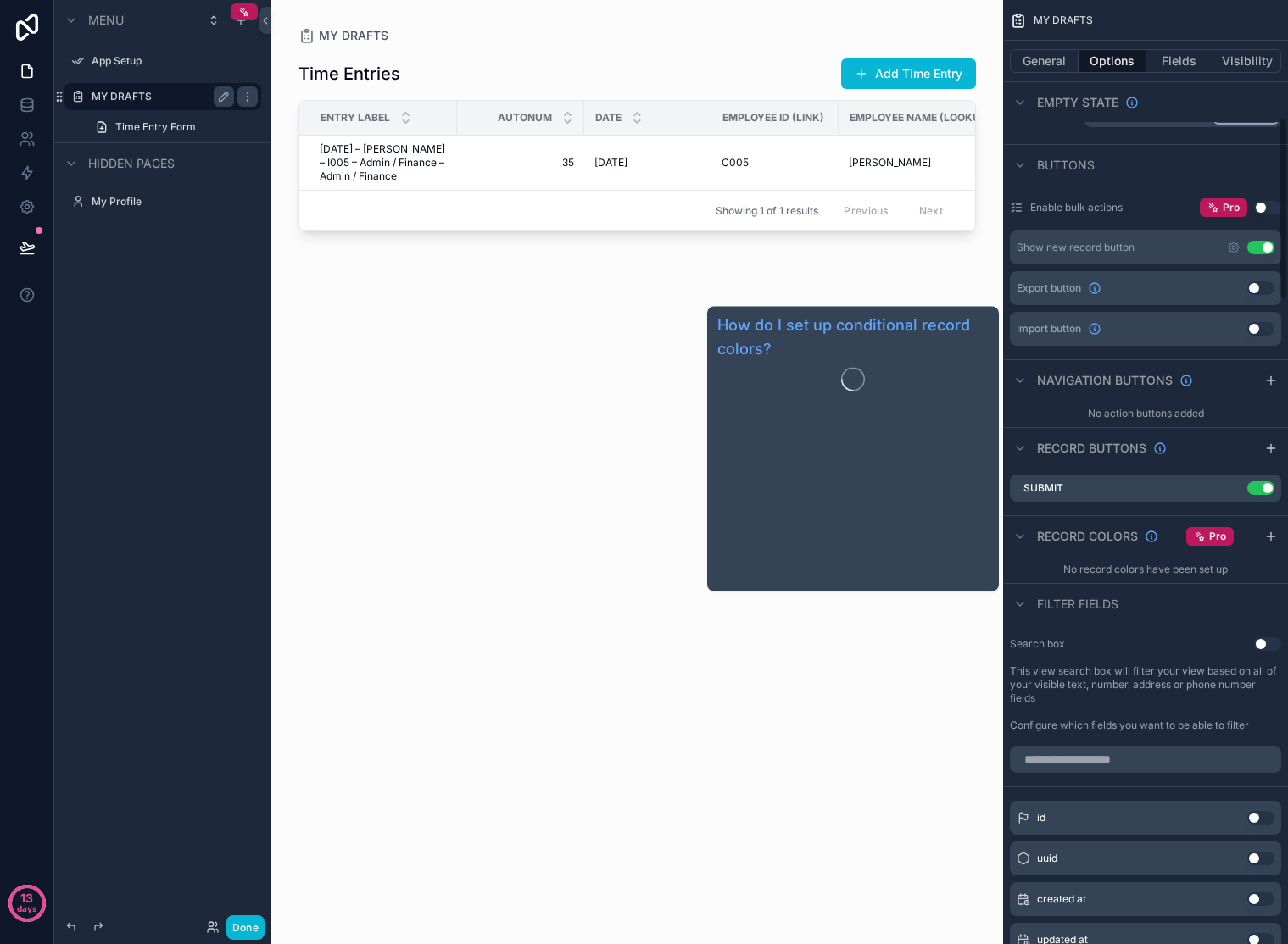
scroll to position [601, 0]
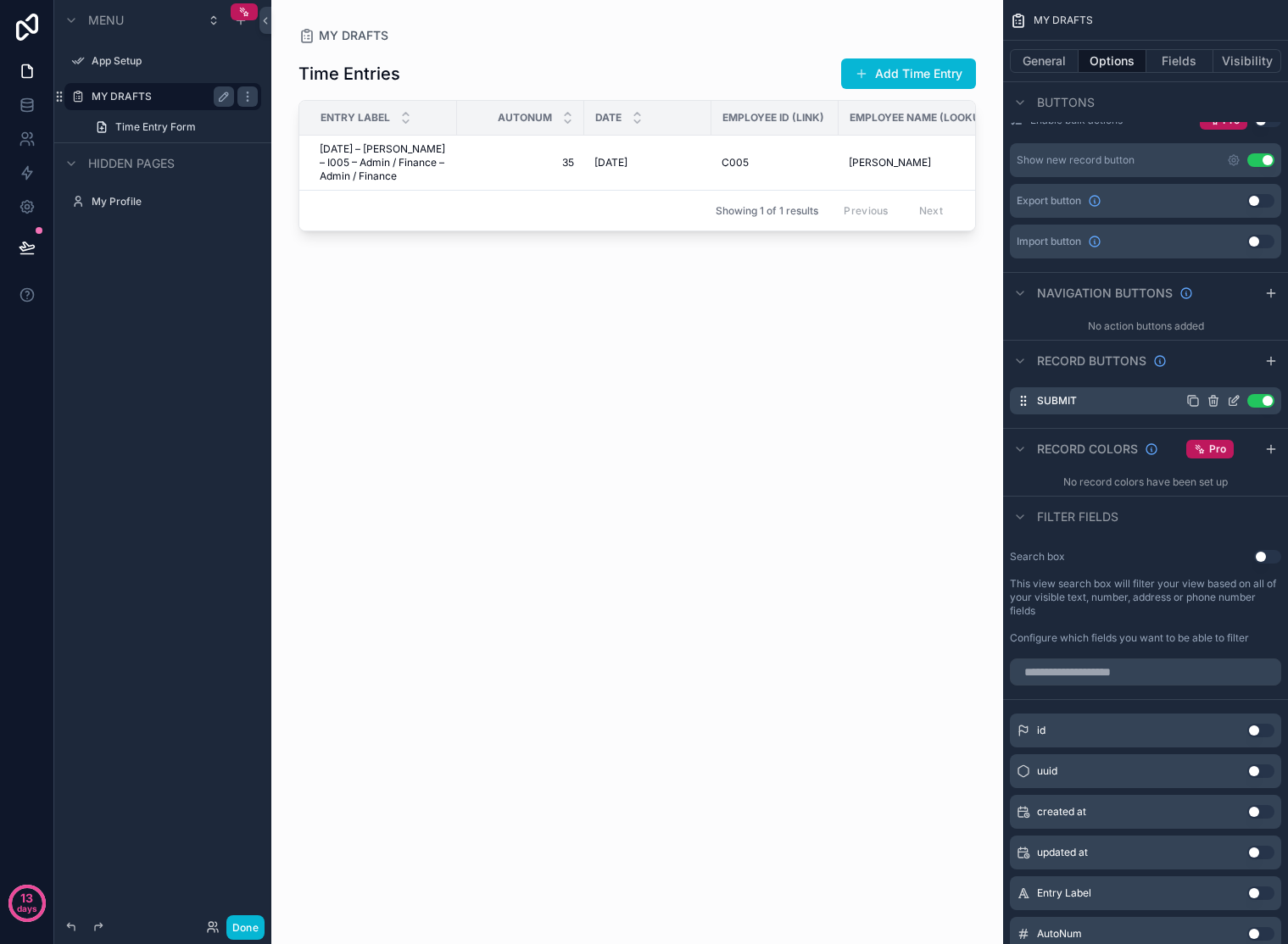
click at [1233, 403] on icon "scrollable content" at bounding box center [1236, 399] width 7 height 7
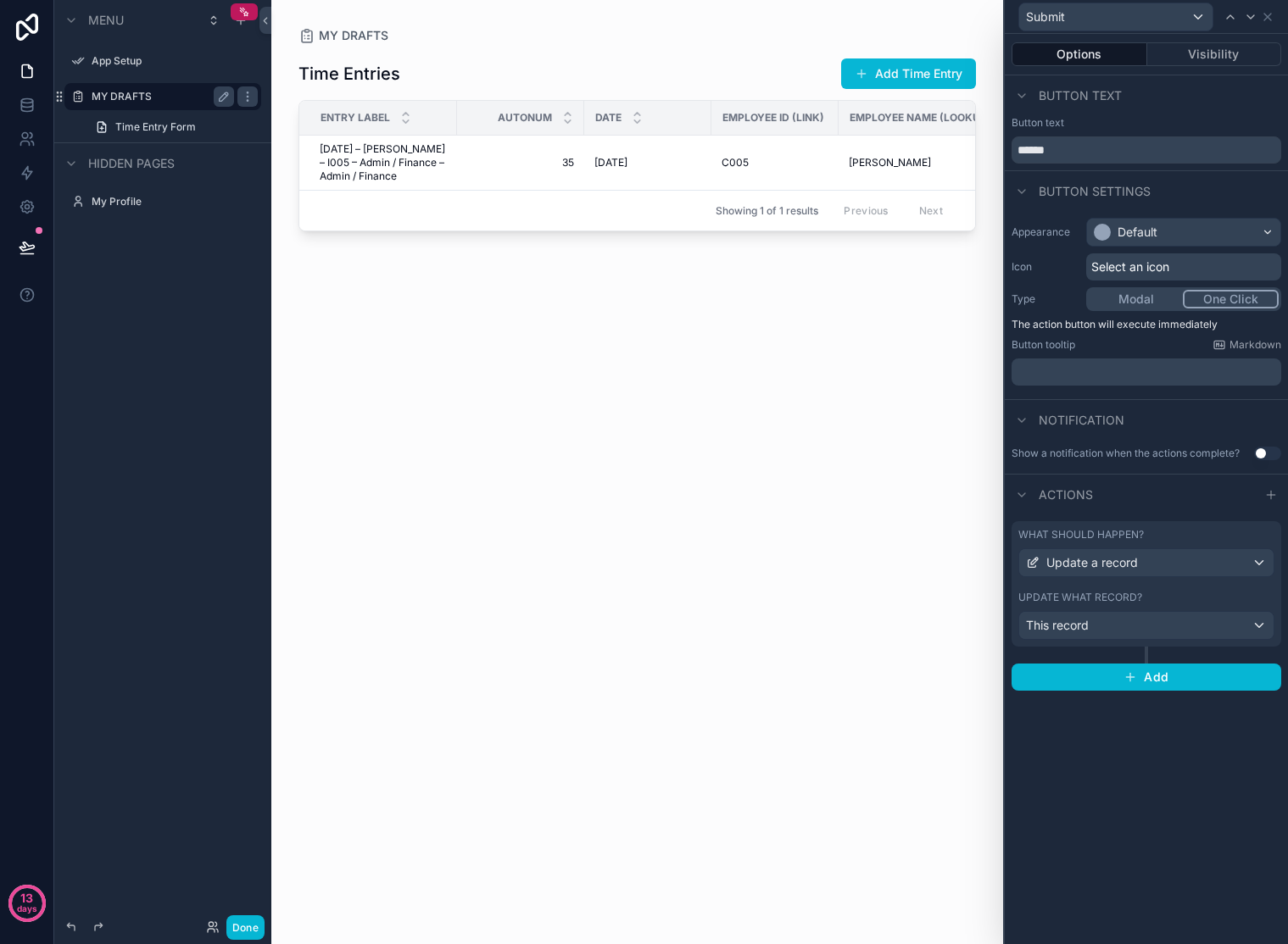
click at [1118, 304] on button "Modal" at bounding box center [1136, 298] width 94 height 18
click at [1215, 301] on button "One Click" at bounding box center [1231, 298] width 96 height 18
click at [1124, 296] on button "Modal" at bounding box center [1136, 298] width 94 height 18
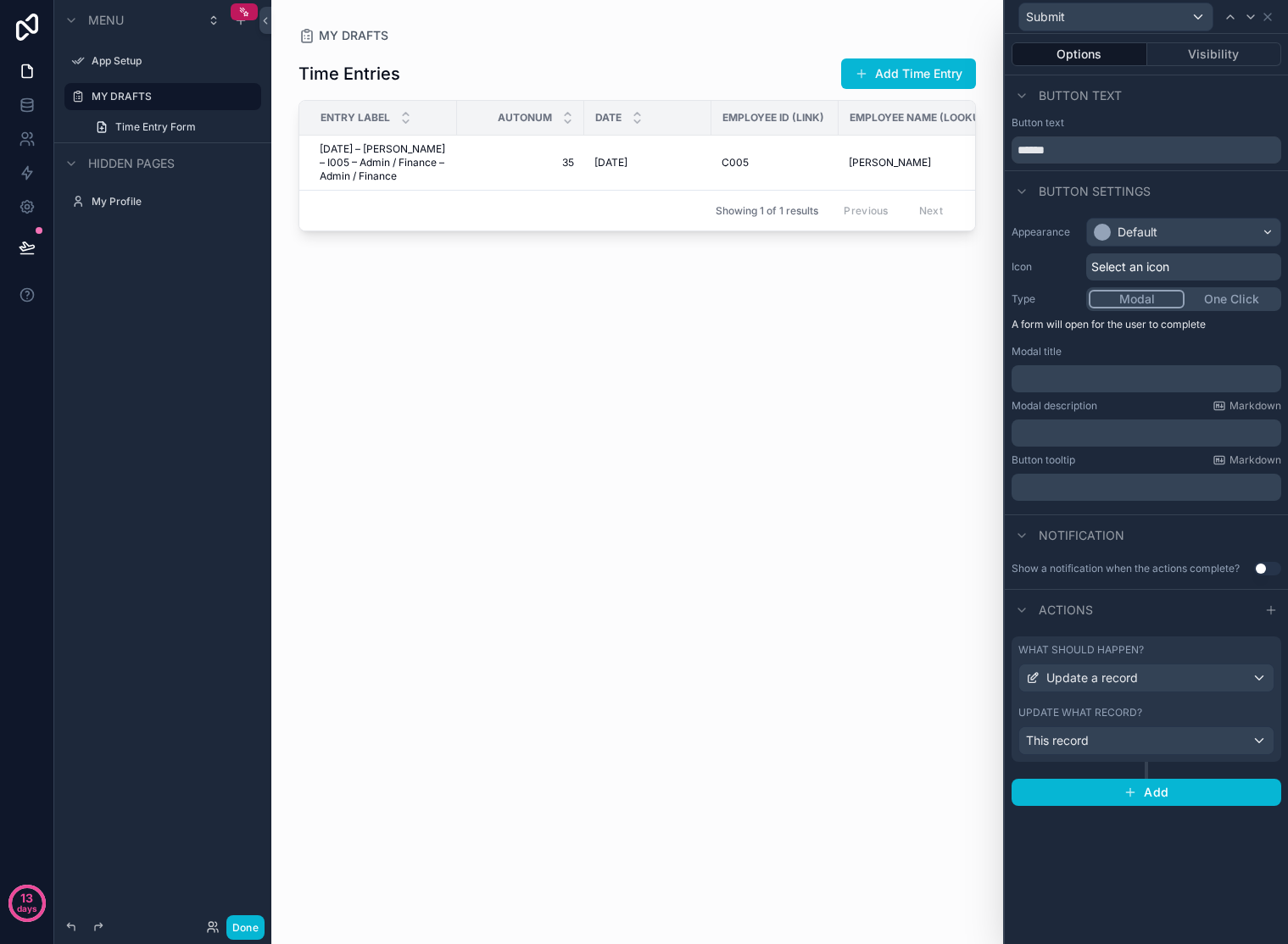
click at [1140, 273] on span "Select an icon" at bounding box center [1130, 266] width 78 height 17
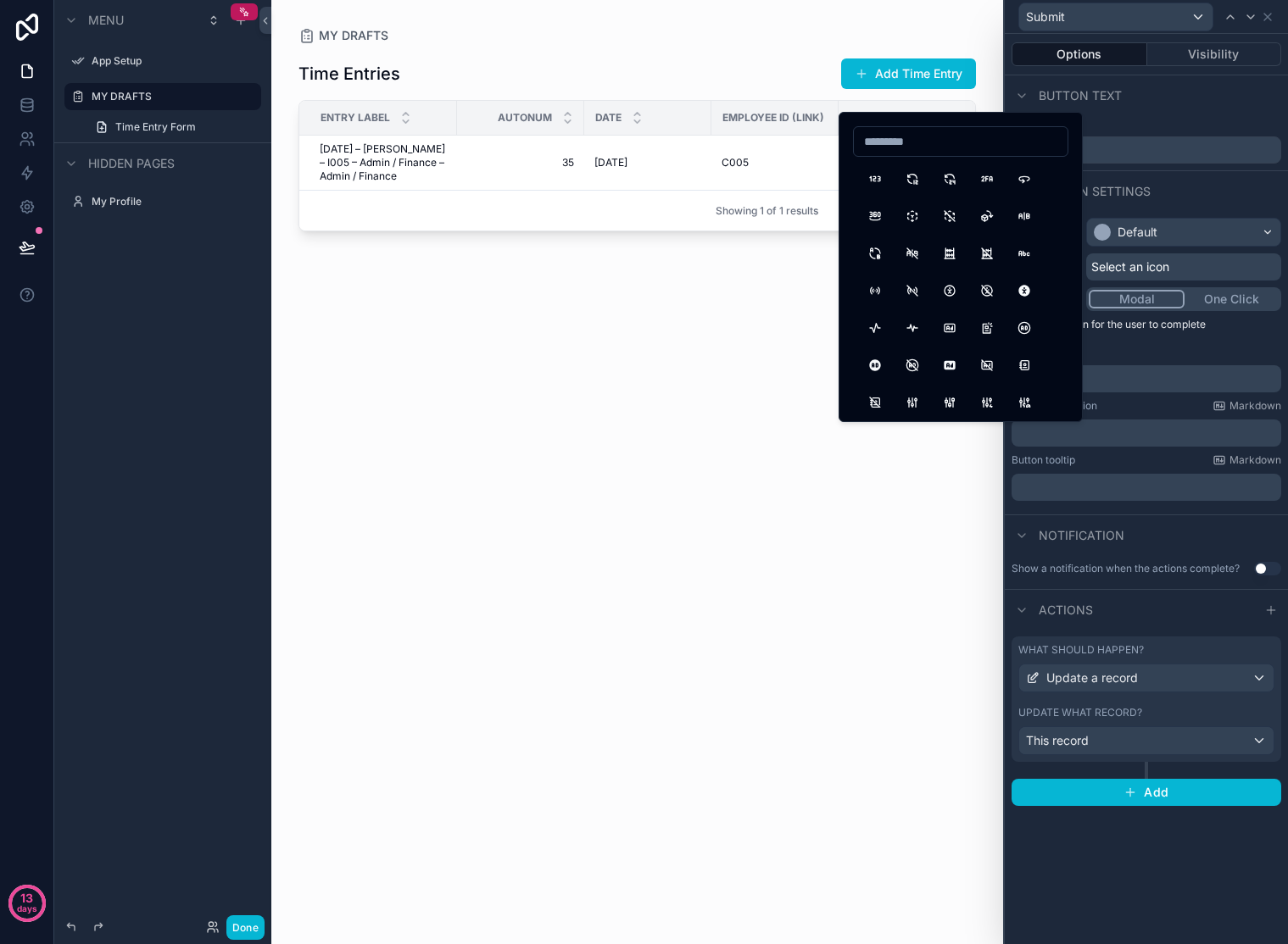
click at [1146, 271] on span "Select an icon" at bounding box center [1130, 266] width 78 height 17
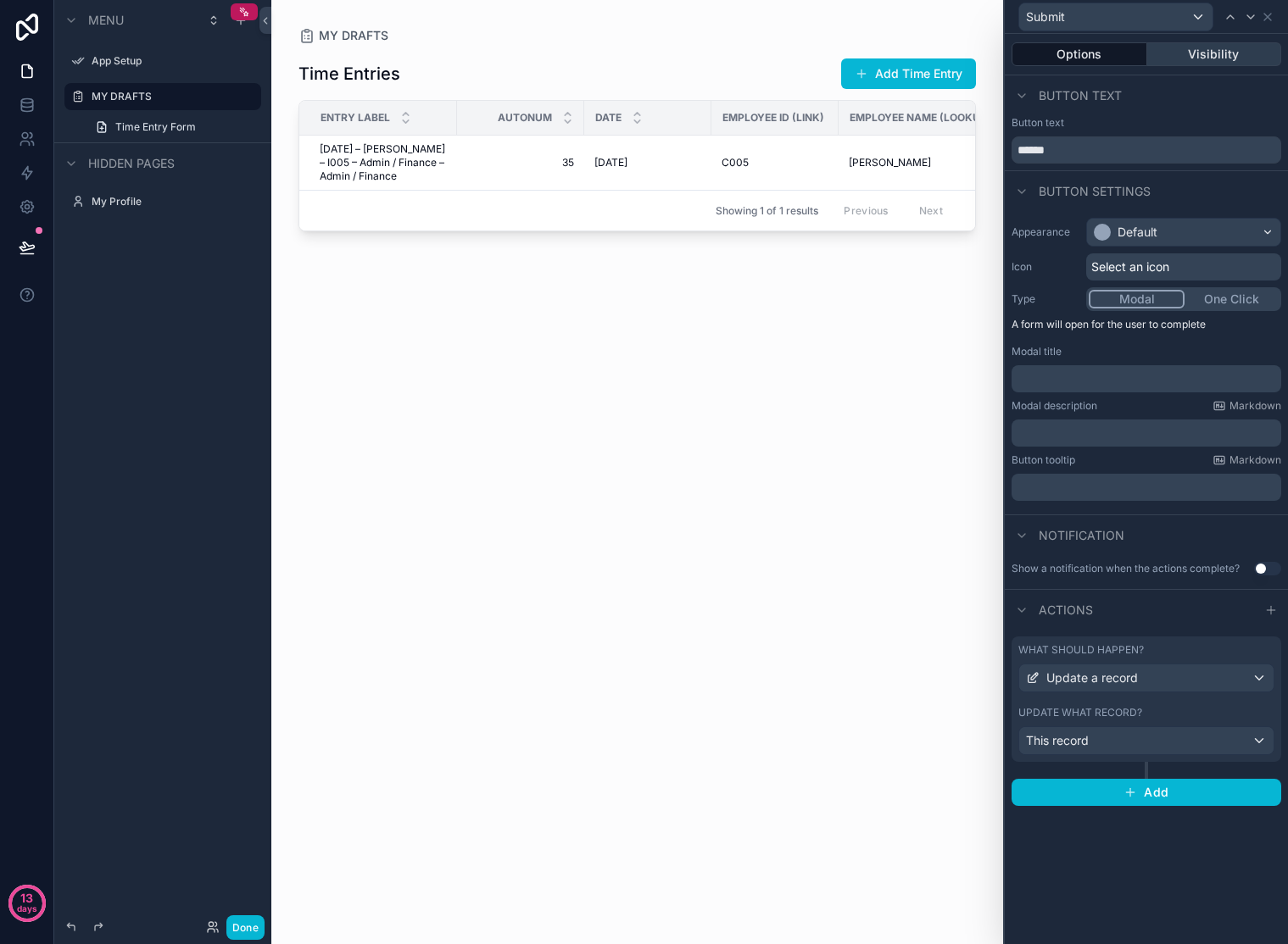
click at [1172, 51] on button "Visibility" at bounding box center [1214, 54] width 135 height 23
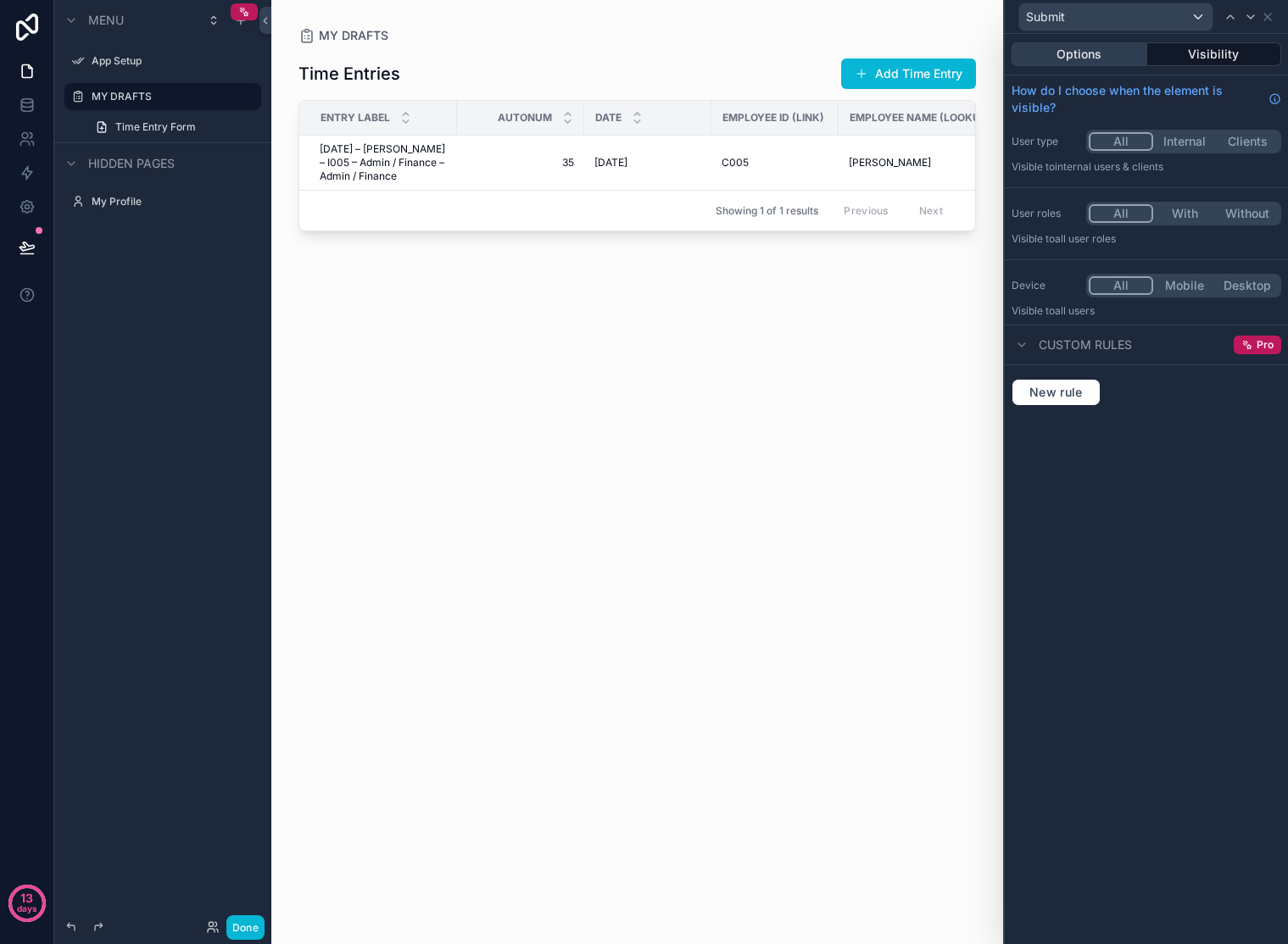
click at [1133, 57] on button "Options" at bounding box center [1079, 54] width 136 height 23
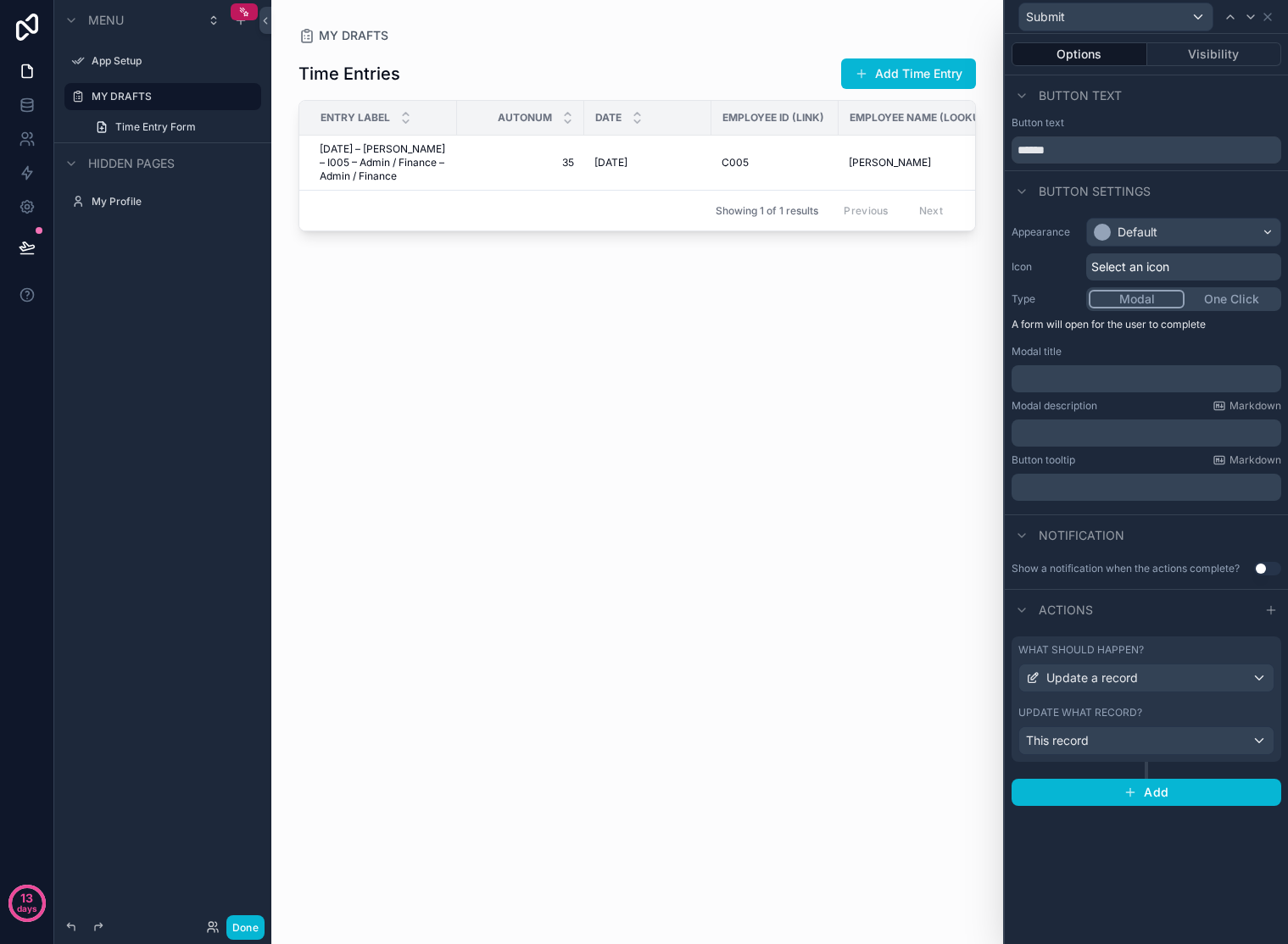
click at [1043, 612] on span "Actions" at bounding box center [1065, 610] width 54 height 17
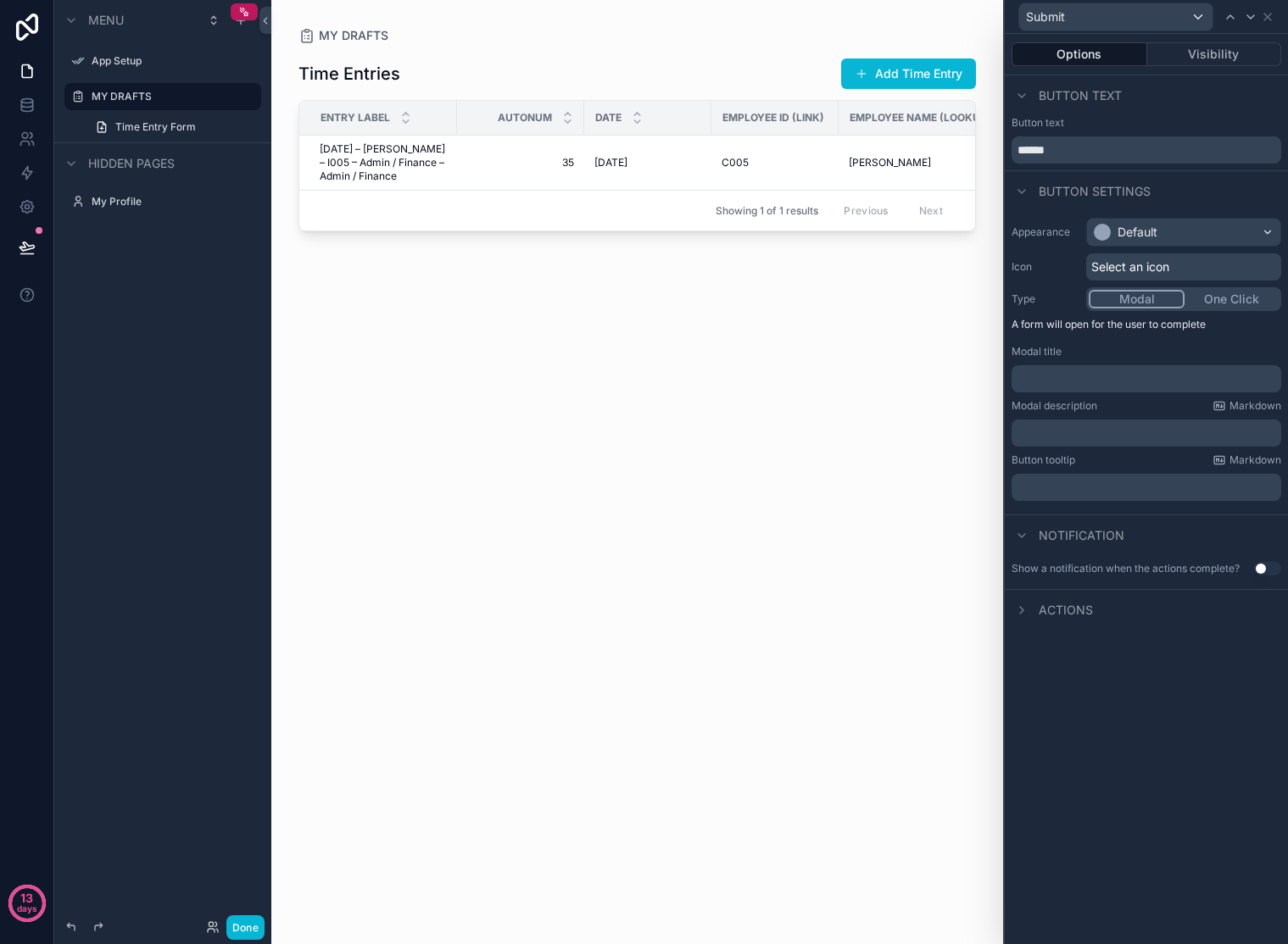
click at [1033, 610] on div "Actions" at bounding box center [1052, 610] width 82 height 20
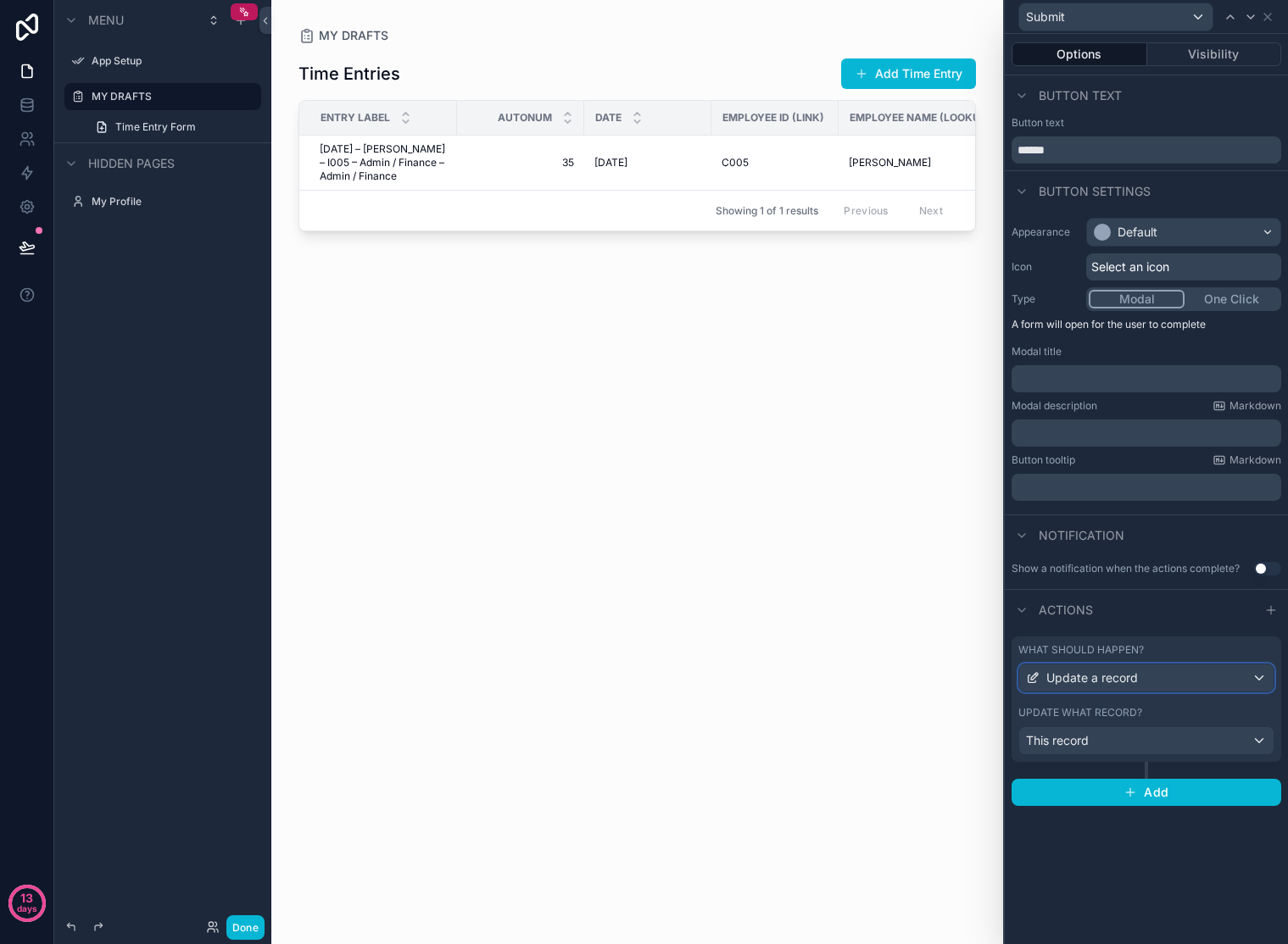
click at [1077, 673] on span "Update a record" at bounding box center [1091, 678] width 91 height 17
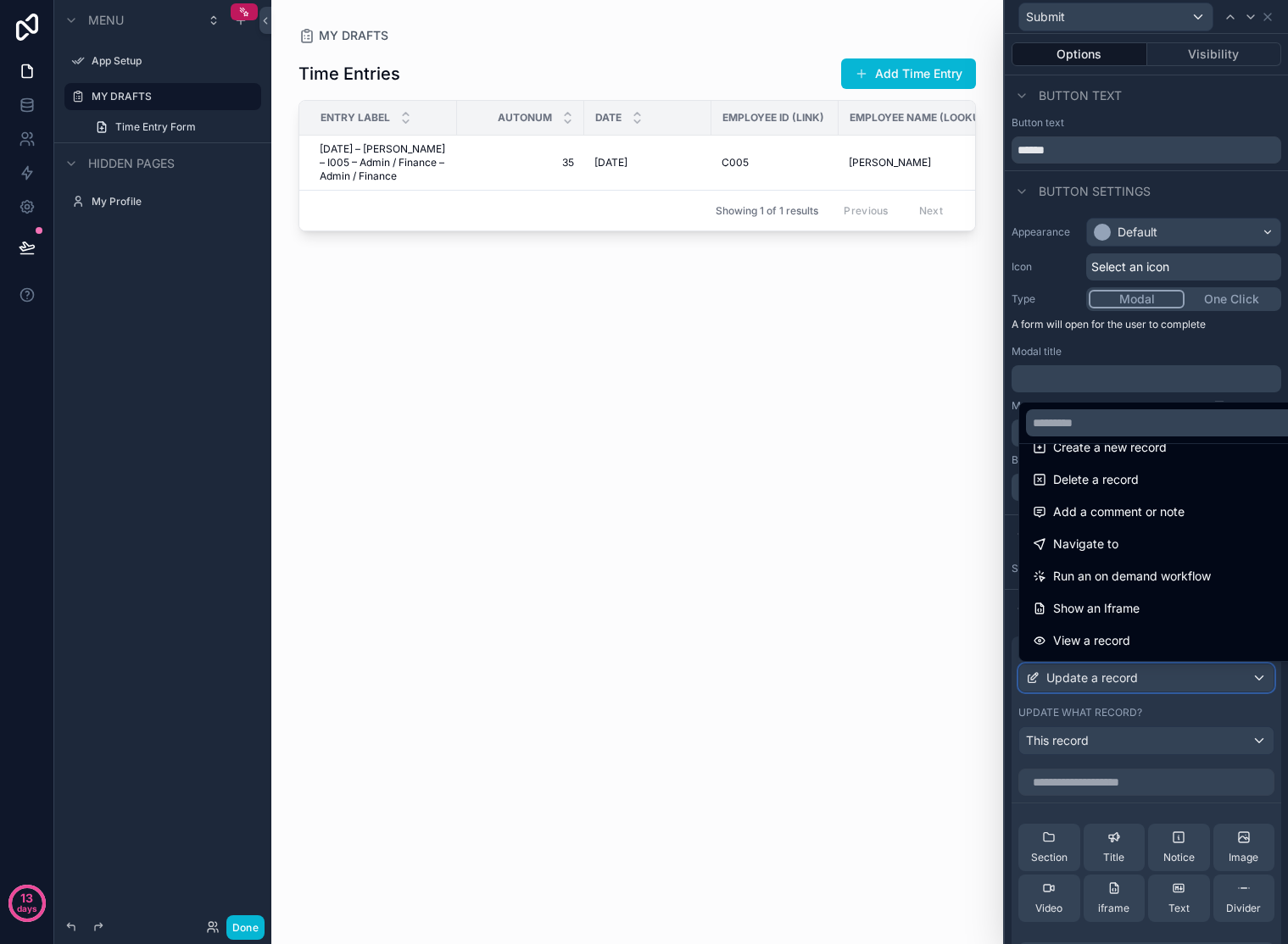
scroll to position [0, 0]
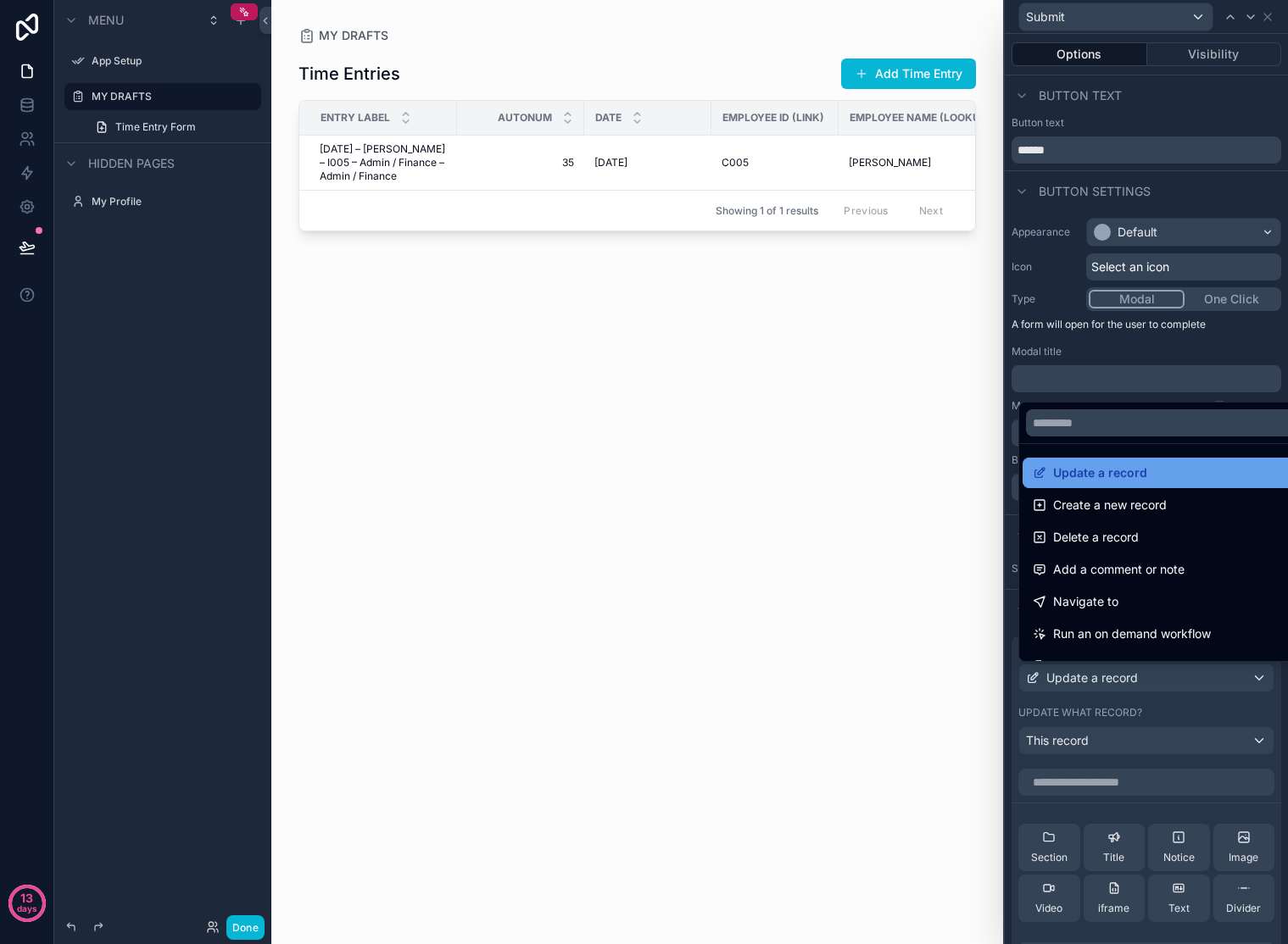
click at [1106, 468] on span "Update a record" at bounding box center [1100, 472] width 94 height 20
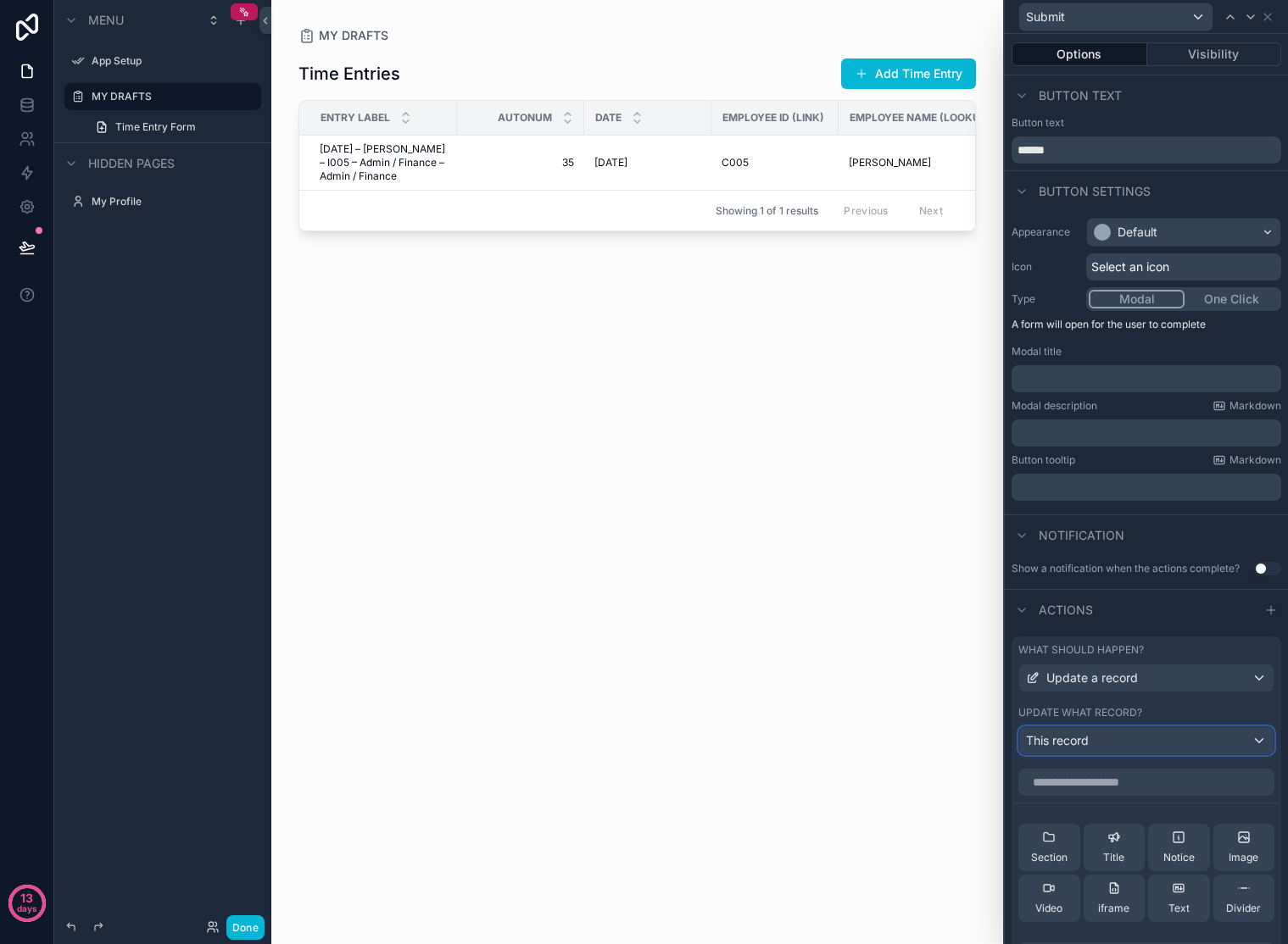
click at [1098, 735] on div "This record" at bounding box center [1146, 740] width 254 height 27
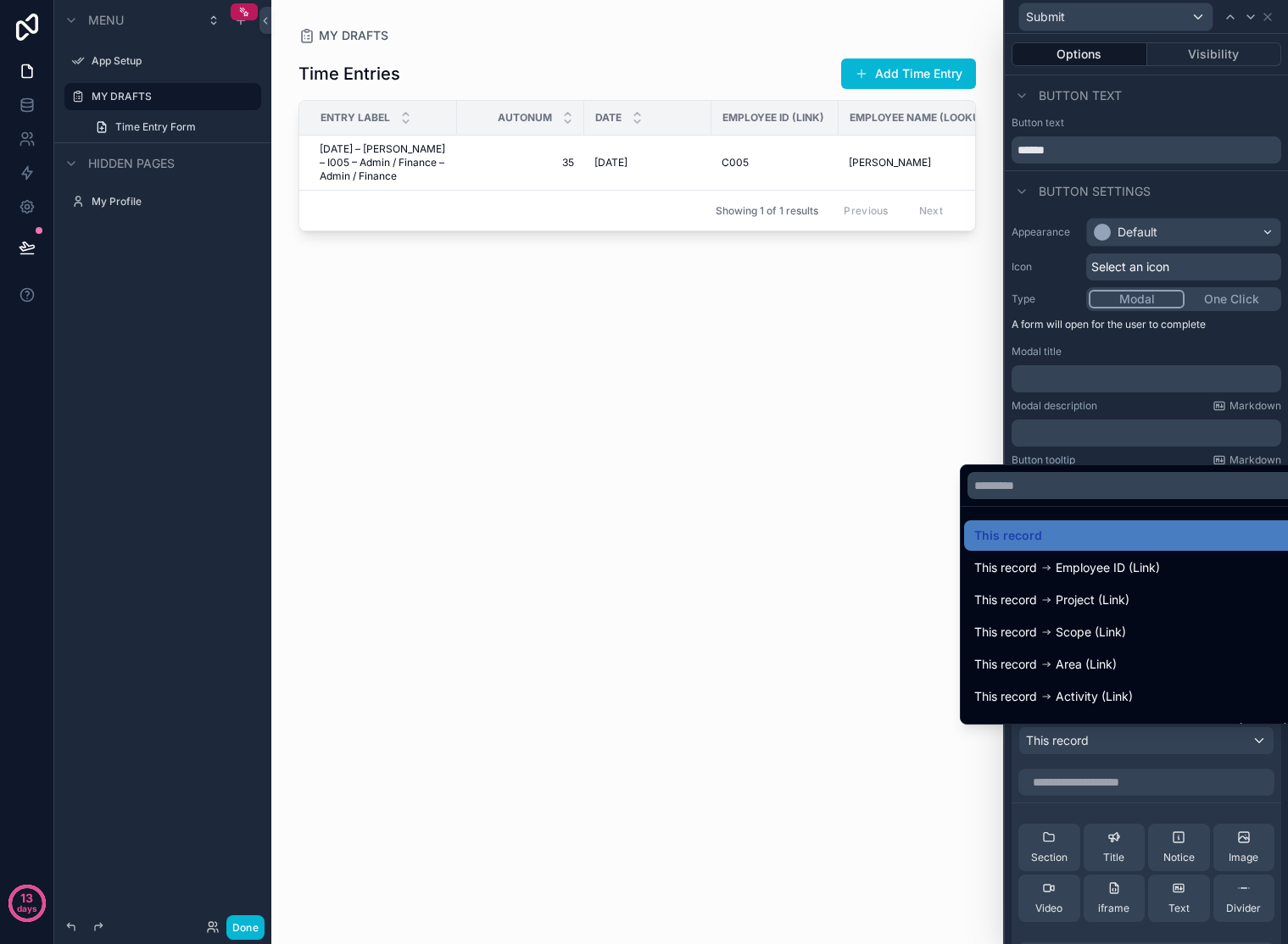
click at [802, 490] on div "Time Entries Add Time Entry Entry Label AutoNum Date Employee ID (Link) Employe…" at bounding box center [637, 484] width 677 height 880
drag, startPoint x: 829, startPoint y: 464, endPoint x: 878, endPoint y: 439, distance: 55.0
click at [835, 459] on div "Time Entries Add Time Entry Entry Label AutoNum Date Employee ID (Link) Employe…" at bounding box center [637, 484] width 677 height 880
click at [962, 430] on div "Time Entries Add Time Entry Entry Label AutoNum Date Employee ID (Link) Employe…" at bounding box center [637, 484] width 677 height 880
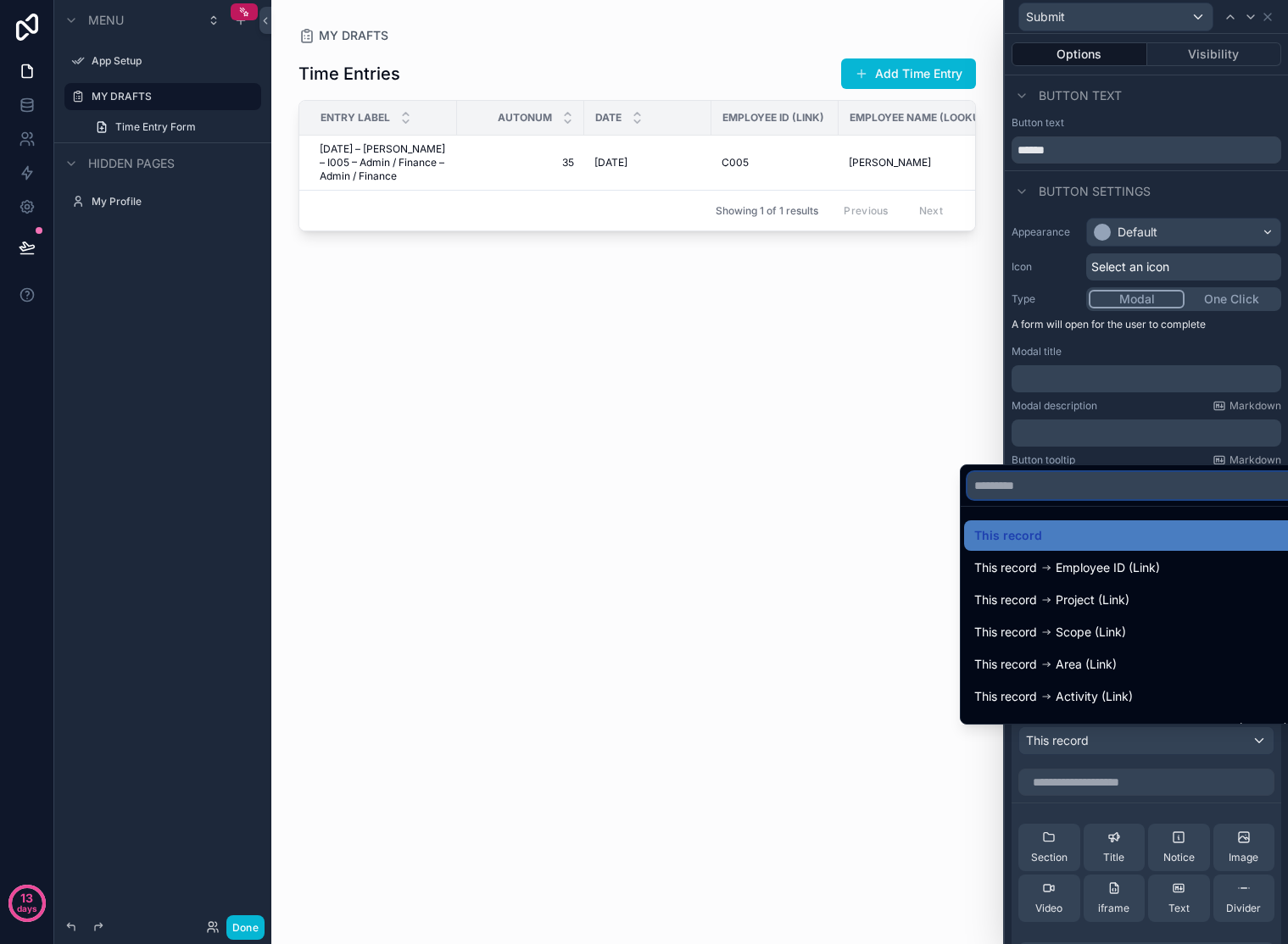
click at [1080, 492] on input "text" at bounding box center [1131, 485] width 327 height 27
click at [849, 426] on div "Time Entries Add Time Entry Entry Label AutoNum Date Employee ID (Link) Employe…" at bounding box center [637, 484] width 677 height 880
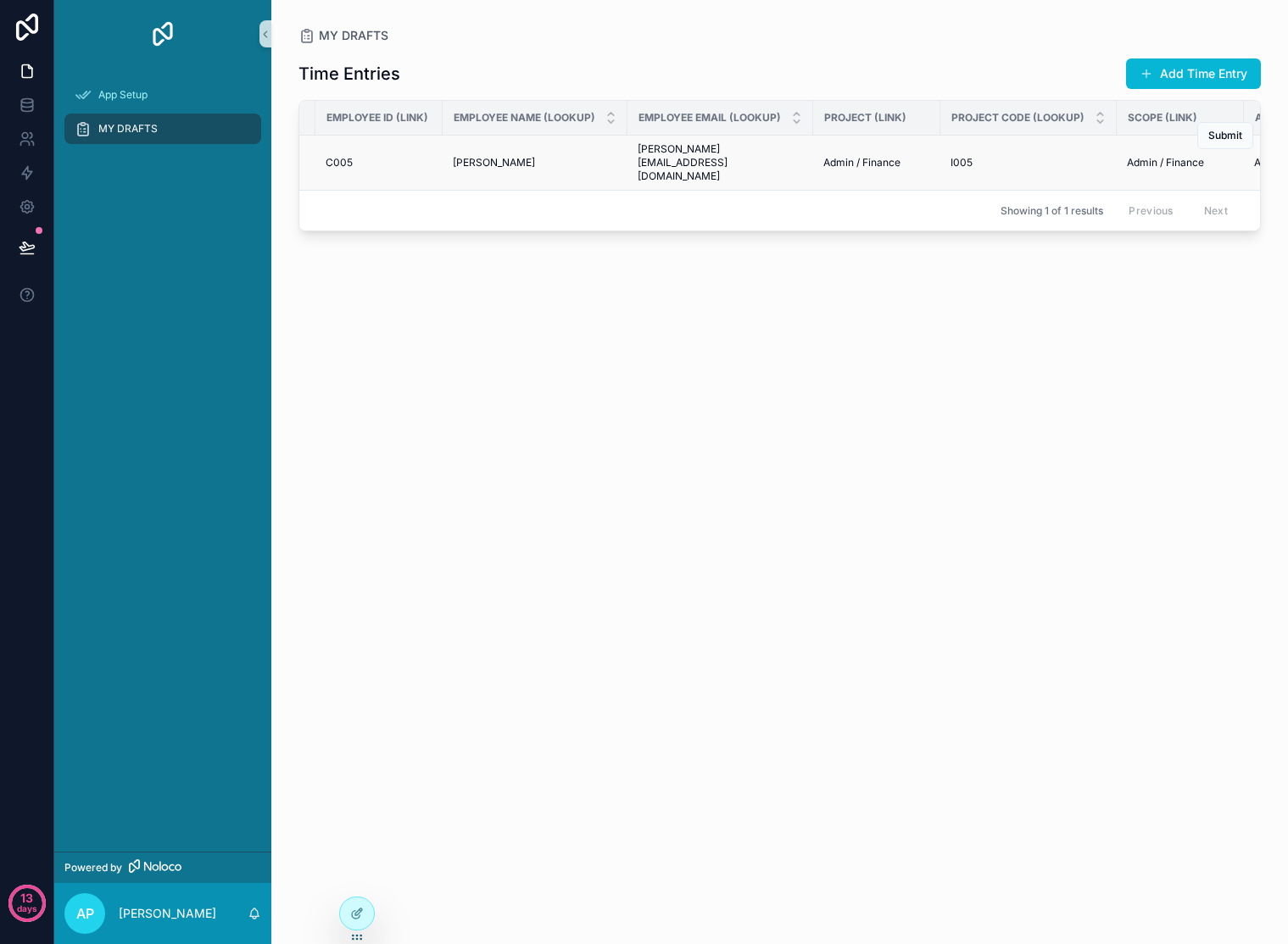
scroll to position [0, 633]
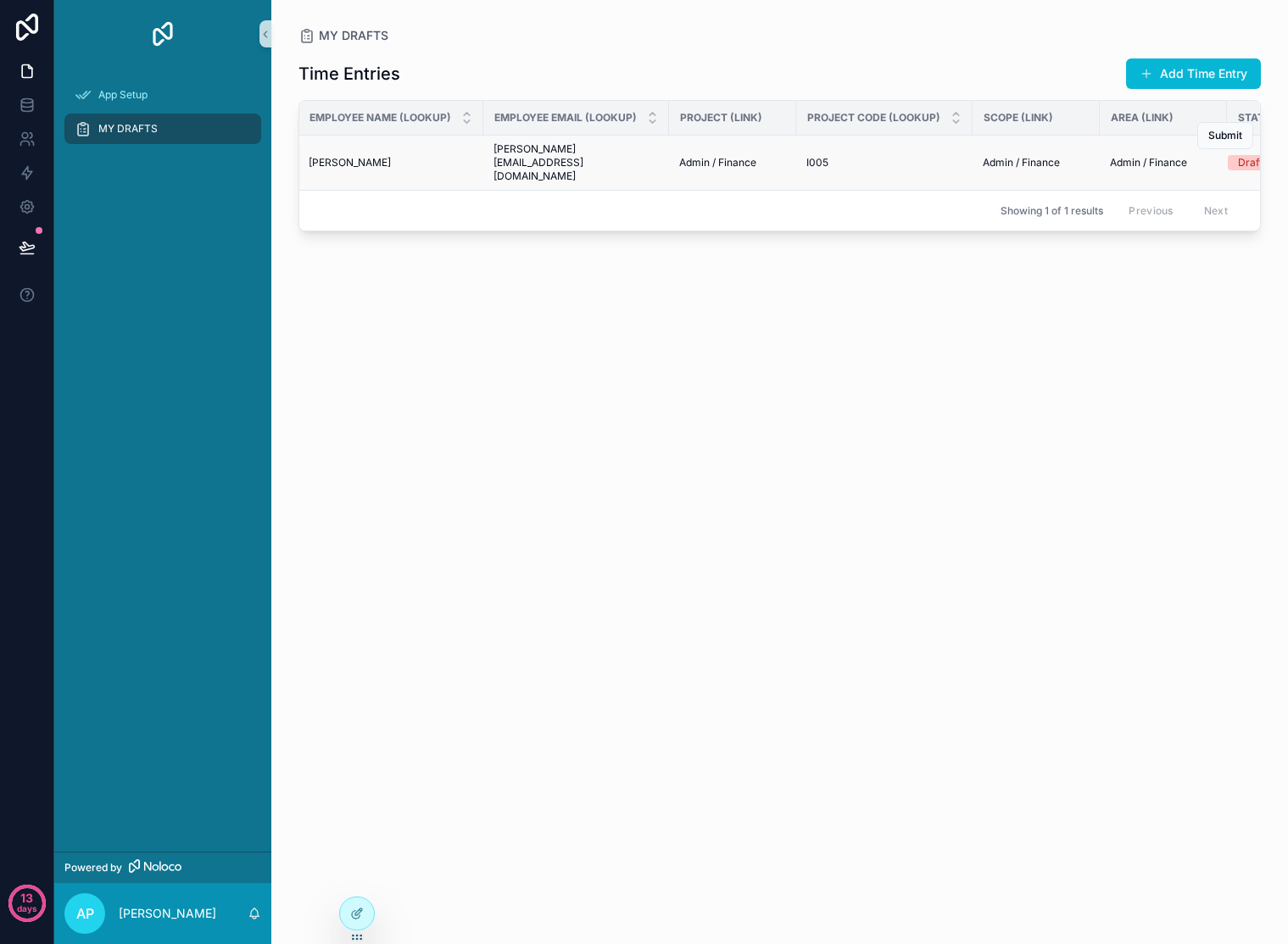
scroll to position [0, 633]
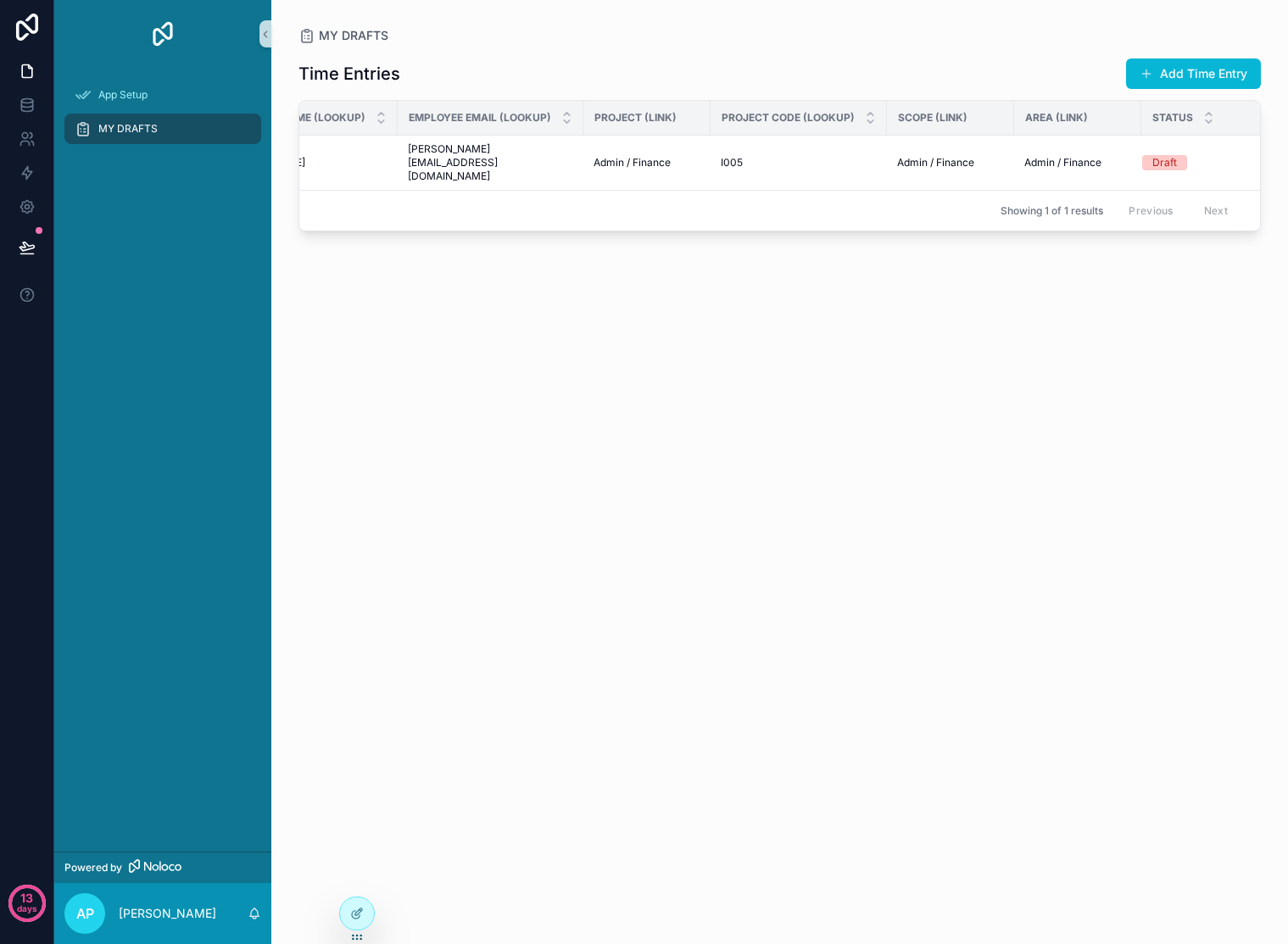
scroll to position [0, 633]
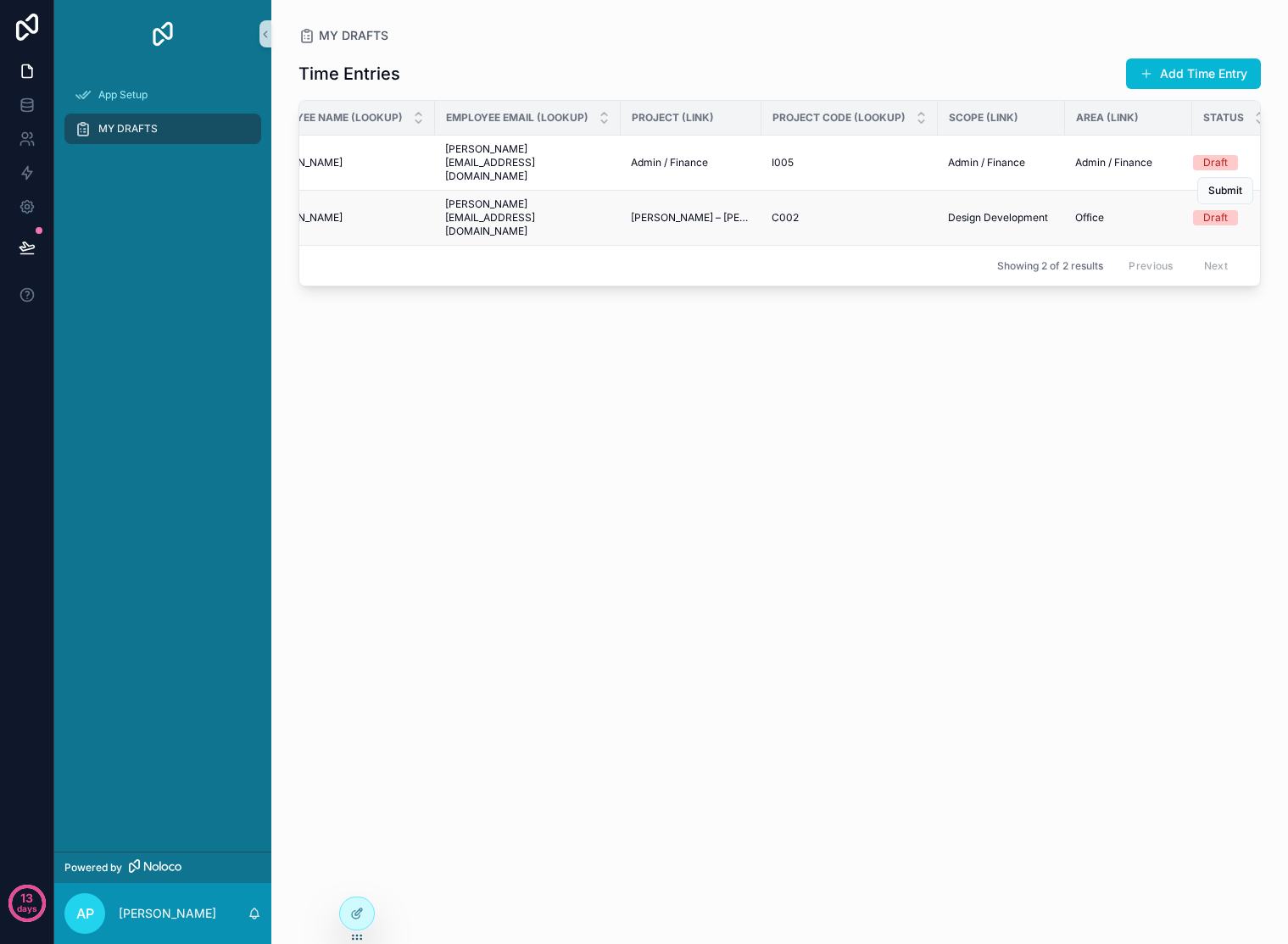
scroll to position [0, 633]
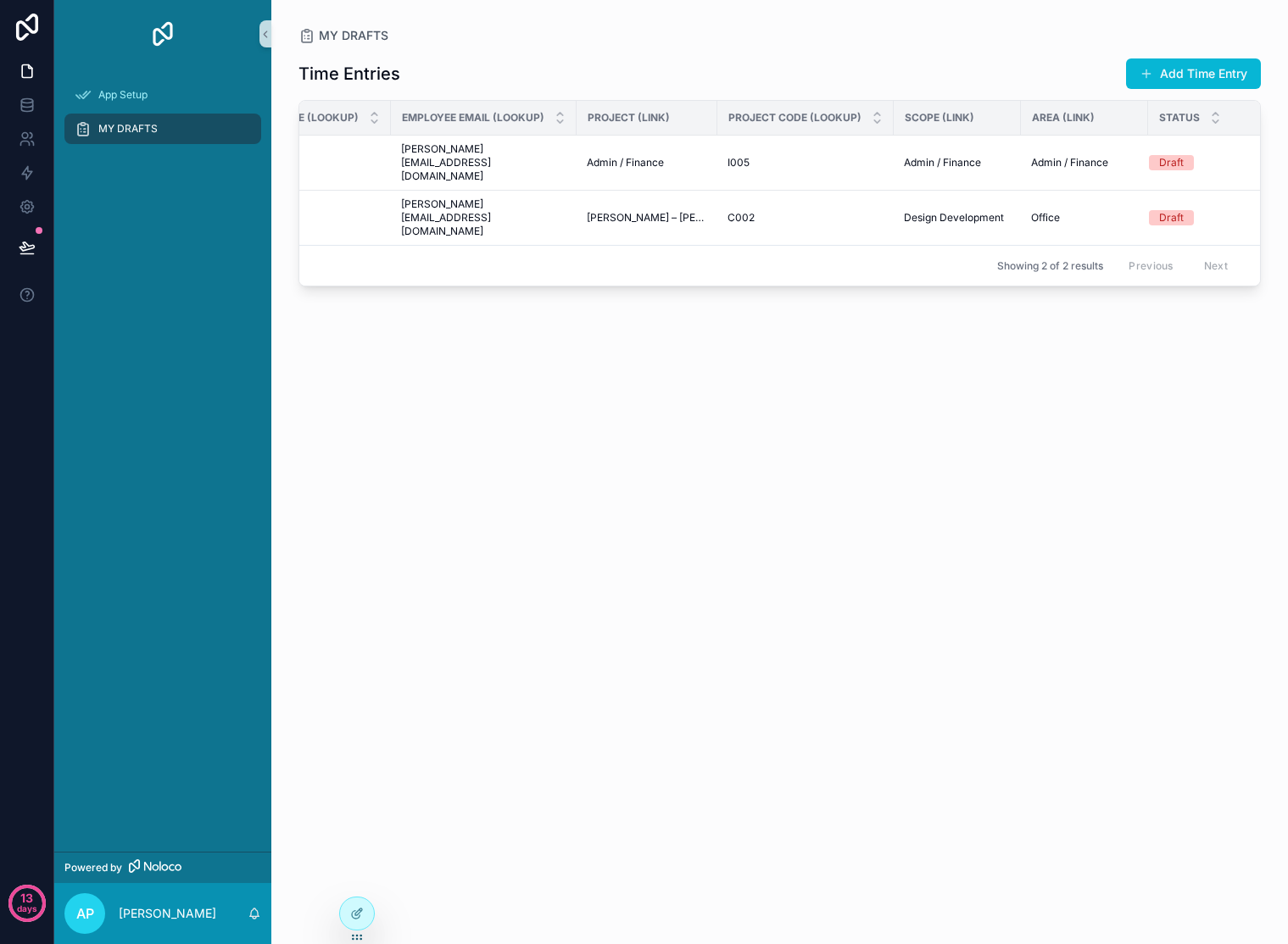
click at [1159, 115] on span "Status" at bounding box center [1179, 118] width 41 height 14
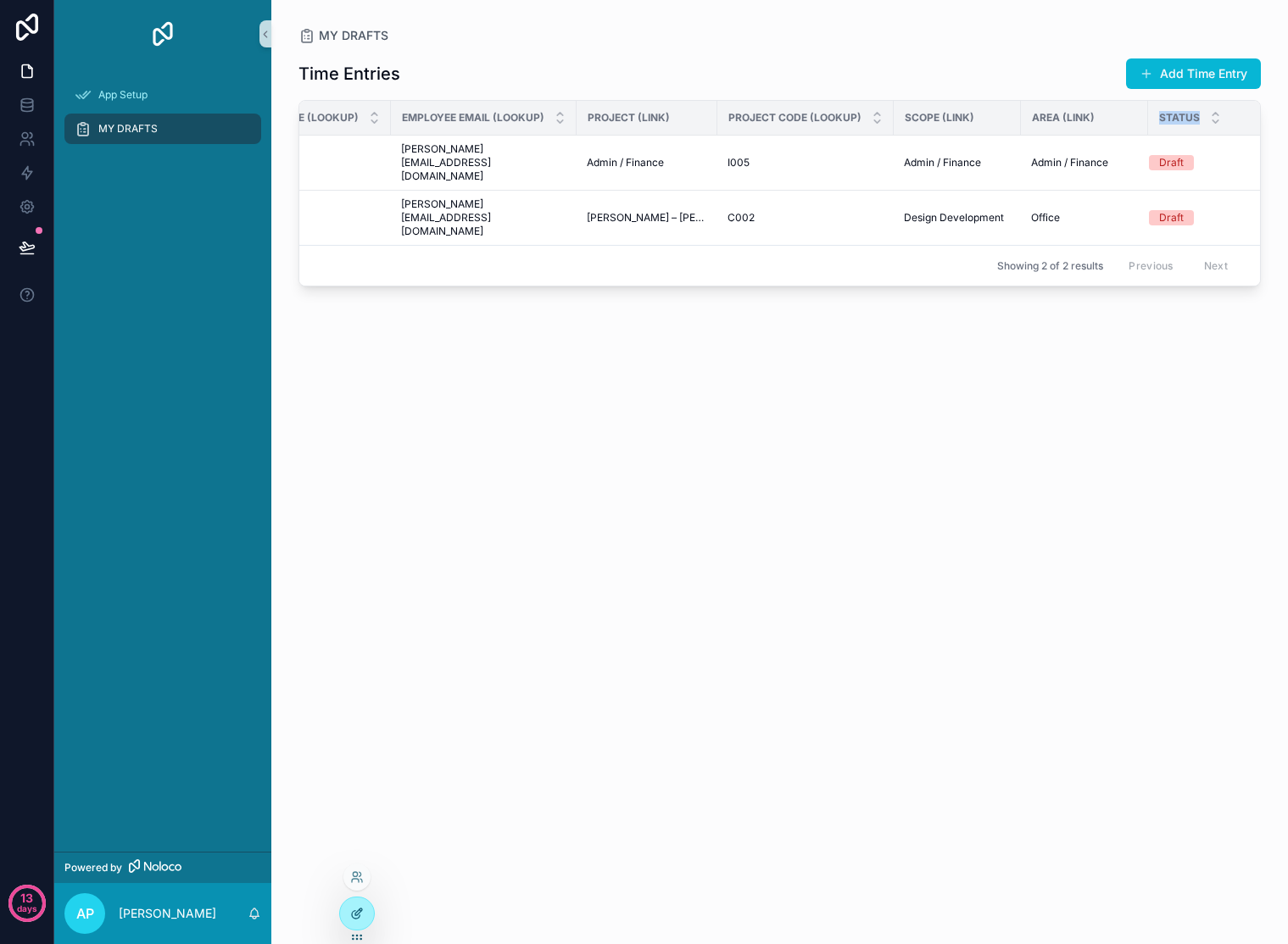
click at [355, 905] on div at bounding box center [357, 914] width 34 height 32
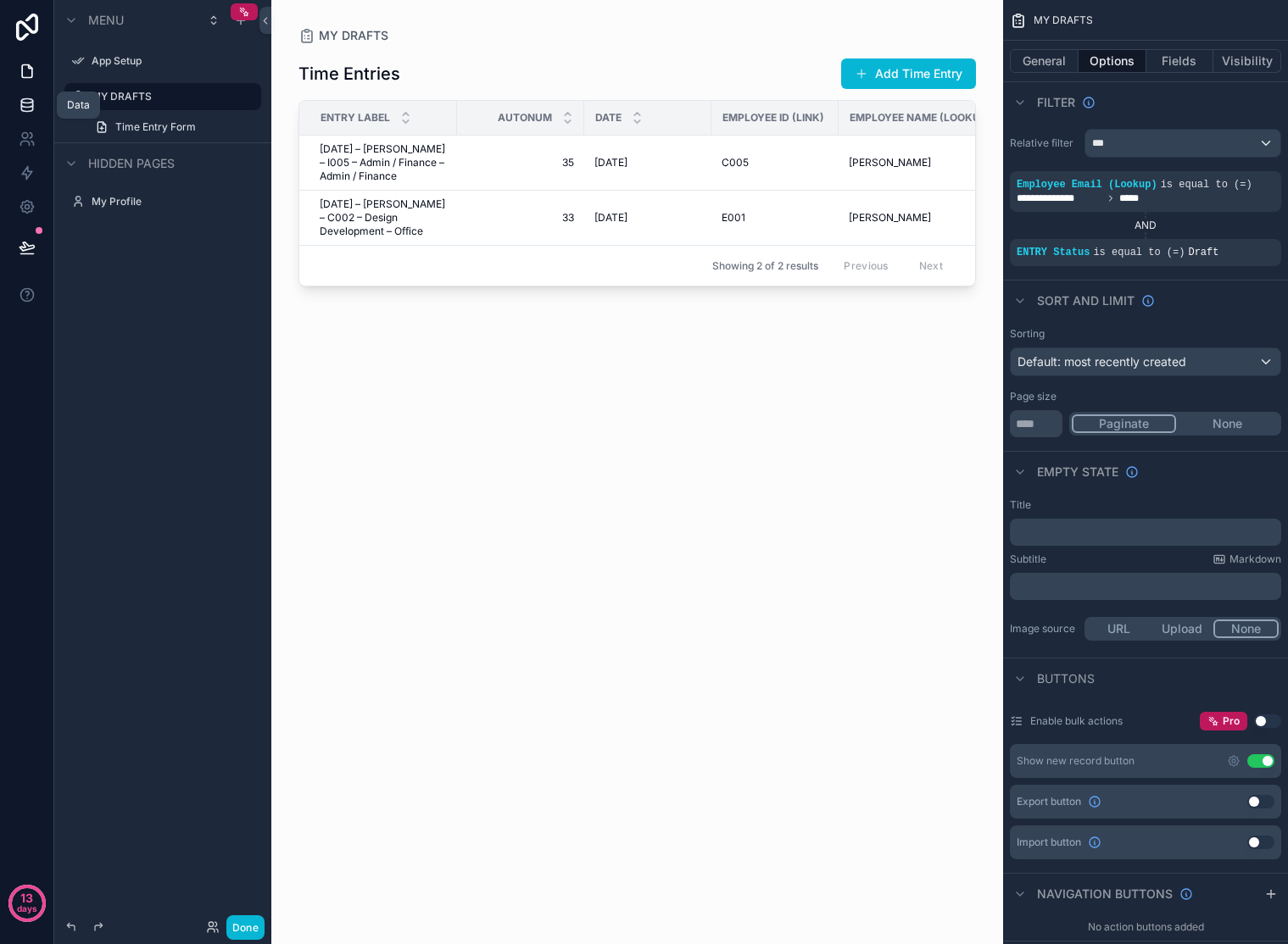
click at [30, 106] on icon at bounding box center [26, 104] width 11 height 7
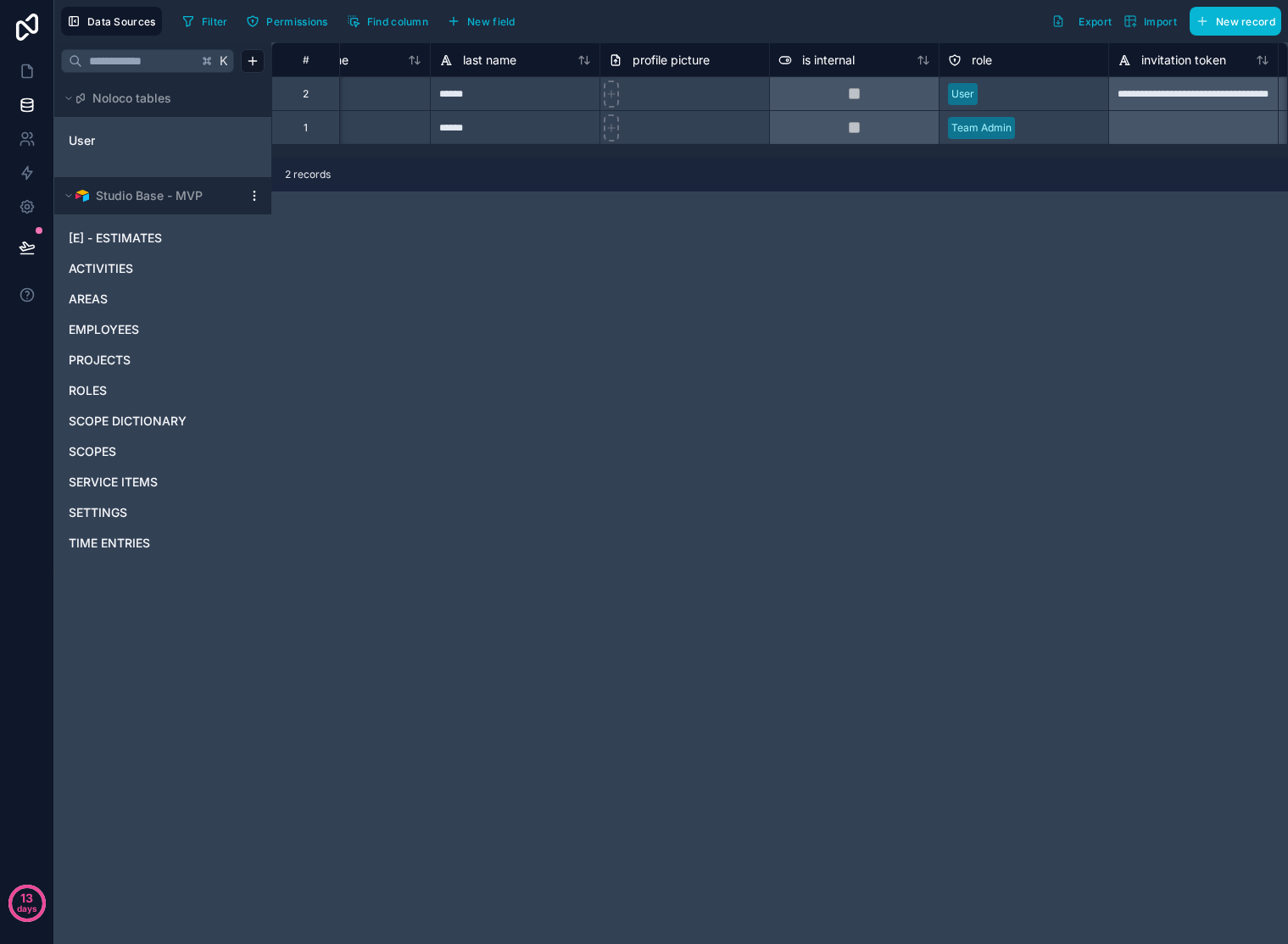
scroll to position [0, 255]
click at [92, 546] on span "TIME ENTRIES" at bounding box center [110, 543] width 82 height 17
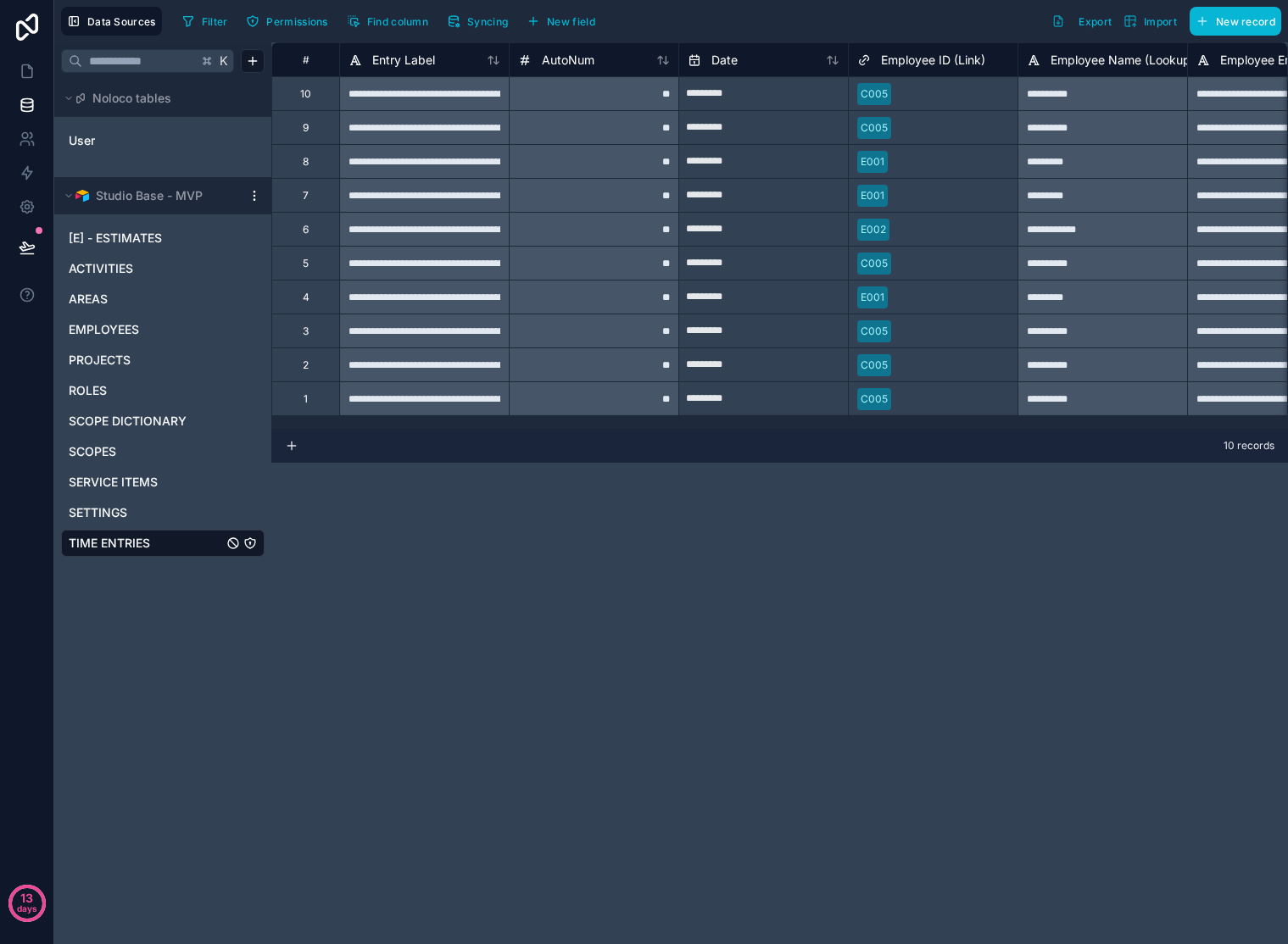
click at [1252, 446] on span "10 records" at bounding box center [1249, 446] width 50 height 14
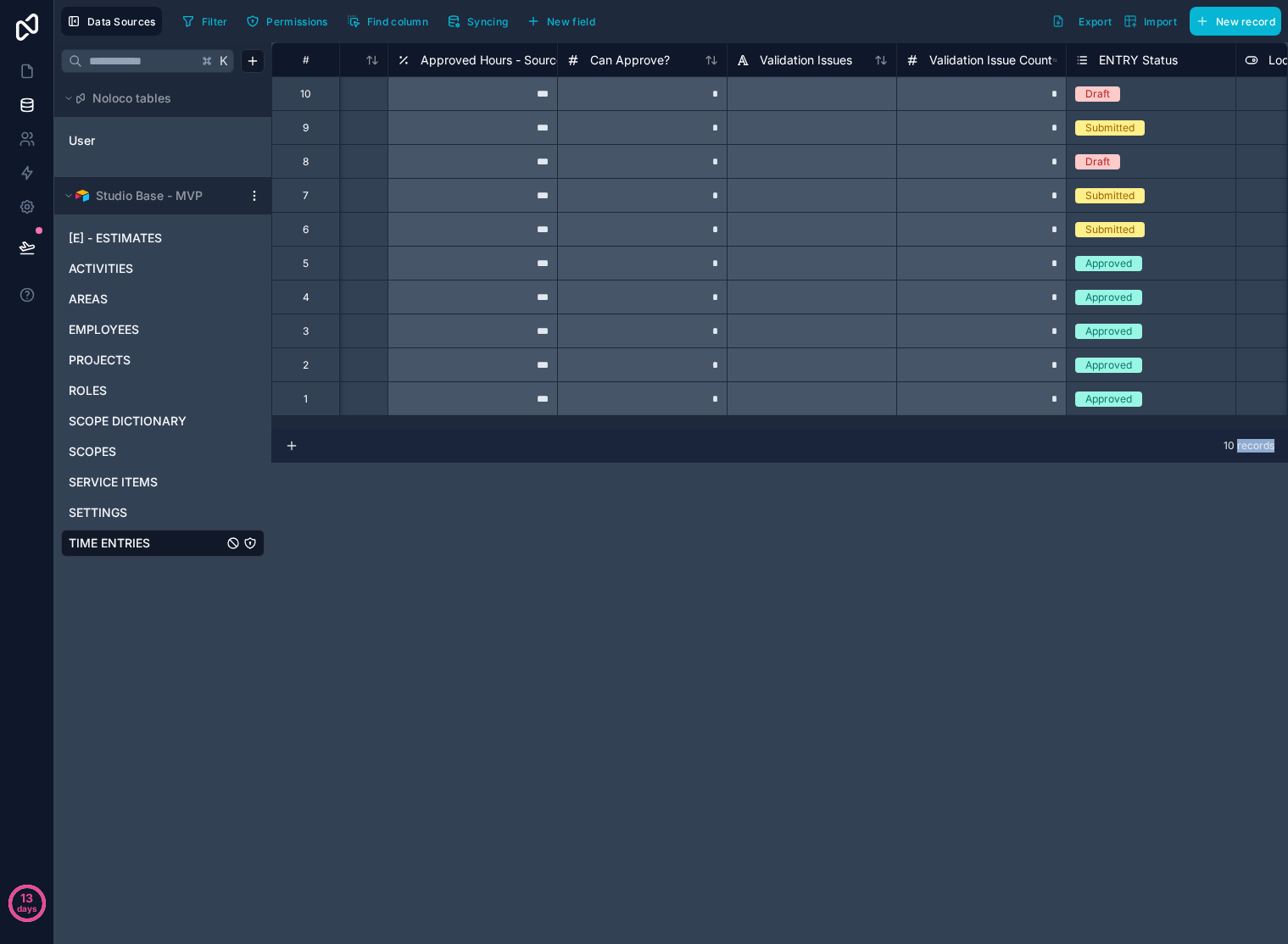
scroll to position [0, 7233]
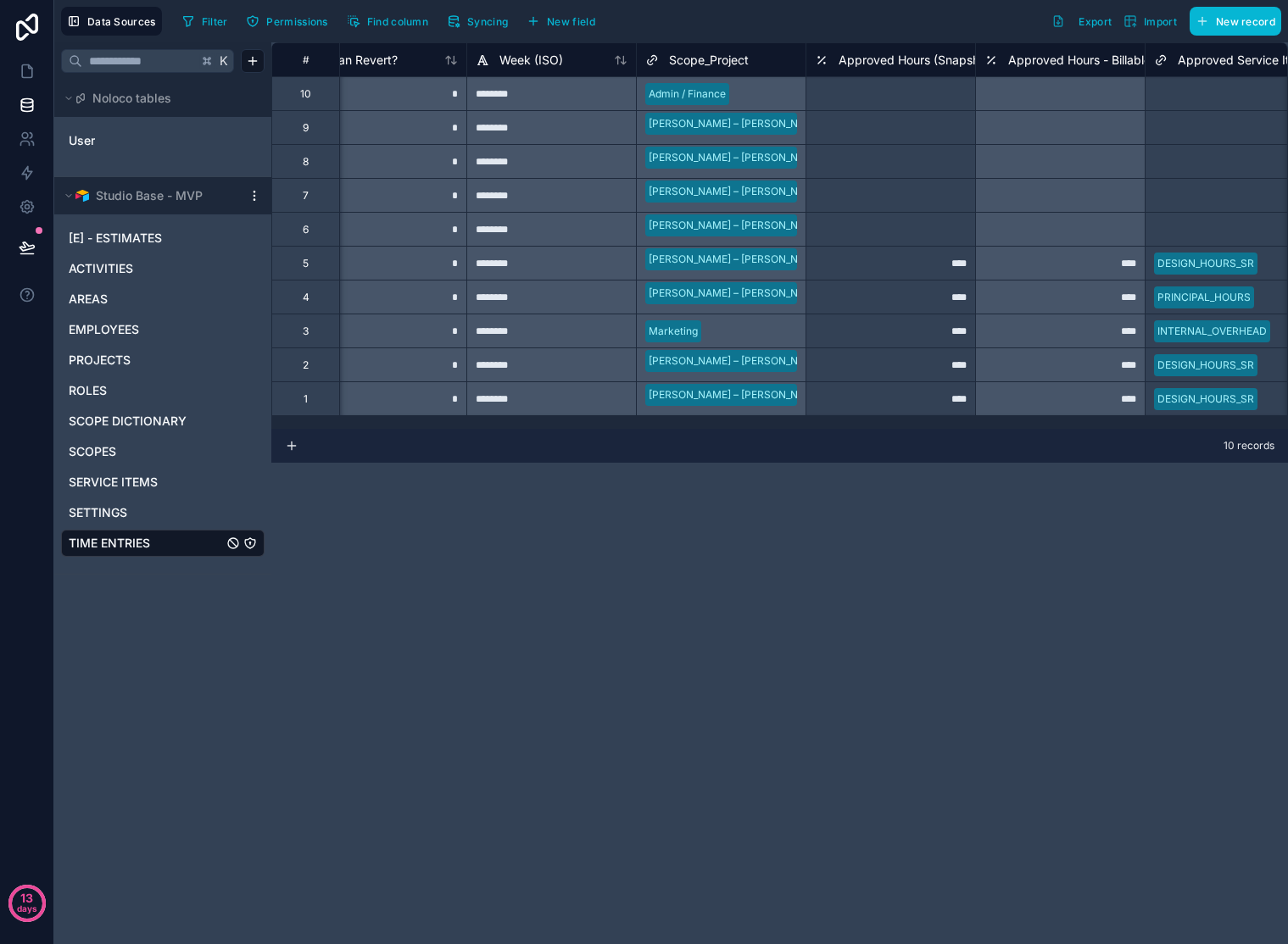
scroll to position [0, 7089]
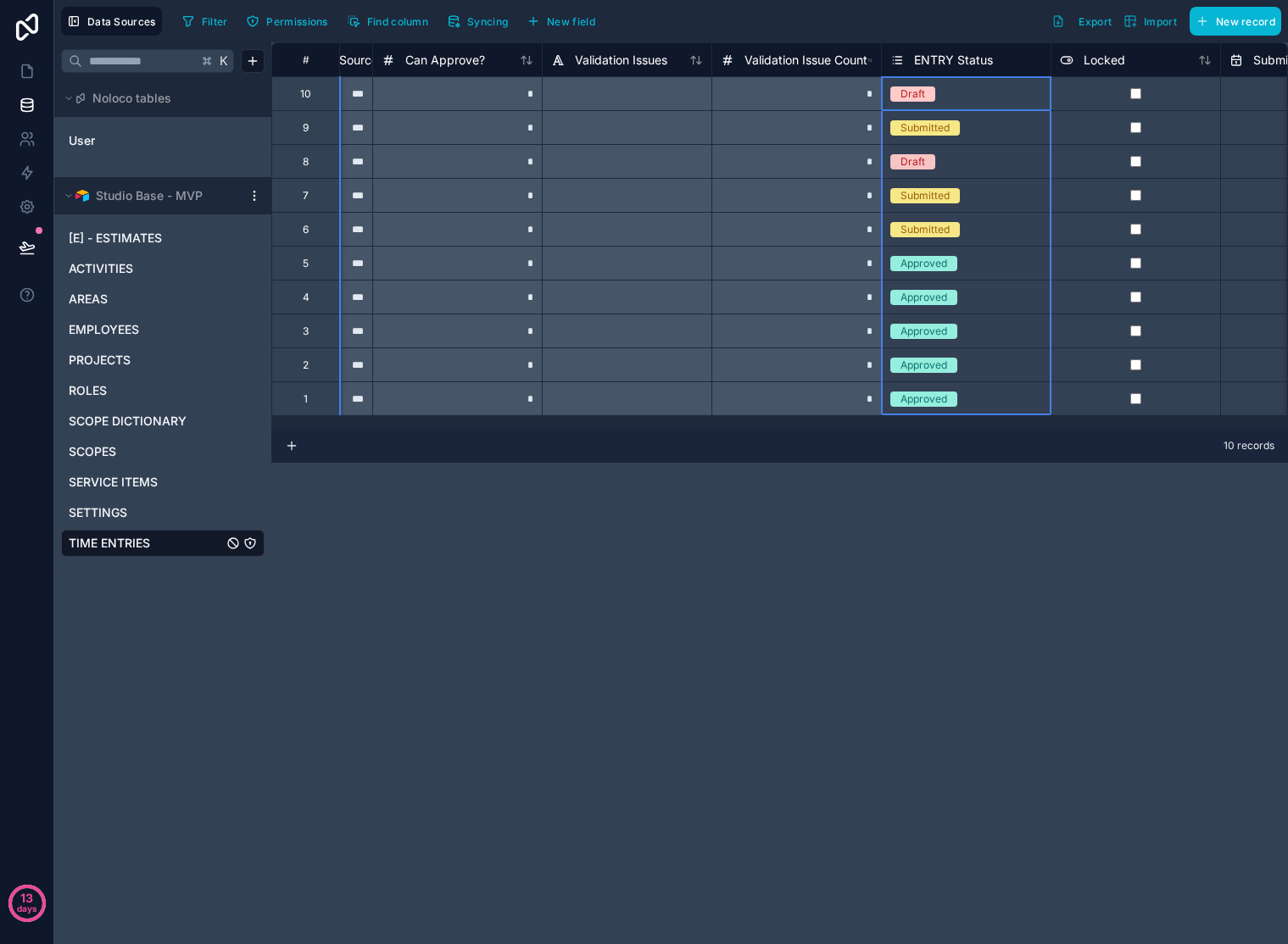
click at [984, 61] on span "ENTRY Status" at bounding box center [953, 59] width 79 height 17
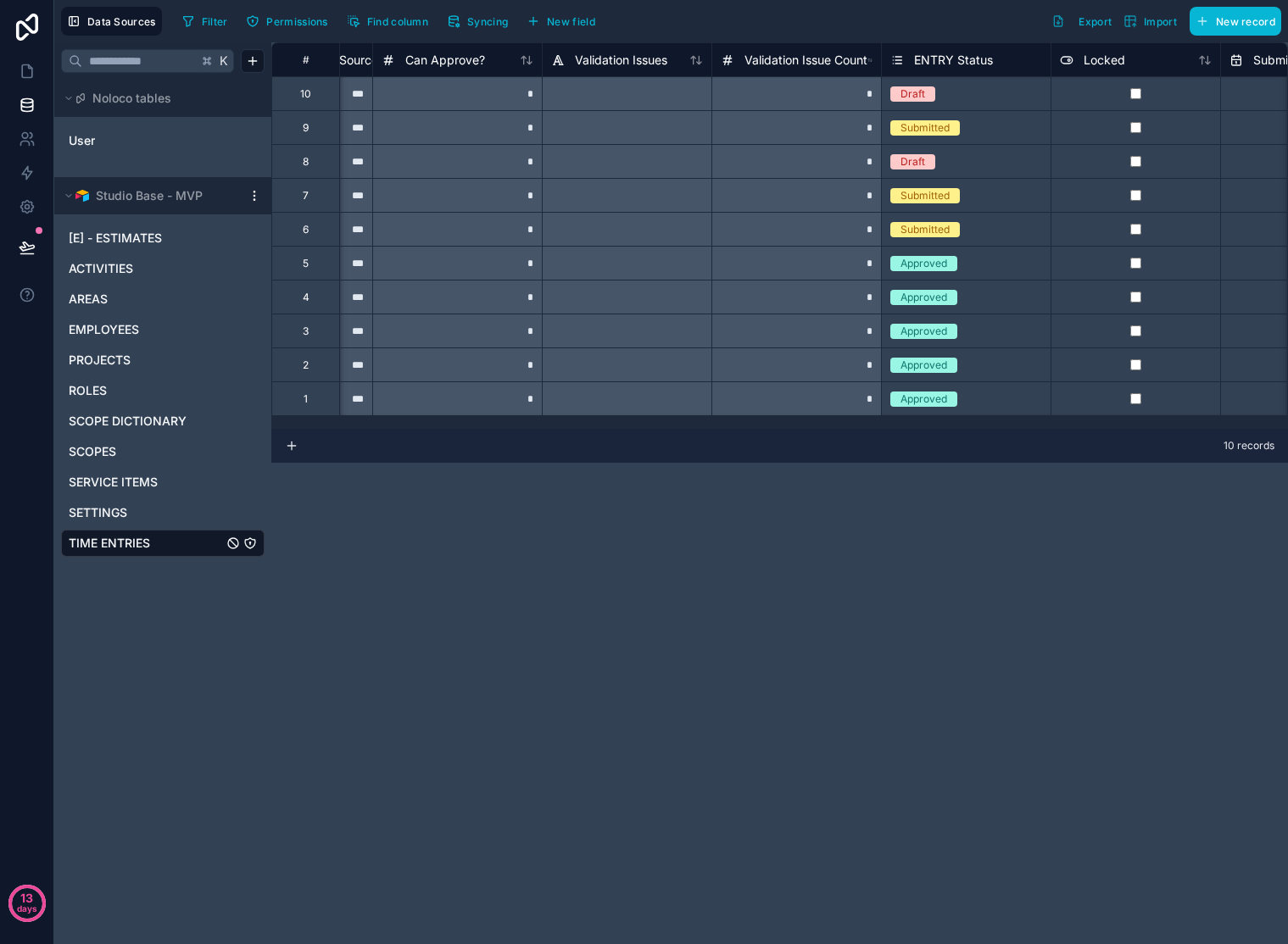
click at [721, 572] on div "# Payroll Locked? Approved Hours - Source Can Approve? Validation Issues Valida…" at bounding box center [780, 493] width 1016 height 902
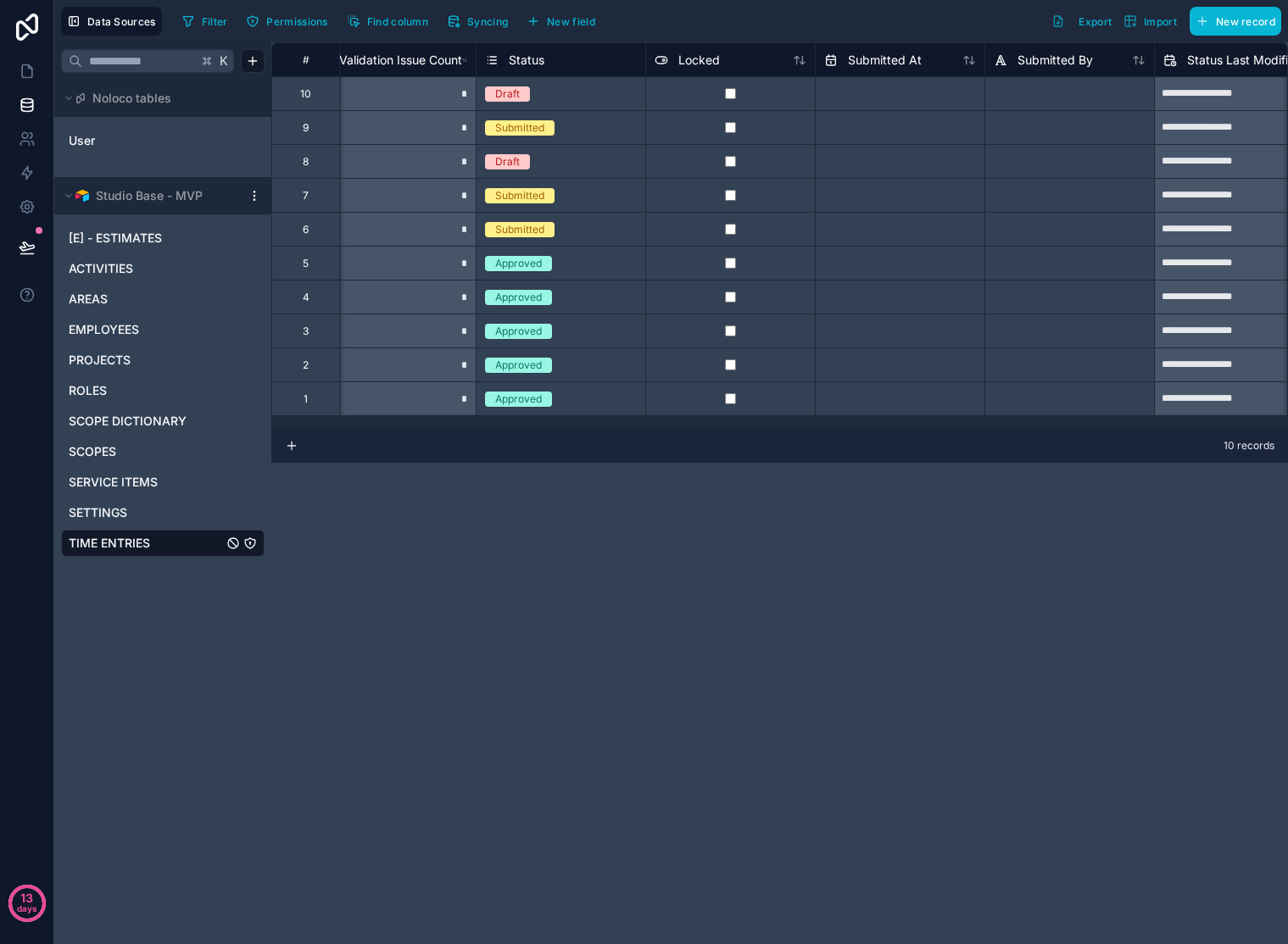
scroll to position [0, 7060]
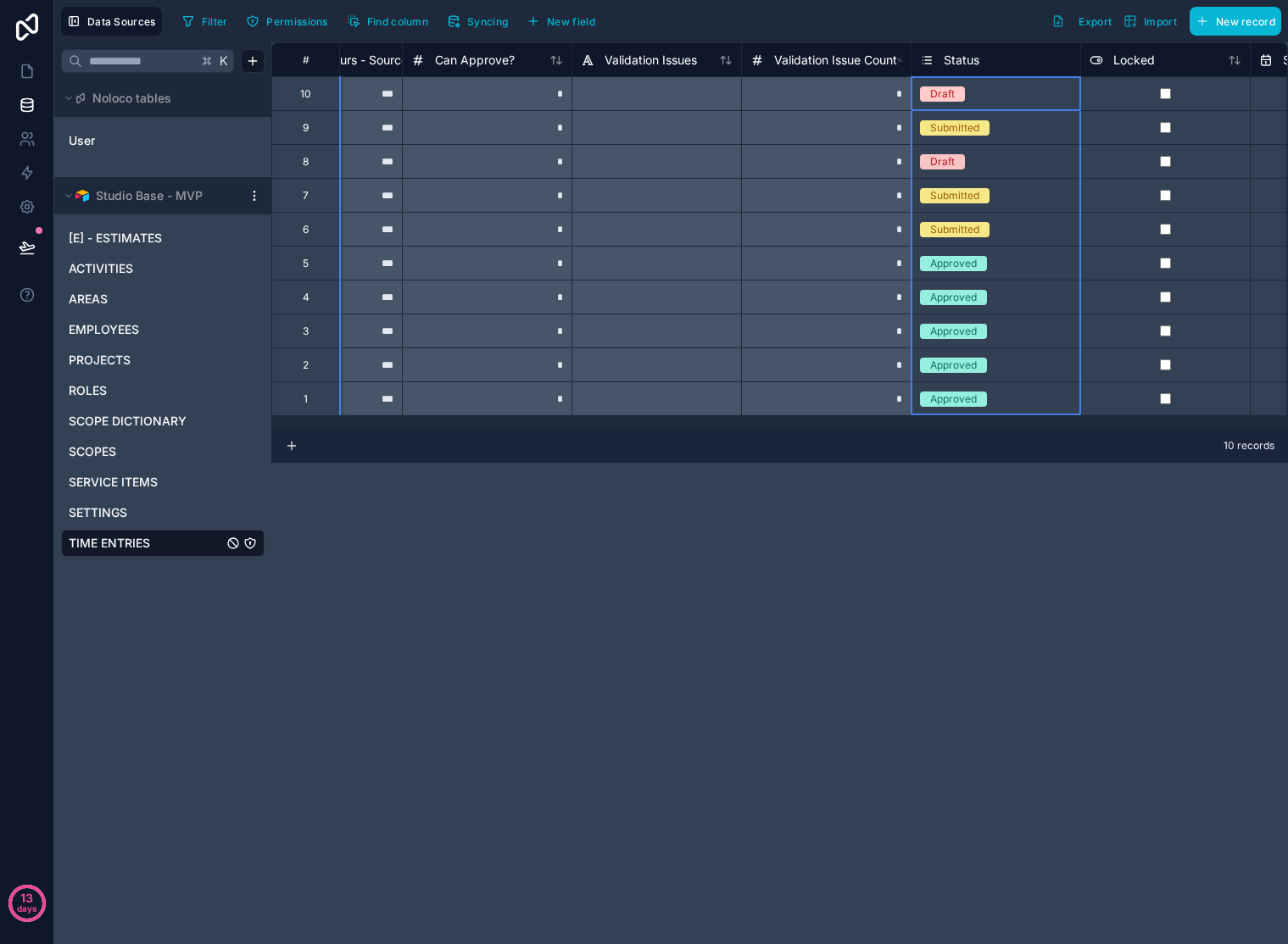
click at [1014, 64] on div "Status" at bounding box center [996, 59] width 151 height 20
click at [959, 63] on span "Status" at bounding box center [961, 59] width 36 height 17
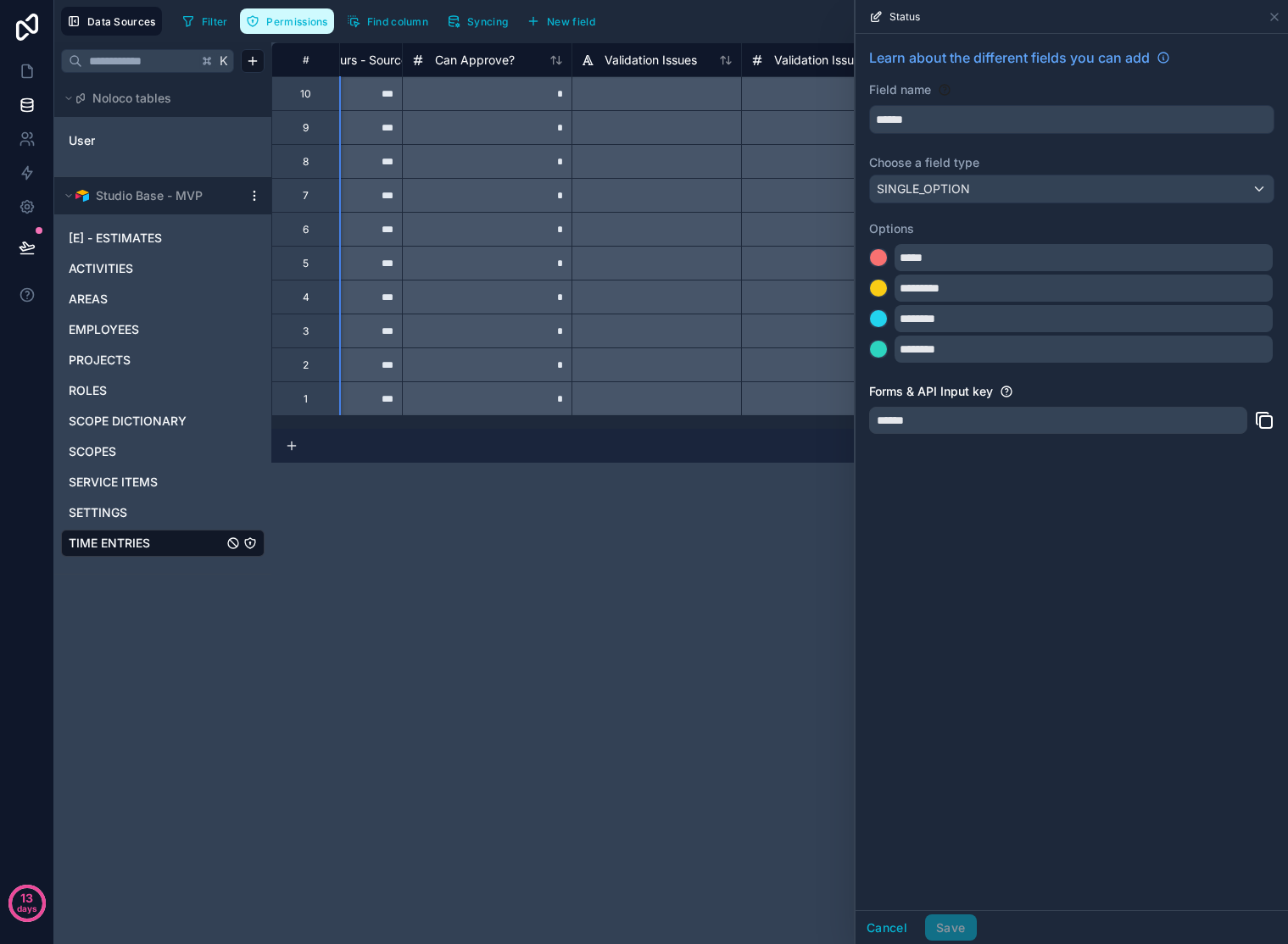
click at [294, 20] on span "Permissions" at bounding box center [297, 22] width 61 height 13
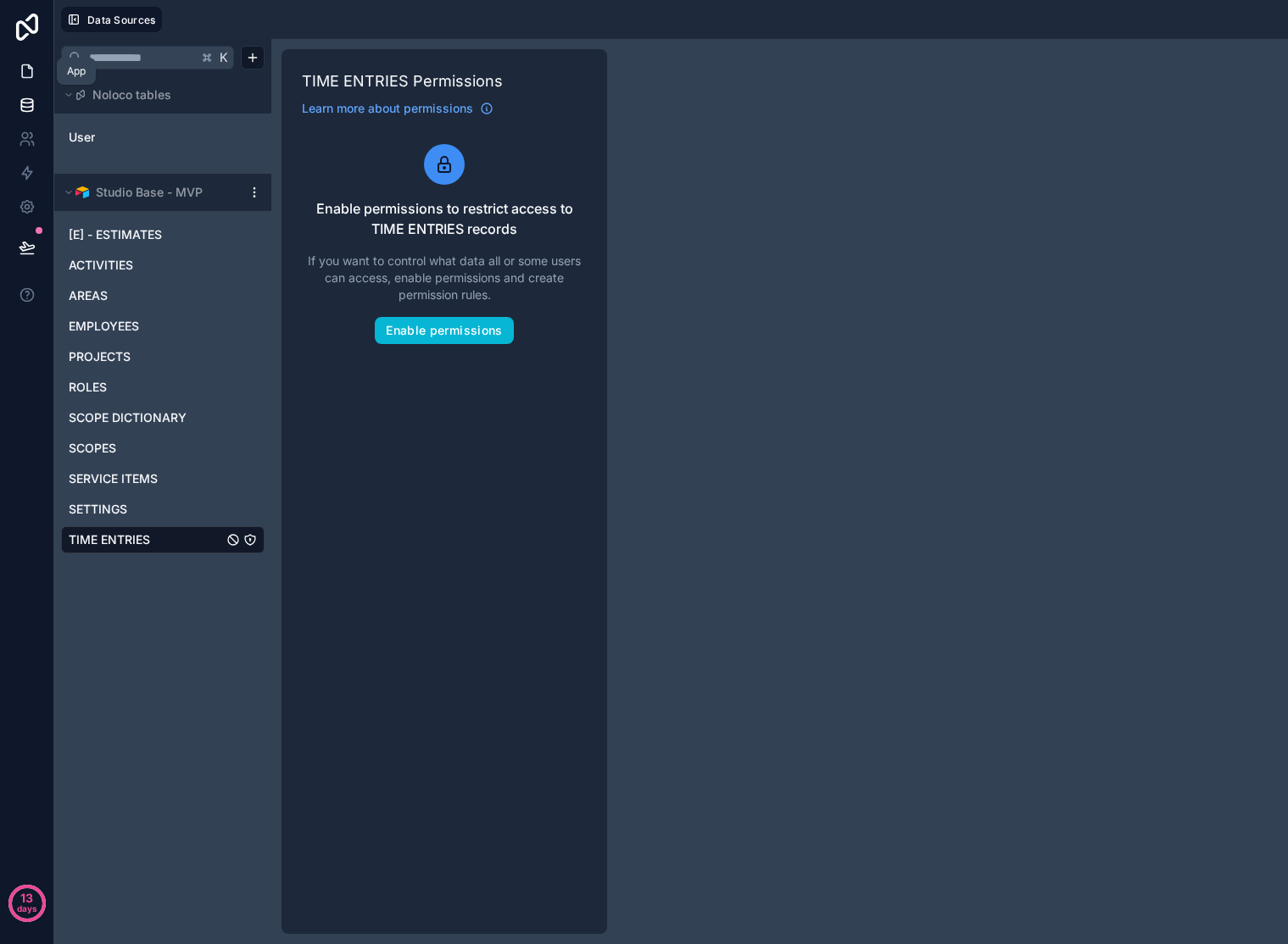
click at [27, 75] on icon at bounding box center [26, 70] width 17 height 17
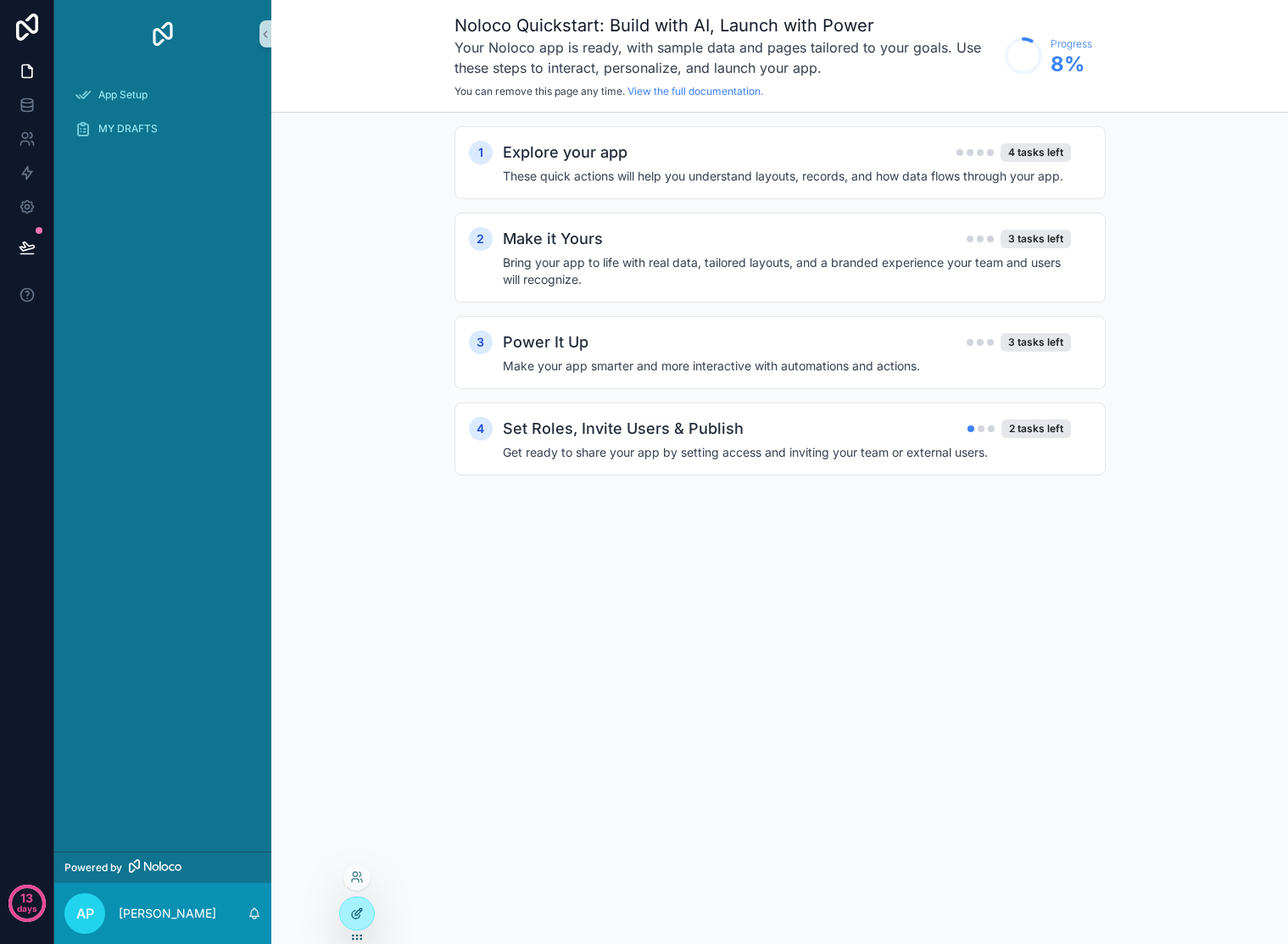
click at [361, 920] on icon at bounding box center [357, 914] width 14 height 14
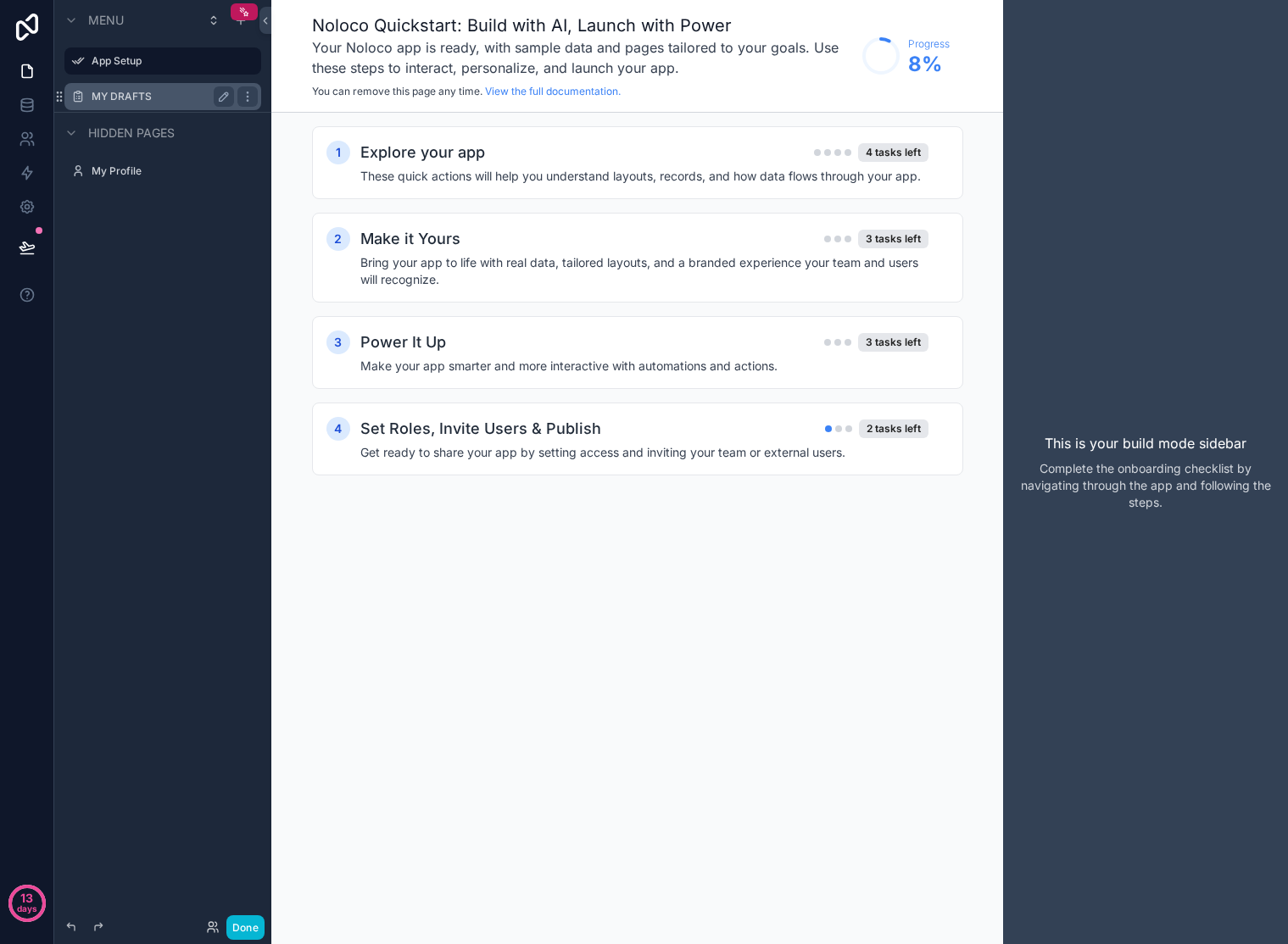
click at [113, 104] on div "MY DRAFTS" at bounding box center [163, 96] width 143 height 20
click at [191, 96] on label "MY DRAFTS" at bounding box center [159, 97] width 136 height 14
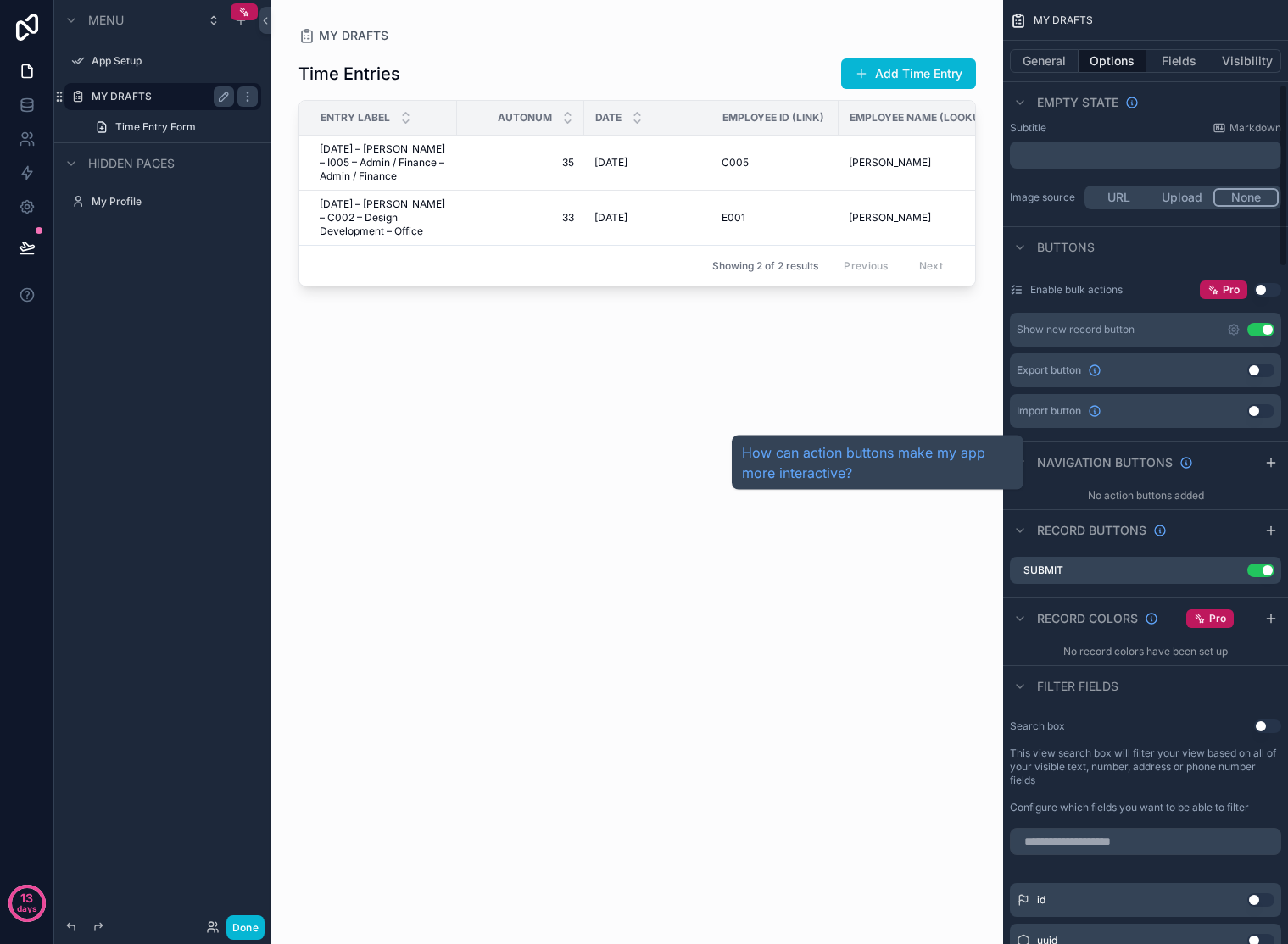
scroll to position [443, 0]
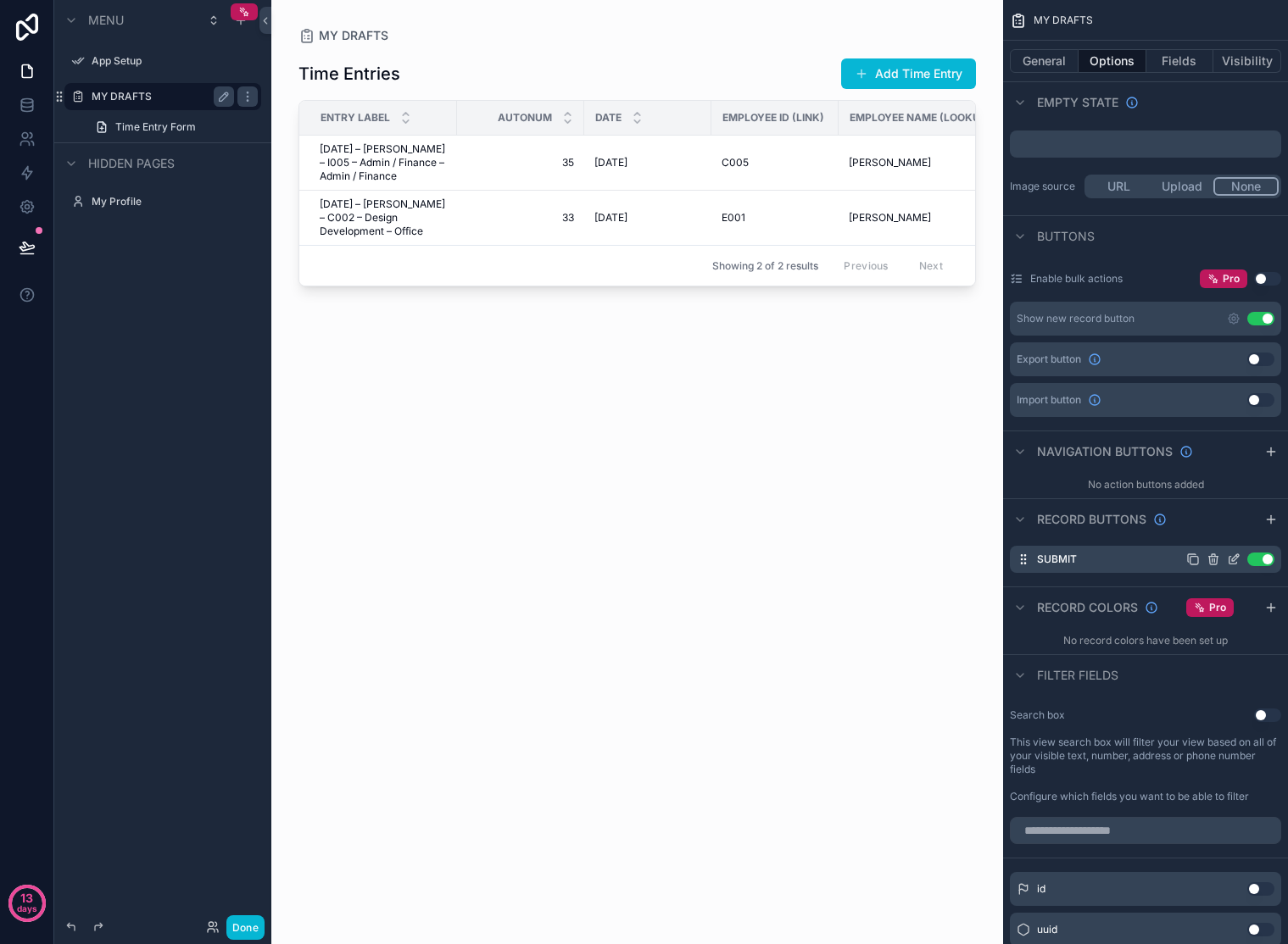
click at [1231, 558] on icon "scrollable content" at bounding box center [1234, 559] width 14 height 14
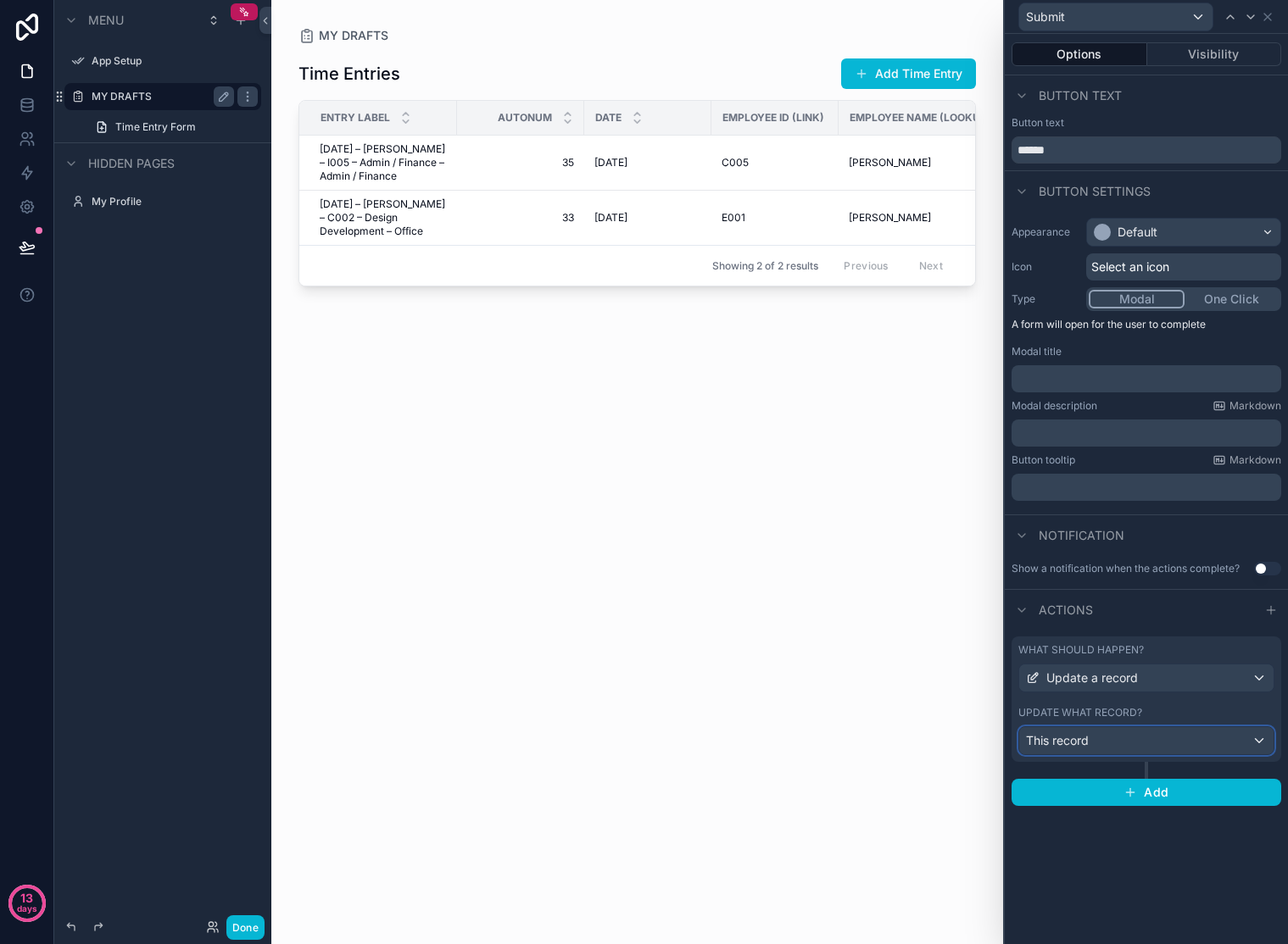
click at [1221, 736] on div "This record" at bounding box center [1146, 740] width 254 height 27
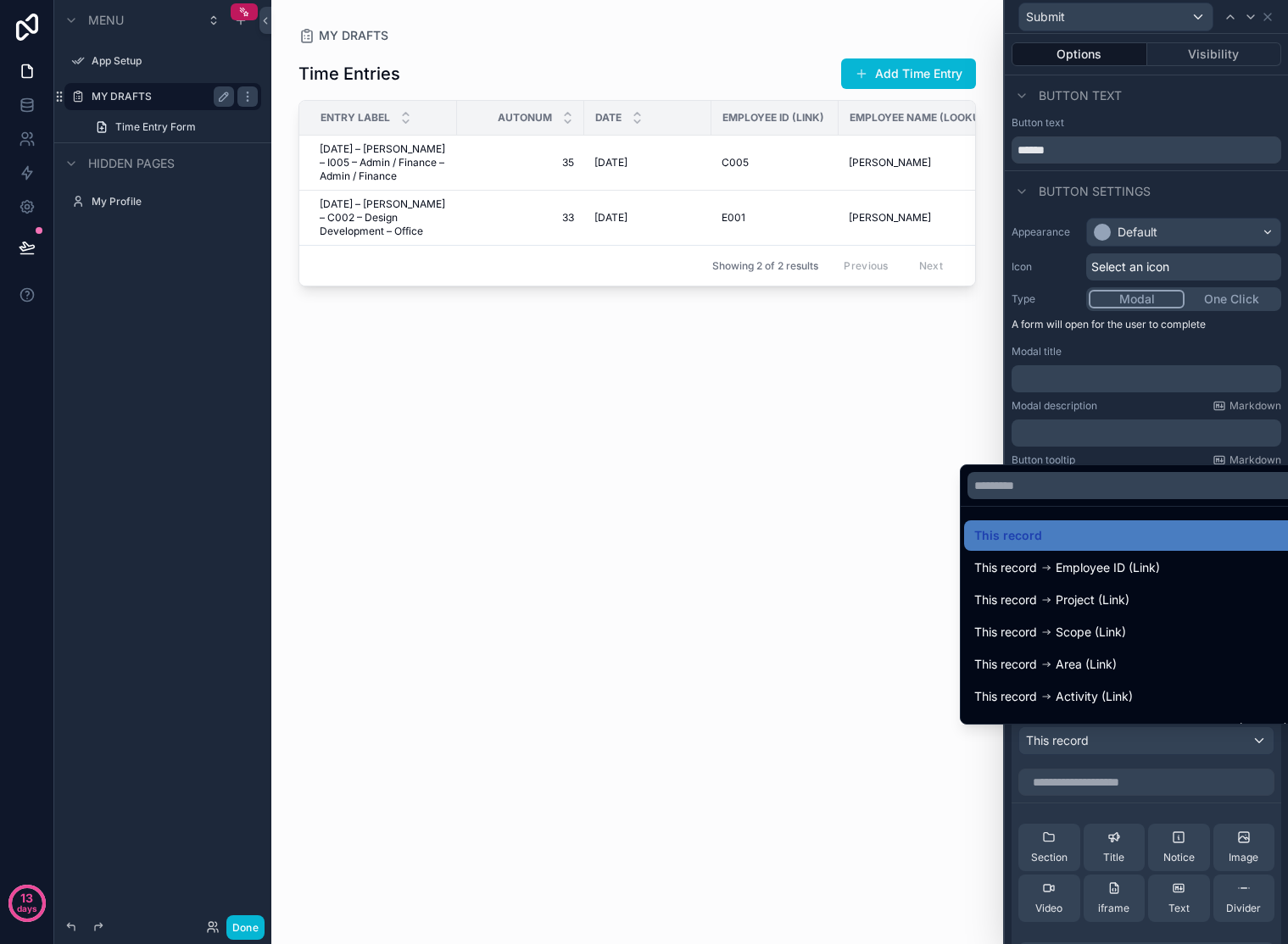
click at [1164, 783] on div at bounding box center [1146, 472] width 283 height 944
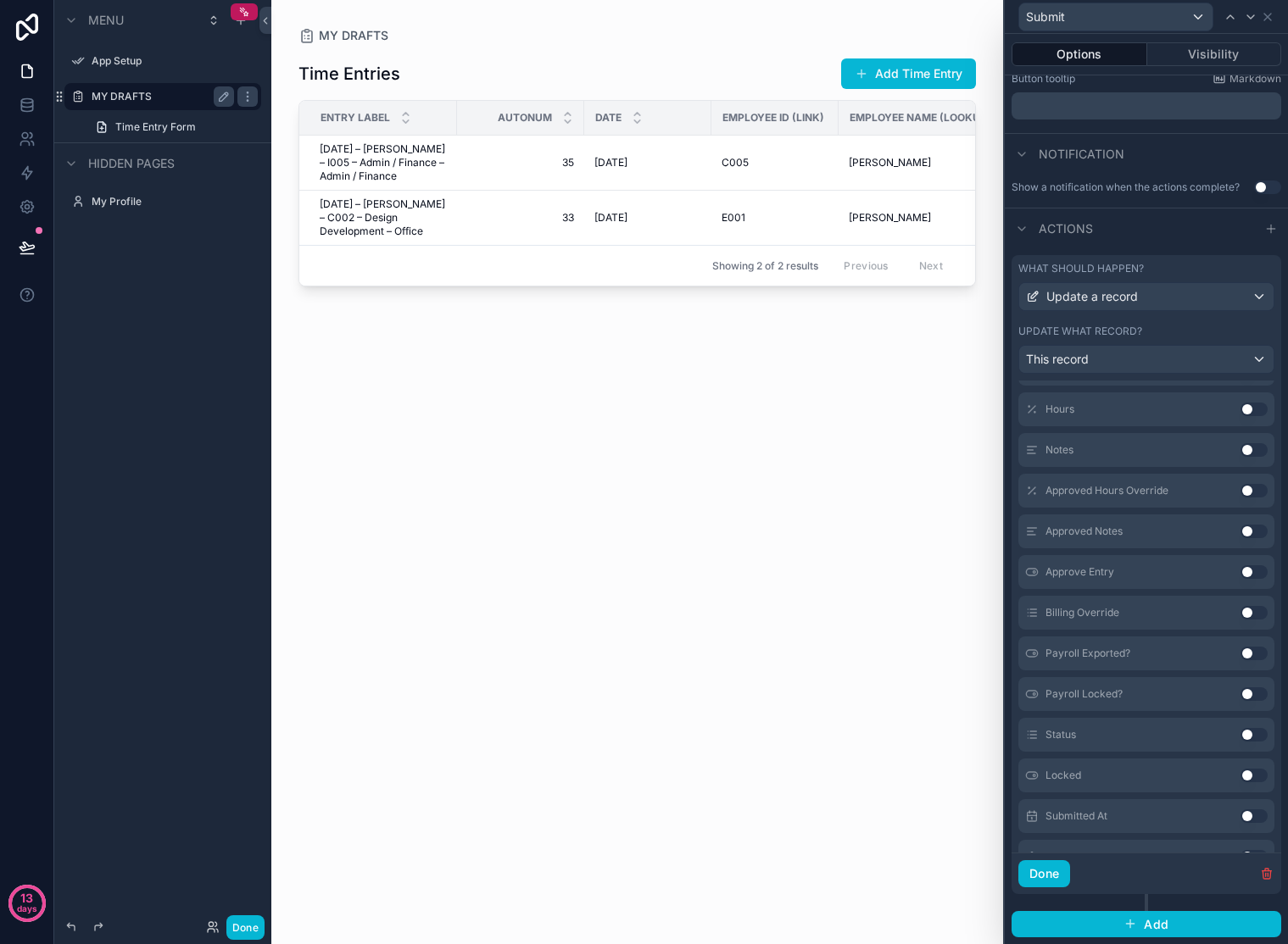
scroll to position [521, 0]
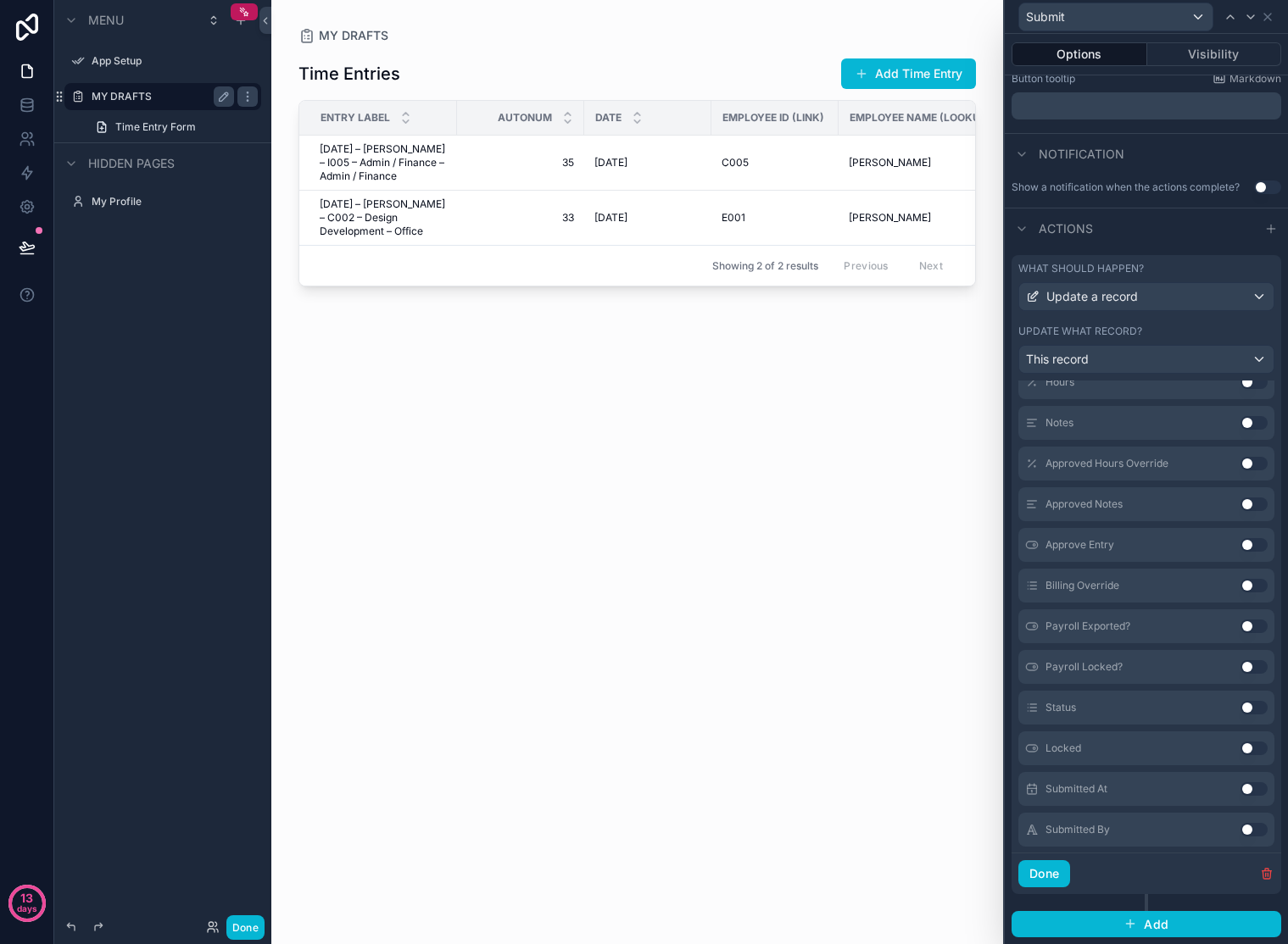
click at [1240, 710] on button "Use setting" at bounding box center [1253, 708] width 27 height 14
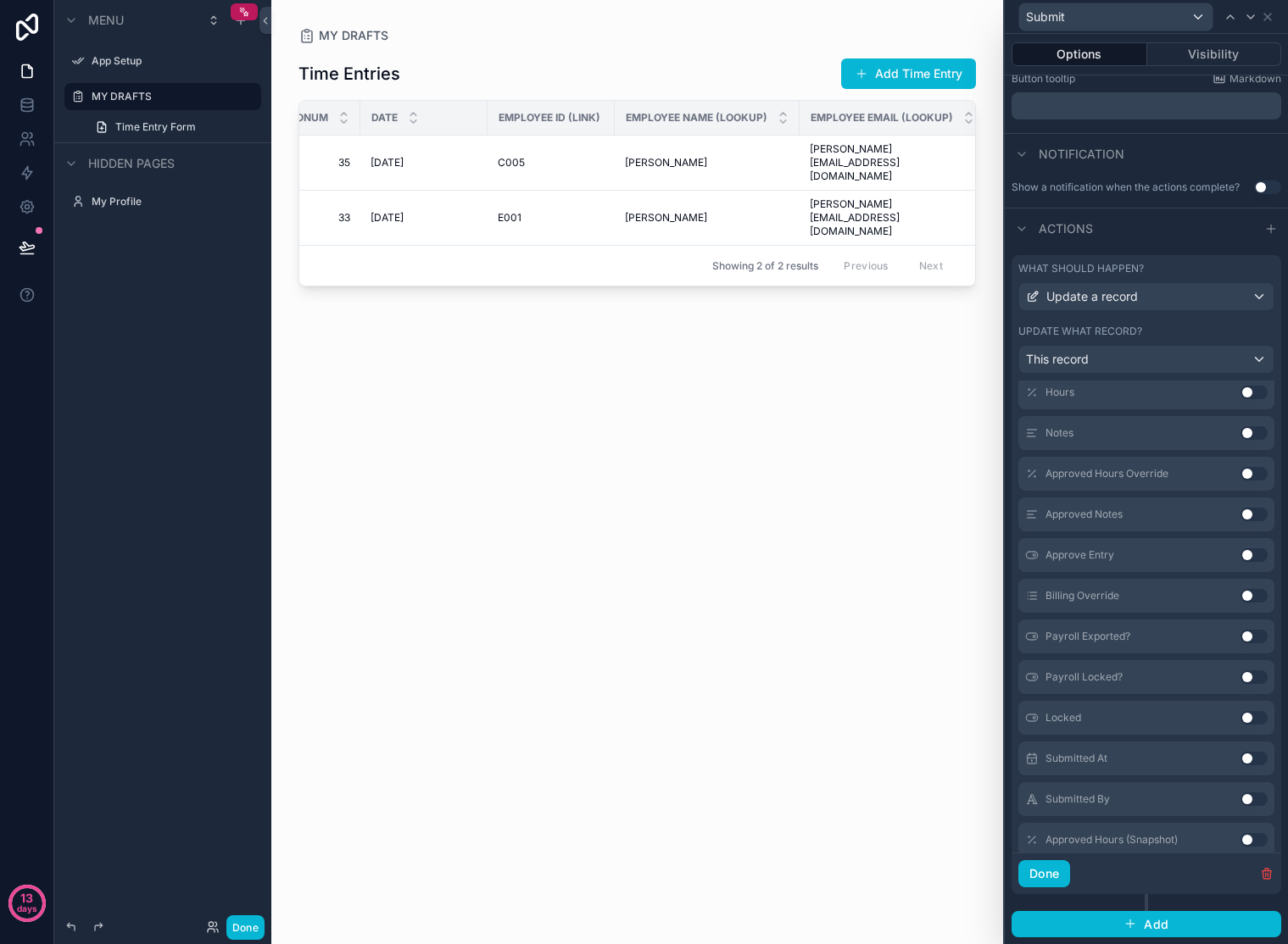
scroll to position [0, 265]
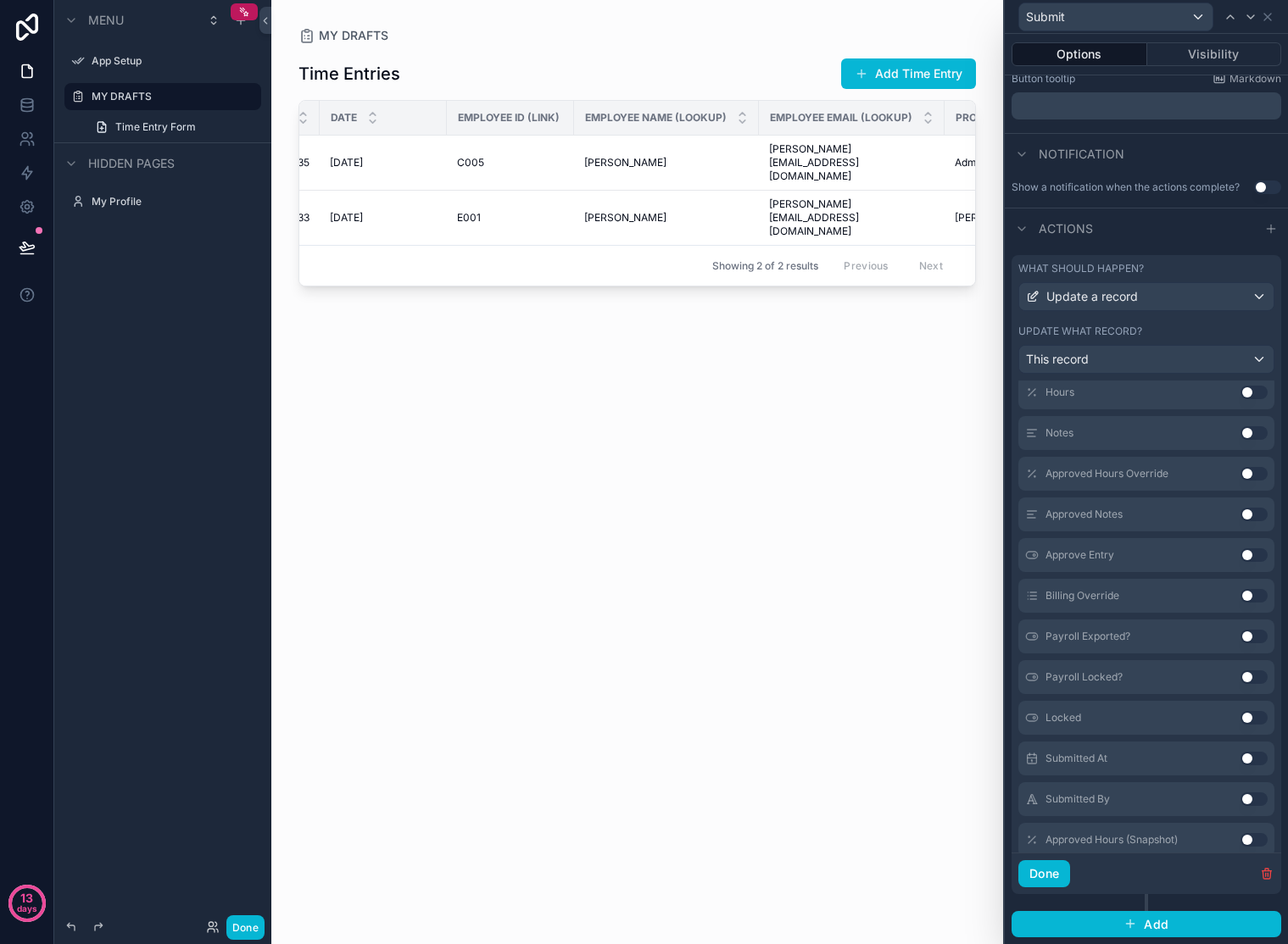
drag, startPoint x: 641, startPoint y: 291, endPoint x: 865, endPoint y: 291, distance: 224.0
click at [865, 291] on div "scrollable content" at bounding box center [637, 462] width 732 height 924
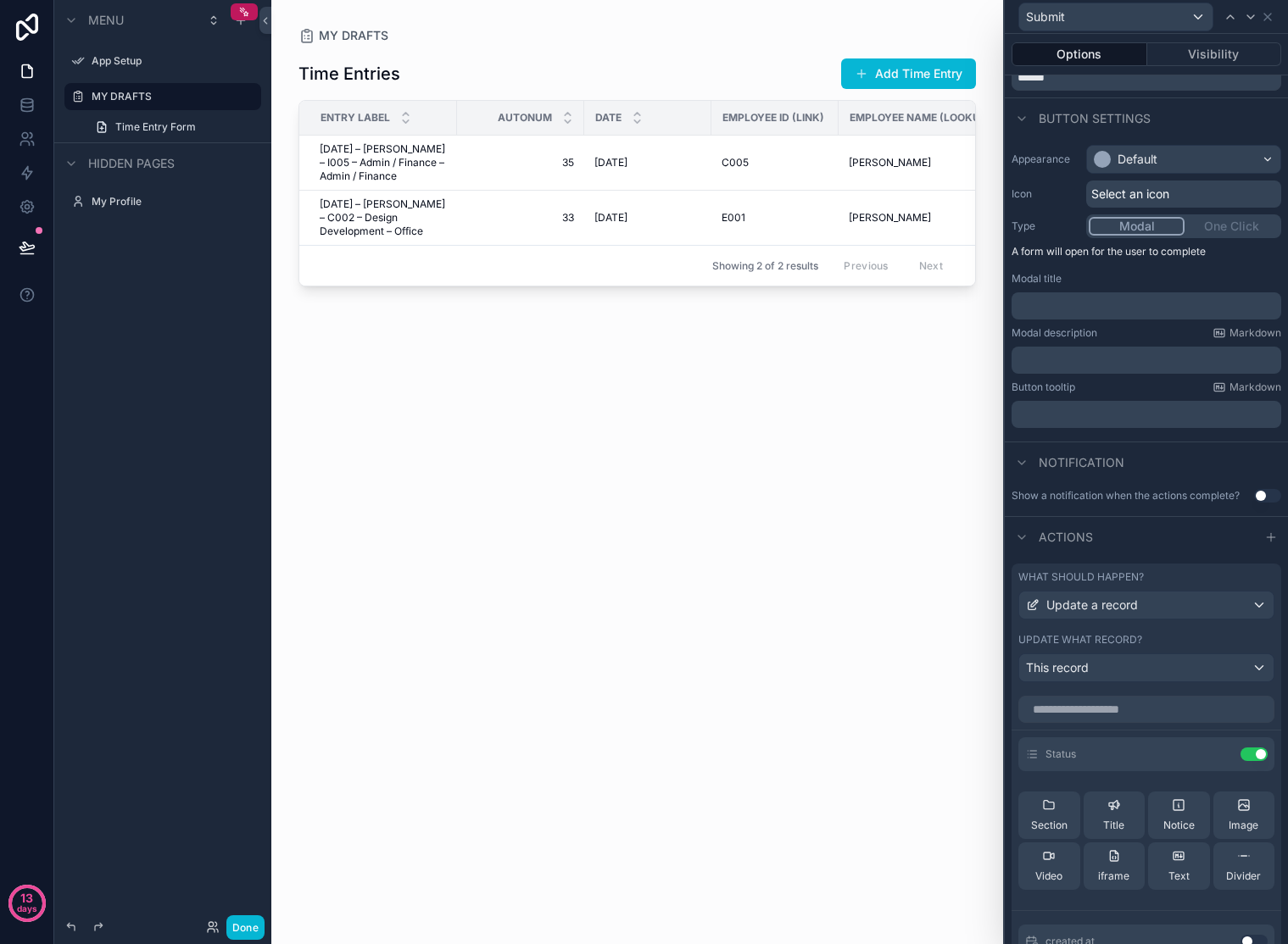
scroll to position [221, 0]
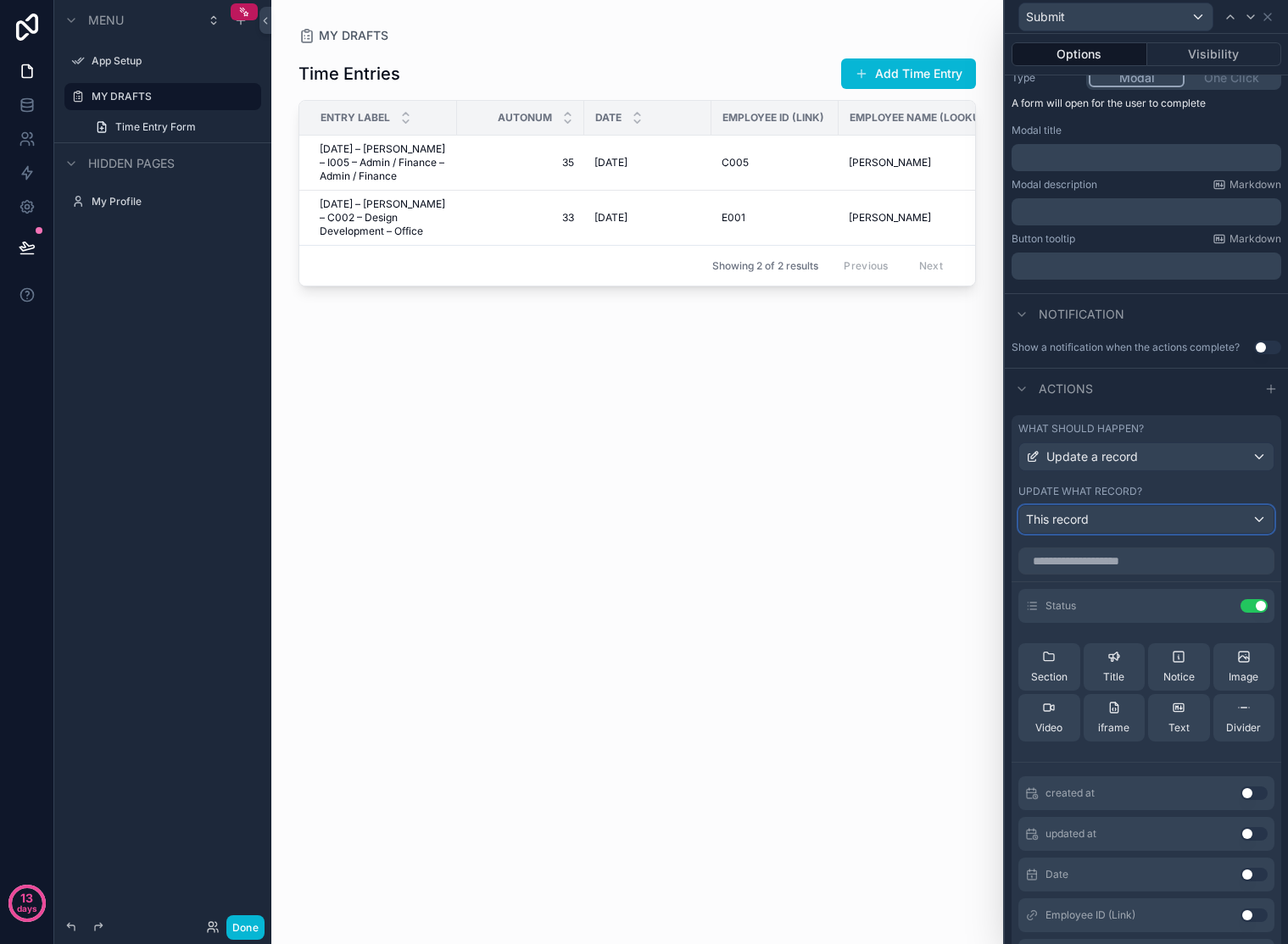
click at [1124, 518] on div "This record" at bounding box center [1146, 519] width 254 height 27
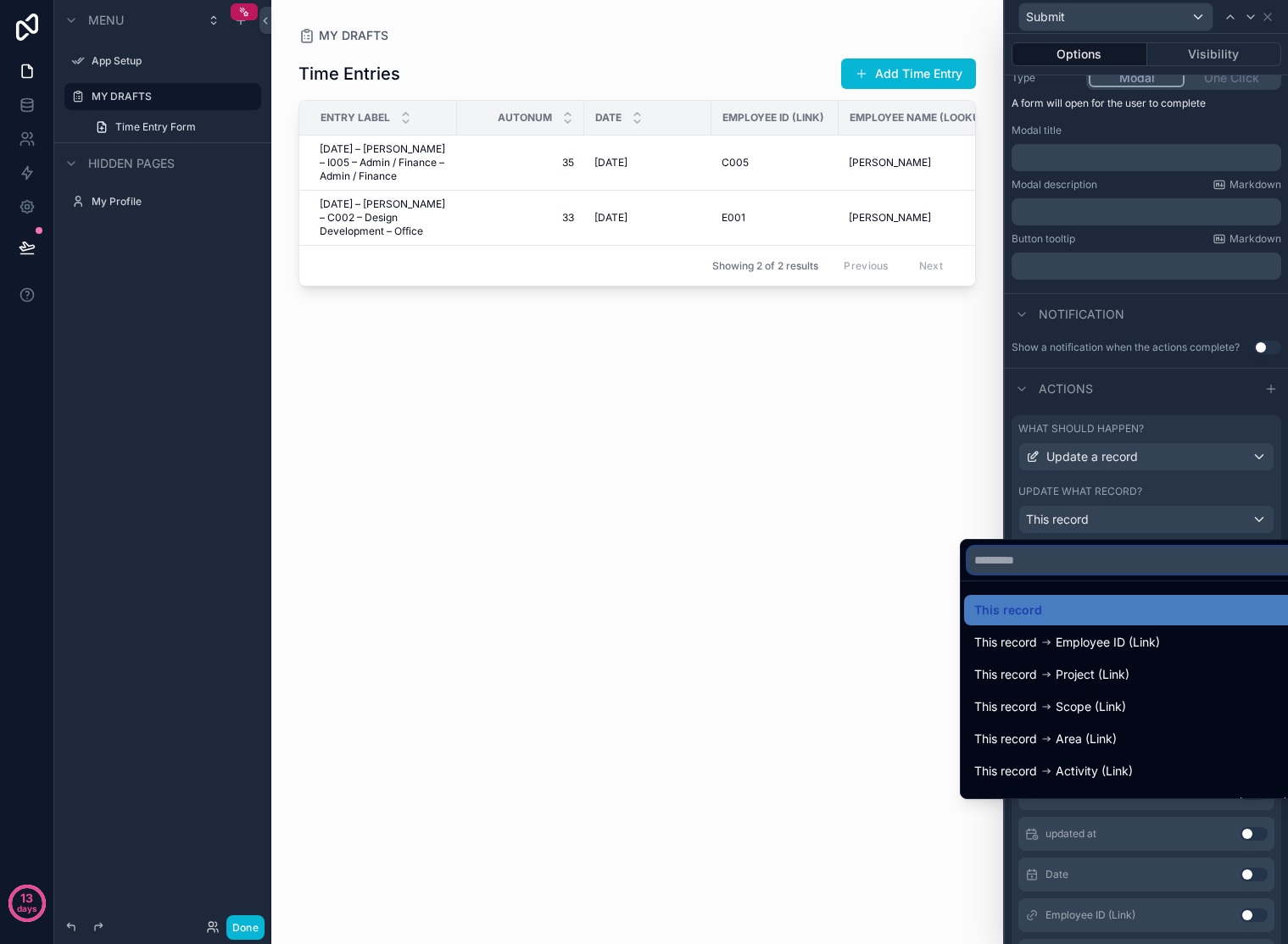
click at [1106, 559] on input "text" at bounding box center [1131, 559] width 327 height 27
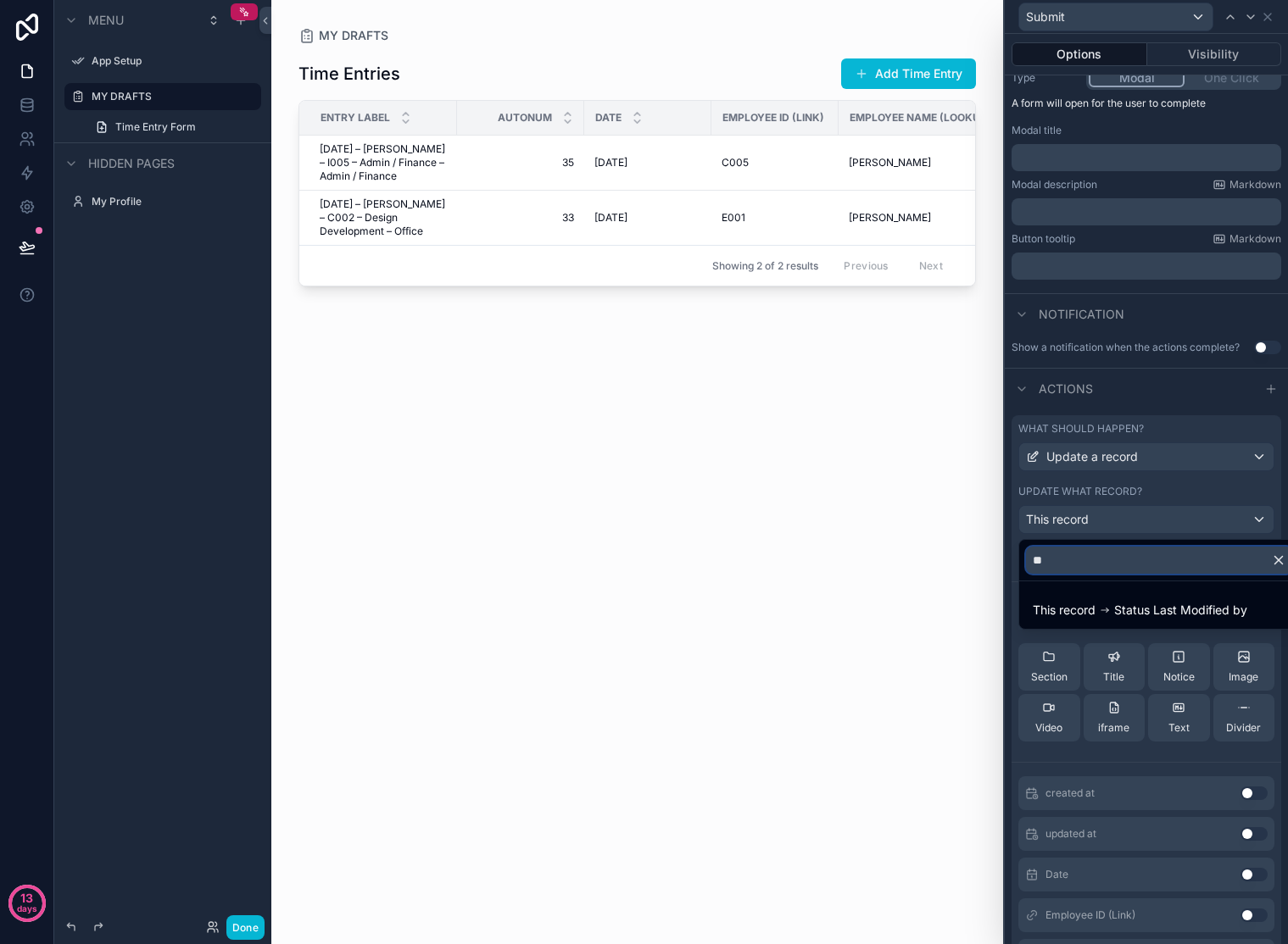
type input "**"
click at [1205, 399] on div at bounding box center [1146, 472] width 283 height 944
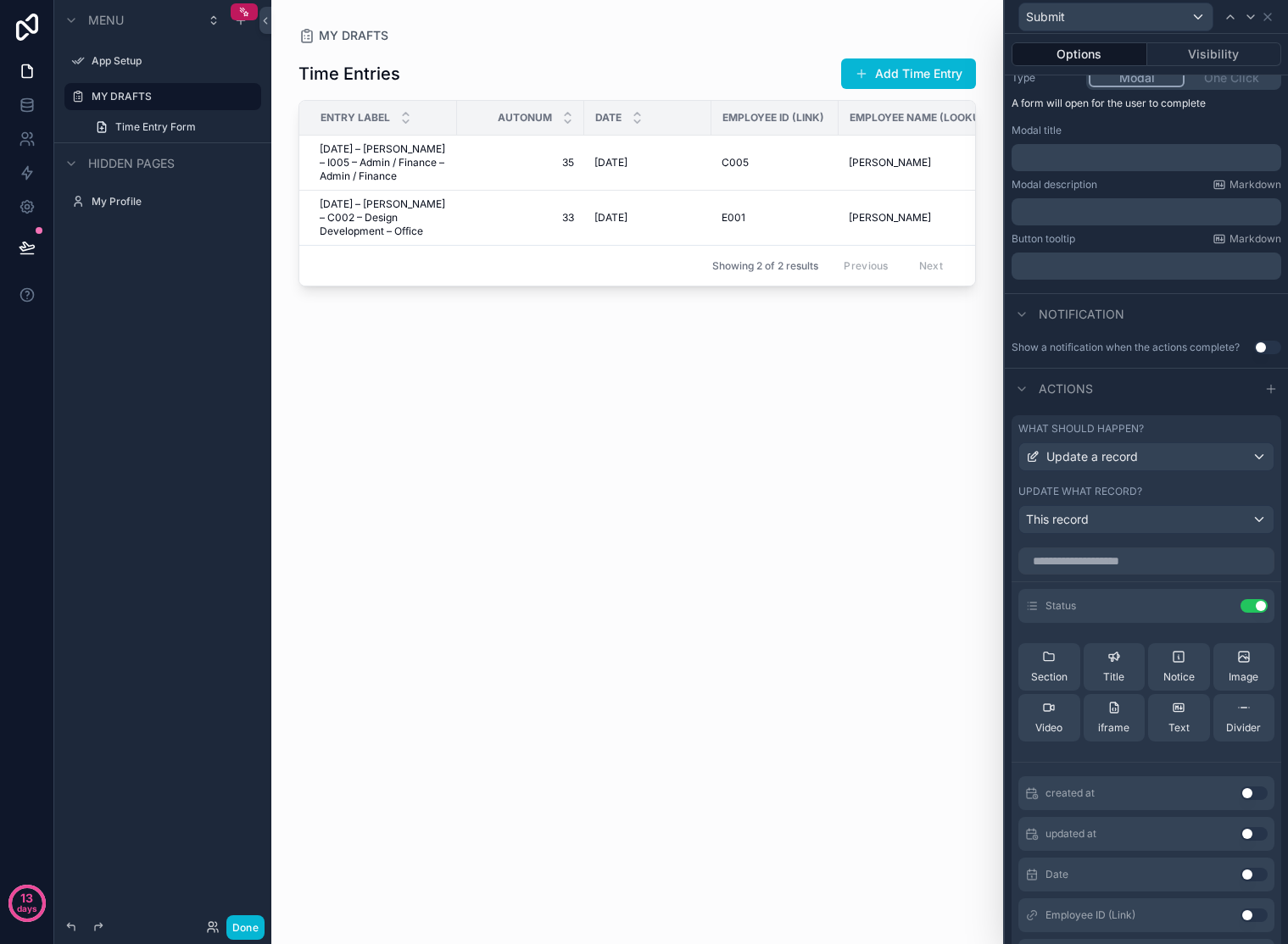
click at [1218, 378] on div "Actions" at bounding box center [1146, 388] width 283 height 41
click at [1217, 379] on div "Actions" at bounding box center [1146, 388] width 283 height 41
click at [862, 610] on div "Time Entries Add Time Entry Entry Label AutoNum Date Employee ID (Link) Employe…" at bounding box center [637, 484] width 677 height 880
click at [1051, 637] on div "Section Title Notice Image Video iframe Text Divider" at bounding box center [1146, 693] width 256 height 125
click at [1213, 607] on icon at bounding box center [1220, 606] width 14 height 14
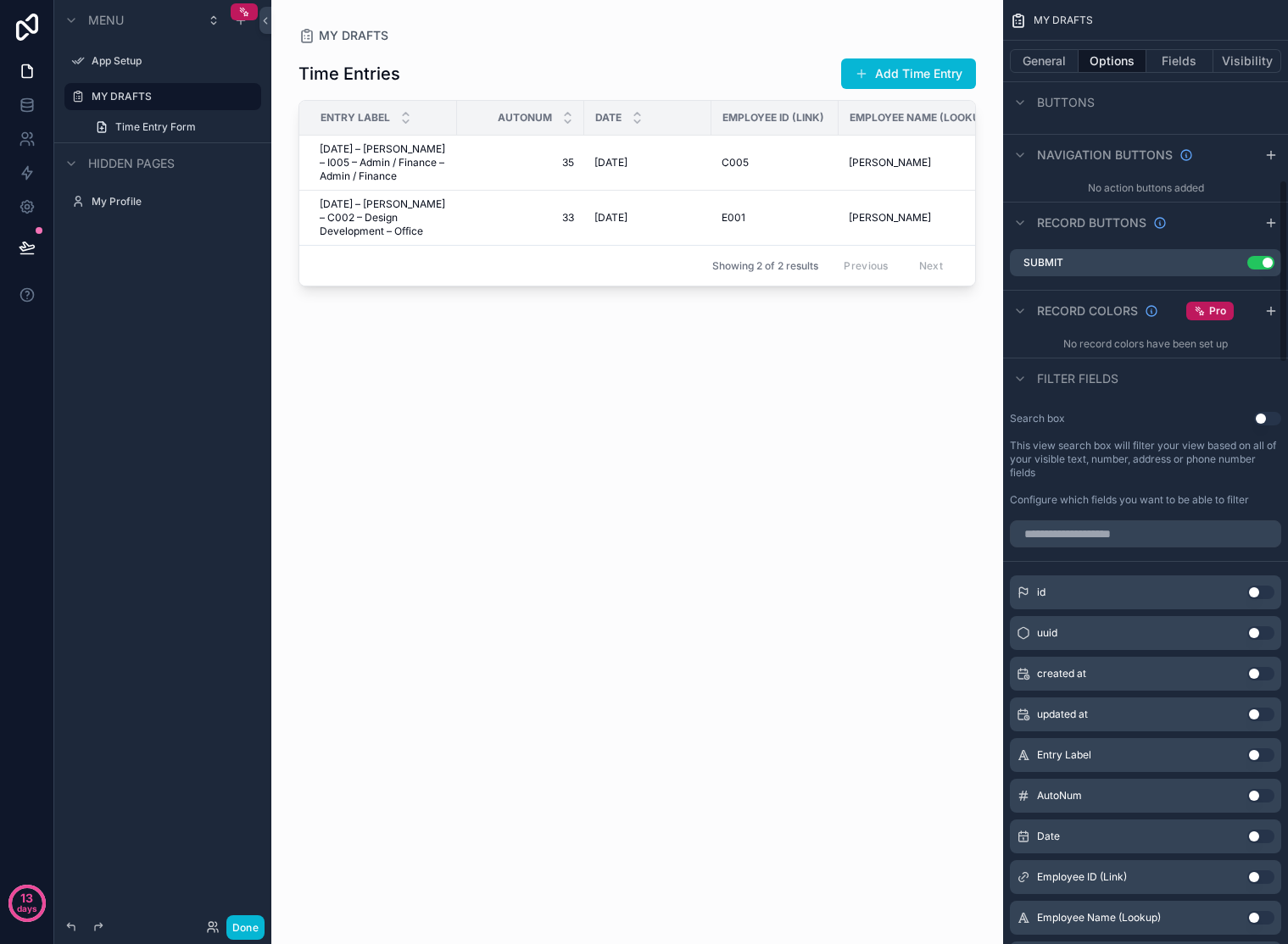
scroll to position [478, 0]
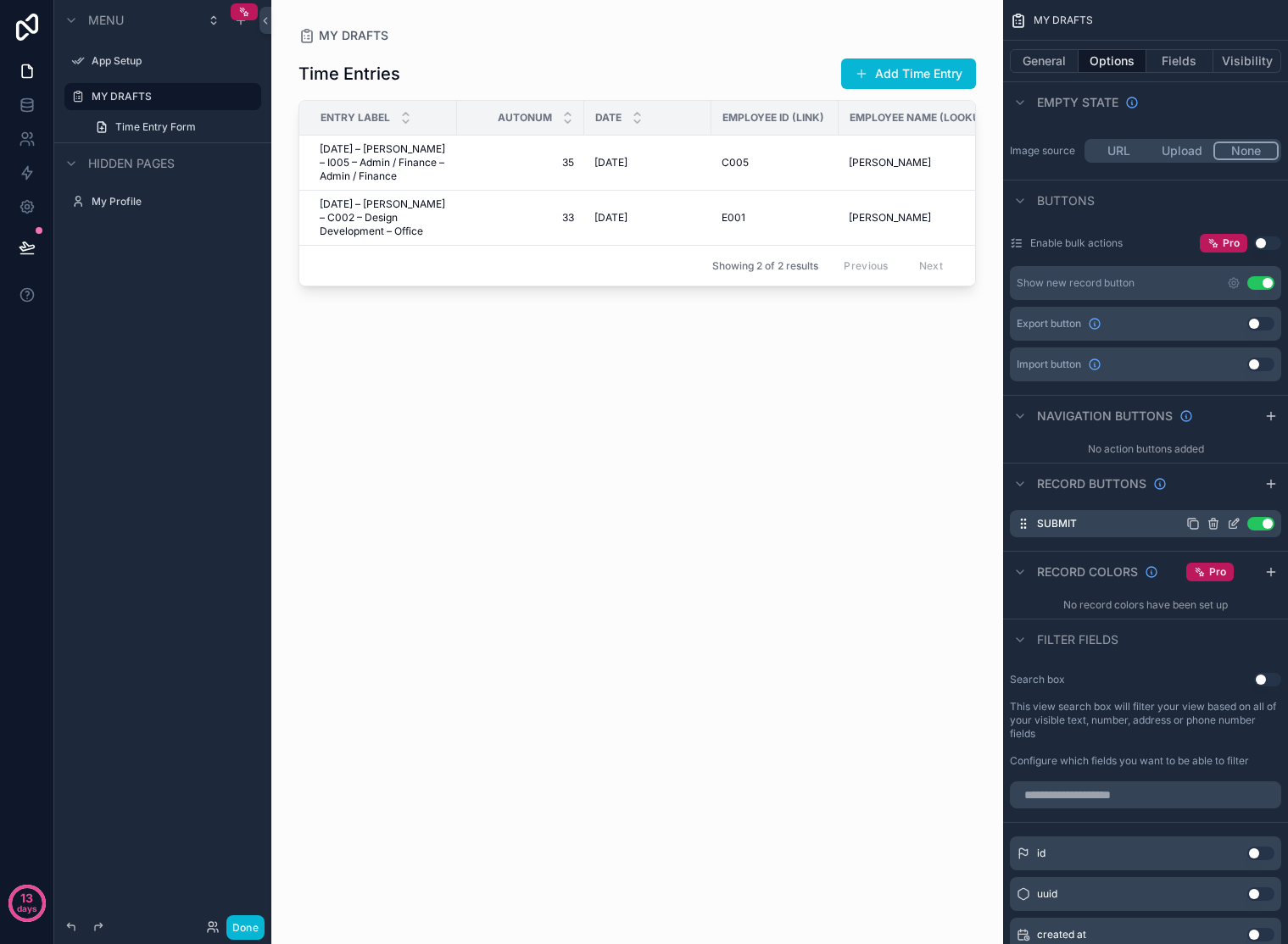
click at [1231, 522] on icon "scrollable content" at bounding box center [1234, 524] width 14 height 14
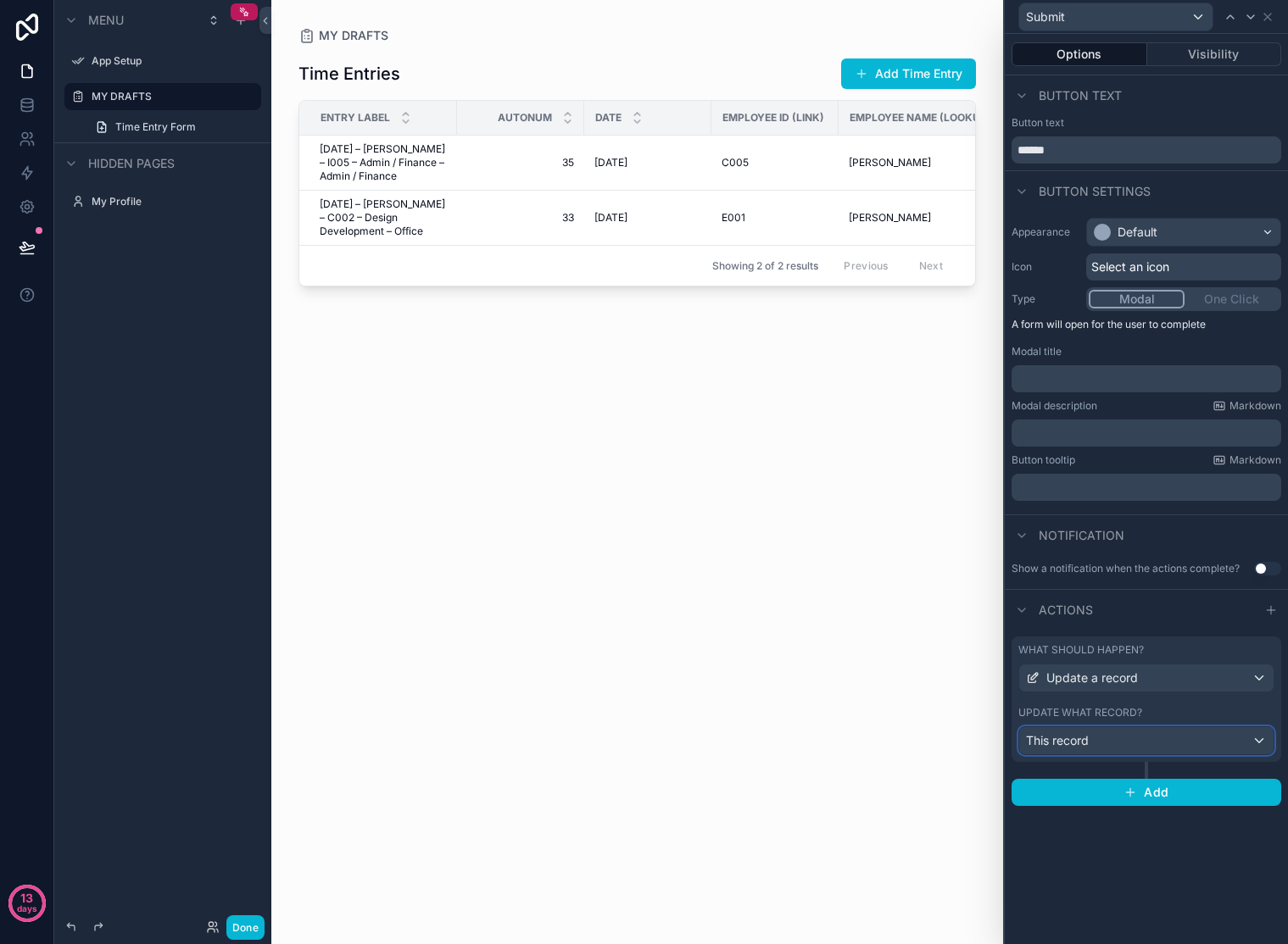
click at [1163, 738] on div "This record" at bounding box center [1146, 740] width 254 height 27
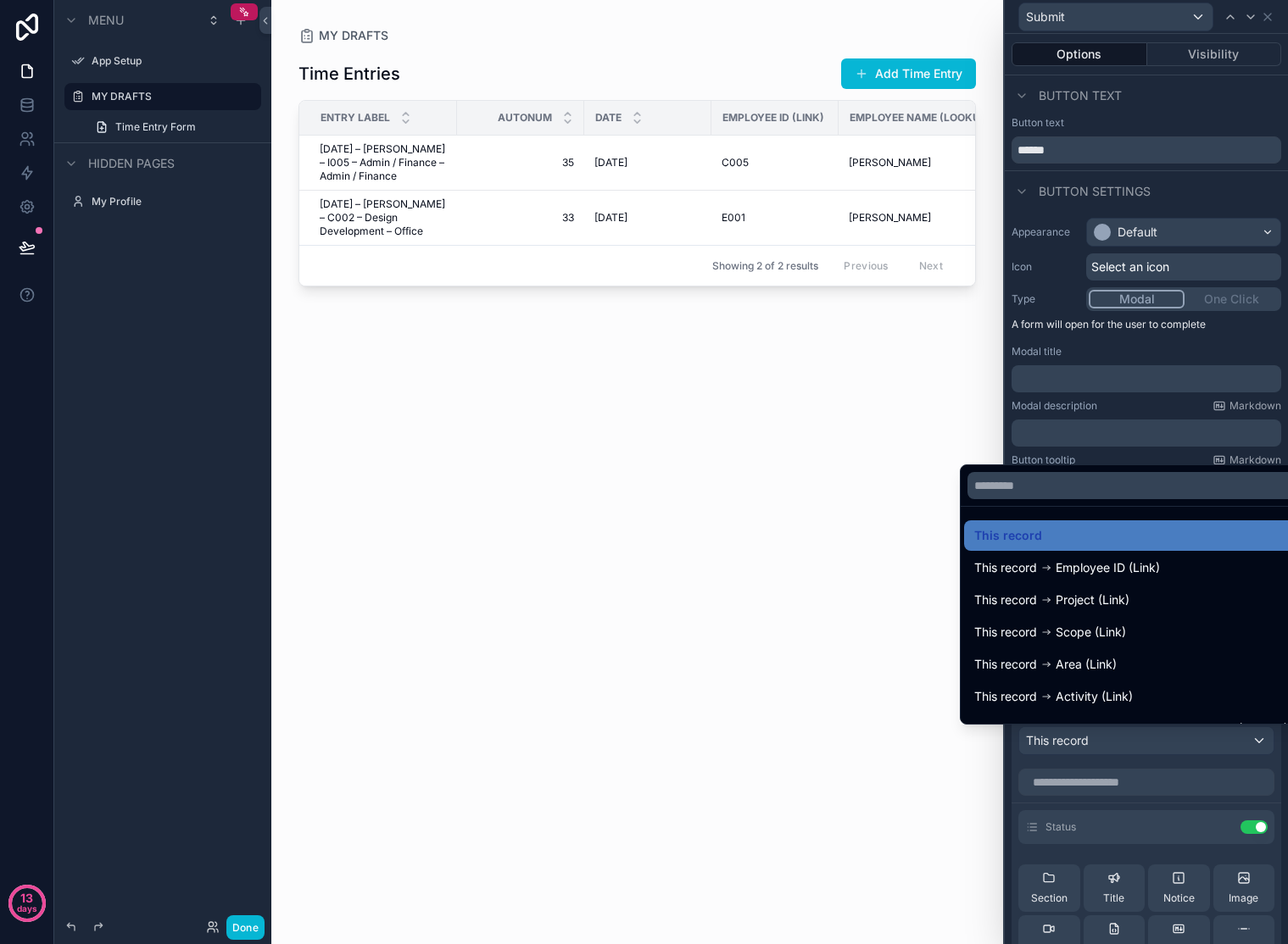
click at [795, 529] on div "Time Entries Add Time Entry Entry Label AutoNum Date Employee ID (Link) Employe…" at bounding box center [637, 484] width 677 height 880
click at [1141, 817] on div at bounding box center [1146, 472] width 283 height 944
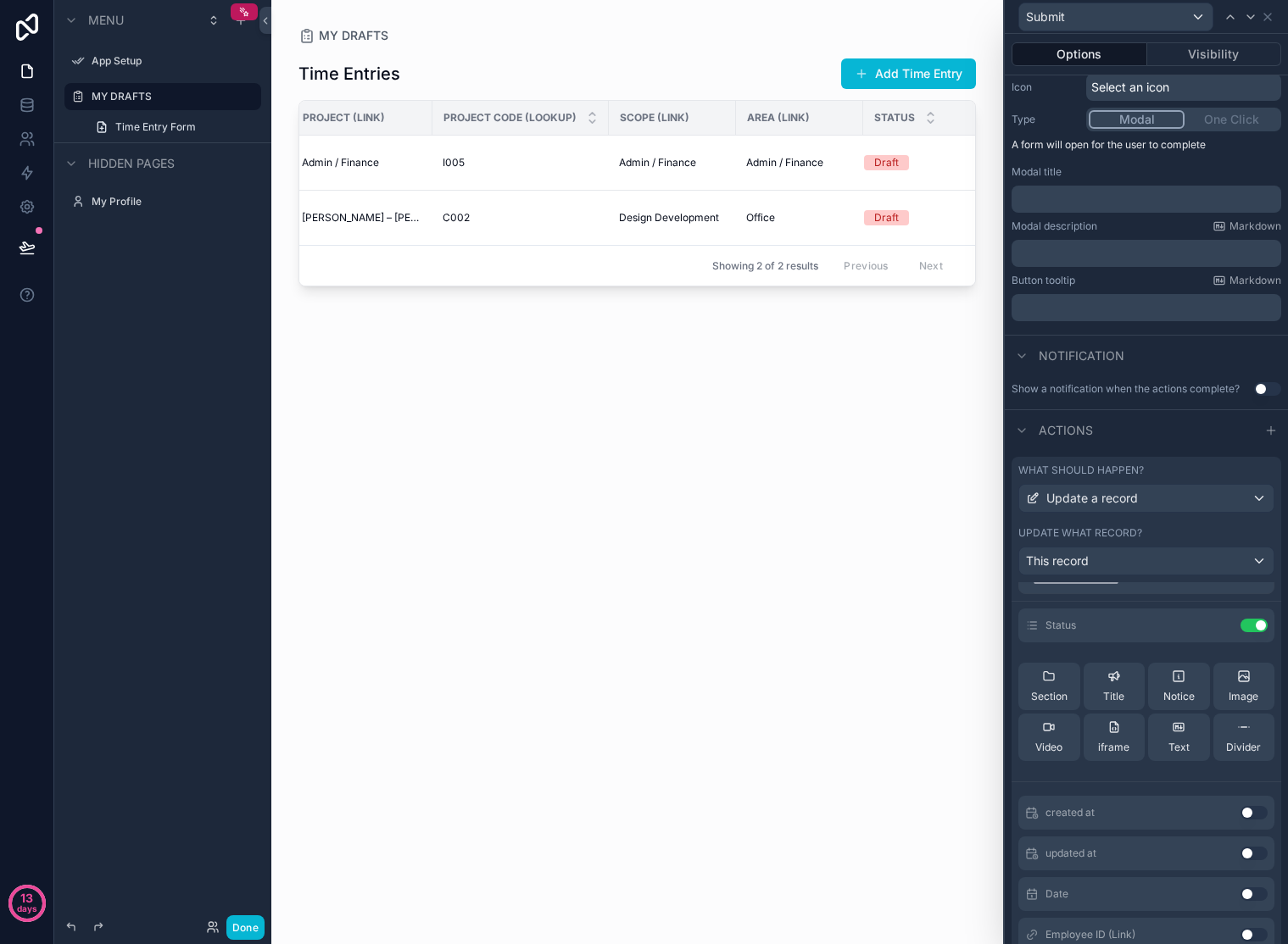
scroll to position [11, 0]
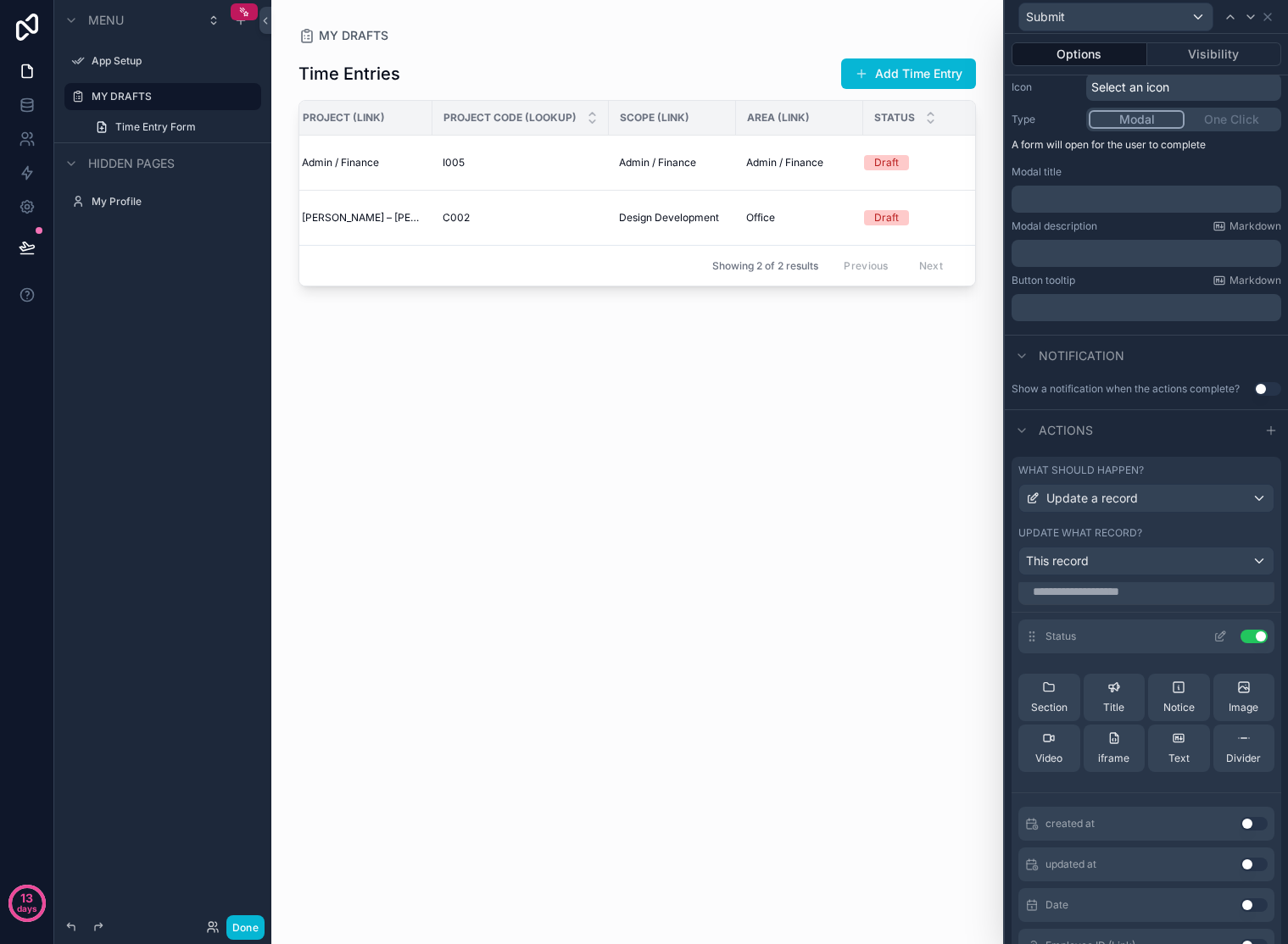
click at [1213, 633] on icon at bounding box center [1220, 637] width 14 height 14
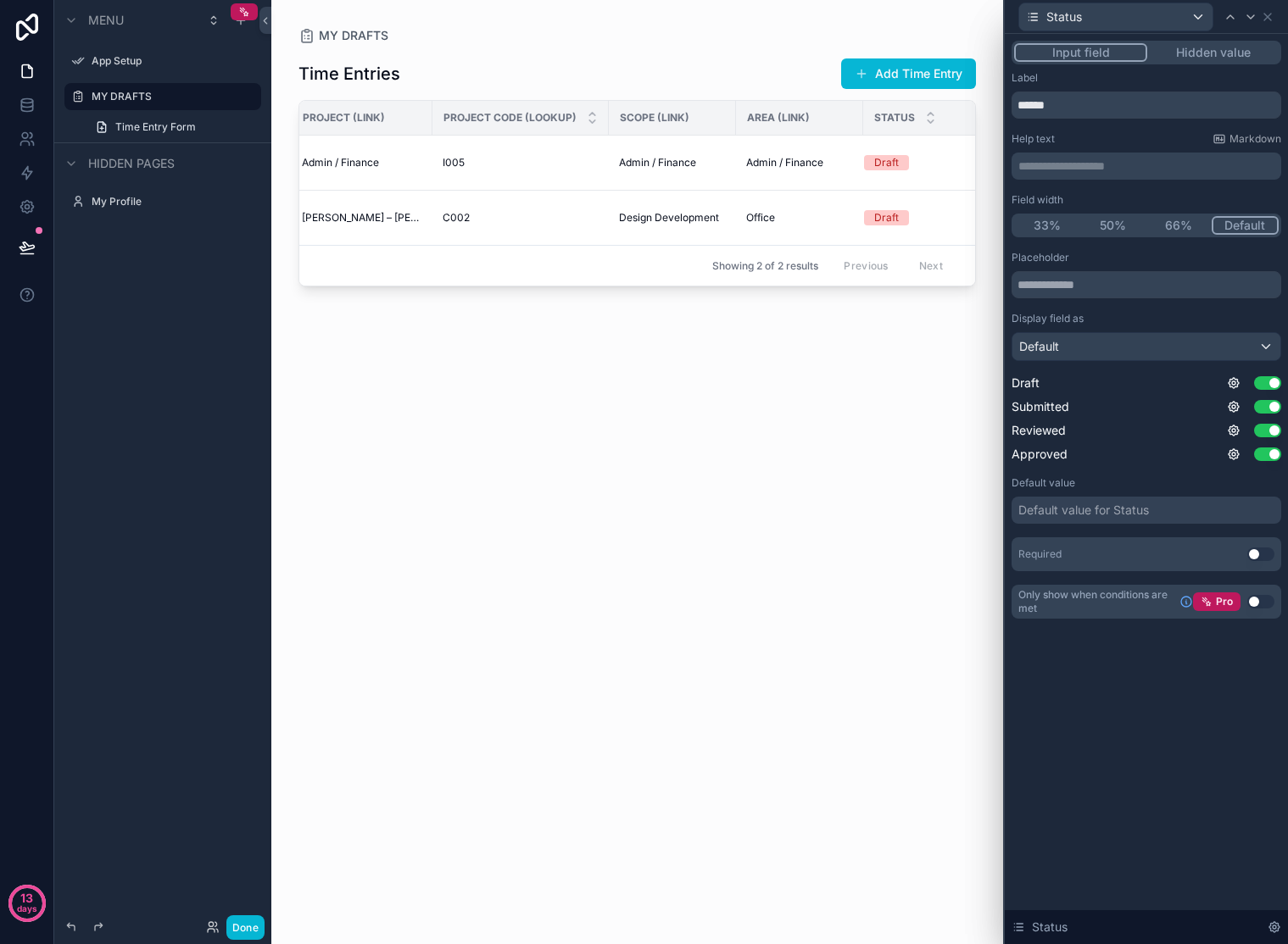
click at [1182, 643] on div "**********" at bounding box center [1146, 346] width 283 height 626
click at [1277, 18] on div "Status" at bounding box center [1146, 17] width 270 height 33
click at [1269, 17] on icon at bounding box center [1268, 17] width 7 height 7
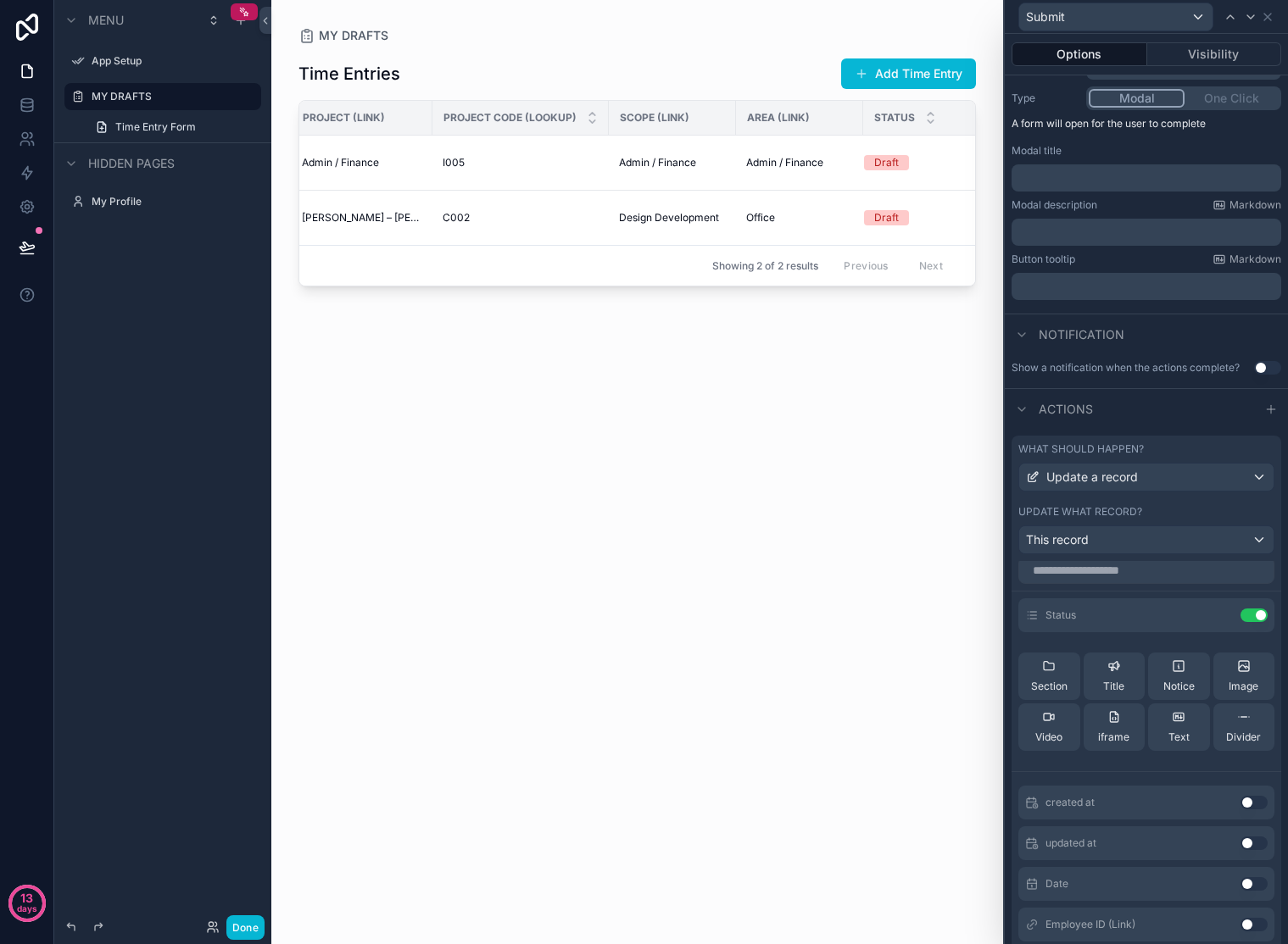
scroll to position [0, 0]
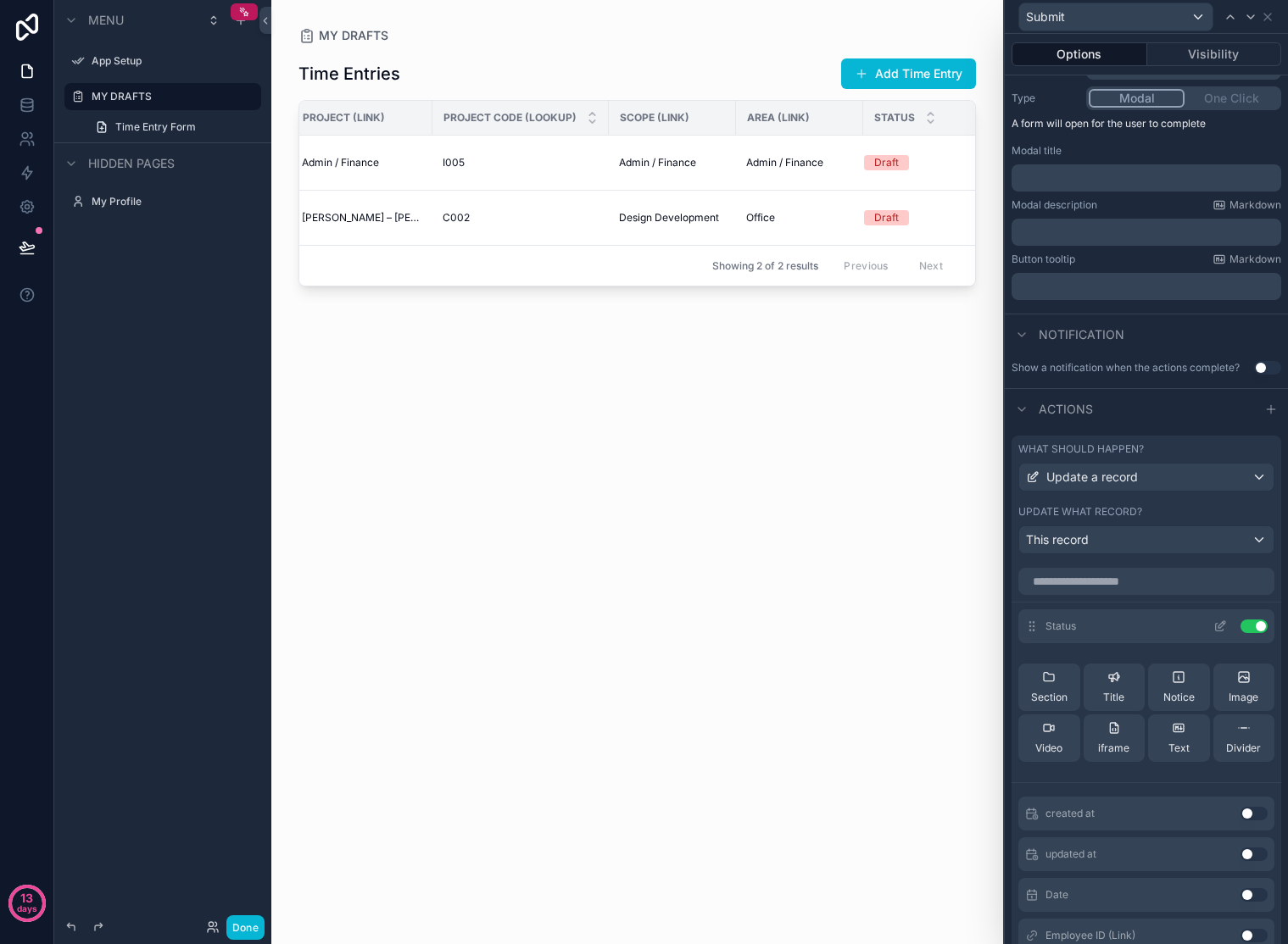
click at [1218, 626] on icon at bounding box center [1222, 625] width 7 height 7
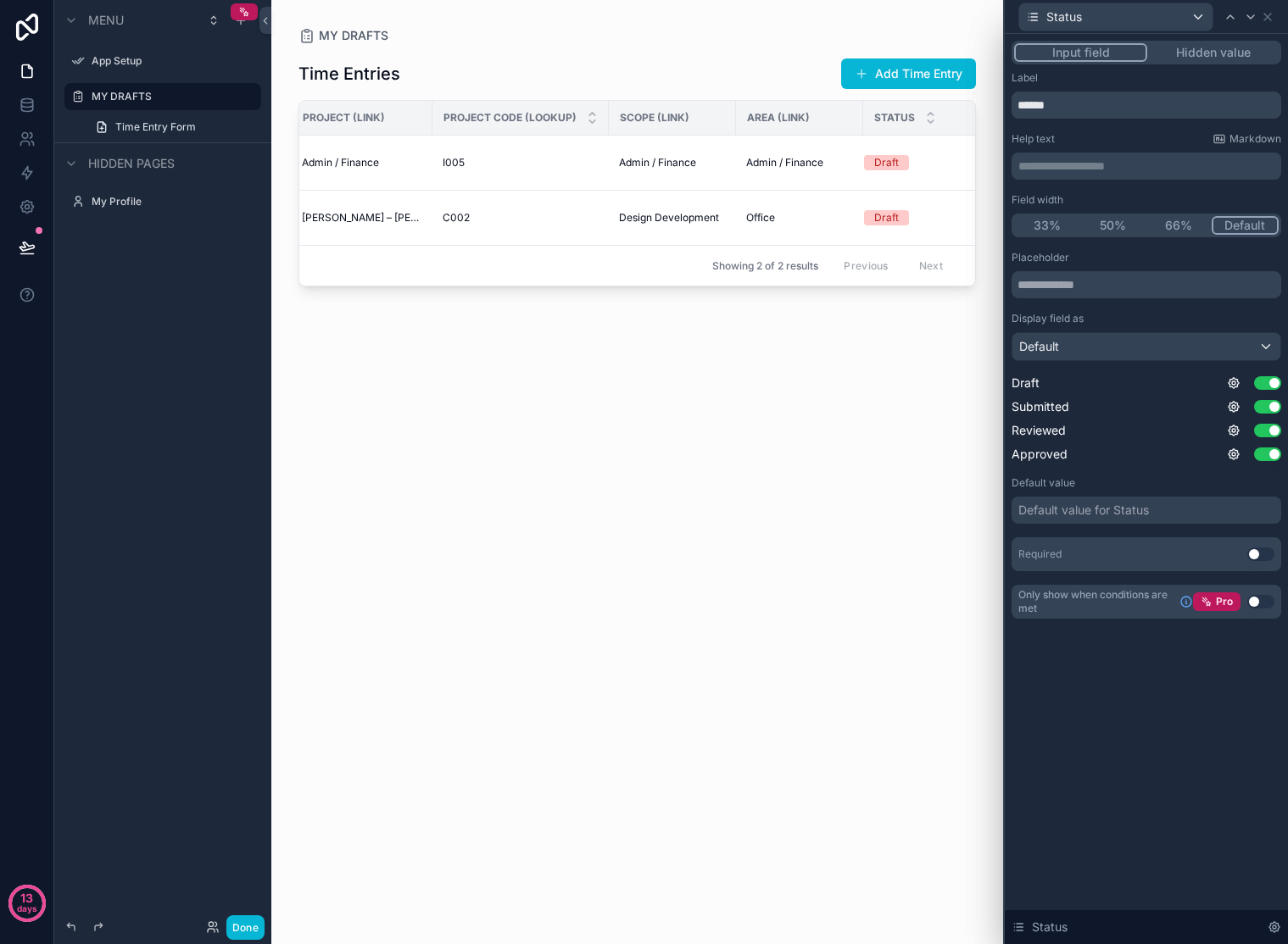
click at [1211, 56] on button "Hidden value" at bounding box center [1212, 52] width 131 height 18
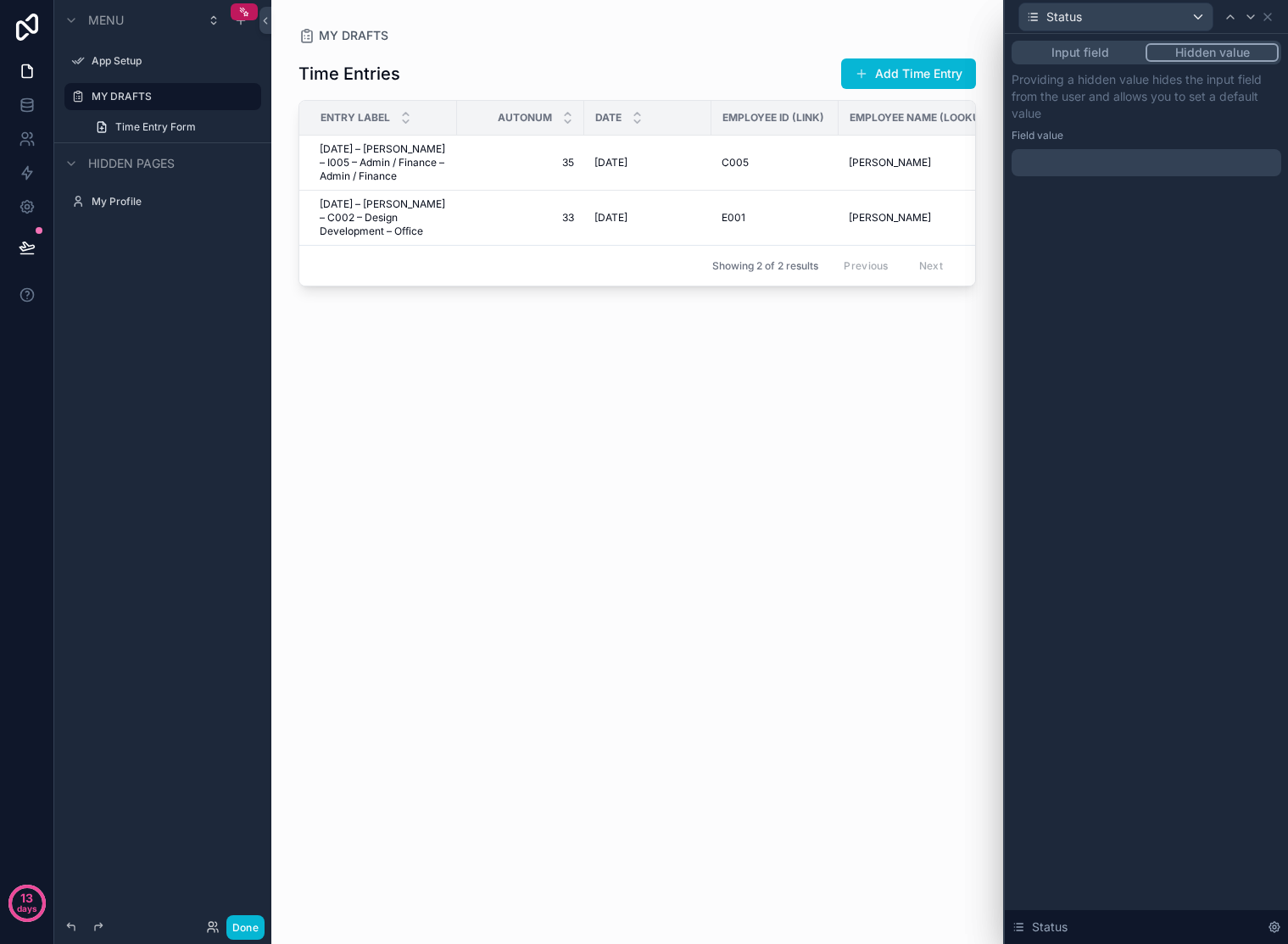
click at [1171, 166] on div at bounding box center [1146, 162] width 270 height 27
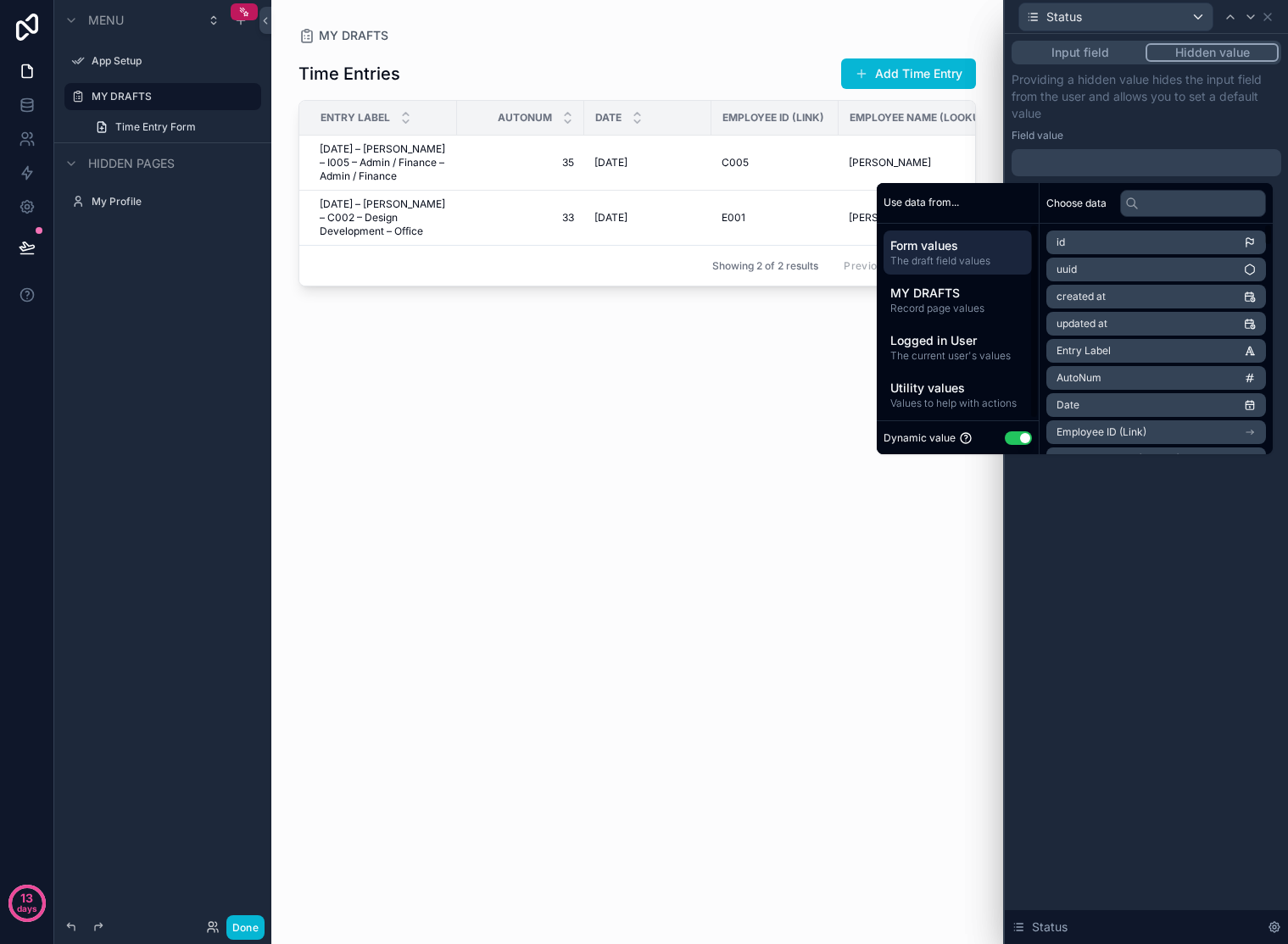
click at [1012, 437] on button "Use setting" at bounding box center [1018, 439] width 27 height 14
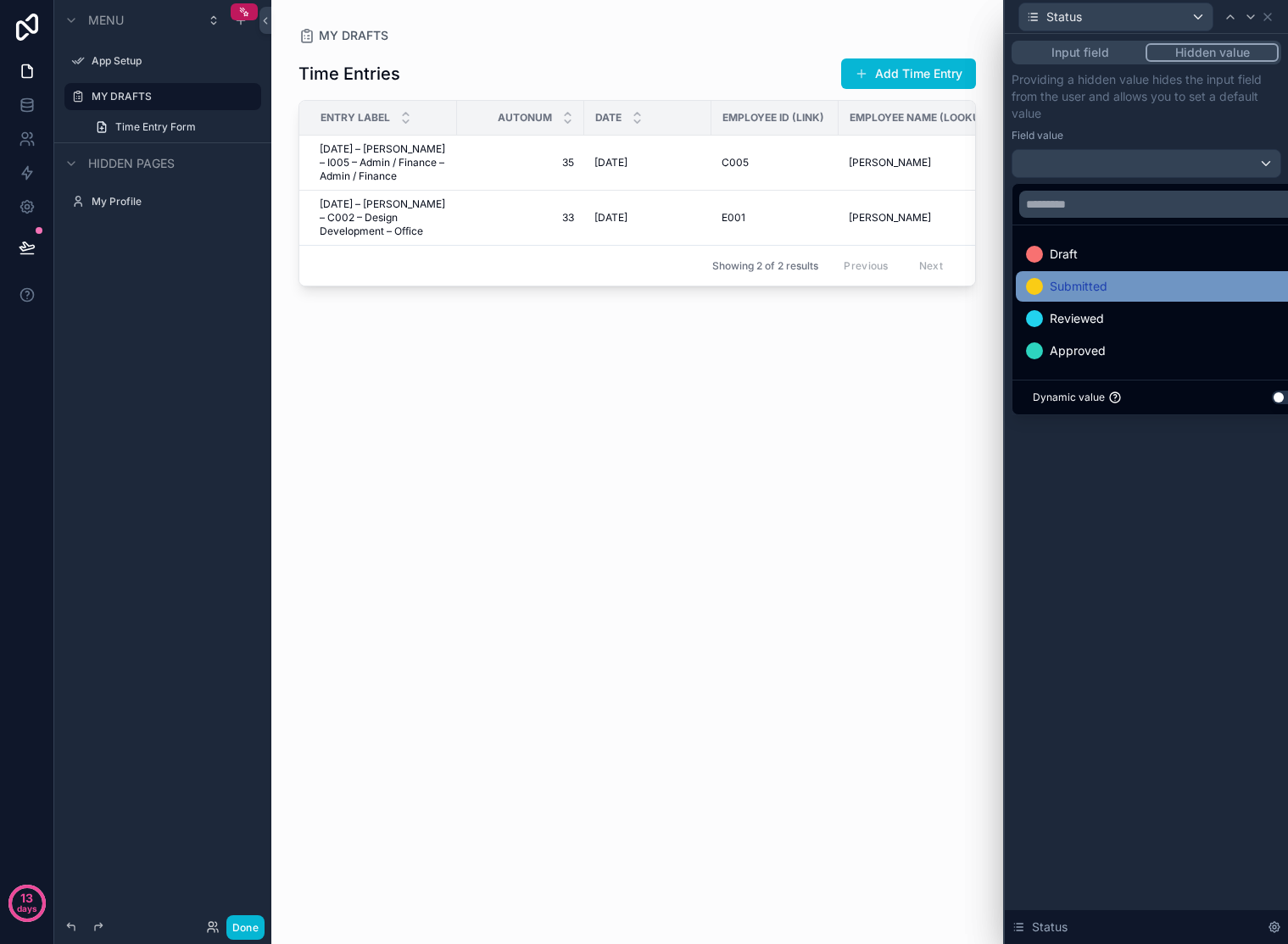
click at [1105, 287] on span "Submitted" at bounding box center [1078, 286] width 57 height 20
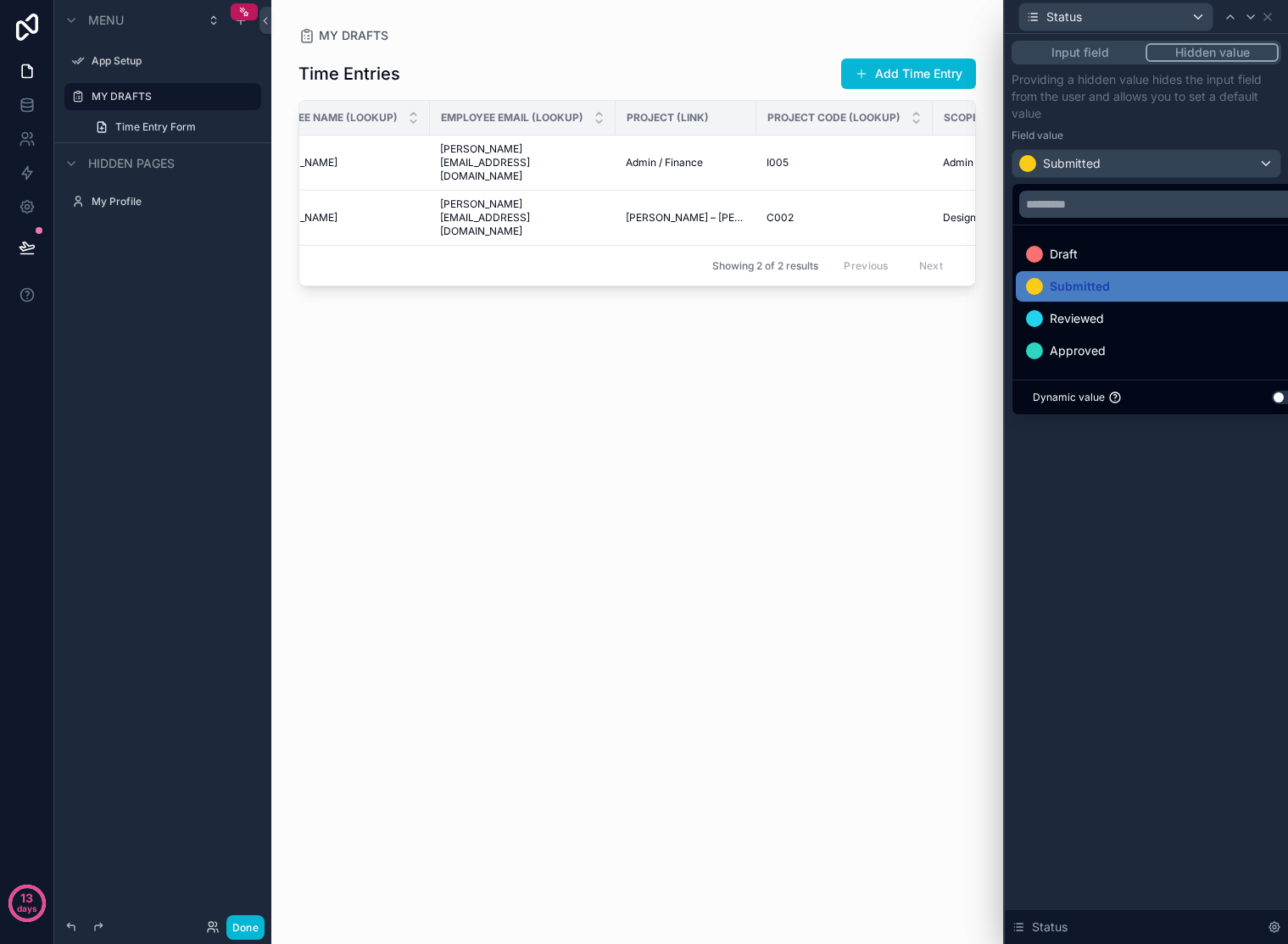
scroll to position [0, 755]
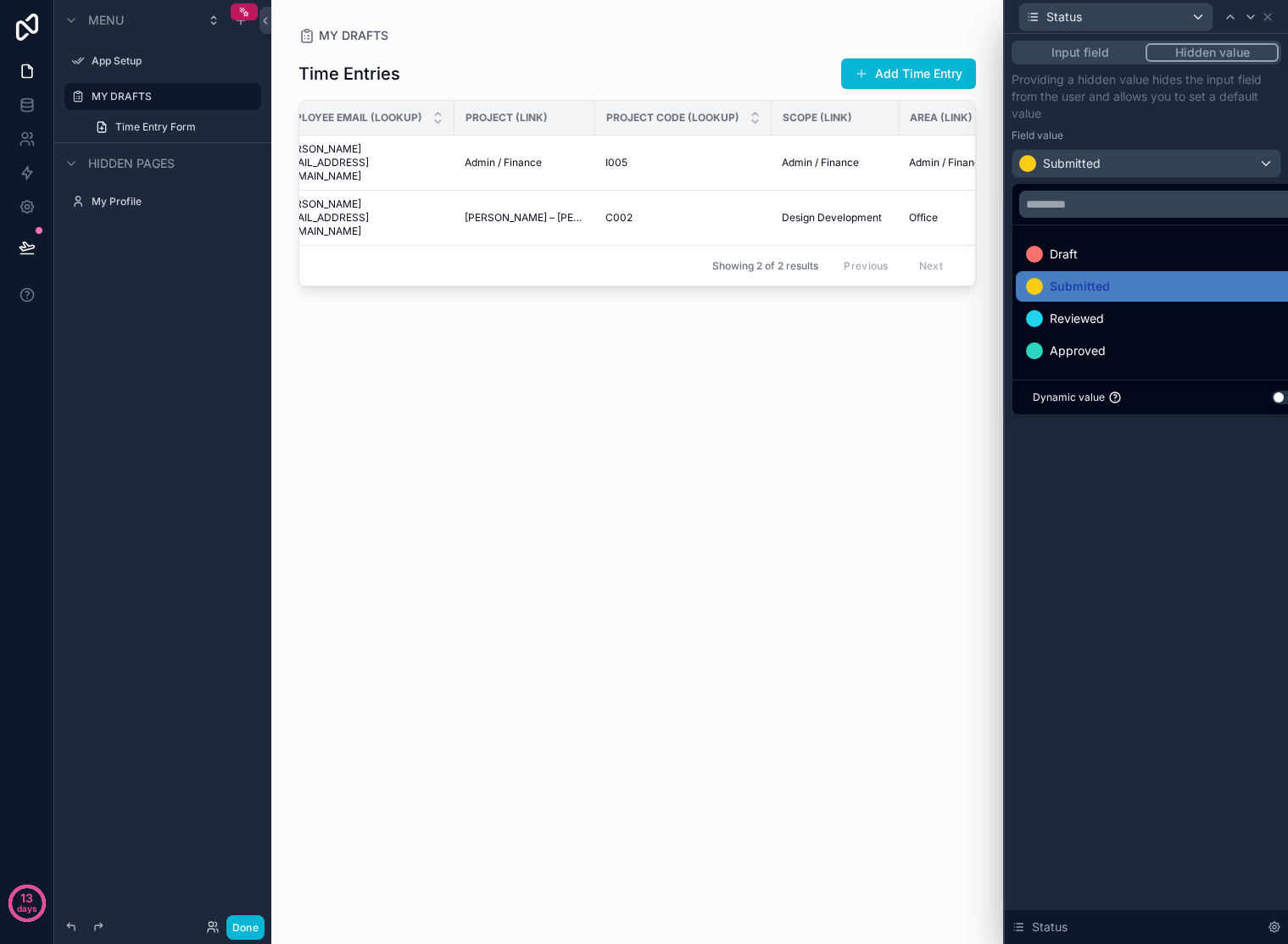
click at [1122, 533] on div "Input field Hidden value Providing a hidden value hides the input field from th…" at bounding box center [1146, 489] width 283 height 910
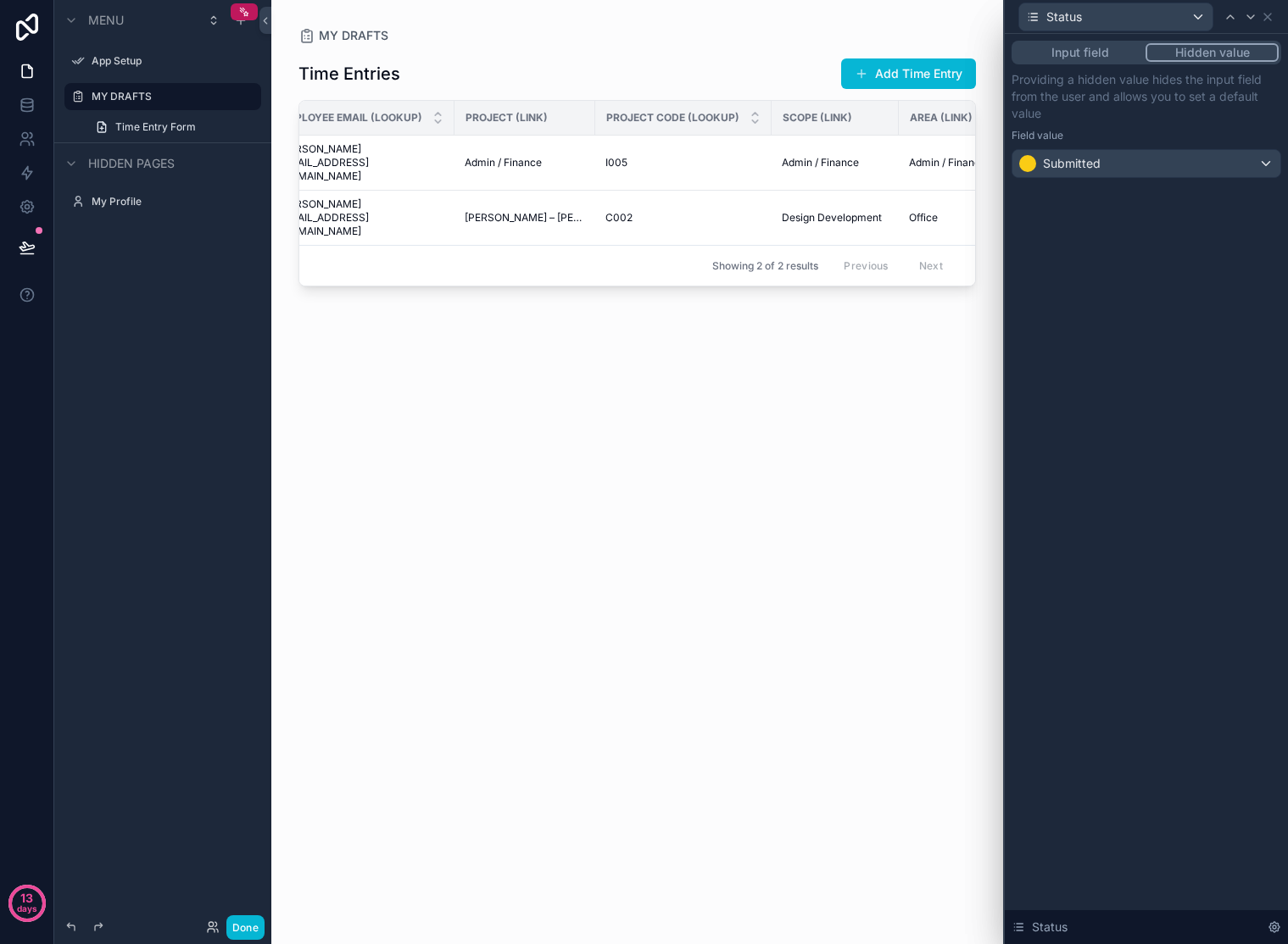
click at [511, 459] on div "Time Entries Add Time Entry Entry Label AutoNum Date Employee ID (Link) Employe…" at bounding box center [637, 484] width 677 height 880
click at [364, 33] on span "MY DRAFTS" at bounding box center [353, 35] width 70 height 17
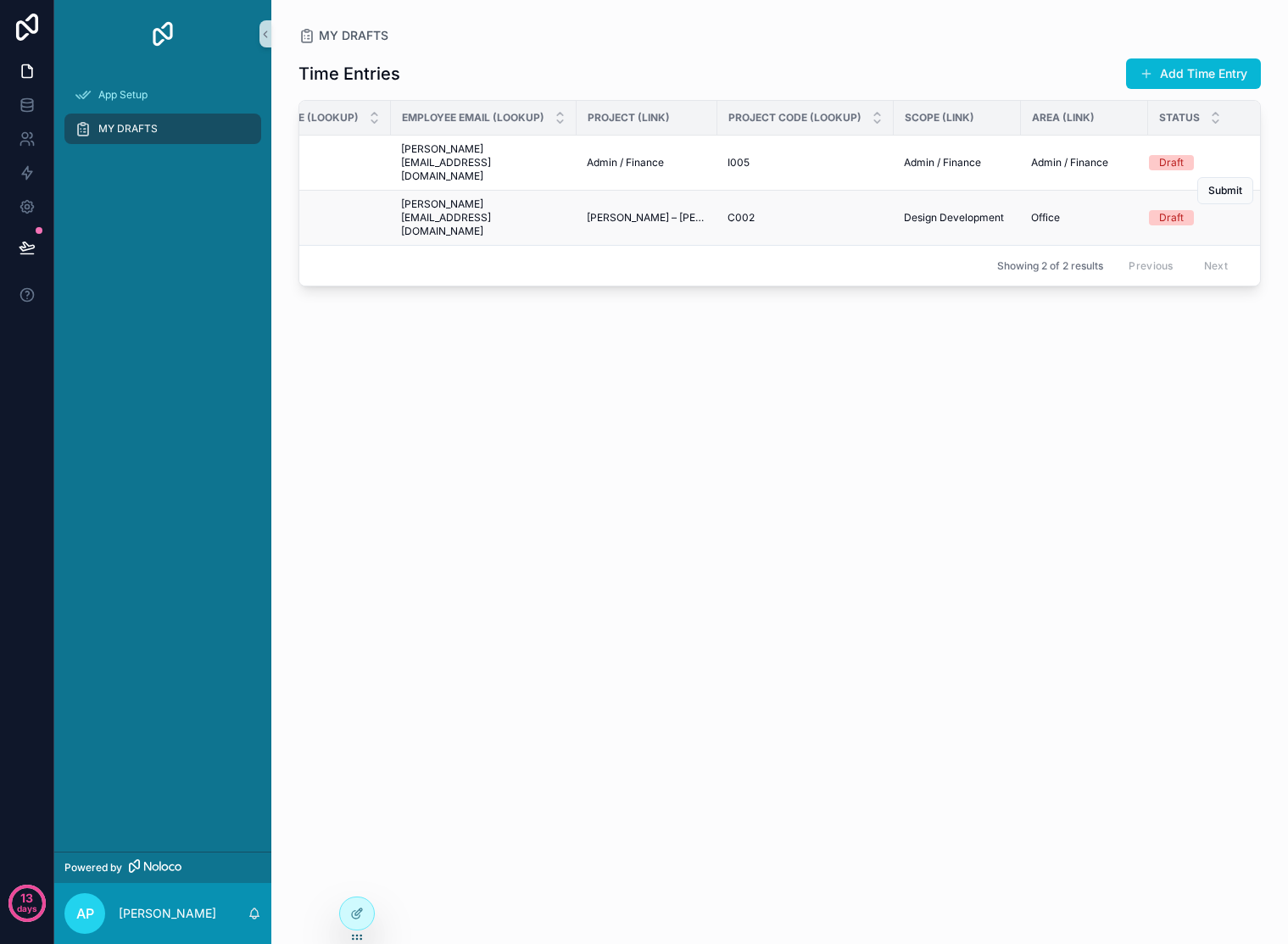
scroll to position [0, 633]
click at [1225, 190] on span "Submit" at bounding box center [1224, 191] width 34 height 14
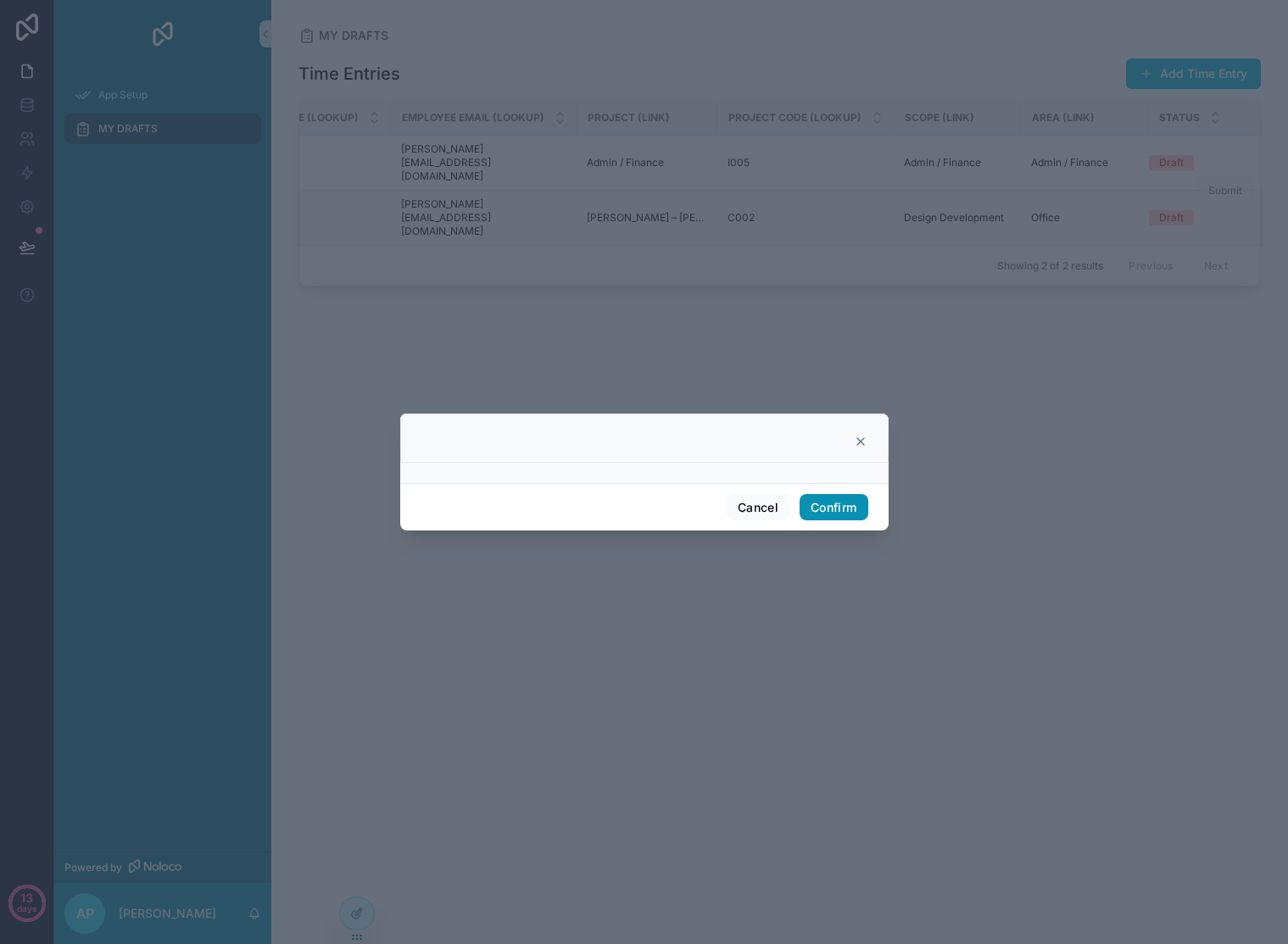
click at [812, 505] on button "Confirm" at bounding box center [834, 507] width 68 height 27
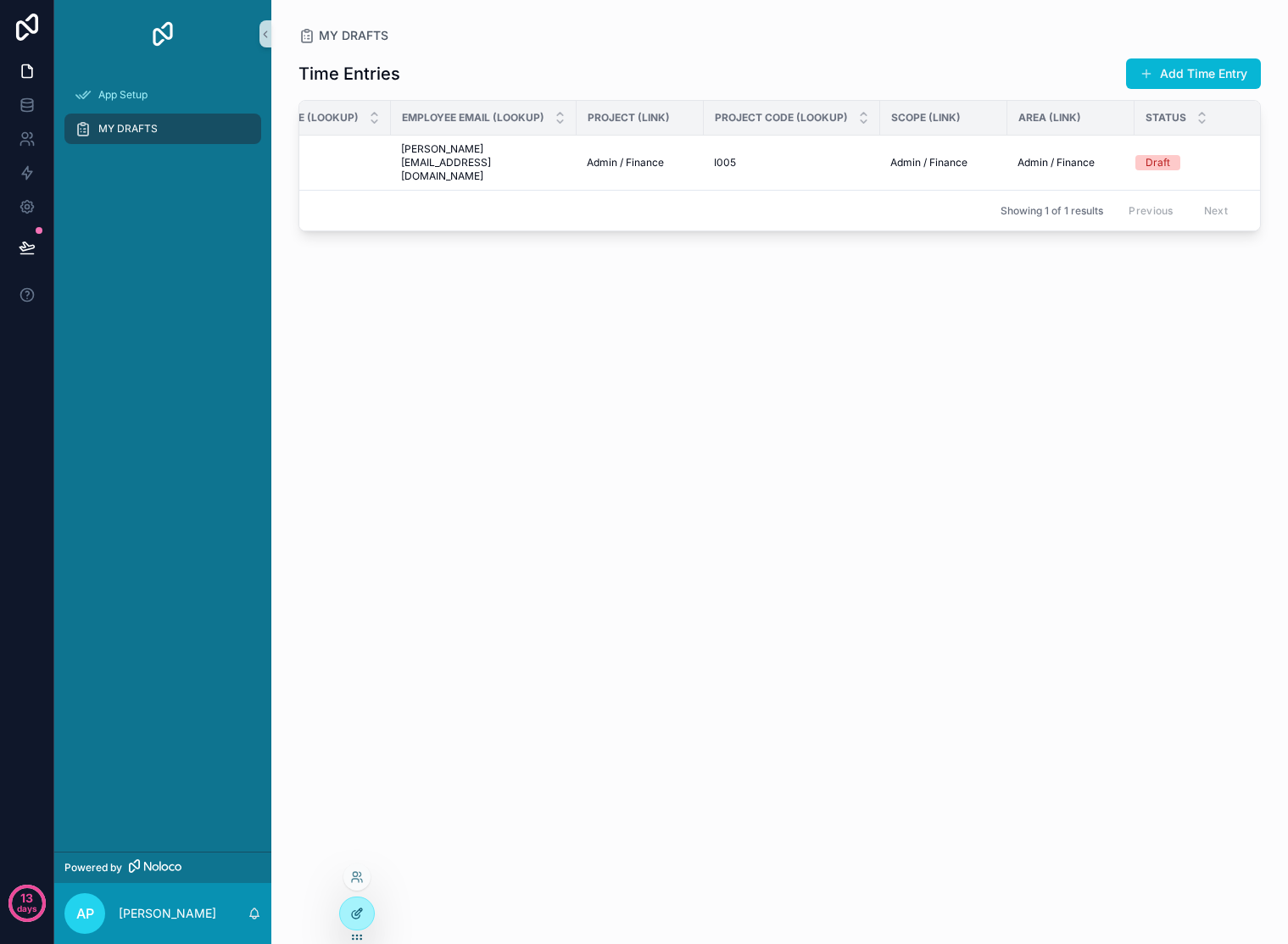
click at [357, 909] on icon at bounding box center [357, 914] width 14 height 14
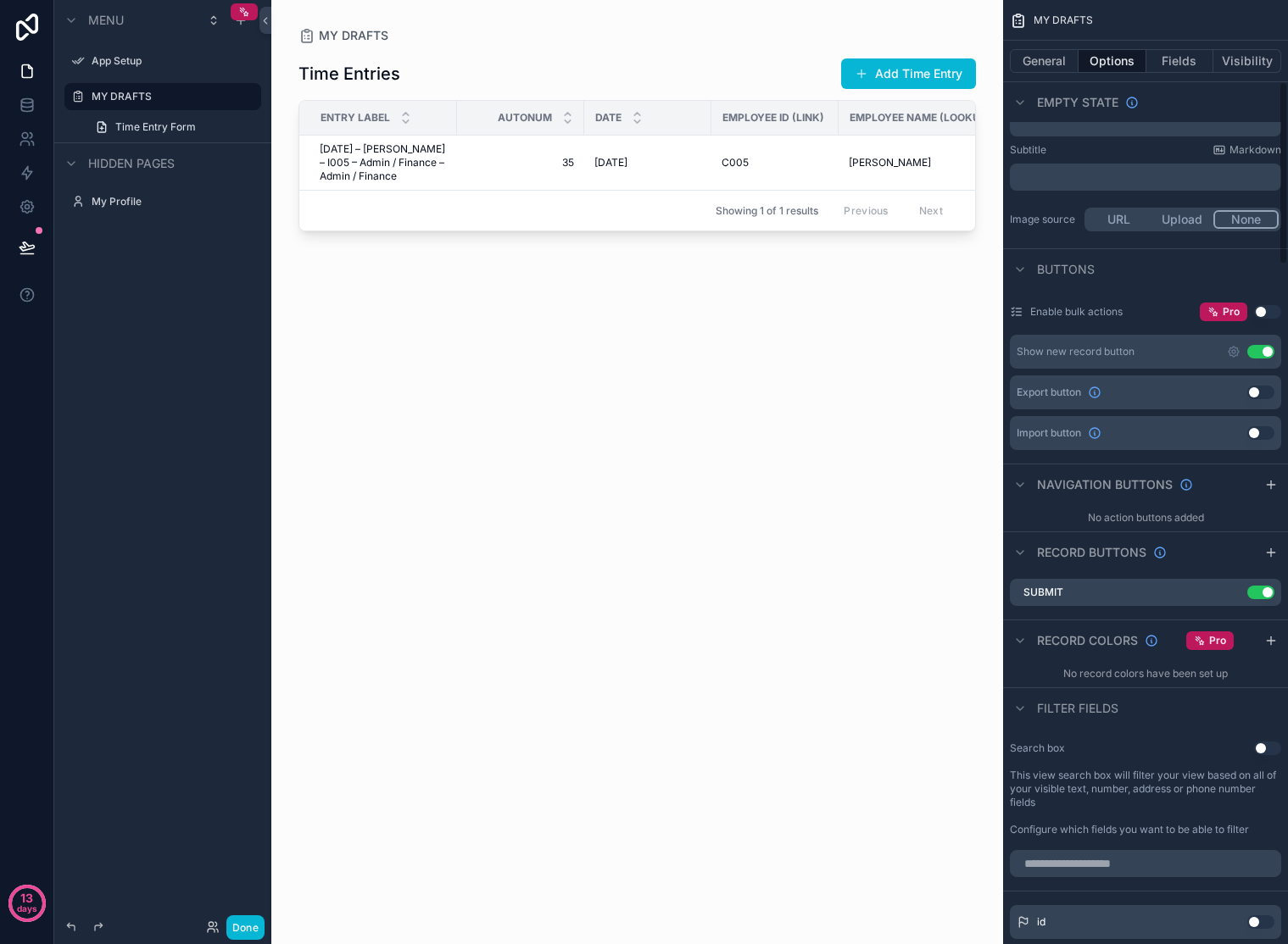
scroll to position [488, 0]
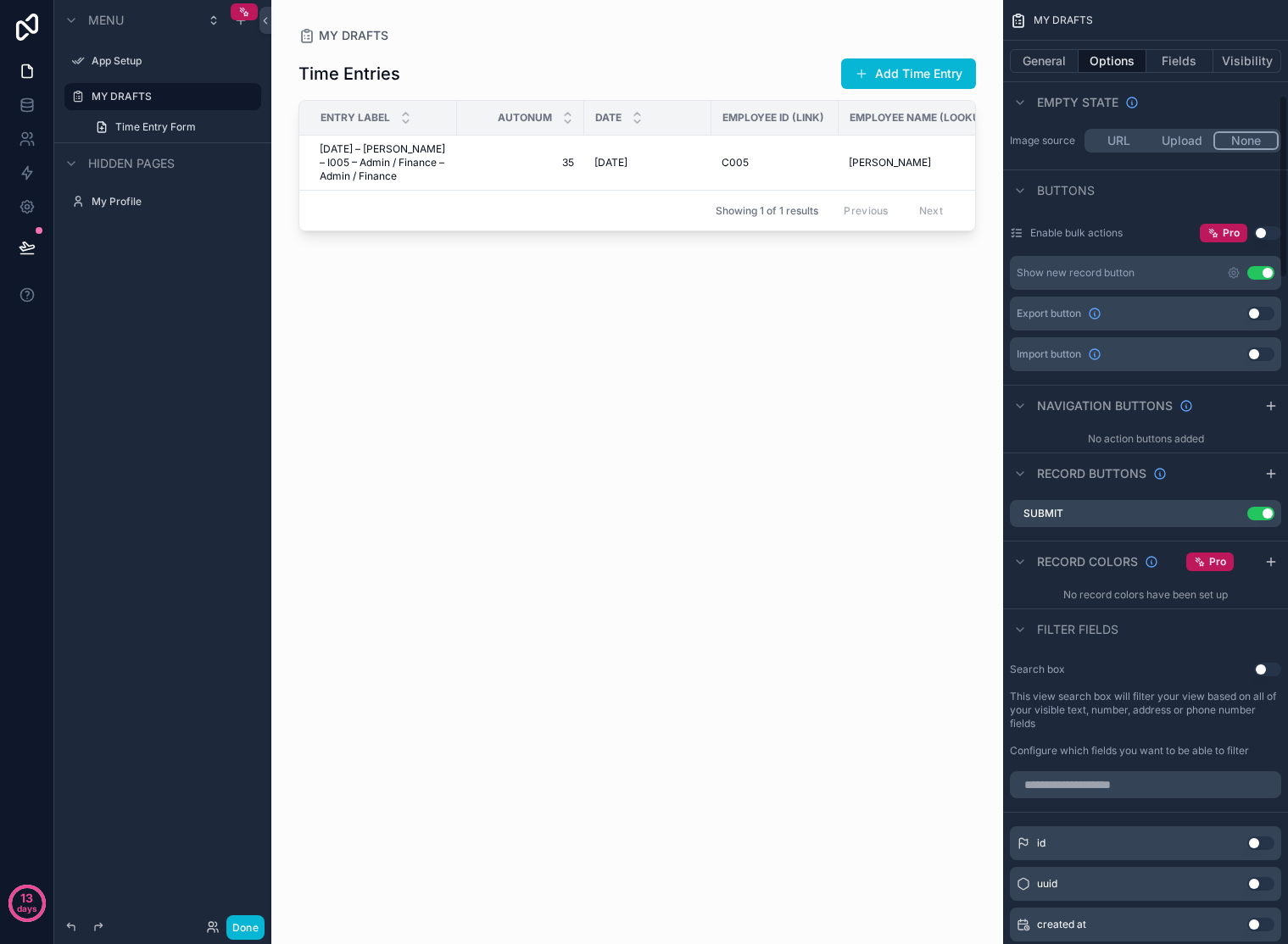
click at [1271, 232] on button "Use setting" at bounding box center [1267, 233] width 27 height 14
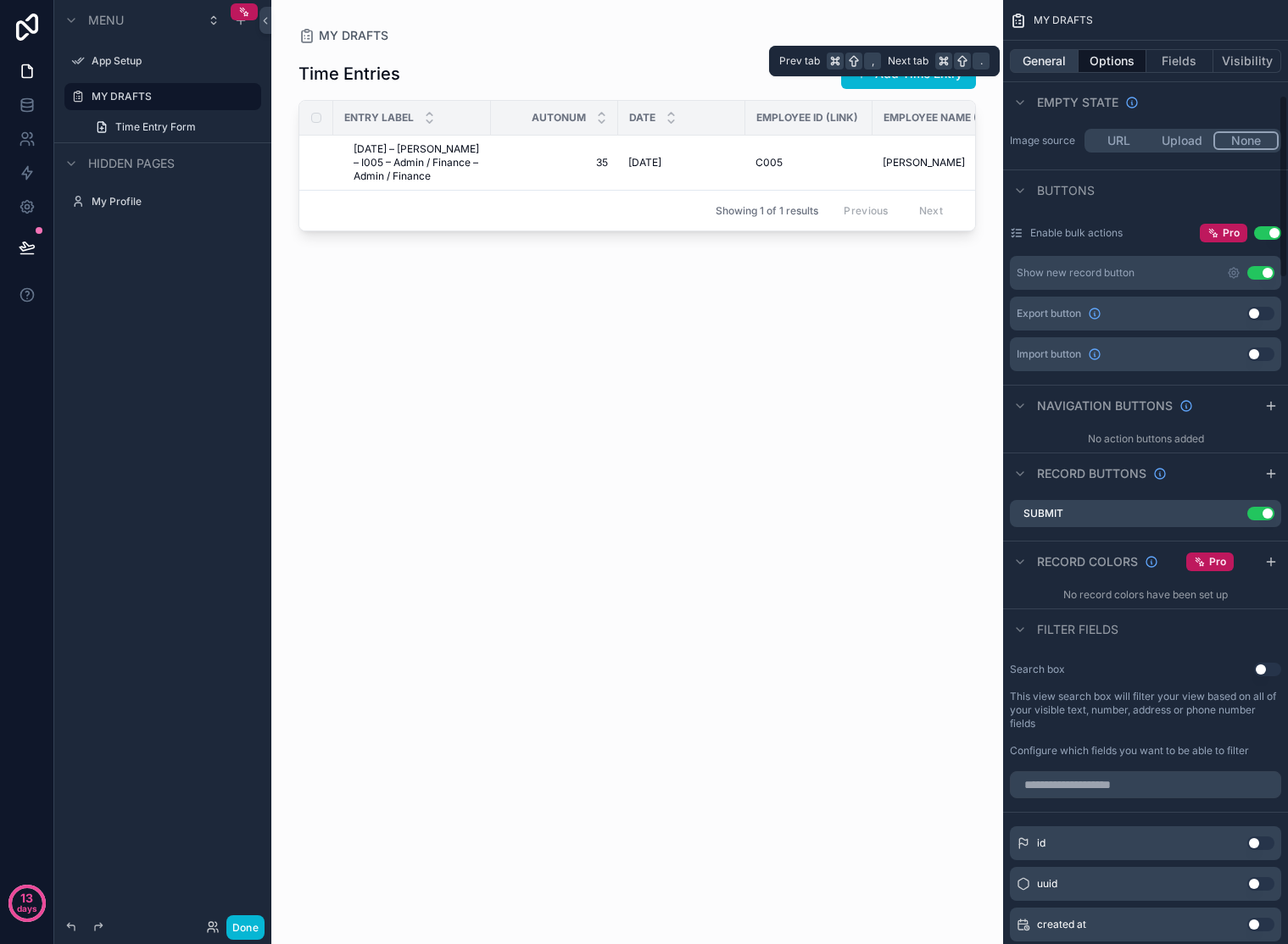
click at [1038, 60] on button "General" at bounding box center [1043, 61] width 69 height 23
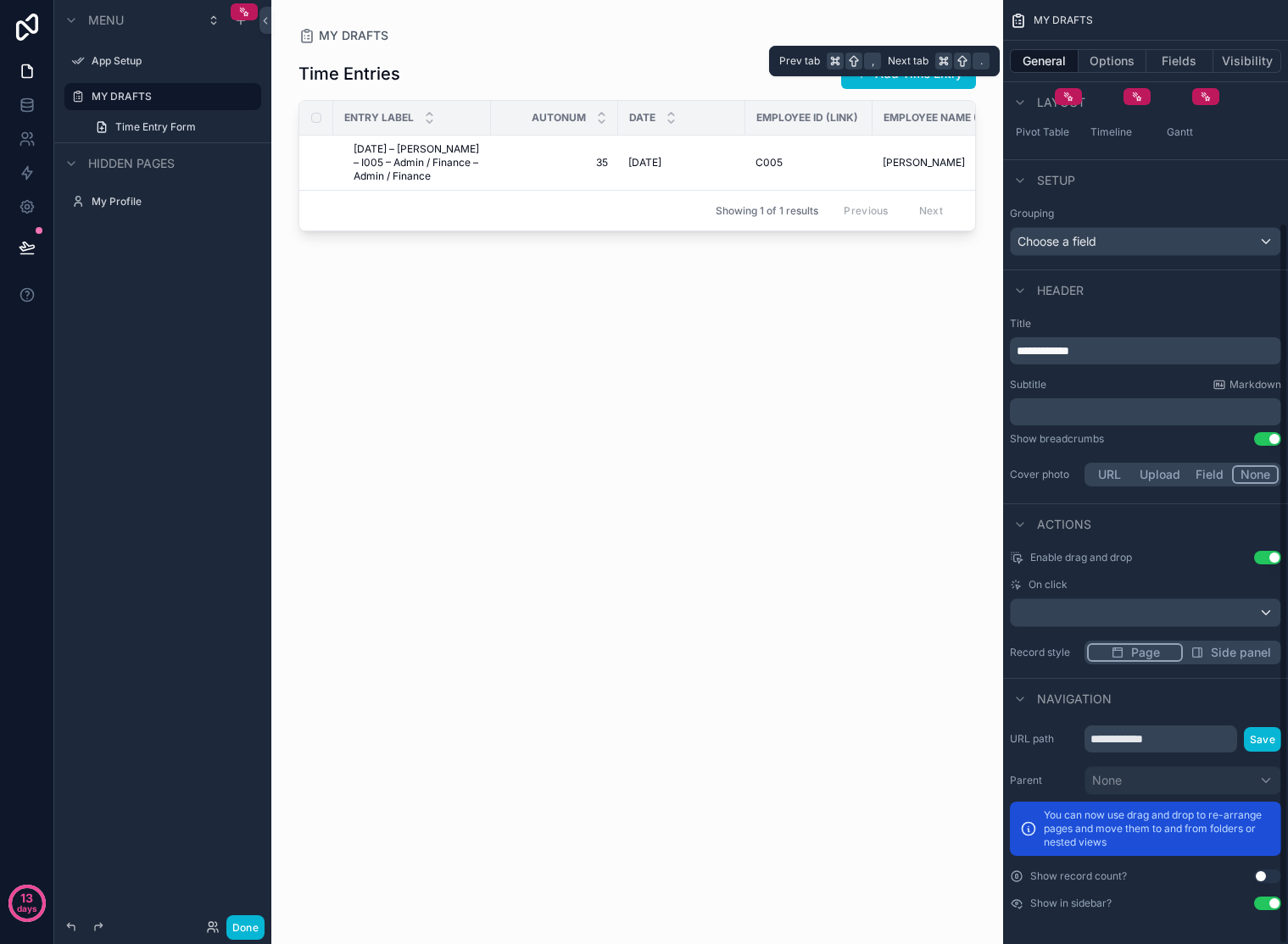
scroll to position [291, 0]
click at [1165, 62] on button "Fields" at bounding box center [1180, 61] width 68 height 23
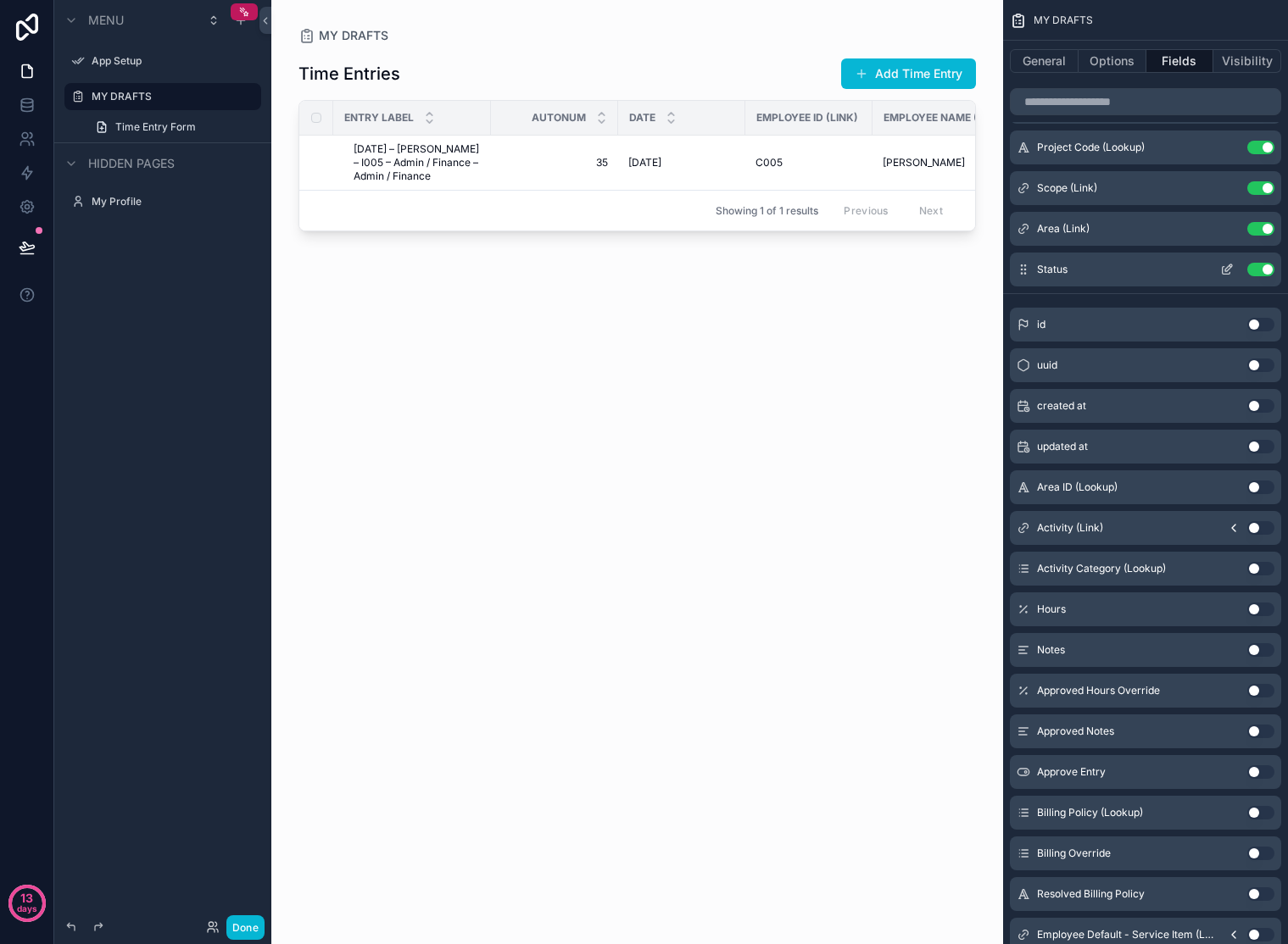
scroll to position [0, 0]
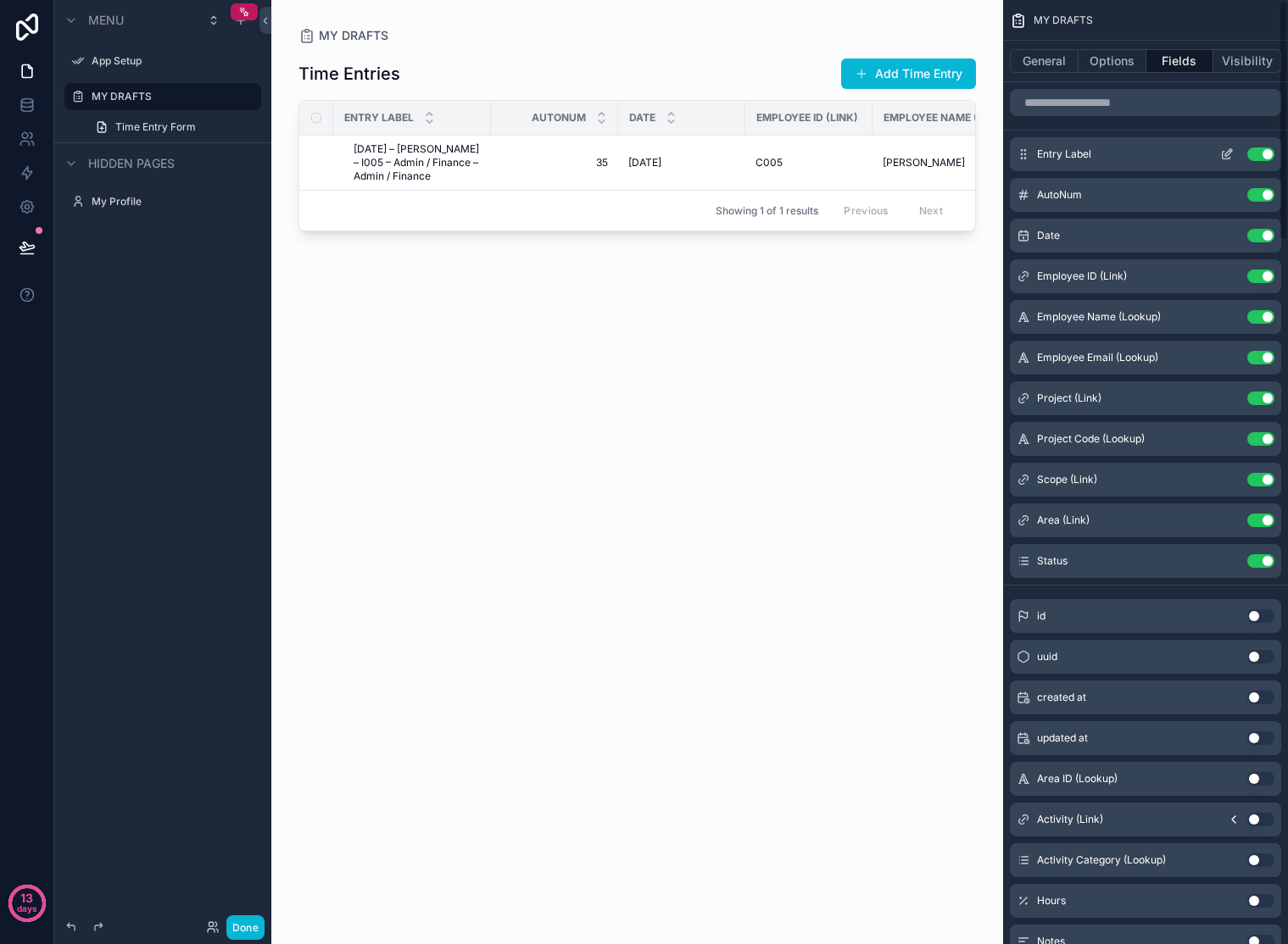
click at [1266, 152] on button "Use setting" at bounding box center [1260, 155] width 27 height 14
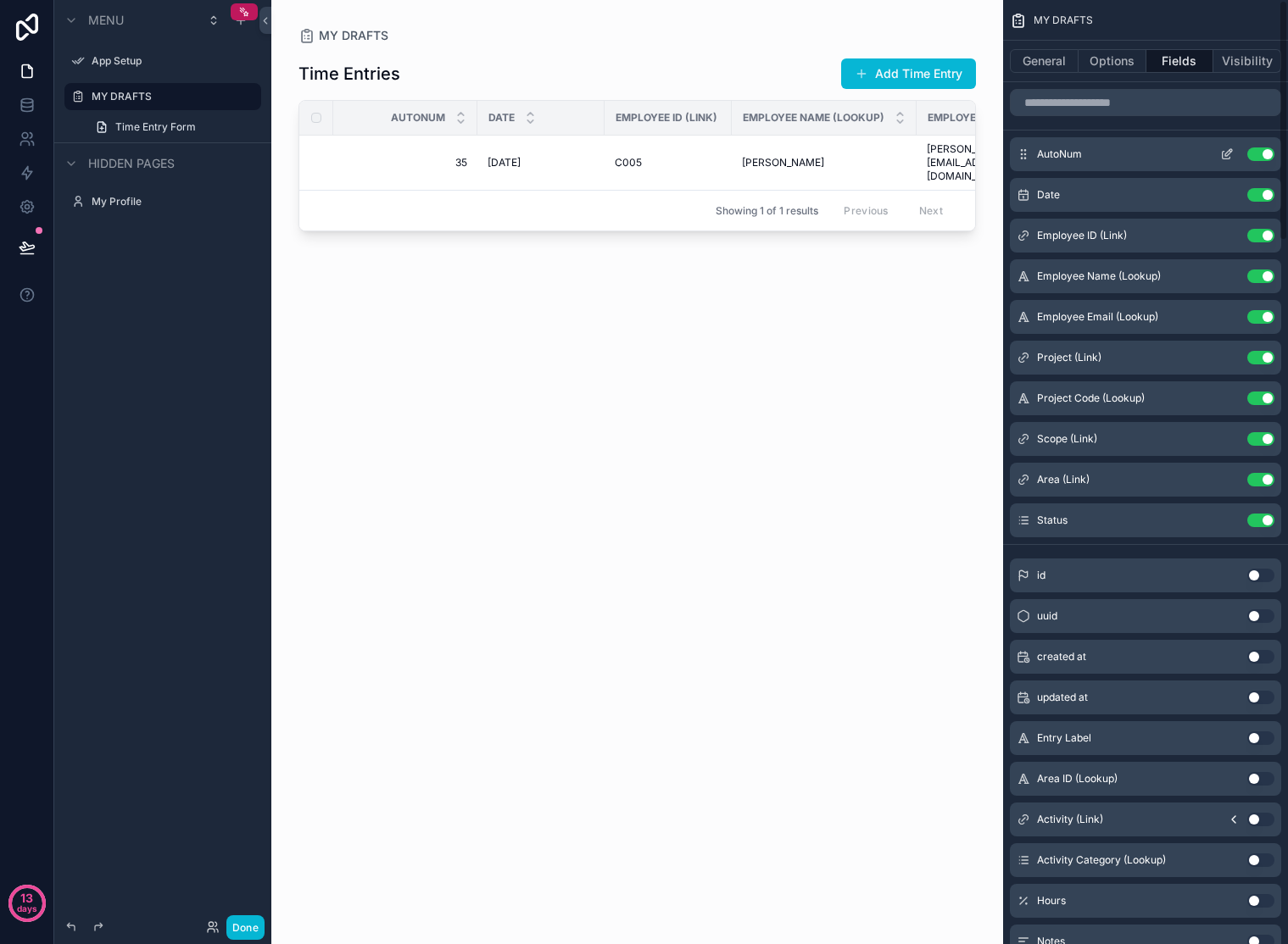
click at [1265, 152] on button "Use setting" at bounding box center [1260, 155] width 27 height 14
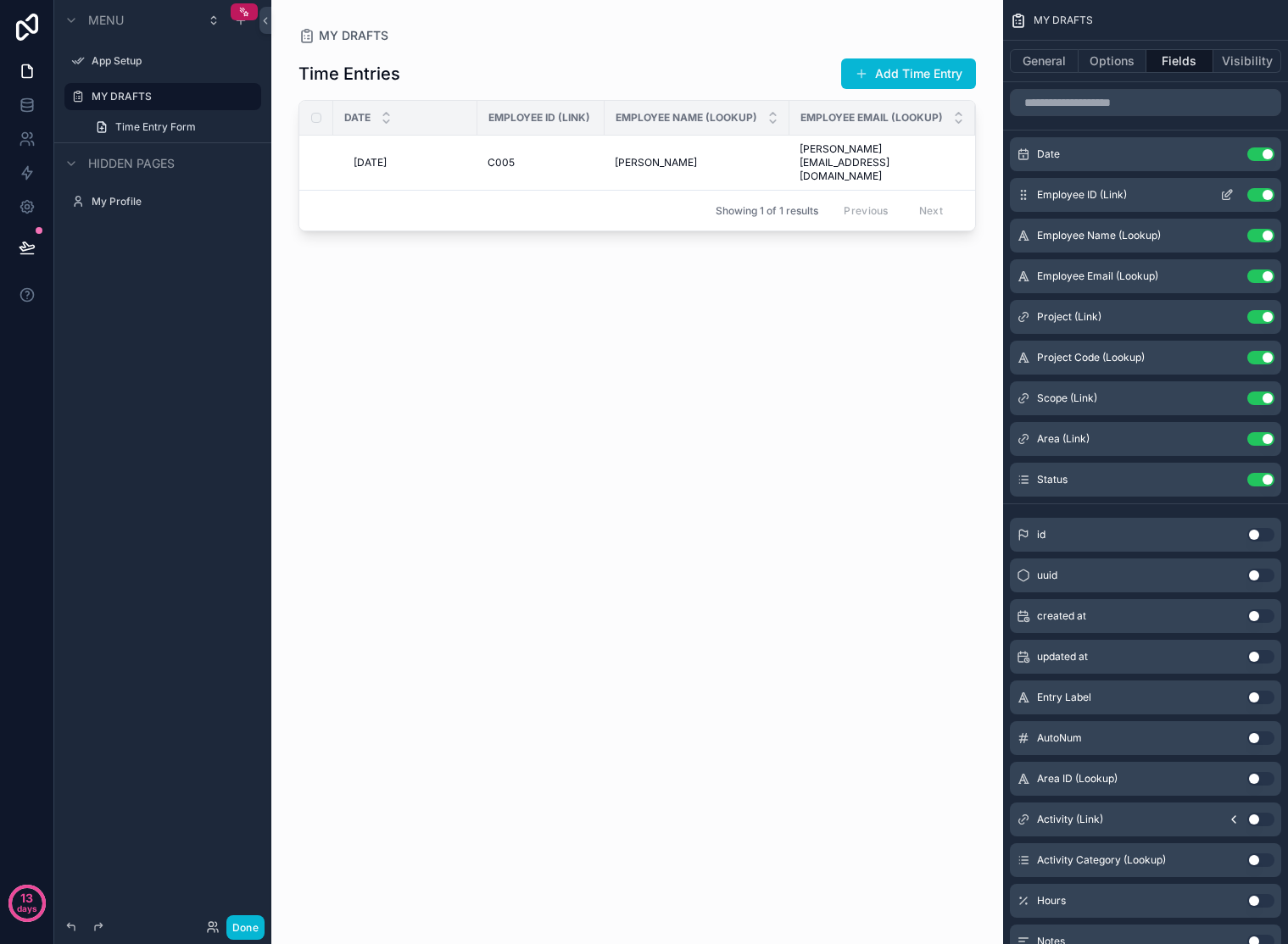
click at [1268, 198] on button "Use setting" at bounding box center [1260, 195] width 27 height 14
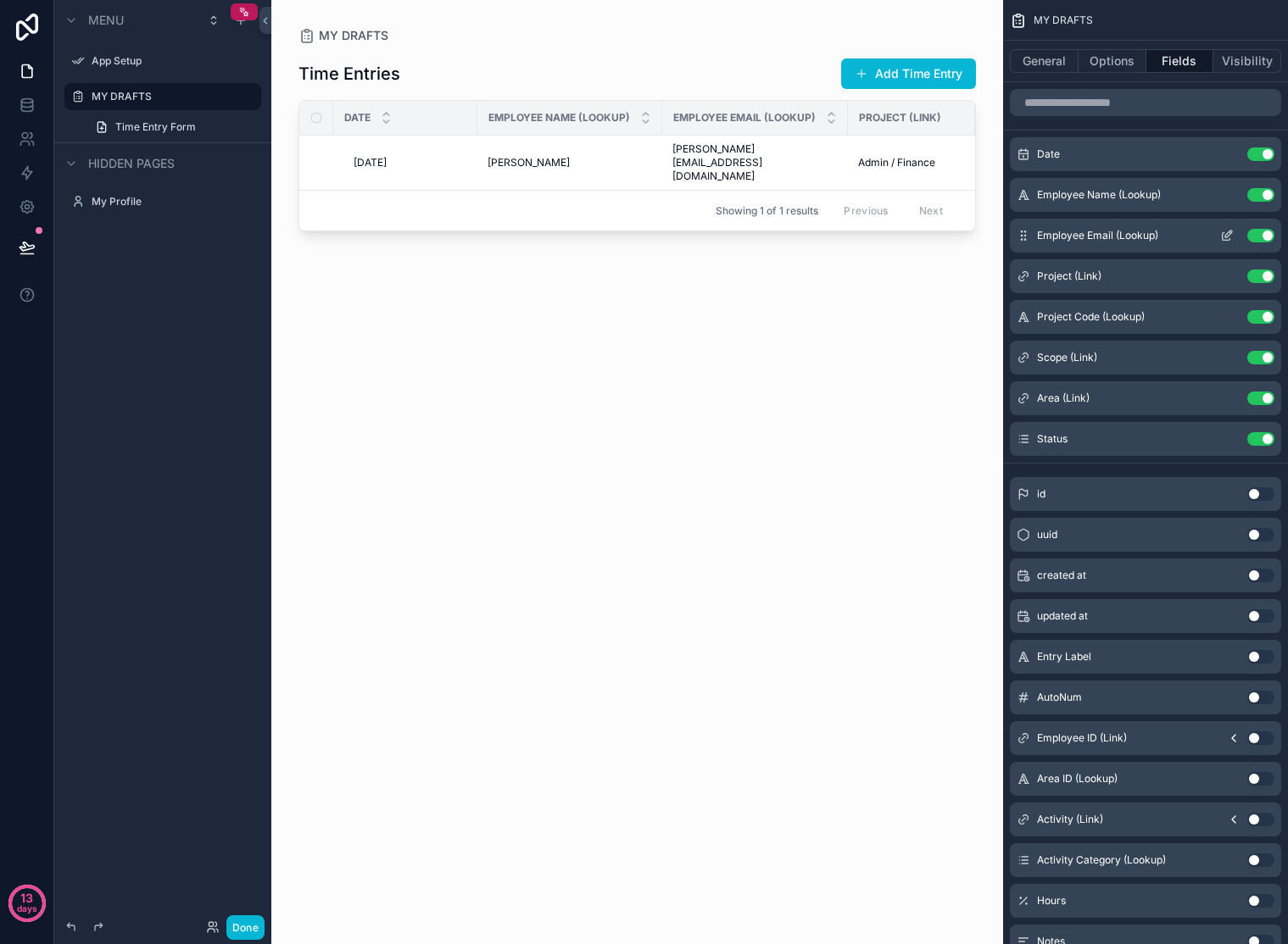
click at [1261, 235] on button "Use setting" at bounding box center [1260, 236] width 27 height 14
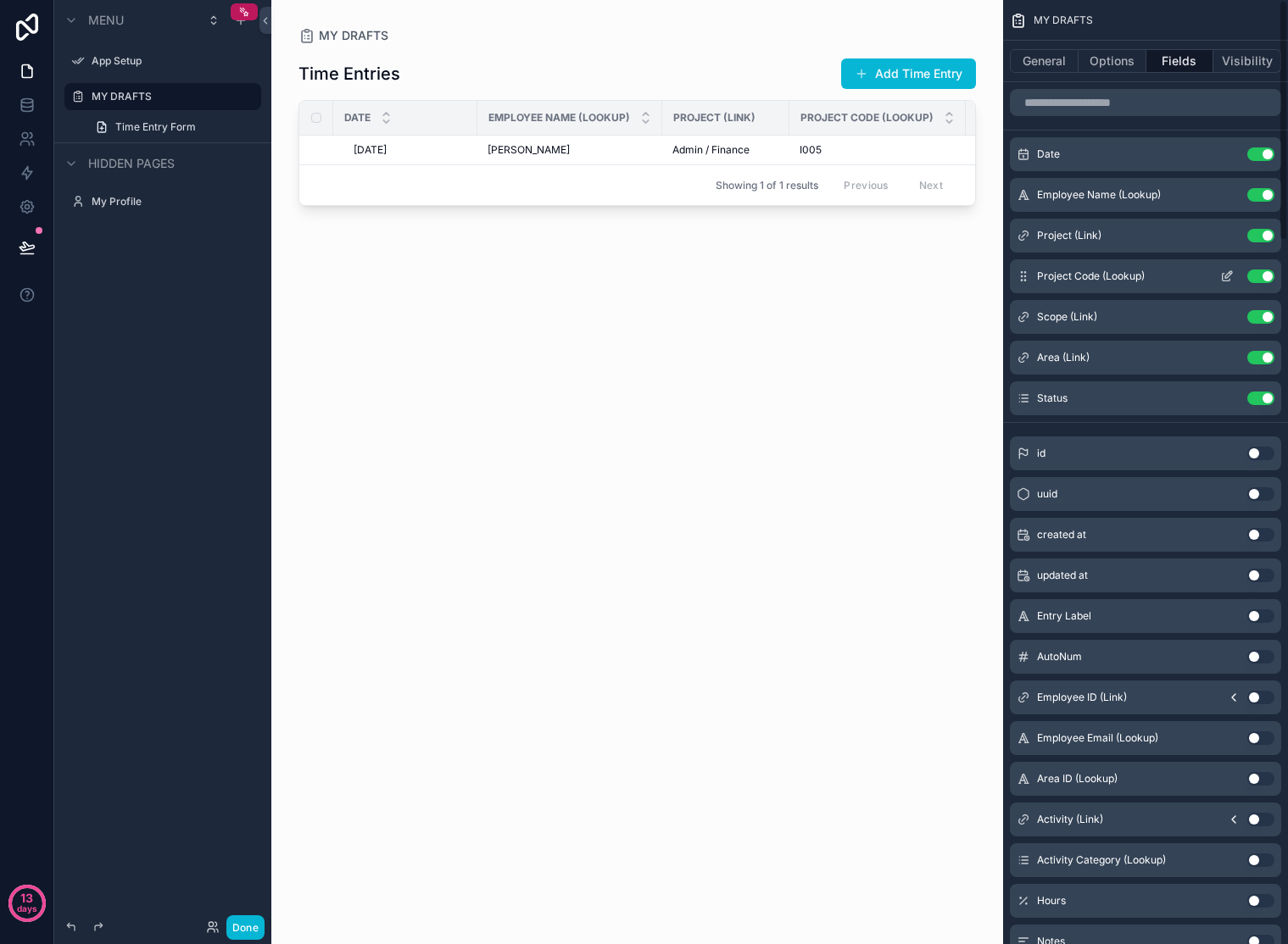
click at [1267, 278] on button "Use setting" at bounding box center [1260, 277] width 27 height 14
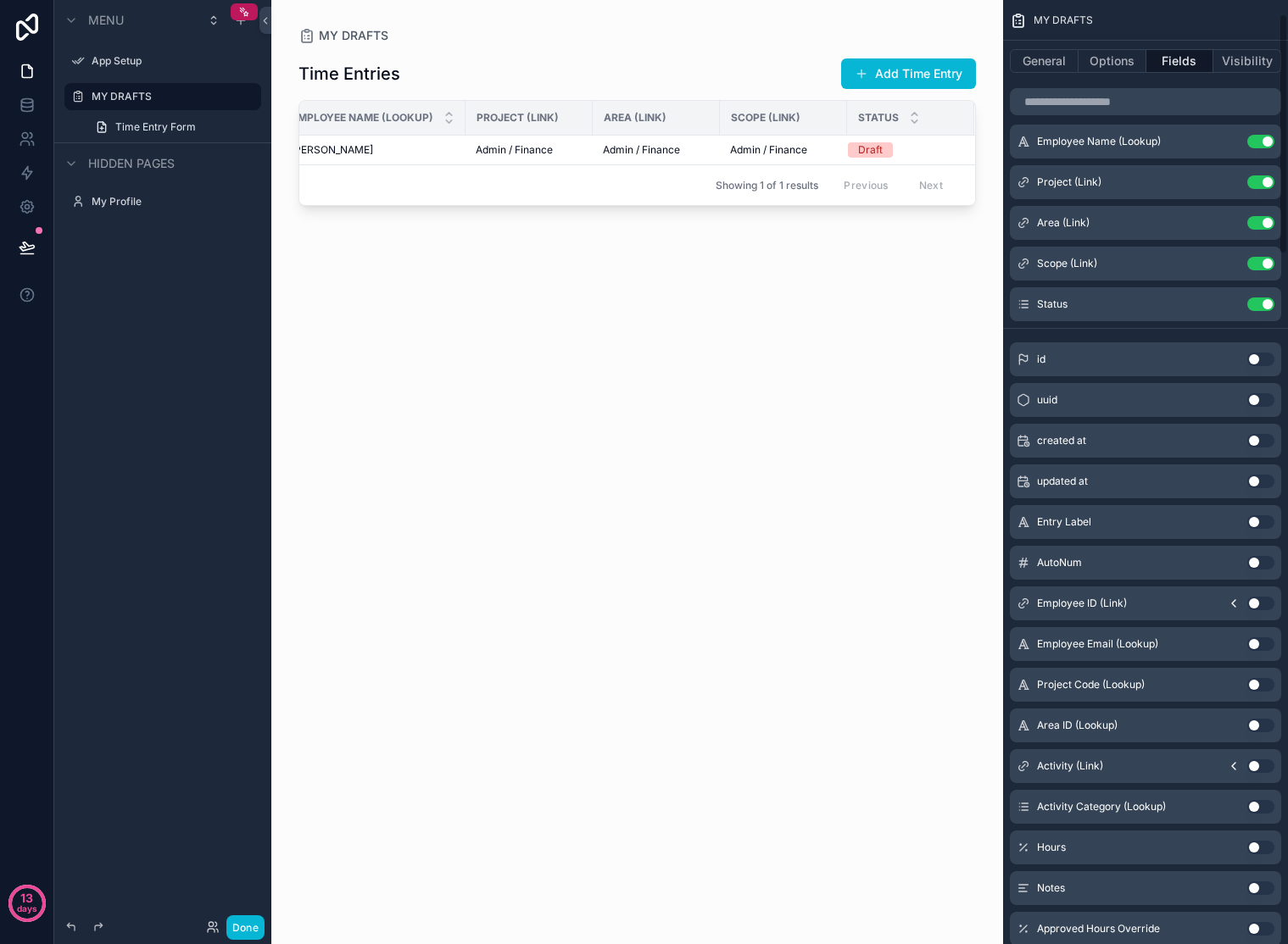
scroll to position [76, 0]
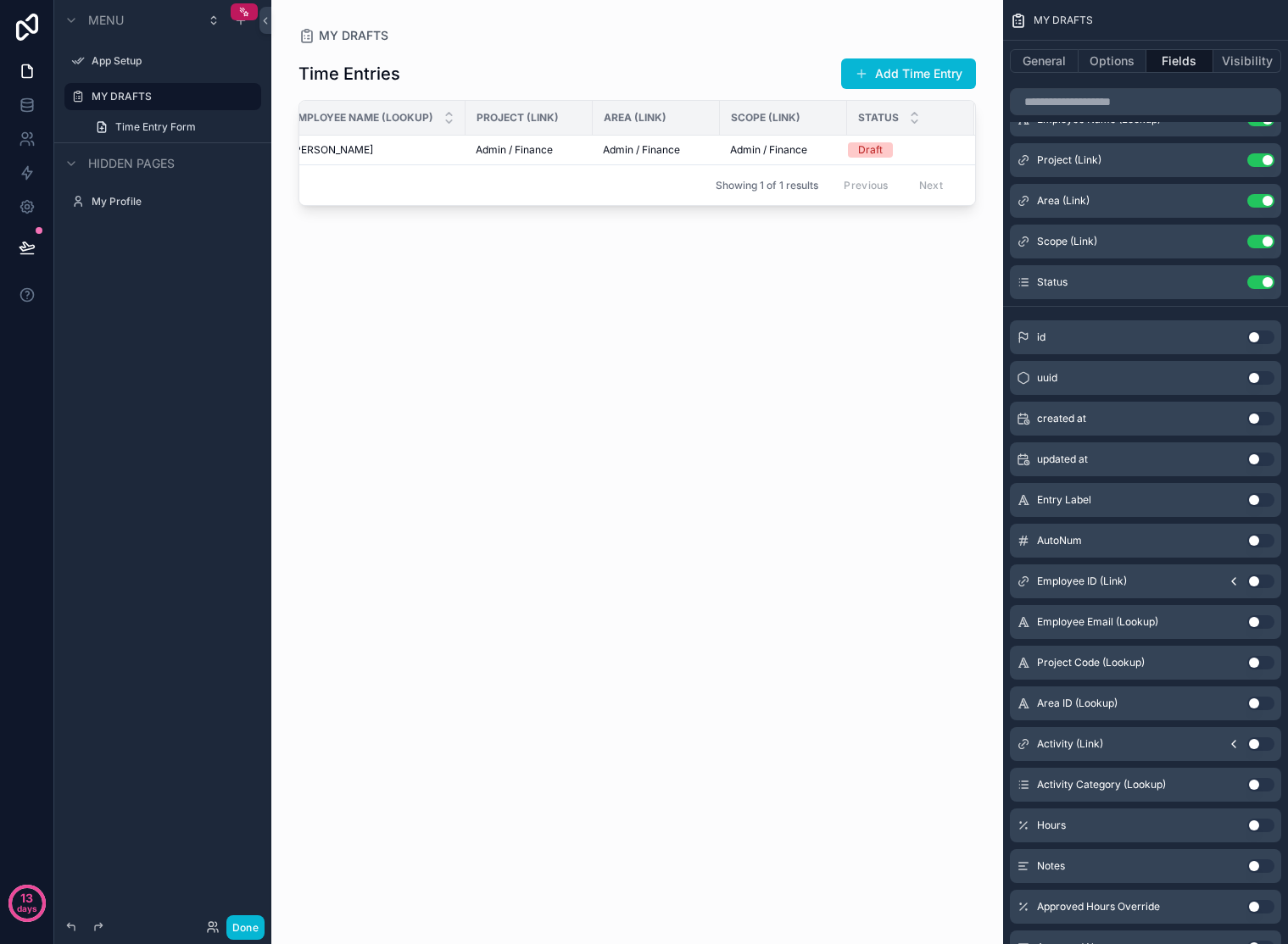
click at [1258, 744] on button "Use setting" at bounding box center [1260, 745] width 27 height 14
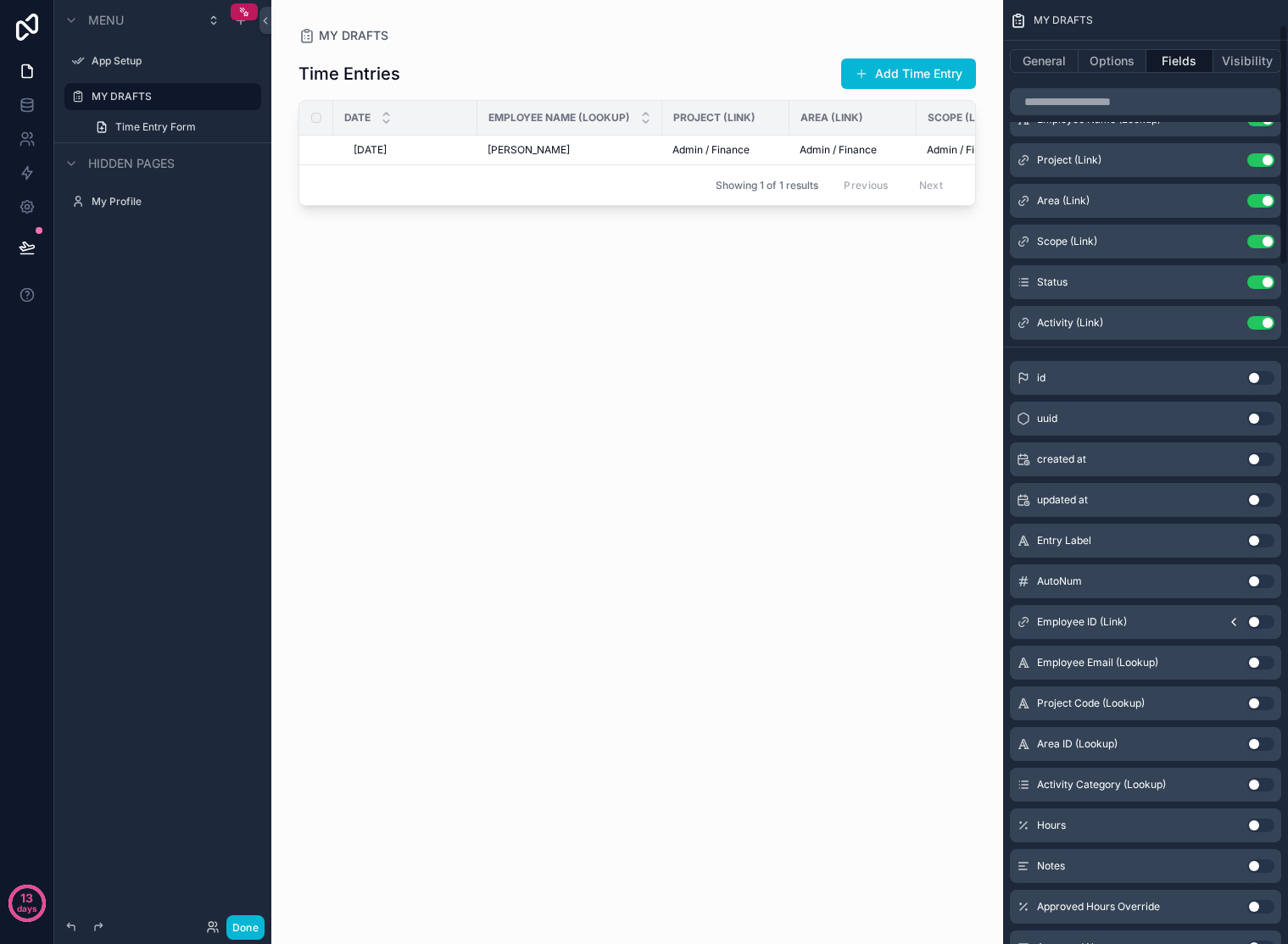
scroll to position [109, 0]
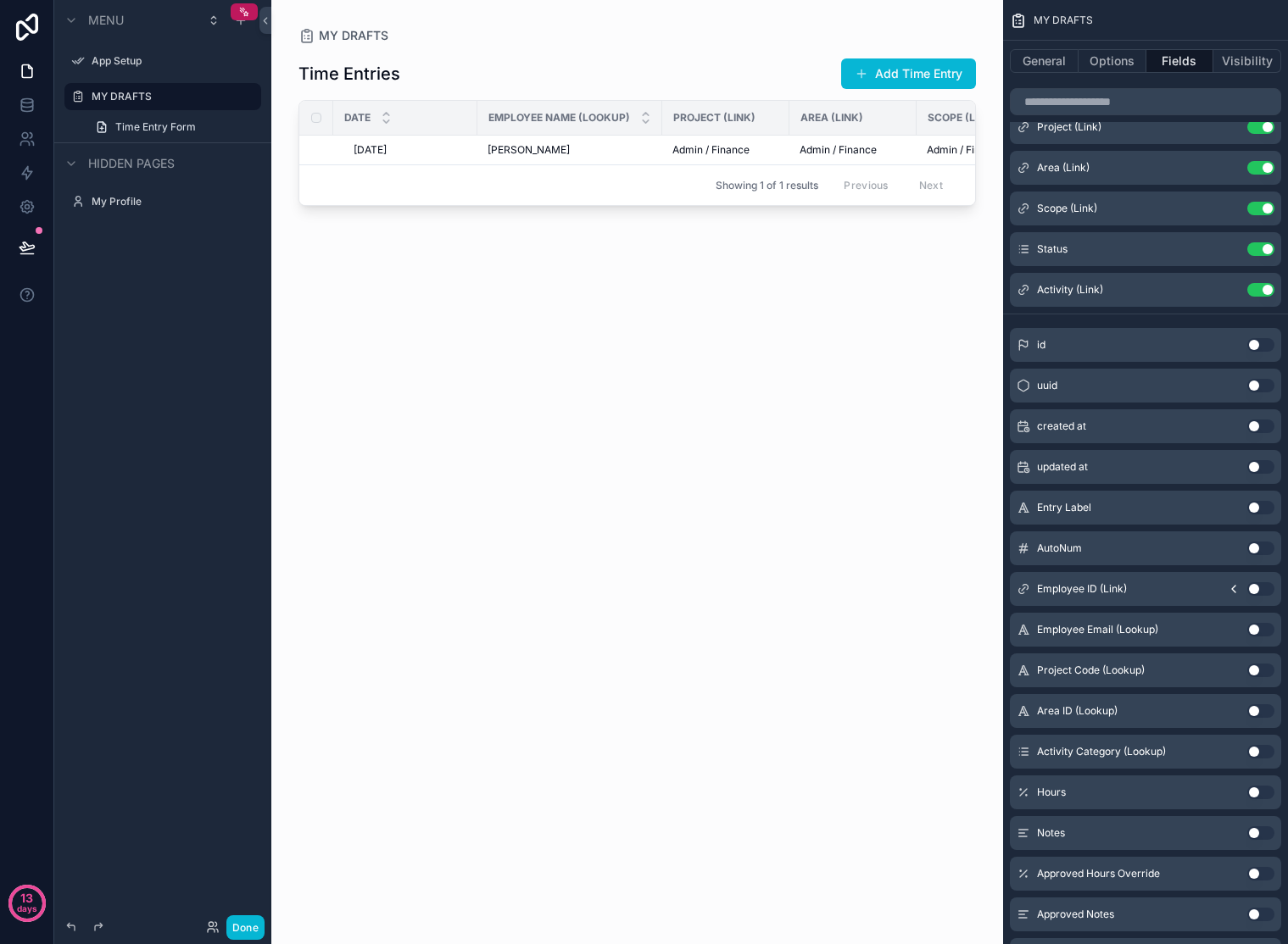
click at [1256, 831] on button "Use setting" at bounding box center [1260, 834] width 27 height 14
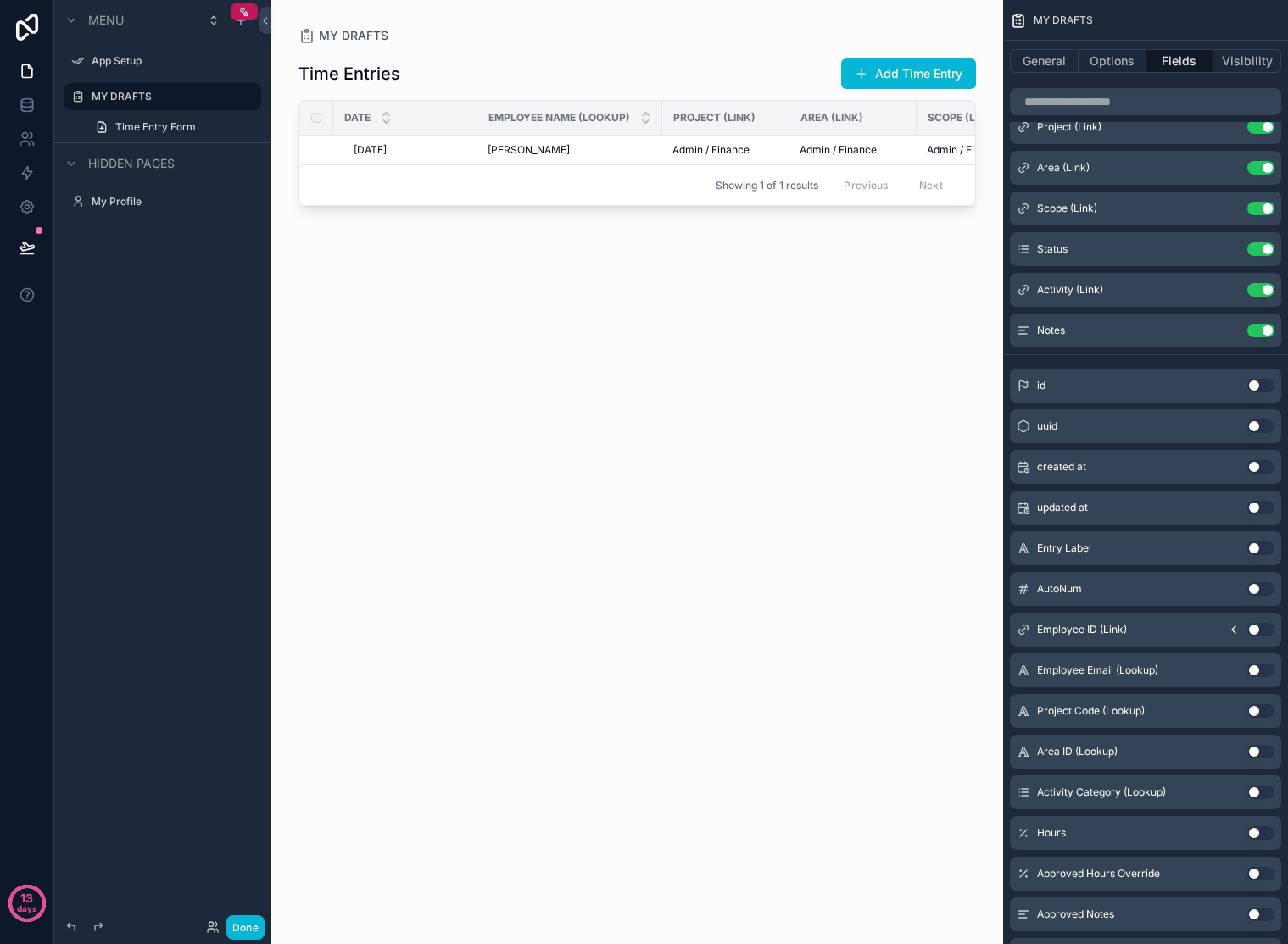
drag, startPoint x: 482, startPoint y: 209, endPoint x: 616, endPoint y: 211, distance: 134.0
click at [616, 211] on div "scrollable content" at bounding box center [637, 462] width 732 height 924
drag, startPoint x: 475, startPoint y: 113, endPoint x: 421, endPoint y: 108, distance: 54.2
click at [421, 108] on div "scrollable content" at bounding box center [424, 117] width 7 height 34
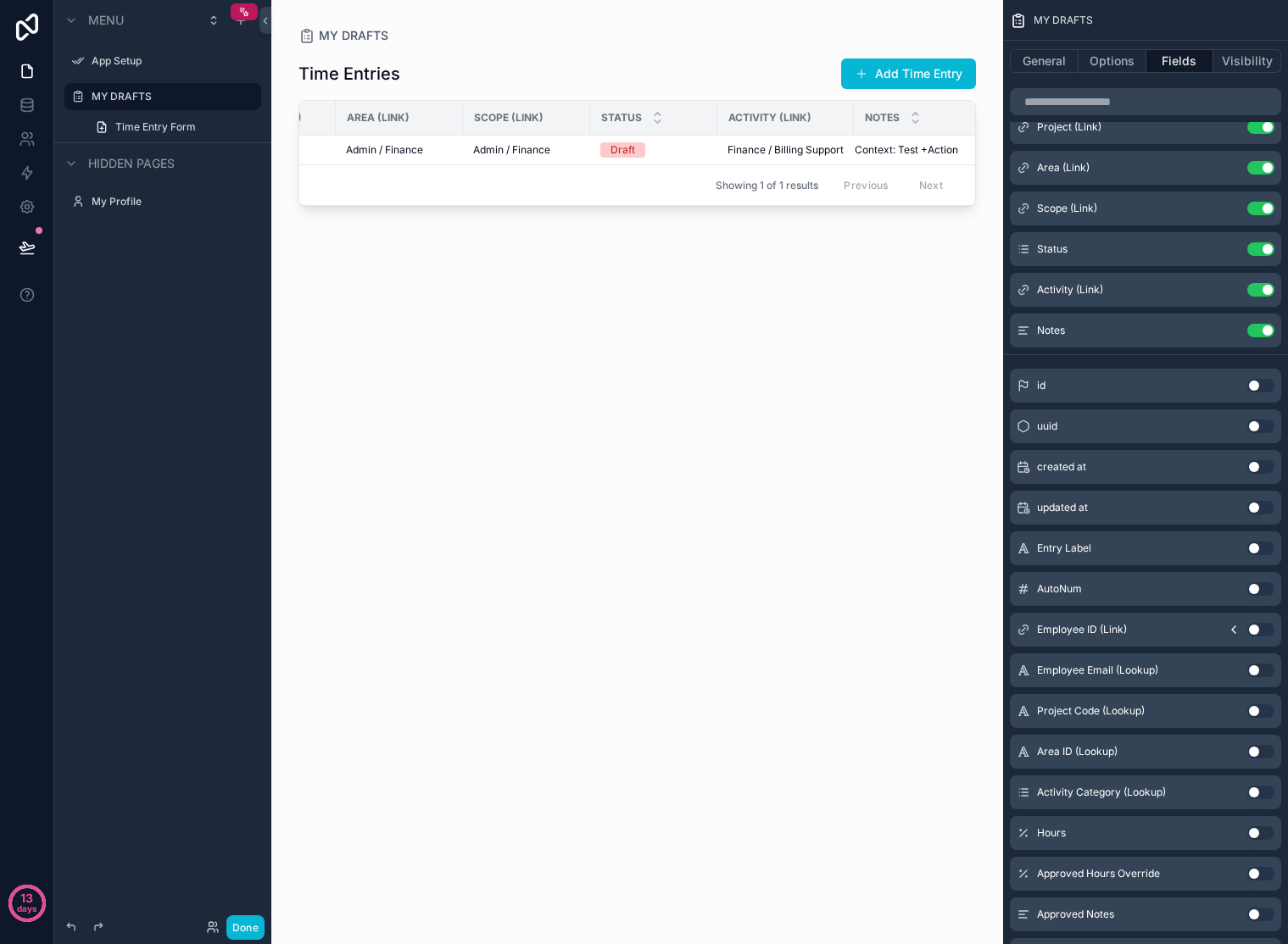
scroll to position [0, 408]
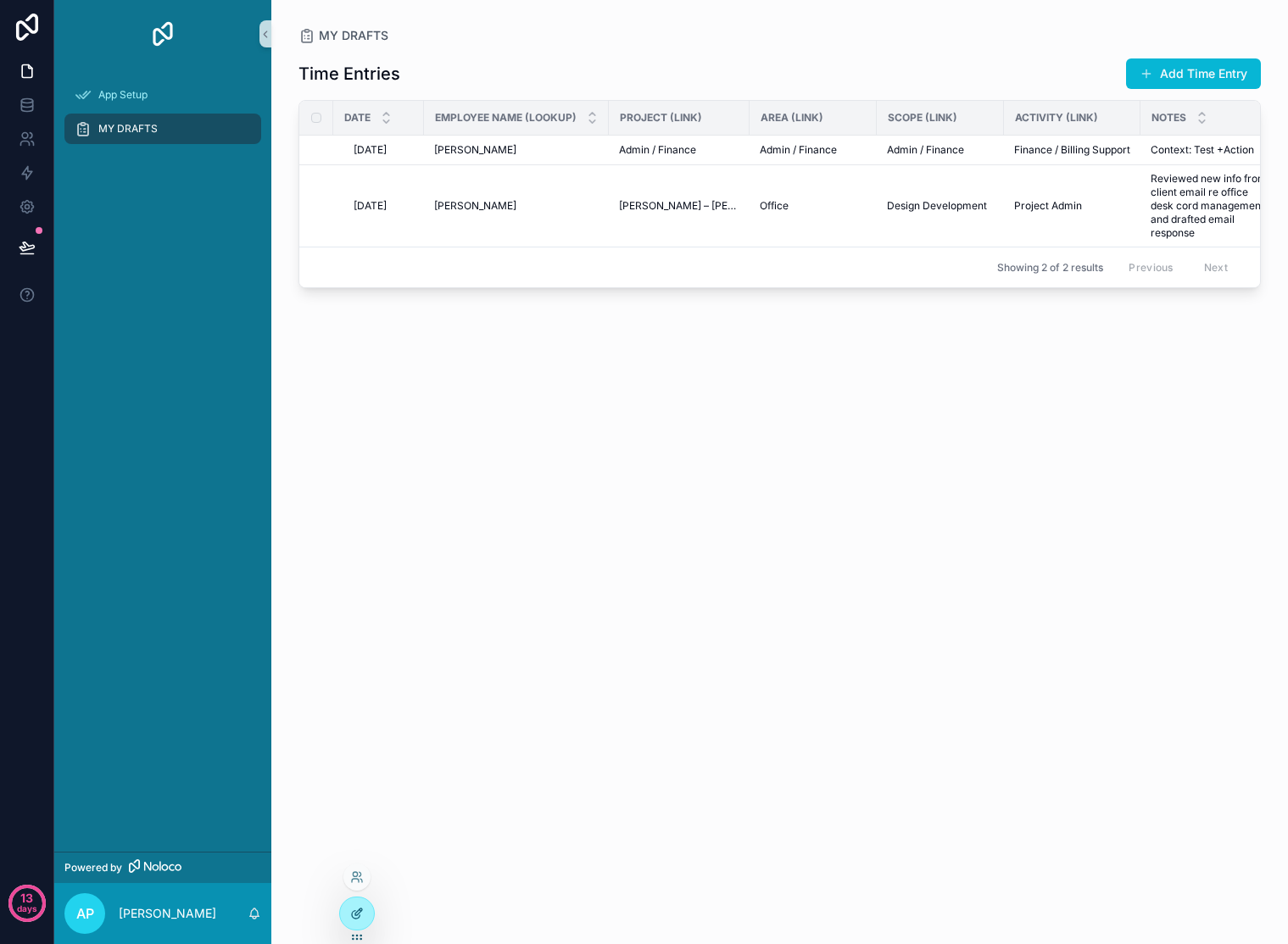
click at [357, 906] on div at bounding box center [357, 914] width 34 height 32
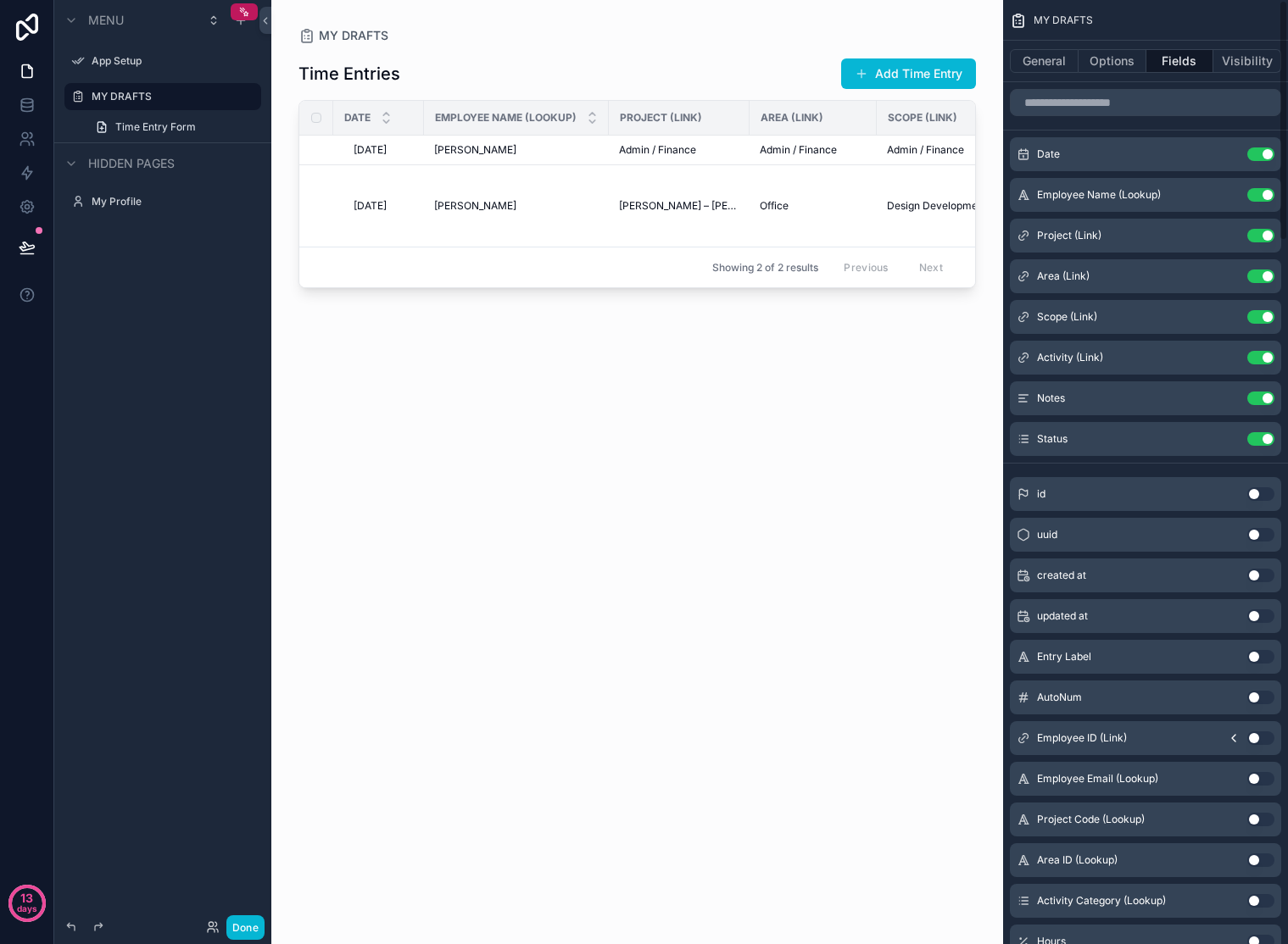
click at [555, 24] on div "scrollable content" at bounding box center [637, 462] width 732 height 924
click at [94, 66] on label "App Setup" at bounding box center [159, 61] width 136 height 14
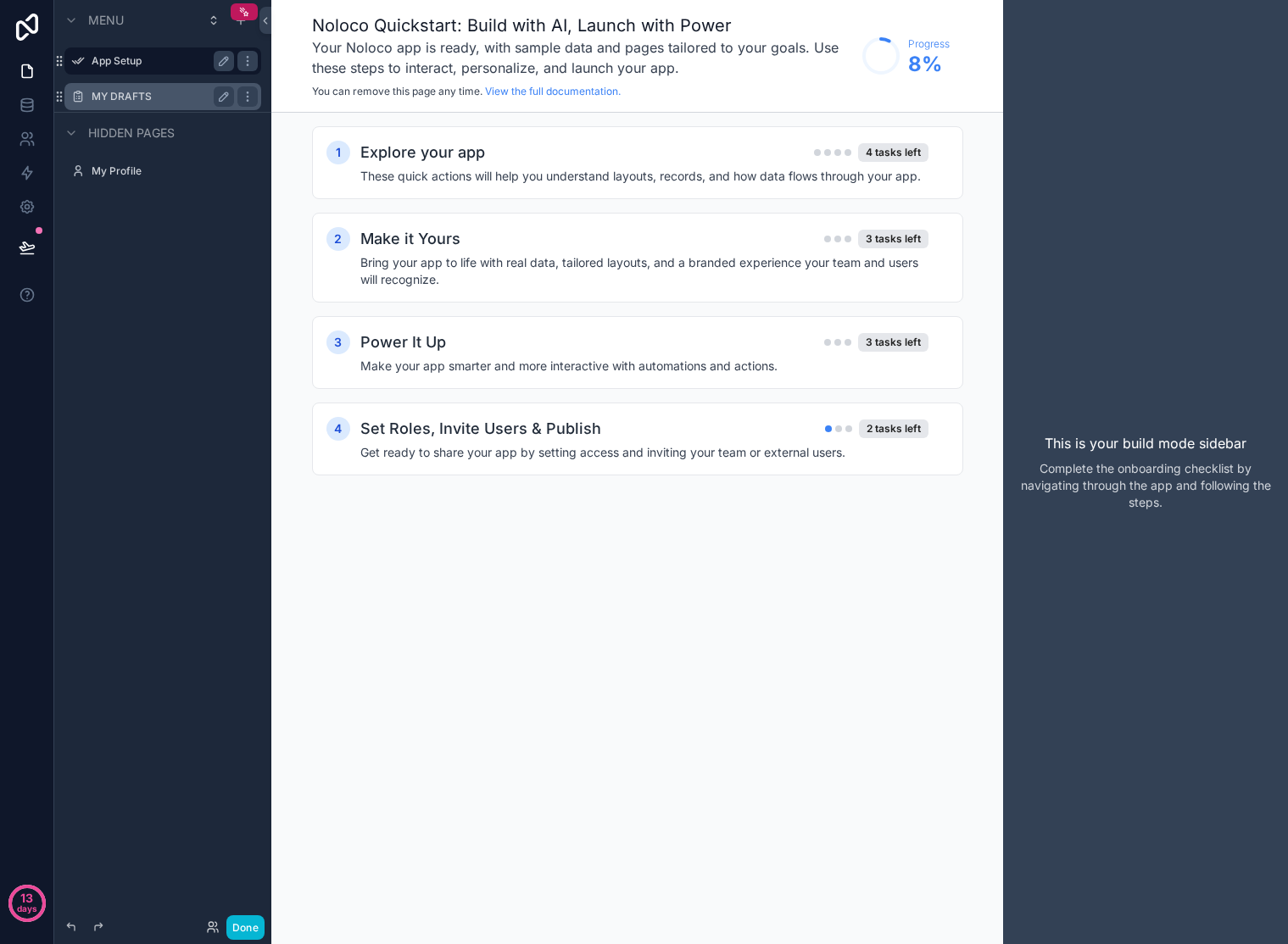
click at [106, 96] on label "MY DRAFTS" at bounding box center [159, 97] width 136 height 14
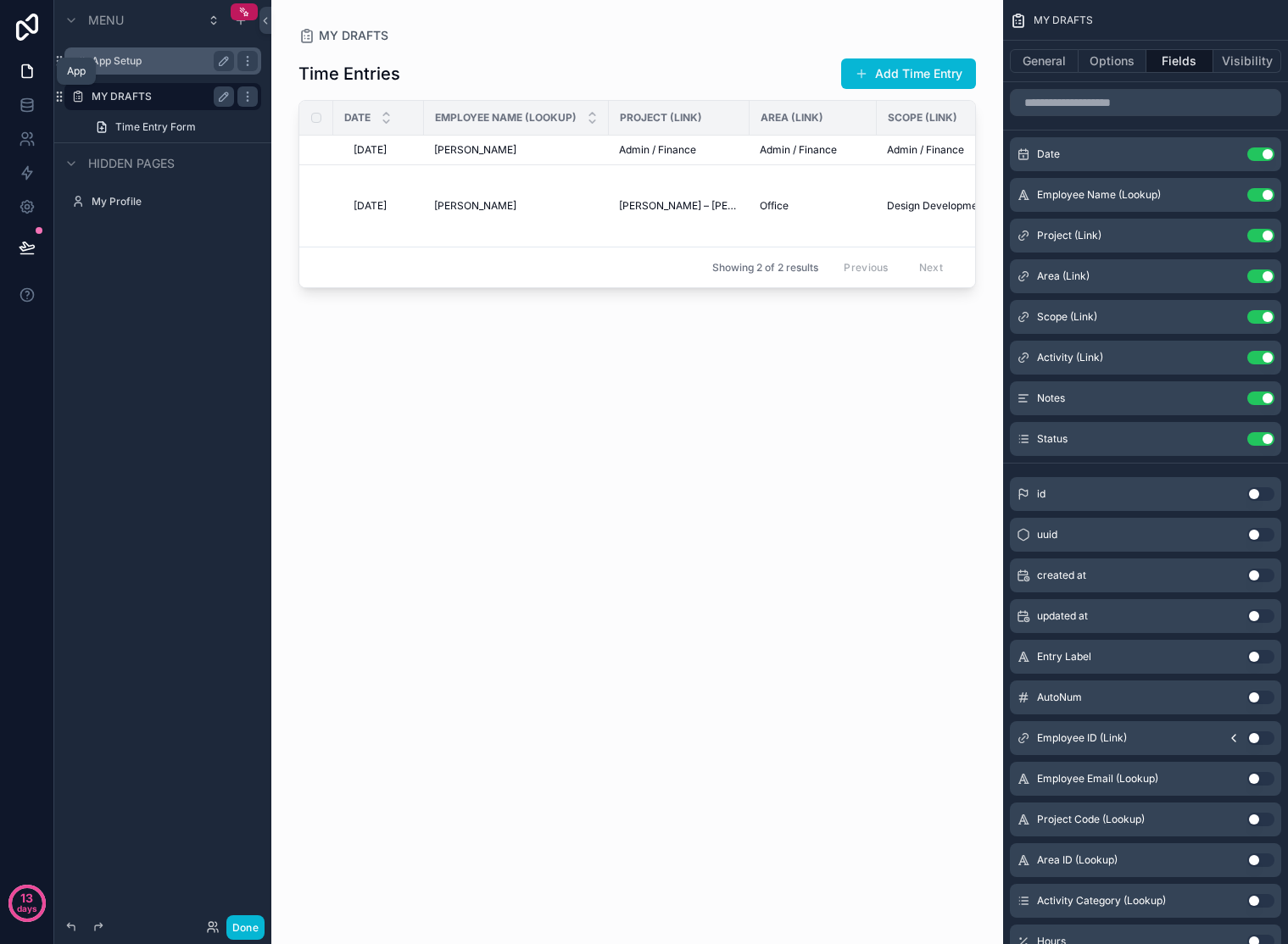
click at [23, 71] on icon at bounding box center [26, 70] width 17 height 17
click at [23, 92] on link at bounding box center [26, 104] width 53 height 34
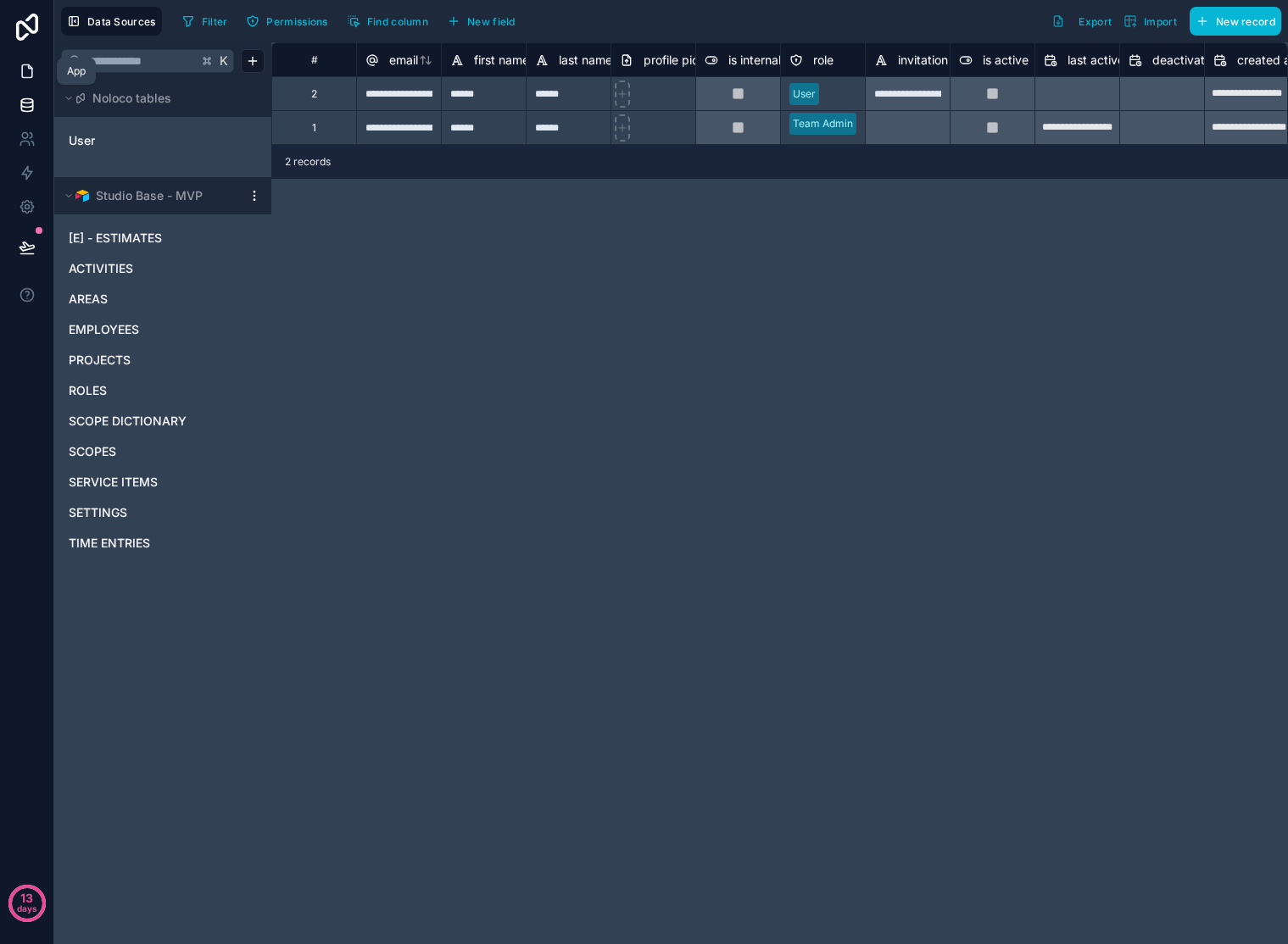
click at [26, 73] on icon at bounding box center [26, 70] width 17 height 17
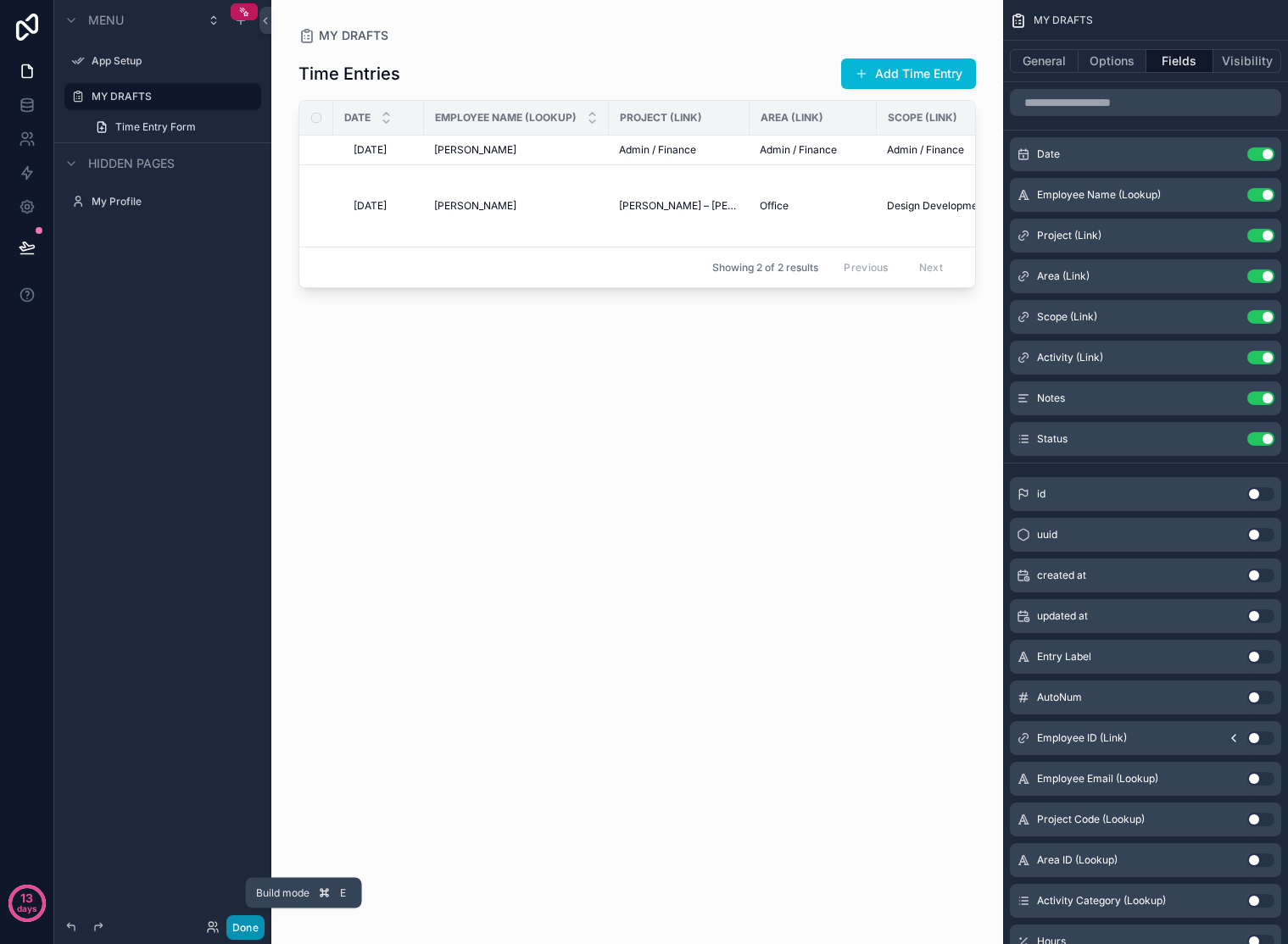
click at [236, 925] on button "Done" at bounding box center [245, 927] width 38 height 24
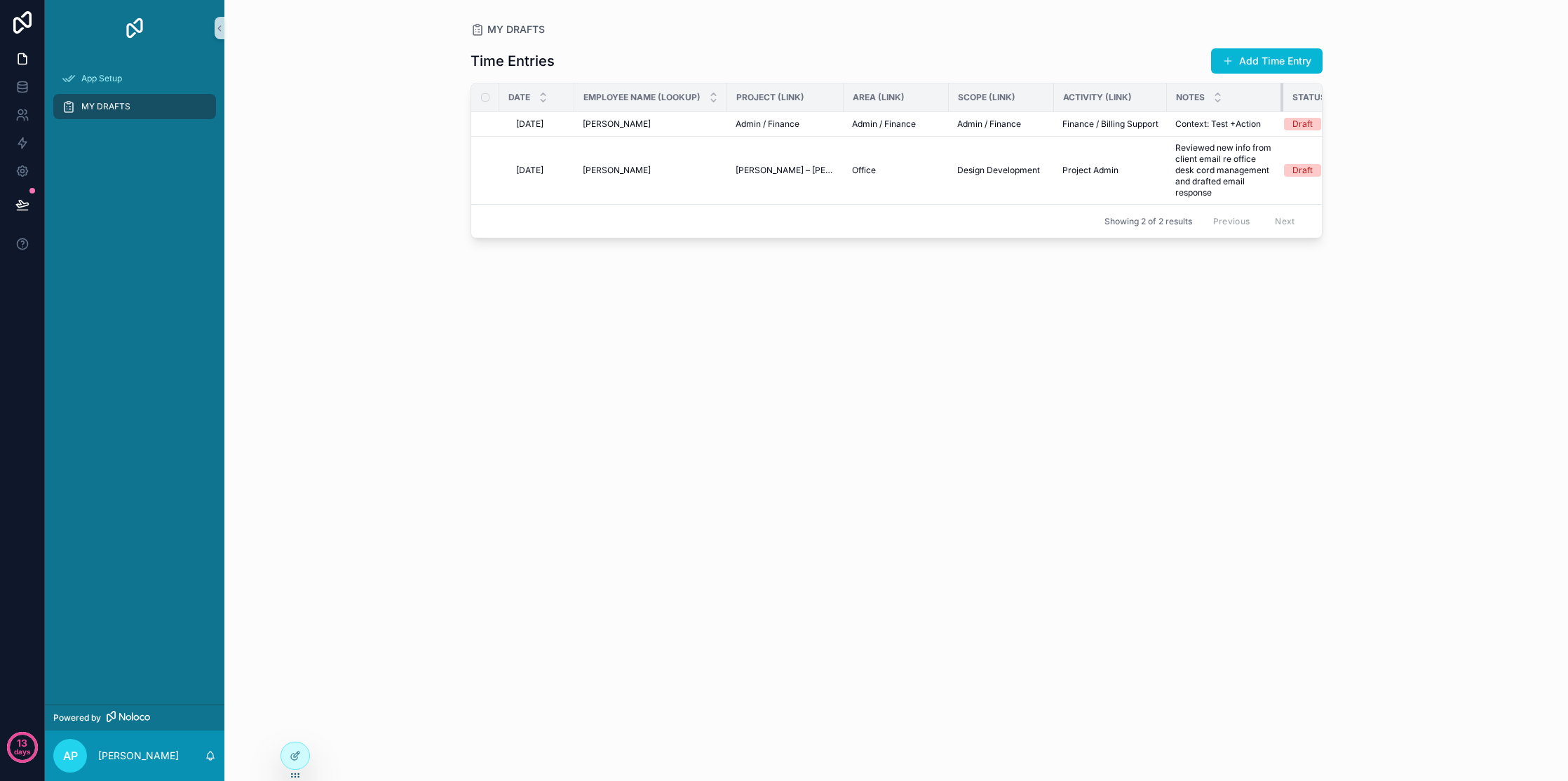
click at [1065, 93] on div "Status" at bounding box center [1336, 97] width 104 height 27
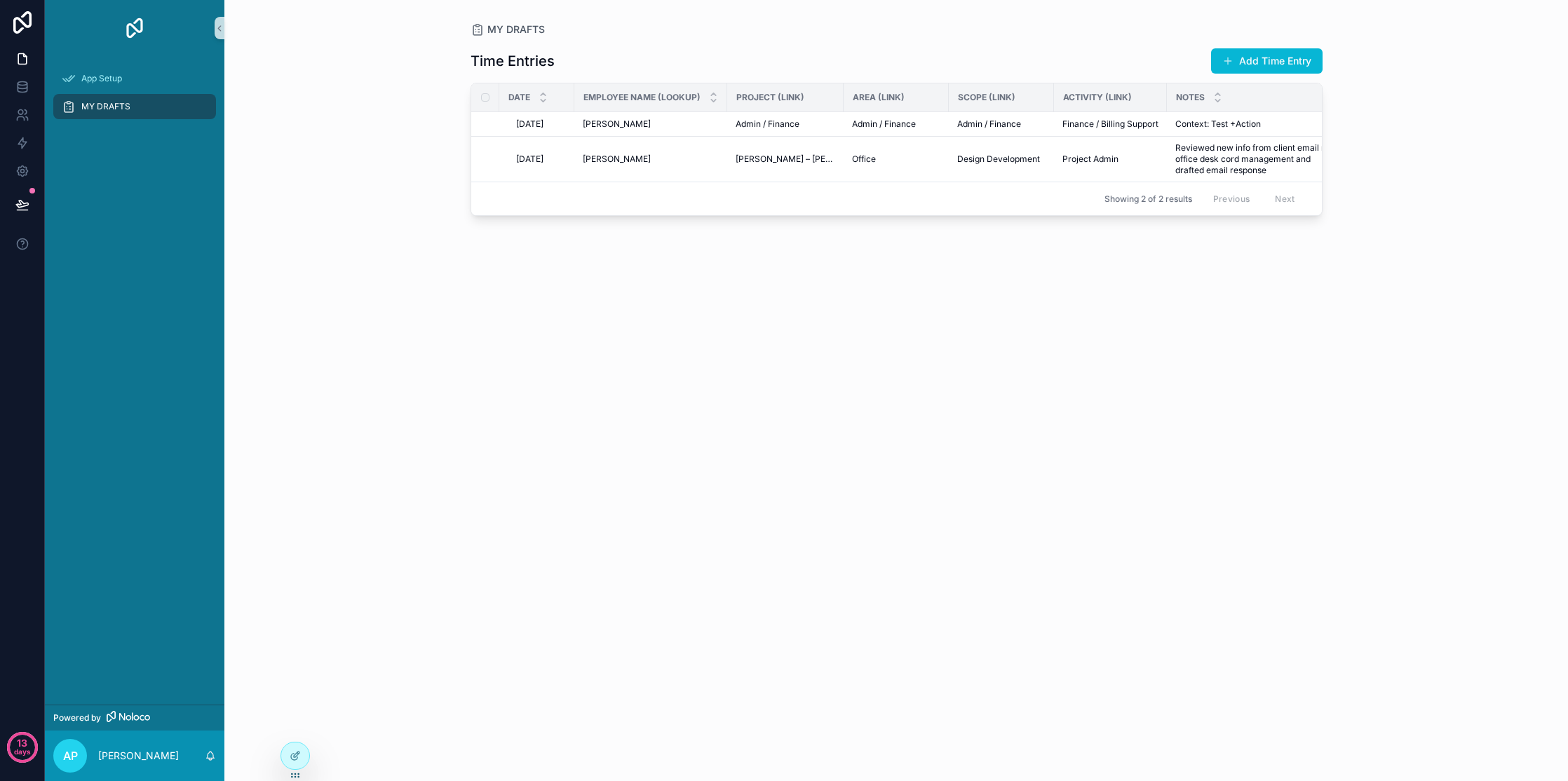
drag, startPoint x: 1269, startPoint y: 96, endPoint x: 1332, endPoint y: 104, distance: 63.5
click at [1065, 104] on div "MY DRAFTS Time Entries Add Time Entry Date Employee Name (Lookup) Project (Link…" at bounding box center [897, 382] width 897 height 764
click at [297, 748] on div at bounding box center [295, 756] width 28 height 27
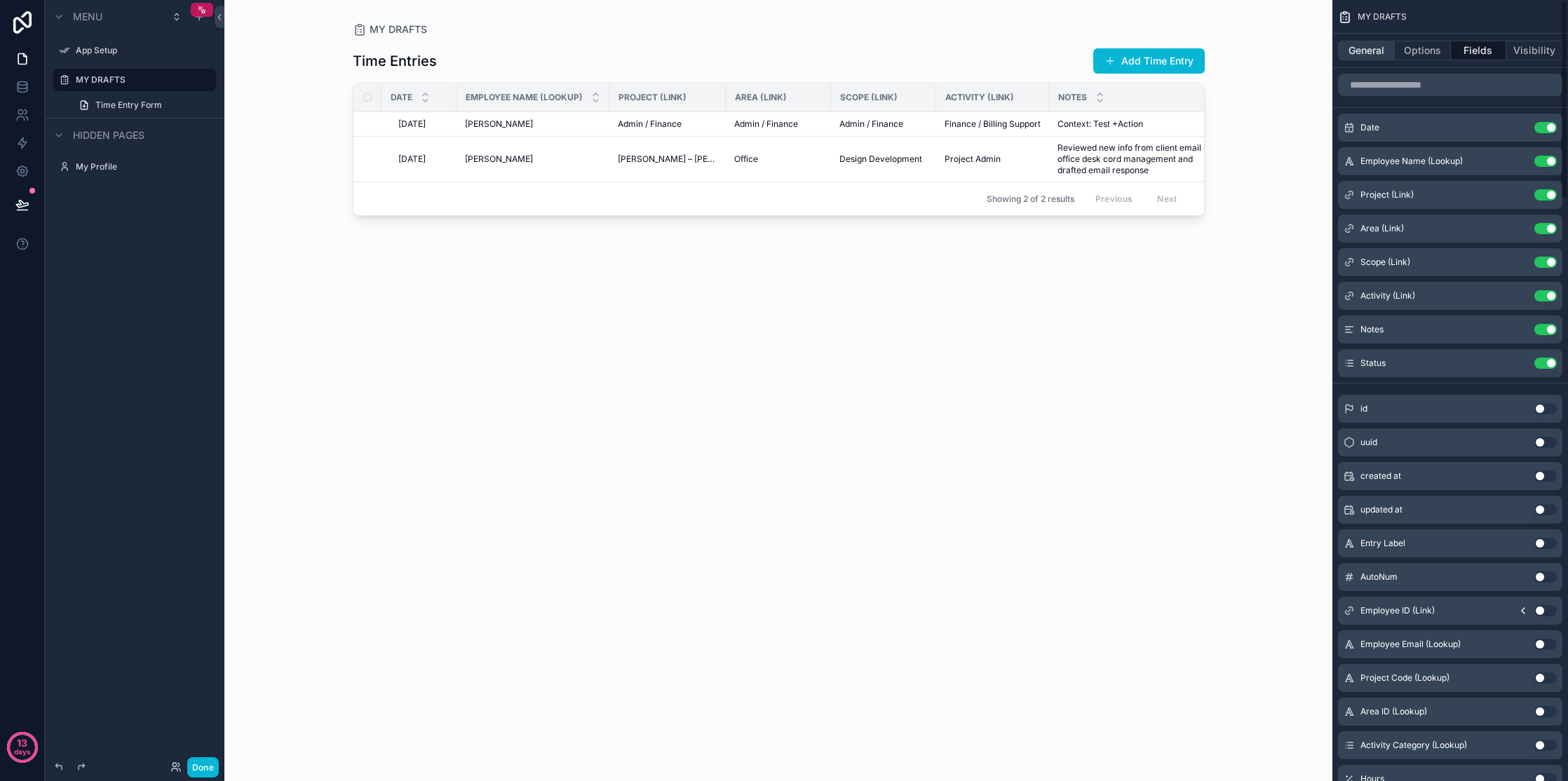
click at [1065, 50] on button "General" at bounding box center [1366, 50] width 57 height 19
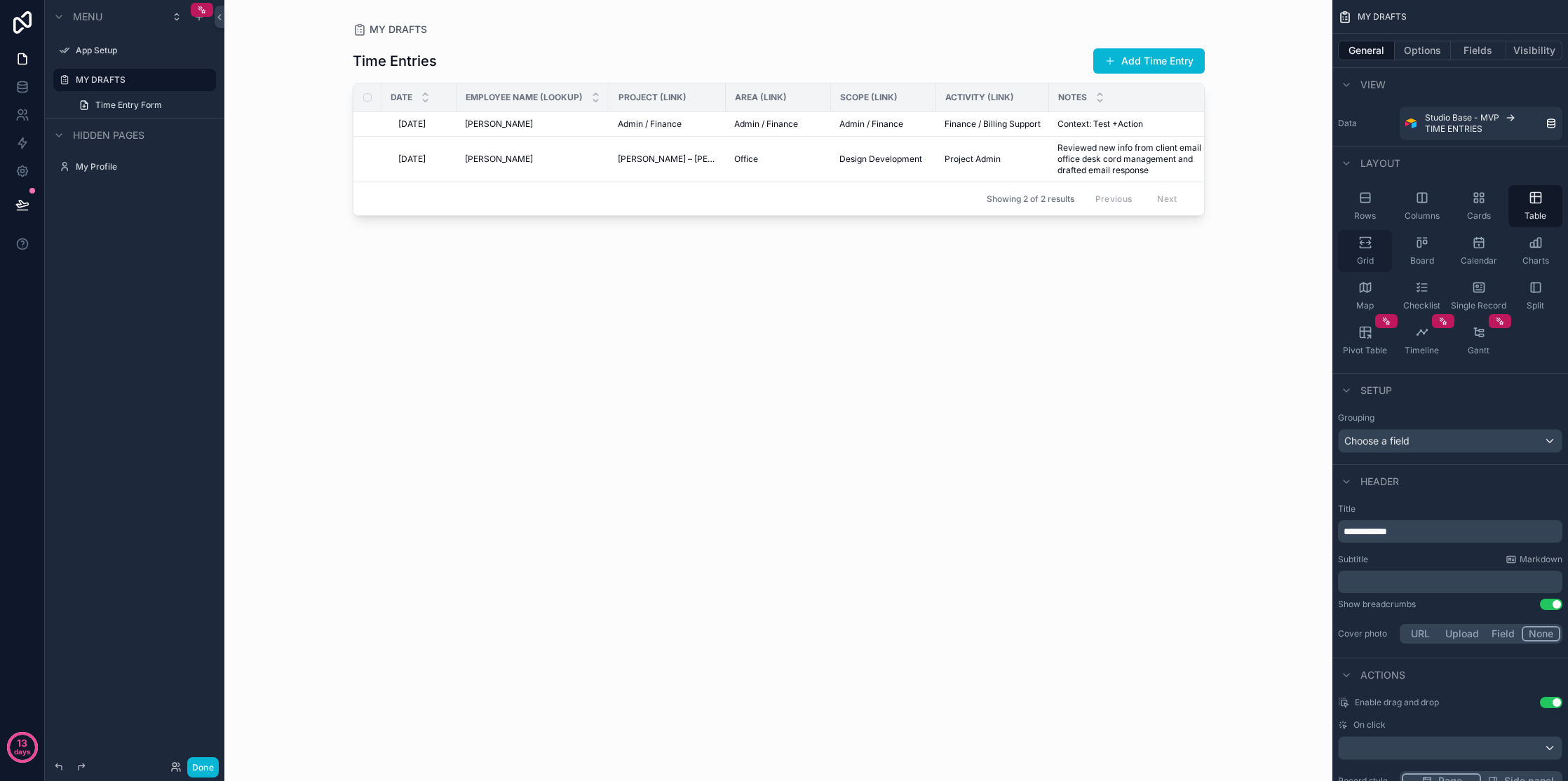
click at [1065, 244] on div "Grid" at bounding box center [1365, 251] width 54 height 42
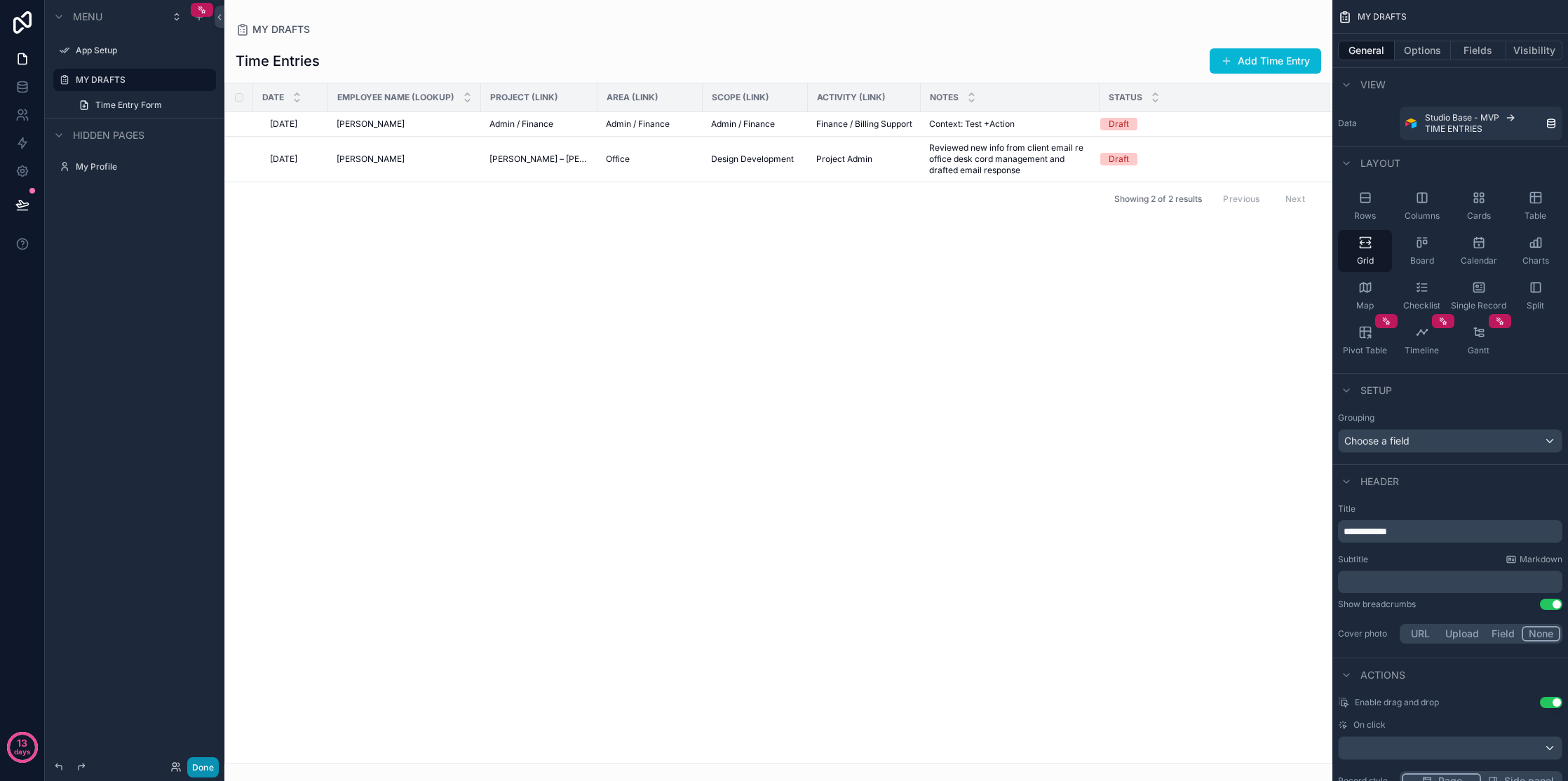
click at [212, 769] on button "Done" at bounding box center [203, 767] width 32 height 20
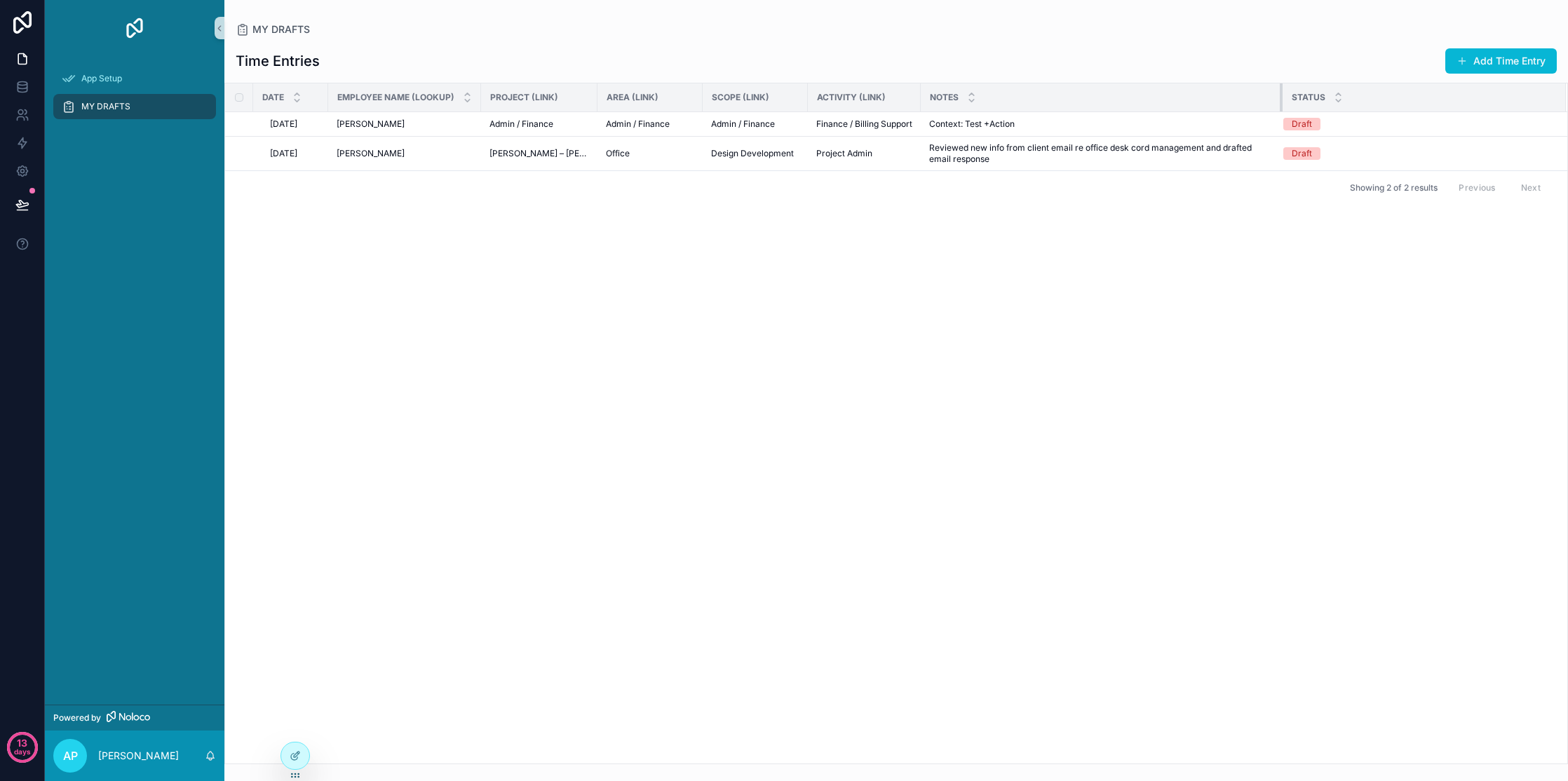
drag, startPoint x: 1088, startPoint y: 90, endPoint x: 1259, endPoint y: 106, distance: 171.7
click at [1065, 106] on div "scrollable content" at bounding box center [1283, 97] width 6 height 28
